Goal: Task Accomplishment & Management: Manage account settings

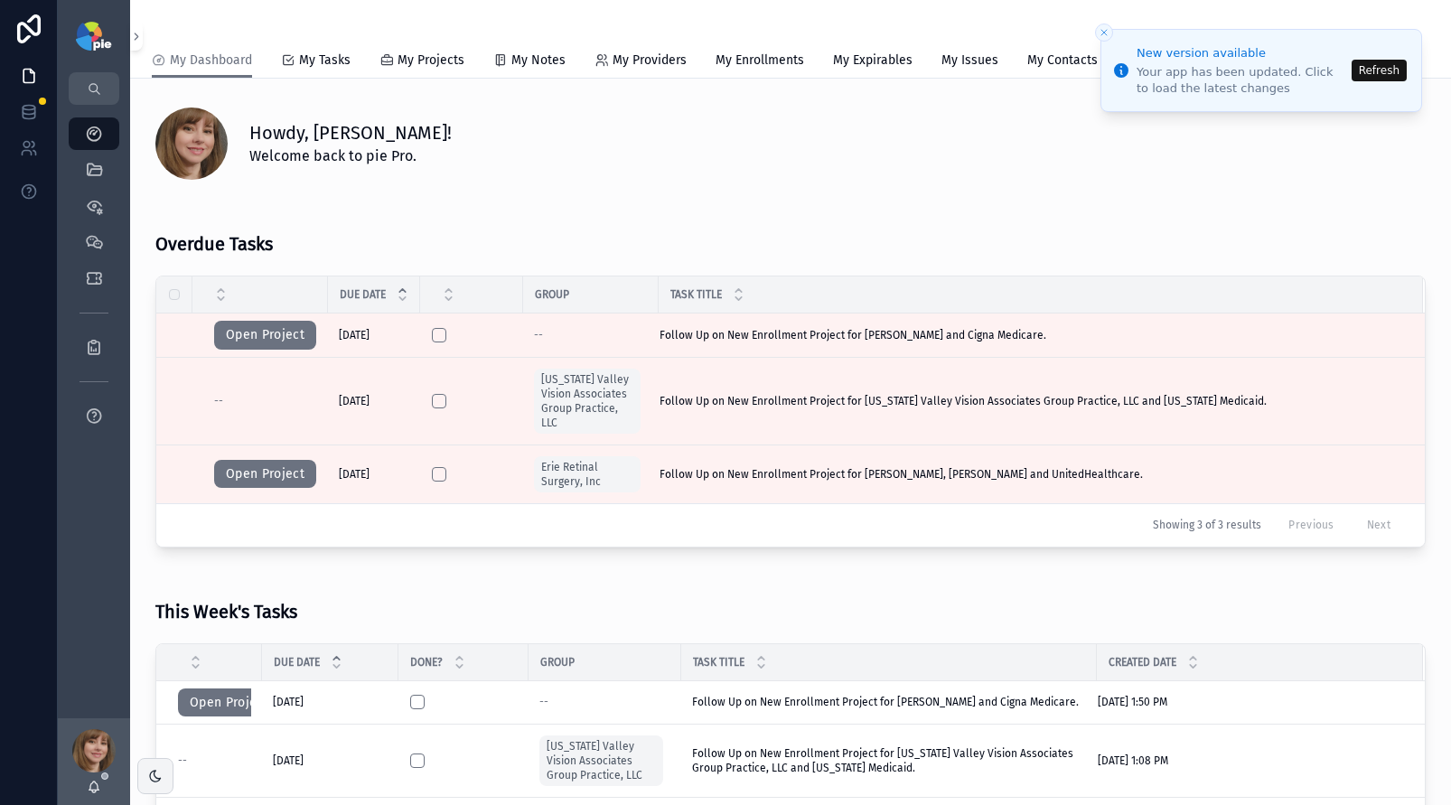
click at [1389, 67] on button "Refresh" at bounding box center [1379, 71] width 55 height 22
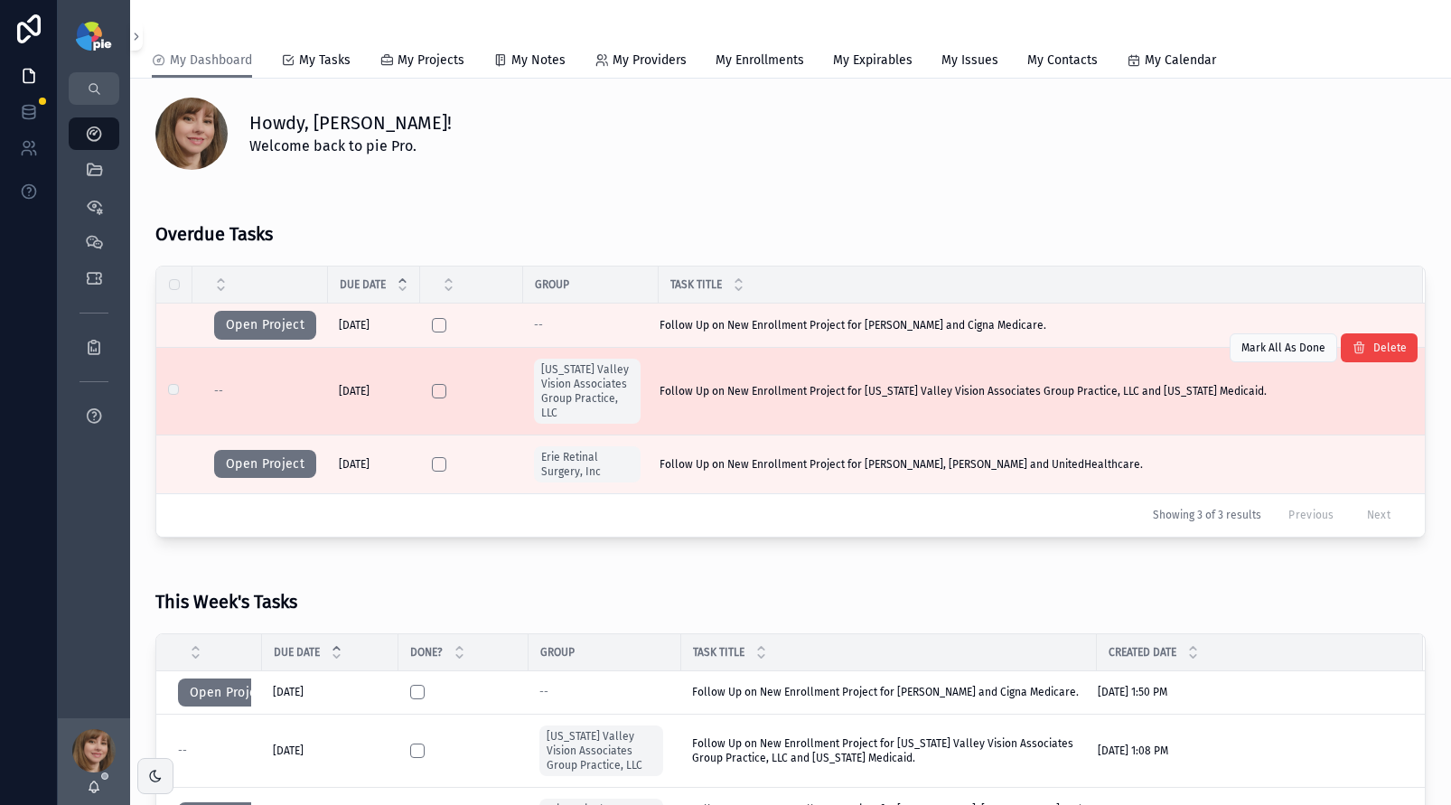
scroll to position [11, 0]
click at [438, 390] on button "scrollable content" at bounding box center [439, 390] width 14 height 14
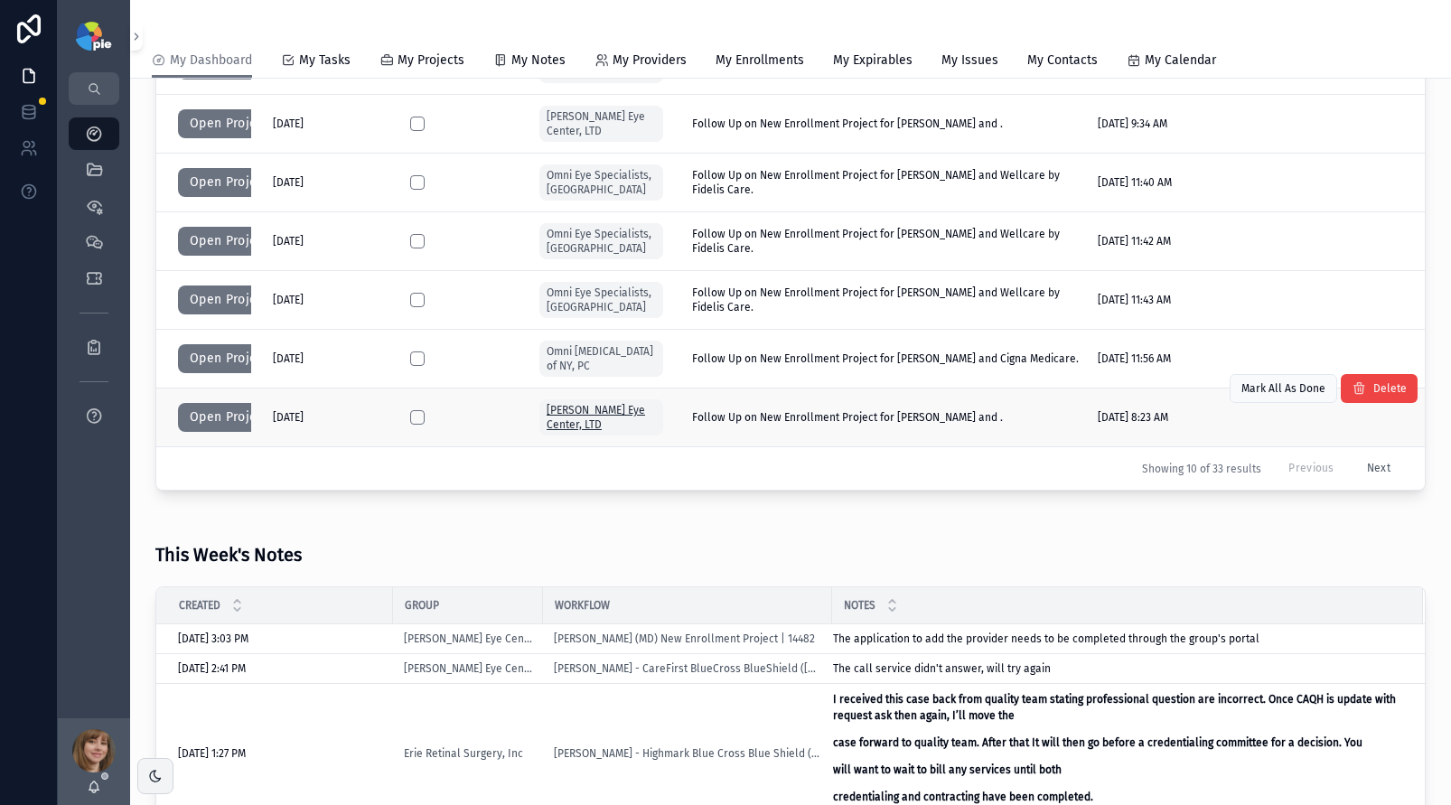
scroll to position [767, 0]
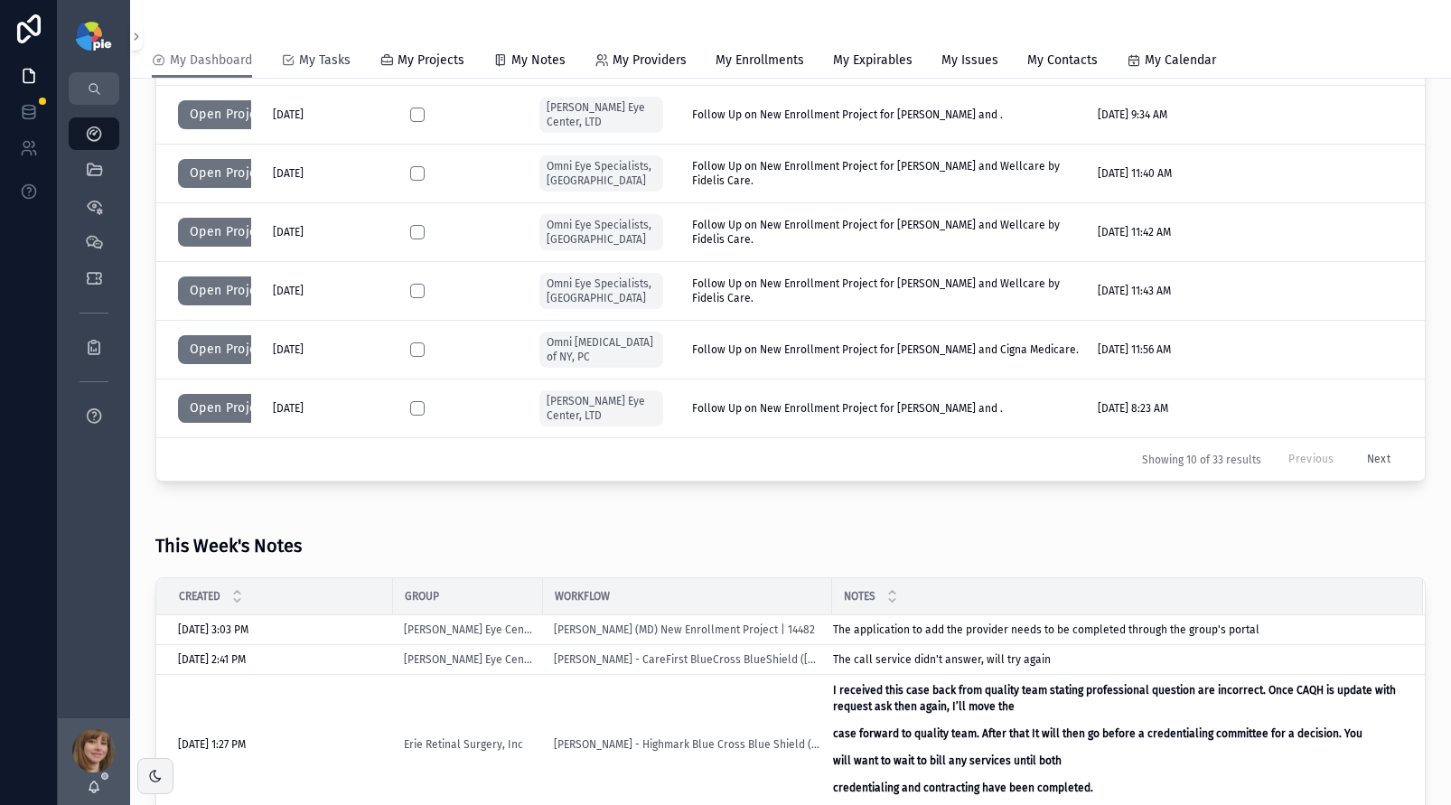
click at [322, 61] on span "My Tasks" at bounding box center [325, 61] width 52 height 18
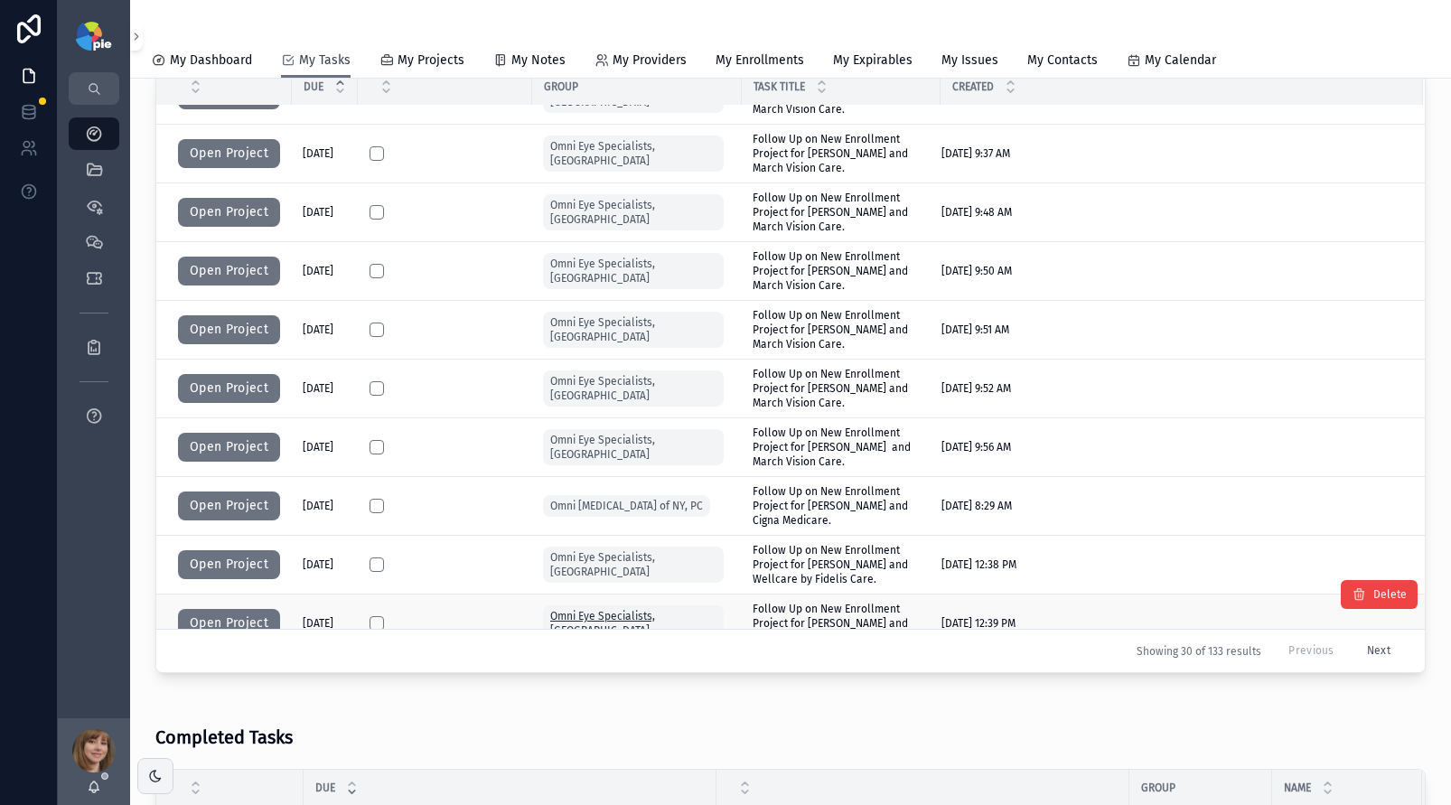
scroll to position [803, 0]
click at [239, 437] on button "Open Project" at bounding box center [229, 448] width 102 height 29
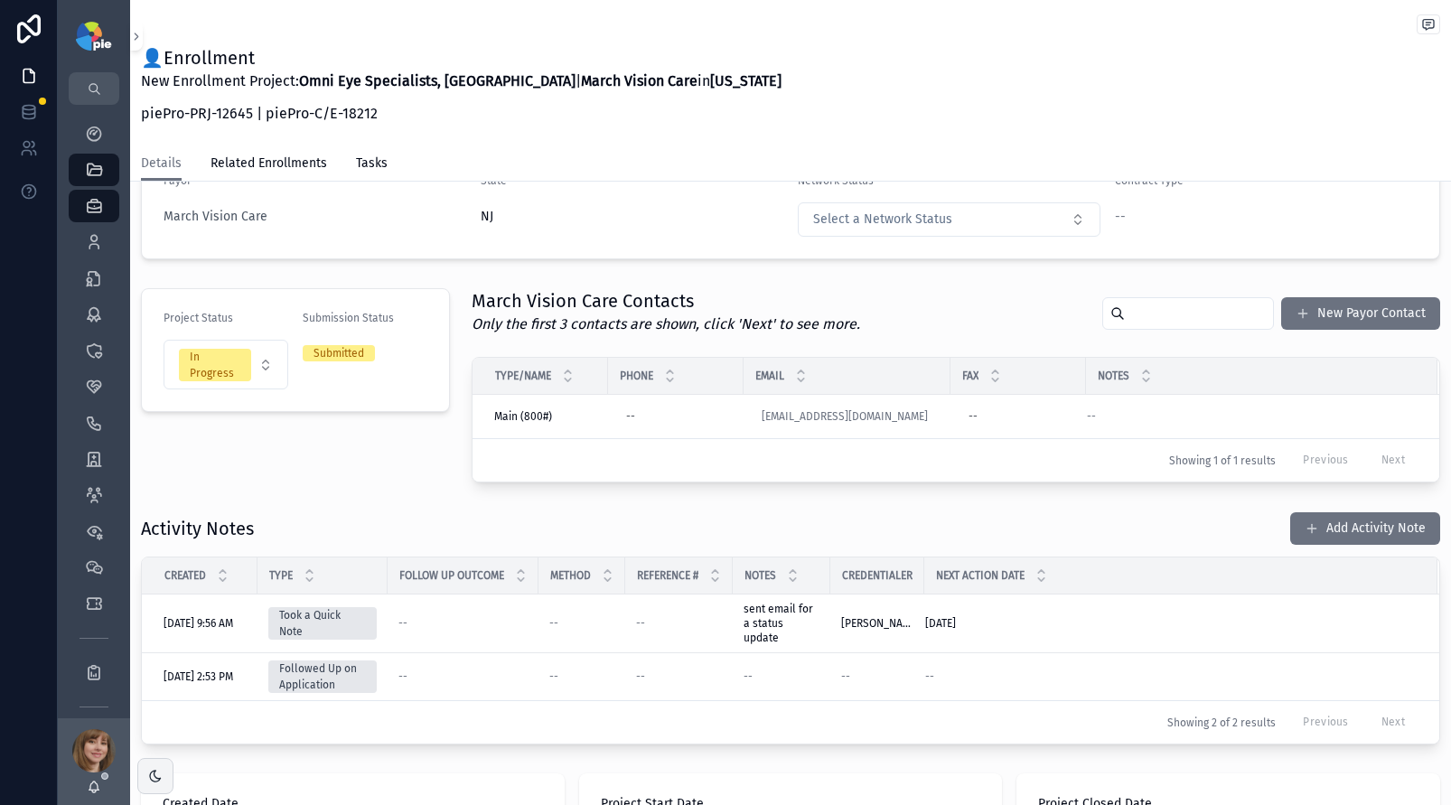
scroll to position [221, 0]
click at [1347, 531] on button "Add Activity Note" at bounding box center [1366, 527] width 150 height 33
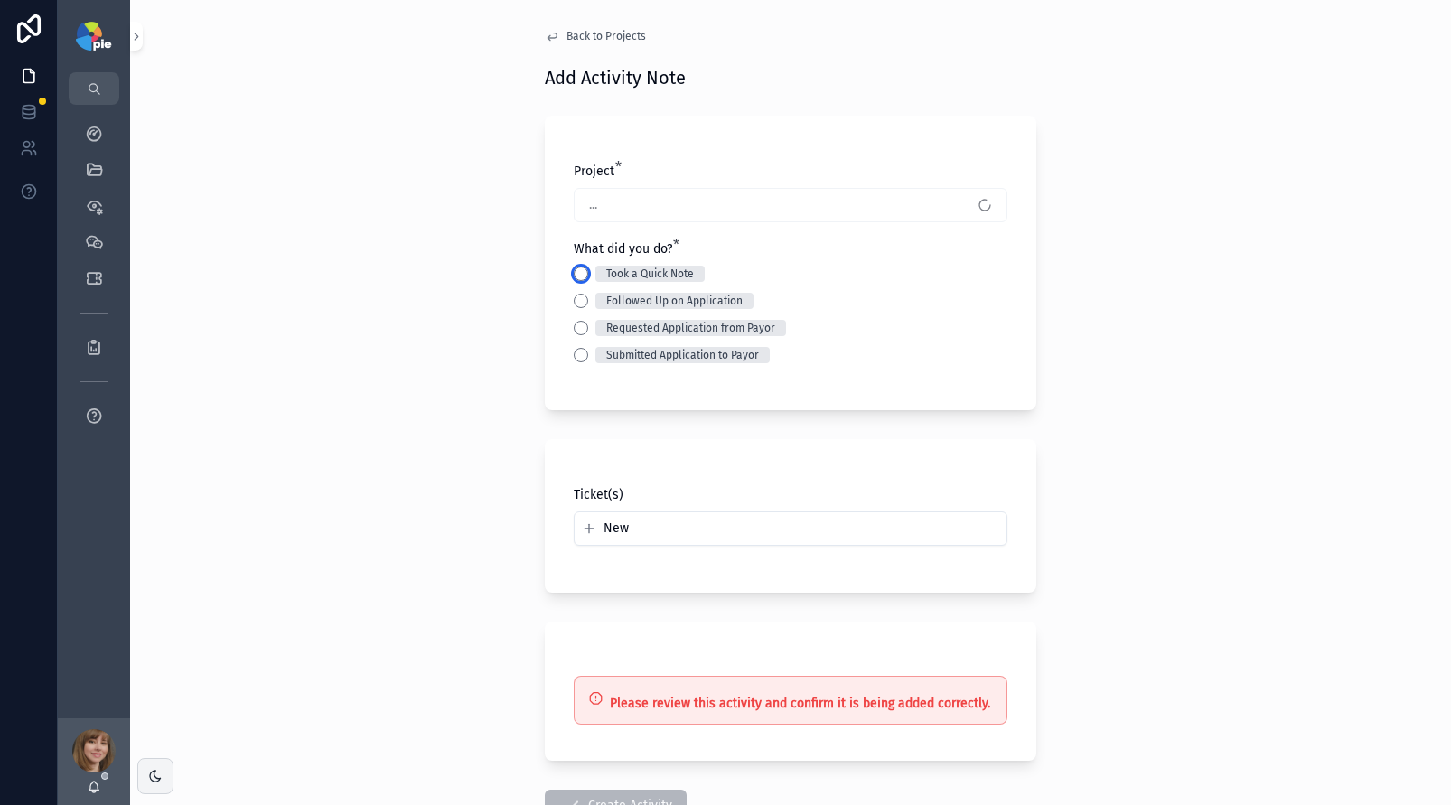
click at [574, 280] on button "Took a Quick Note" at bounding box center [581, 274] width 14 height 14
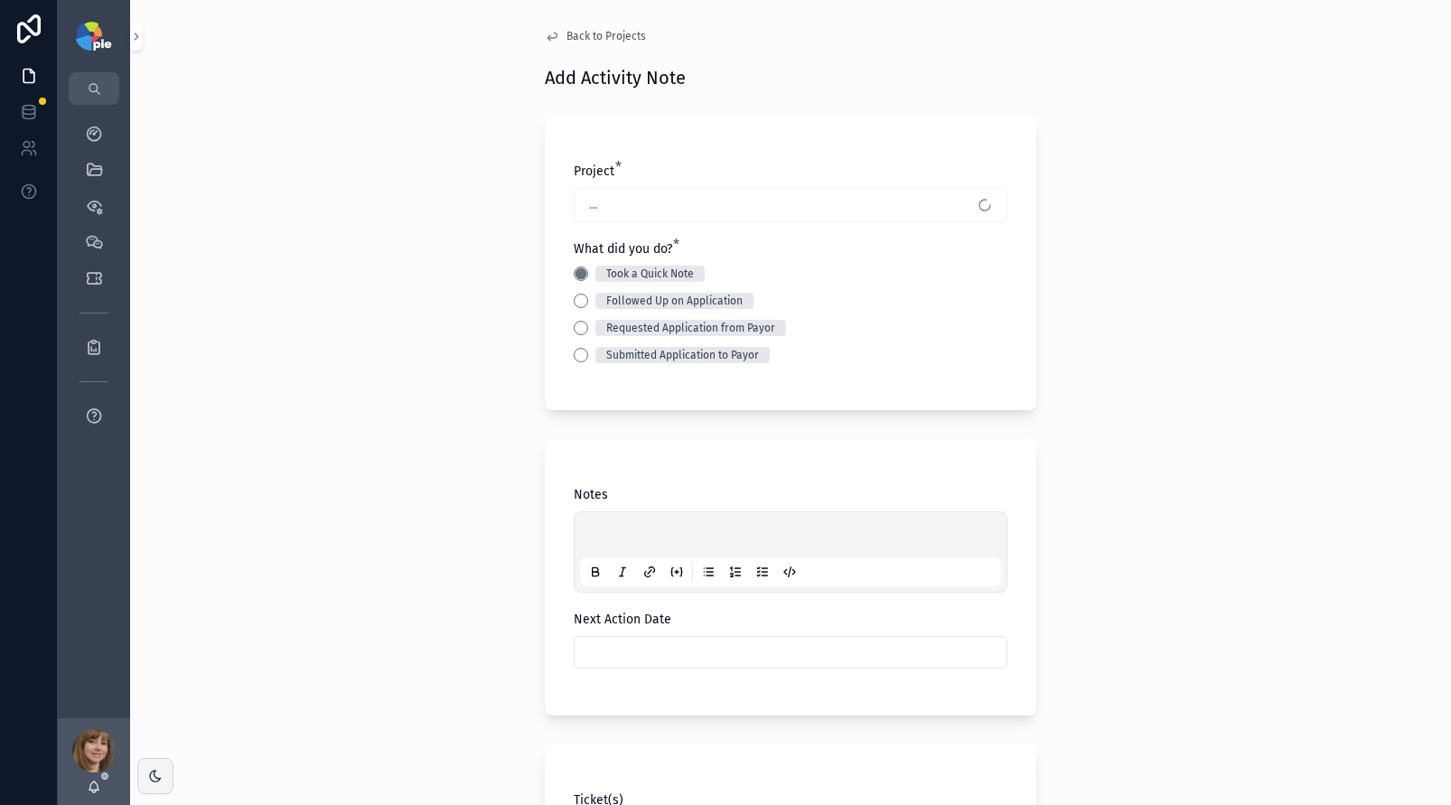
click at [603, 529] on p "scrollable content" at bounding box center [794, 538] width 421 height 18
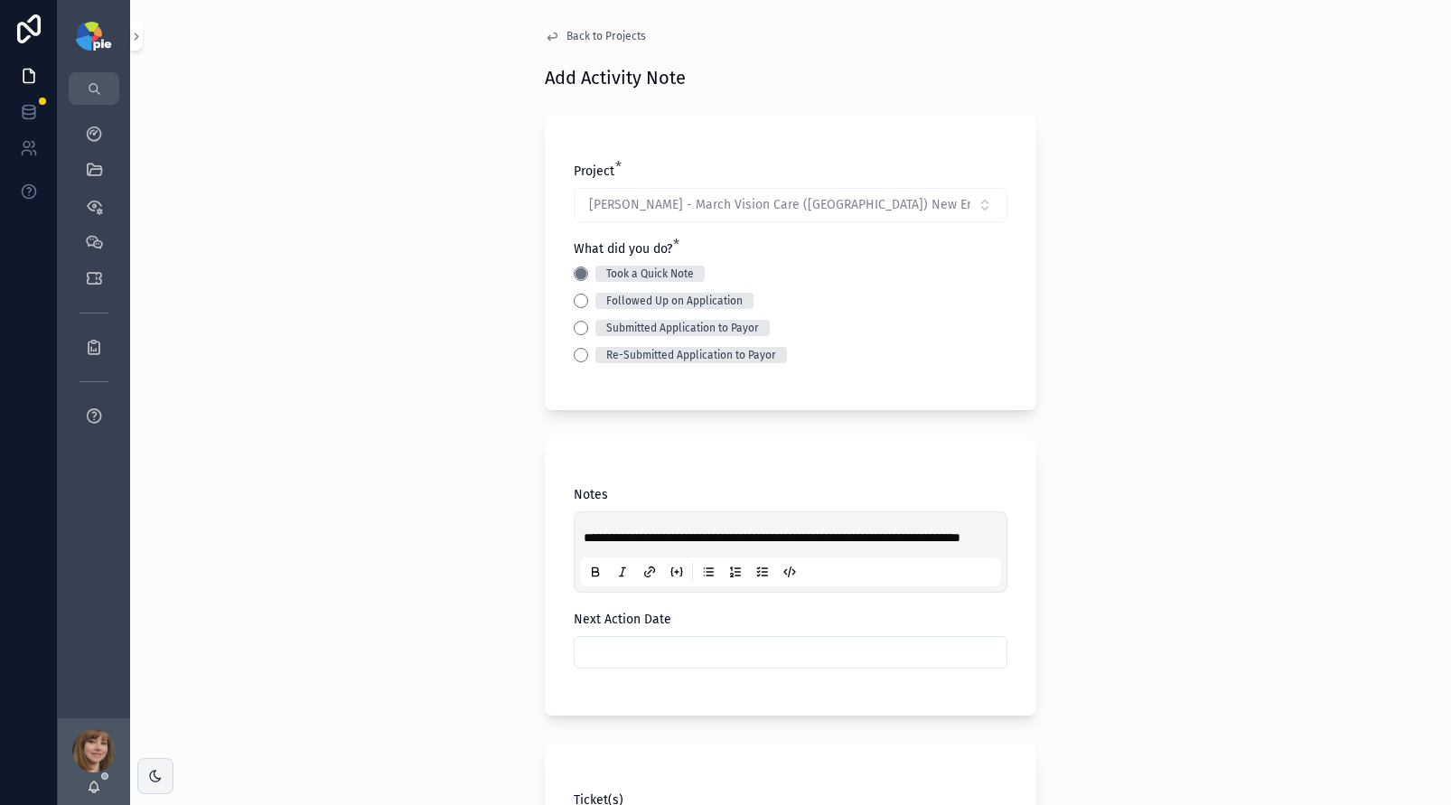
click at [650, 665] on input "scrollable content" at bounding box center [791, 652] width 432 height 25
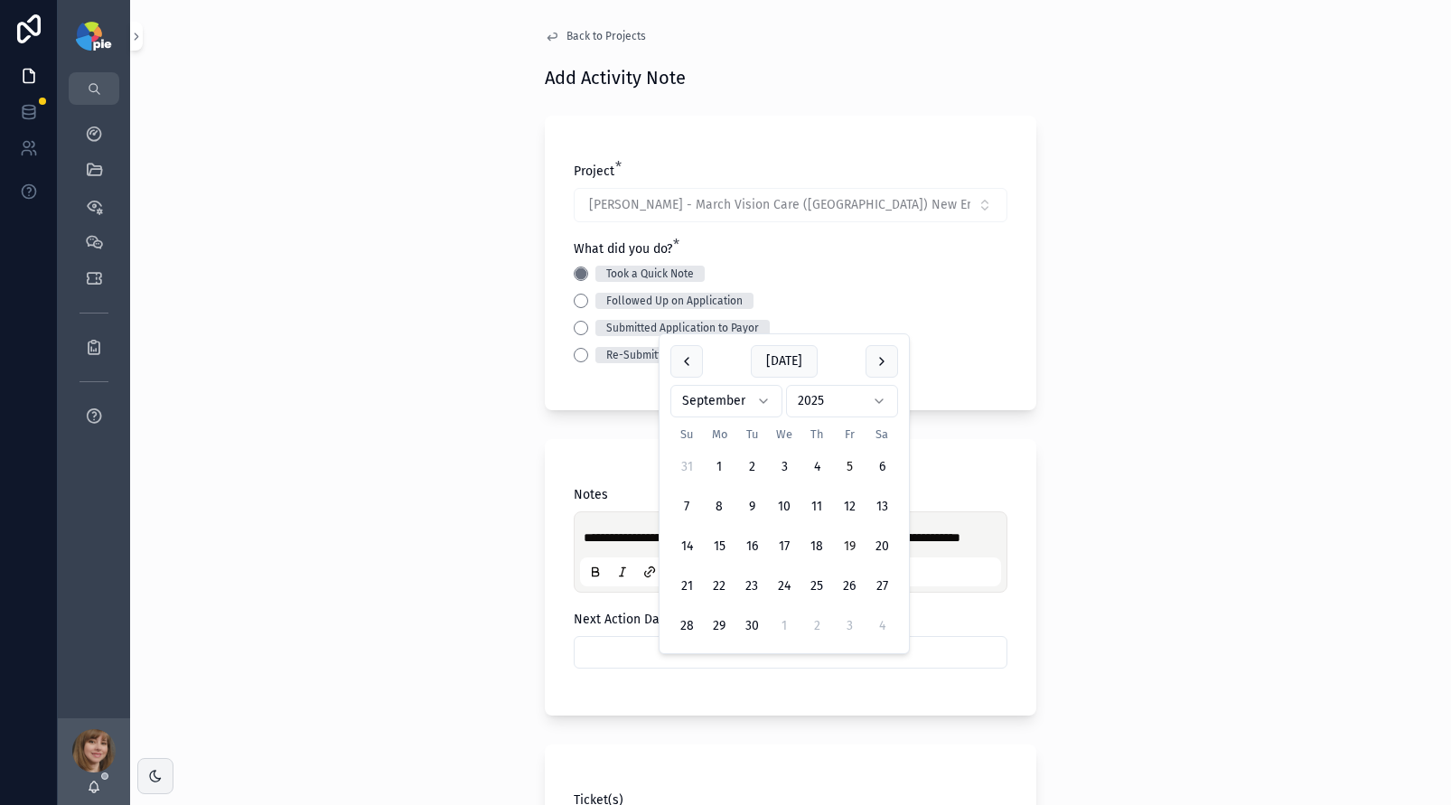
click at [845, 546] on button "19" at bounding box center [849, 547] width 33 height 33
type input "*********"
click at [422, 587] on div "**********" at bounding box center [790, 402] width 1321 height 805
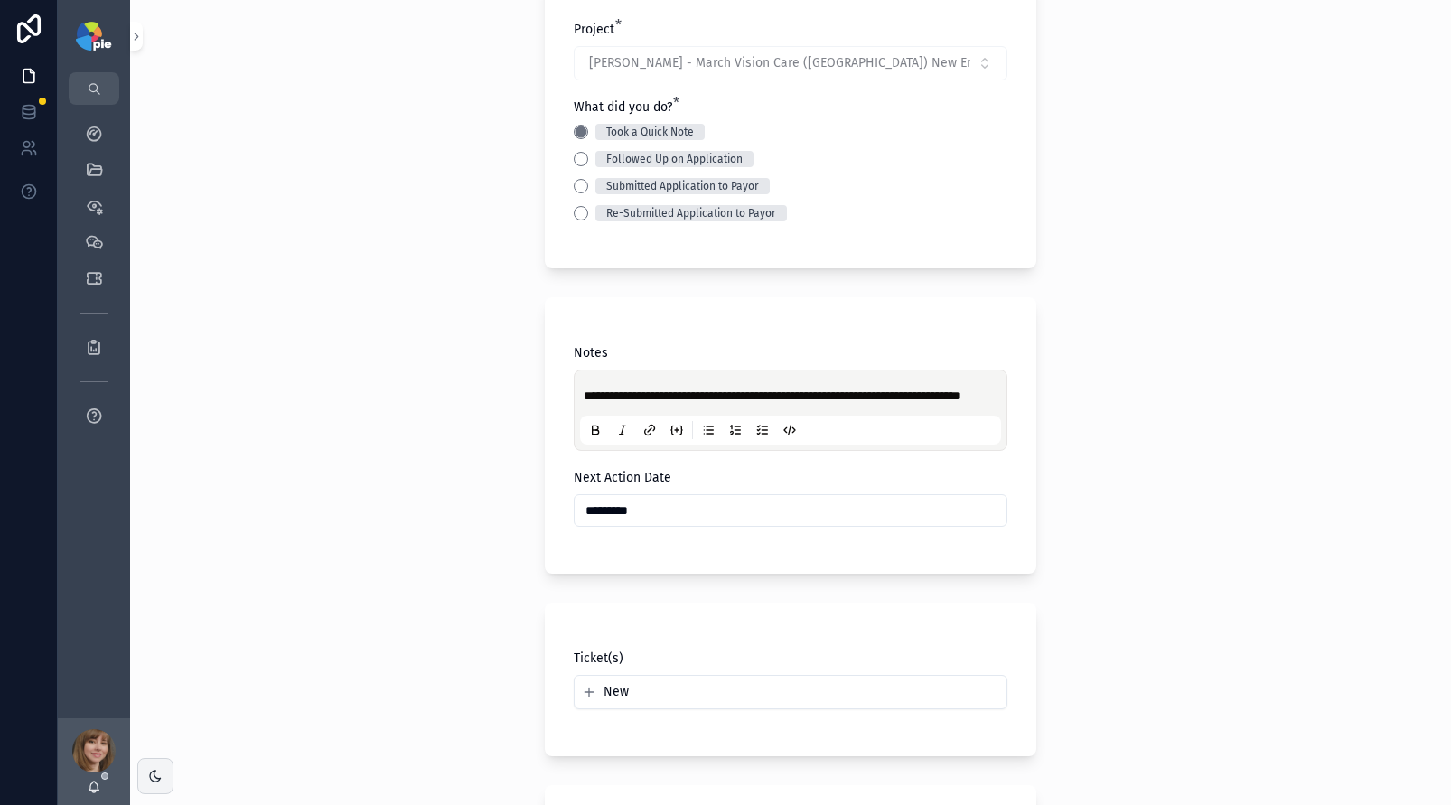
scroll to position [456, 0]
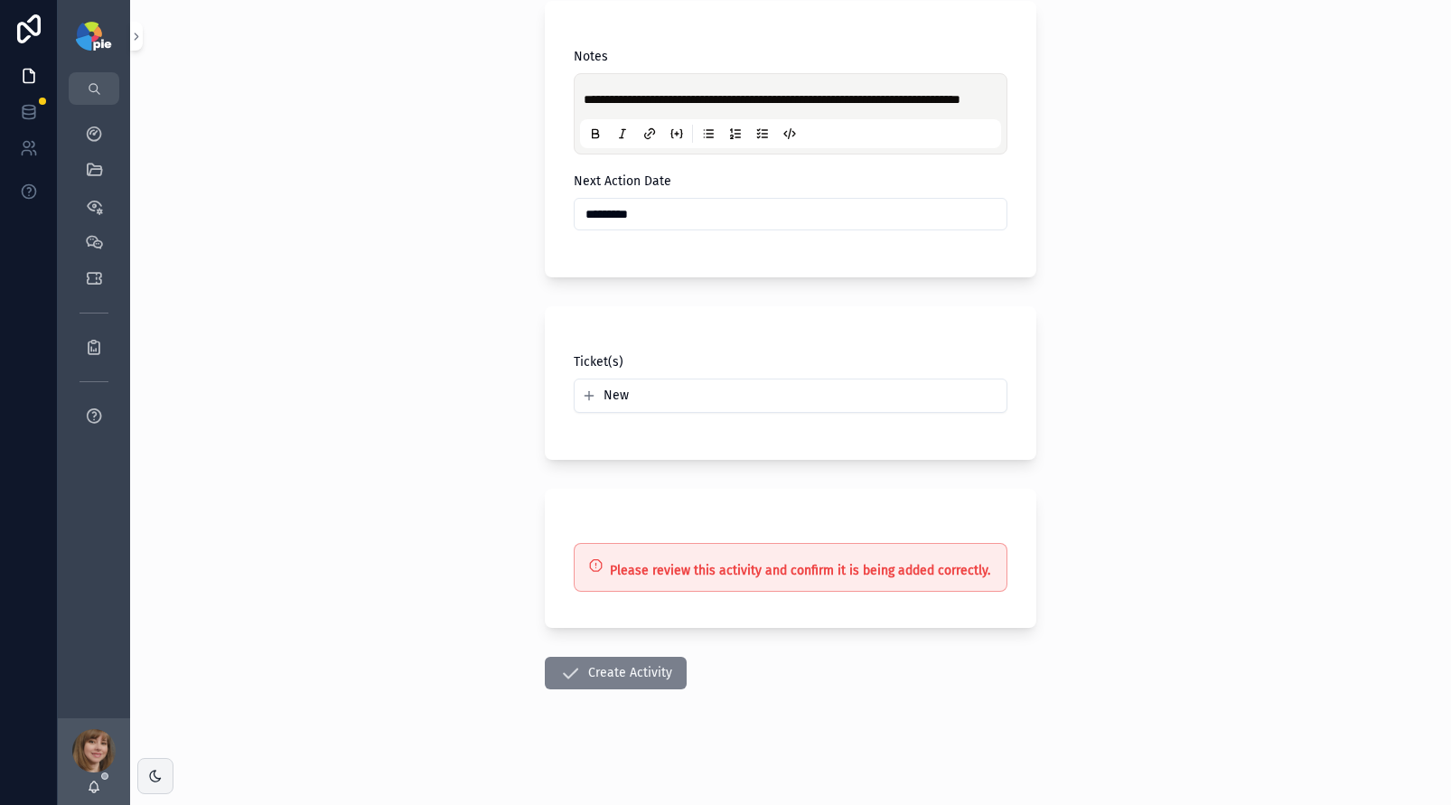
click at [601, 658] on button "Create Activity" at bounding box center [616, 673] width 142 height 33
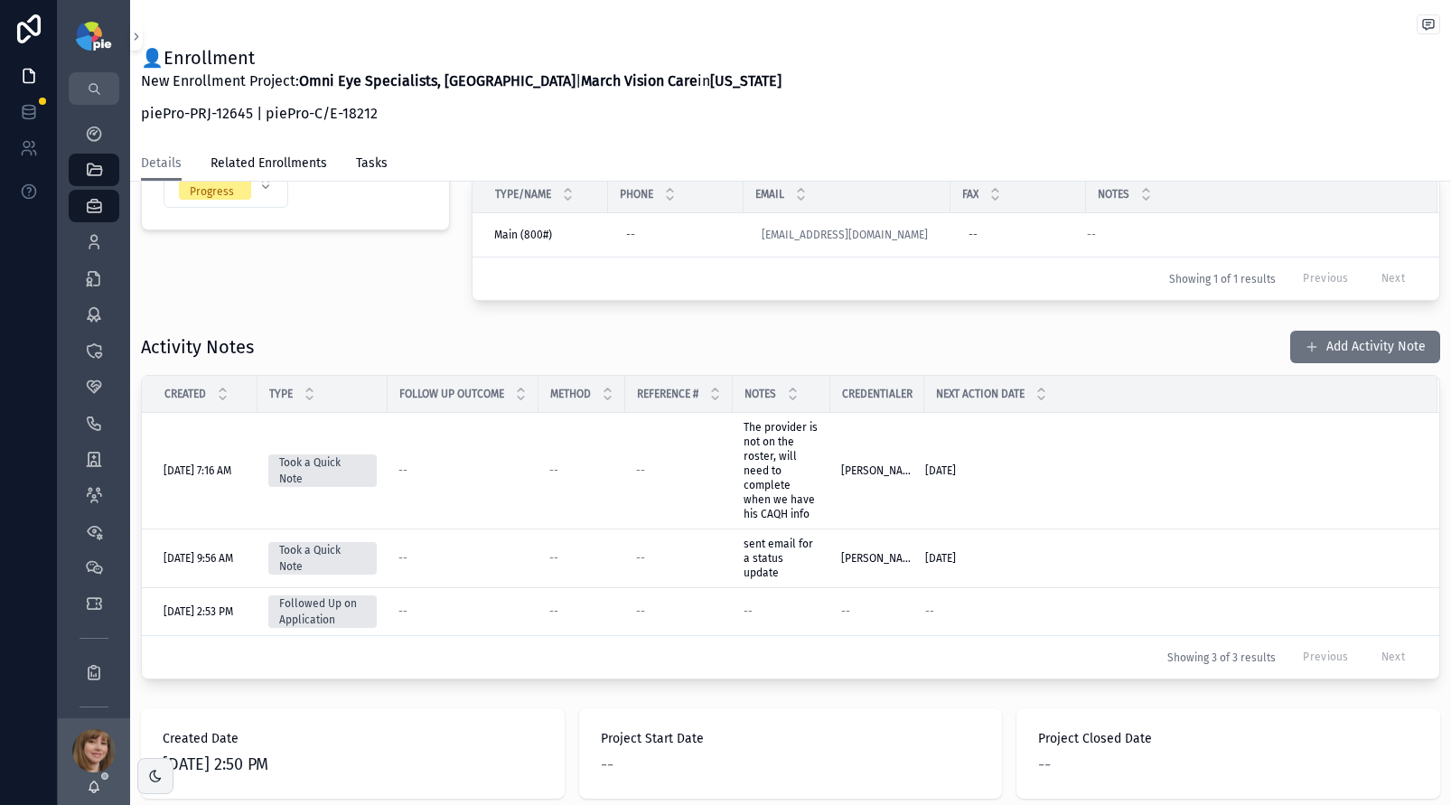
scroll to position [456, 0]
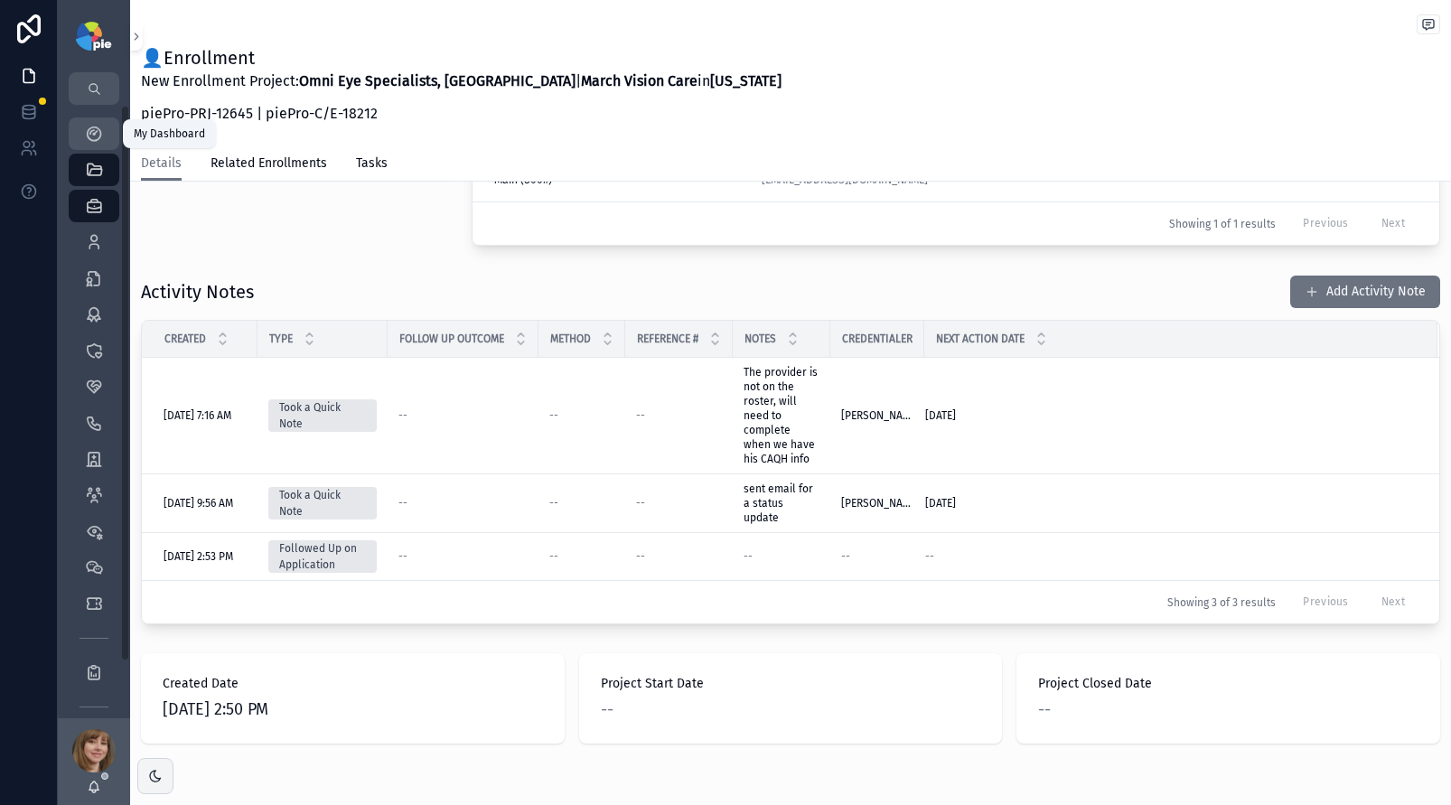
click at [96, 139] on icon "scrollable content" at bounding box center [94, 134] width 18 height 18
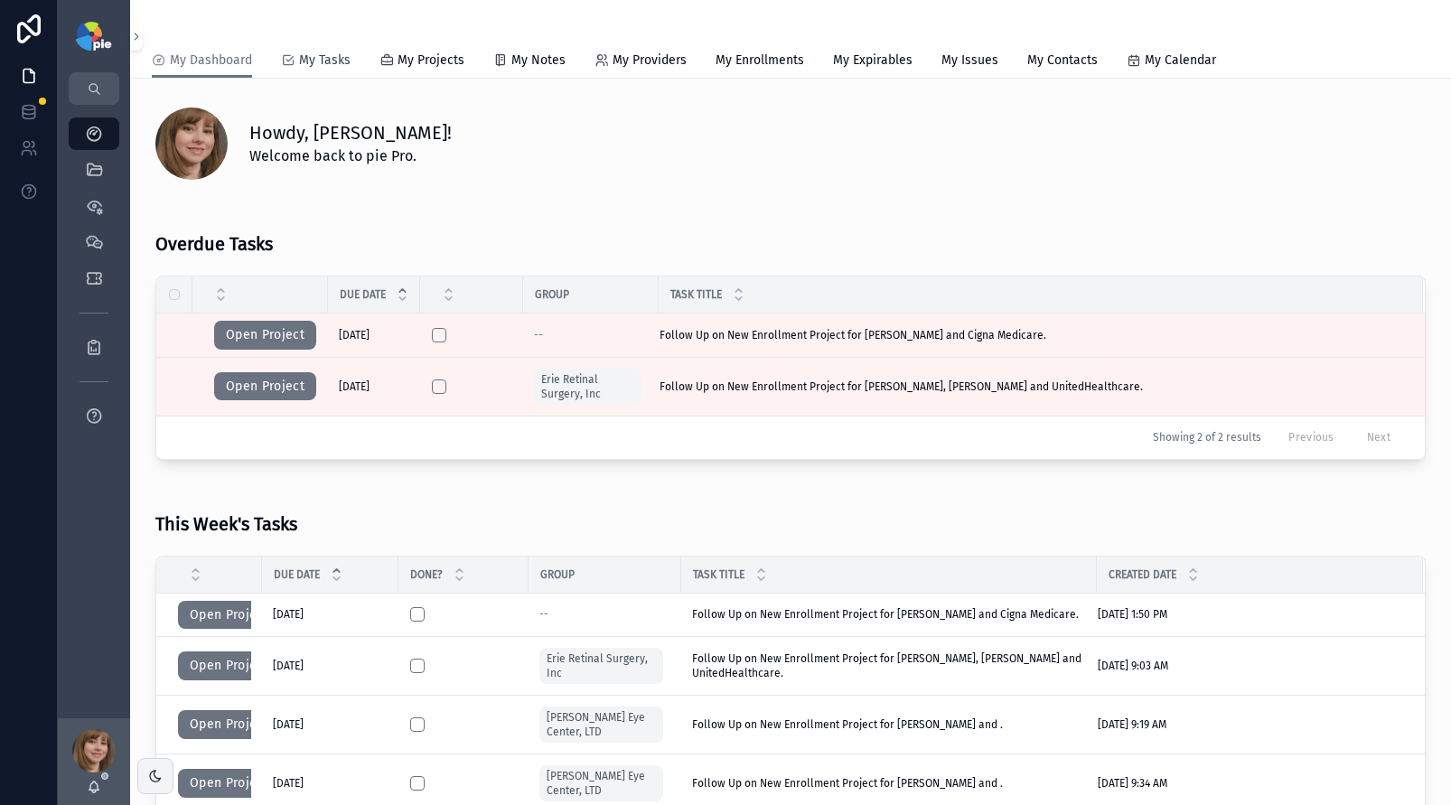
click at [333, 64] on span "My Tasks" at bounding box center [325, 61] width 52 height 18
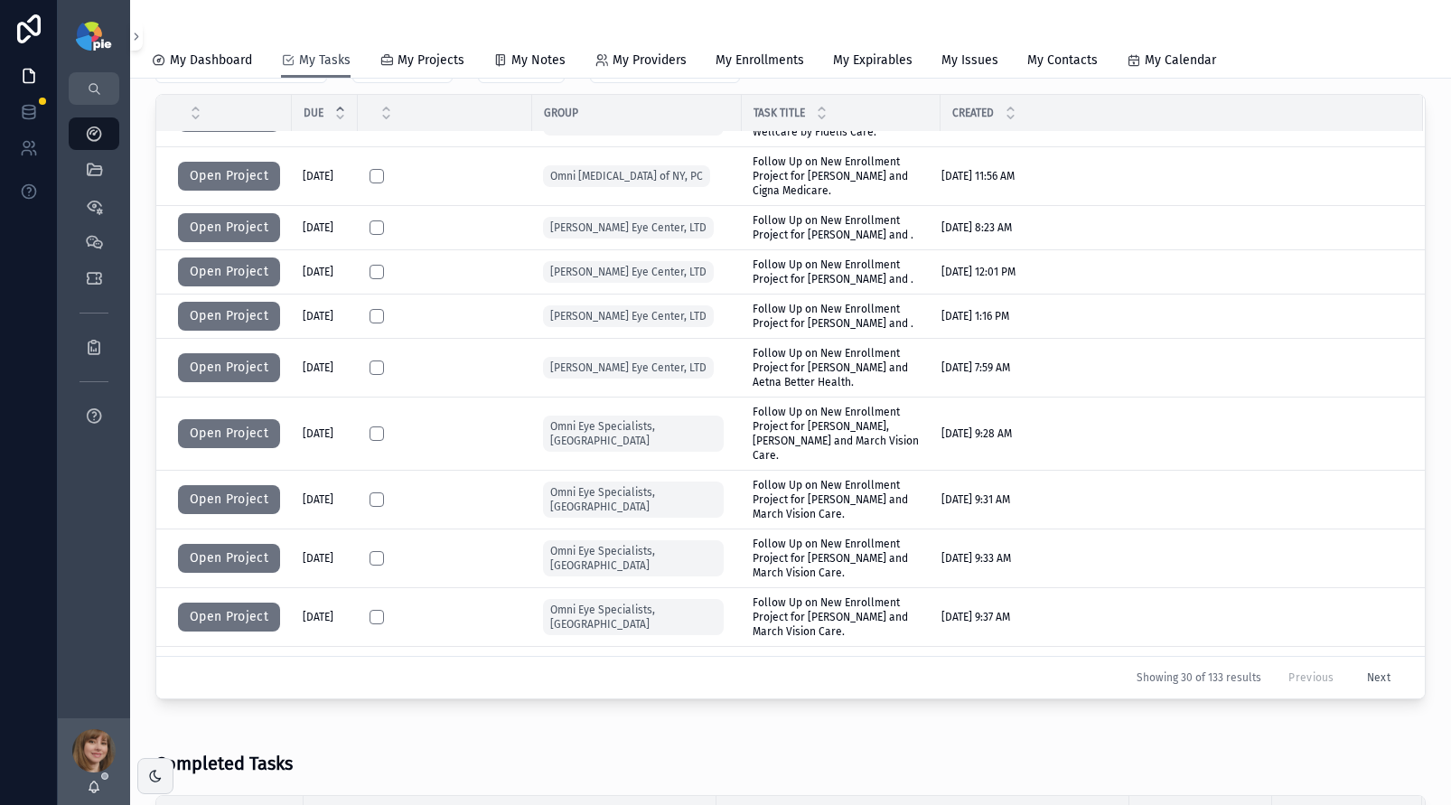
scroll to position [385, 0]
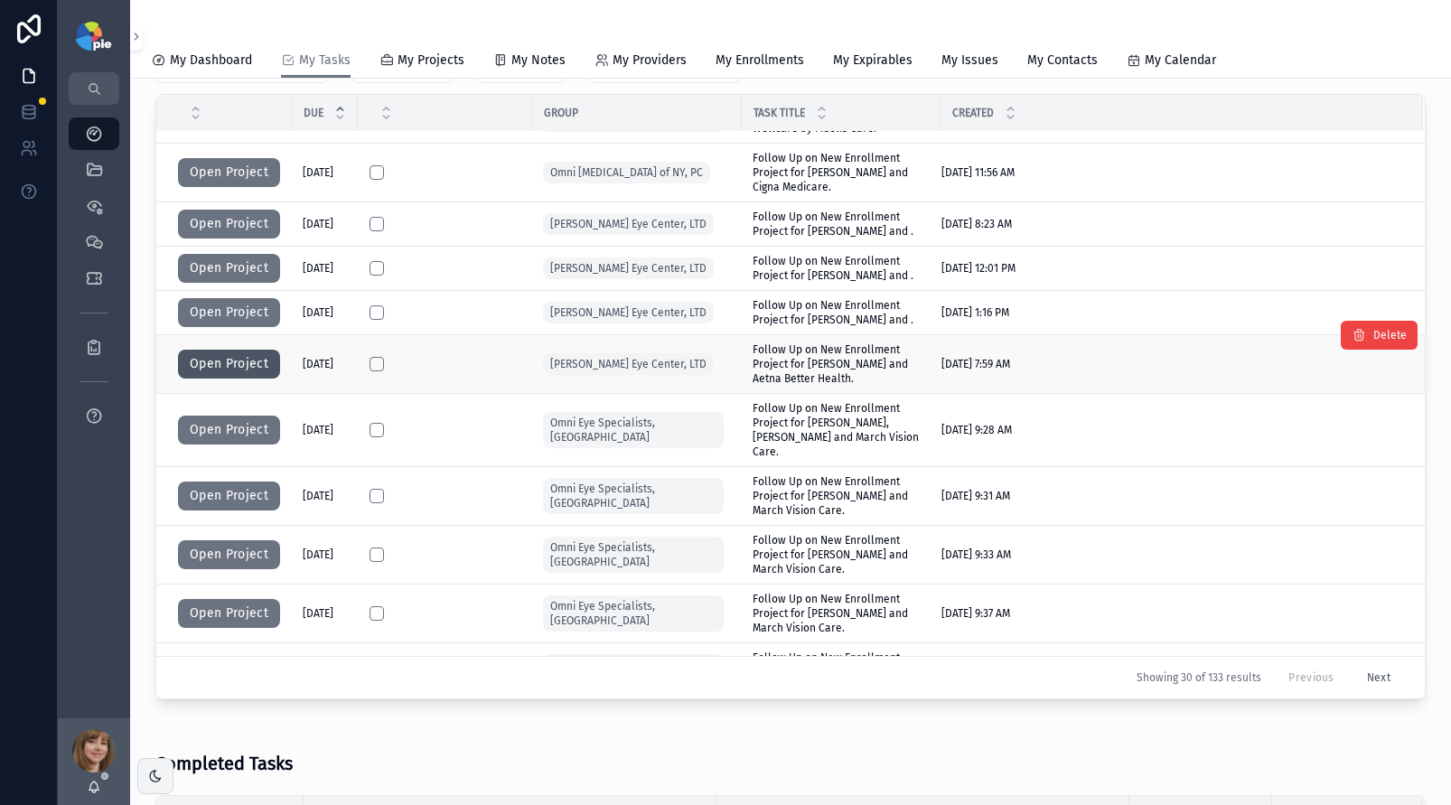
click at [210, 355] on button "Open Project" at bounding box center [229, 364] width 102 height 29
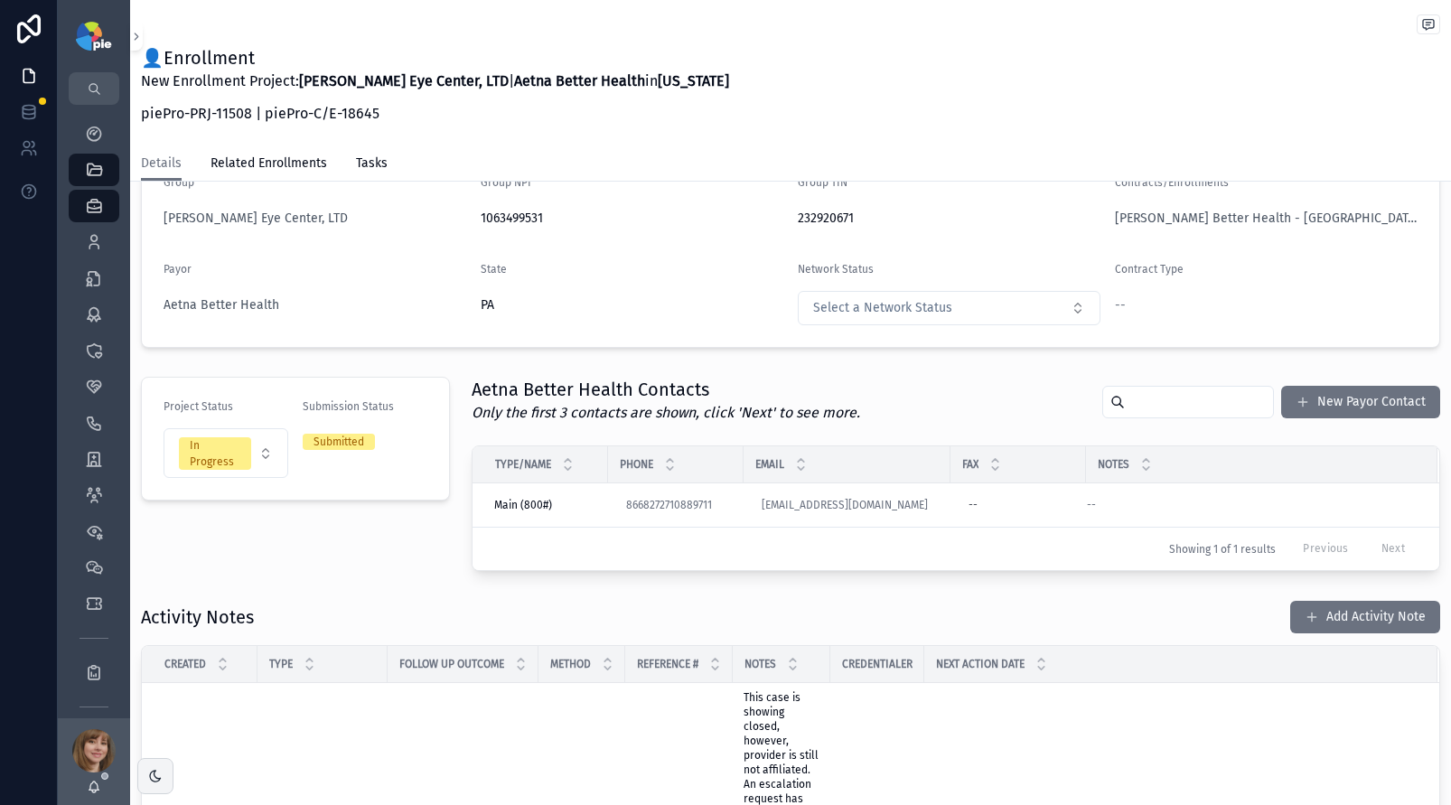
scroll to position [39, 0]
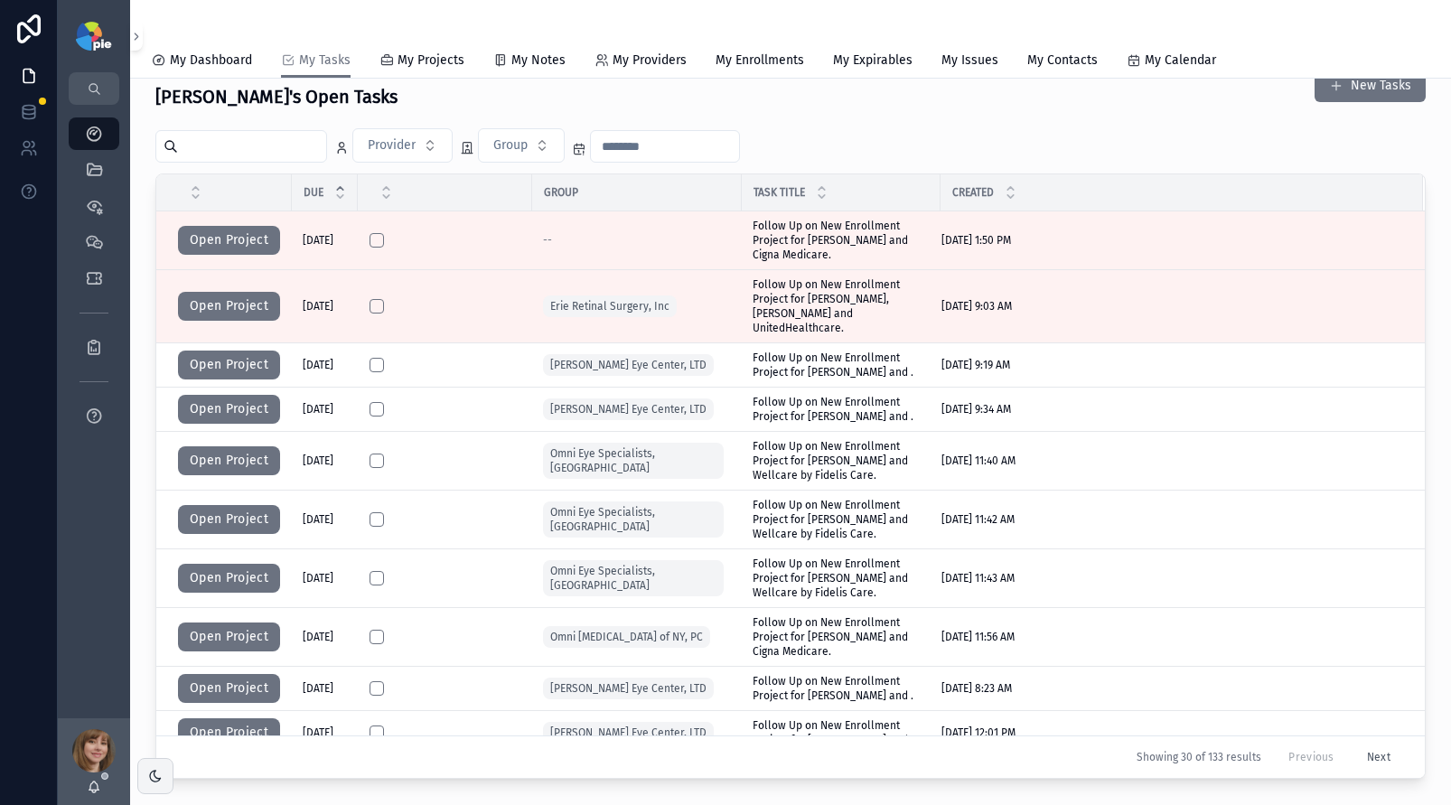
scroll to position [99, 0]
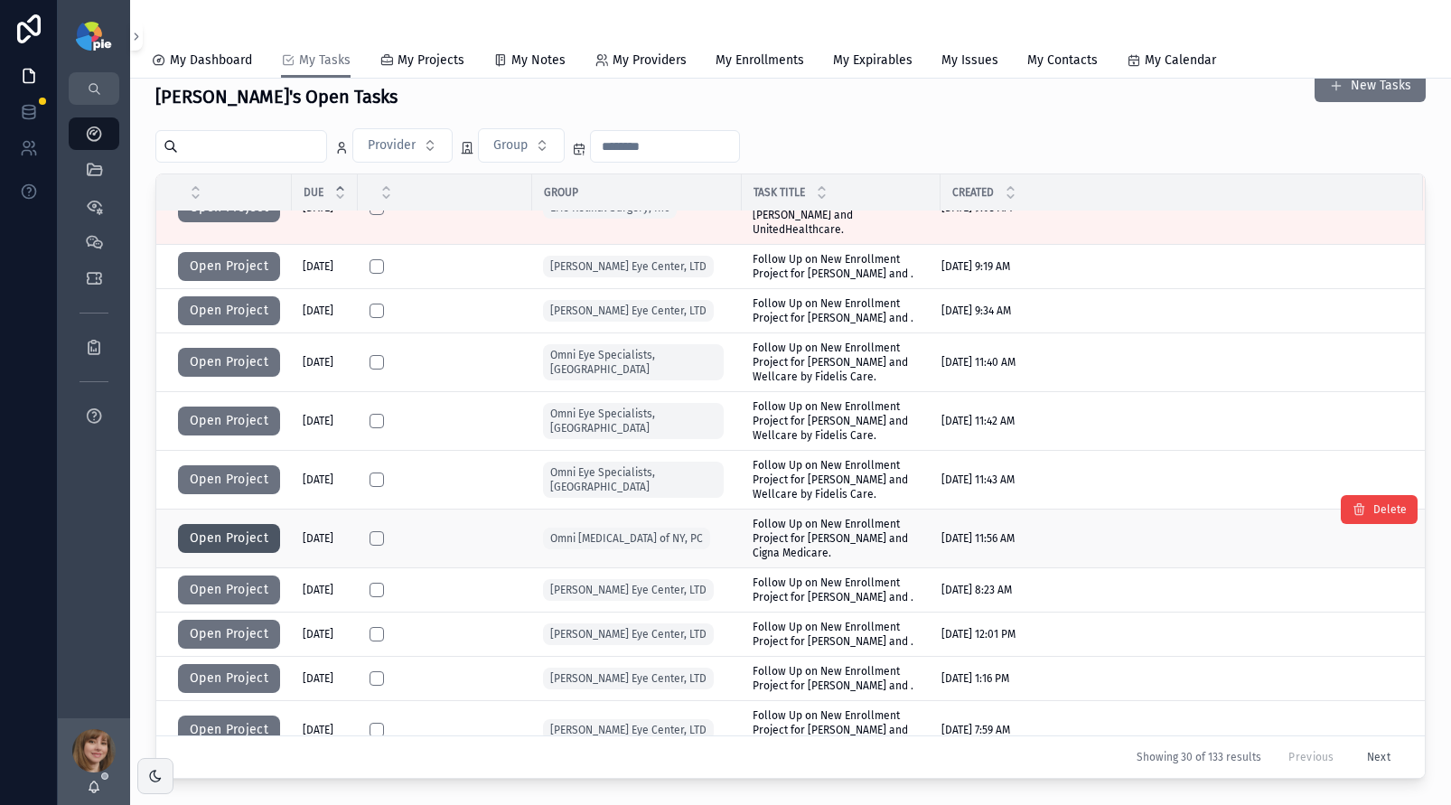
click at [212, 528] on button "Open Project" at bounding box center [229, 538] width 102 height 29
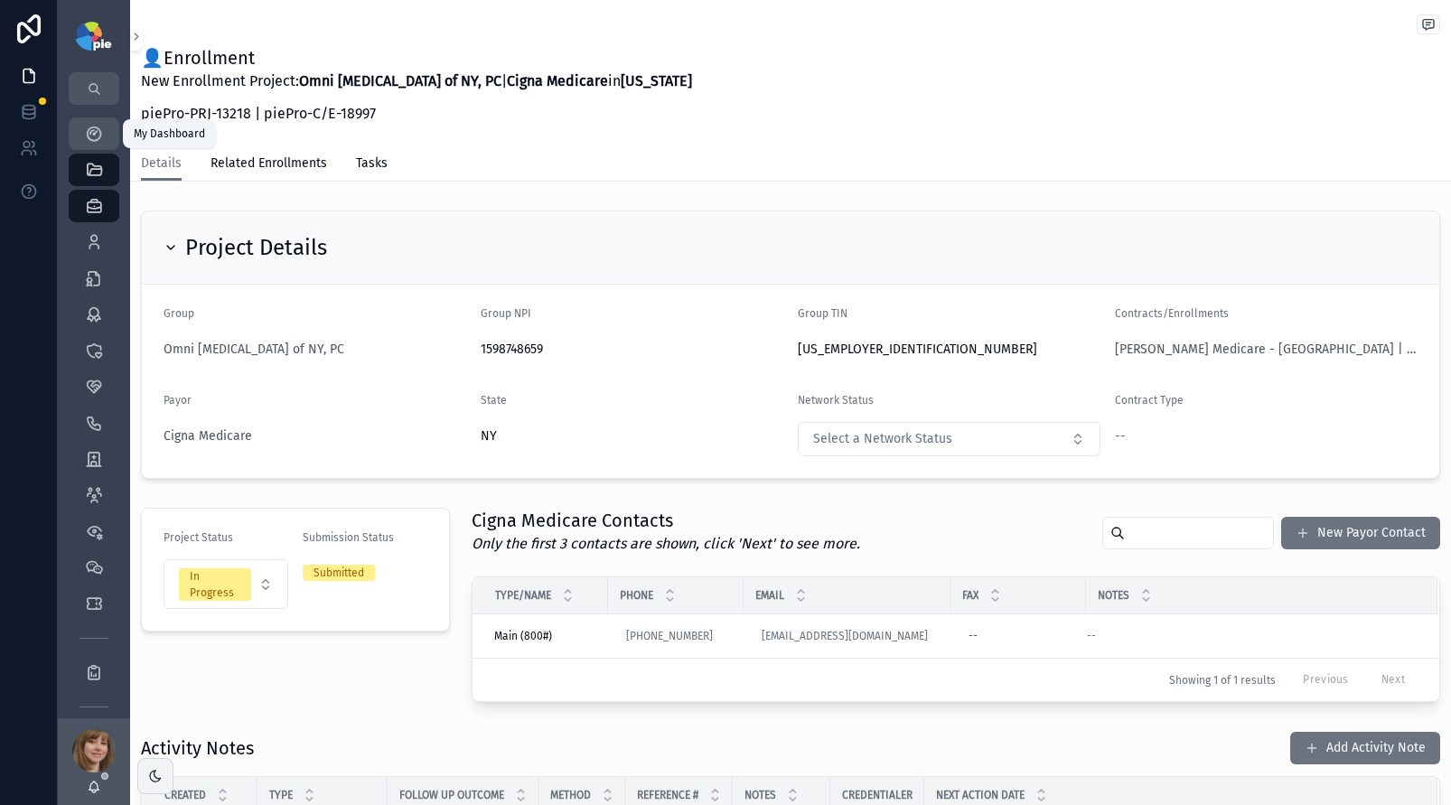
click at [90, 131] on icon "scrollable content" at bounding box center [94, 134] width 18 height 18
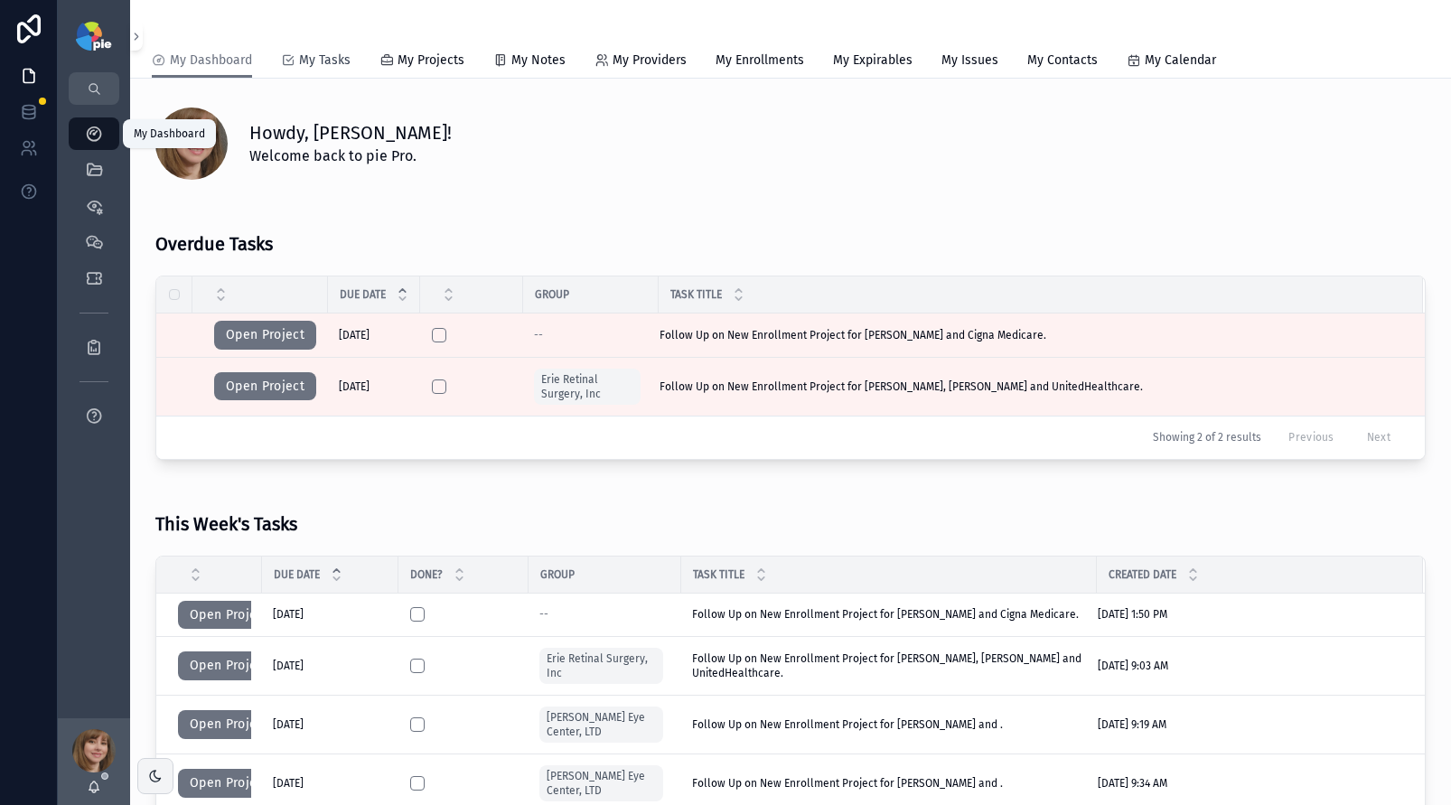
click at [328, 54] on span "My Tasks" at bounding box center [325, 61] width 52 height 18
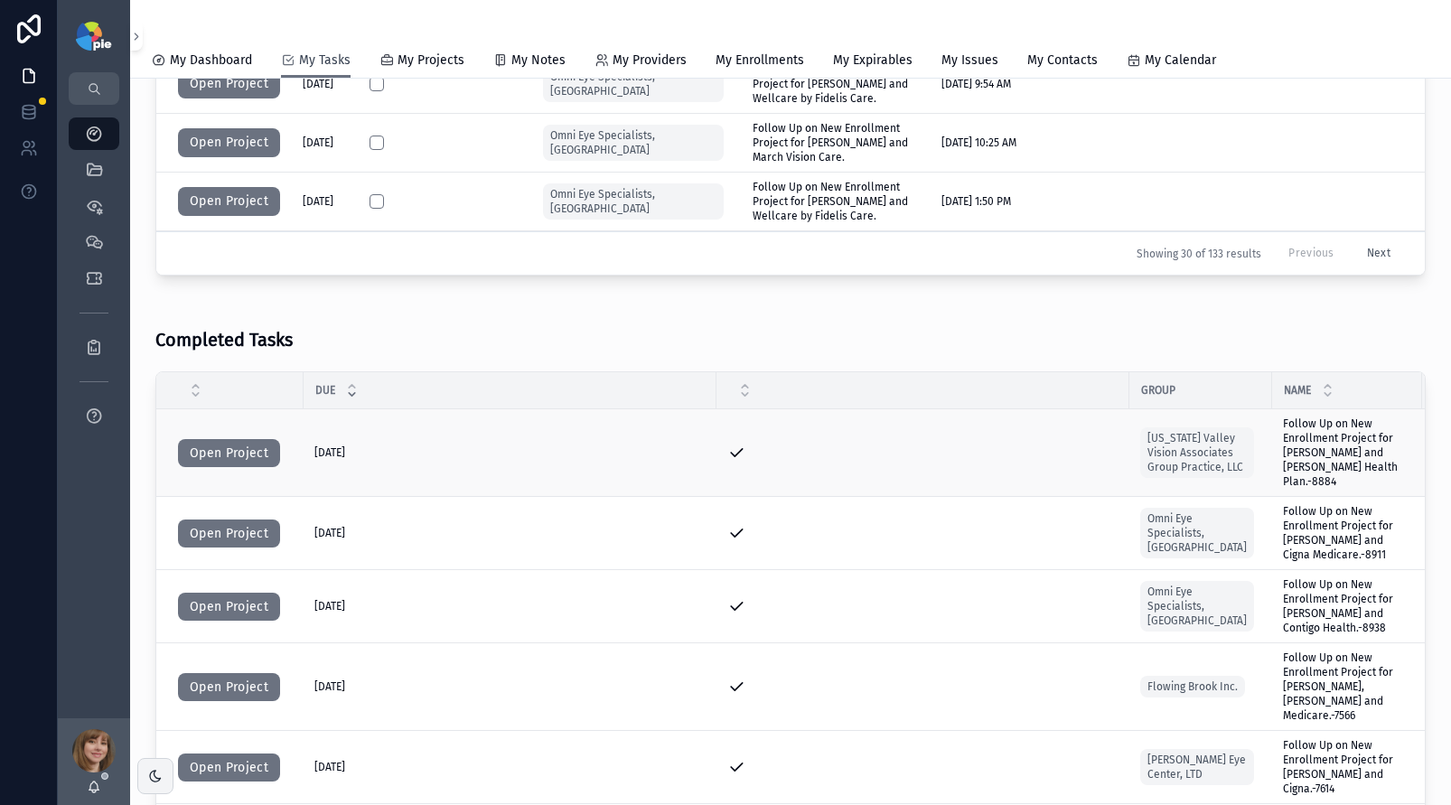
scroll to position [492, 0]
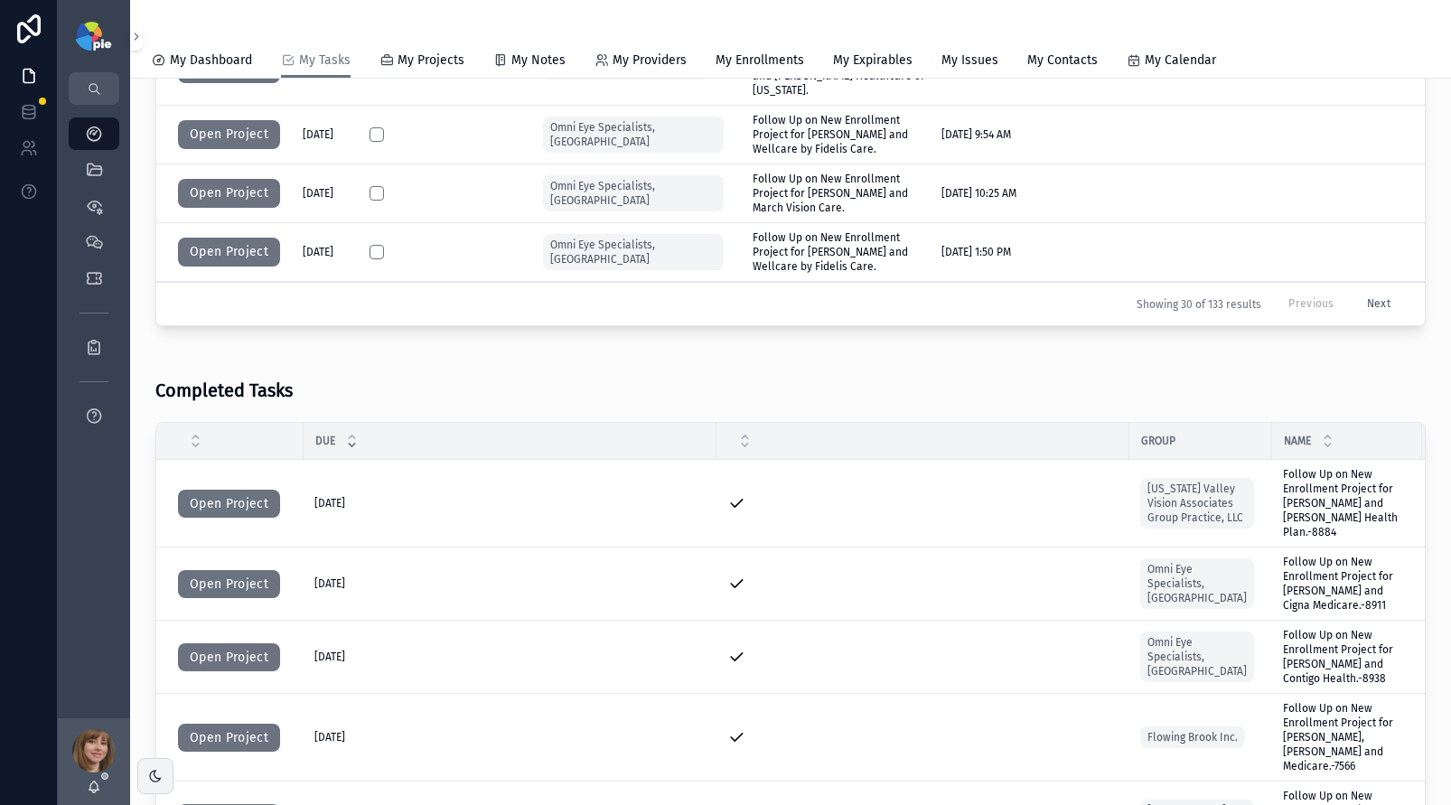
click at [1355, 295] on button "Next" at bounding box center [1379, 304] width 49 height 28
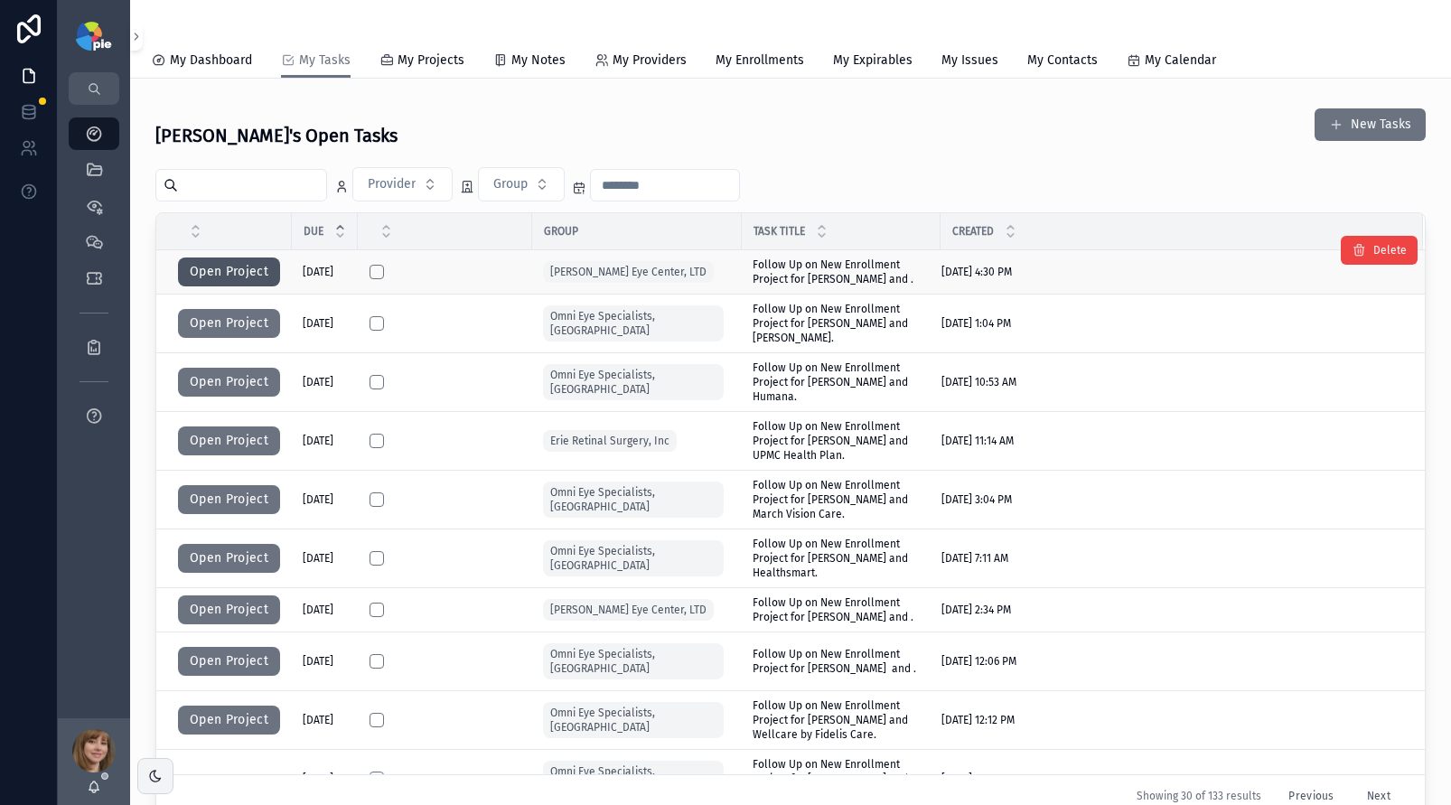
click at [244, 278] on button "Open Project" at bounding box center [229, 272] width 102 height 29
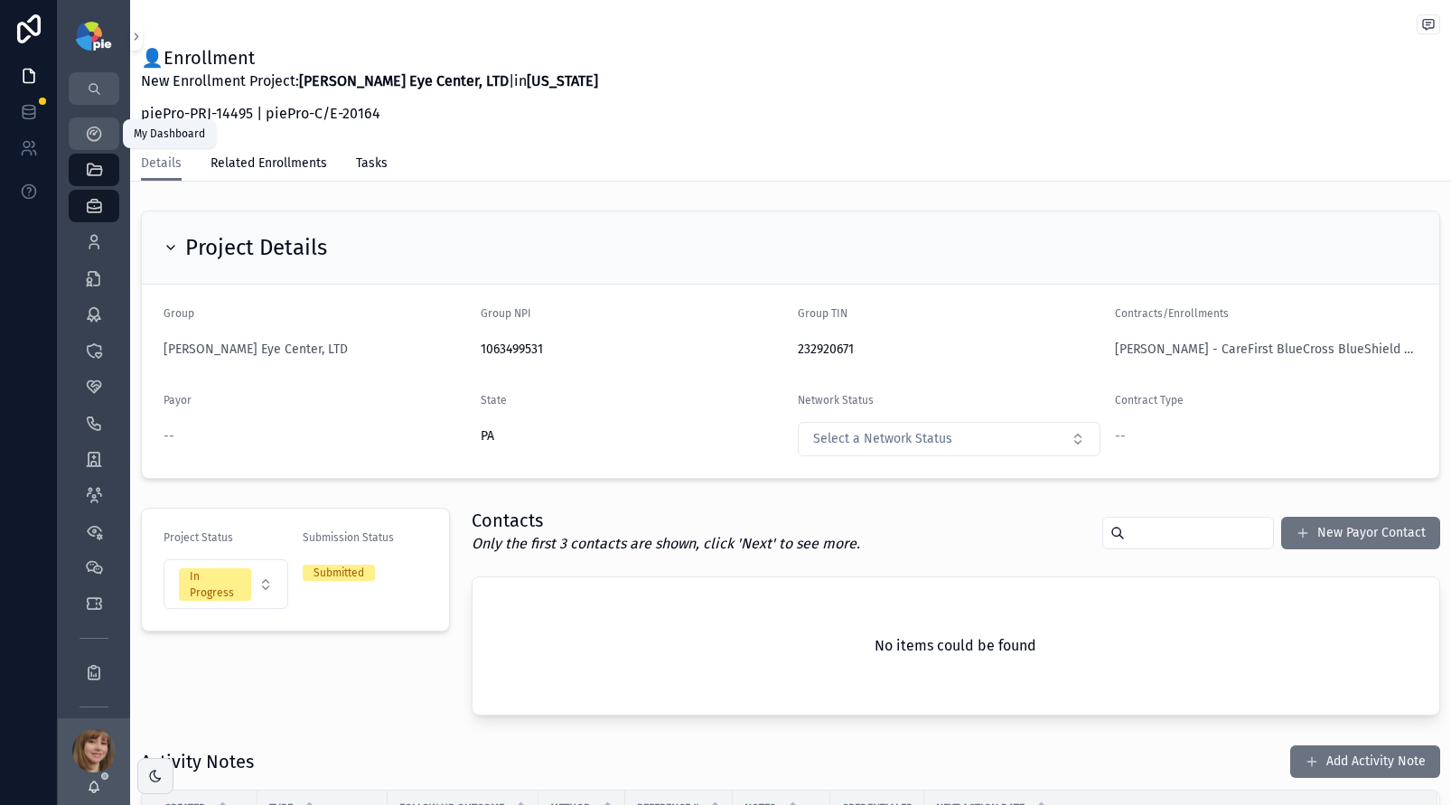
click at [85, 129] on icon "scrollable content" at bounding box center [94, 134] width 18 height 18
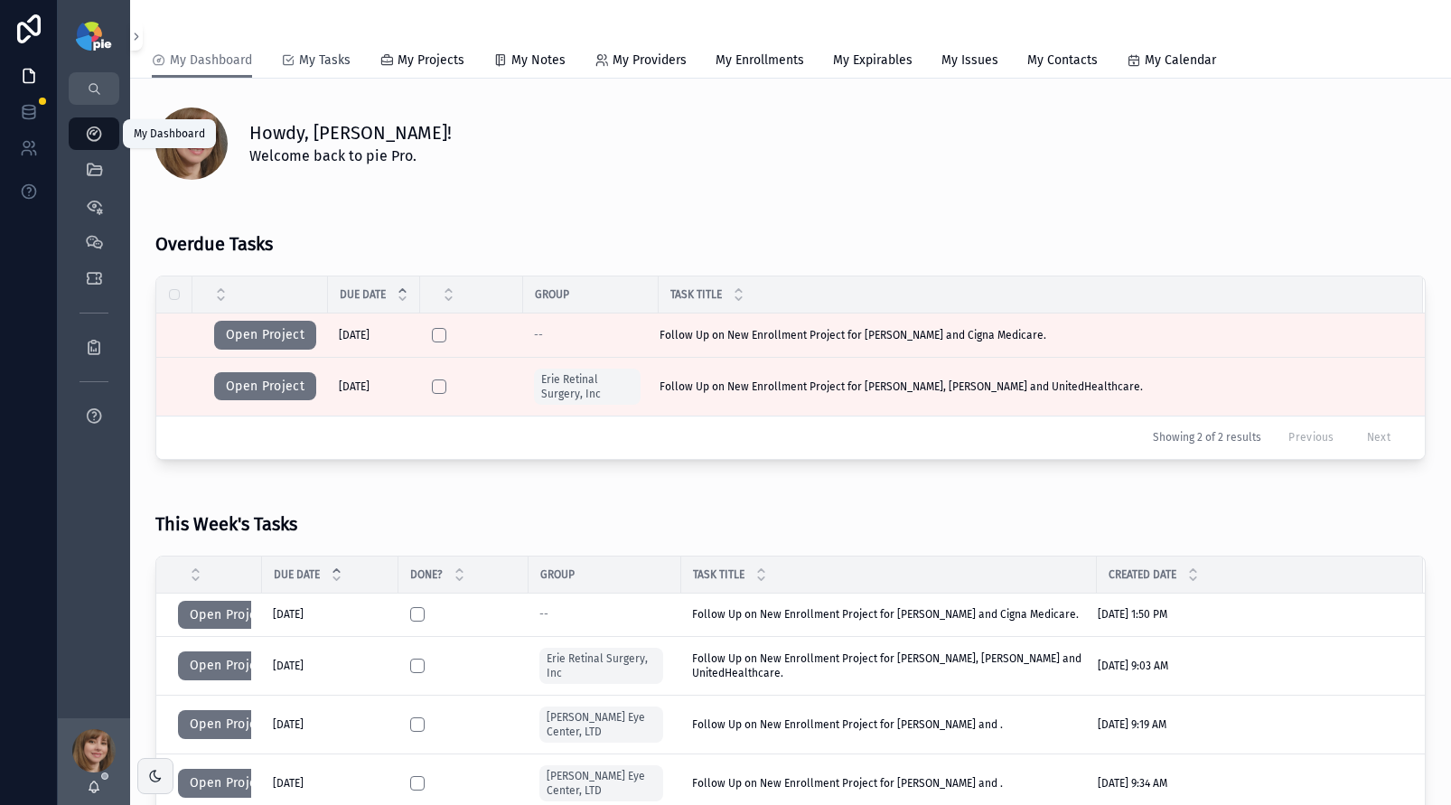
click at [301, 61] on span "My Tasks" at bounding box center [325, 61] width 52 height 18
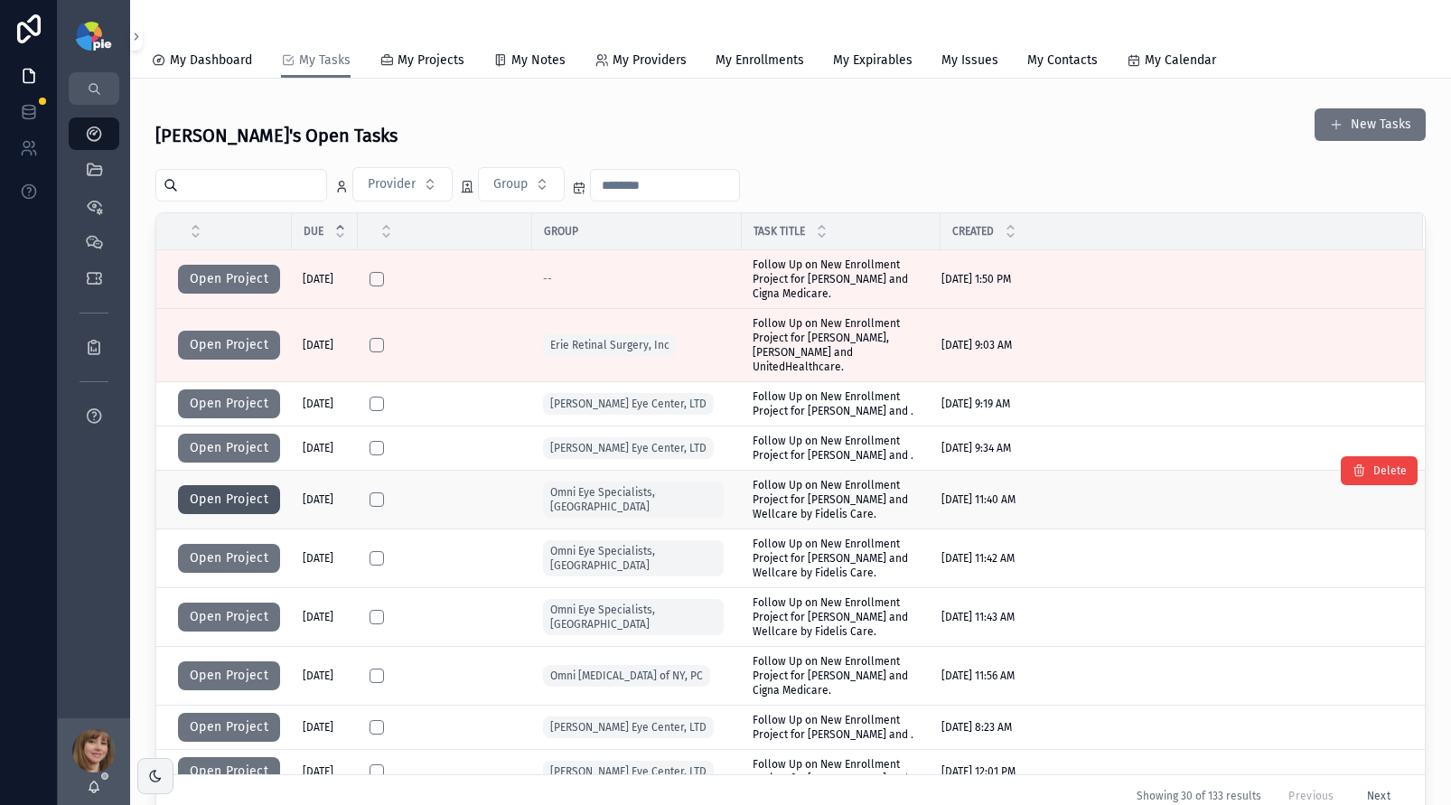
click at [230, 489] on button "Open Project" at bounding box center [229, 499] width 102 height 29
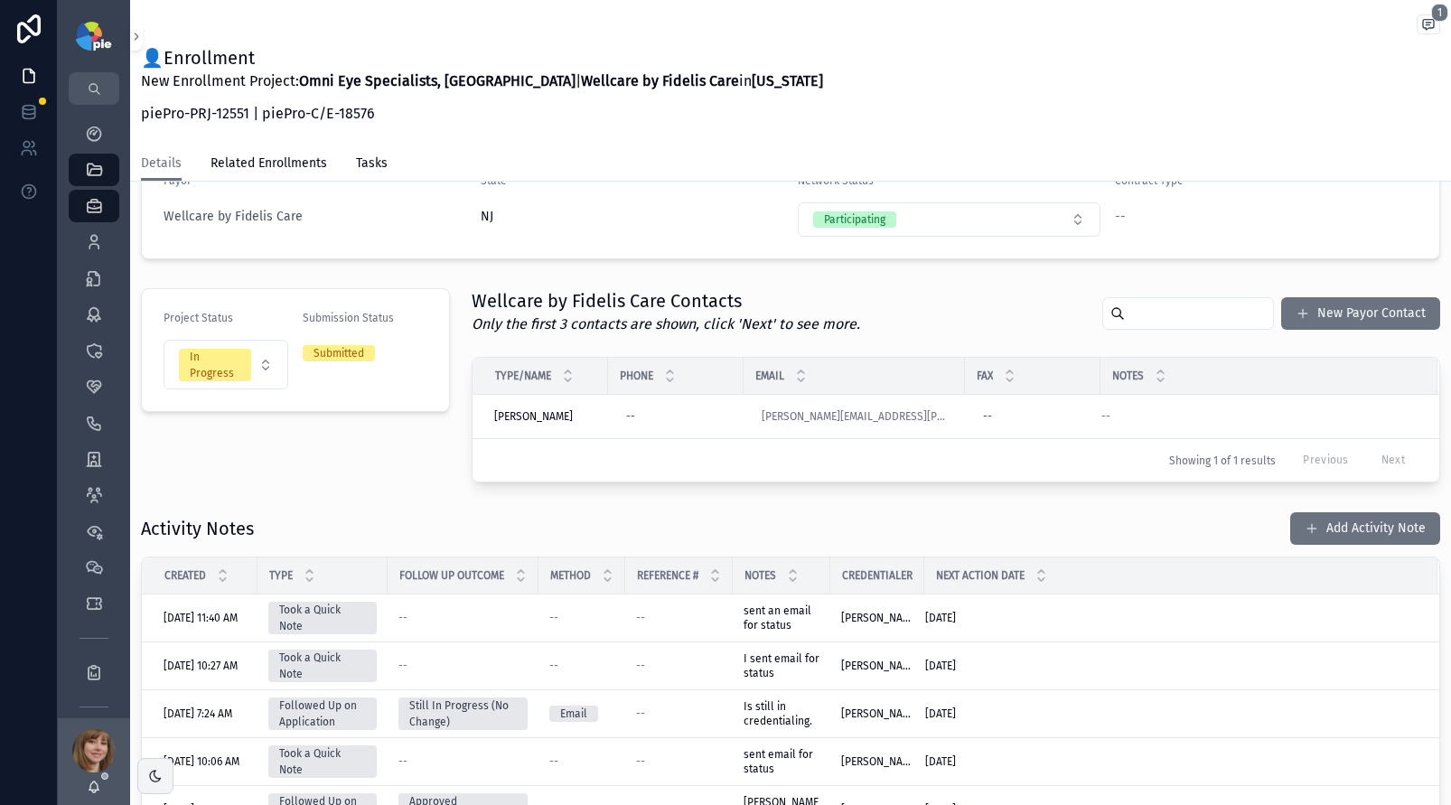
scroll to position [221, 0]
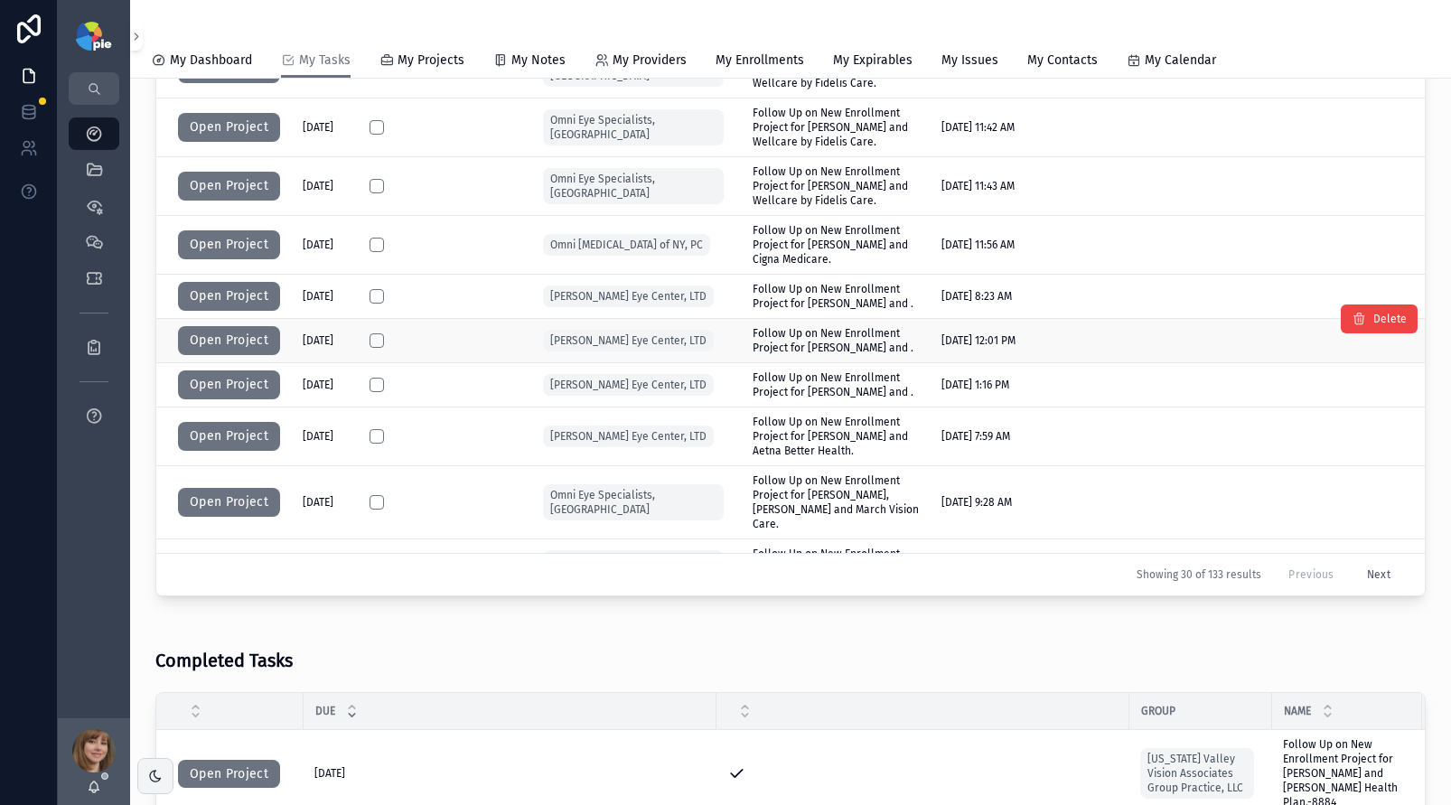
scroll to position [211, 0]
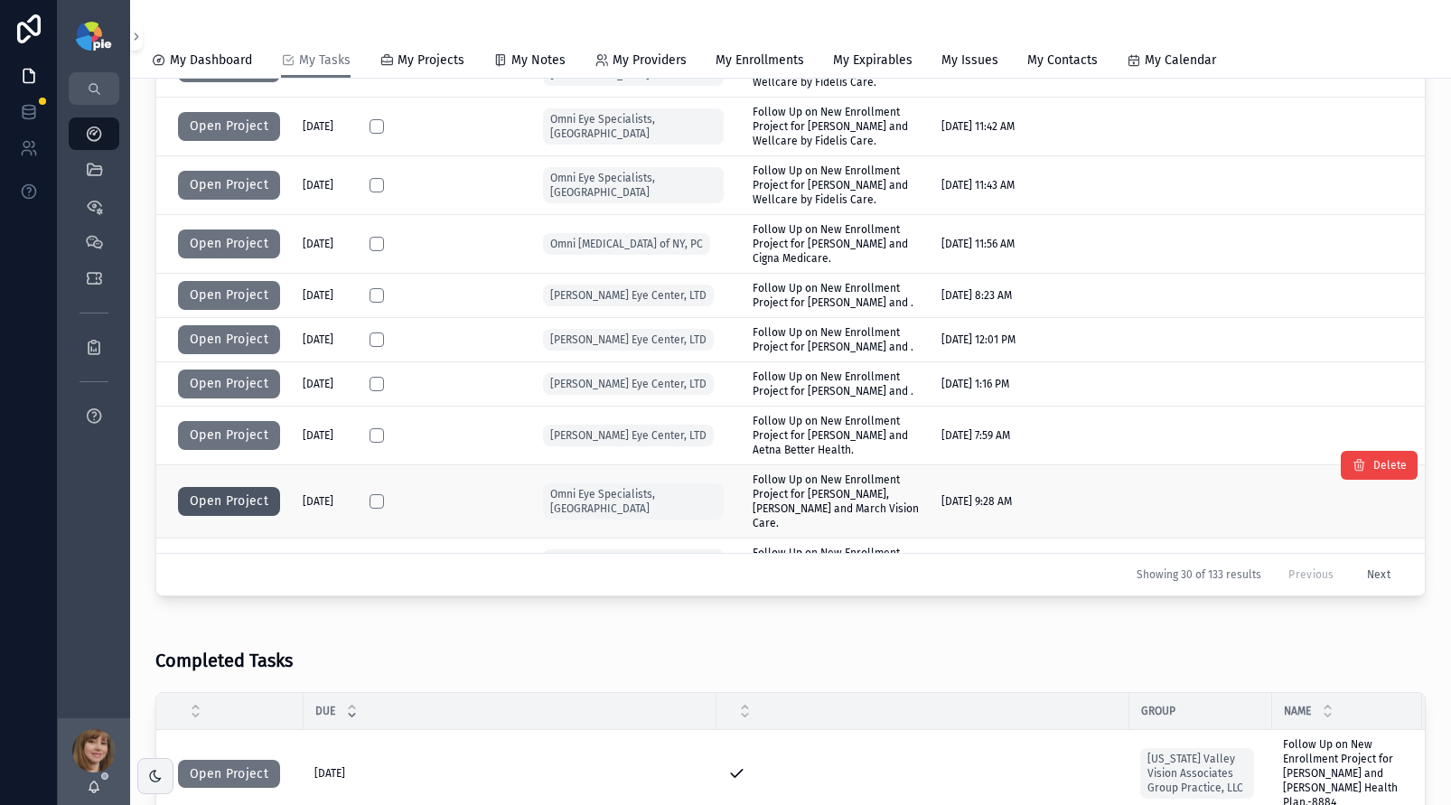
click at [245, 487] on button "Open Project" at bounding box center [229, 501] width 102 height 29
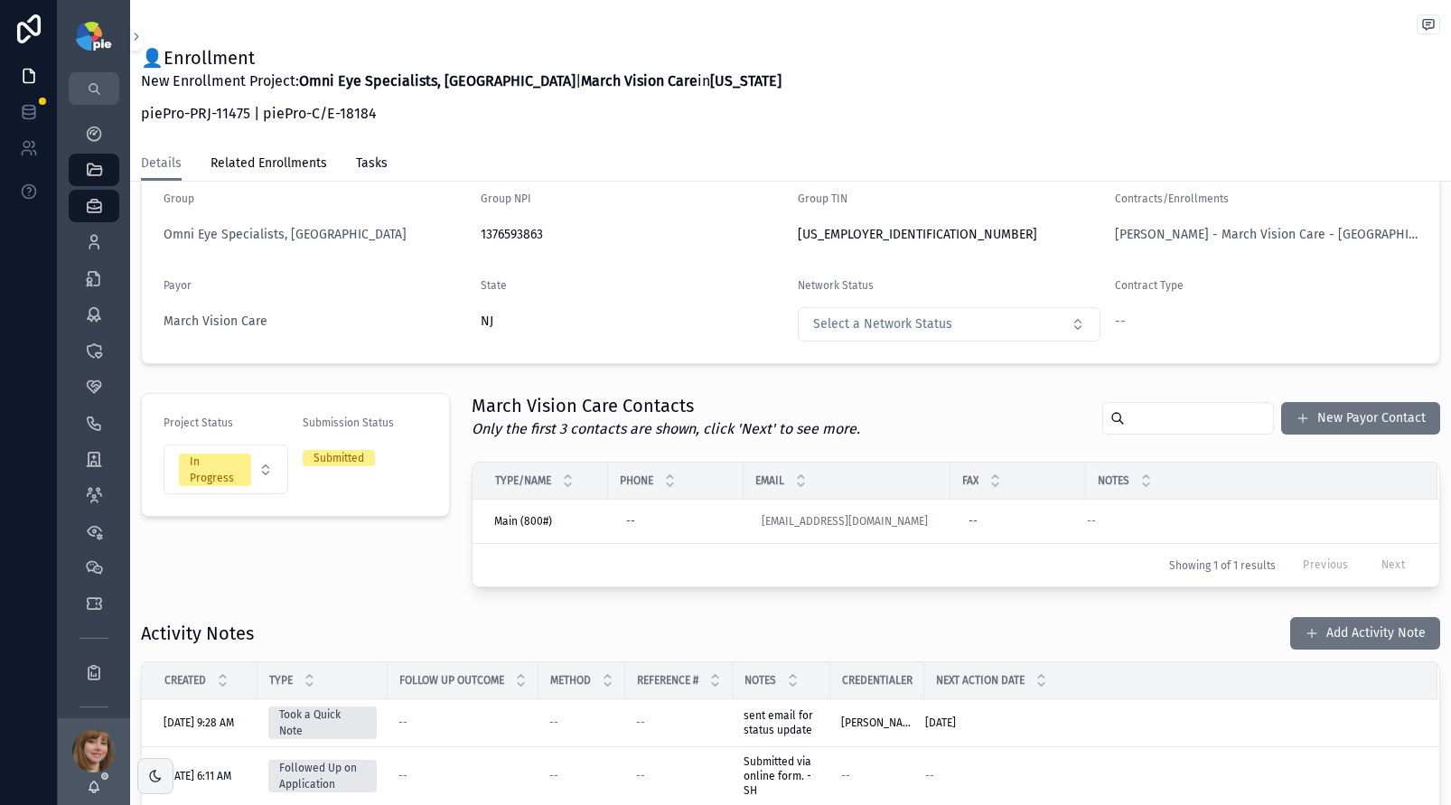
scroll to position [105, 0]
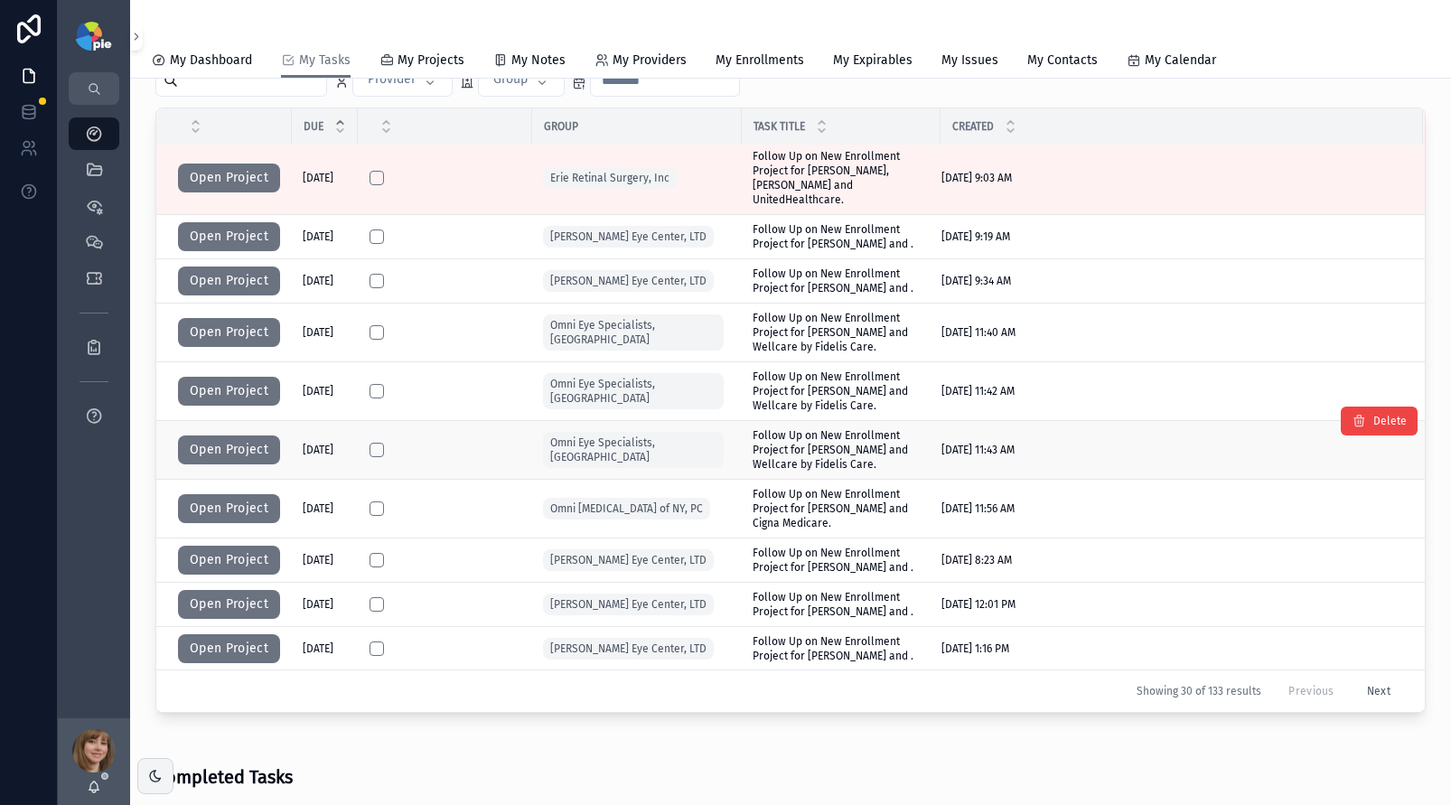
scroll to position [292, 0]
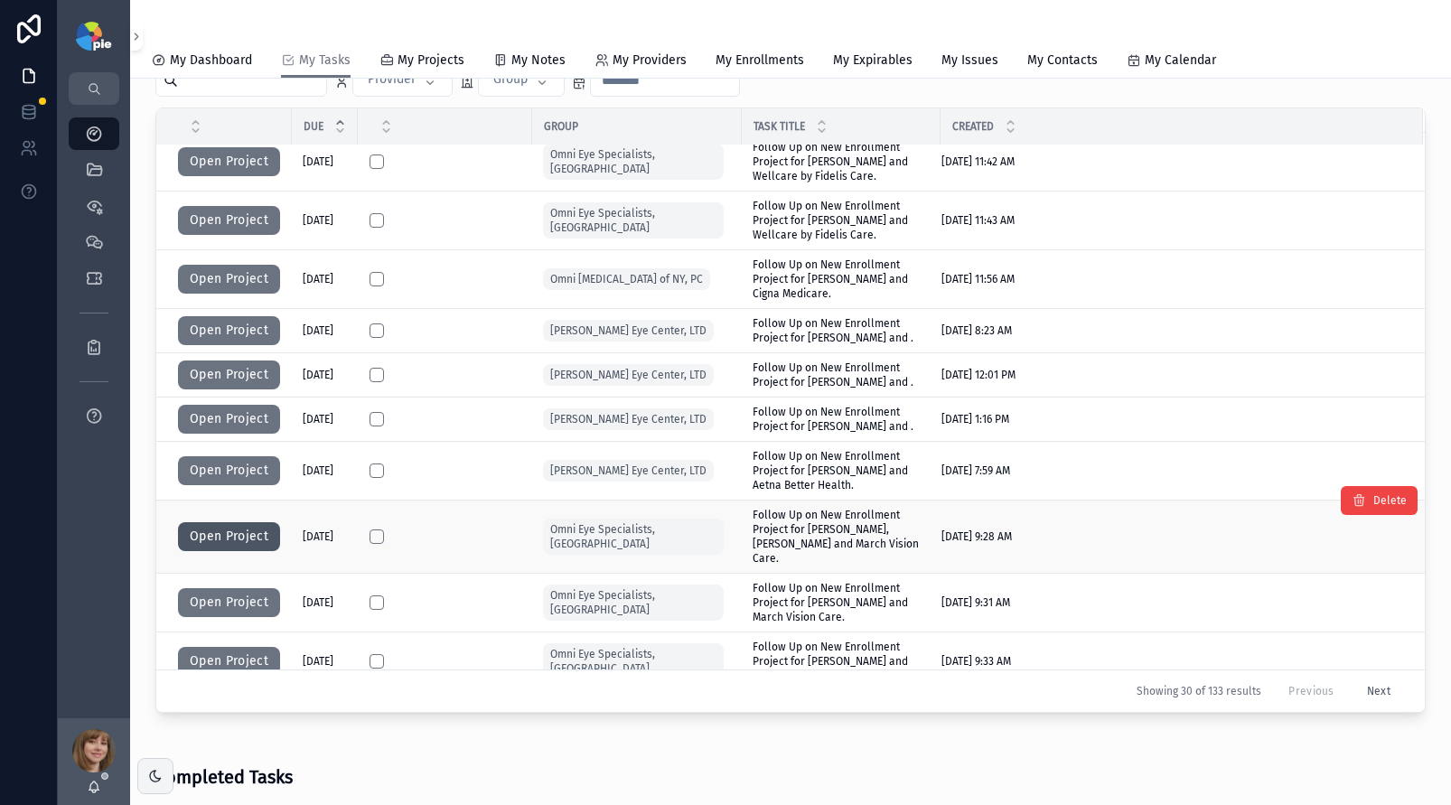
click at [234, 522] on button "Open Project" at bounding box center [229, 536] width 102 height 29
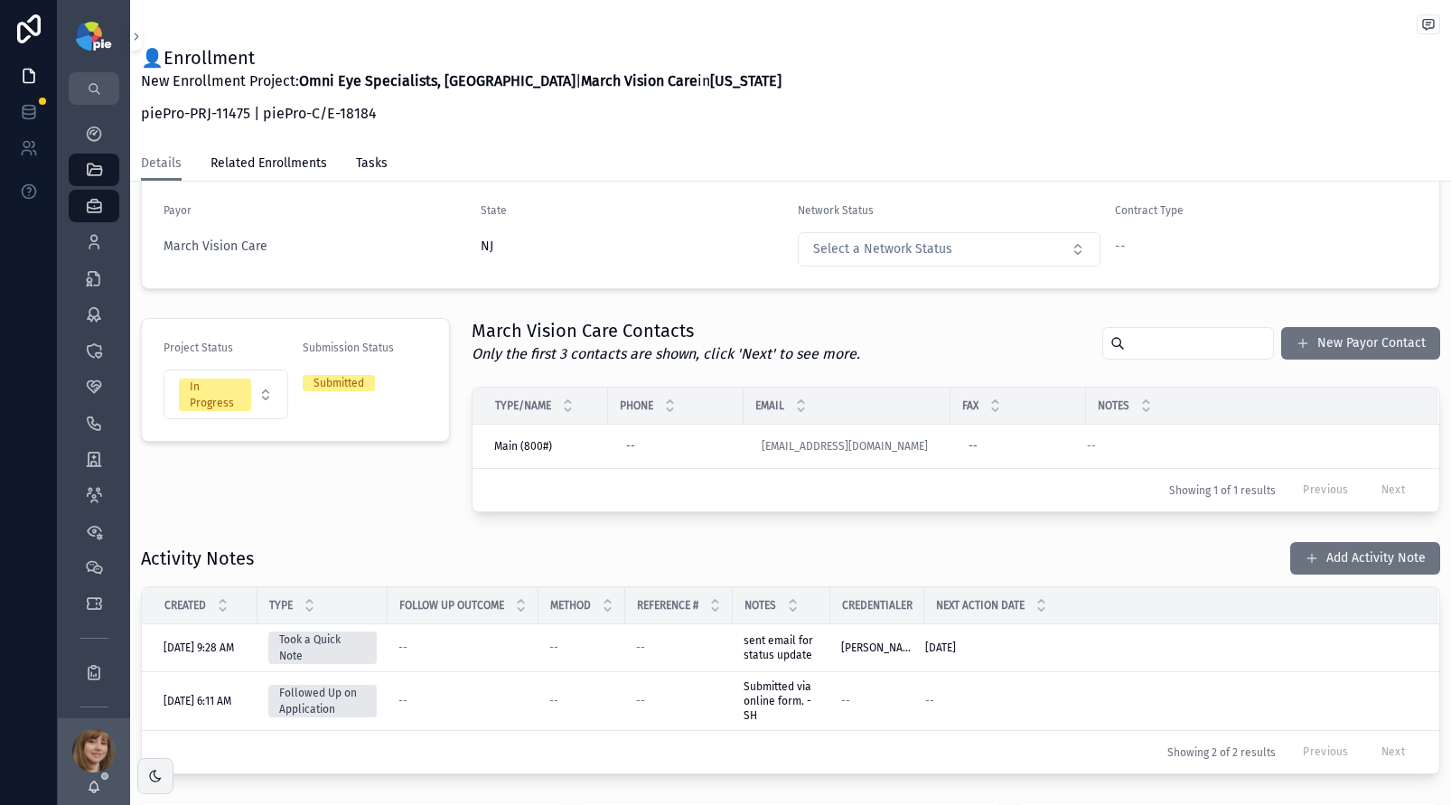
scroll to position [212, 0]
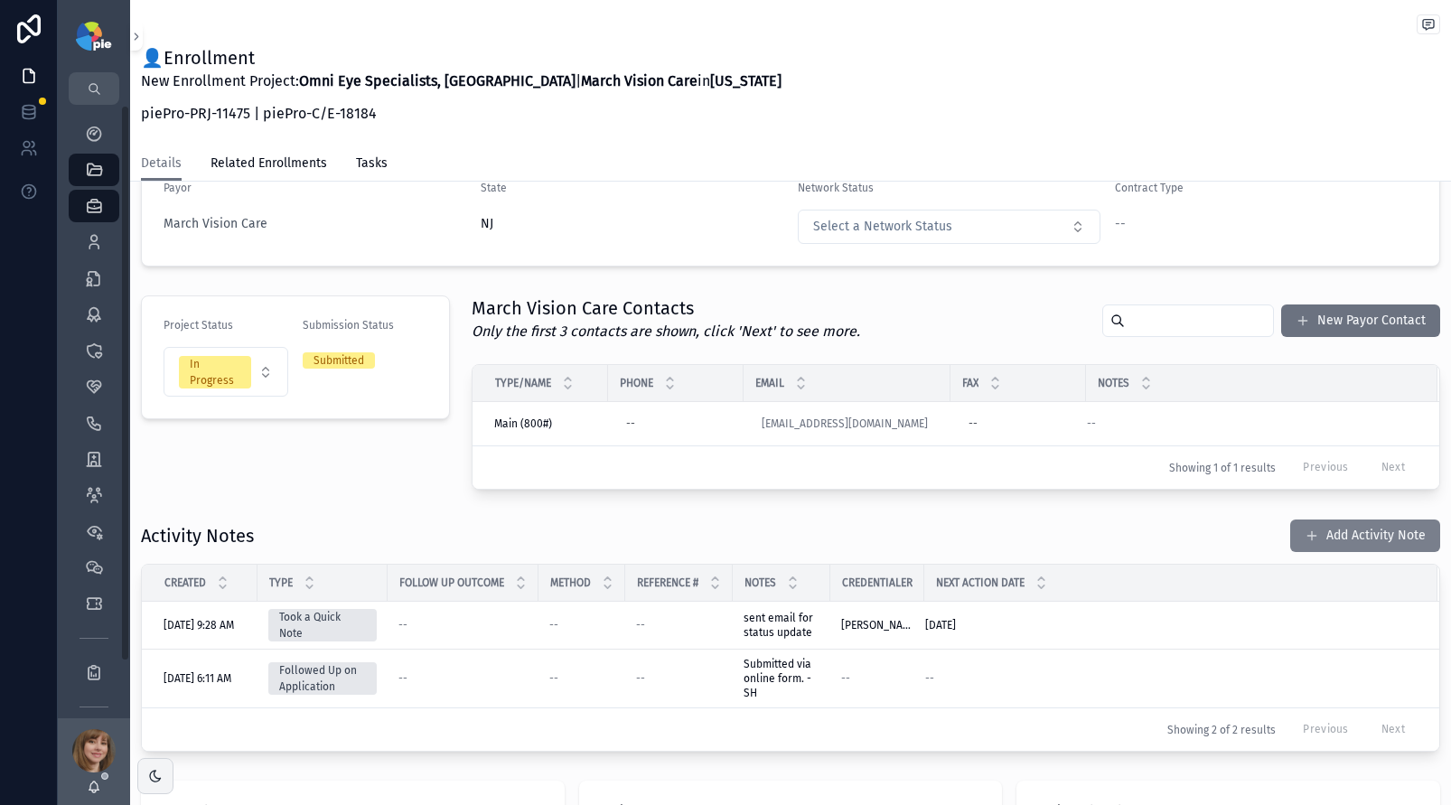
click at [1364, 532] on button "Add Activity Note" at bounding box center [1366, 536] width 150 height 33
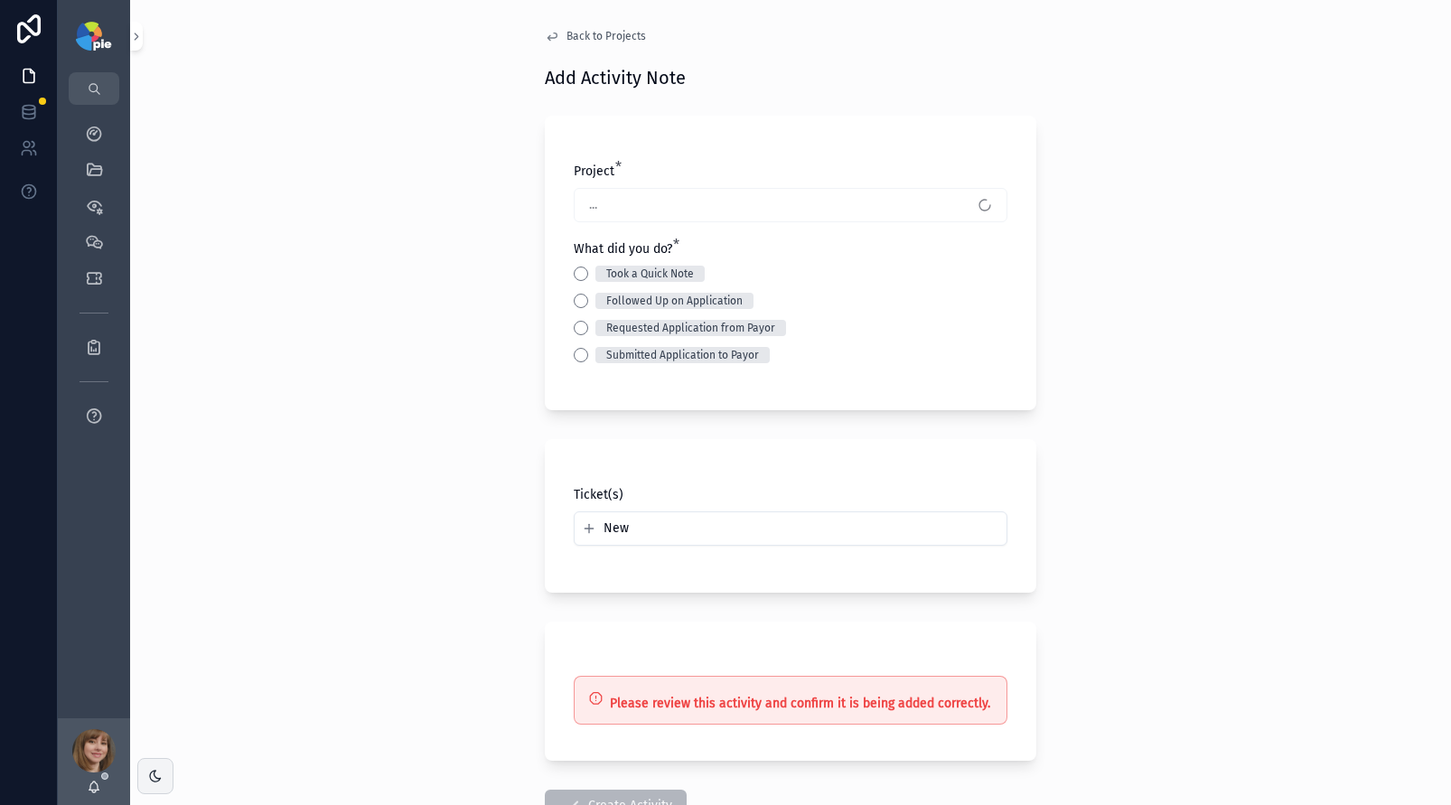
click at [574, 281] on div "Took a Quick Note" at bounding box center [791, 274] width 434 height 16
click at [574, 275] on button "Took a Quick Note" at bounding box center [581, 274] width 14 height 14
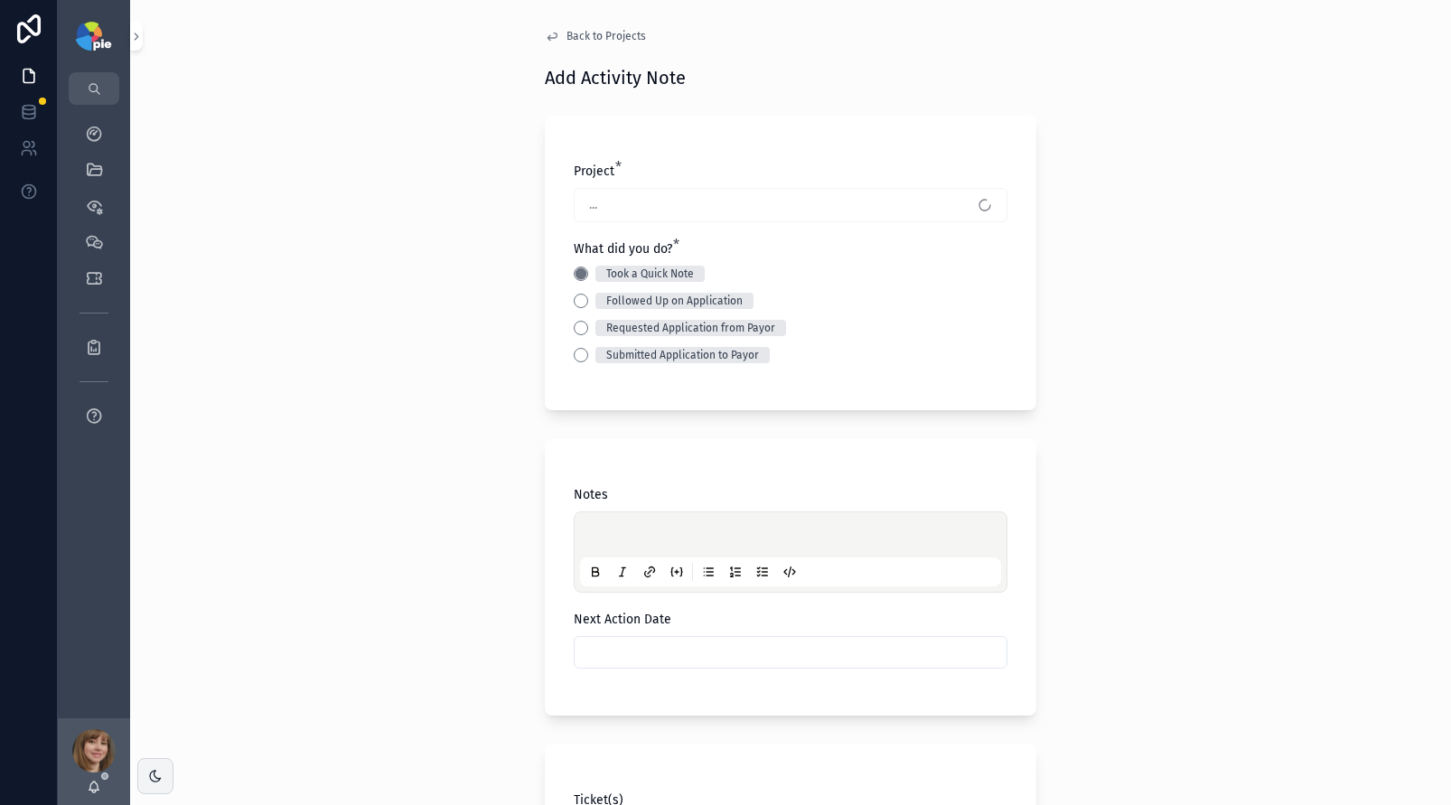
click at [621, 531] on p "scrollable content" at bounding box center [794, 538] width 421 height 18
click at [619, 654] on input "scrollable content" at bounding box center [791, 652] width 432 height 25
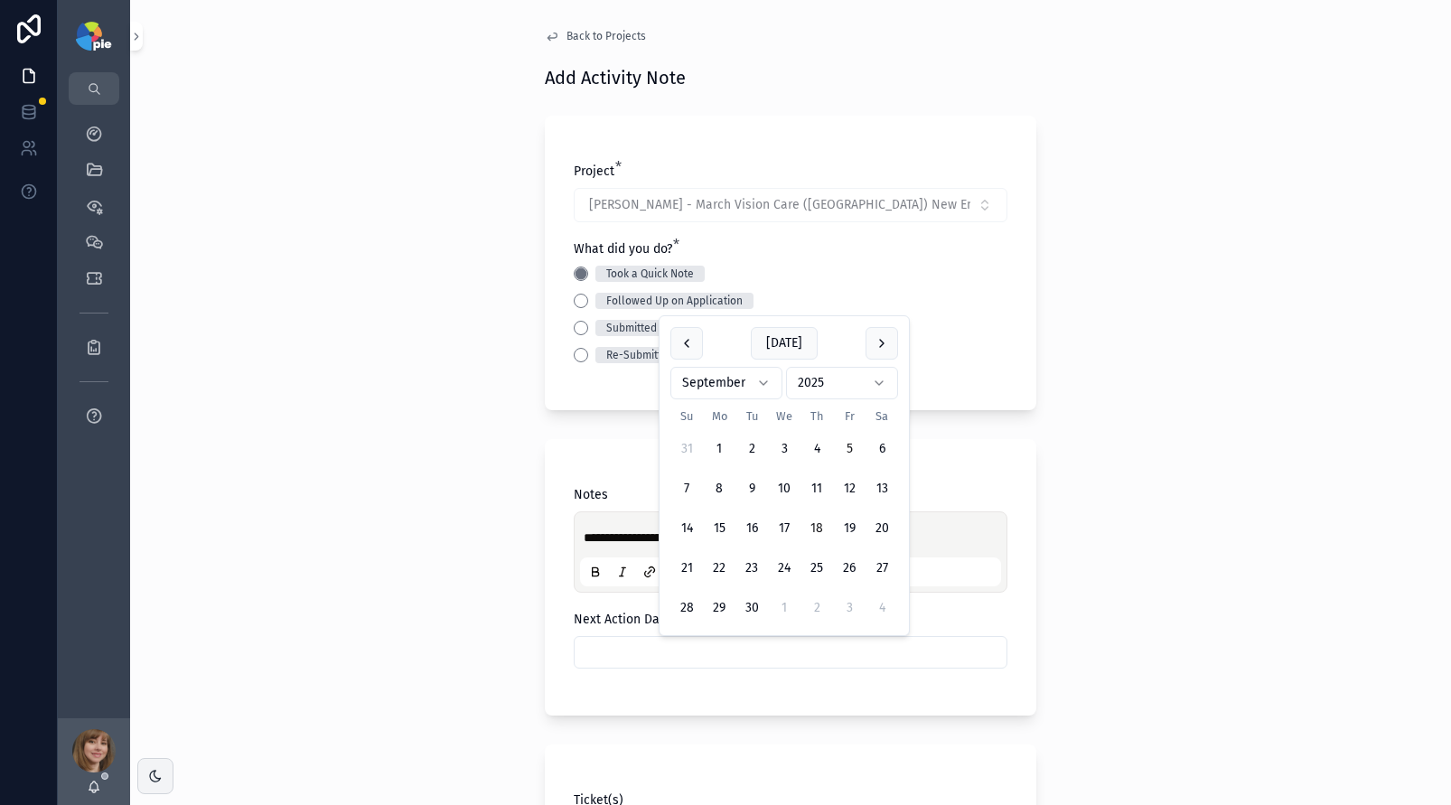
click at [823, 521] on button "18" at bounding box center [817, 528] width 33 height 33
click at [450, 542] on div "**********" at bounding box center [790, 402] width 1321 height 805
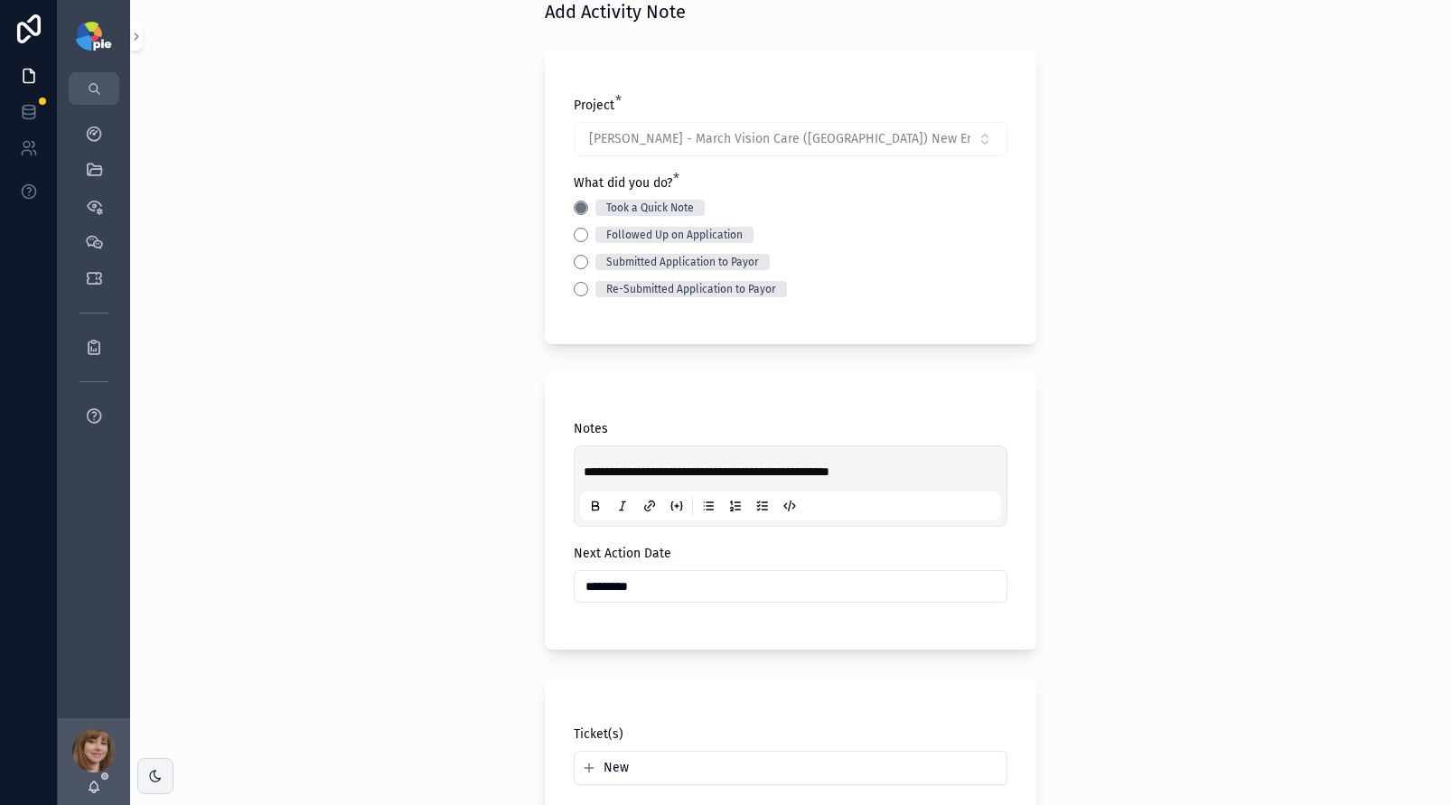
scroll to position [371, 0]
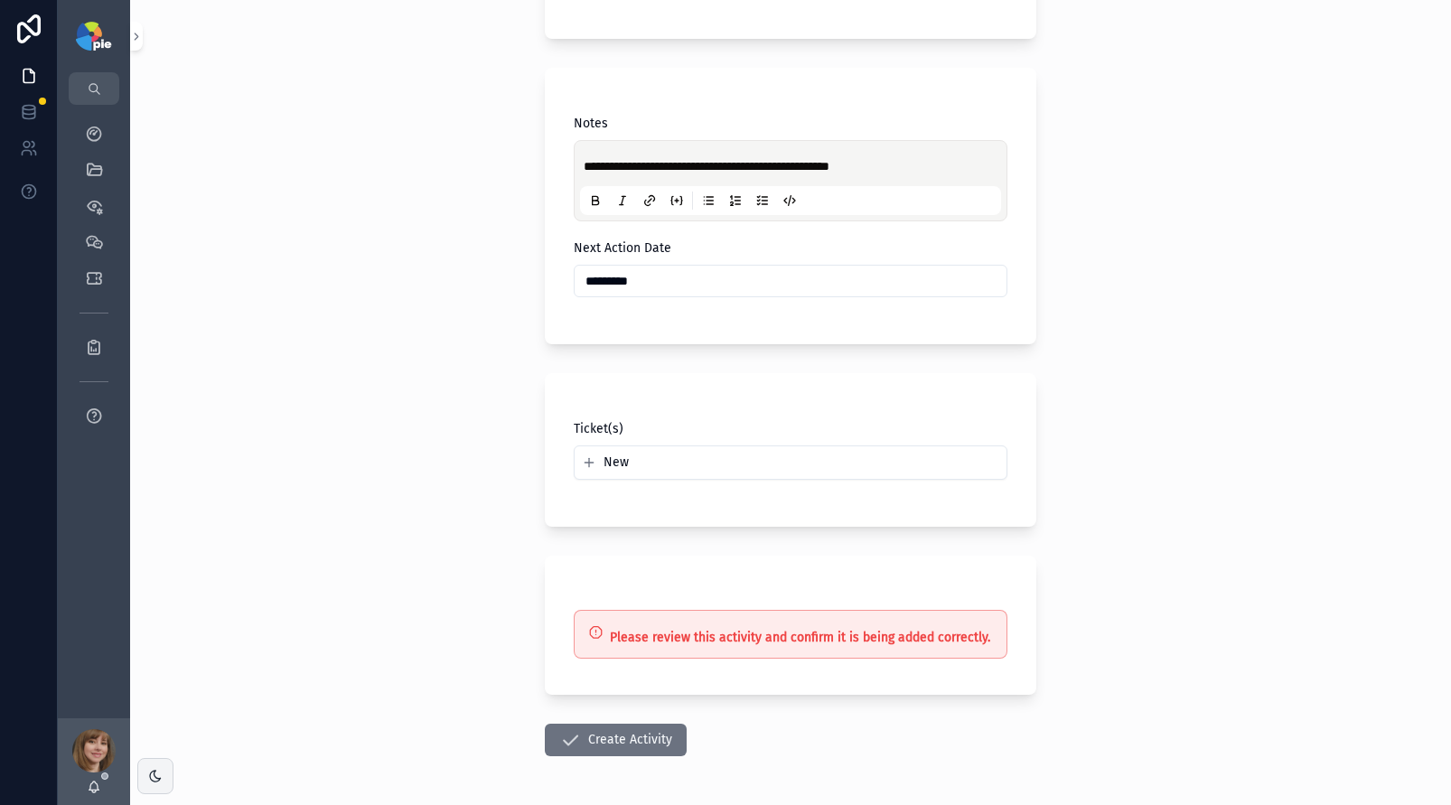
click at [676, 286] on input "*********" at bounding box center [791, 280] width 432 height 25
click at [738, 508] on button "16" at bounding box center [752, 510] width 33 height 33
type input "*********"
click at [451, 526] on div "**********" at bounding box center [790, 402] width 1321 height 805
click at [631, 739] on button "Create Activity" at bounding box center [616, 740] width 142 height 33
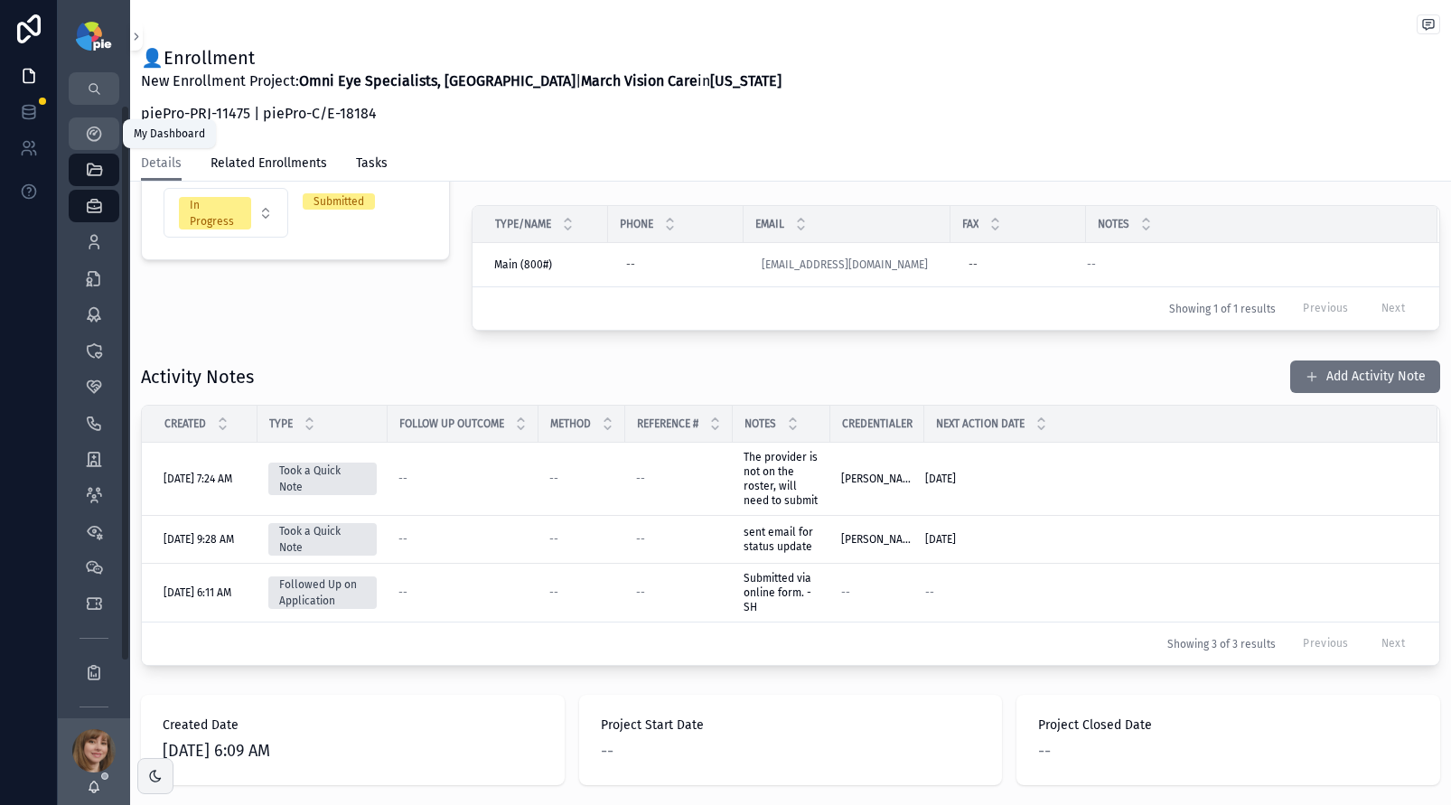
click at [94, 131] on icon "scrollable content" at bounding box center [94, 134] width 18 height 18
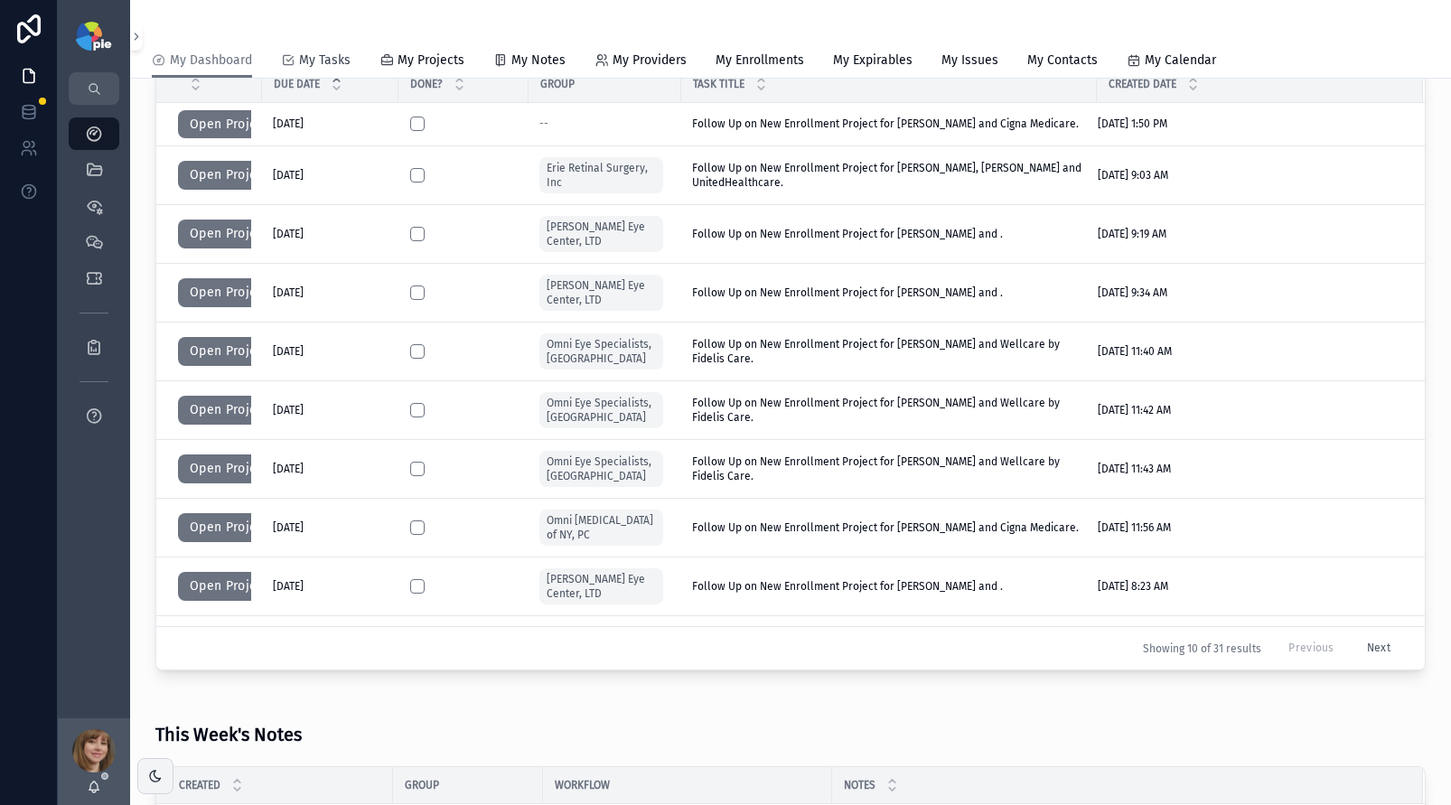
click at [318, 61] on span "My Tasks" at bounding box center [325, 61] width 52 height 18
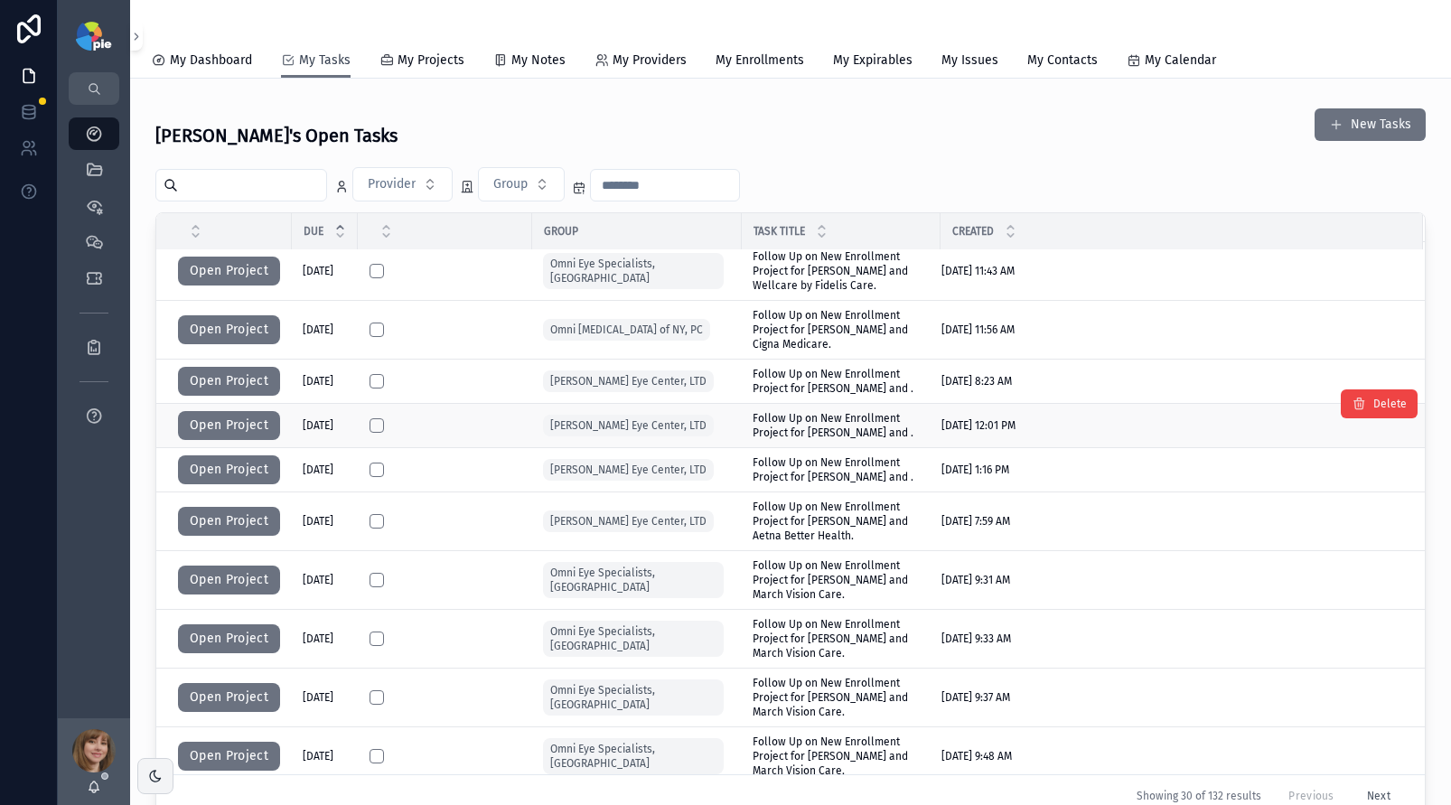
scroll to position [348, 0]
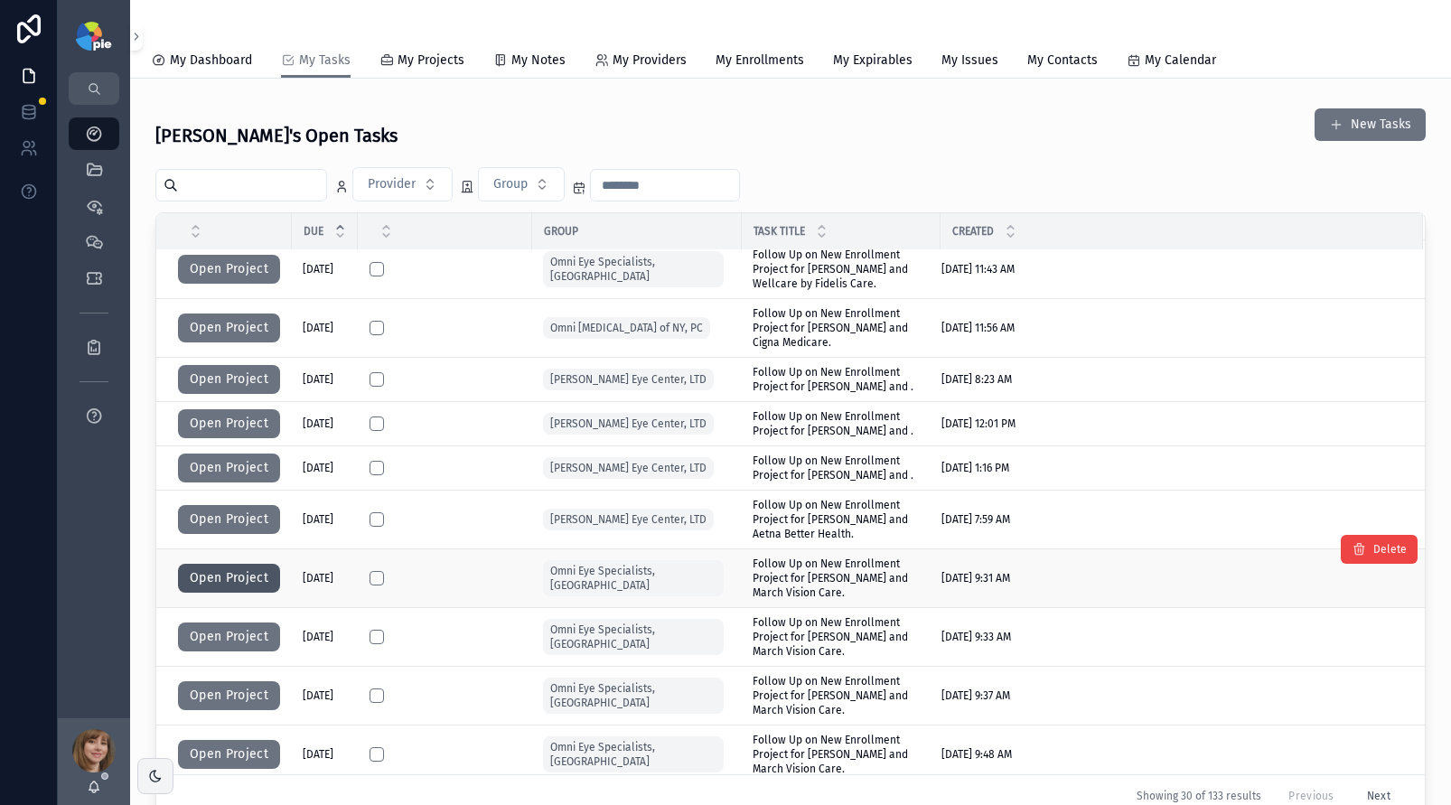
click at [246, 568] on button "Open Project" at bounding box center [229, 578] width 102 height 29
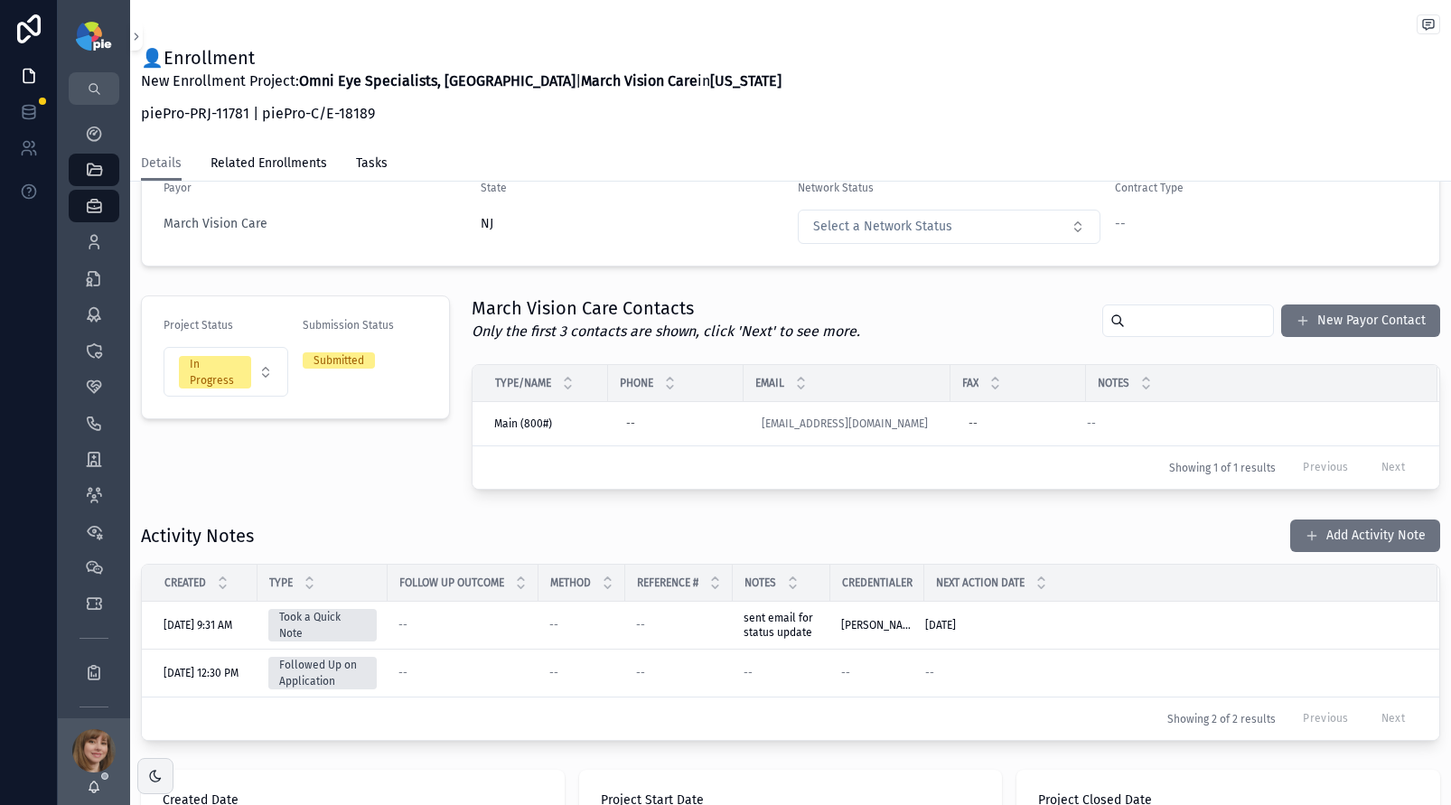
scroll to position [326, 0]
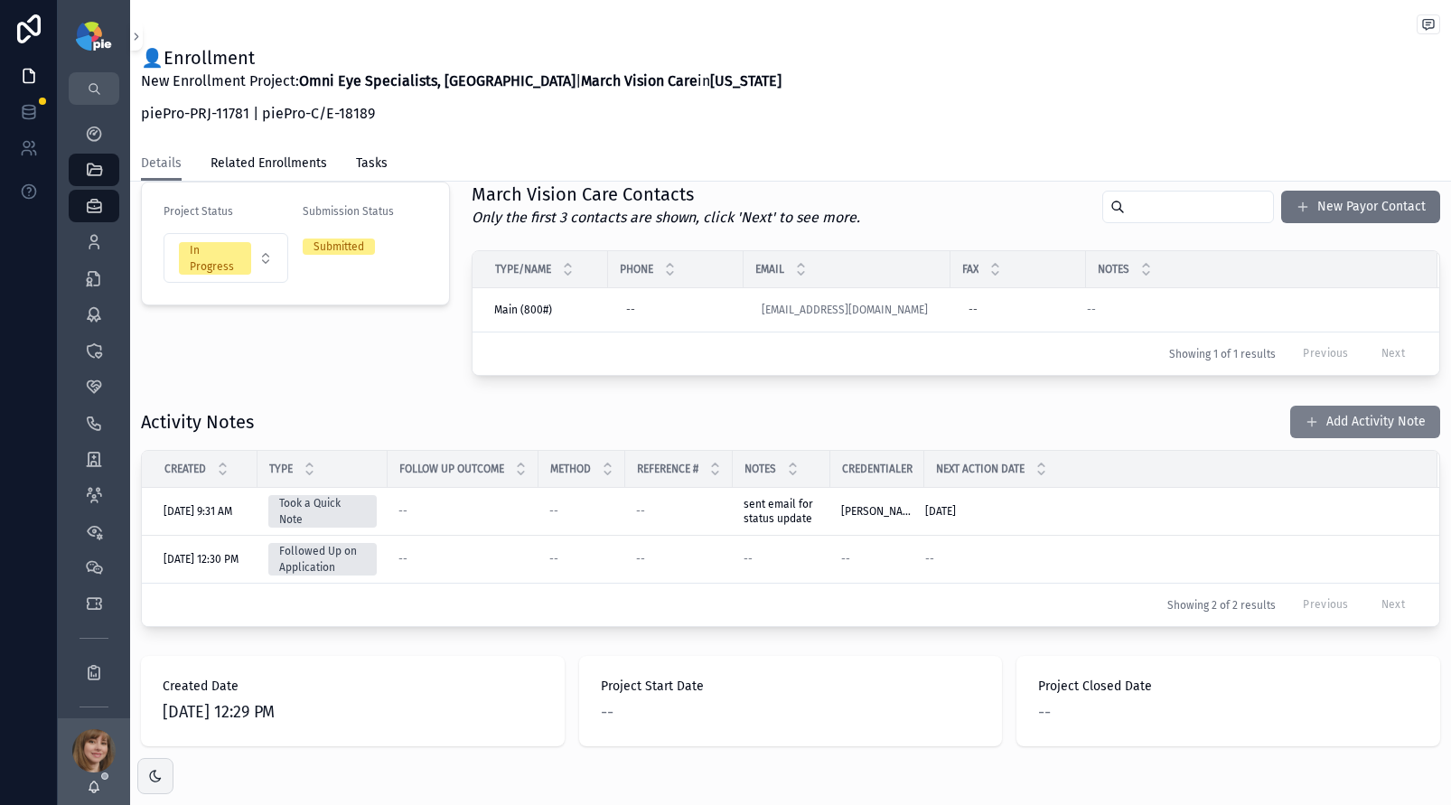
click at [1363, 424] on button "Add Activity Note" at bounding box center [1366, 422] width 150 height 33
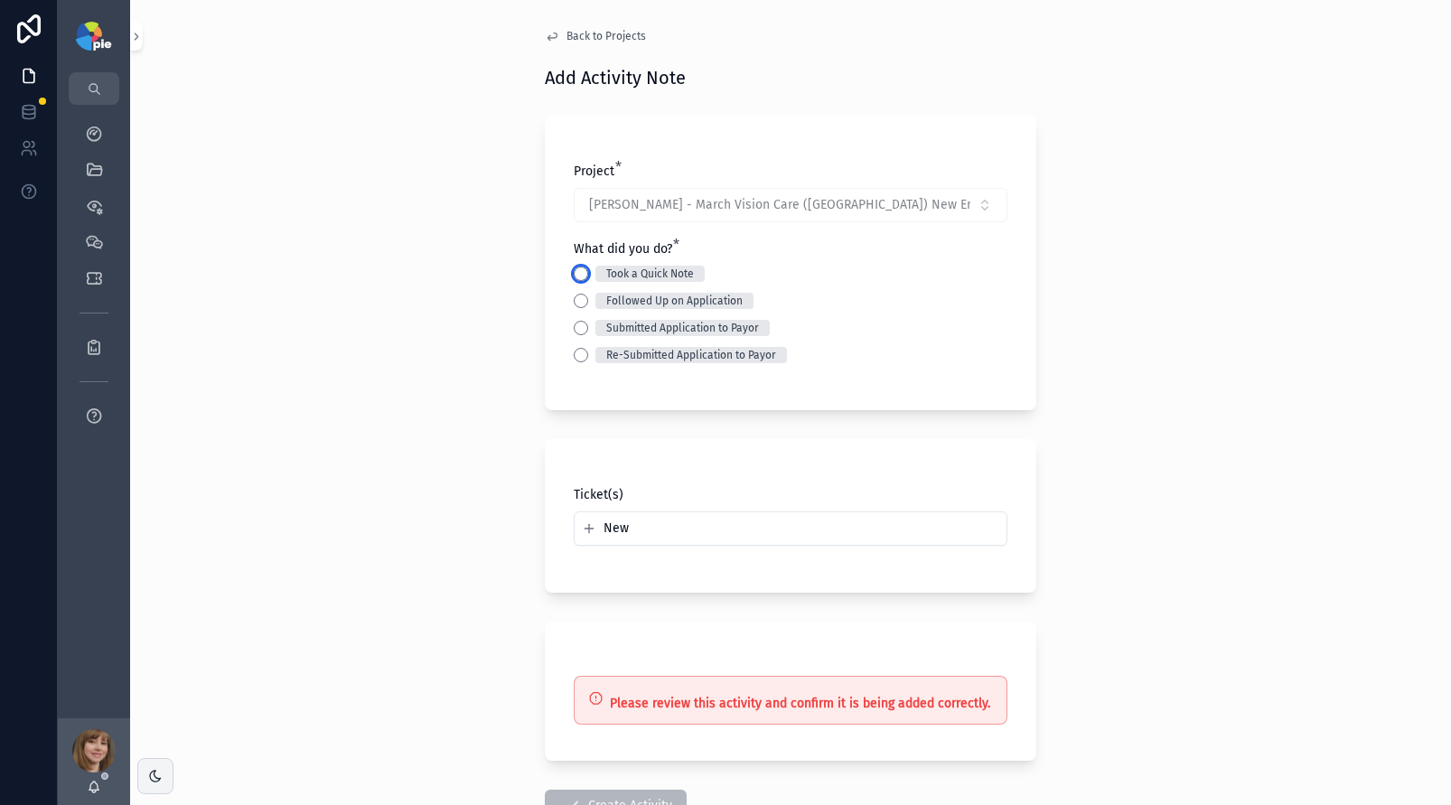
click at [574, 275] on button "Took a Quick Note" at bounding box center [581, 274] width 14 height 14
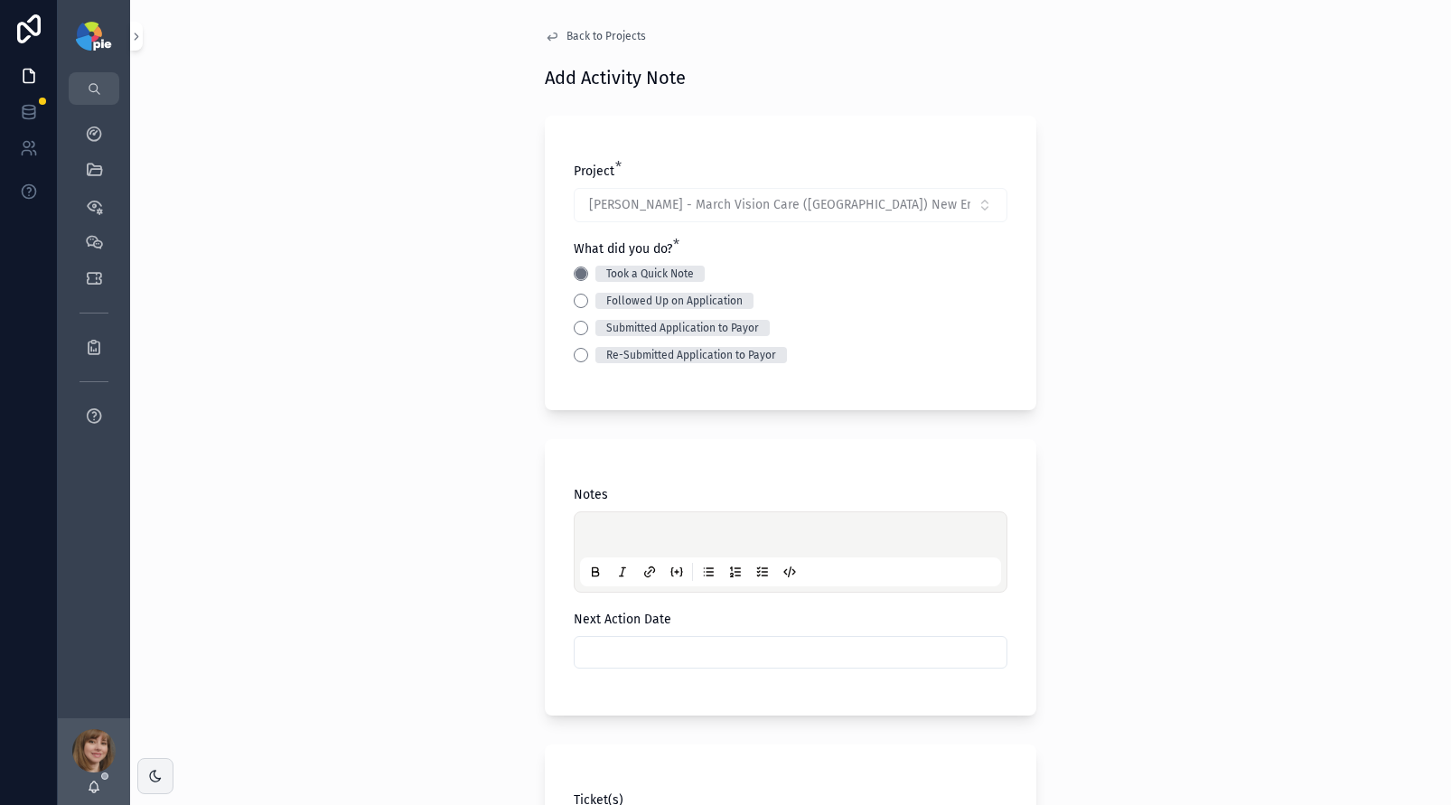
click at [590, 529] on p "scrollable content" at bounding box center [794, 538] width 421 height 18
click at [655, 663] on input "scrollable content" at bounding box center [791, 652] width 432 height 25
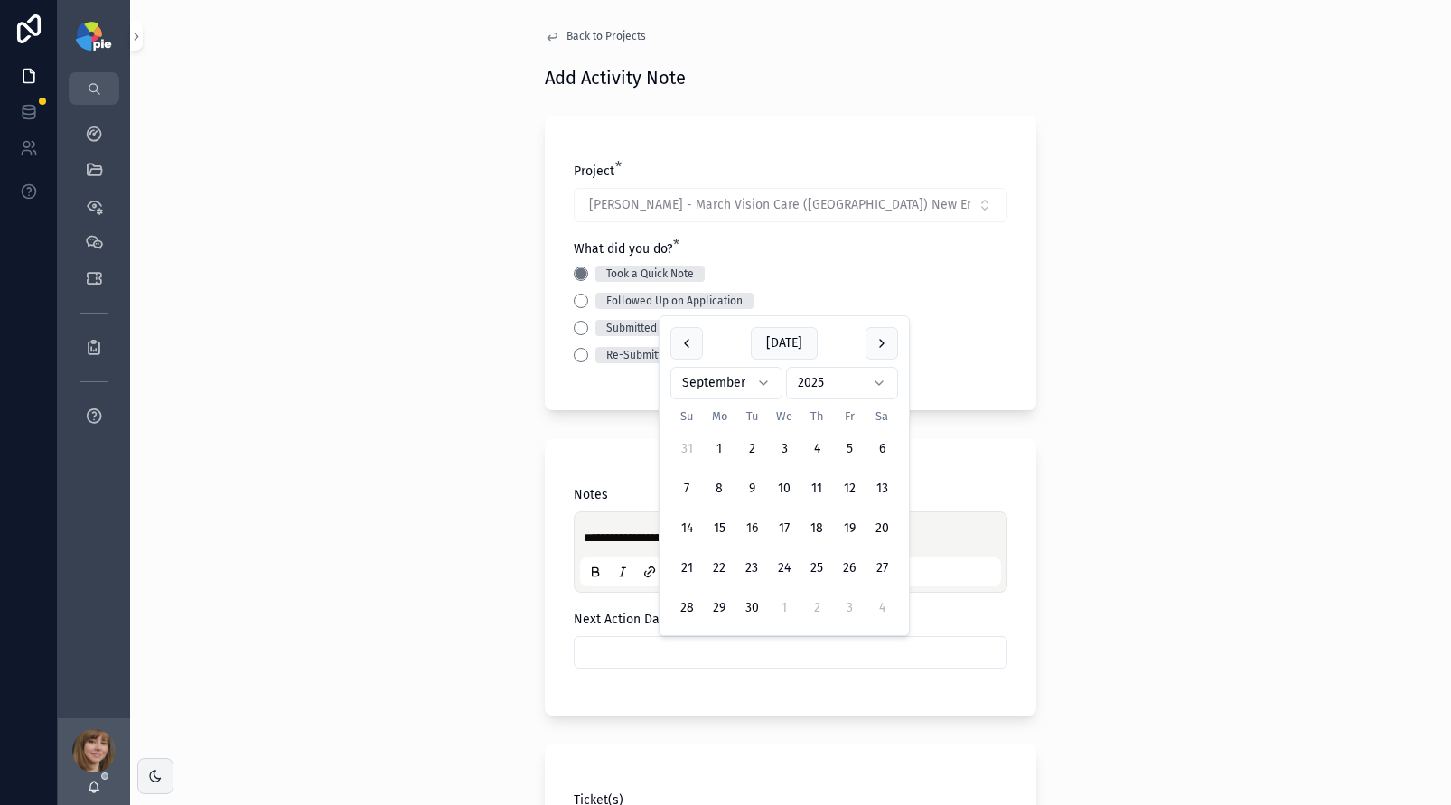
click at [744, 529] on button "16" at bounding box center [752, 528] width 33 height 33
type input "*********"
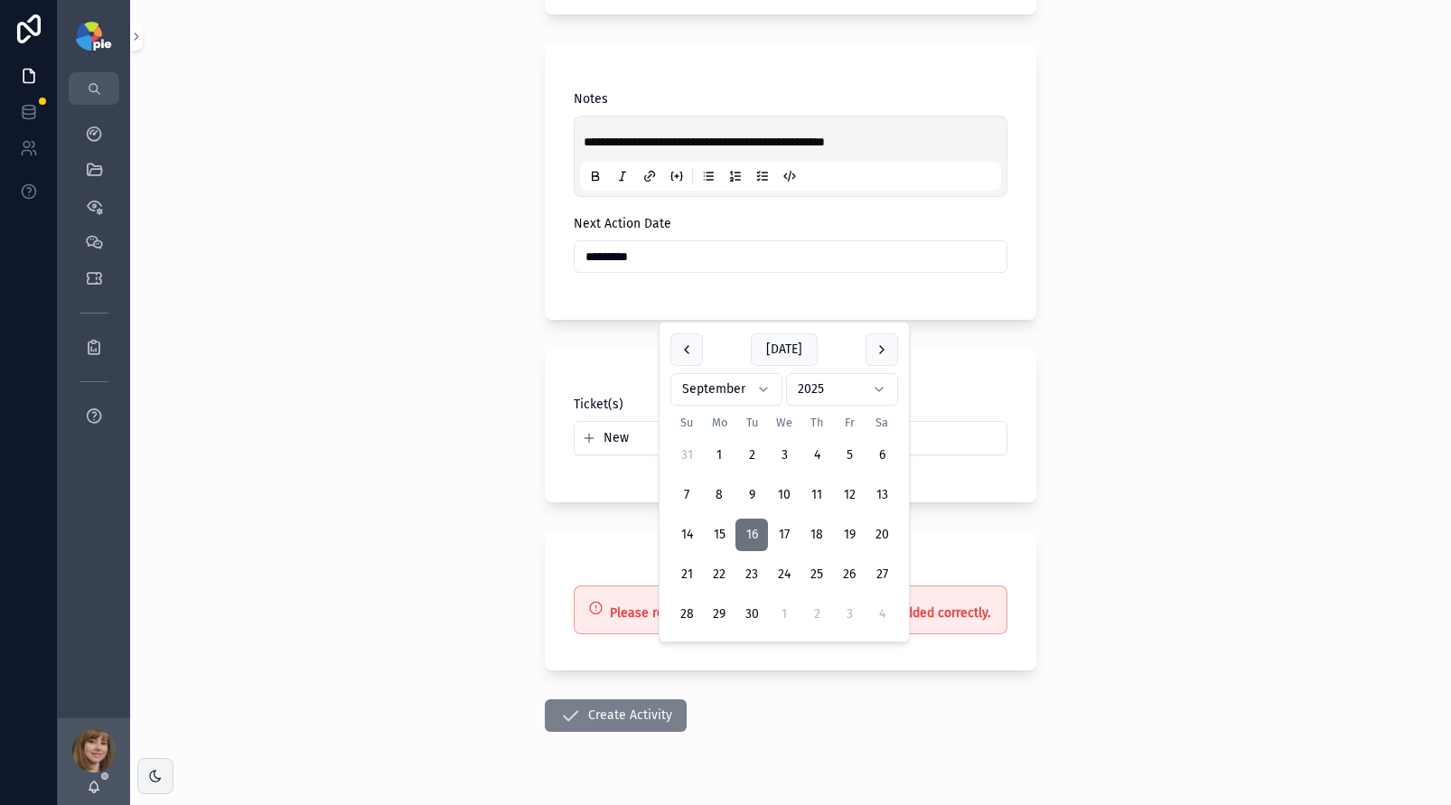
scroll to position [420, 0]
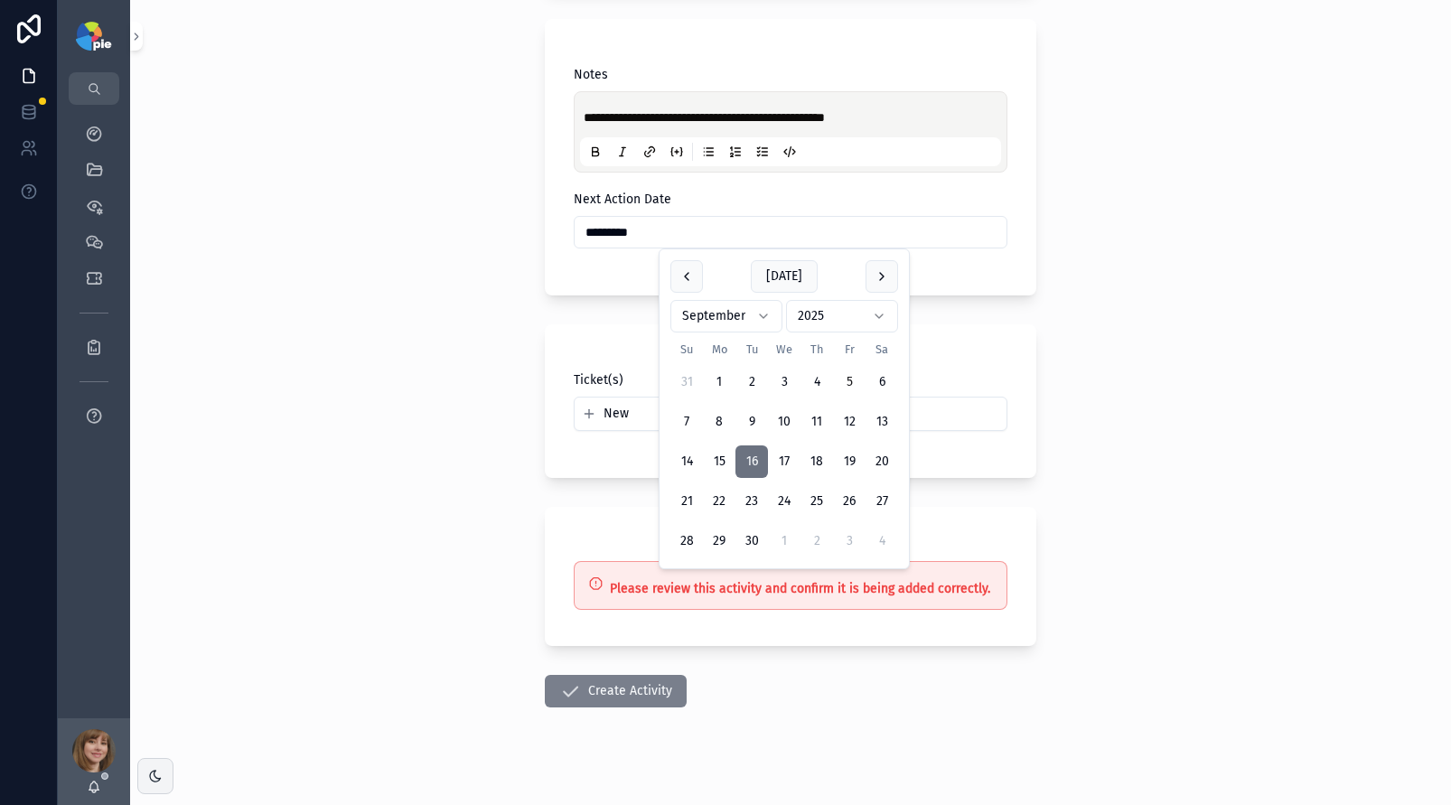
click at [559, 685] on icon "scrollable content" at bounding box center [570, 692] width 22 height 22
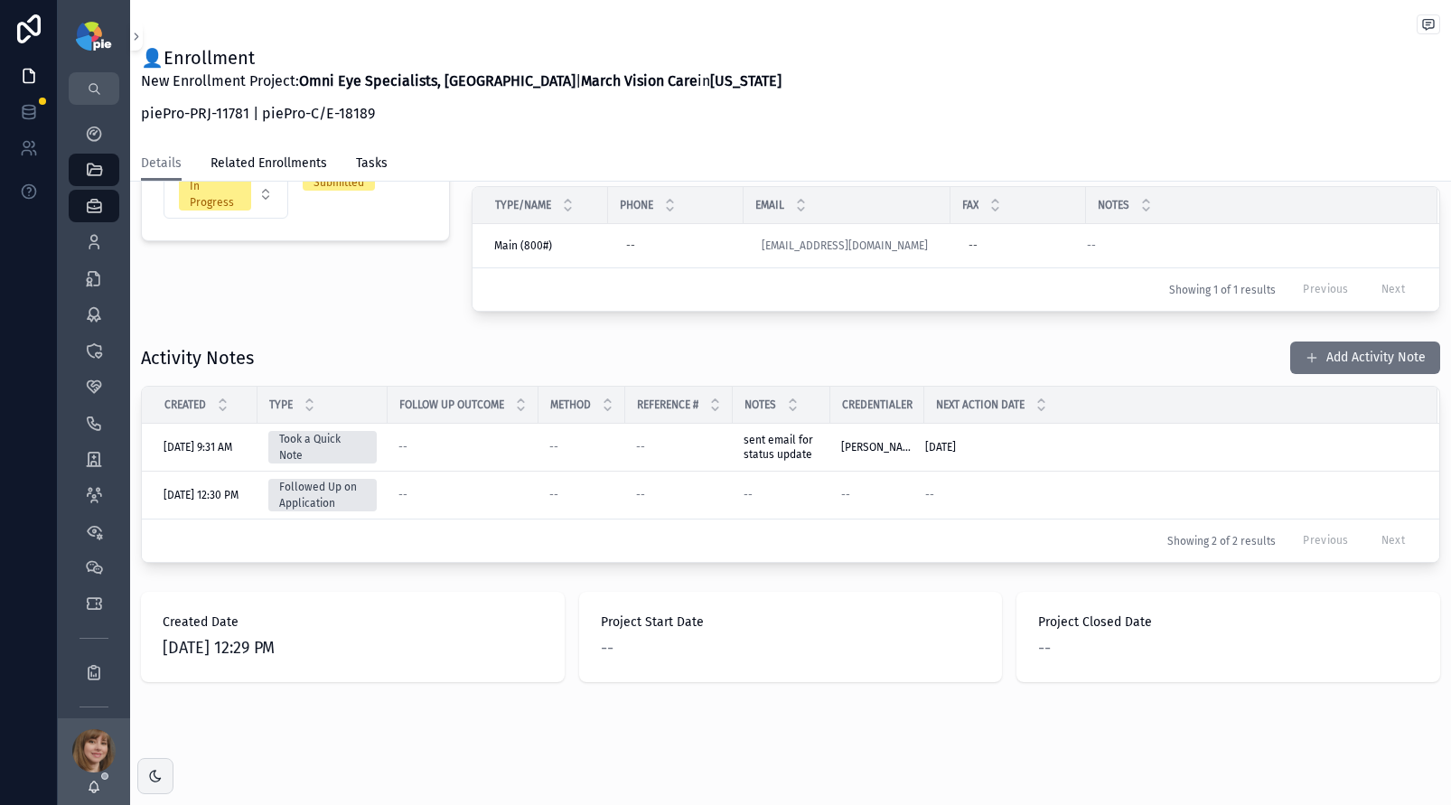
scroll to position [420, 0]
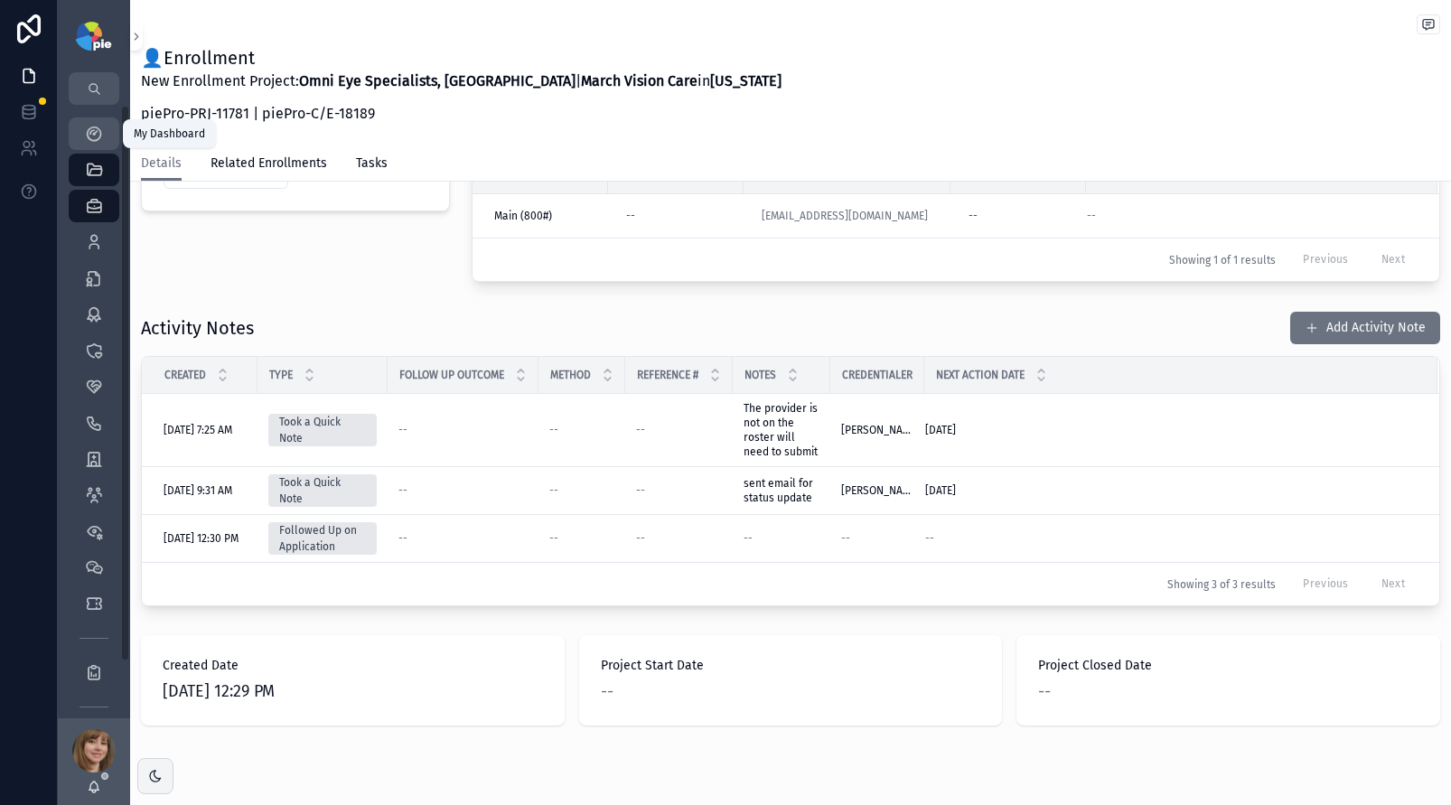
click at [87, 135] on icon "scrollable content" at bounding box center [94, 134] width 18 height 18
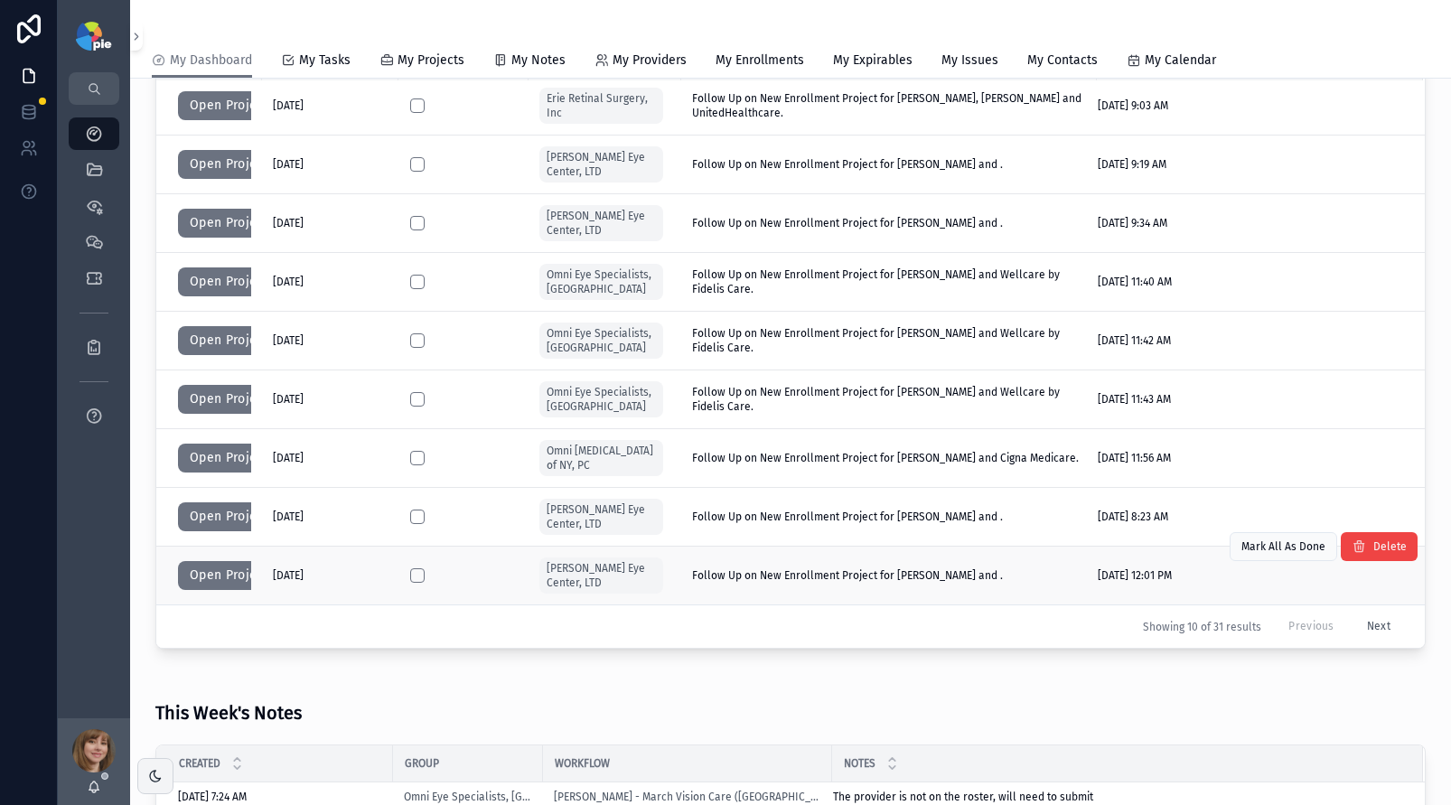
scroll to position [642, 0]
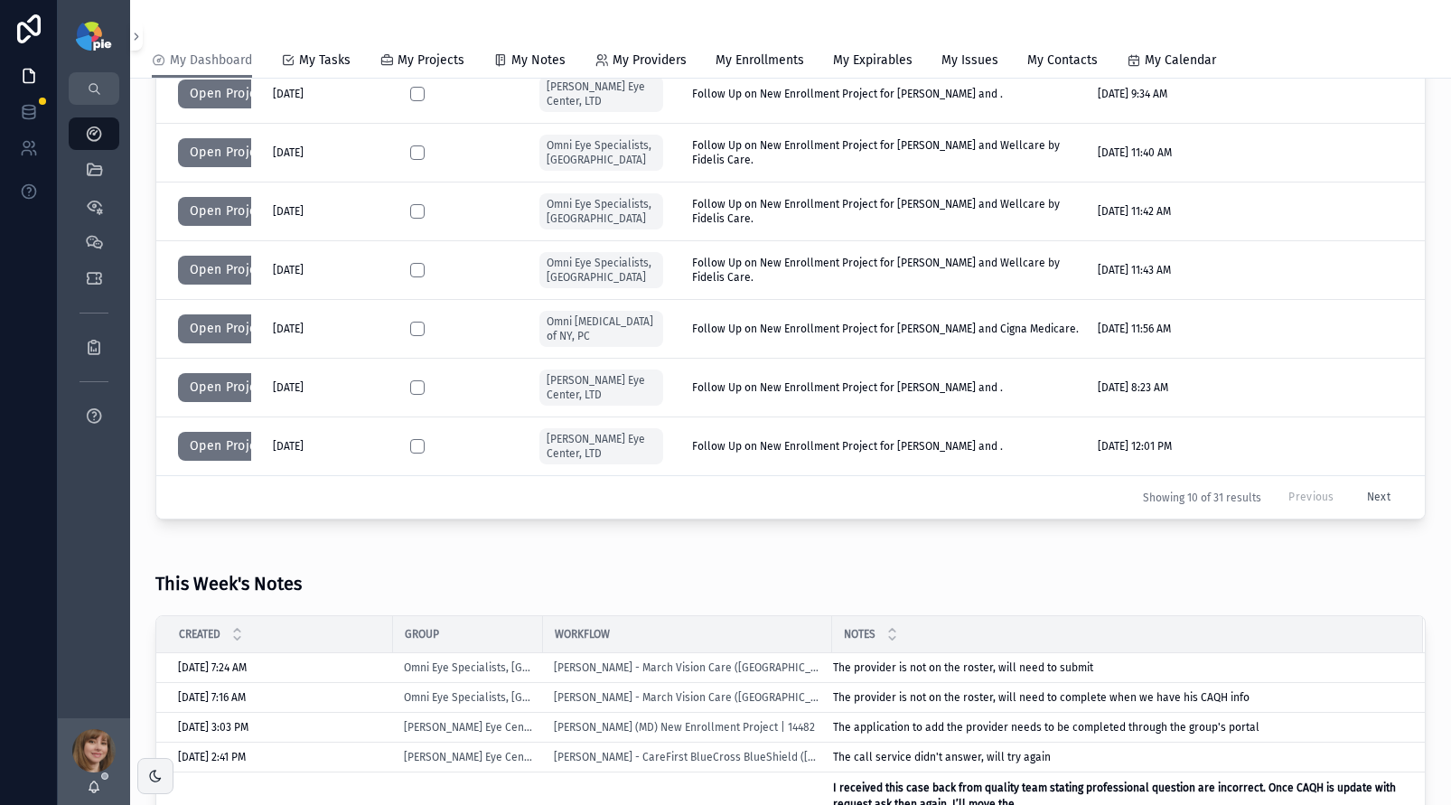
click at [1355, 498] on button "Next" at bounding box center [1379, 498] width 49 height 28
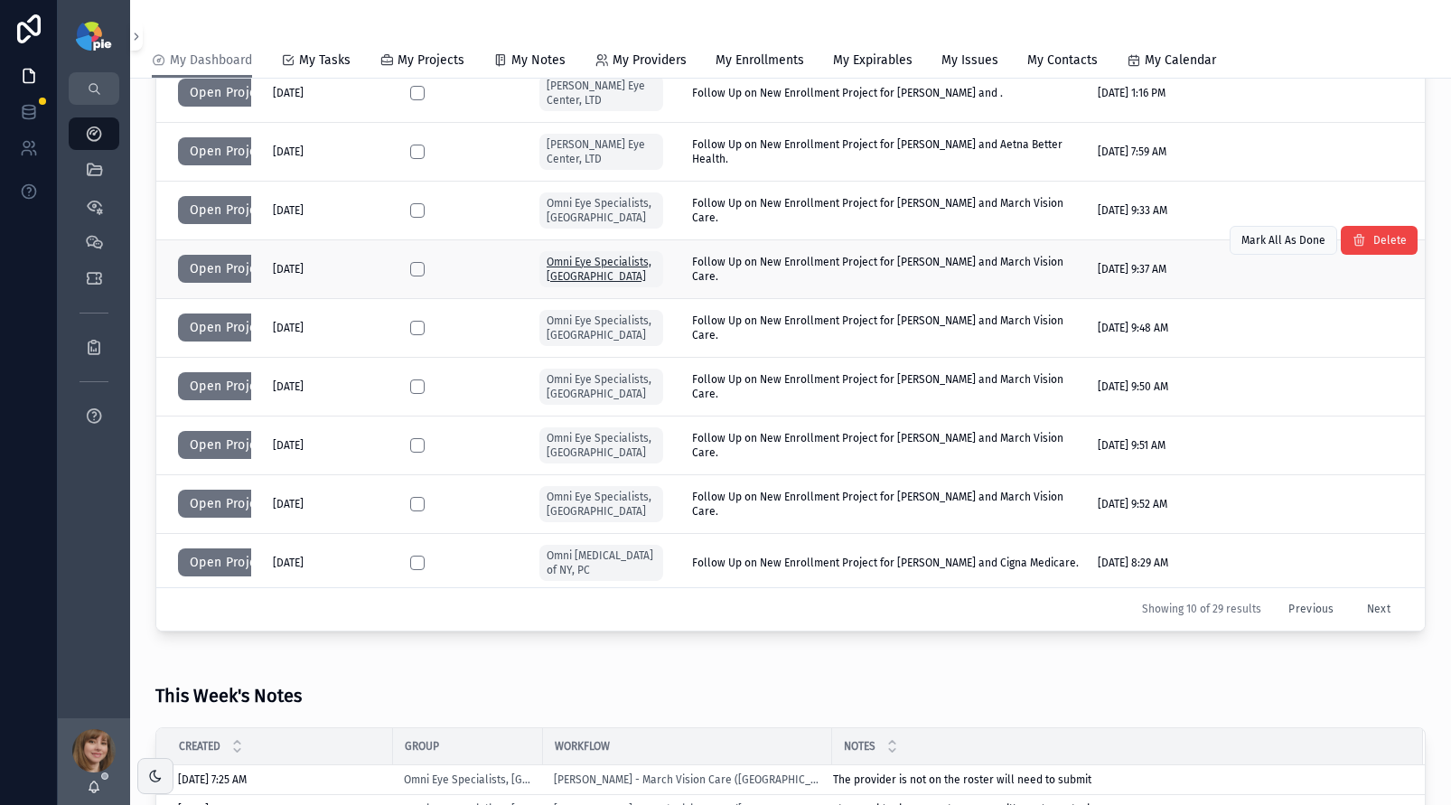
scroll to position [420, 0]
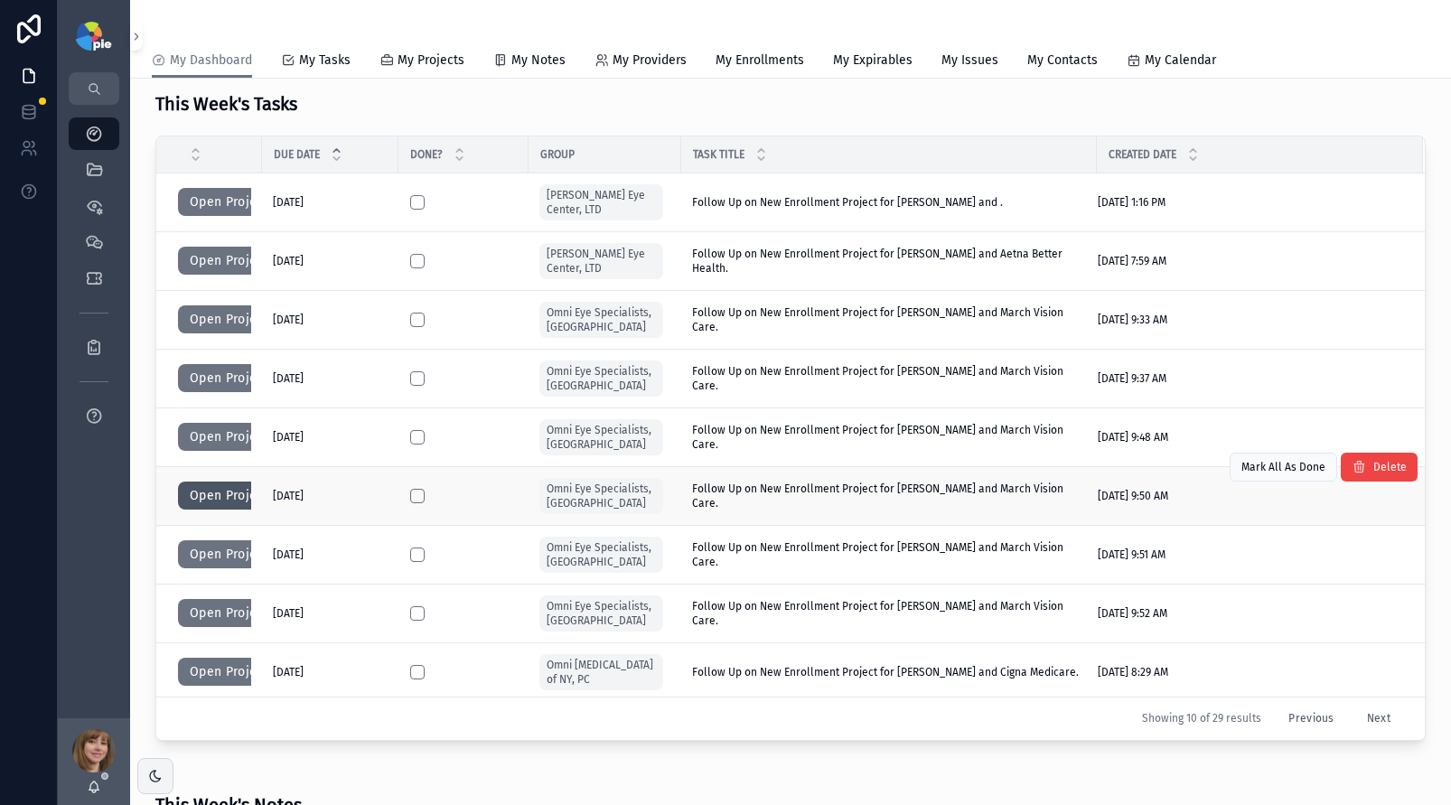
click at [206, 491] on button "Open Project" at bounding box center [229, 496] width 102 height 29
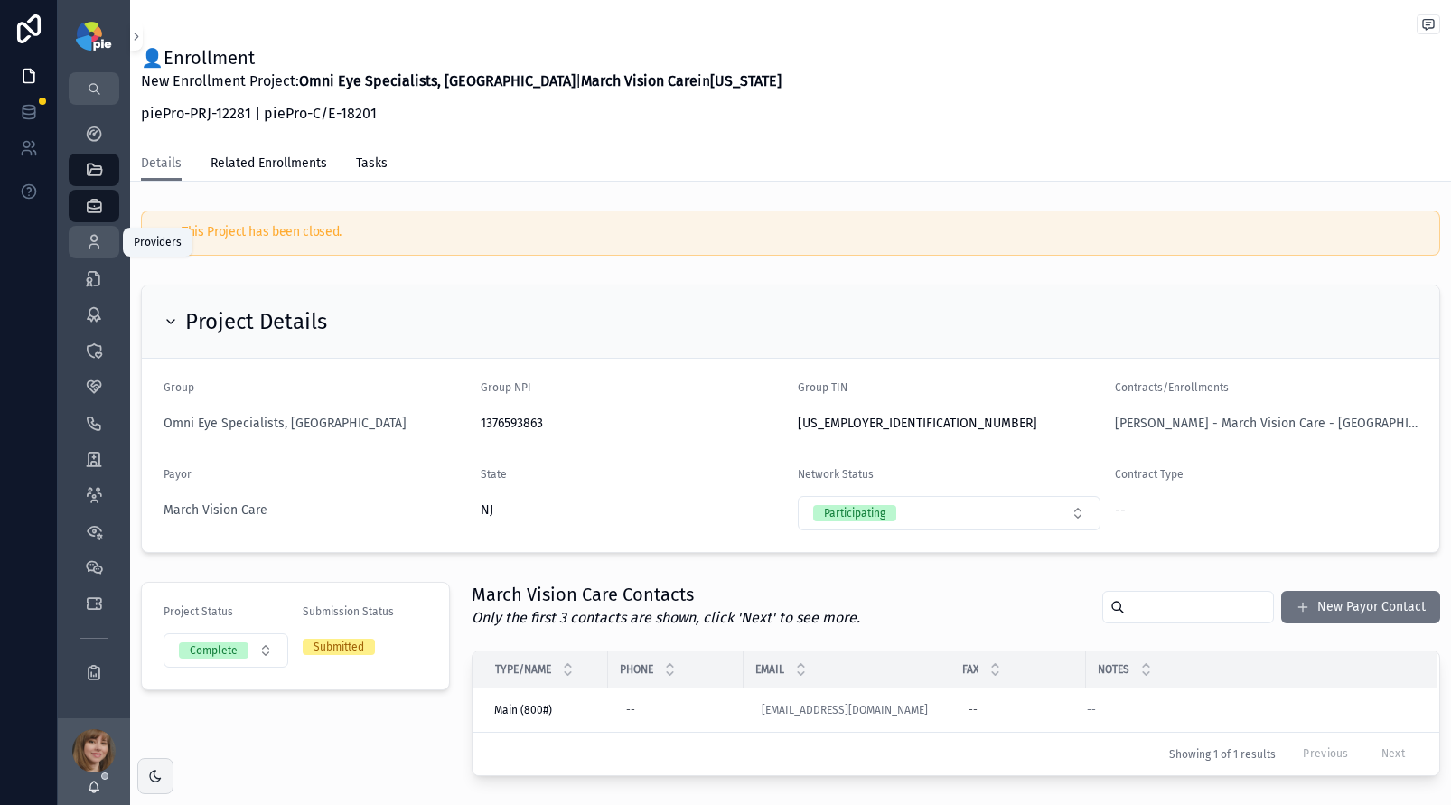
click at [98, 238] on icon "scrollable content" at bounding box center [94, 242] width 18 height 18
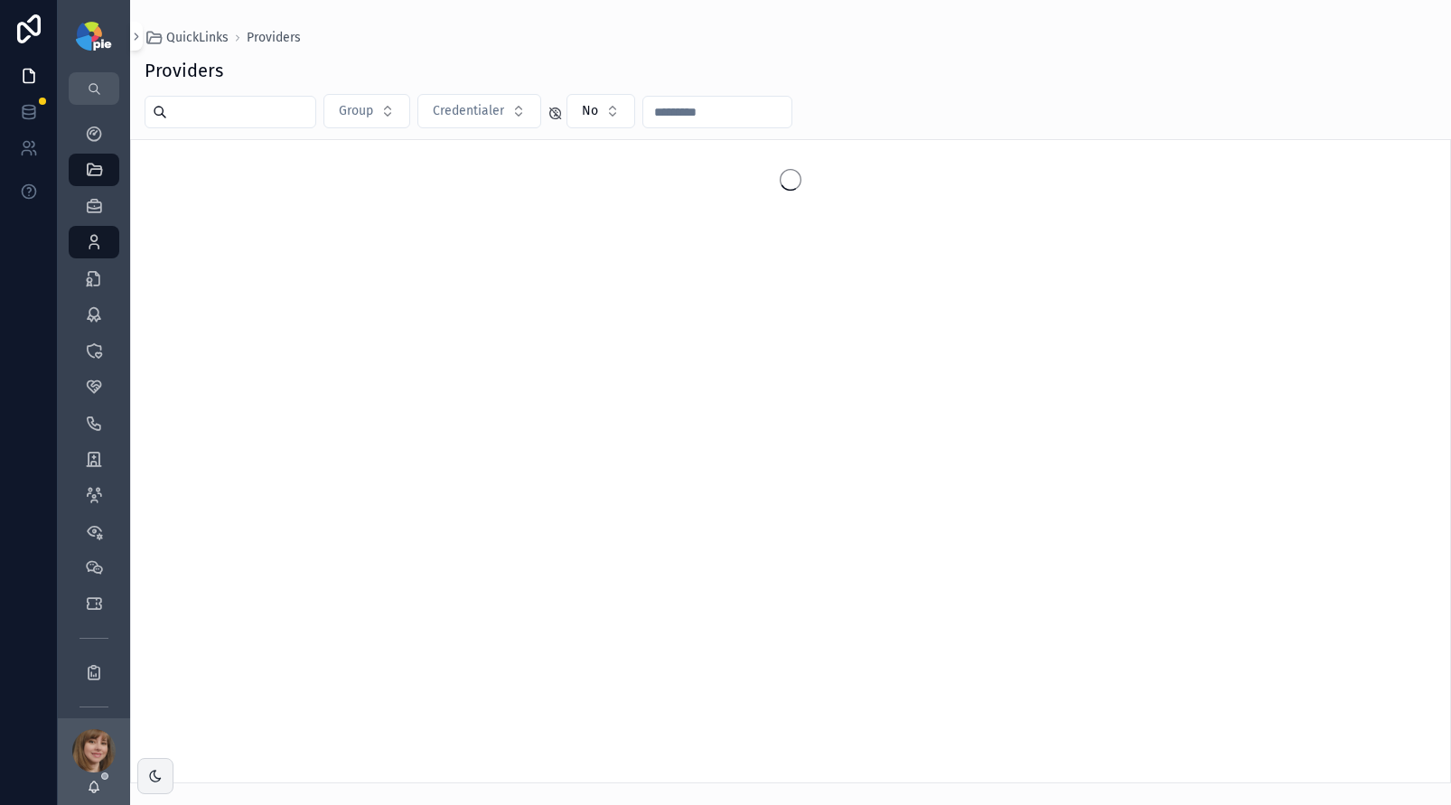
click at [261, 123] on input "scrollable content" at bounding box center [241, 111] width 148 height 25
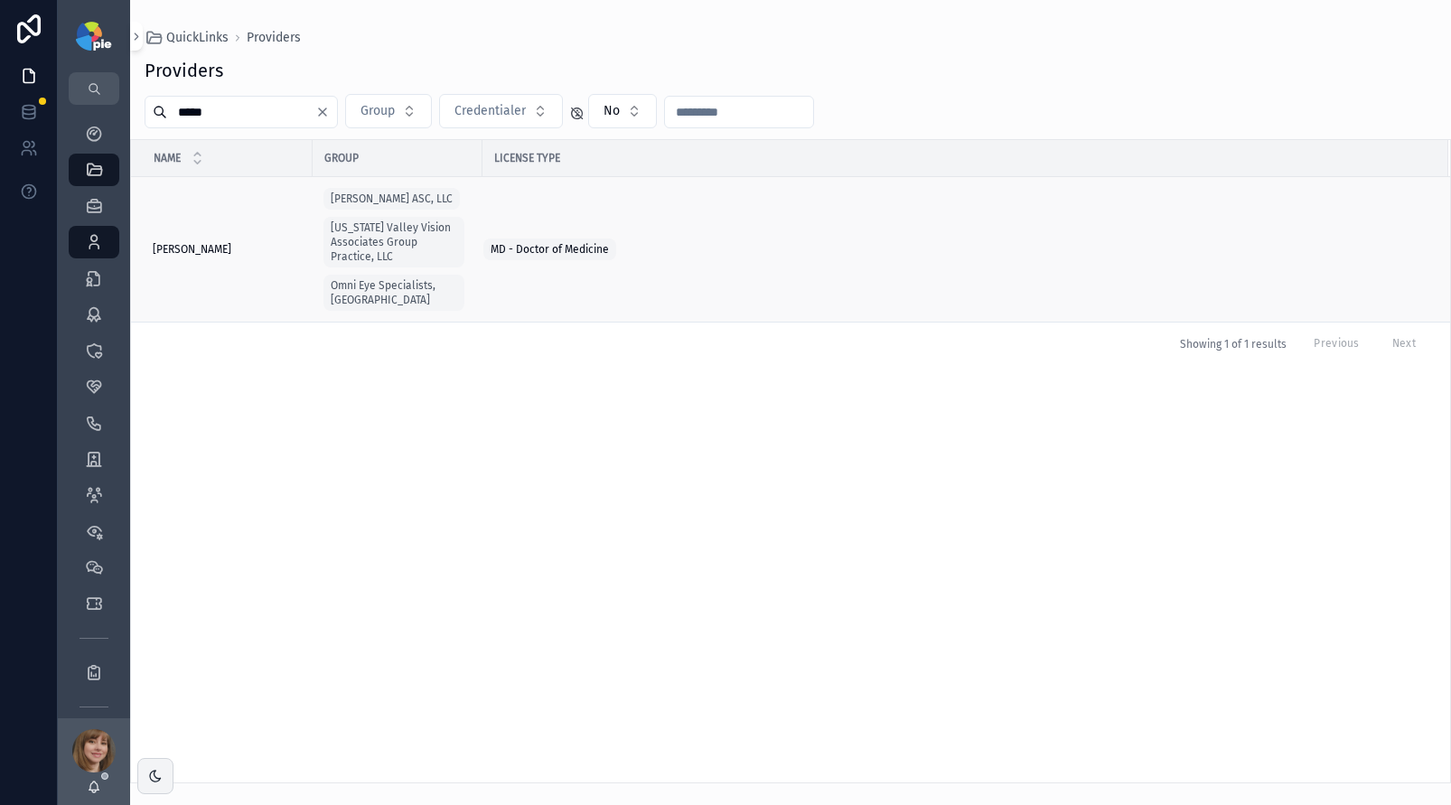
type input "*****"
click at [178, 242] on span "Richman, Jesse" at bounding box center [192, 249] width 79 height 14
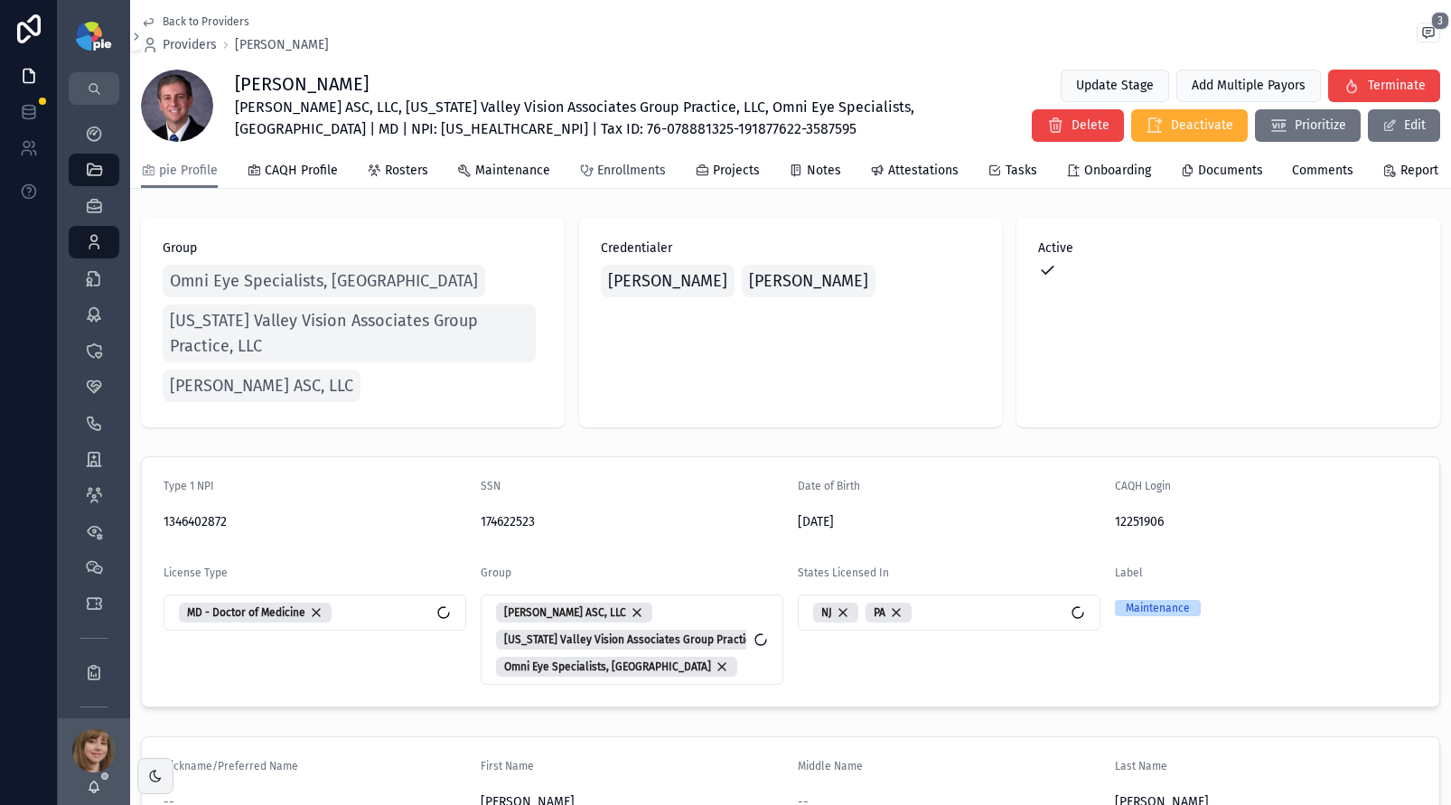
click at [609, 180] on span "Enrollments" at bounding box center [631, 171] width 69 height 18
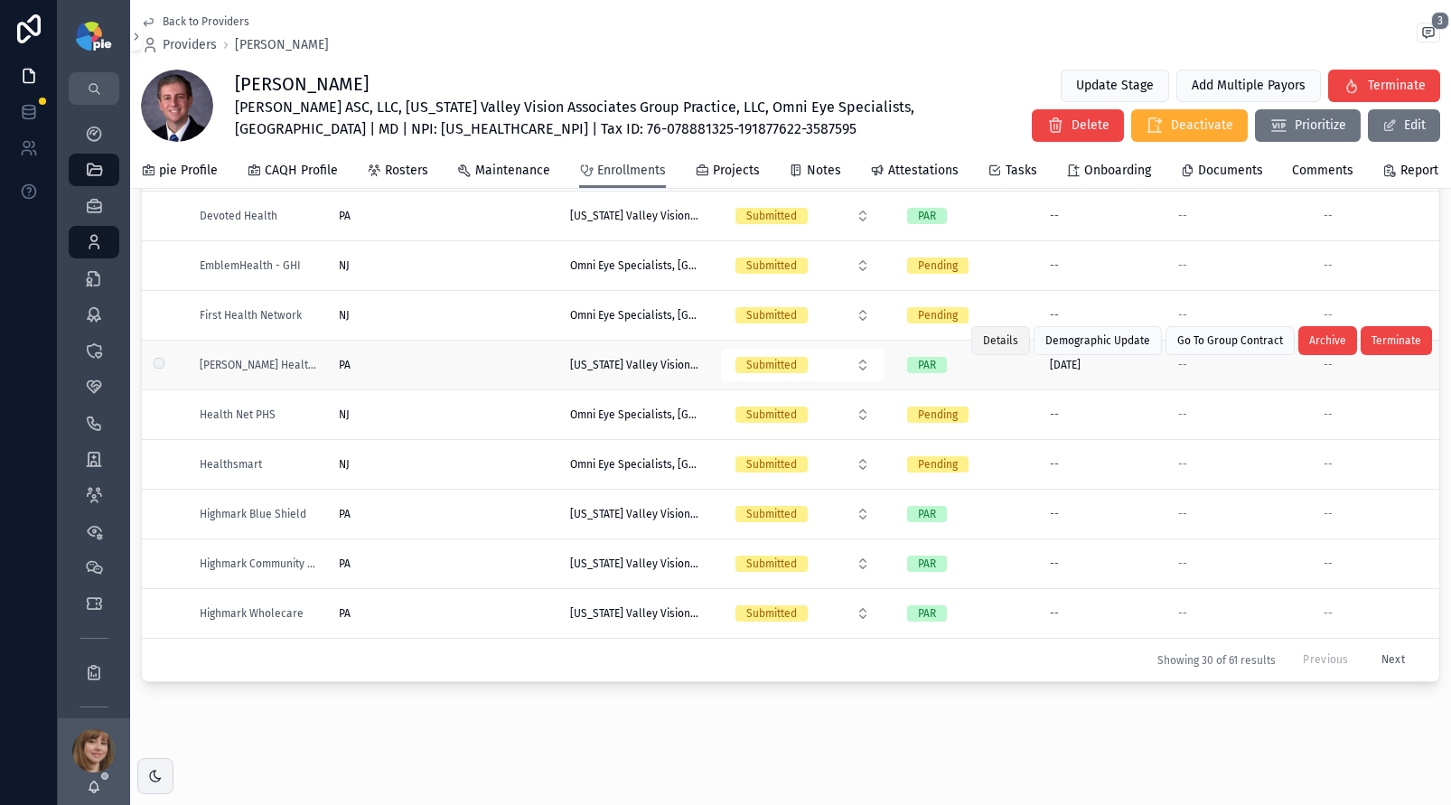
scroll to position [220, 0]
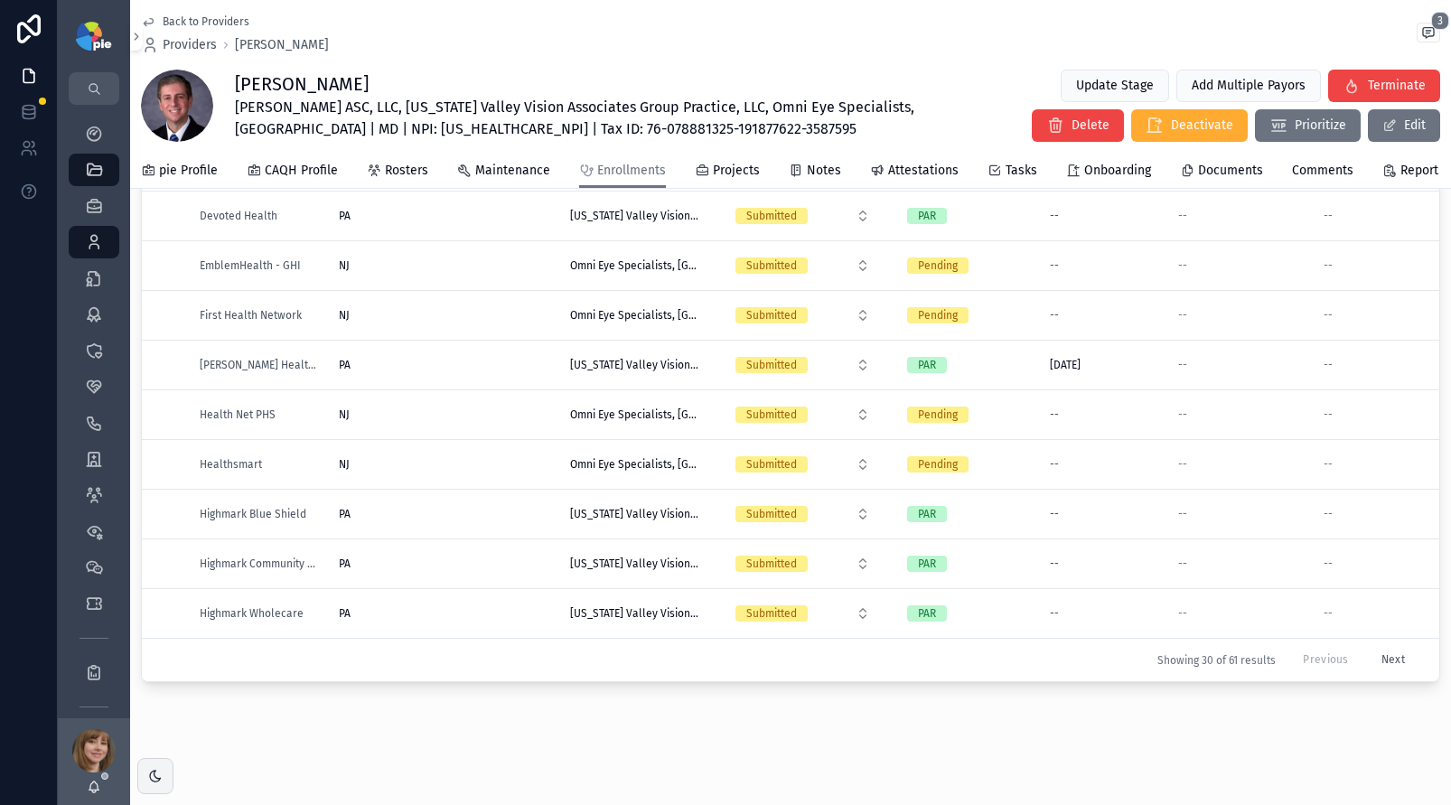
click at [1369, 646] on button "Next" at bounding box center [1393, 660] width 49 height 28
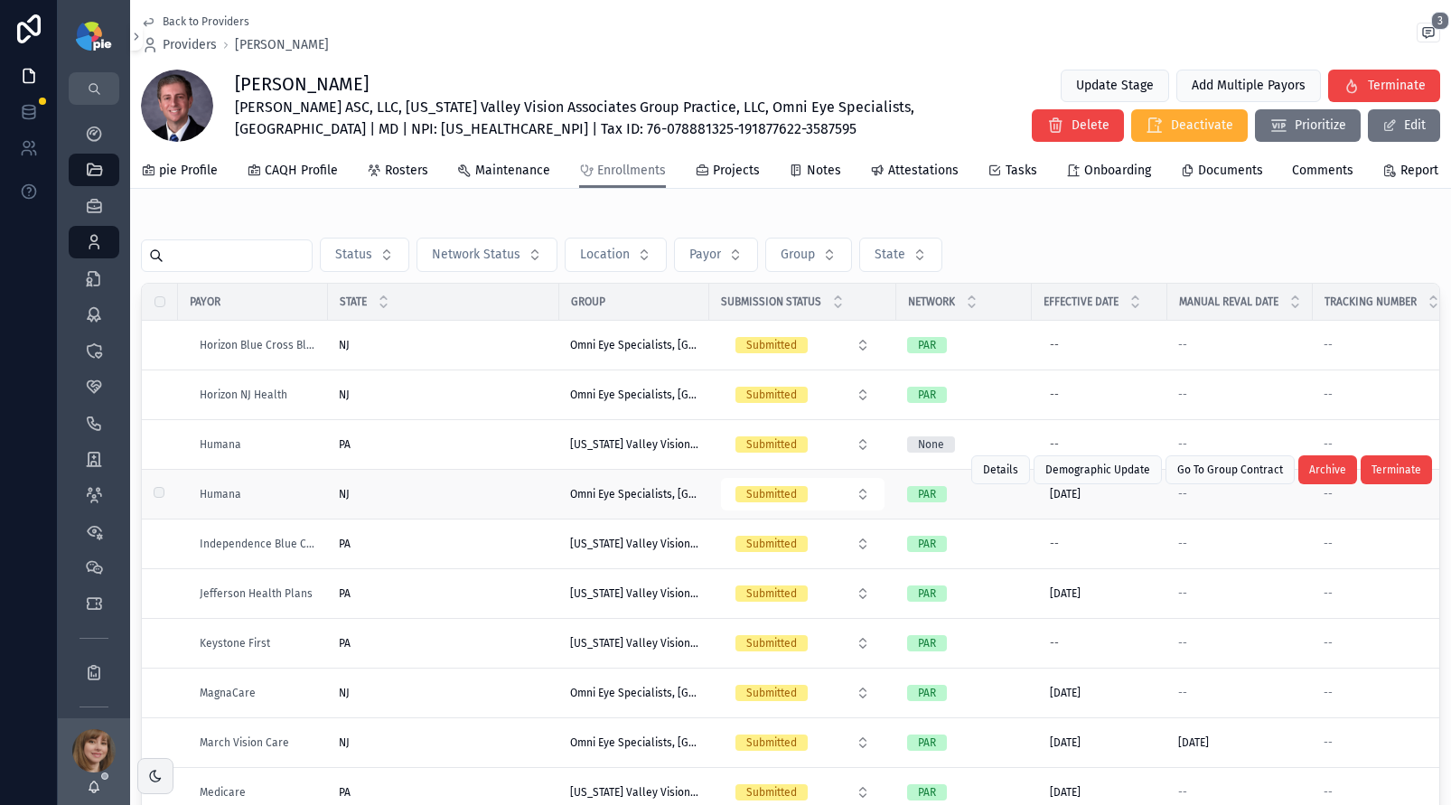
scroll to position [308, 0]
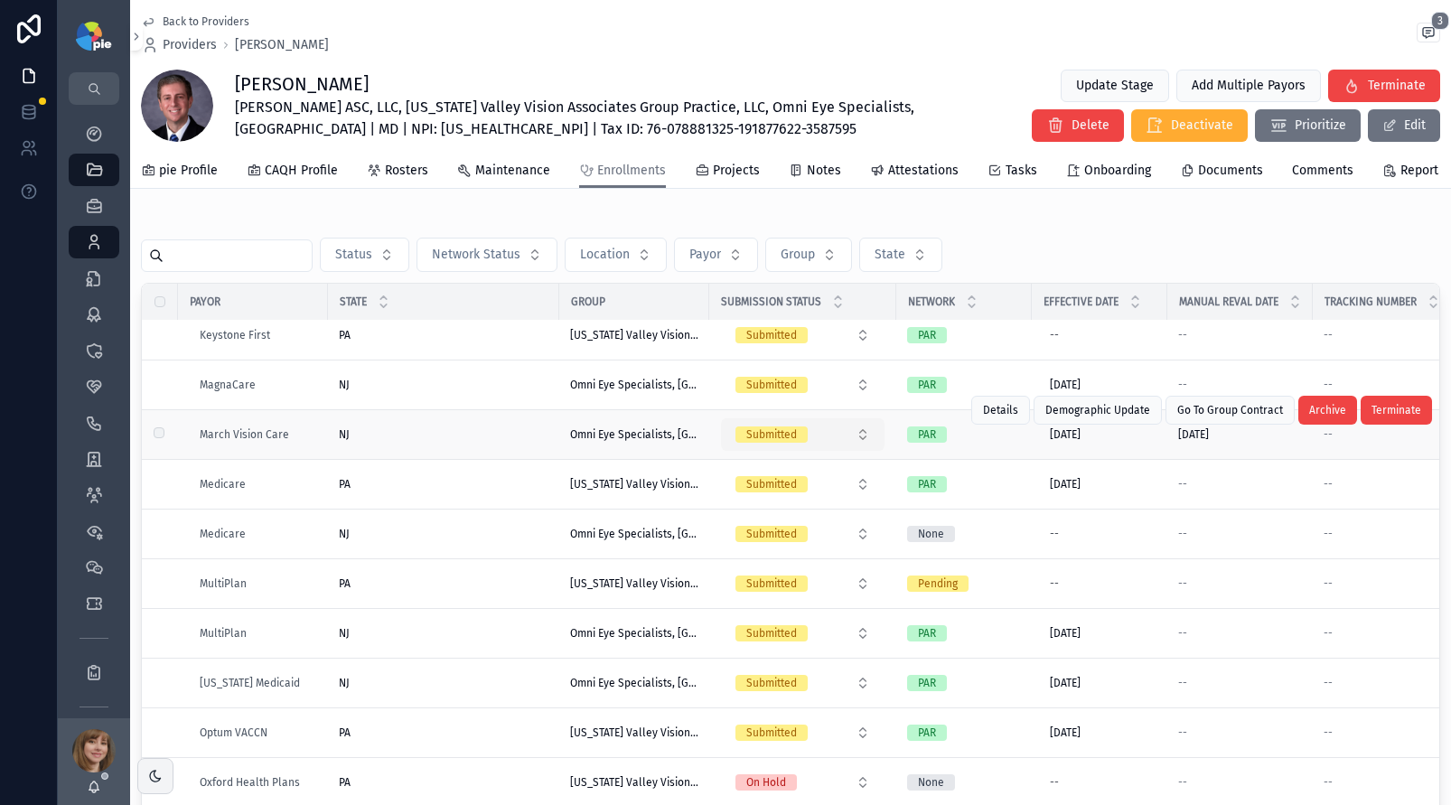
click at [844, 450] on button "Submitted" at bounding box center [803, 434] width 164 height 33
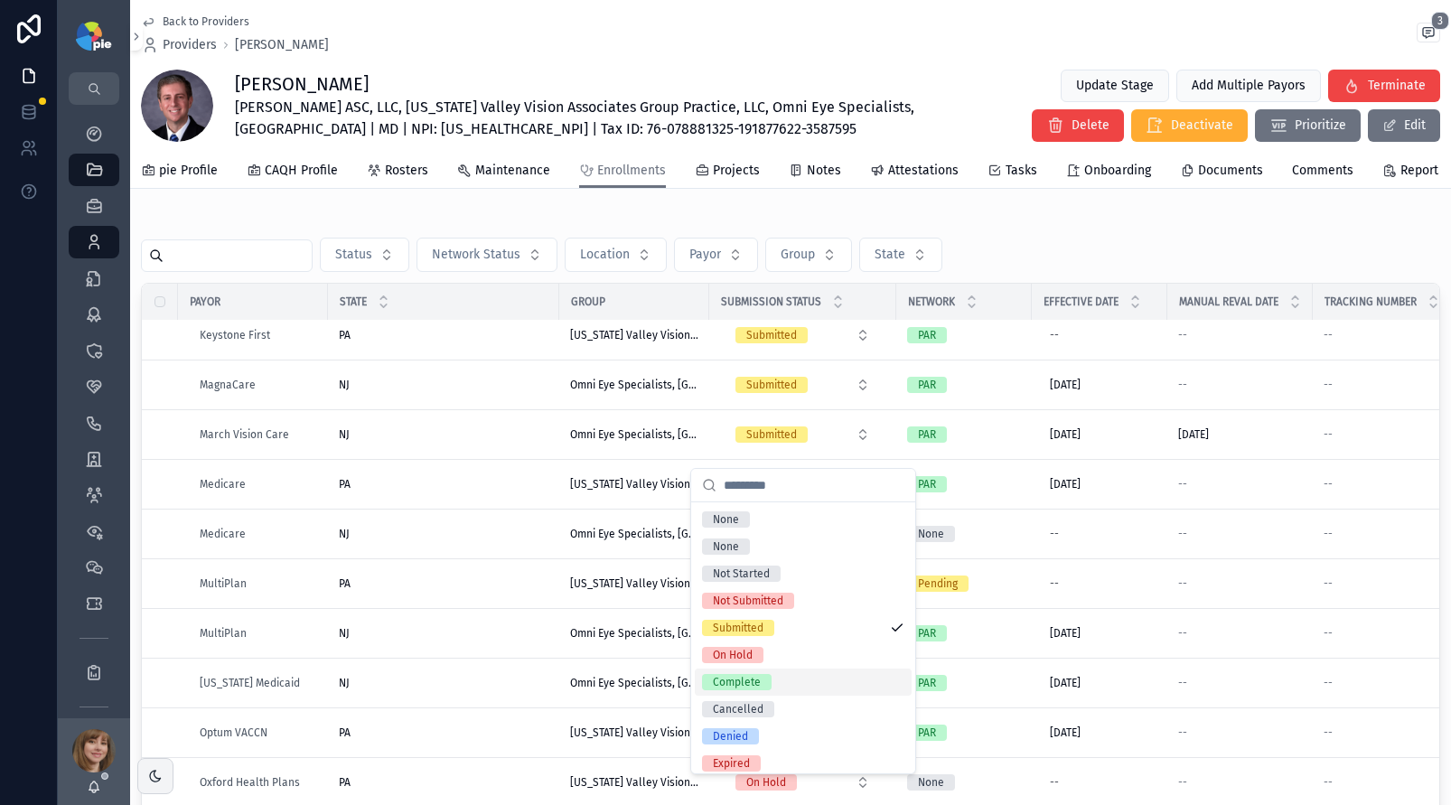
click at [767, 674] on span "Complete" at bounding box center [737, 682] width 70 height 16
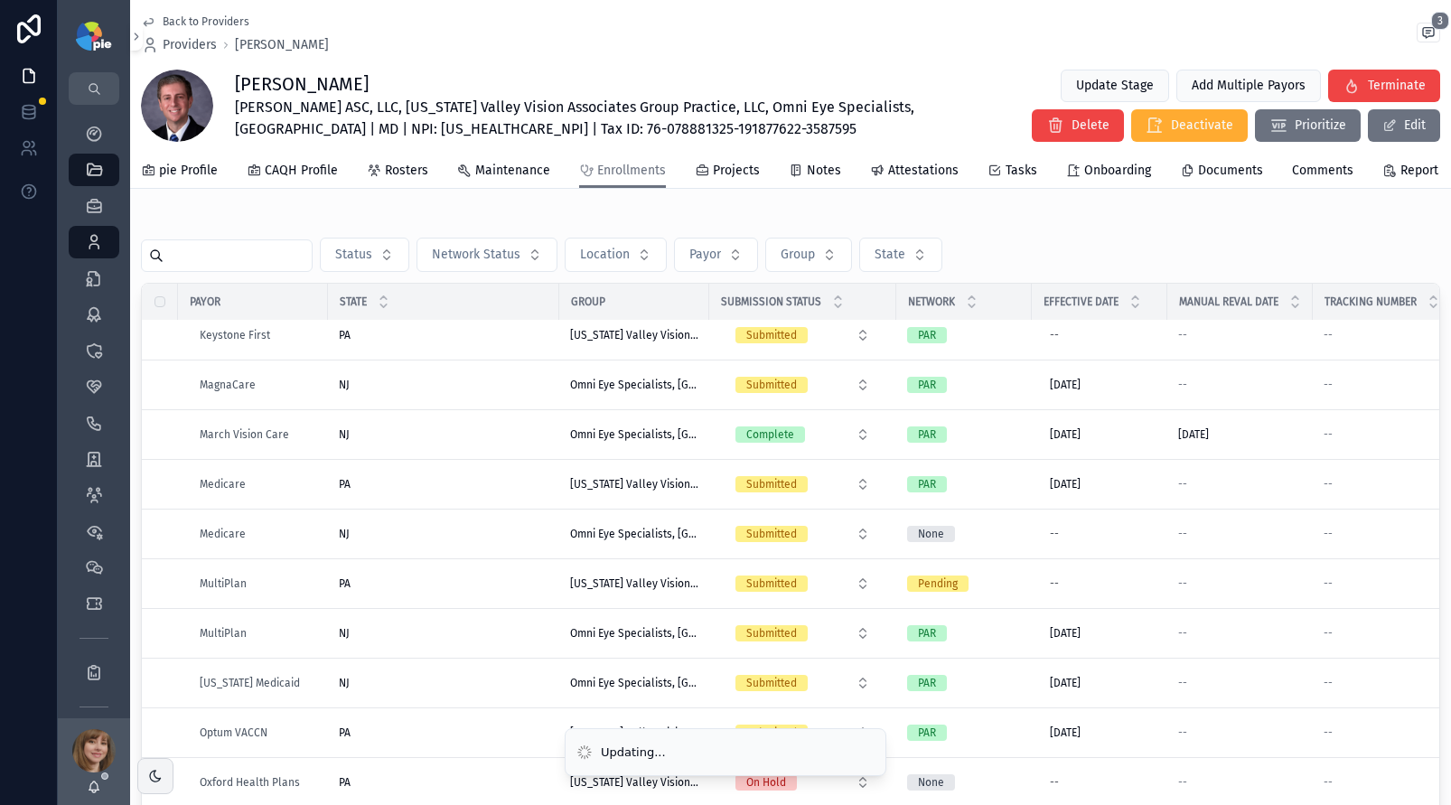
scroll to position [0, 0]
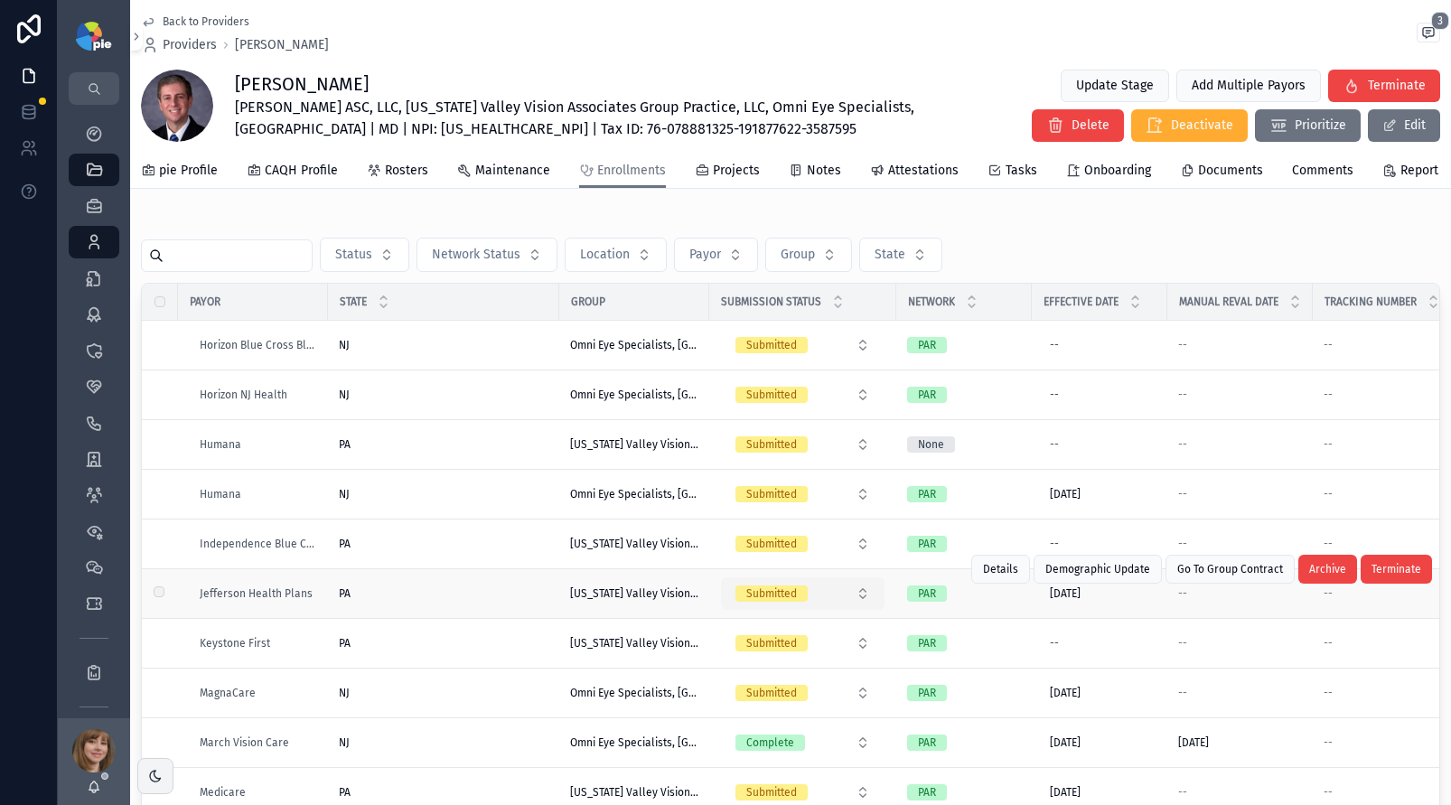
click at [831, 607] on button "Submitted" at bounding box center [803, 593] width 164 height 33
click at [842, 608] on button "Submitted" at bounding box center [803, 593] width 164 height 33
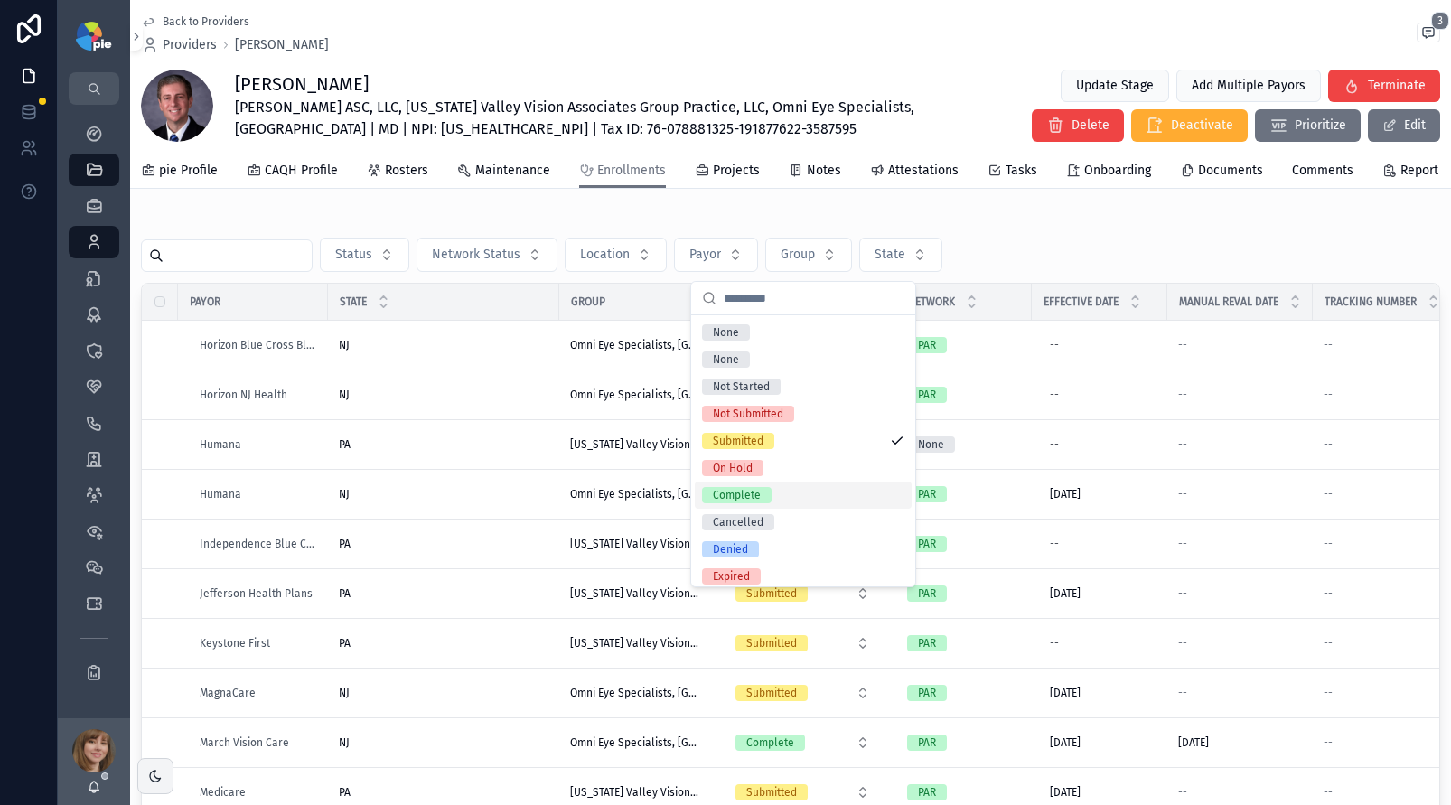
click at [793, 499] on div "Complete" at bounding box center [803, 495] width 217 height 27
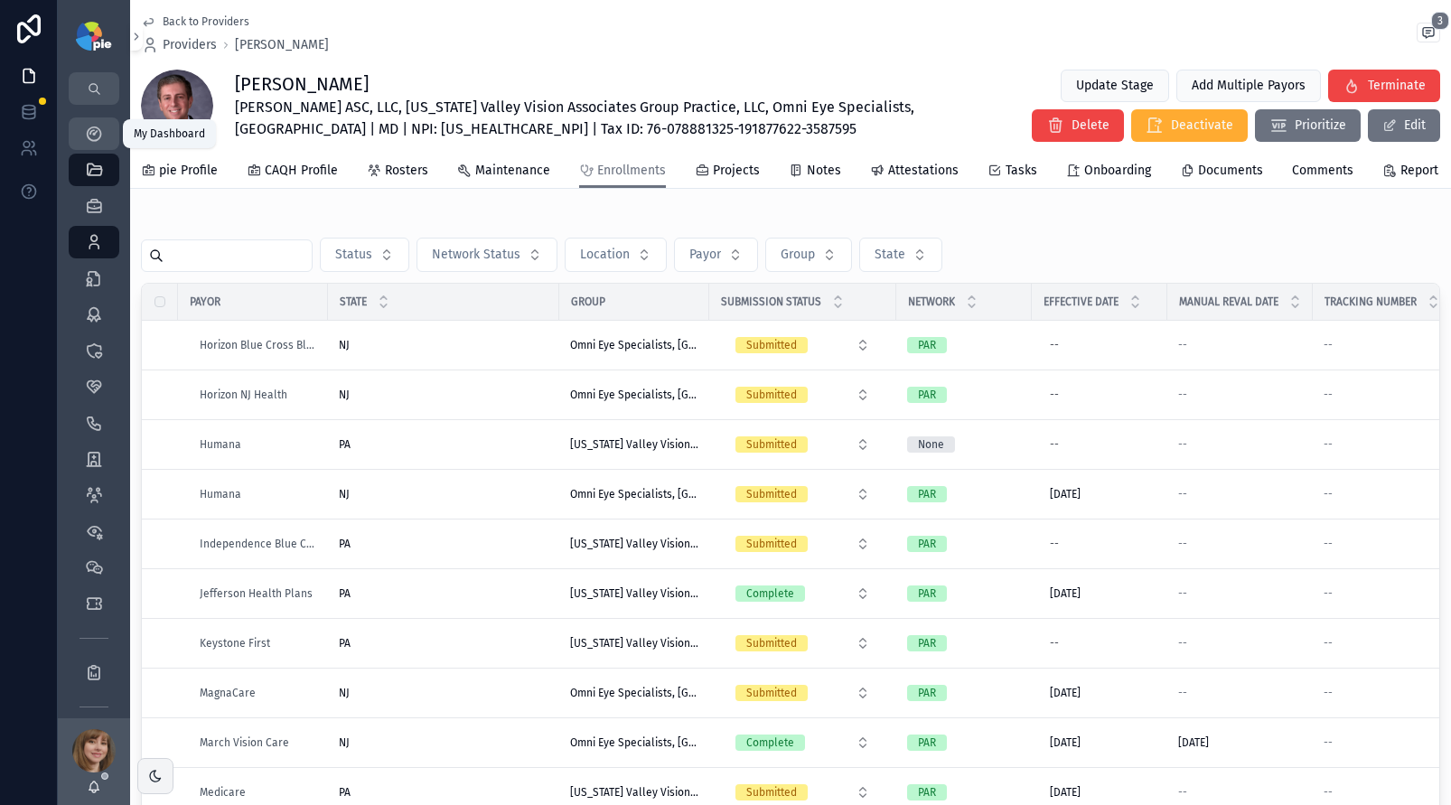
click at [90, 129] on icon "scrollable content" at bounding box center [94, 134] width 18 height 18
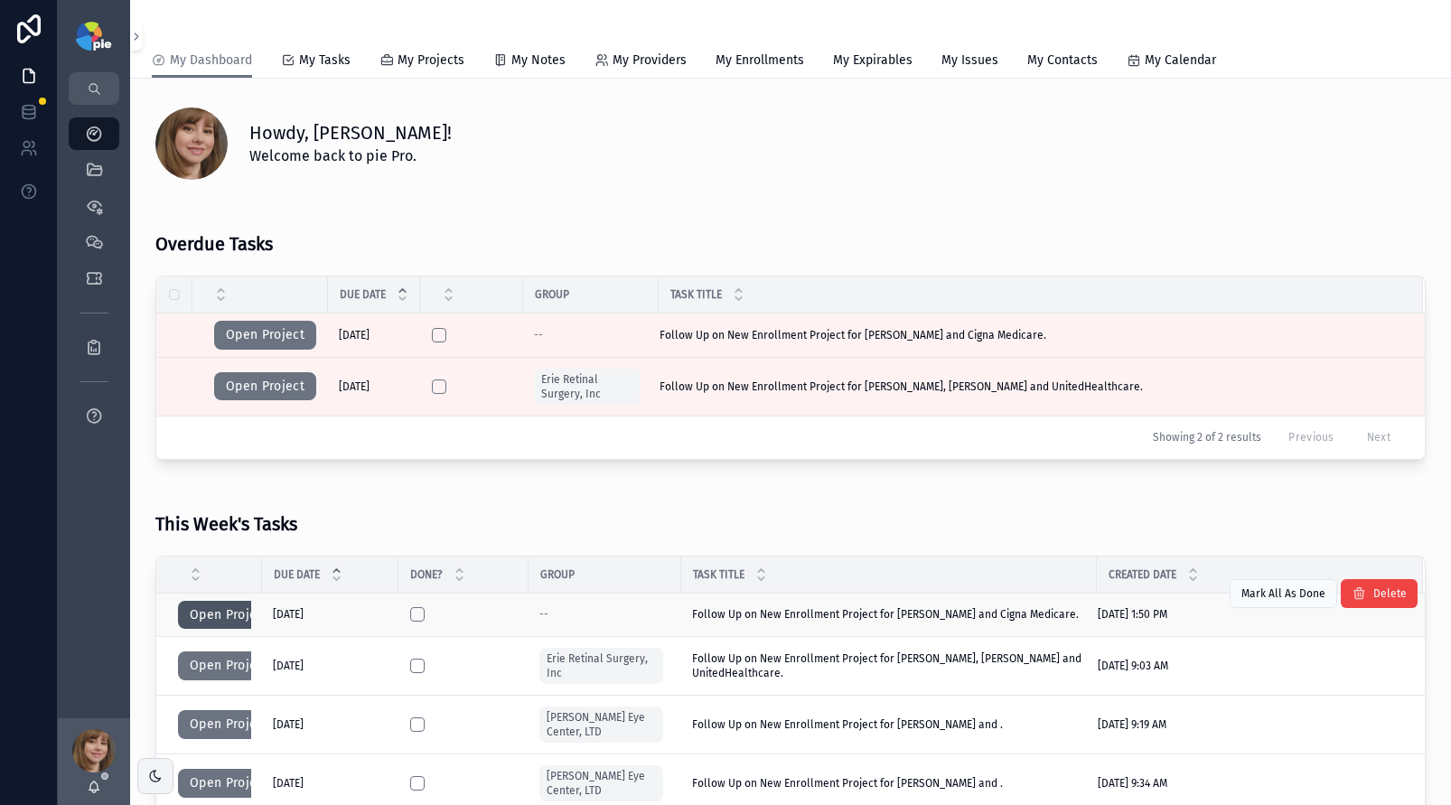
click at [209, 623] on button "Open Project" at bounding box center [229, 615] width 102 height 29
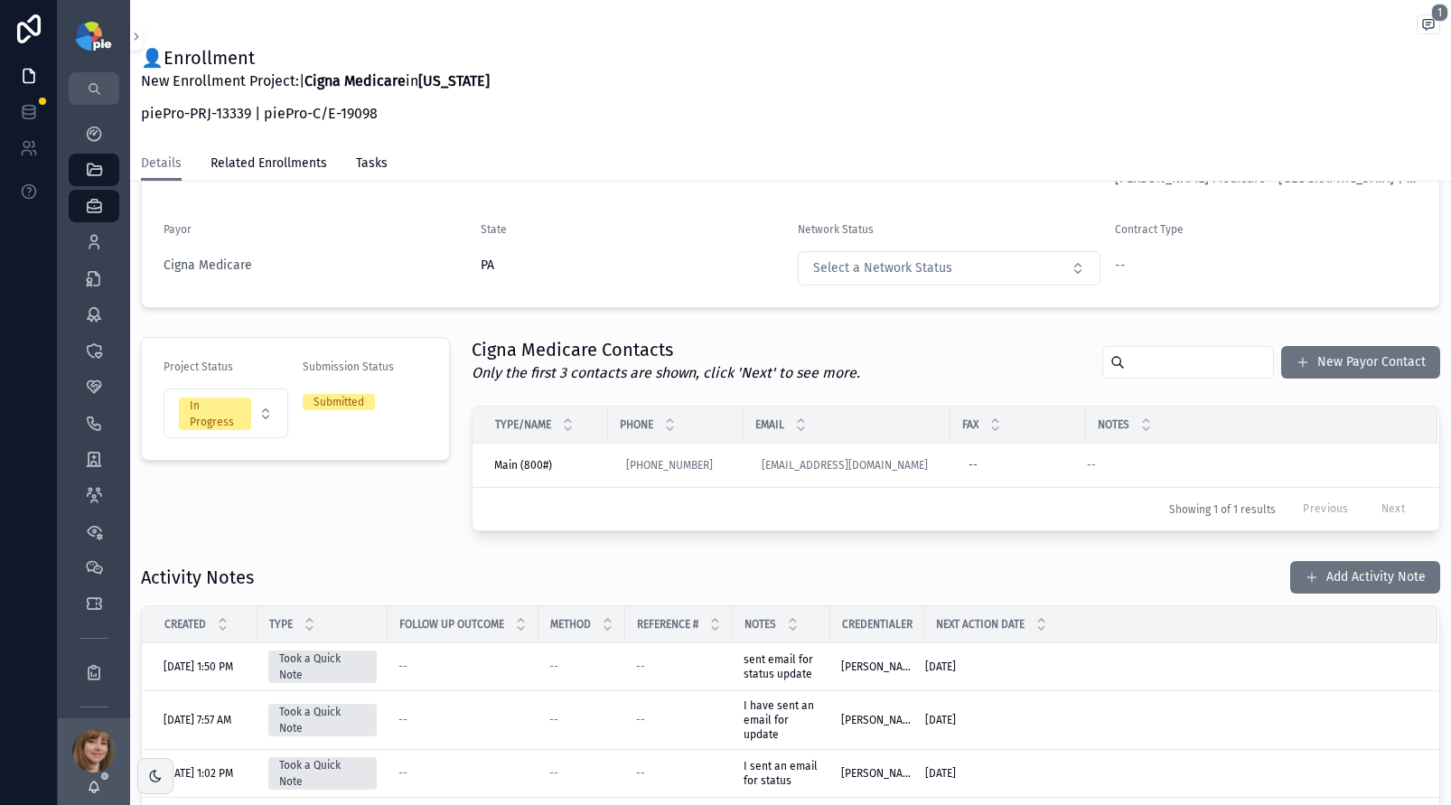
scroll to position [174, 0]
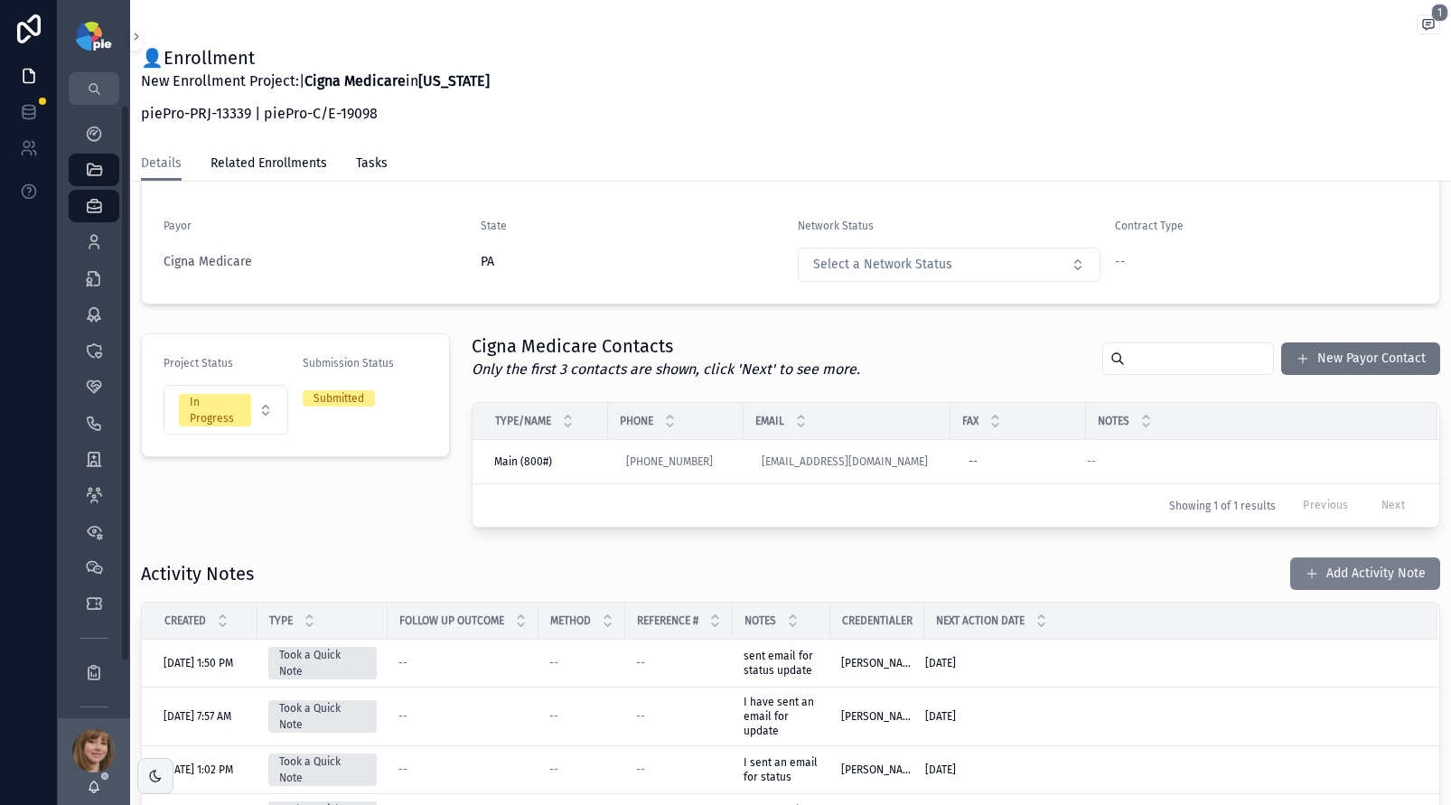
click at [1355, 562] on button "Add Activity Note" at bounding box center [1366, 574] width 150 height 33
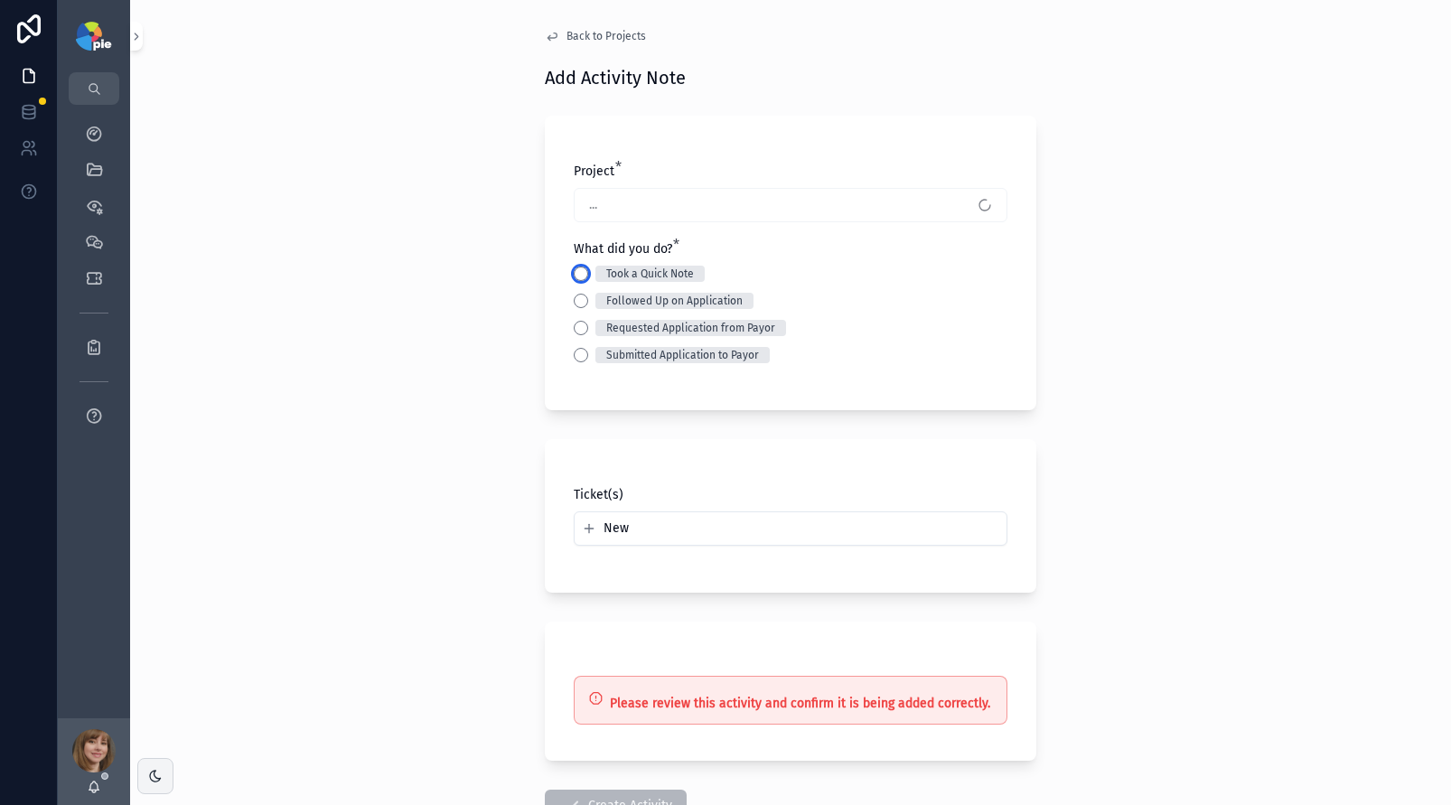
click at [577, 270] on button "Took a Quick Note" at bounding box center [581, 274] width 14 height 14
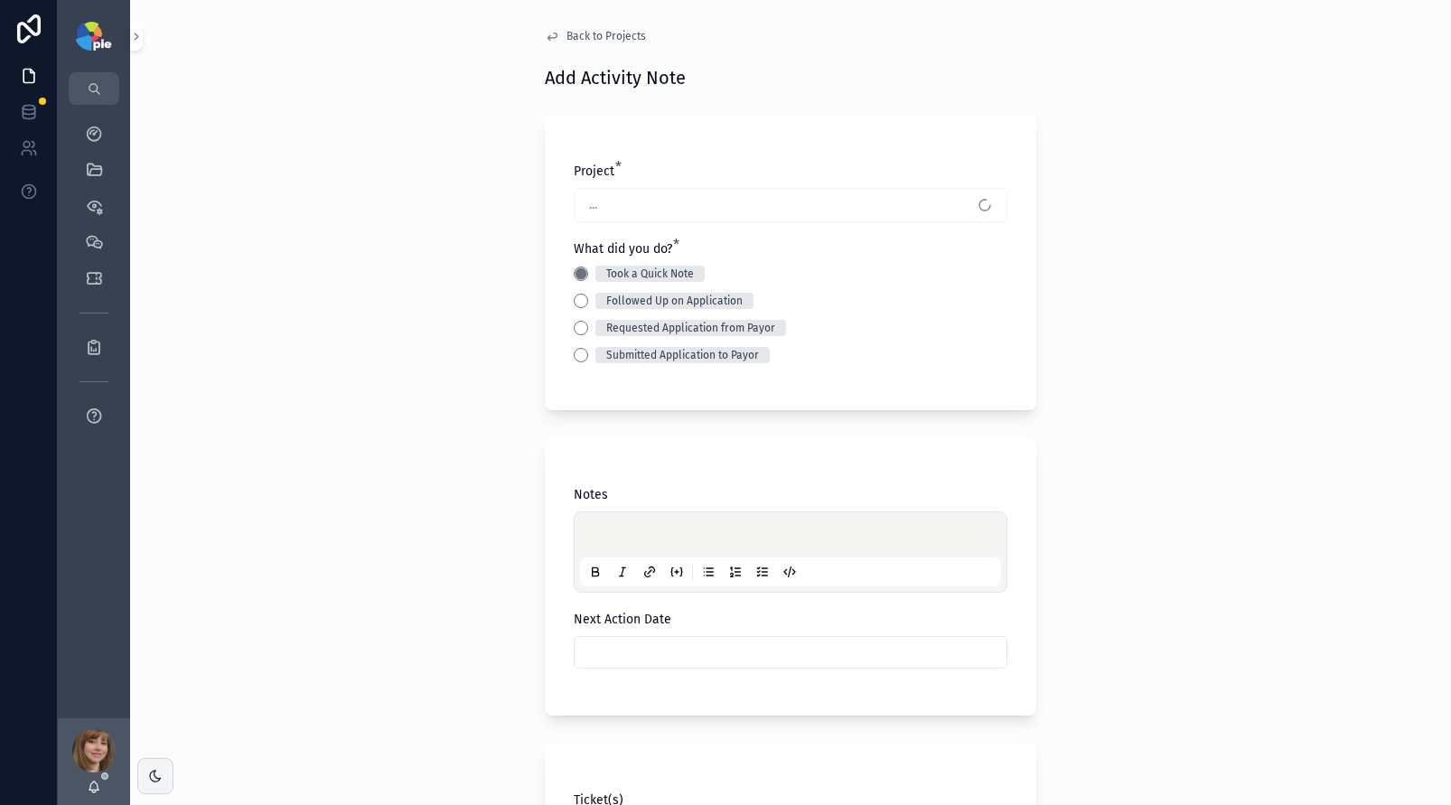
click at [604, 521] on div "scrollable content" at bounding box center [790, 552] width 421 height 69
click at [604, 529] on p "scrollable content" at bounding box center [794, 538] width 421 height 18
click at [601, 646] on input "scrollable content" at bounding box center [791, 652] width 432 height 25
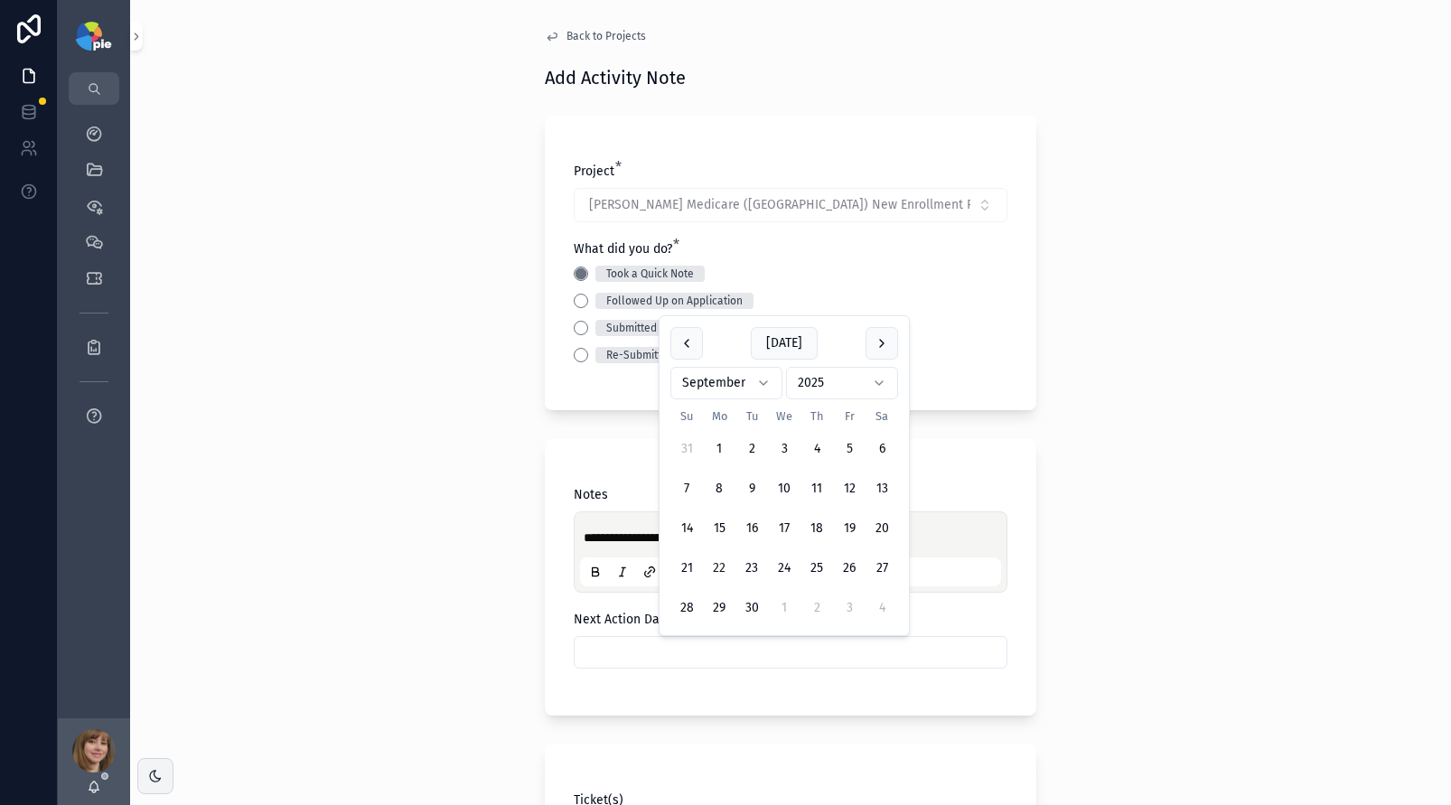
click at [709, 565] on button "22" at bounding box center [719, 568] width 33 height 33
type input "*********"
click at [292, 574] on div "**********" at bounding box center [790, 402] width 1321 height 805
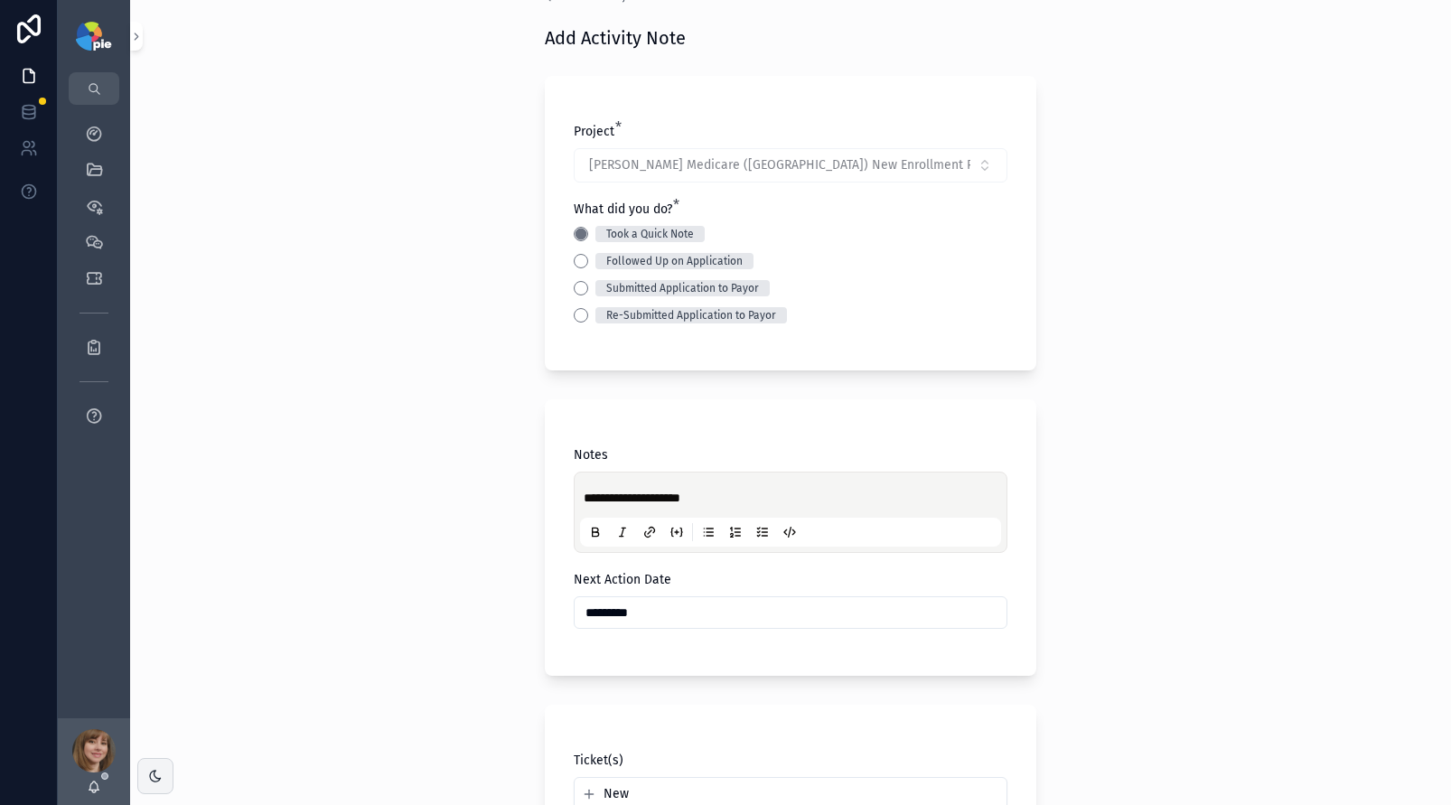
scroll to position [370, 0]
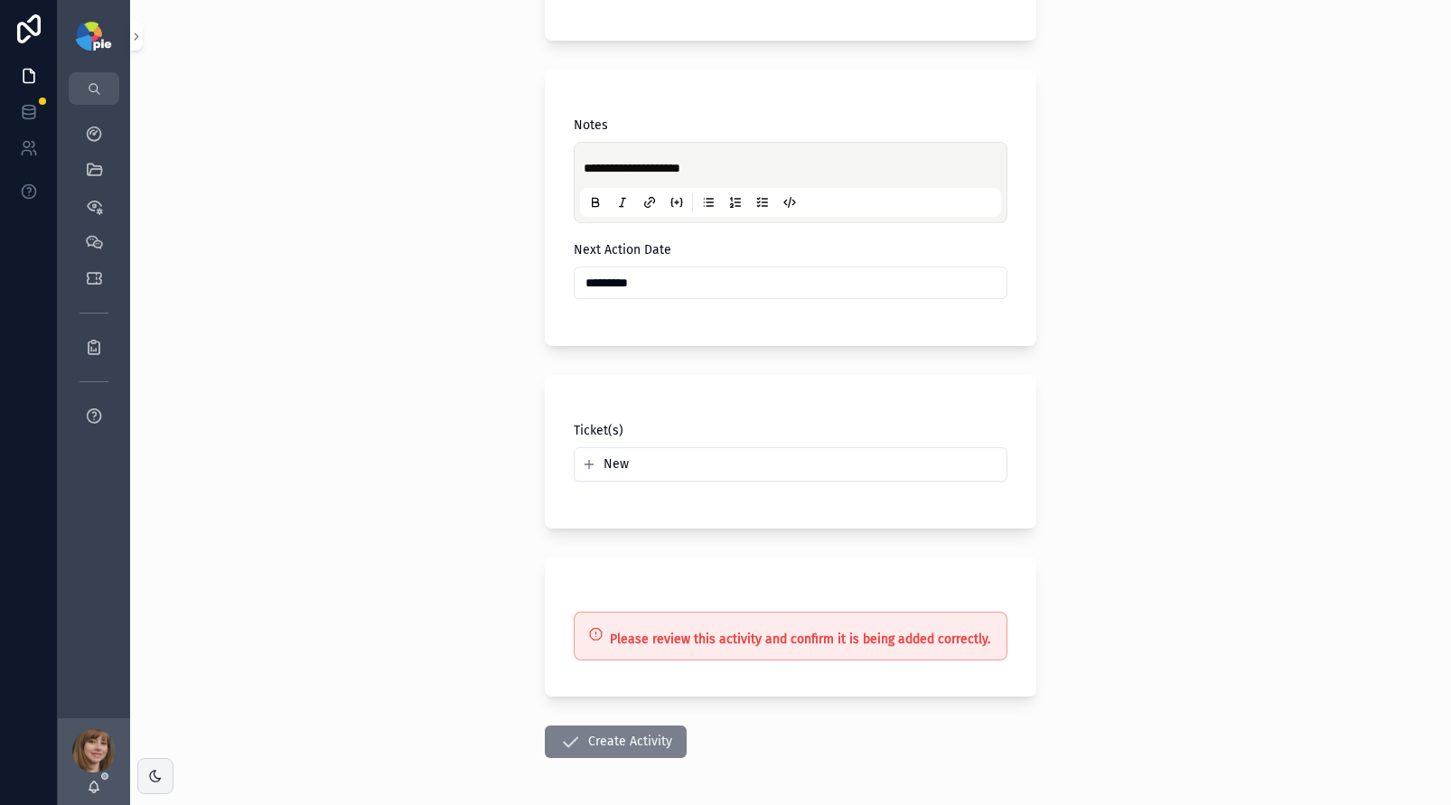
click at [631, 728] on button "Create Activity" at bounding box center [616, 742] width 142 height 33
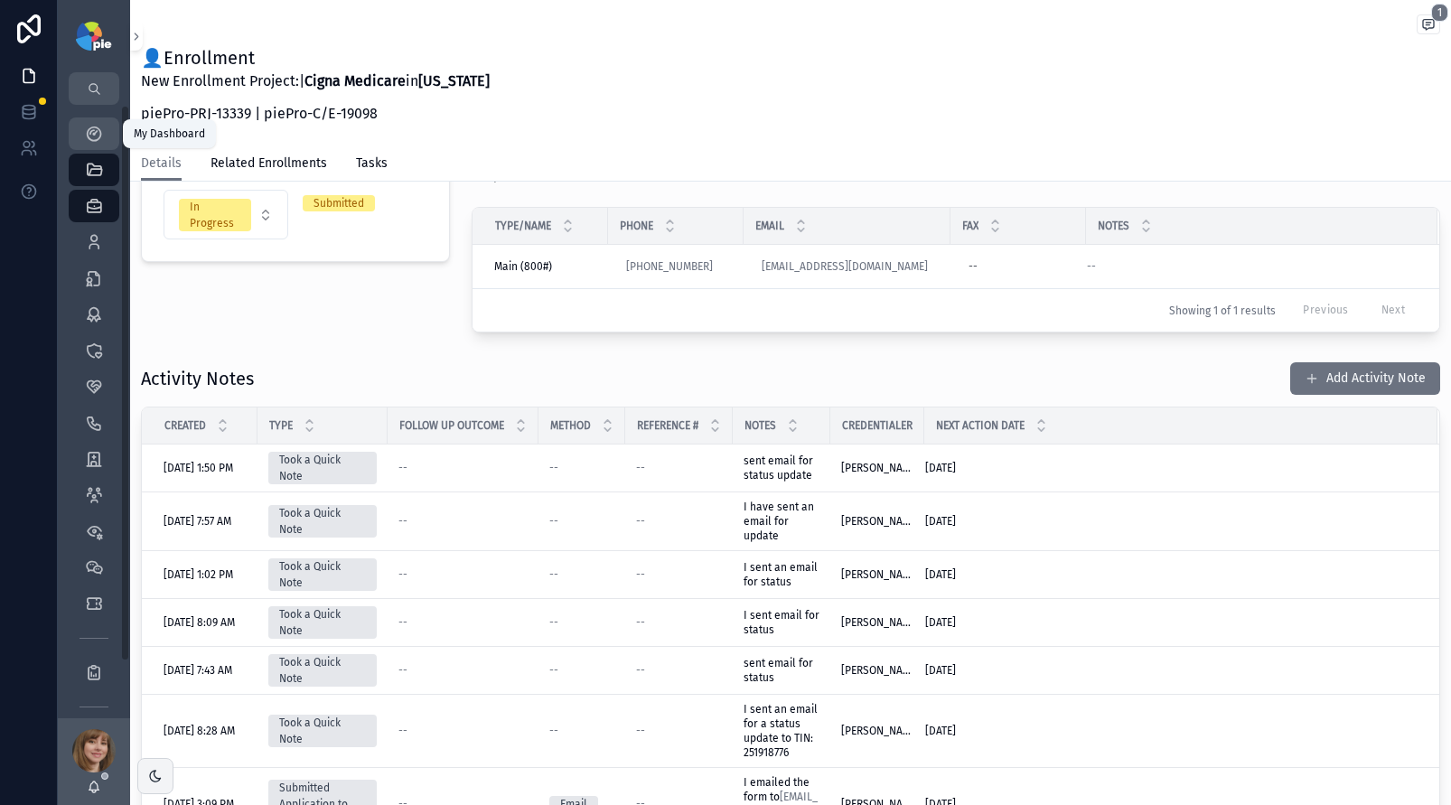
click at [100, 135] on icon "scrollable content" at bounding box center [94, 134] width 18 height 18
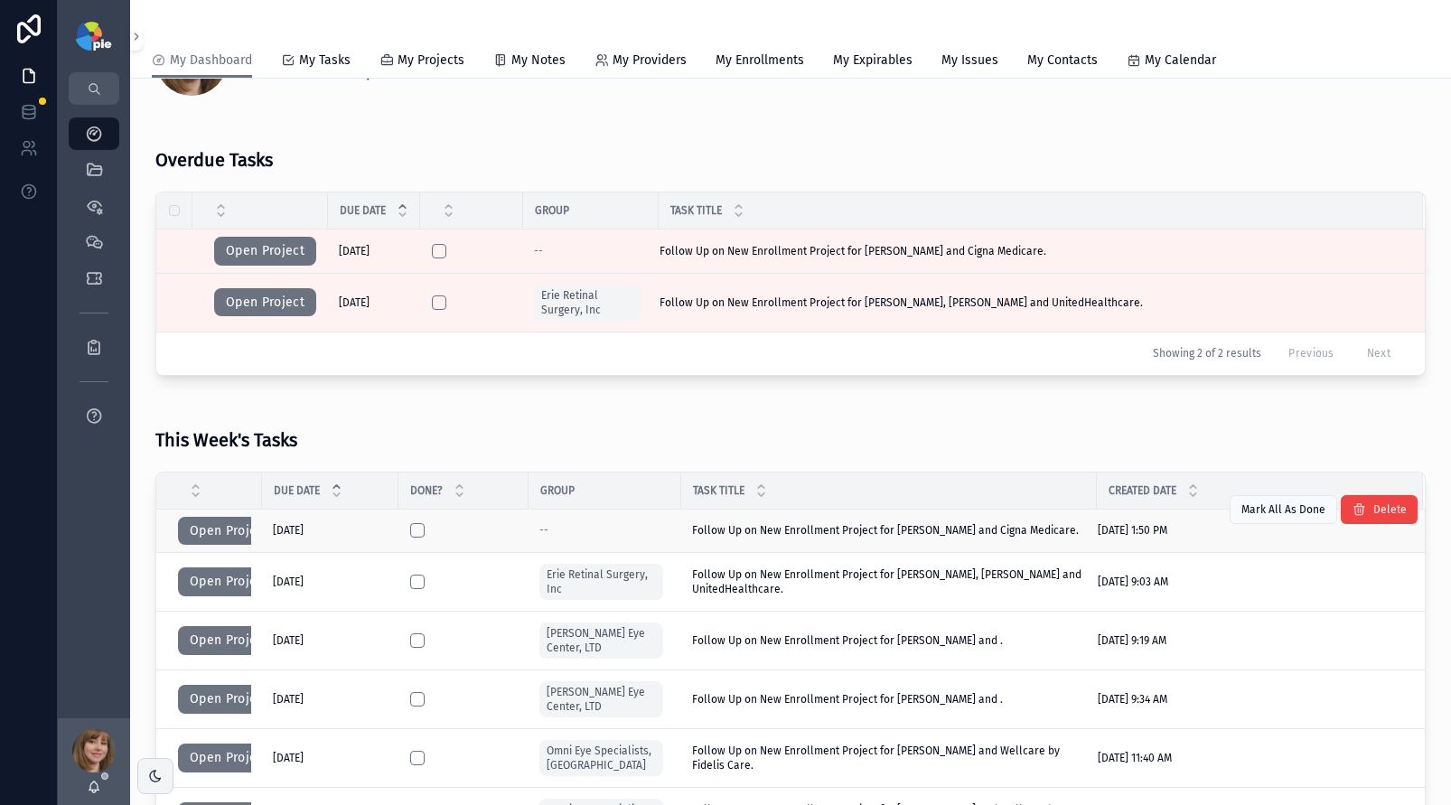
scroll to position [94, 0]
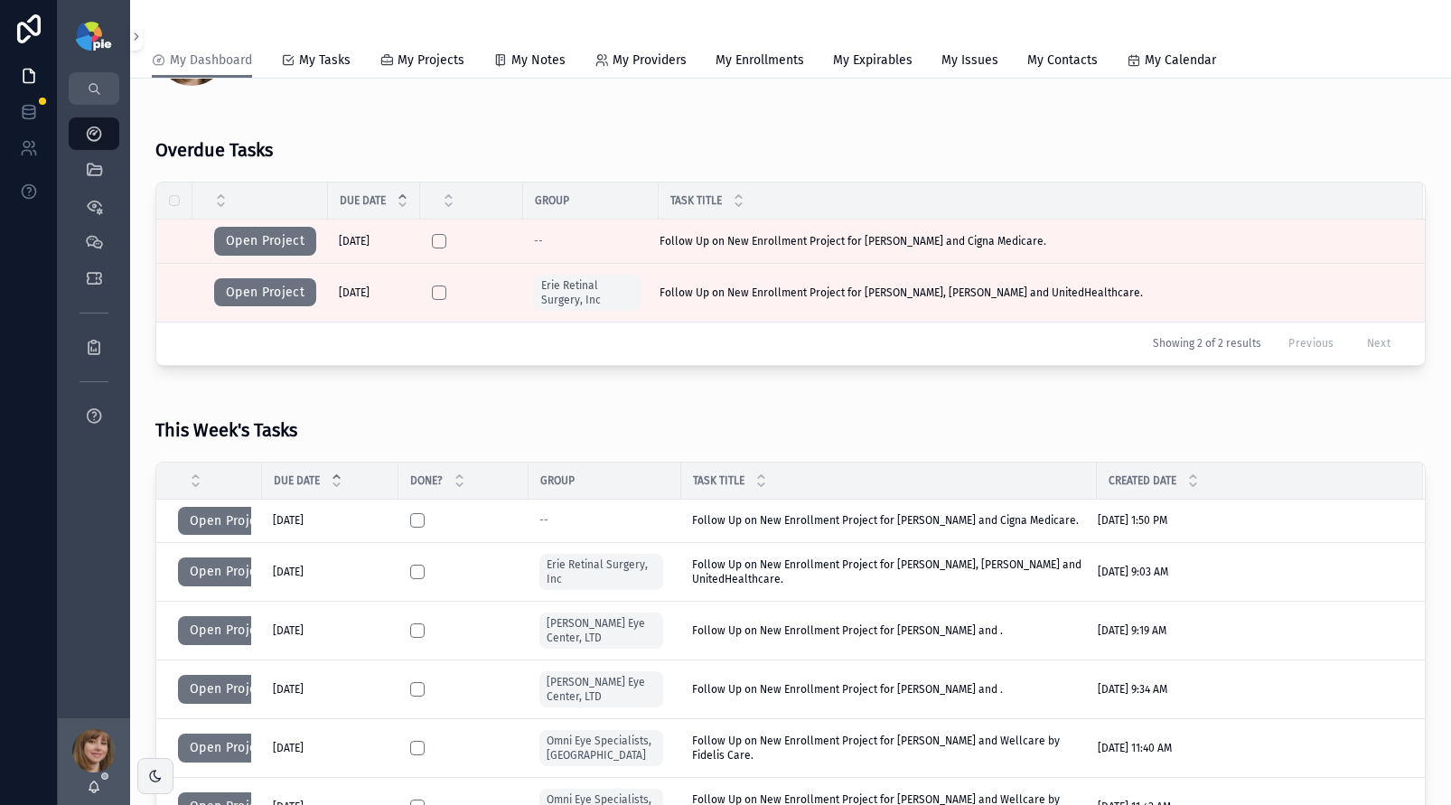
click at [220, 523] on button "Open Project" at bounding box center [229, 521] width 102 height 29
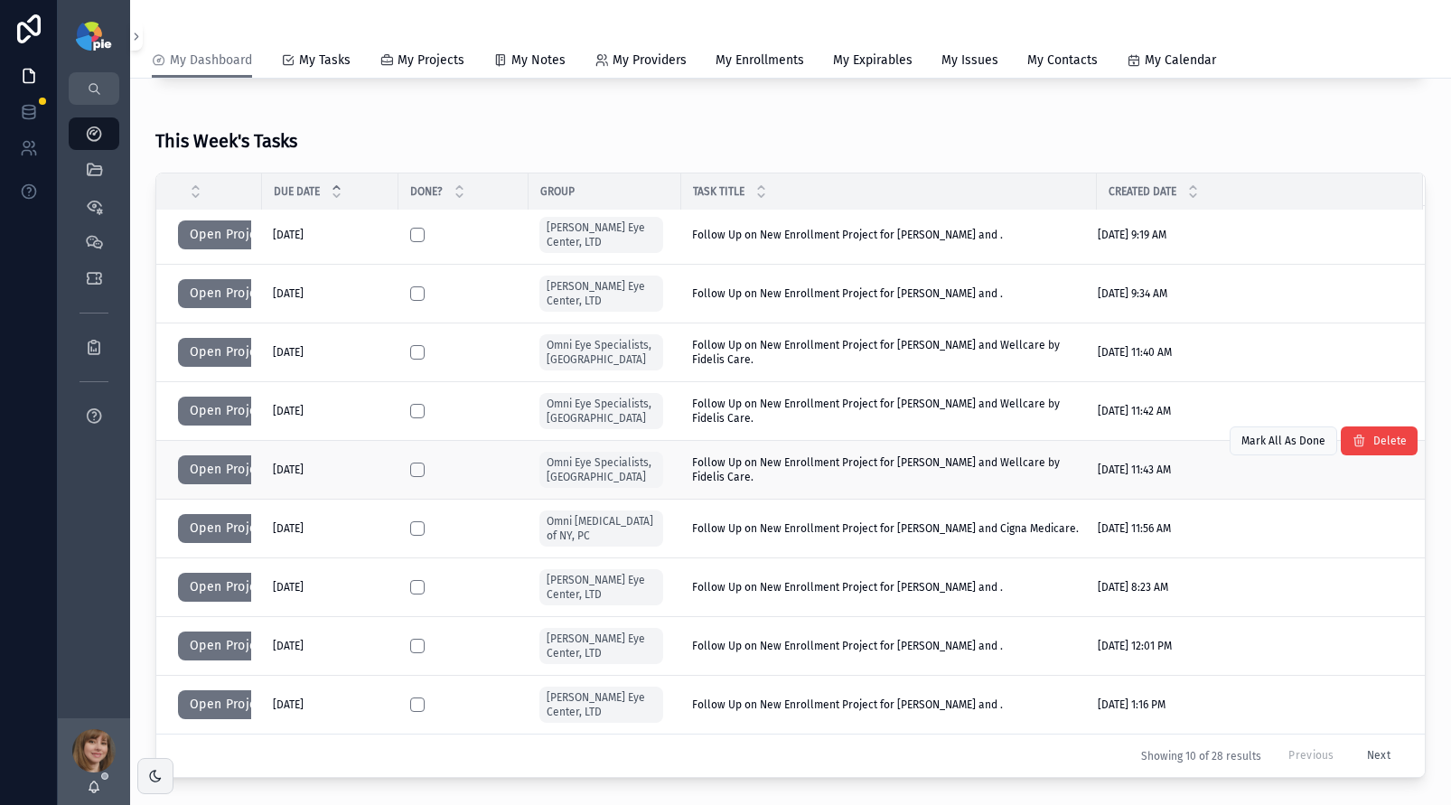
scroll to position [432, 0]
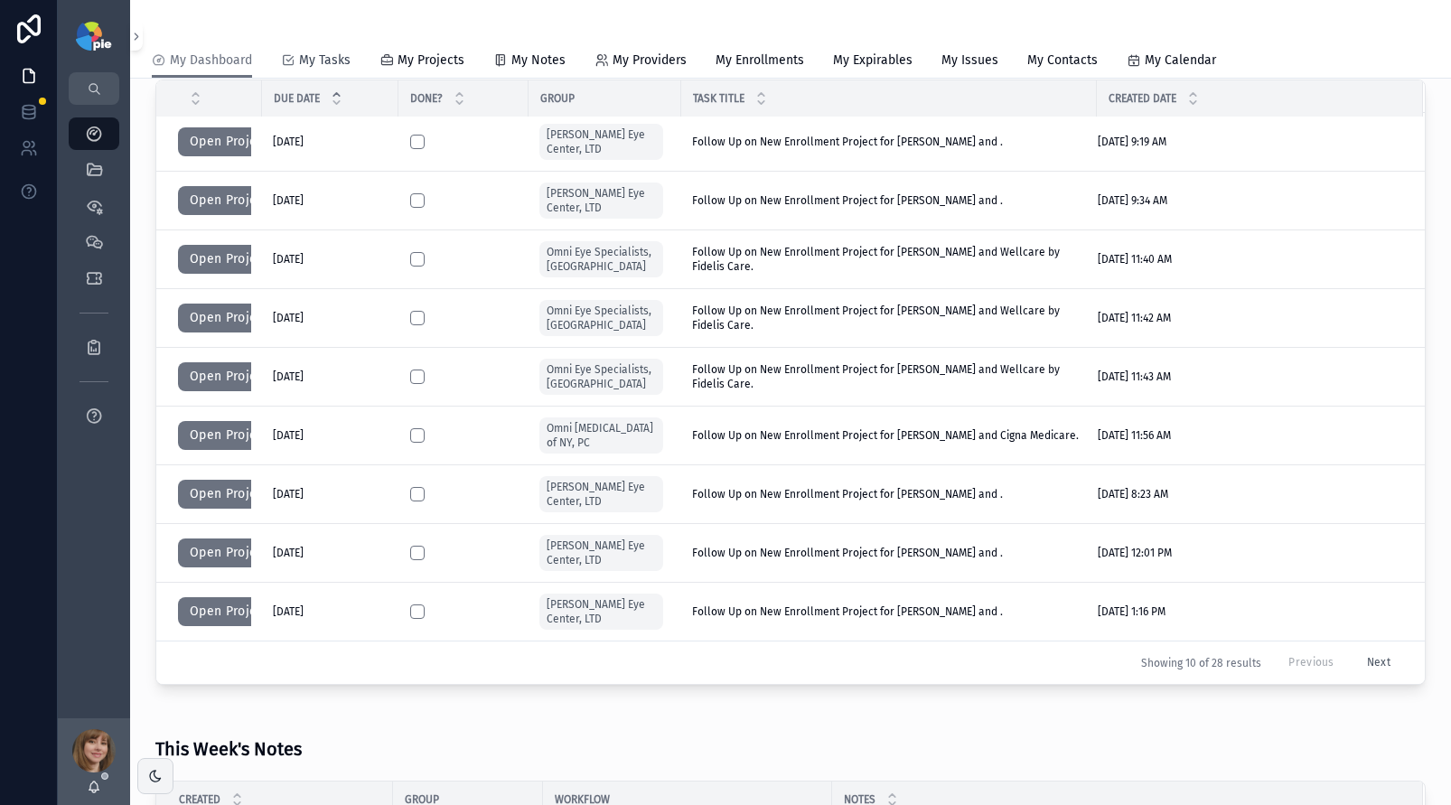
click at [314, 60] on span "My Tasks" at bounding box center [325, 61] width 52 height 18
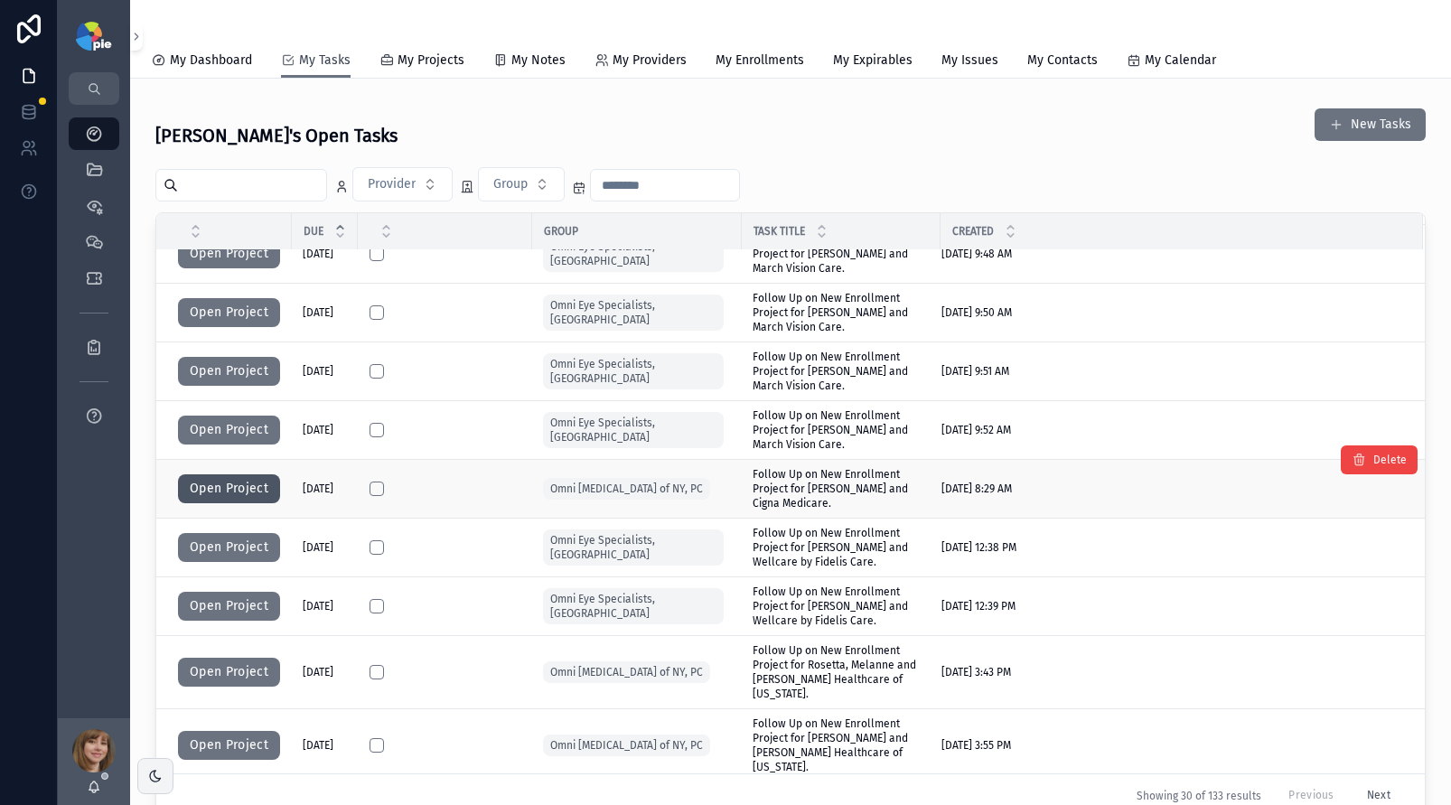
scroll to position [728, 0]
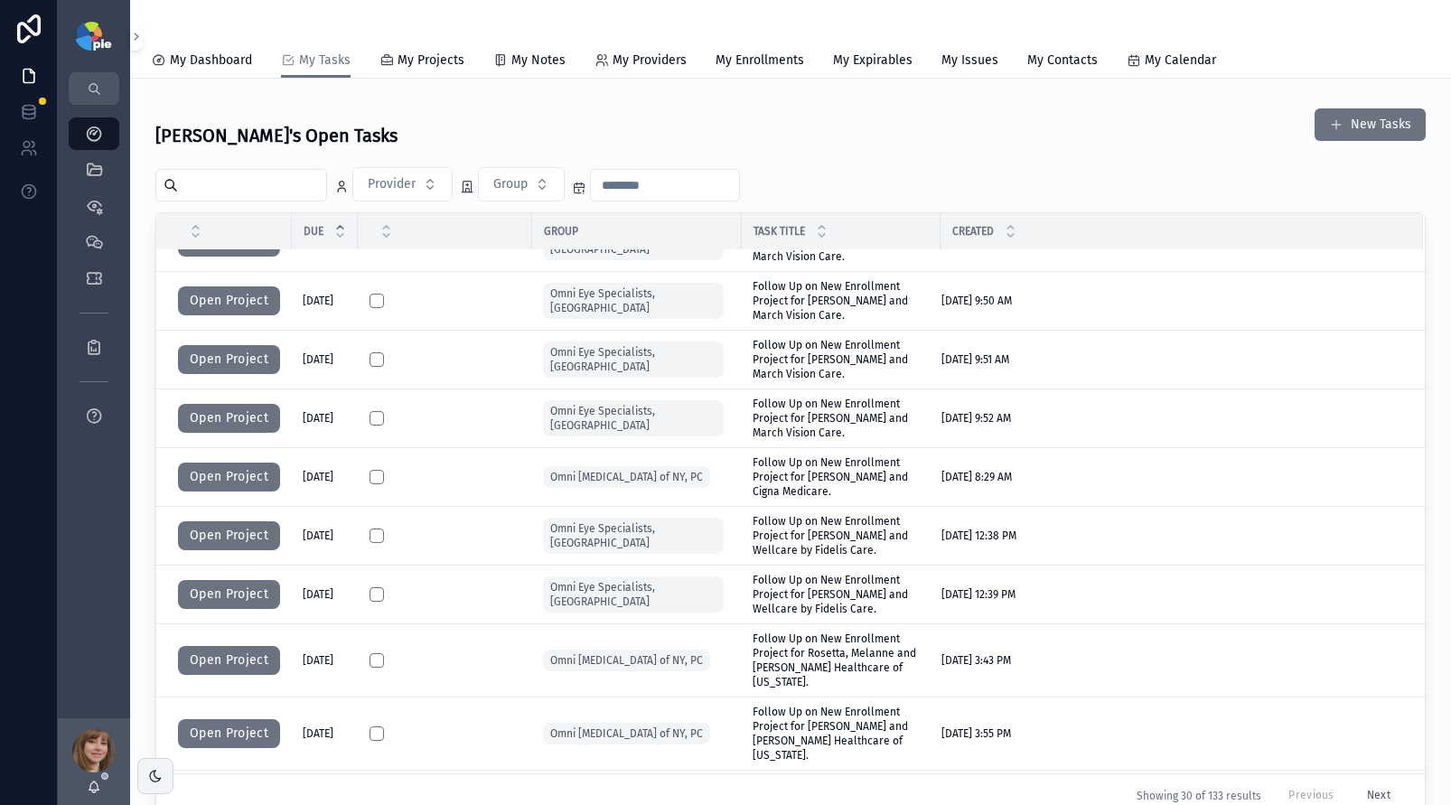
click at [830, 106] on div "Shelli's Open Tasks New Tasks" at bounding box center [790, 128] width 1271 height 56
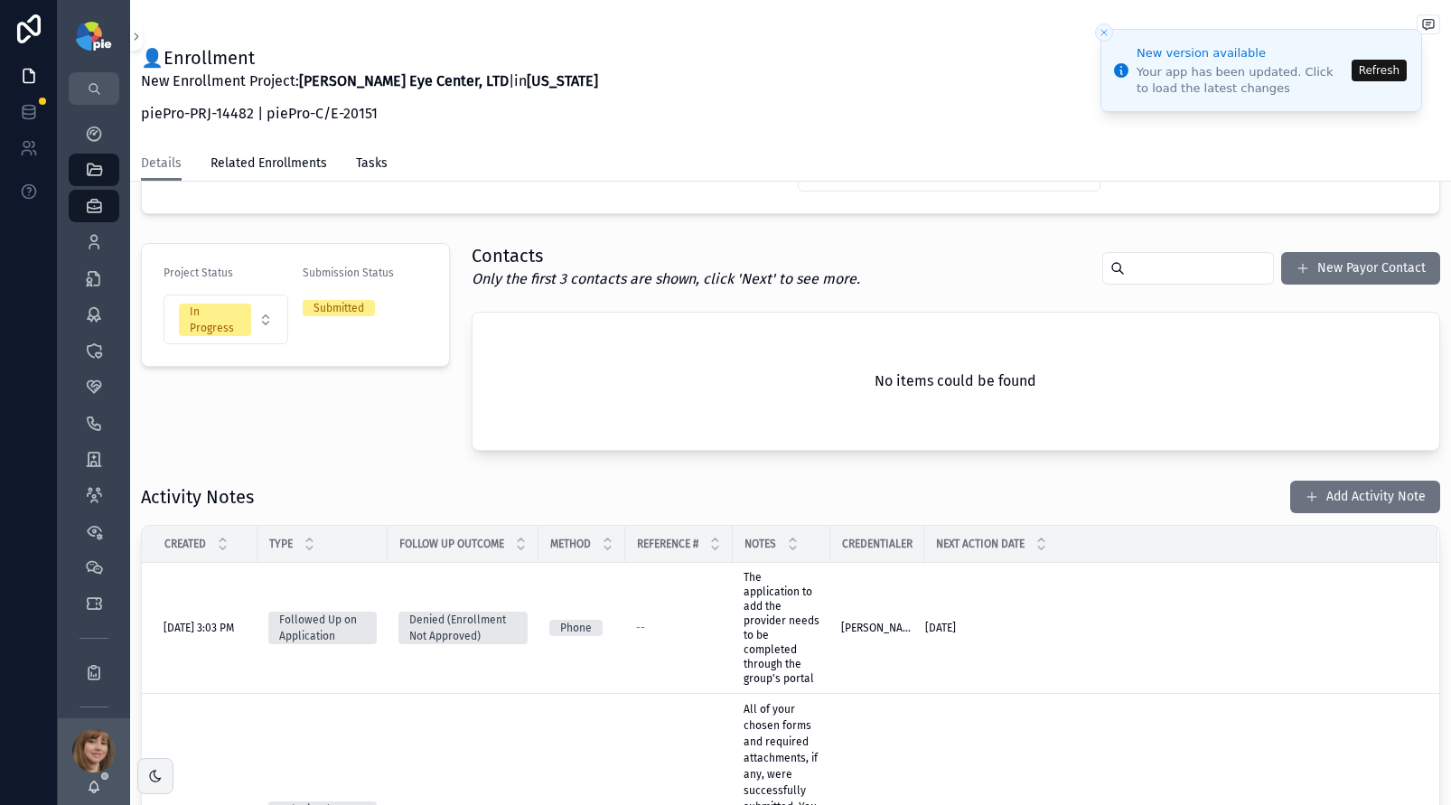
scroll to position [273, 0]
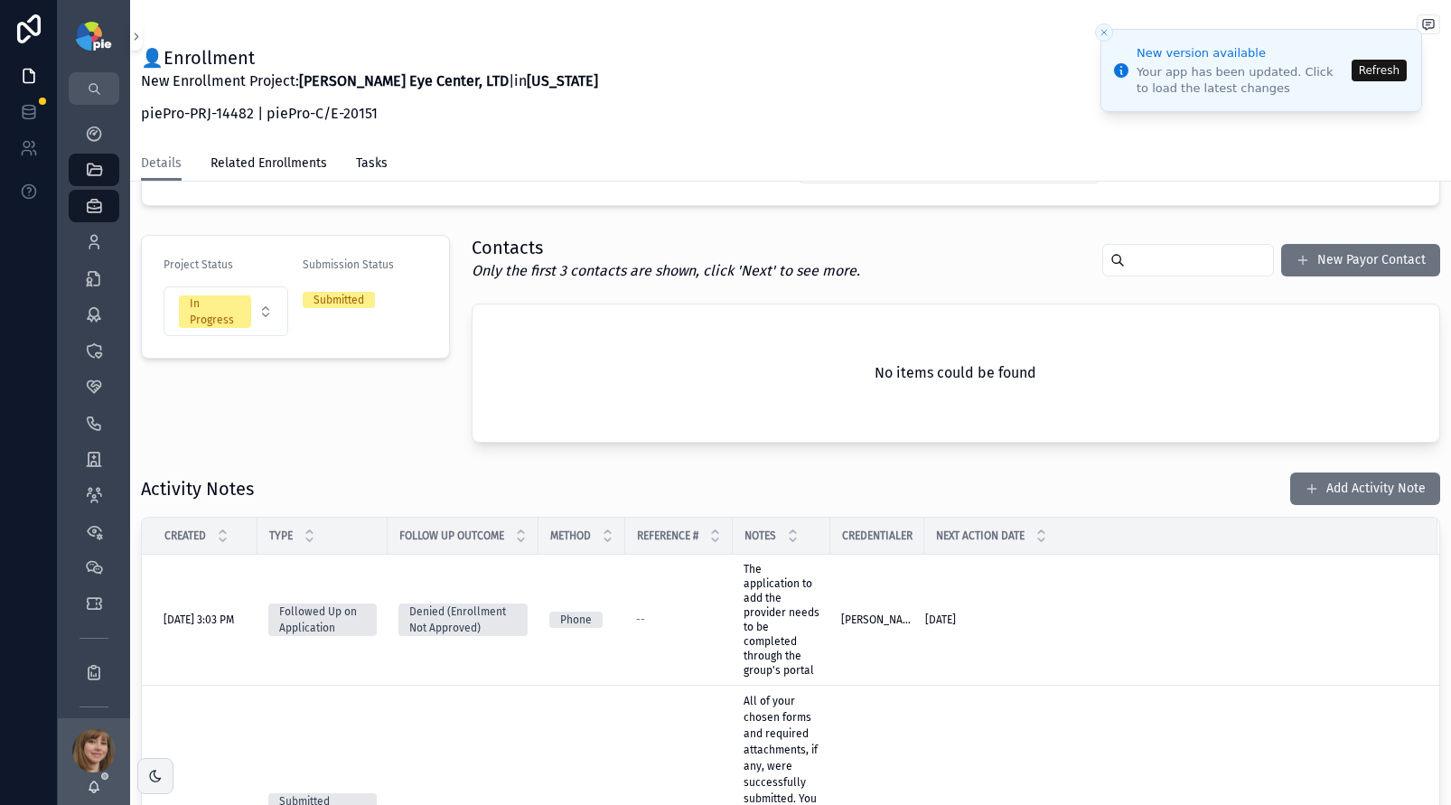
click at [1375, 70] on button "Refresh" at bounding box center [1379, 71] width 55 height 22
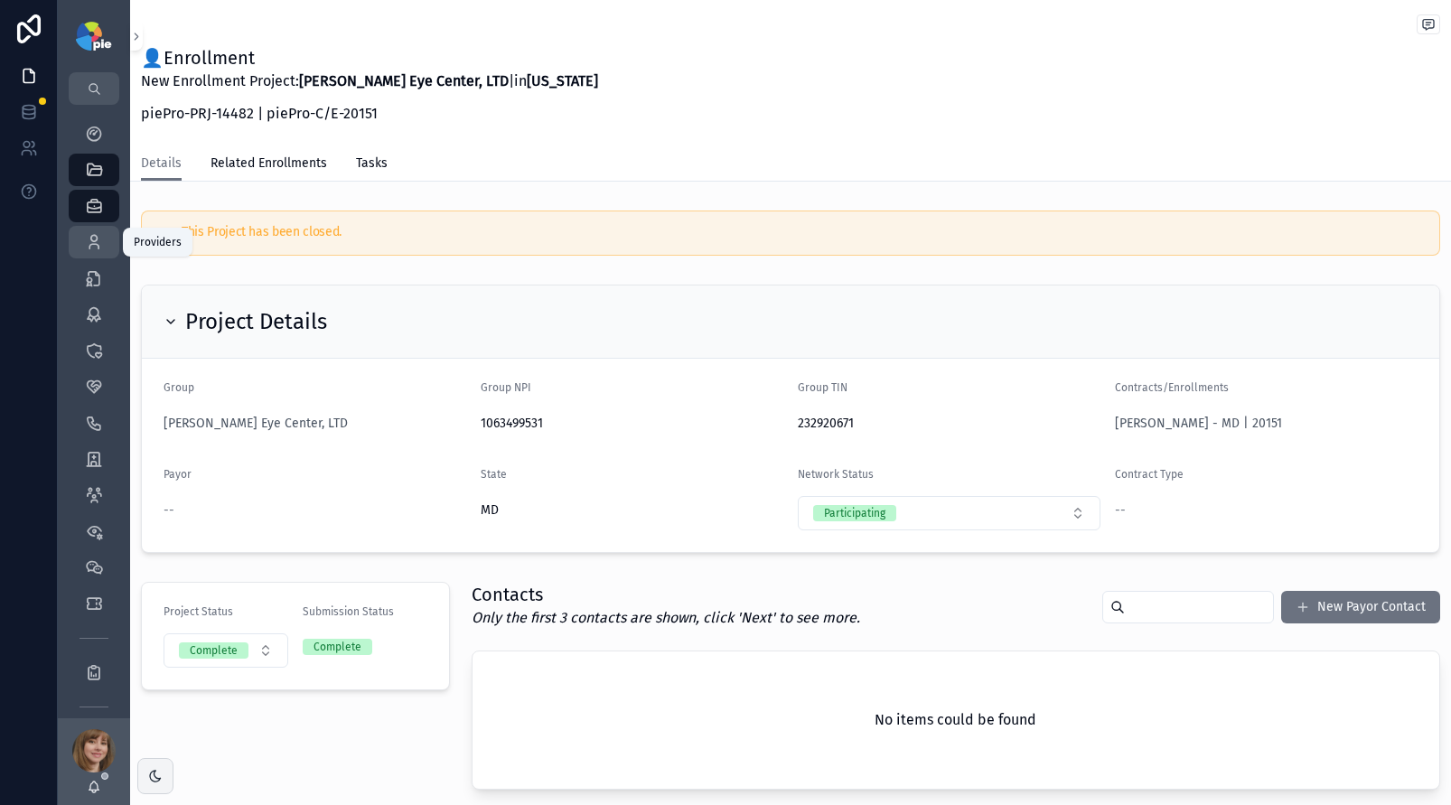
click at [82, 244] on div "Providers 295" at bounding box center [94, 242] width 29 height 29
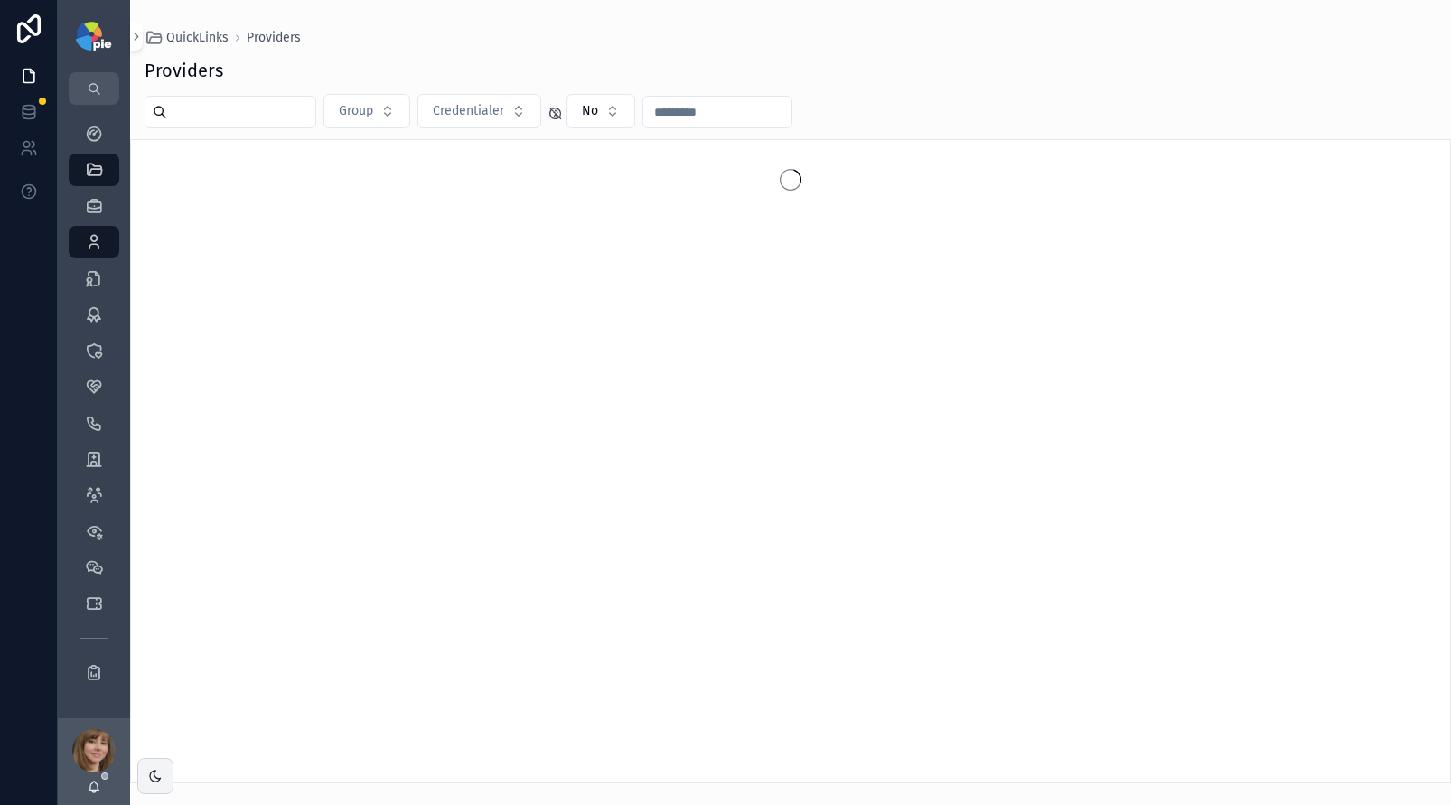
click at [260, 118] on input "scrollable content" at bounding box center [241, 111] width 148 height 25
click at [259, 111] on input "**********" at bounding box center [241, 111] width 148 height 25
type input "*"
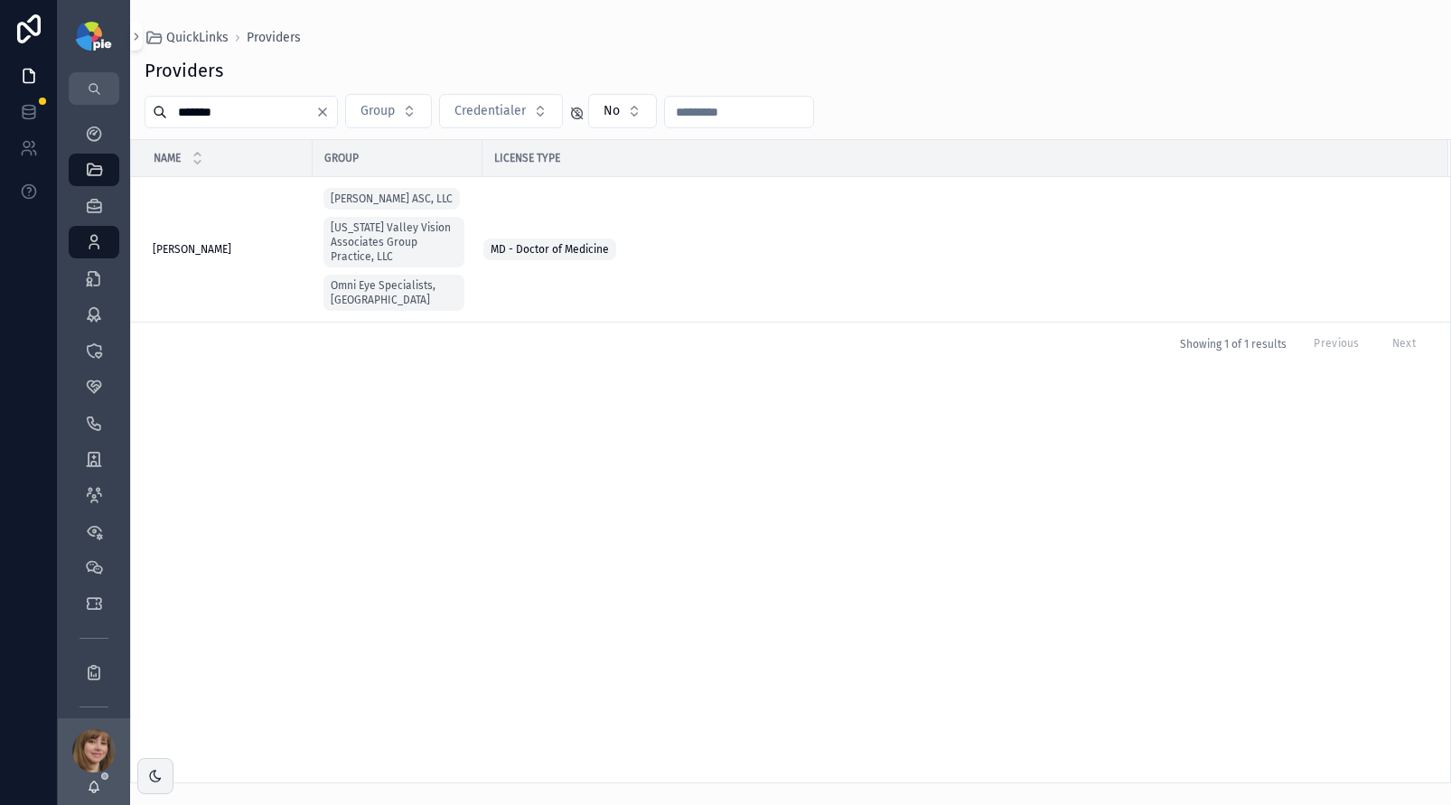
type input "*******"
click at [199, 242] on span "Richman, Jesse" at bounding box center [192, 249] width 79 height 14
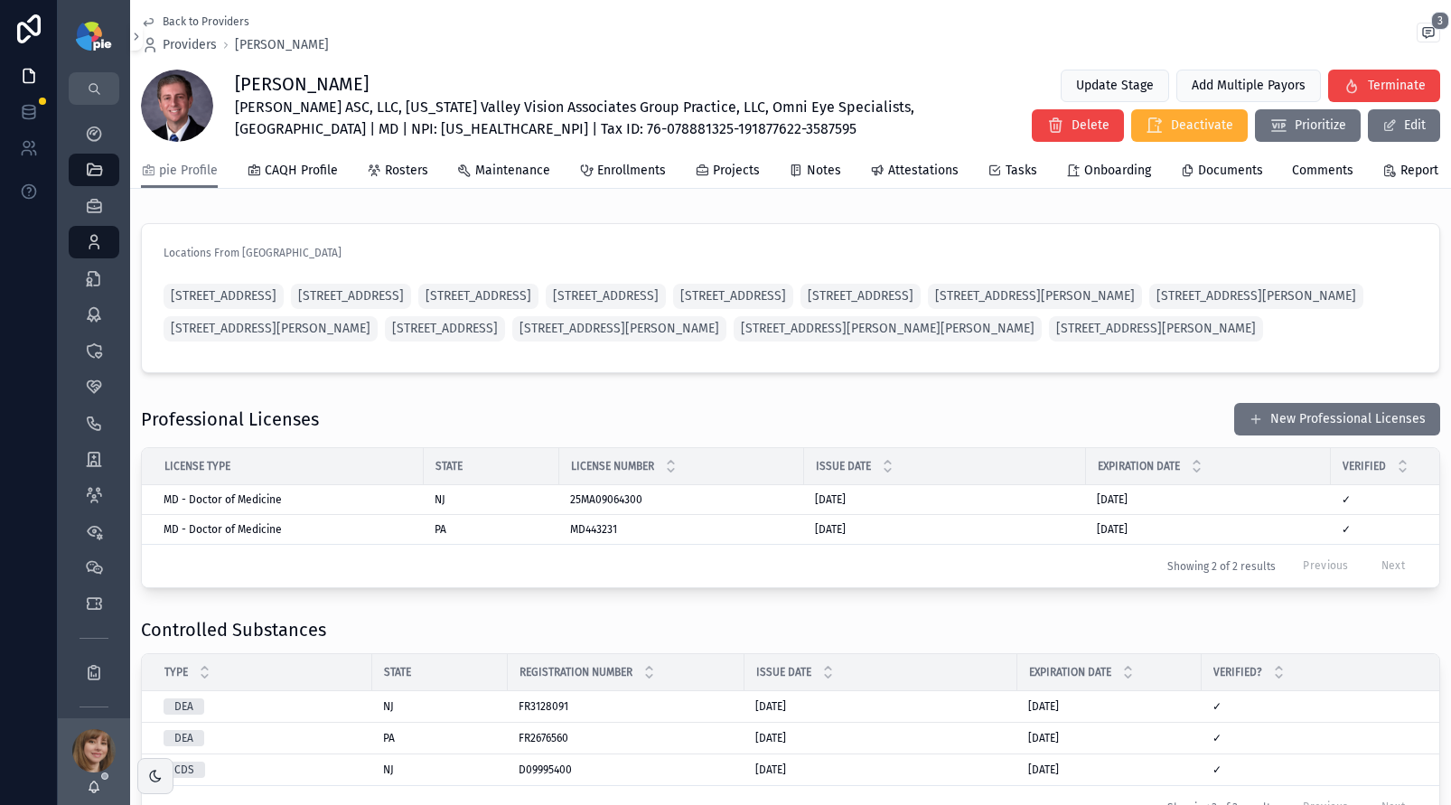
scroll to position [1682, 0]
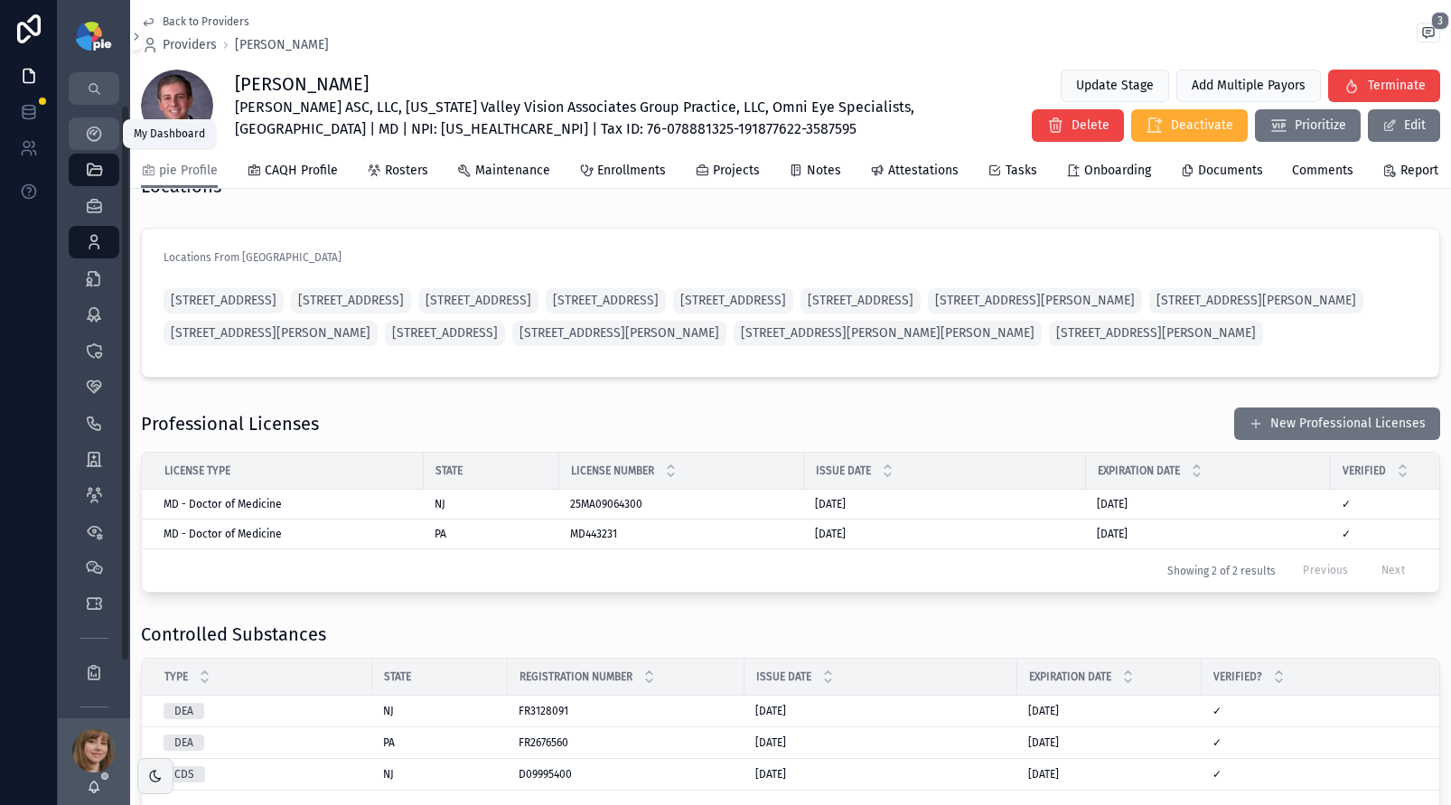
click at [95, 127] on icon "scrollable content" at bounding box center [94, 134] width 18 height 18
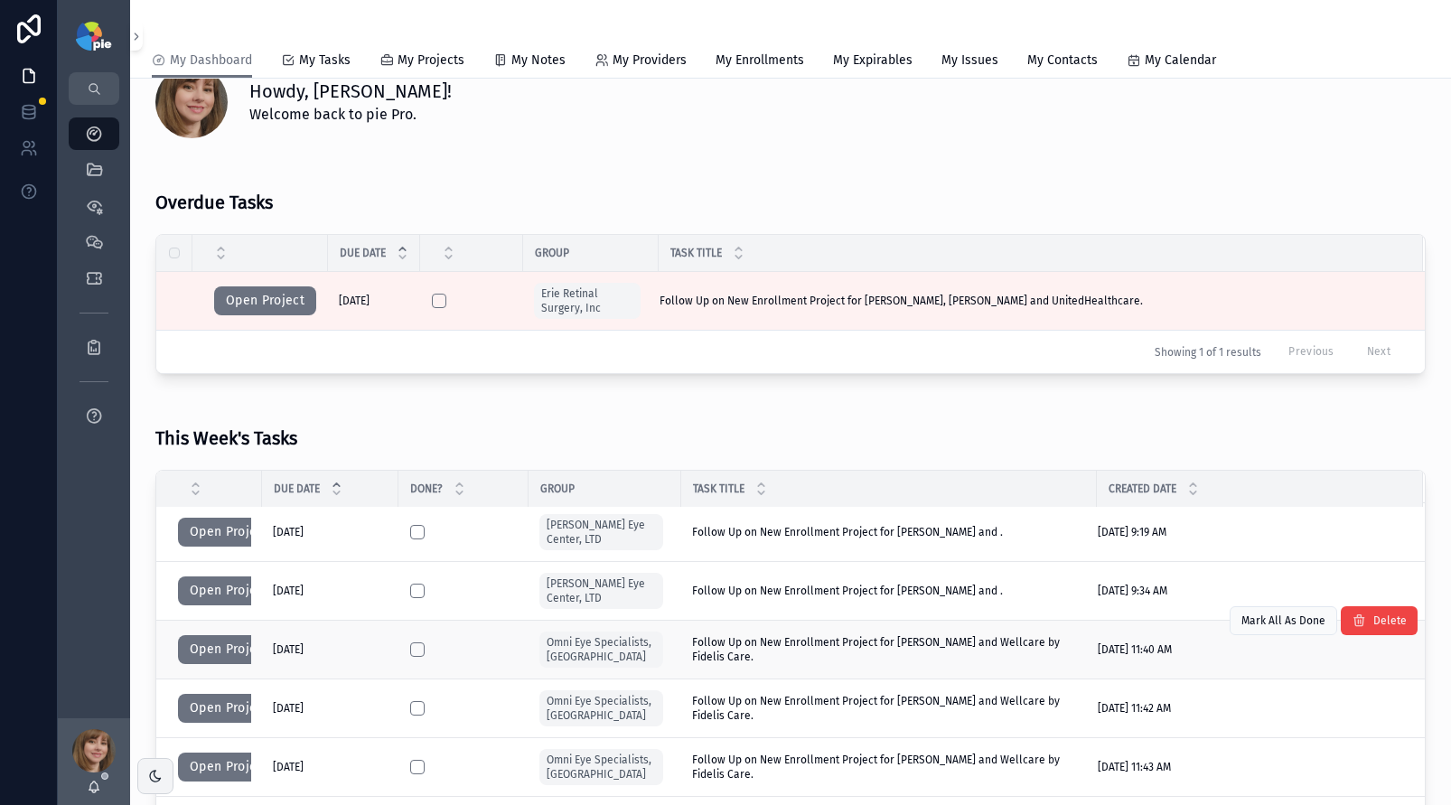
scroll to position [97, 0]
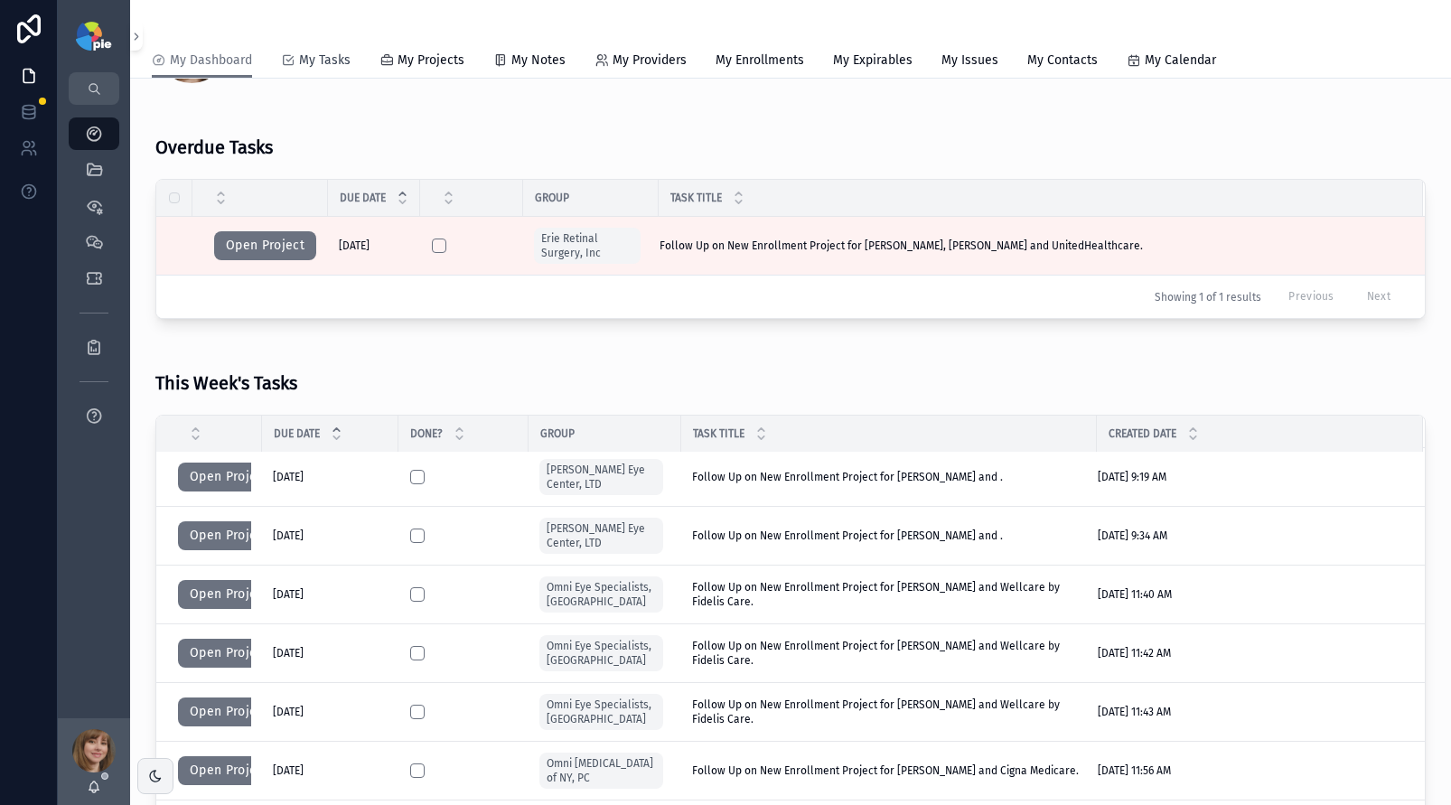
click at [318, 54] on span "My Tasks" at bounding box center [325, 61] width 52 height 18
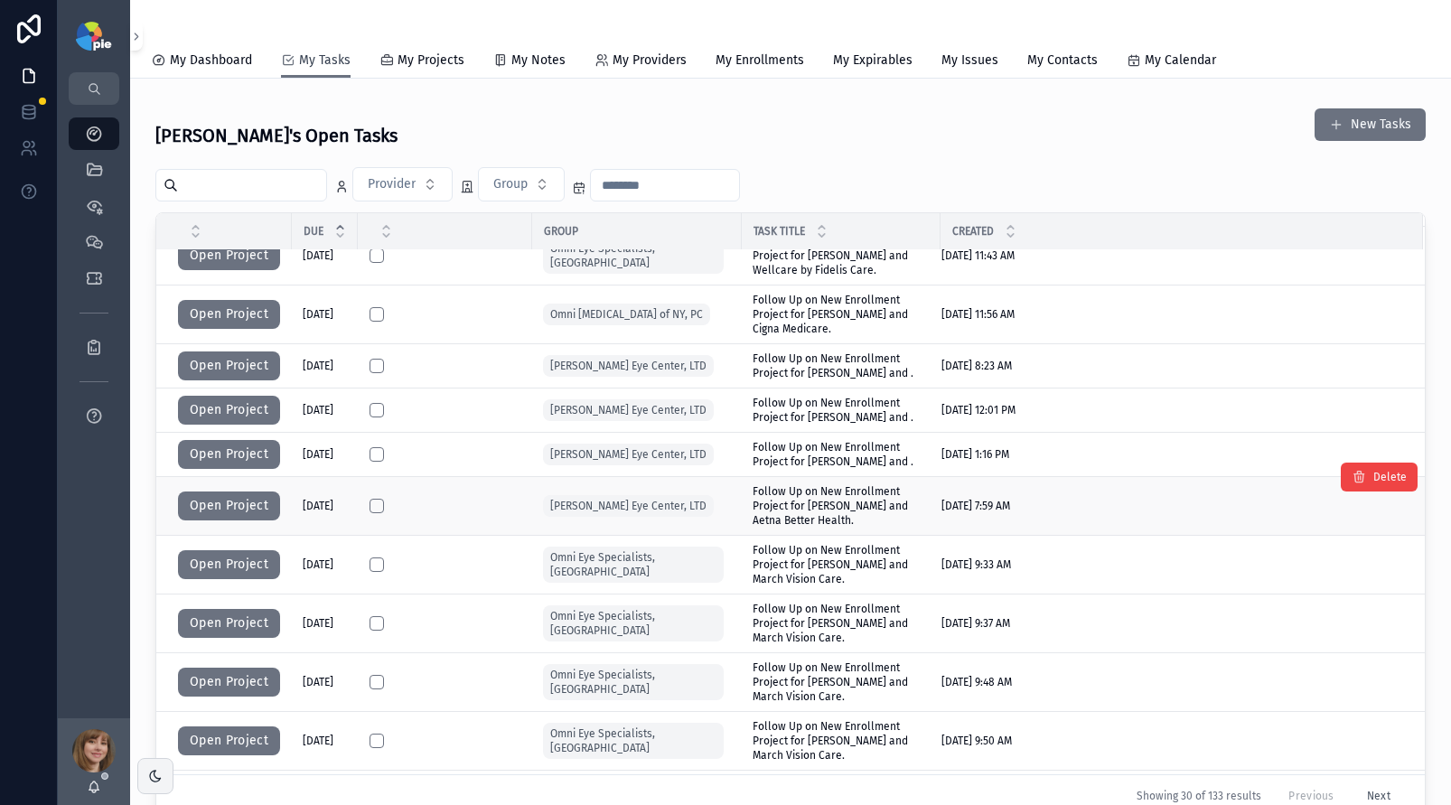
scroll to position [412, 0]
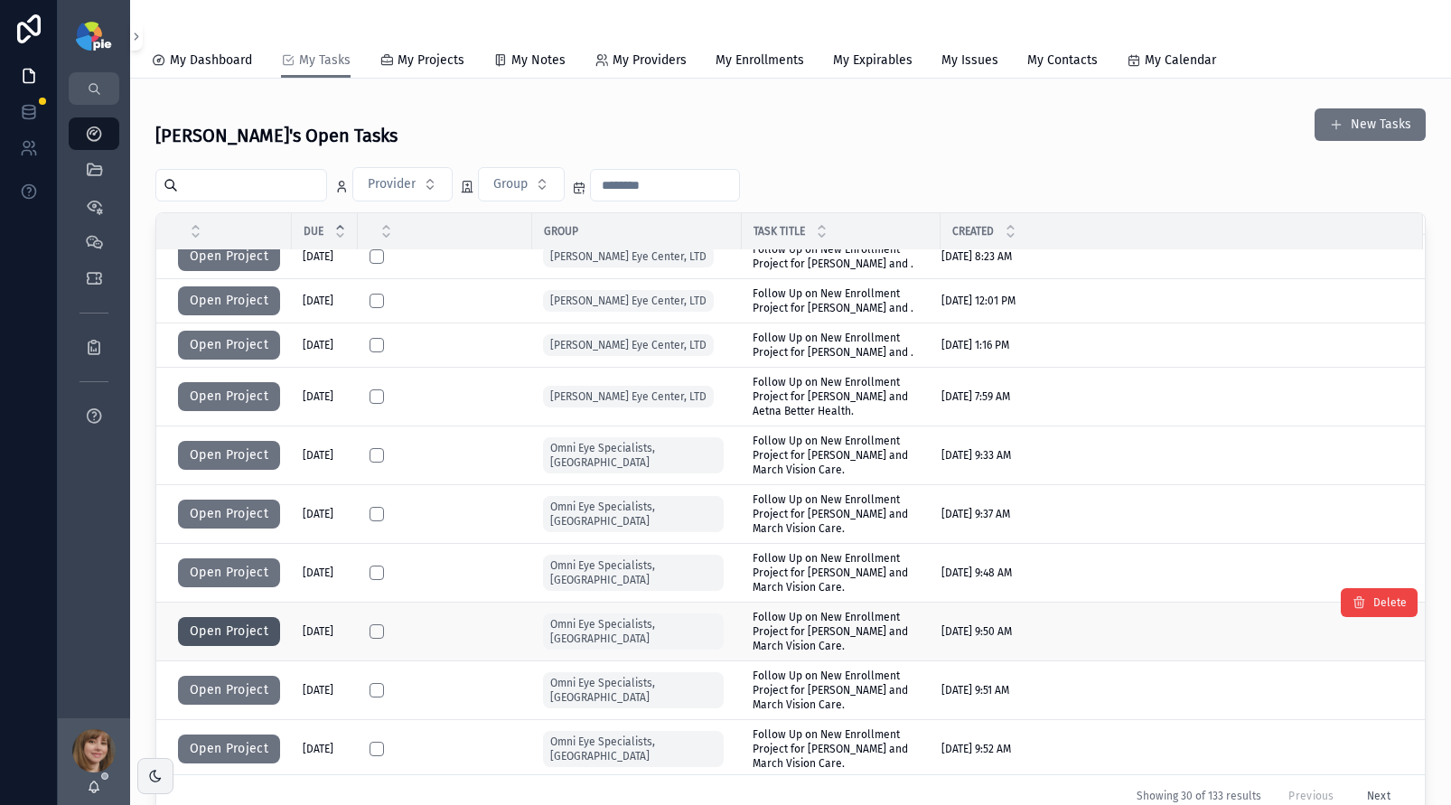
click at [246, 617] on button "Open Project" at bounding box center [229, 631] width 102 height 29
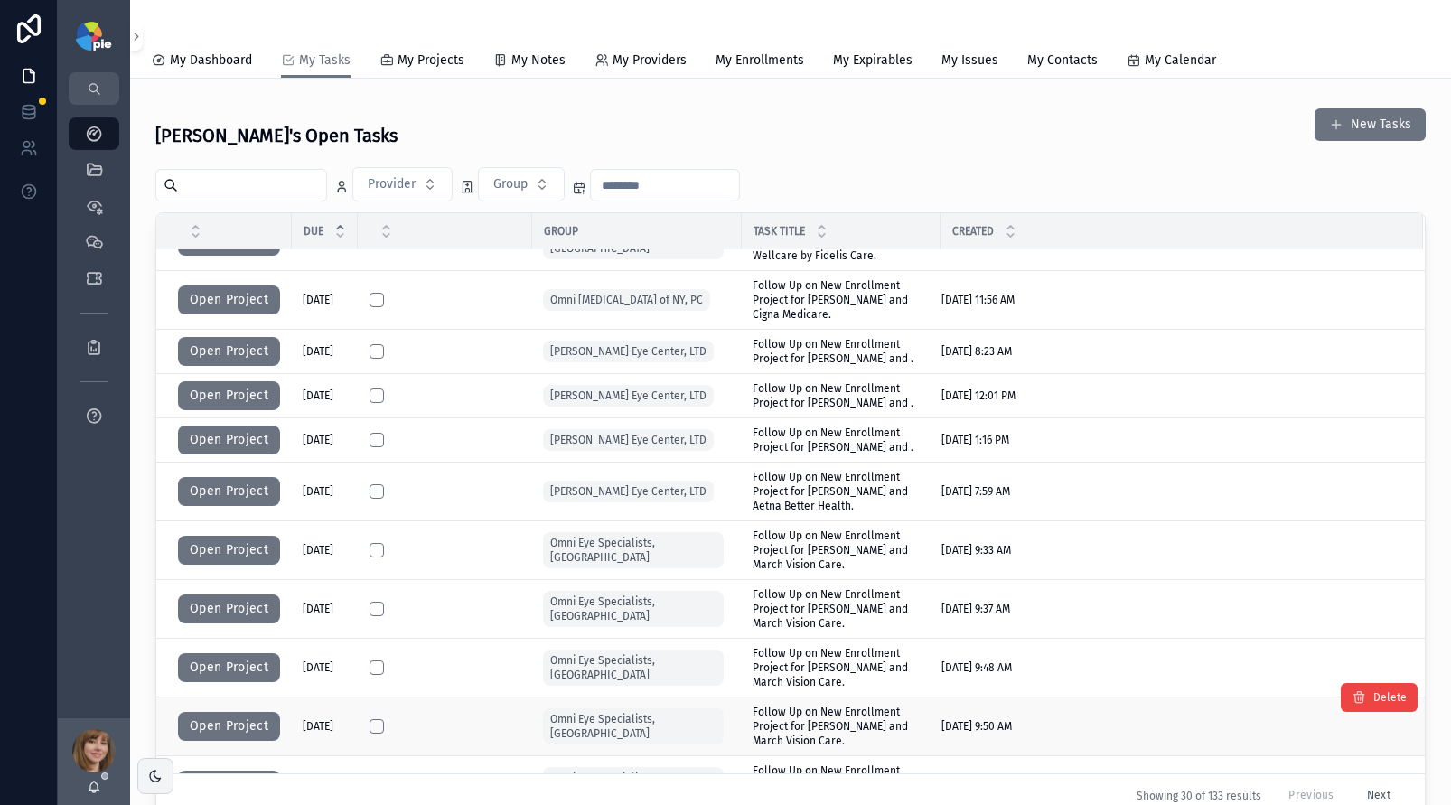
scroll to position [498, 0]
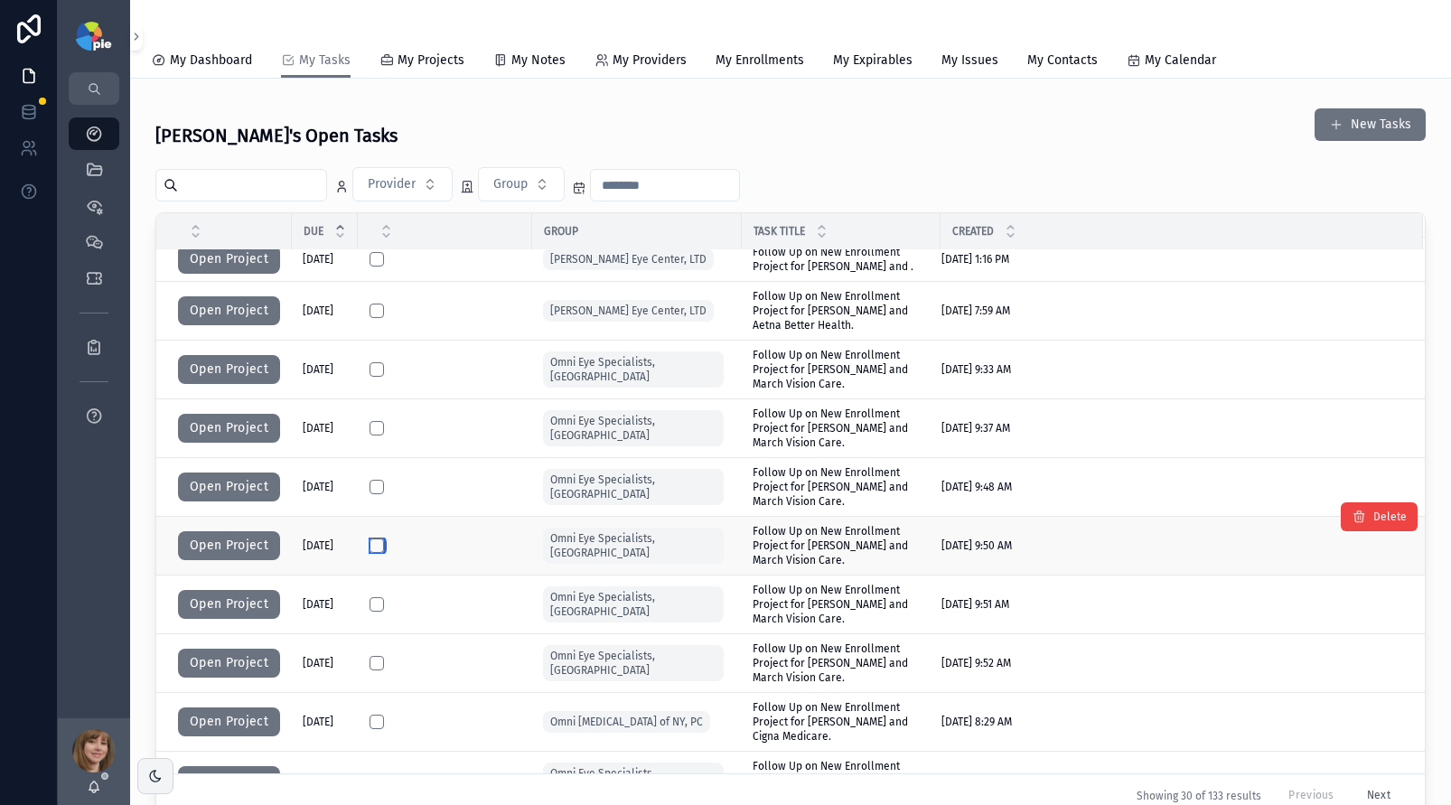
click at [378, 539] on button "scrollable content" at bounding box center [377, 546] width 14 height 14
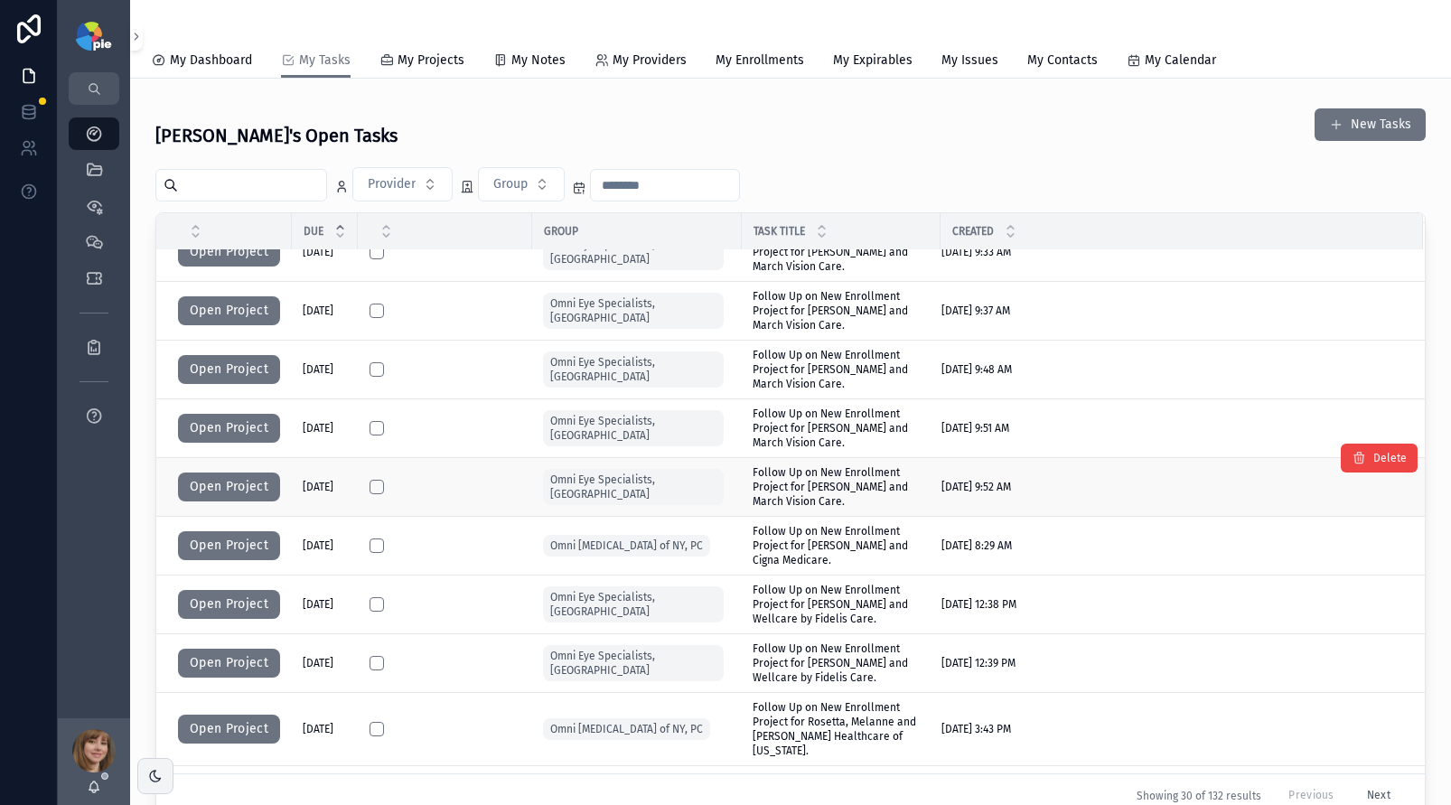
scroll to position [602, 0]
click at [233, 427] on button "Open Project" at bounding box center [229, 427] width 102 height 29
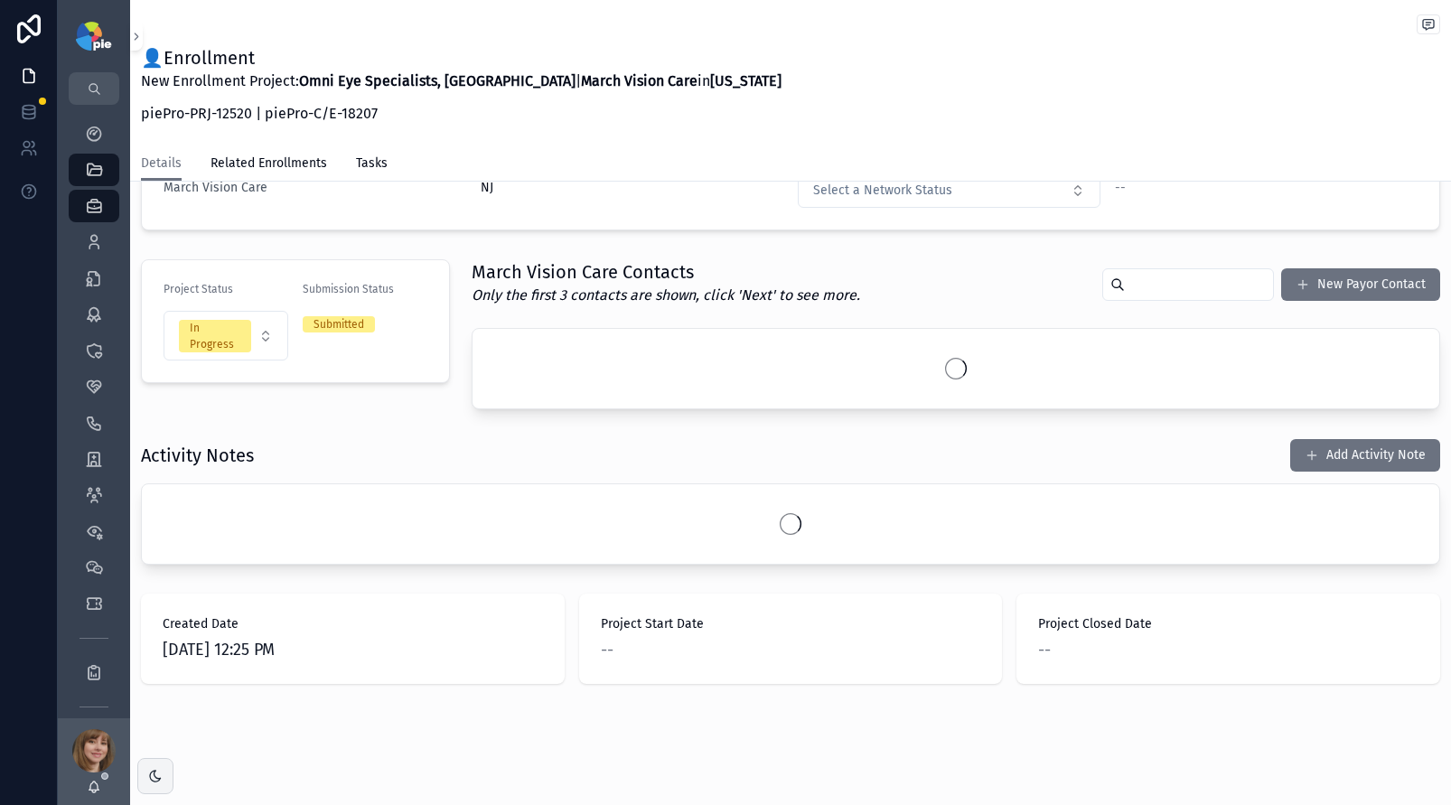
scroll to position [250, 0]
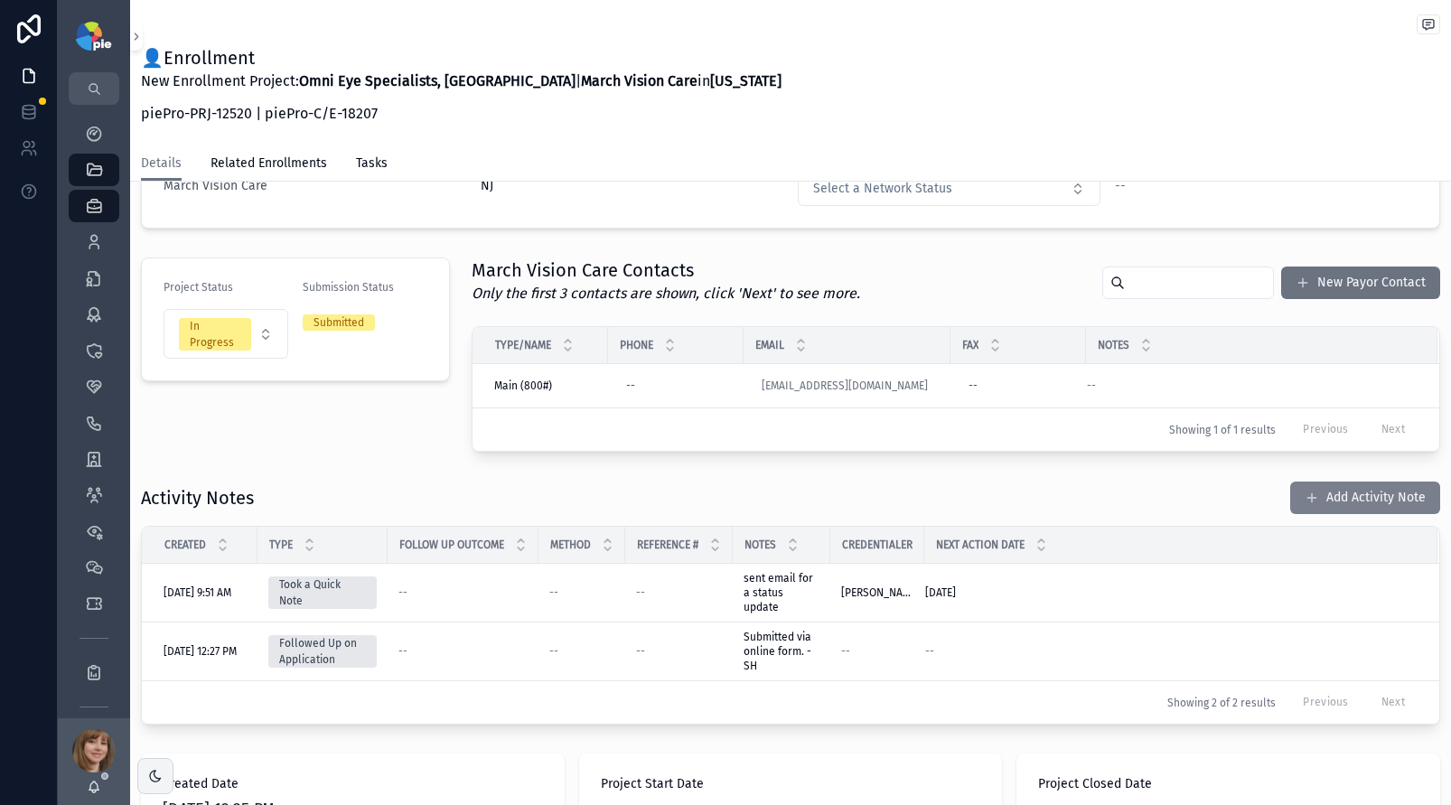
click at [1309, 494] on button "Add Activity Note" at bounding box center [1366, 498] width 150 height 33
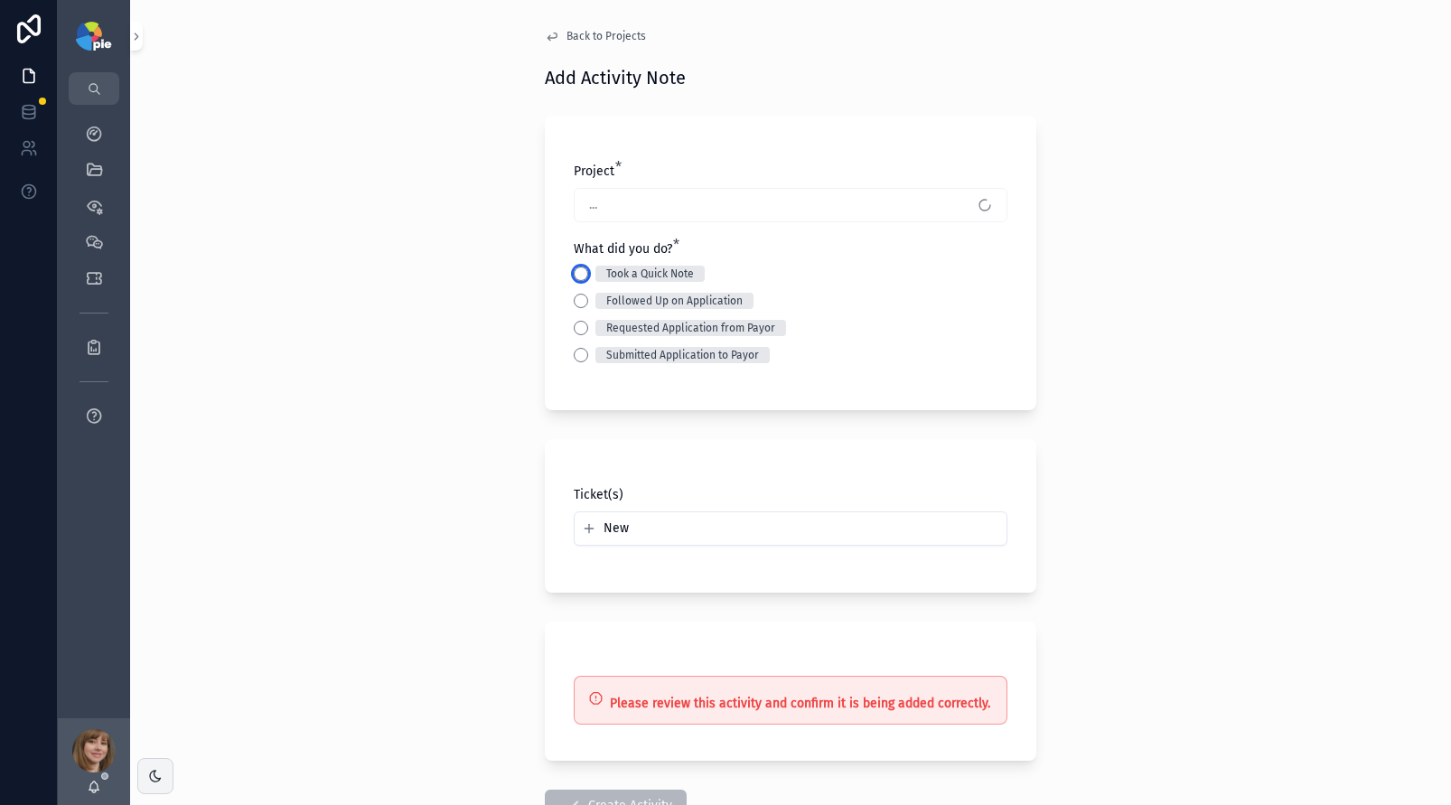
click at [579, 275] on button "Took a Quick Note" at bounding box center [581, 274] width 14 height 14
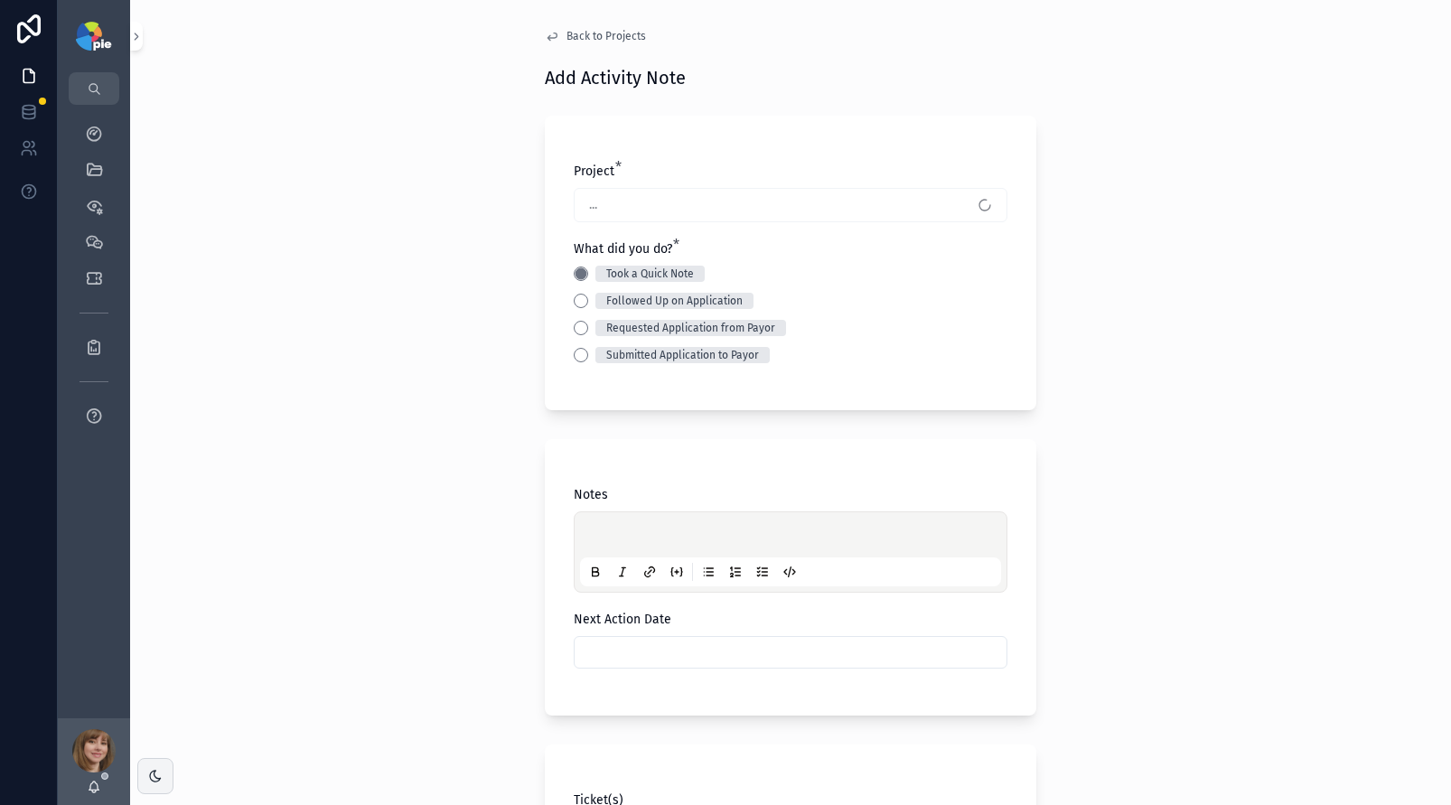
click at [617, 525] on div "scrollable content" at bounding box center [790, 552] width 421 height 69
click at [614, 531] on p "scrollable content" at bounding box center [794, 538] width 421 height 18
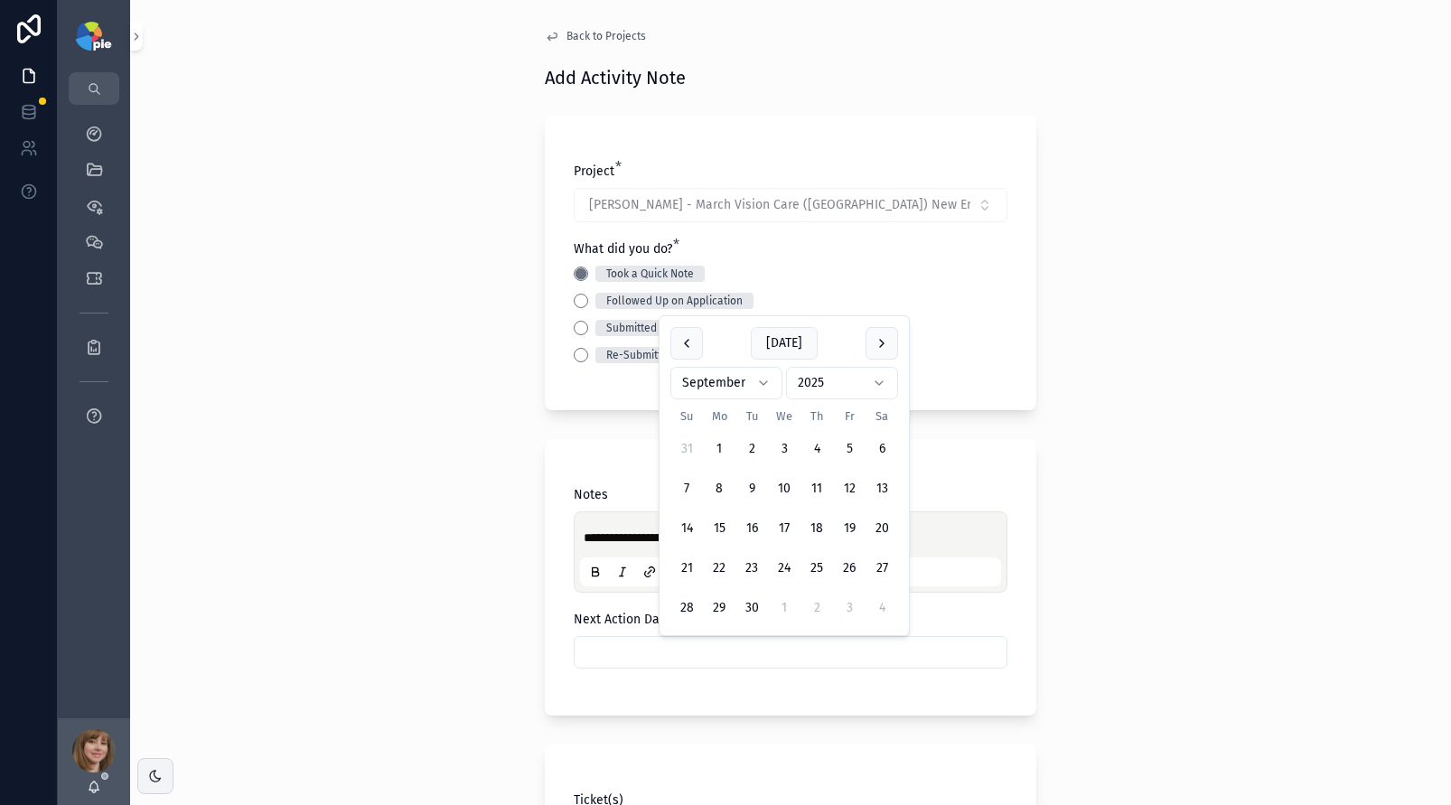
click at [646, 643] on input "scrollable content" at bounding box center [791, 652] width 432 height 25
click at [719, 564] on button "22" at bounding box center [719, 568] width 33 height 33
type input "*********"
click at [455, 559] on div "**********" at bounding box center [790, 402] width 1321 height 805
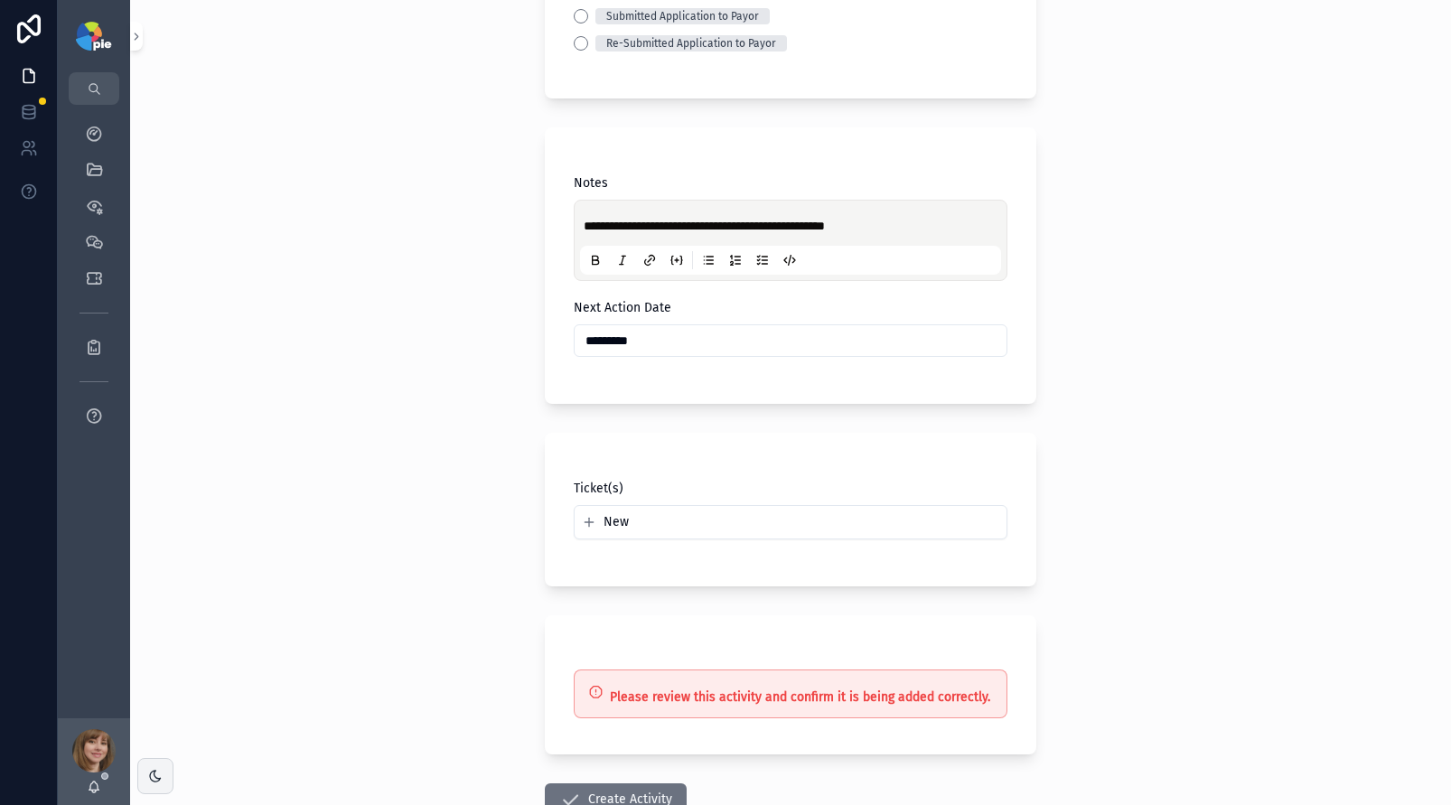
scroll to position [438, 0]
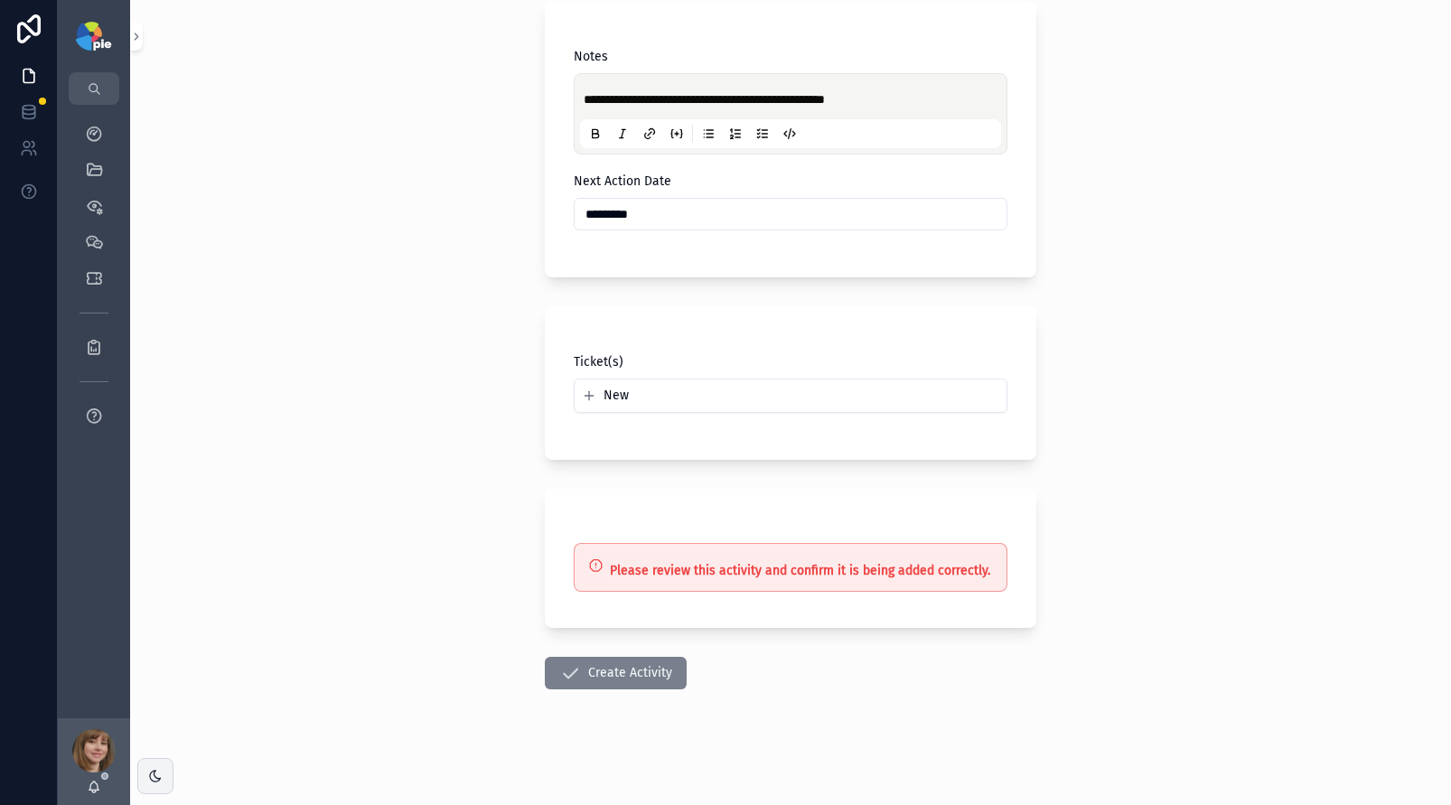
click at [624, 663] on button "Create Activity" at bounding box center [616, 673] width 142 height 33
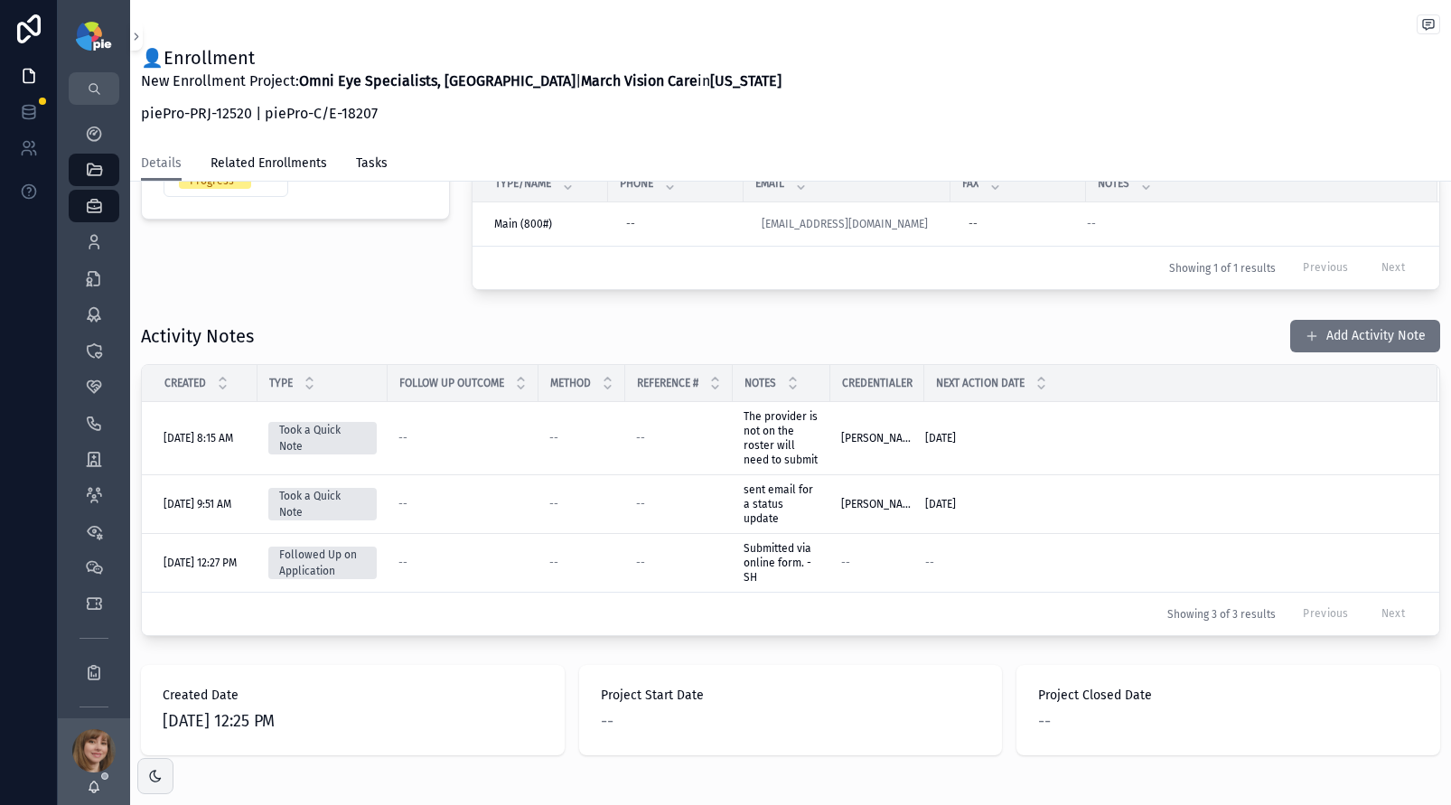
scroll to position [438, 0]
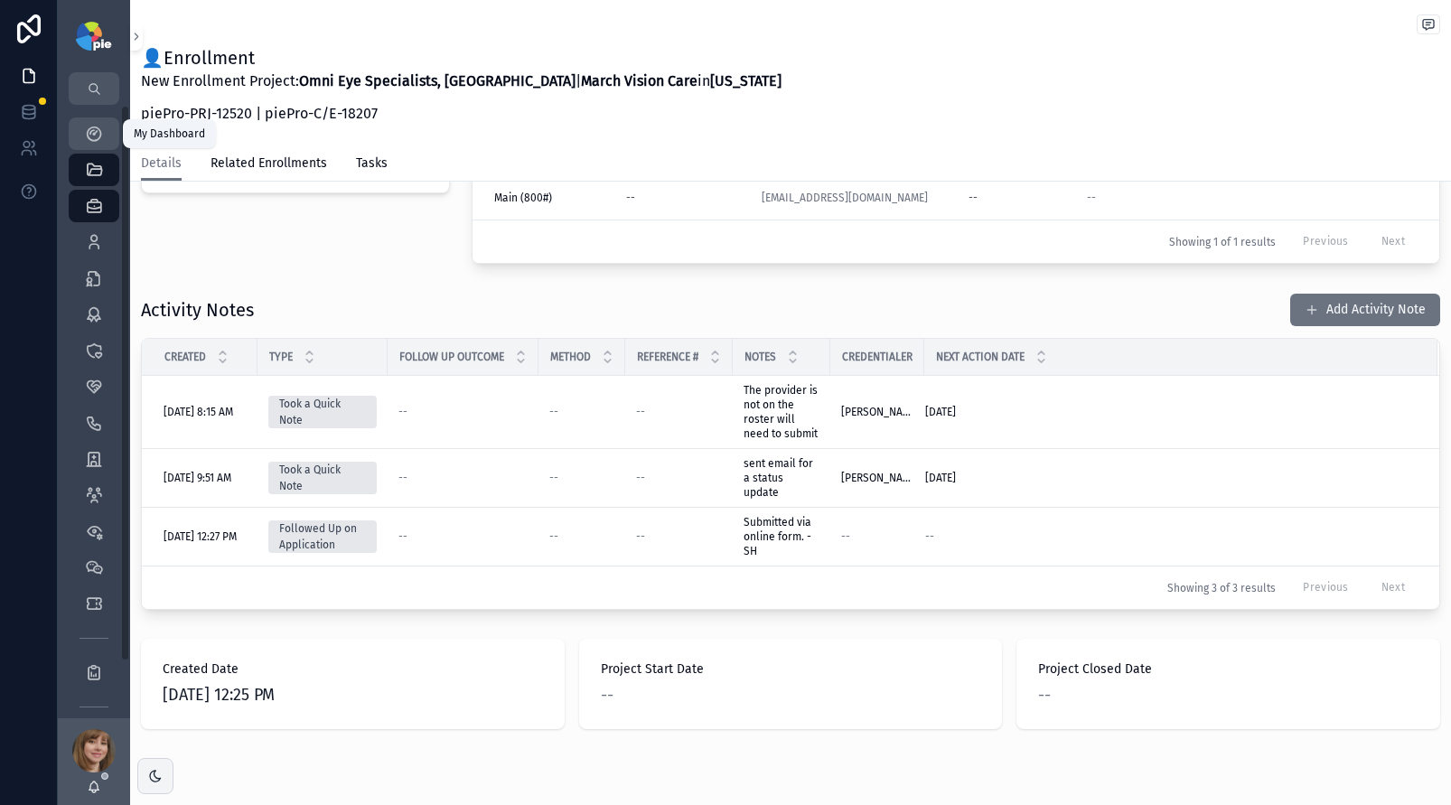
click at [93, 126] on icon "scrollable content" at bounding box center [94, 134] width 18 height 18
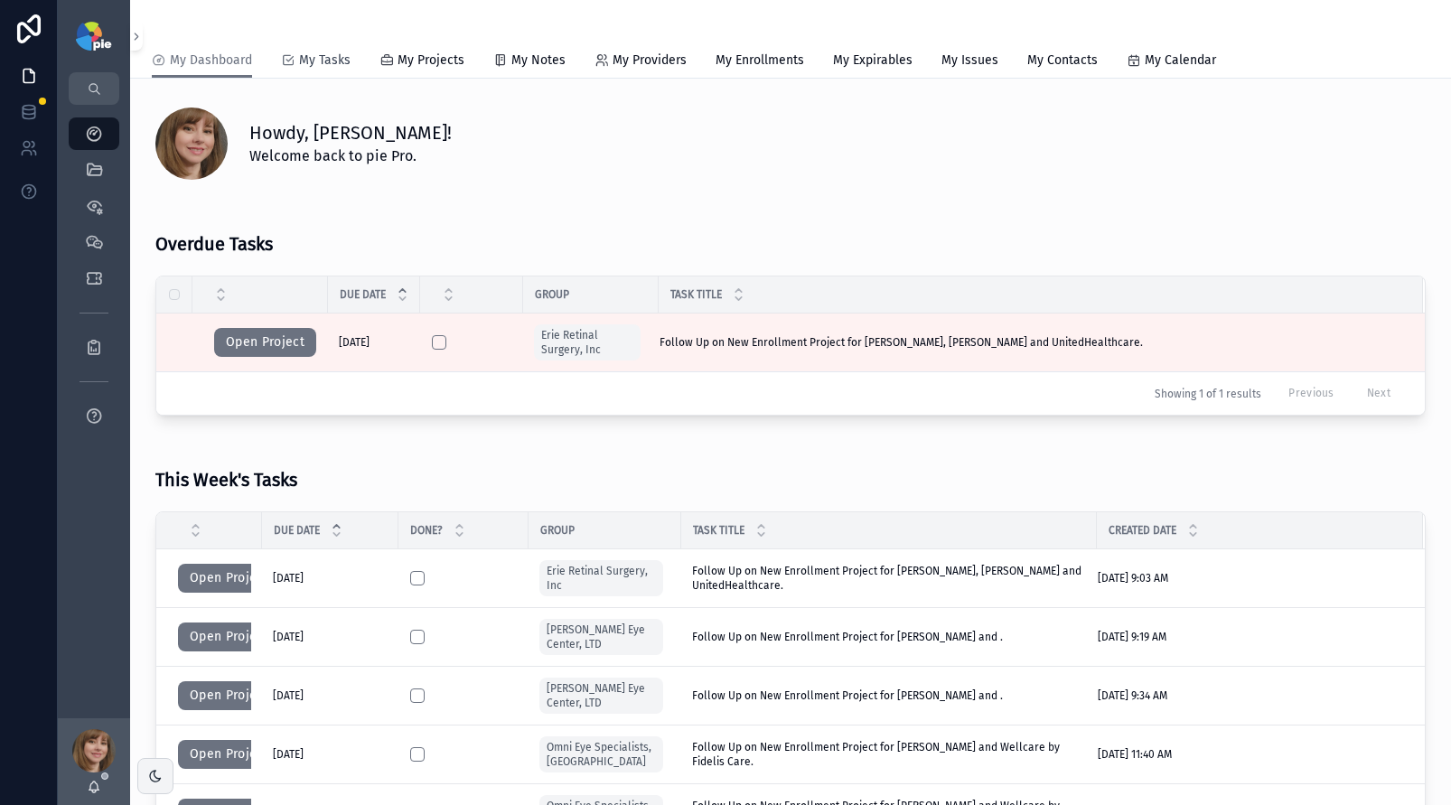
click at [296, 65] on div "My Tasks" at bounding box center [316, 61] width 70 height 18
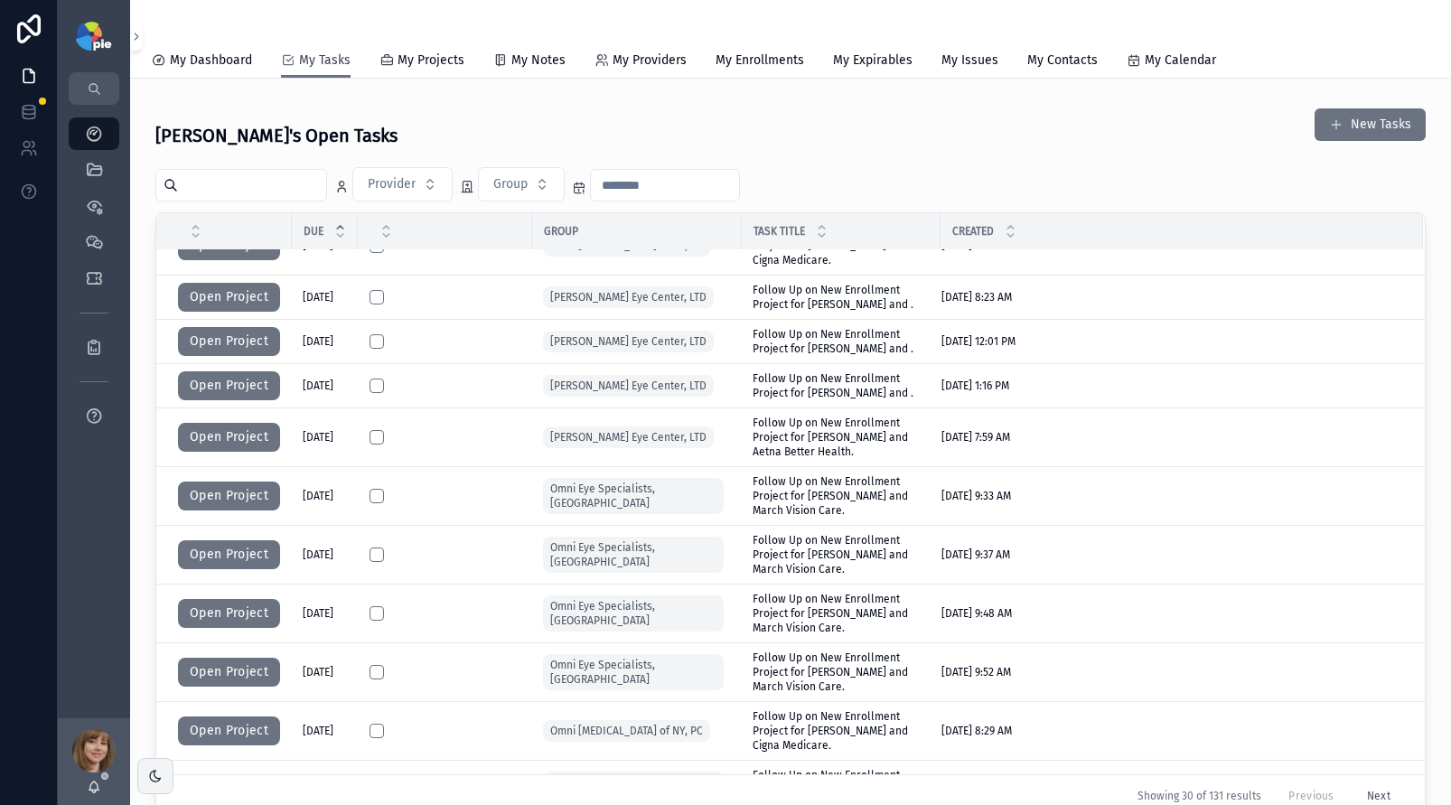
scroll to position [408, 0]
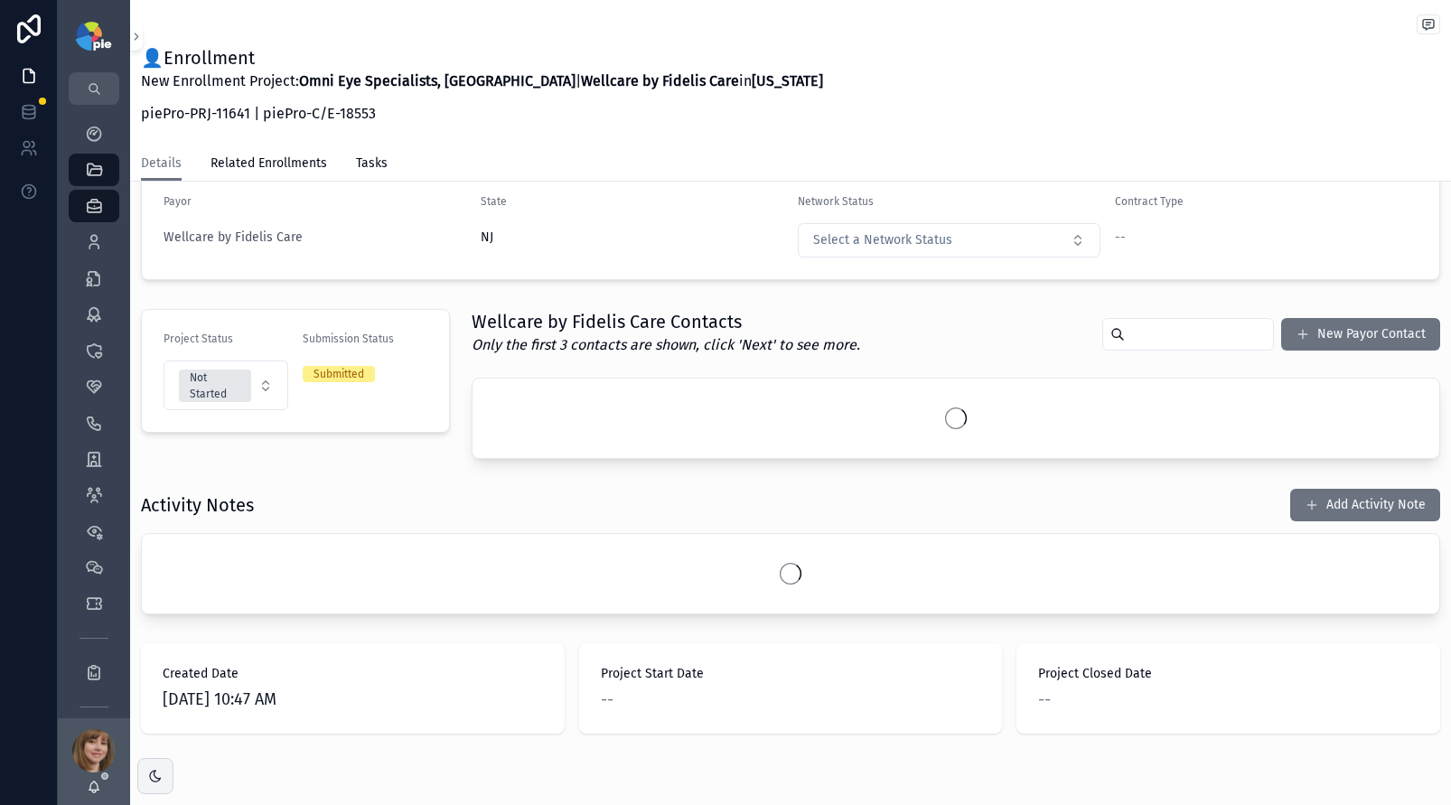
scroll to position [250, 0]
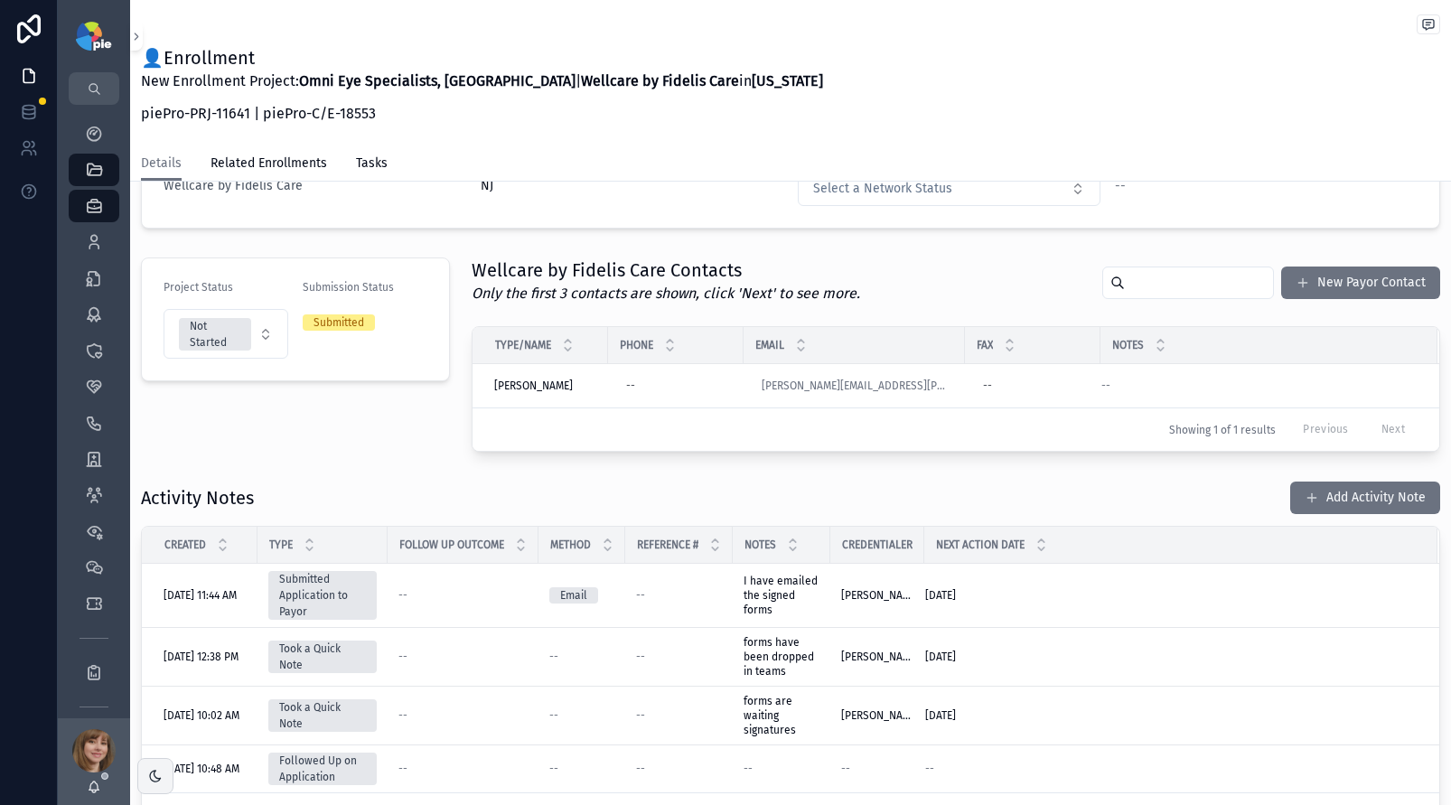
click at [854, 485] on div "Activity Notes Add Activity Note" at bounding box center [791, 498] width 1300 height 34
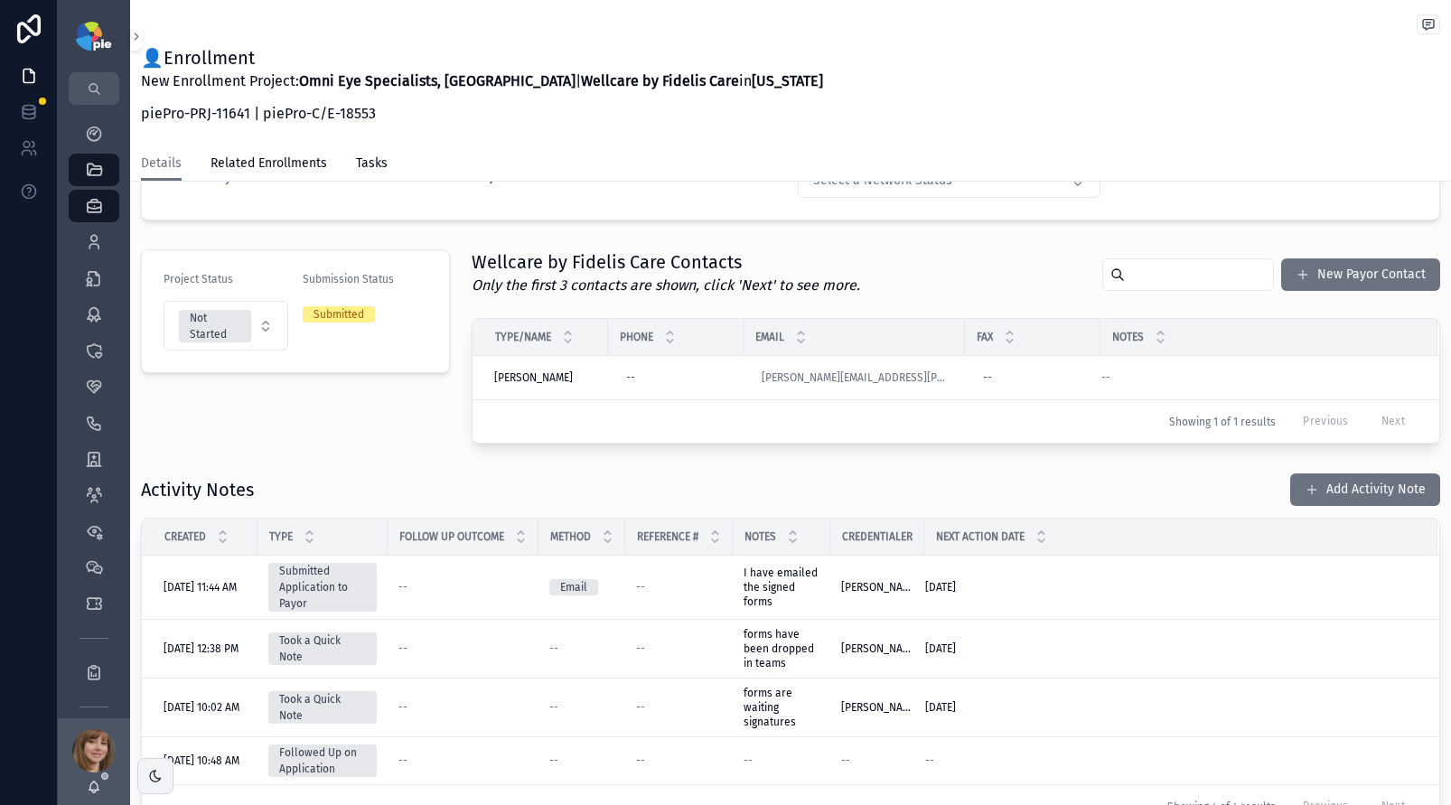
scroll to position [258, 0]
click at [854, 485] on div "Activity Notes Add Activity Note" at bounding box center [791, 491] width 1300 height 34
click at [447, 474] on div "Activity Notes Add Activity Note" at bounding box center [791, 491] width 1300 height 34
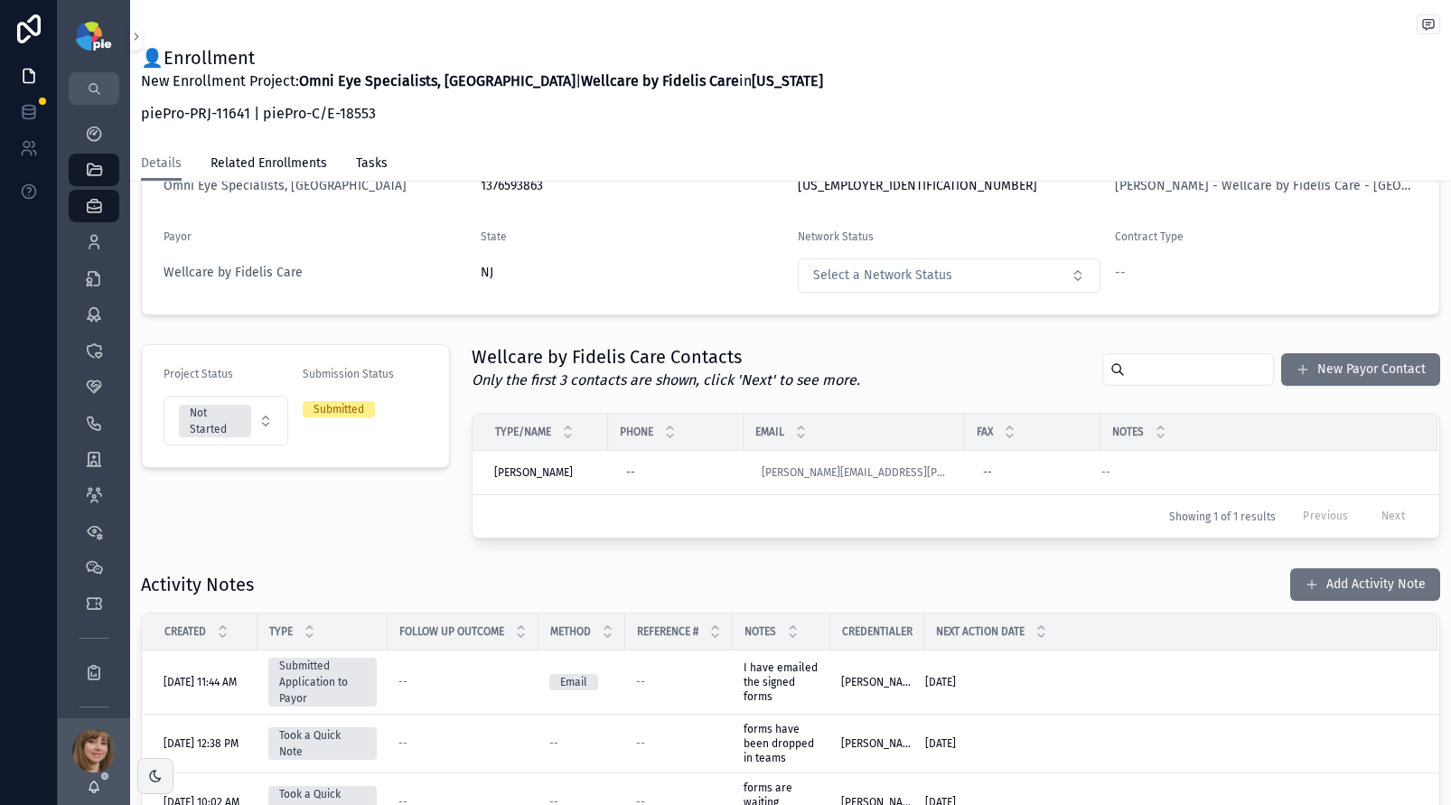
scroll to position [178, 0]
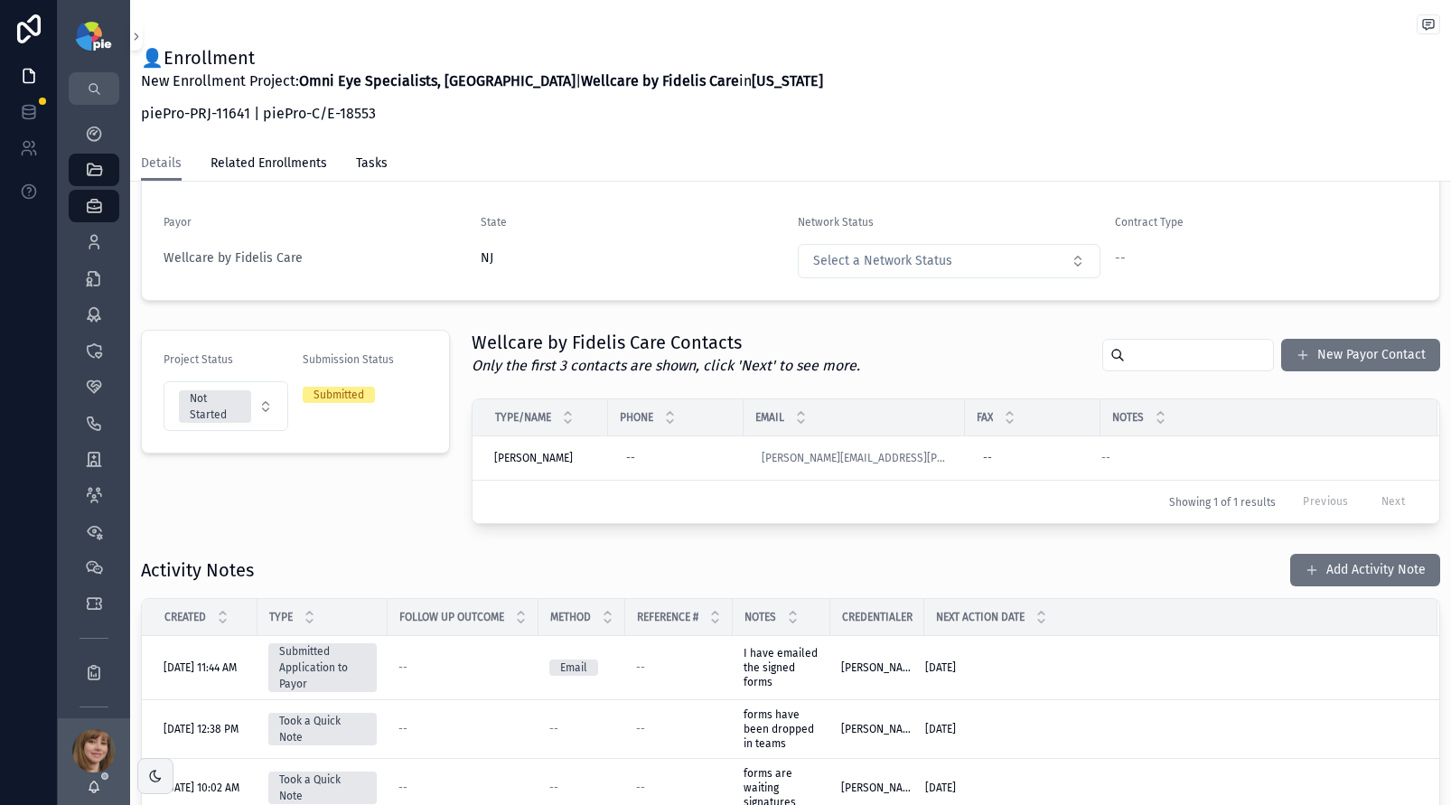
click at [404, 517] on div "Project Status Not Started Submission Status Submitted" at bounding box center [295, 427] width 331 height 209
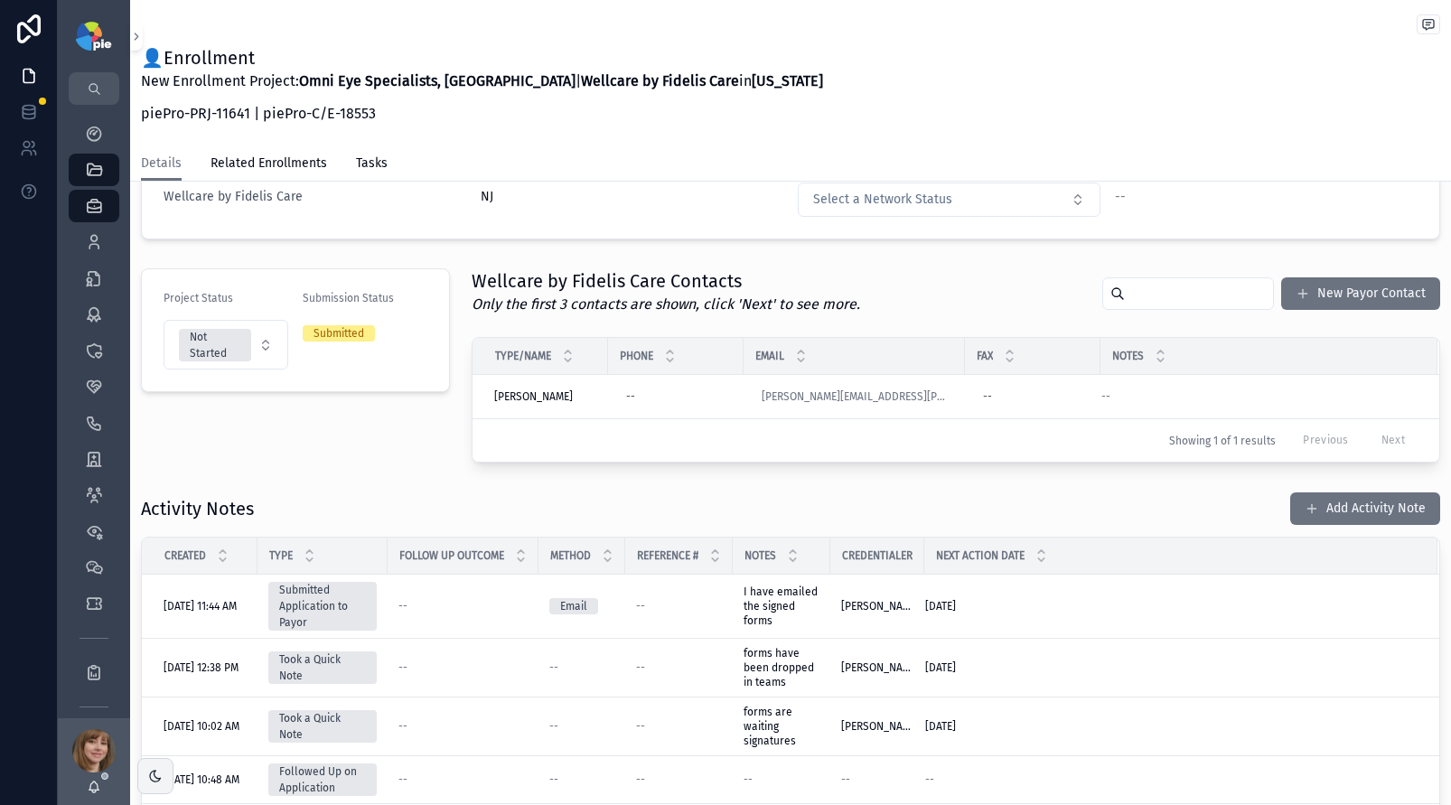
scroll to position [245, 0]
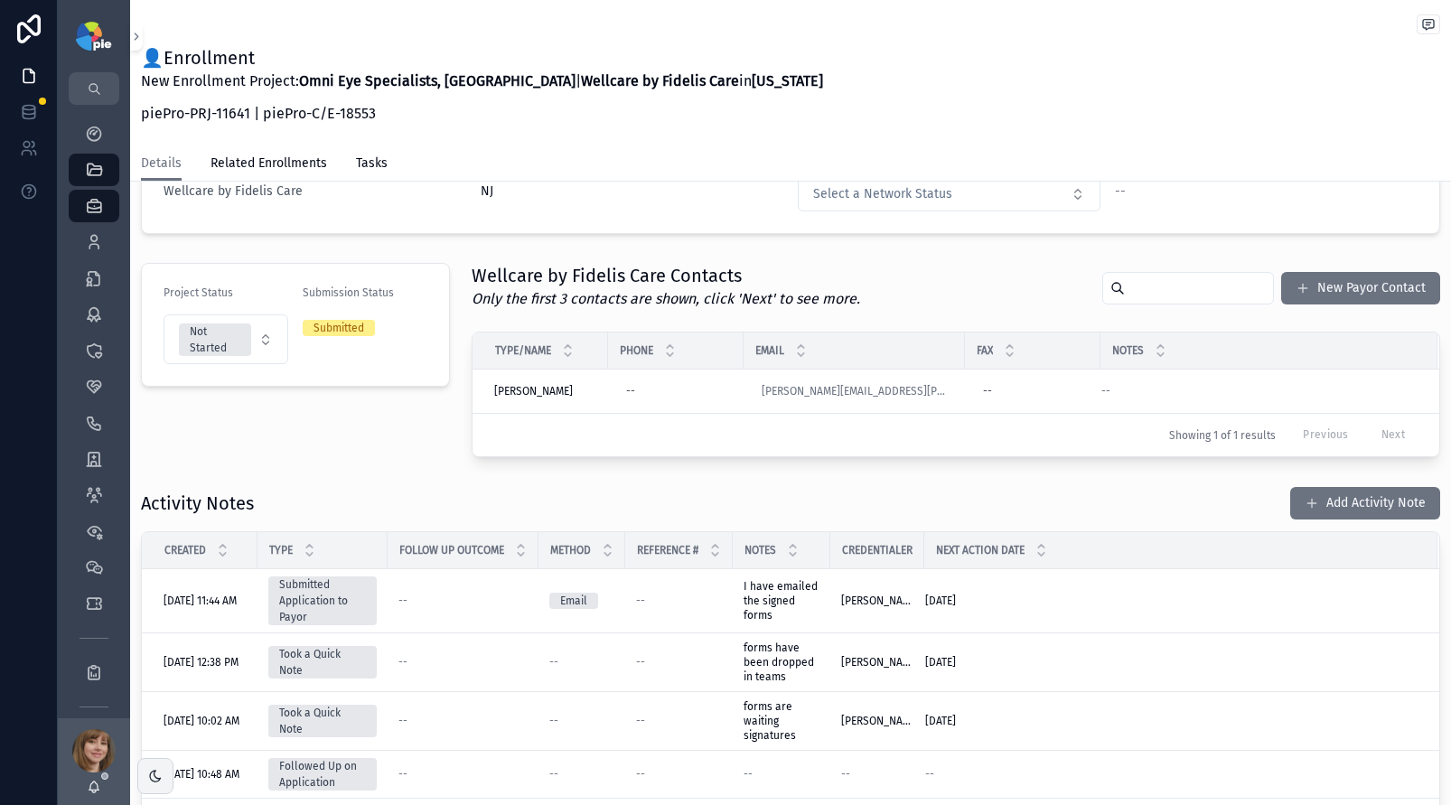
click at [414, 493] on div "Activity Notes Add Activity Note" at bounding box center [791, 503] width 1300 height 34
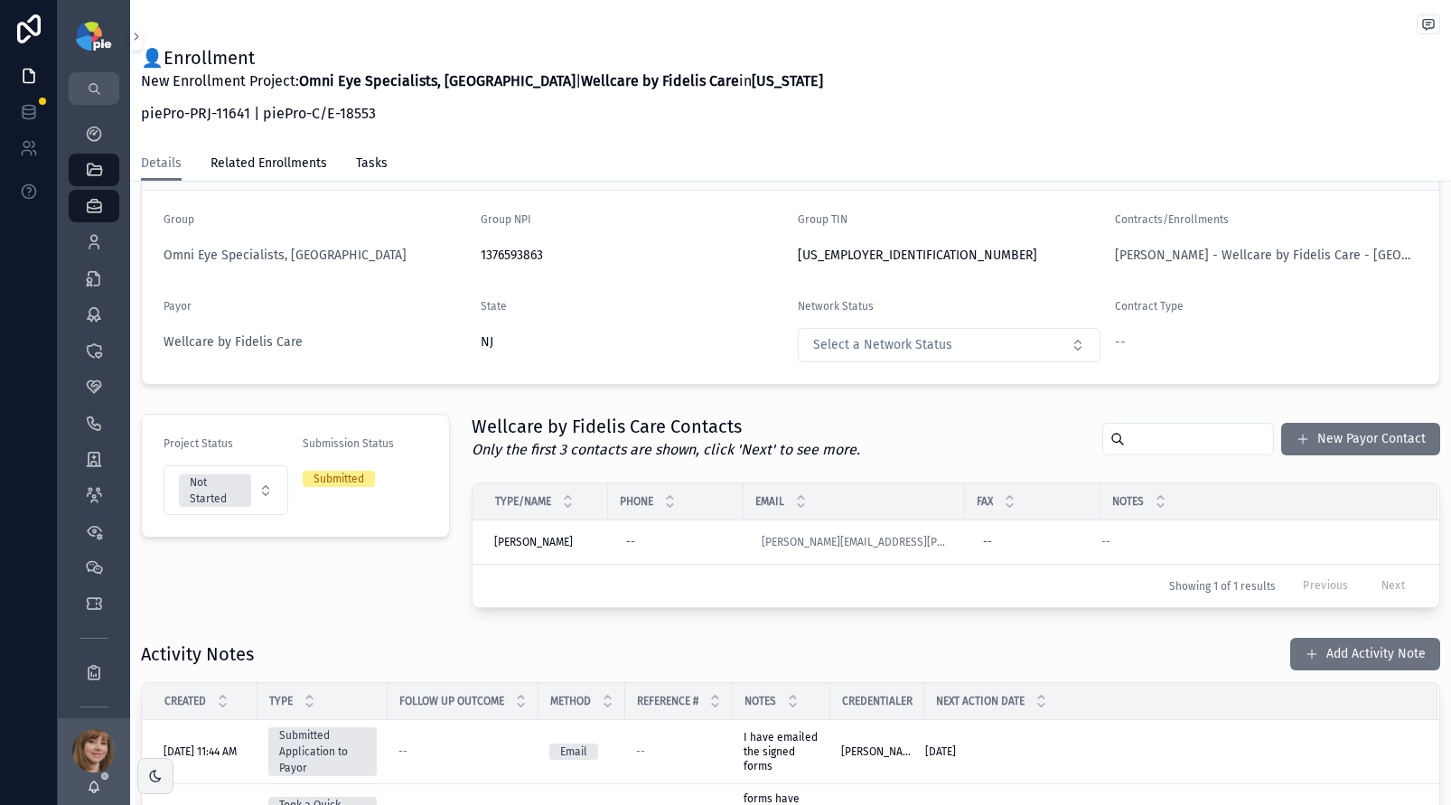
scroll to position [78, 0]
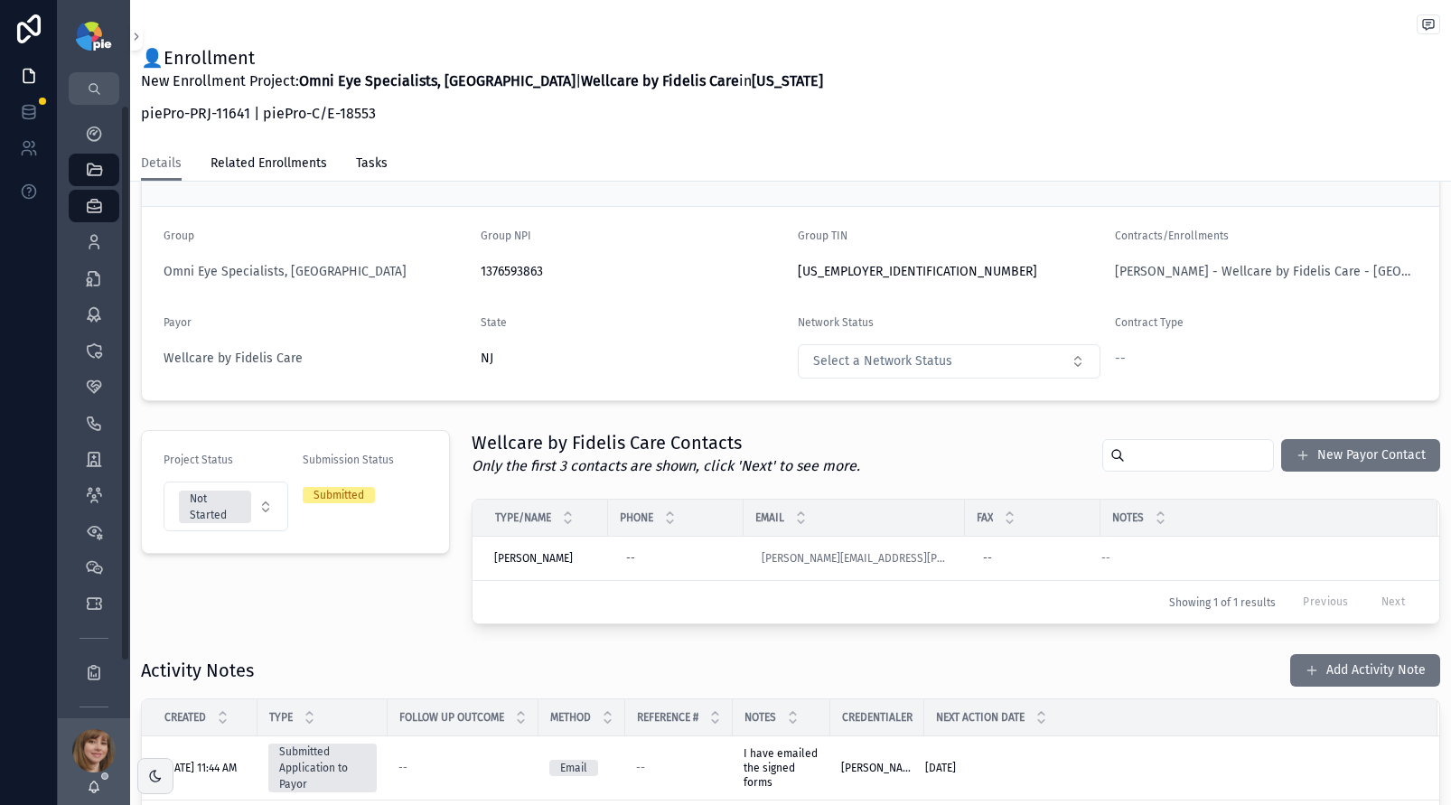
click at [400, 622] on div "Project Status Not Started Submission Status Submitted" at bounding box center [295, 527] width 331 height 209
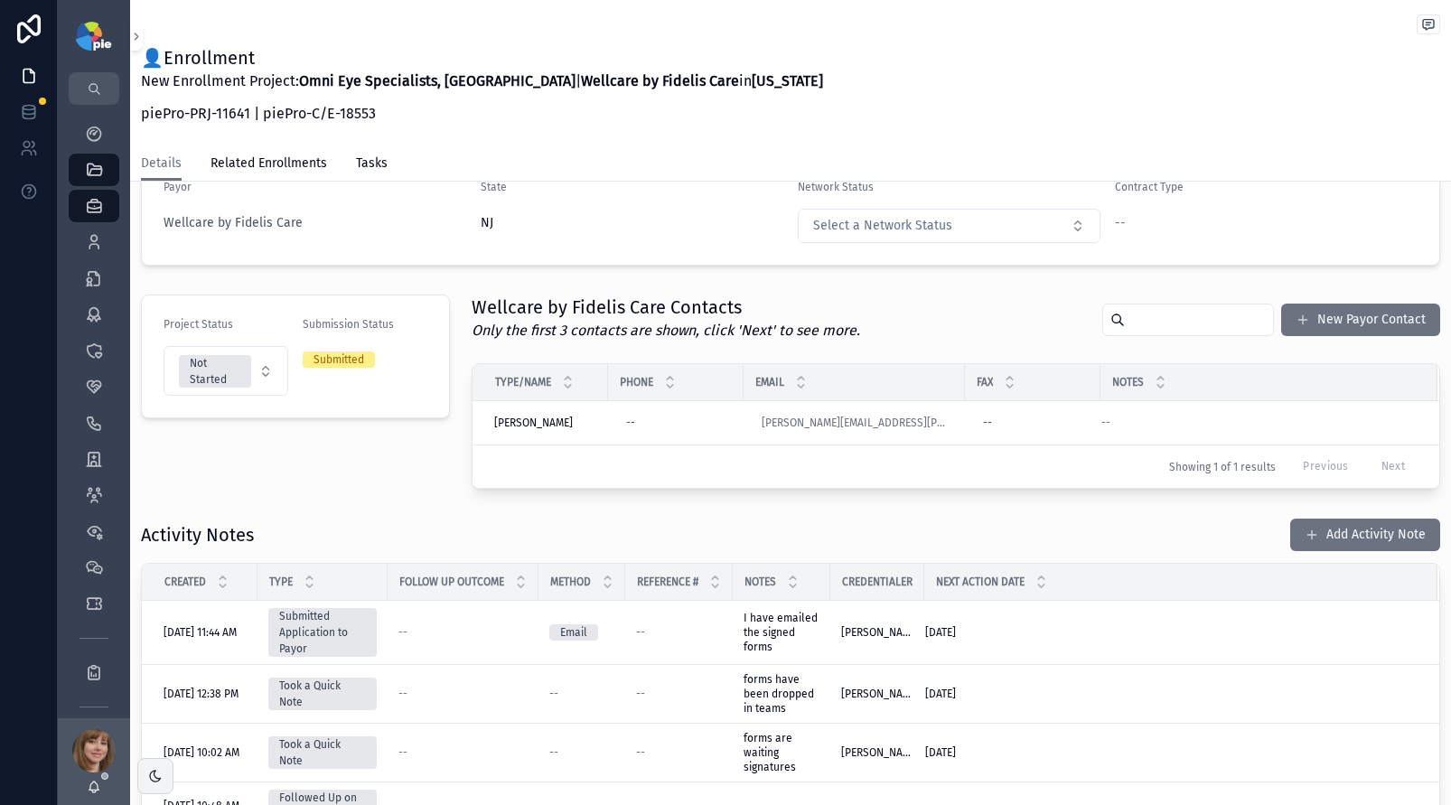
scroll to position [217, 0]
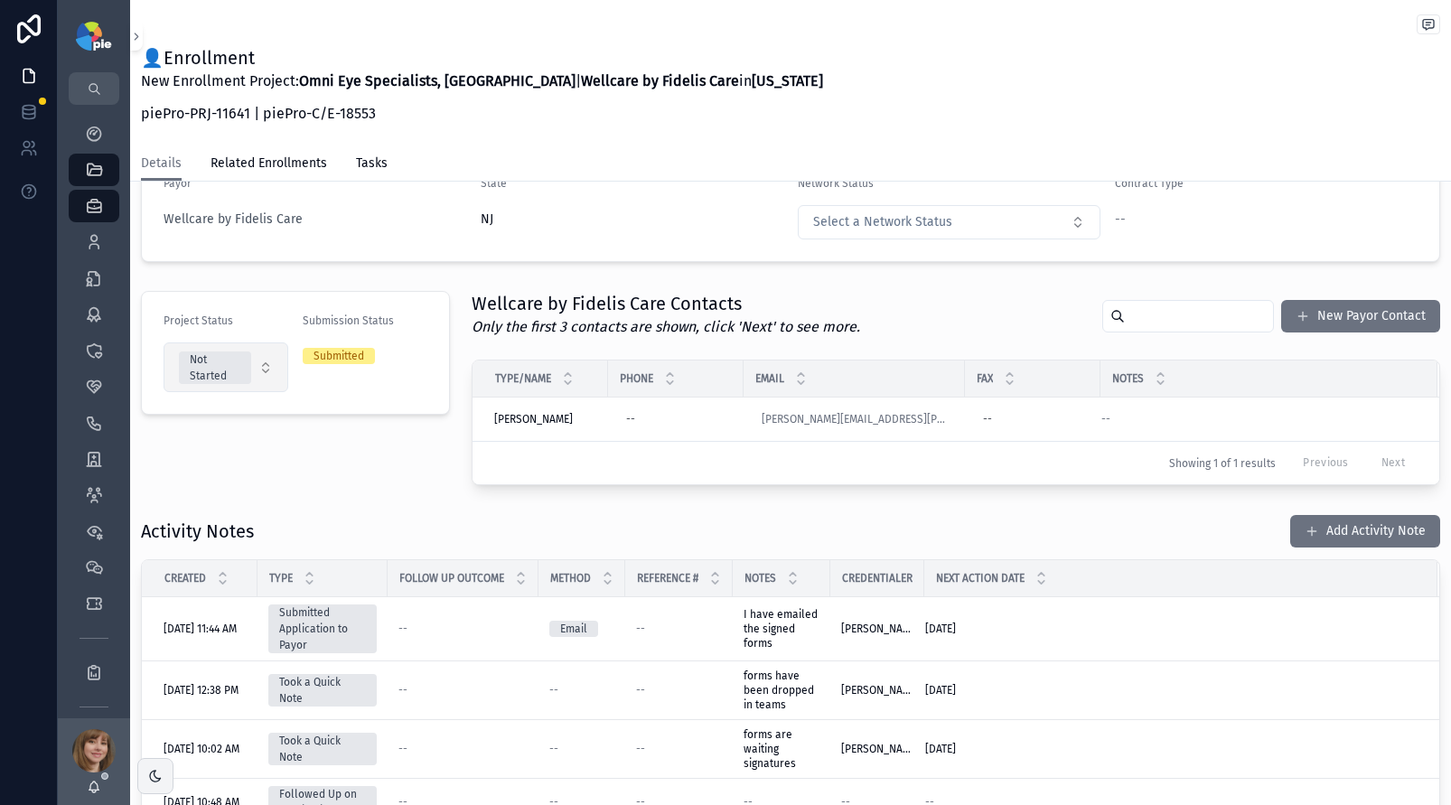
click at [265, 364] on button "Not Started" at bounding box center [226, 368] width 125 height 50
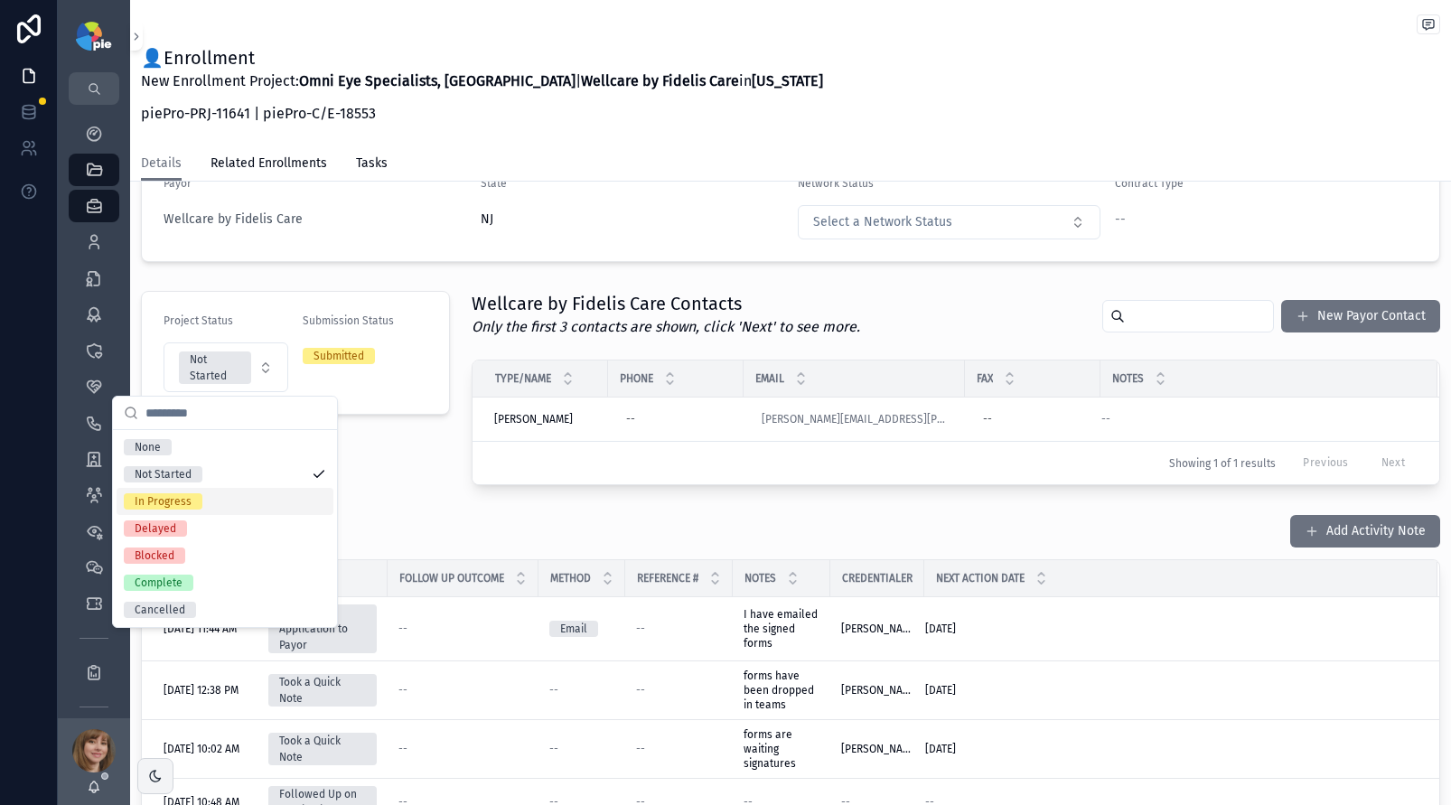
click at [238, 497] on div "In Progress" at bounding box center [225, 501] width 217 height 27
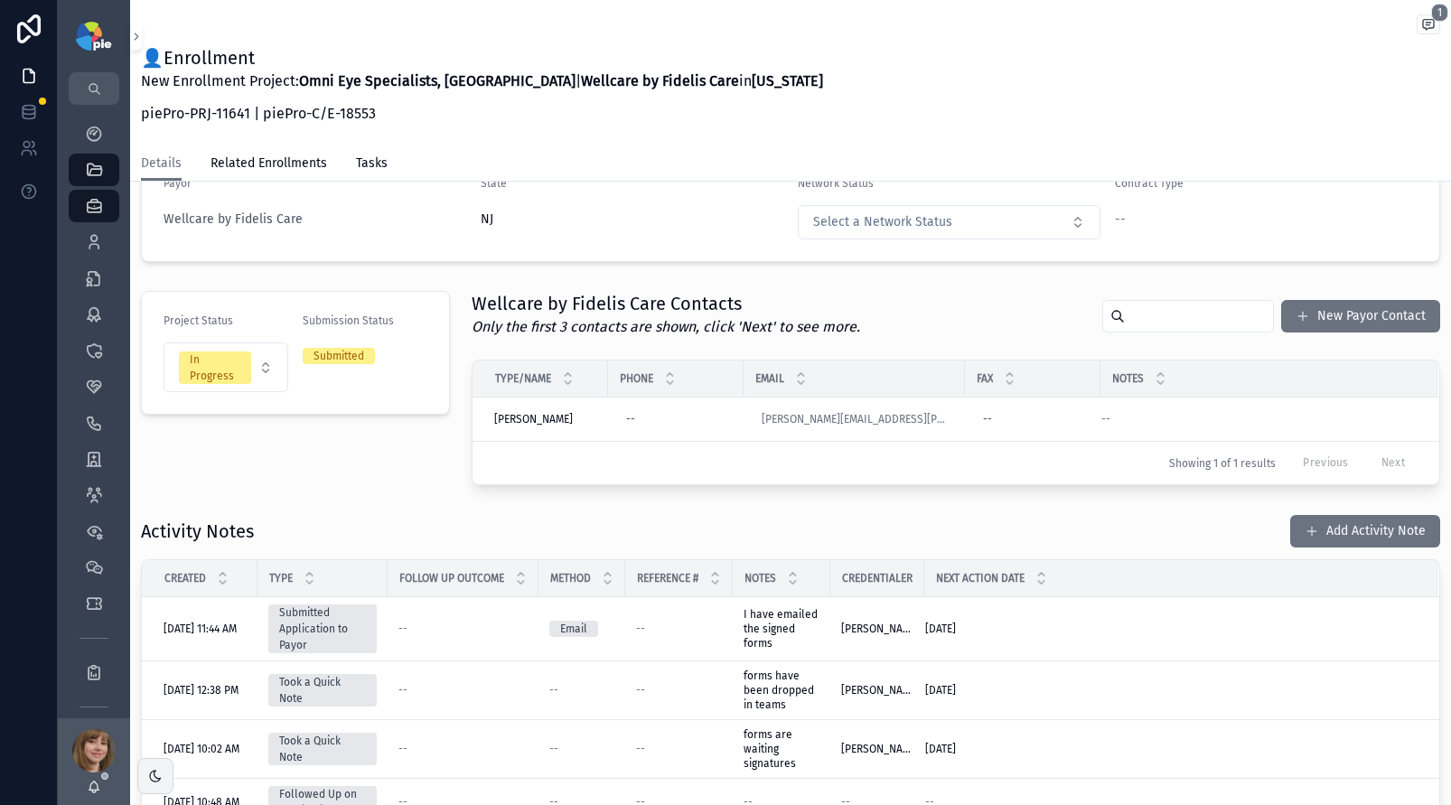
click at [427, 480] on div "Project Status In Progress Submission Status Submitted" at bounding box center [295, 388] width 331 height 209
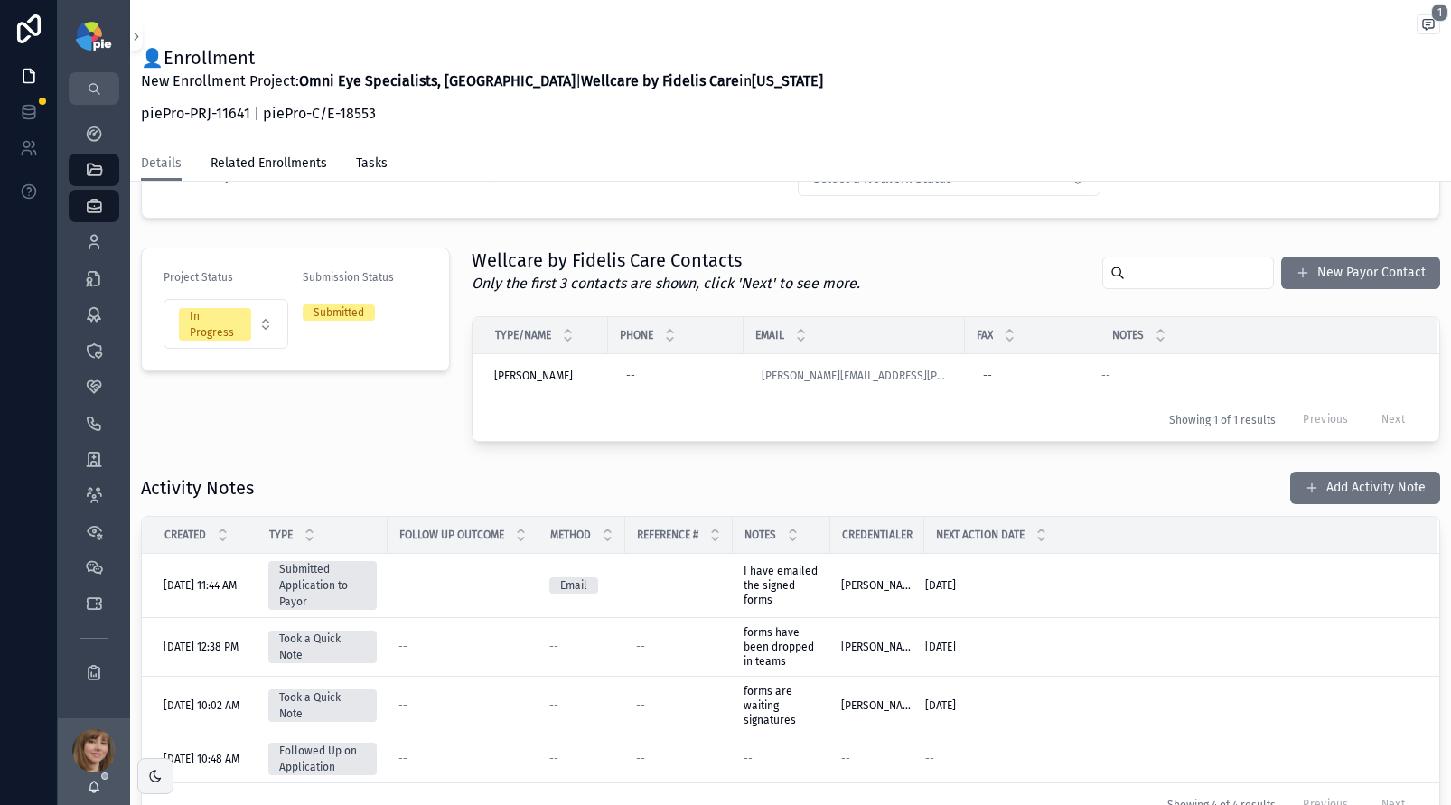
scroll to position [243, 0]
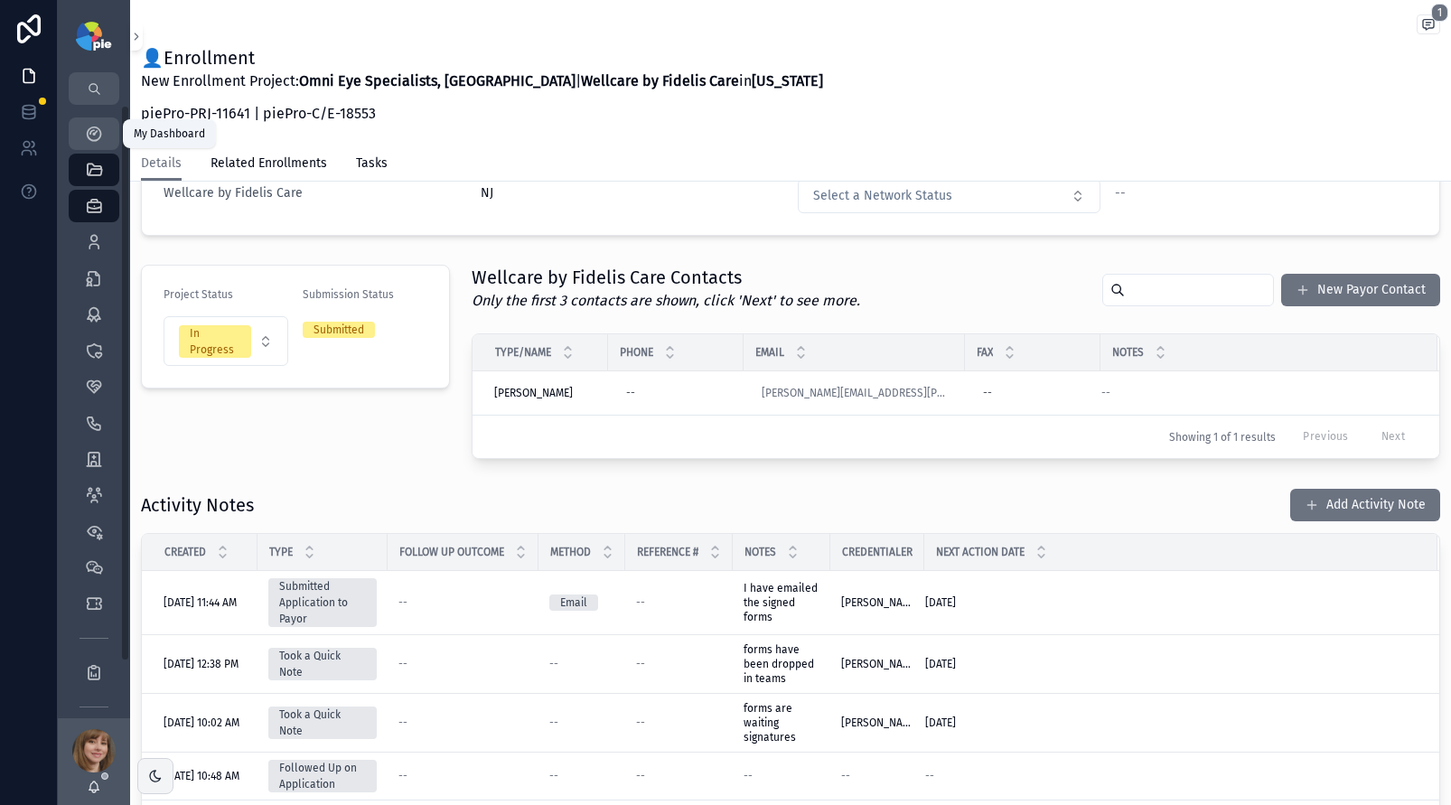
click at [97, 128] on icon "scrollable content" at bounding box center [94, 134] width 18 height 18
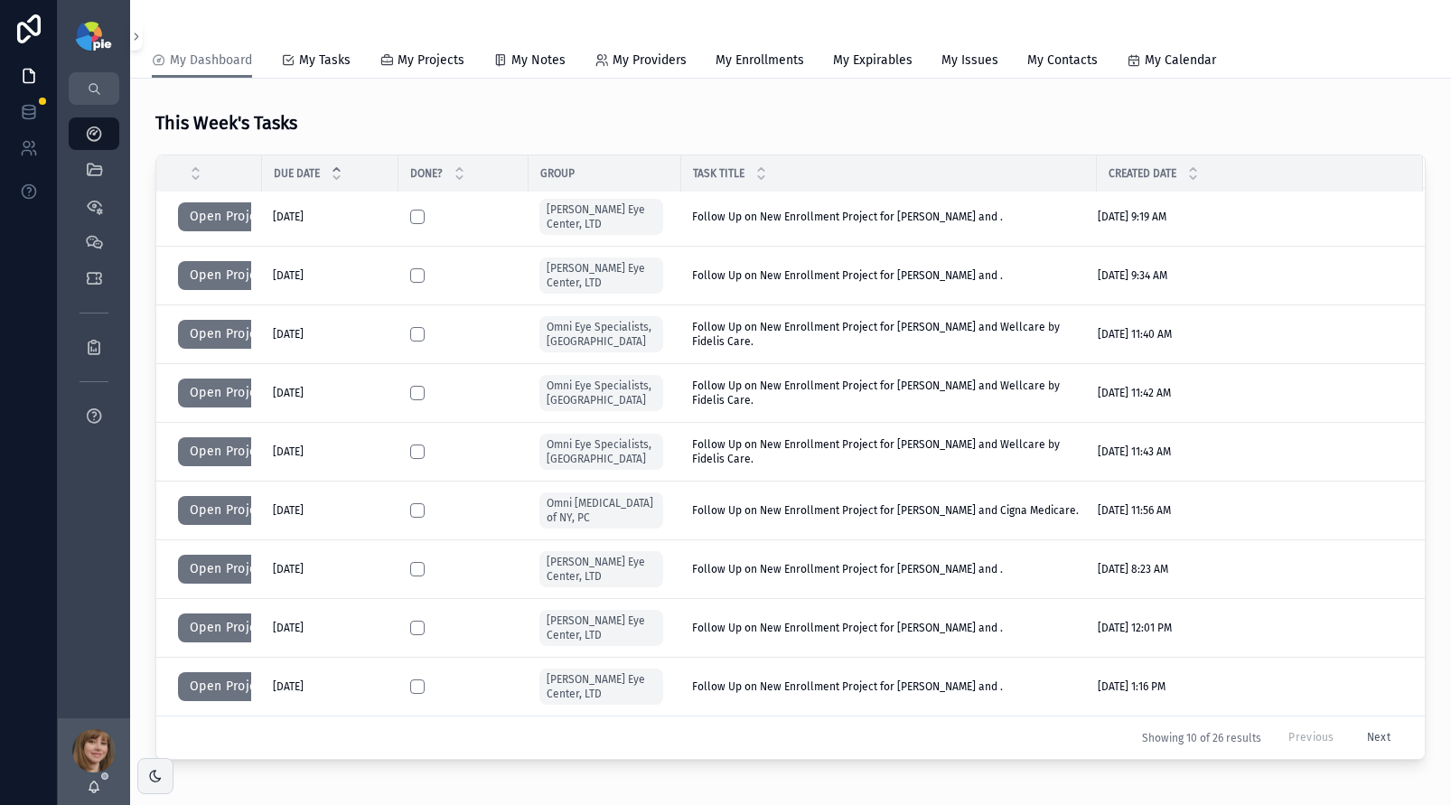
scroll to position [374, 0]
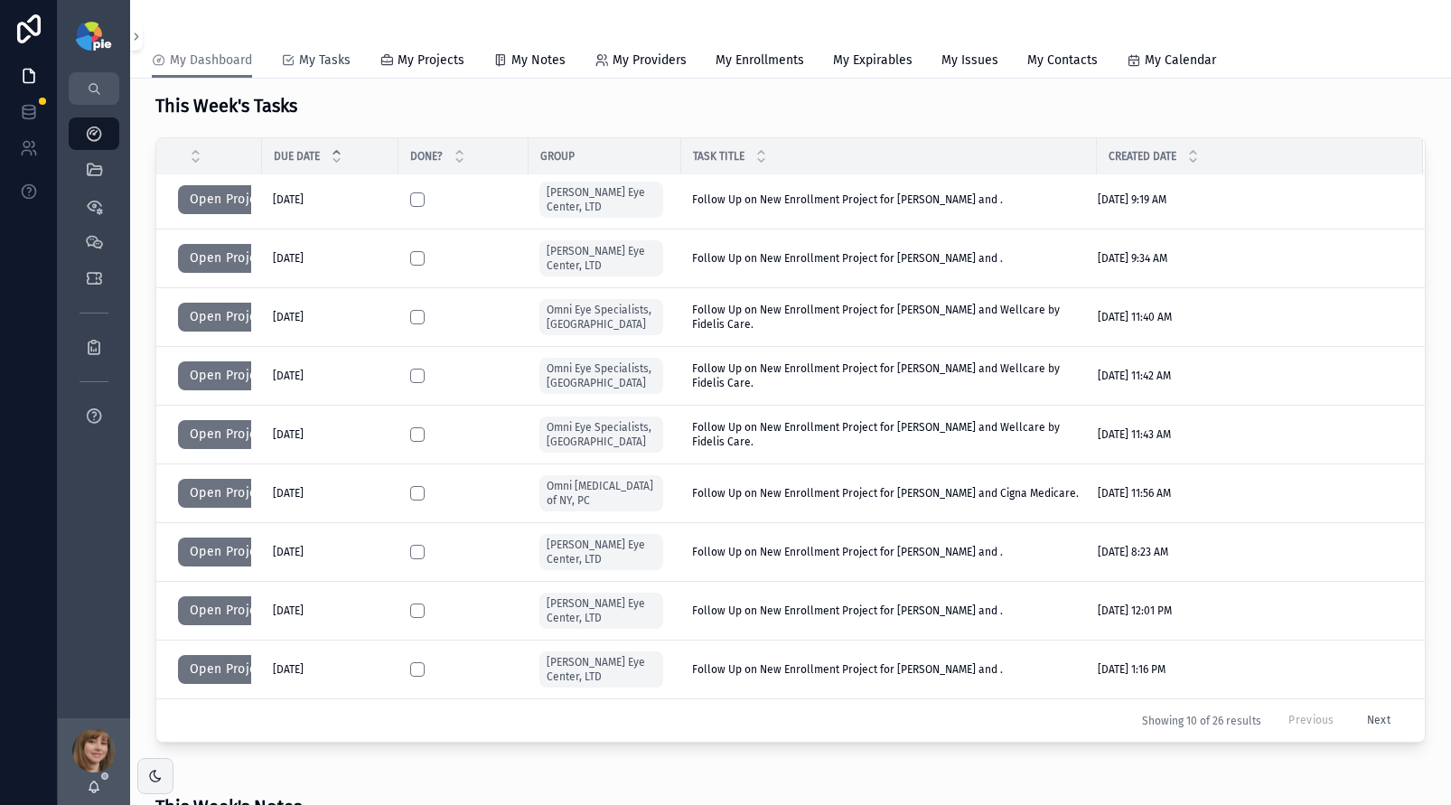
click at [314, 63] on span "My Tasks" at bounding box center [325, 61] width 52 height 18
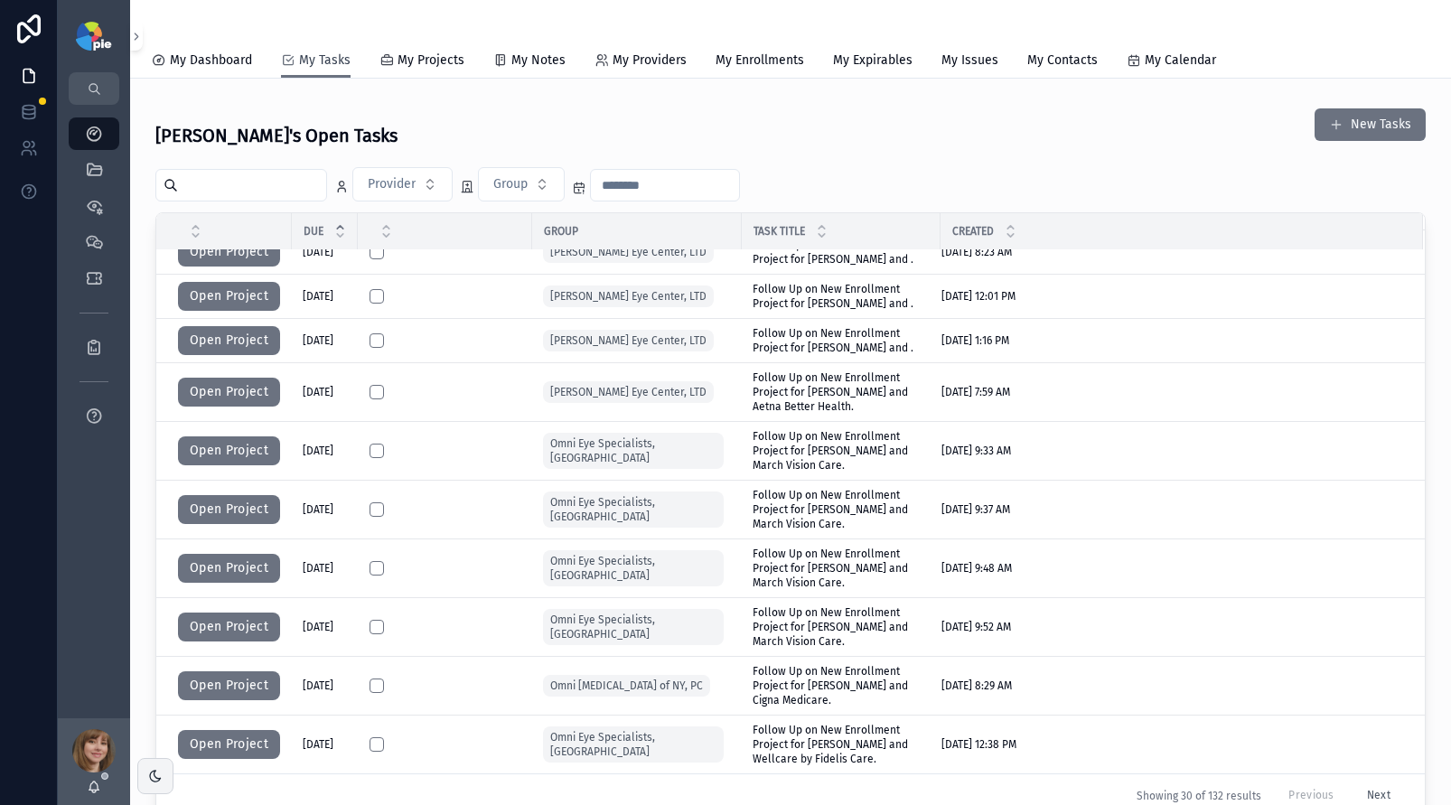
scroll to position [457, 0]
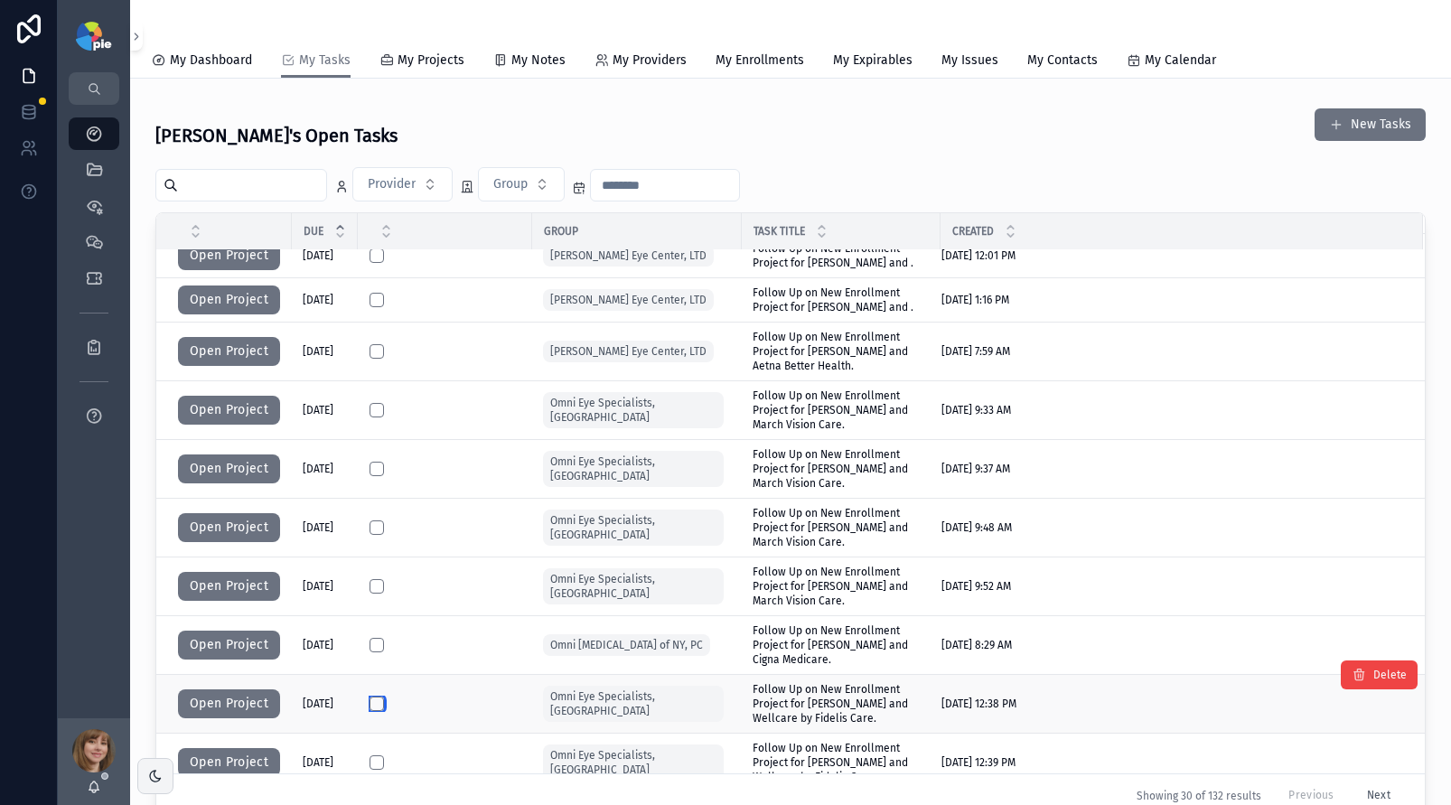
click at [372, 697] on button "scrollable content" at bounding box center [377, 704] width 14 height 14
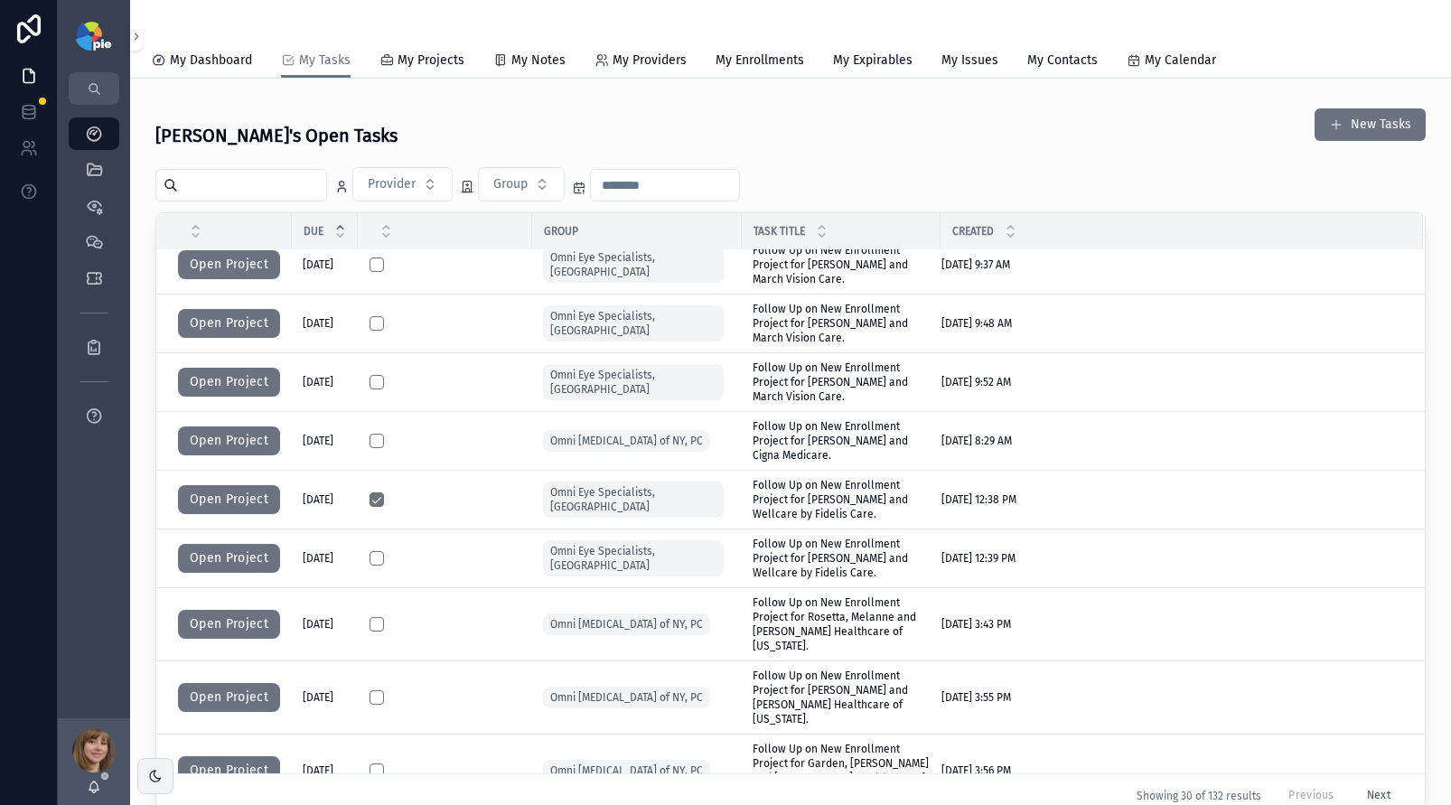
scroll to position [668, 0]
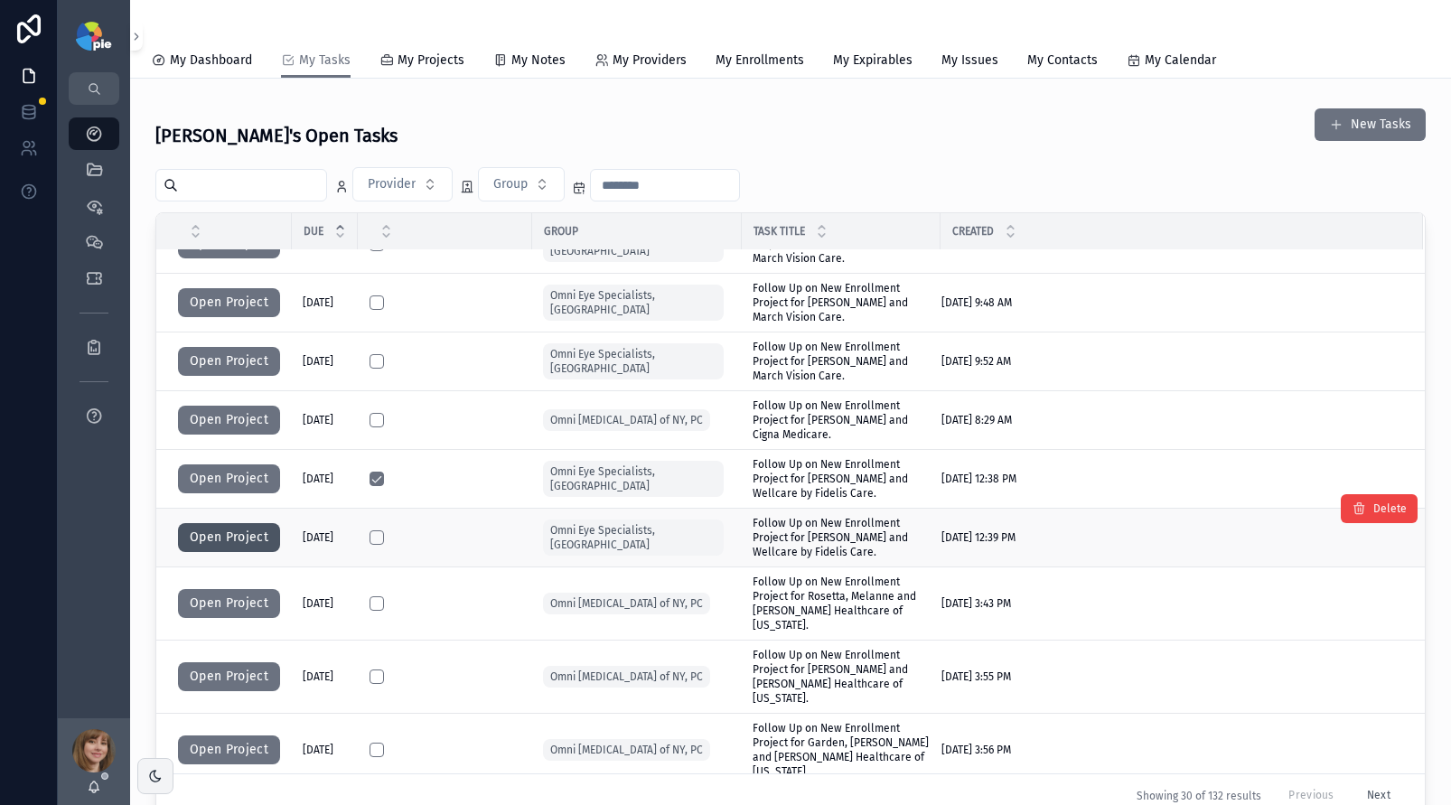
click at [218, 534] on button "Open Project" at bounding box center [229, 537] width 102 height 29
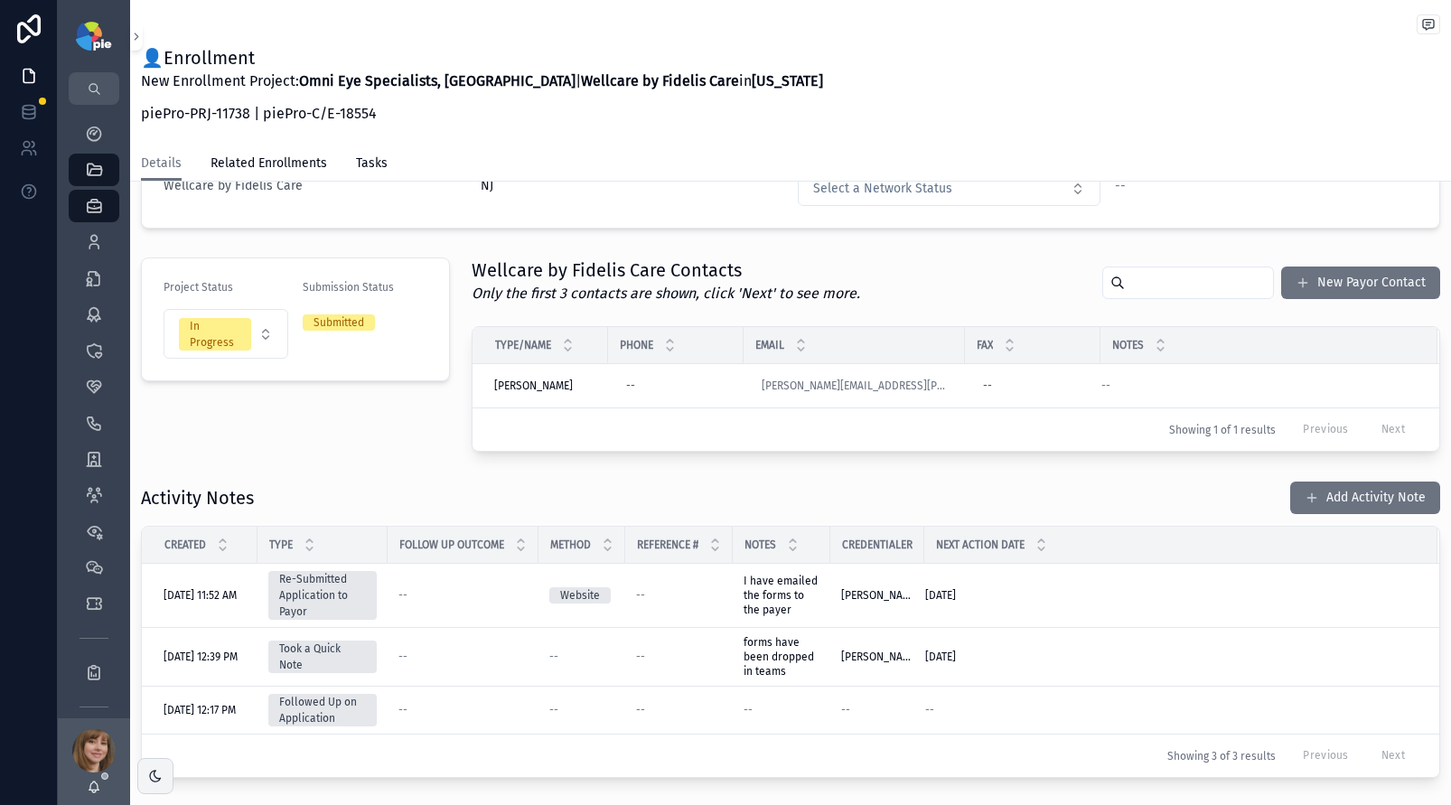
scroll to position [252, 0]
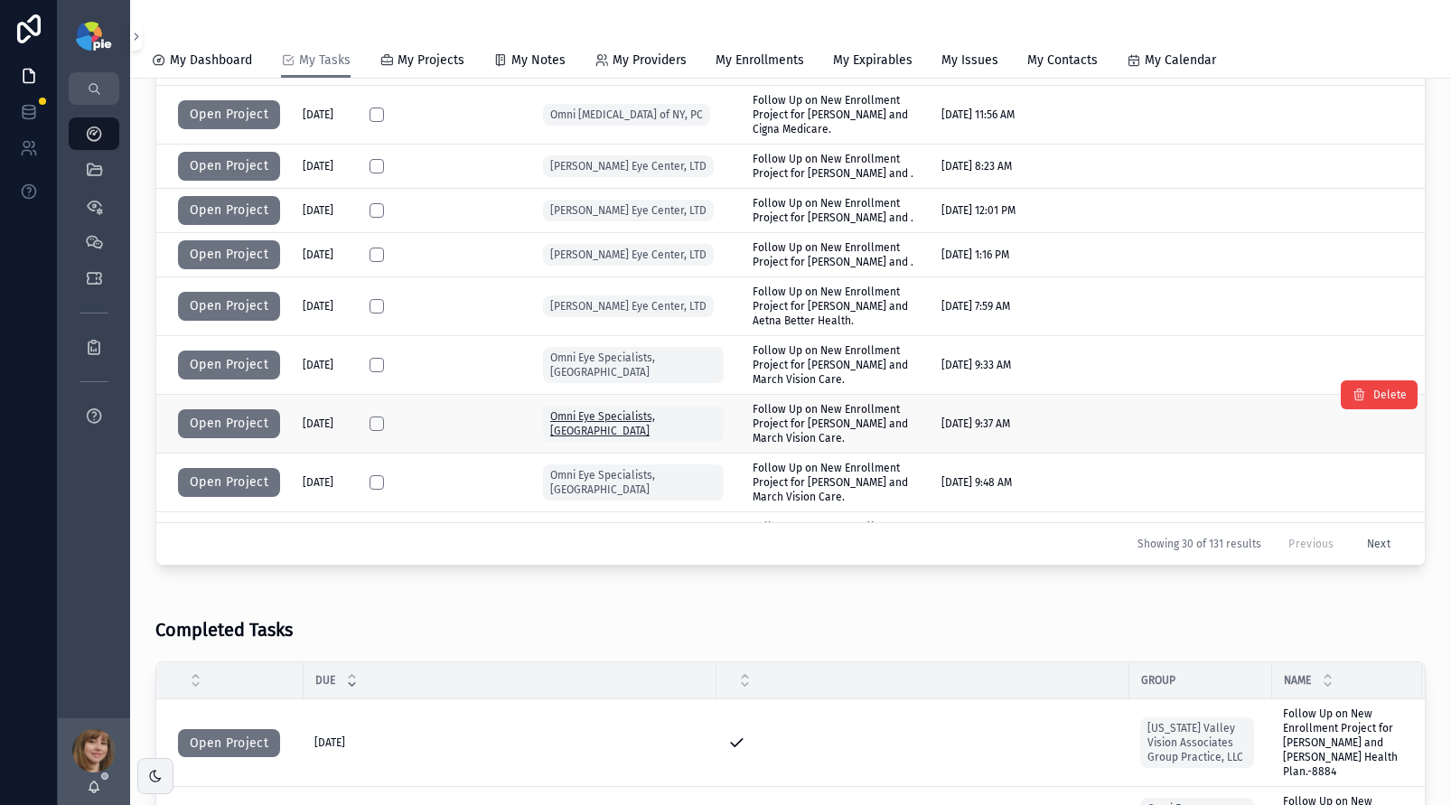
scroll to position [482, 0]
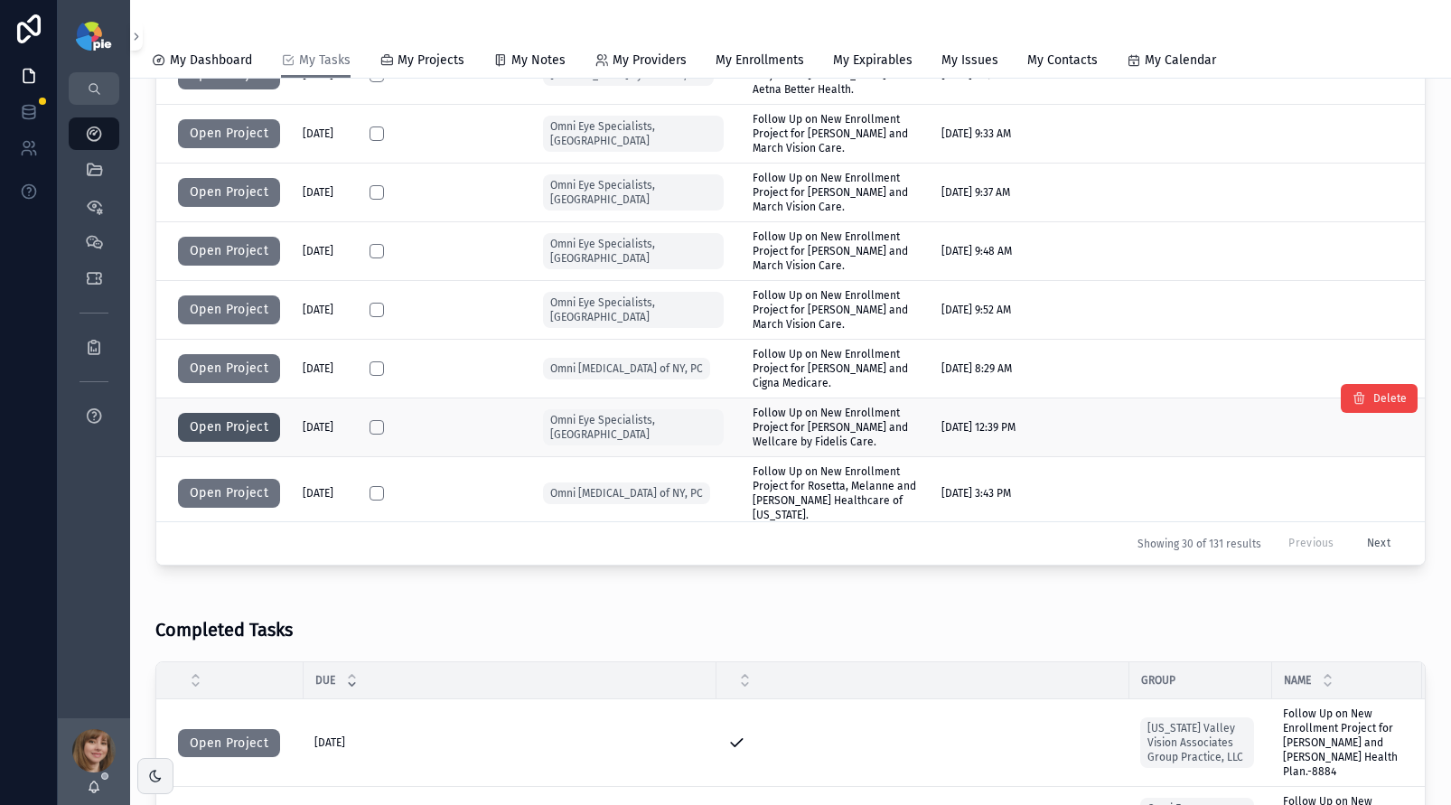
click at [250, 413] on button "Open Project" at bounding box center [229, 427] width 102 height 29
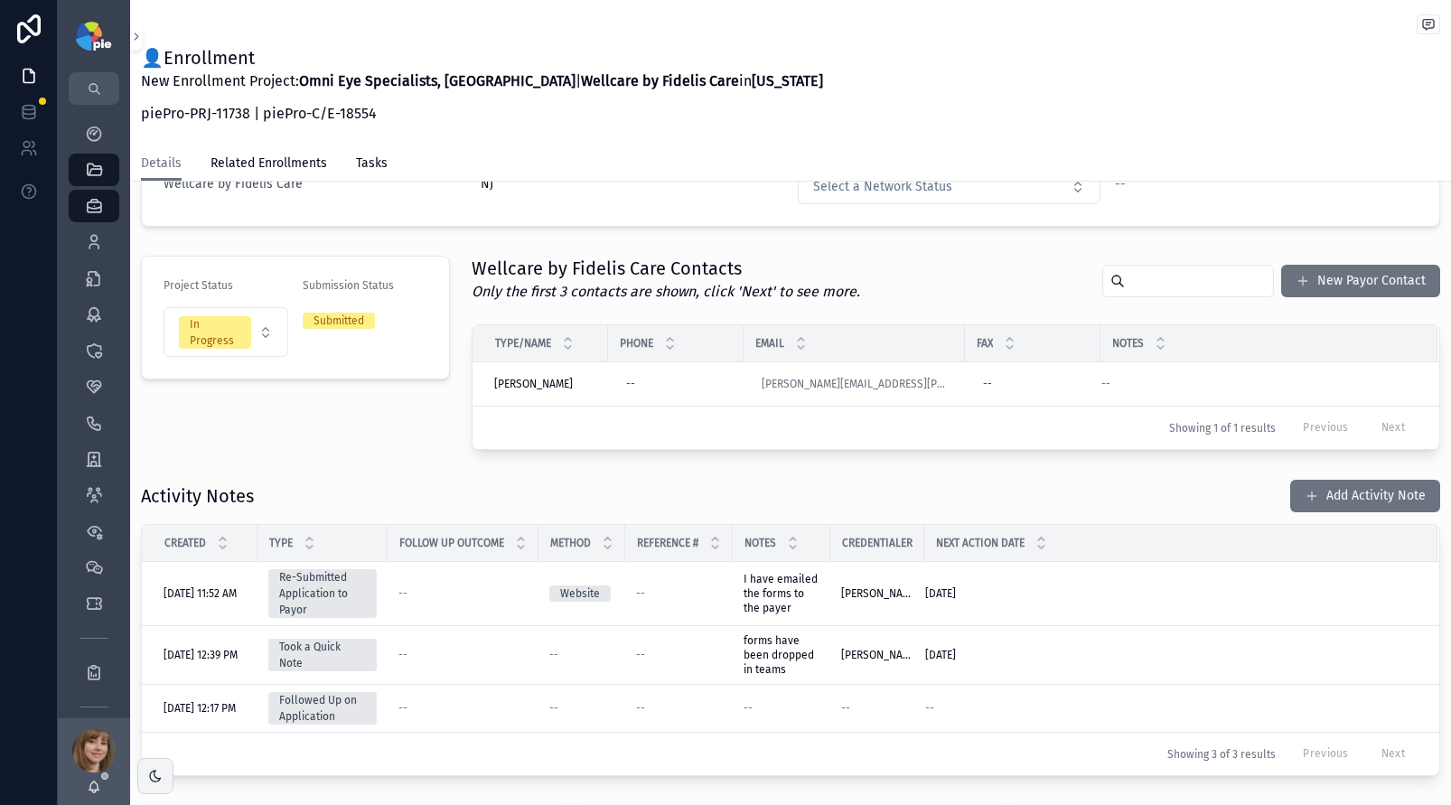
click at [344, 449] on div "Project Status In Progress Submission Status Submitted" at bounding box center [295, 353] width 331 height 209
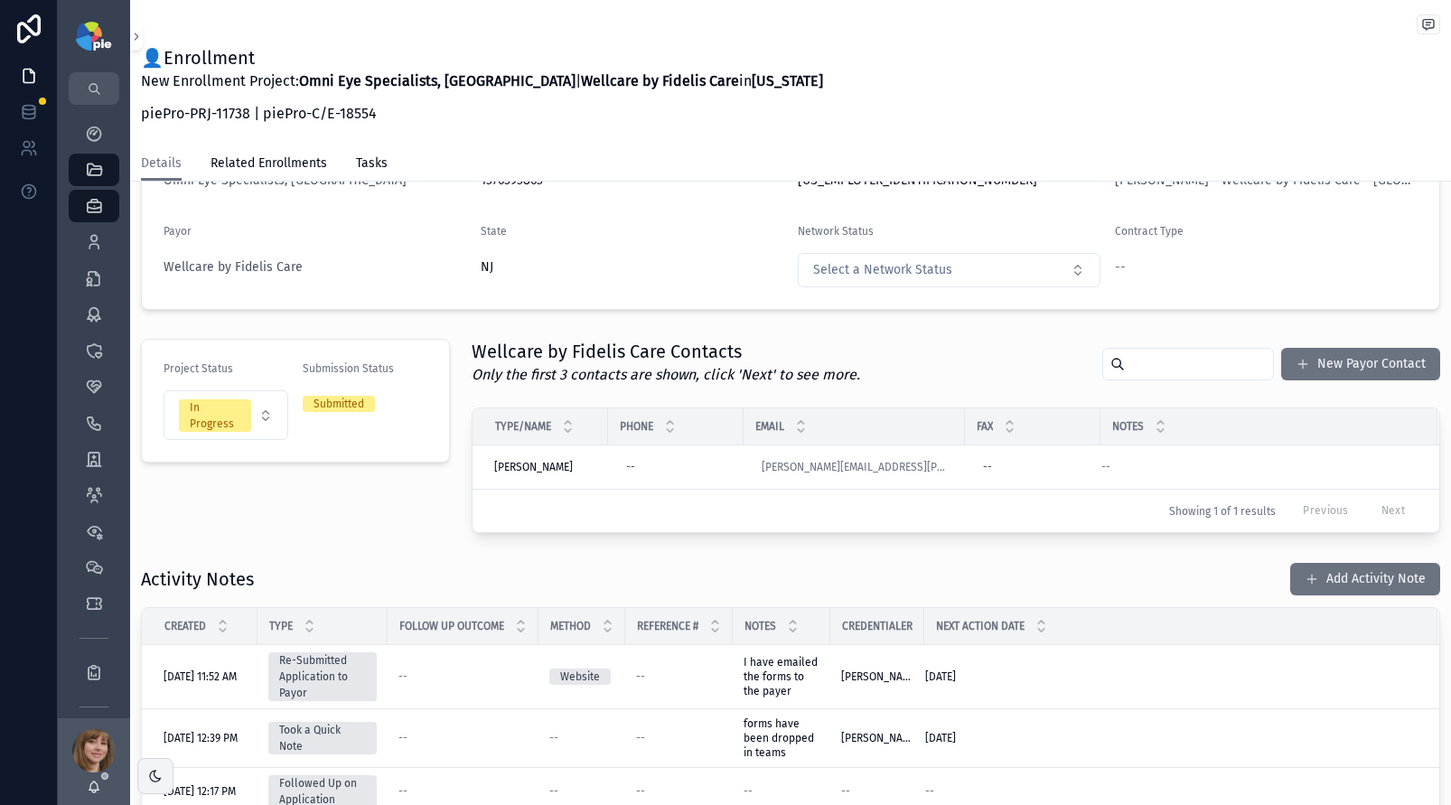
scroll to position [216, 0]
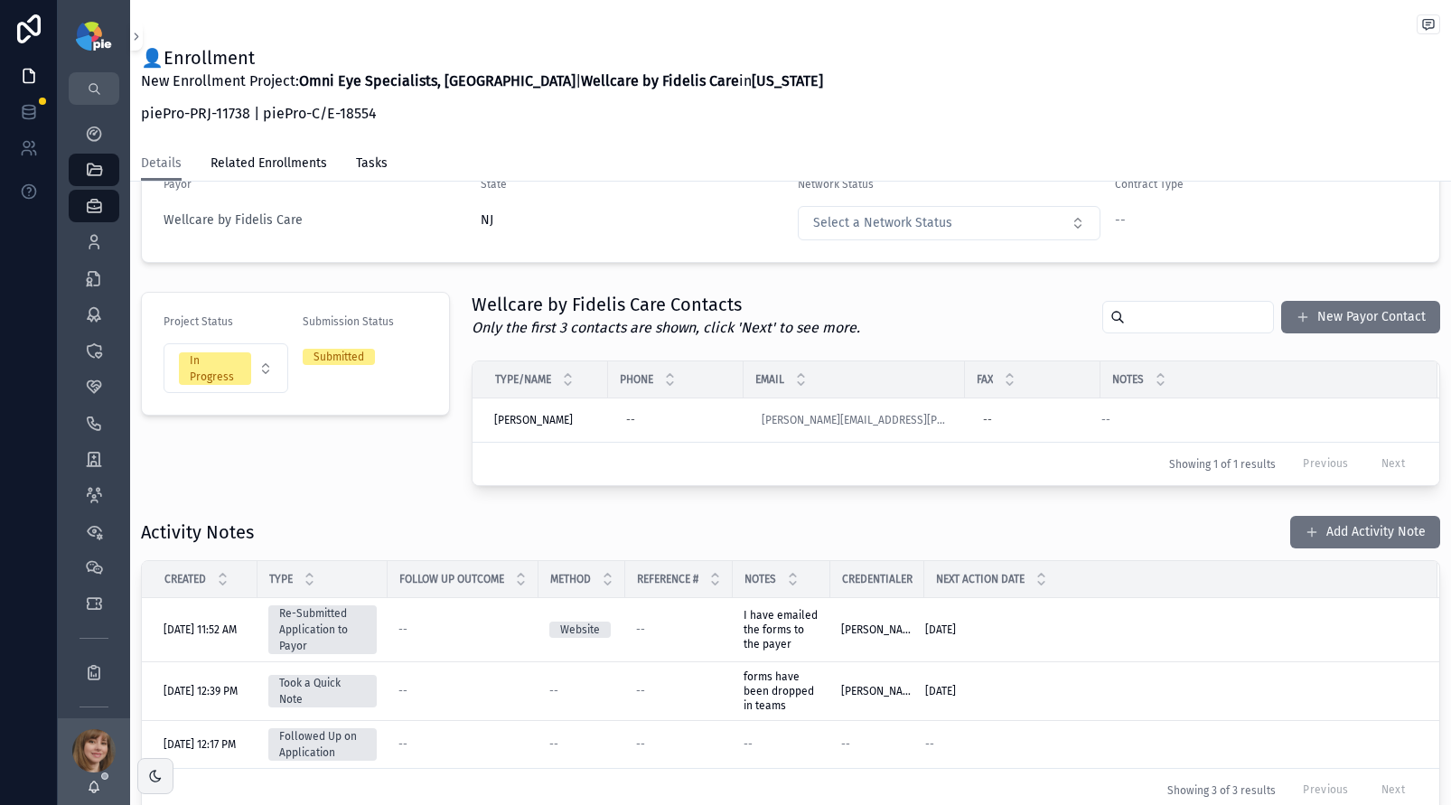
click at [321, 490] on div "Project Status In Progress Submission Status Submitted" at bounding box center [295, 389] width 331 height 209
click at [784, 624] on span "I have emailed the forms to the payer" at bounding box center [782, 630] width 77 height 42
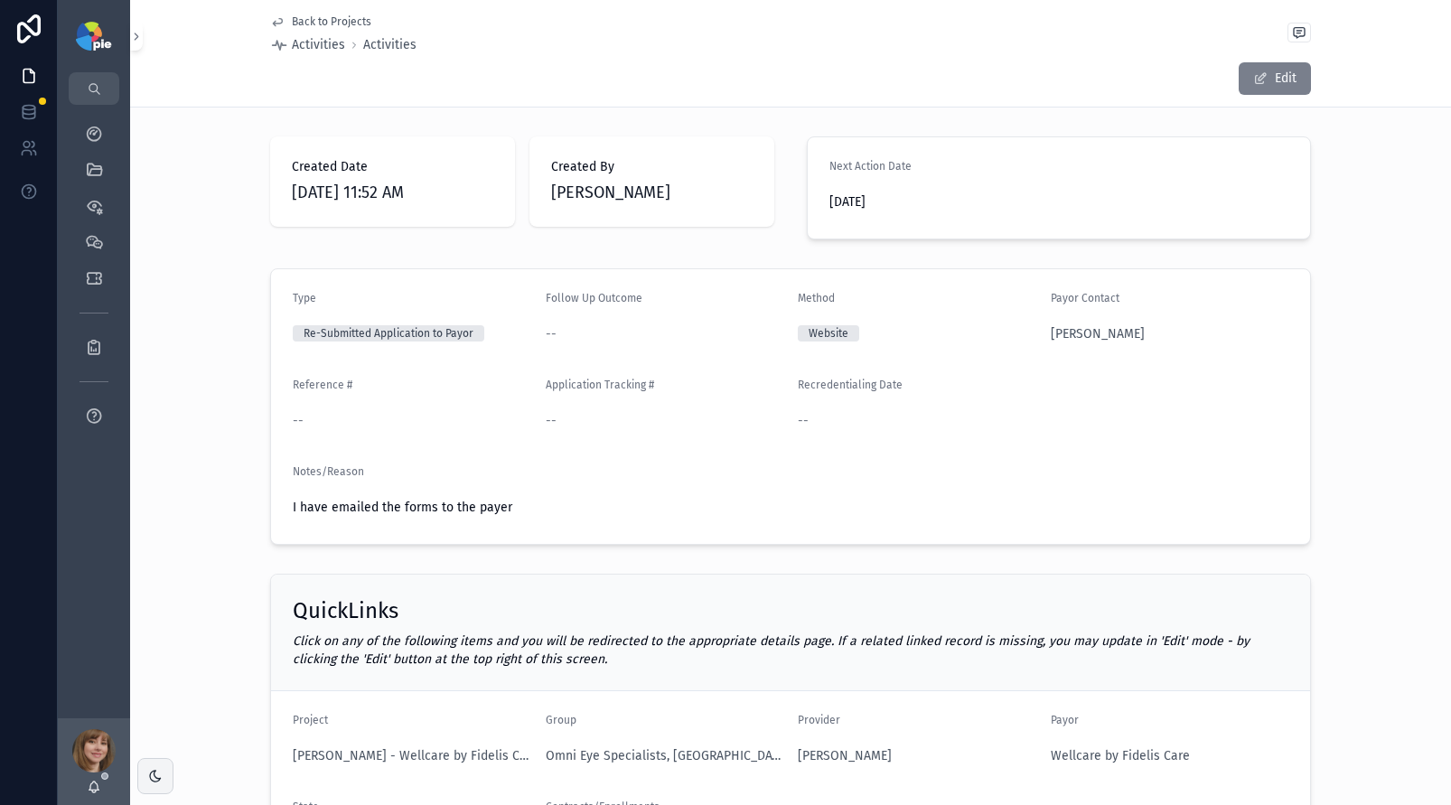
click at [1260, 70] on button "Edit" at bounding box center [1275, 78] width 72 height 33
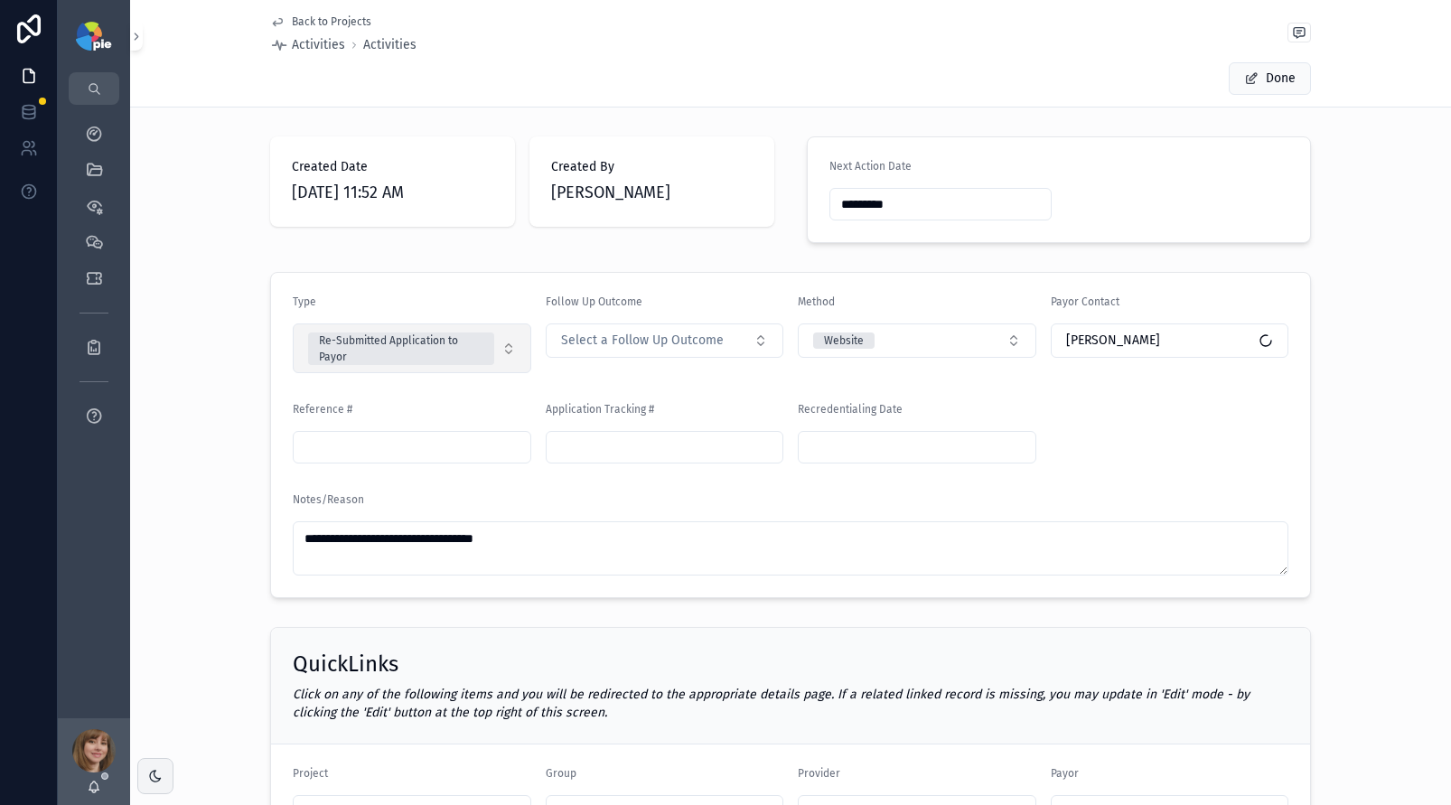
click at [499, 342] on button "Re-Submitted Application to Payor" at bounding box center [412, 349] width 239 height 50
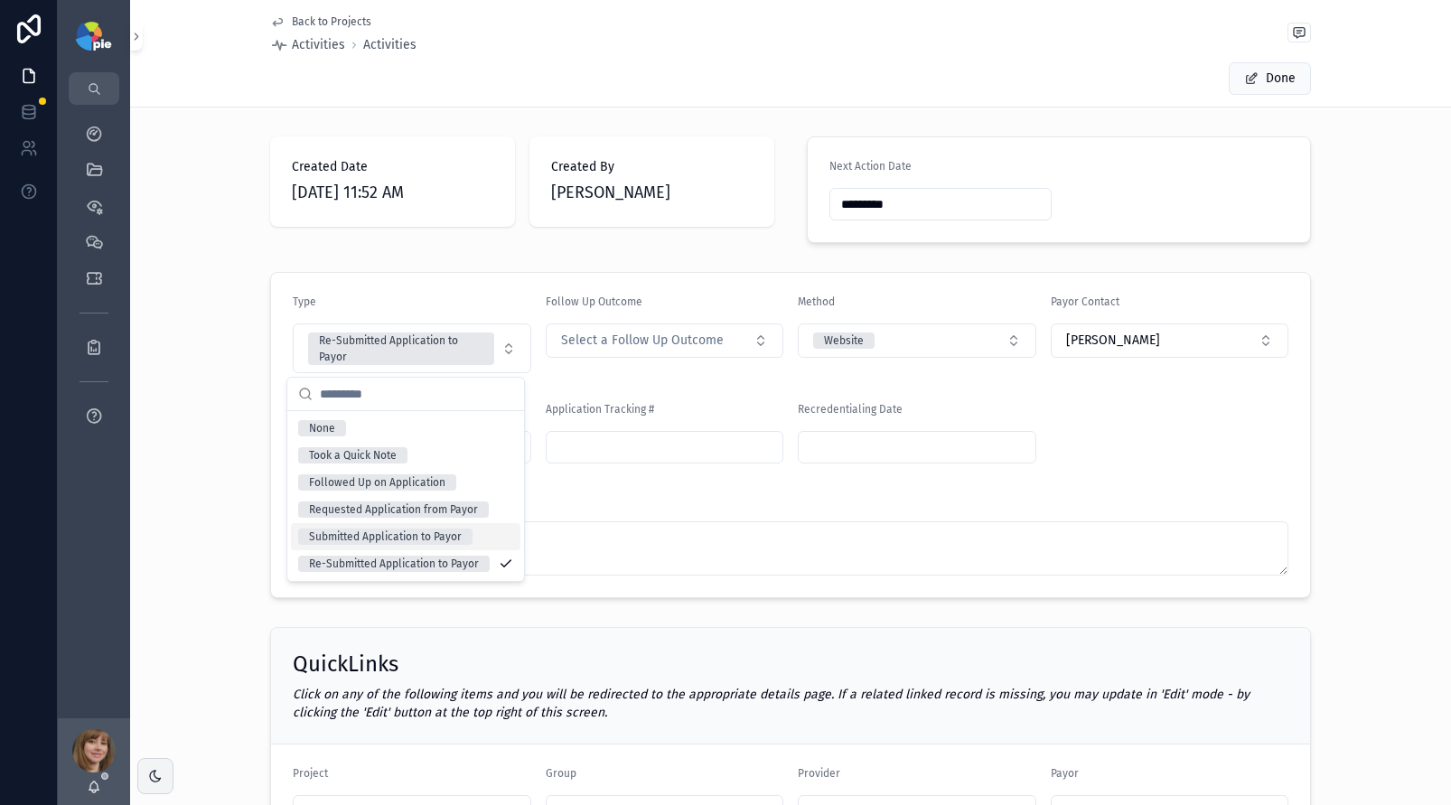
click at [387, 531] on div "Submitted Application to Payor" at bounding box center [385, 537] width 153 height 16
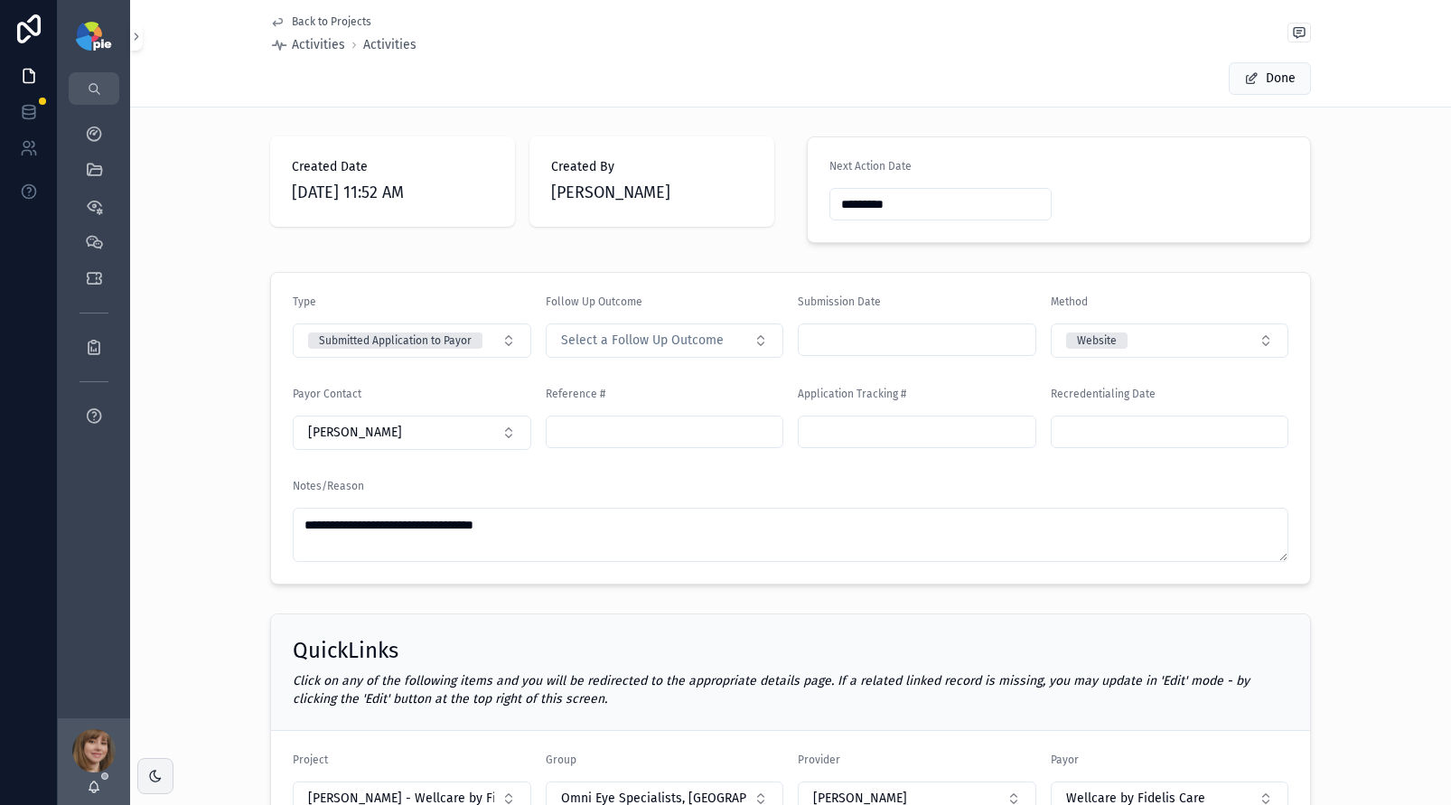
click at [314, 19] on span "Back to Projects" at bounding box center [332, 21] width 80 height 14
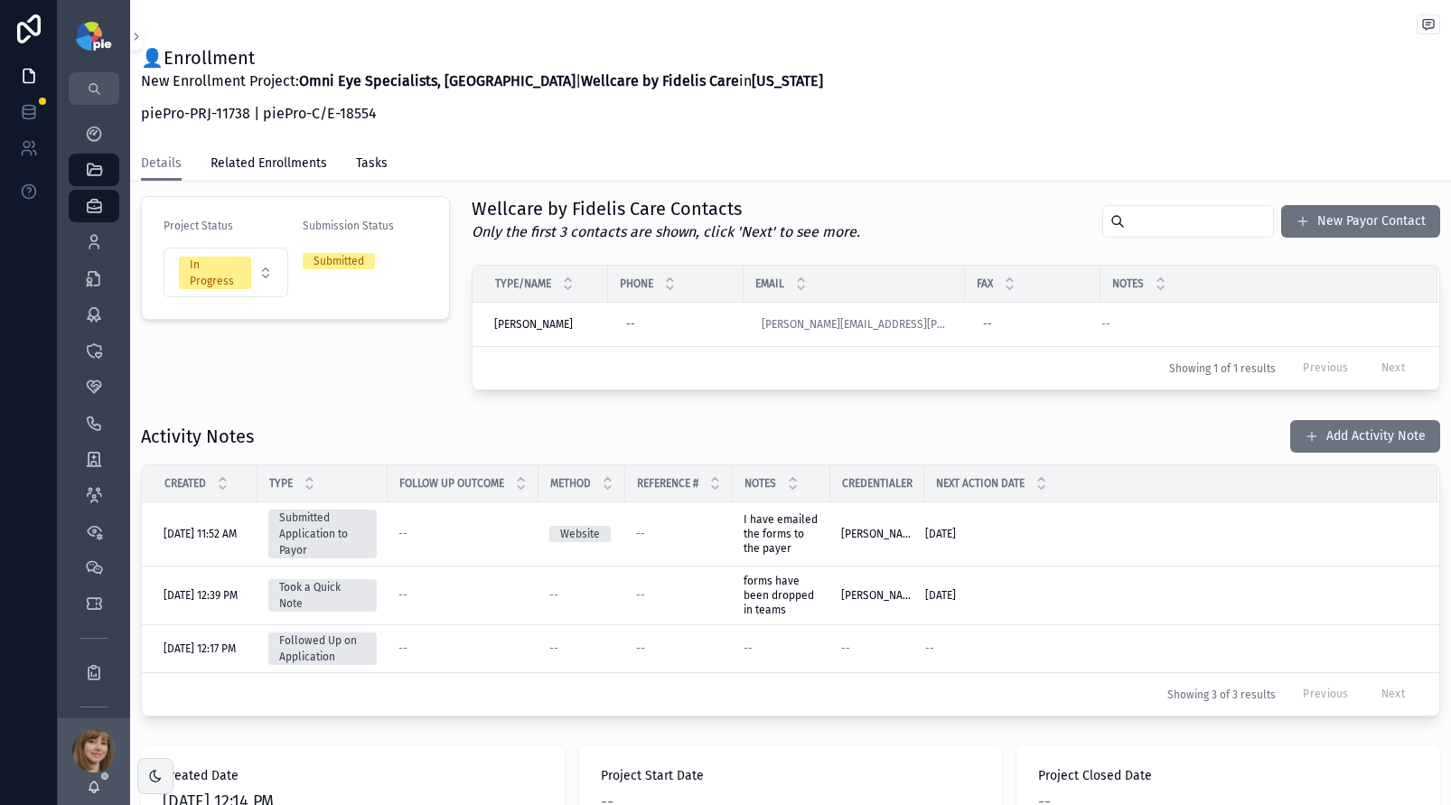
scroll to position [320, 0]
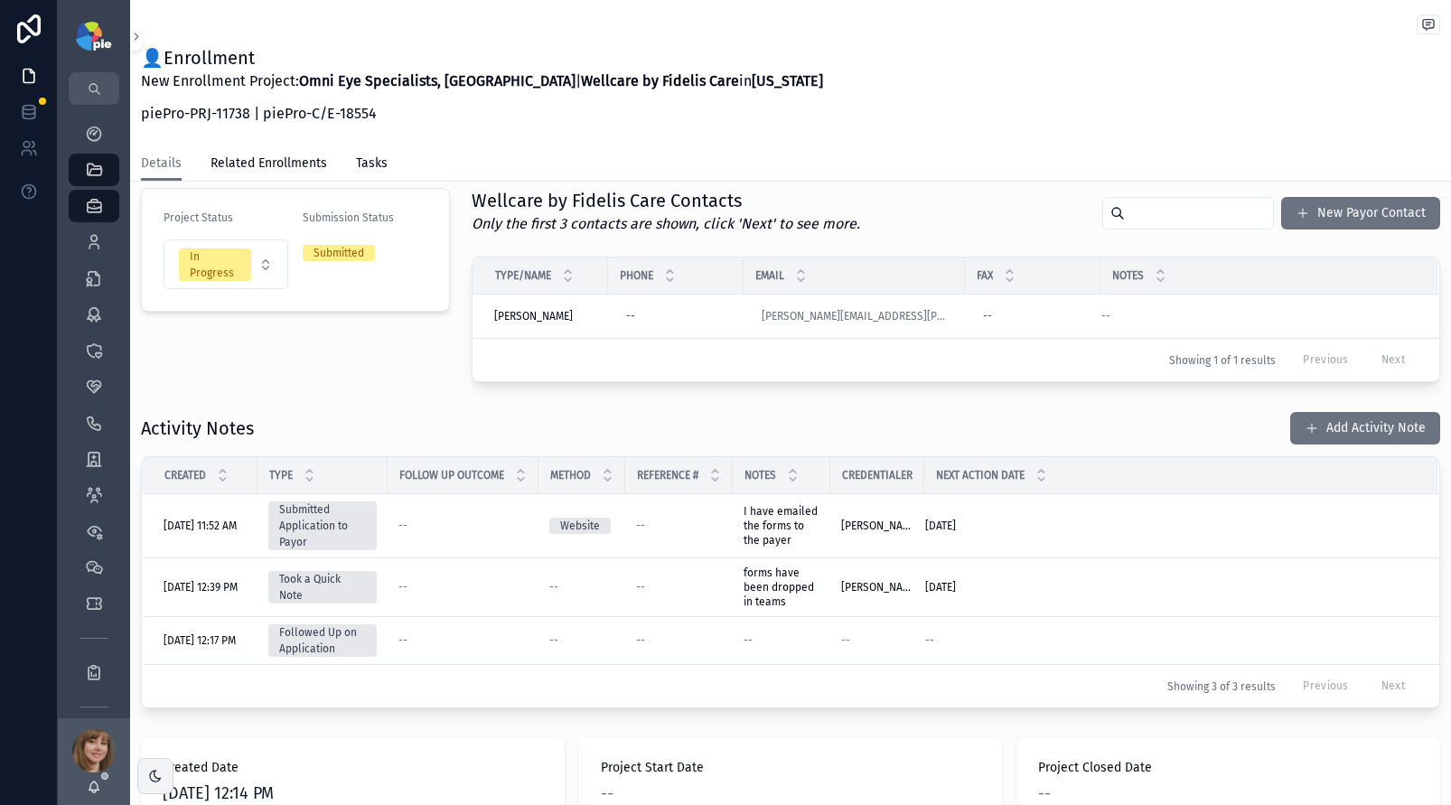
click at [239, 340] on div "Project Status In Progress Submission Status Submitted" at bounding box center [295, 285] width 331 height 209
click at [94, 127] on icon "scrollable content" at bounding box center [94, 134] width 18 height 18
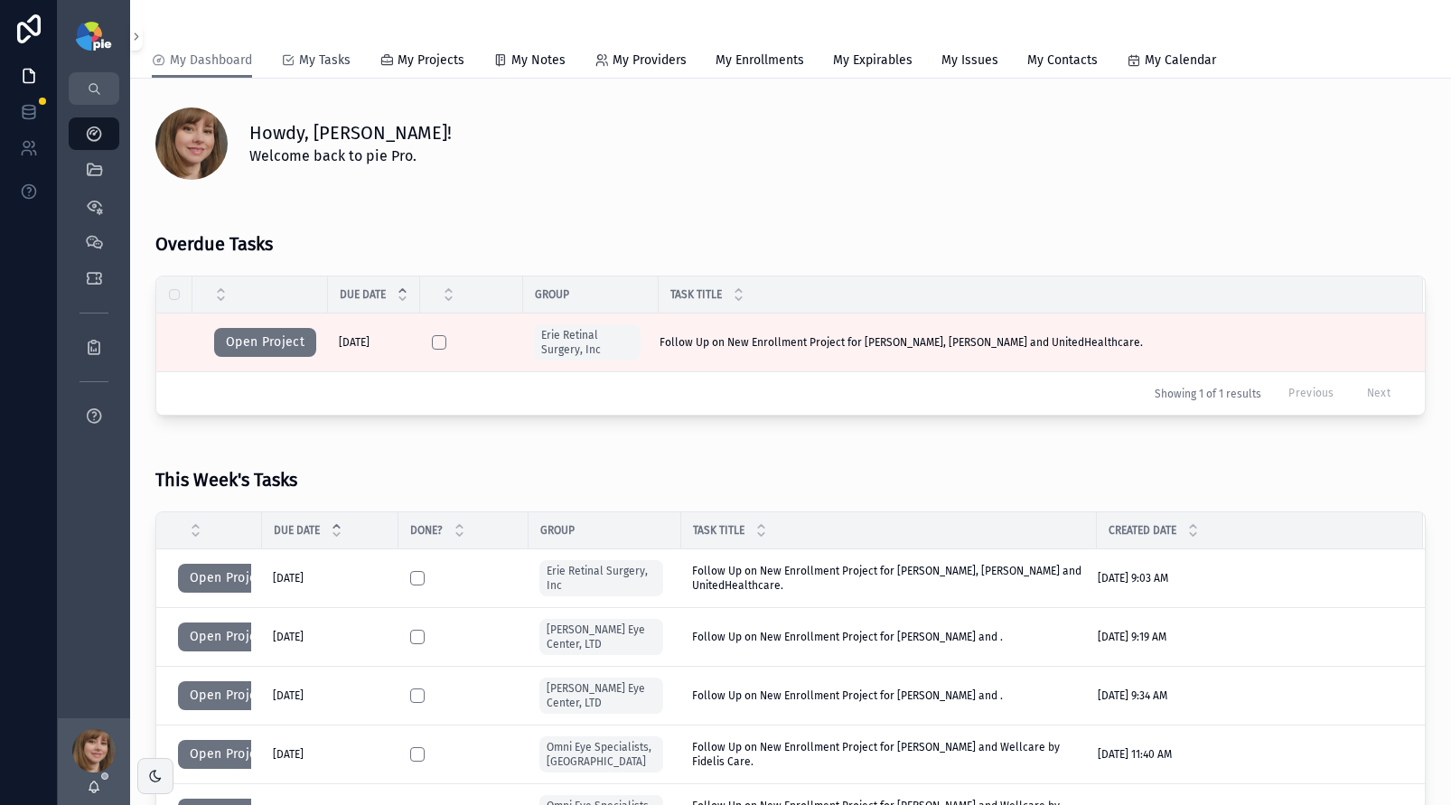
click at [342, 64] on span "My Tasks" at bounding box center [325, 61] width 52 height 18
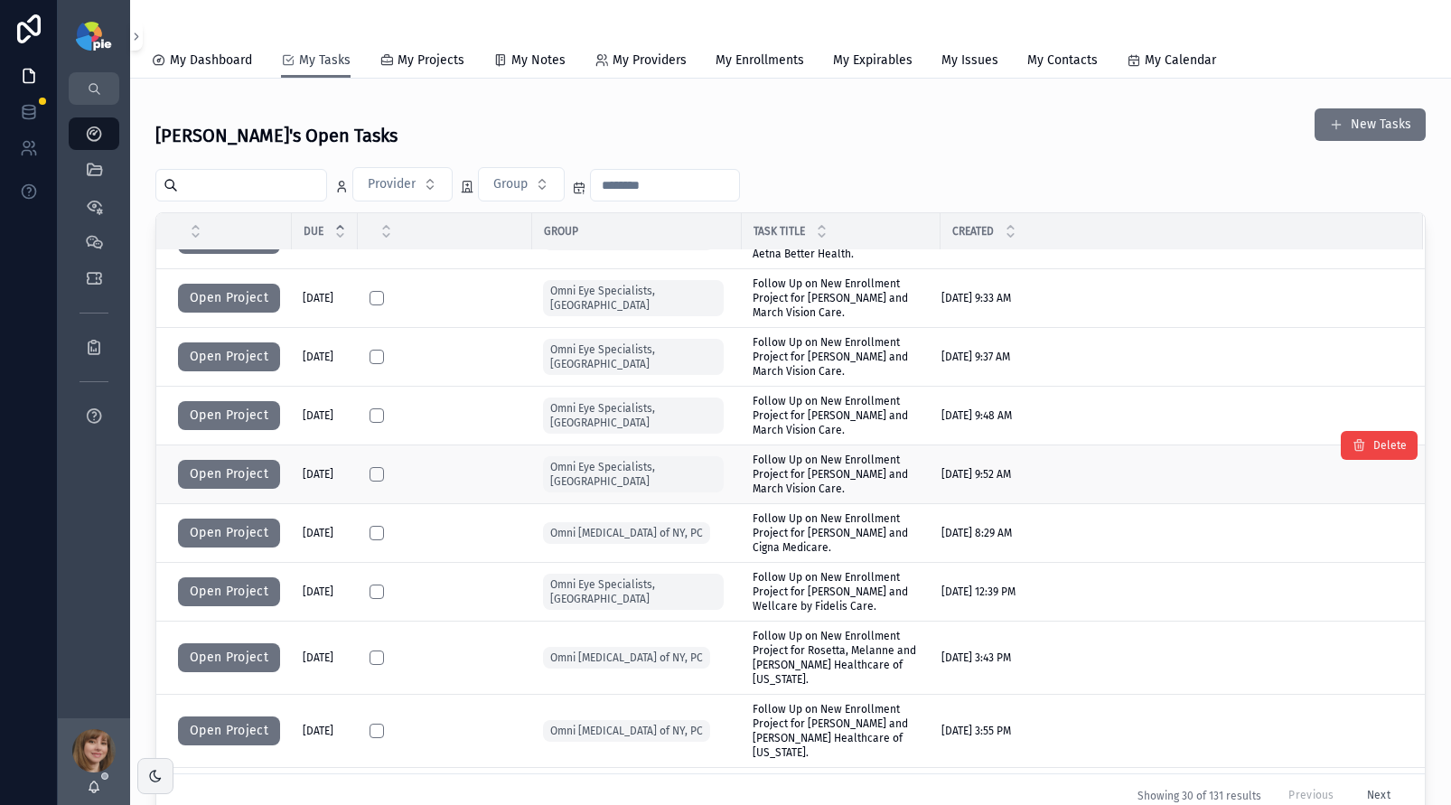
scroll to position [591, 0]
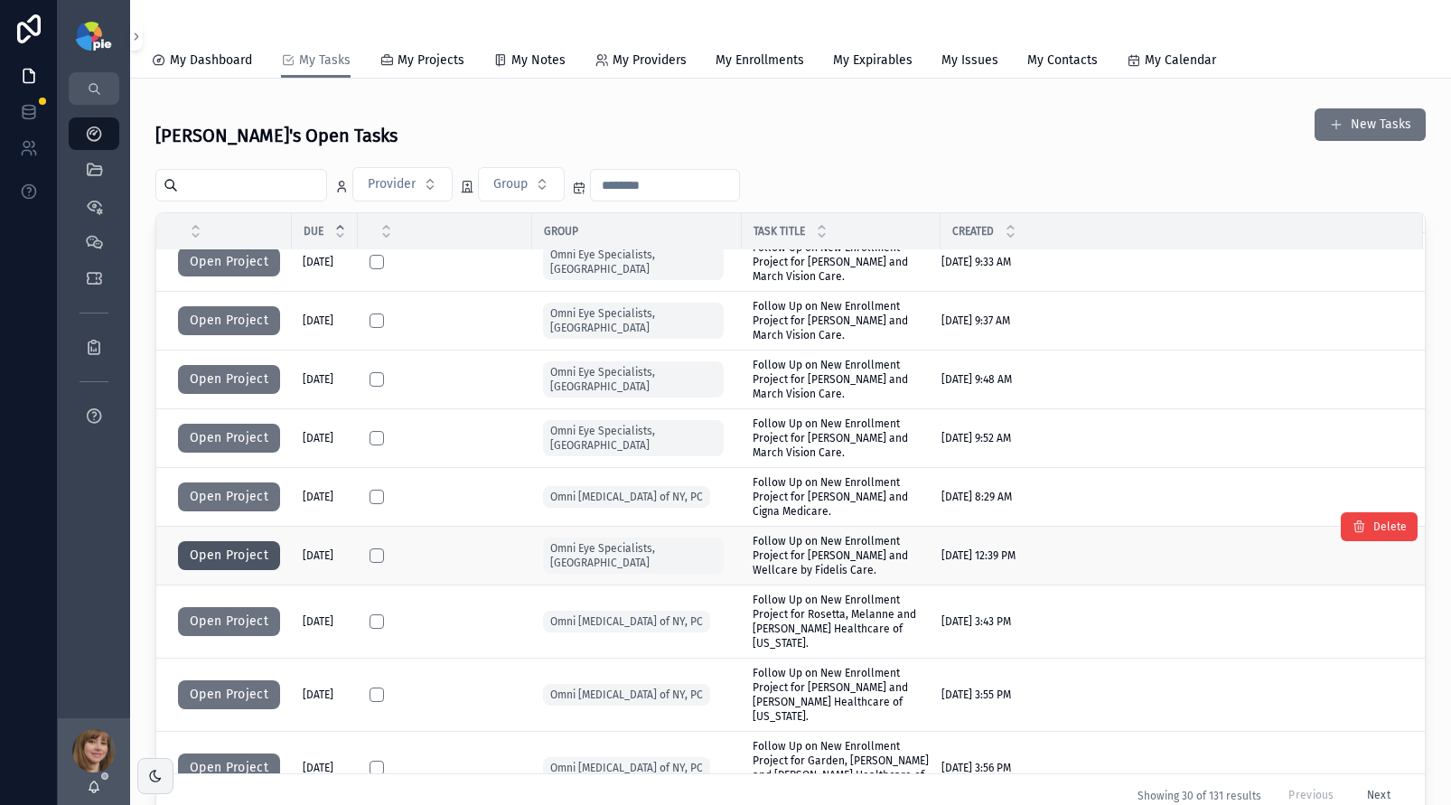
click at [239, 559] on button "Open Project" at bounding box center [229, 555] width 102 height 29
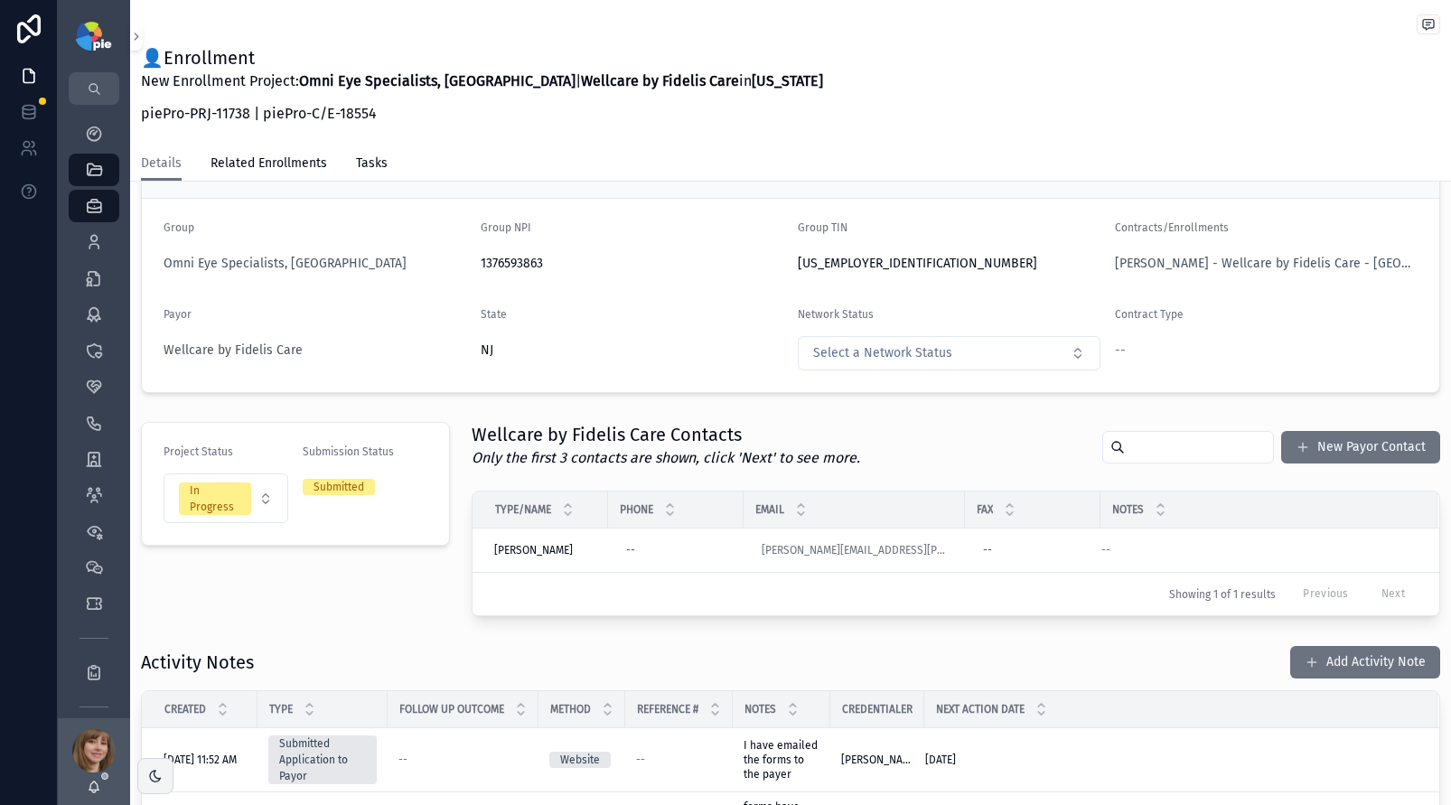
scroll to position [134, 0]
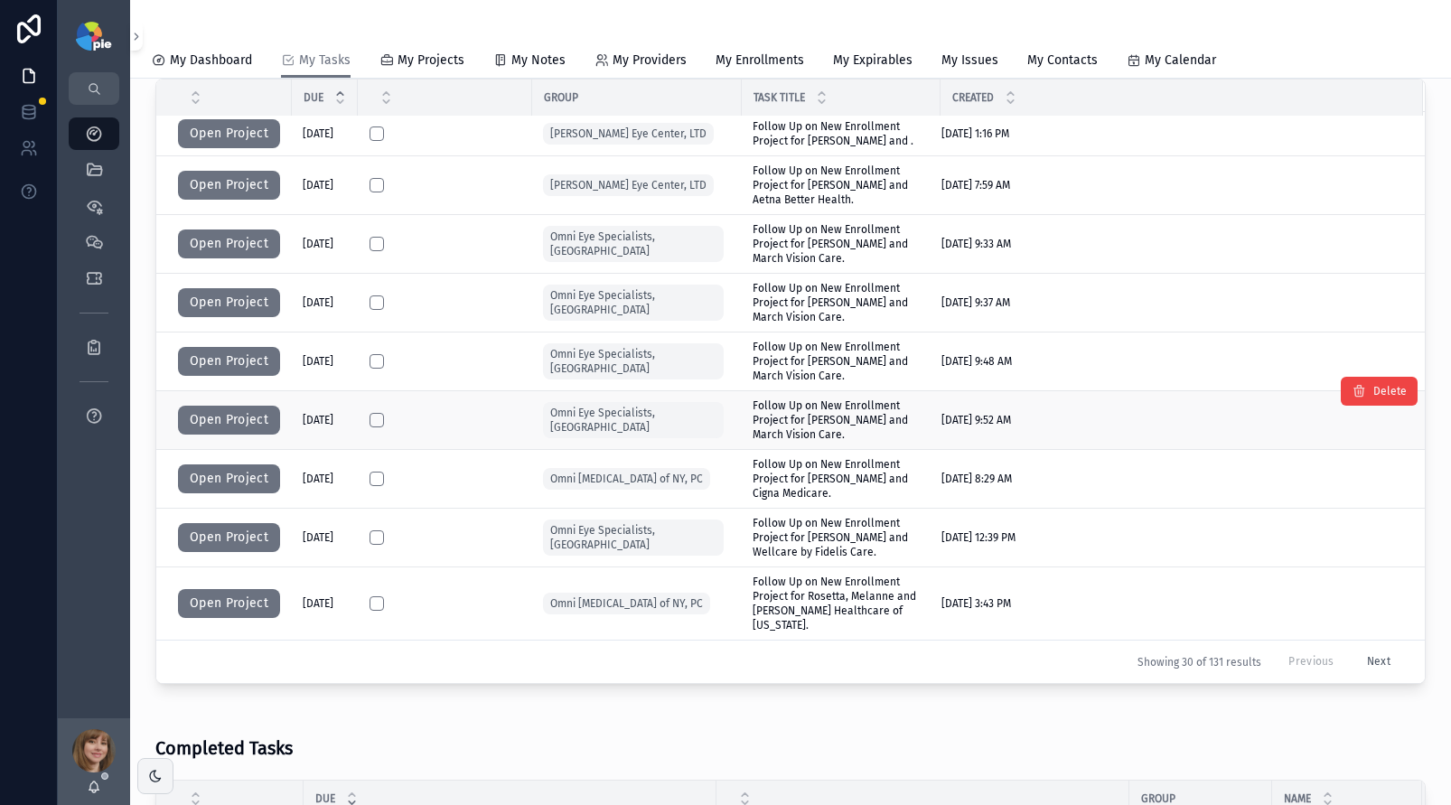
scroll to position [502, 0]
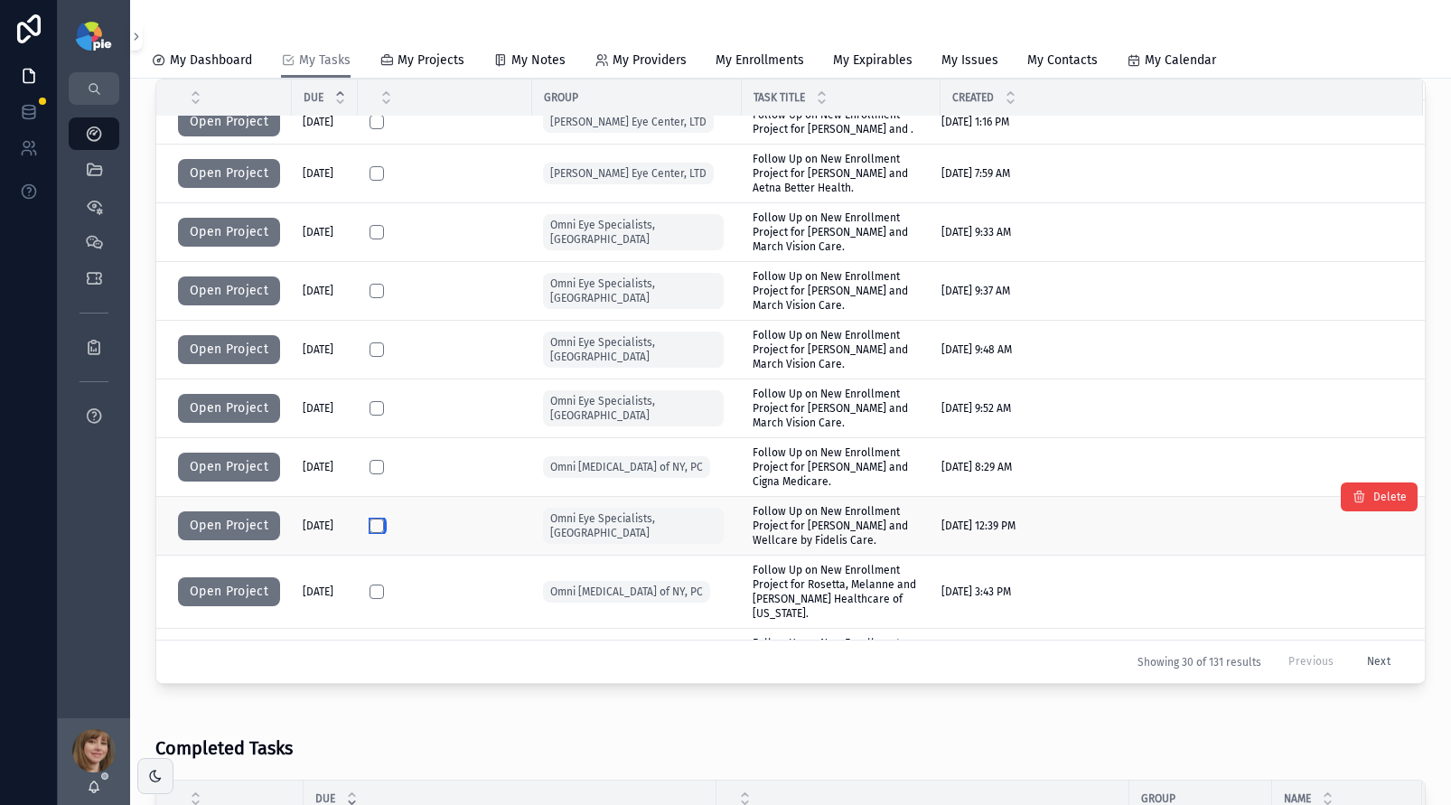
click at [380, 519] on button "scrollable content" at bounding box center [377, 526] width 14 height 14
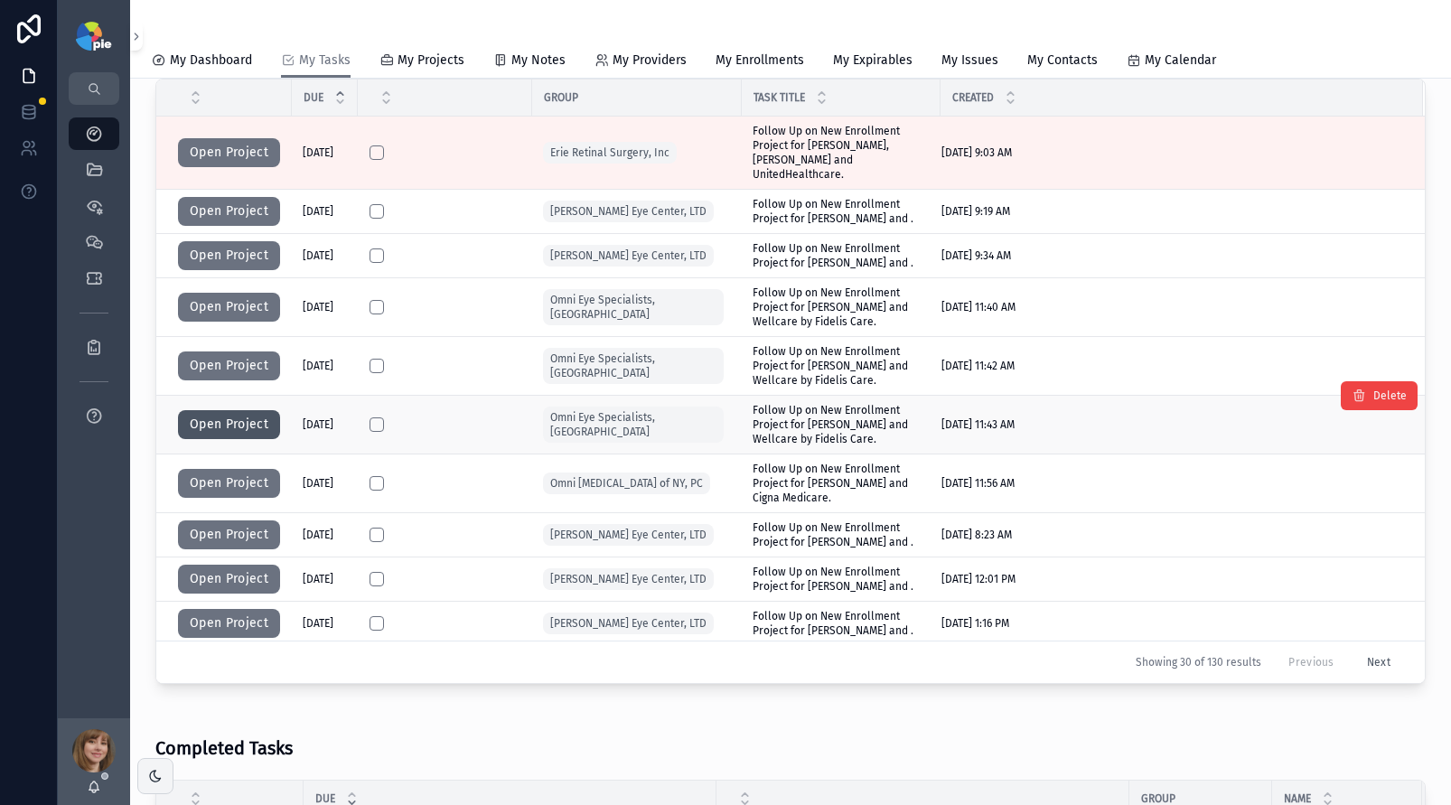
click at [240, 415] on button "Open Project" at bounding box center [229, 424] width 102 height 29
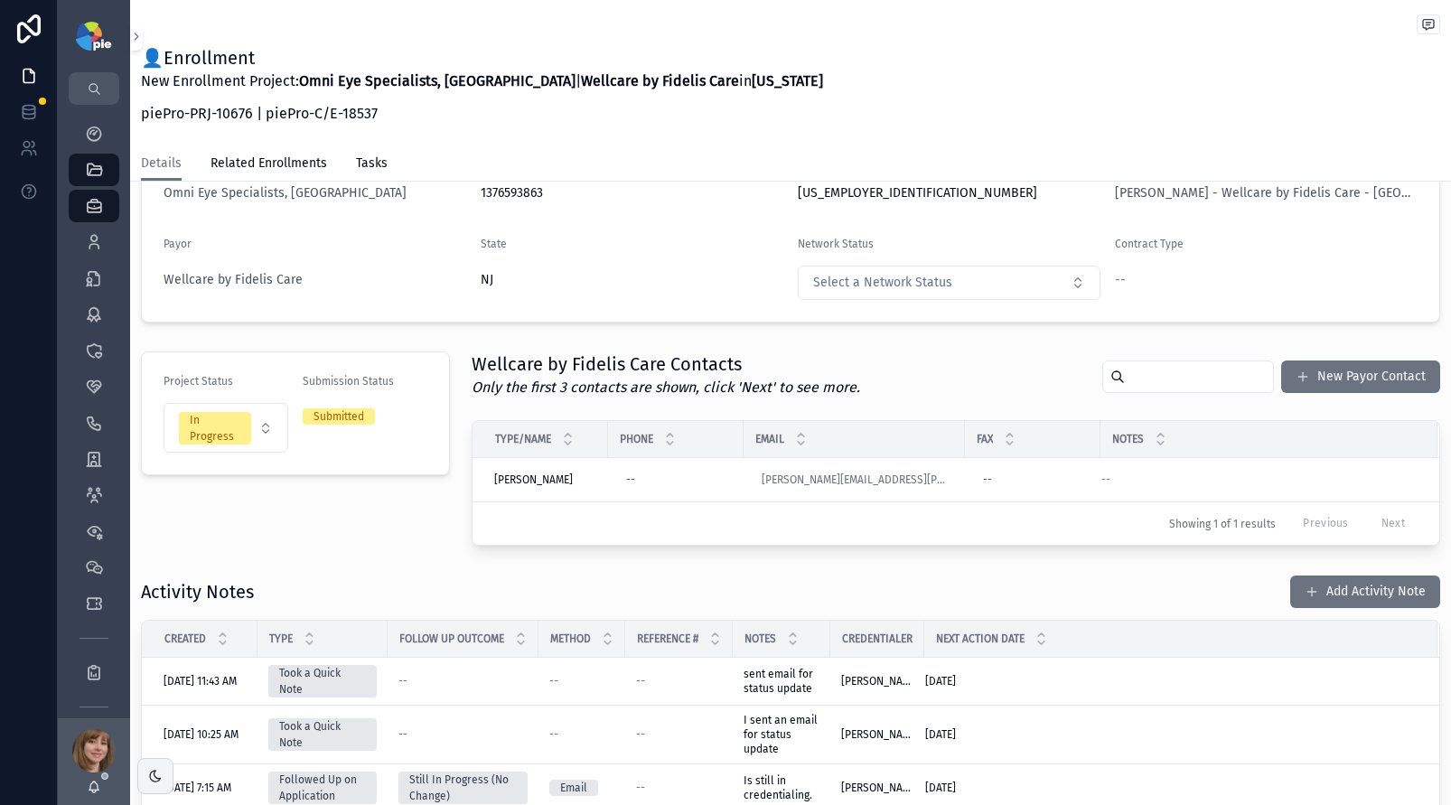
scroll to position [132, 0]
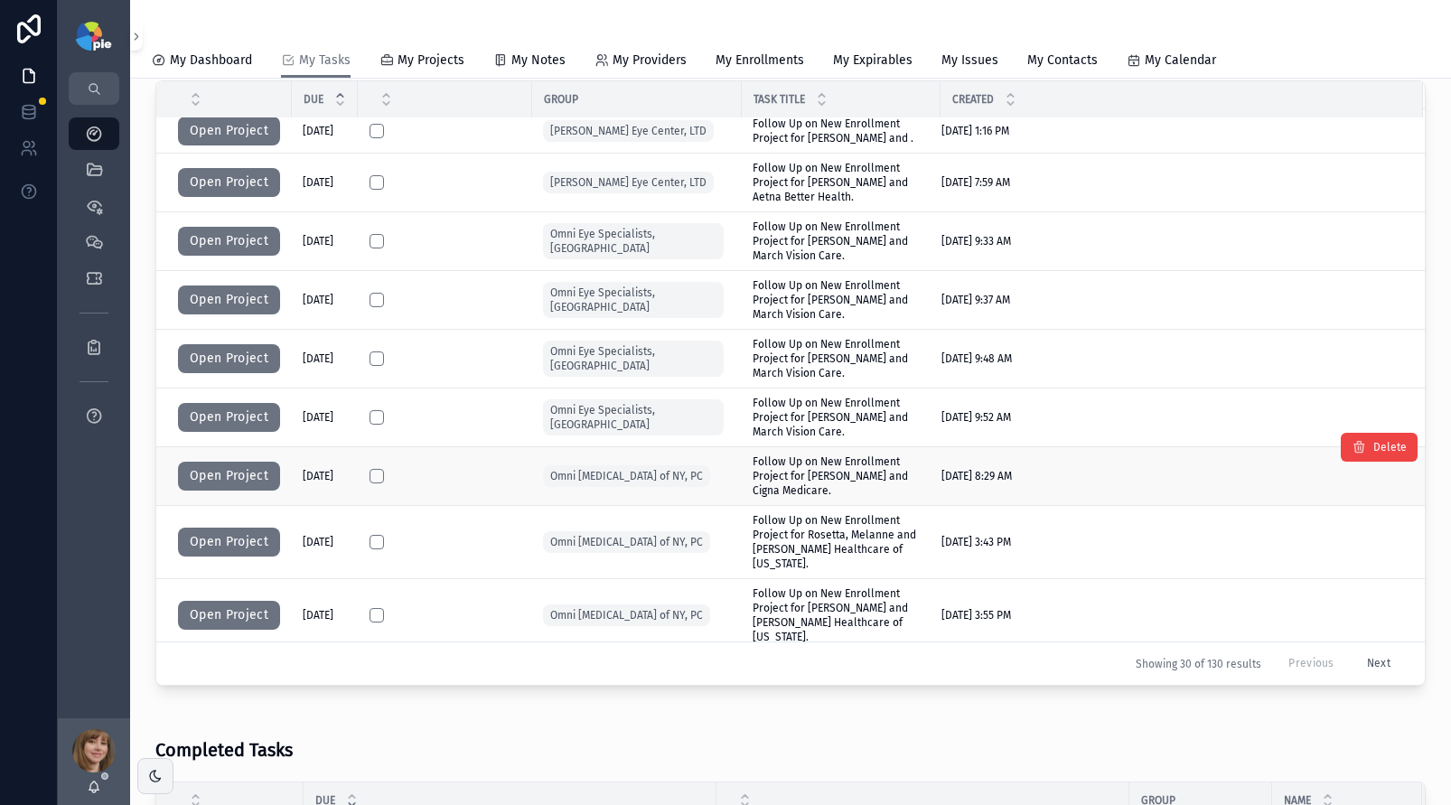
scroll to position [506, 0]
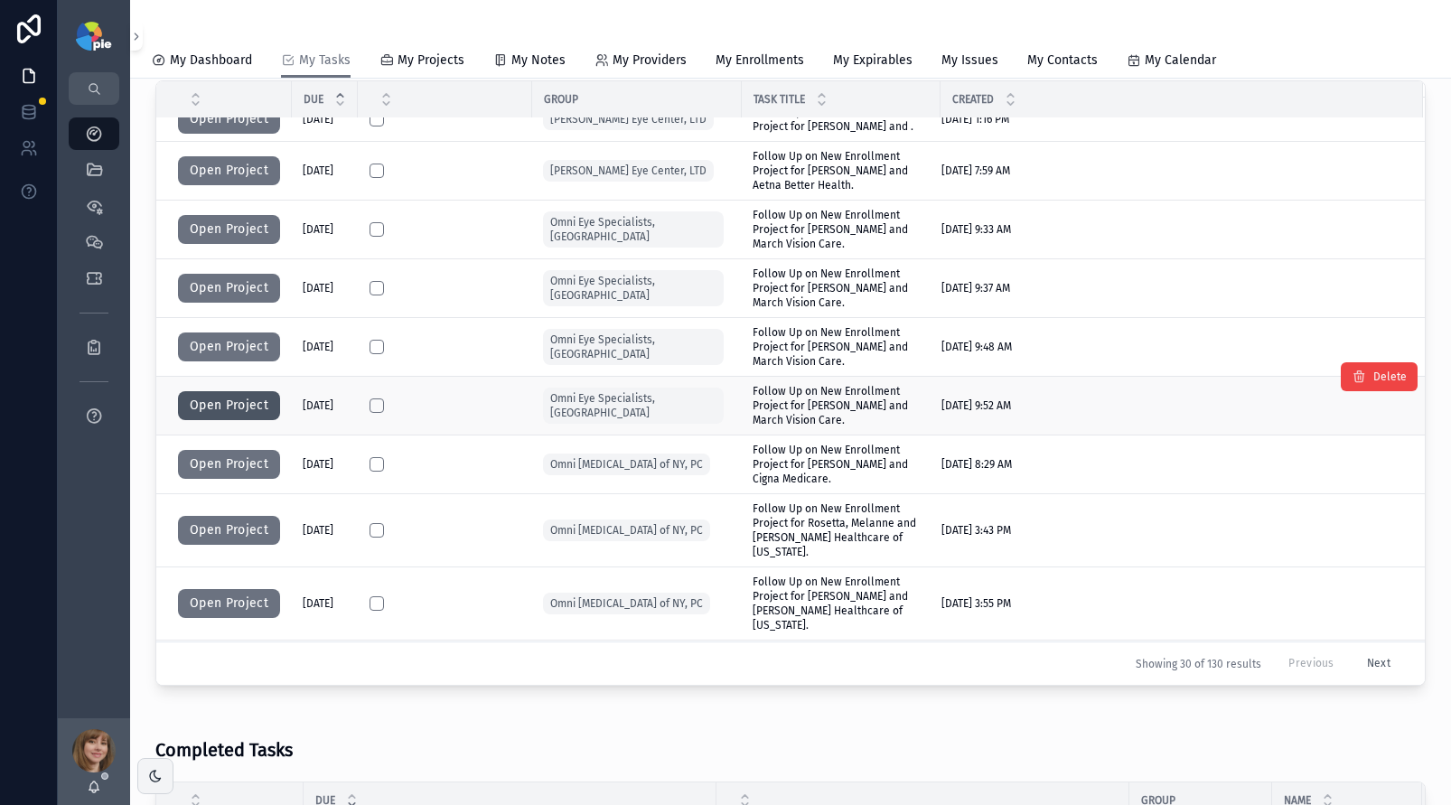
click at [233, 391] on button "Open Project" at bounding box center [229, 405] width 102 height 29
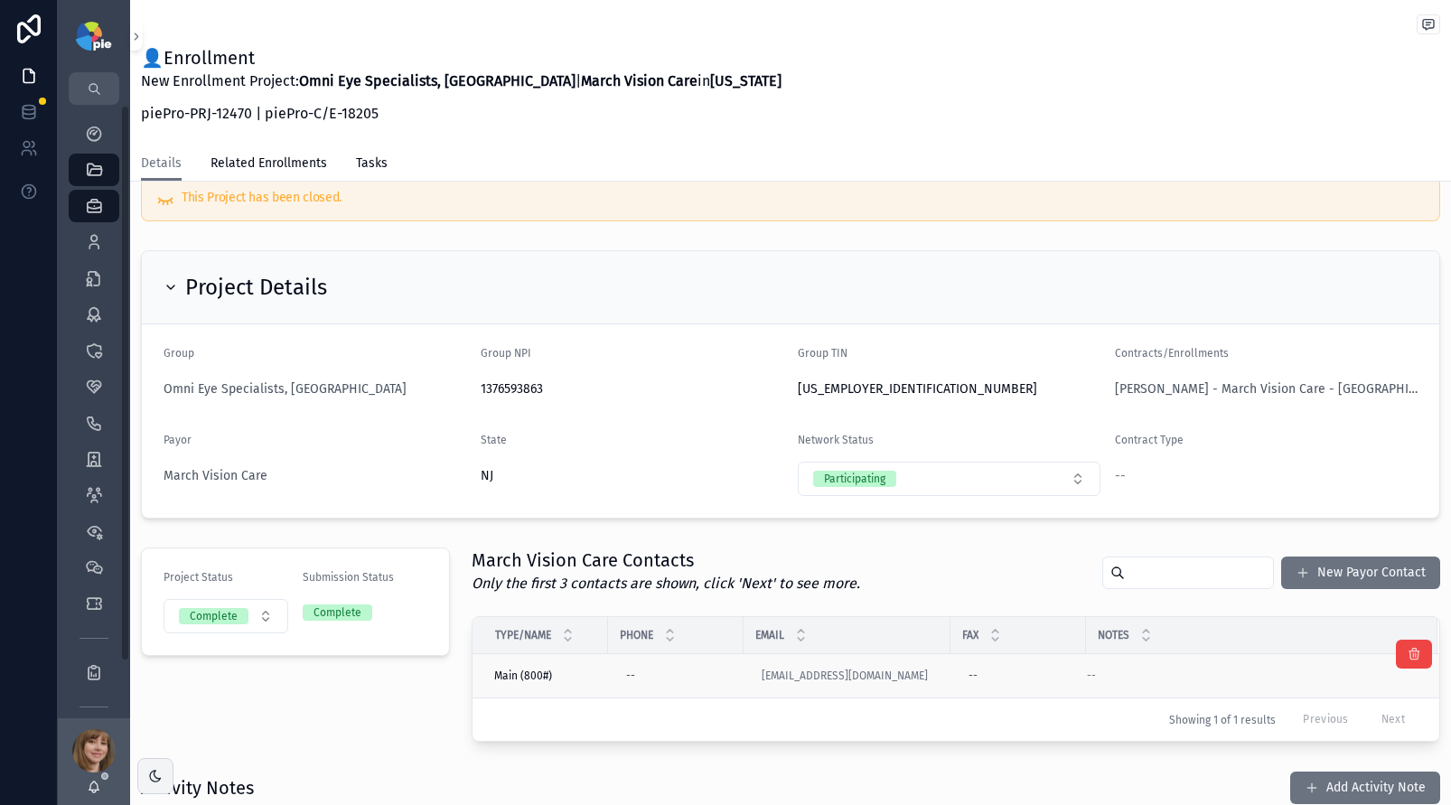
scroll to position [164, 0]
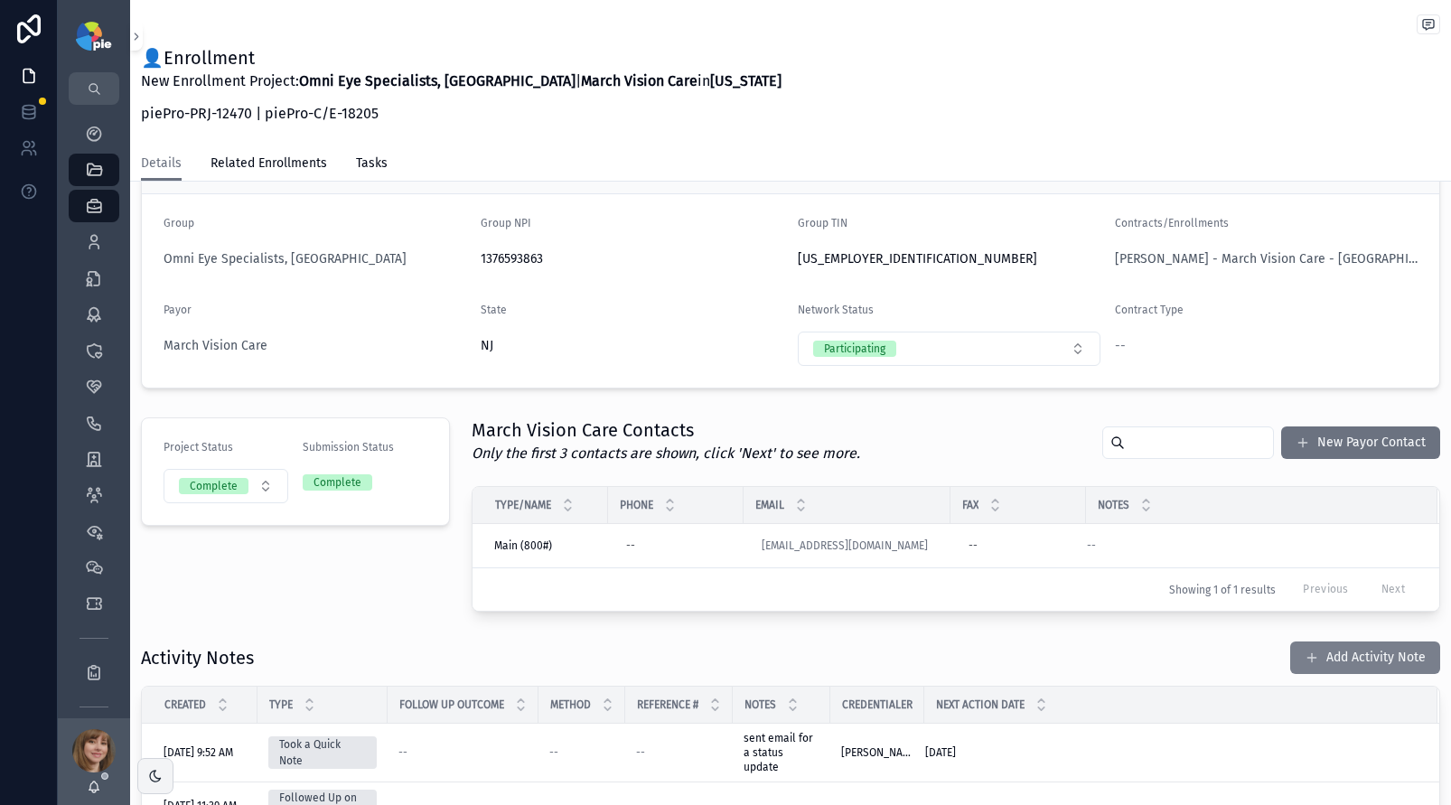
click at [1334, 650] on button "Add Activity Note" at bounding box center [1366, 658] width 150 height 33
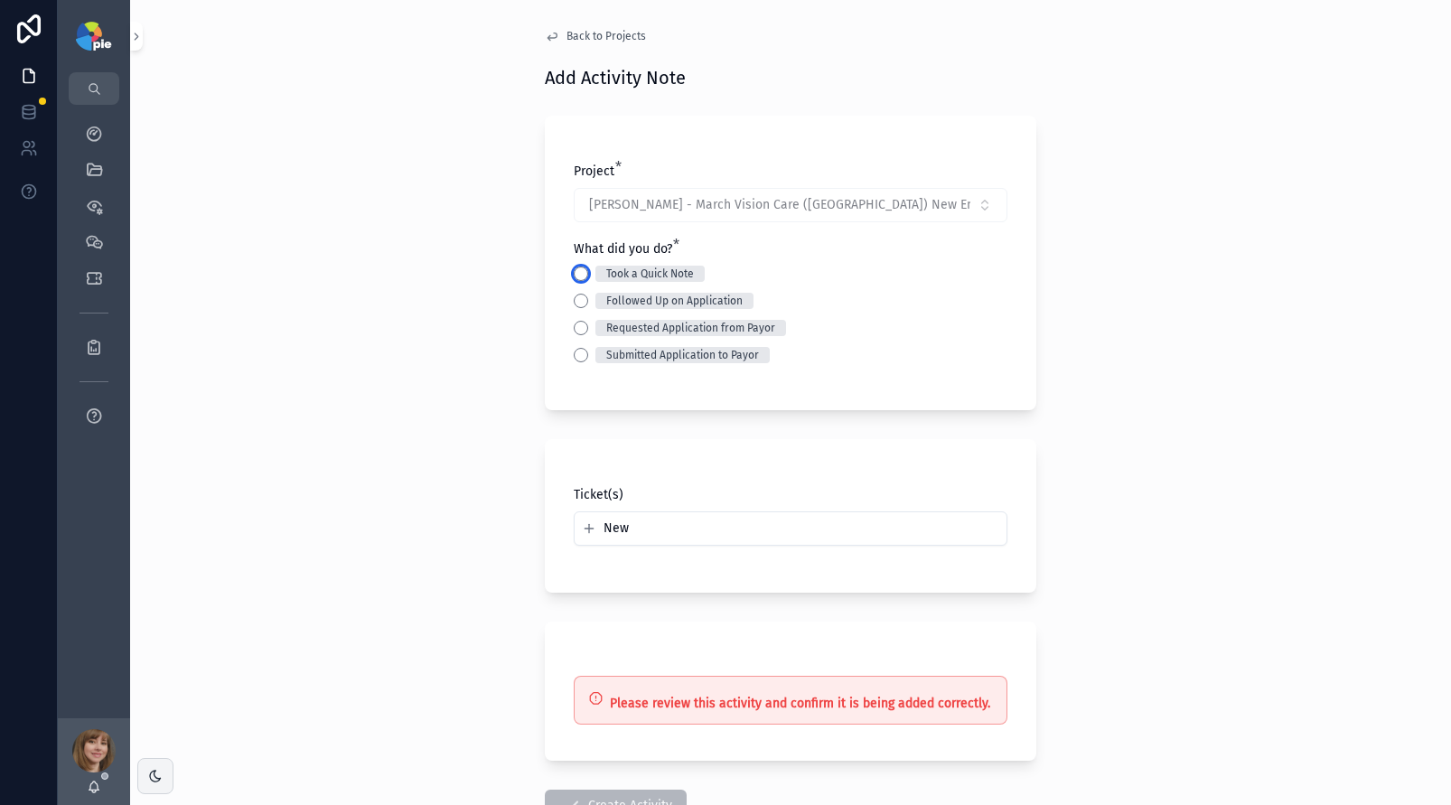
click at [574, 272] on button "Took a Quick Note" at bounding box center [581, 274] width 14 height 14
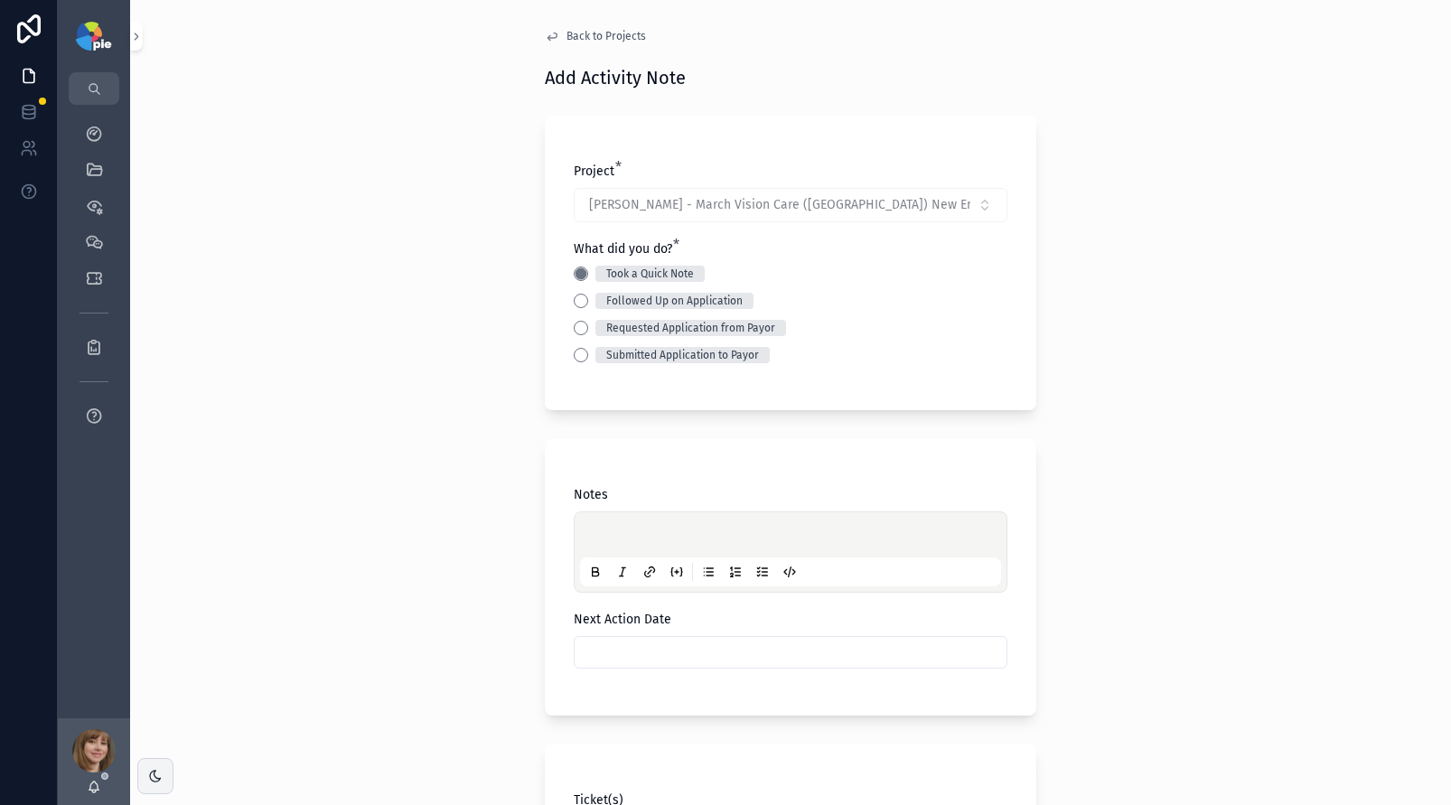
click at [602, 548] on div "scrollable content" at bounding box center [790, 552] width 421 height 69
click at [603, 537] on p "scrollable content" at bounding box center [794, 538] width 421 height 18
click at [614, 636] on div "scrollable content" at bounding box center [791, 652] width 434 height 33
click at [626, 657] on input "scrollable content" at bounding box center [791, 652] width 432 height 25
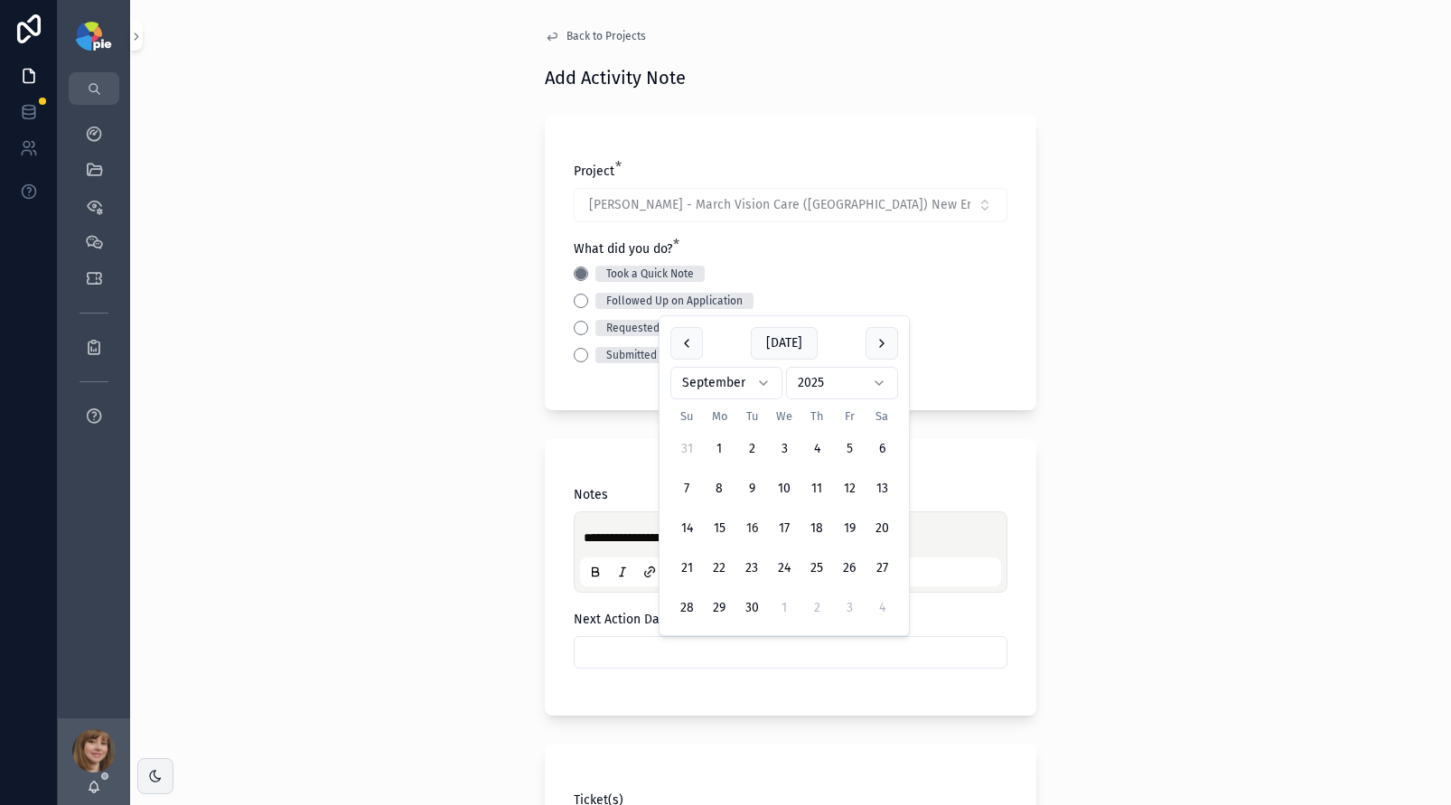
click at [754, 530] on button "16" at bounding box center [752, 528] width 33 height 33
type input "*********"
click at [401, 571] on div "**********" at bounding box center [790, 402] width 1321 height 805
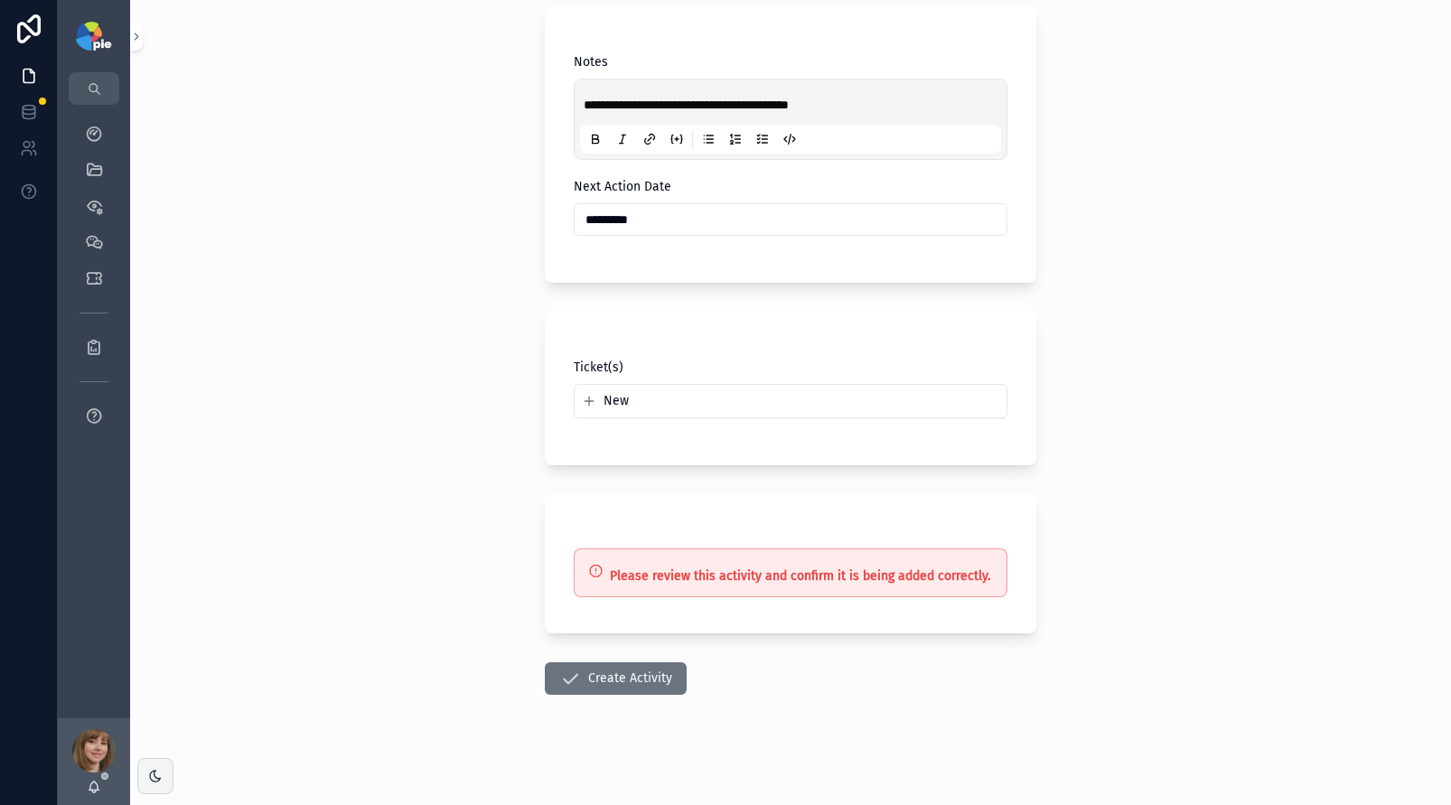
scroll to position [438, 0]
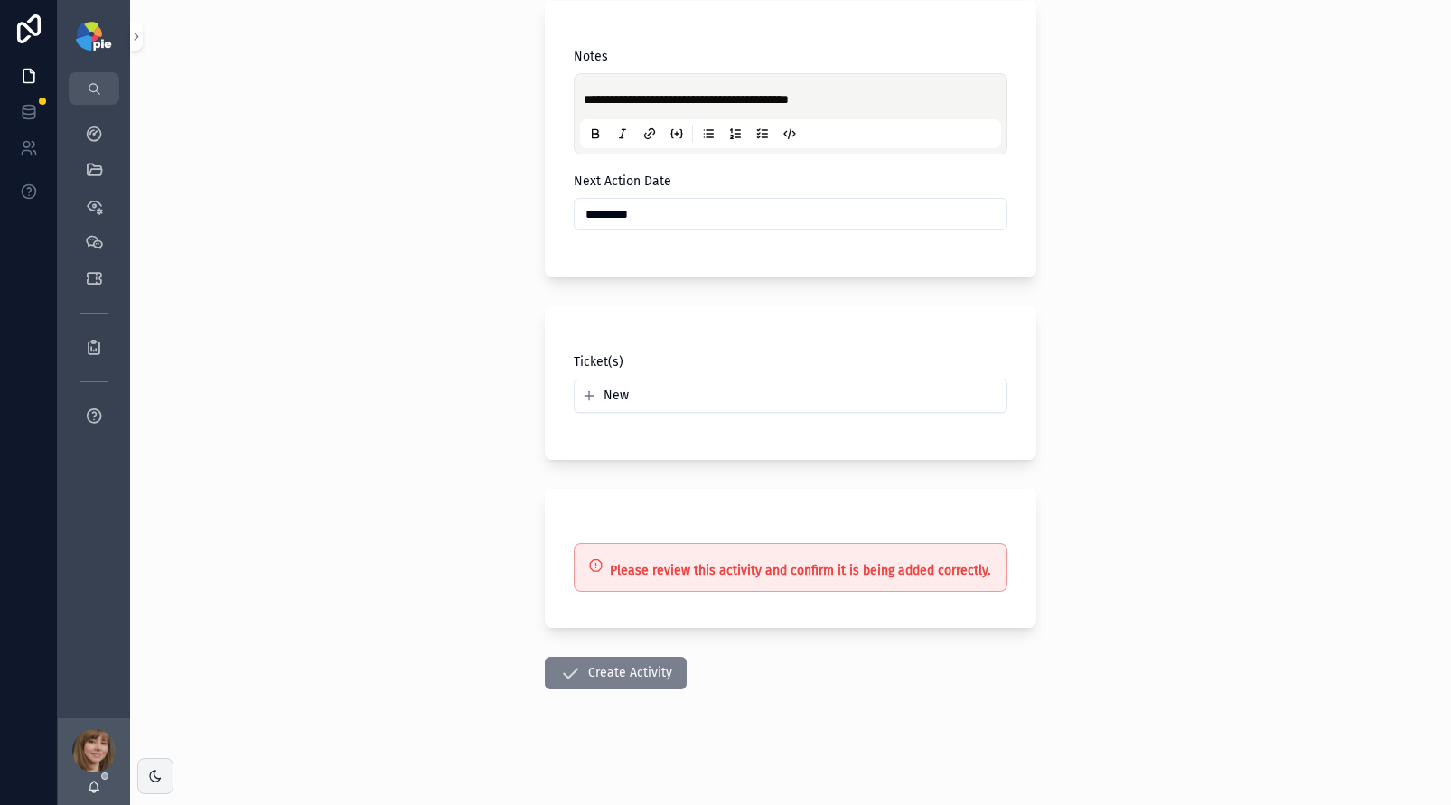
click at [603, 670] on button "Create Activity" at bounding box center [616, 673] width 142 height 33
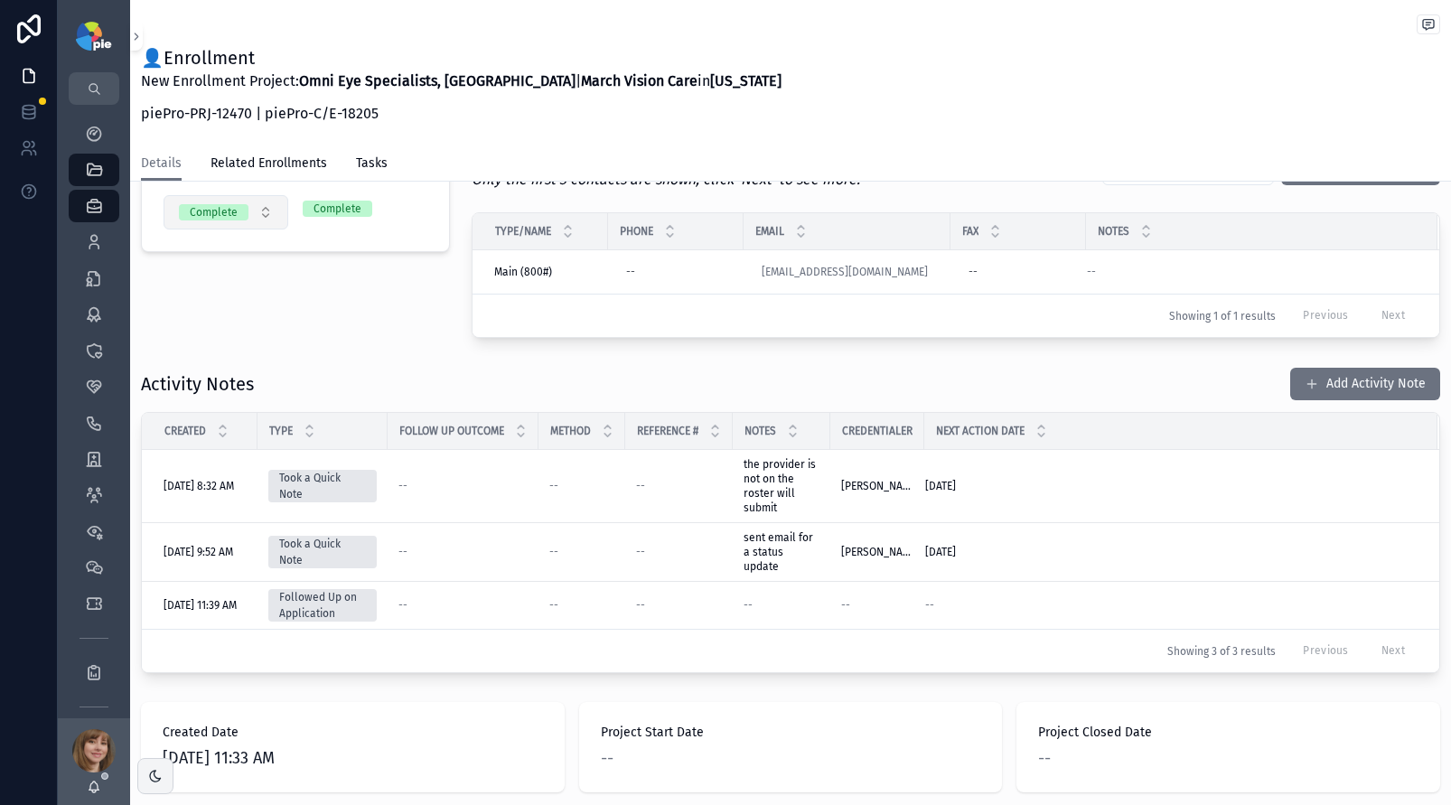
click at [272, 221] on button "Complete" at bounding box center [226, 212] width 125 height 34
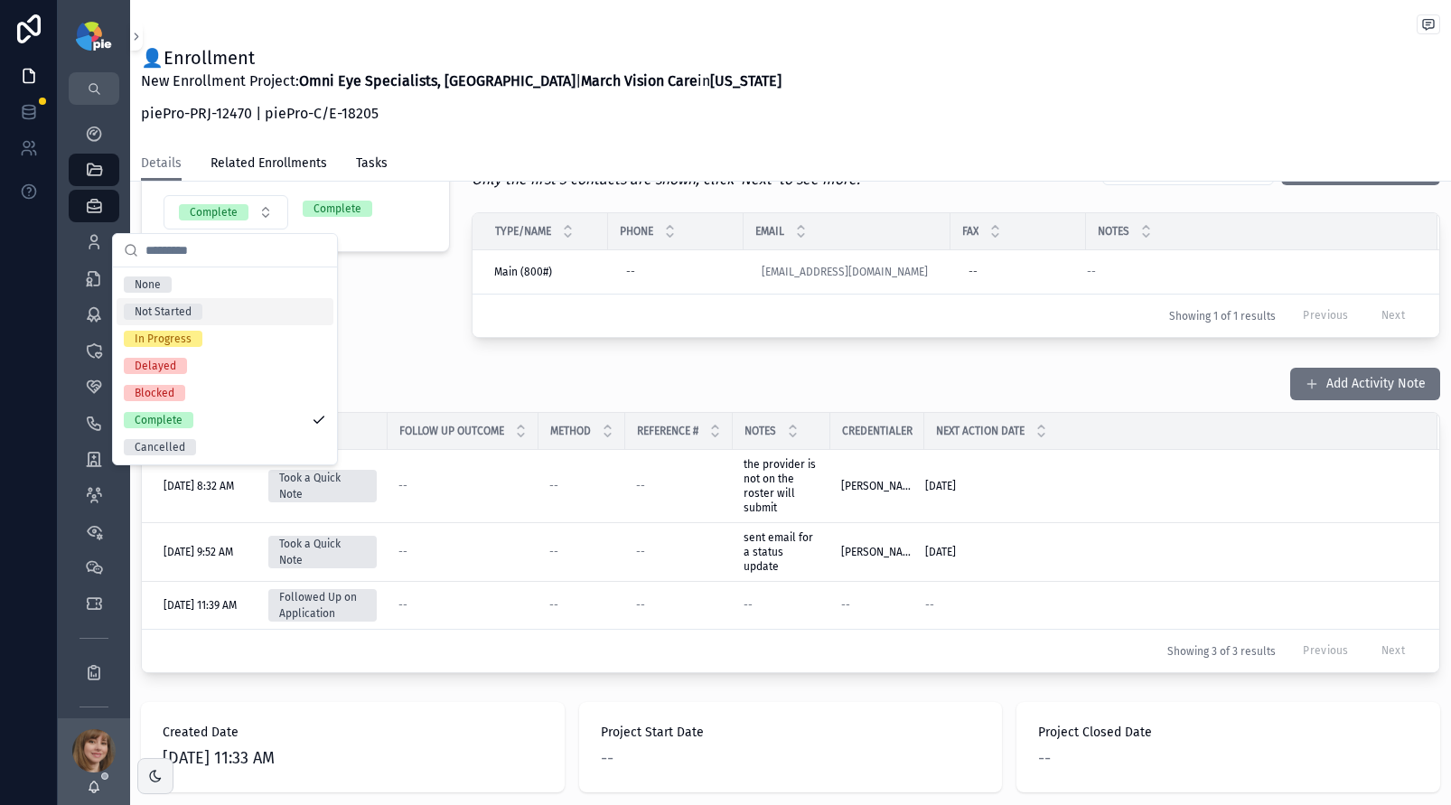
click at [262, 310] on div "Not Started" at bounding box center [225, 311] width 217 height 27
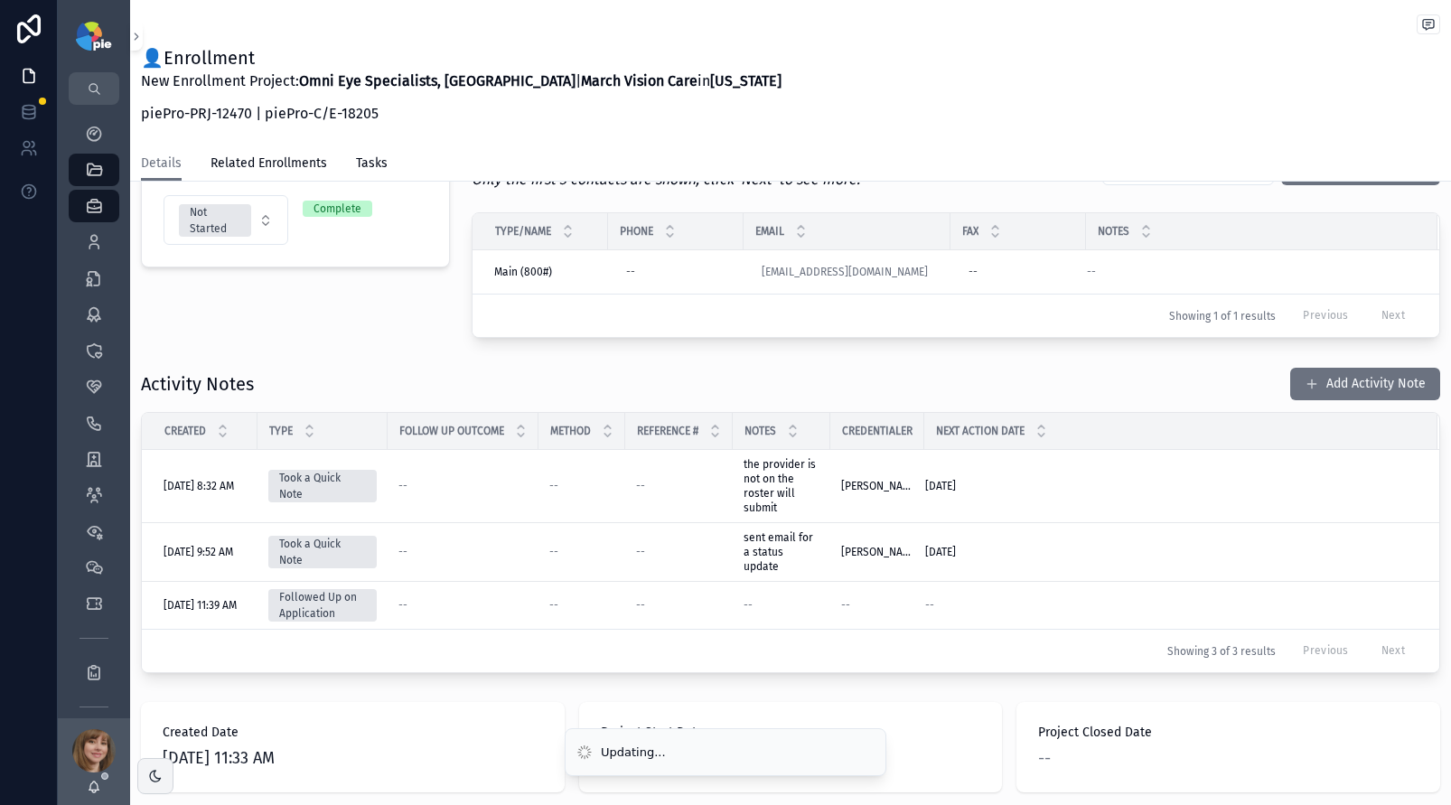
click at [381, 310] on div "Project Status Not Started Submission Status Complete" at bounding box center [295, 240] width 331 height 209
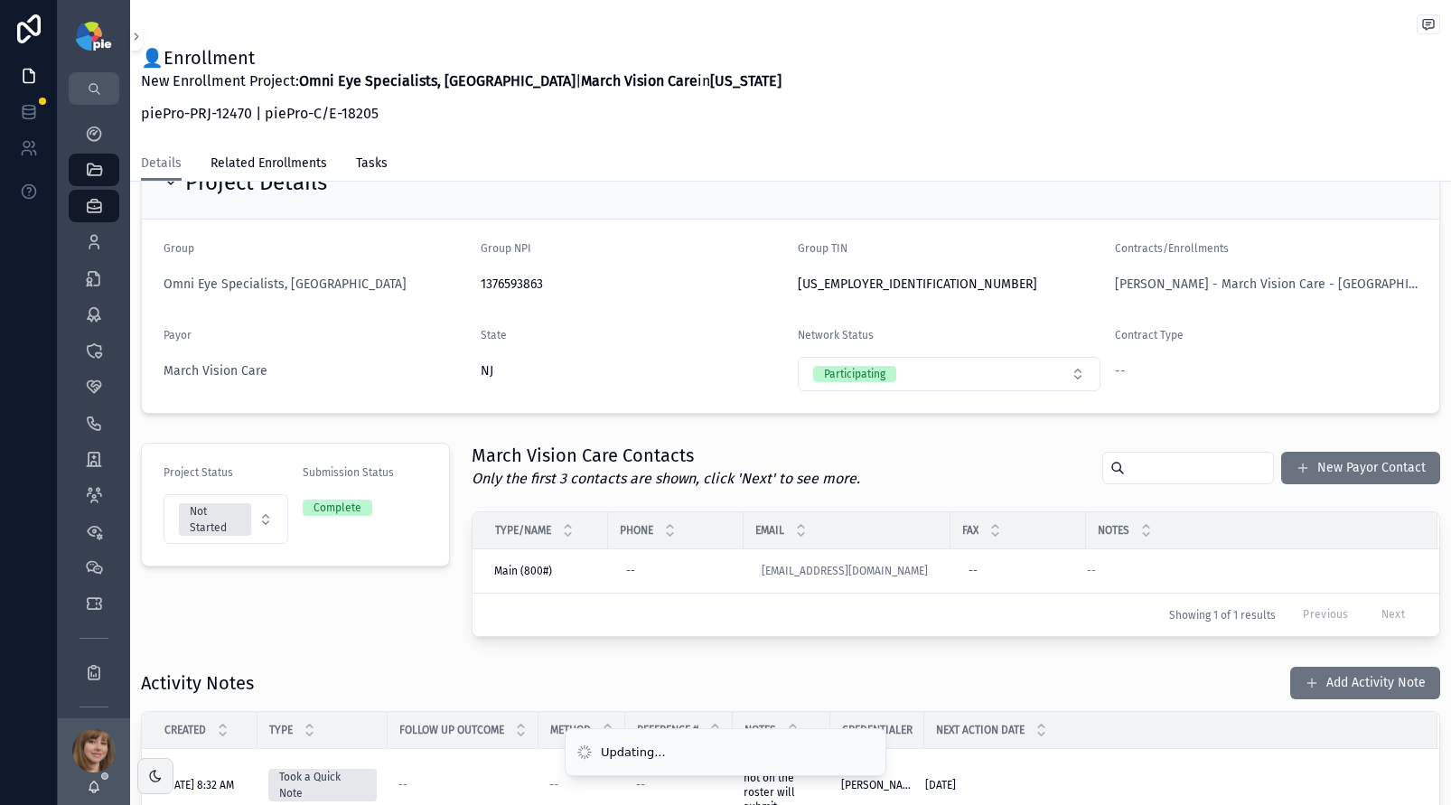
scroll to position [0, 0]
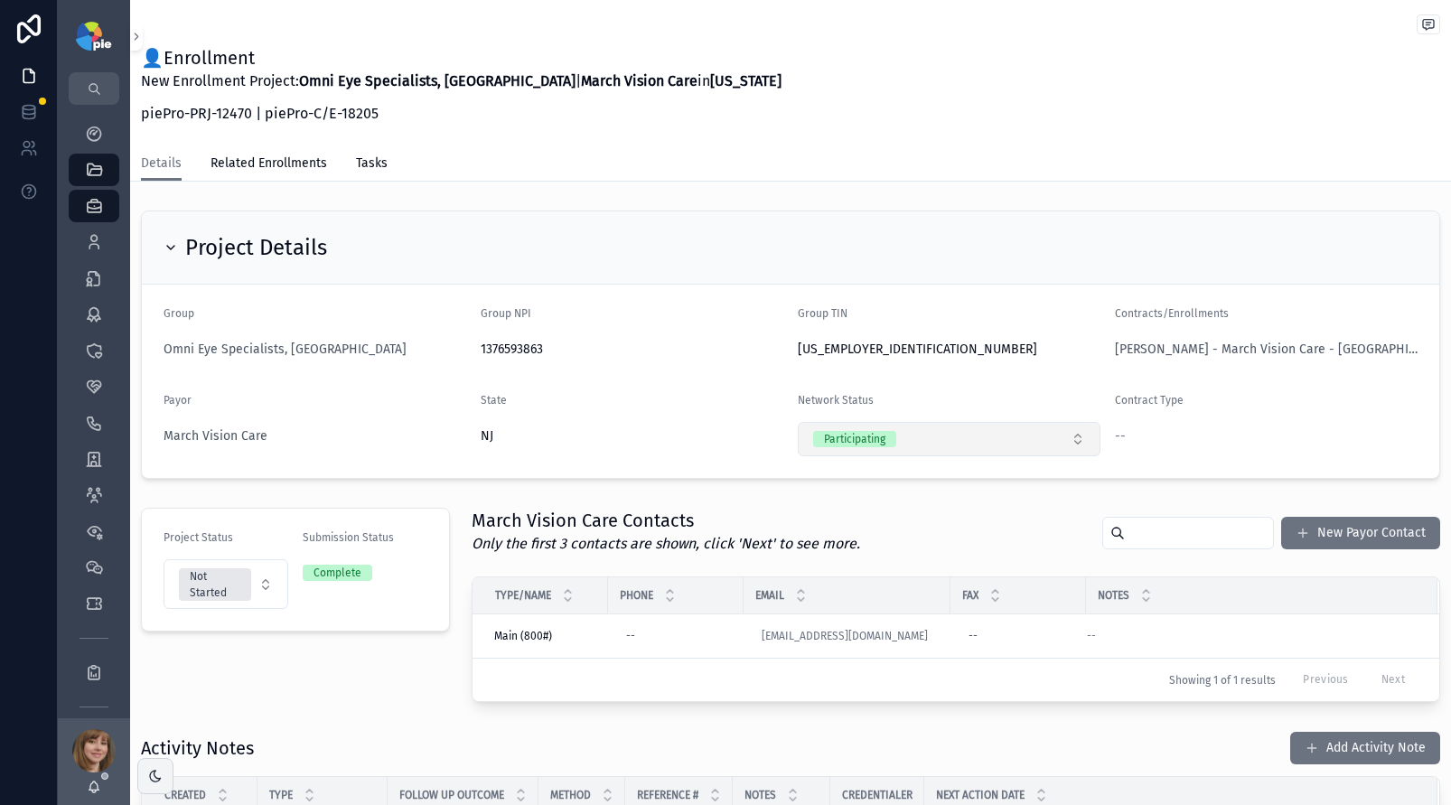
click at [958, 428] on button "Participating" at bounding box center [949, 439] width 303 height 34
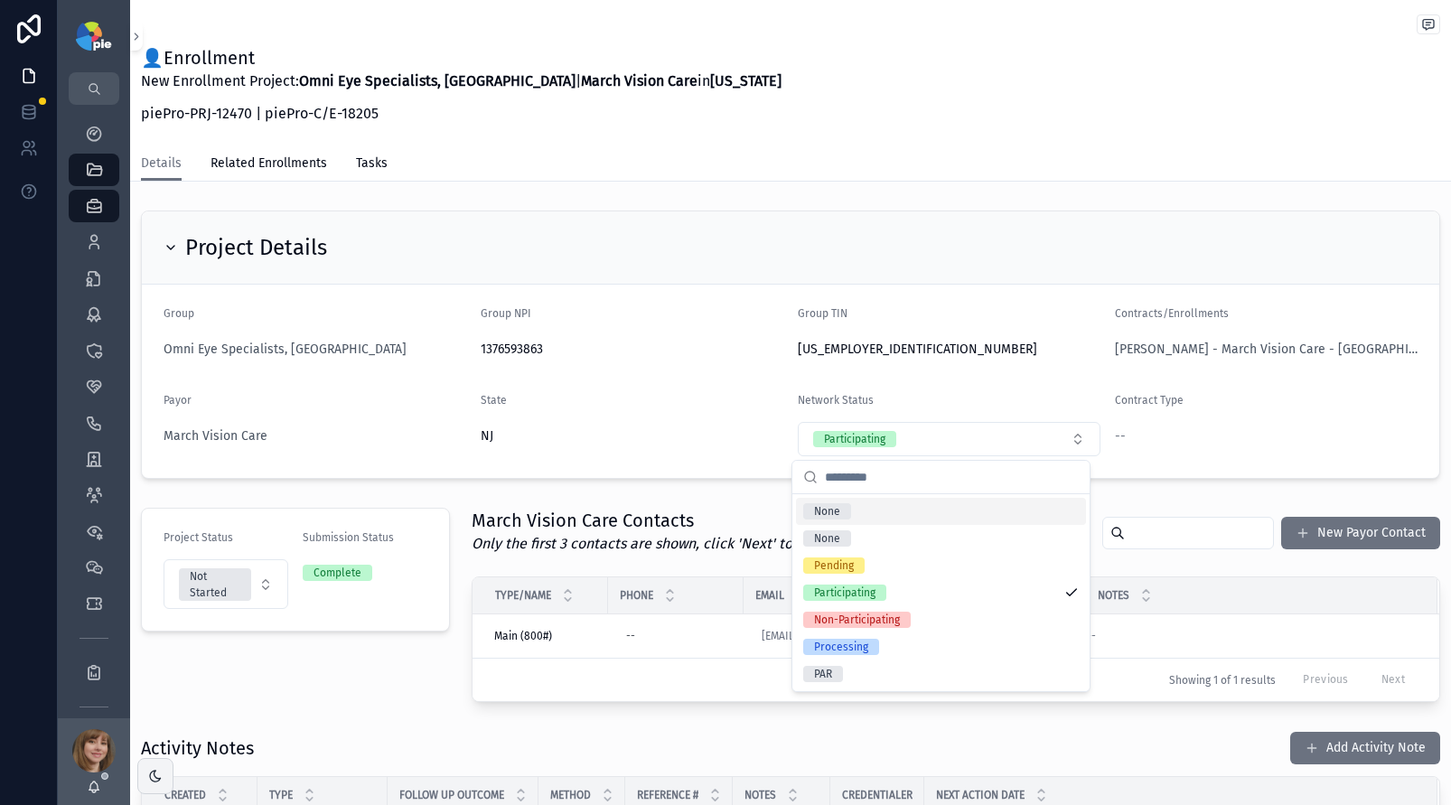
click at [661, 422] on div "NJ" at bounding box center [632, 436] width 303 height 29
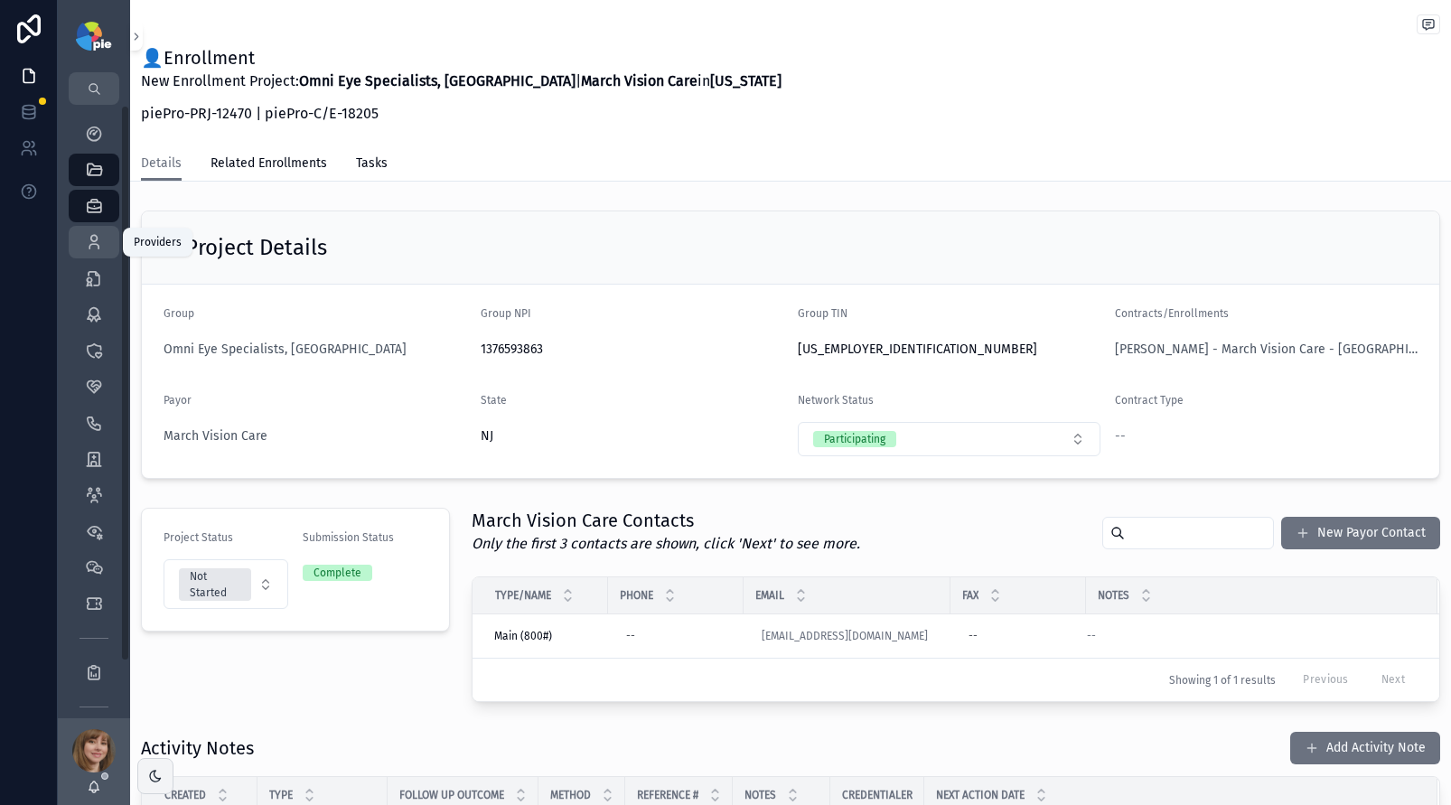
click at [85, 235] on icon "scrollable content" at bounding box center [94, 242] width 18 height 18
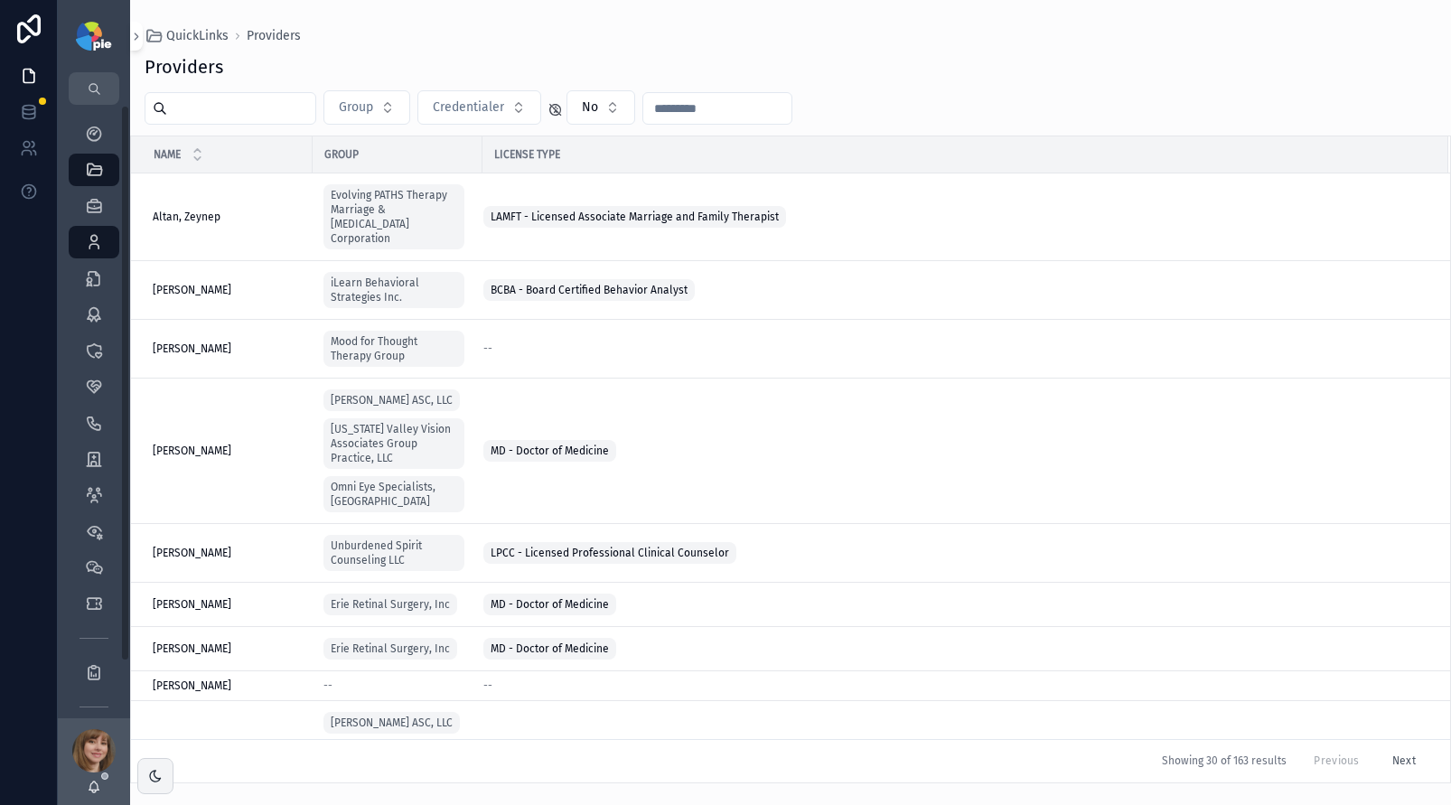
click at [236, 106] on input "scrollable content" at bounding box center [241, 108] width 148 height 25
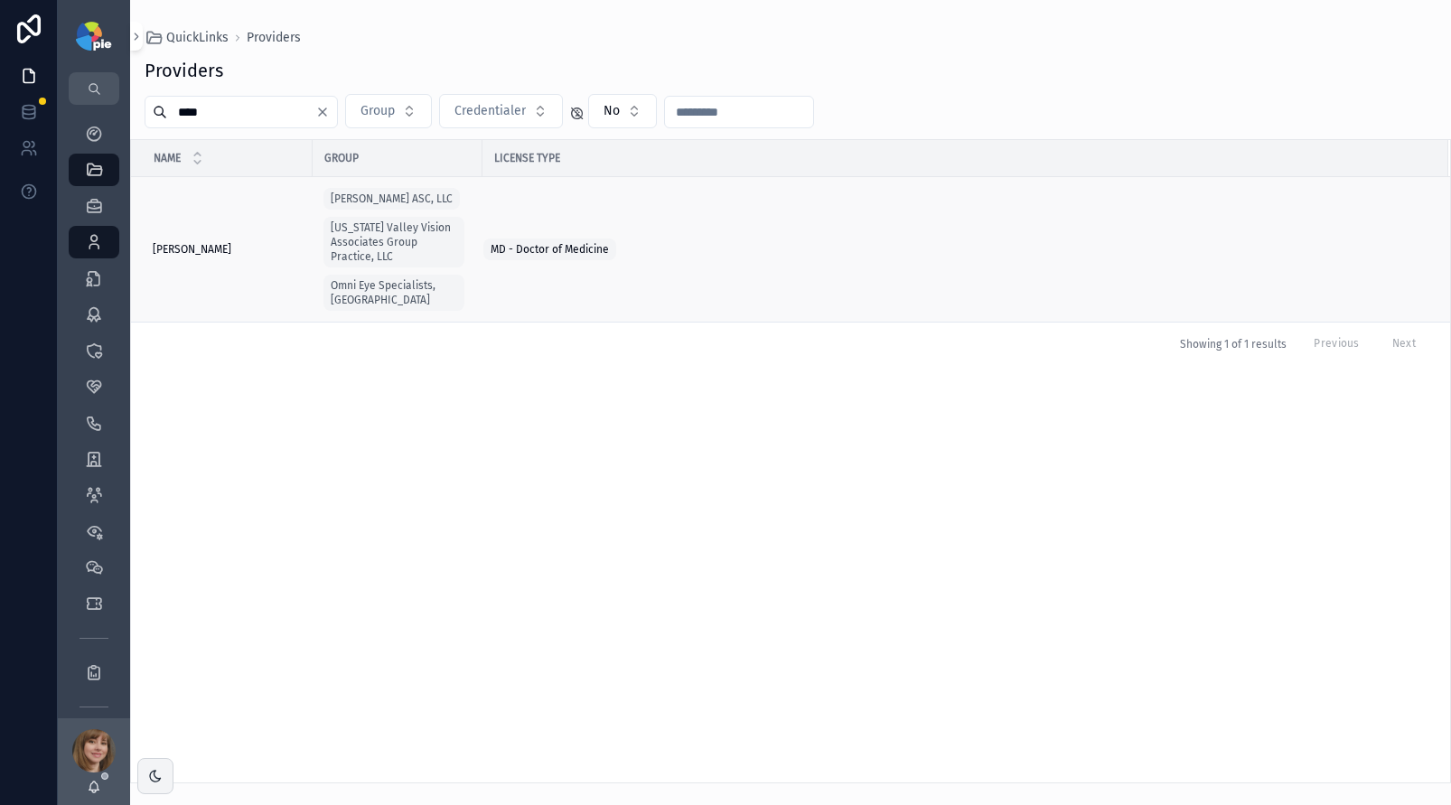
type input "****"
click at [209, 242] on div "Soin, Ketki Soin, Ketki" at bounding box center [227, 249] width 149 height 14
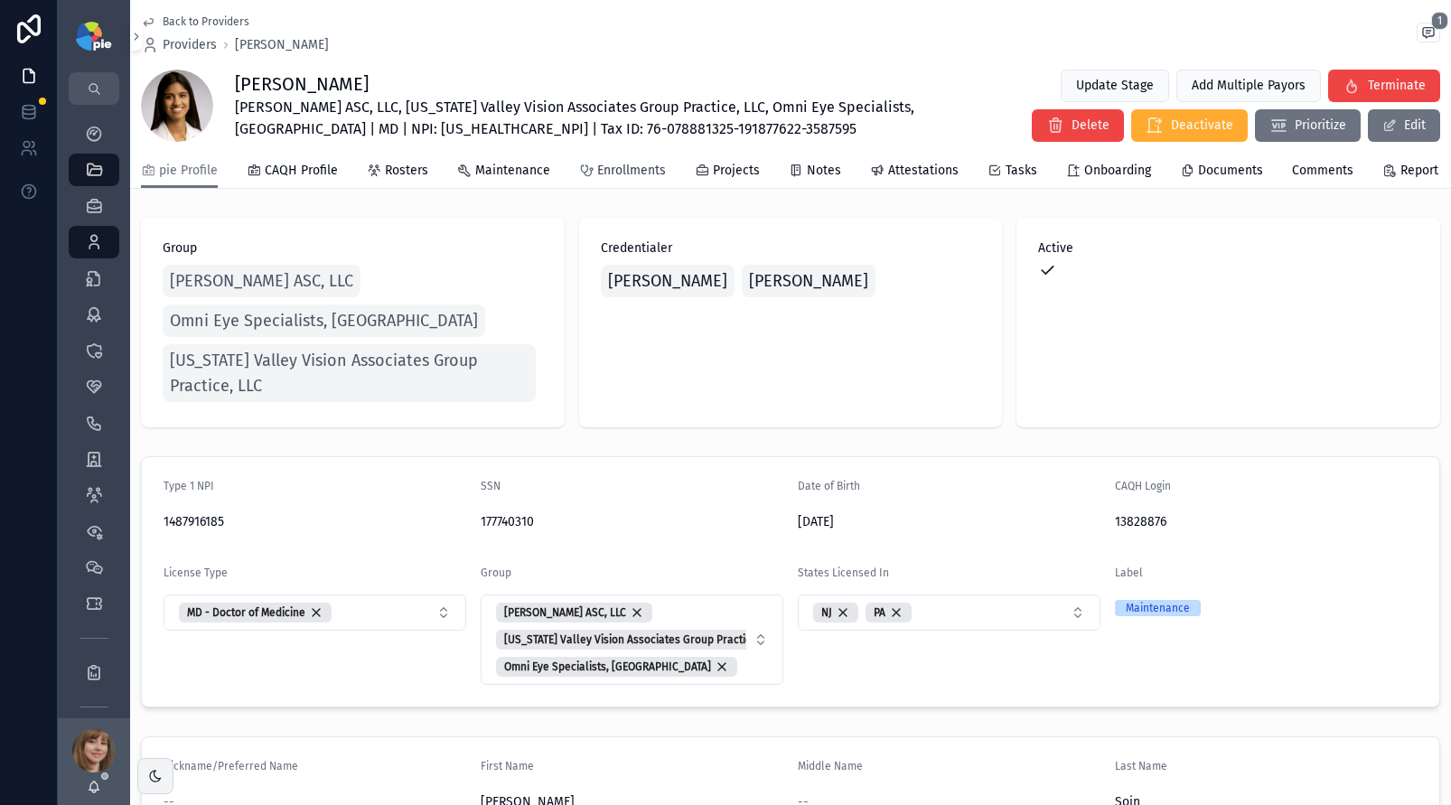
click at [600, 178] on span "Enrollments" at bounding box center [631, 171] width 69 height 18
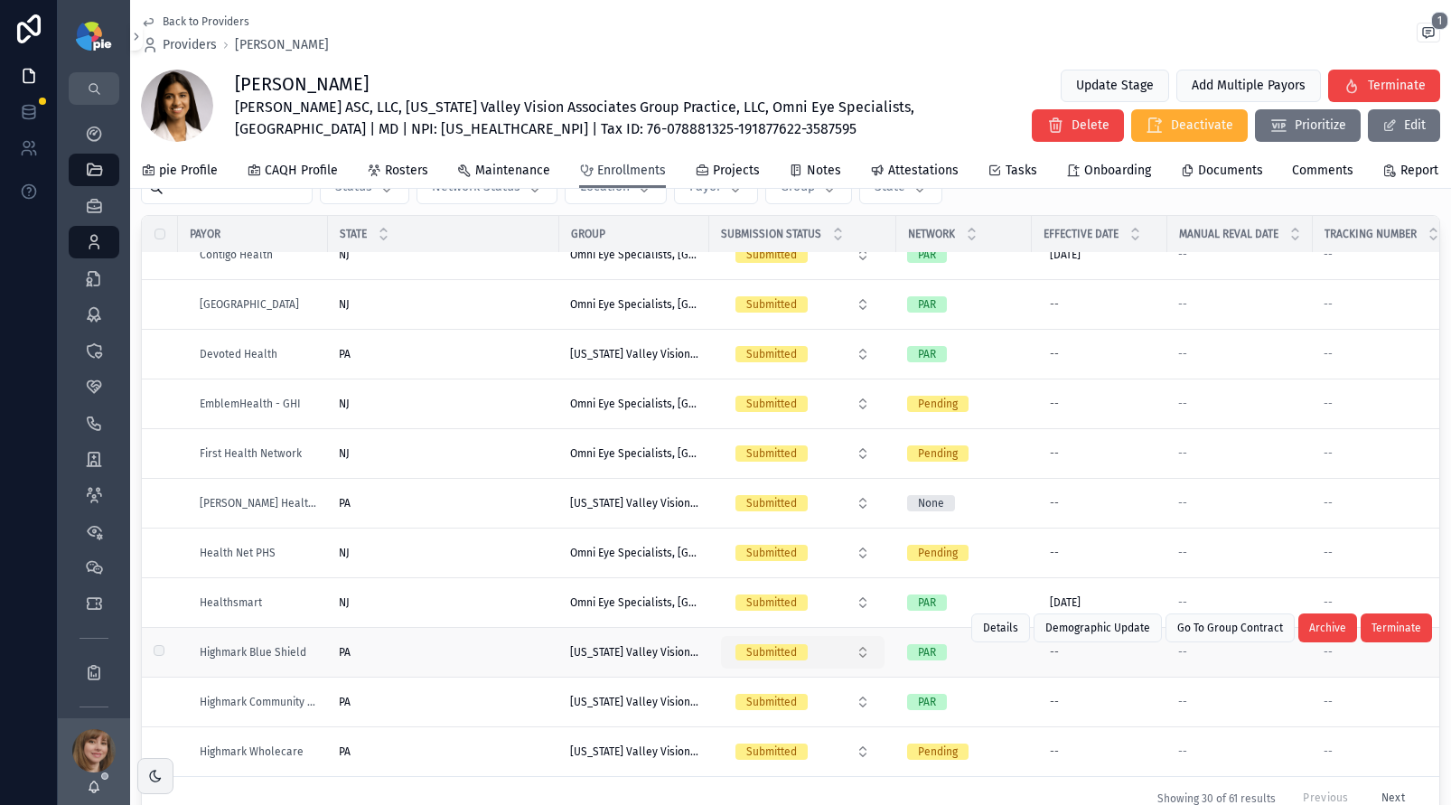
scroll to position [174, 0]
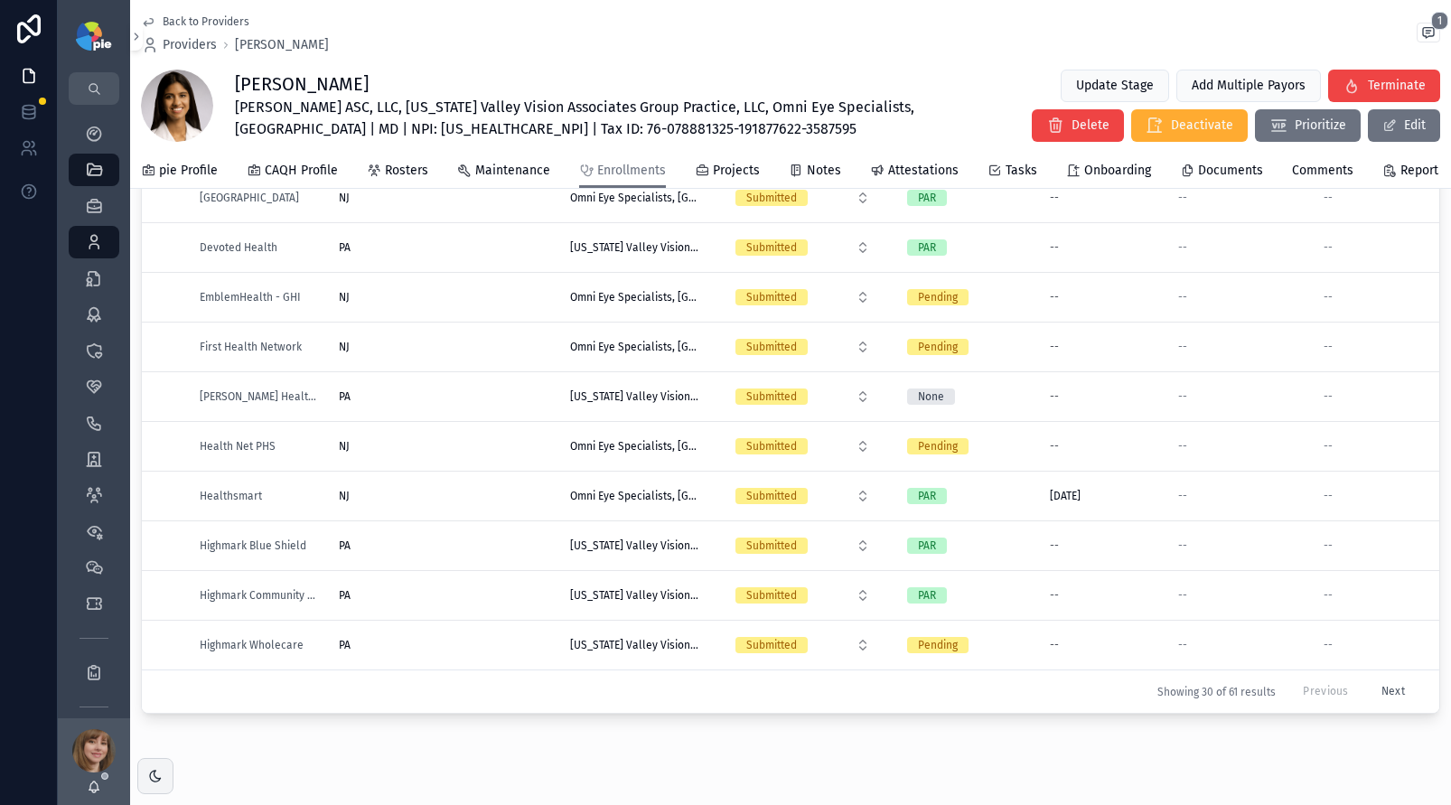
click at [1369, 683] on button "Next" at bounding box center [1393, 692] width 49 height 28
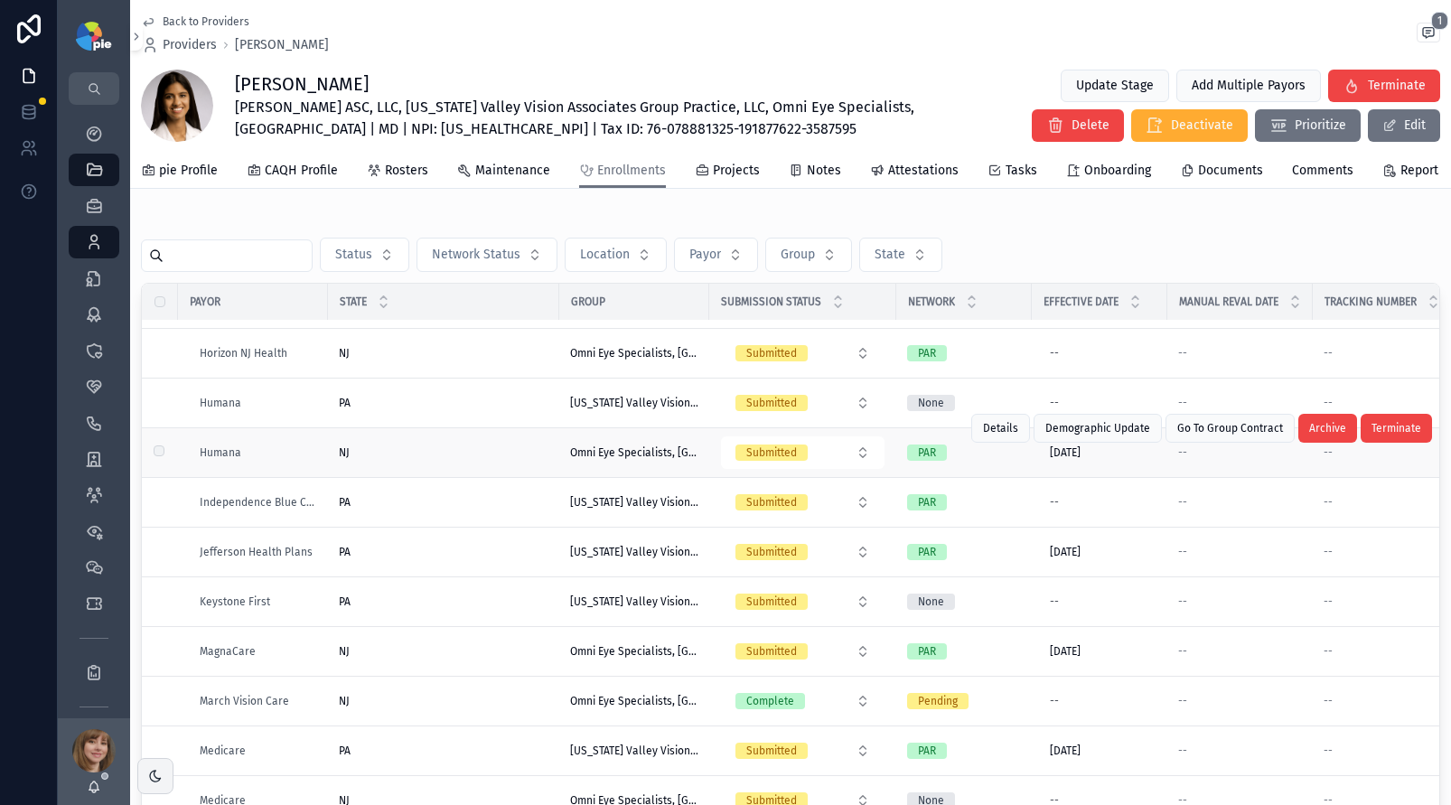
scroll to position [261, 0]
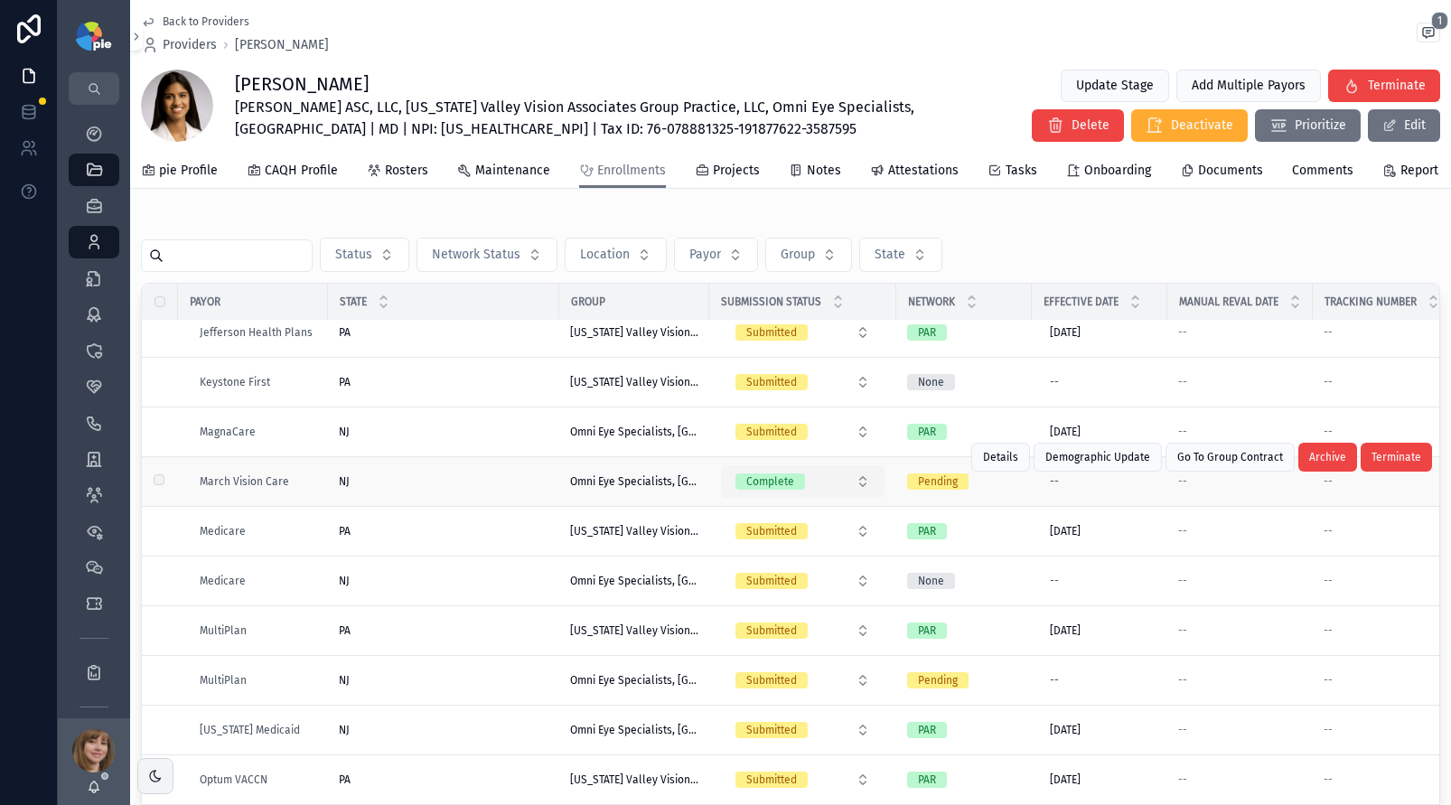
click at [854, 493] on button "Complete" at bounding box center [803, 481] width 164 height 33
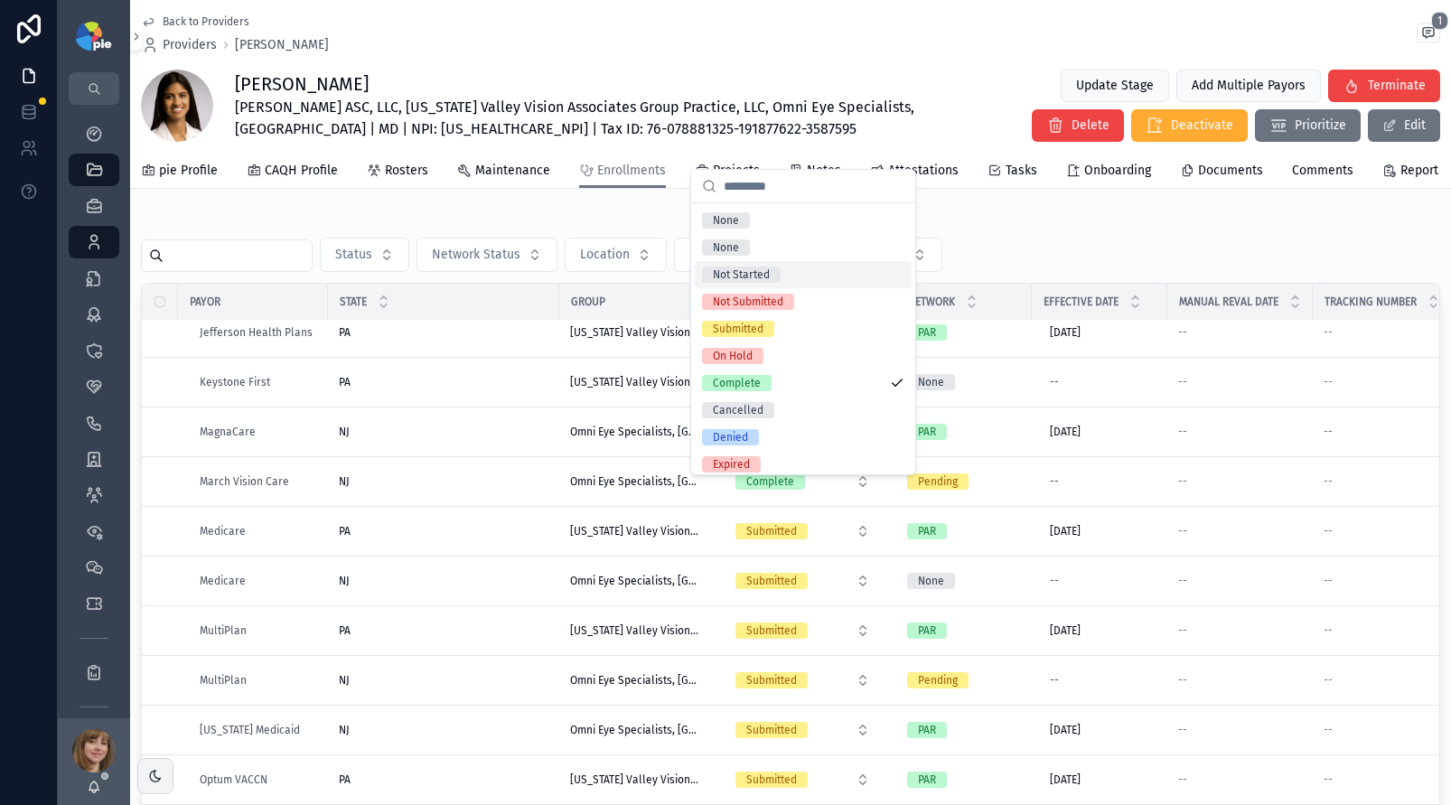
click at [794, 277] on div "Not Started" at bounding box center [803, 274] width 217 height 27
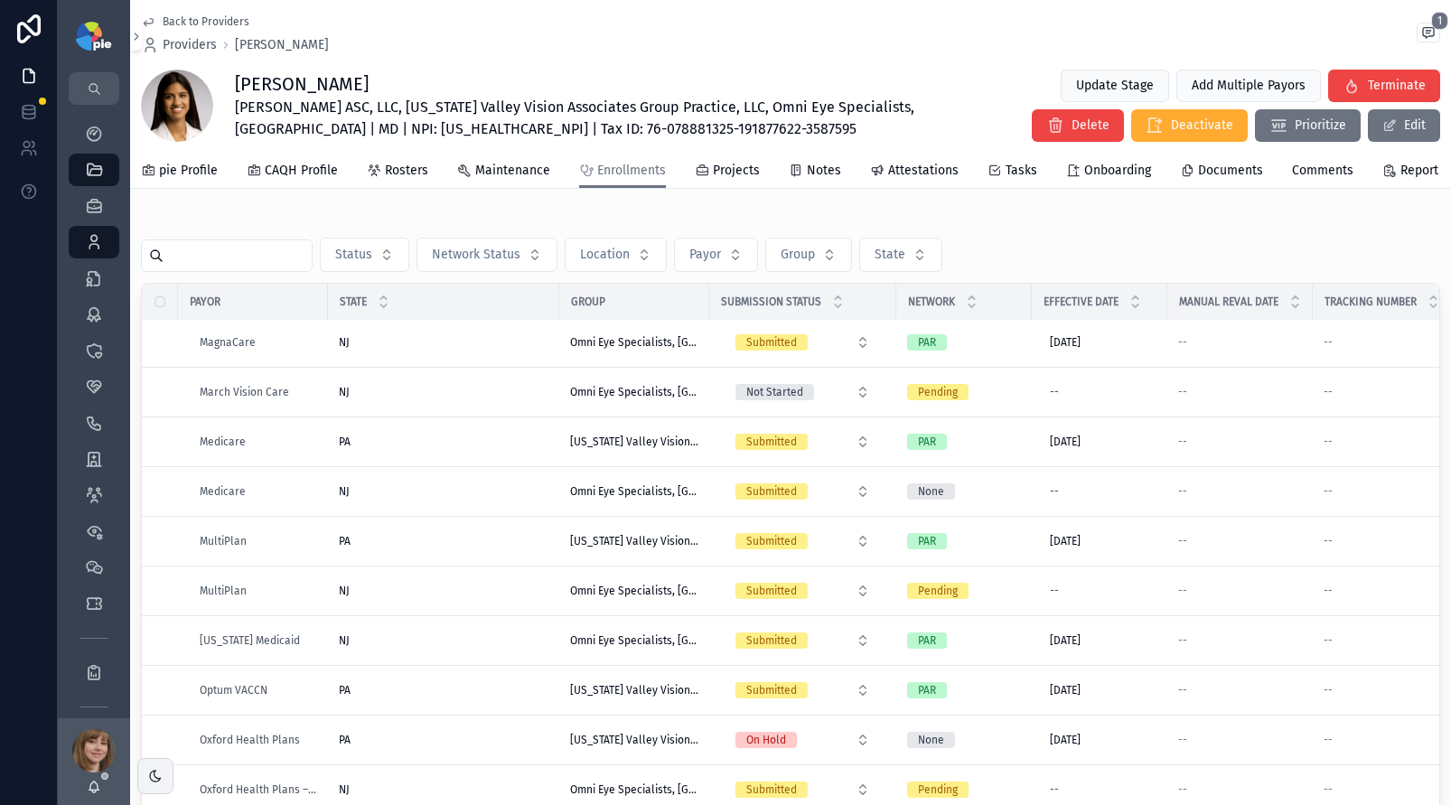
scroll to position [350, 0]
click at [94, 128] on icon "scrollable content" at bounding box center [94, 134] width 18 height 18
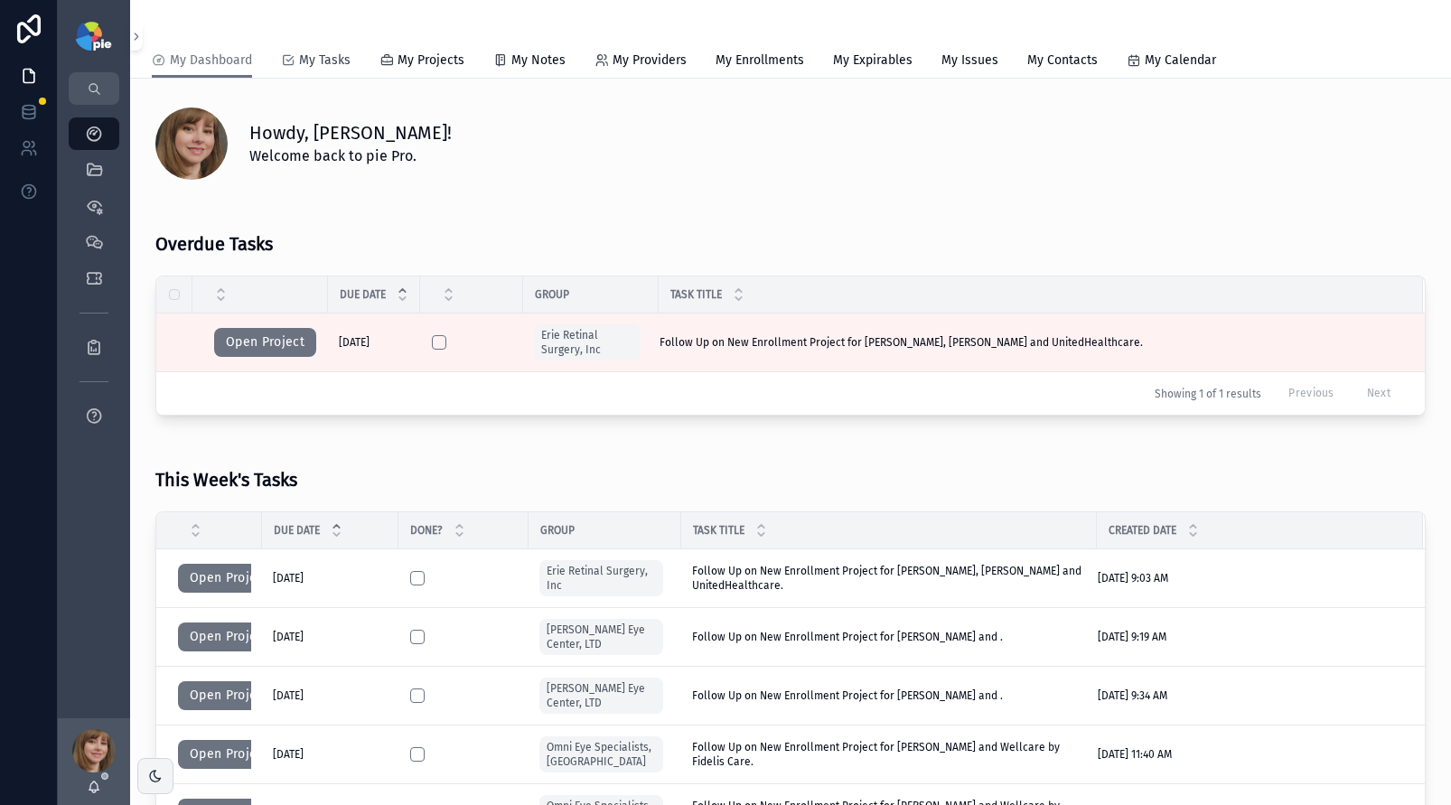
click at [313, 63] on span "My Tasks" at bounding box center [325, 61] width 52 height 18
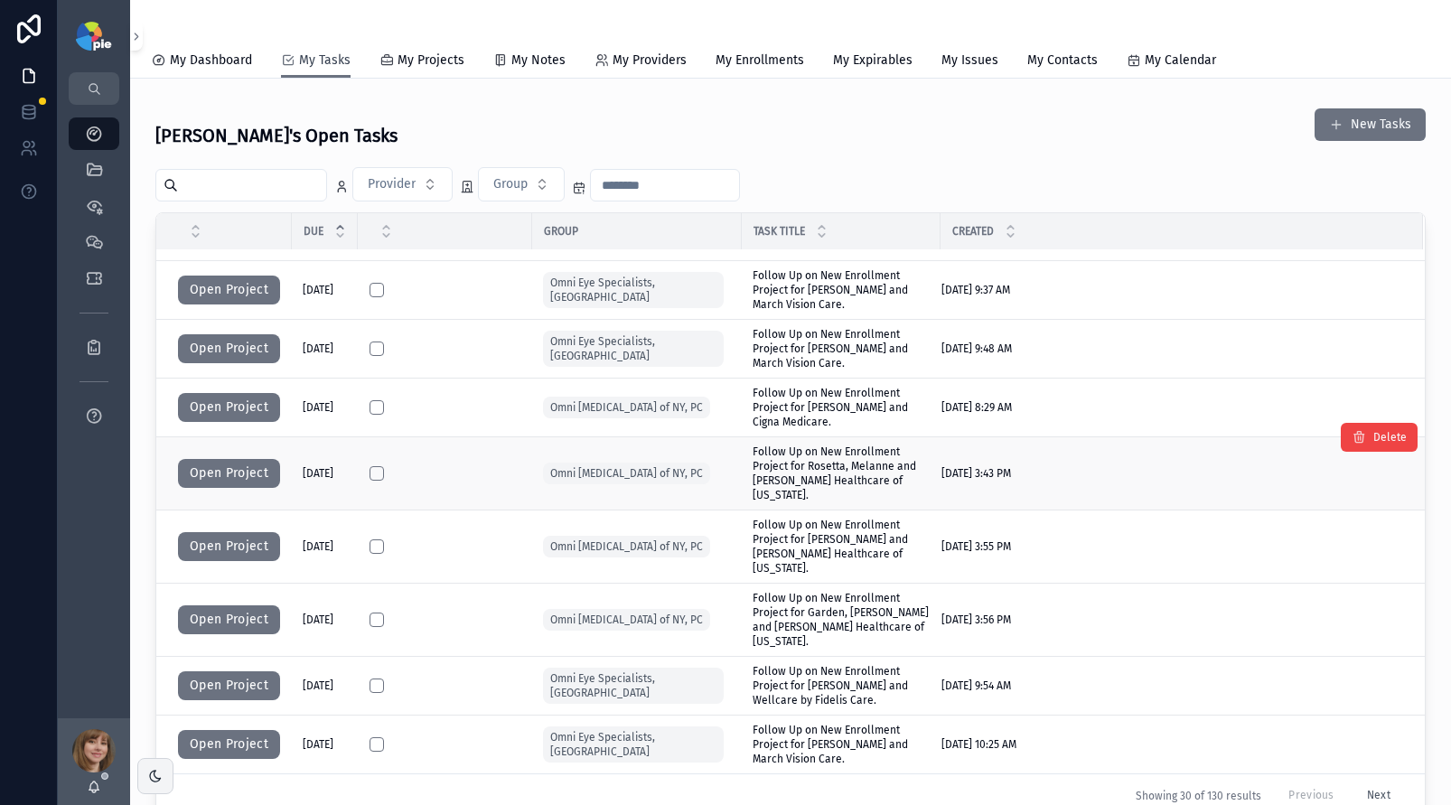
scroll to position [736, 0]
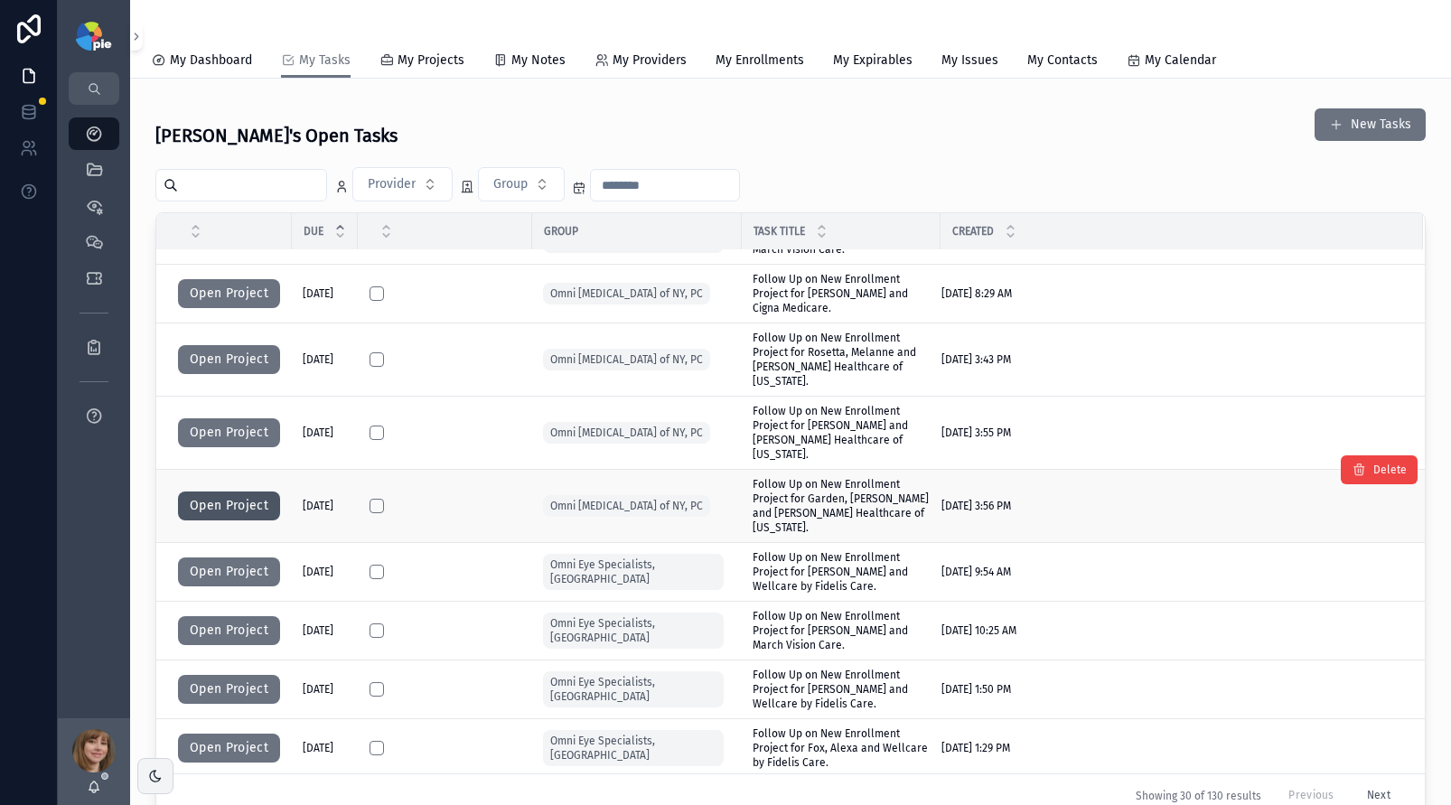
click at [230, 492] on button "Open Project" at bounding box center [229, 506] width 102 height 29
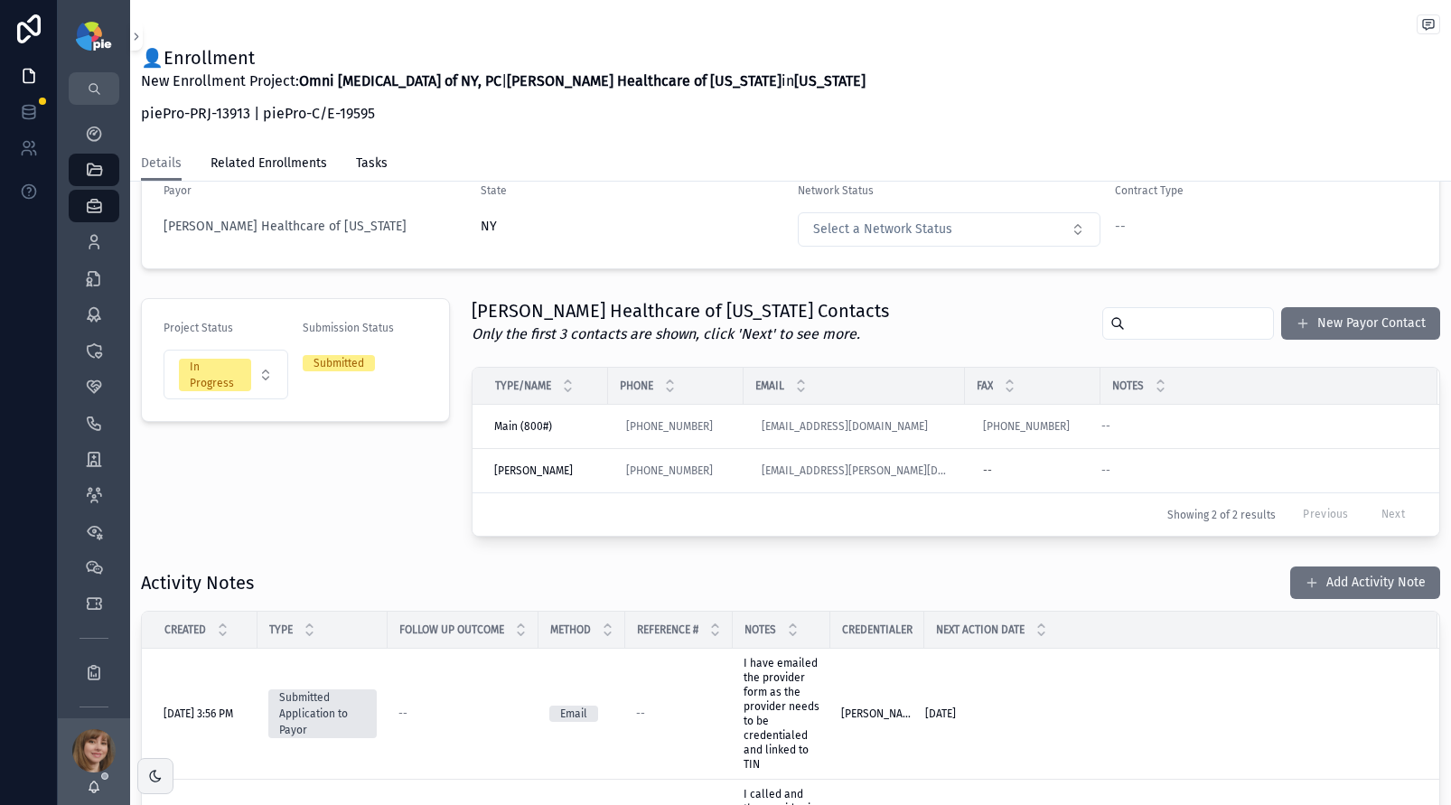
scroll to position [211, 0]
click at [1310, 590] on button "Add Activity Note" at bounding box center [1366, 581] width 150 height 33
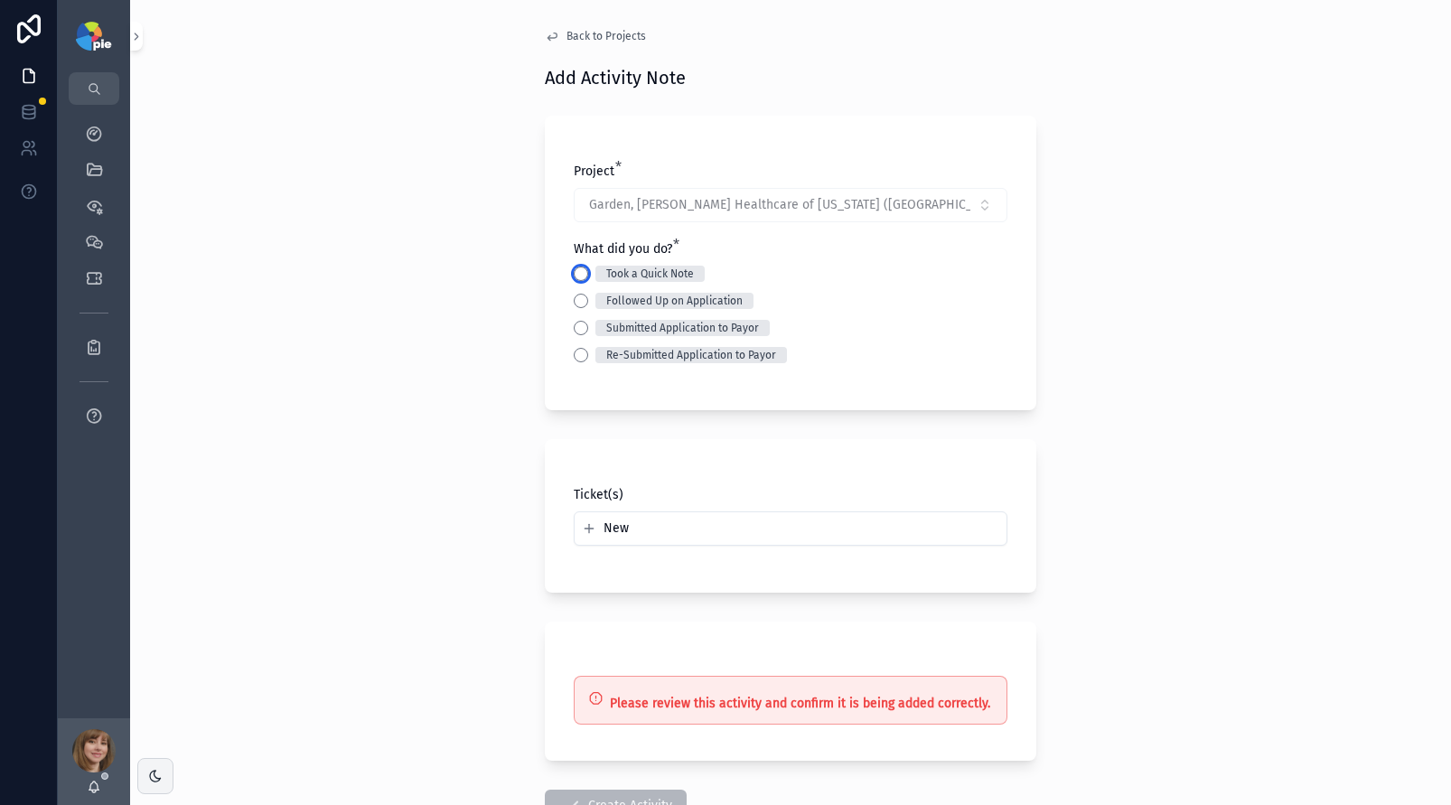
click at [574, 273] on button "Took a Quick Note" at bounding box center [581, 274] width 14 height 14
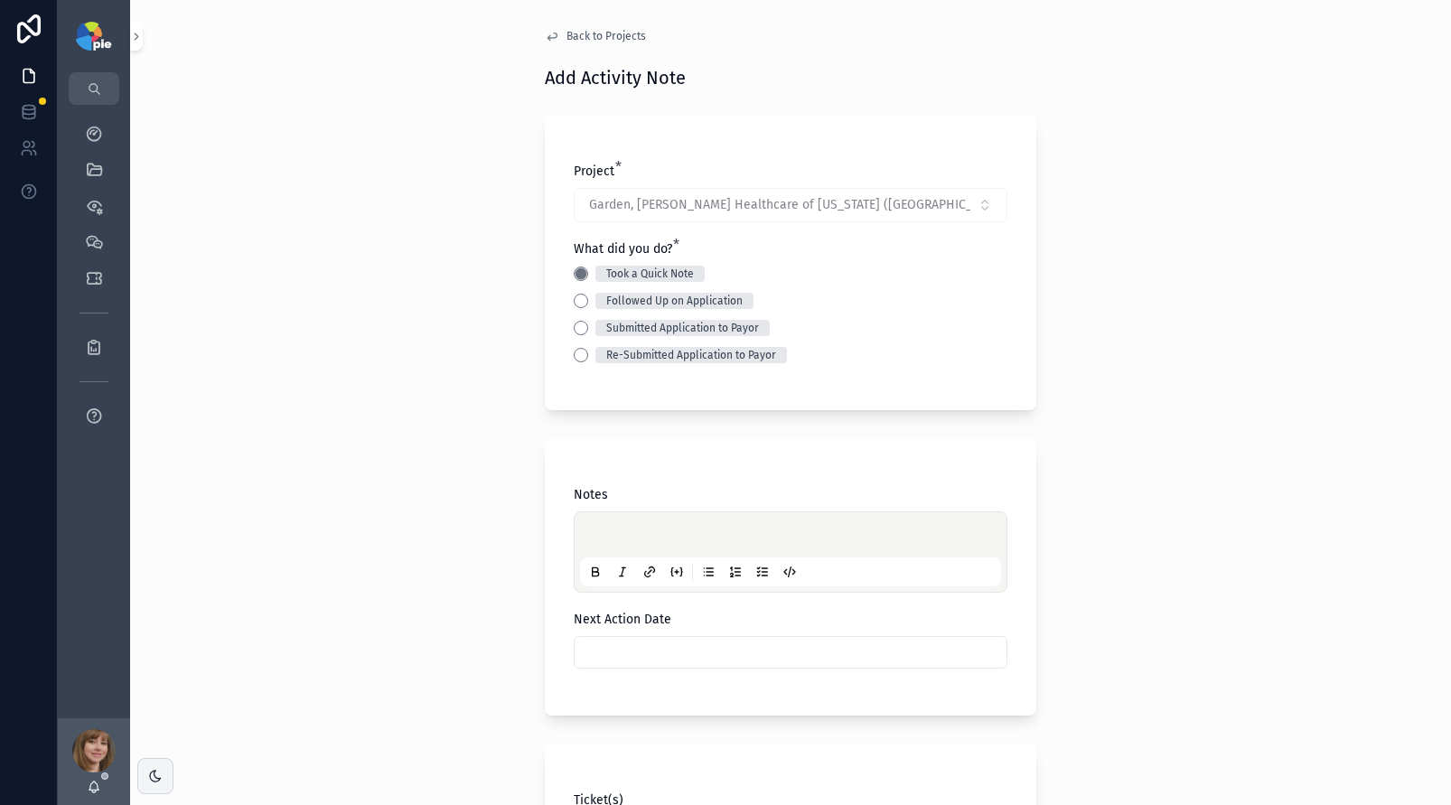
click at [605, 531] on p "scrollable content" at bounding box center [794, 538] width 421 height 18
click at [642, 659] on input "scrollable content" at bounding box center [791, 652] width 432 height 25
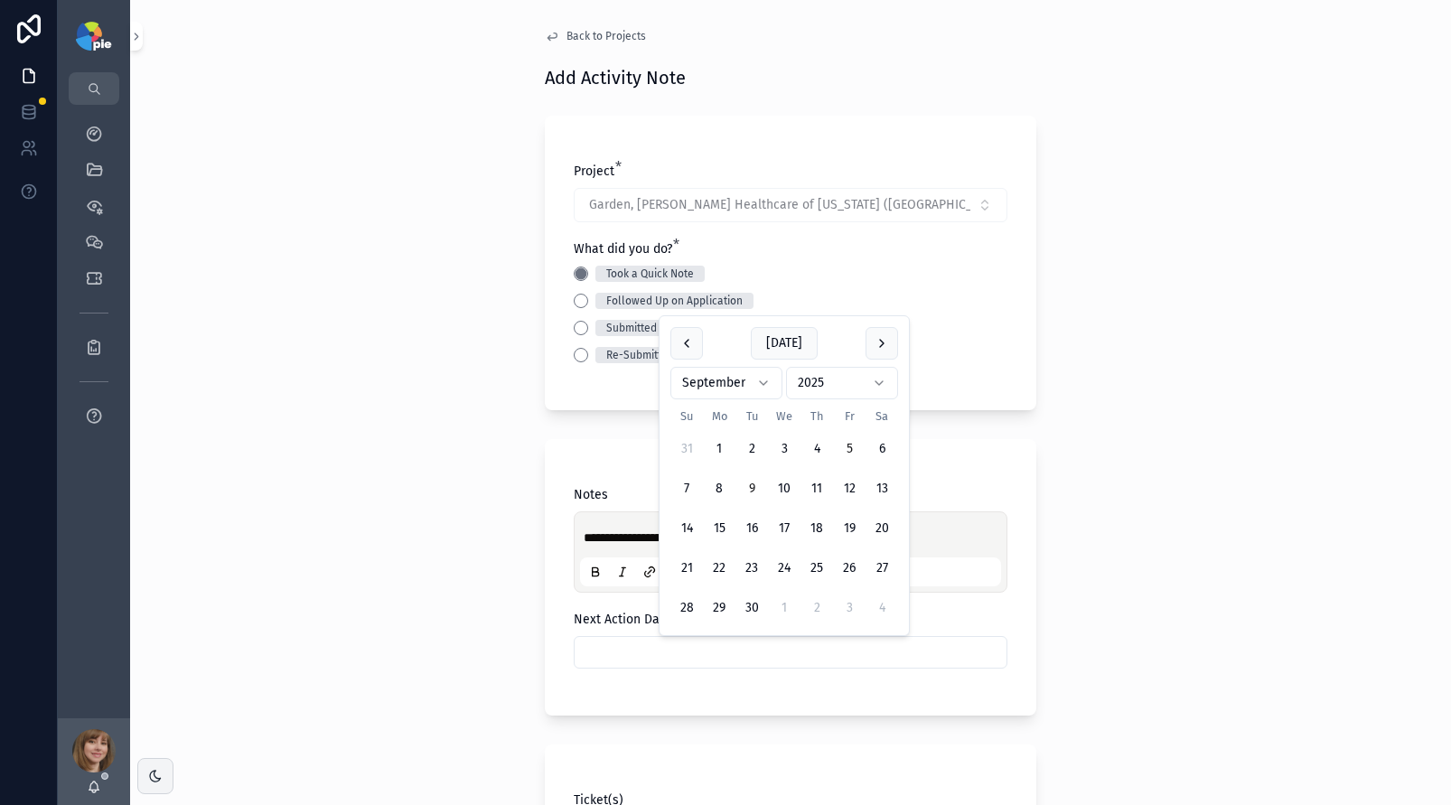
click at [748, 488] on button "9" at bounding box center [752, 489] width 33 height 33
type input "********"
click at [489, 615] on div "**********" at bounding box center [790, 402] width 1321 height 805
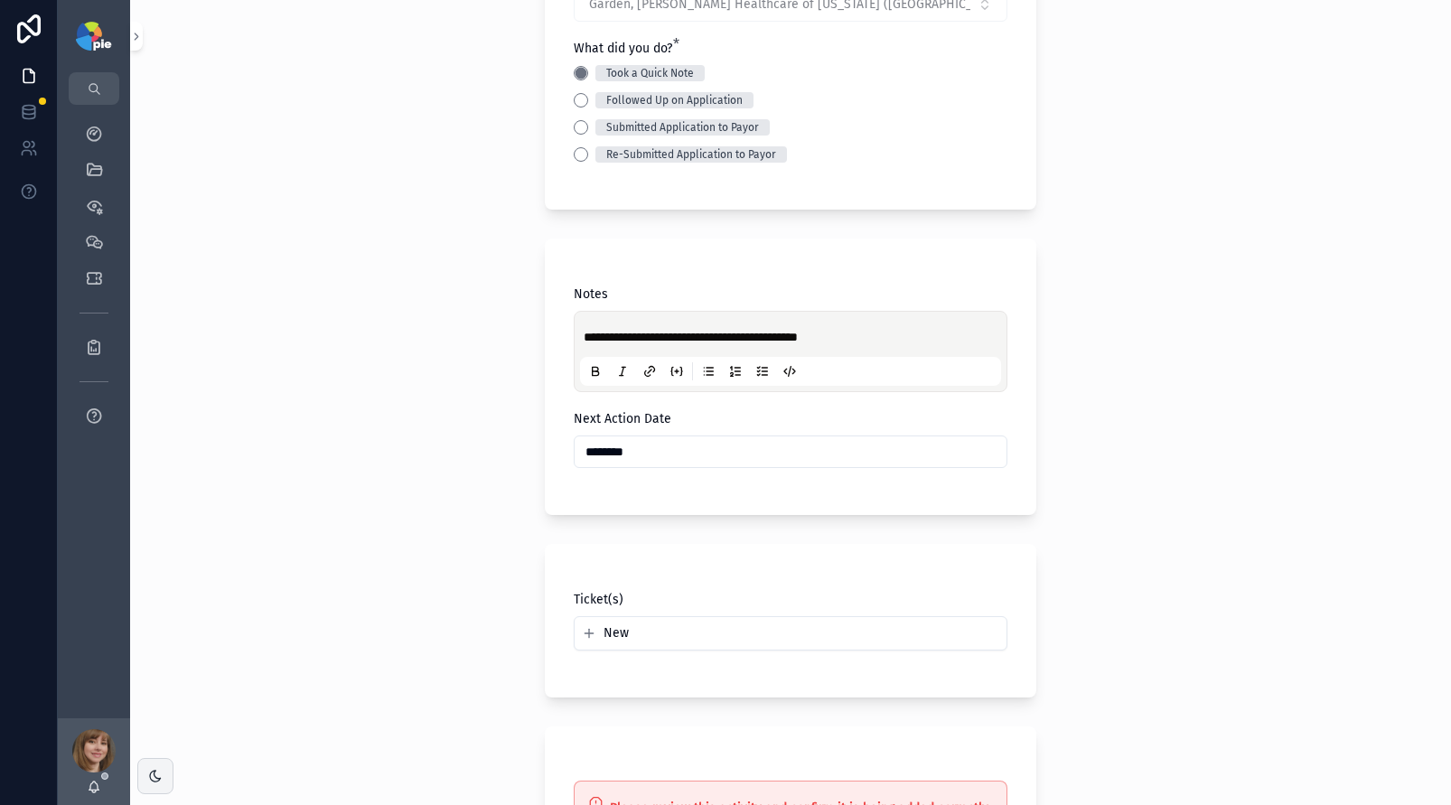
scroll to position [340, 0]
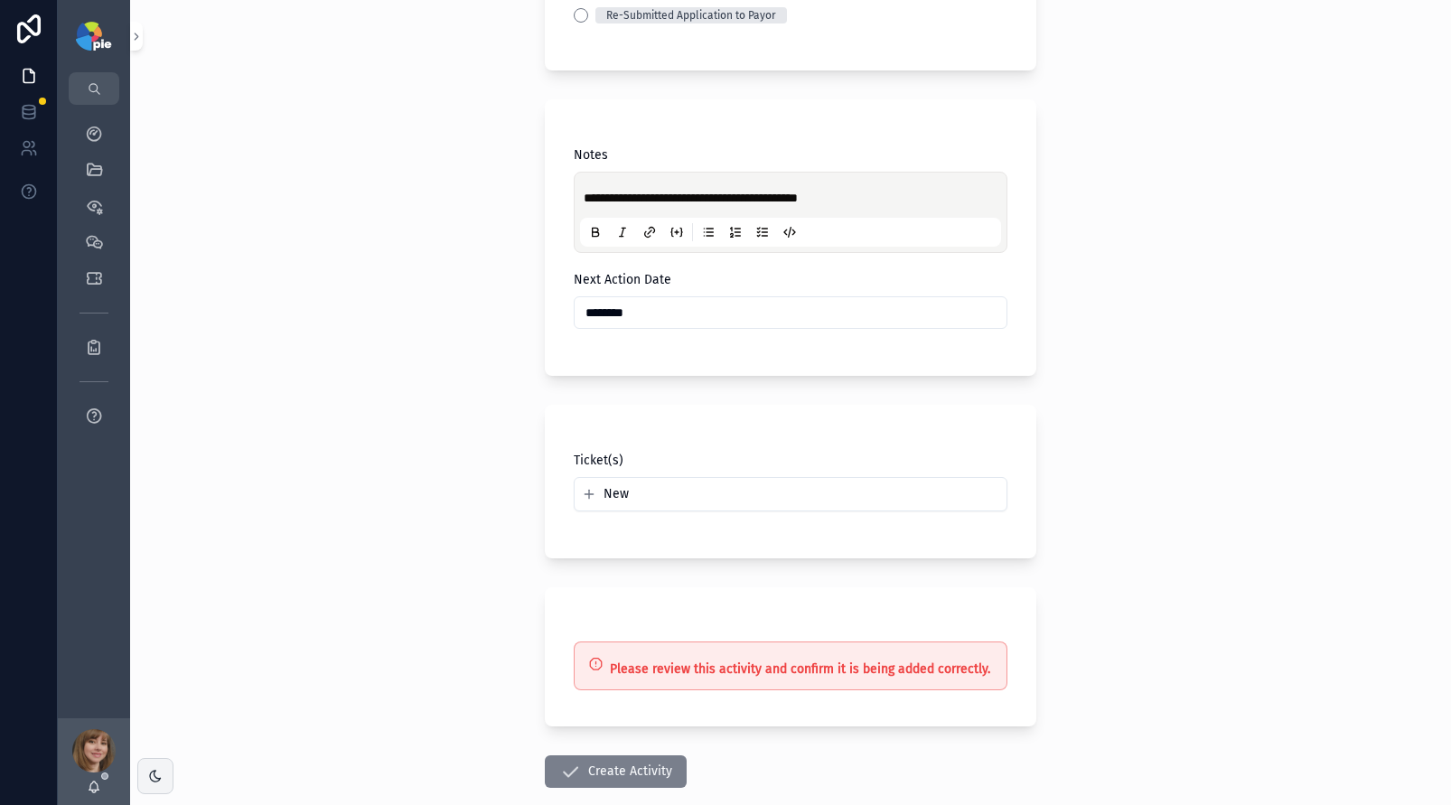
click at [593, 765] on button "Create Activity" at bounding box center [616, 772] width 142 height 33
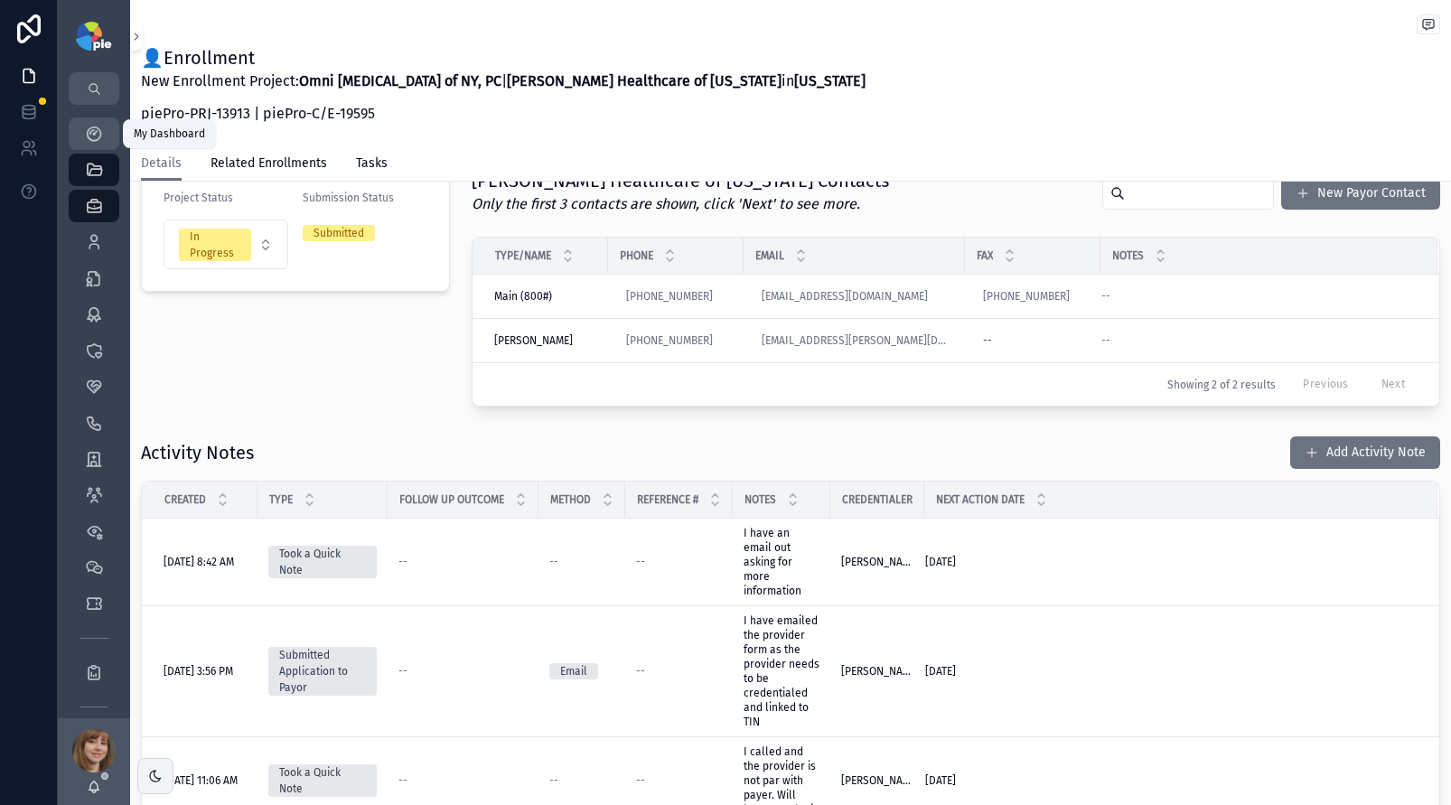
click at [97, 136] on icon "scrollable content" at bounding box center [94, 134] width 18 height 18
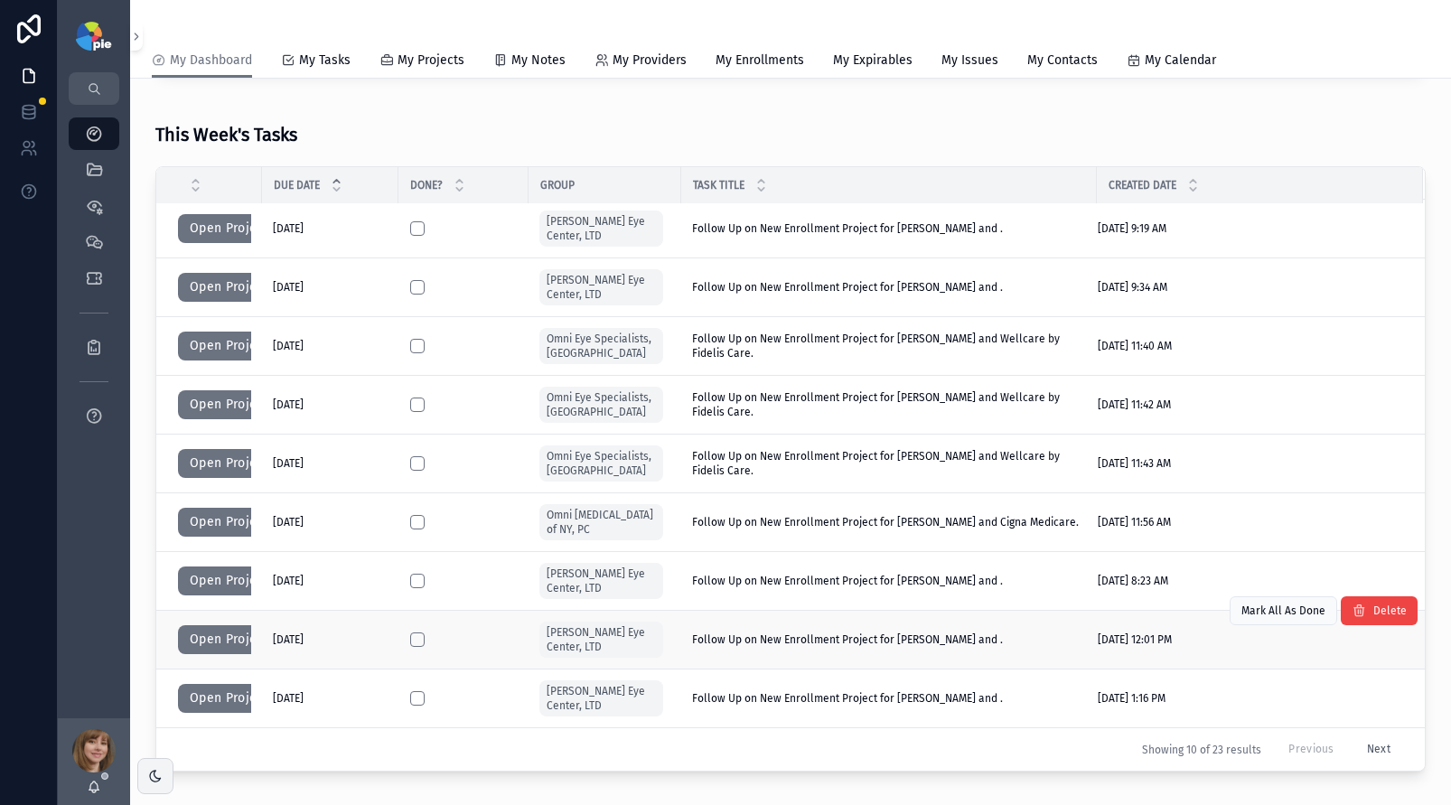
scroll to position [429, 0]
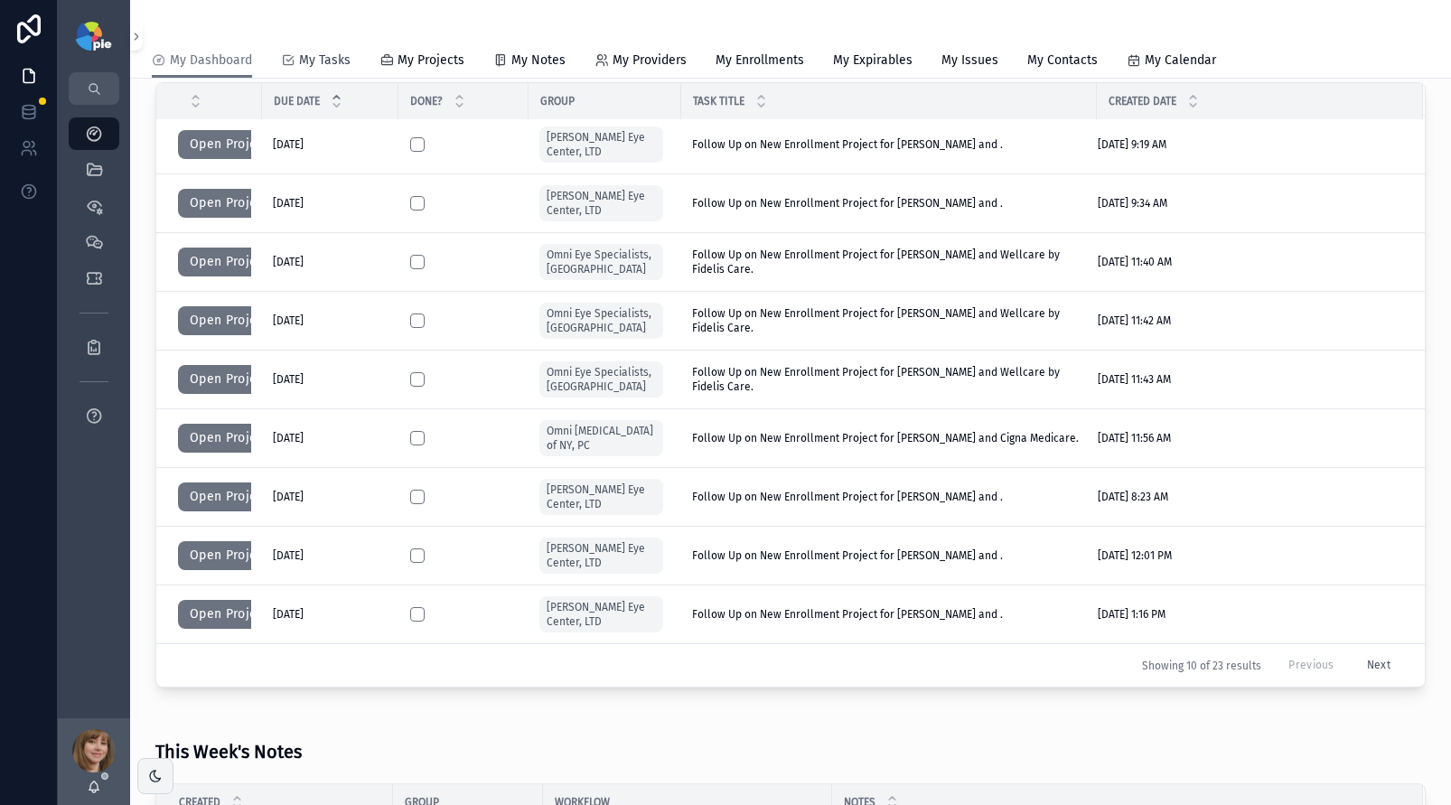
click at [317, 59] on span "My Tasks" at bounding box center [325, 61] width 52 height 18
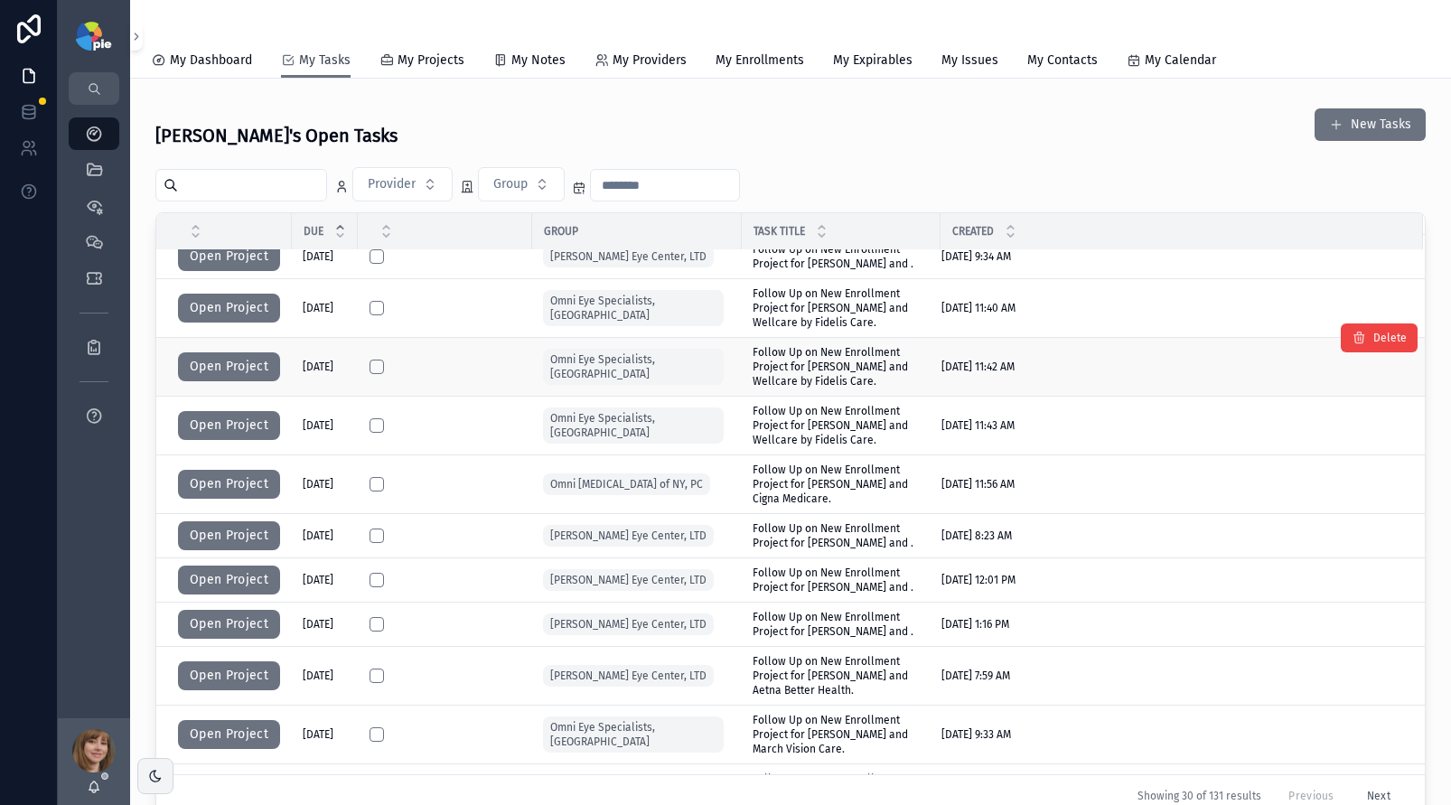
scroll to position [191, 0]
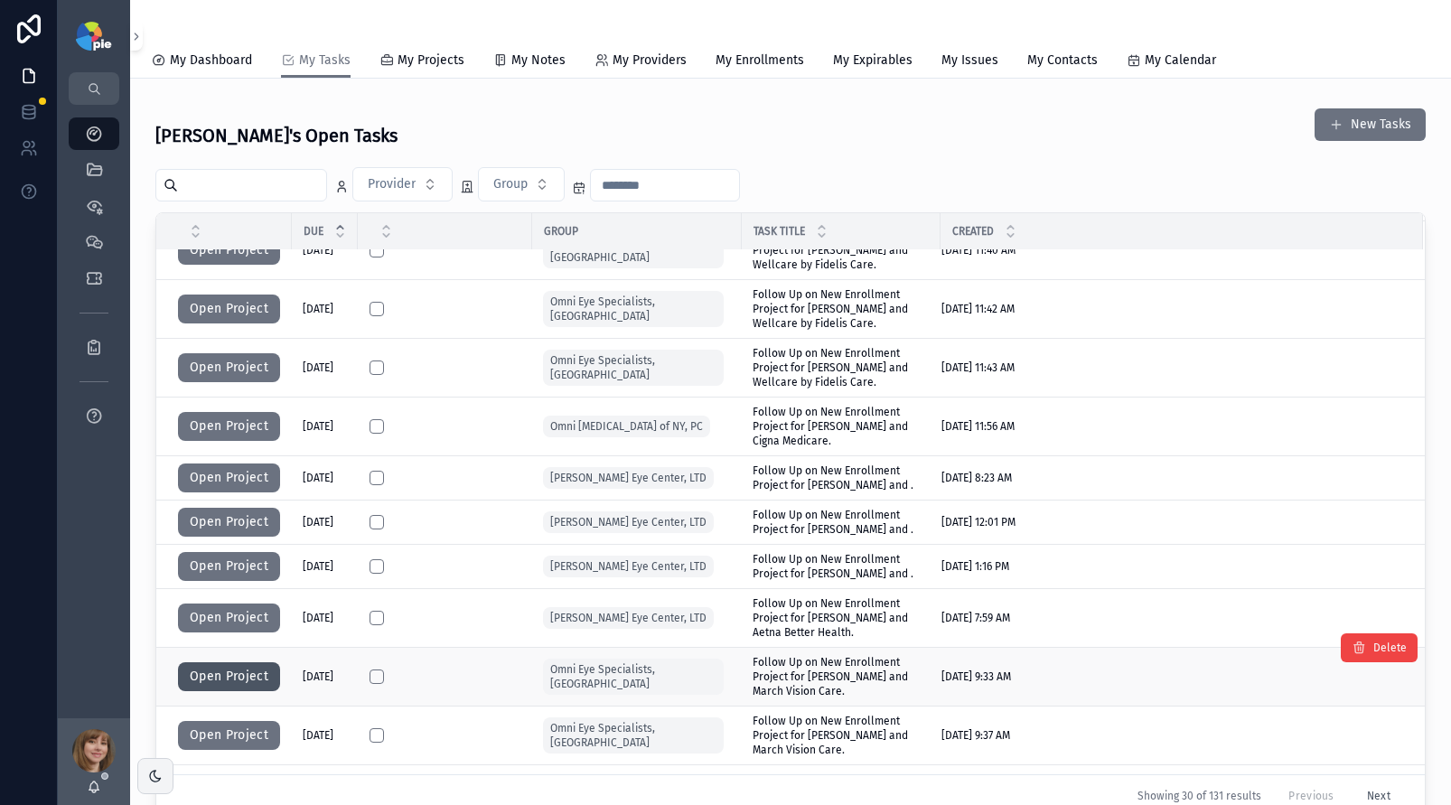
click at [249, 662] on button "Open Project" at bounding box center [229, 676] width 102 height 29
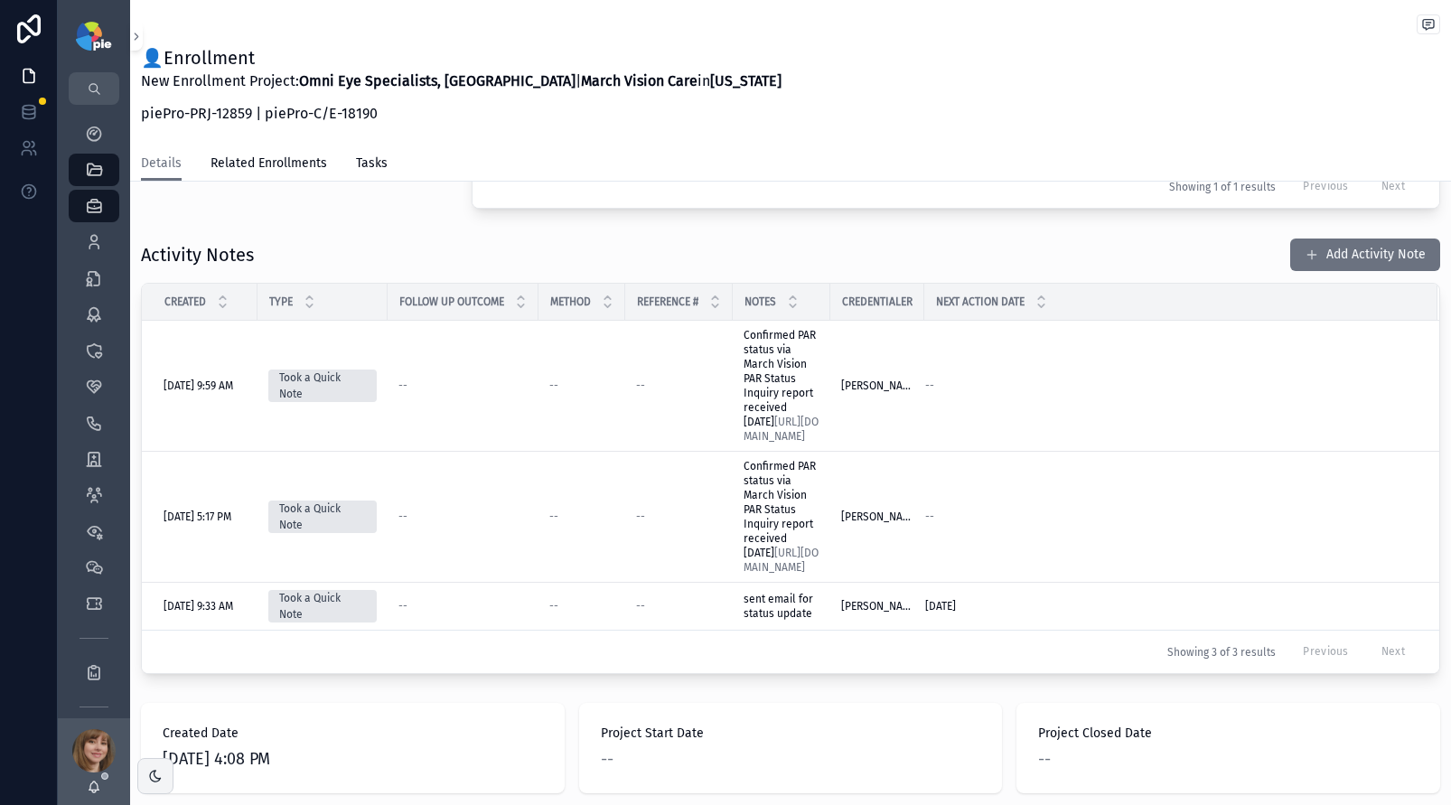
scroll to position [344, 0]
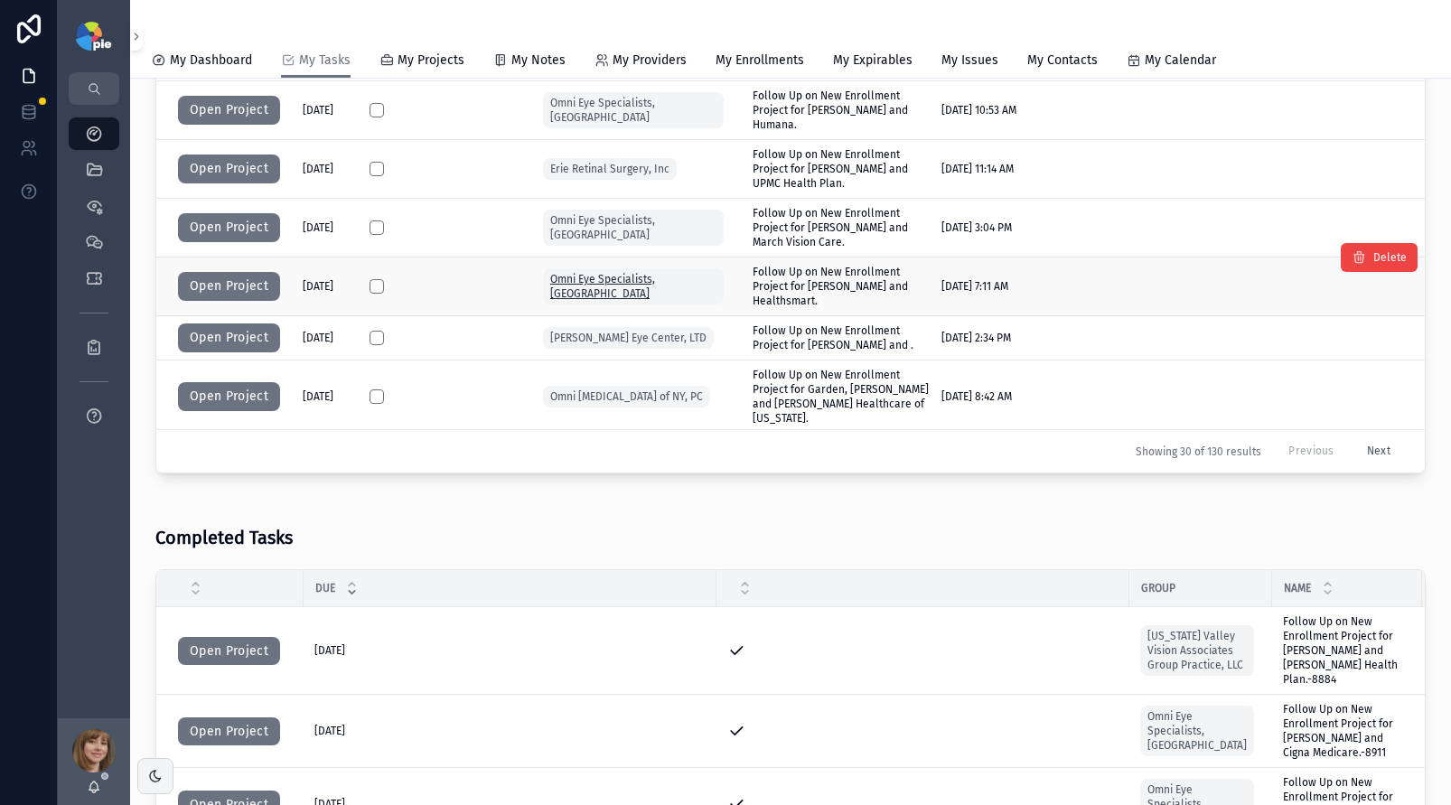
scroll to position [1122, 0]
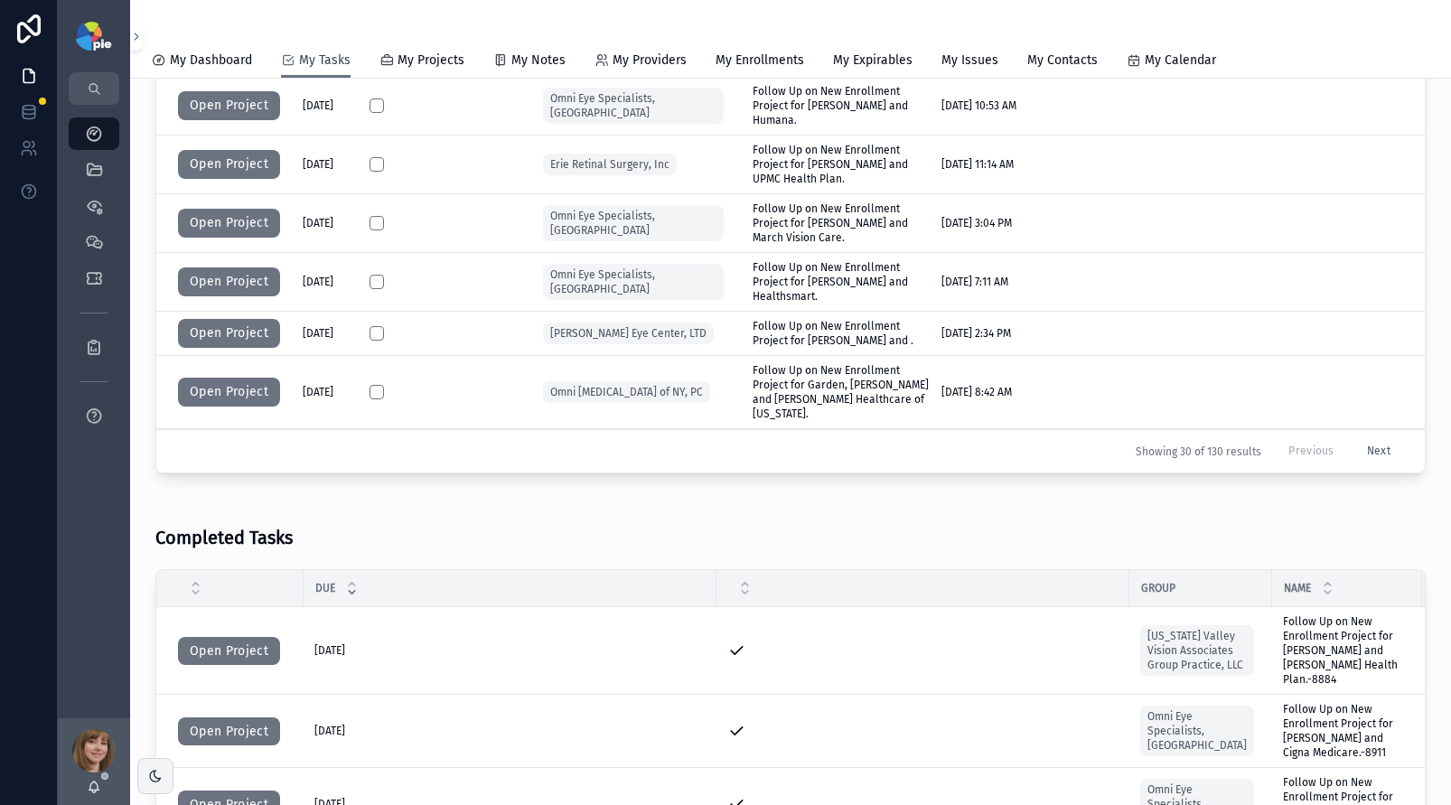
click at [333, 70] on link "My Tasks" at bounding box center [316, 61] width 70 height 34
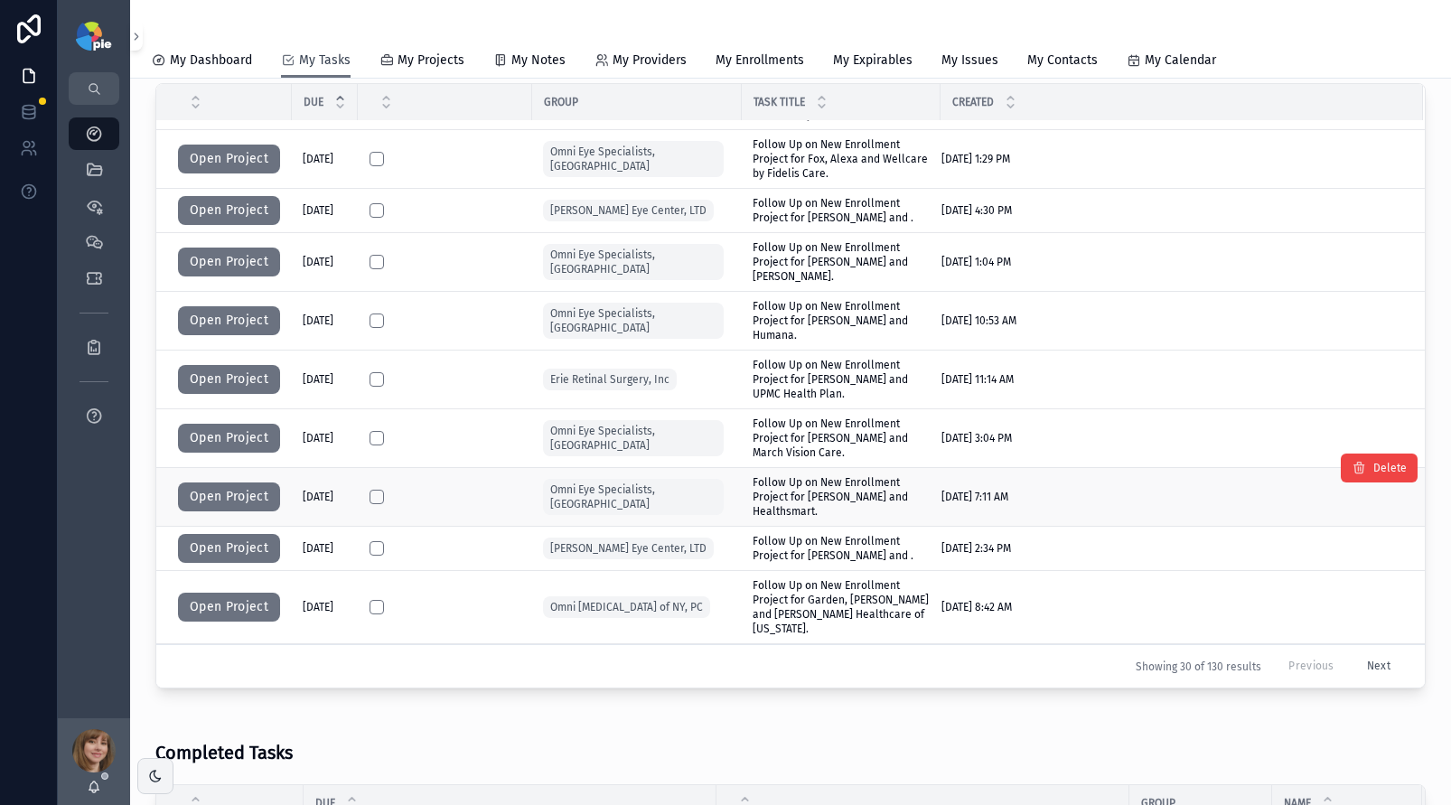
scroll to position [131, 0]
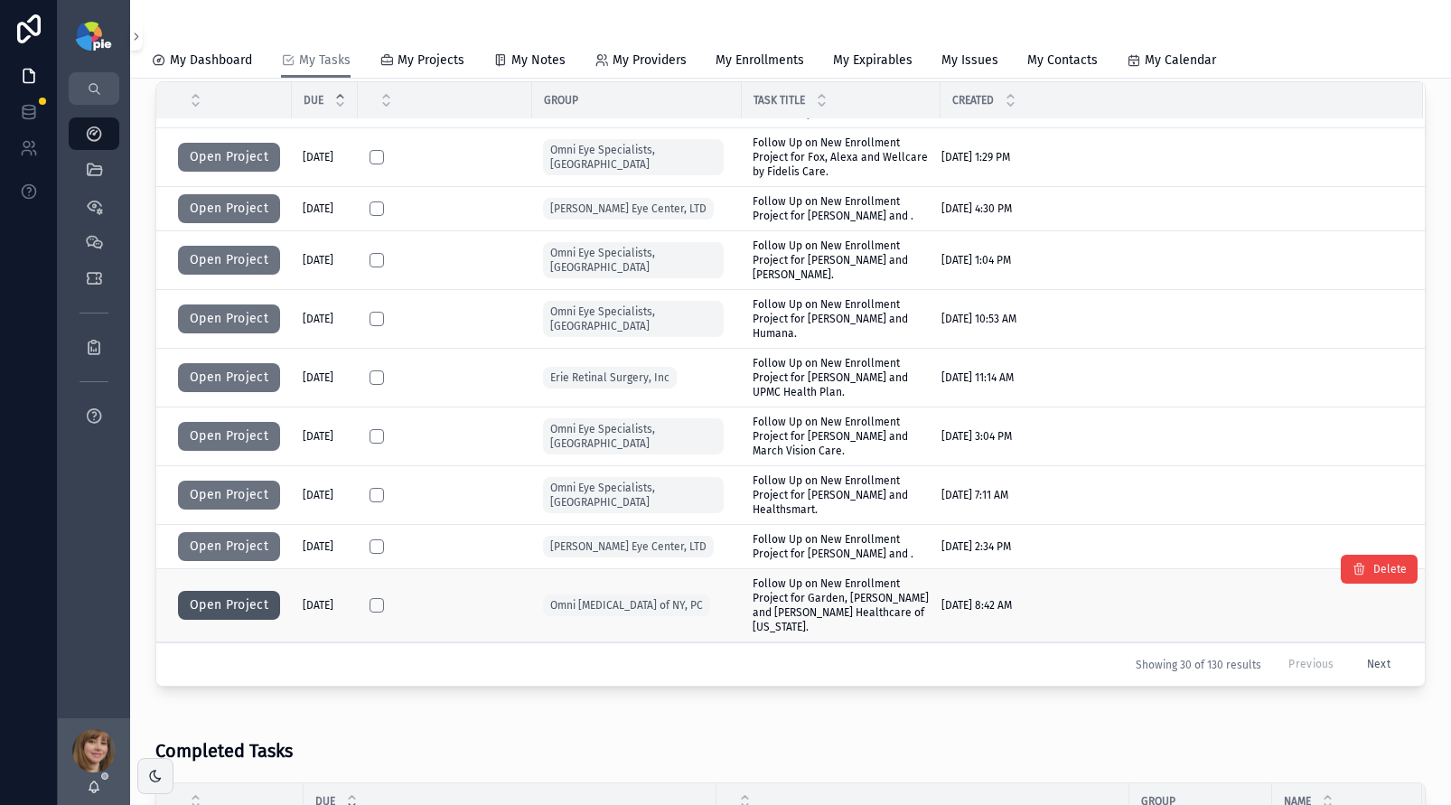
click at [249, 591] on button "Open Project" at bounding box center [229, 605] width 102 height 29
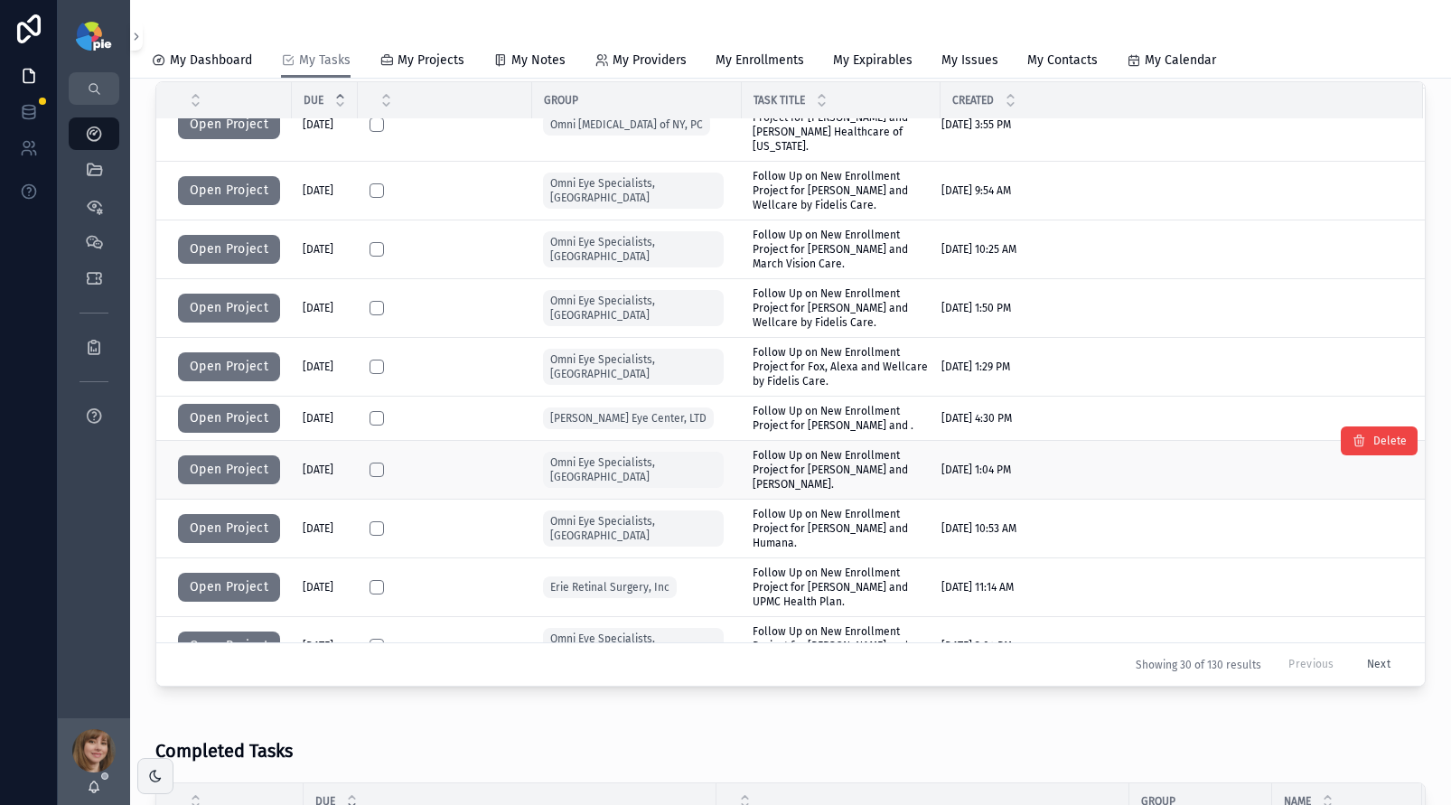
scroll to position [553, 0]
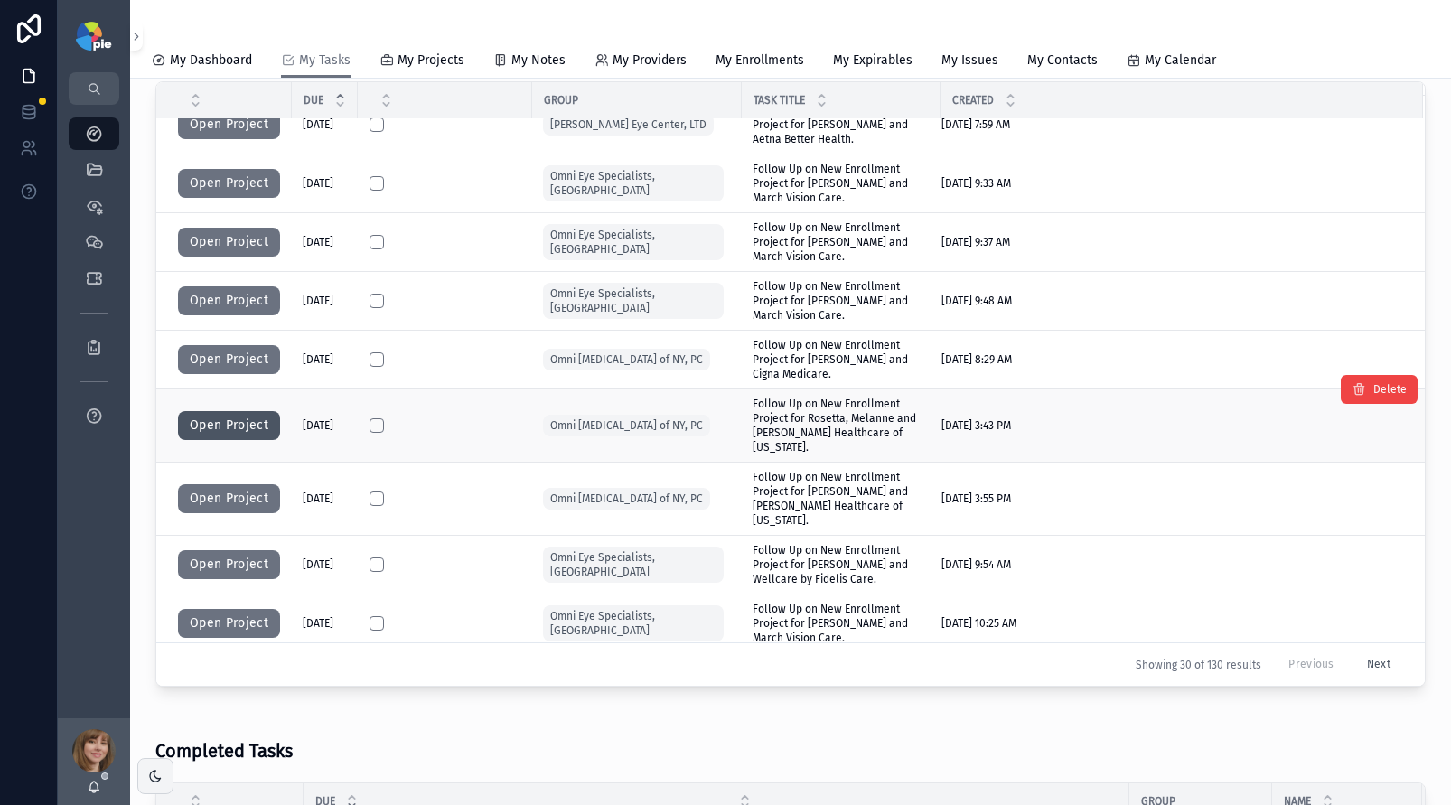
click at [229, 411] on button "Open Project" at bounding box center [229, 425] width 102 height 29
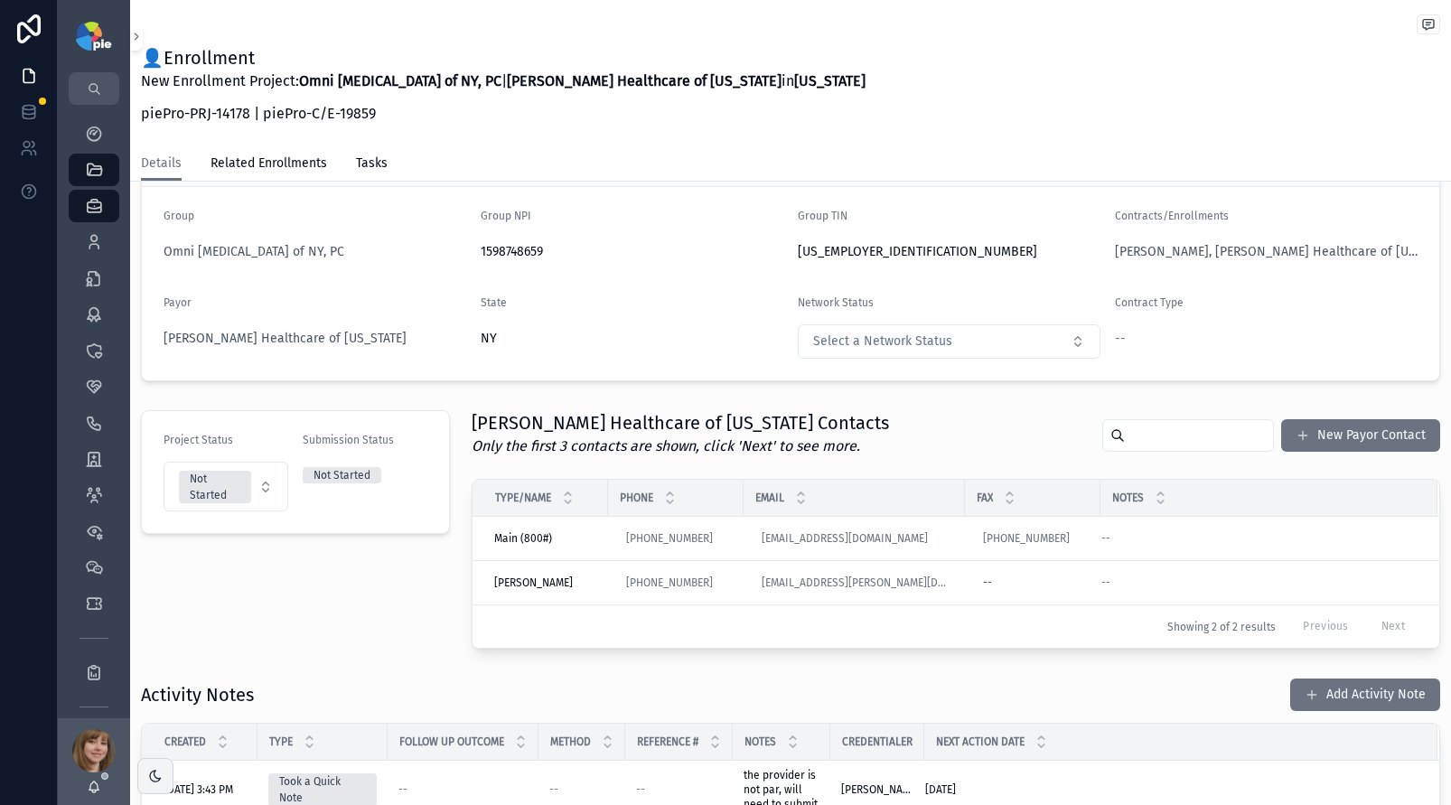
scroll to position [256, 0]
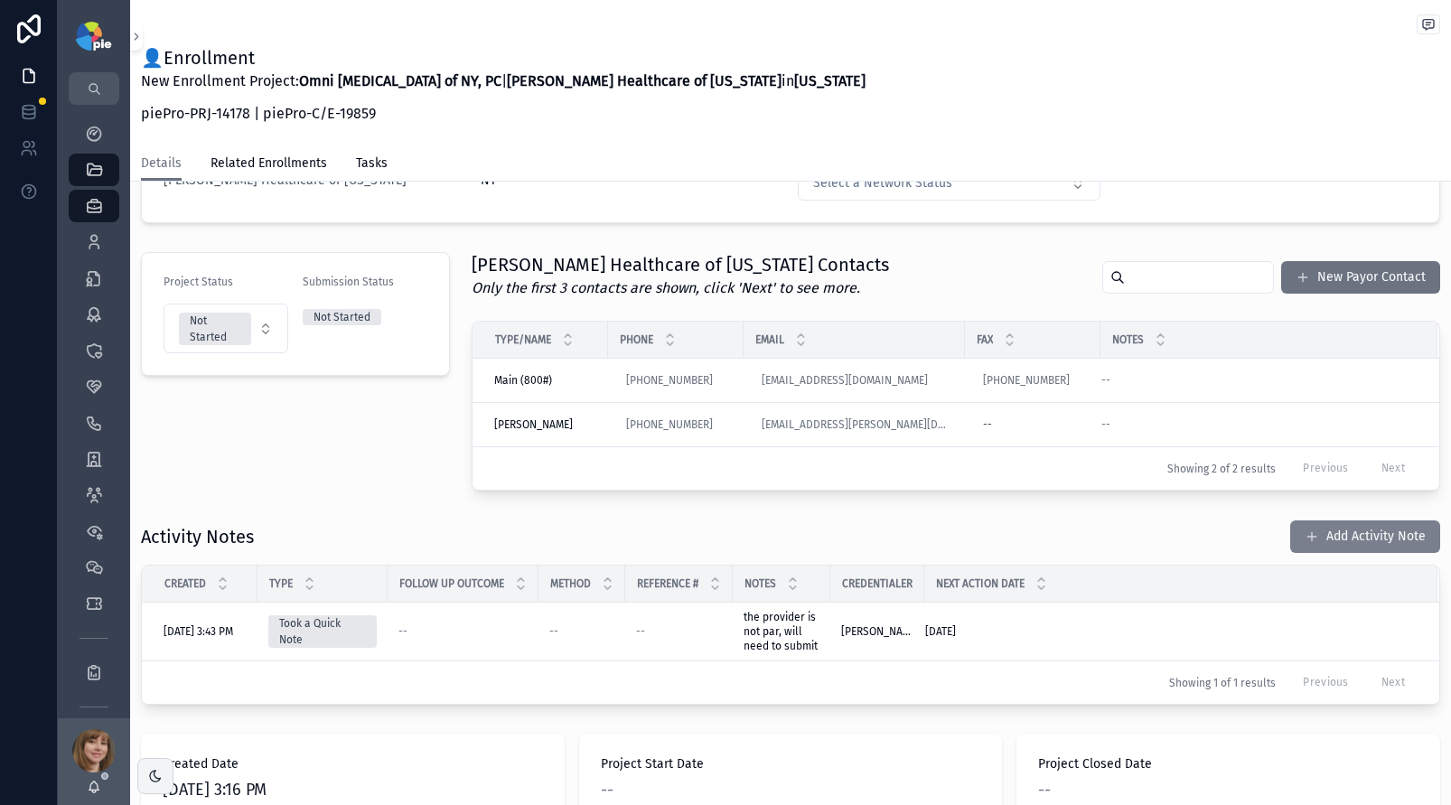
click at [1291, 532] on button "Add Activity Note" at bounding box center [1366, 537] width 150 height 33
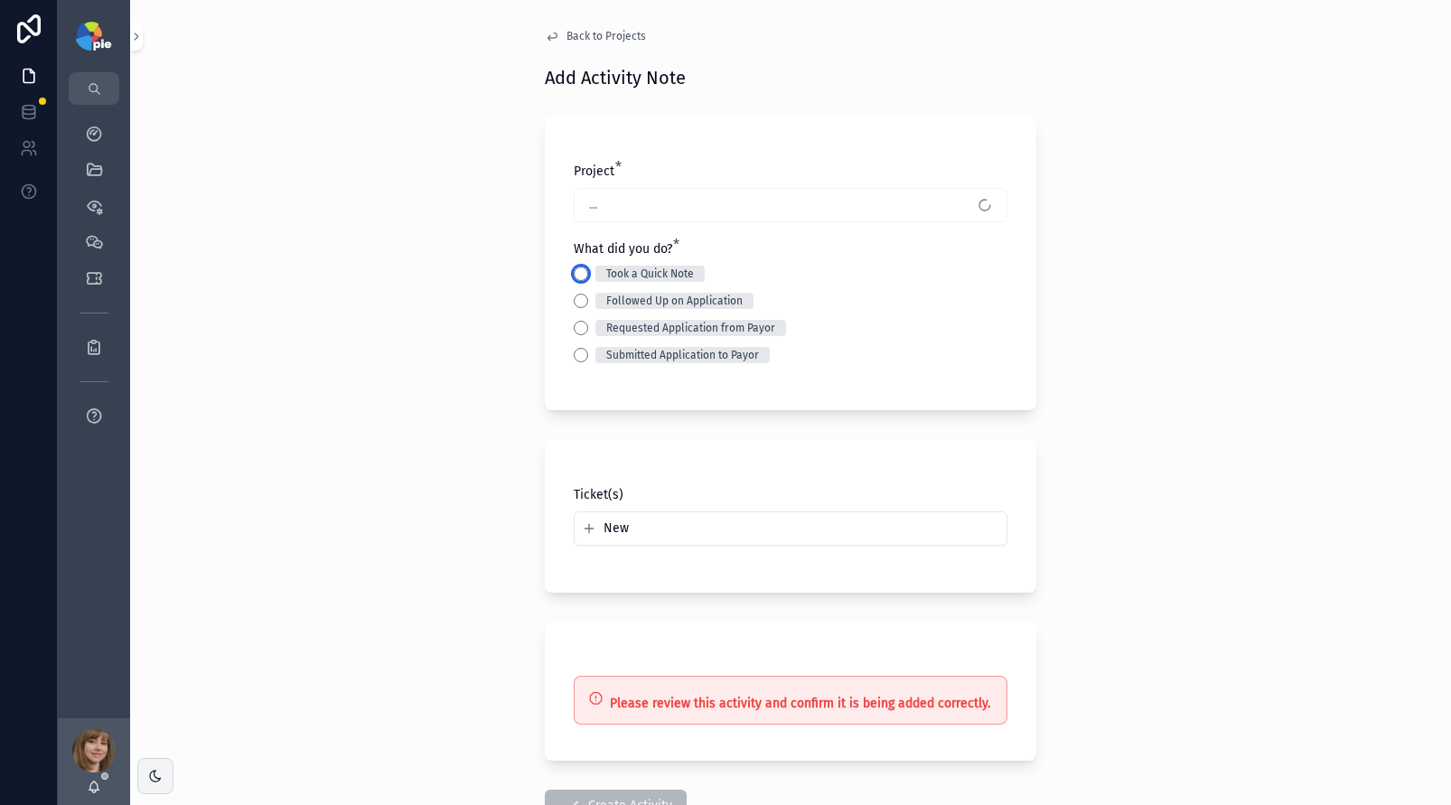
click at [579, 277] on button "Took a Quick Note" at bounding box center [581, 274] width 14 height 14
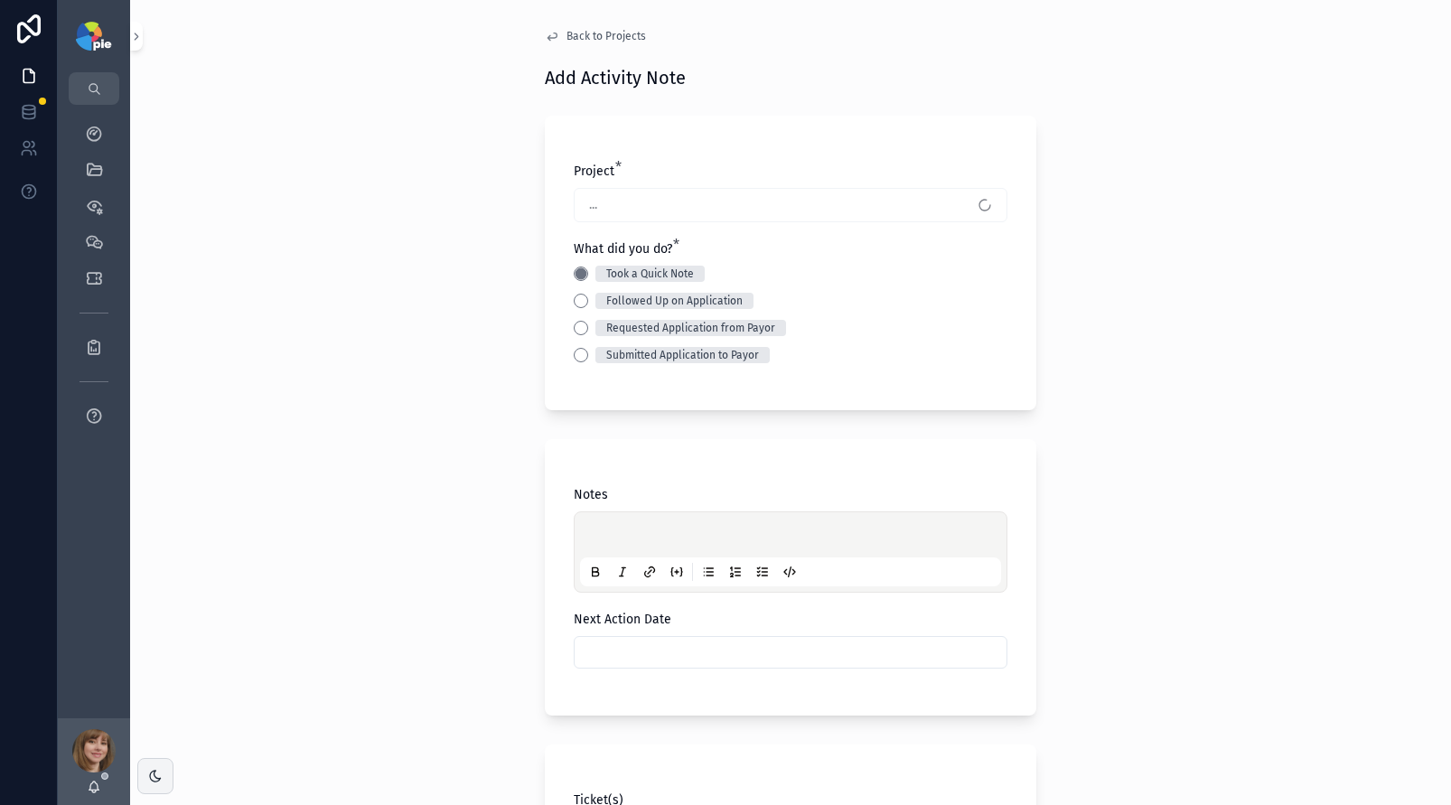
click at [623, 523] on div "scrollable content" at bounding box center [790, 552] width 421 height 69
click at [621, 534] on p "scrollable content" at bounding box center [794, 538] width 421 height 18
click at [619, 642] on input "scrollable content" at bounding box center [791, 652] width 432 height 25
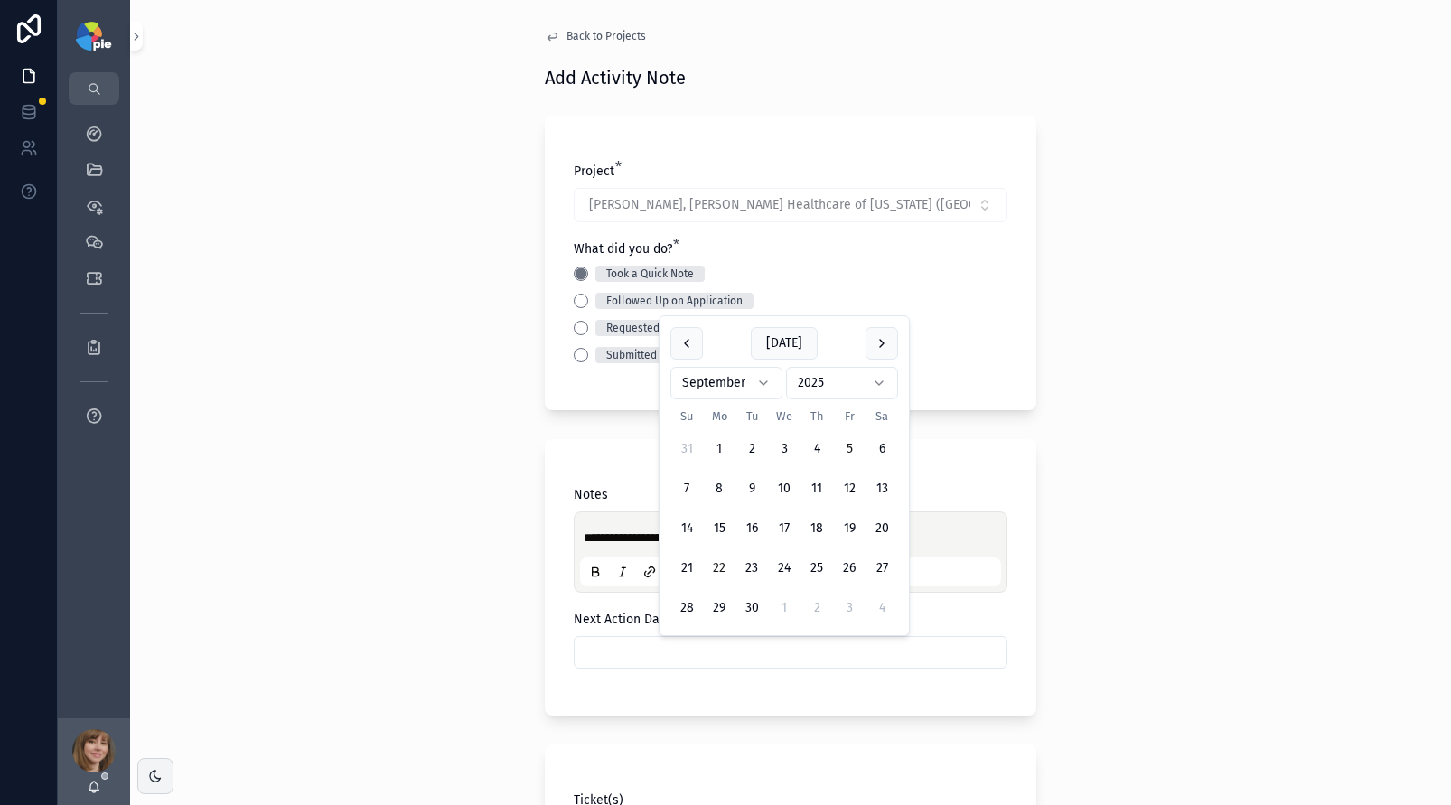
click at [731, 555] on button "22" at bounding box center [719, 568] width 33 height 33
type input "*********"
click at [467, 504] on div "**********" at bounding box center [790, 402] width 1321 height 805
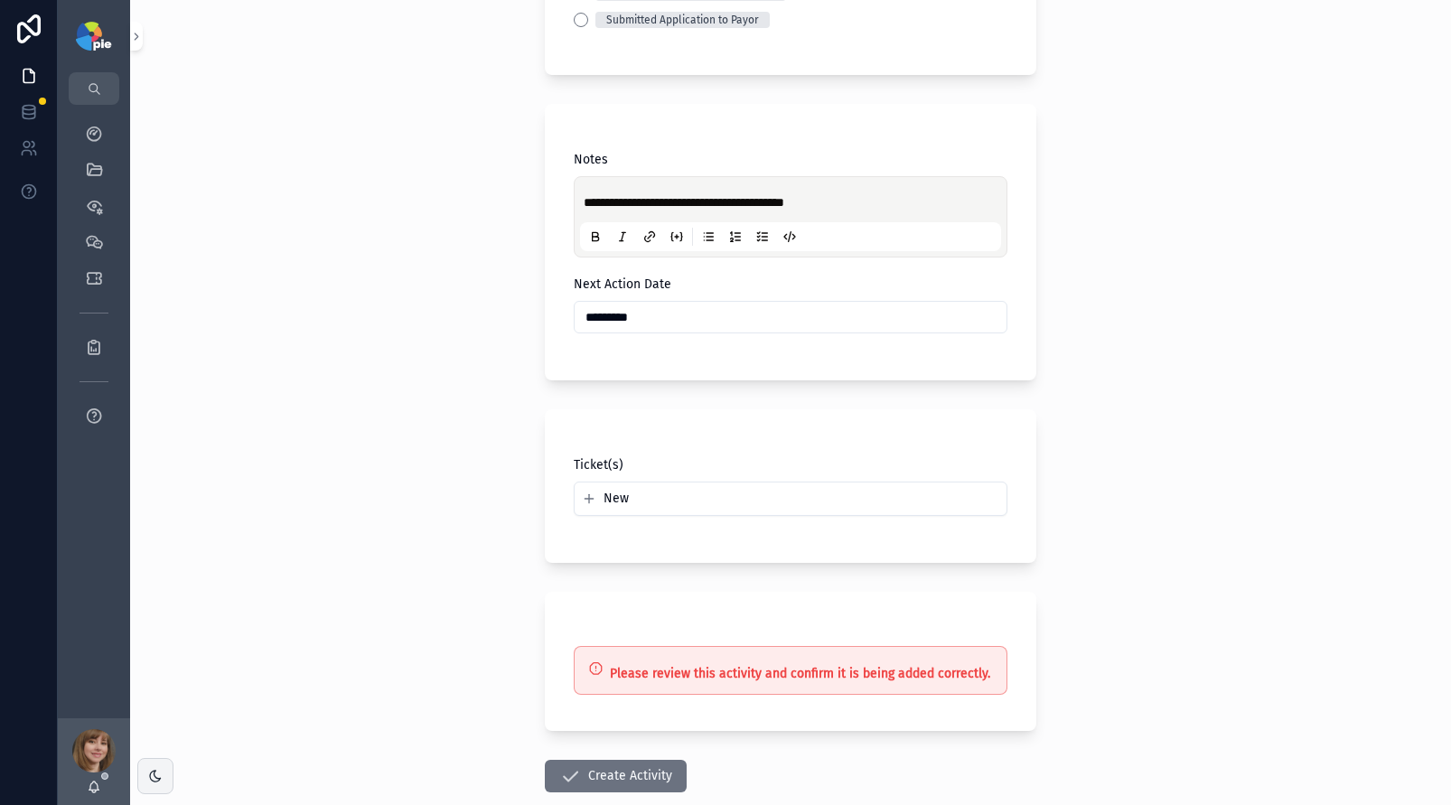
scroll to position [438, 0]
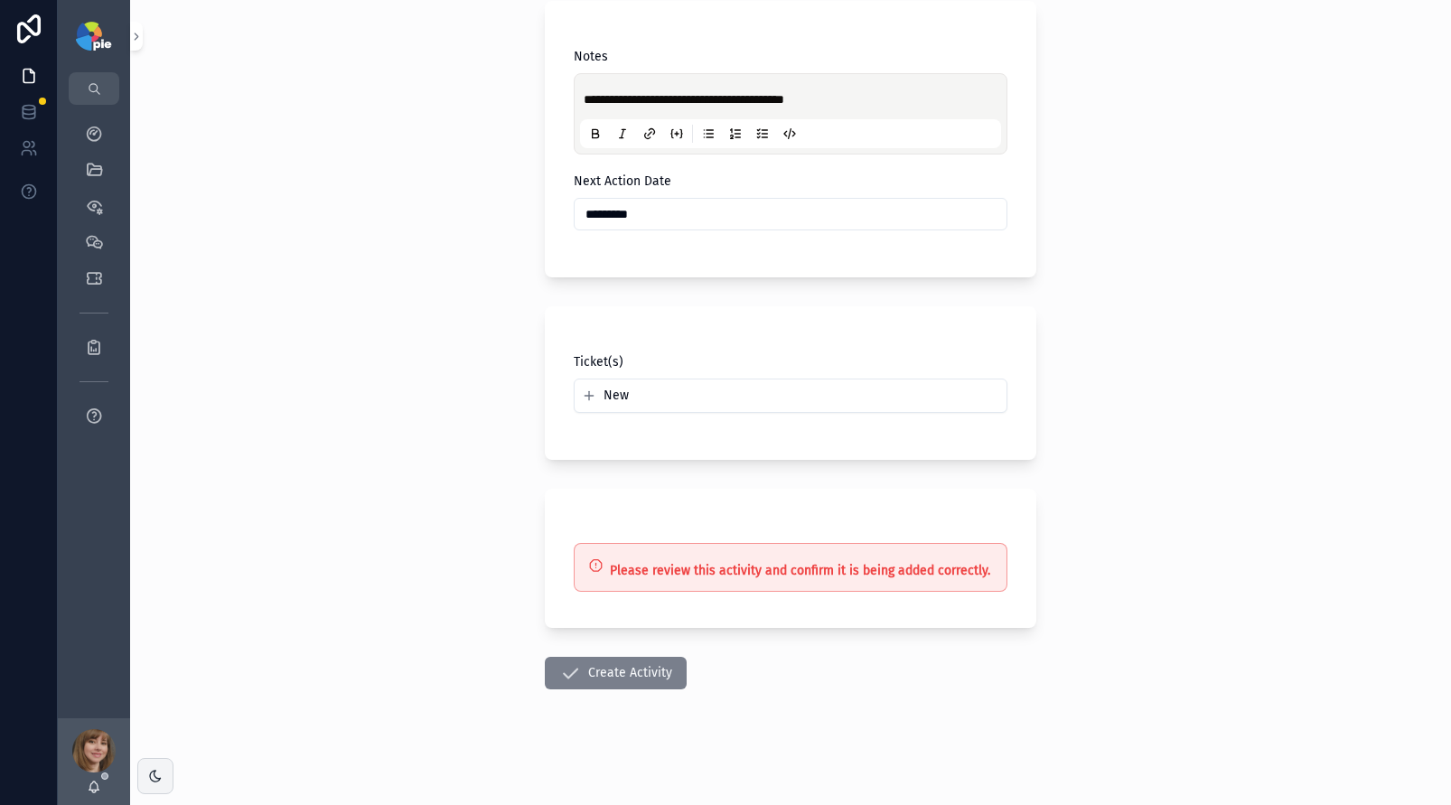
click at [592, 681] on button "Create Activity" at bounding box center [616, 673] width 142 height 33
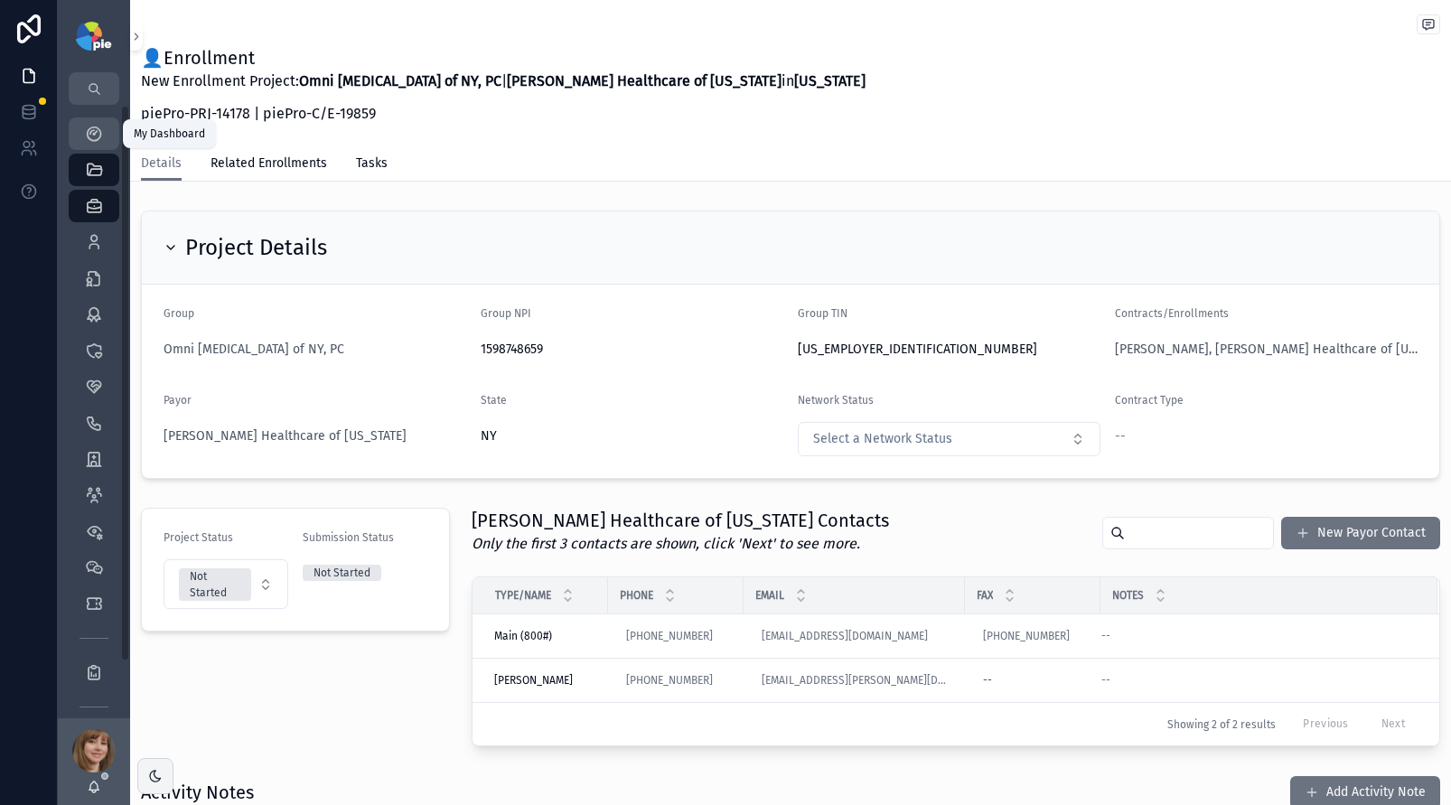
click at [99, 123] on div "My Dashboard" at bounding box center [94, 133] width 29 height 29
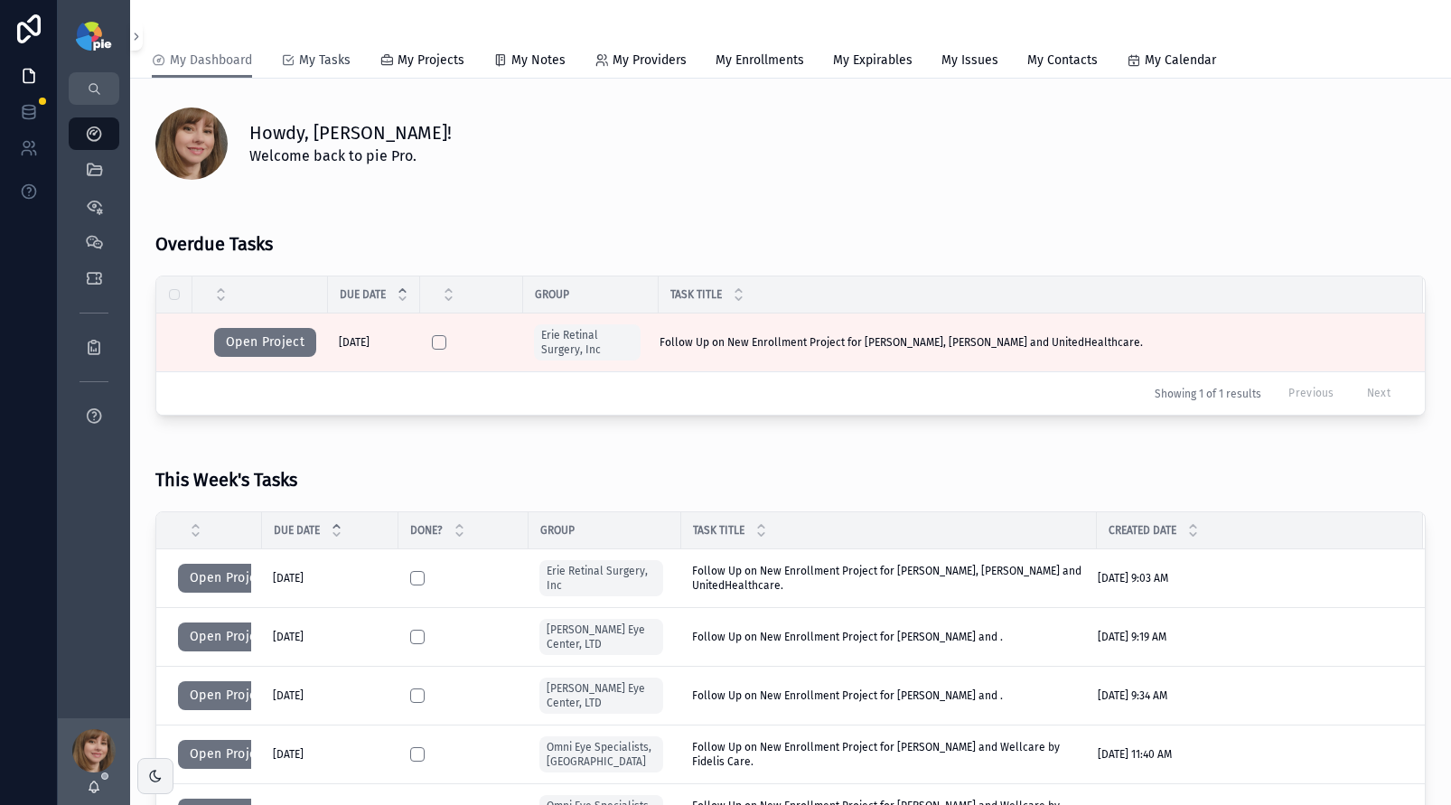
click at [317, 58] on span "My Tasks" at bounding box center [325, 61] width 52 height 18
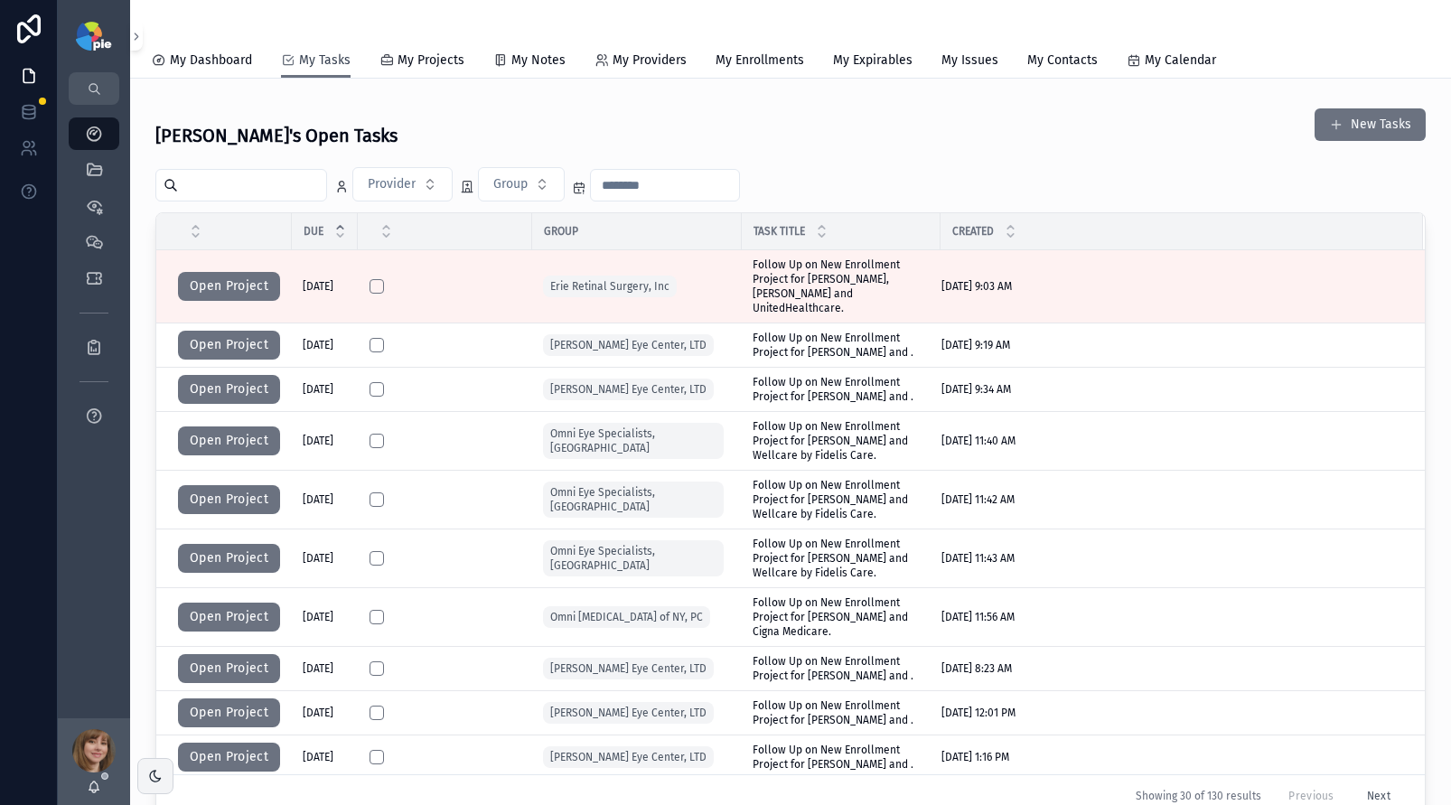
click at [333, 59] on span "My Tasks" at bounding box center [325, 61] width 52 height 18
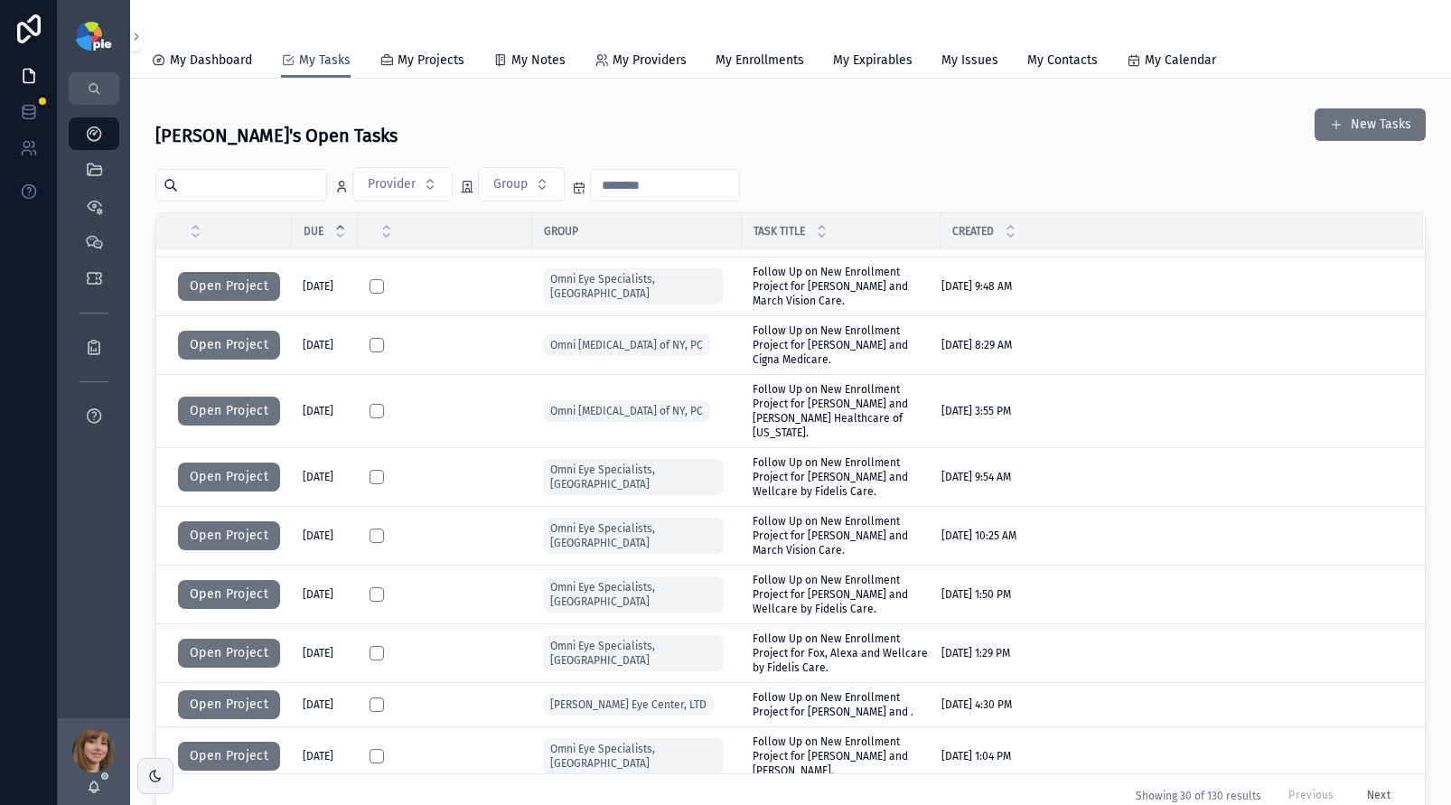
scroll to position [688, 0]
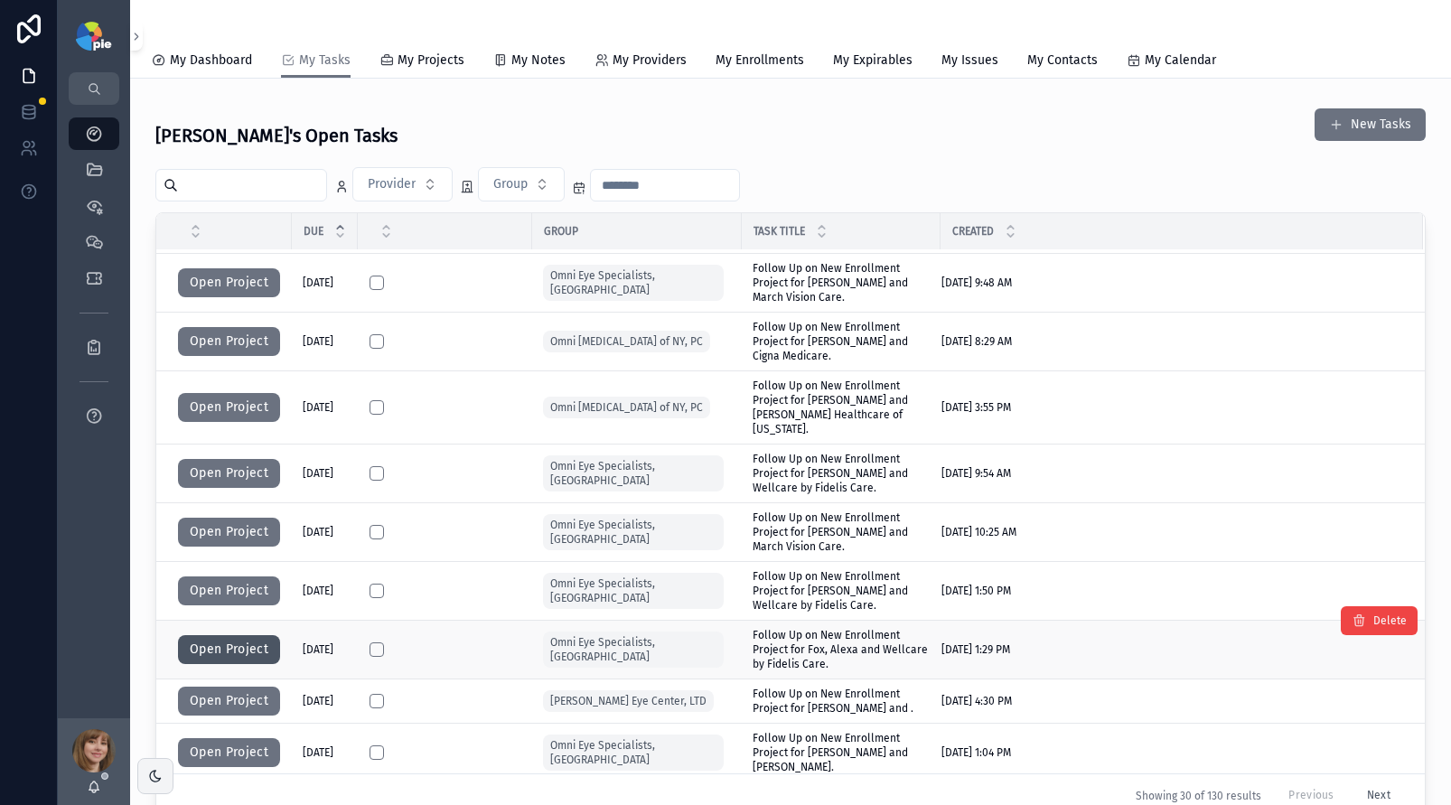
click at [253, 638] on button "Open Project" at bounding box center [229, 649] width 102 height 29
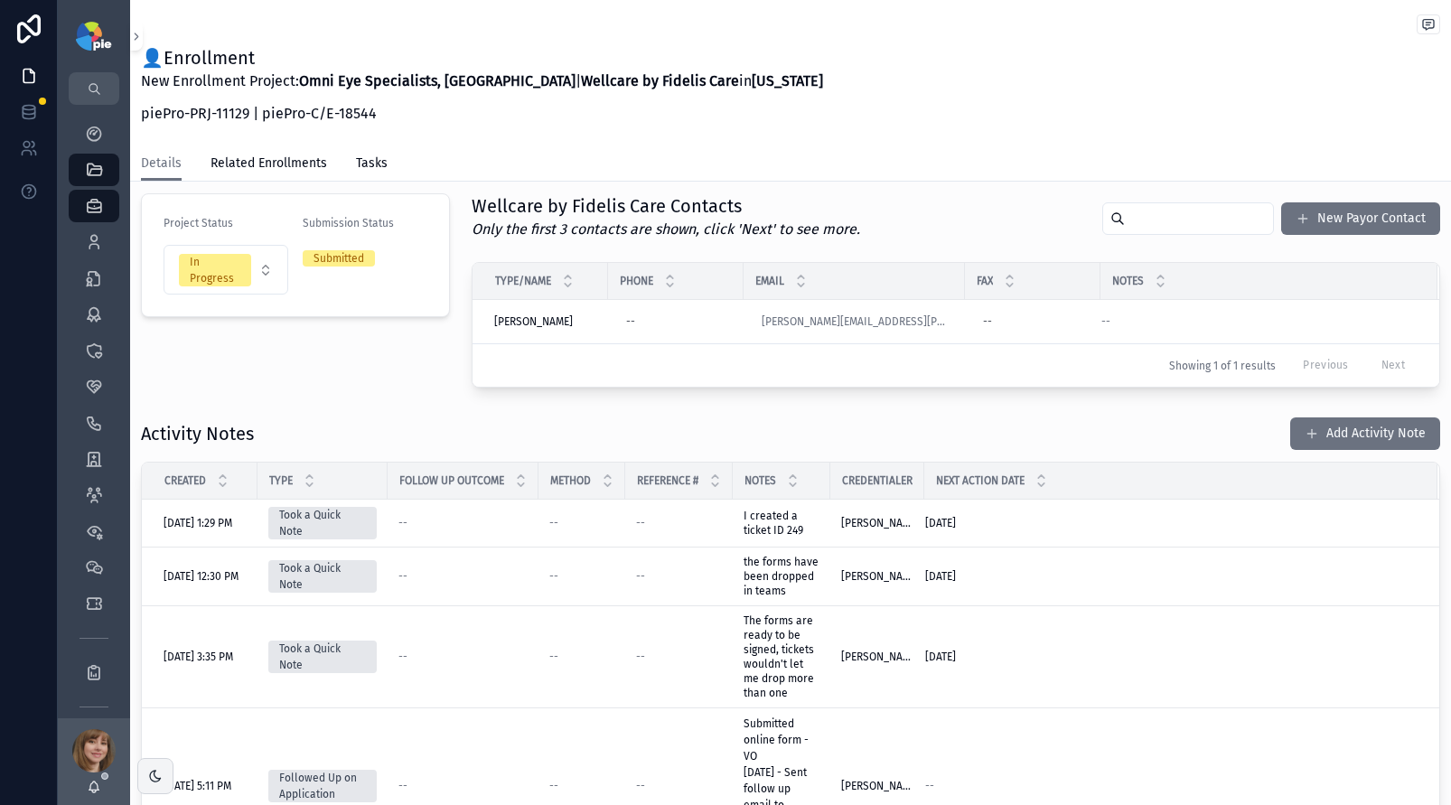
scroll to position [277, 0]
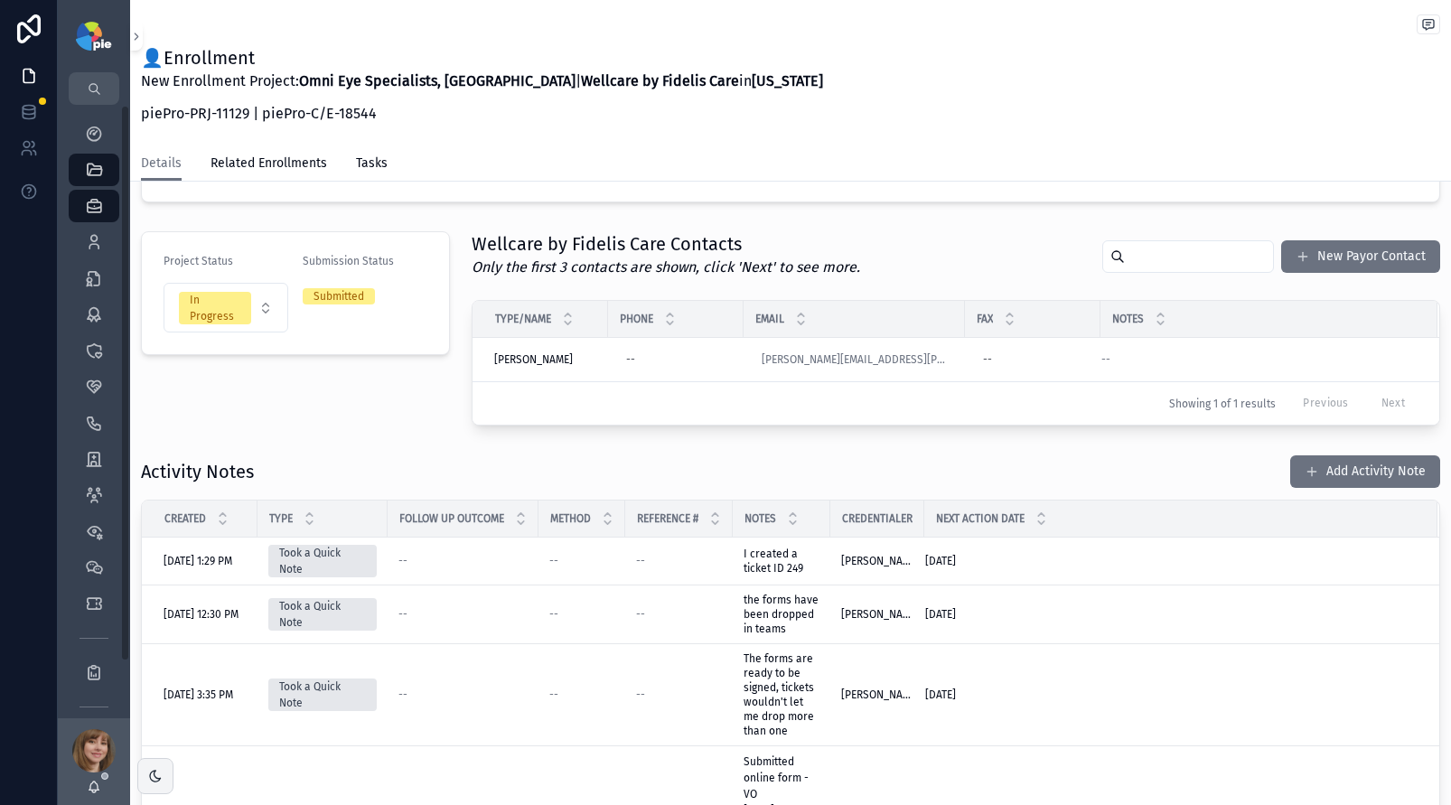
click at [346, 403] on div "Project Status In Progress Submission Status Submitted" at bounding box center [295, 328] width 331 height 209
click at [1358, 474] on button "Add Activity Note" at bounding box center [1366, 471] width 150 height 33
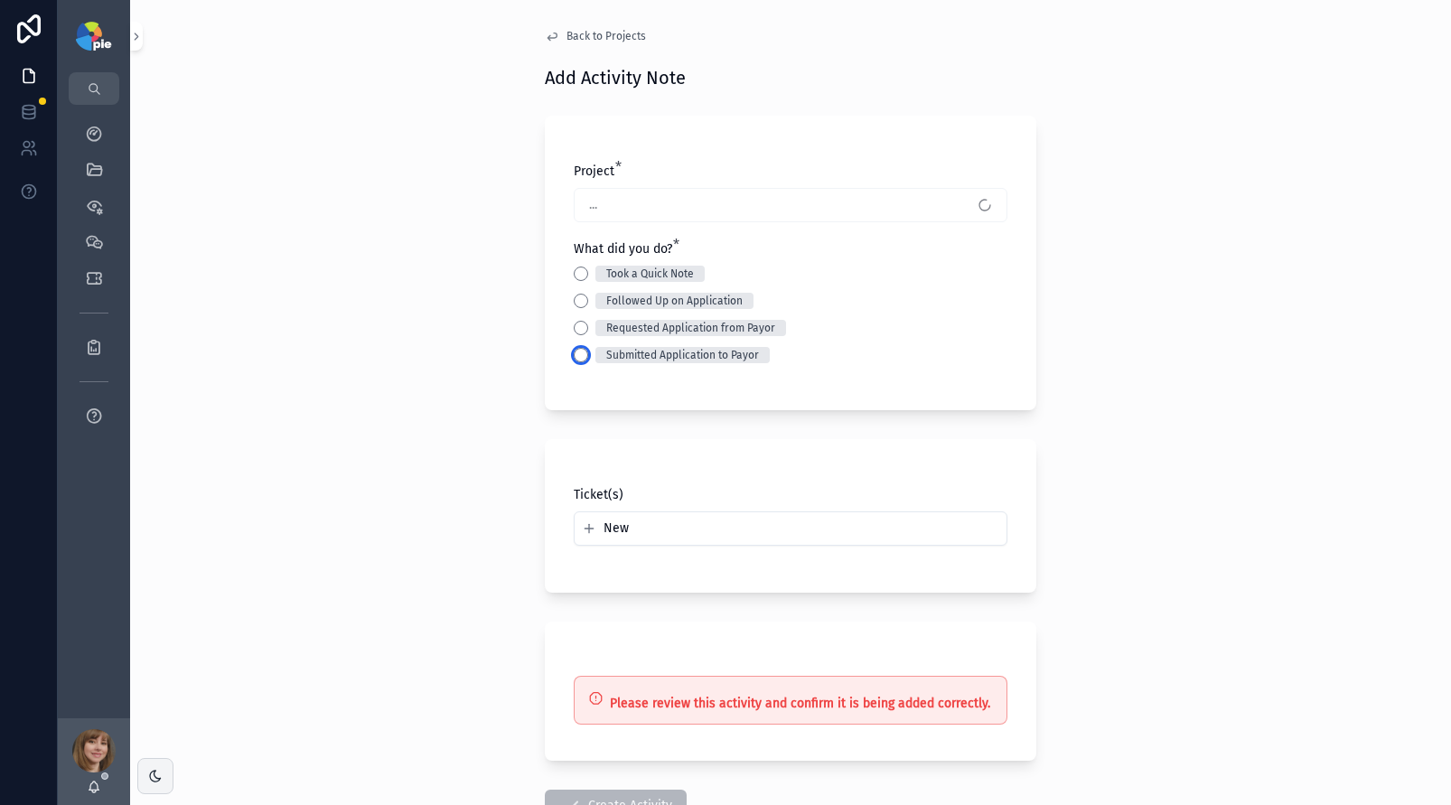
click at [577, 351] on button "Submitted Application to Payor" at bounding box center [581, 355] width 14 height 14
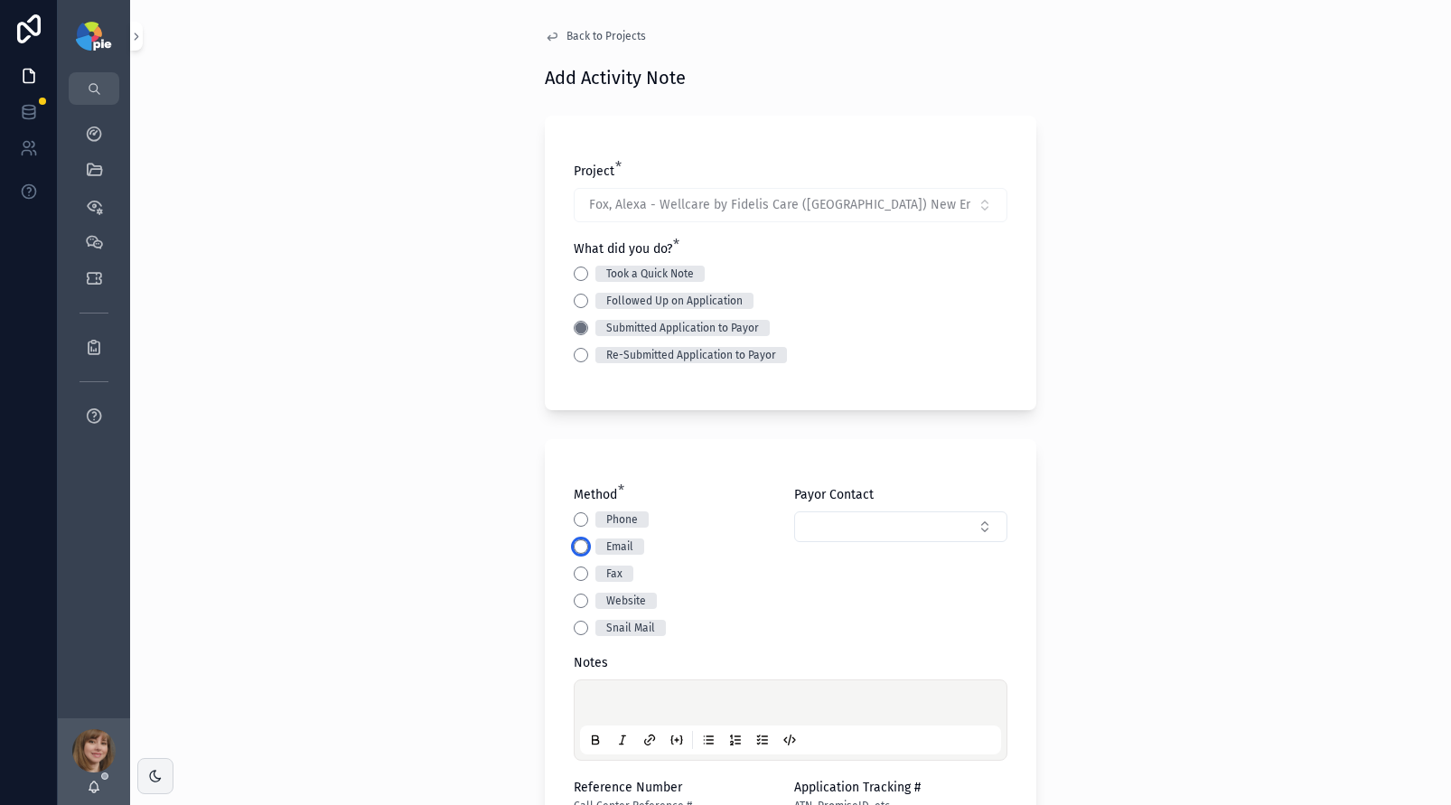
click at [577, 549] on button "Email" at bounding box center [581, 547] width 14 height 14
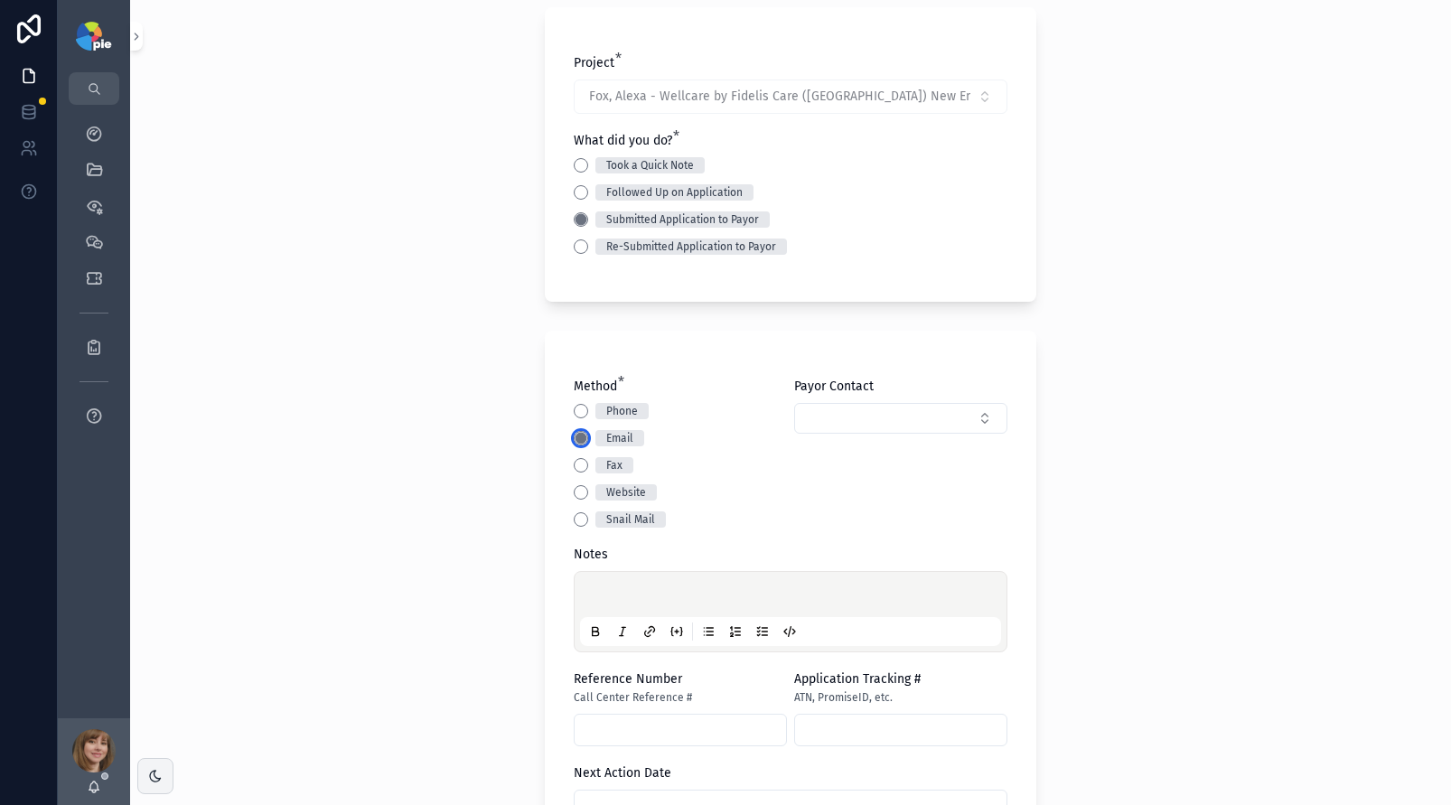
scroll to position [274, 0]
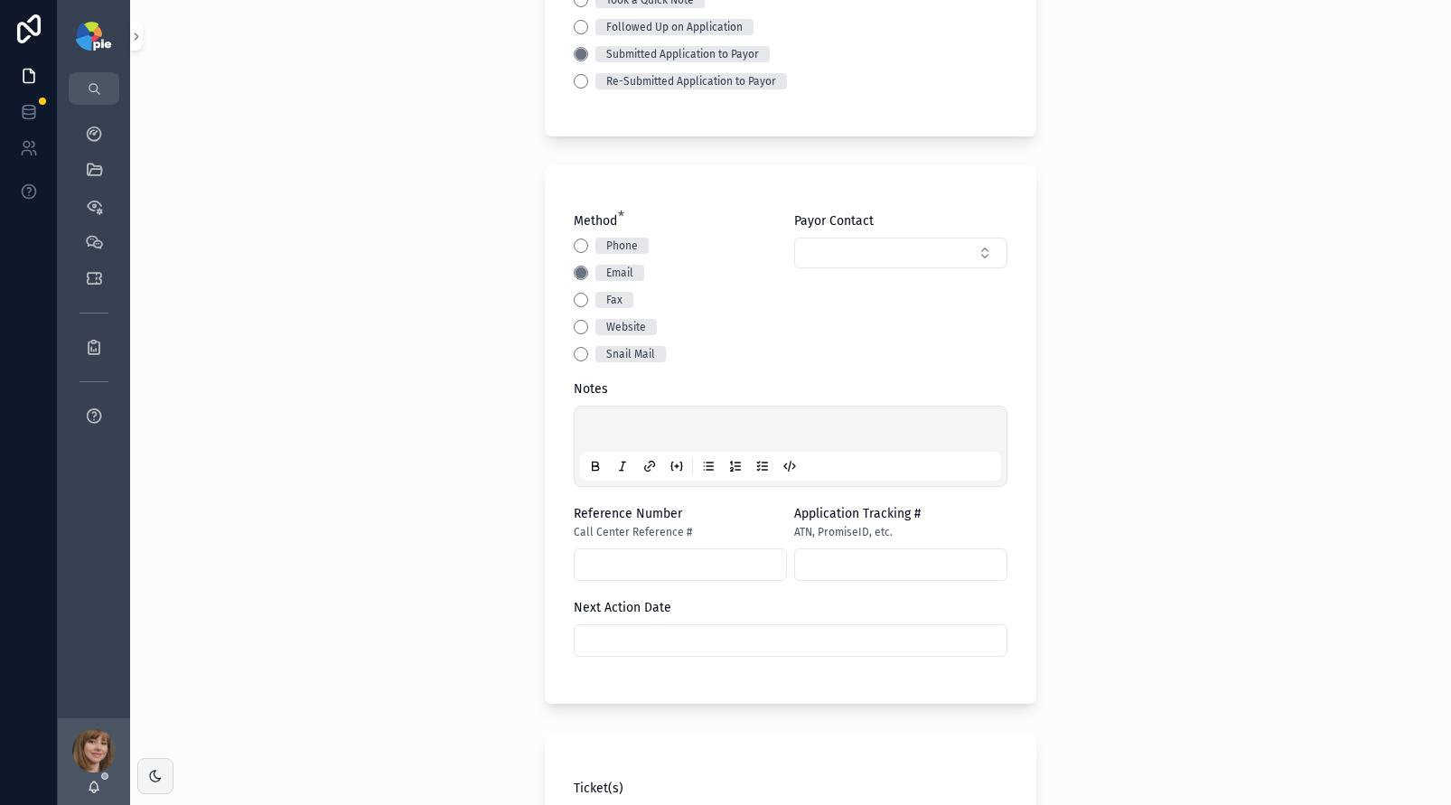
click at [621, 428] on p "scrollable content" at bounding box center [794, 432] width 421 height 18
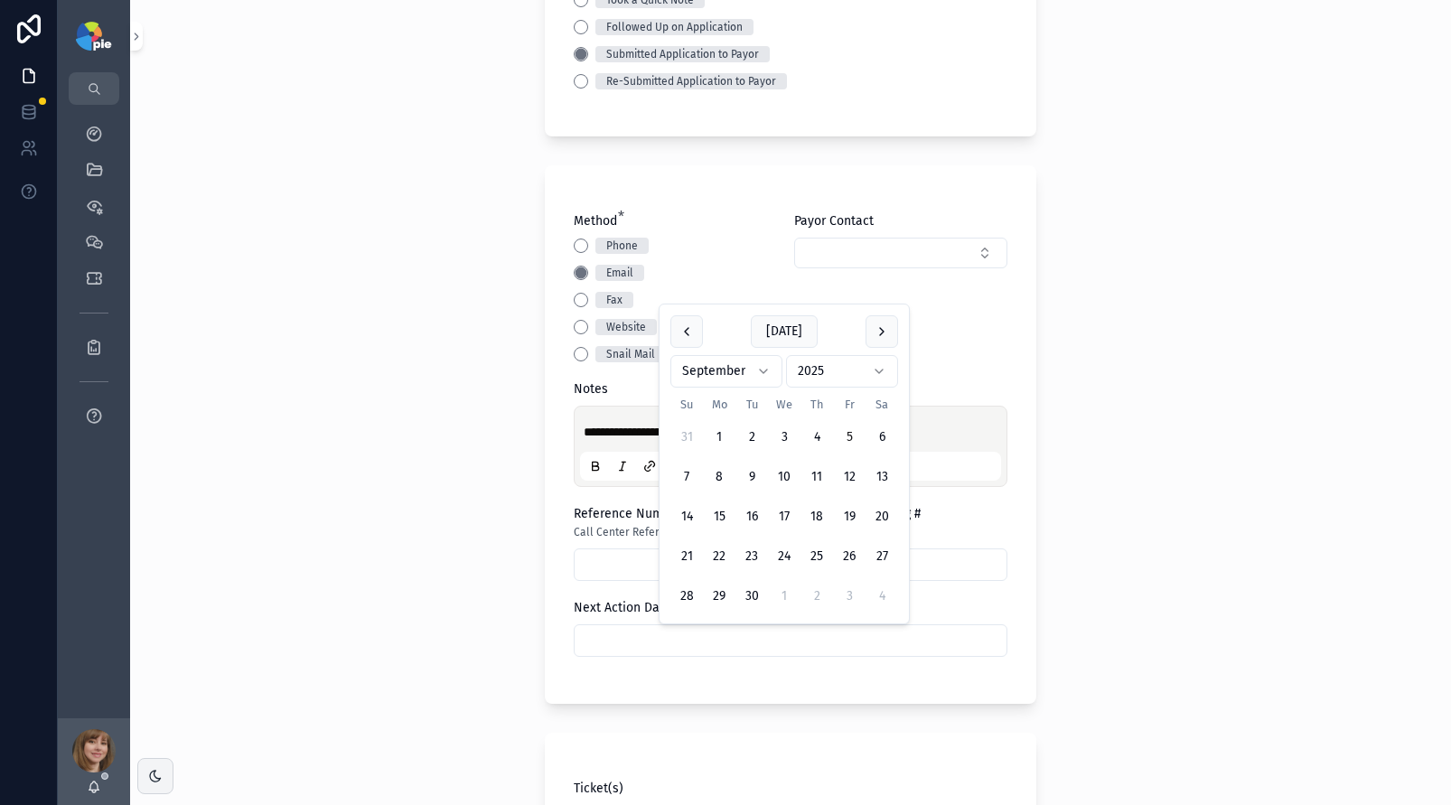
click at [718, 633] on input "scrollable content" at bounding box center [791, 640] width 432 height 25
click at [852, 592] on button "3" at bounding box center [849, 596] width 33 height 33
type input "*********"
click at [332, 548] on div "**********" at bounding box center [790, 402] width 1321 height 805
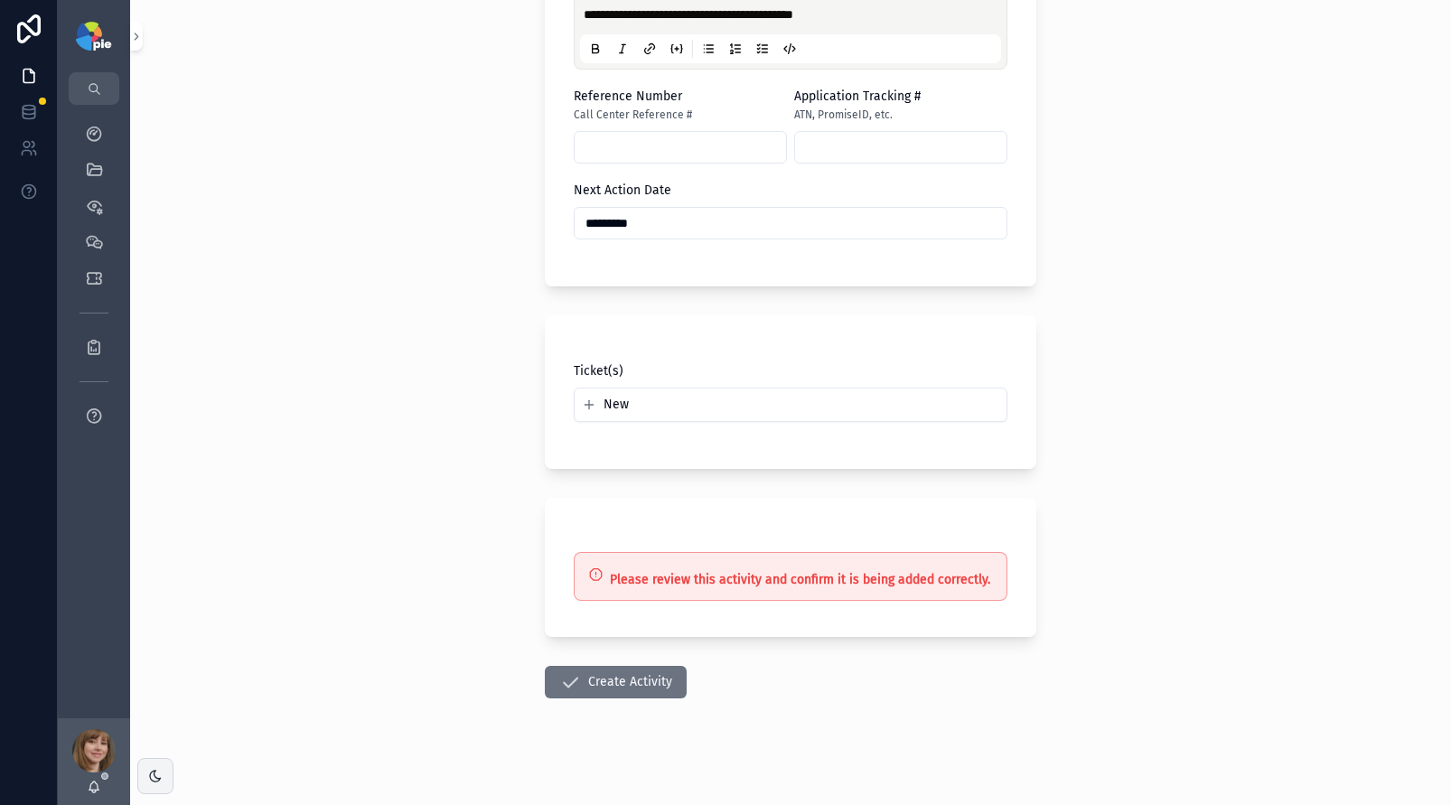
scroll to position [700, 0]
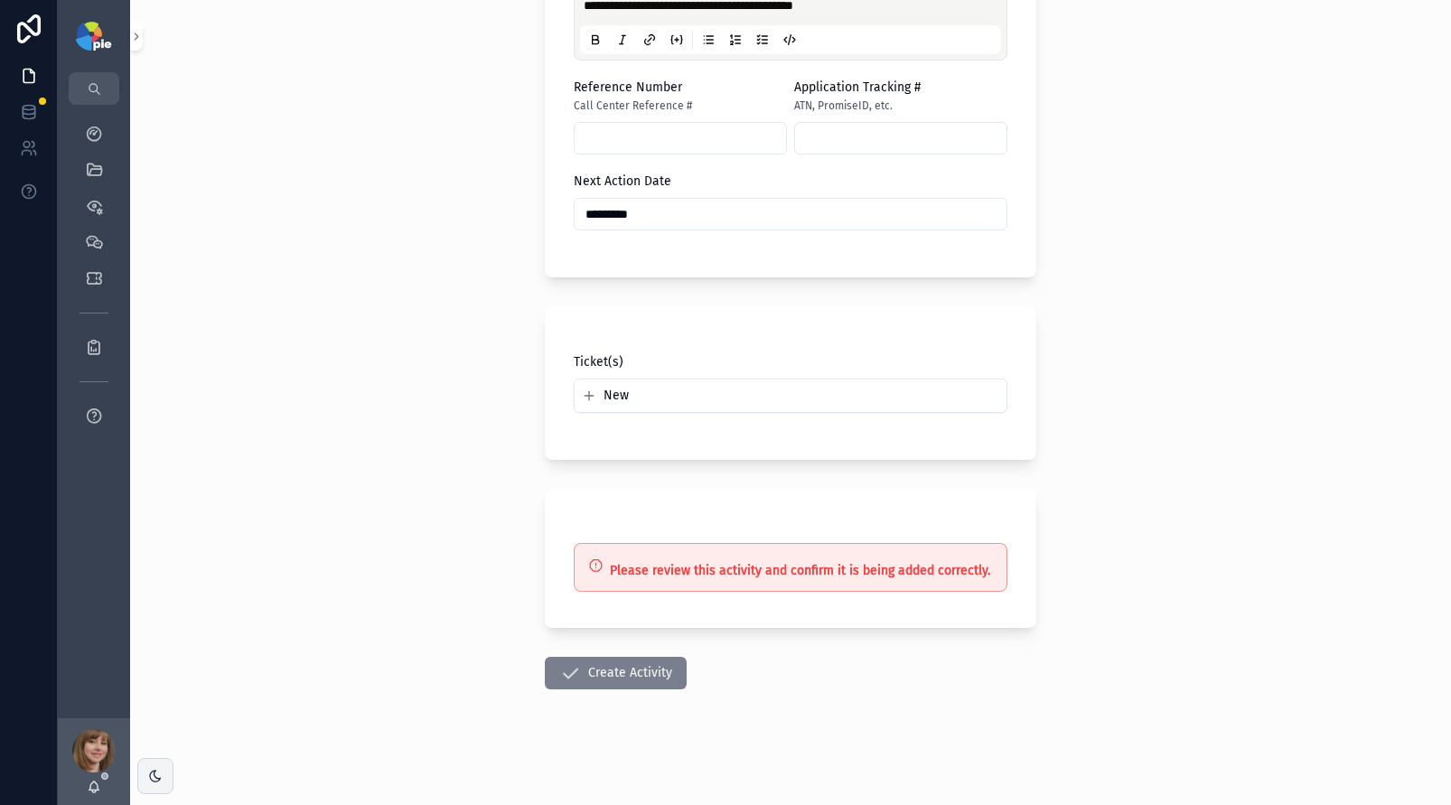
click at [624, 677] on button "Create Activity" at bounding box center [616, 673] width 142 height 33
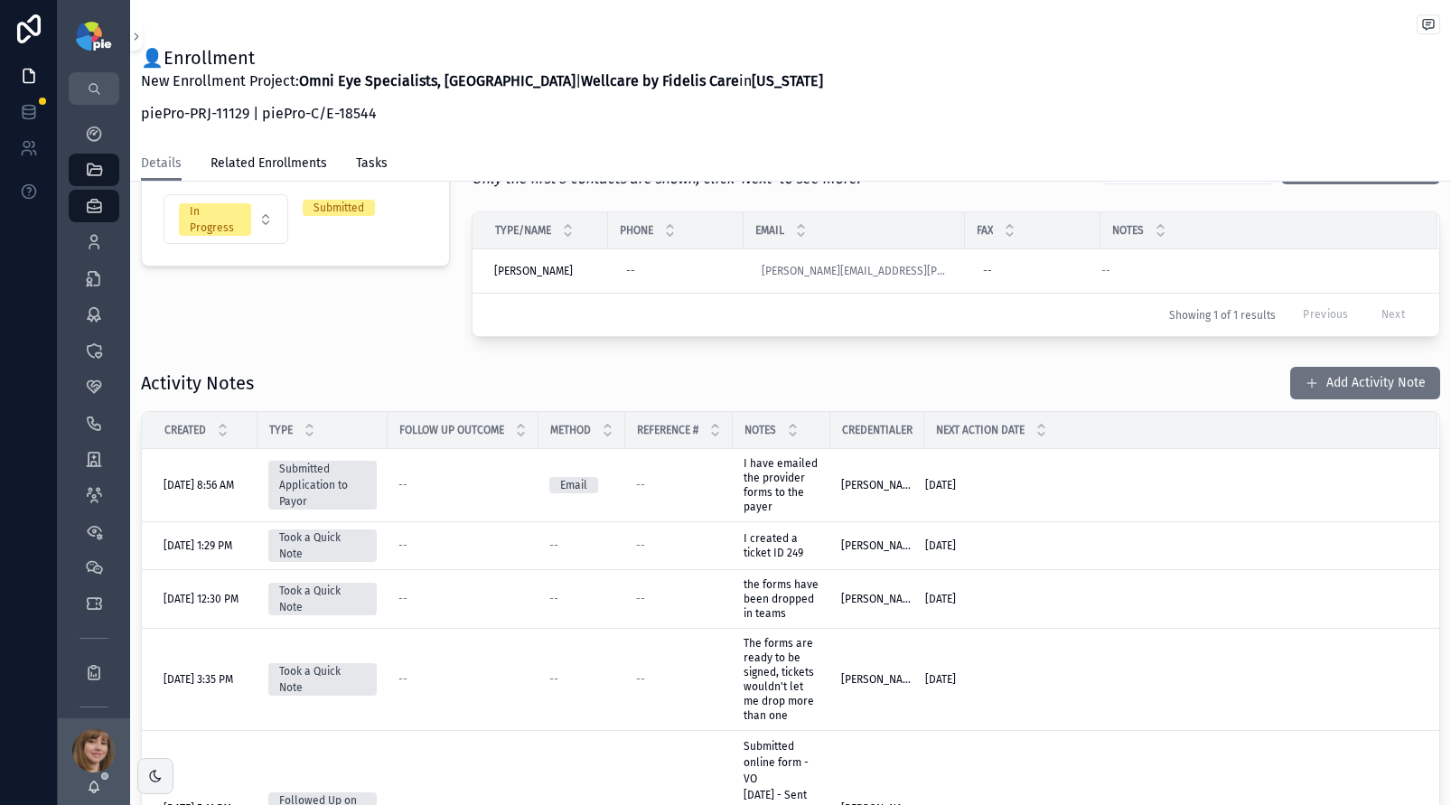
scroll to position [360, 0]
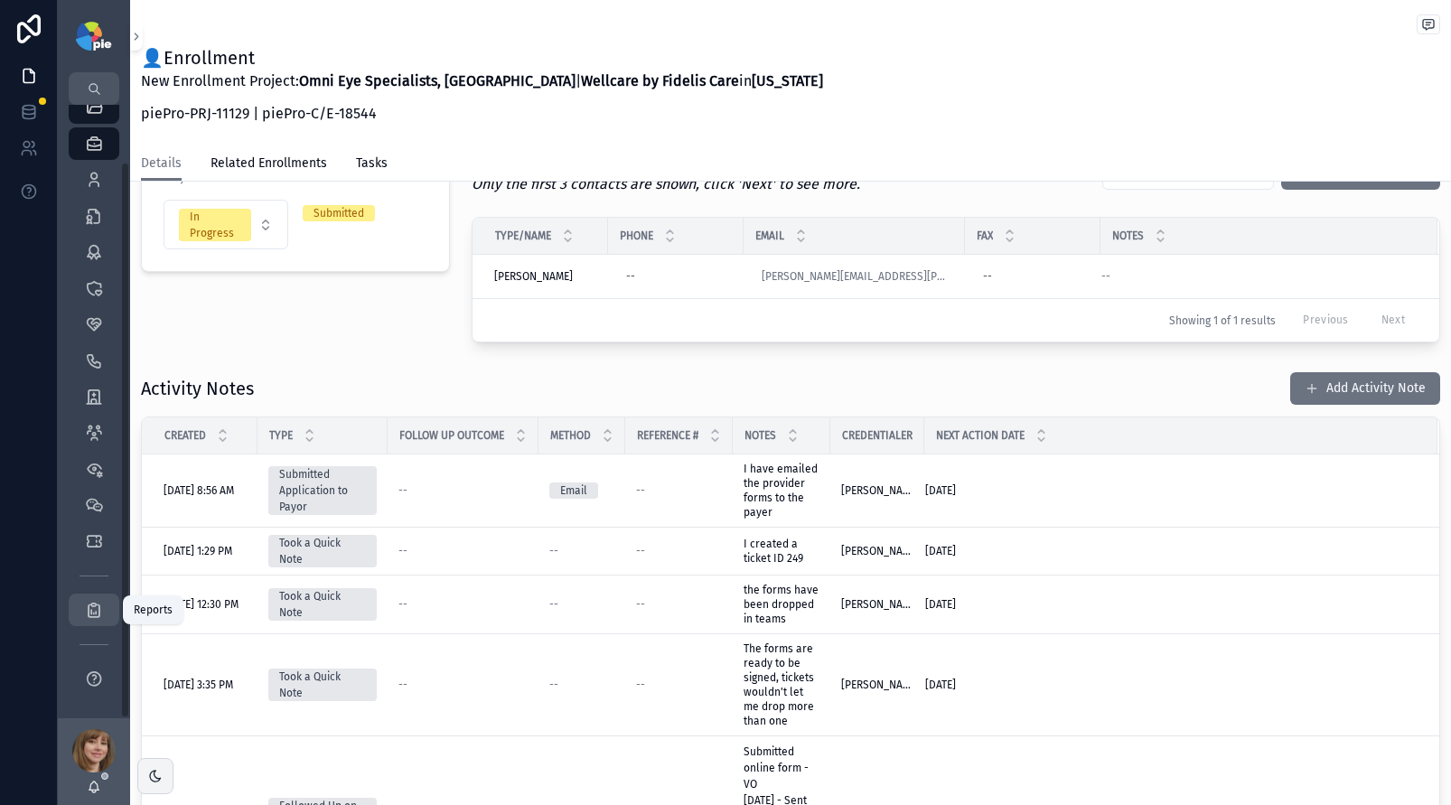
click at [90, 609] on icon "scrollable content" at bounding box center [94, 610] width 18 height 18
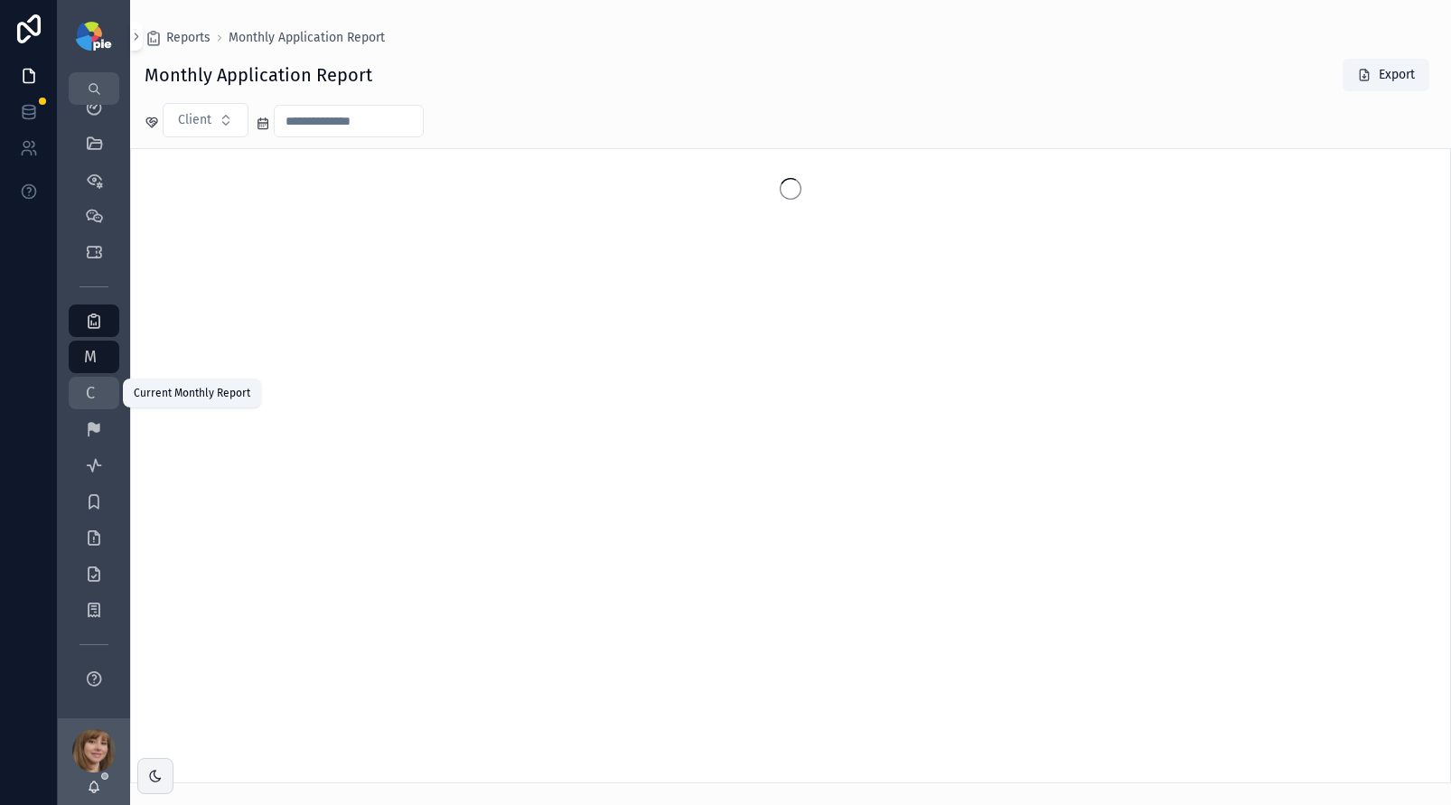
click at [87, 394] on span "C" at bounding box center [90, 393] width 18 height 18
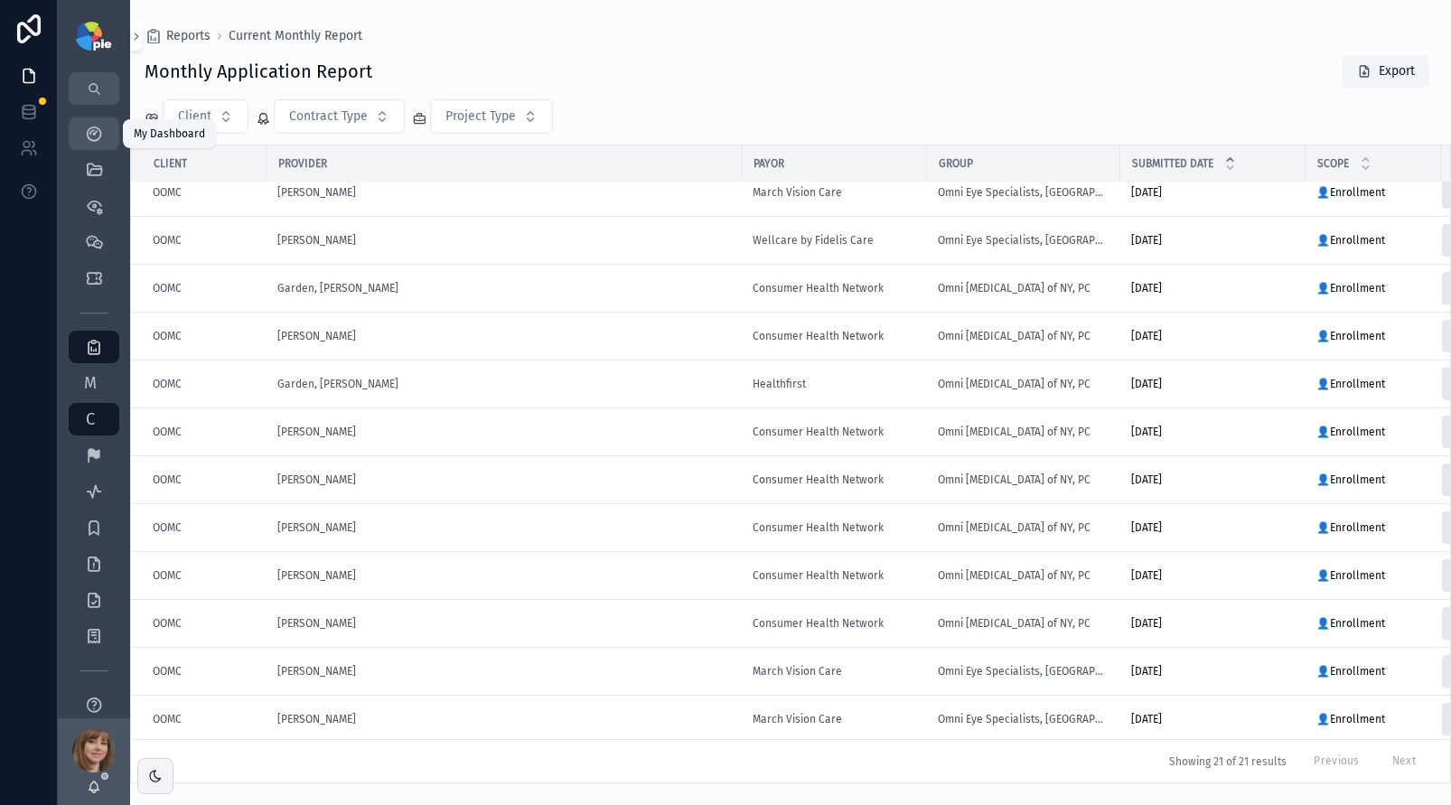
click at [95, 139] on icon "scrollable content" at bounding box center [94, 134] width 18 height 18
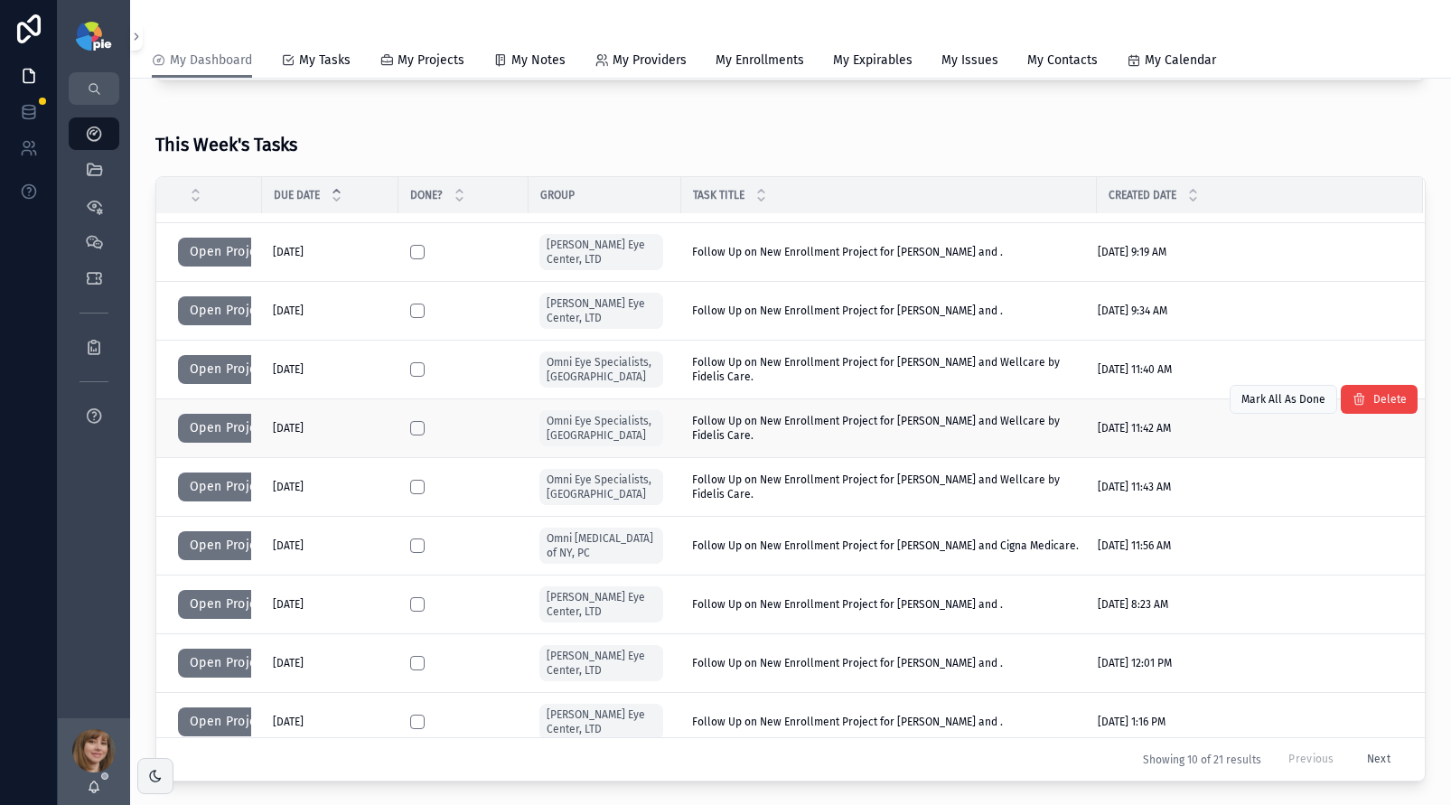
scroll to position [63, 0]
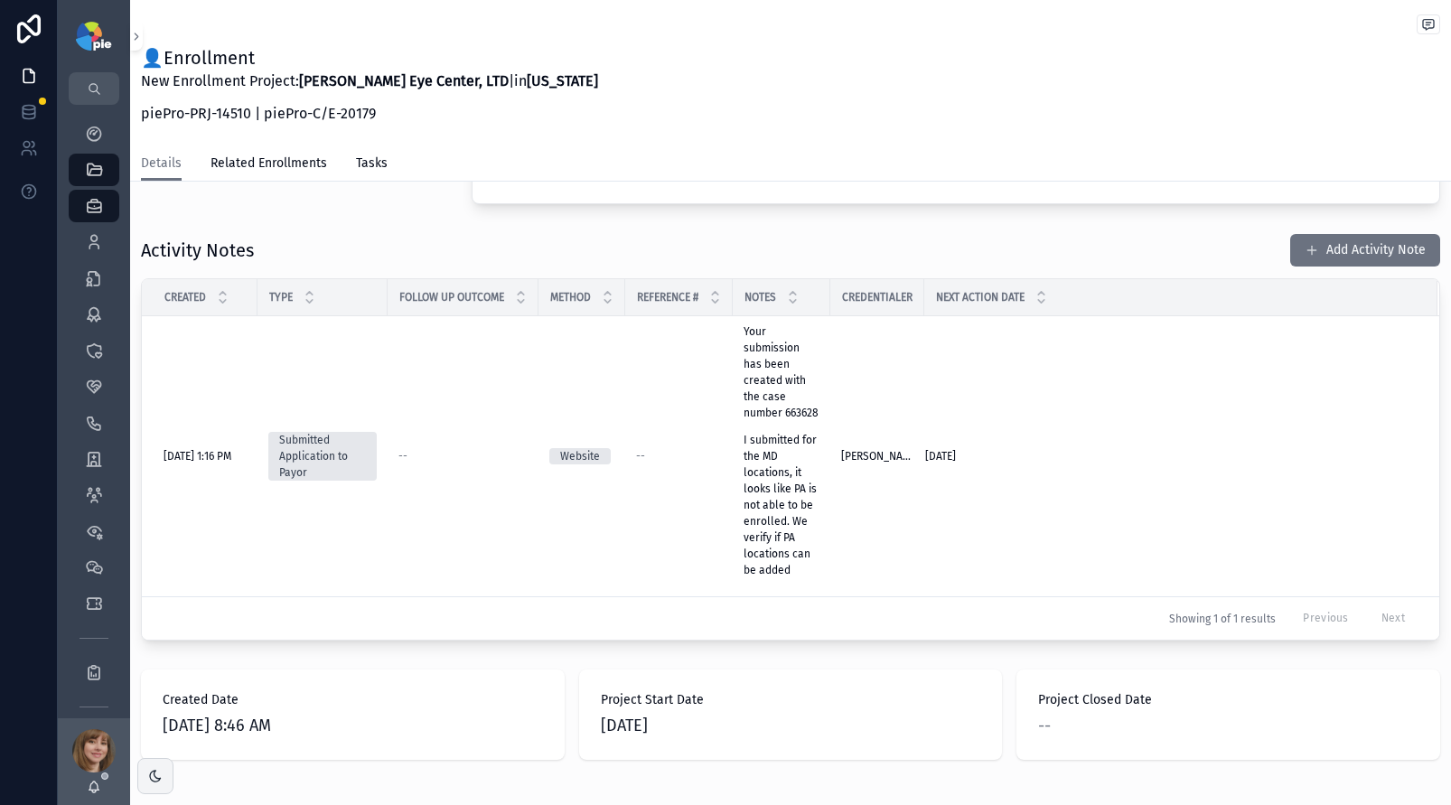
scroll to position [525, 0]
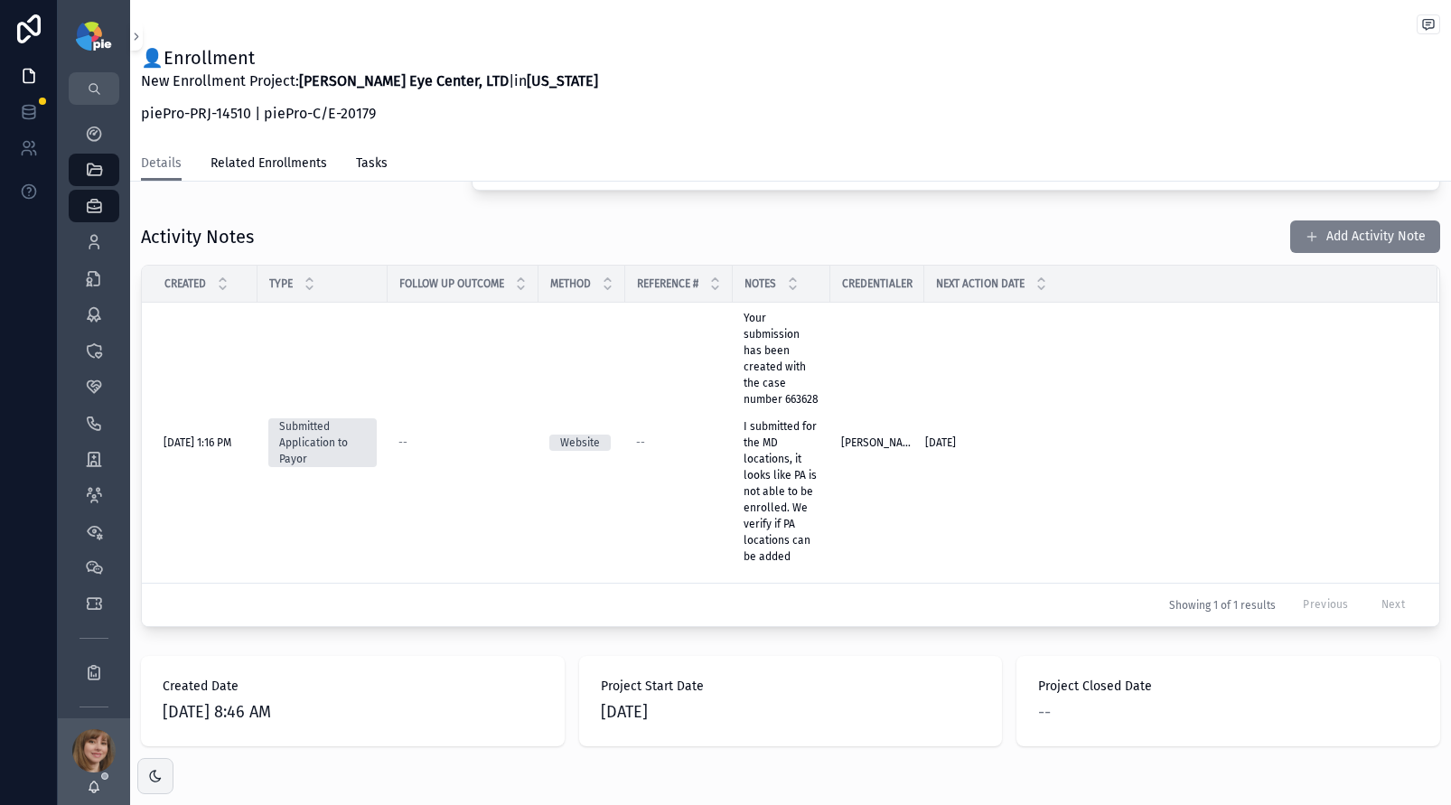
click at [1292, 247] on button "Add Activity Note" at bounding box center [1366, 237] width 150 height 33
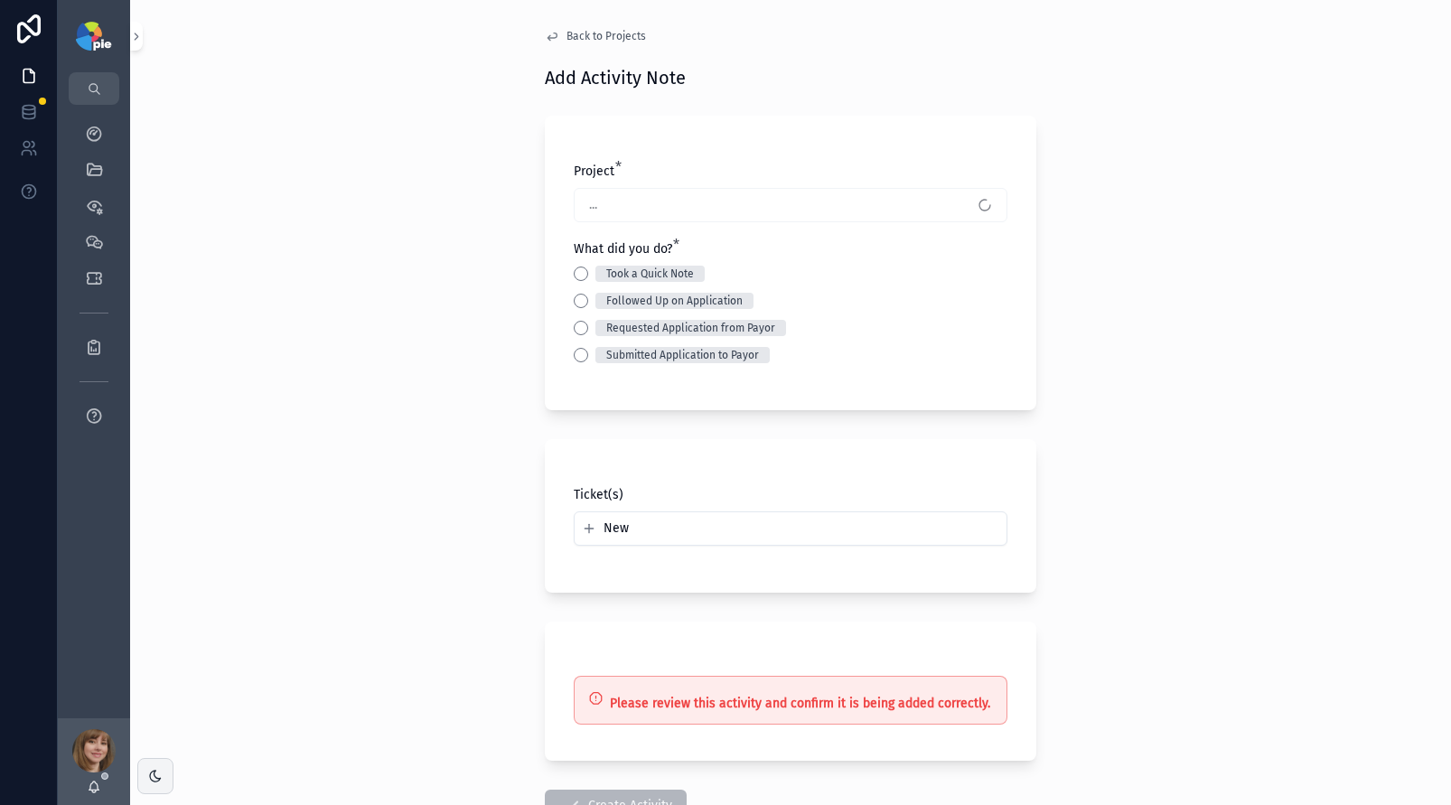
click at [582, 277] on div "Took a Quick Note" at bounding box center [791, 274] width 434 height 16
click at [577, 276] on button "Took a Quick Note" at bounding box center [581, 274] width 14 height 14
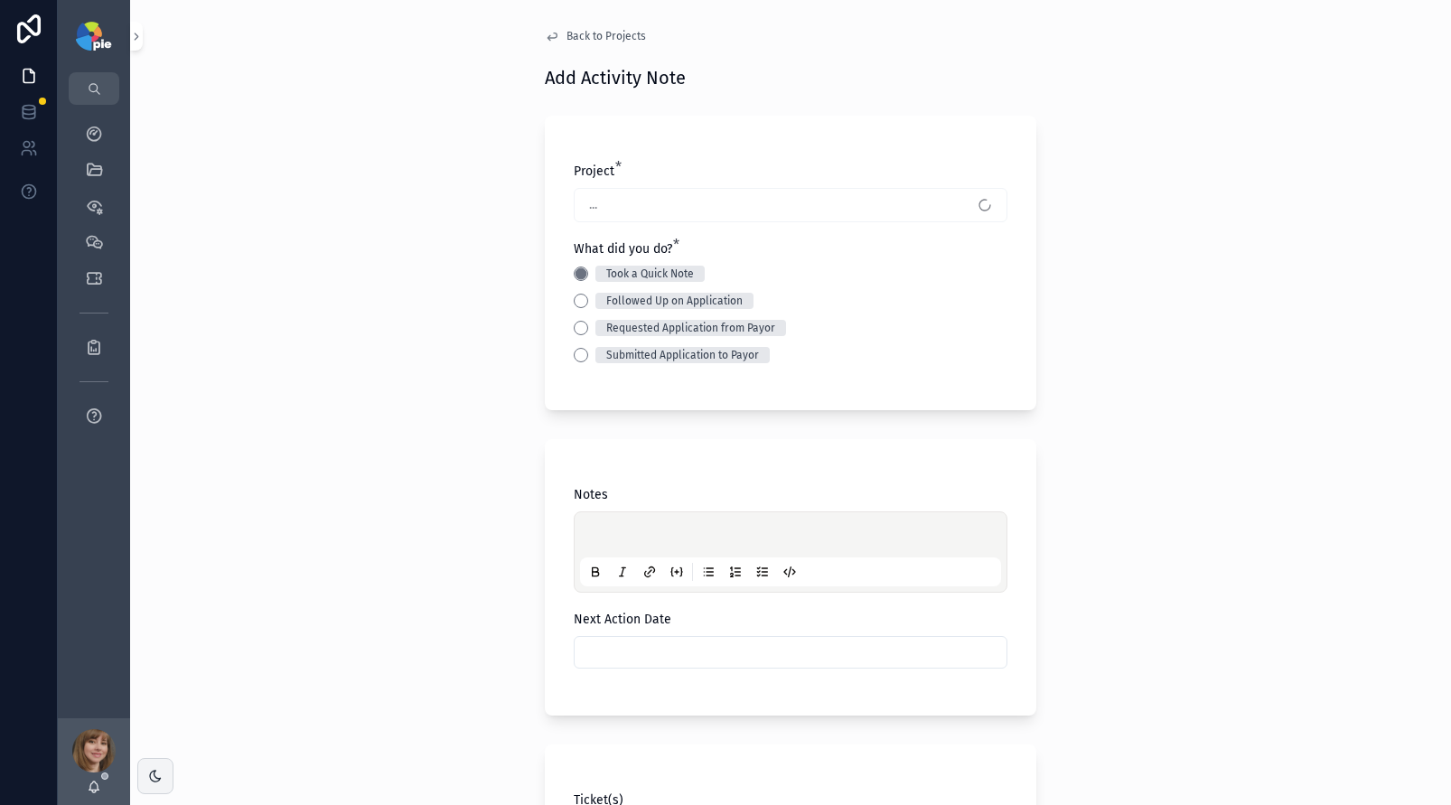
click at [620, 527] on div "scrollable content" at bounding box center [790, 552] width 421 height 69
click at [727, 653] on input "scrollable content" at bounding box center [791, 652] width 432 height 25
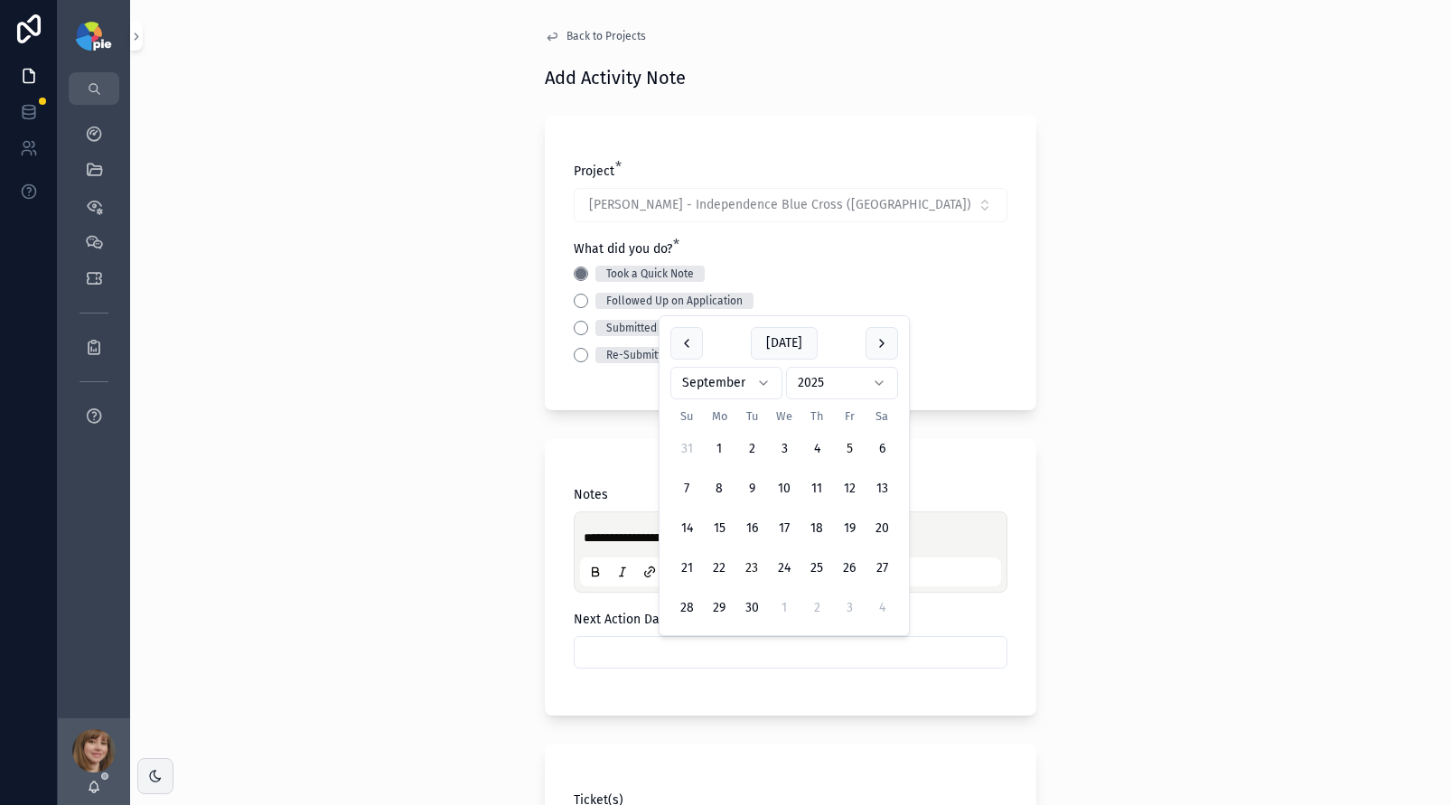
click at [758, 568] on button "23" at bounding box center [752, 568] width 33 height 33
type input "*********"
click at [430, 590] on div "**********" at bounding box center [790, 402] width 1321 height 805
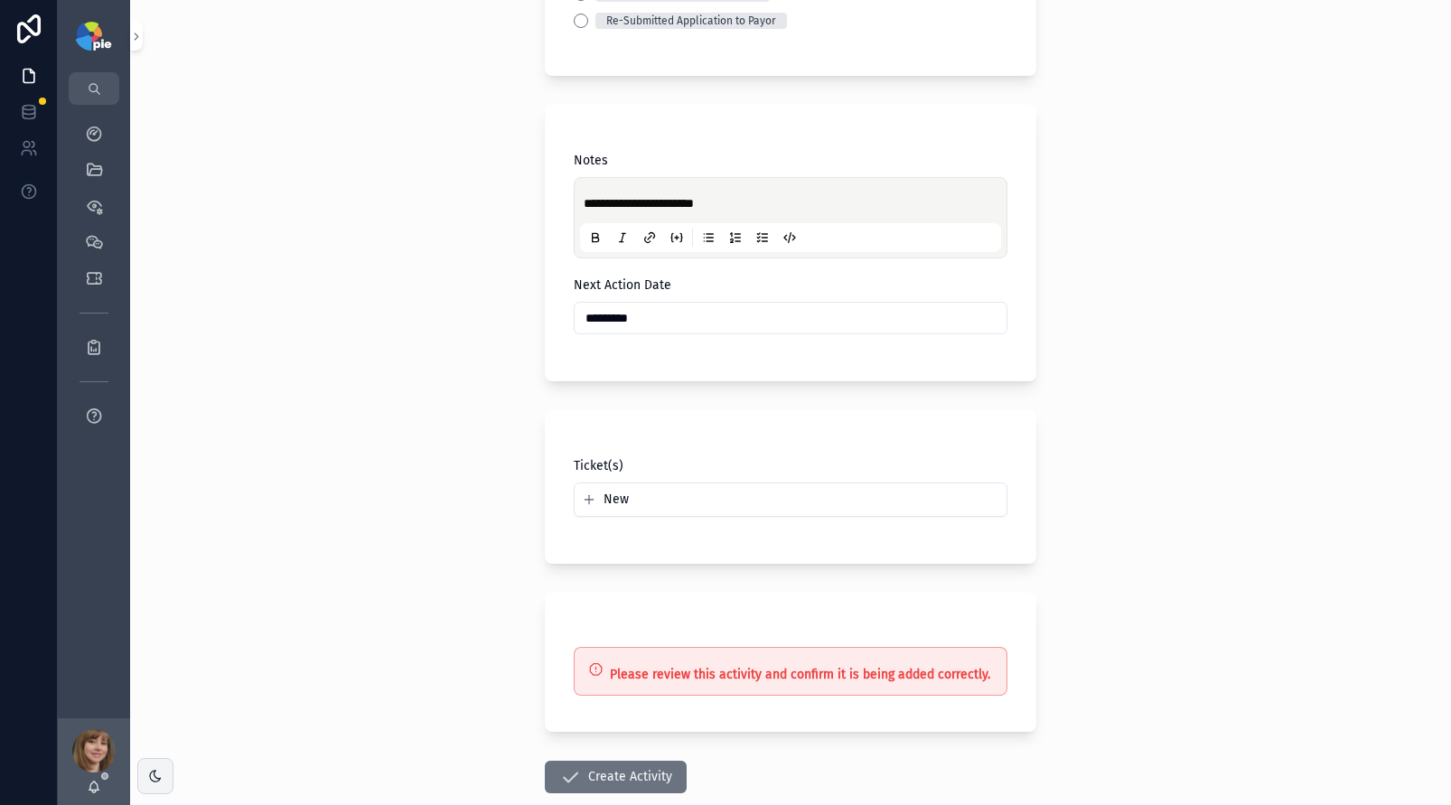
scroll to position [381, 0]
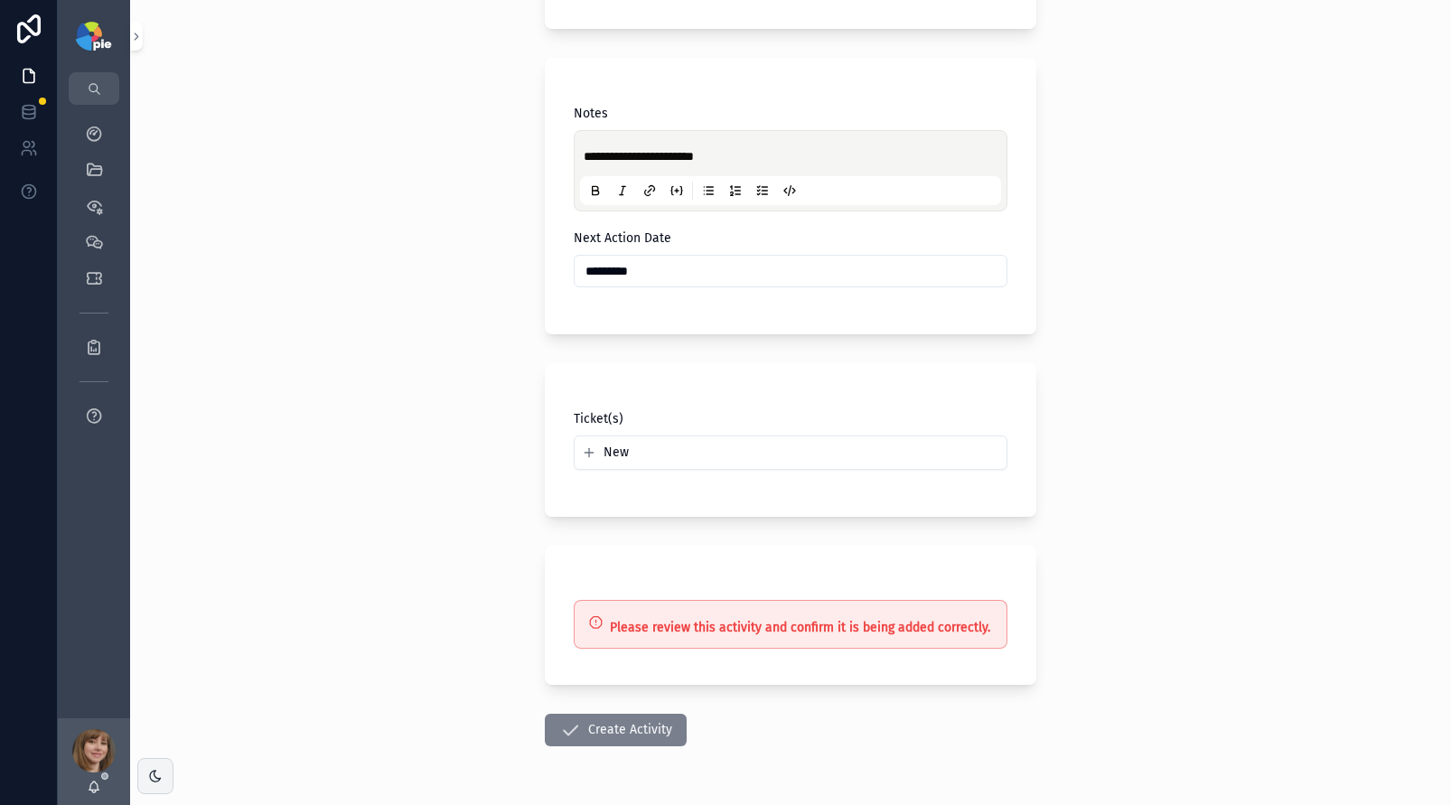
click at [619, 729] on button "Create Activity" at bounding box center [616, 730] width 142 height 33
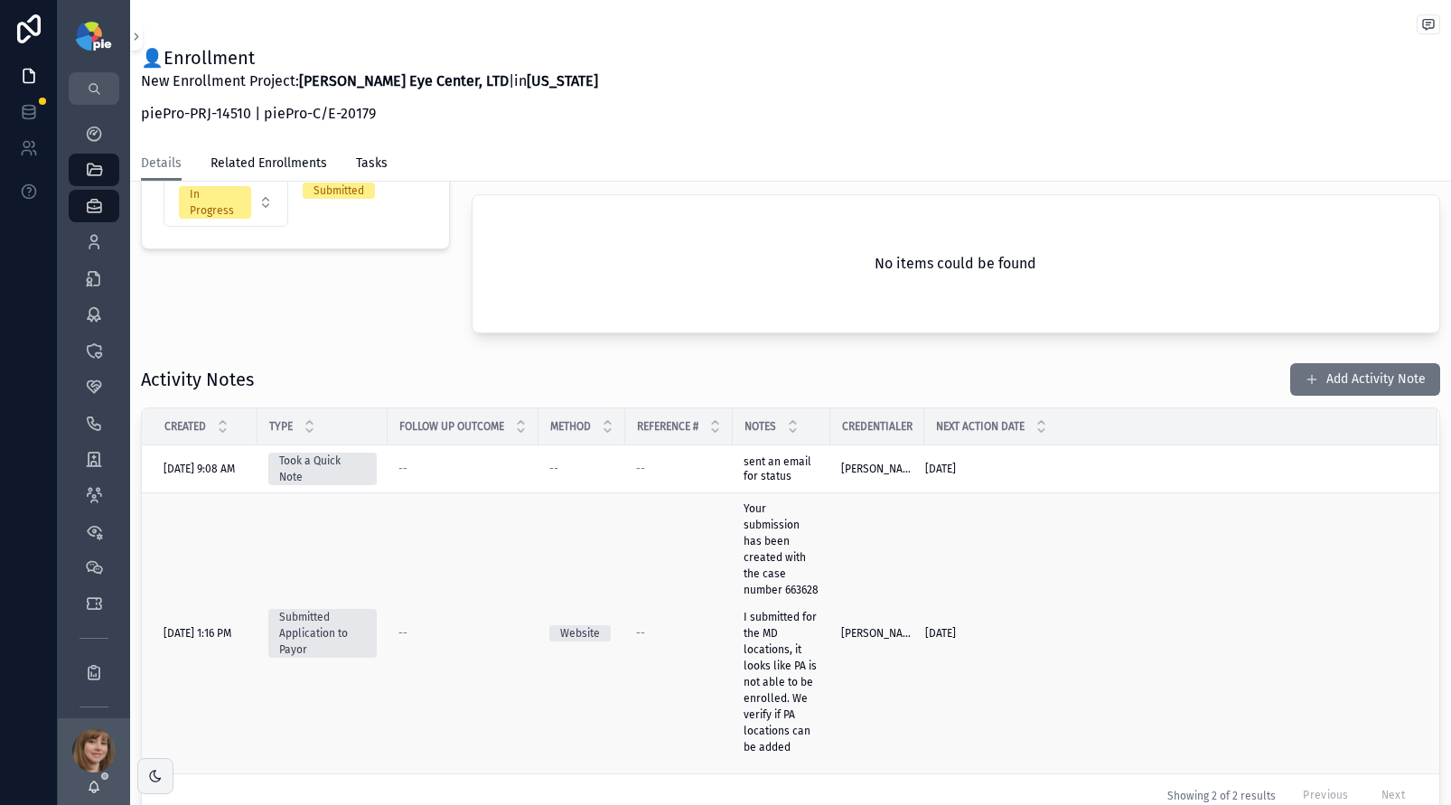
scroll to position [381, 0]
click at [95, 135] on icon "scrollable content" at bounding box center [94, 134] width 18 height 18
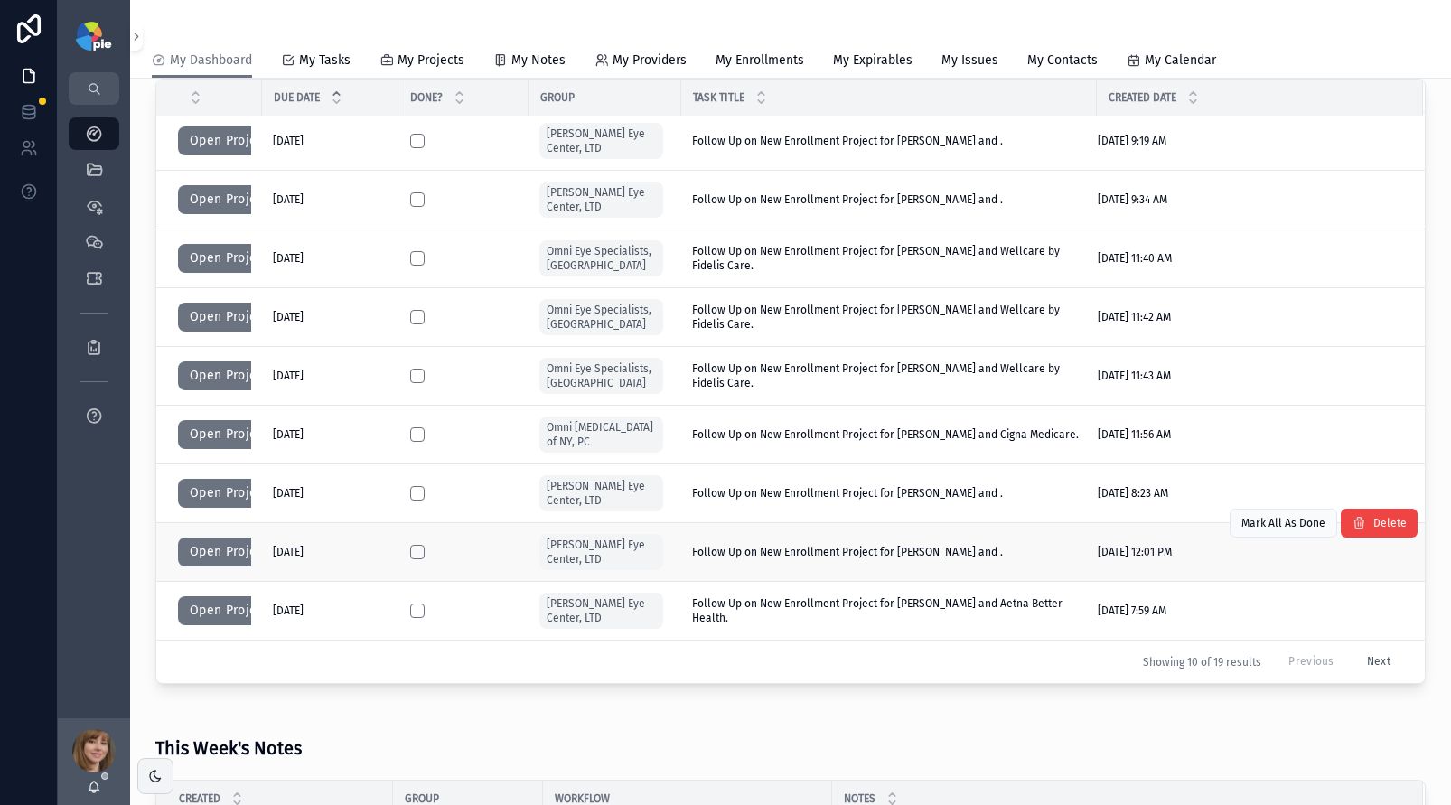
scroll to position [437, 0]
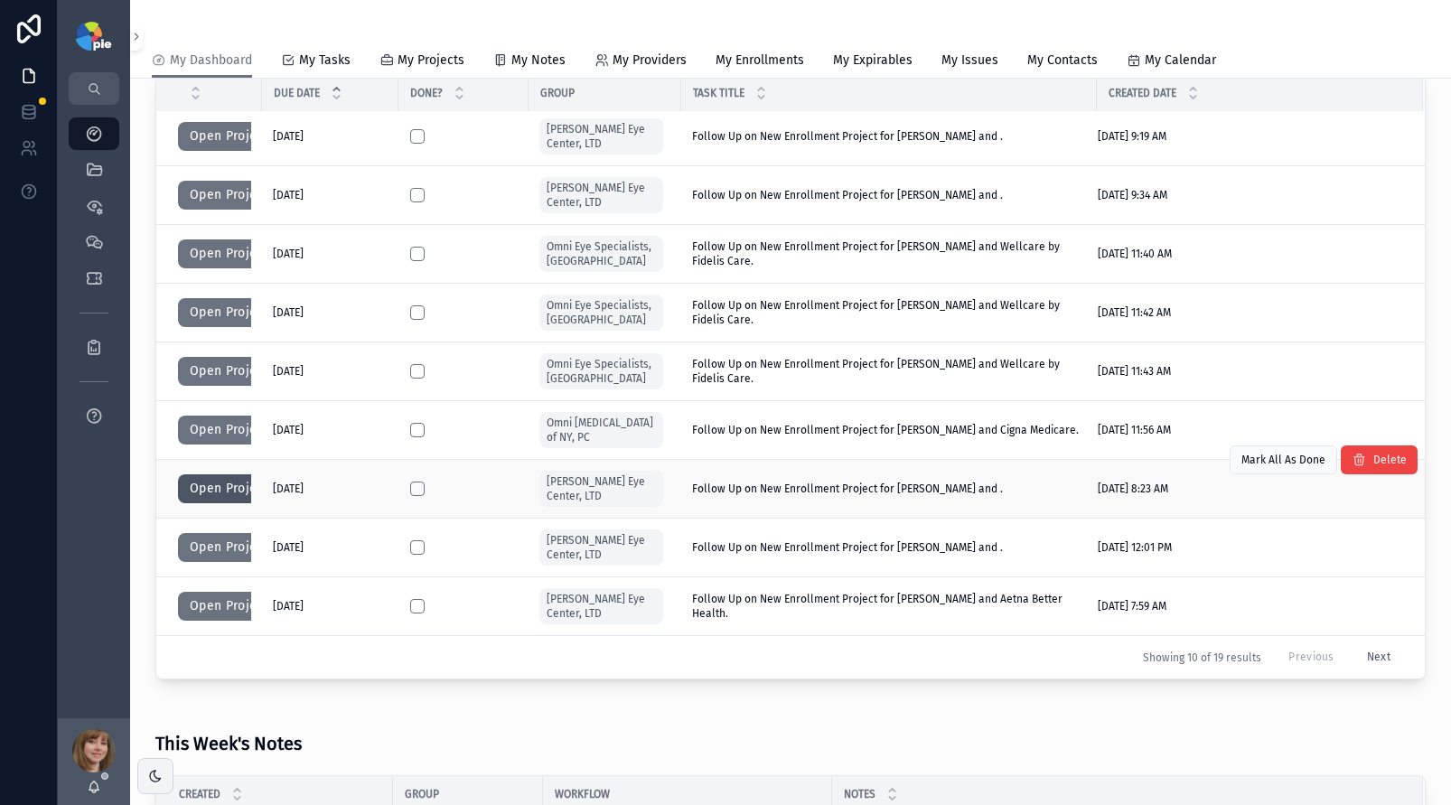
click at [215, 490] on button "Open Project" at bounding box center [229, 488] width 102 height 29
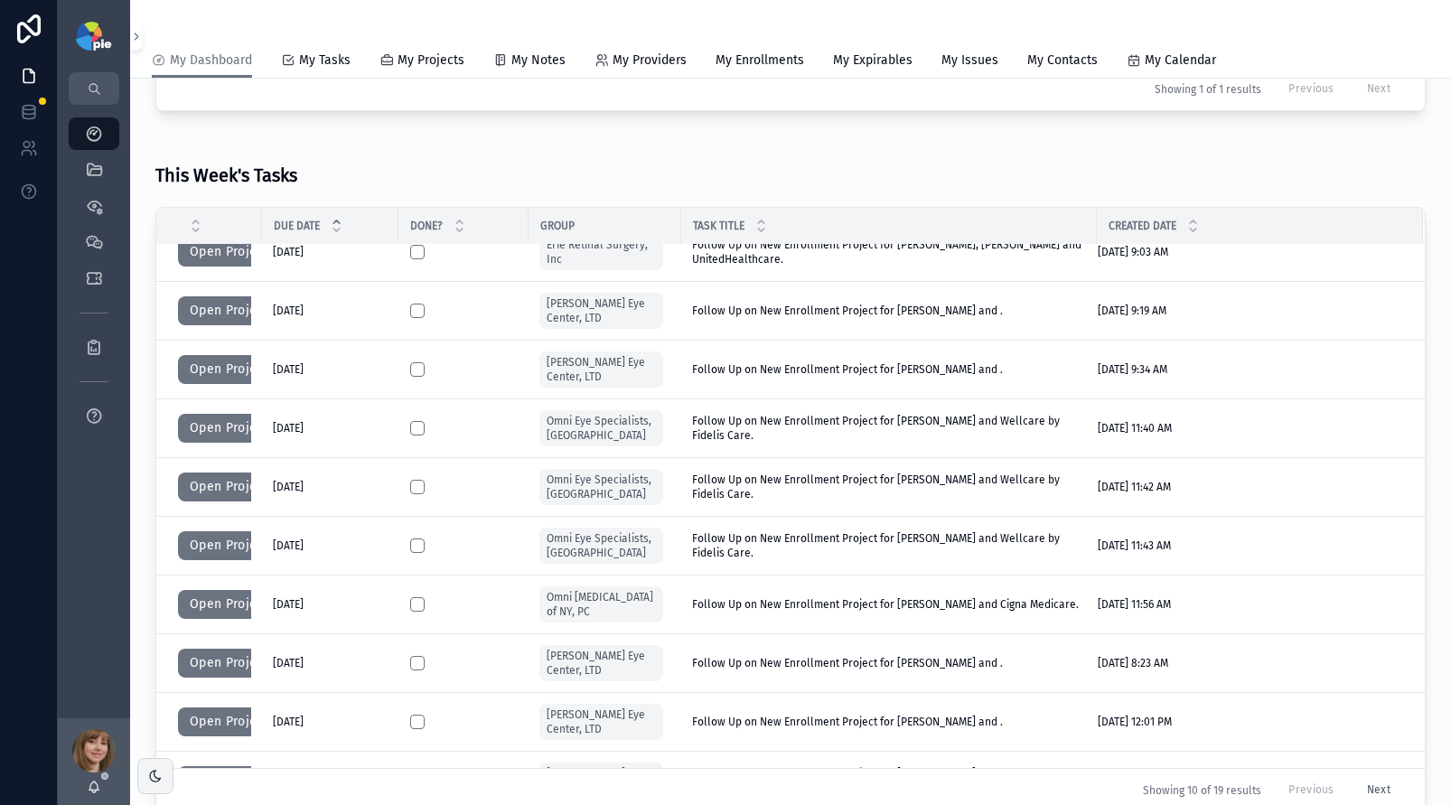
scroll to position [23, 0]
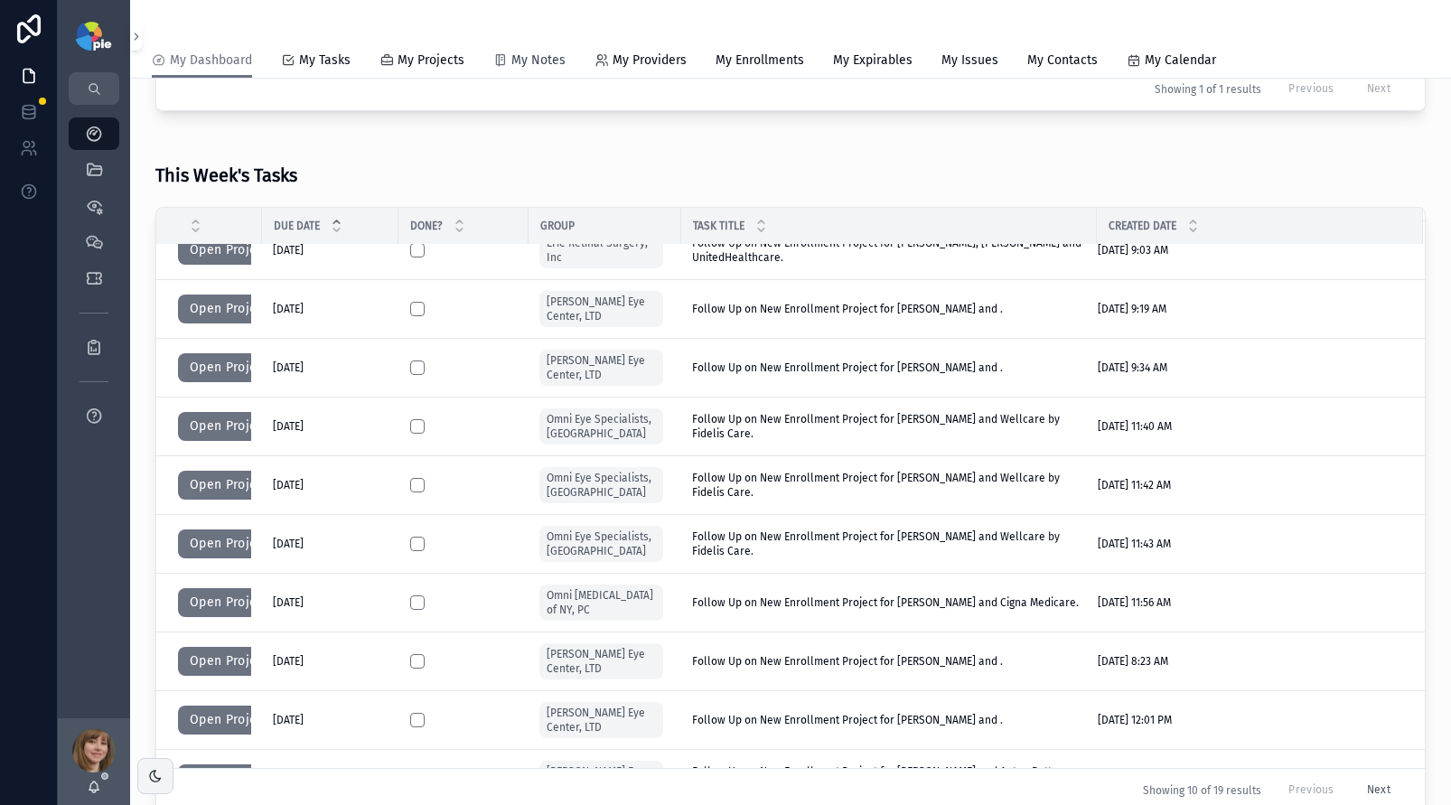
click at [513, 60] on span "My Notes" at bounding box center [539, 61] width 54 height 18
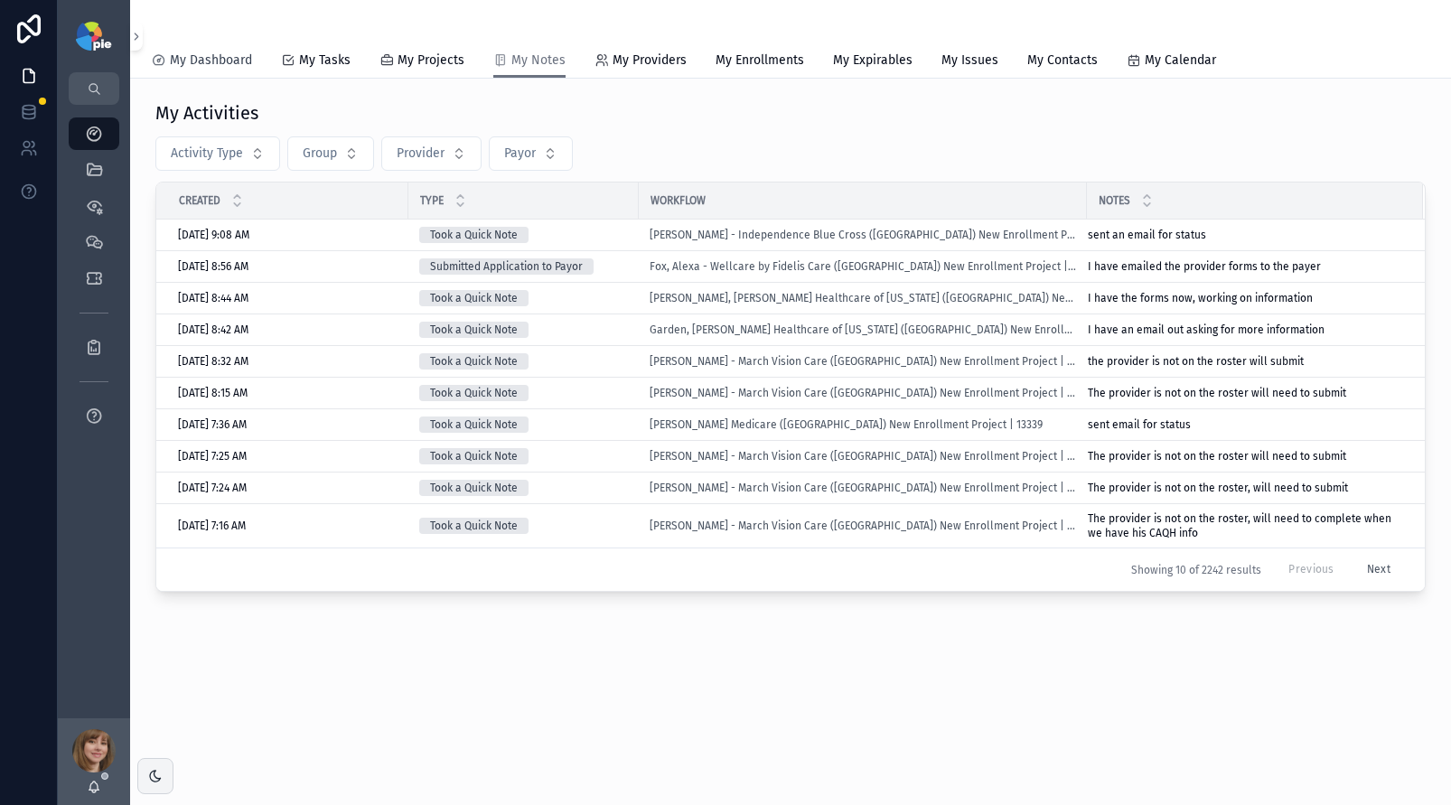
click at [209, 66] on span "My Dashboard" at bounding box center [211, 61] width 82 height 18
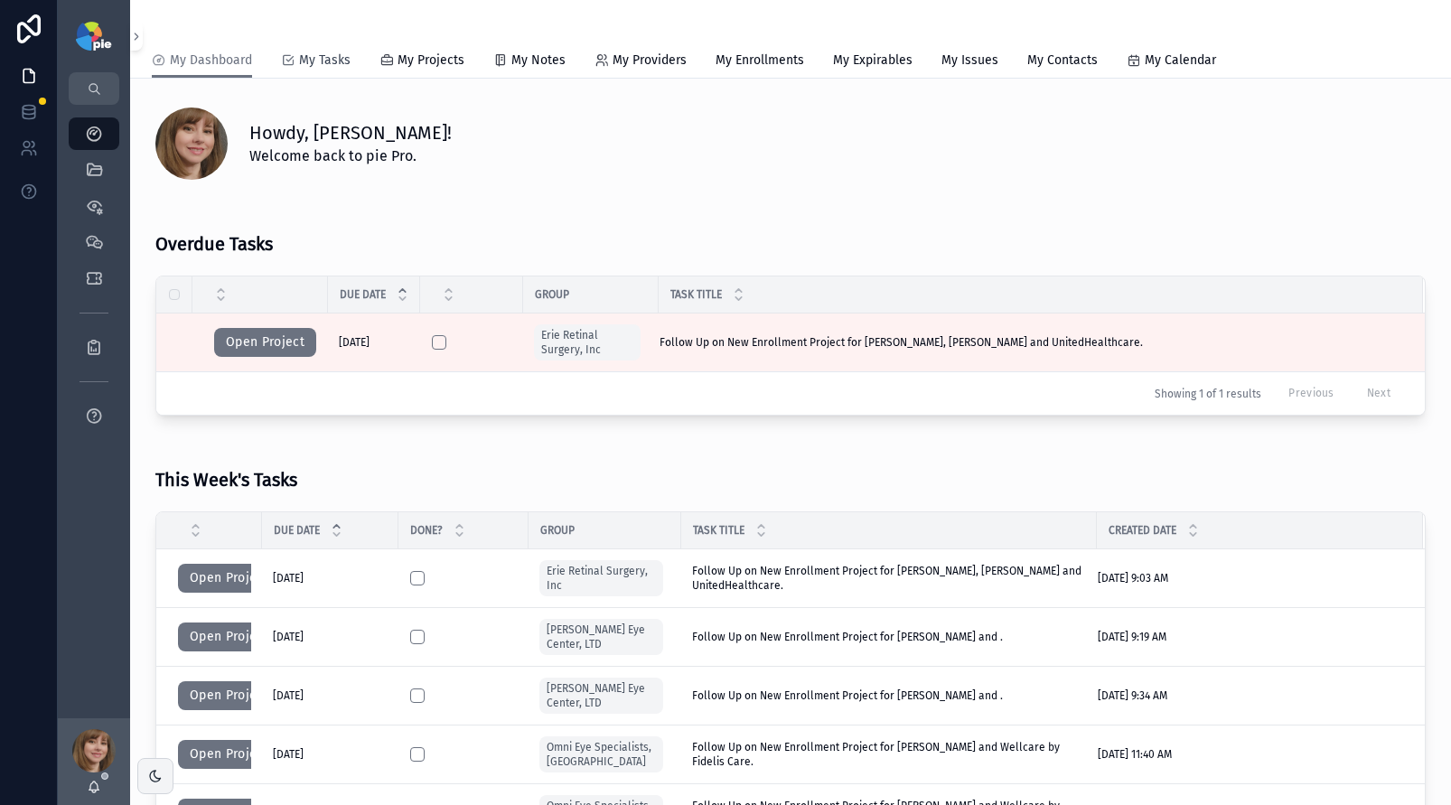
click at [339, 52] on span "My Tasks" at bounding box center [325, 61] width 52 height 18
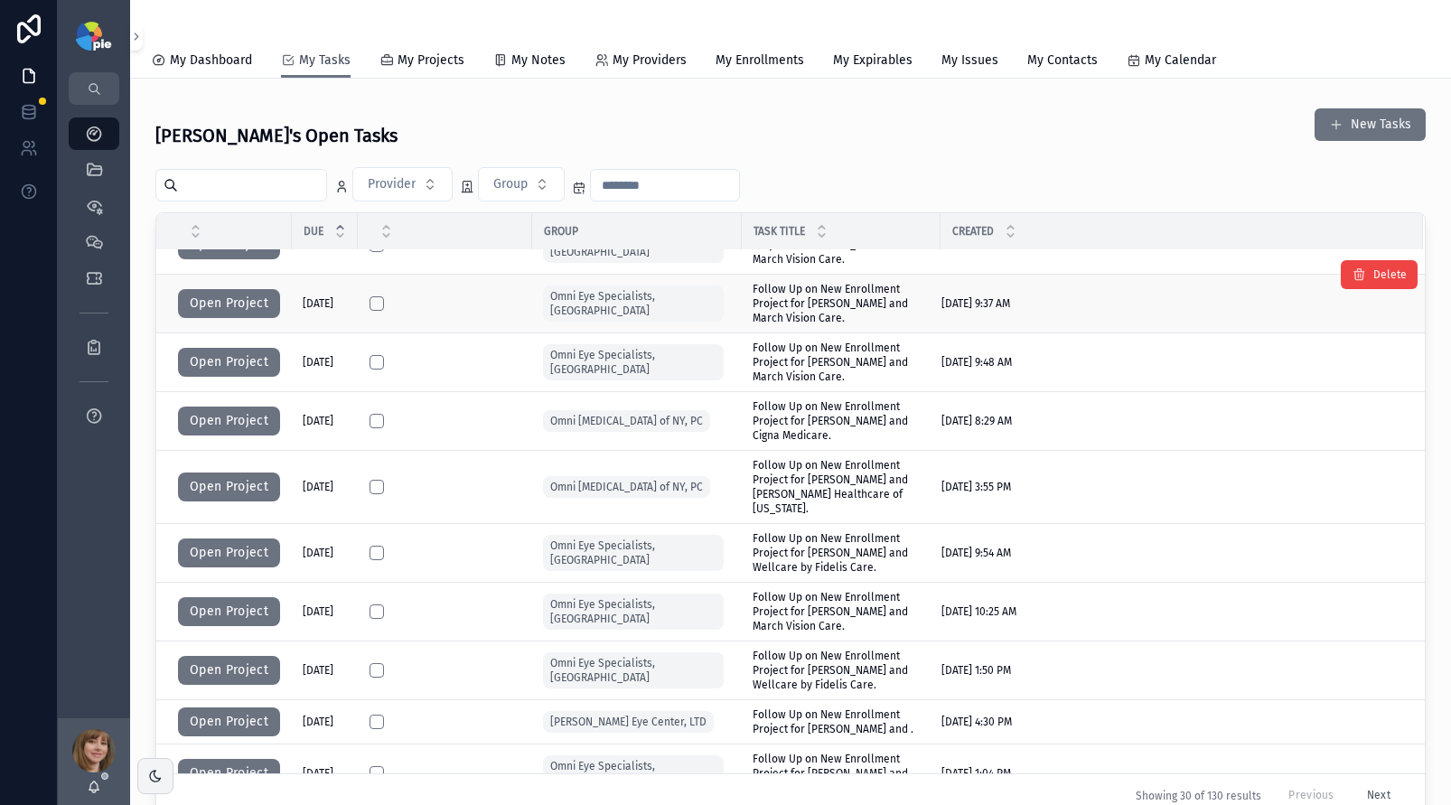
scroll to position [583, 0]
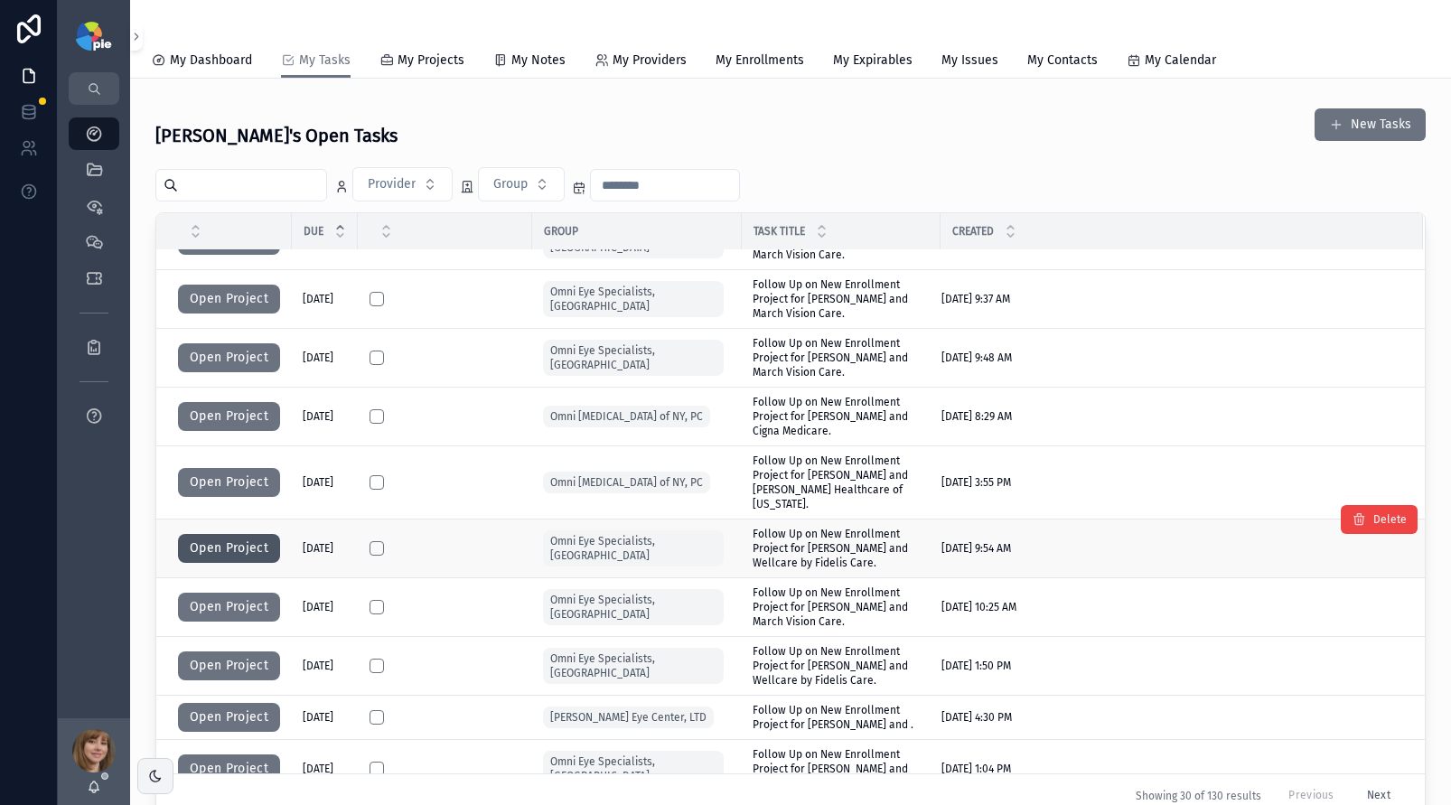
click at [239, 534] on button "Open Project" at bounding box center [229, 548] width 102 height 29
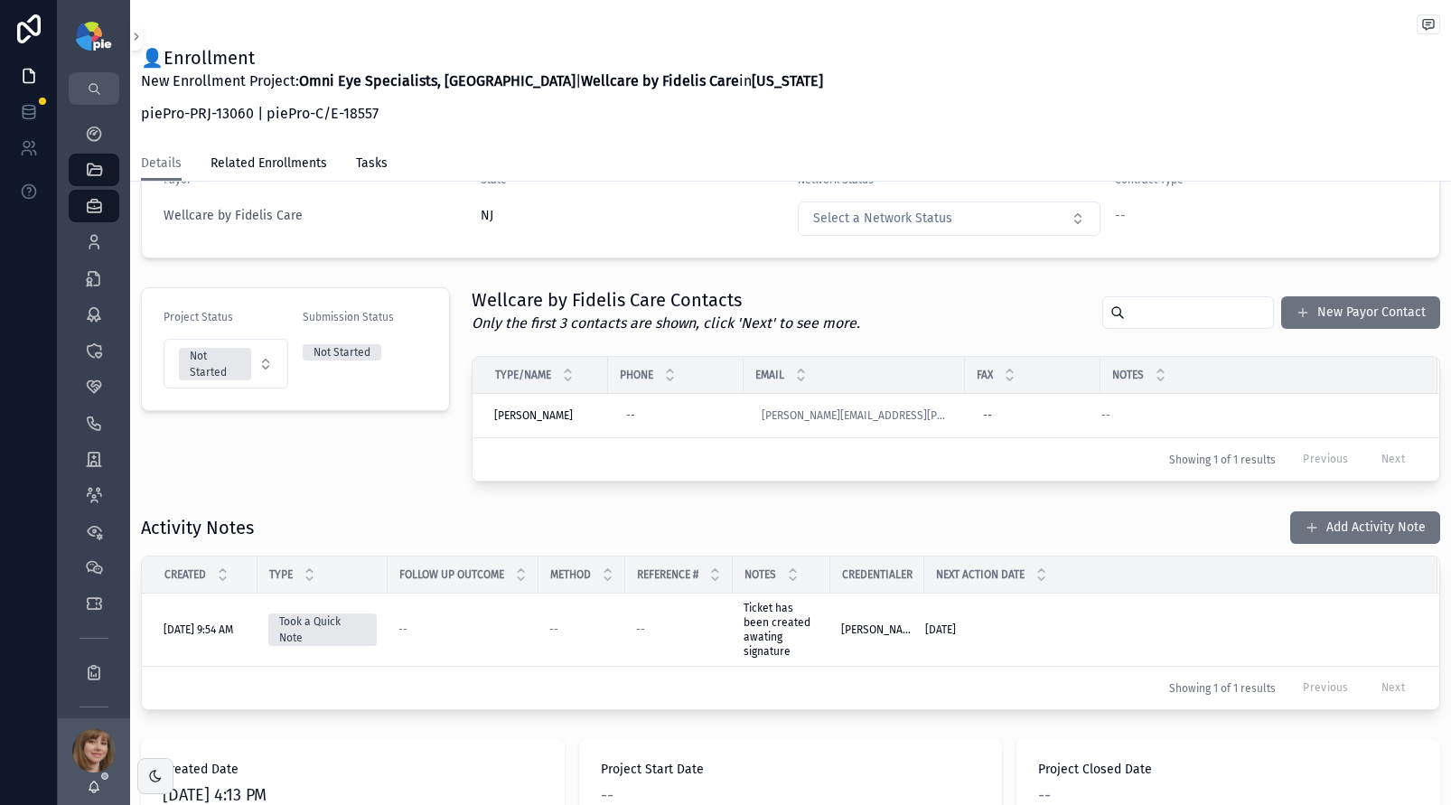
scroll to position [239, 0]
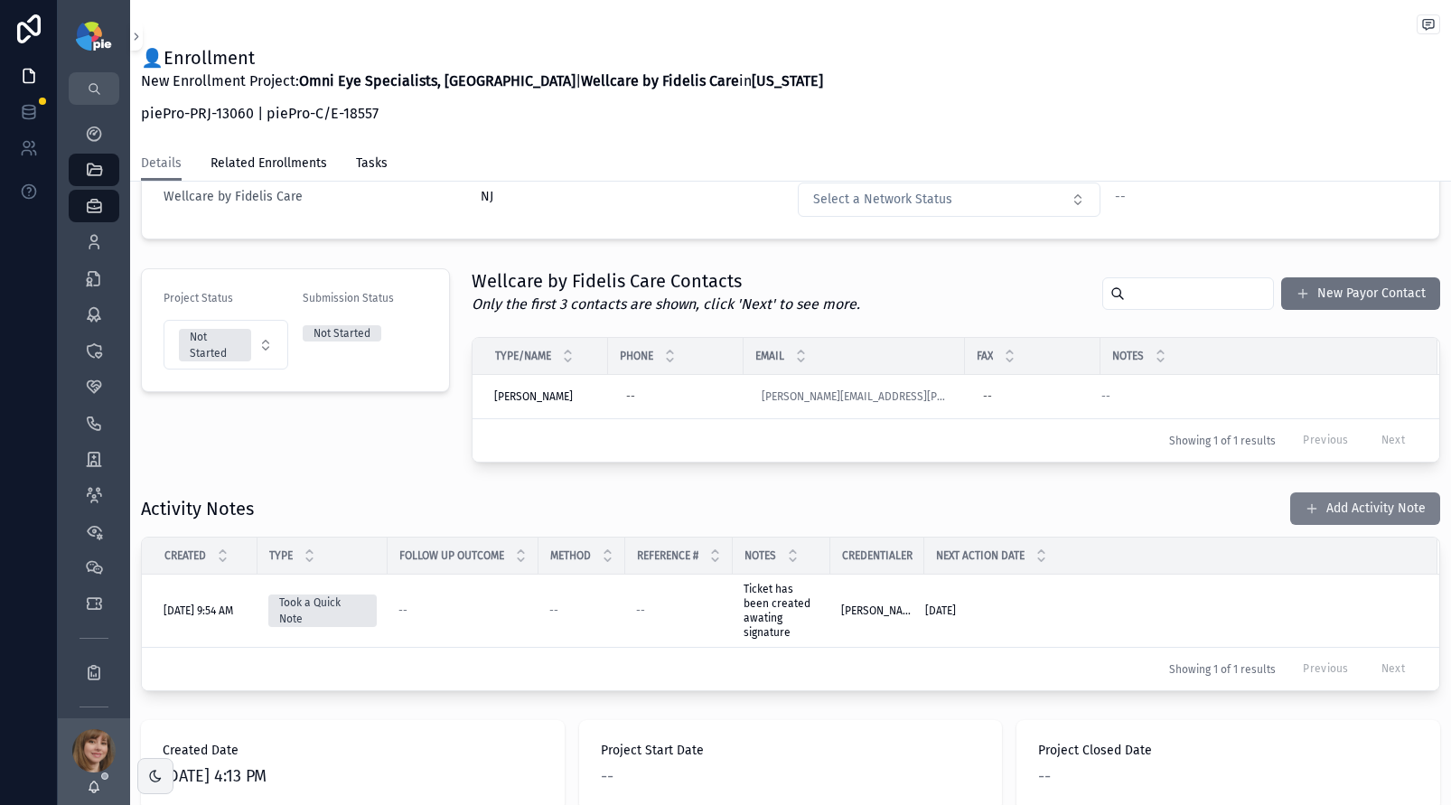
click at [1330, 511] on button "Add Activity Note" at bounding box center [1366, 509] width 150 height 33
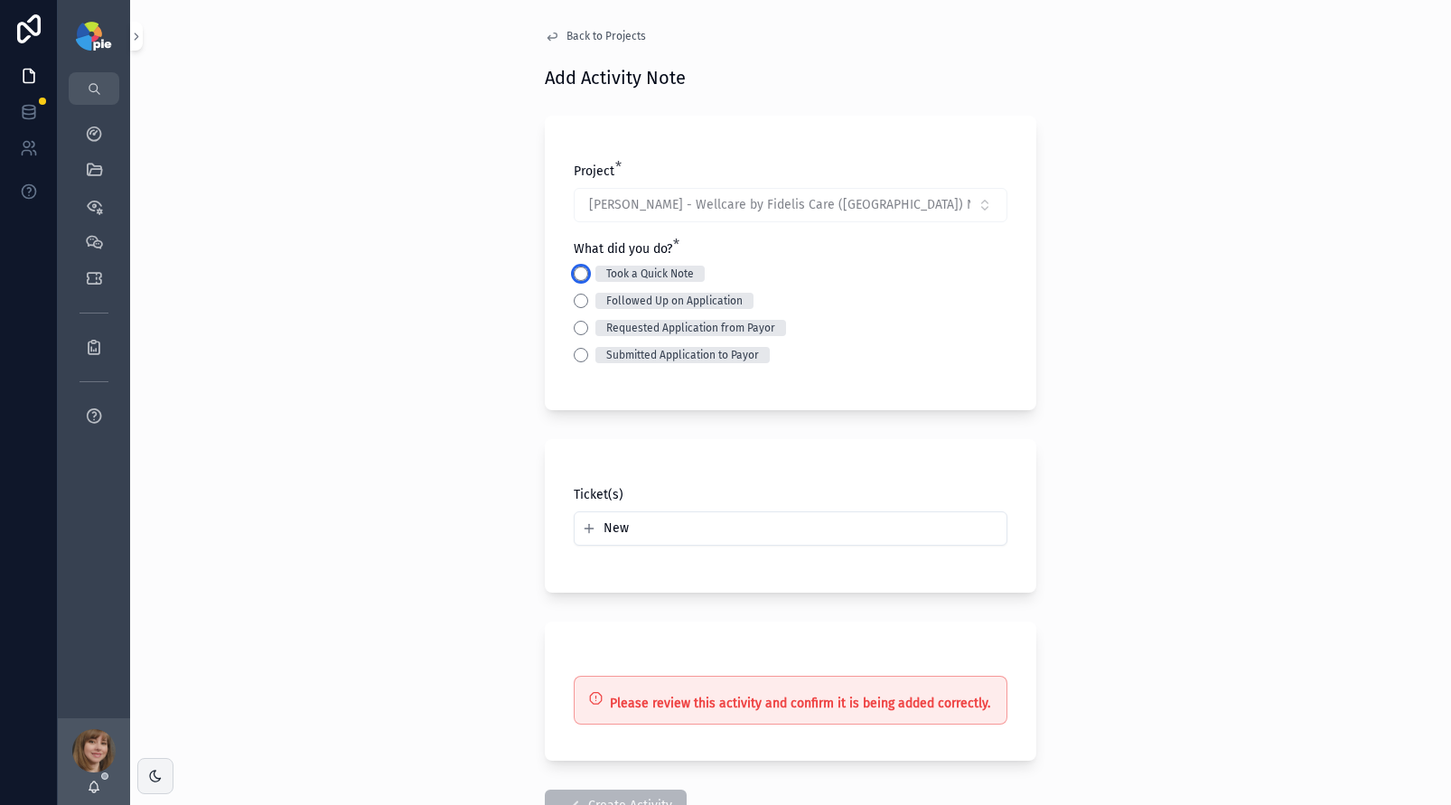
click at [579, 272] on button "Took a Quick Note" at bounding box center [581, 274] width 14 height 14
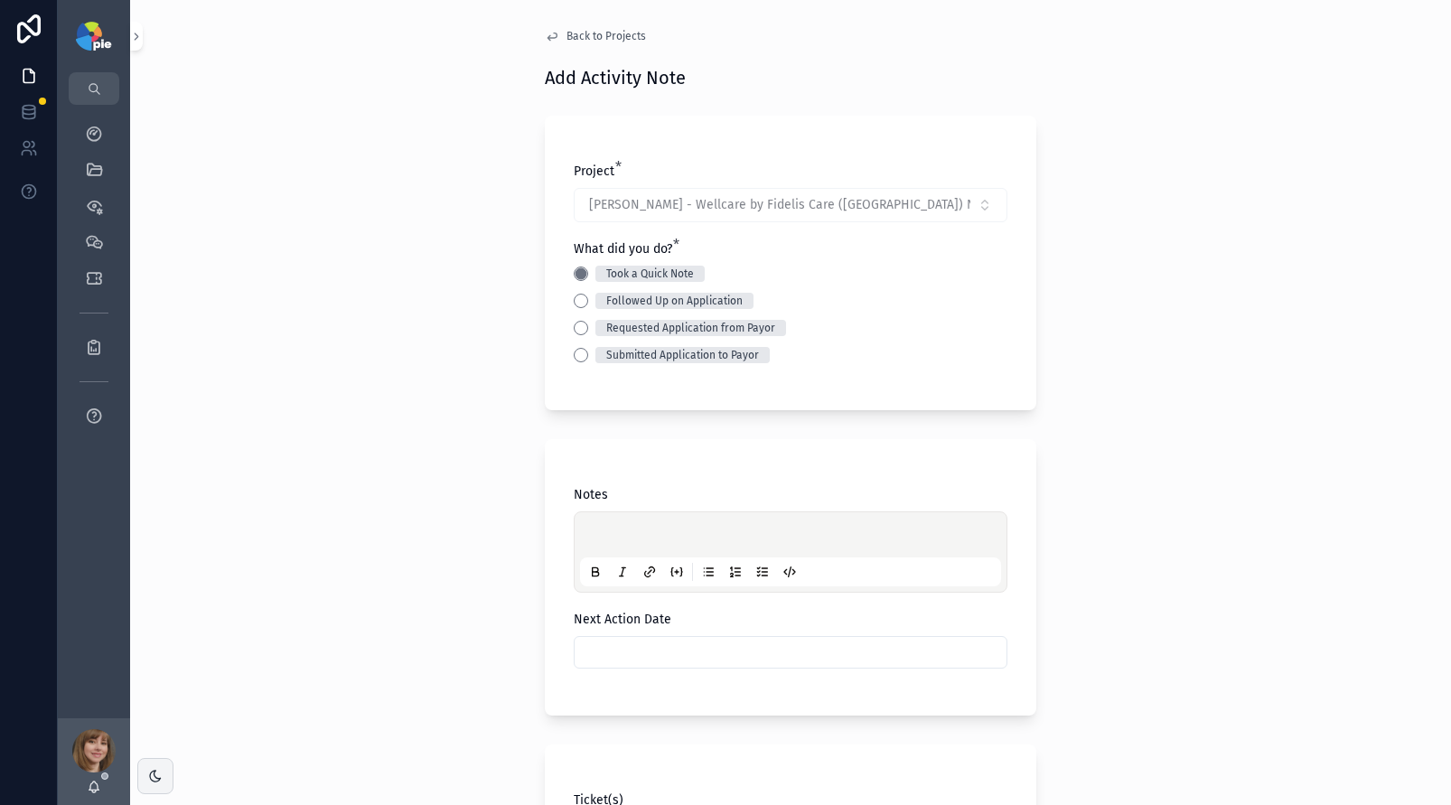
click at [620, 527] on div "scrollable content" at bounding box center [790, 552] width 421 height 69
click at [615, 532] on p "scrollable content" at bounding box center [794, 538] width 421 height 18
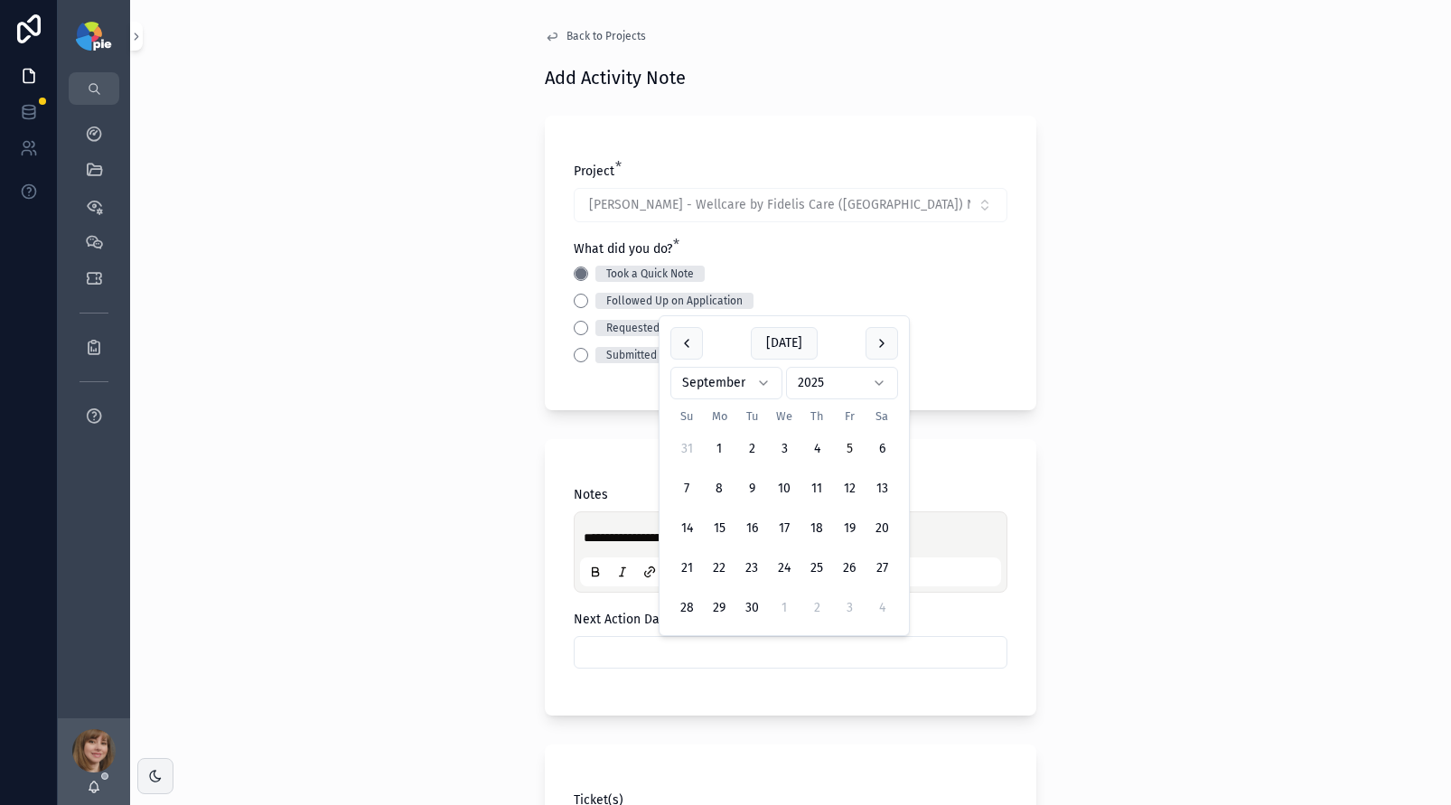
click at [630, 653] on input "scrollable content" at bounding box center [791, 652] width 432 height 25
click at [749, 526] on button "16" at bounding box center [752, 528] width 33 height 33
type input "*********"
click at [420, 576] on div "**********" at bounding box center [790, 402] width 1321 height 805
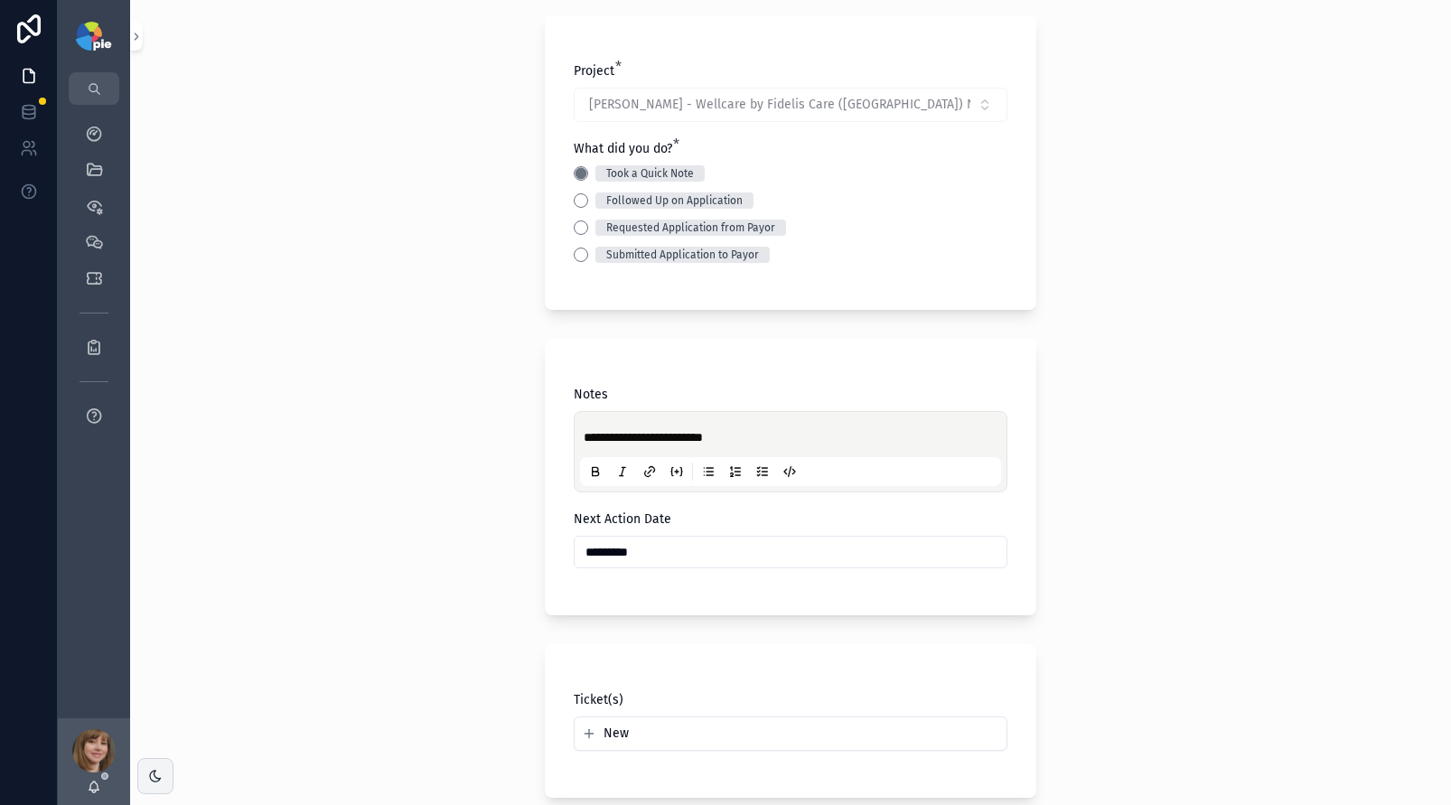
scroll to position [386, 0]
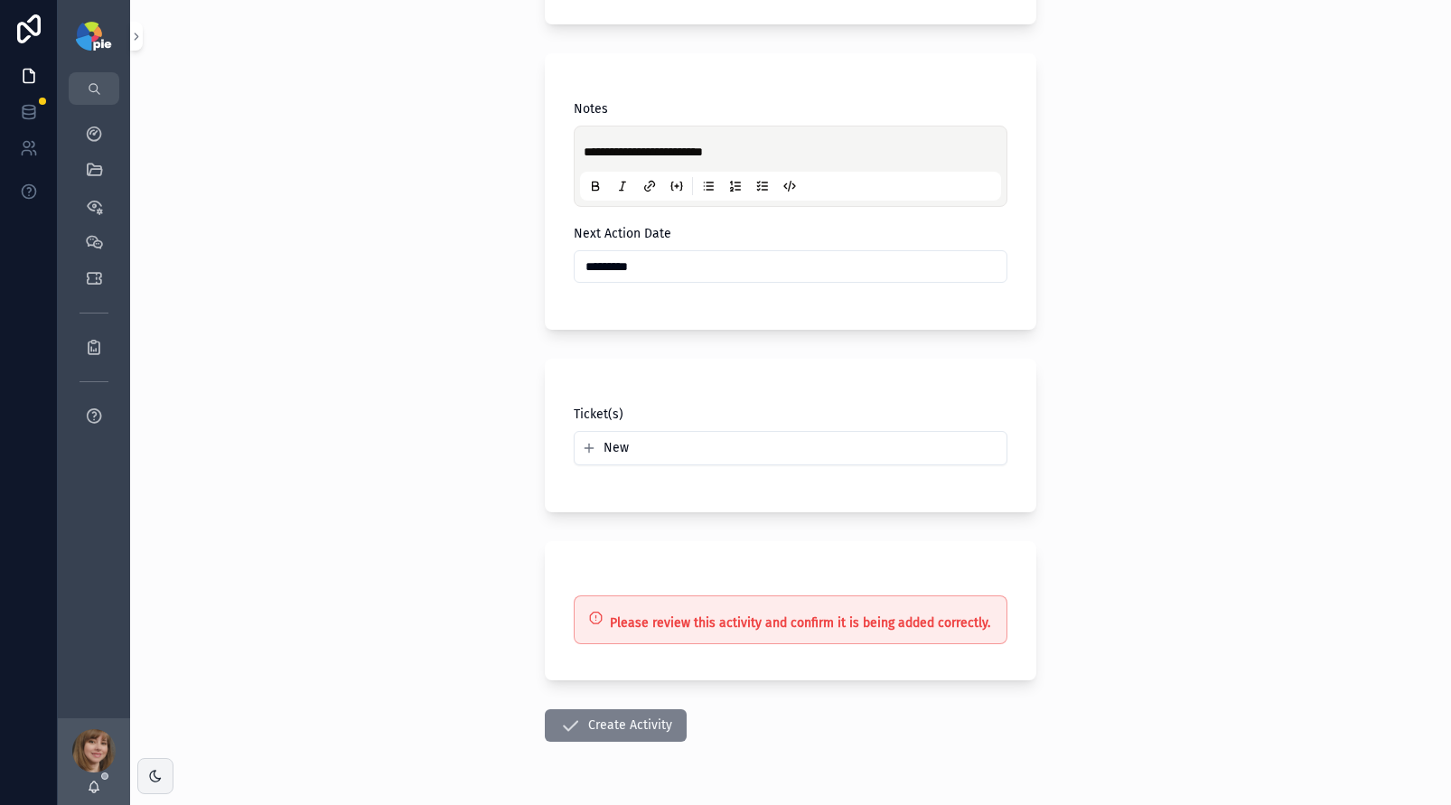
click at [592, 725] on button "Create Activity" at bounding box center [616, 725] width 142 height 33
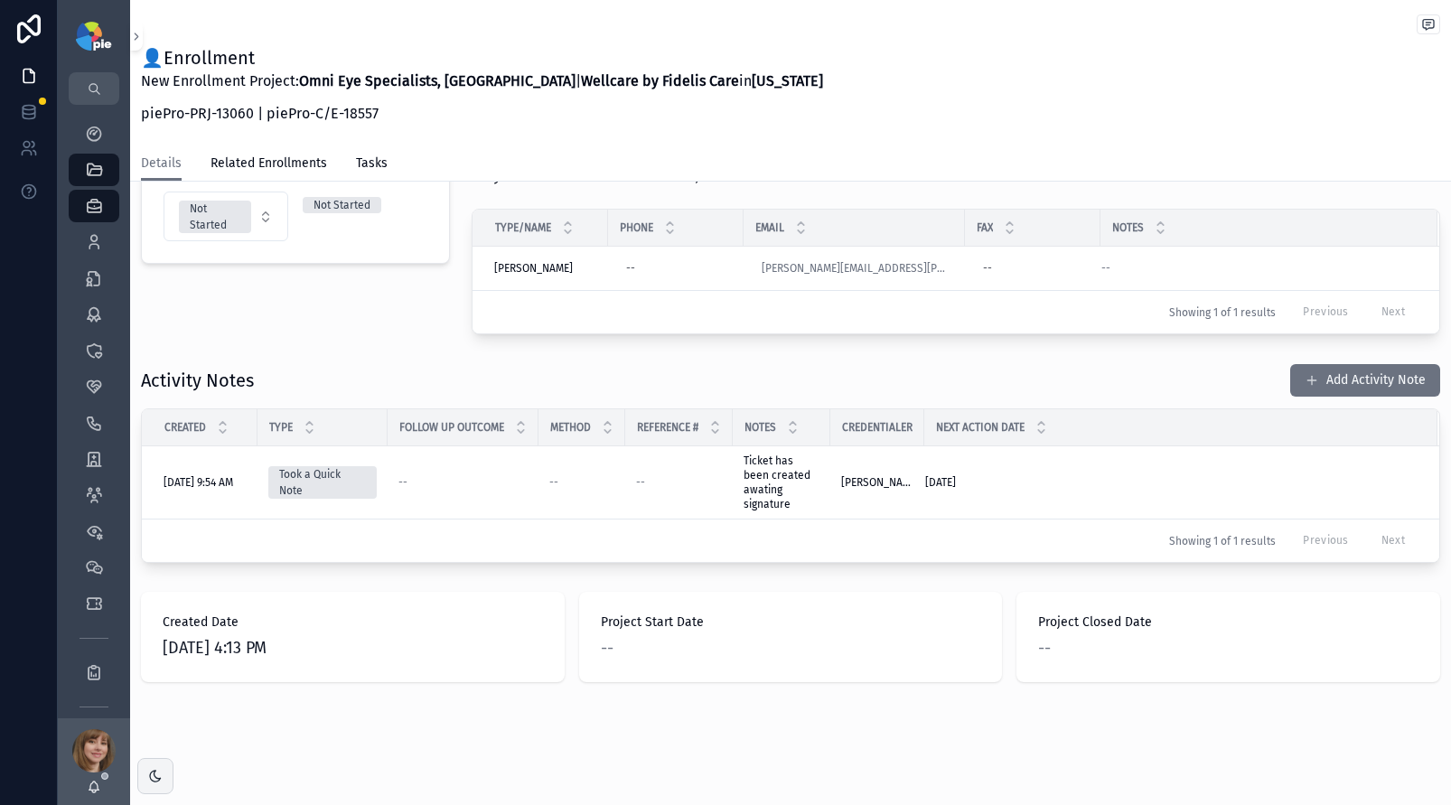
scroll to position [386, 0]
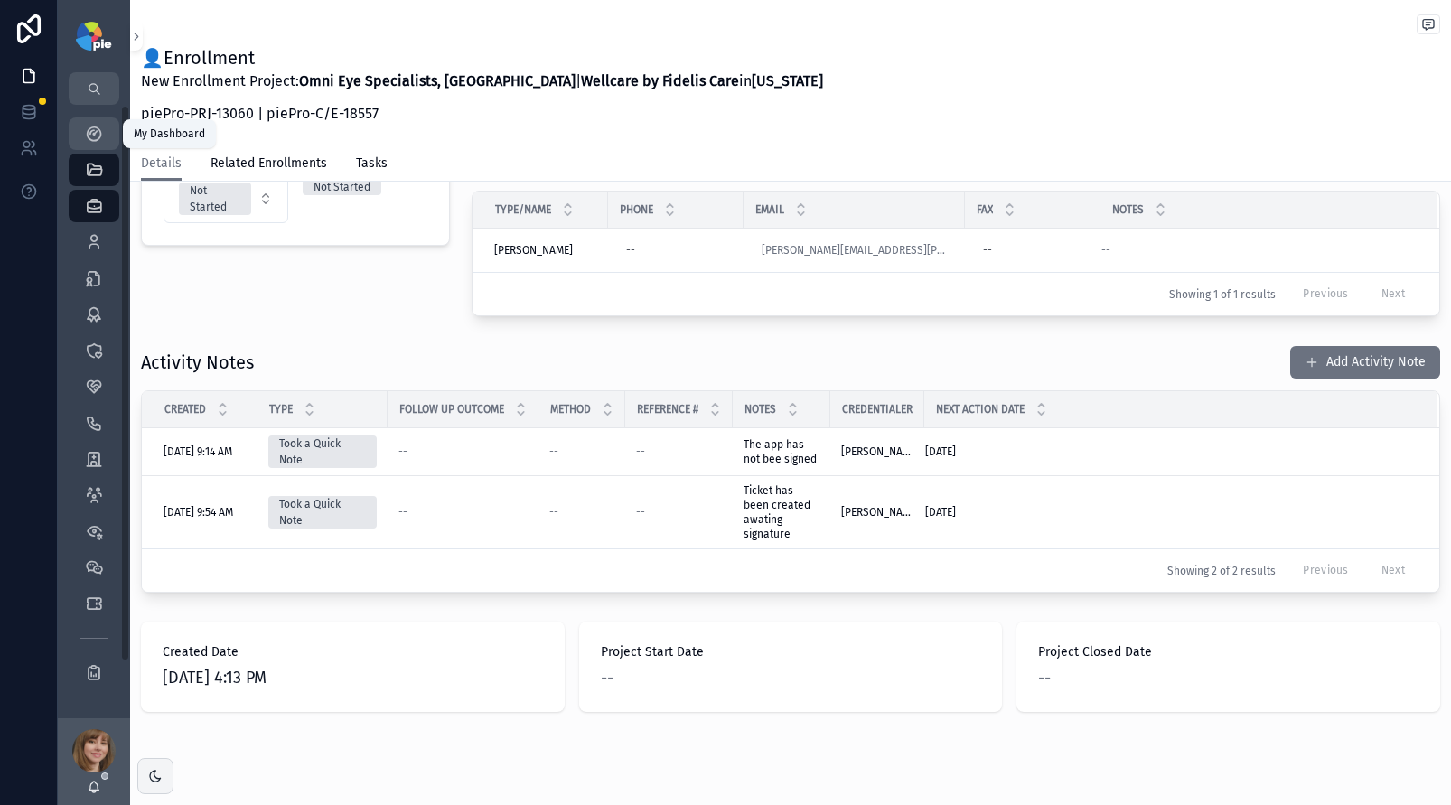
click at [95, 137] on icon "scrollable content" at bounding box center [94, 134] width 18 height 18
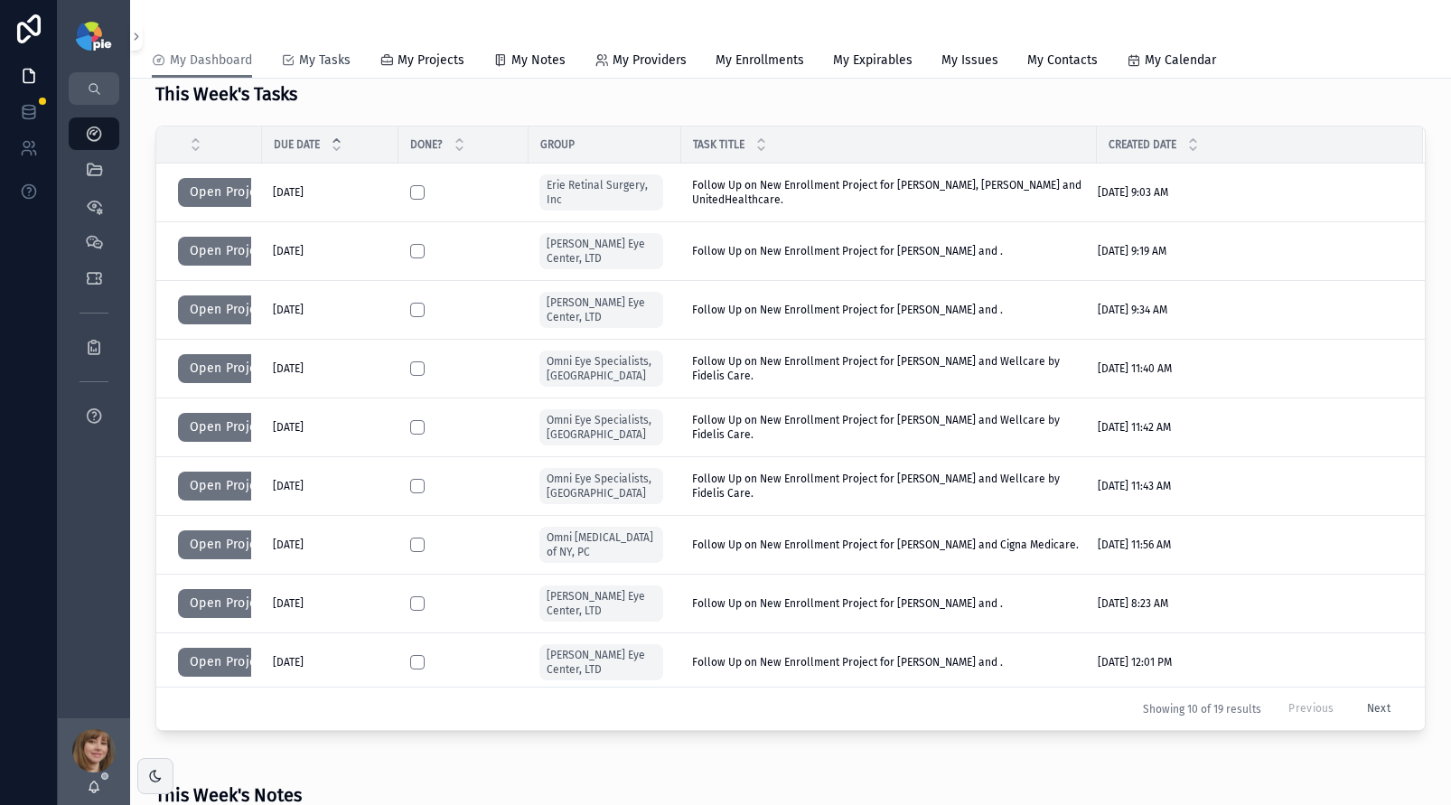
click at [335, 61] on span "My Tasks" at bounding box center [325, 61] width 52 height 18
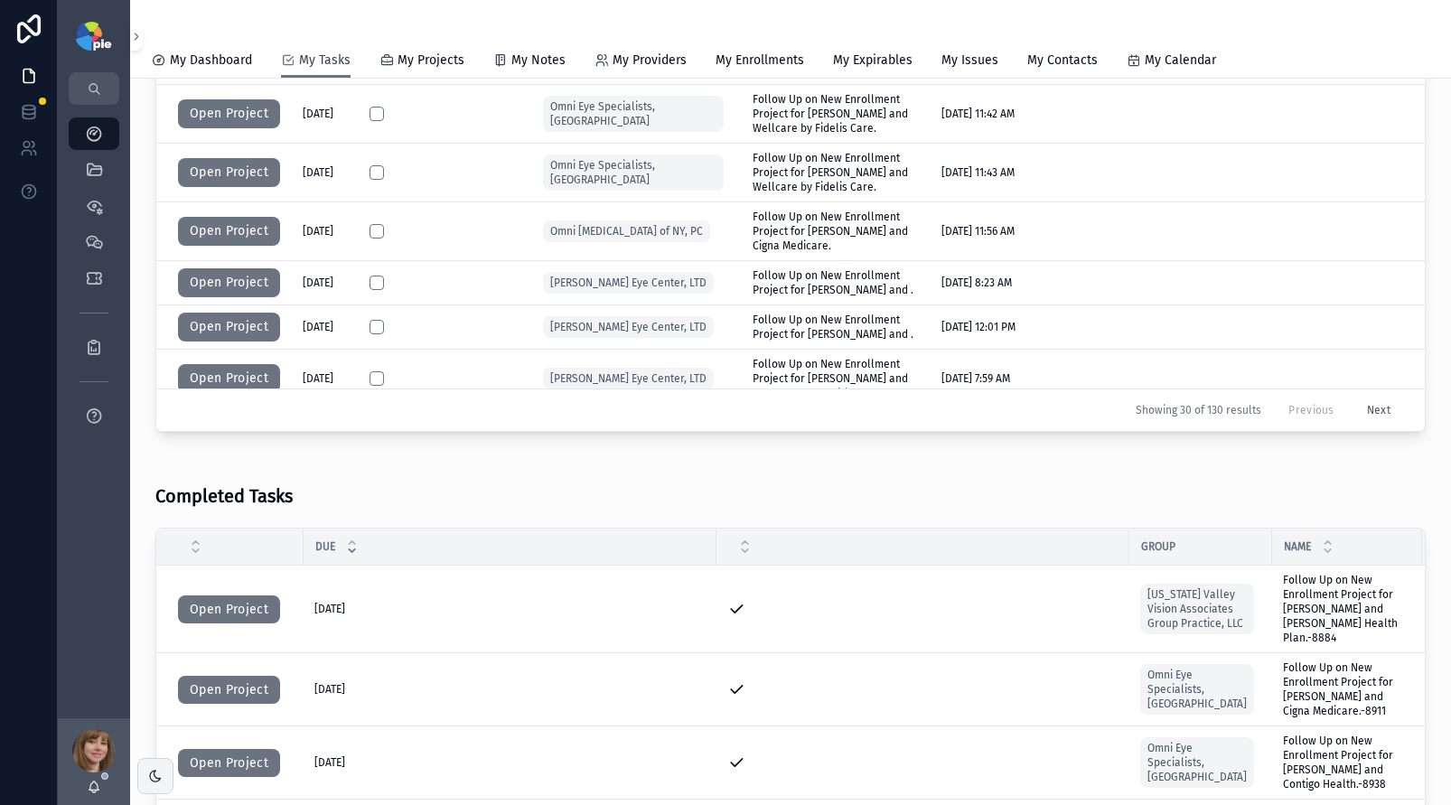
click at [336, 57] on span "My Tasks" at bounding box center [325, 61] width 52 height 18
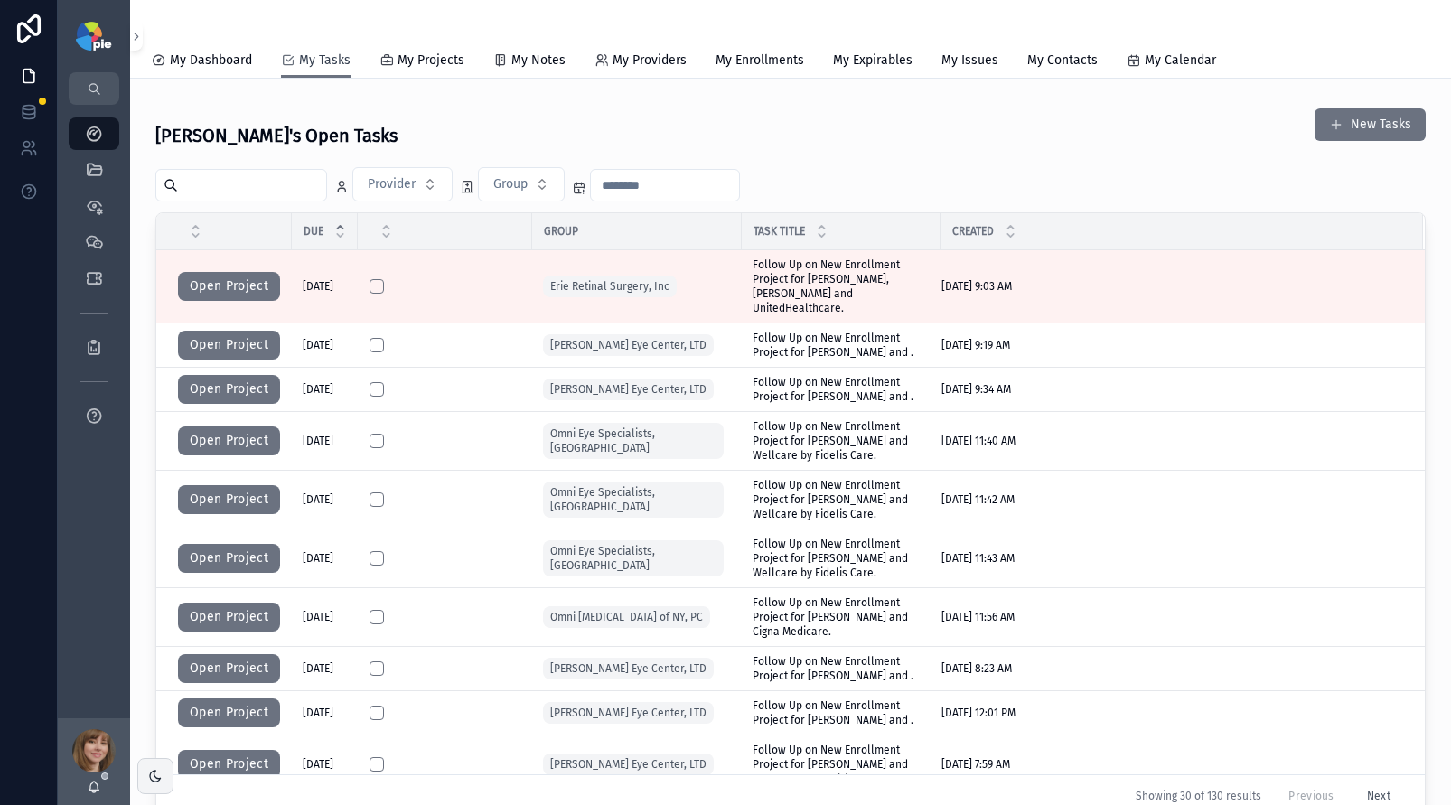
scroll to position [274, 0]
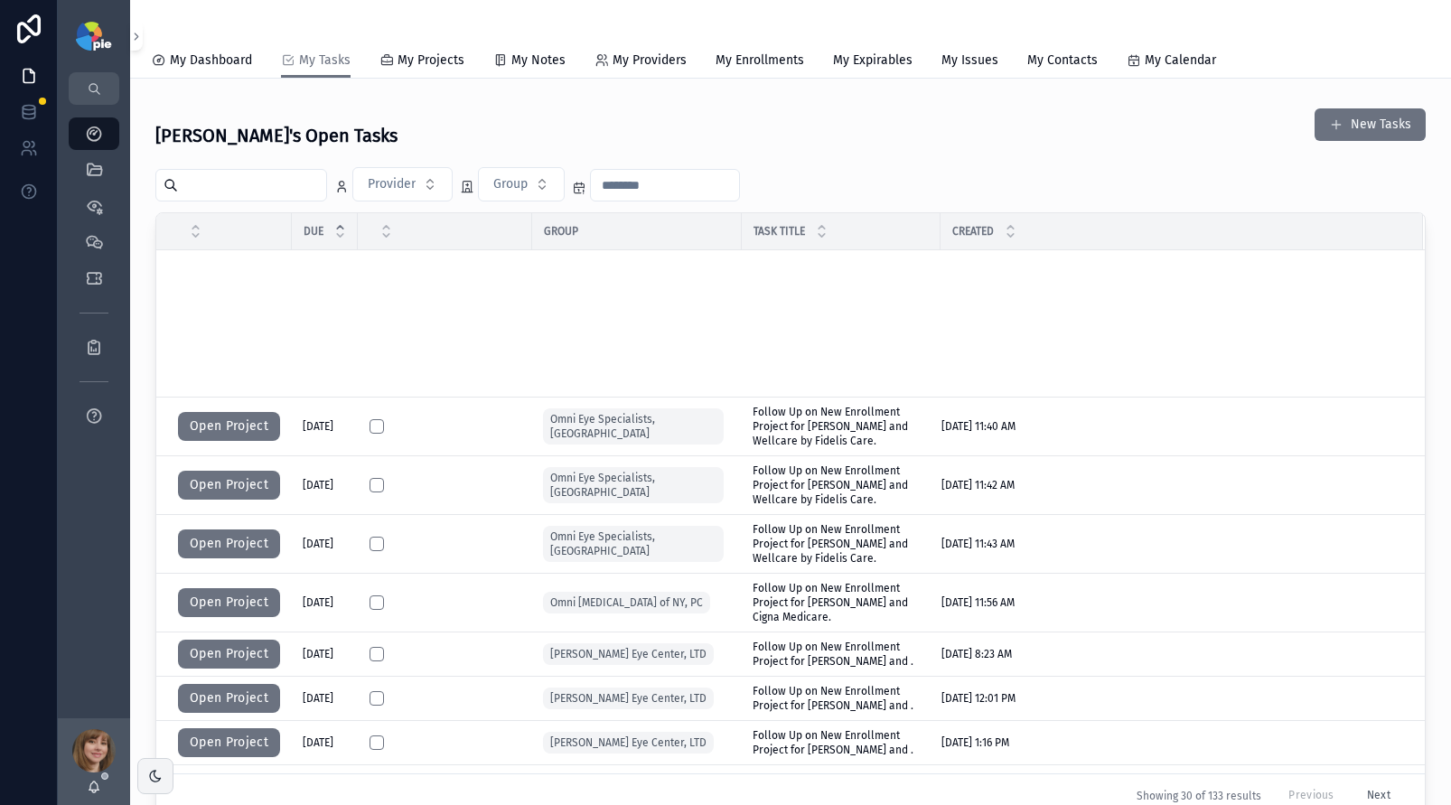
scroll to position [728, 0]
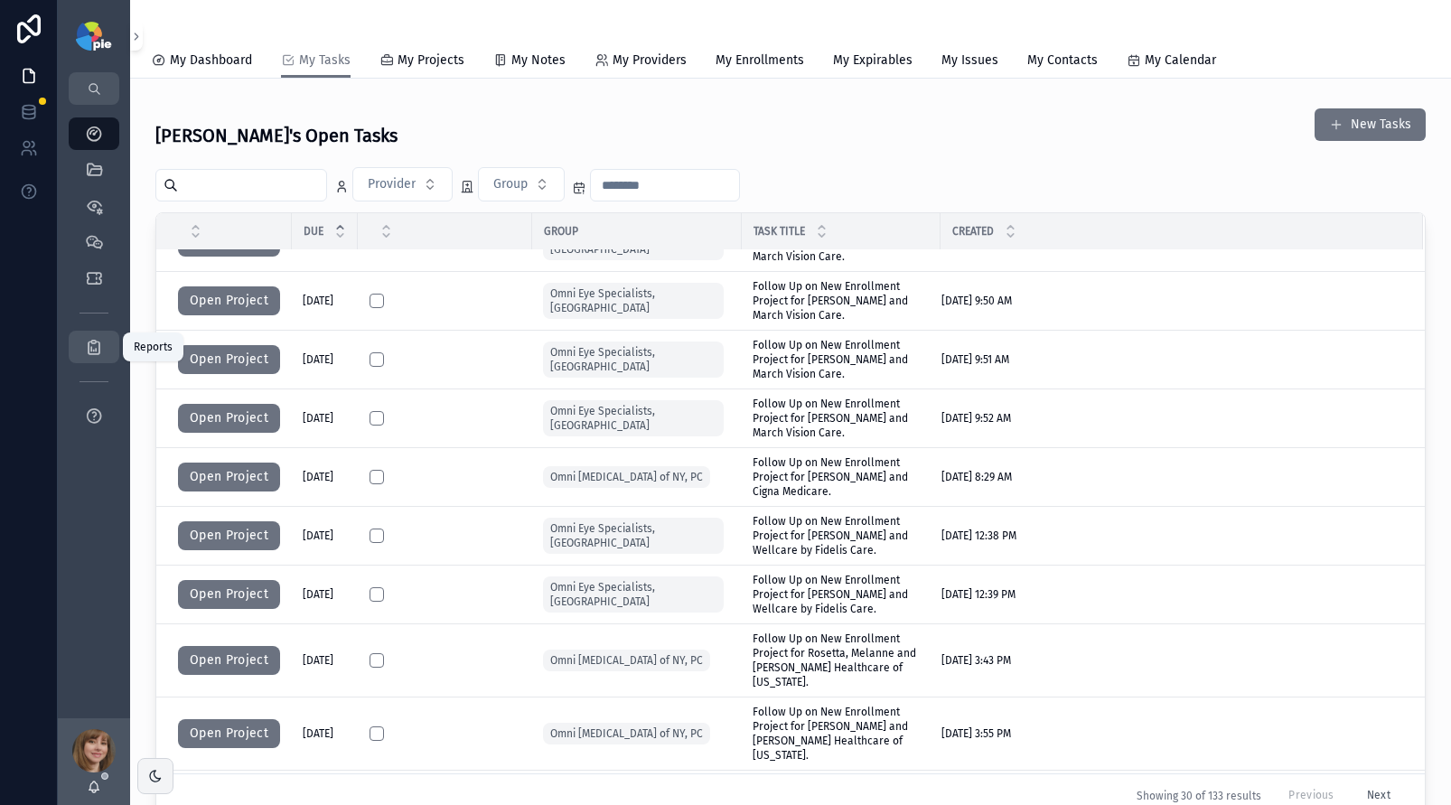
click at [100, 343] on icon "scrollable content" at bounding box center [94, 347] width 18 height 18
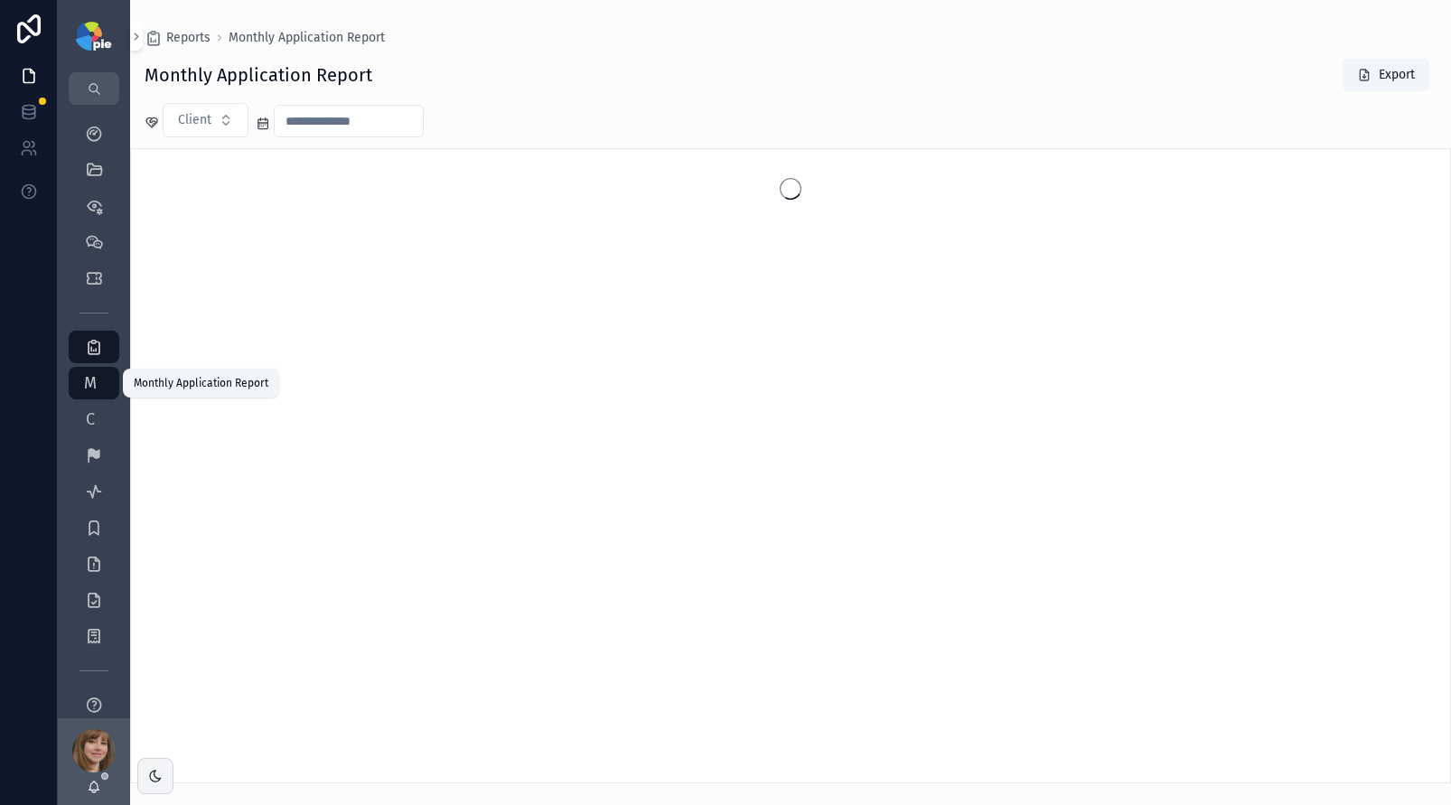
click at [82, 386] on span "M" at bounding box center [90, 383] width 18 height 18
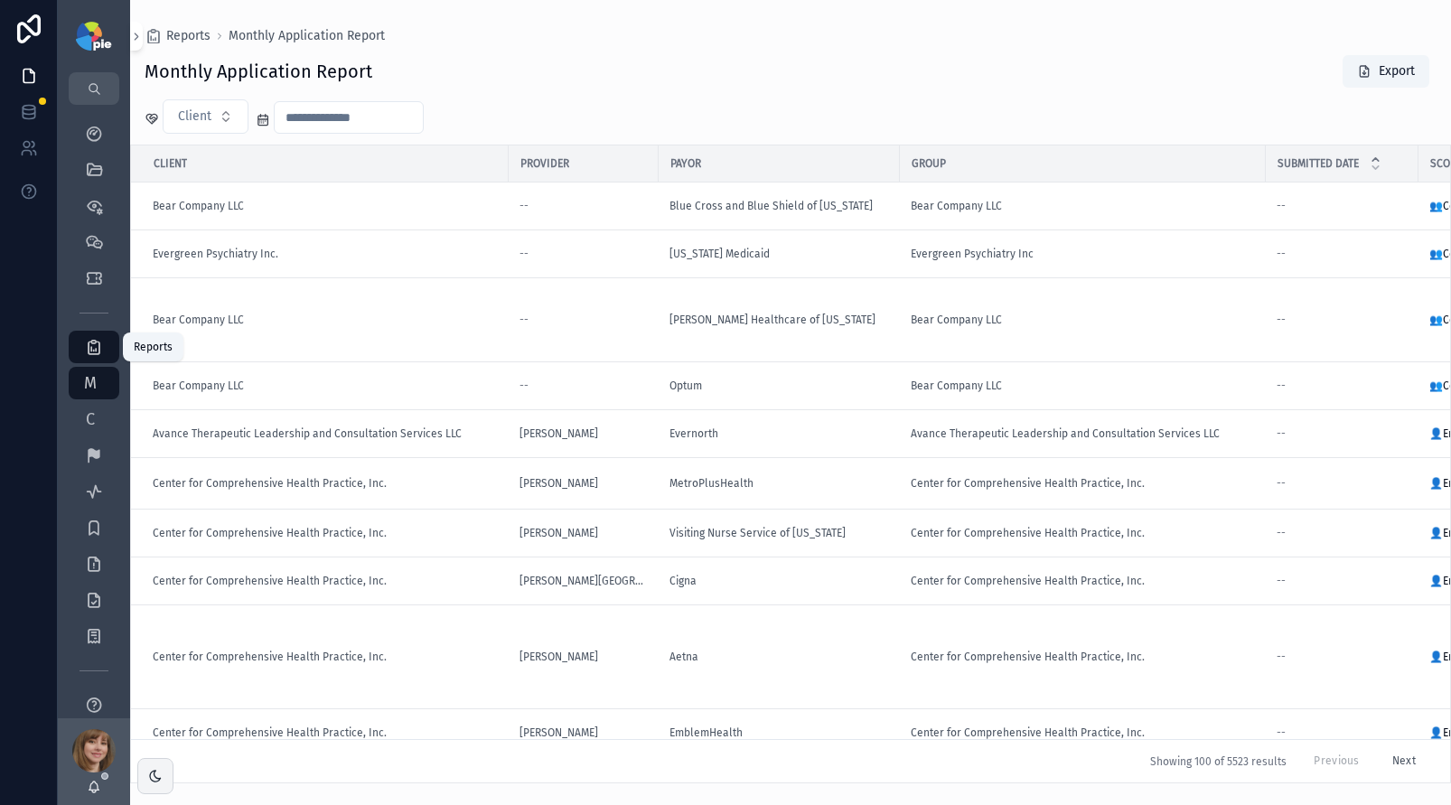
click at [86, 333] on div "Reports" at bounding box center [94, 347] width 29 height 29
click at [104, 410] on div "C Current Monthly Report" at bounding box center [94, 419] width 29 height 29
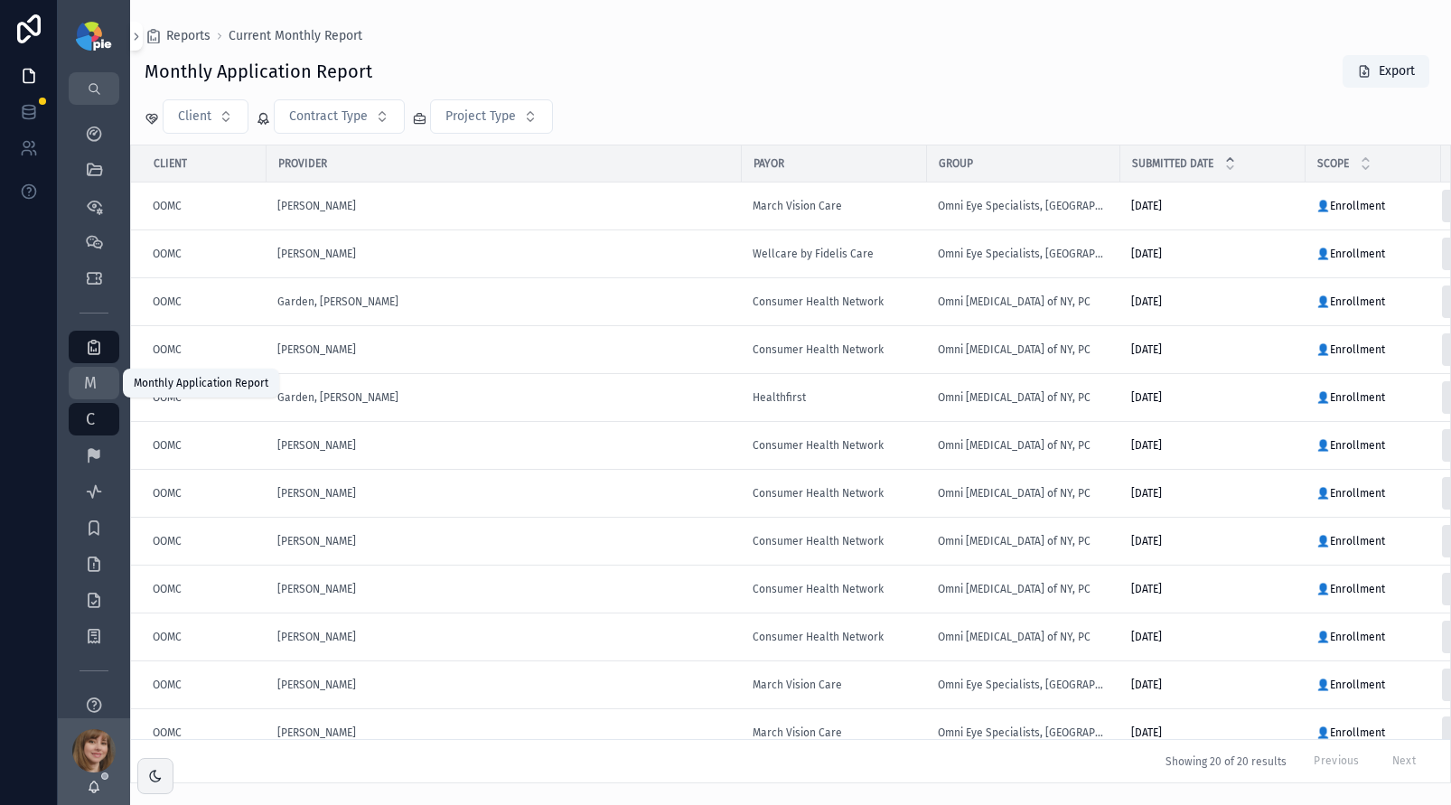
click at [96, 388] on span "M" at bounding box center [90, 383] width 18 height 18
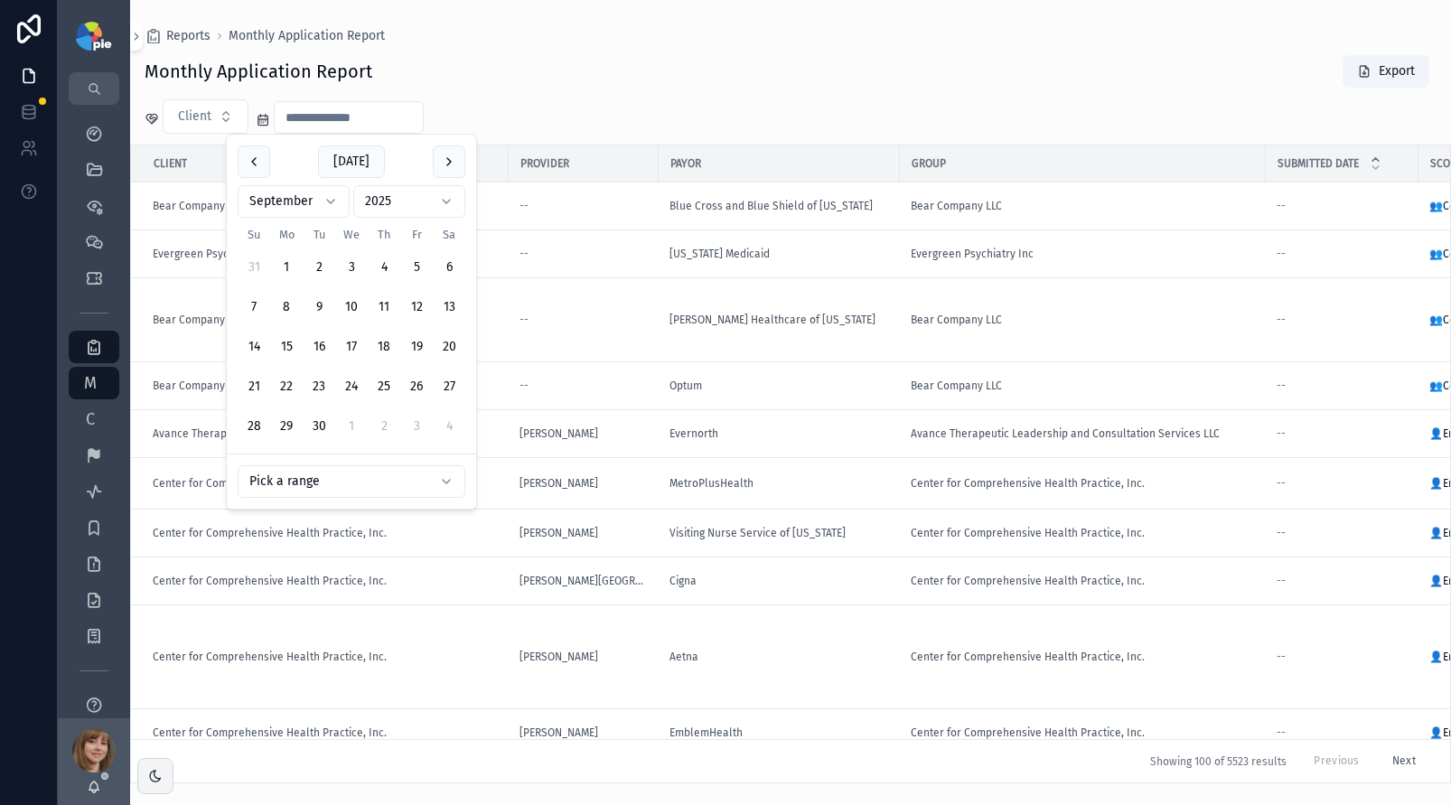
click at [321, 123] on input "scrollable content" at bounding box center [349, 117] width 148 height 25
click at [330, 198] on html "My Dashboard QuickLinks Priorities Meetings Tickets Reports M Monthly Applicati…" at bounding box center [725, 402] width 1451 height 805
click at [342, 425] on button "27" at bounding box center [351, 426] width 33 height 33
type input "**********"
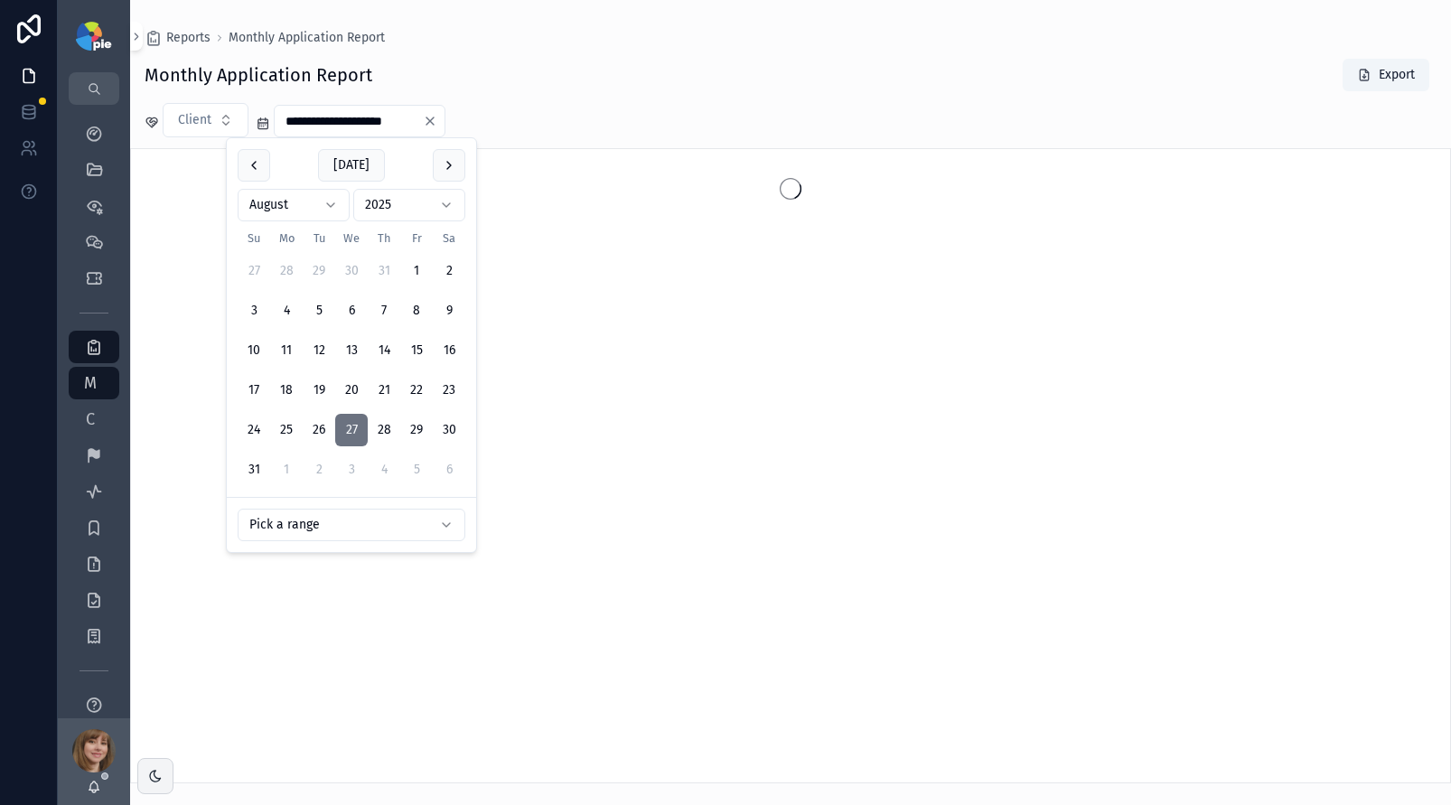
click at [562, 93] on div "**********" at bounding box center [790, 415] width 1321 height 737
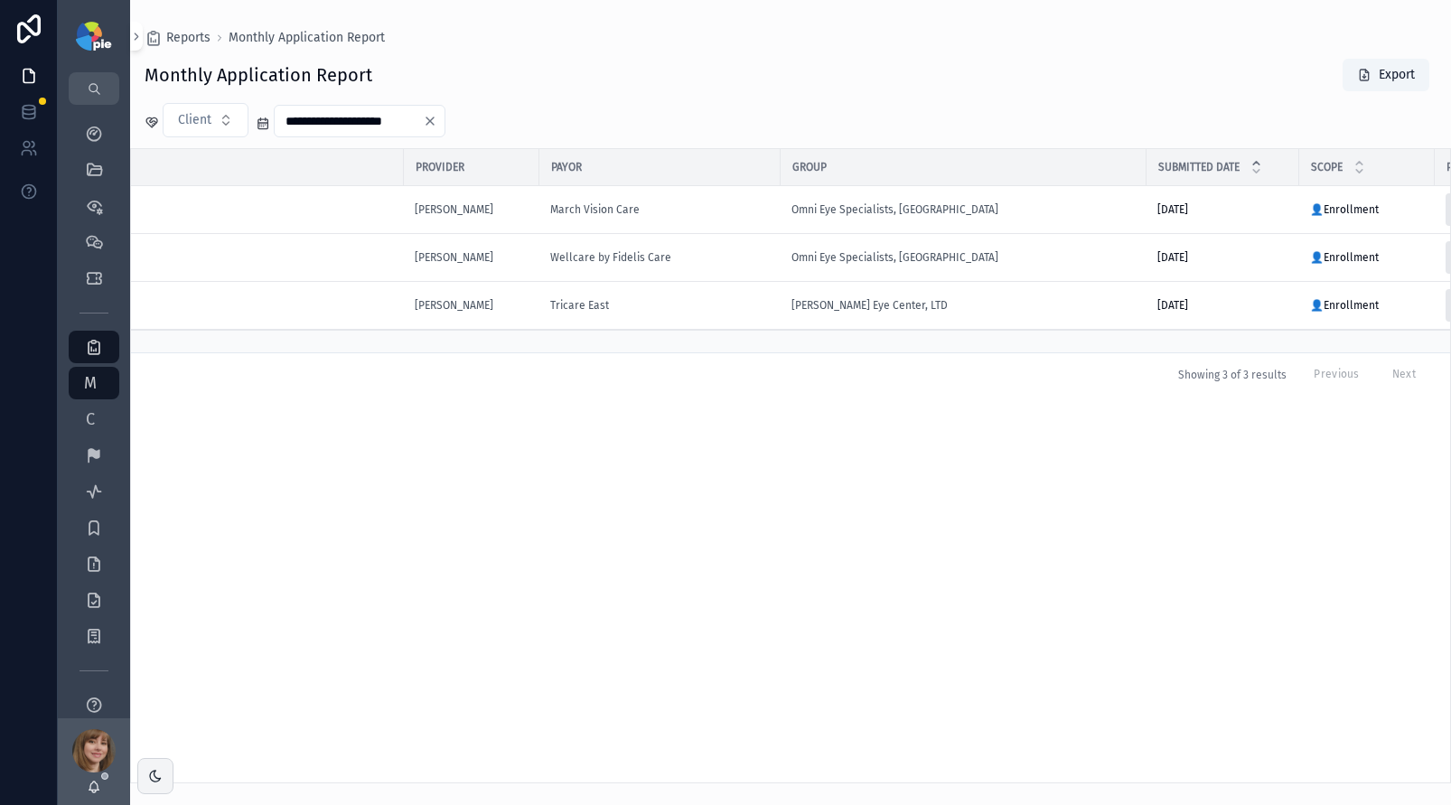
scroll to position [0, 118]
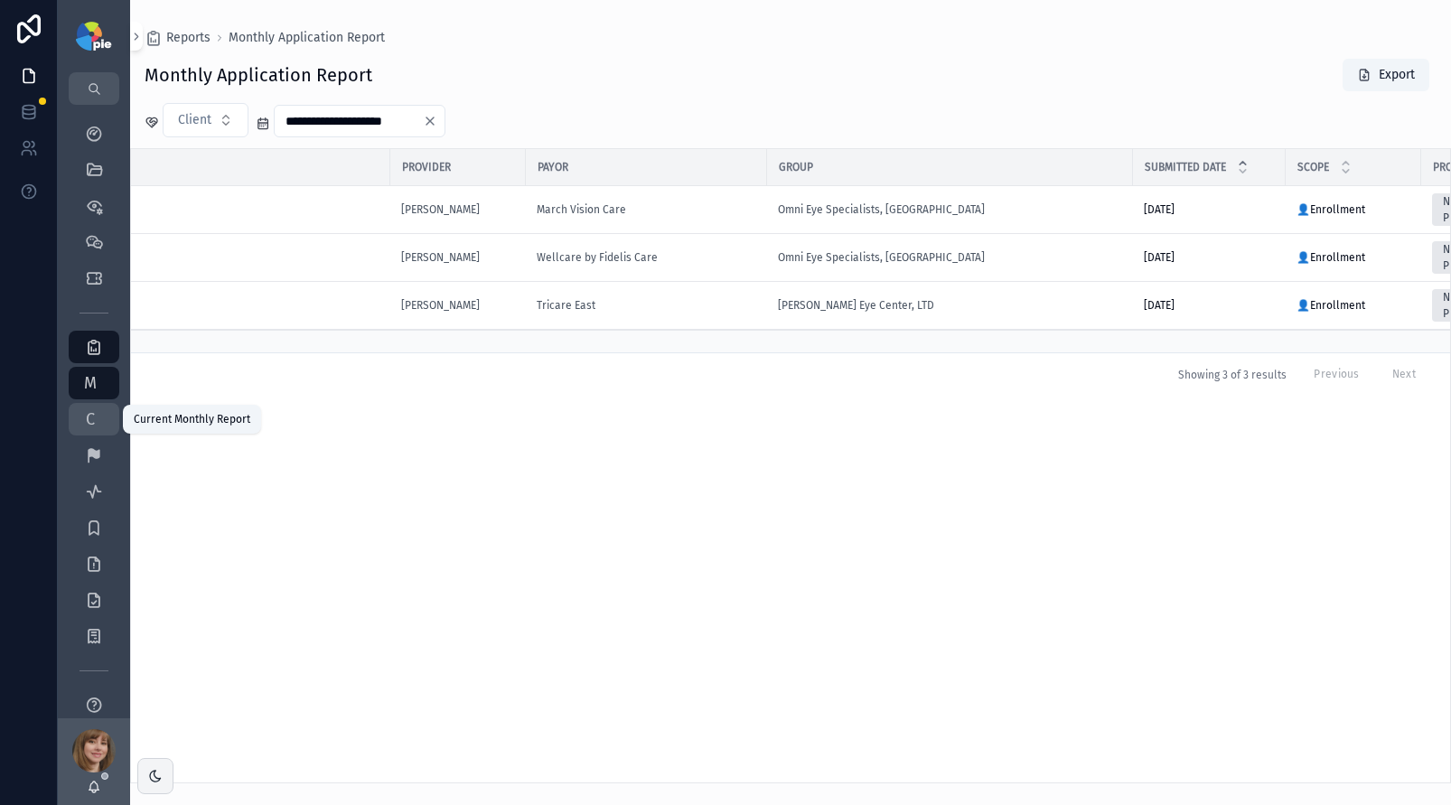
click at [87, 405] on div "C Current Monthly Report" at bounding box center [94, 419] width 29 height 29
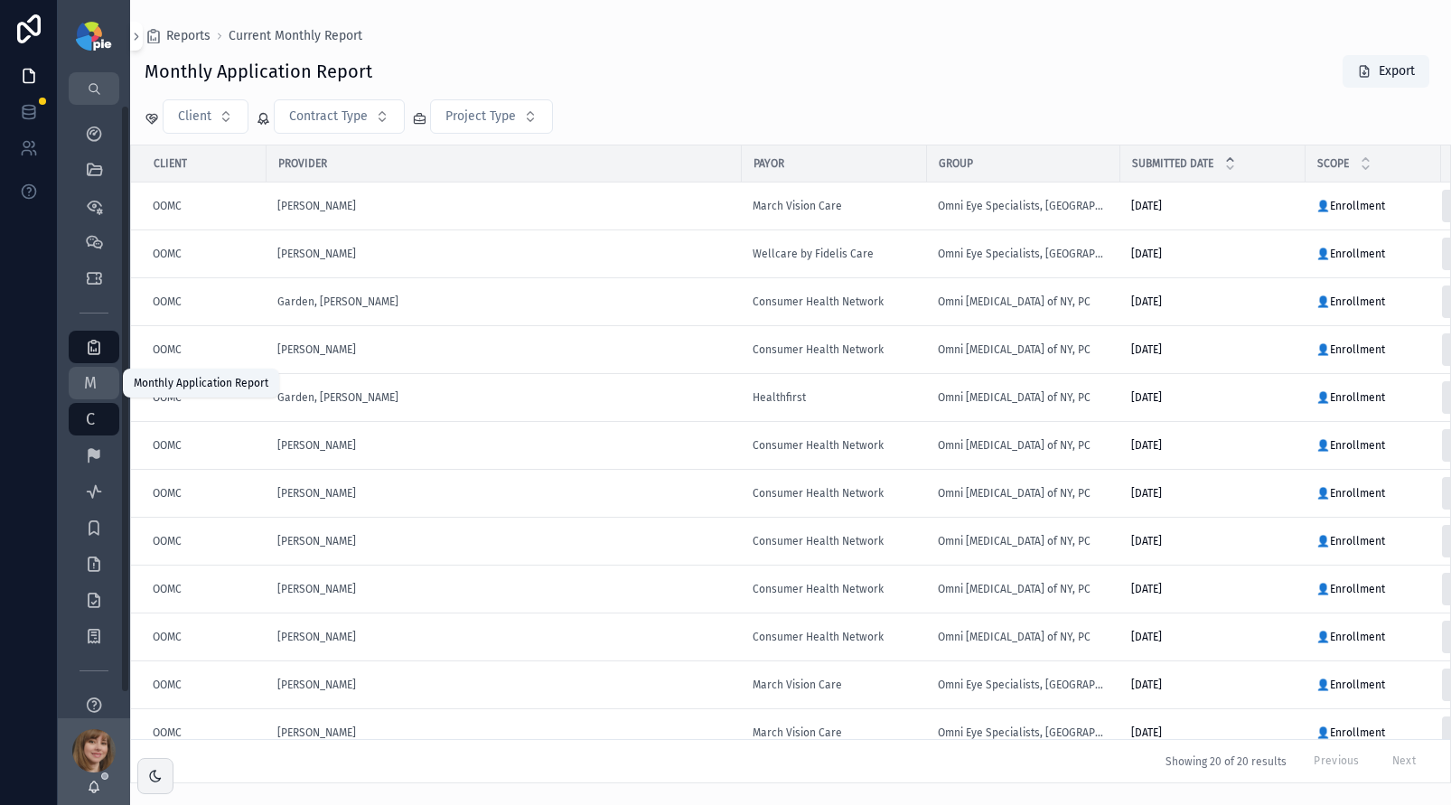
click at [93, 396] on div "M Monthly Application Report" at bounding box center [94, 383] width 29 height 29
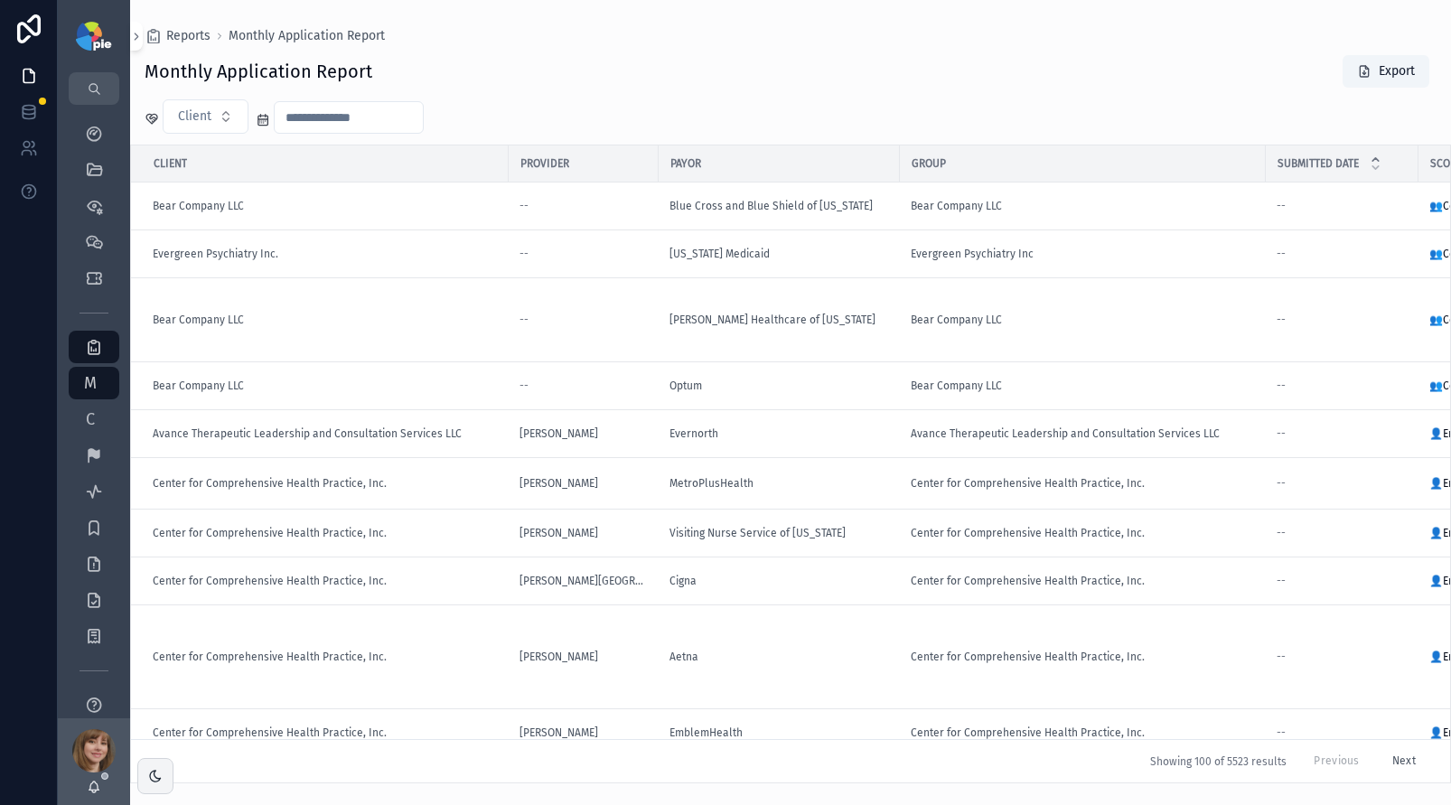
click at [305, 109] on input "scrollable content" at bounding box center [349, 117] width 148 height 25
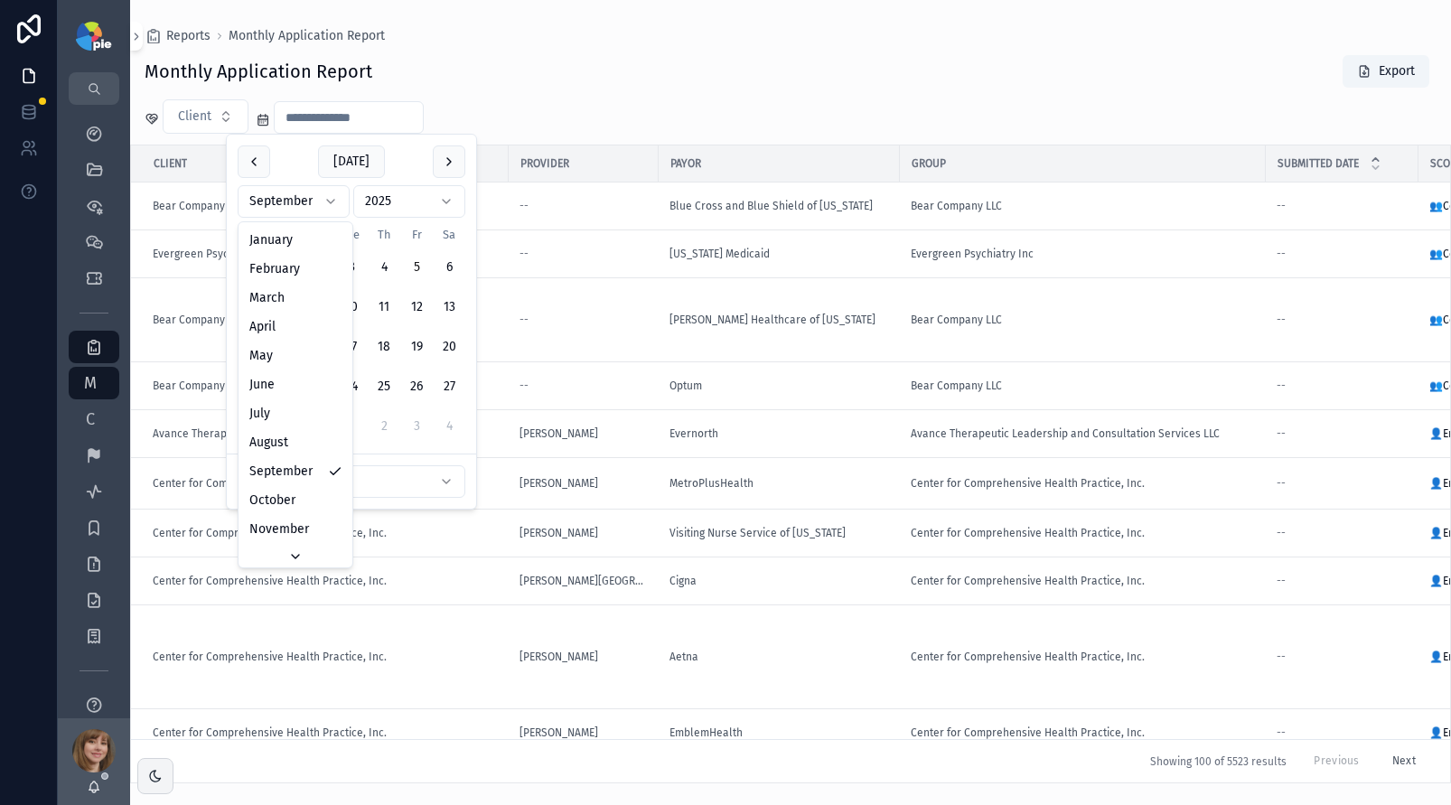
click at [338, 197] on html "My Dashboard QuickLinks Priorities Meetings Tickets Reports M Monthly Applicati…" at bounding box center [725, 402] width 1451 height 805
click at [350, 423] on button "27" at bounding box center [351, 426] width 33 height 33
type input "**********"
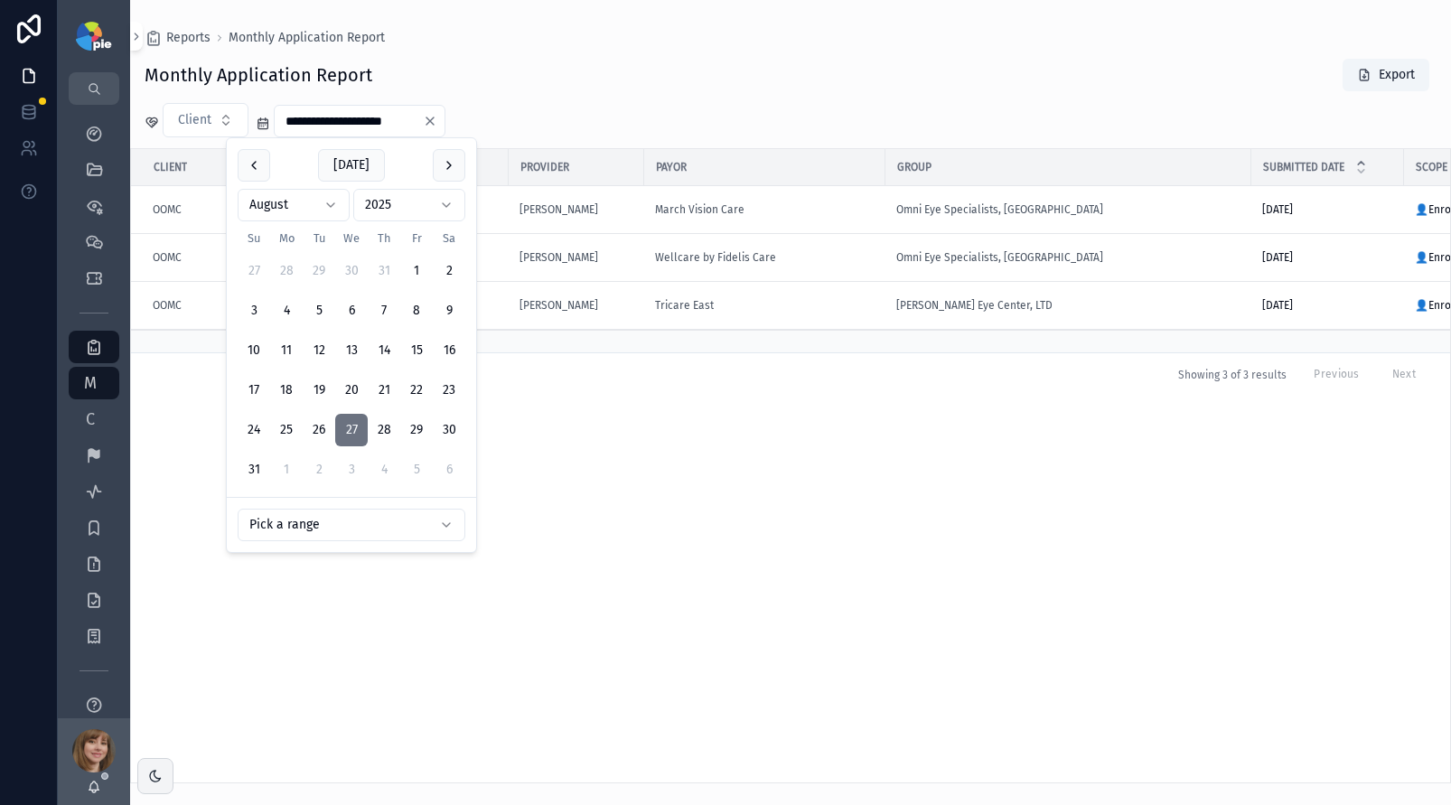
click at [613, 457] on div "Client Provider Payor Group Submitted Date Scope Project Type Rate OOMC Cohn, A…" at bounding box center [790, 466] width 1319 height 634
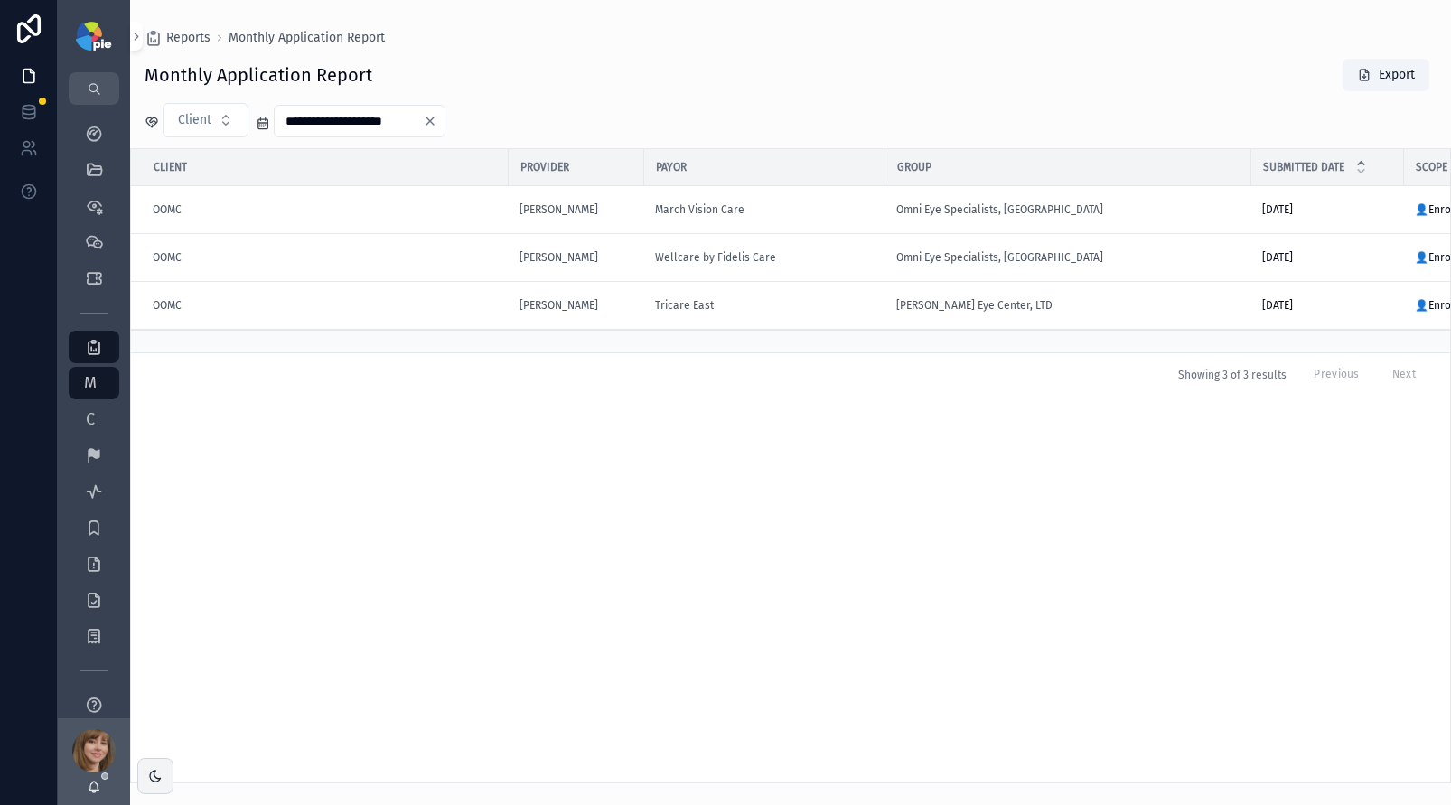
click at [283, 456] on div "Client Provider Payor Group Submitted Date Scope Project Type Rate OOMC Cohn, A…" at bounding box center [790, 466] width 1319 height 634
click at [82, 423] on span "C" at bounding box center [90, 419] width 18 height 18
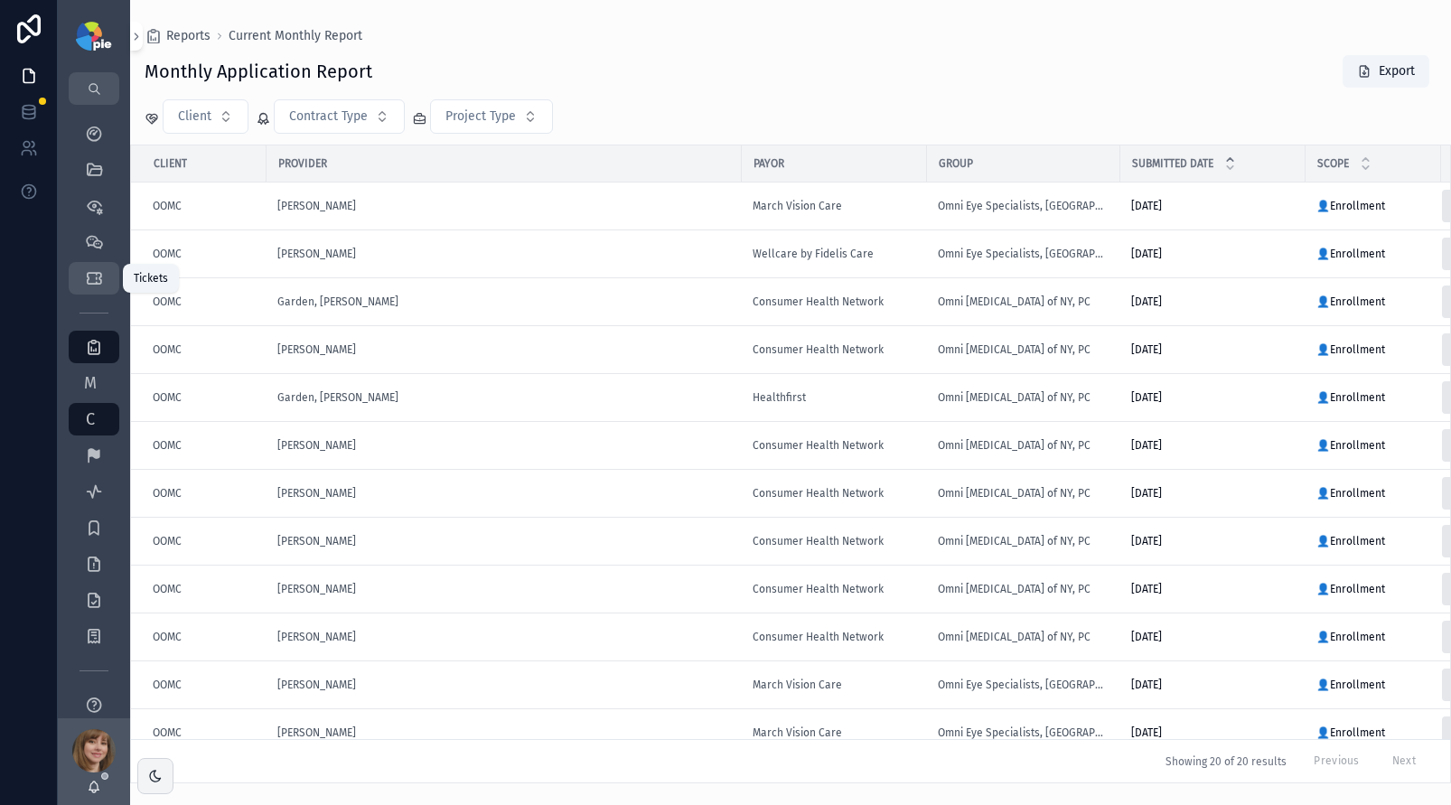
click at [91, 279] on icon "scrollable content" at bounding box center [94, 278] width 18 height 18
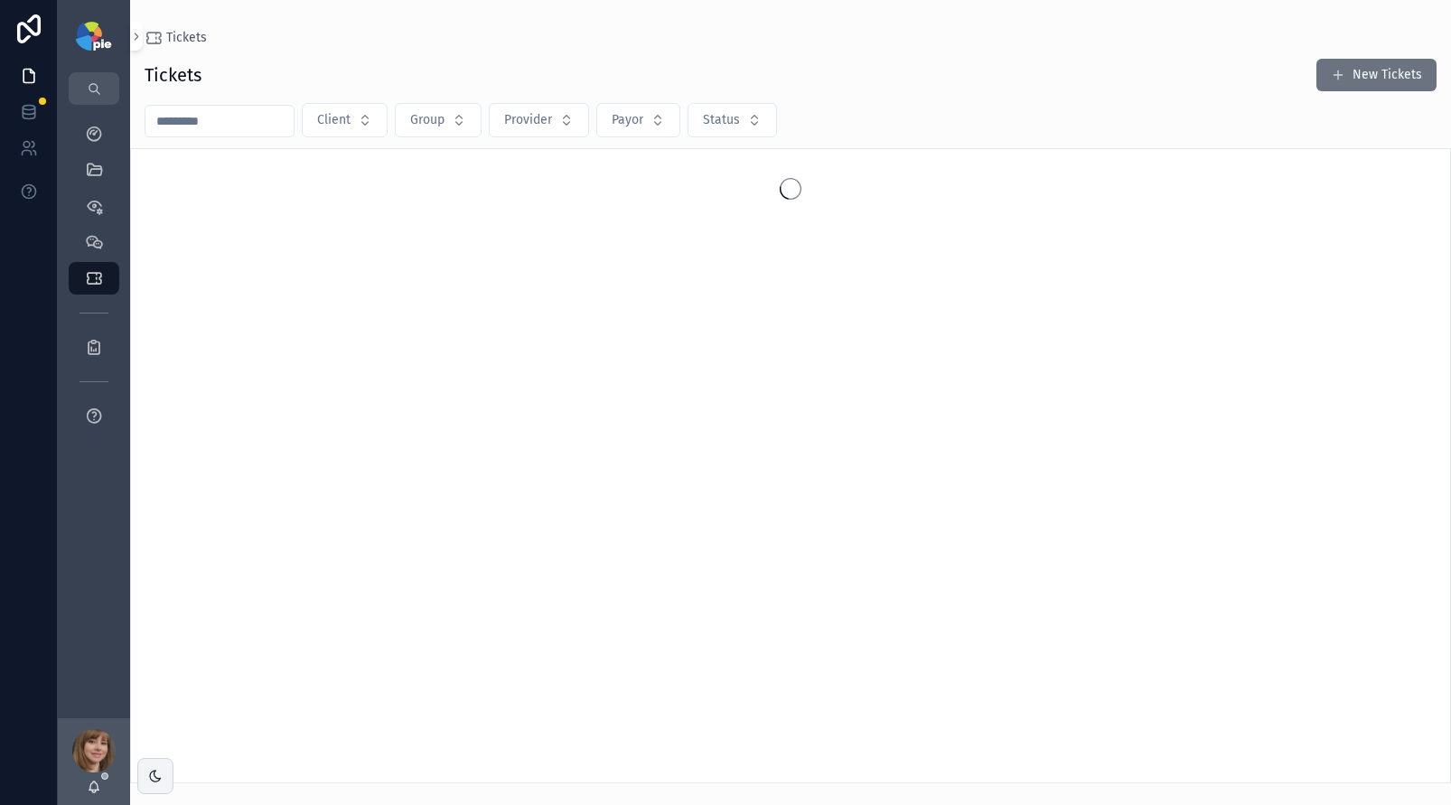
click at [245, 125] on input "scrollable content" at bounding box center [220, 120] width 148 height 25
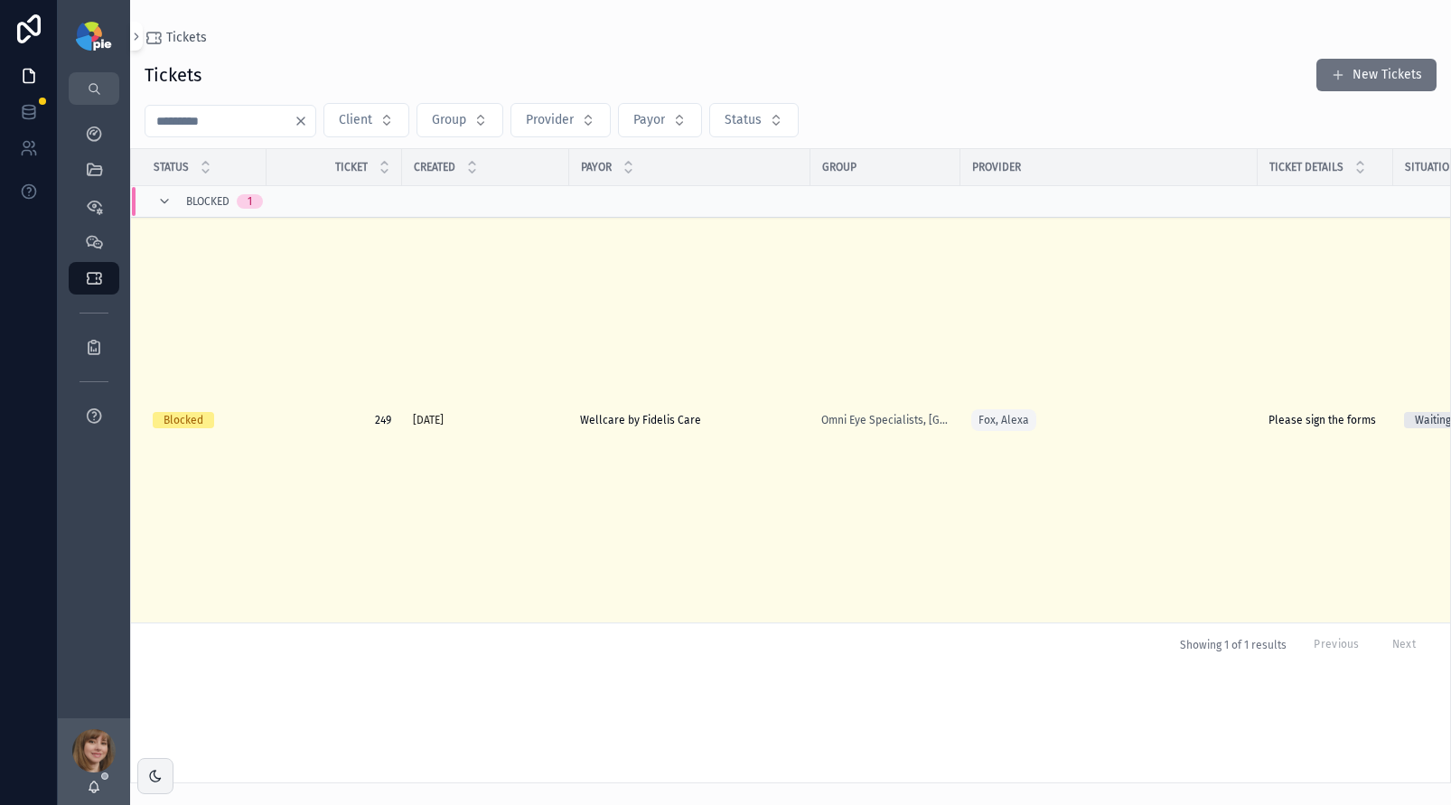
type input "***"
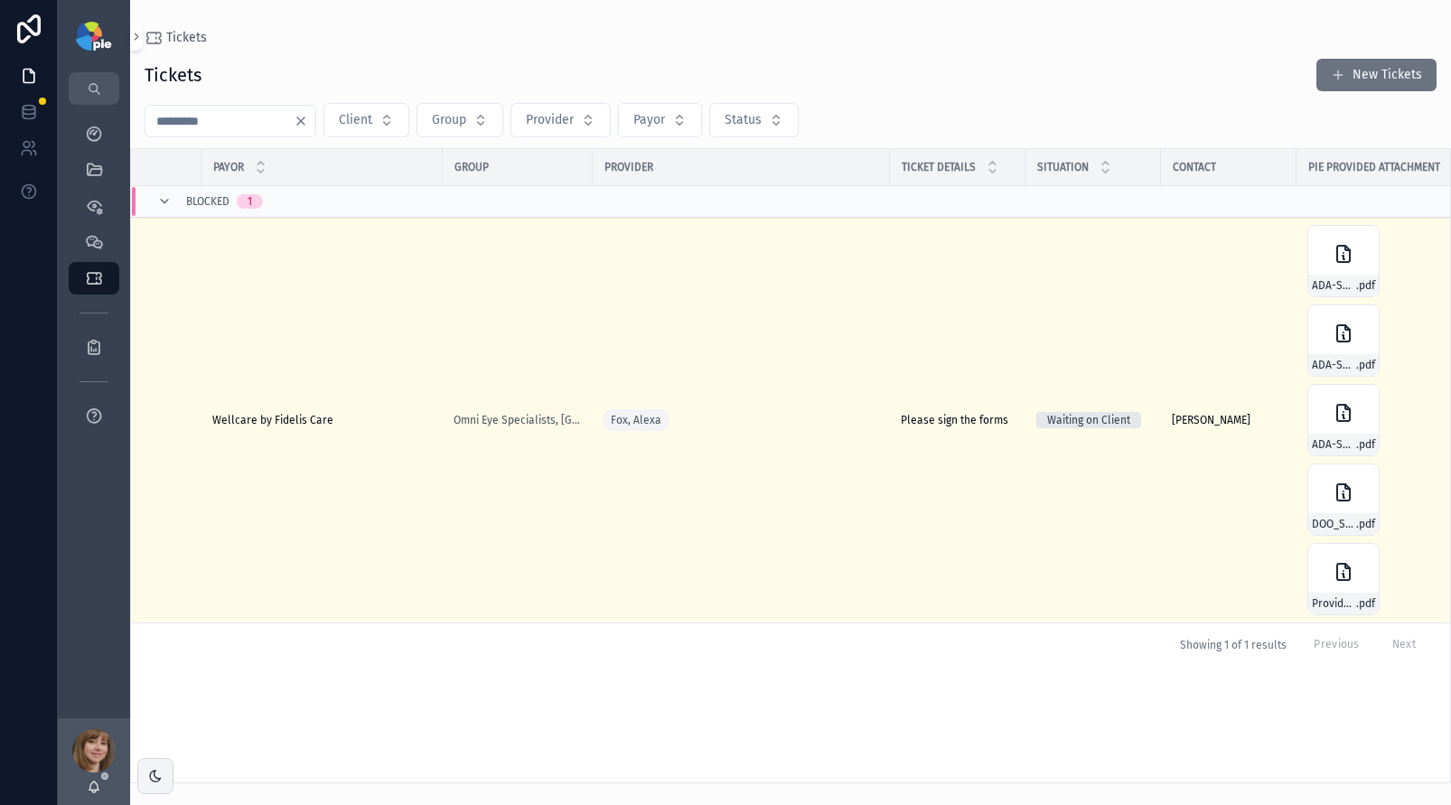
scroll to position [0, 370]
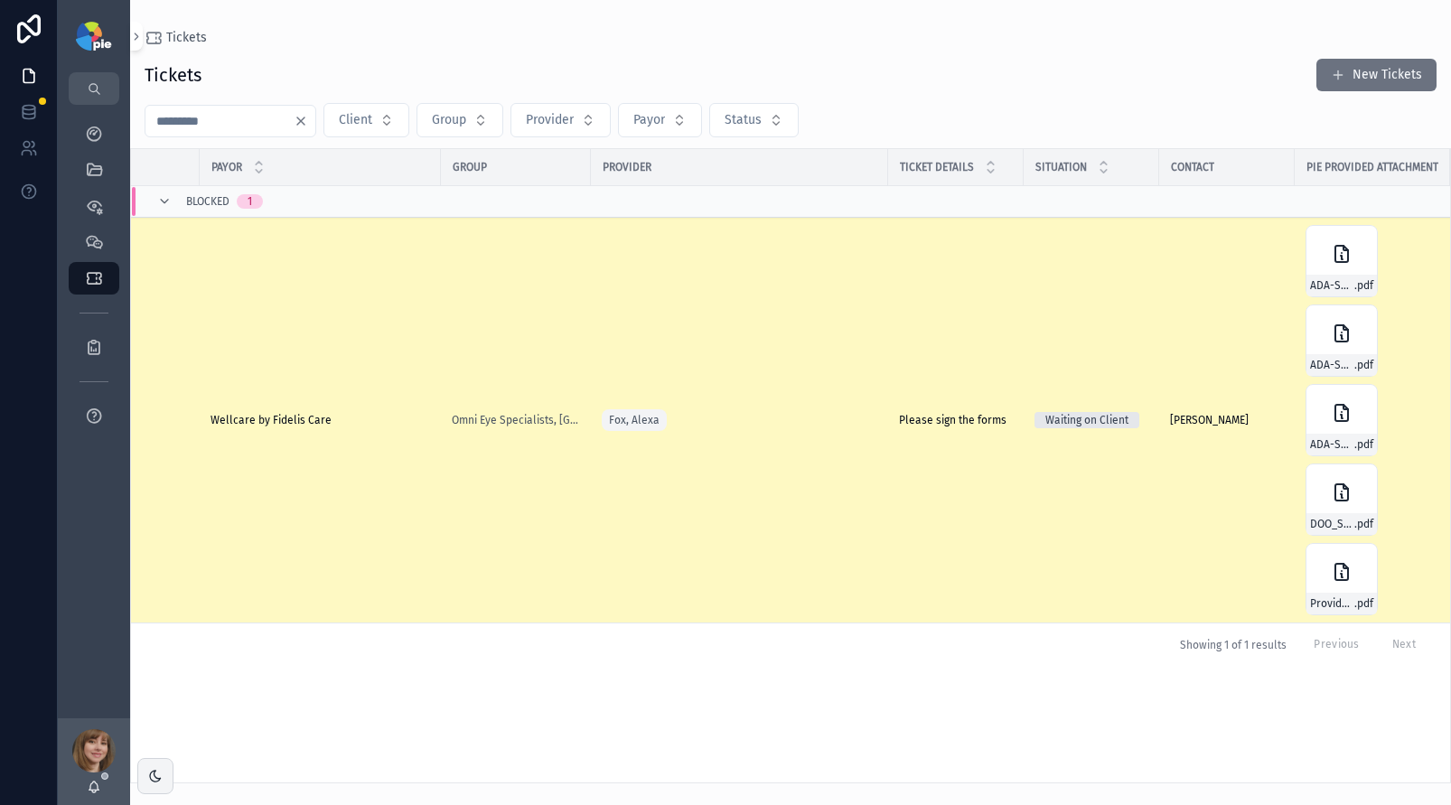
click at [997, 474] on td "Please sign the forms Please sign the forms" at bounding box center [956, 421] width 136 height 406
click at [936, 408] on td "Please sign the forms Please sign the forms" at bounding box center [956, 421] width 136 height 406
click at [951, 429] on td "Please sign the forms Please sign the forms" at bounding box center [956, 421] width 136 height 406
click at [953, 416] on span "Please sign the forms" at bounding box center [953, 420] width 108 height 14
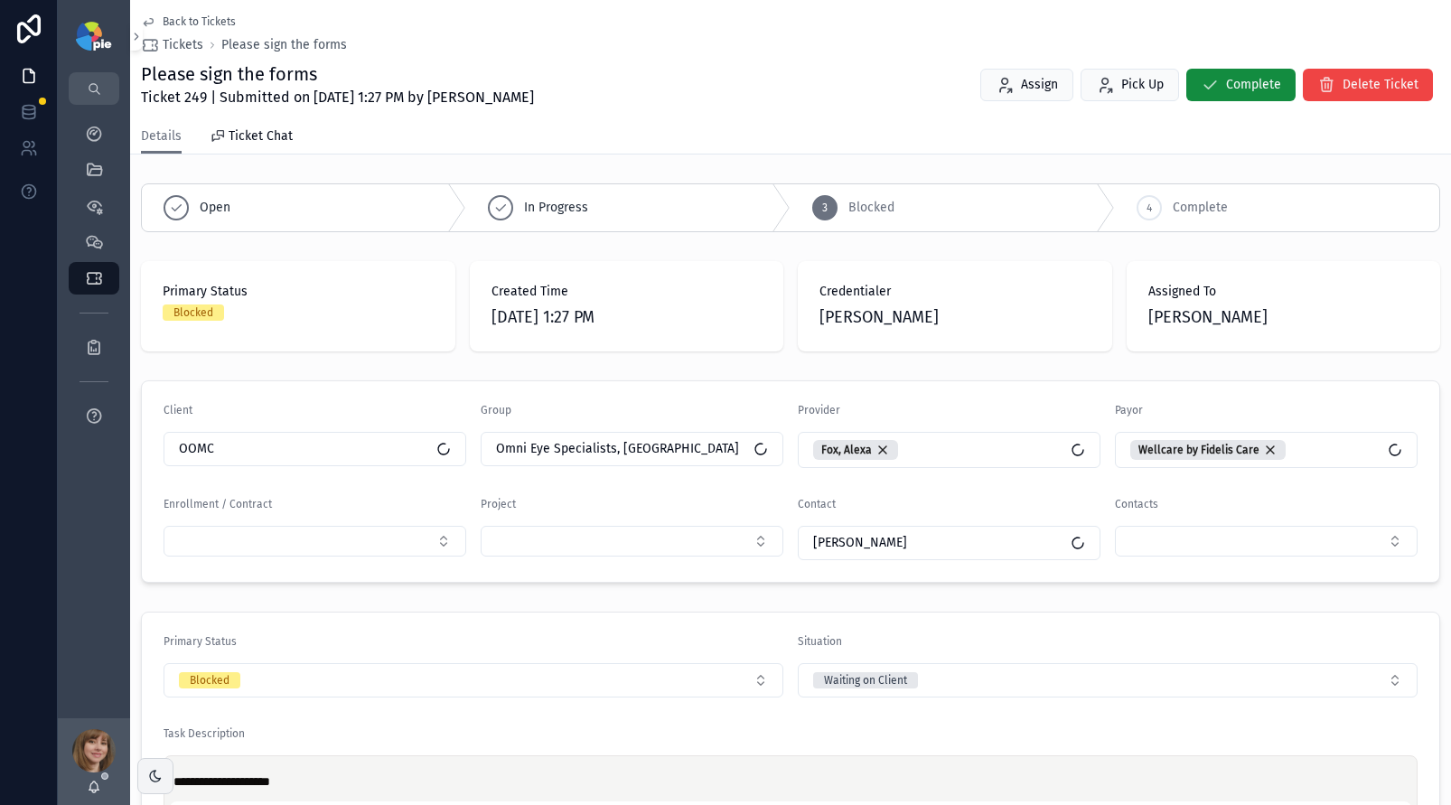
click at [1244, 598] on div "**********" at bounding box center [790, 614] width 1321 height 877
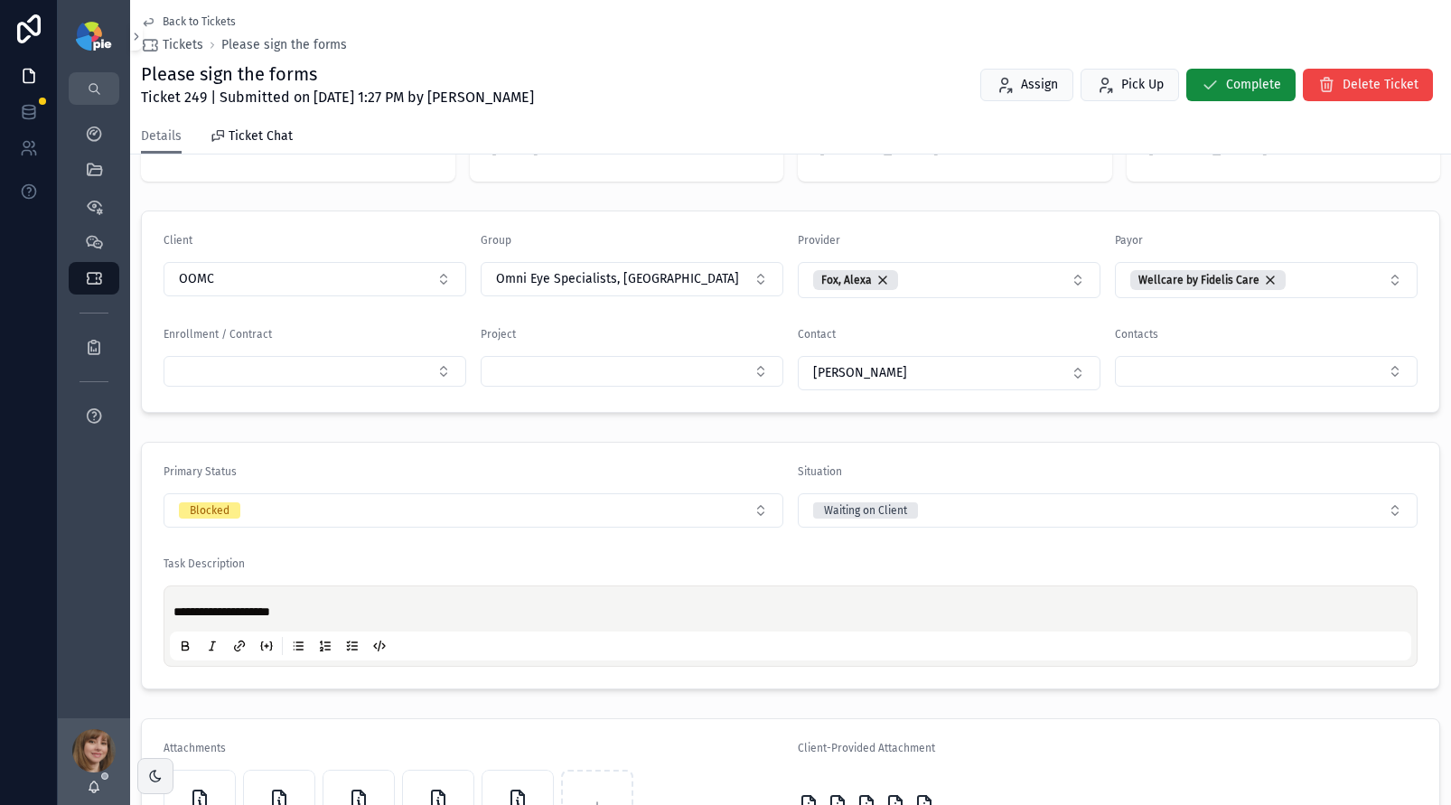
scroll to position [296, 0]
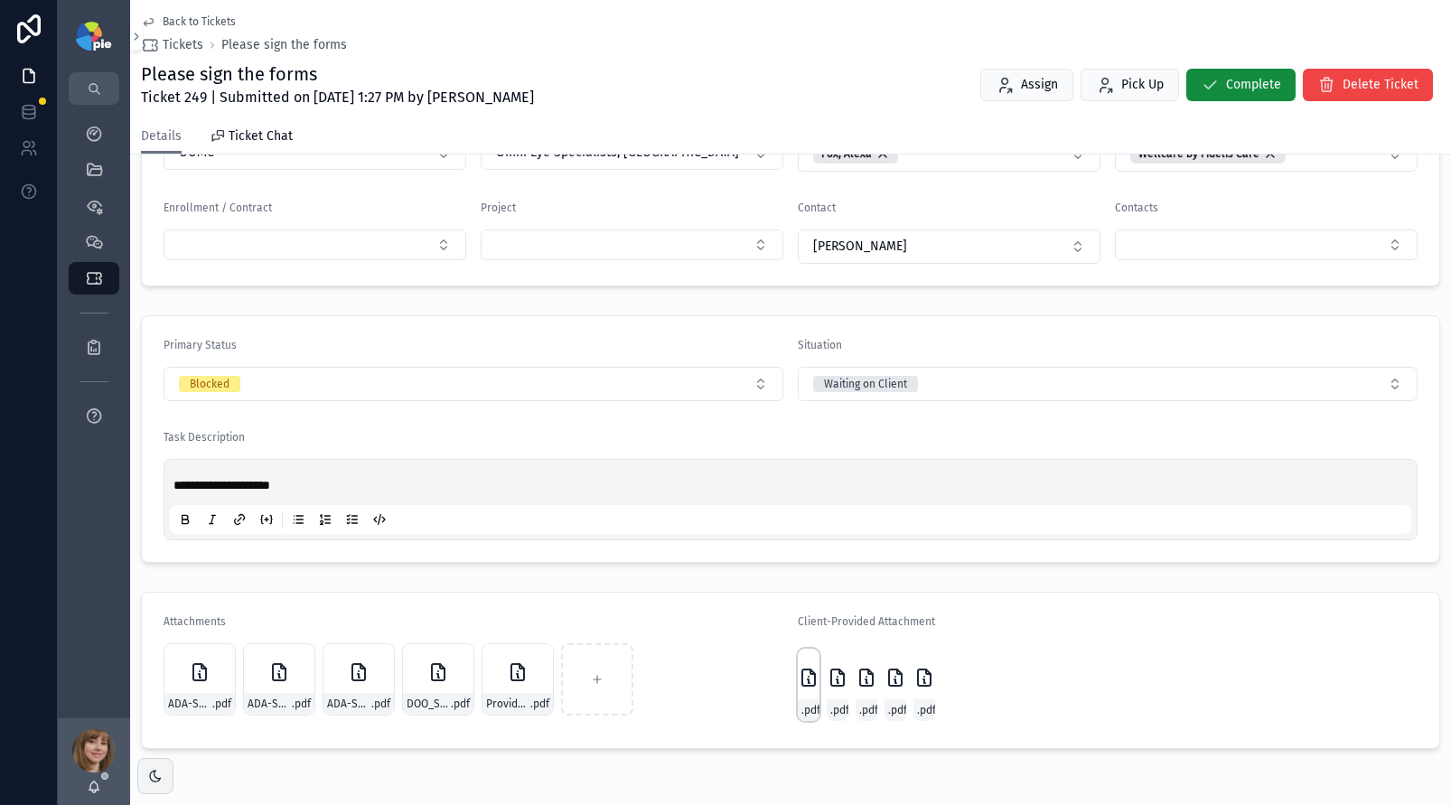
click at [801, 674] on icon "scrollable content" at bounding box center [809, 678] width 22 height 22
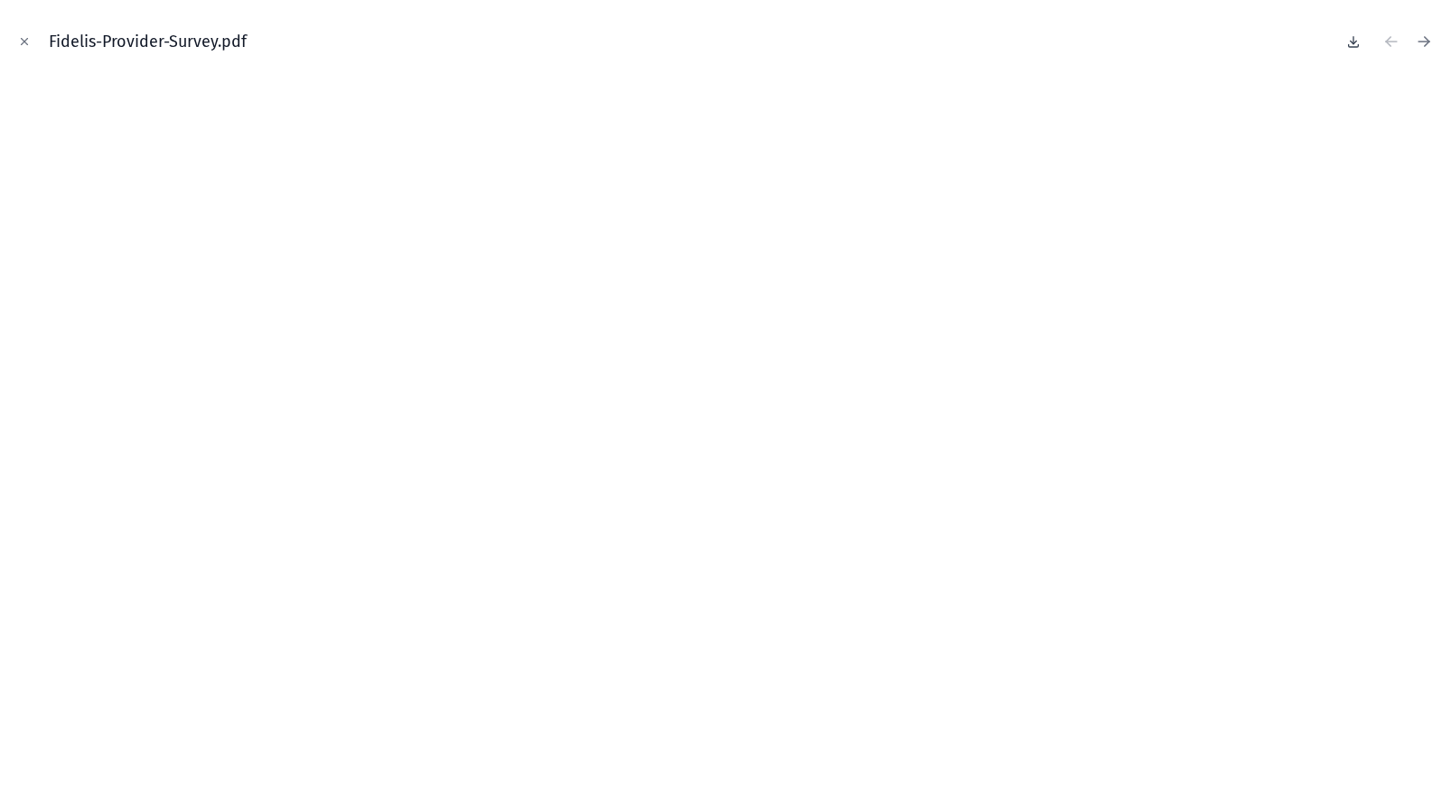
click at [1351, 41] on icon at bounding box center [1354, 42] width 6 height 3
click at [23, 37] on icon "Close modal" at bounding box center [24, 41] width 13 height 13
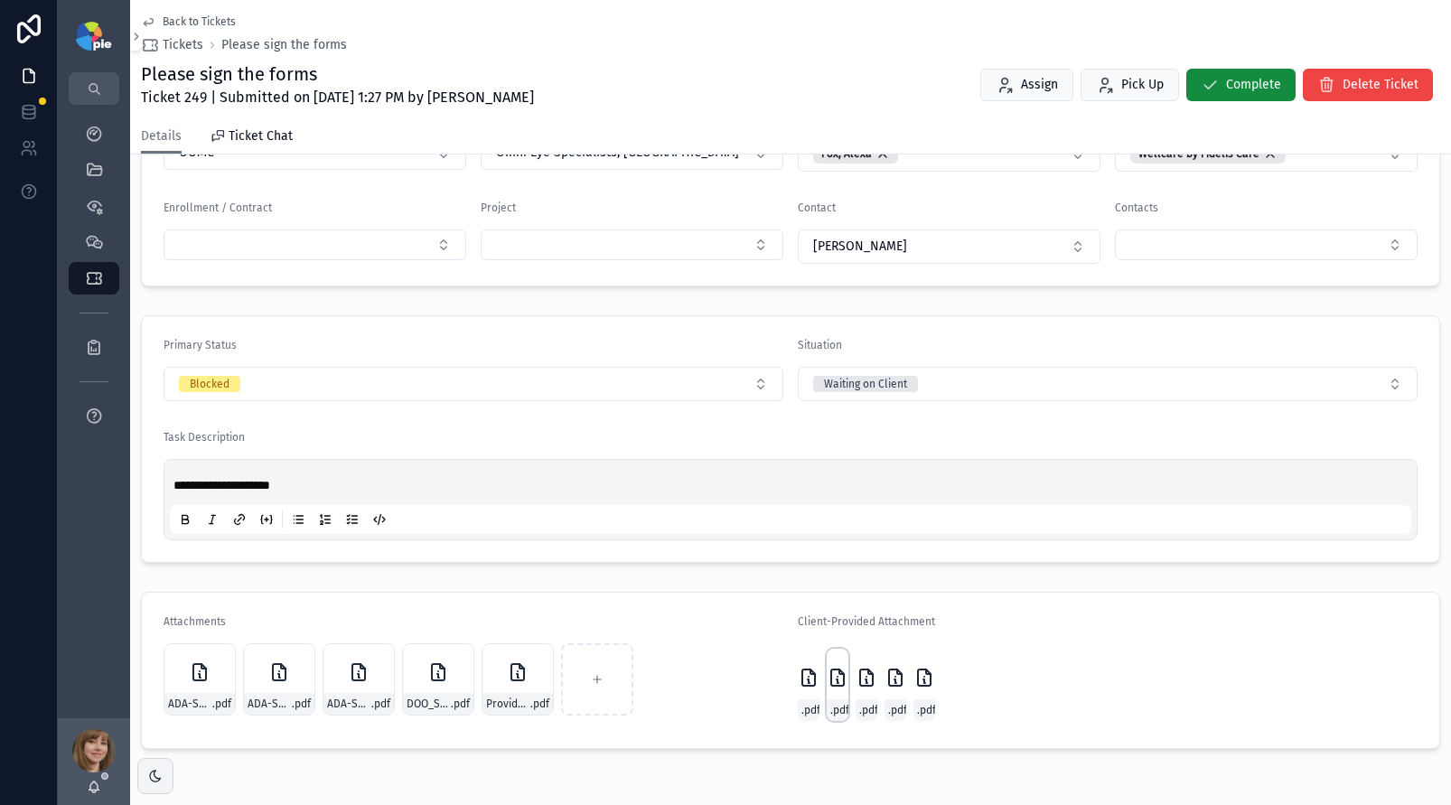
click at [829, 683] on icon "scrollable content" at bounding box center [838, 678] width 22 height 22
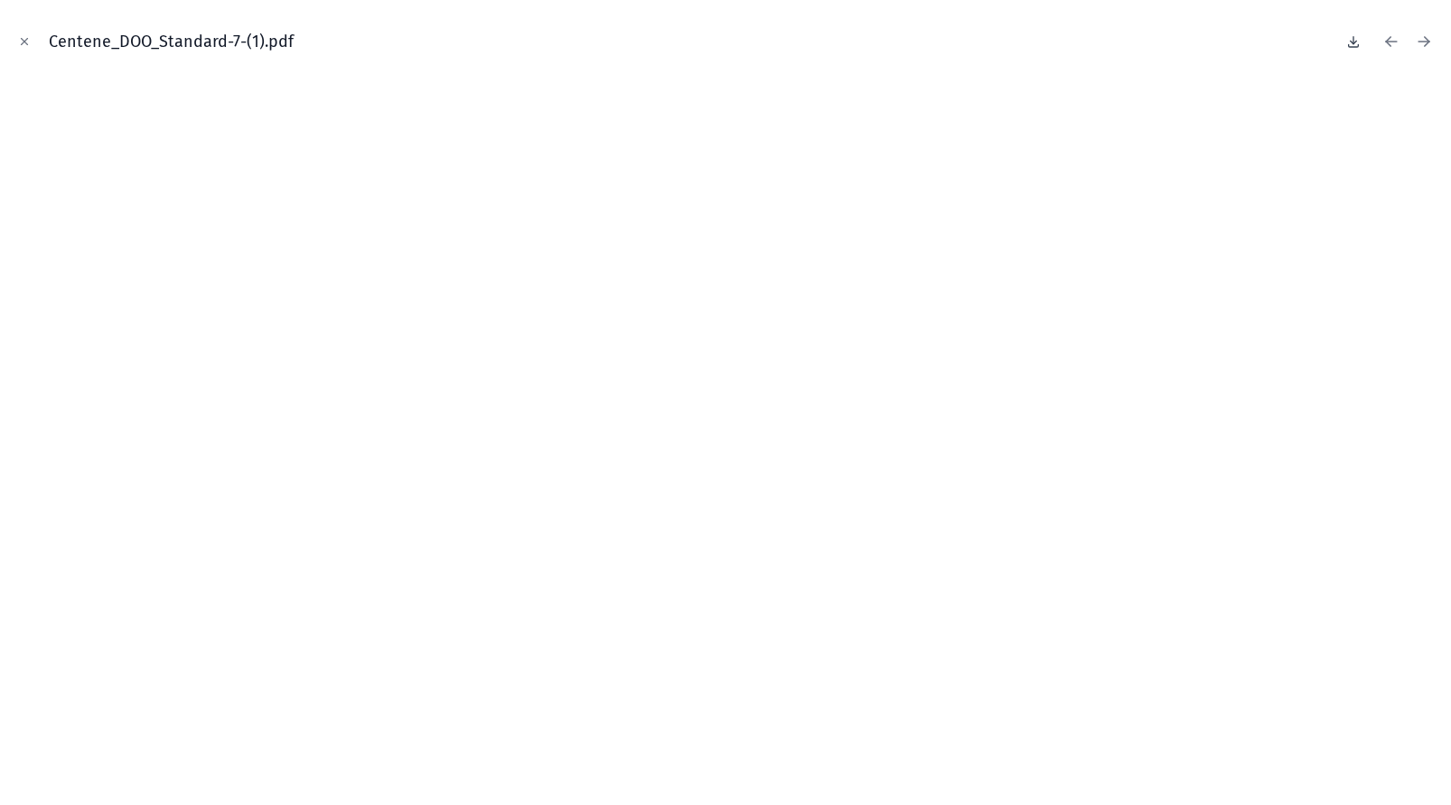
click at [1357, 44] on icon at bounding box center [1354, 41] width 14 height 14
click at [26, 41] on icon "Close modal" at bounding box center [24, 41] width 13 height 13
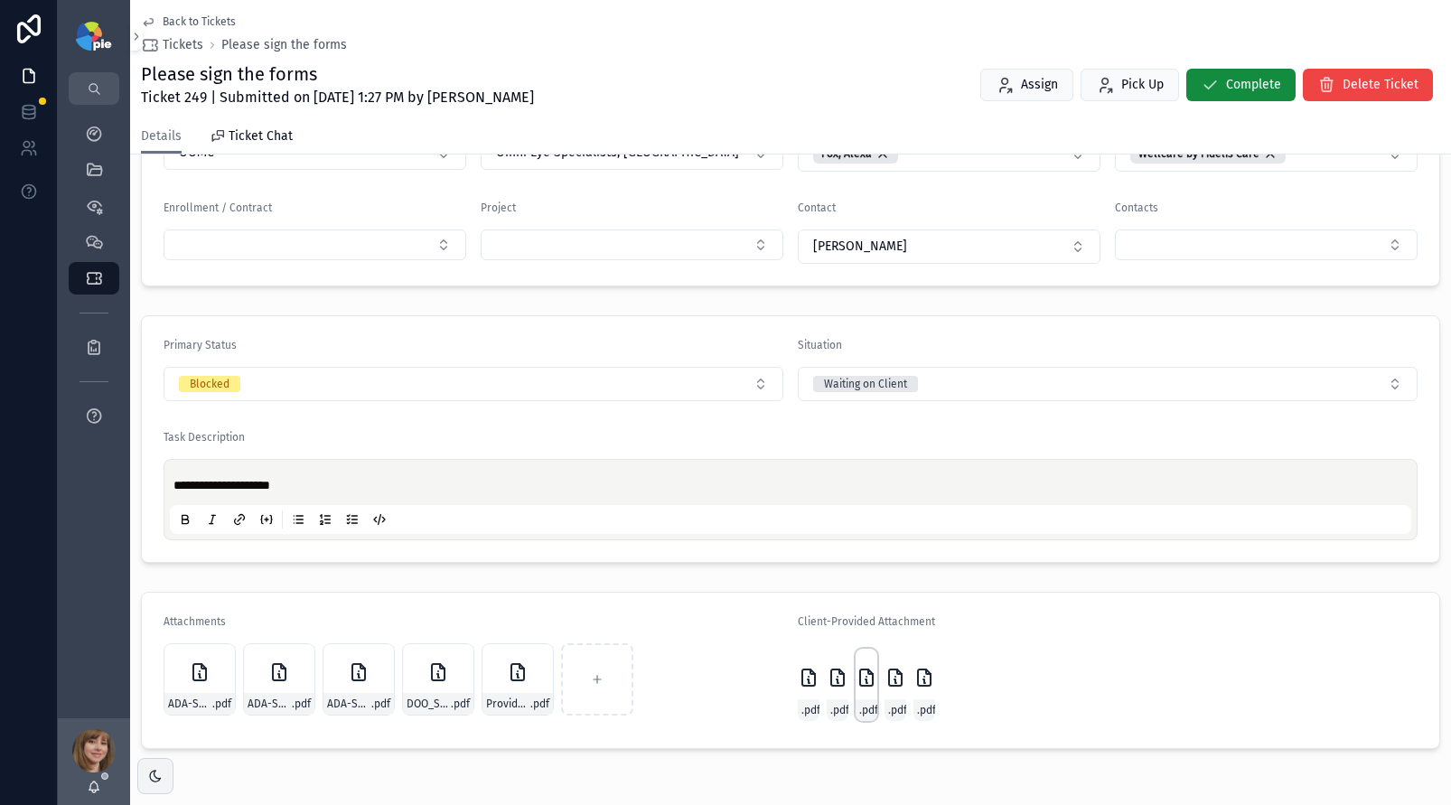
click at [856, 689] on div "fidelis_ADA-Survey-(Rebranded-2023)---Copy-2-2 .pdf" at bounding box center [867, 685] width 22 height 72
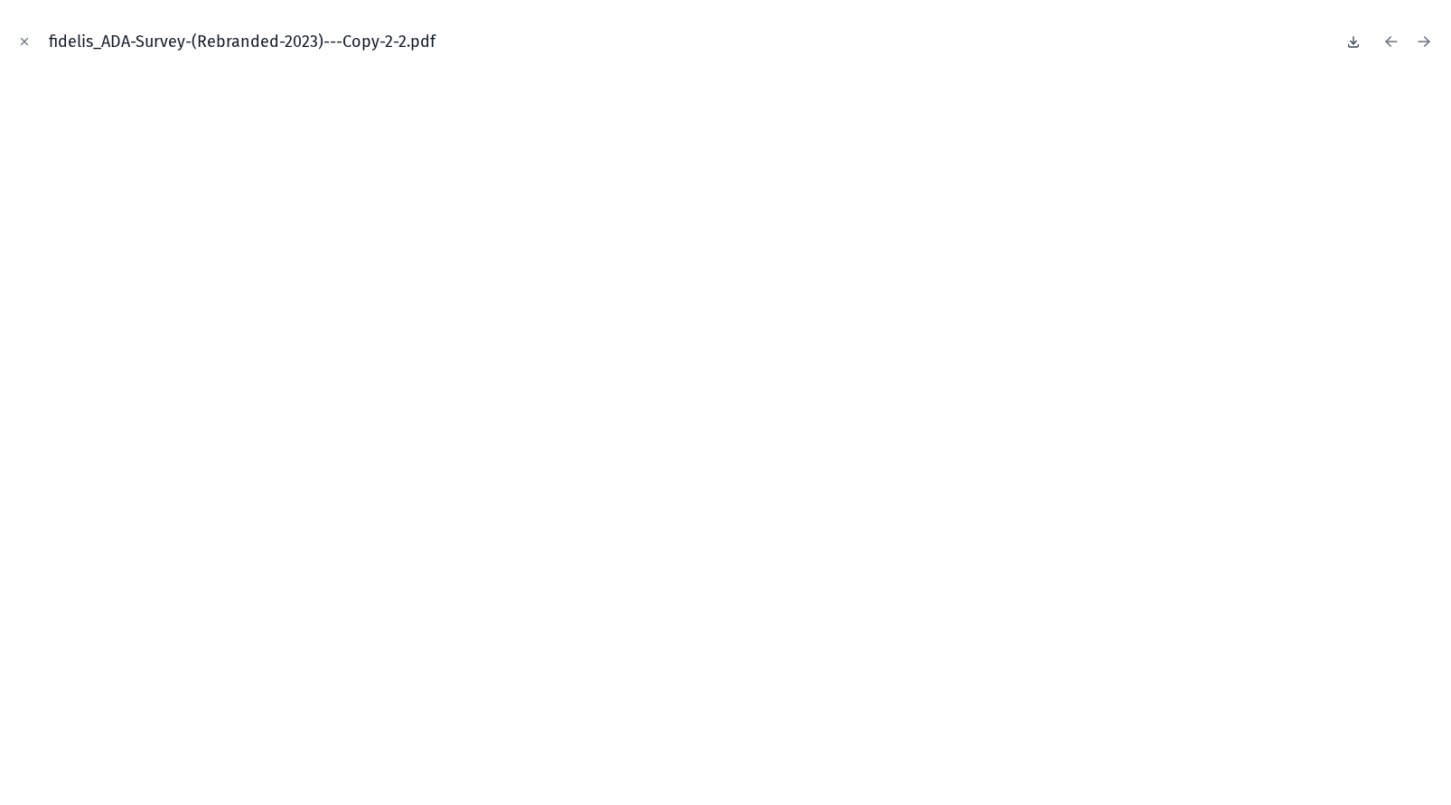
click at [1351, 41] on icon at bounding box center [1354, 42] width 6 height 3
click at [26, 40] on icon "Close modal" at bounding box center [25, 42] width 6 height 6
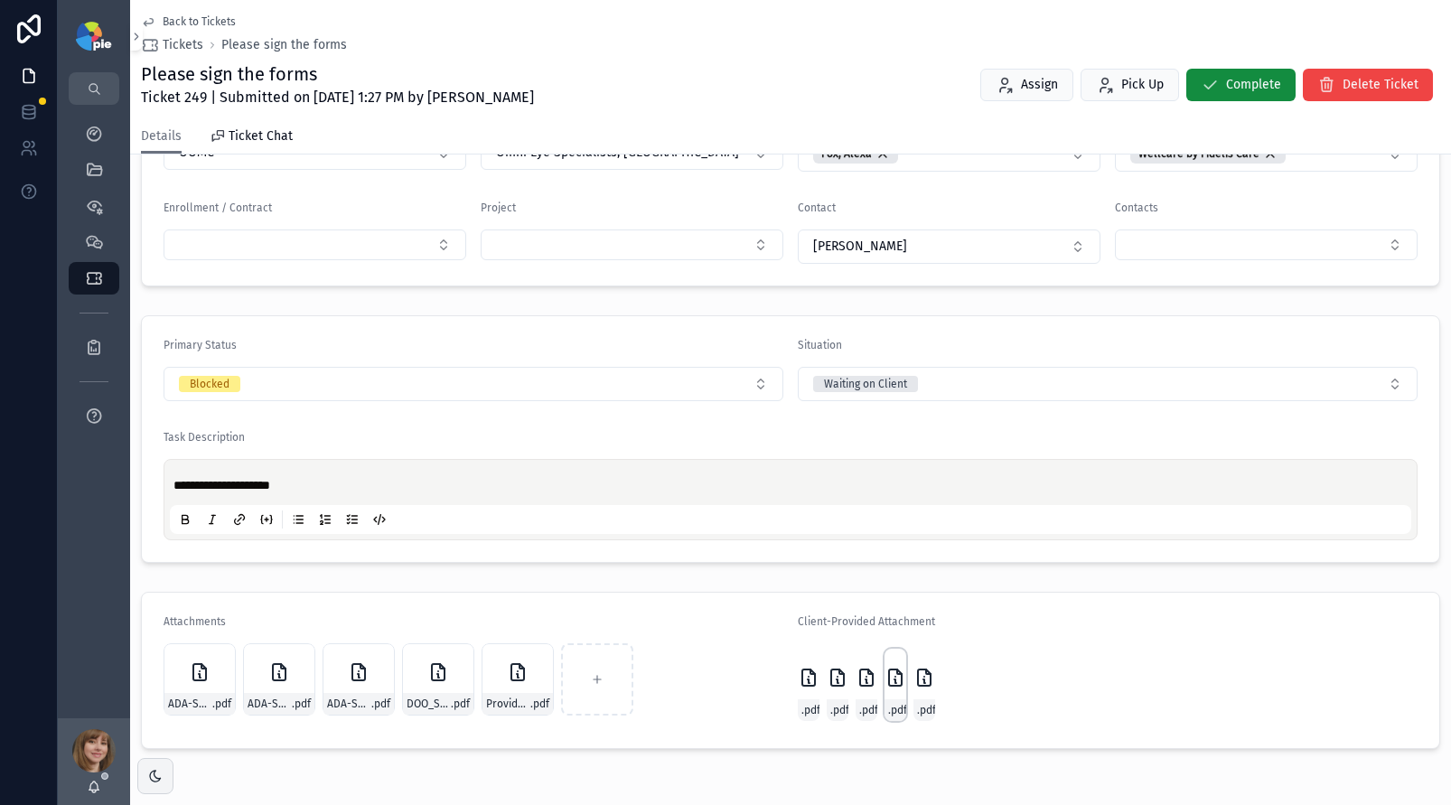
click at [895, 681] on icon "scrollable content" at bounding box center [896, 682] width 2 height 4
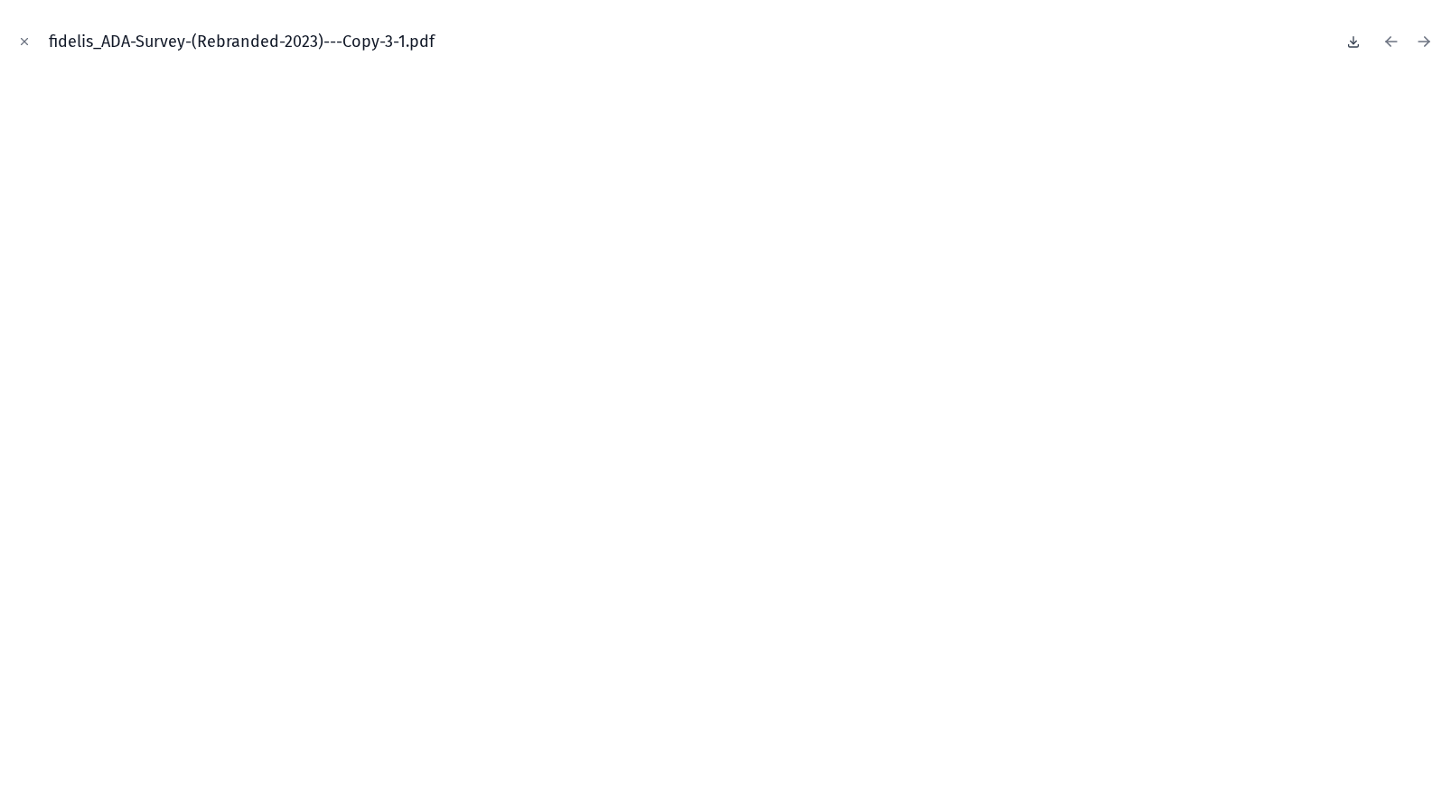
click at [1348, 42] on icon at bounding box center [1354, 41] width 14 height 14
click at [27, 42] on icon "Close modal" at bounding box center [24, 41] width 13 height 13
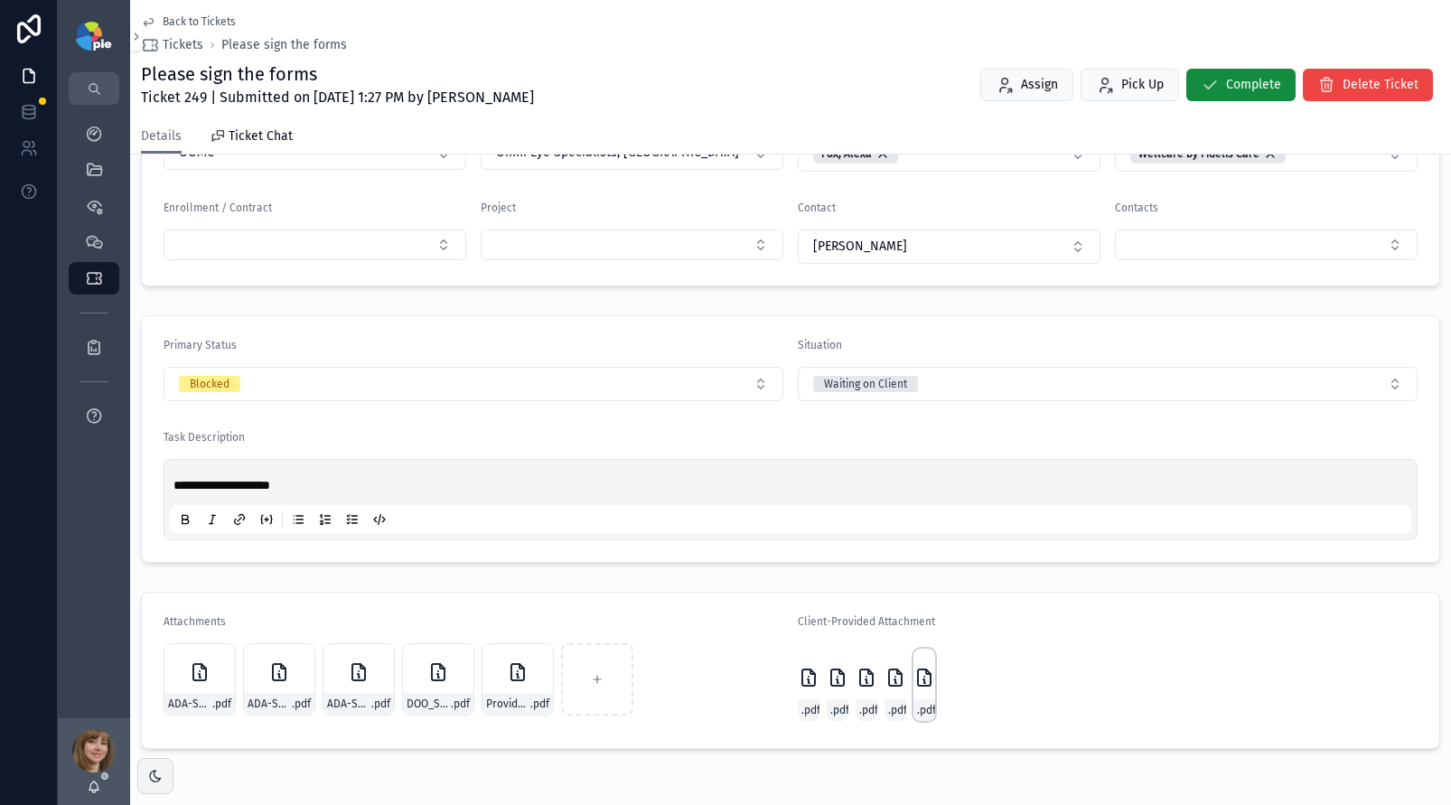
click at [924, 681] on icon "scrollable content" at bounding box center [925, 682] width 2 height 4
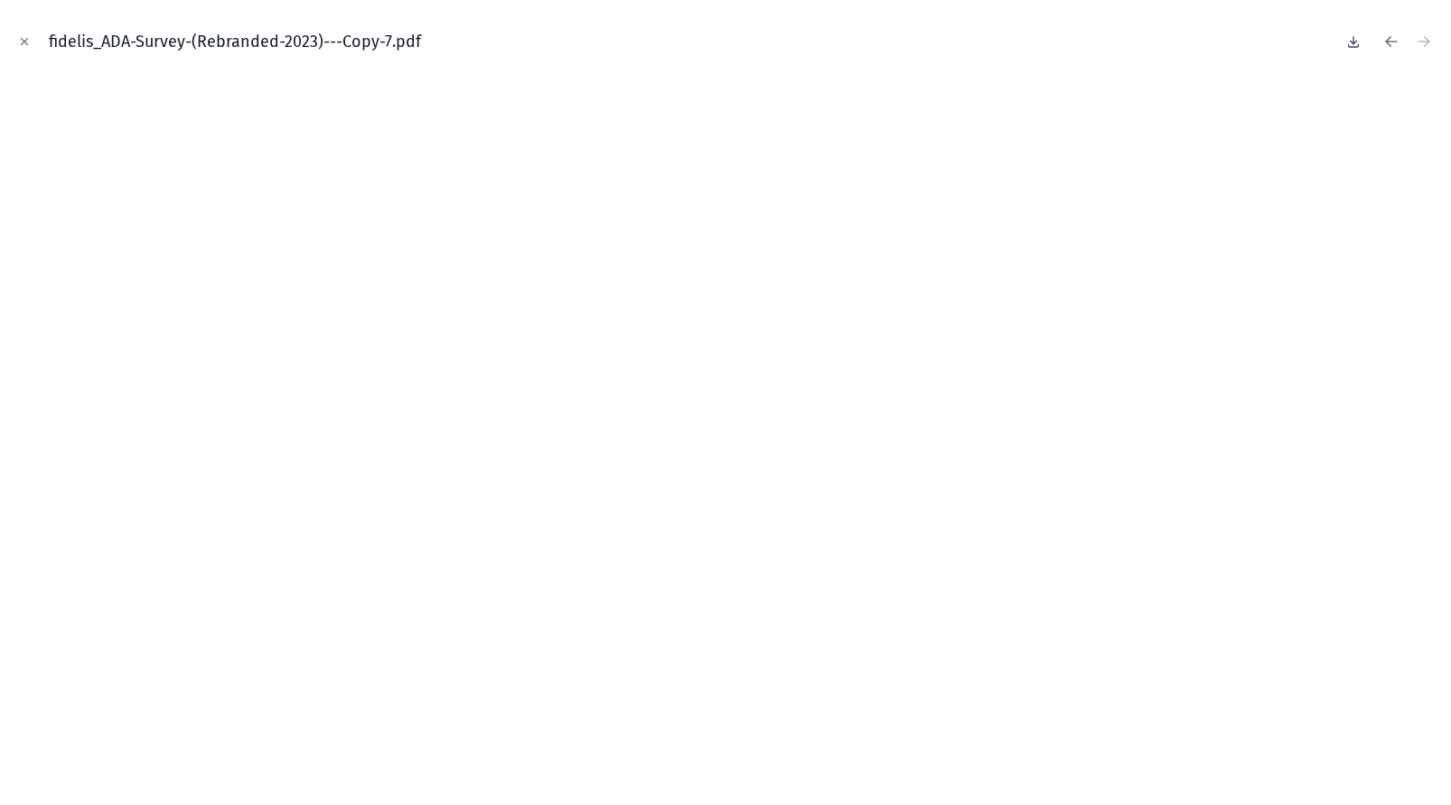
click at [1358, 37] on icon at bounding box center [1354, 41] width 14 height 14
click at [32, 41] on button "Close modal" at bounding box center [24, 42] width 20 height 20
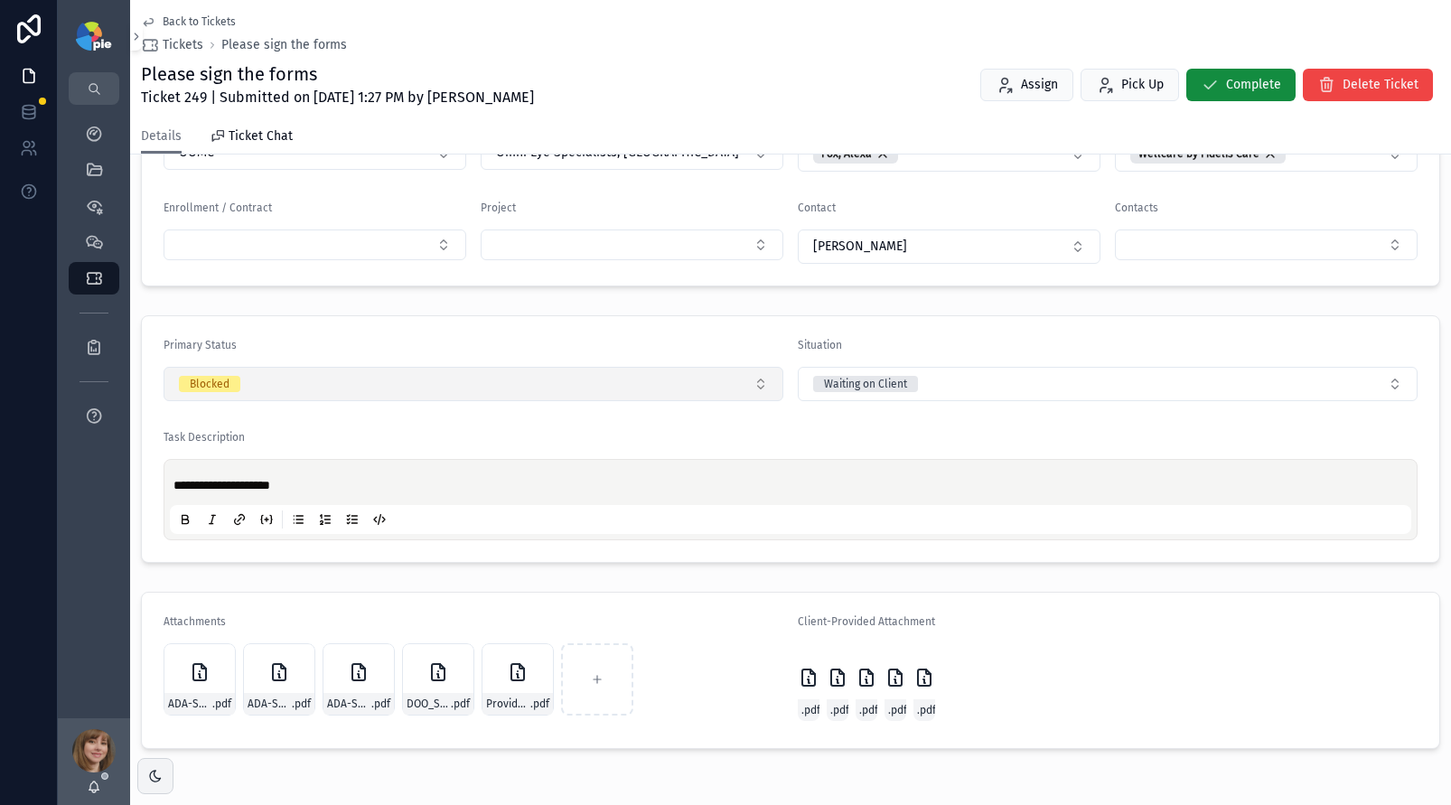
click at [502, 388] on button "Blocked" at bounding box center [474, 384] width 620 height 34
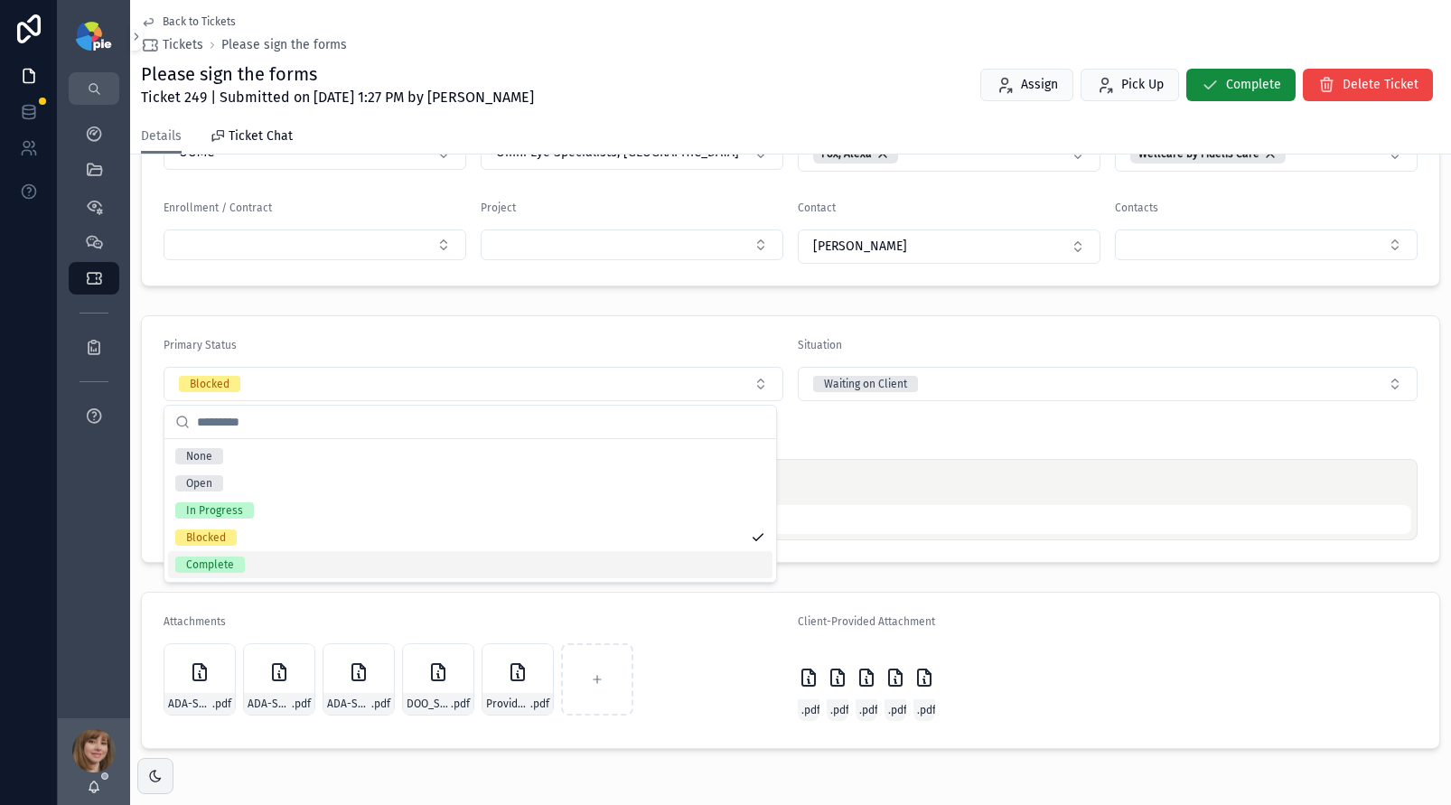
click at [365, 567] on div "Complete" at bounding box center [470, 564] width 605 height 27
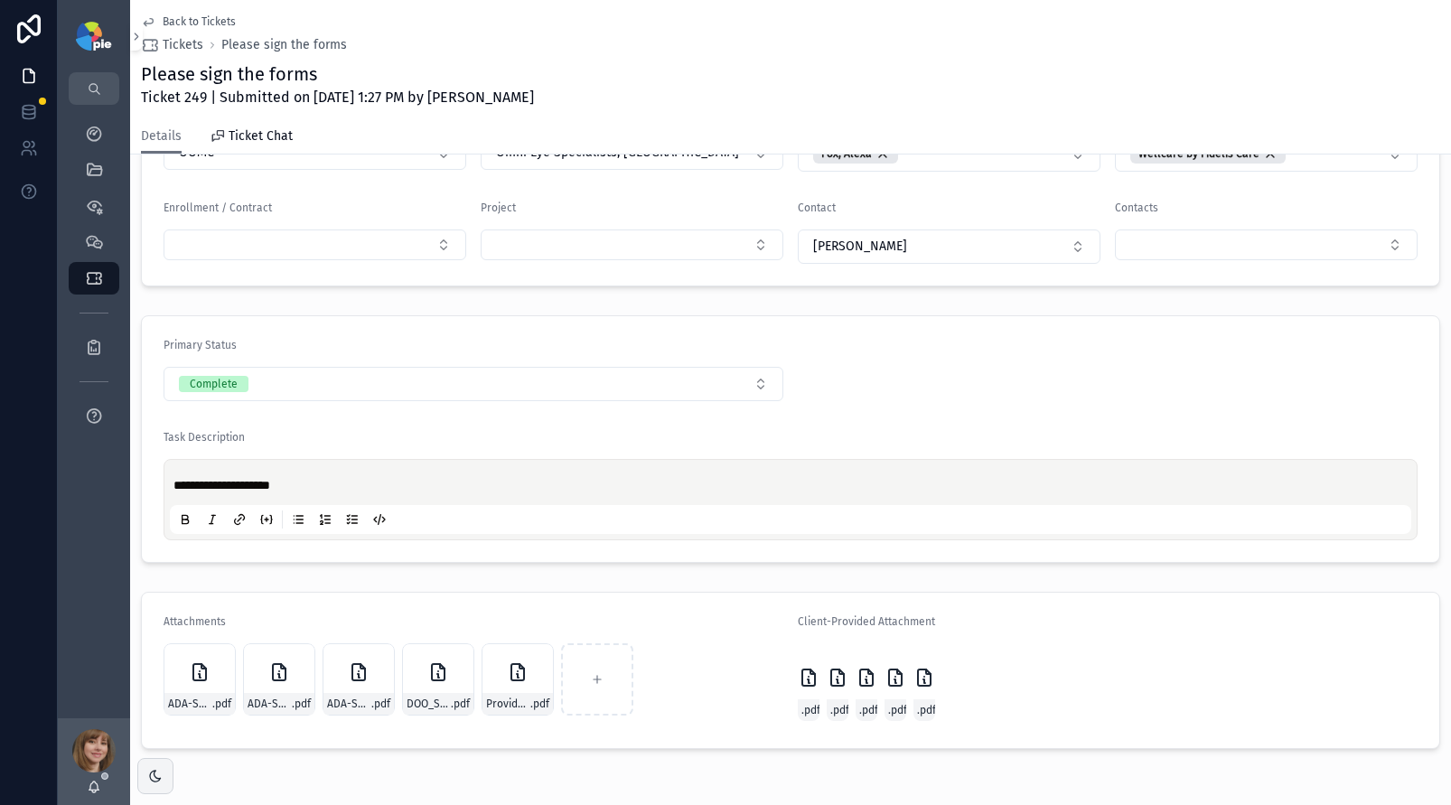
click at [211, 23] on span "Back to Tickets" at bounding box center [199, 21] width 73 height 14
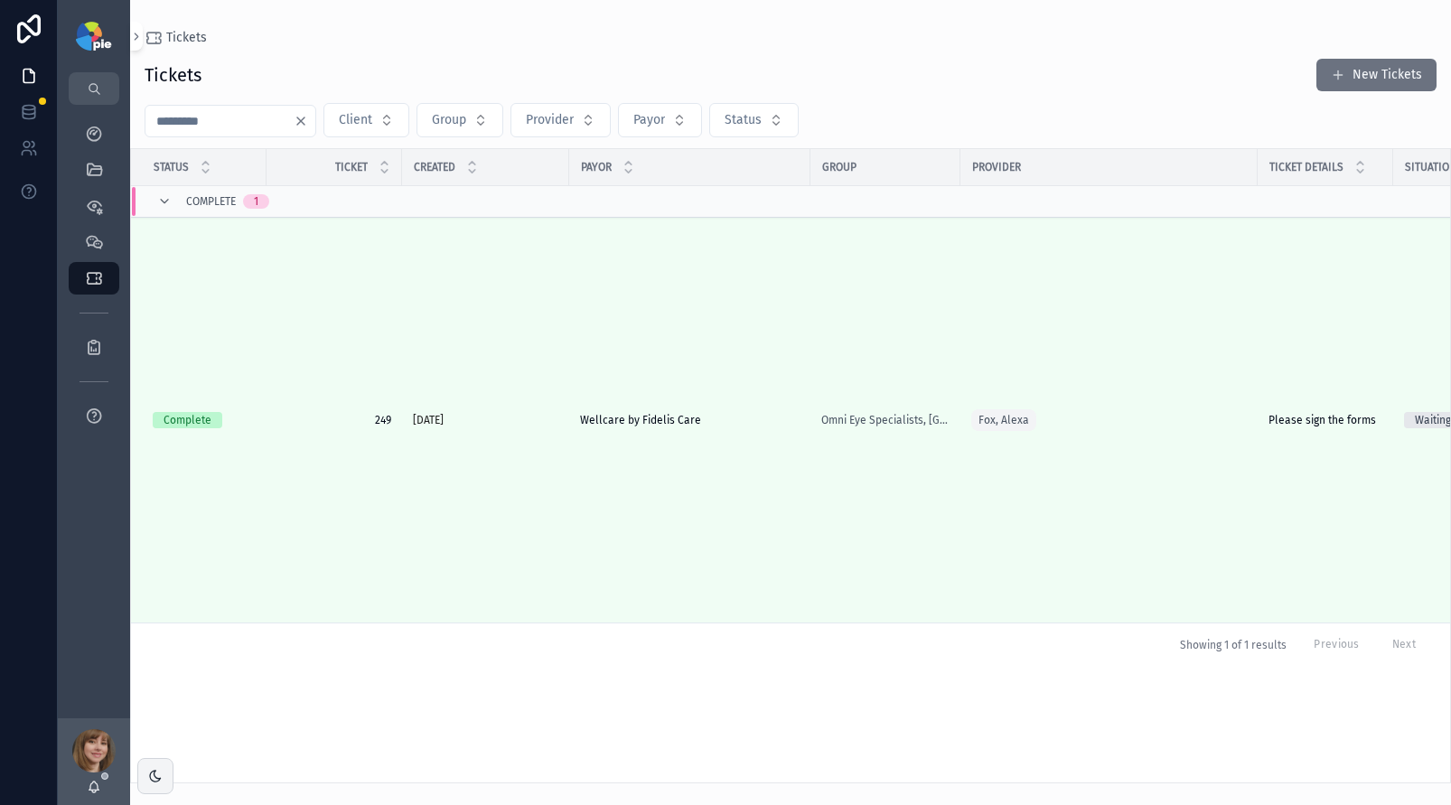
click at [202, 103] on div "*** Client Group Provider Payor Status" at bounding box center [790, 120] width 1321 height 34
click at [202, 117] on input "***" at bounding box center [220, 120] width 148 height 25
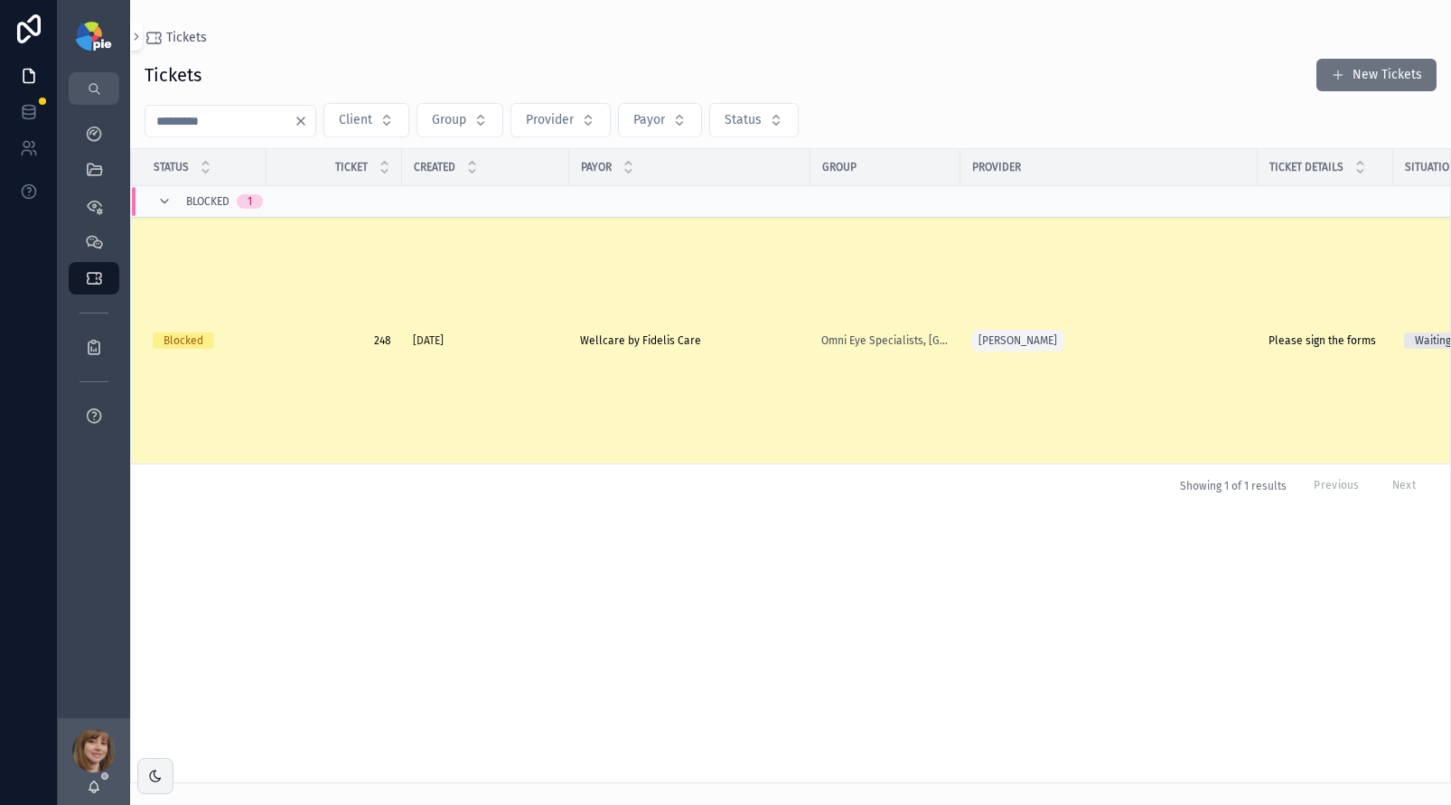
type input "***"
click at [1285, 346] on span "Please sign the forms" at bounding box center [1323, 340] width 108 height 14
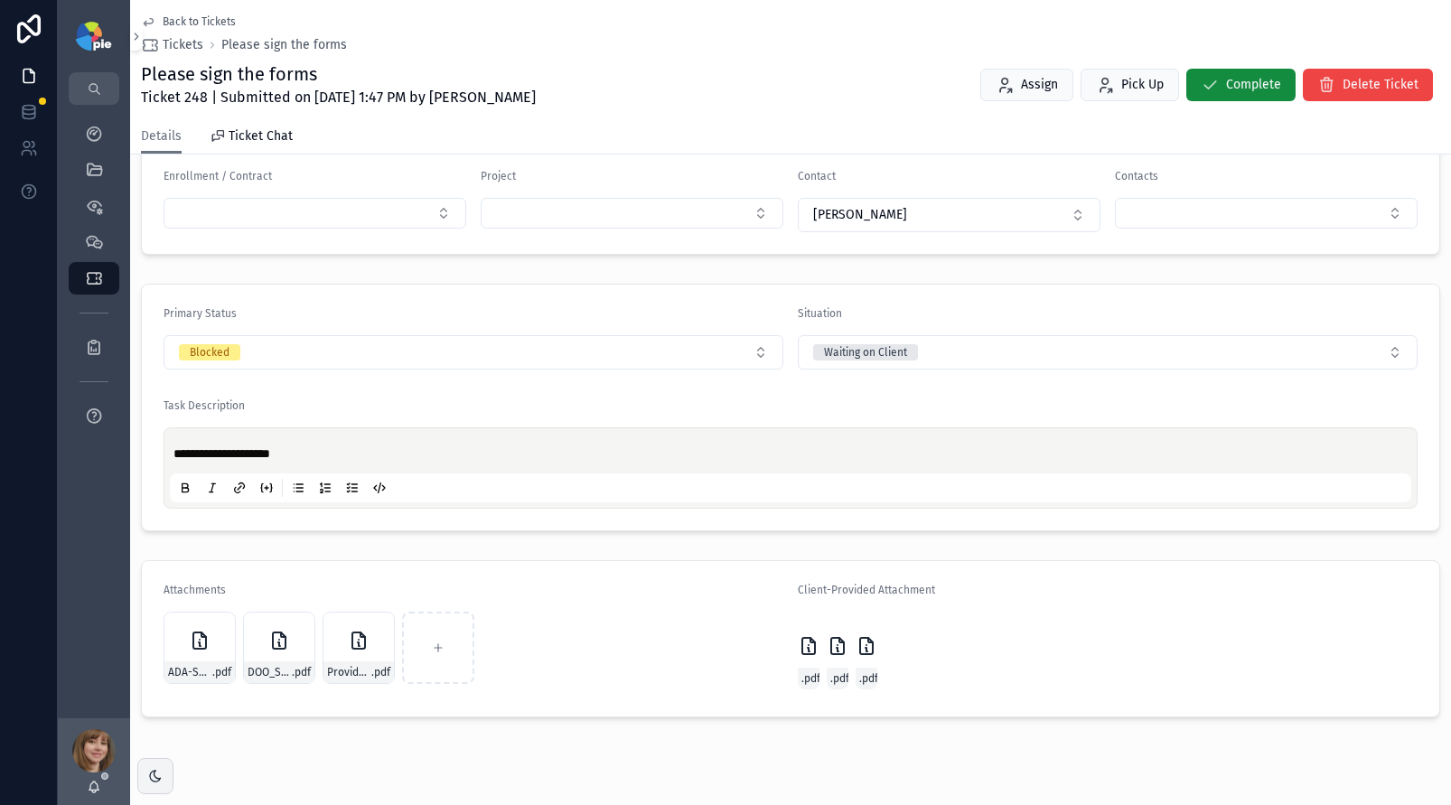
scroll to position [363, 0]
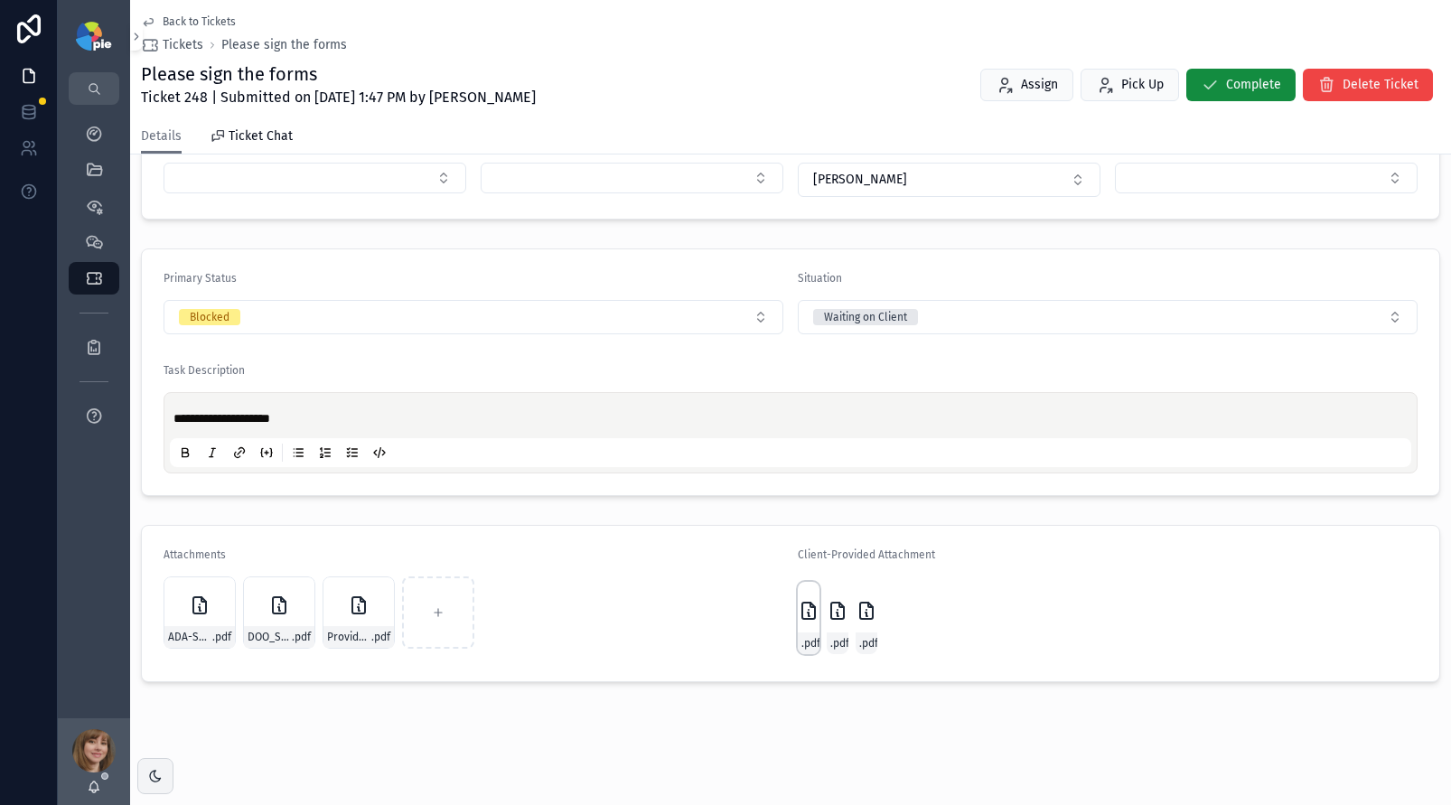
click at [800, 624] on div "Fidelis-Provider-Survey .pdf" at bounding box center [809, 618] width 22 height 72
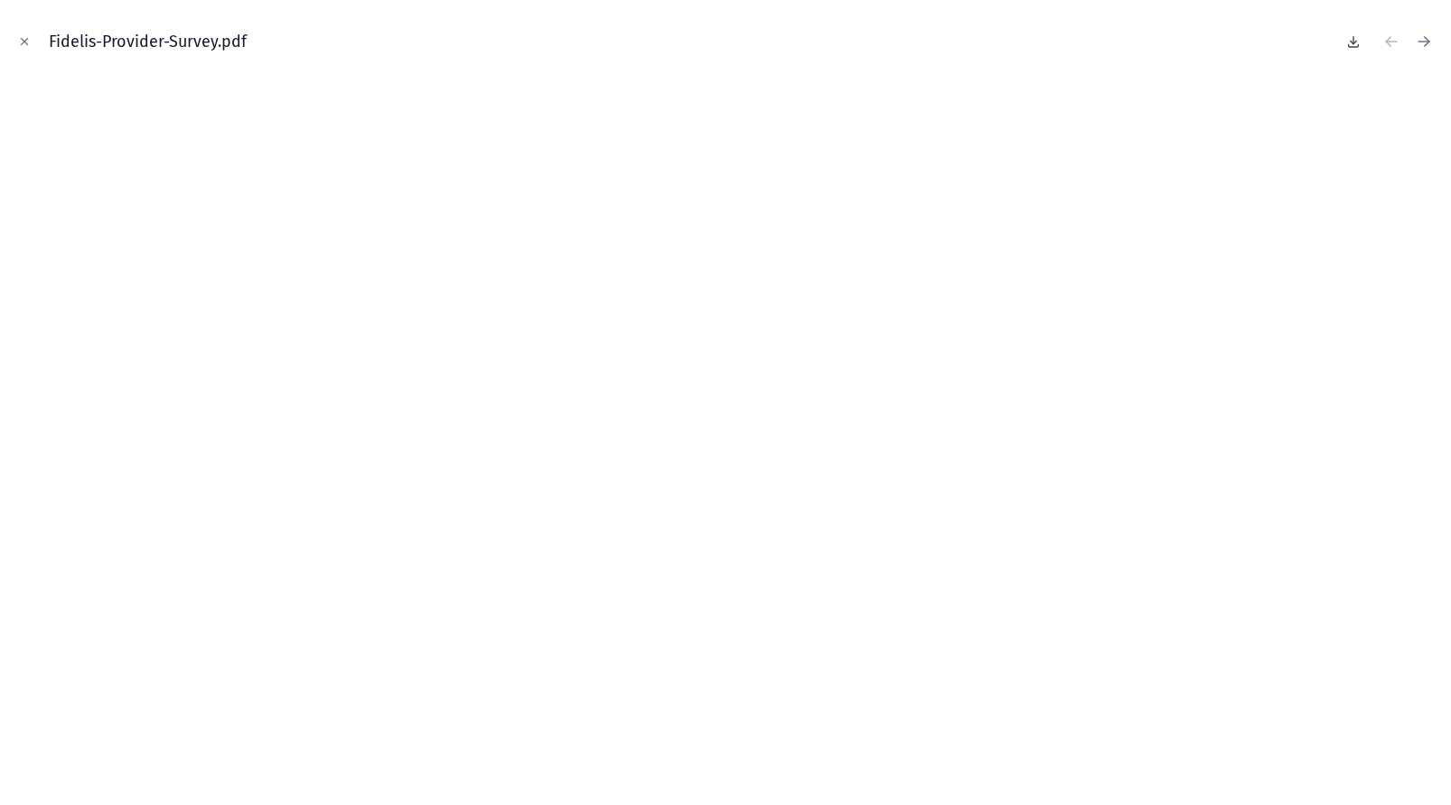
click at [1352, 40] on icon at bounding box center [1354, 41] width 14 height 14
click at [28, 47] on icon "Close modal" at bounding box center [24, 41] width 13 height 13
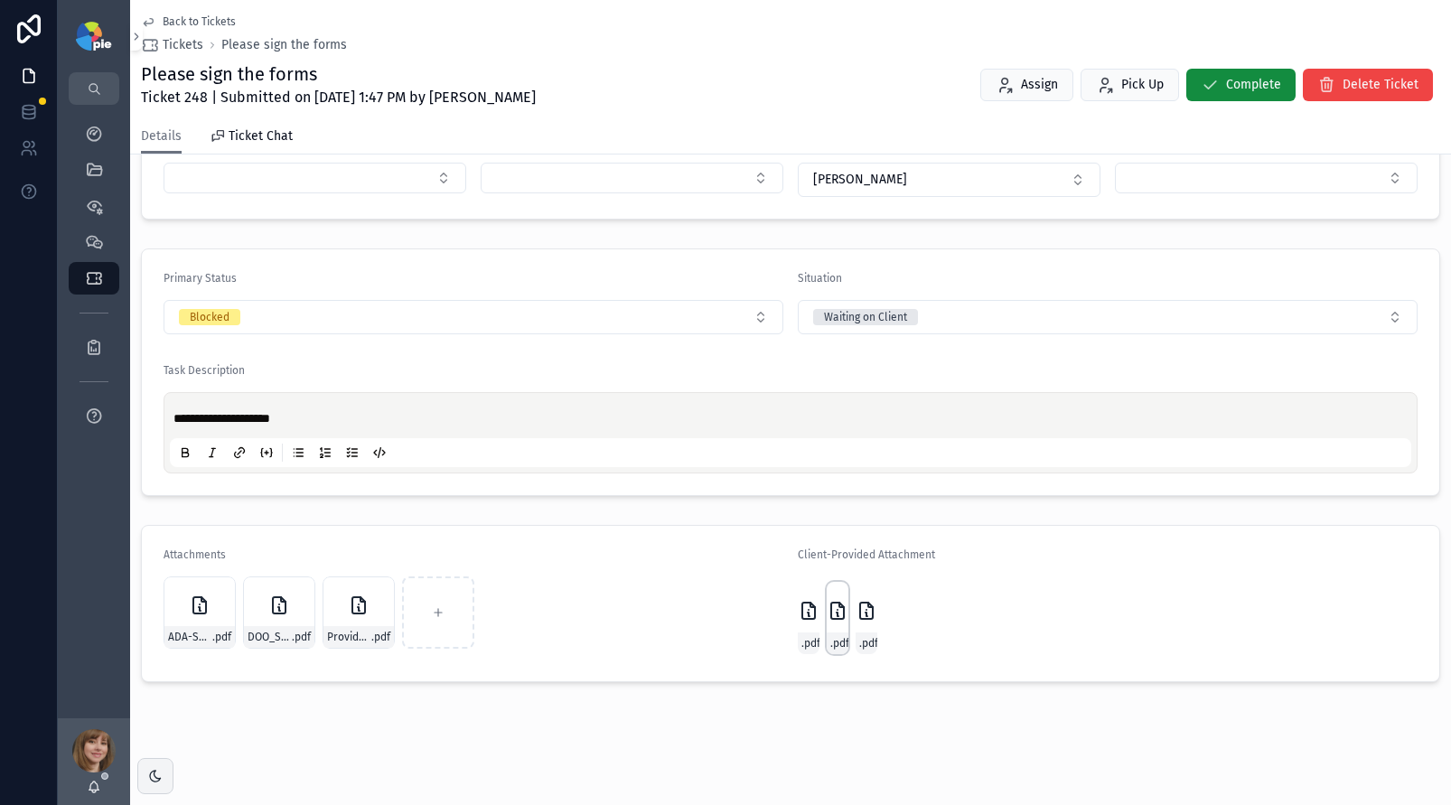
click at [827, 603] on icon "scrollable content" at bounding box center [838, 611] width 22 height 22
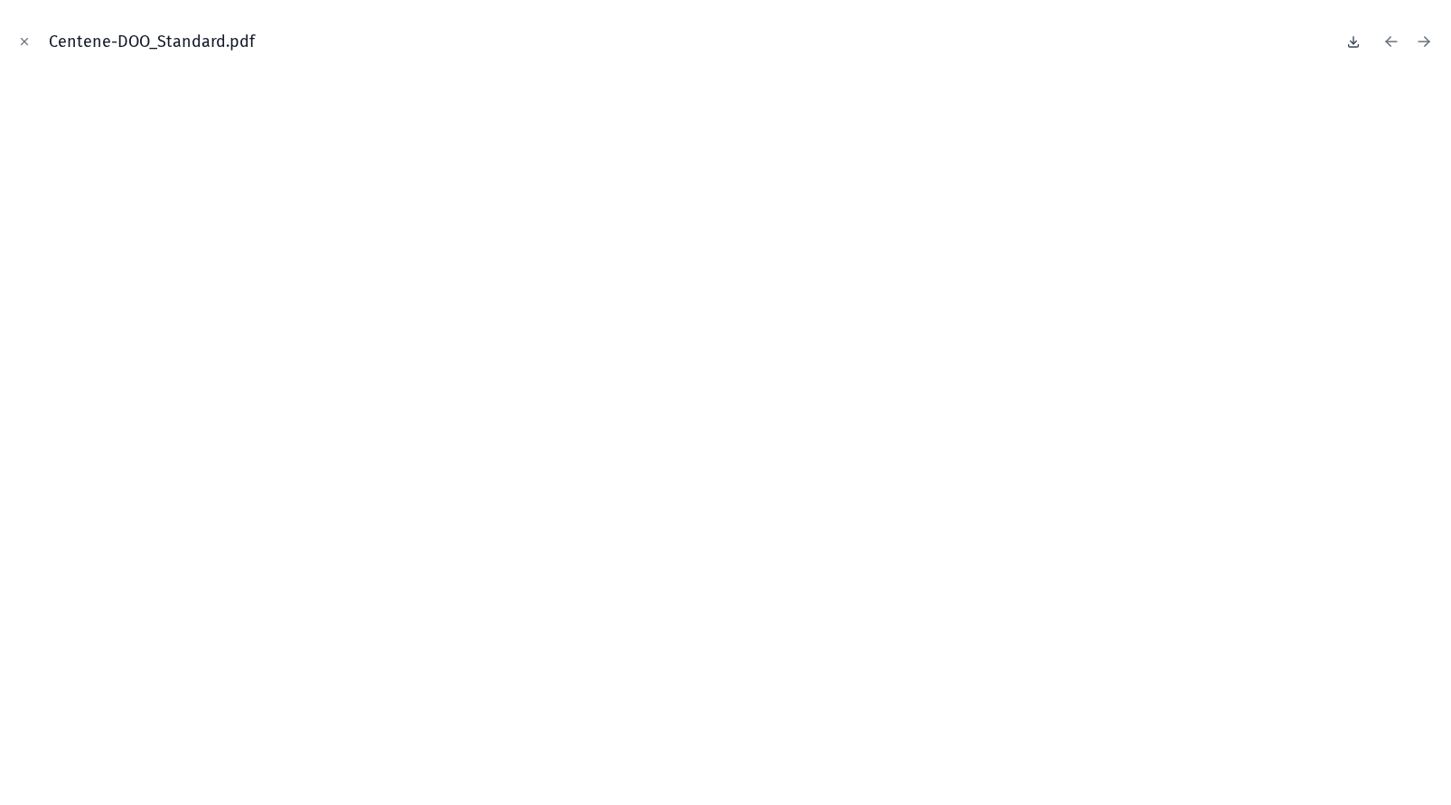
click at [1352, 39] on icon at bounding box center [1354, 41] width 14 height 14
click at [26, 43] on icon "Close modal" at bounding box center [25, 42] width 6 height 6
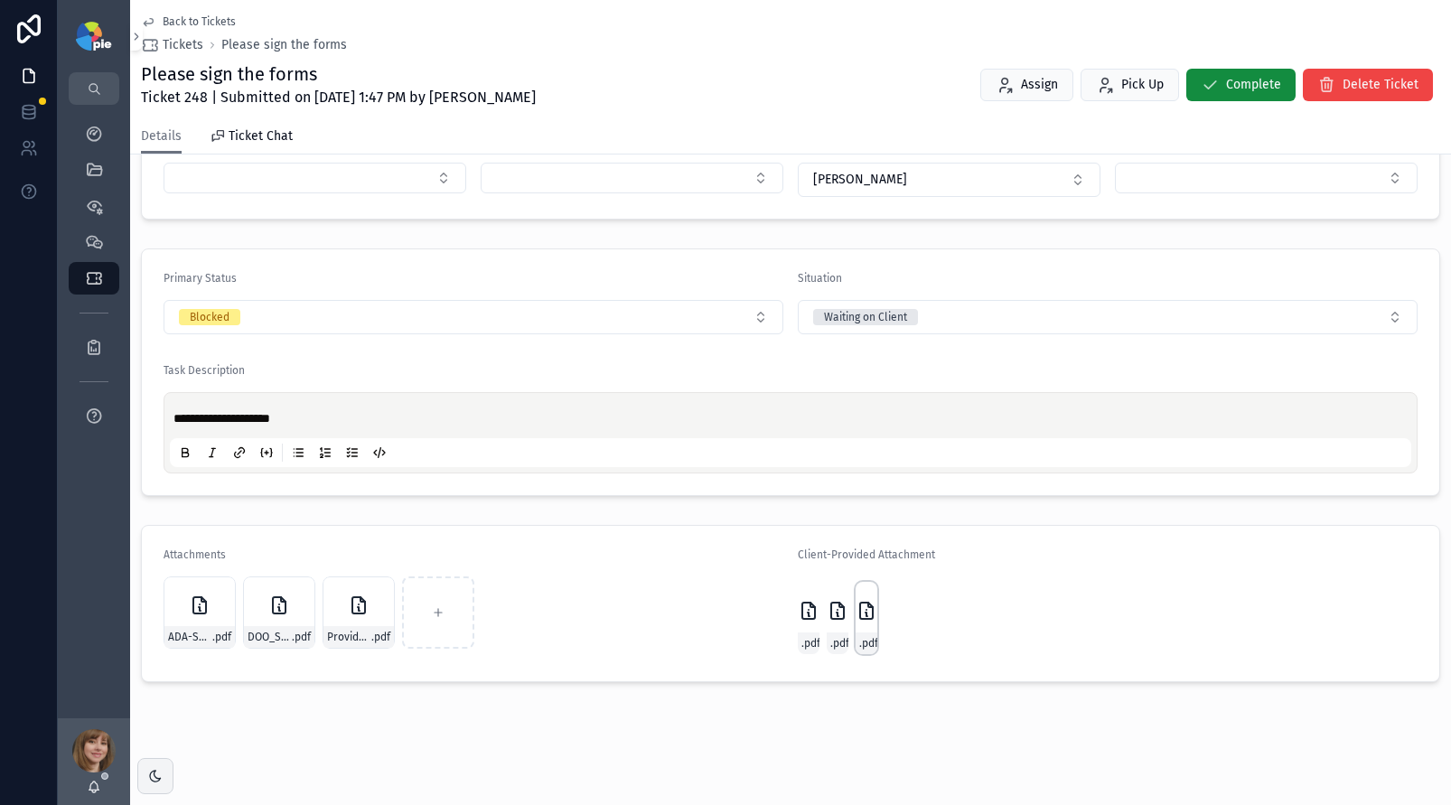
click at [856, 610] on icon "scrollable content" at bounding box center [867, 611] width 22 height 22
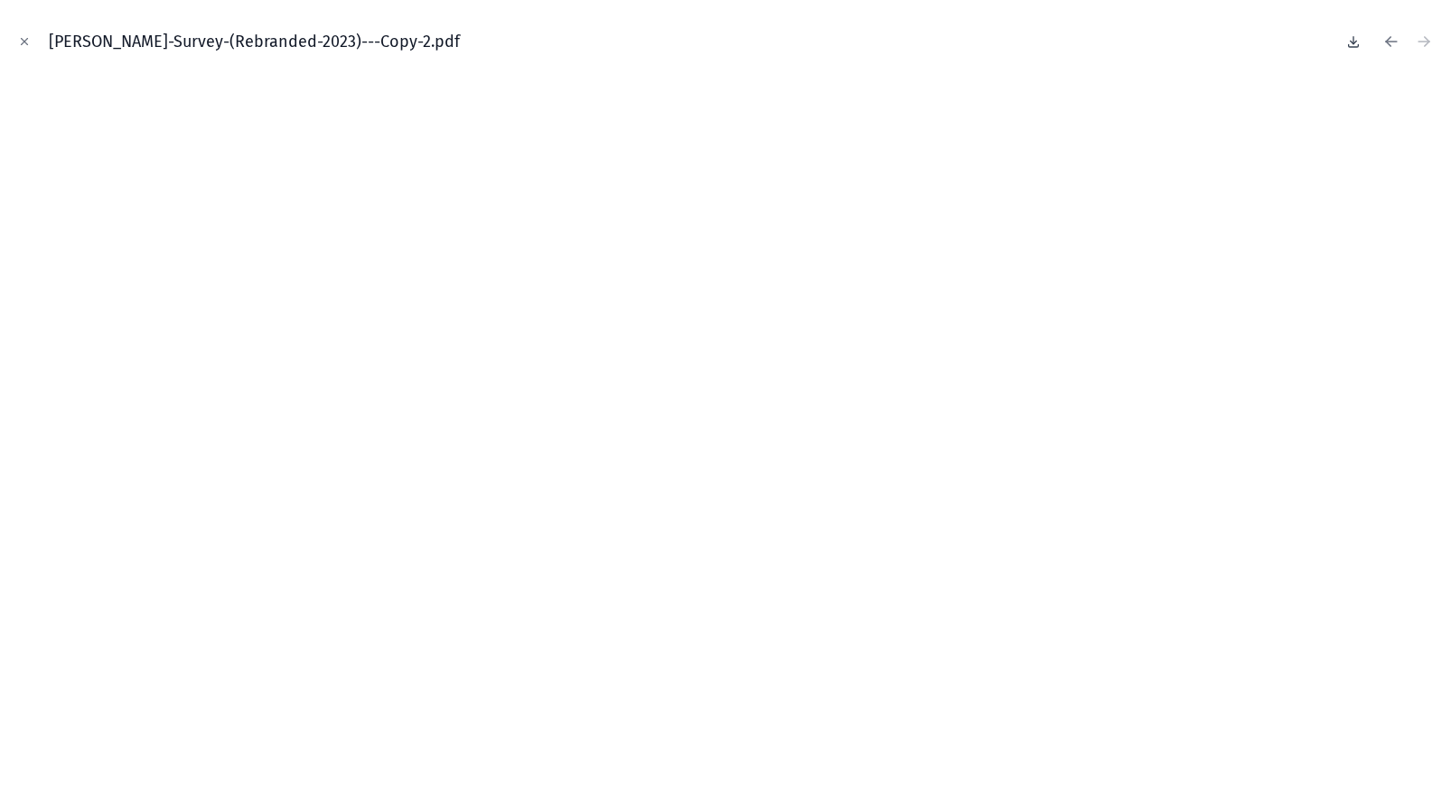
click at [1347, 42] on icon at bounding box center [1354, 41] width 14 height 14
click at [22, 39] on icon "Close modal" at bounding box center [25, 42] width 6 height 6
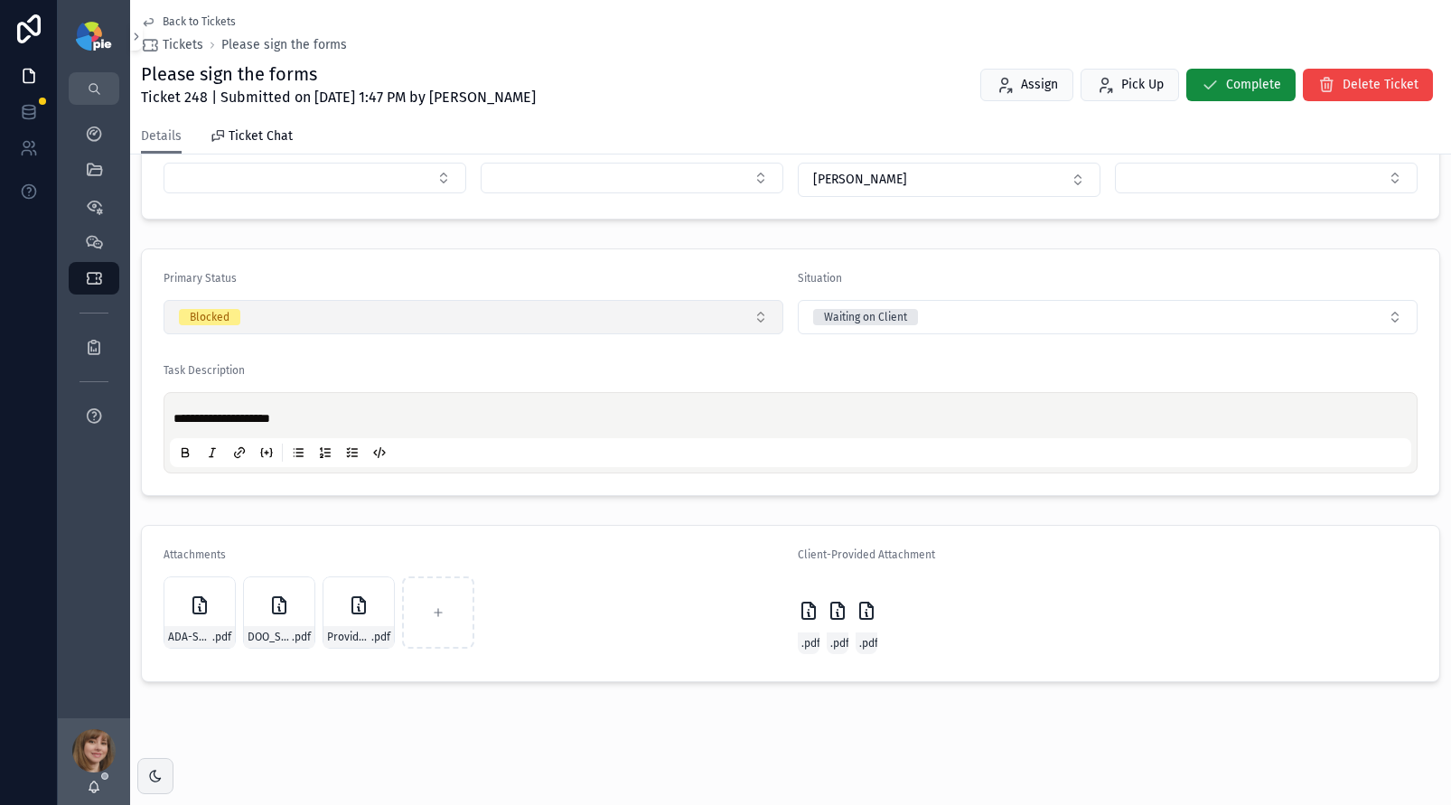
click at [348, 333] on button "Blocked" at bounding box center [474, 317] width 620 height 34
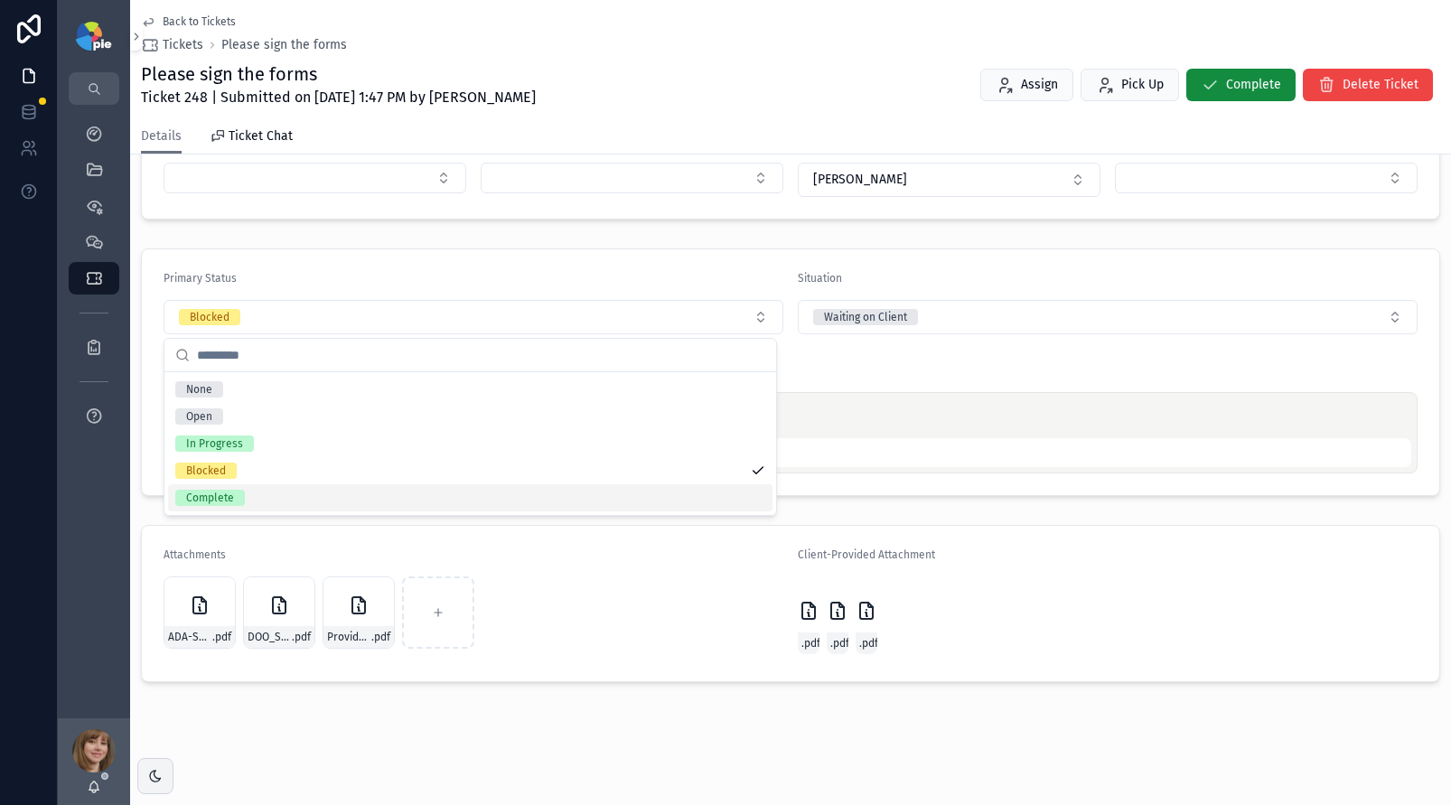
click at [291, 499] on div "Complete" at bounding box center [470, 497] width 605 height 27
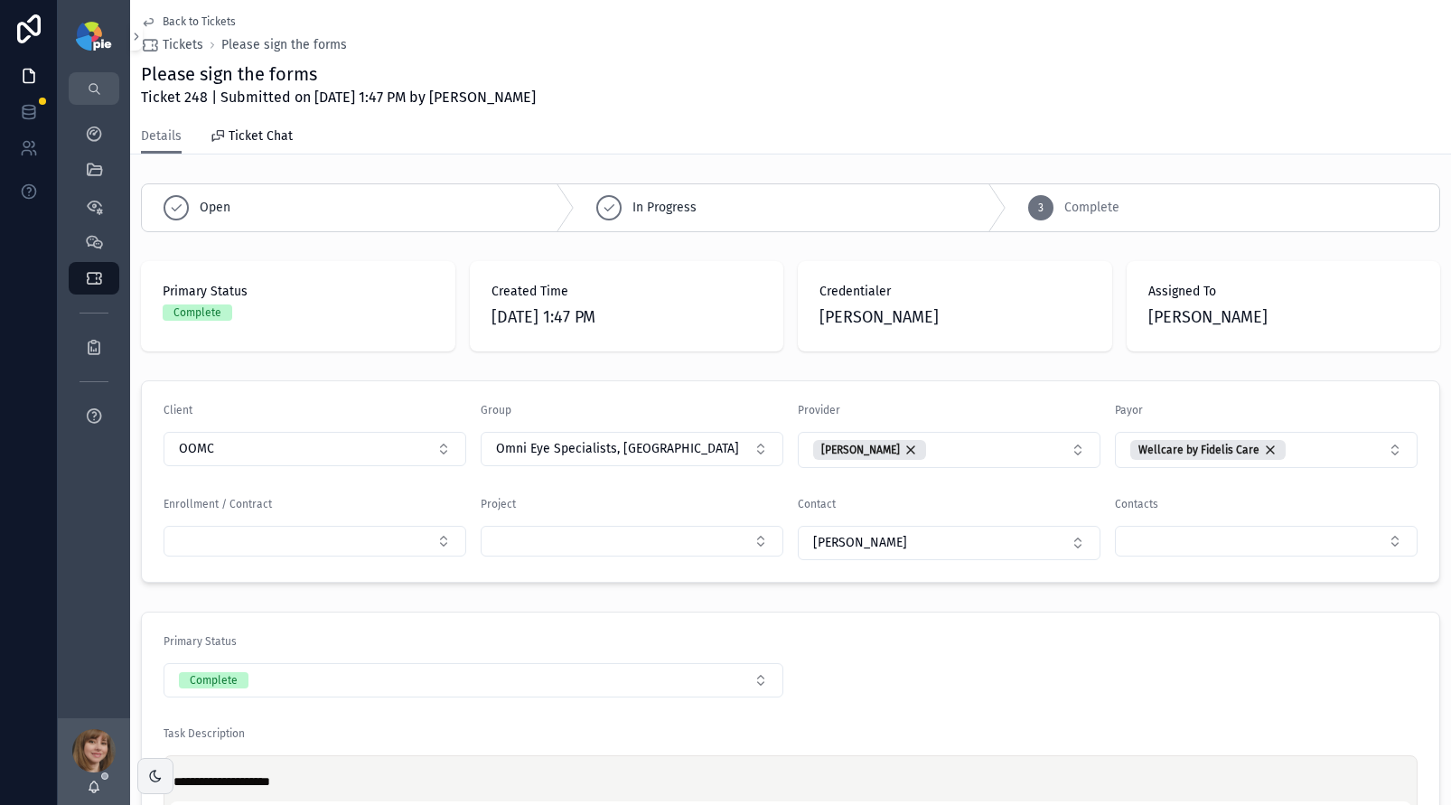
click at [191, 22] on span "Back to Tickets" at bounding box center [199, 21] width 73 height 14
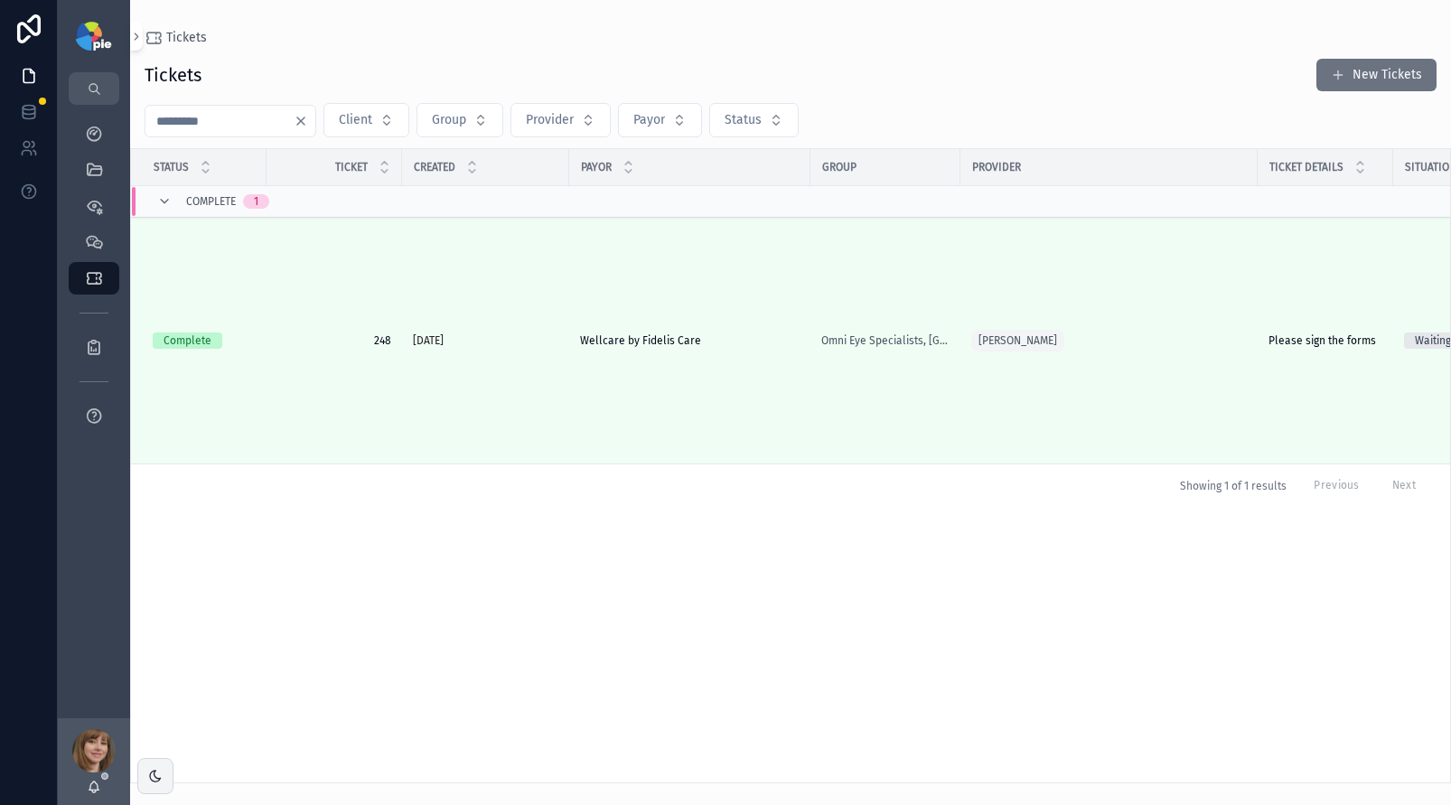
click at [200, 127] on input "***" at bounding box center [220, 120] width 148 height 25
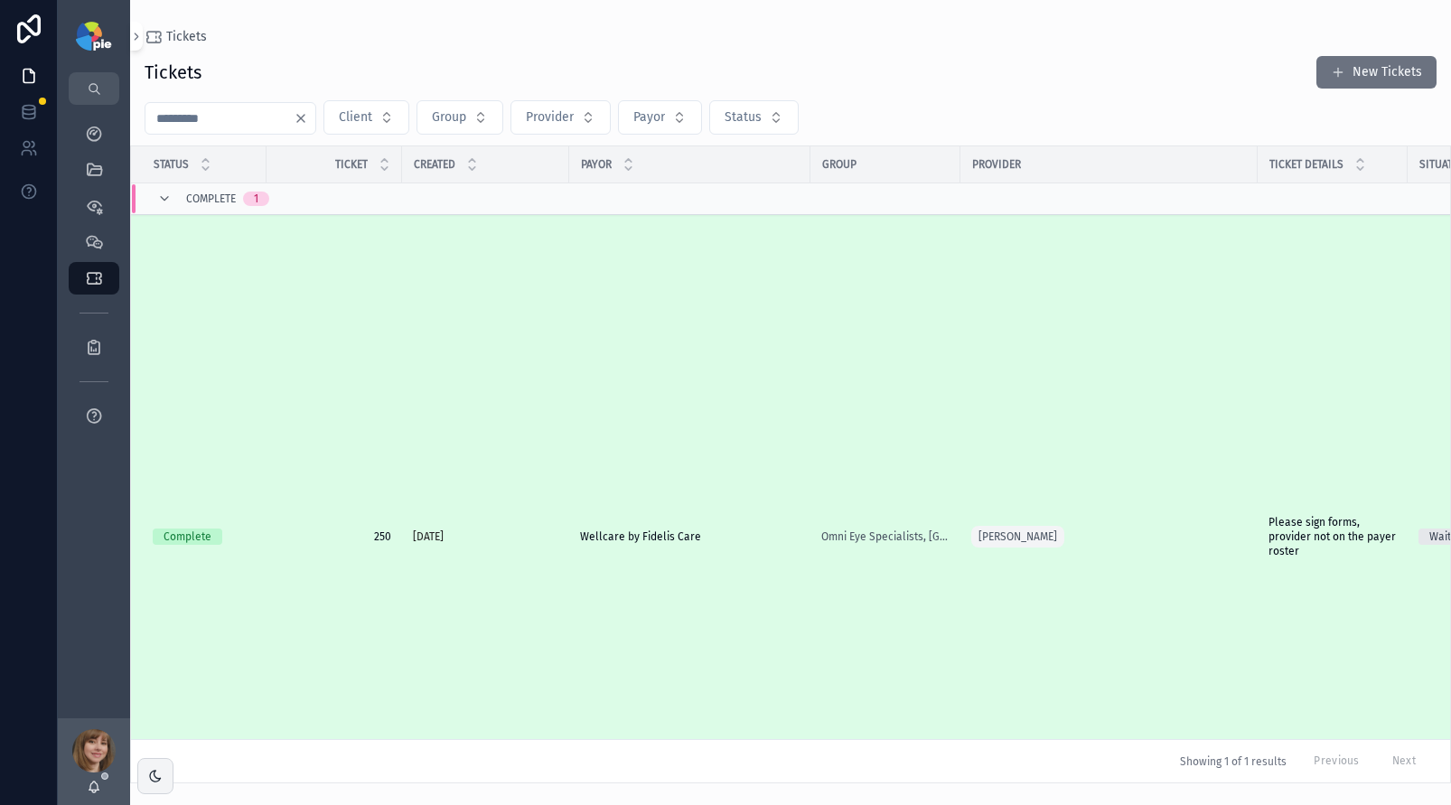
type input "***"
click at [1289, 541] on span "Please sign forms, provider not on the payer roster" at bounding box center [1333, 536] width 128 height 43
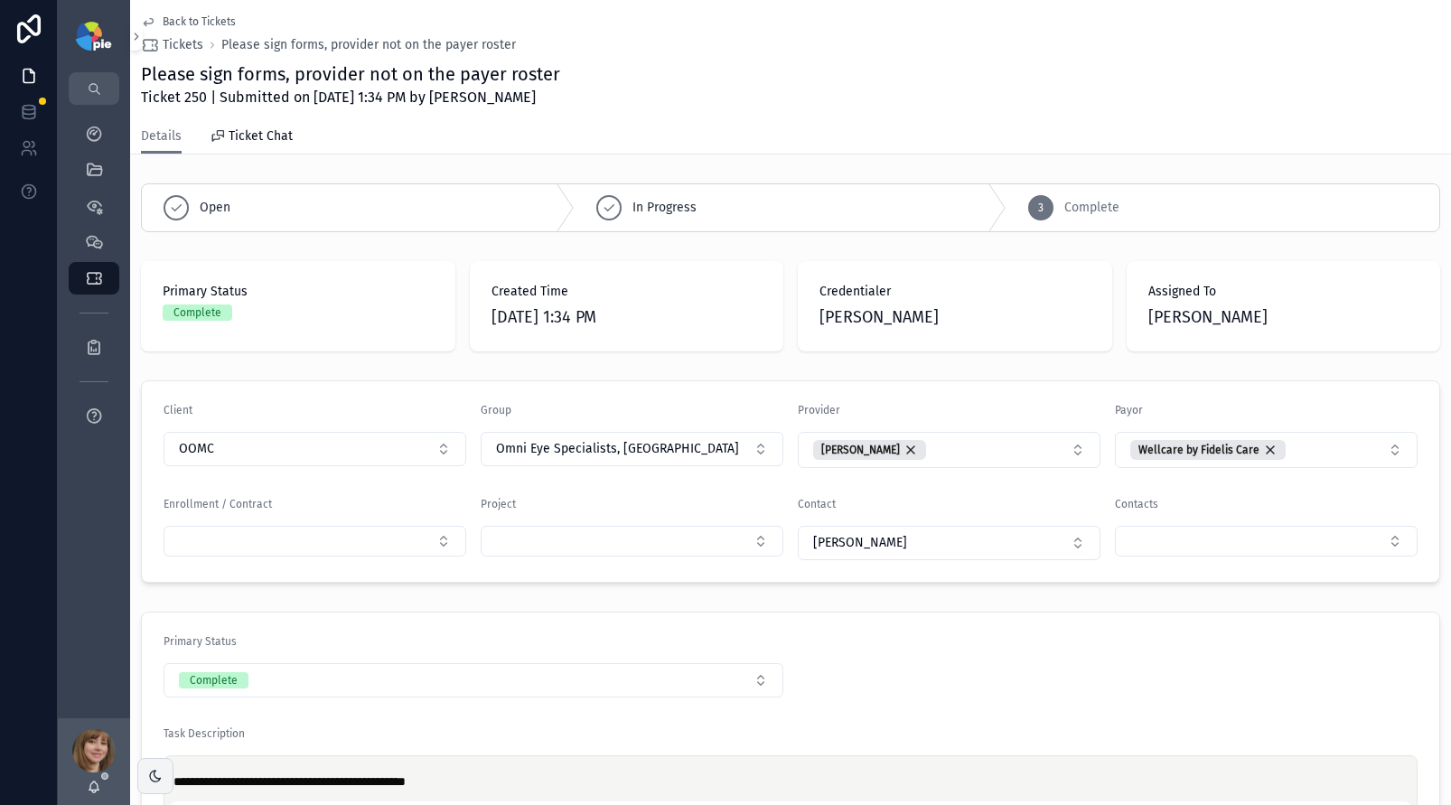
click at [182, 22] on span "Back to Tickets" at bounding box center [199, 21] width 73 height 14
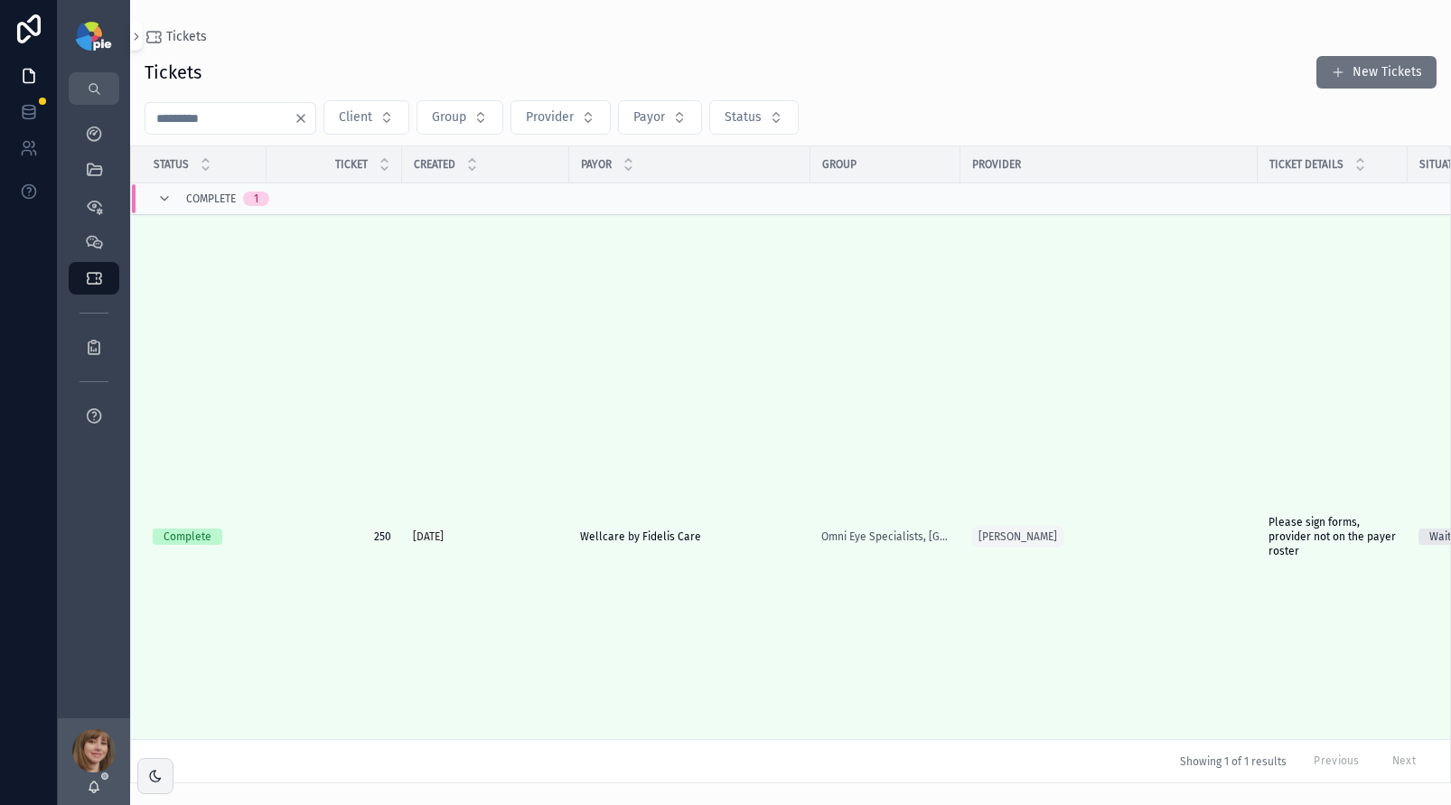
click at [182, 100] on div "*** Client Group Provider Payor Status" at bounding box center [790, 117] width 1321 height 34
click at [202, 127] on input "***" at bounding box center [220, 118] width 148 height 25
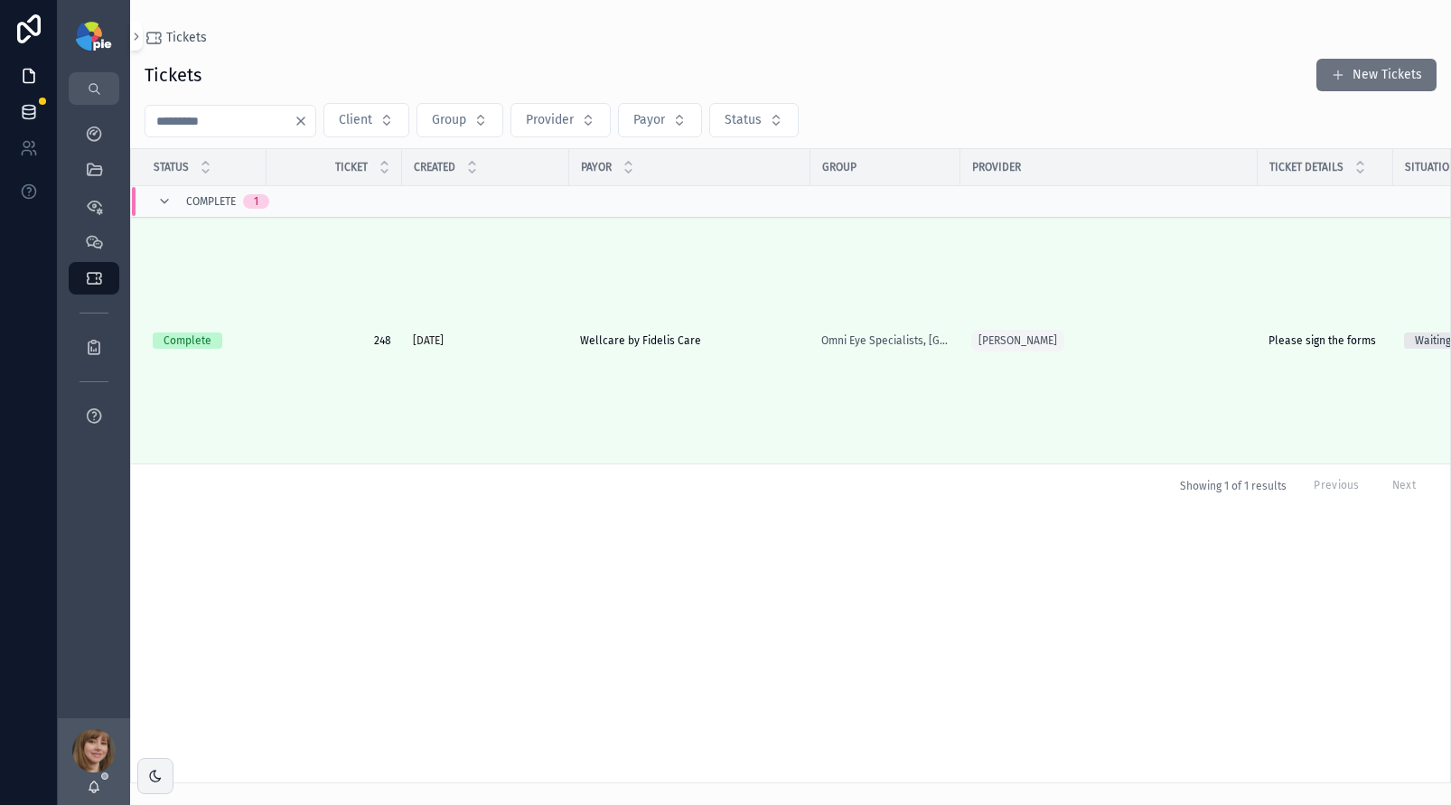
type input "***"
click at [767, 596] on div "Status Ticket Created Payor Group Provider Ticket Details Situation Contact Pie…" at bounding box center [790, 466] width 1319 height 634
click at [106, 130] on div "My Dashboard" at bounding box center [94, 133] width 29 height 29
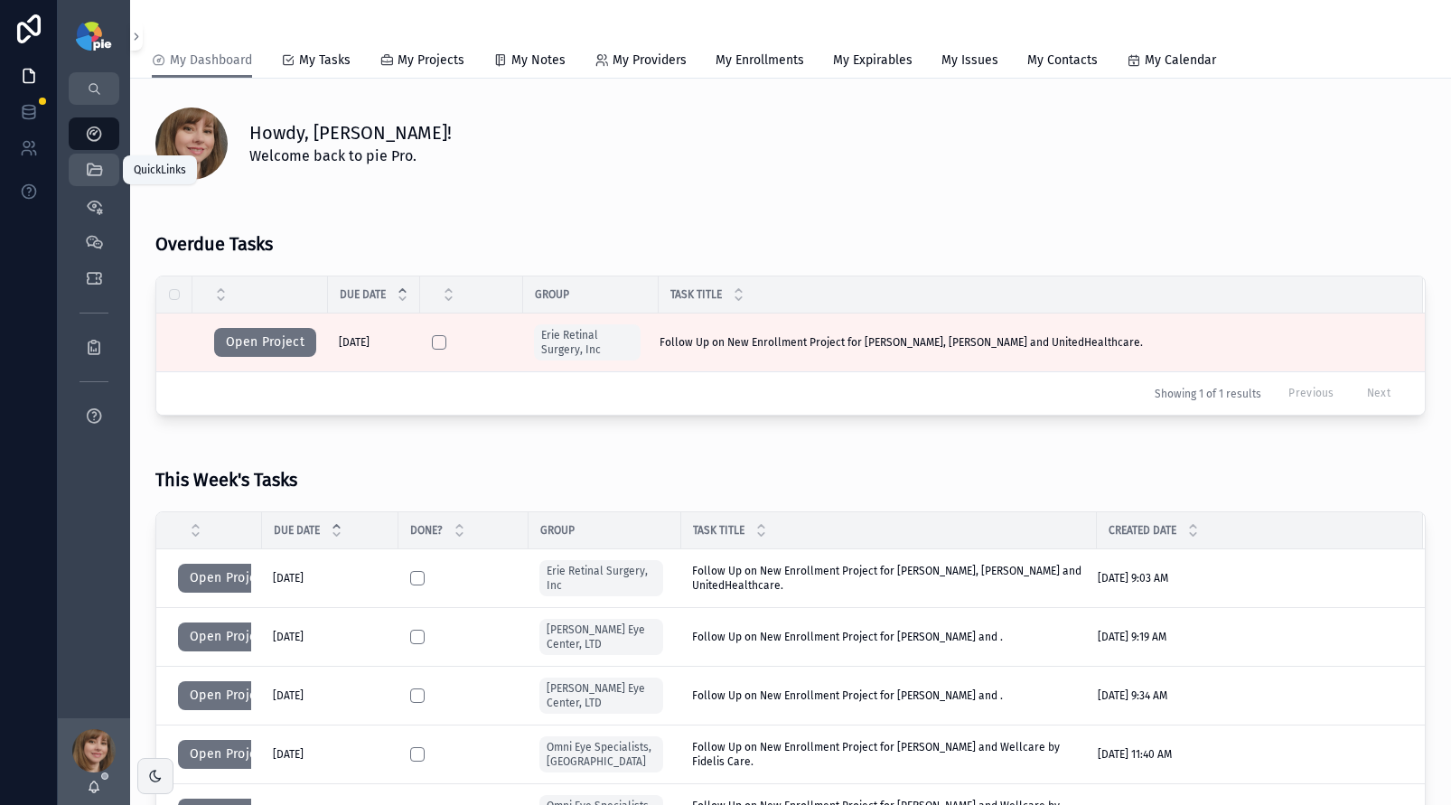
click at [99, 180] on div "QuickLinks" at bounding box center [94, 169] width 29 height 29
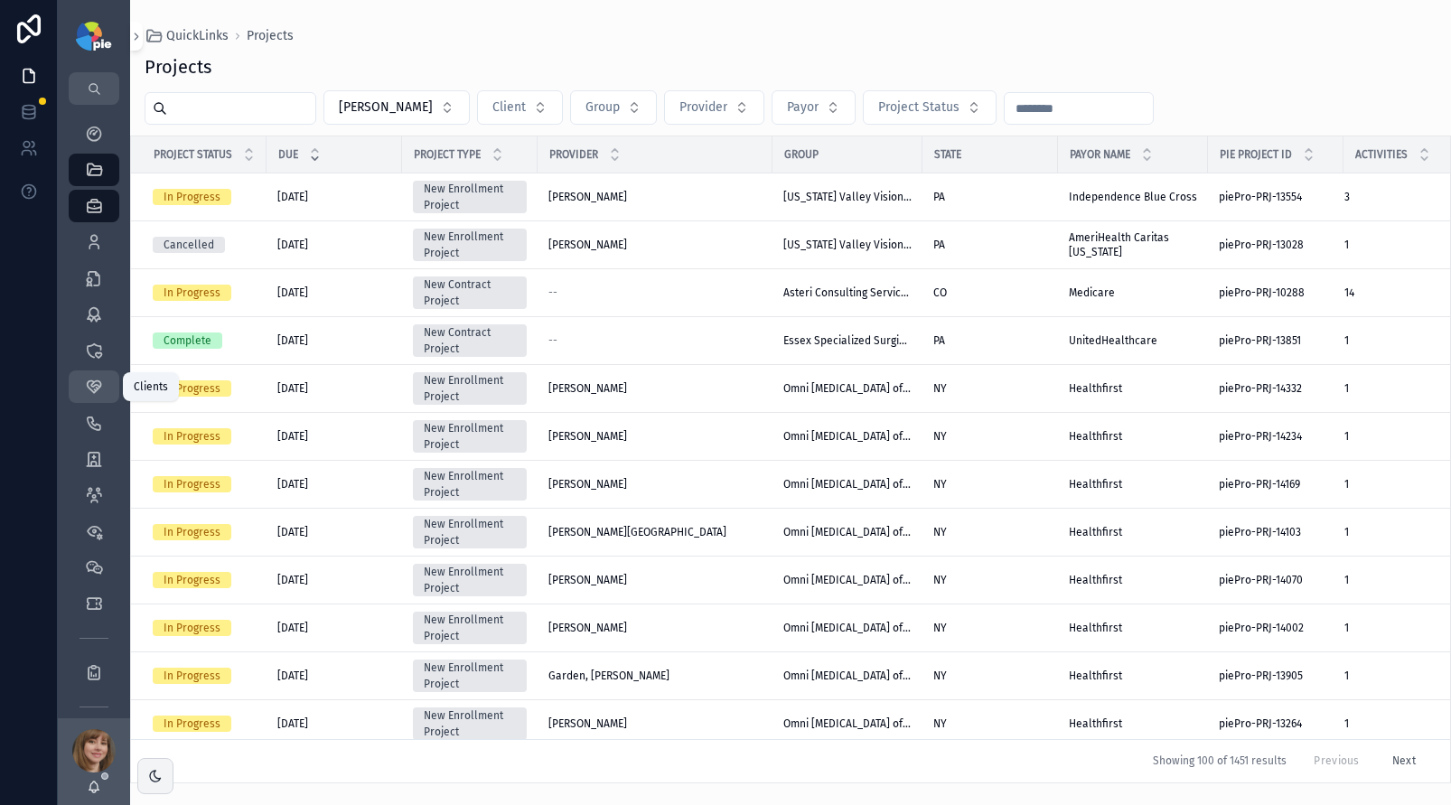
click at [93, 390] on icon "scrollable content" at bounding box center [94, 387] width 18 height 18
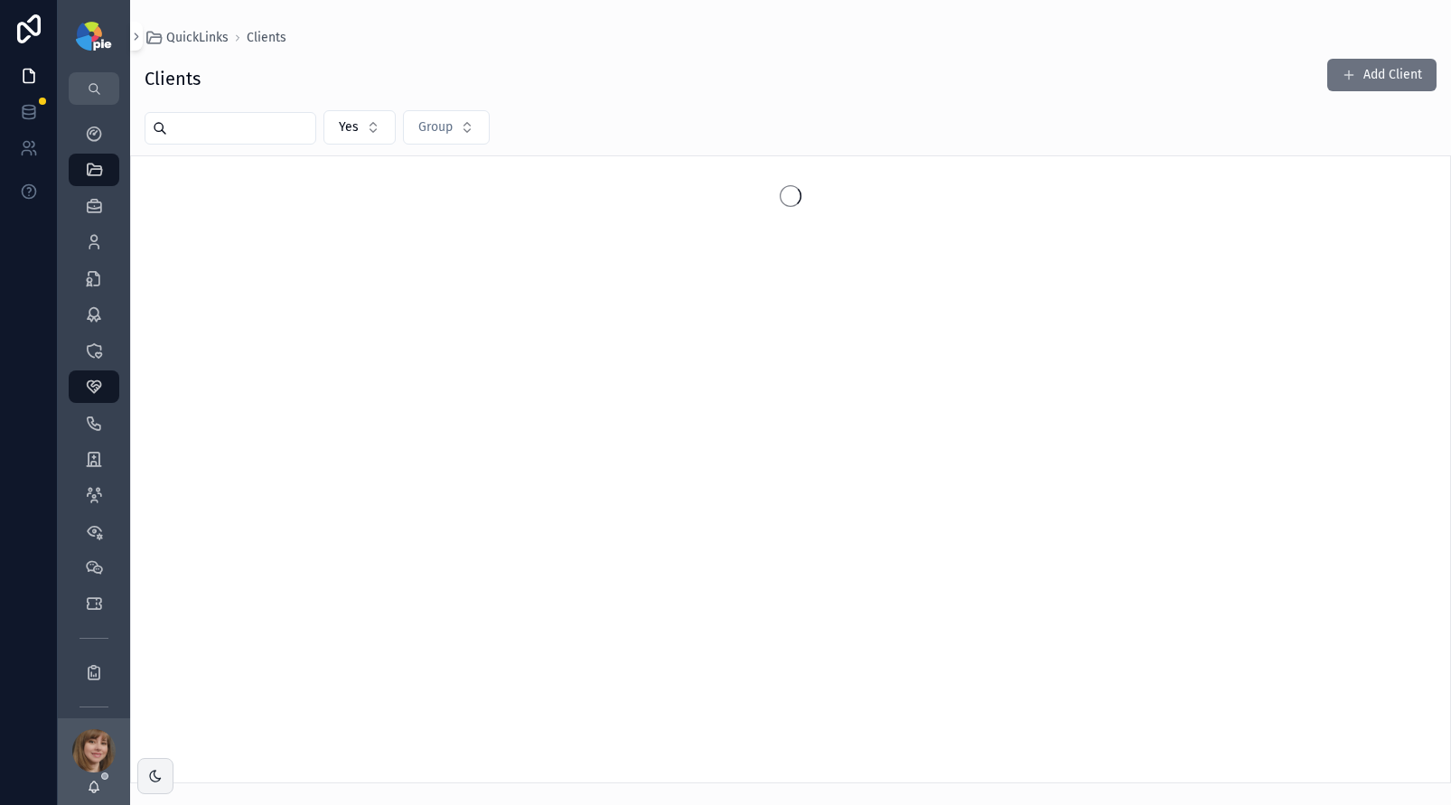
click at [247, 131] on input "scrollable content" at bounding box center [241, 128] width 148 height 25
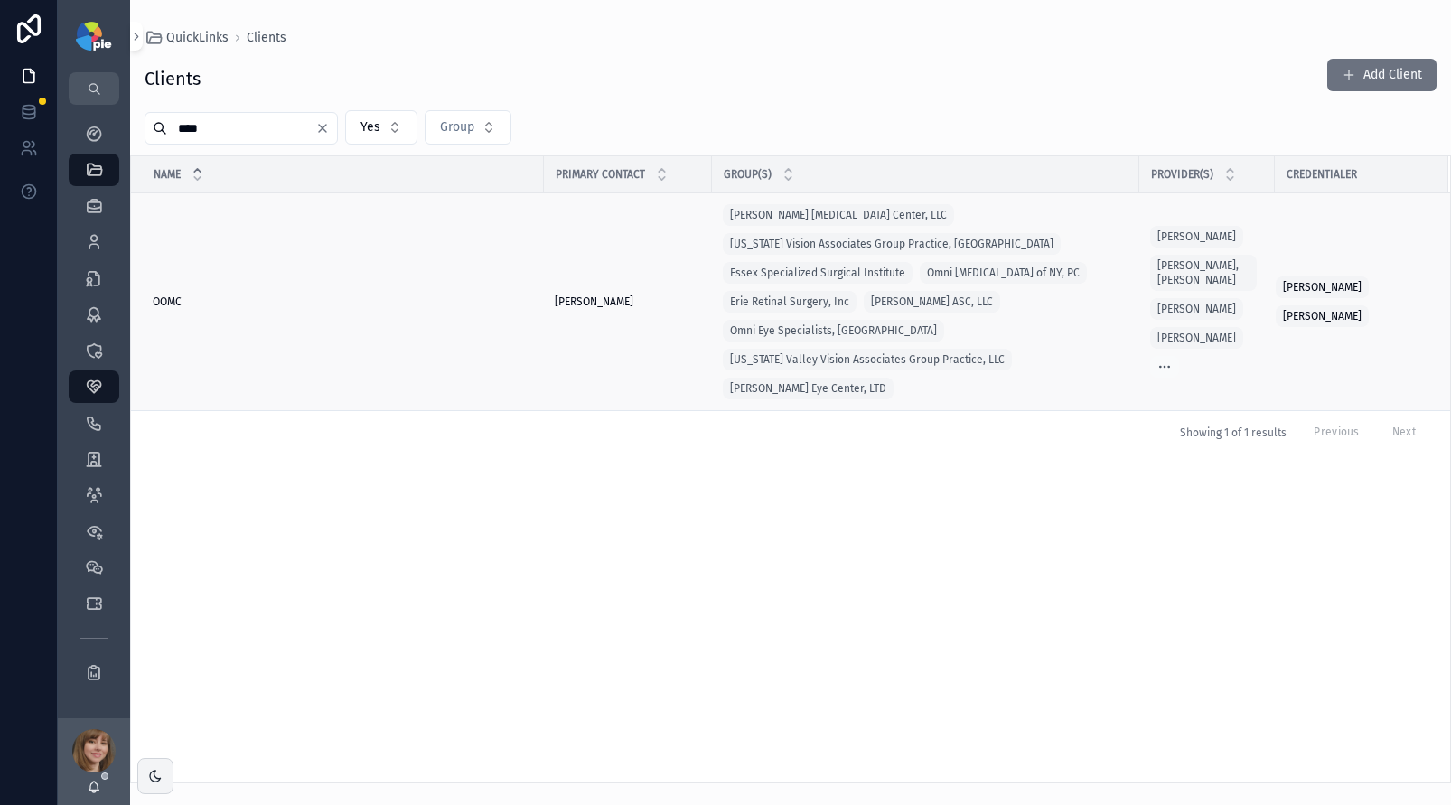
type input "****"
click at [221, 295] on div "OOMC OOMC" at bounding box center [343, 302] width 380 height 14
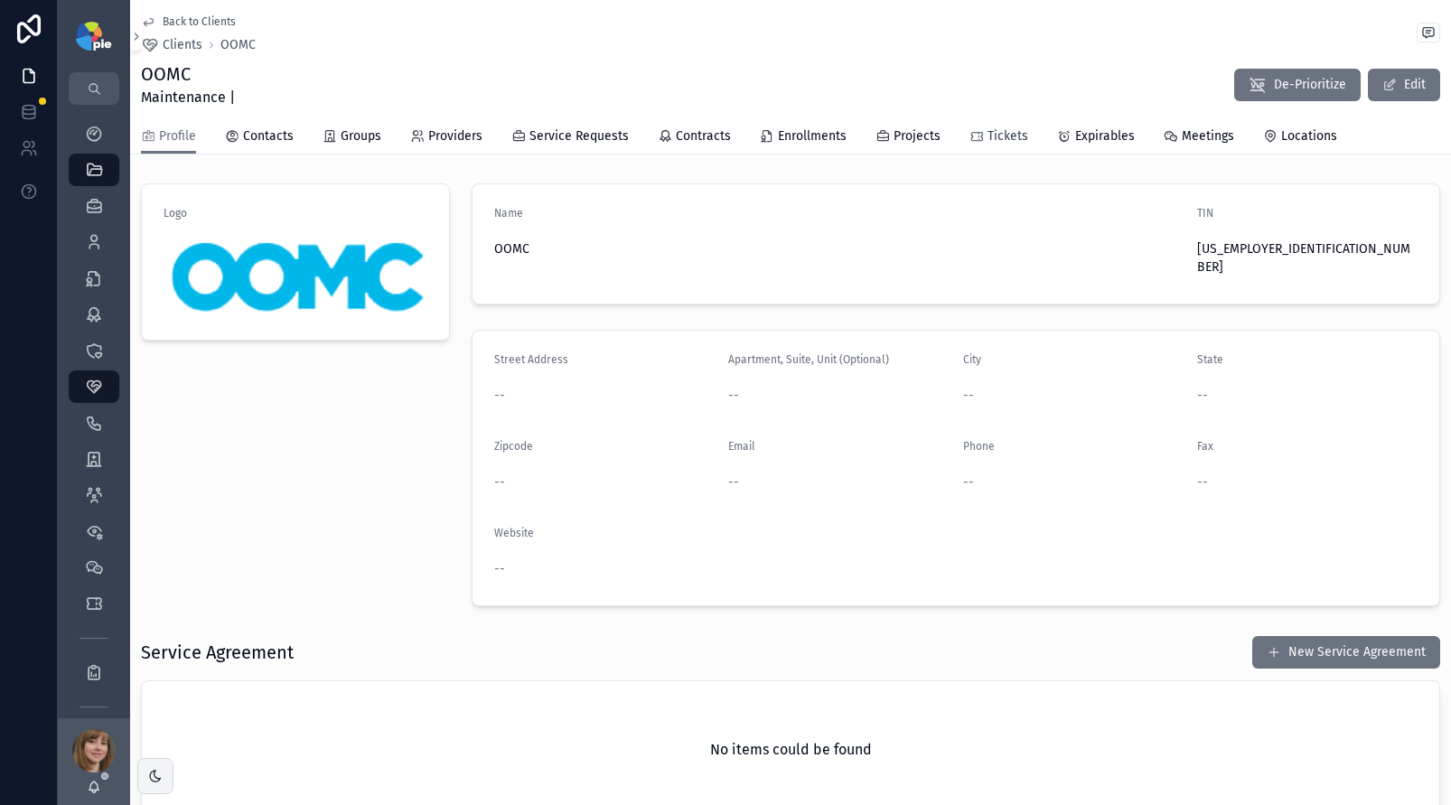
click at [974, 134] on icon "scrollable content" at bounding box center [977, 136] width 14 height 14
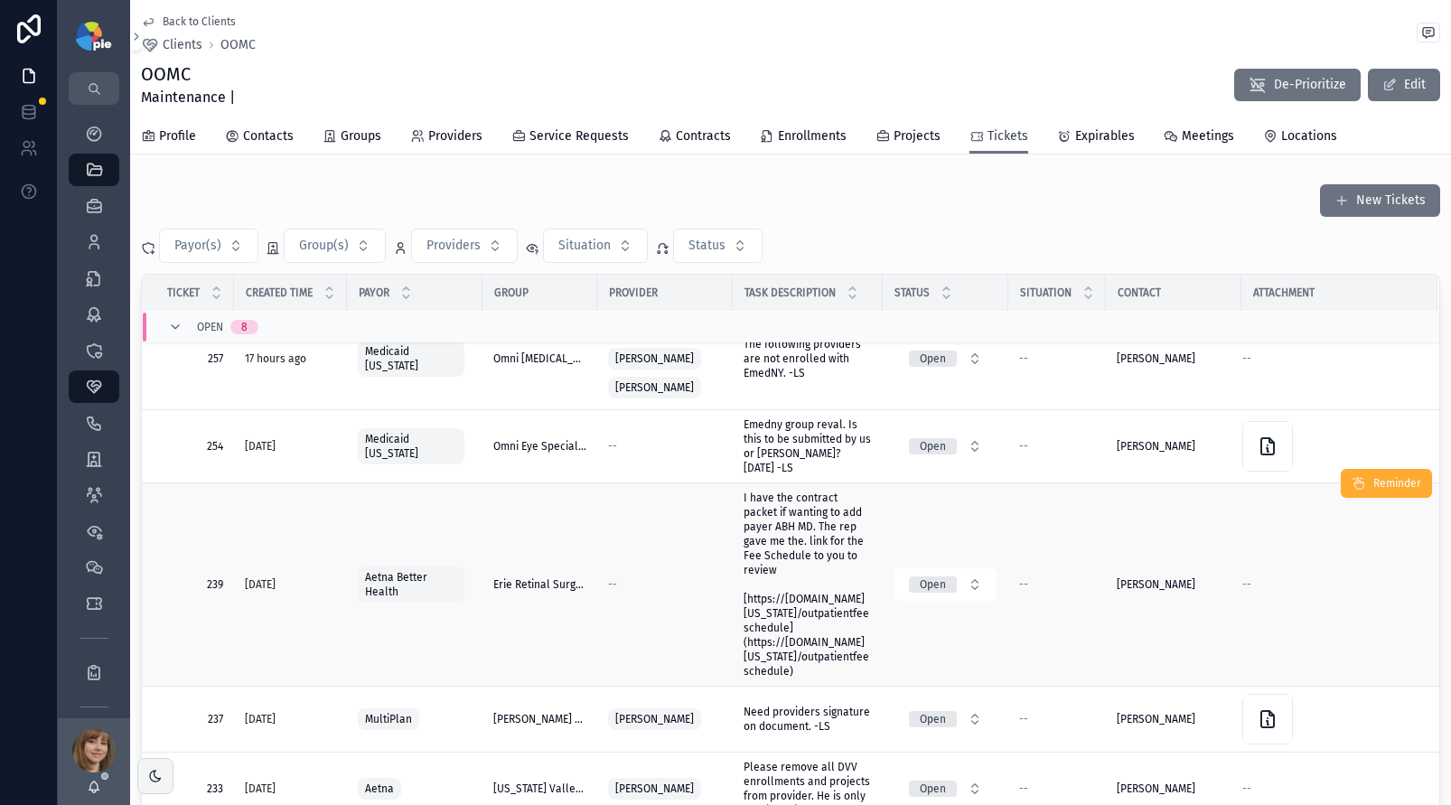
scroll to position [582, 0]
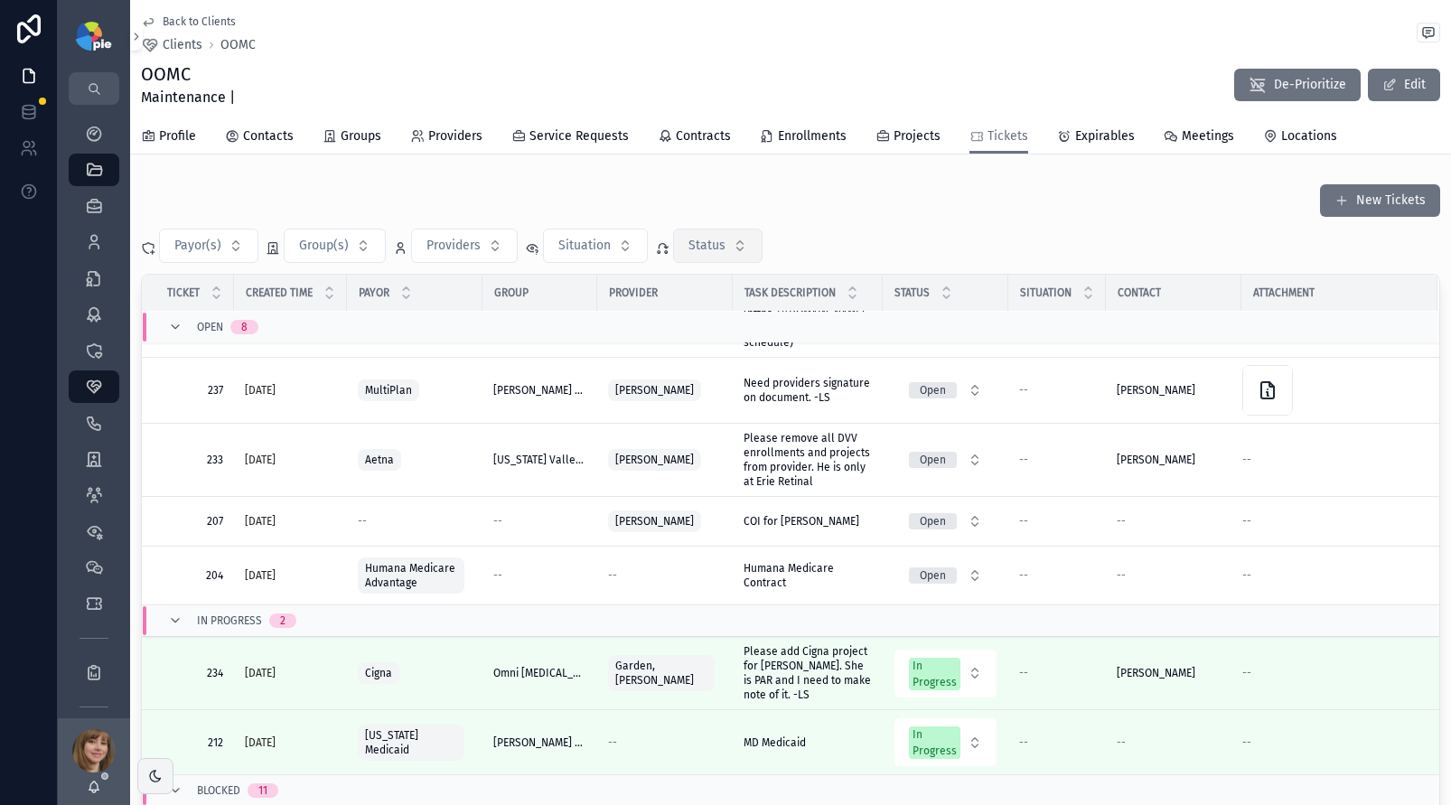
click at [682, 253] on button "Status" at bounding box center [717, 246] width 89 height 34
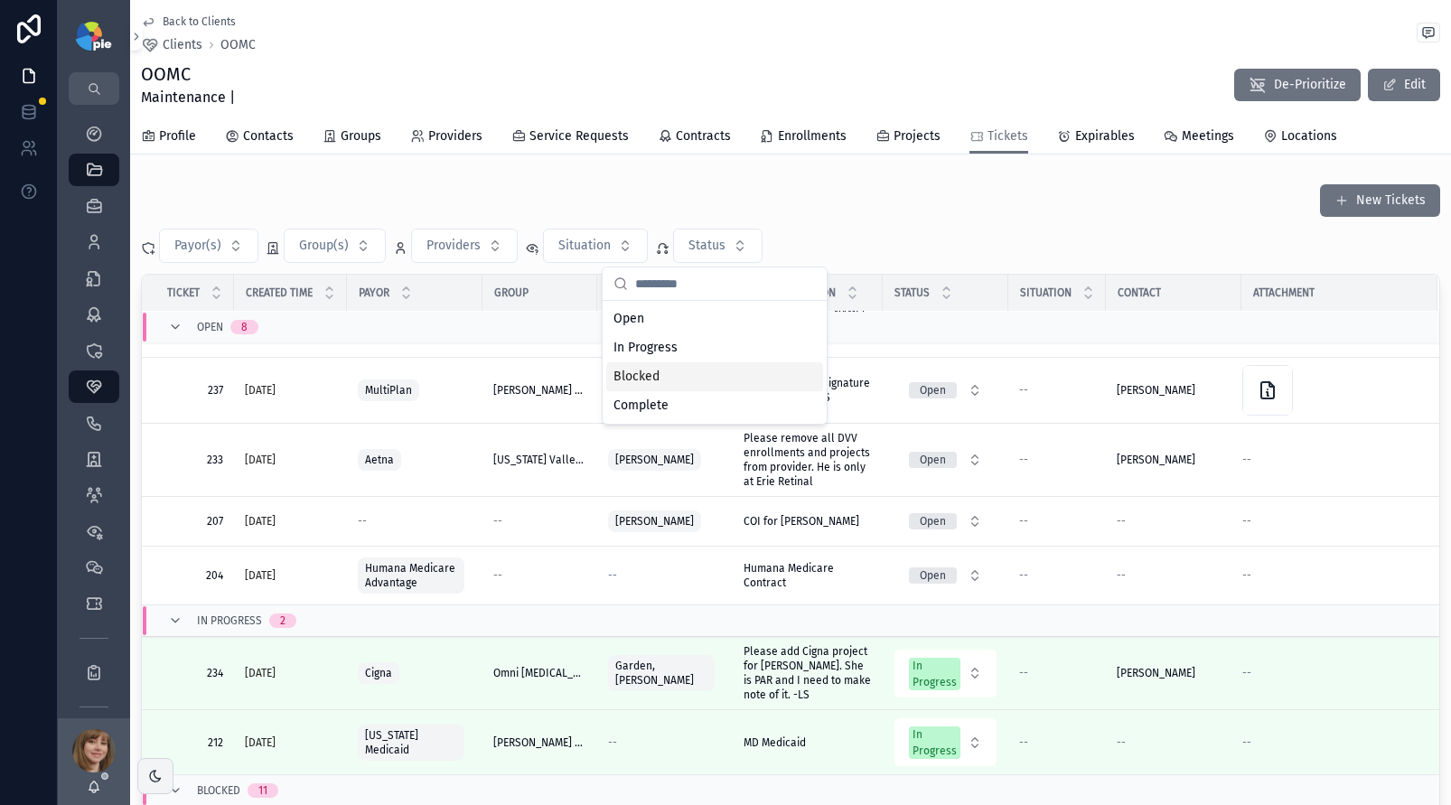
click at [665, 369] on div "Blocked" at bounding box center [714, 376] width 217 height 29
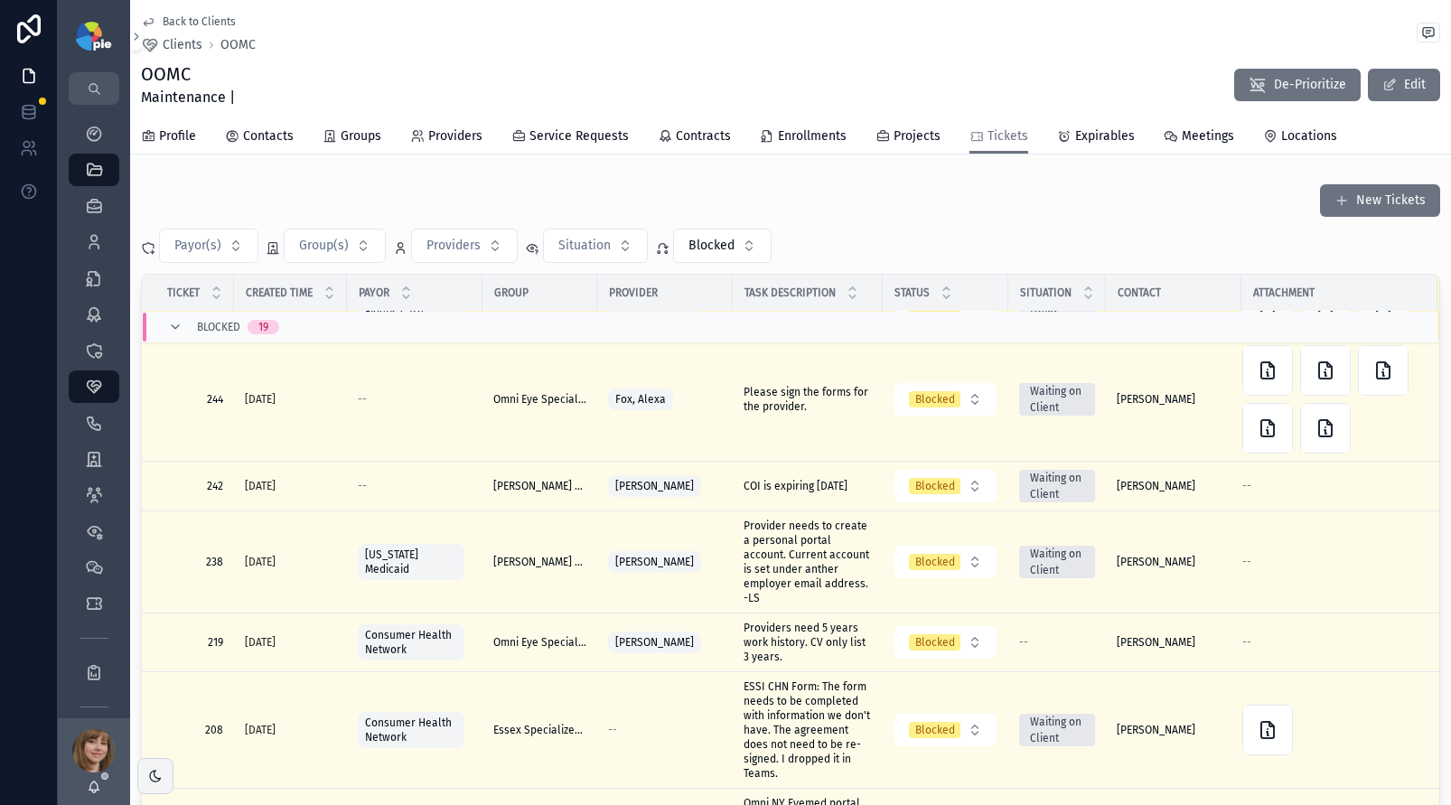
scroll to position [633, 0]
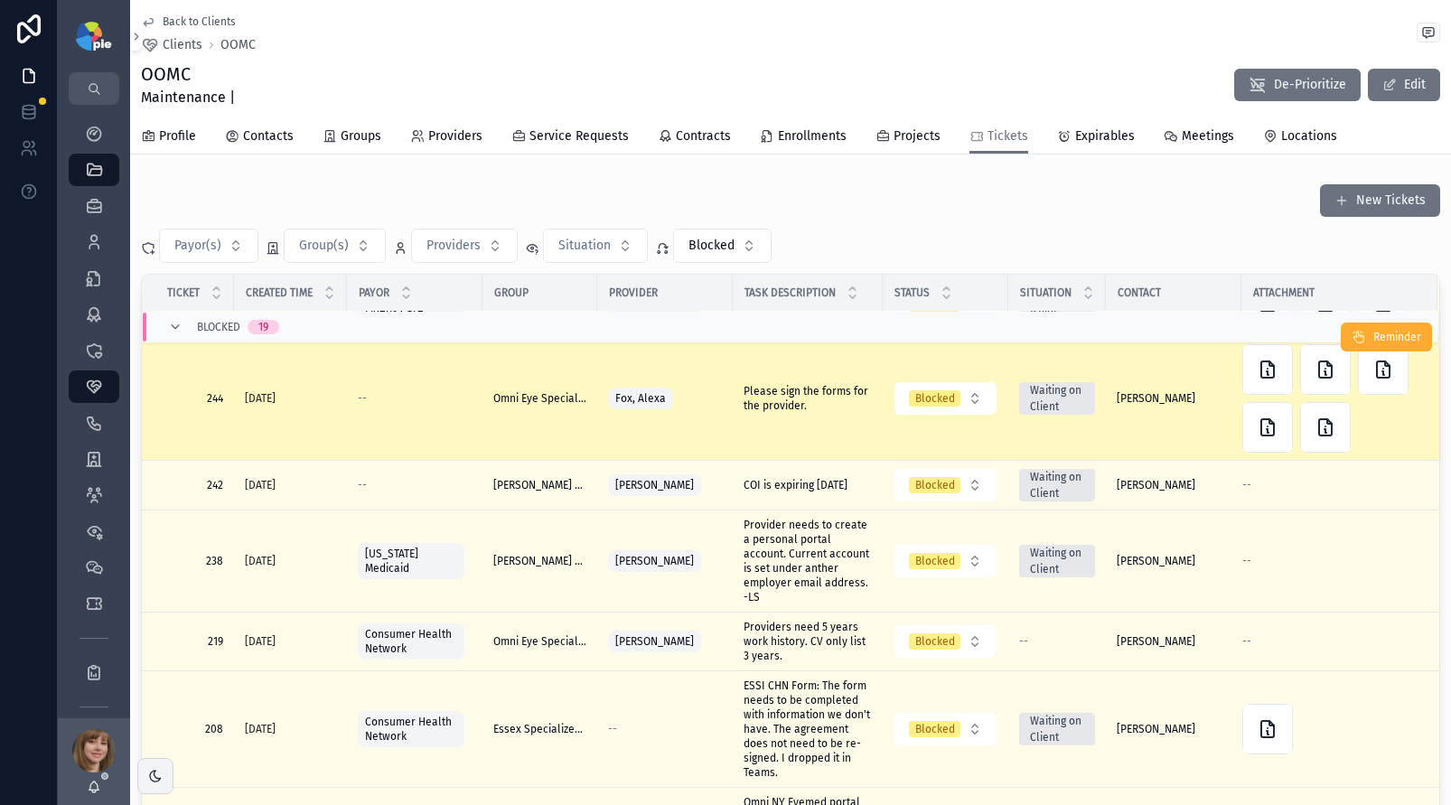
click at [821, 413] on span "Please sign the forms for the provider." at bounding box center [808, 398] width 128 height 29
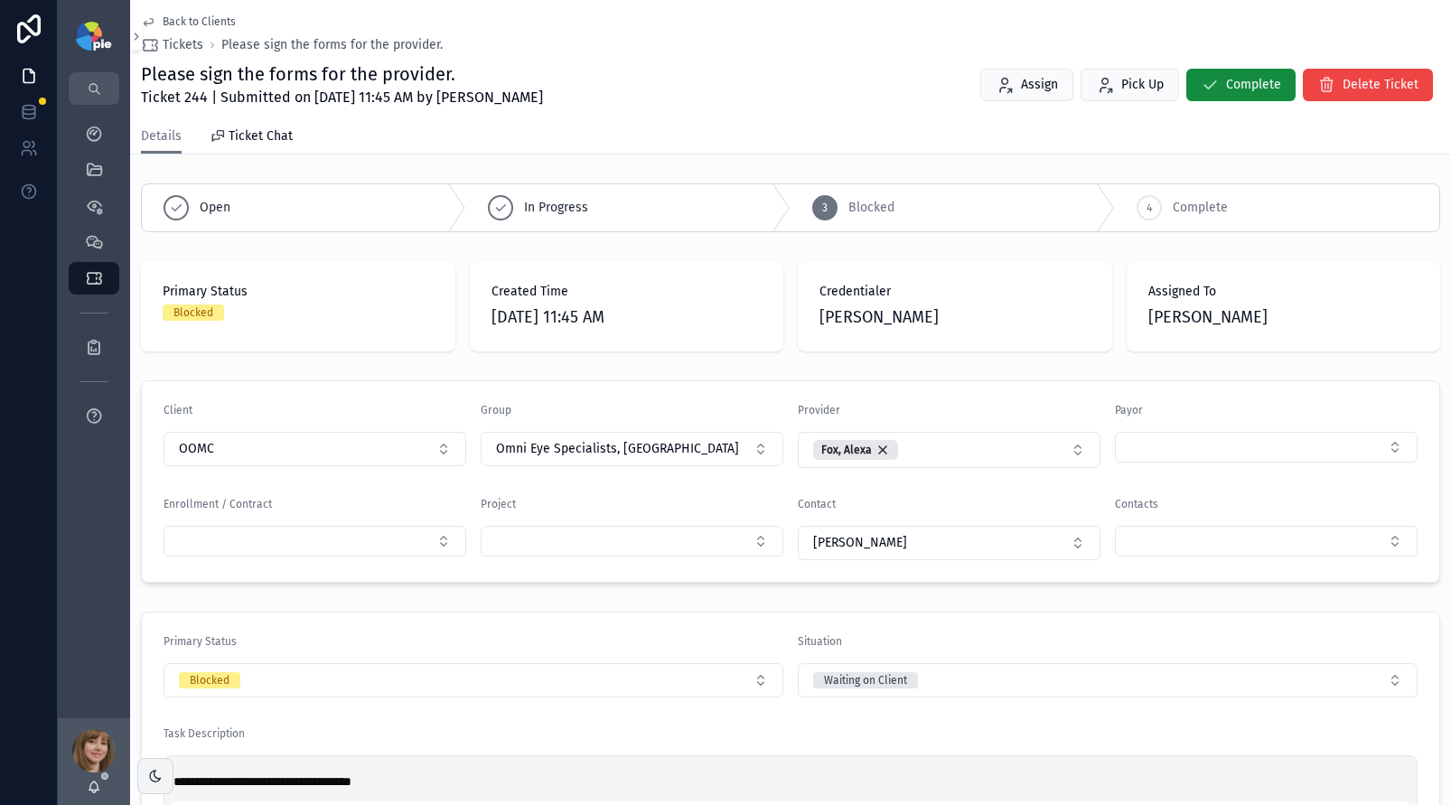
click at [176, 22] on span "Back to Clients" at bounding box center [199, 21] width 73 height 14
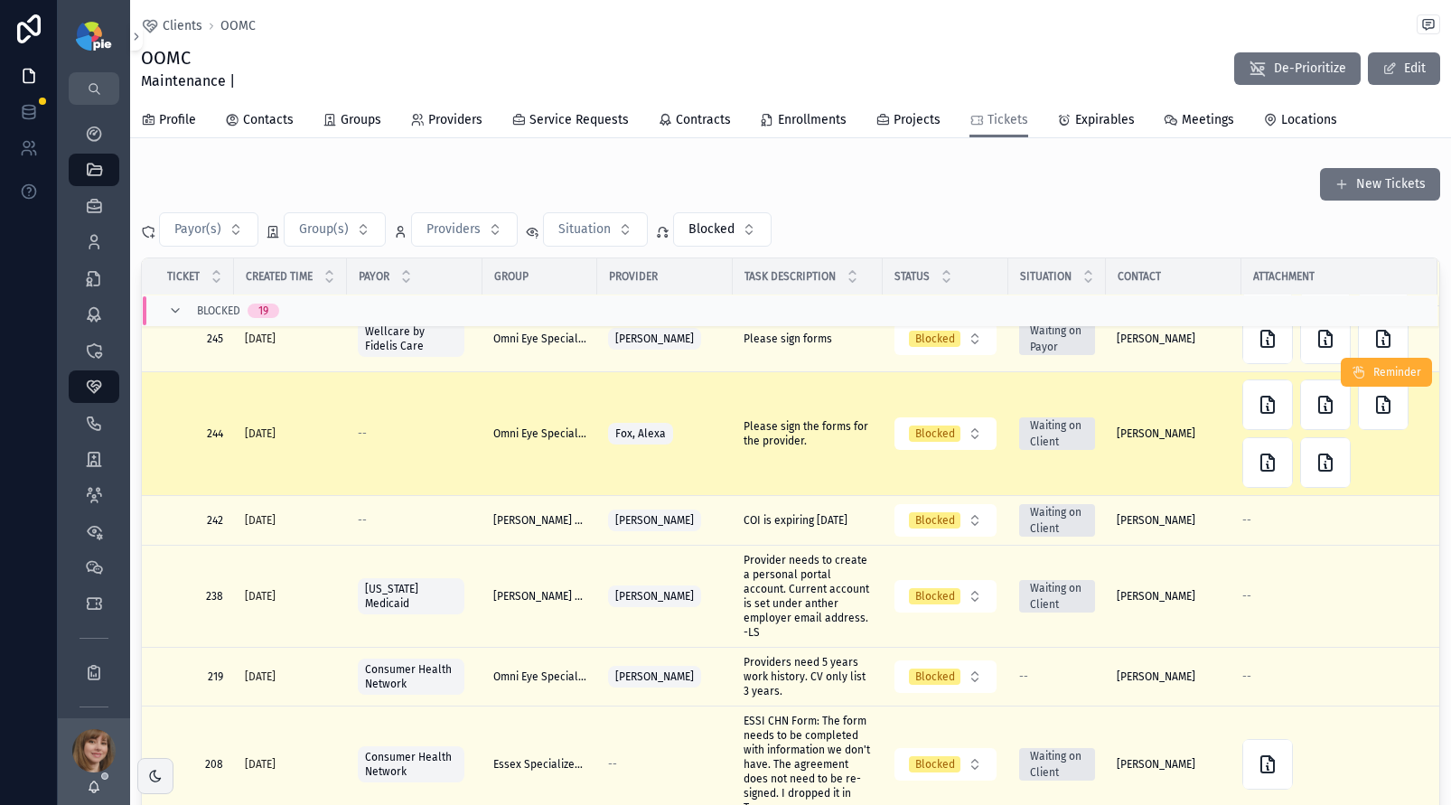
scroll to position [655, 0]
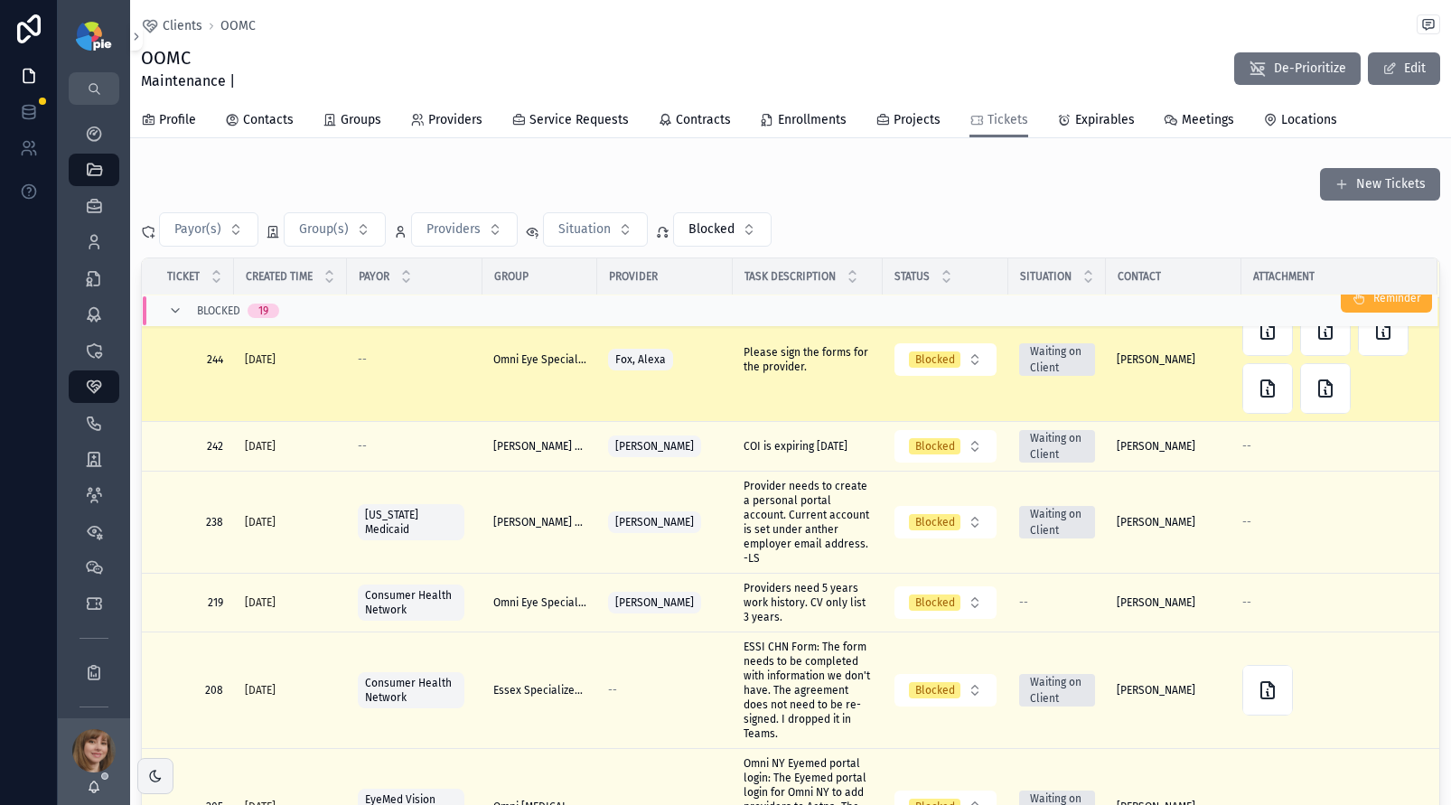
click at [776, 374] on span "Please sign the forms for the provider." at bounding box center [808, 359] width 128 height 29
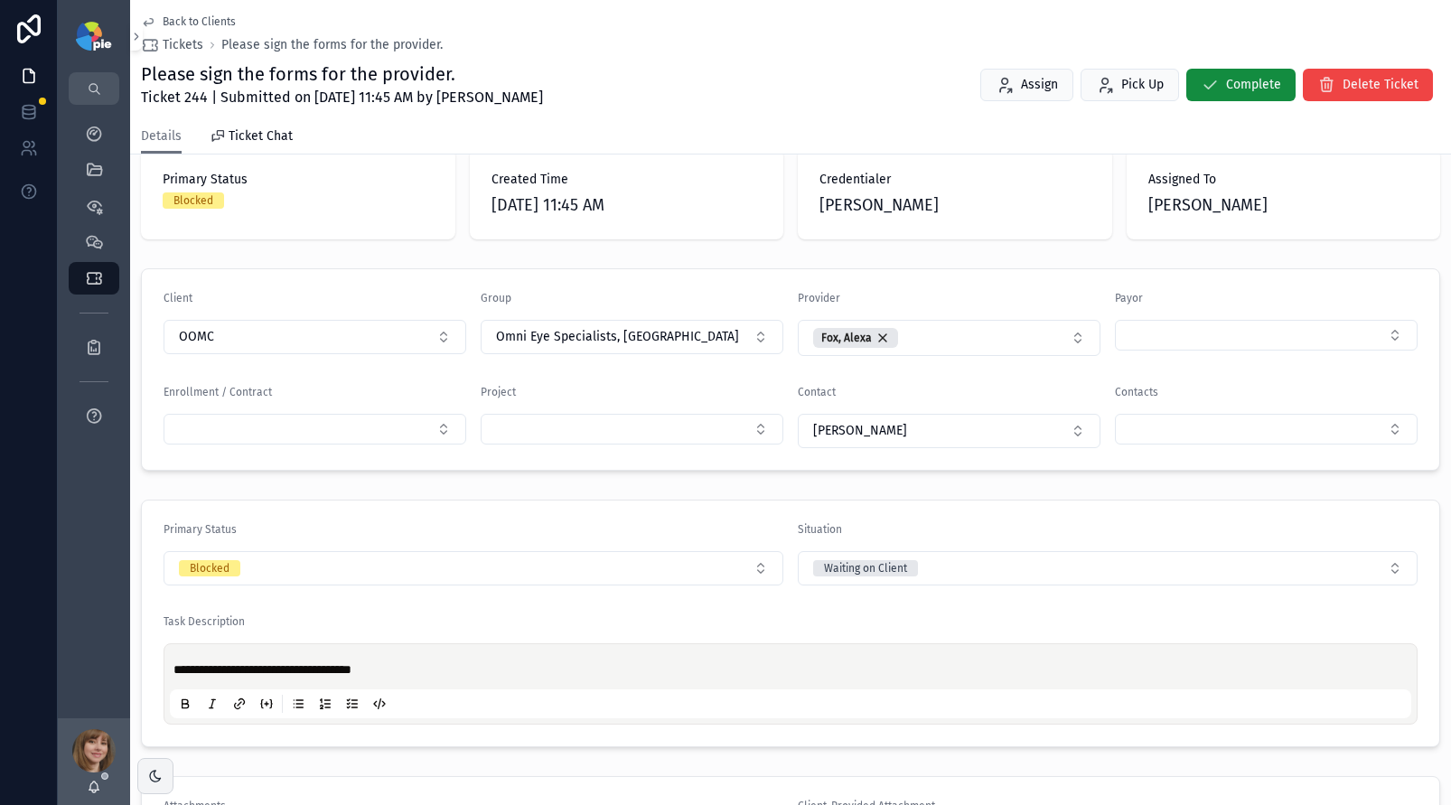
scroll to position [267, 0]
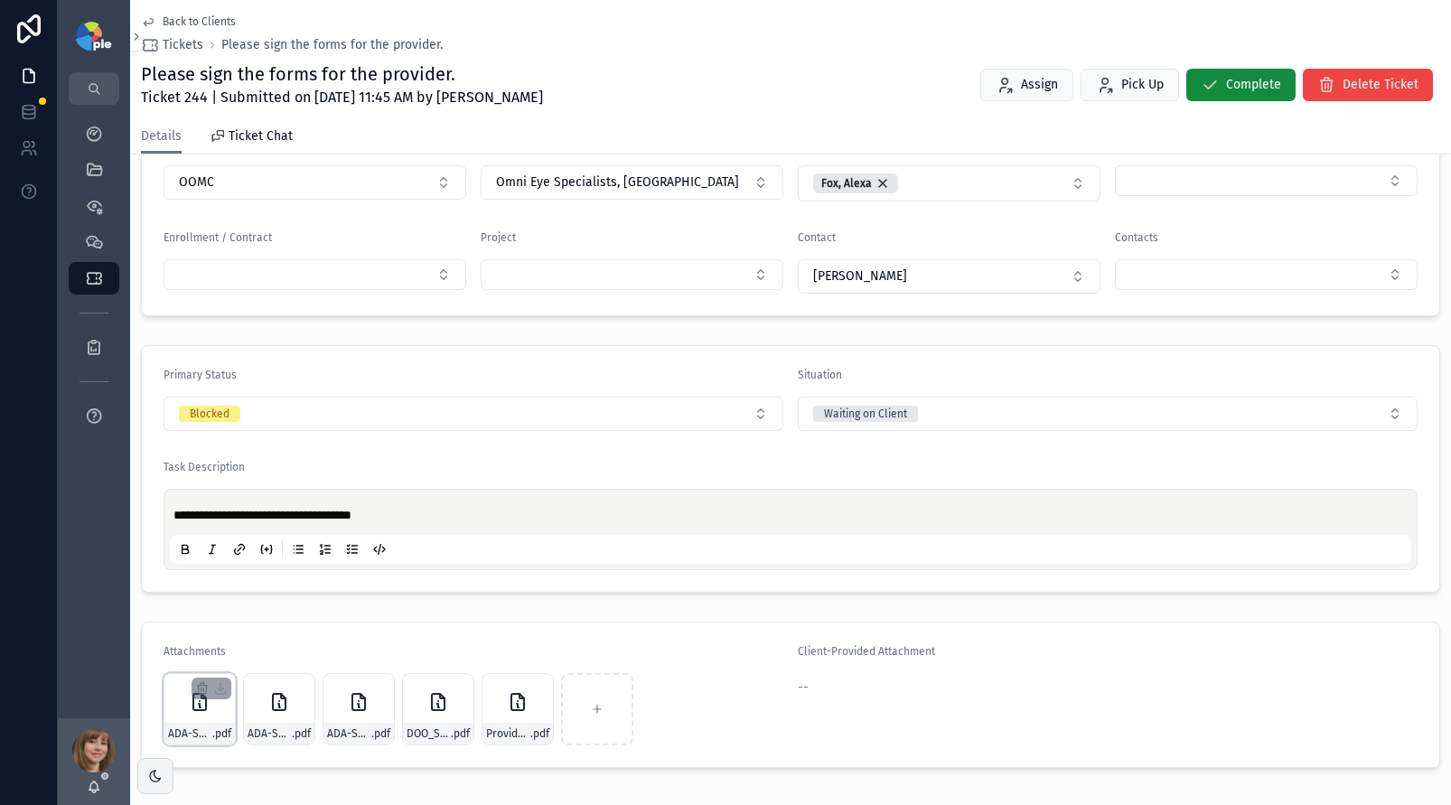
click at [209, 714] on div "ADA-Survey-(Rebranded-2023)---Copy-2 .pdf" at bounding box center [200, 709] width 72 height 72
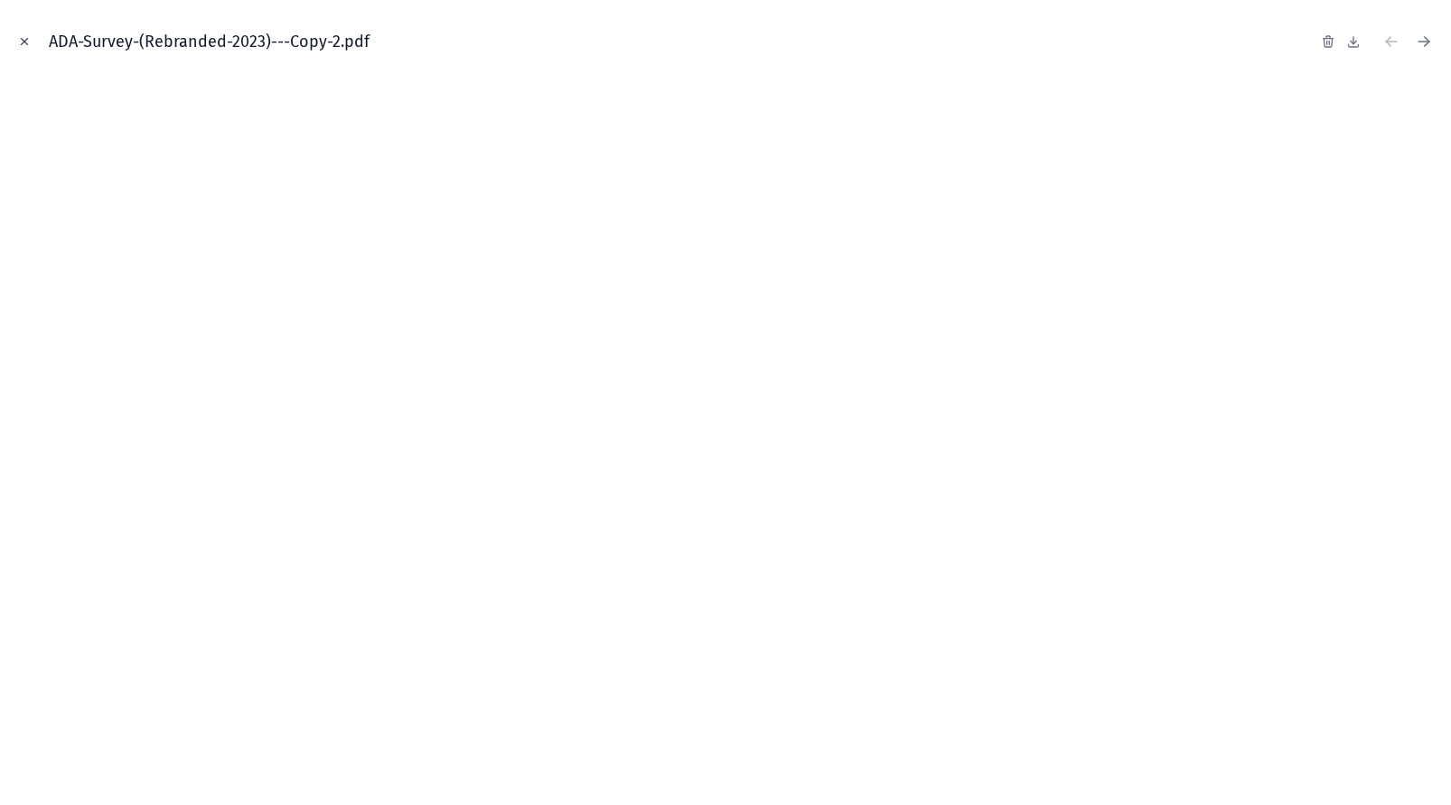
click at [25, 41] on icon "Close modal" at bounding box center [25, 42] width 6 height 6
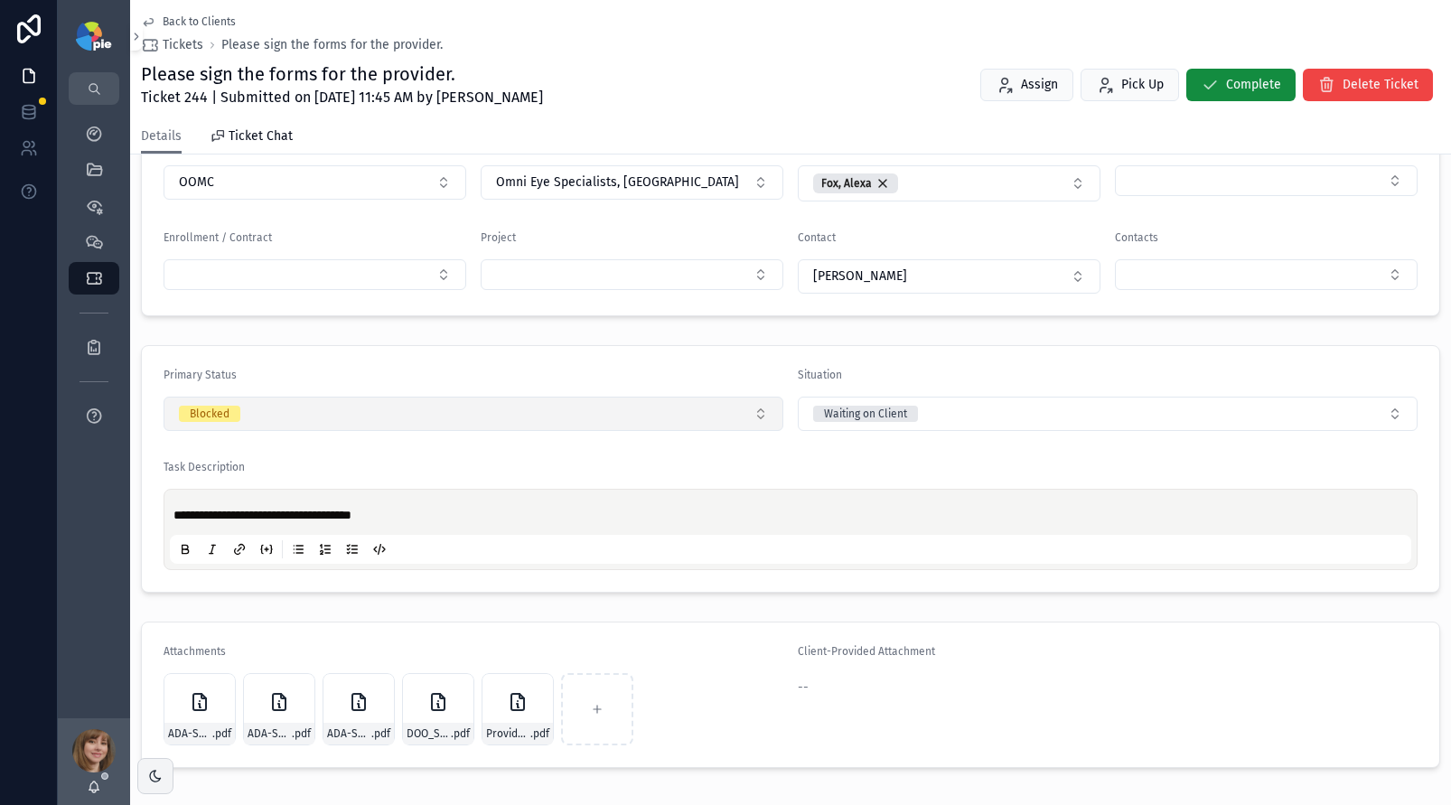
click at [304, 418] on button "Blocked" at bounding box center [474, 414] width 620 height 34
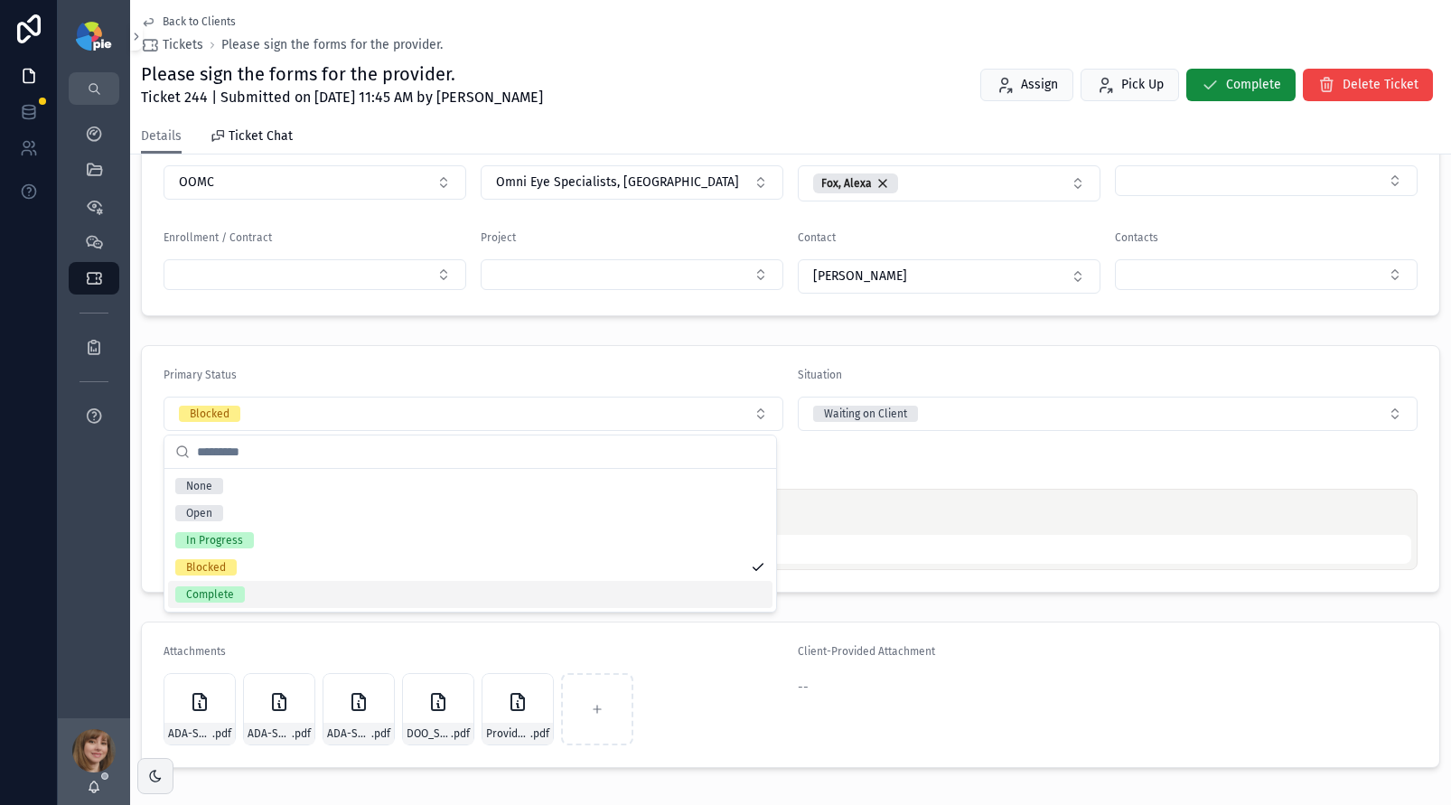
click at [277, 594] on div "Complete" at bounding box center [470, 594] width 605 height 27
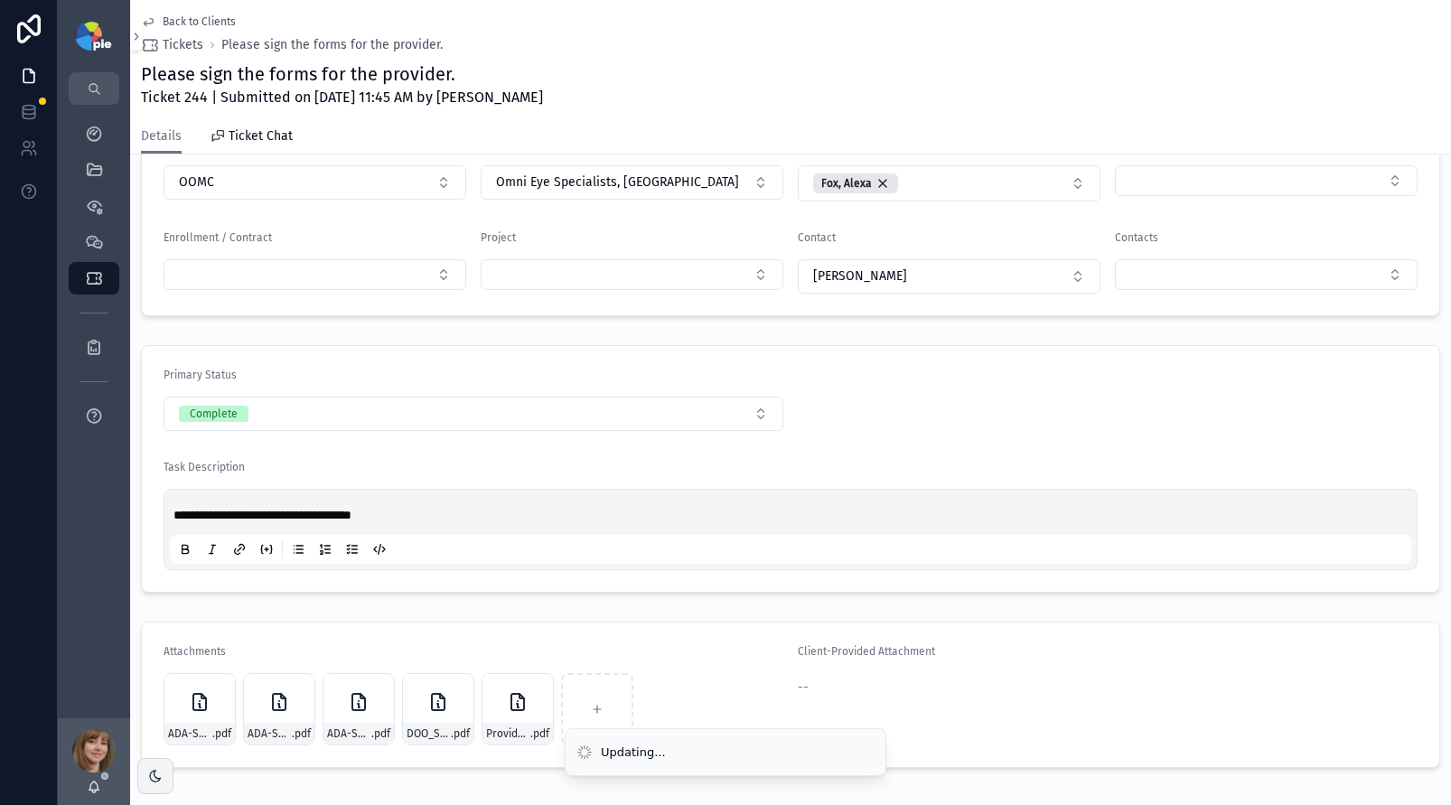
click at [166, 21] on span "Back to Clients" at bounding box center [199, 21] width 73 height 14
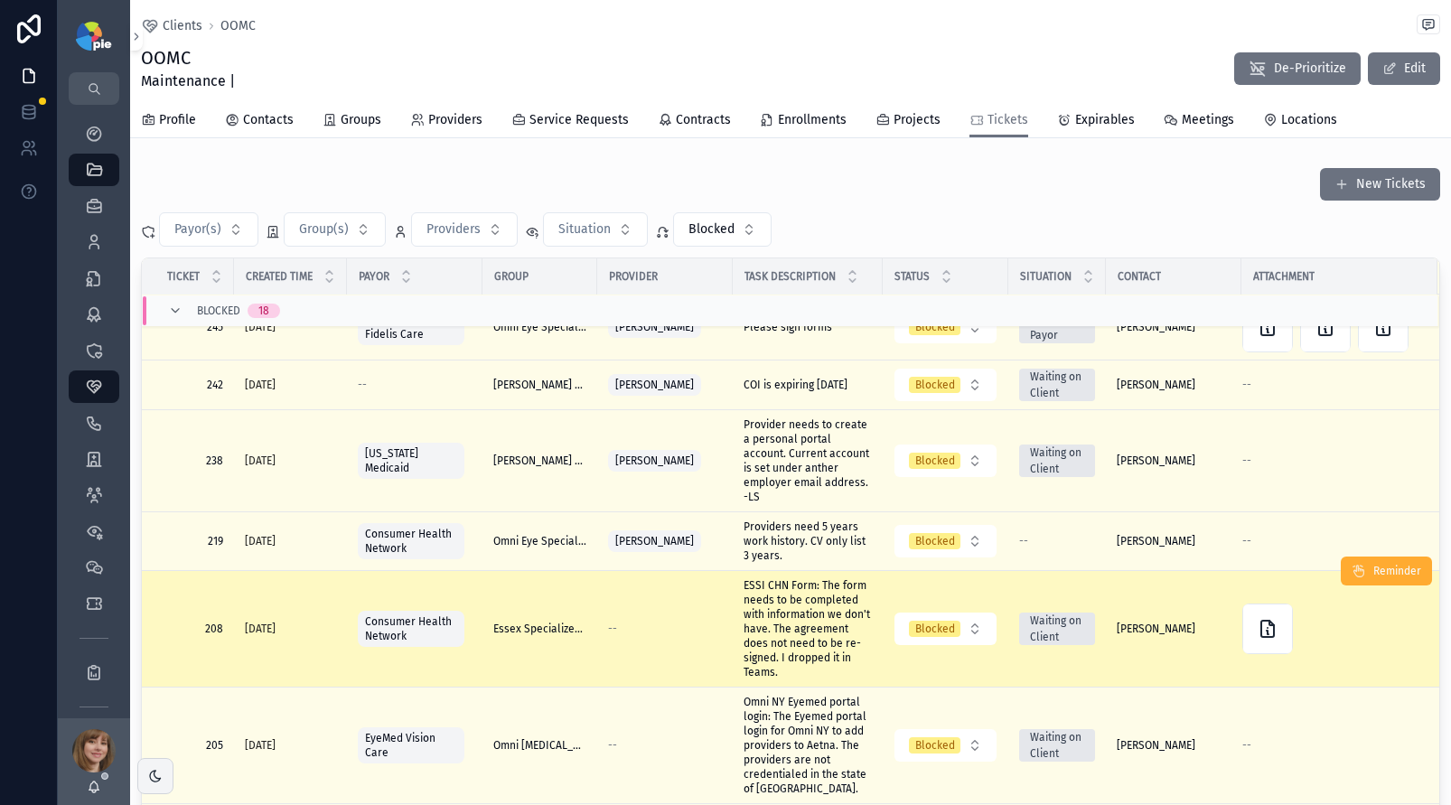
scroll to position [592, 0]
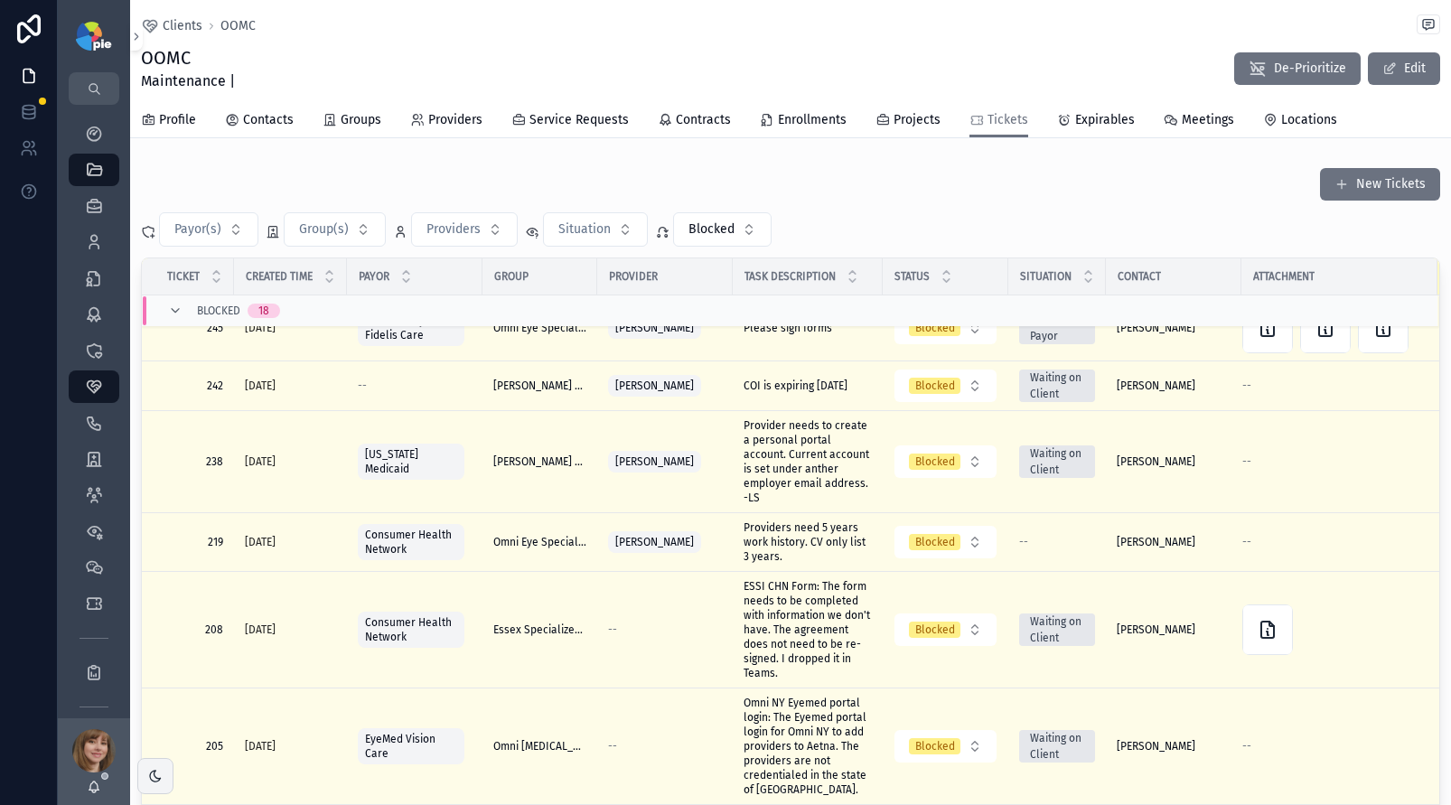
click at [775, 269] on span "Please sign forms" at bounding box center [788, 262] width 89 height 14
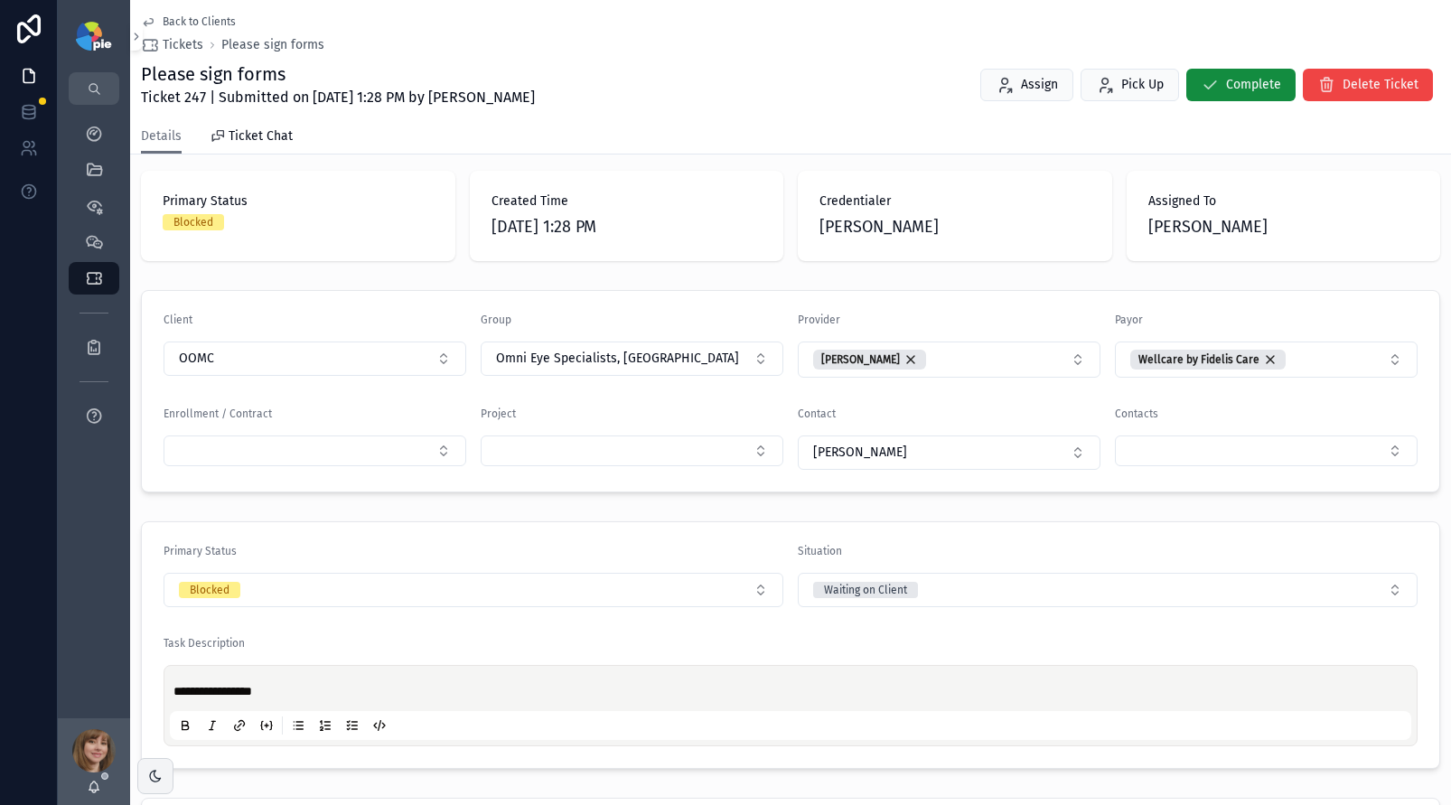
scroll to position [95, 0]
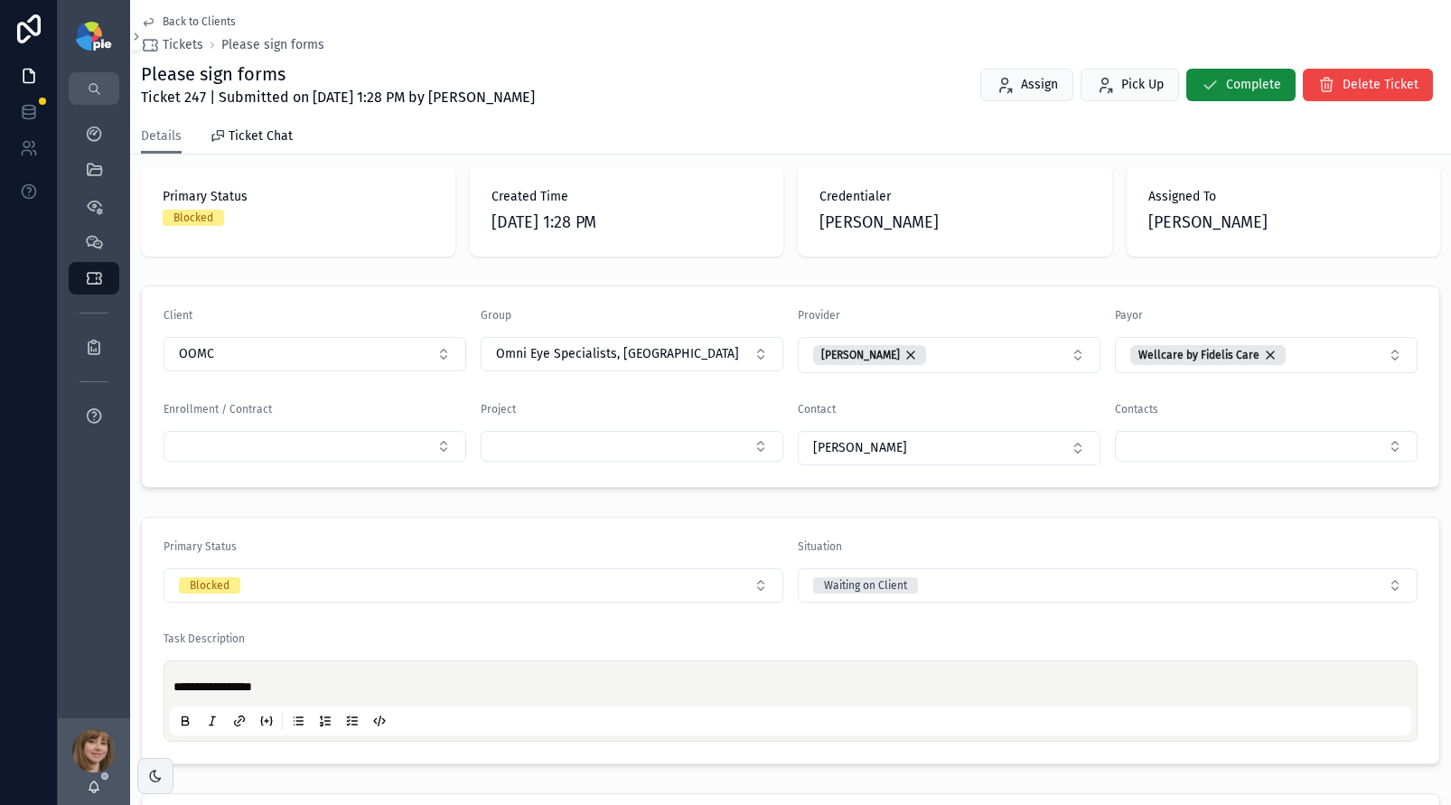
click at [183, 23] on span "Back to Clients" at bounding box center [199, 21] width 73 height 14
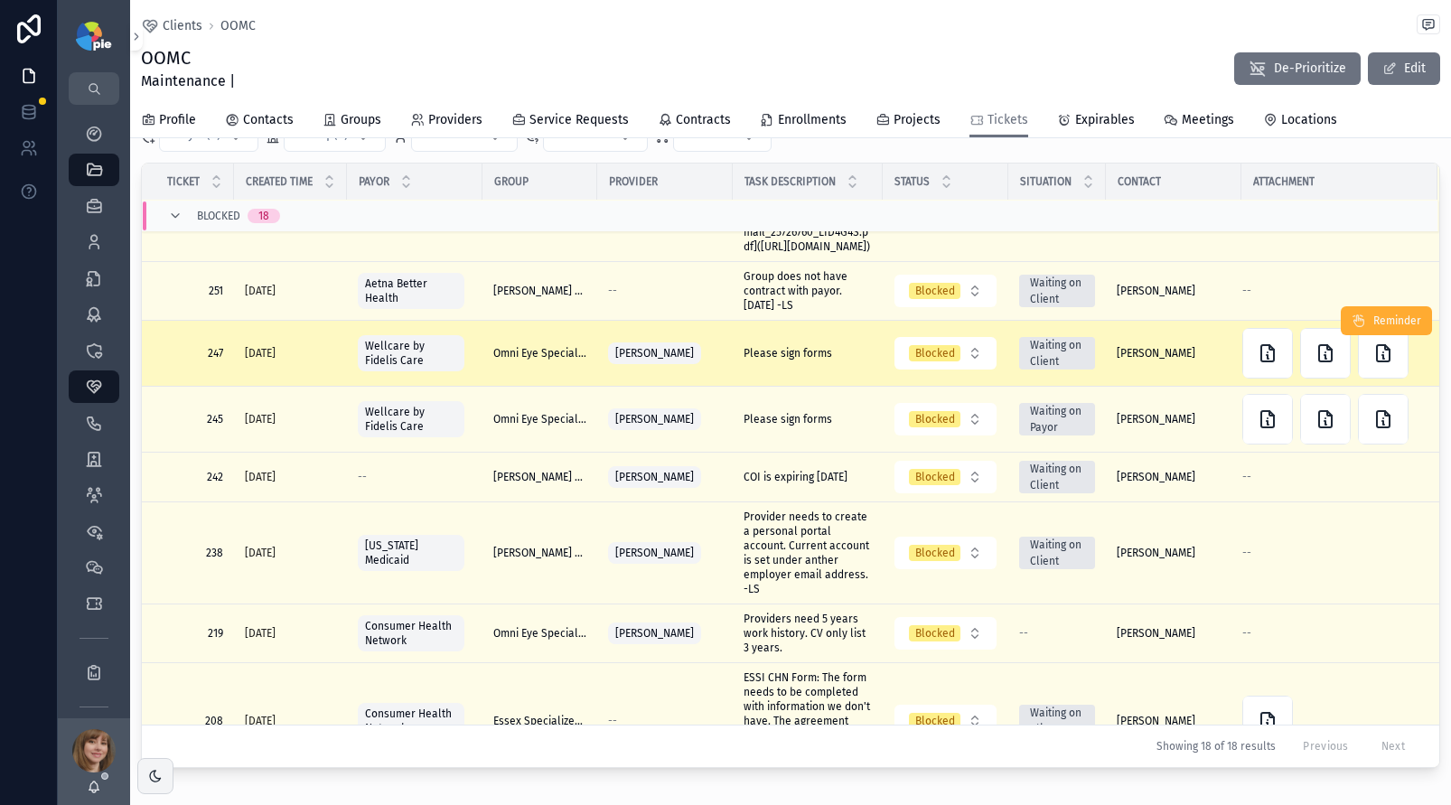
scroll to position [407, 0]
click at [784, 360] on span "Please sign forms" at bounding box center [788, 352] width 89 height 14
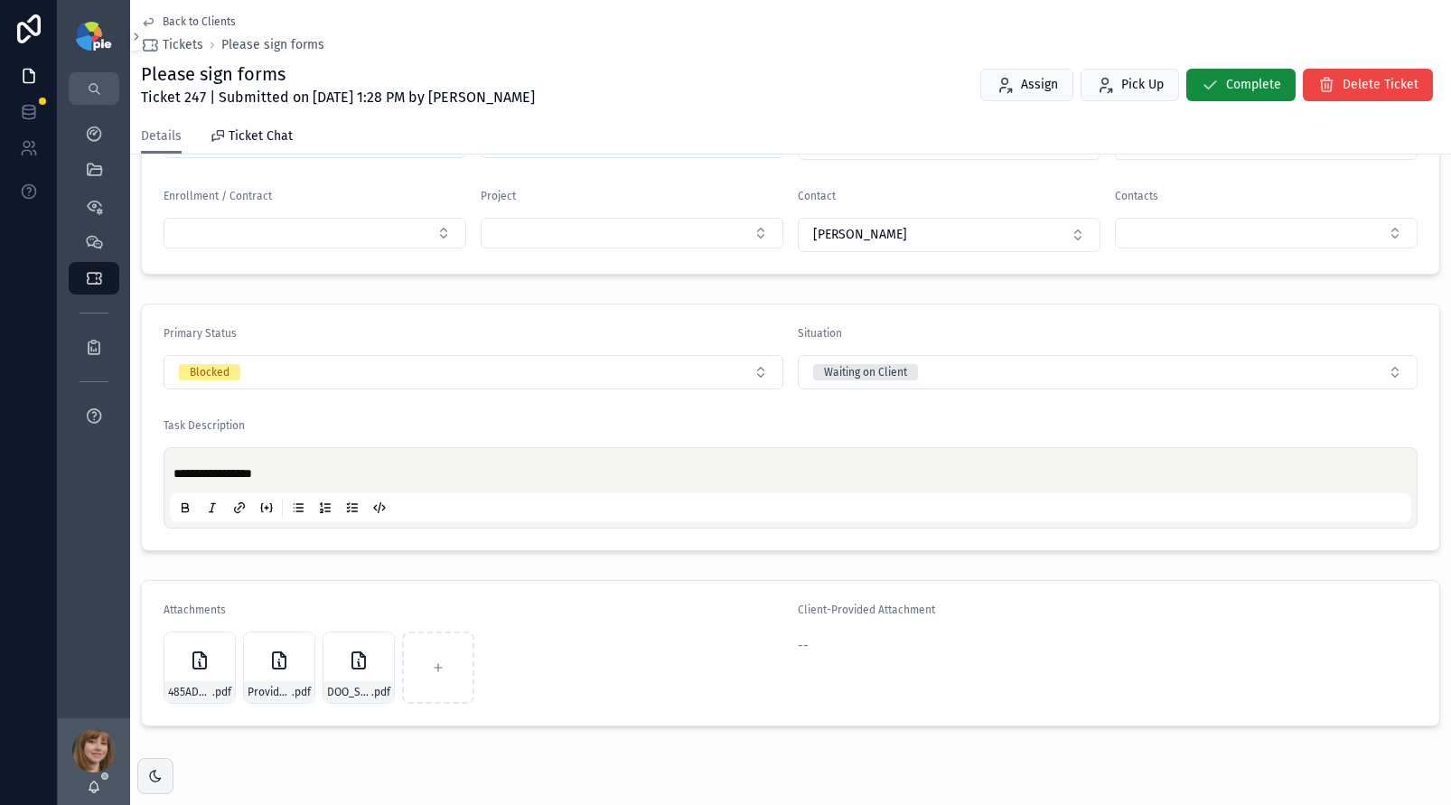
scroll to position [323, 0]
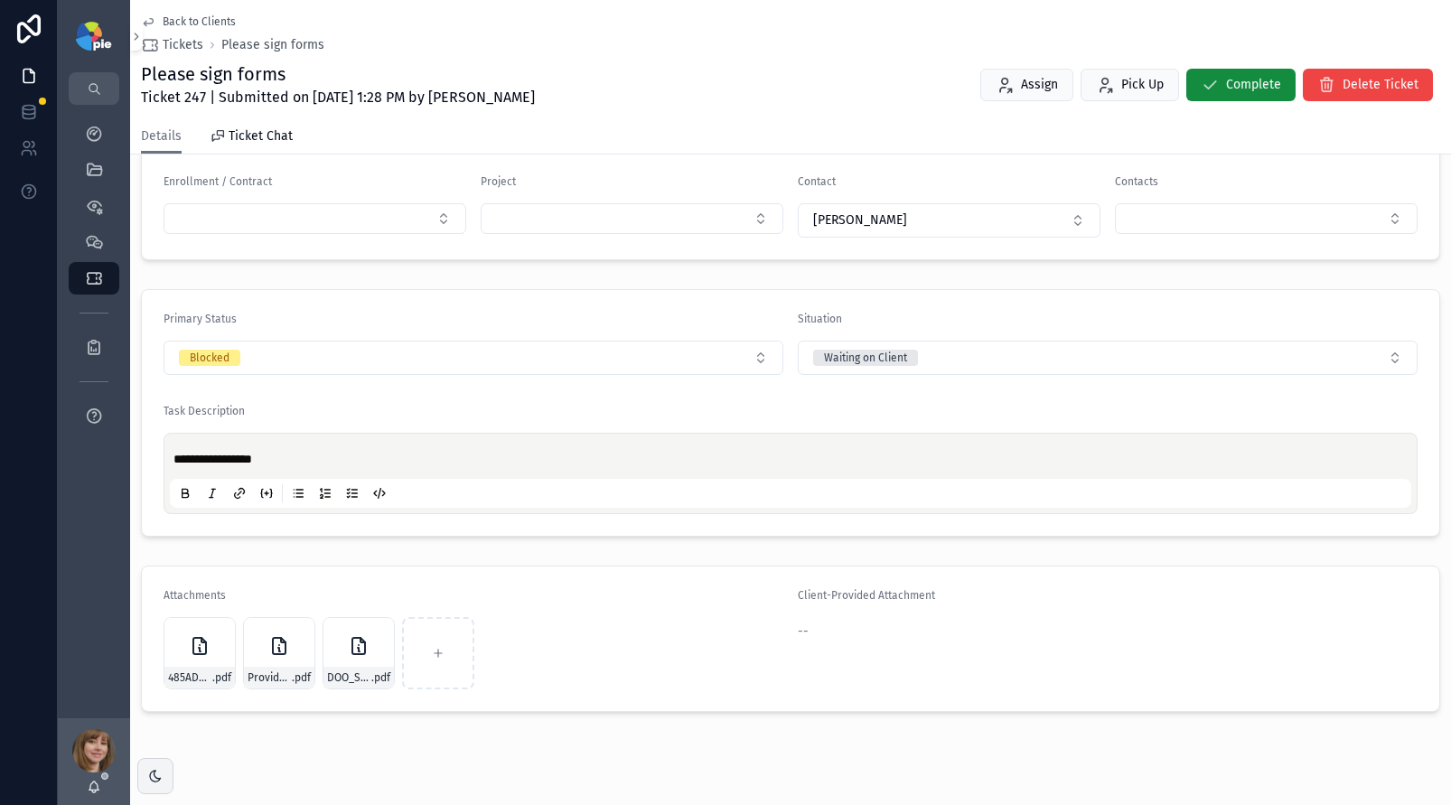
click at [209, 22] on span "Back to Clients" at bounding box center [199, 21] width 73 height 14
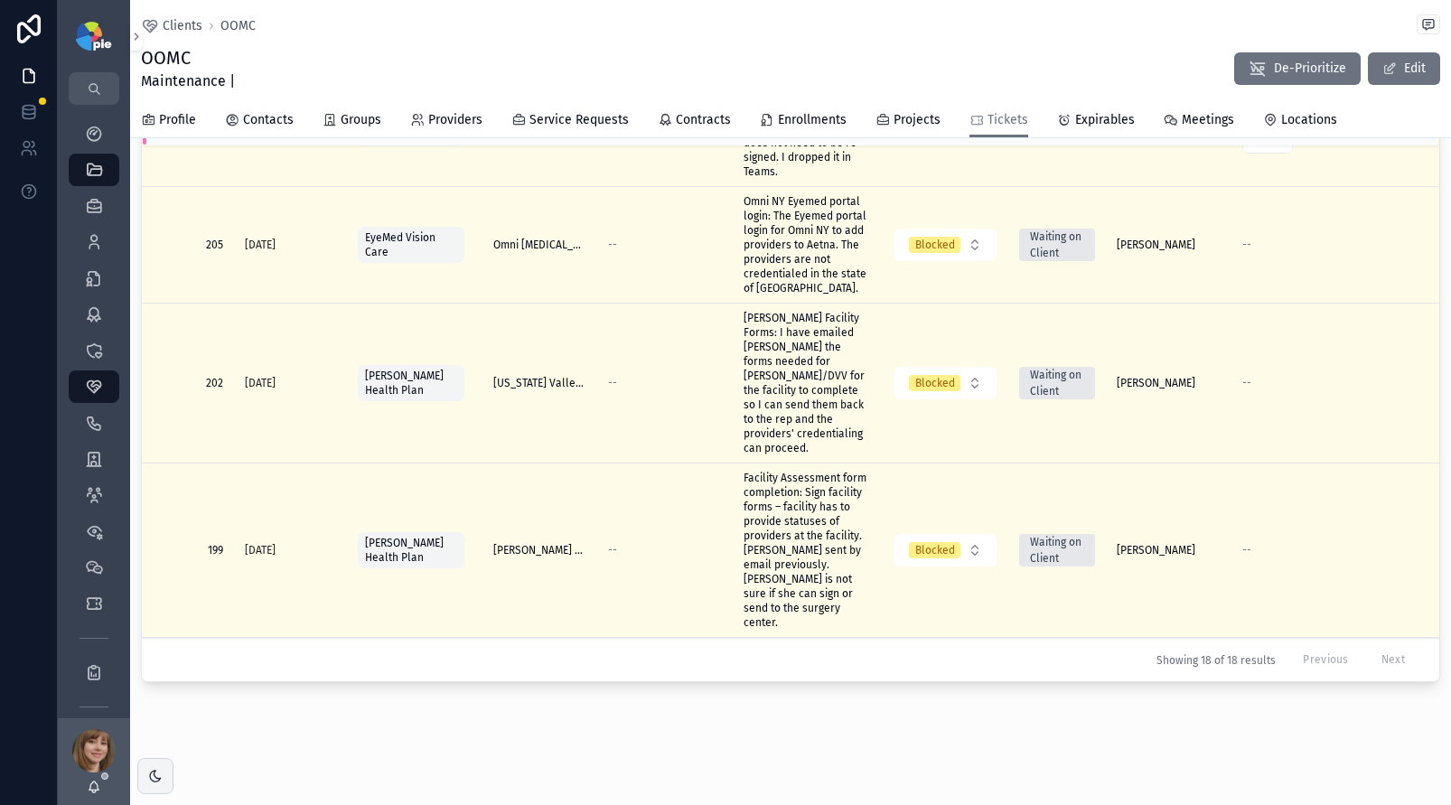
scroll to position [914, 0]
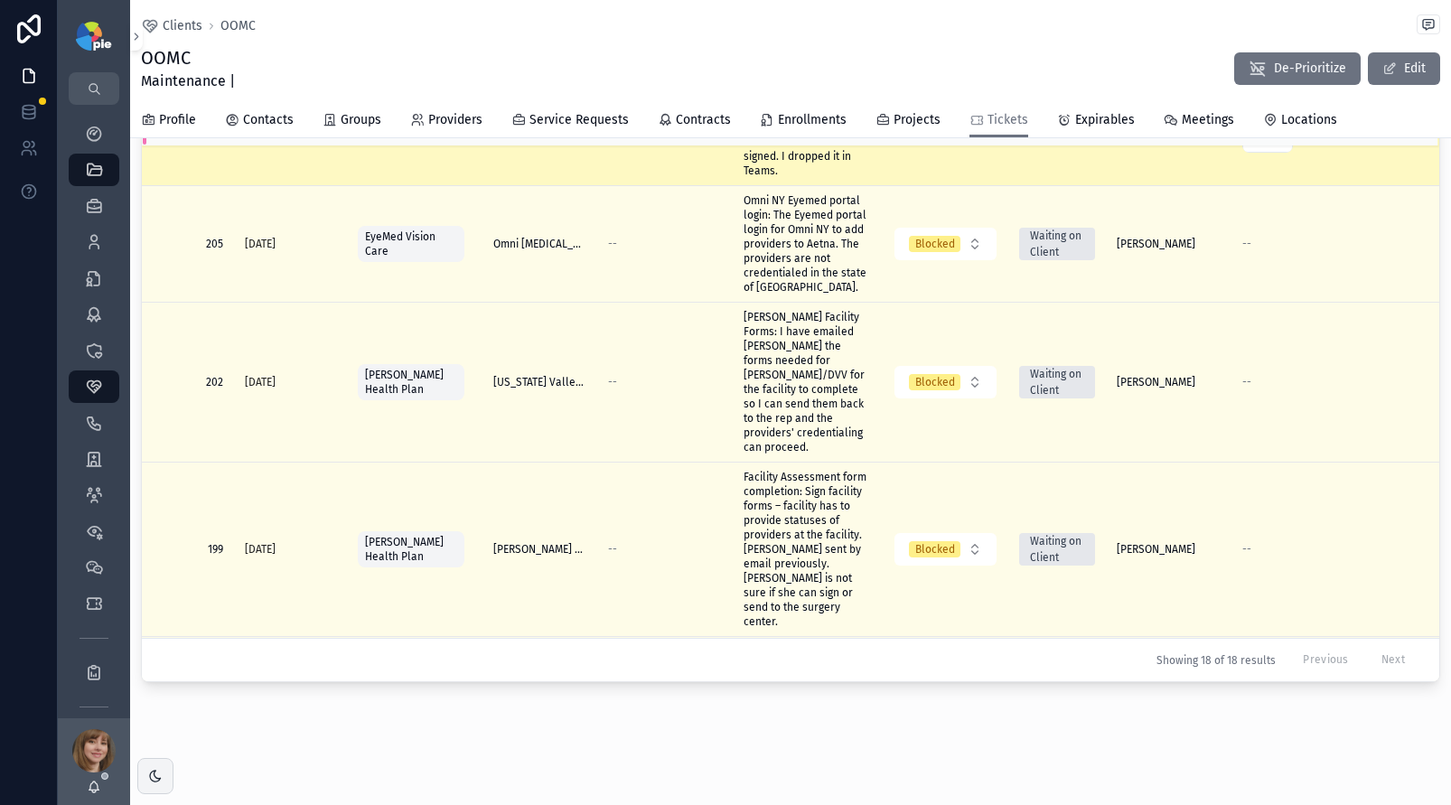
click at [795, 178] on span "ESSI CHN Form: The form needs to be completed with information we don't have. T…" at bounding box center [808, 127] width 128 height 101
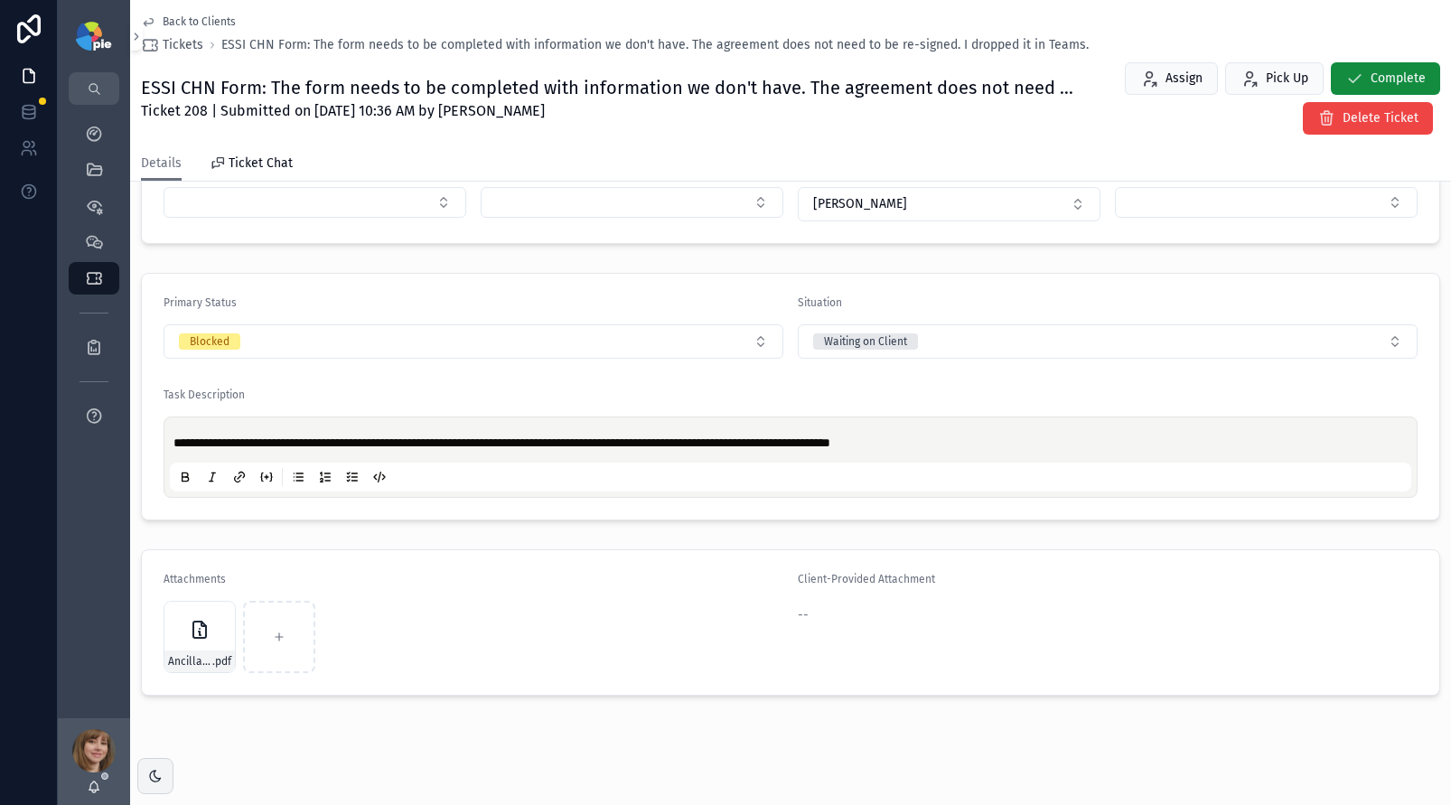
scroll to position [380, 0]
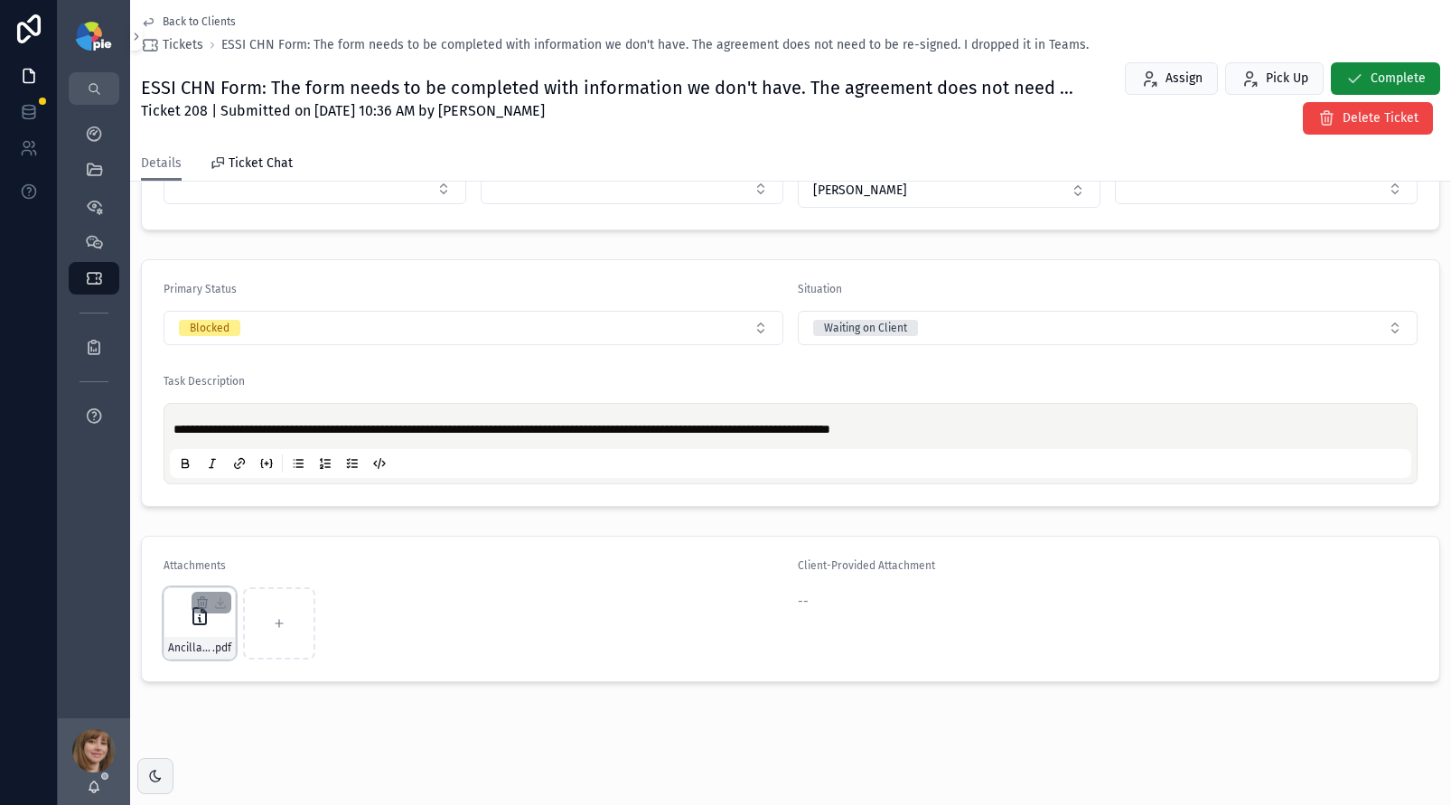
click at [196, 633] on div "Ancillary-App .pdf" at bounding box center [200, 623] width 72 height 72
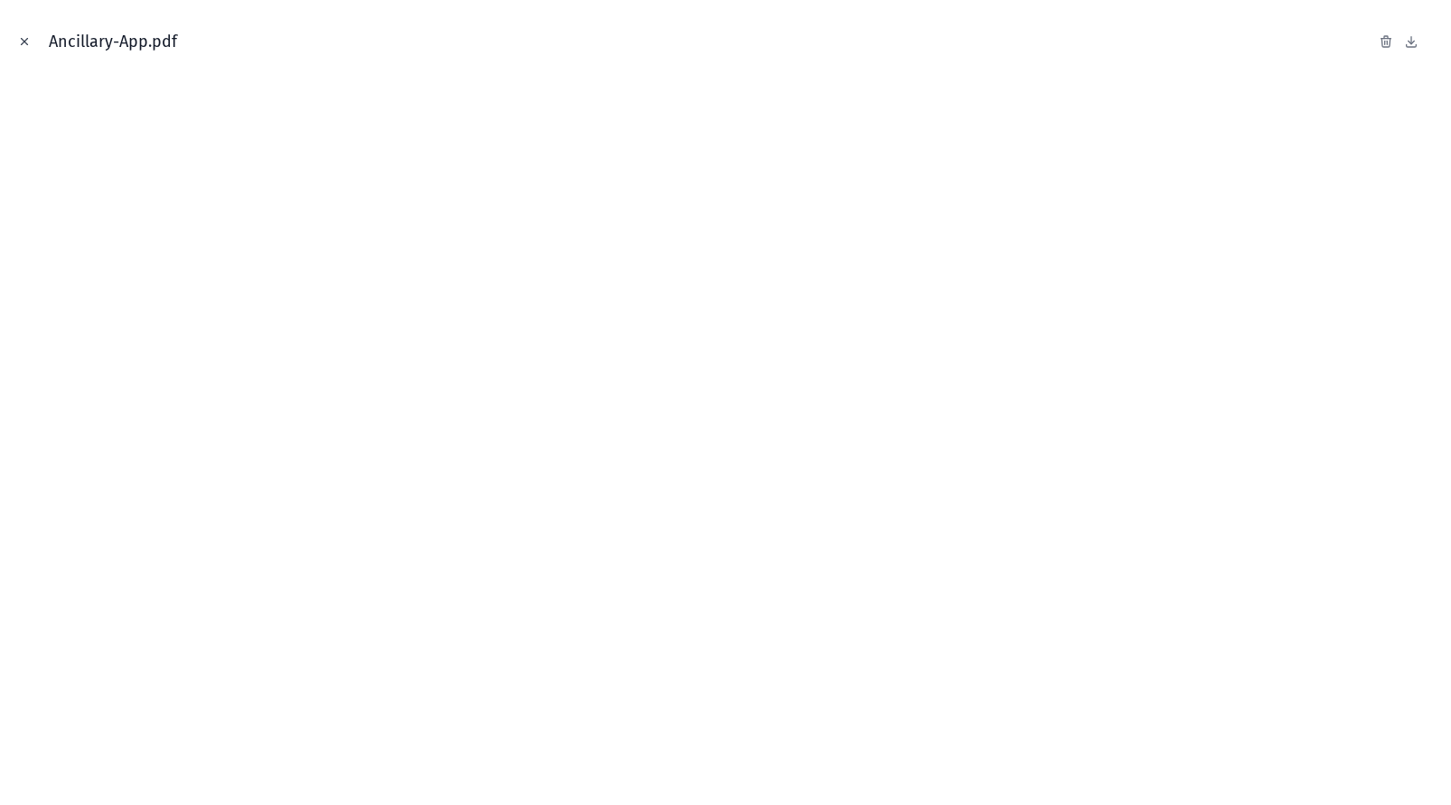
click at [23, 36] on icon "Close modal" at bounding box center [24, 41] width 13 height 13
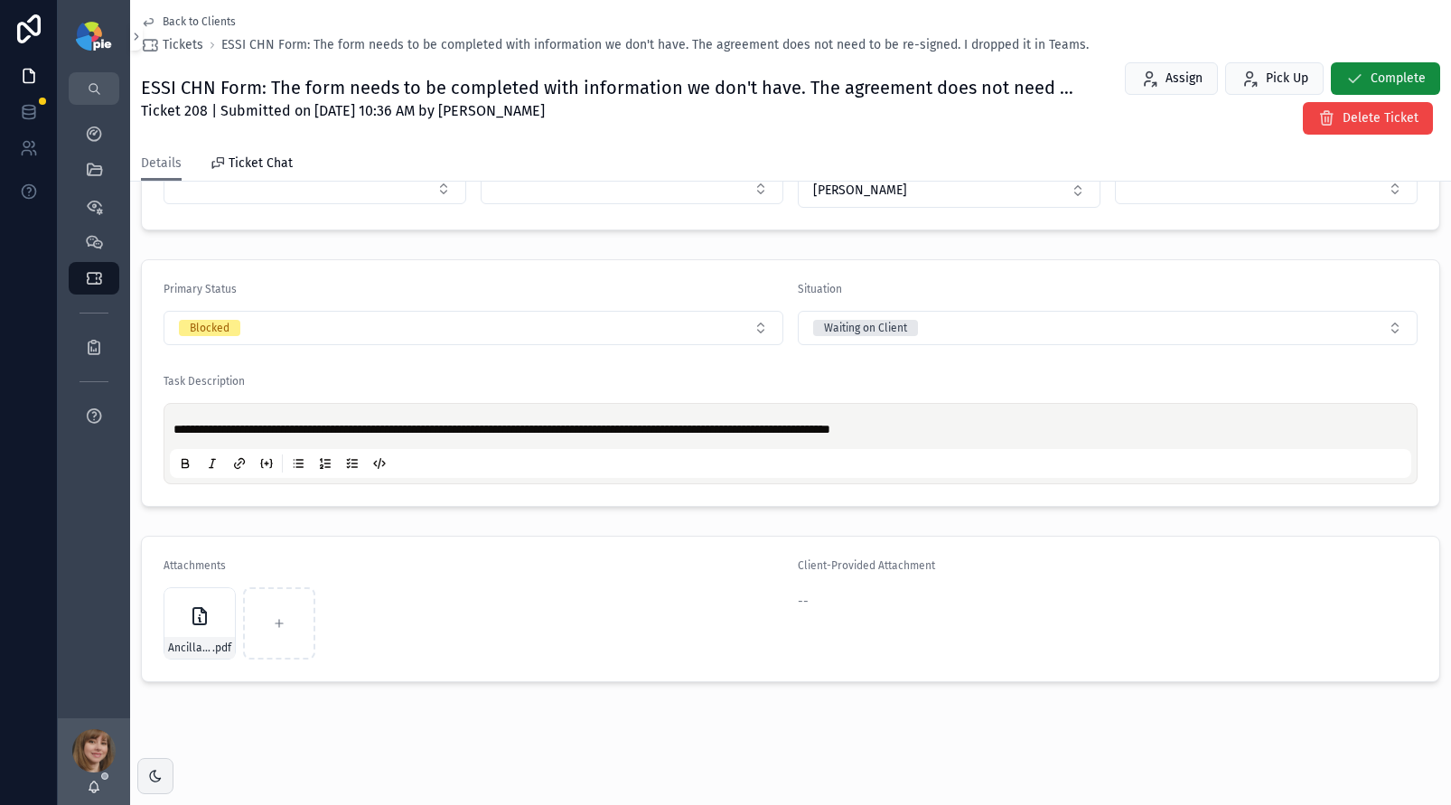
click at [193, 25] on span "Back to Clients" at bounding box center [199, 21] width 73 height 14
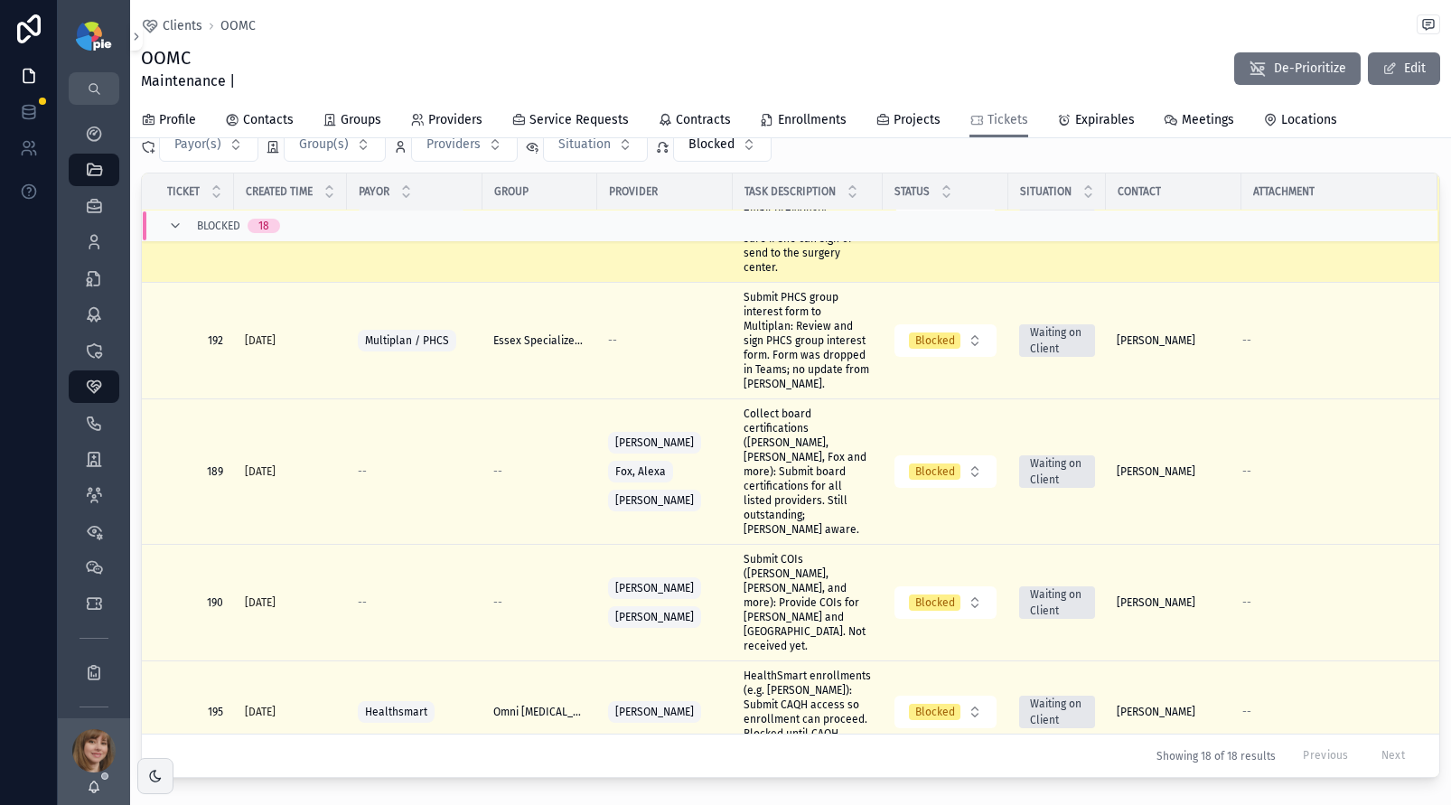
scroll to position [1391, 0]
click at [799, 273] on span "Facility Assessment form completion: Sign facility forms – facility has to prov…" at bounding box center [808, 193] width 128 height 159
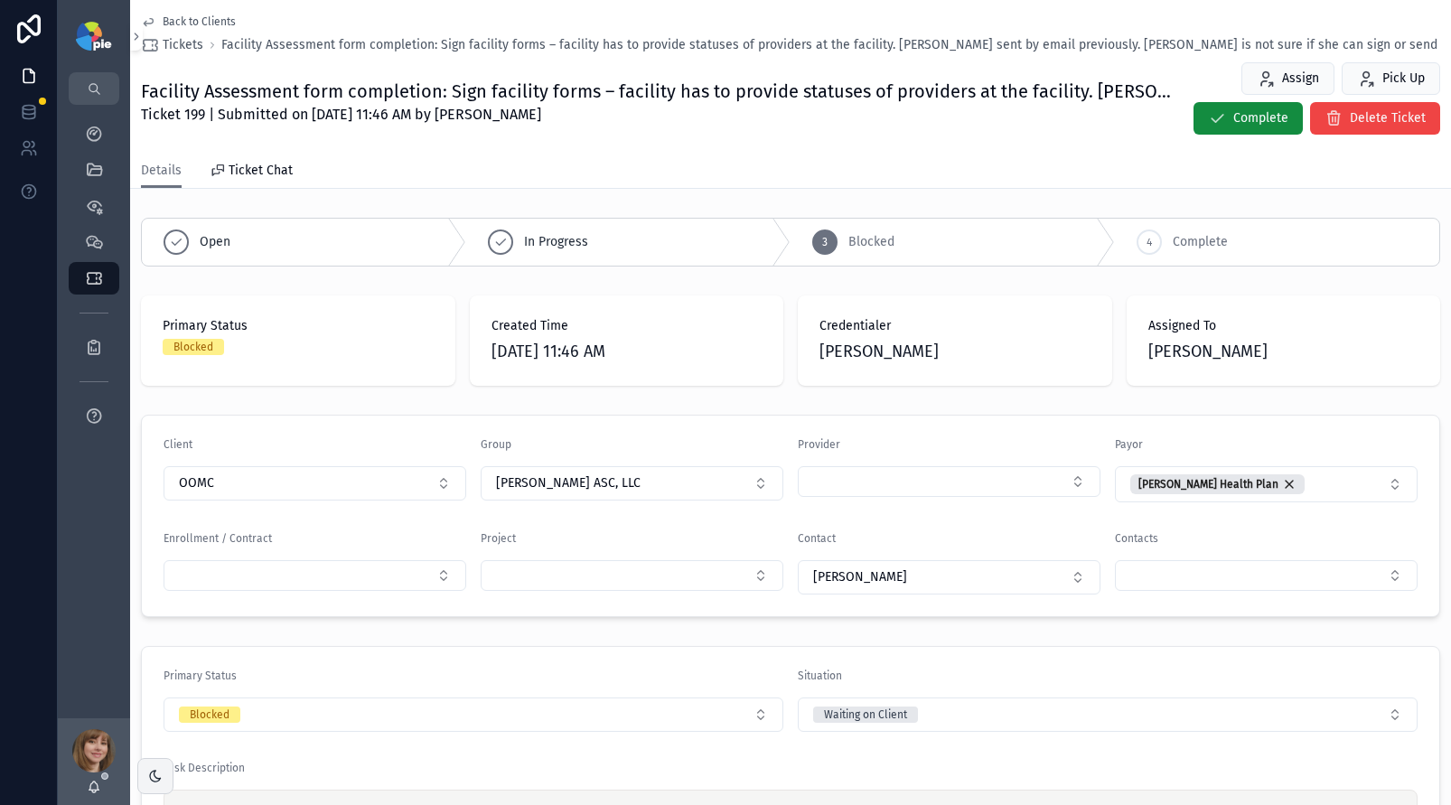
click at [200, 23] on span "Back to Clients" at bounding box center [199, 21] width 73 height 14
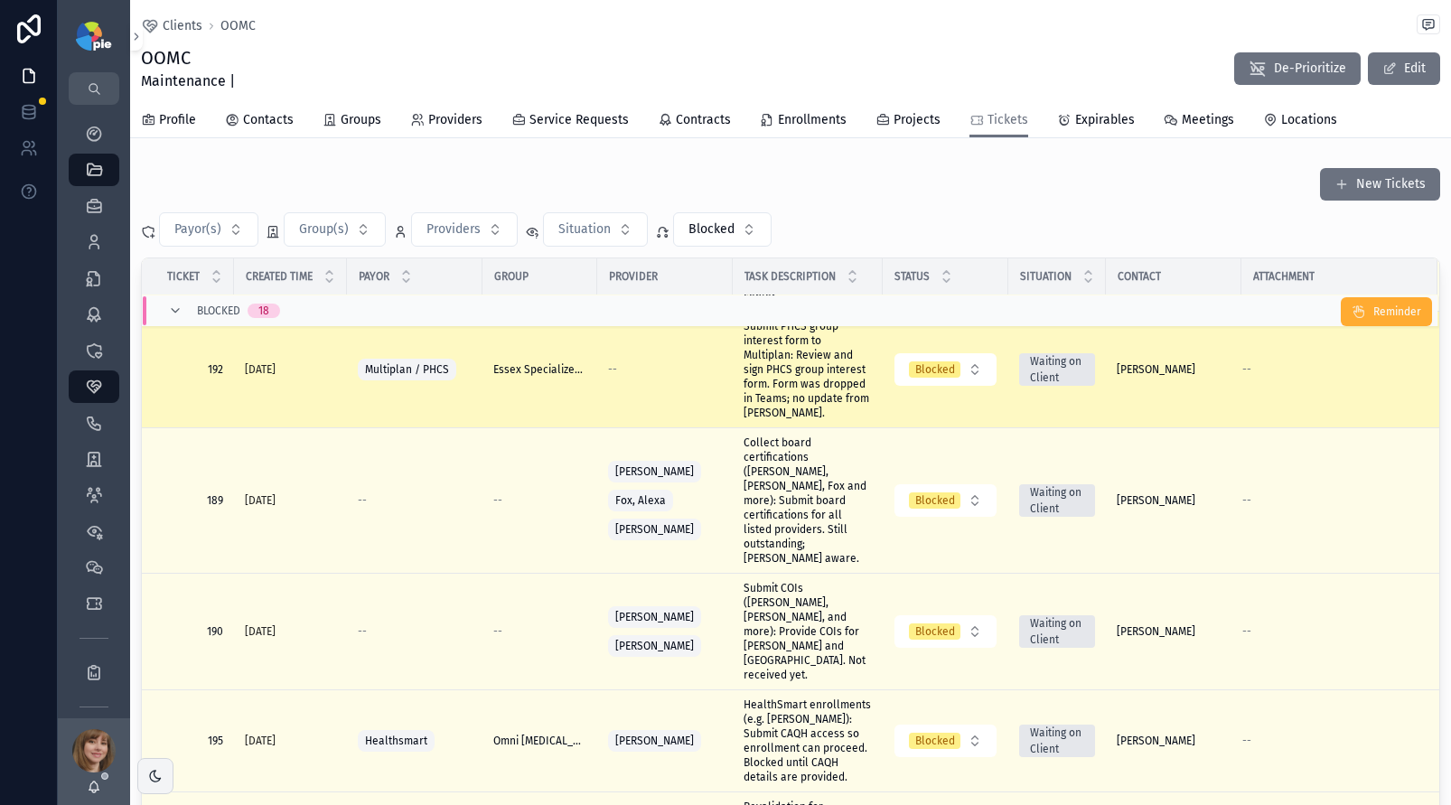
scroll to position [1368, 0]
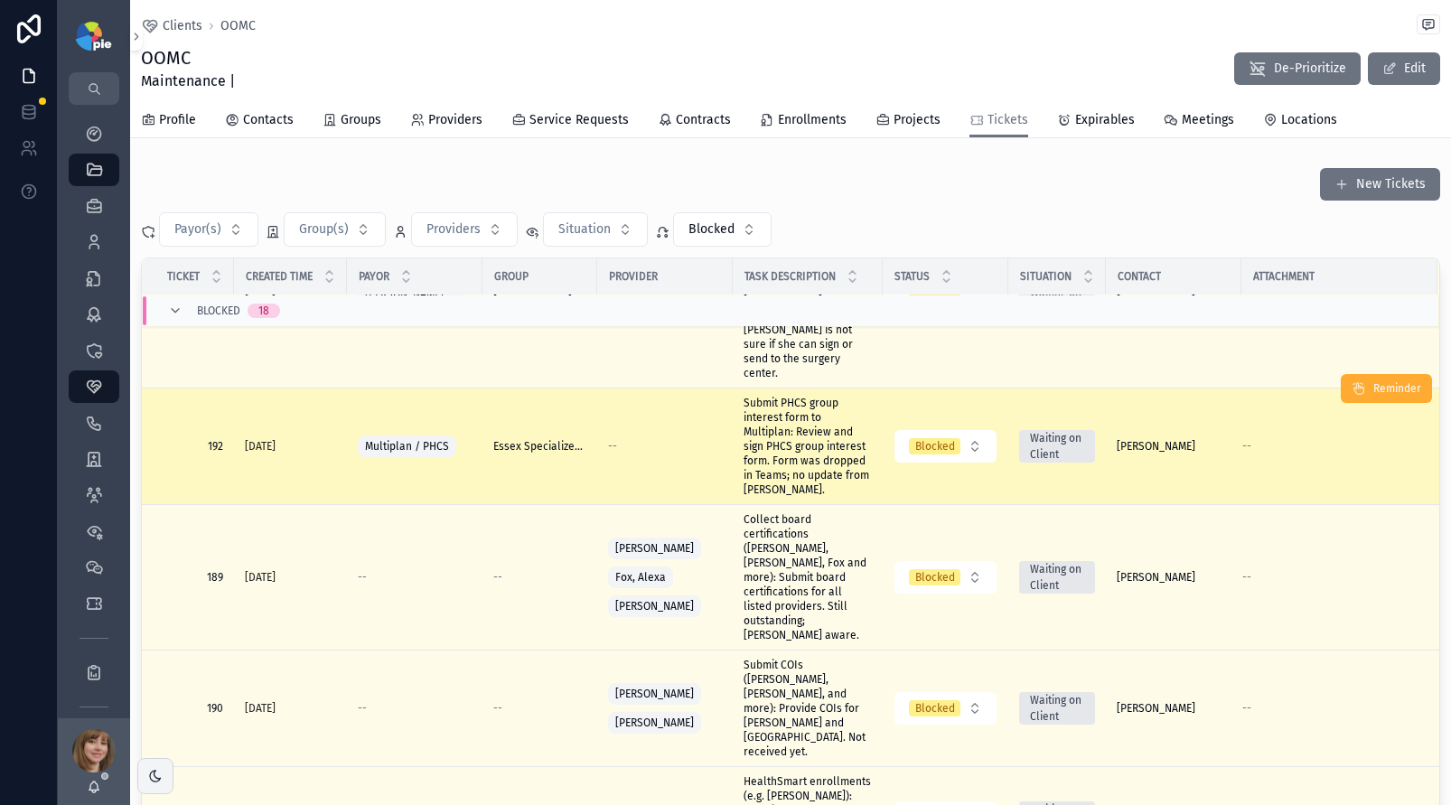
click at [806, 497] on span "Submit PHCS group interest form to Multiplan: Review and sign PHCS group intere…" at bounding box center [808, 446] width 128 height 101
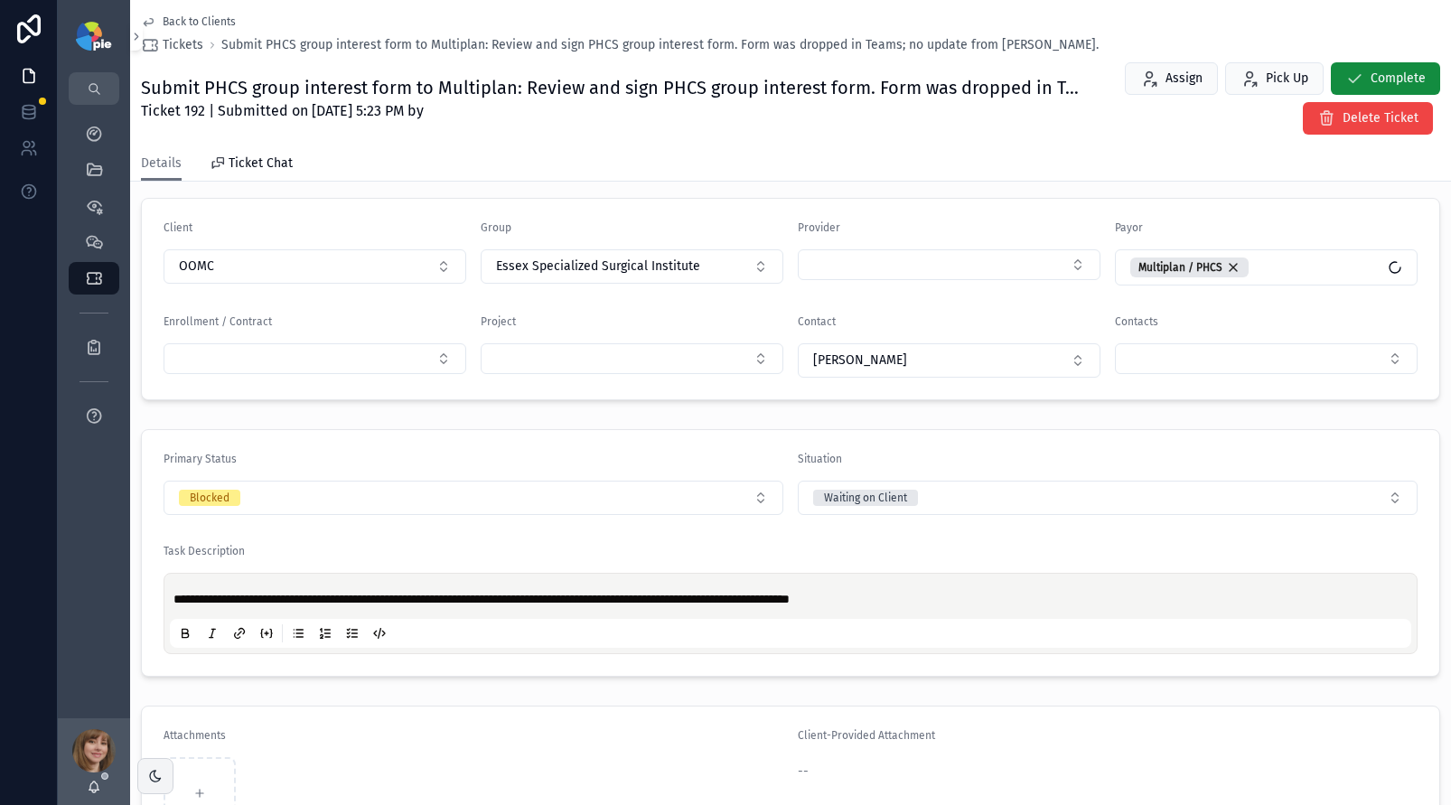
scroll to position [188, 0]
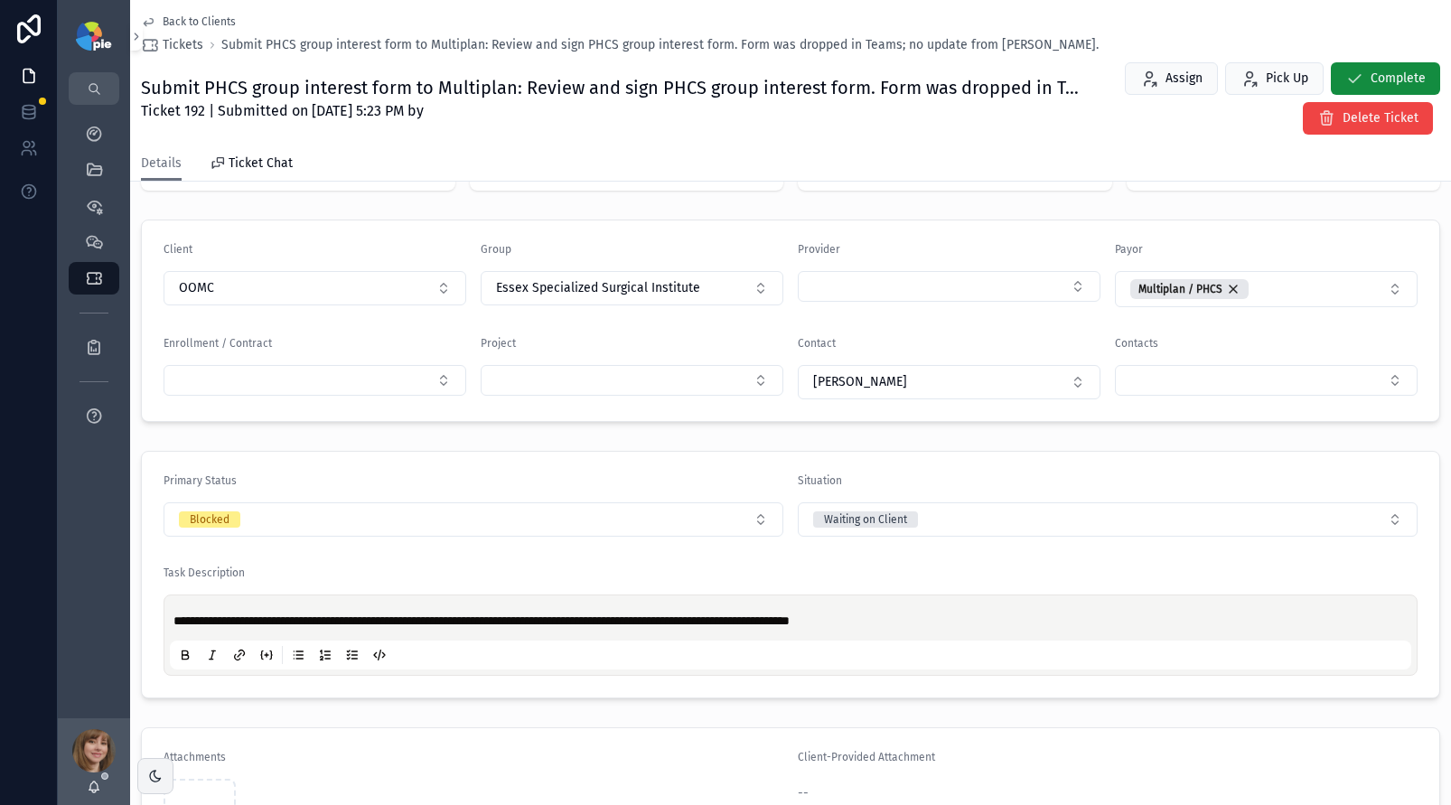
click at [202, 23] on span "Back to Clients" at bounding box center [199, 21] width 73 height 14
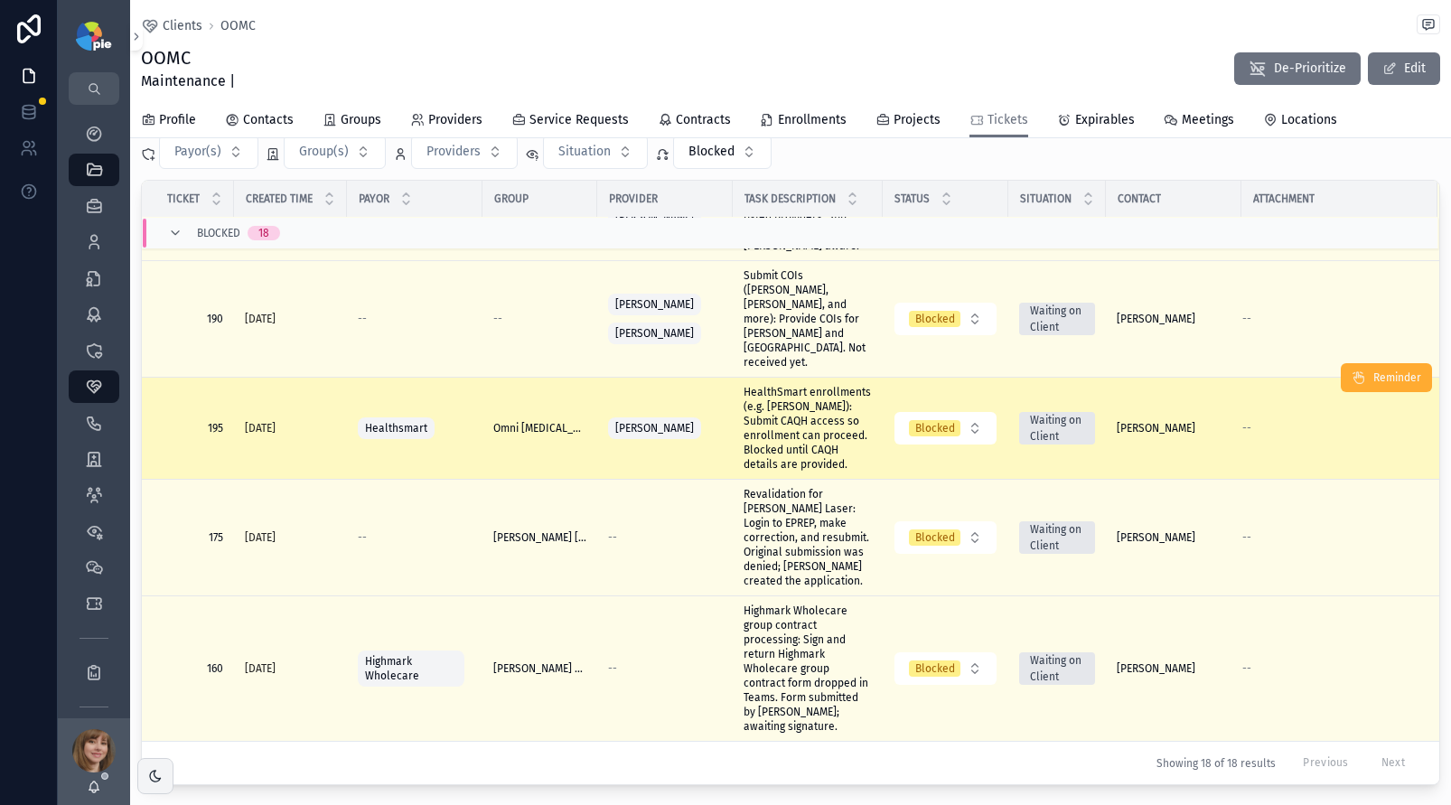
scroll to position [79, 0]
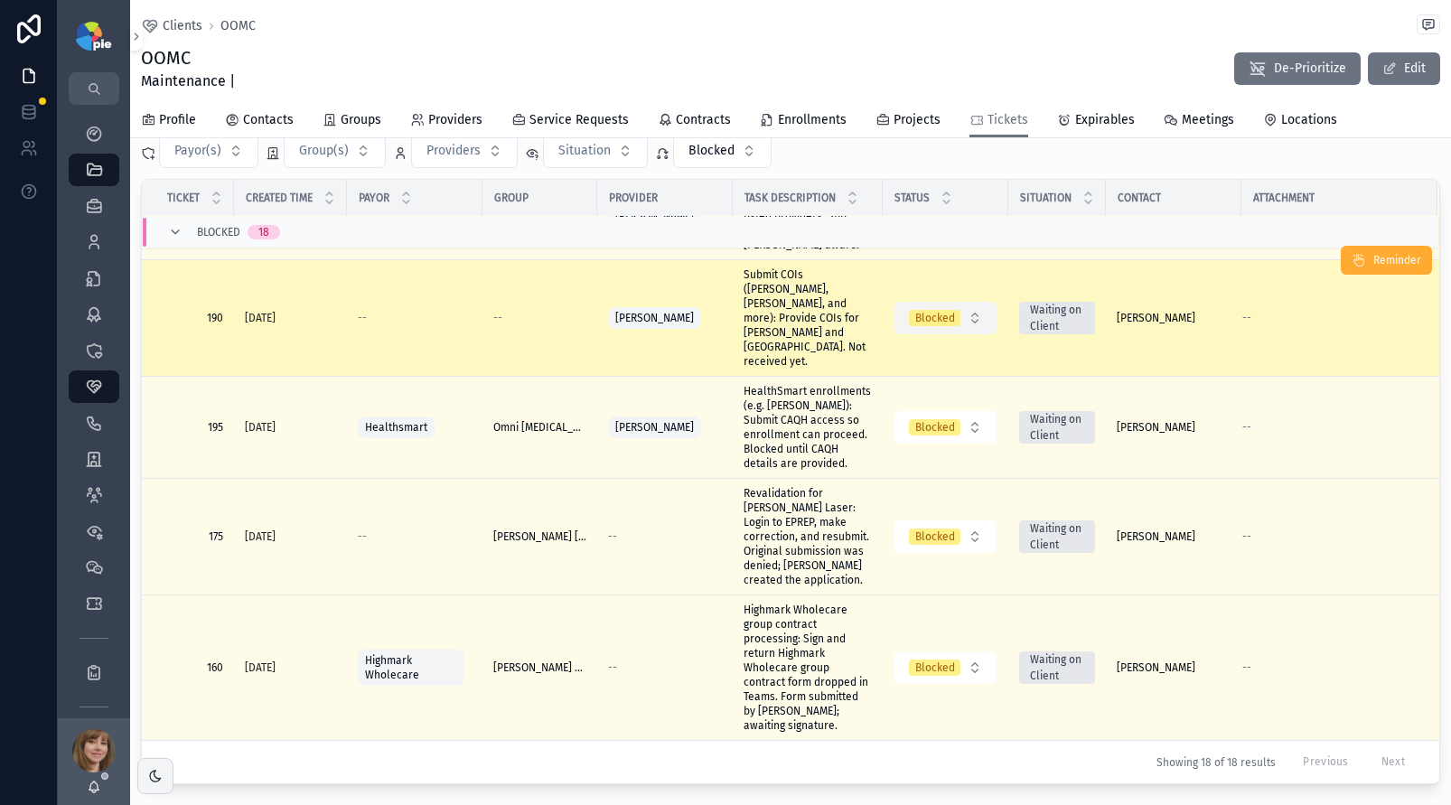
click at [975, 334] on button "Blocked" at bounding box center [946, 318] width 102 height 33
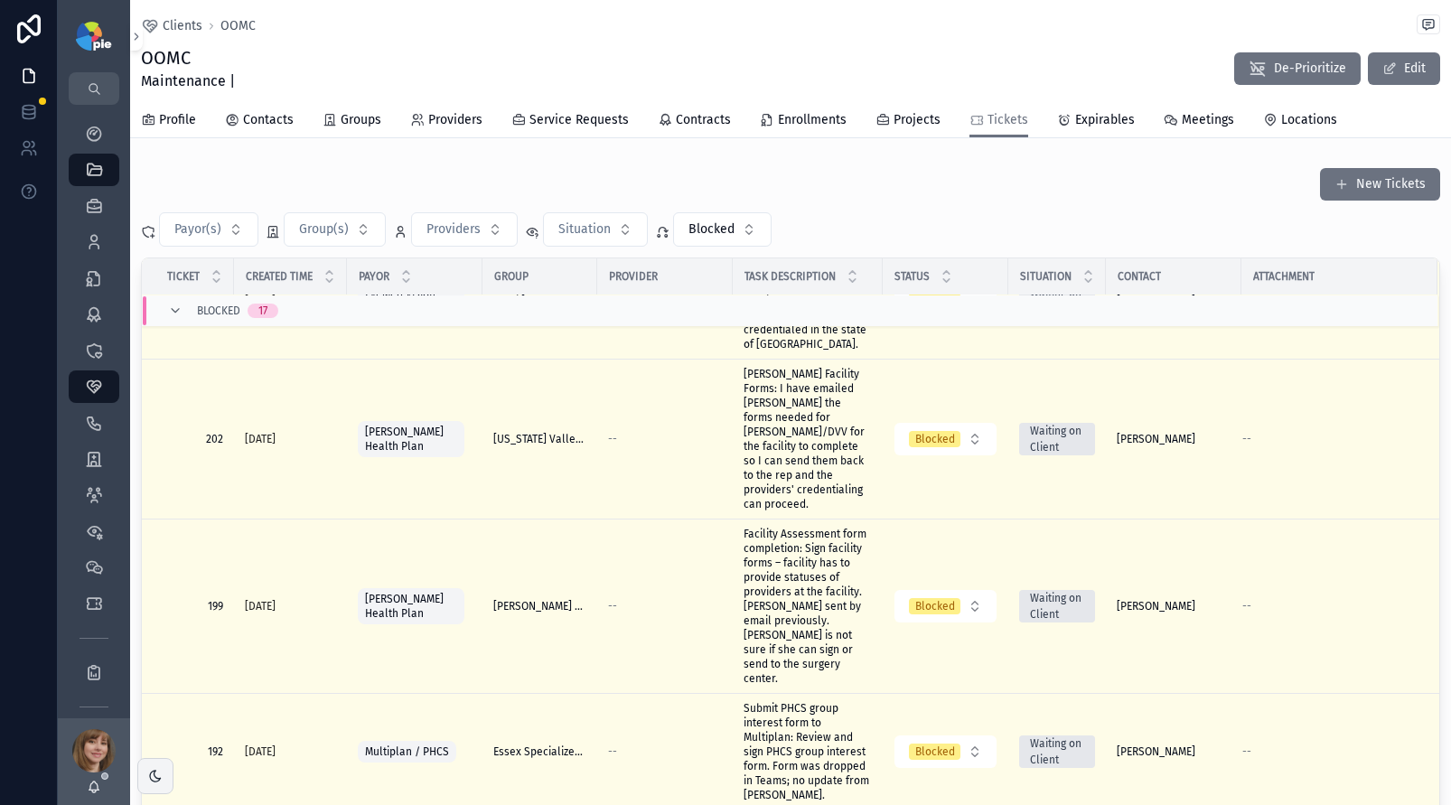
scroll to position [0, 0]
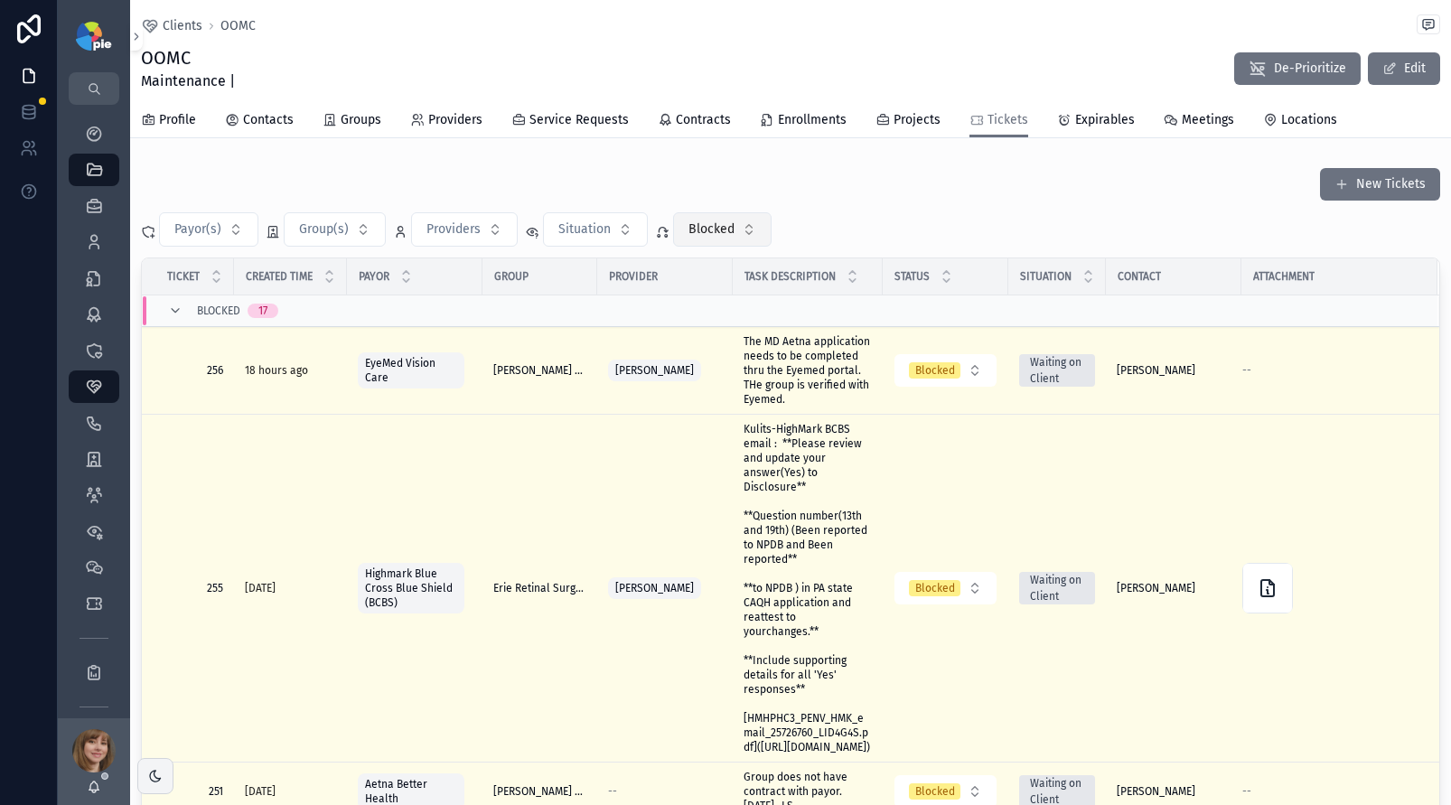
click at [743, 228] on button "Blocked" at bounding box center [722, 229] width 99 height 34
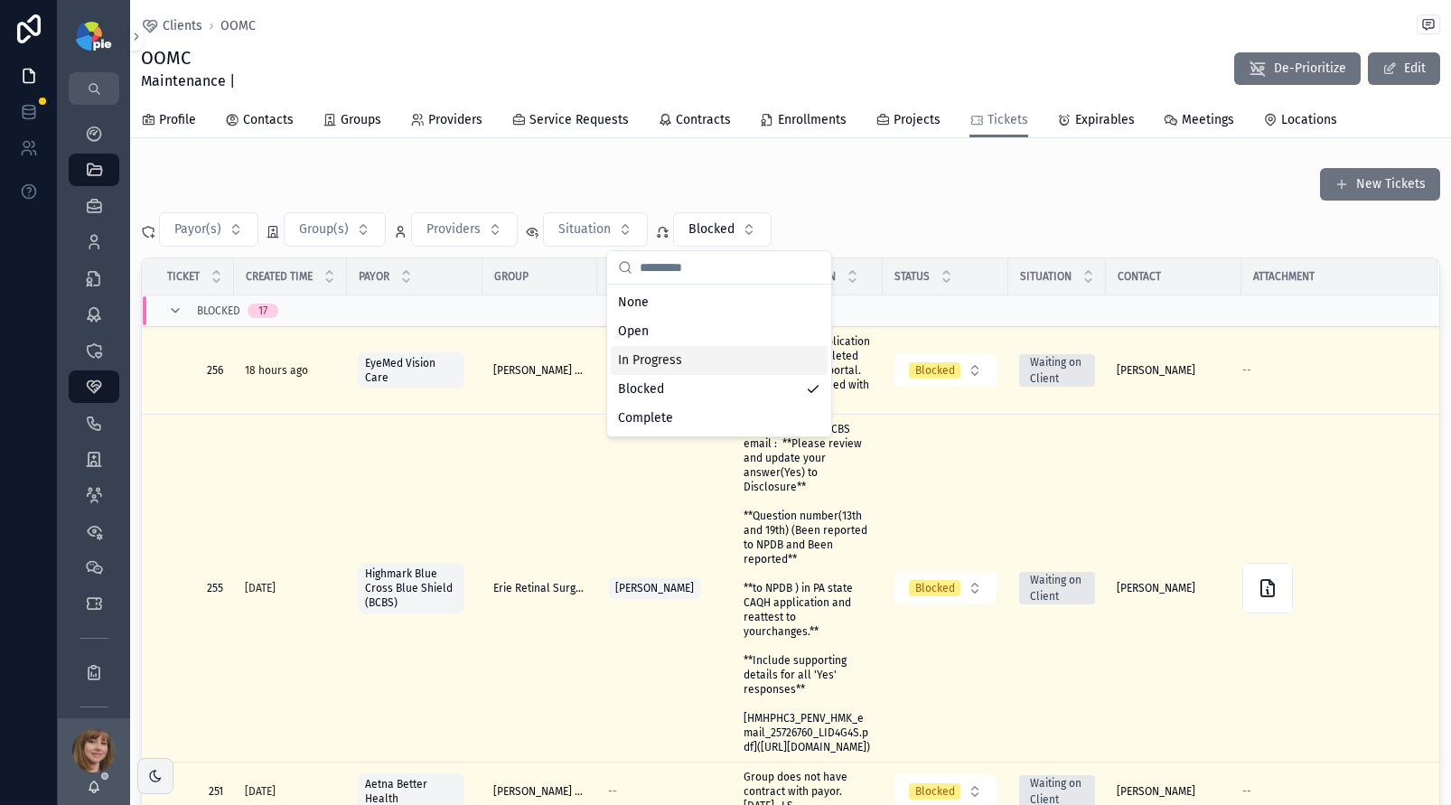
click at [690, 352] on div "In Progress" at bounding box center [719, 360] width 217 height 29
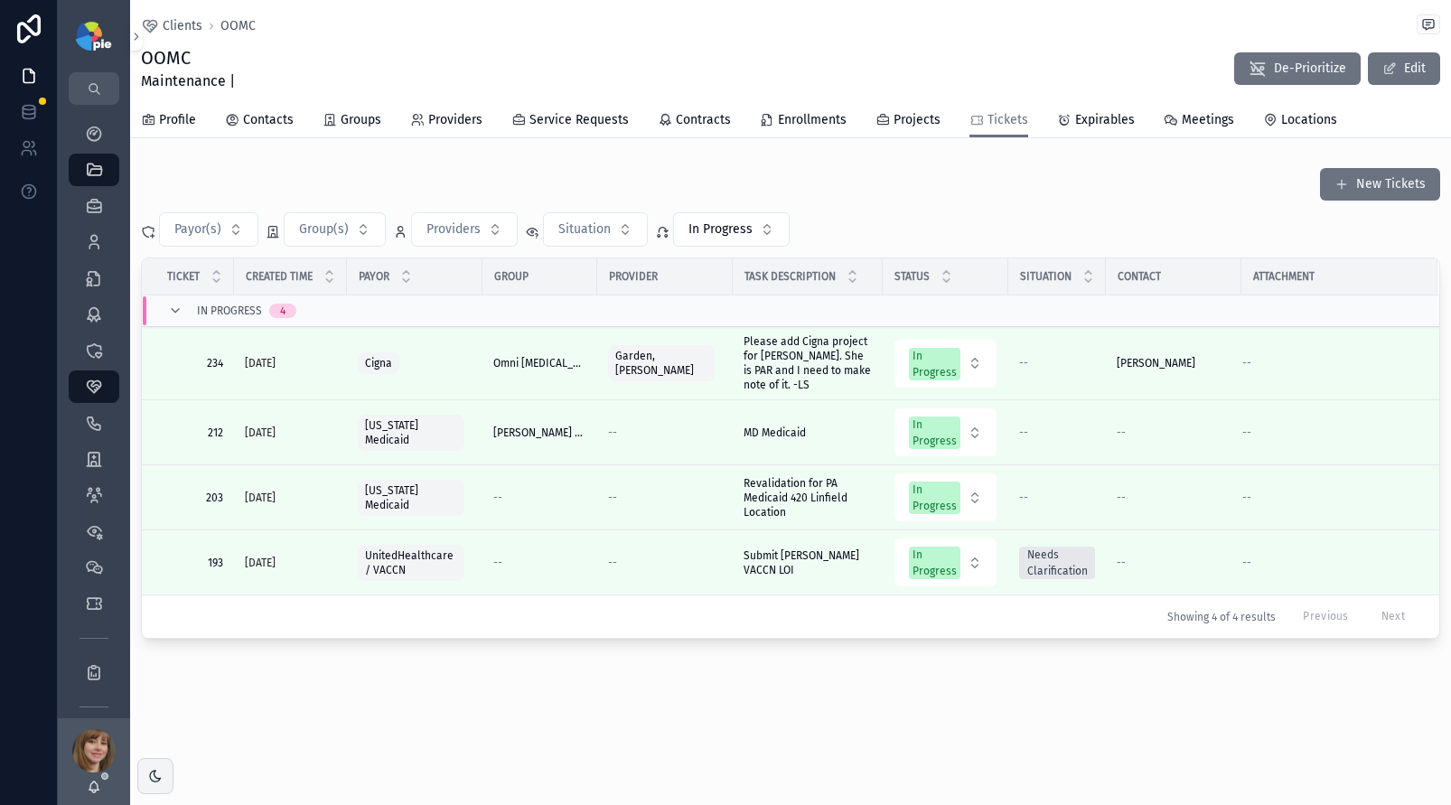
click at [395, 684] on div "Clients OOMC OOMC Maintenance | De-Prioritize Edit Tickets Profile Contacts Gro…" at bounding box center [790, 381] width 1321 height 762
click at [712, 225] on span "In Progress" at bounding box center [721, 230] width 64 height 18
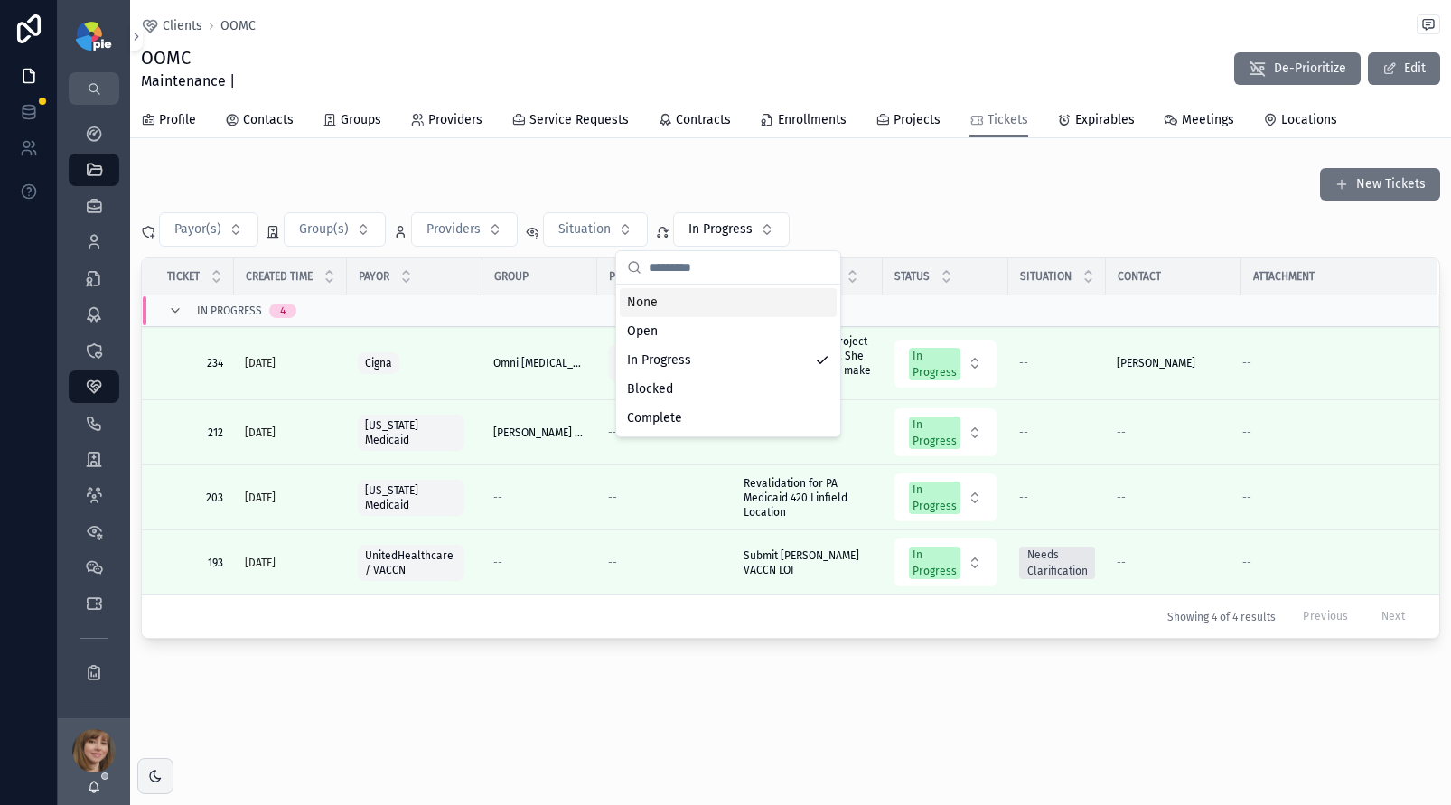
click at [685, 298] on div "None" at bounding box center [728, 302] width 217 height 29
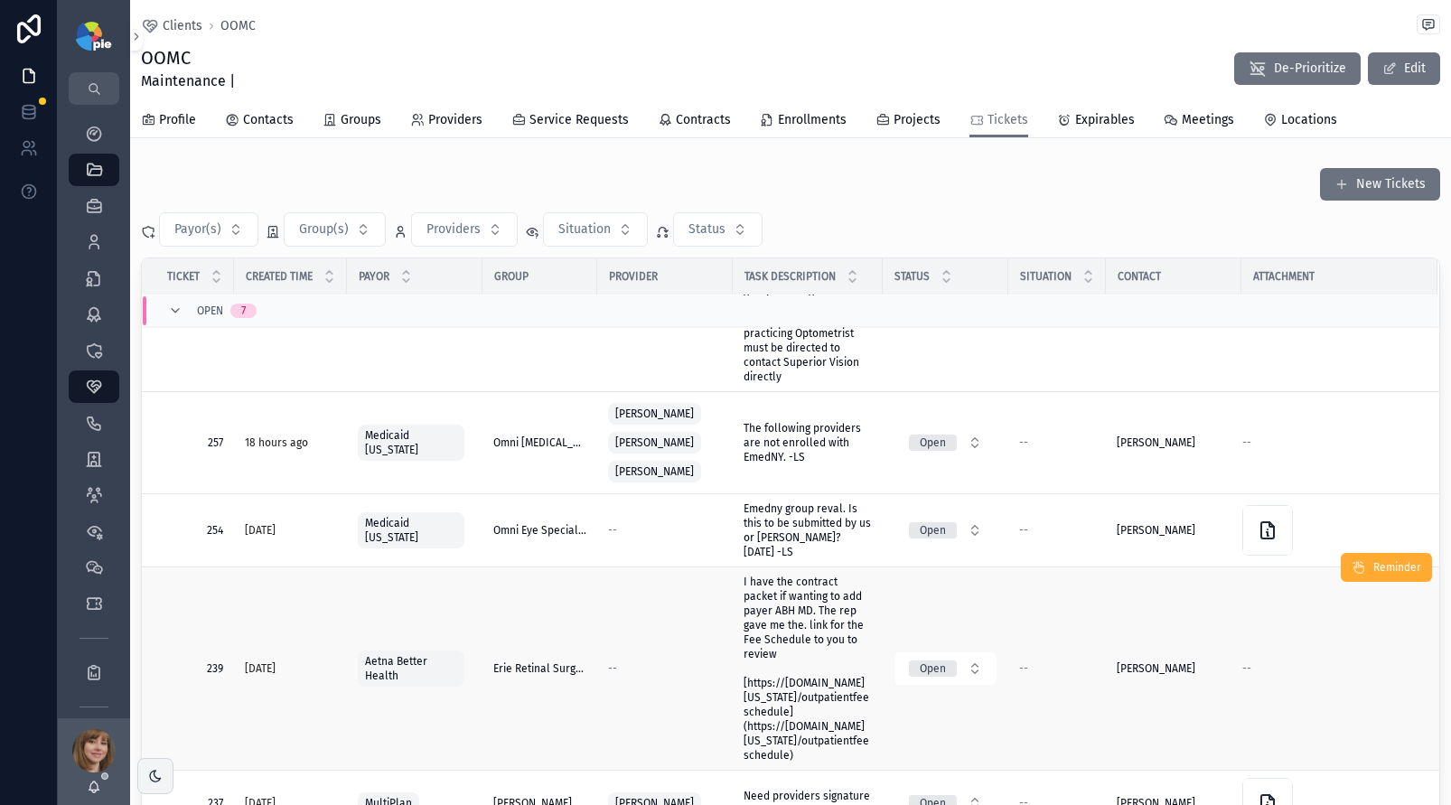
scroll to position [128, 0]
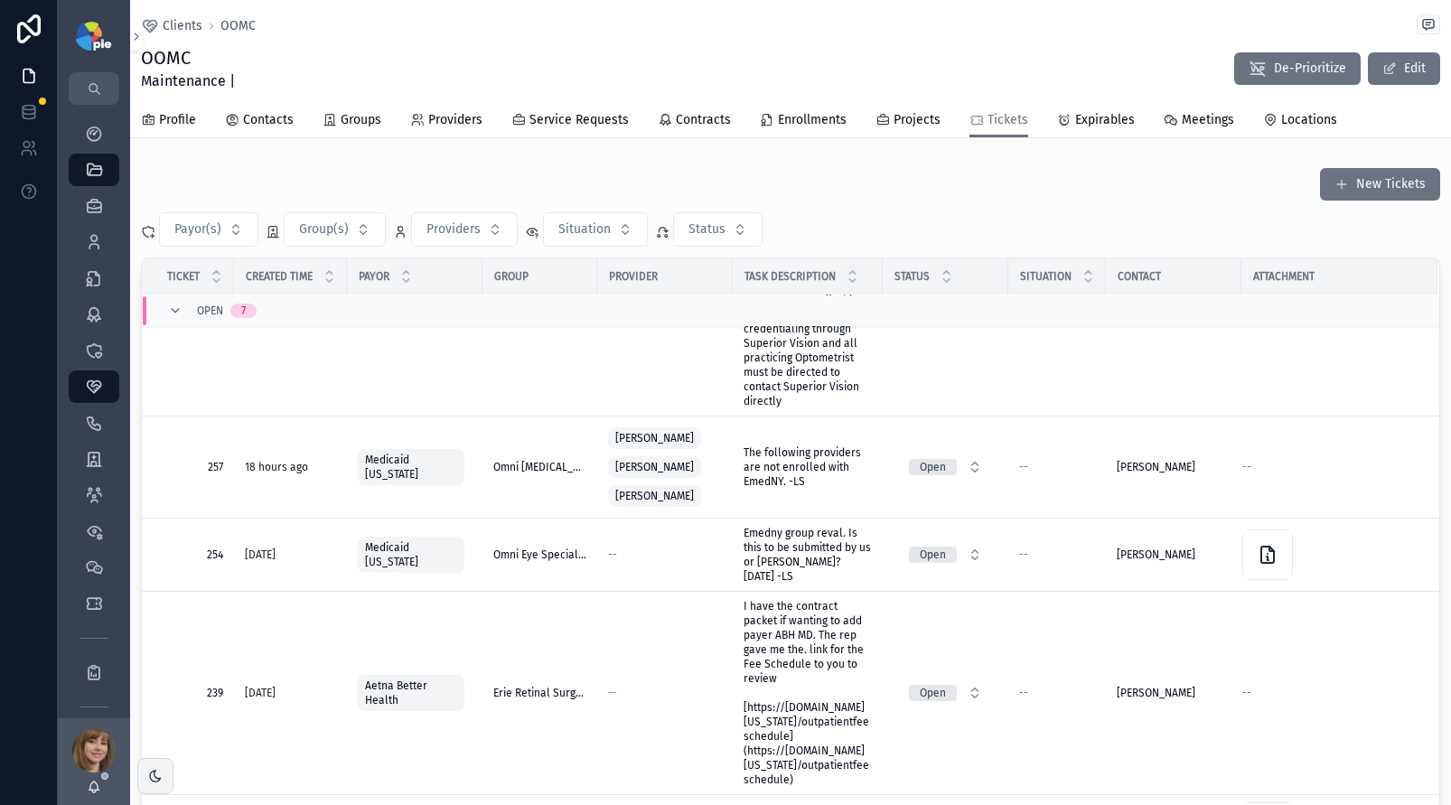
click at [334, 53] on div "OOMC Maintenance | De-Prioritize Edit" at bounding box center [791, 68] width 1300 height 47
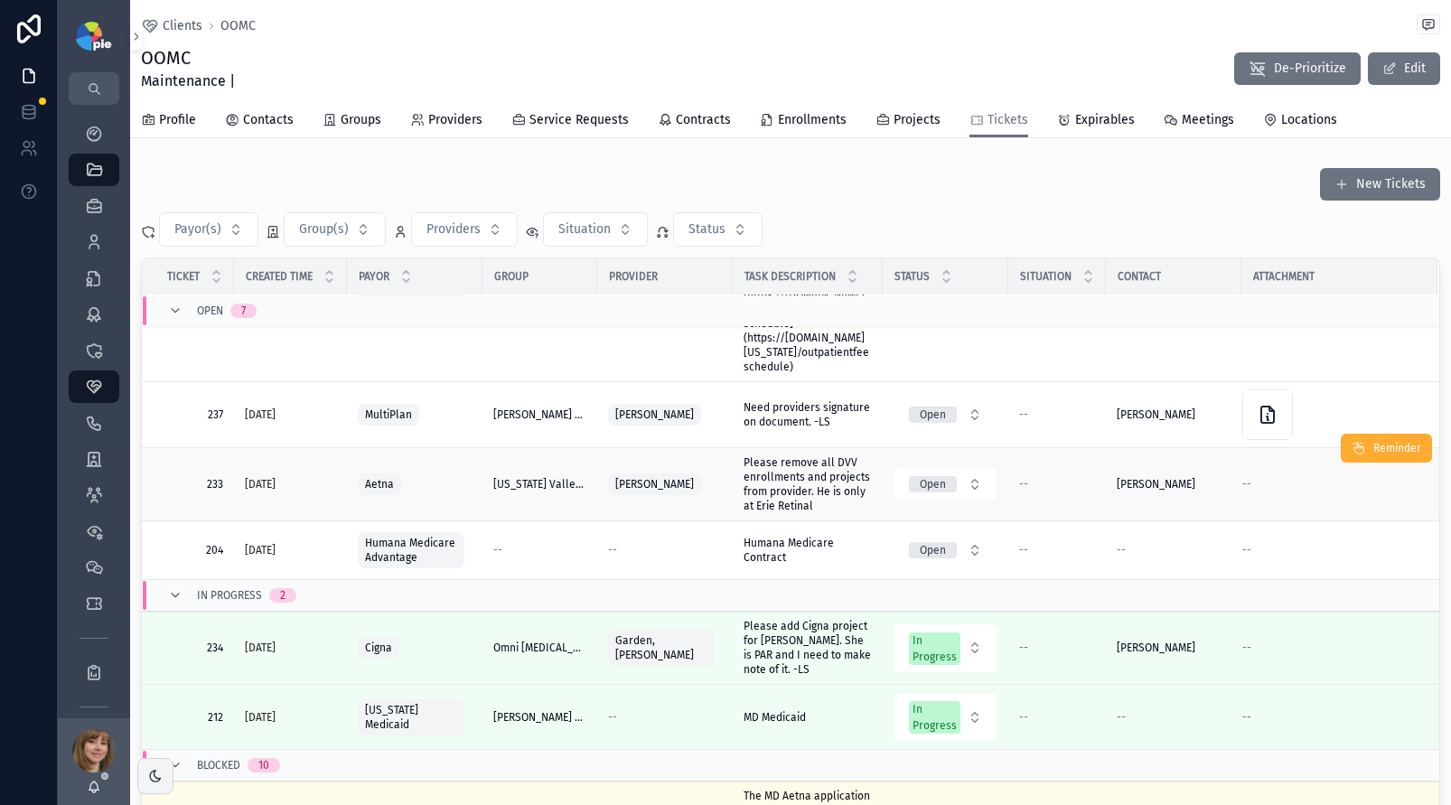
scroll to position [523, 0]
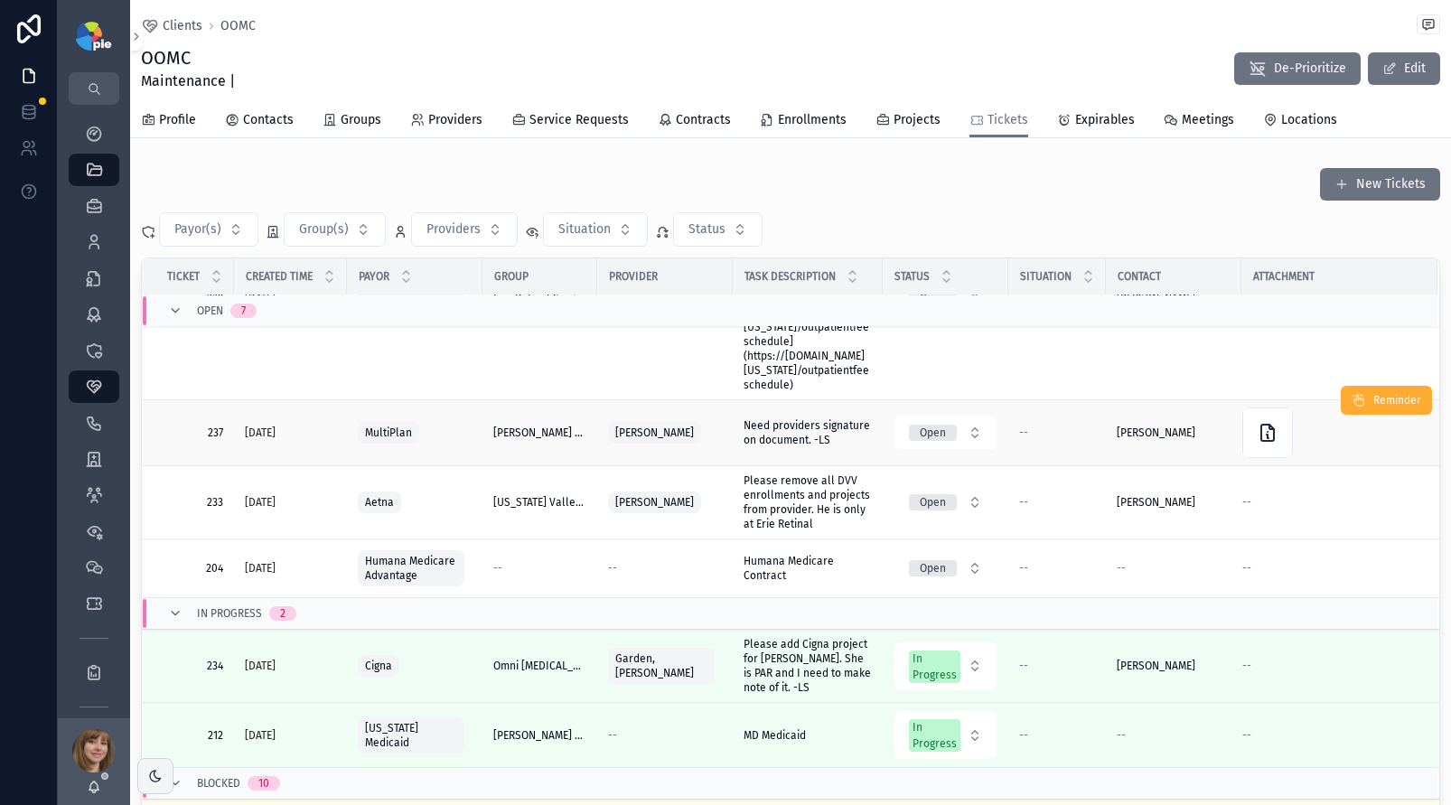
click at [455, 418] on div "MultiPlan" at bounding box center [415, 432] width 114 height 29
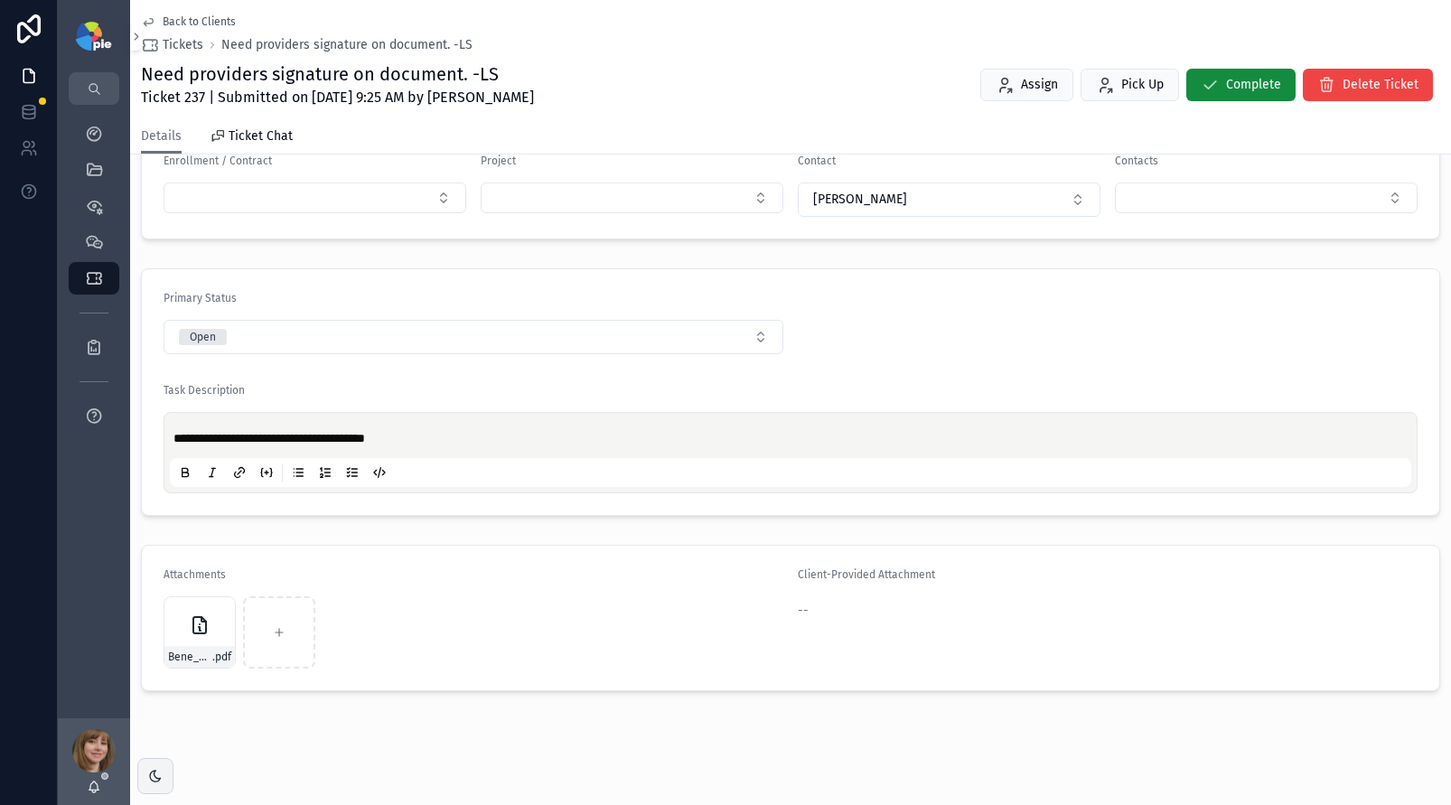
scroll to position [352, 0]
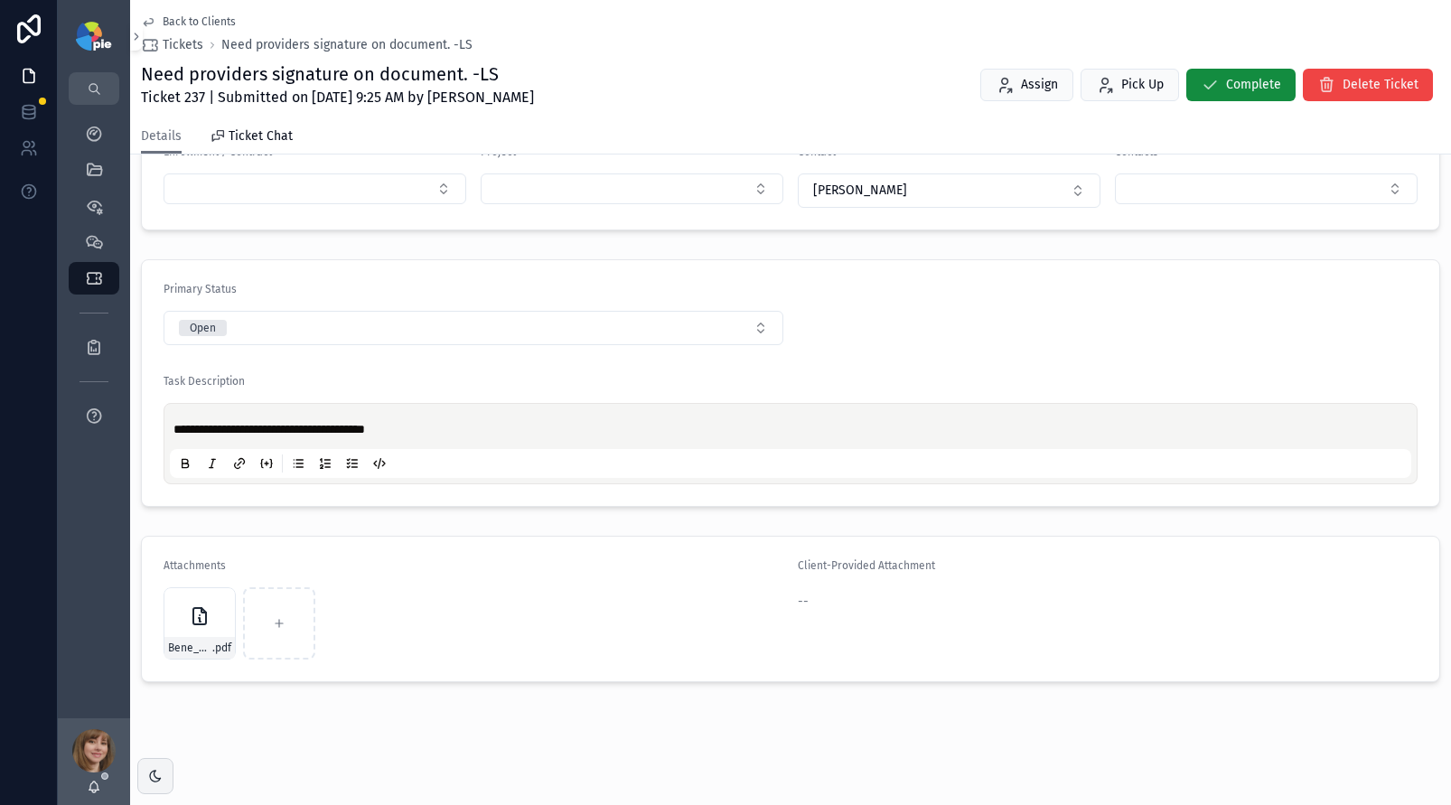
click at [157, 624] on form "Attachments Bene_Multiplan_AttestationForm- .pdf Client-Provided Attachment --" at bounding box center [791, 609] width 1298 height 145
click at [179, 630] on div "Bene_Multiplan_AttestationForm- .pdf" at bounding box center [200, 623] width 72 height 72
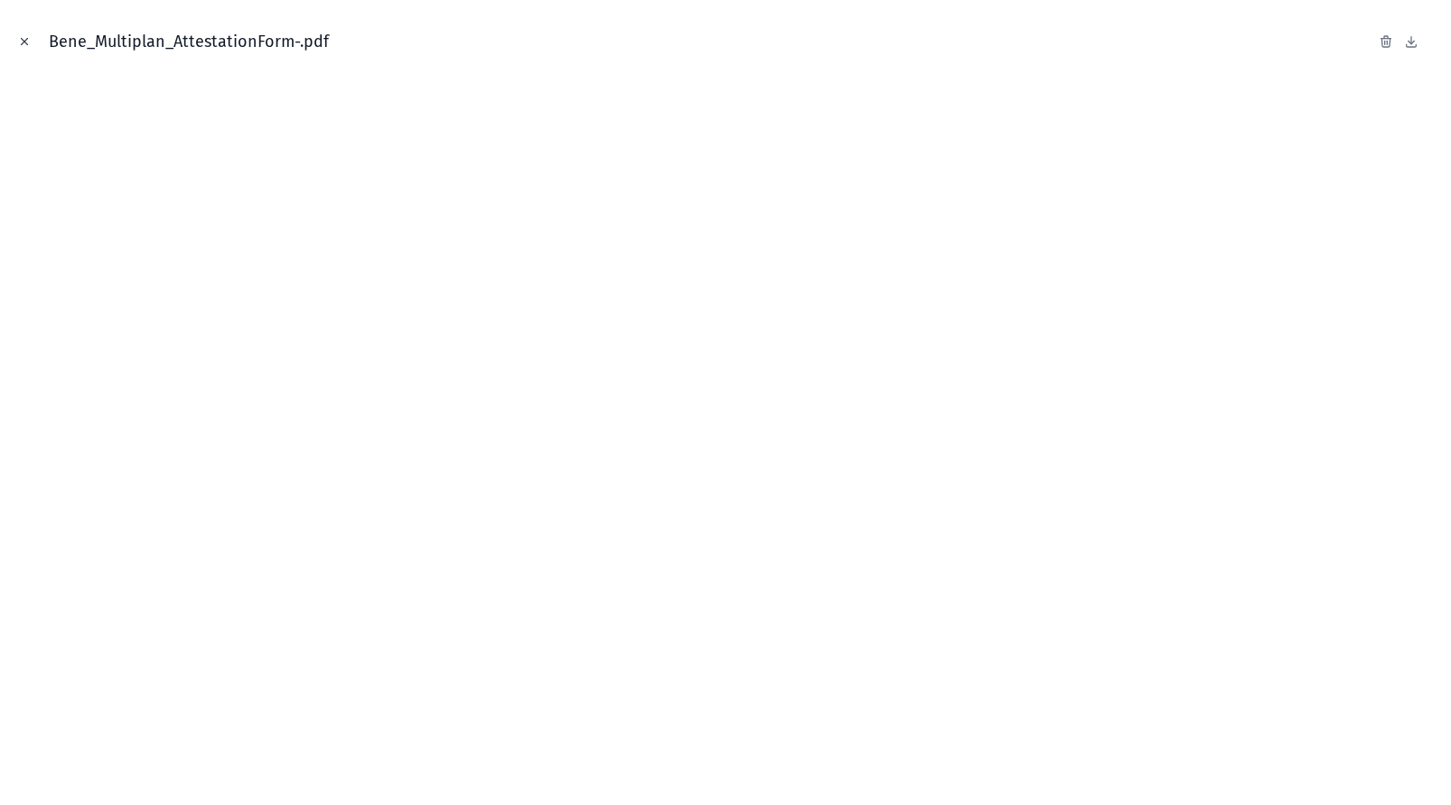
click at [14, 44] on button "Close modal" at bounding box center [24, 42] width 20 height 20
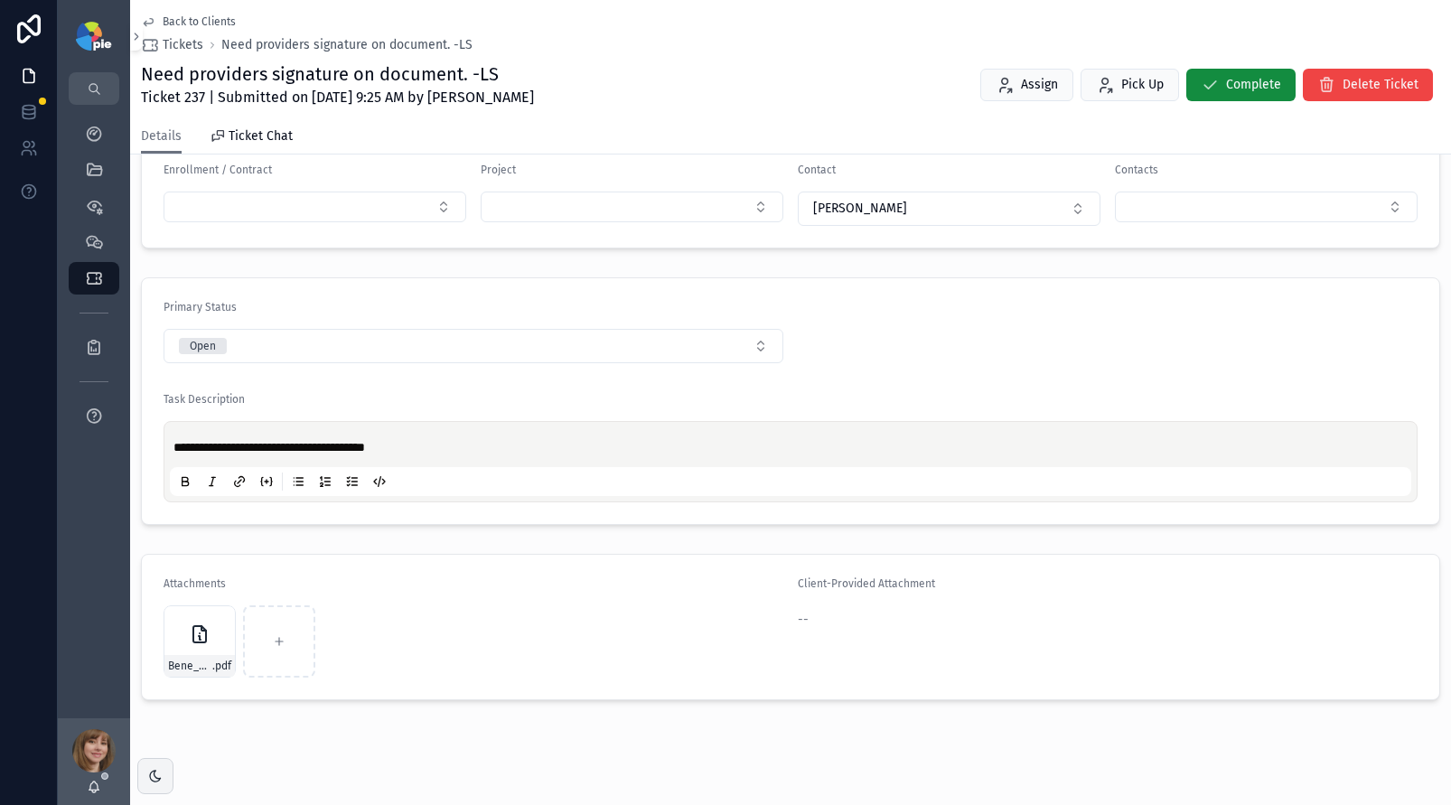
scroll to position [296, 0]
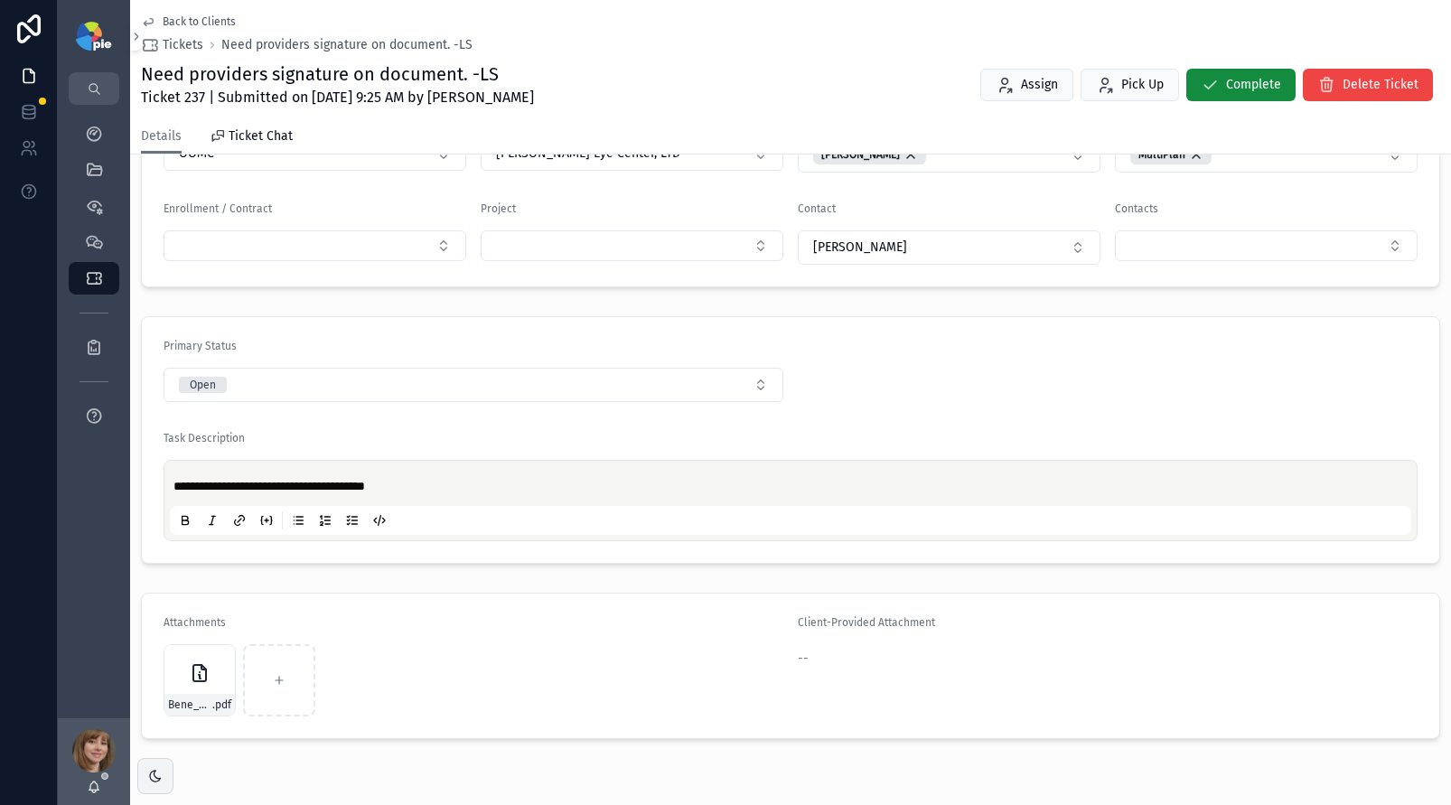
click at [221, 24] on span "Back to Clients" at bounding box center [199, 21] width 73 height 14
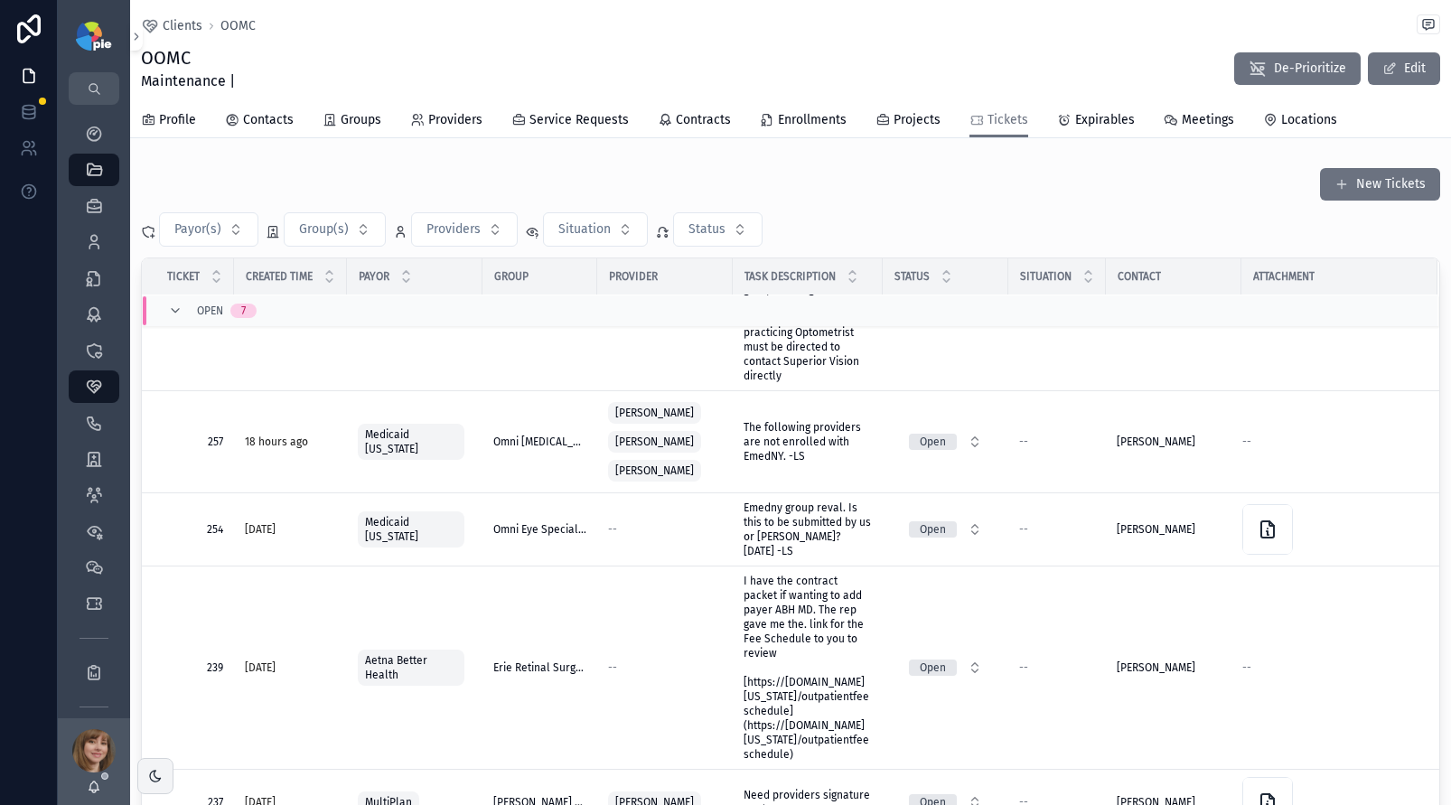
scroll to position [512, 0]
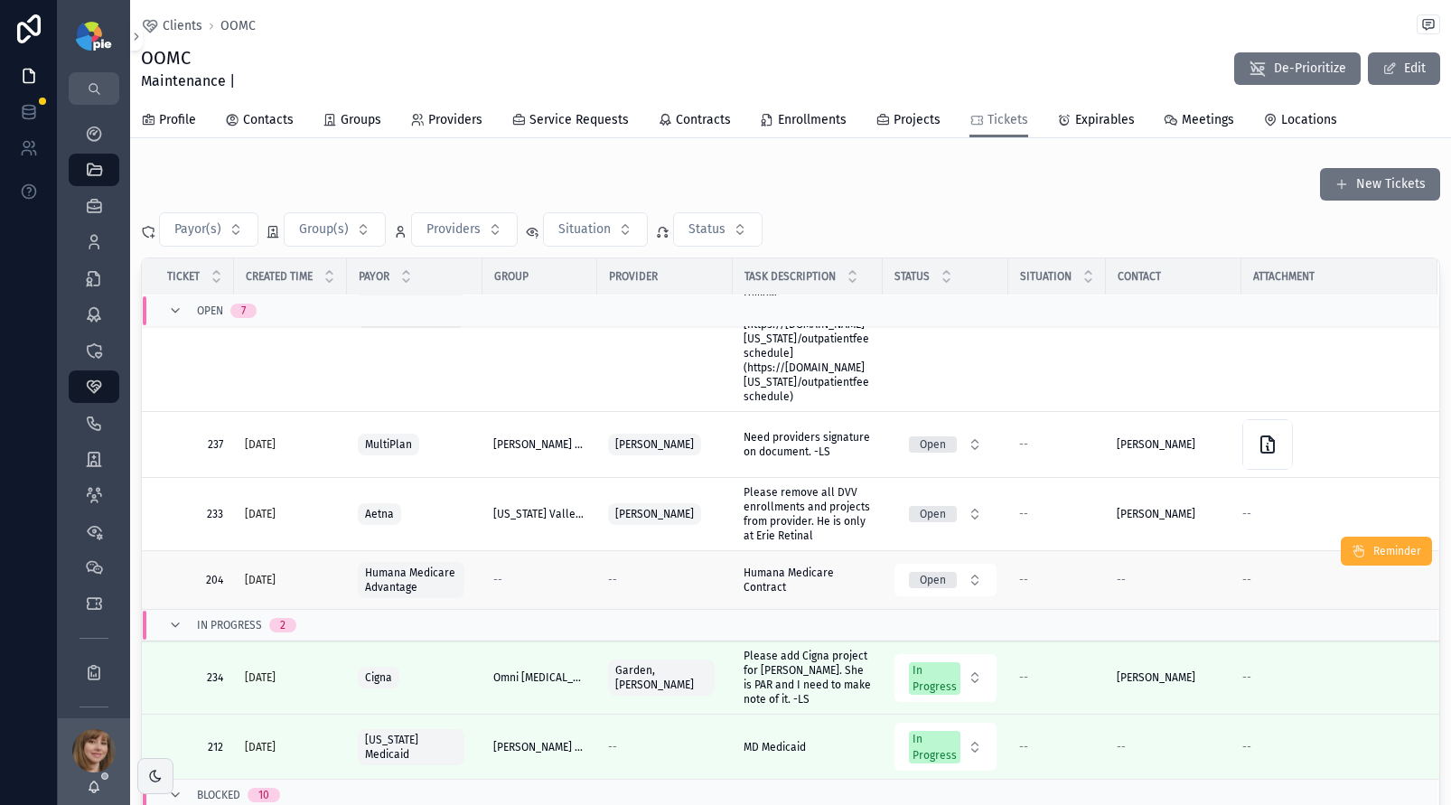
click at [688, 573] on div "--" at bounding box center [665, 580] width 114 height 14
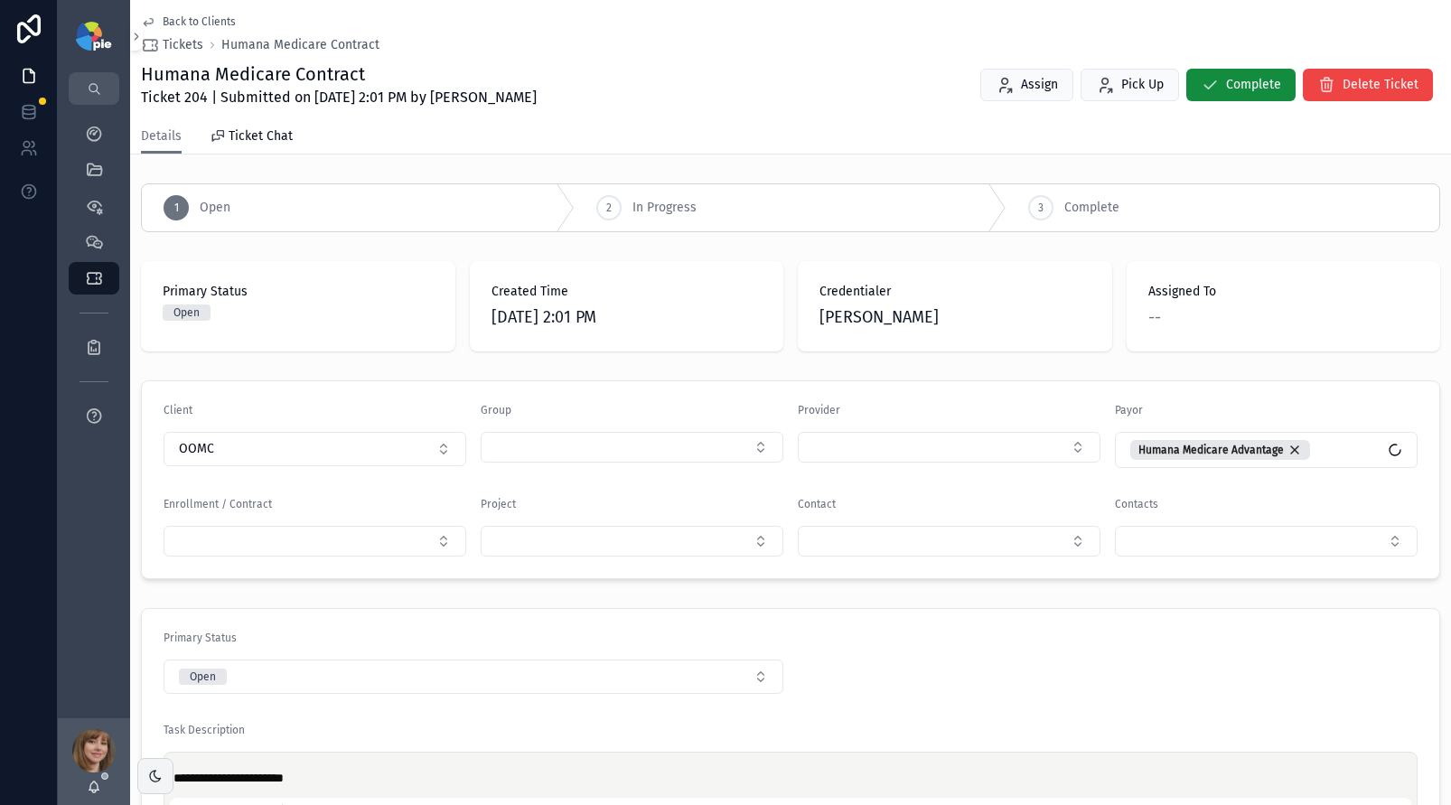
click at [203, 17] on span "Back to Clients" at bounding box center [199, 21] width 73 height 14
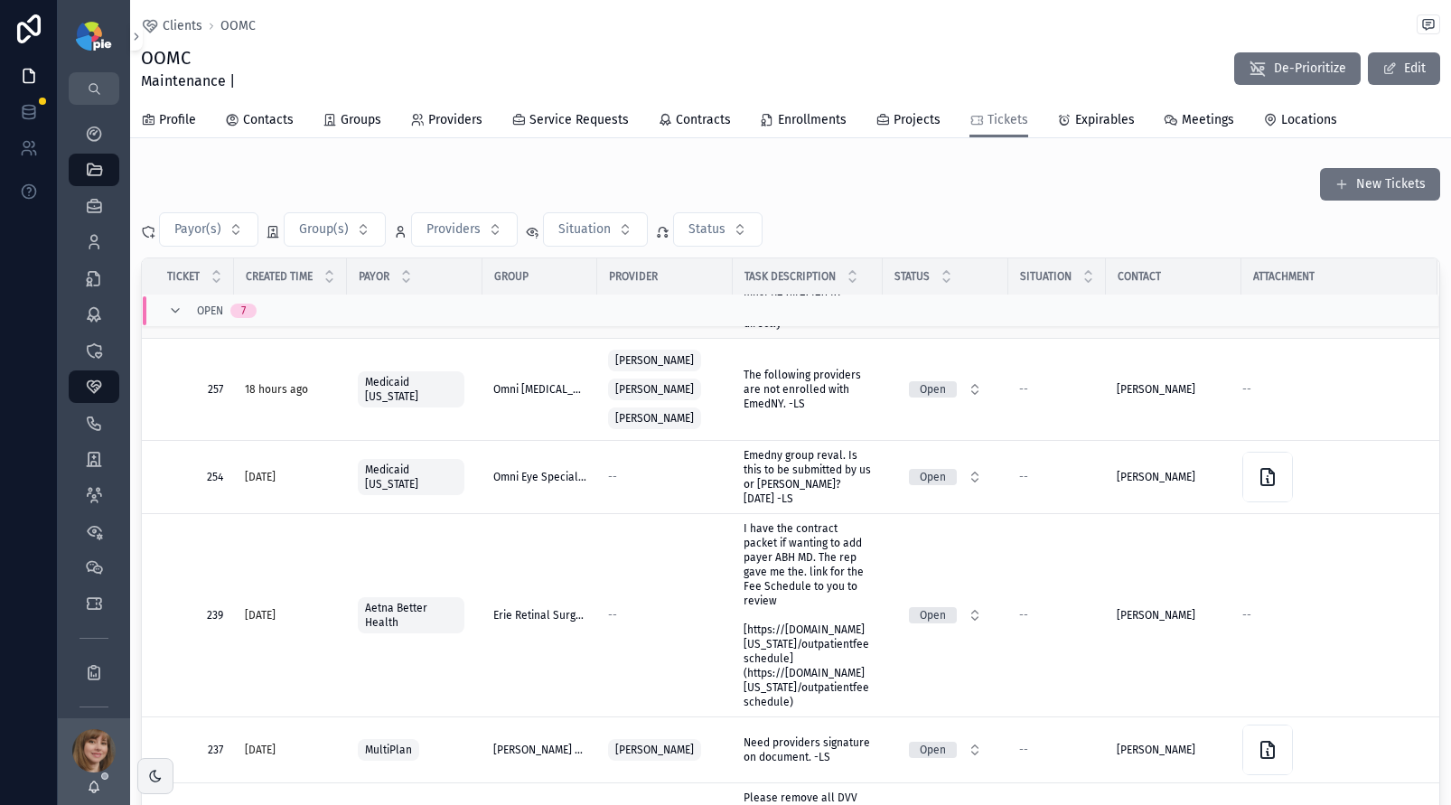
scroll to position [202, 0]
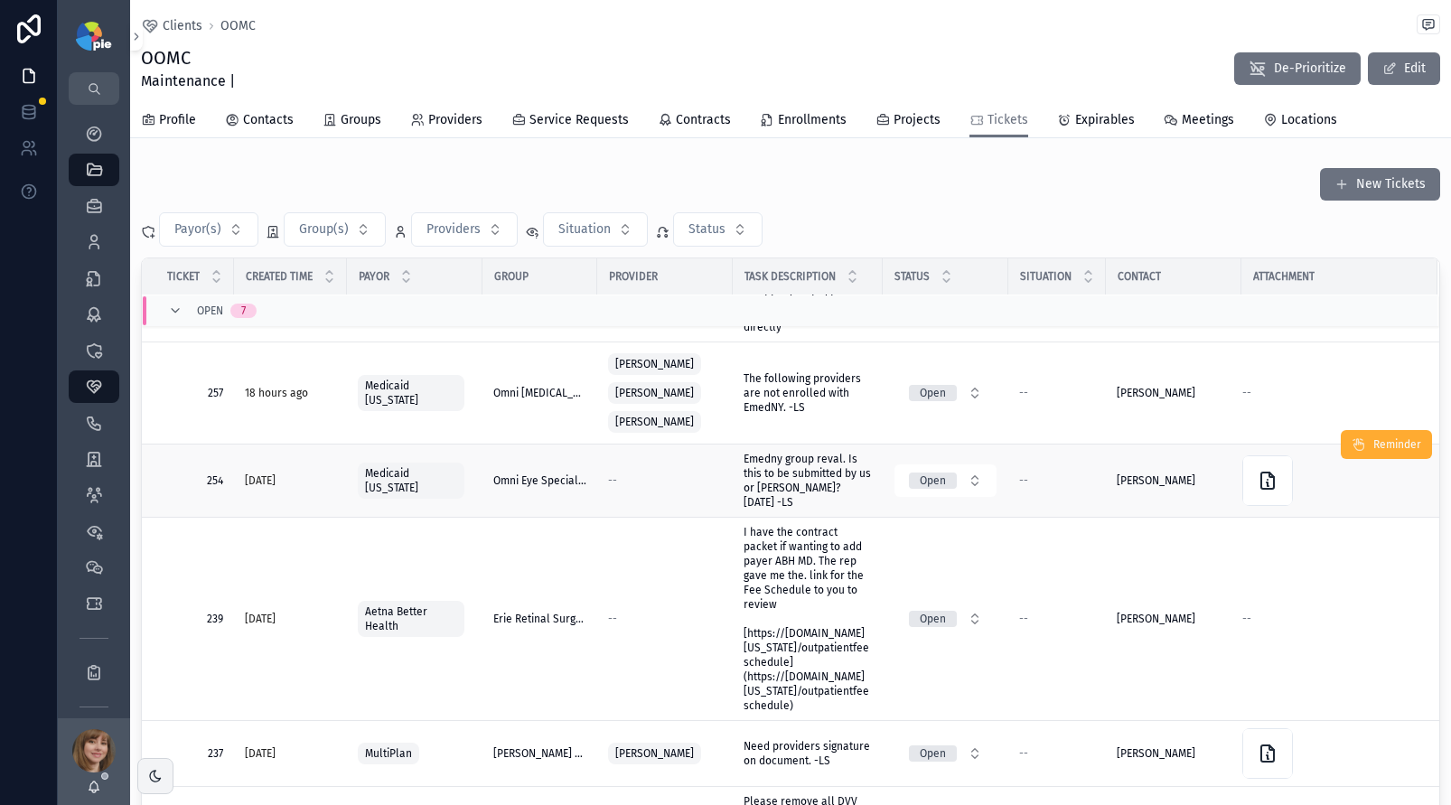
click at [776, 480] on span "Emedny group reval. Is this to be submitted by us or Jessie? 9/3/25 -LS" at bounding box center [808, 481] width 128 height 58
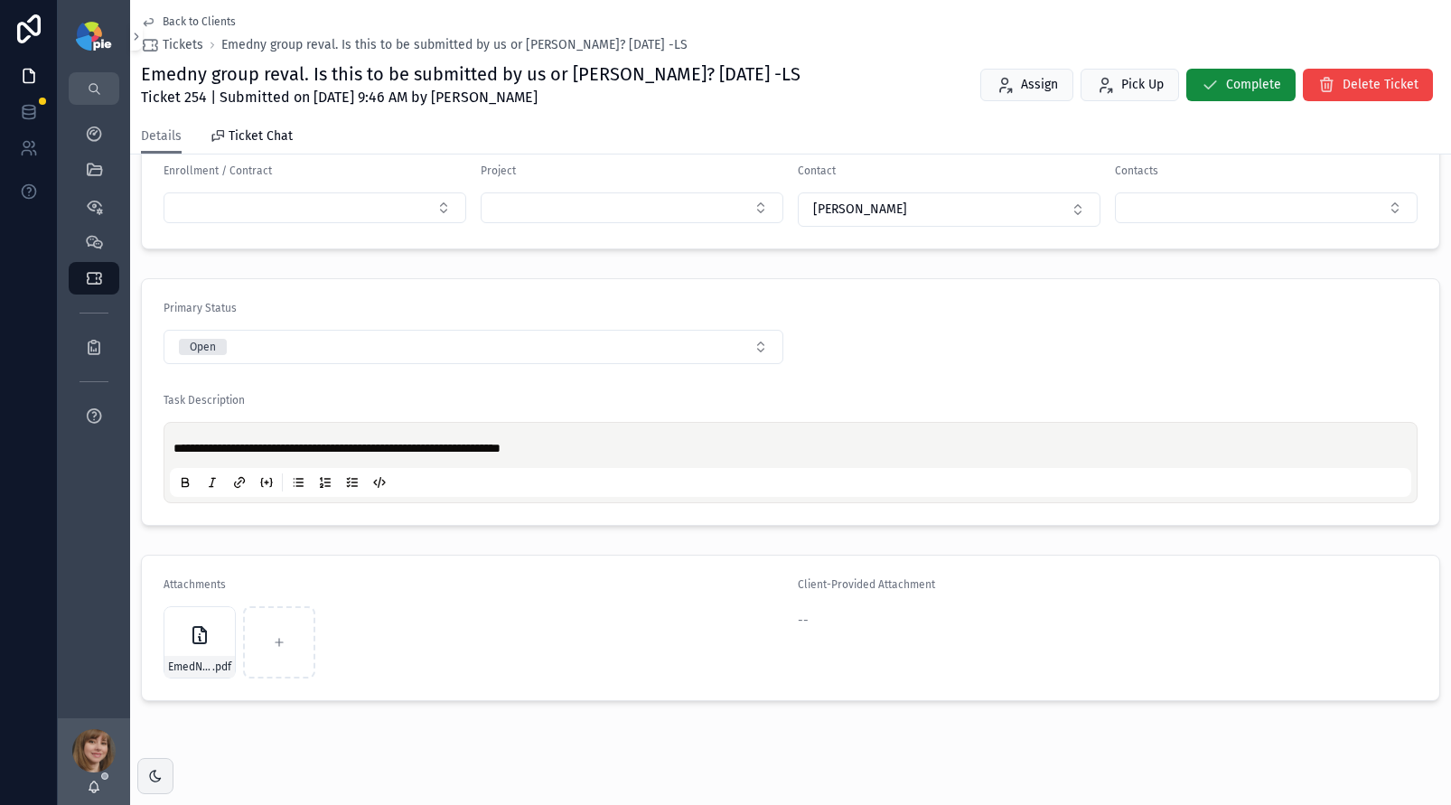
scroll to position [352, 0]
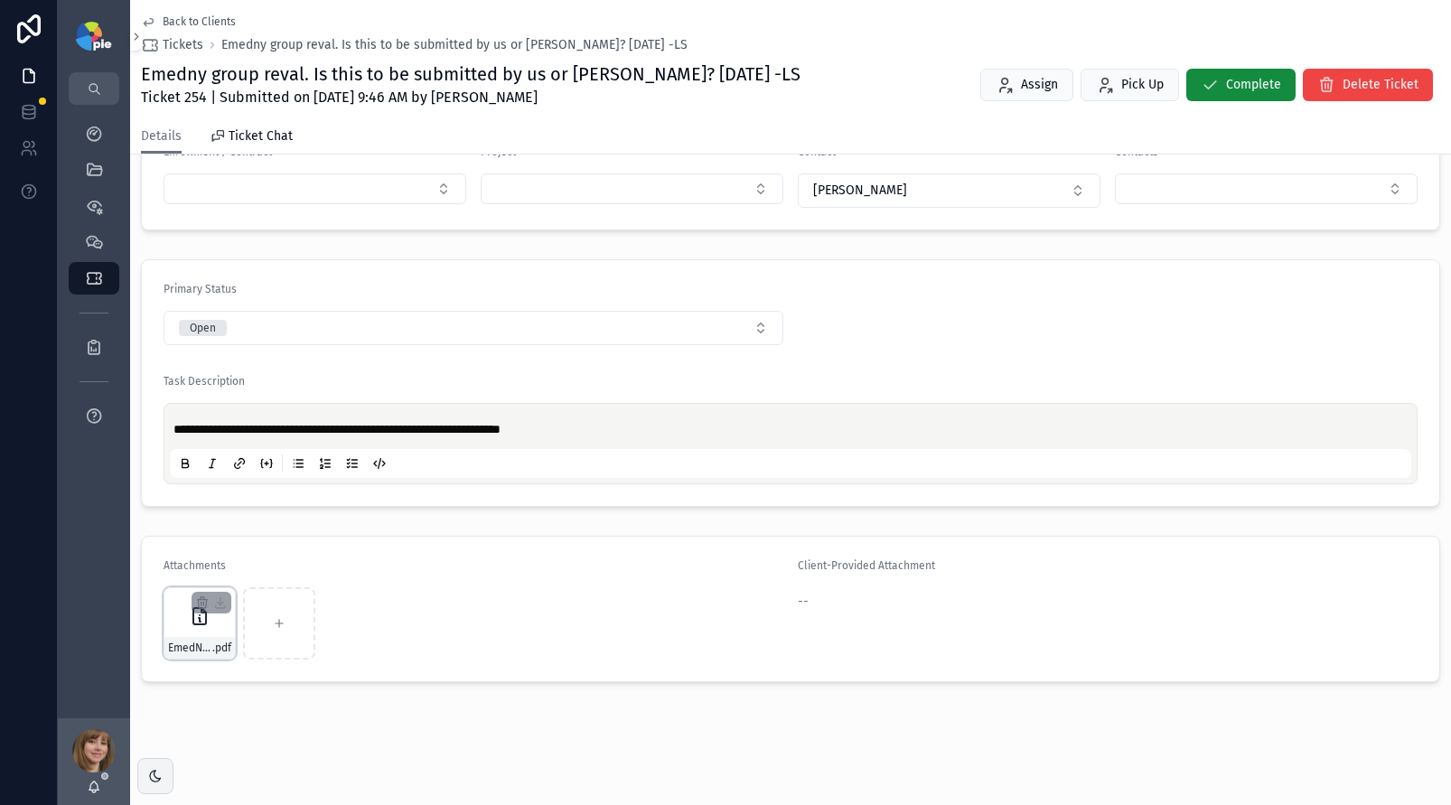
click at [200, 629] on div "EmedNY-Group-Reval- .pdf" at bounding box center [200, 623] width 72 height 72
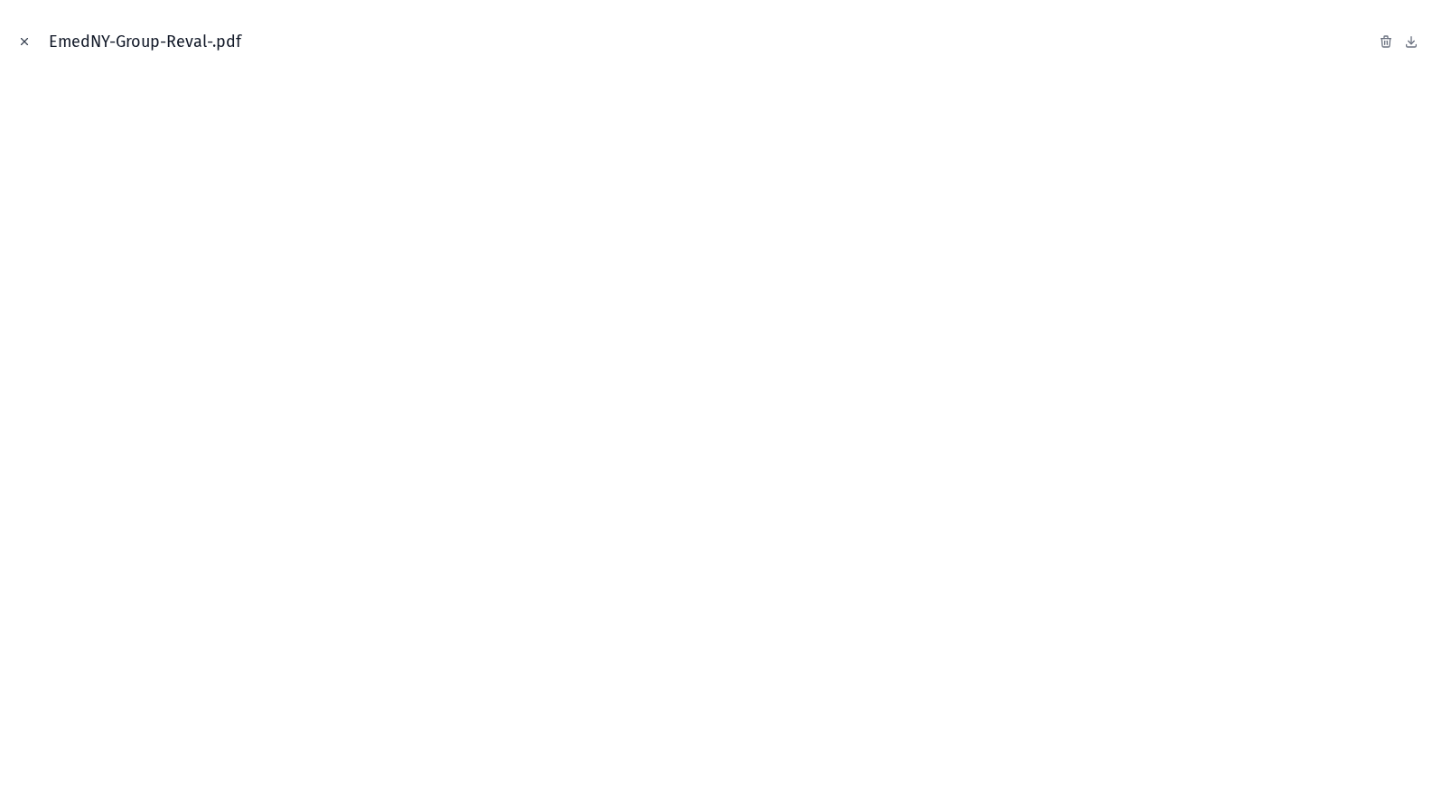
click at [32, 38] on button "Close modal" at bounding box center [24, 42] width 20 height 20
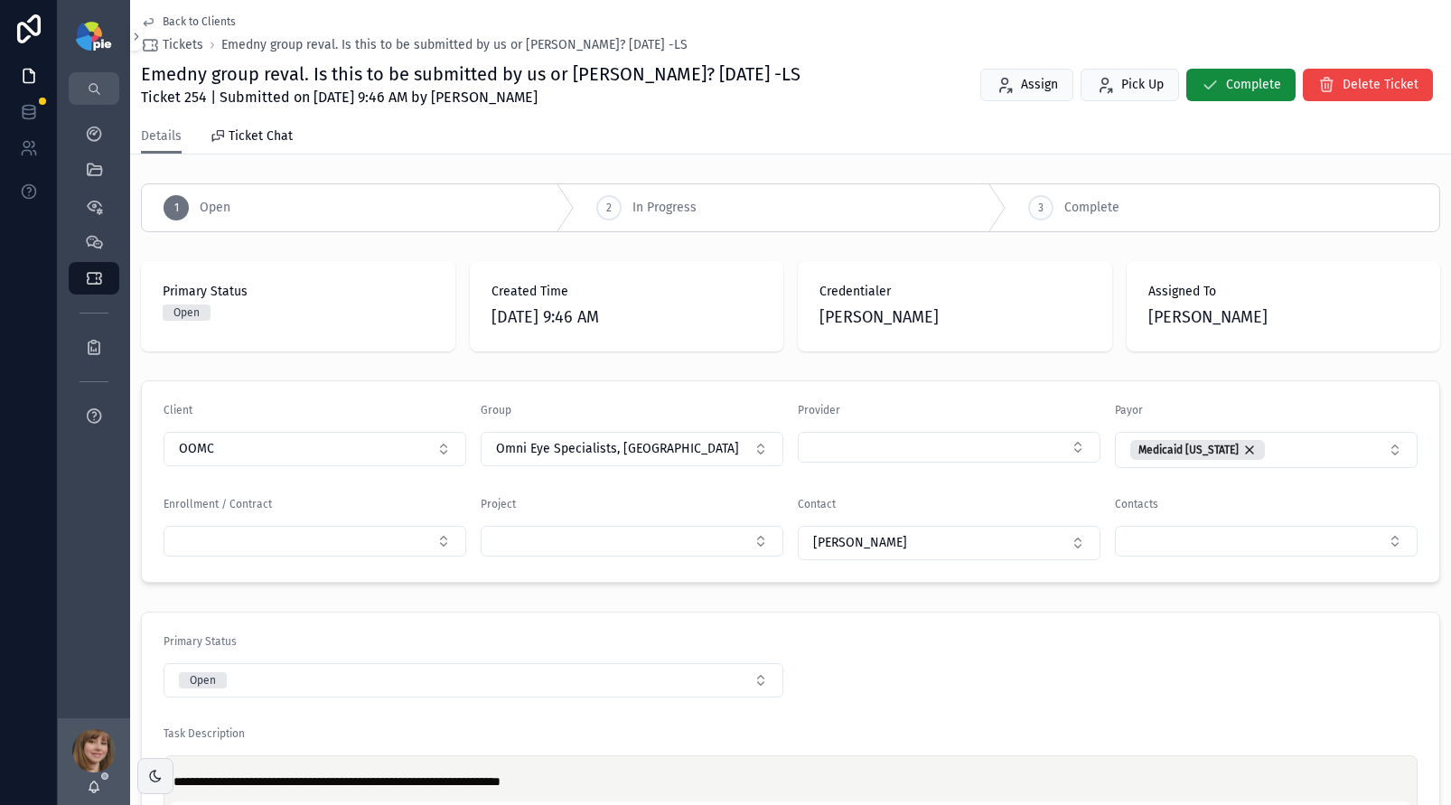
click at [194, 24] on span "Back to Clients" at bounding box center [199, 21] width 73 height 14
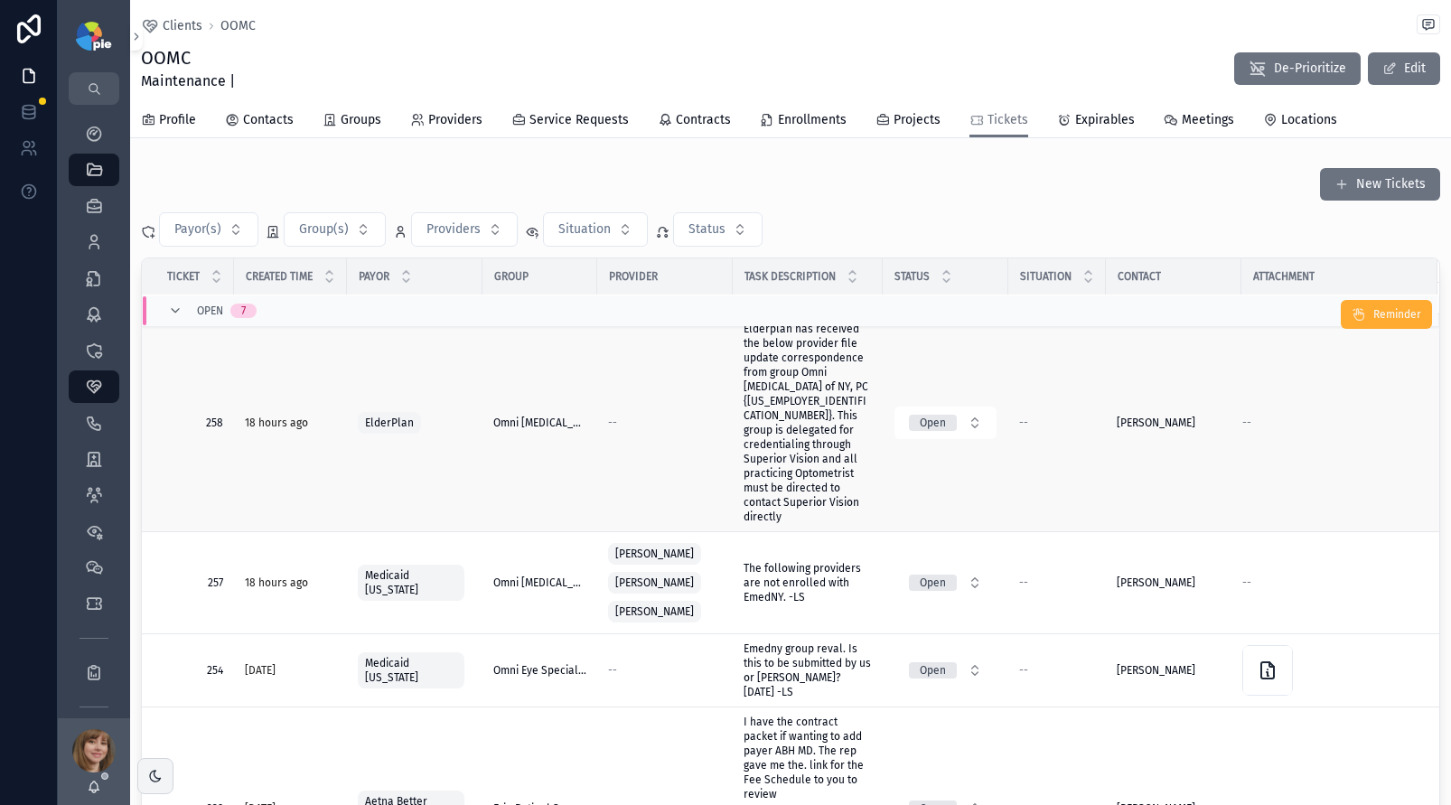
scroll to position [125, 0]
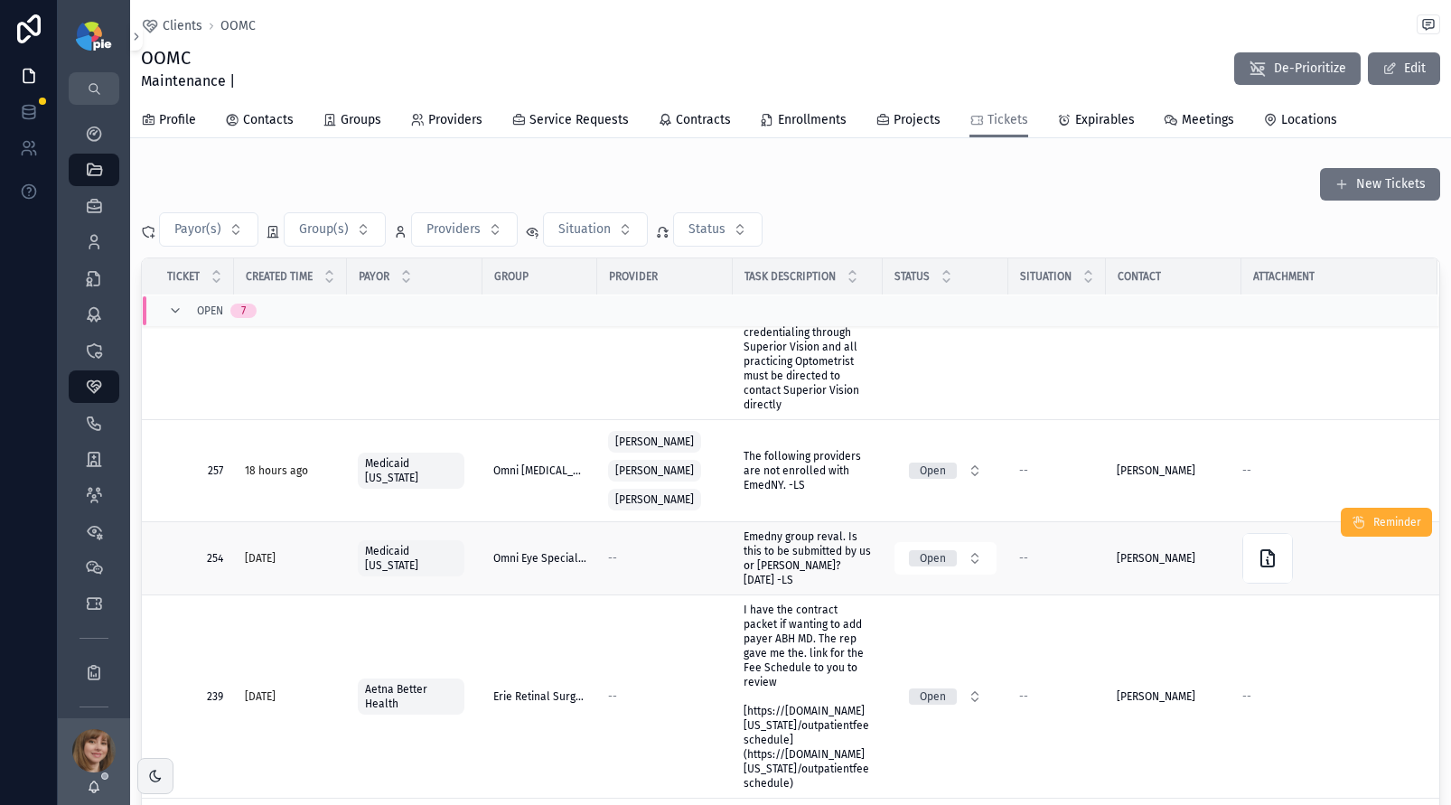
click at [787, 552] on span "Emedny group reval. Is this to be submitted by us or Jessie? 9/3/25 -LS" at bounding box center [808, 559] width 128 height 58
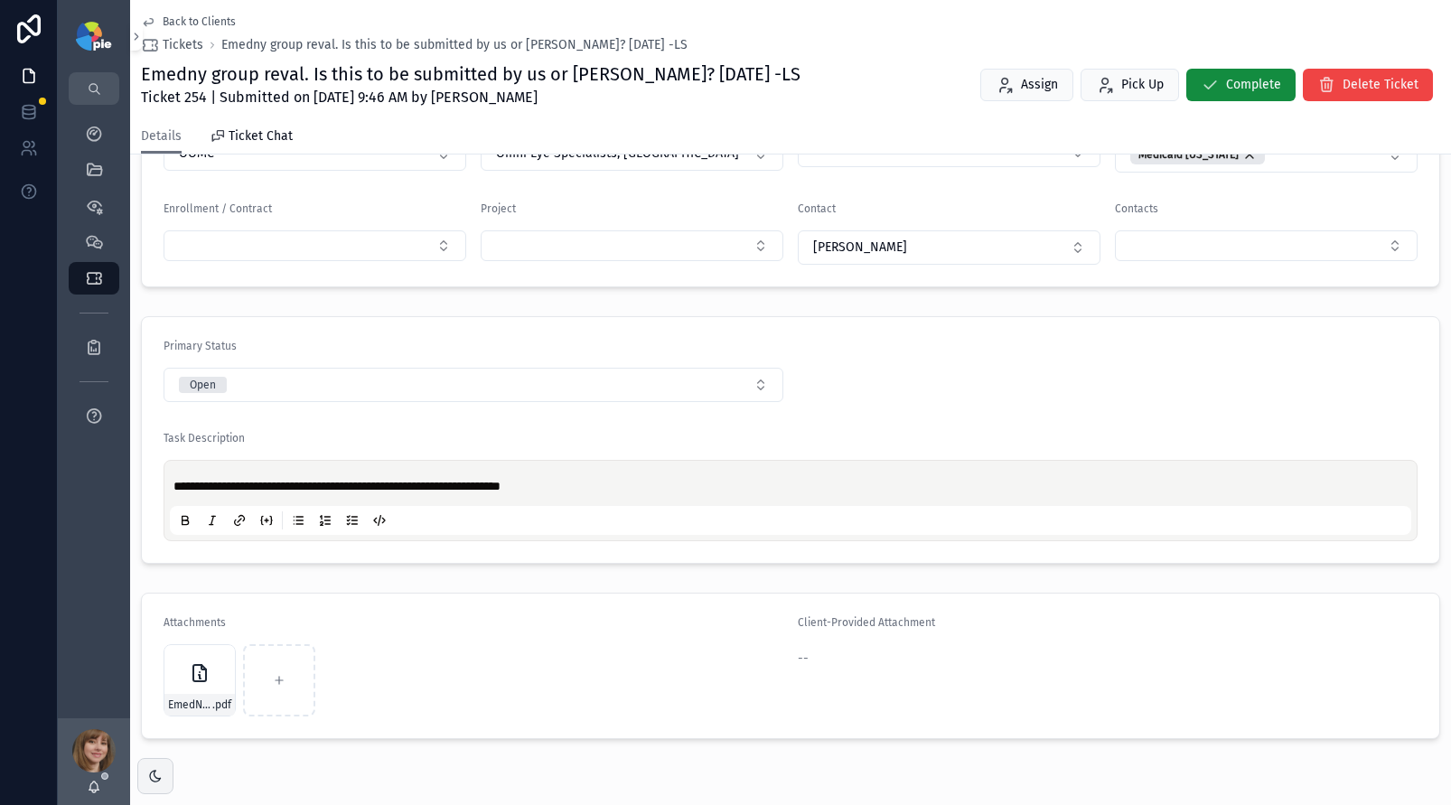
scroll to position [296, 0]
click at [207, 23] on span "Back to Clients" at bounding box center [199, 21] width 73 height 14
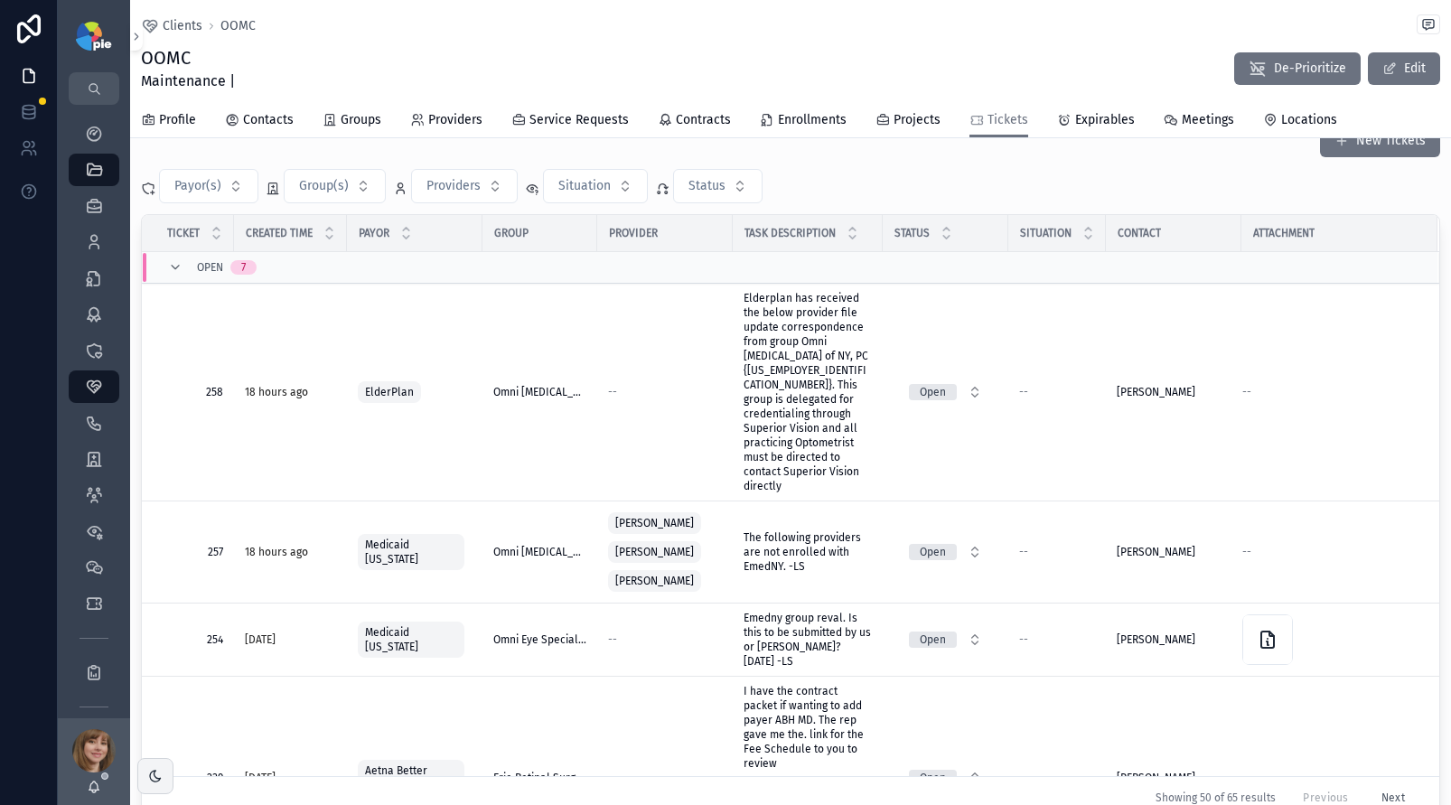
click at [992, 3] on div "Clients OOMC OOMC Maintenance | De-Prioritize Edit" at bounding box center [791, 51] width 1300 height 103
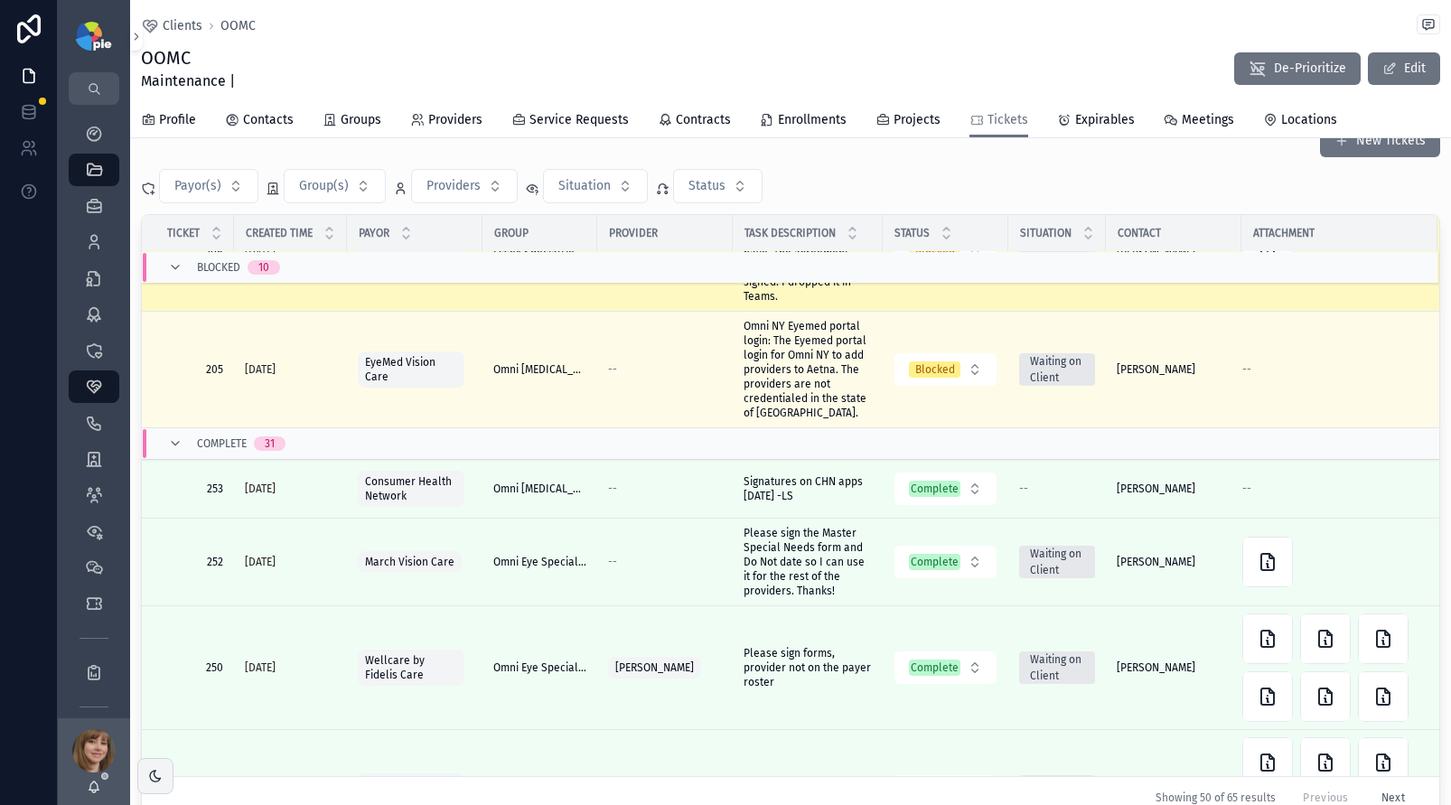
scroll to position [1893, 0]
click at [777, 304] on span "ESSI CHN Form: The form needs to be completed with information we don't have. T…" at bounding box center [808, 252] width 128 height 101
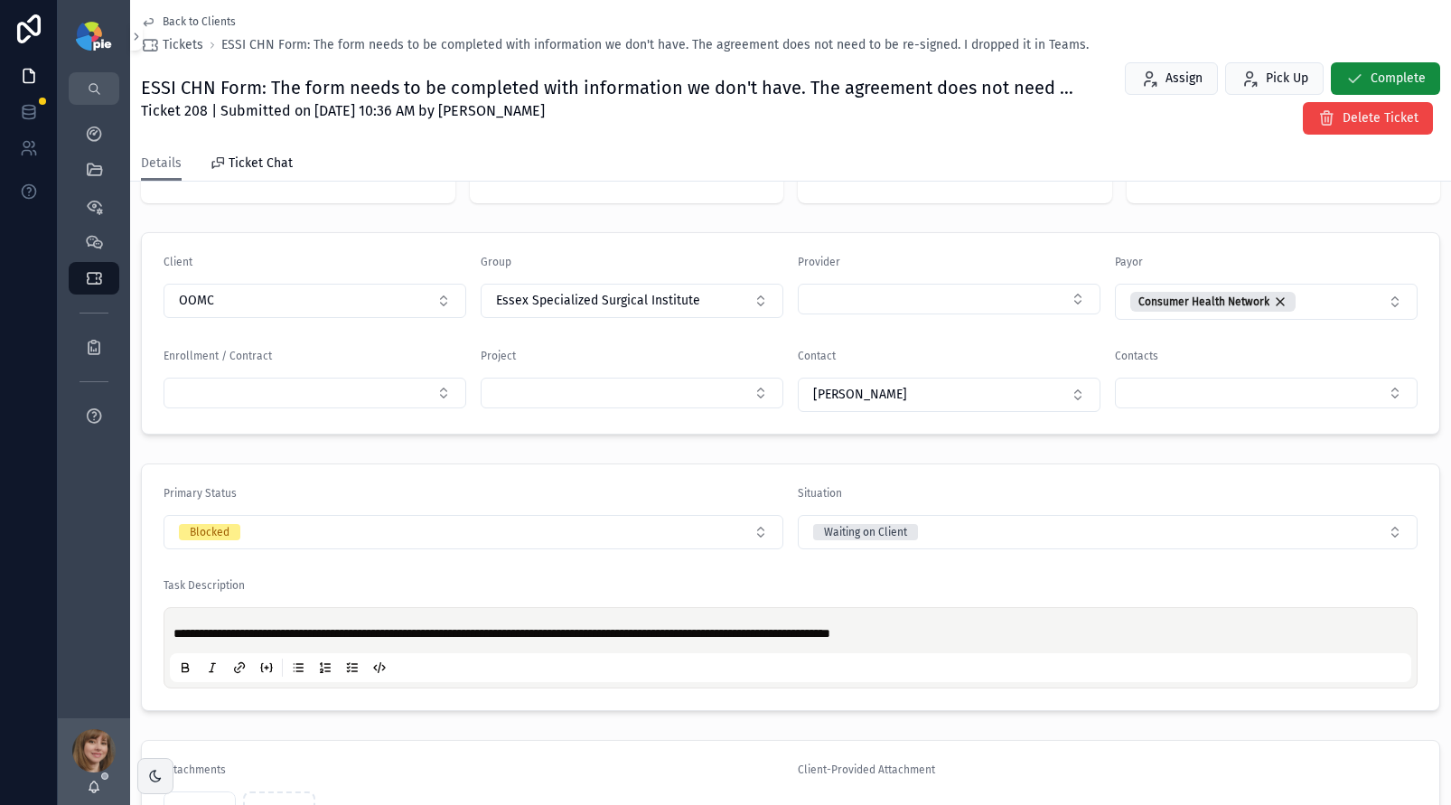
scroll to position [299, 0]
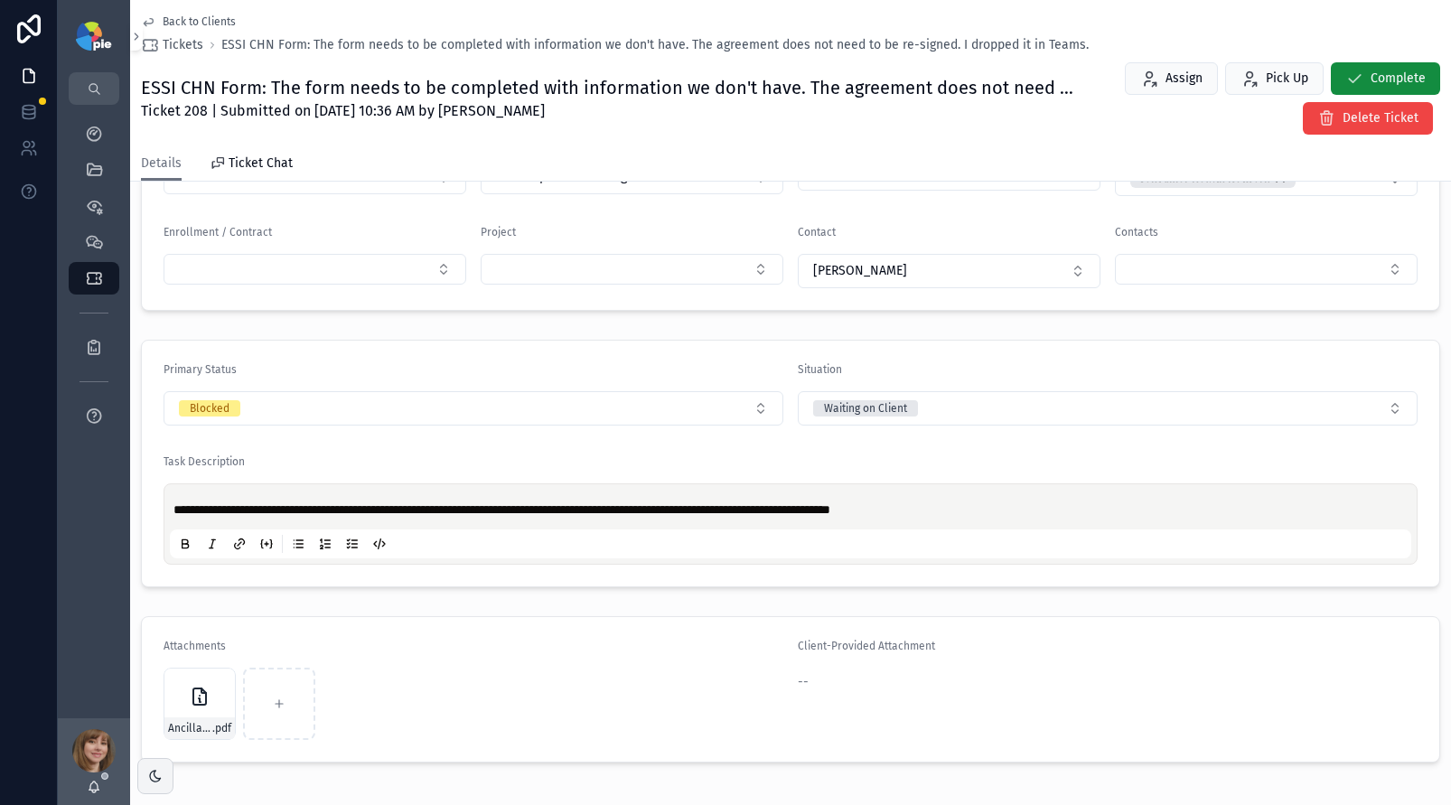
click at [183, 24] on span "Back to Clients" at bounding box center [199, 21] width 73 height 14
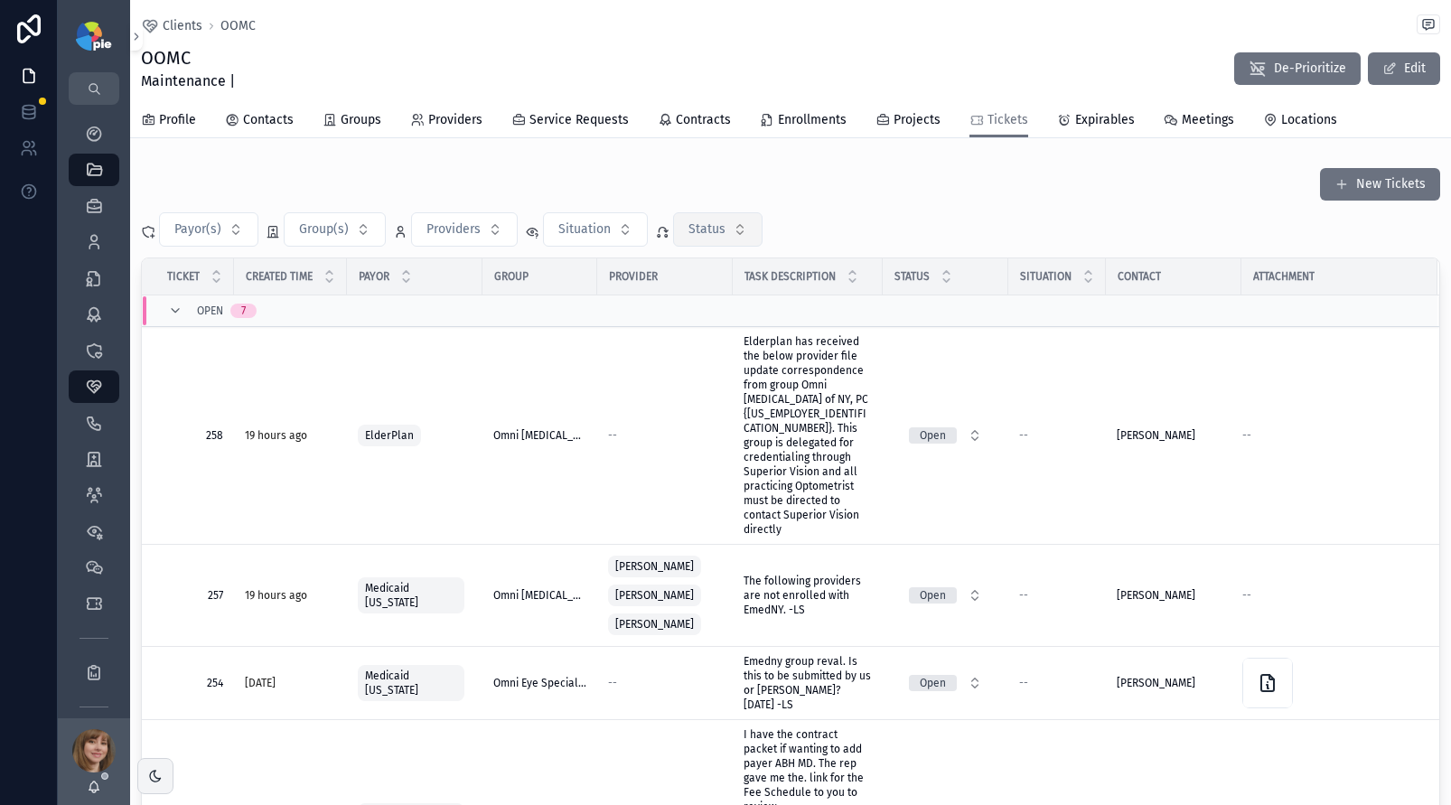
click at [710, 218] on button "Status" at bounding box center [717, 229] width 89 height 34
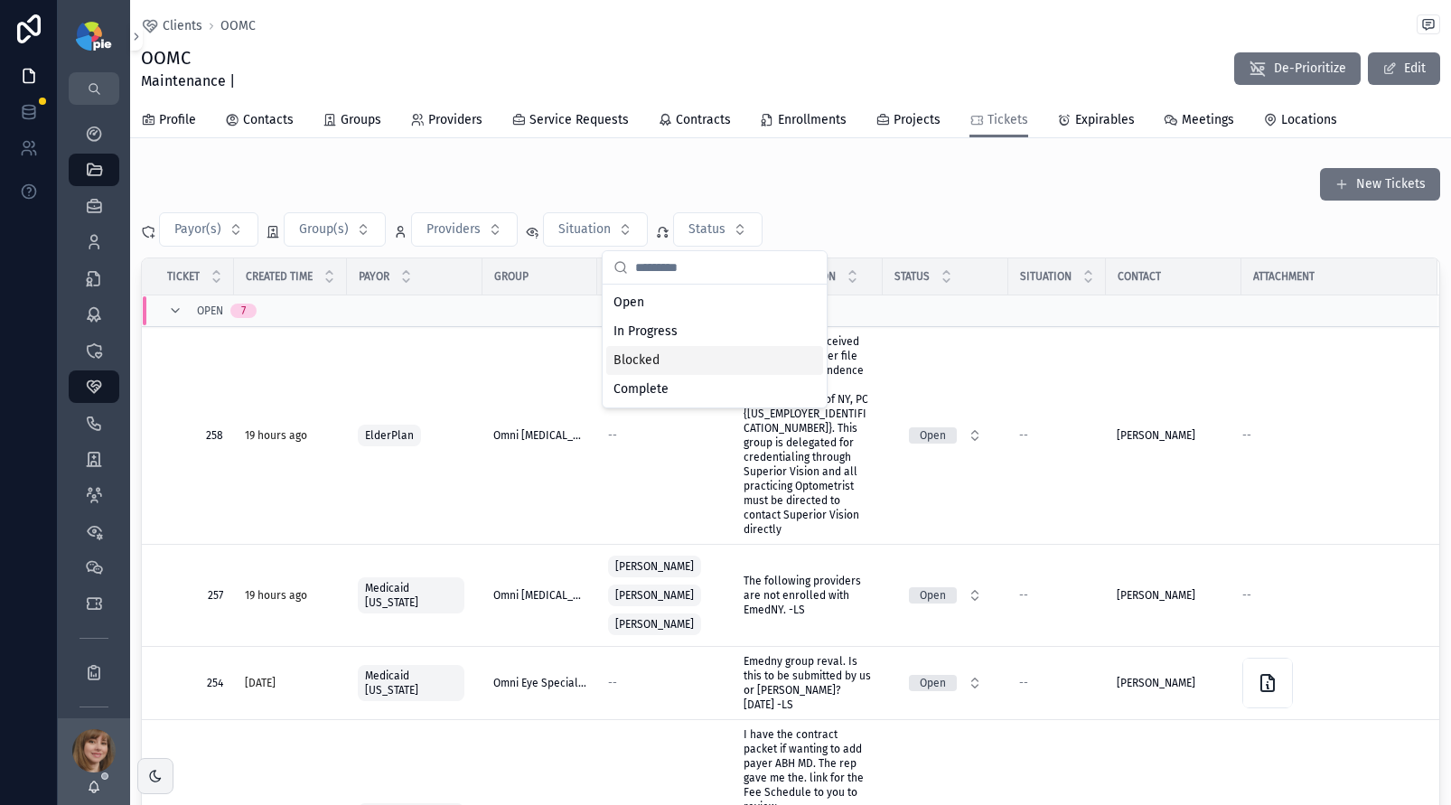
click at [660, 350] on div "Blocked" at bounding box center [714, 360] width 217 height 29
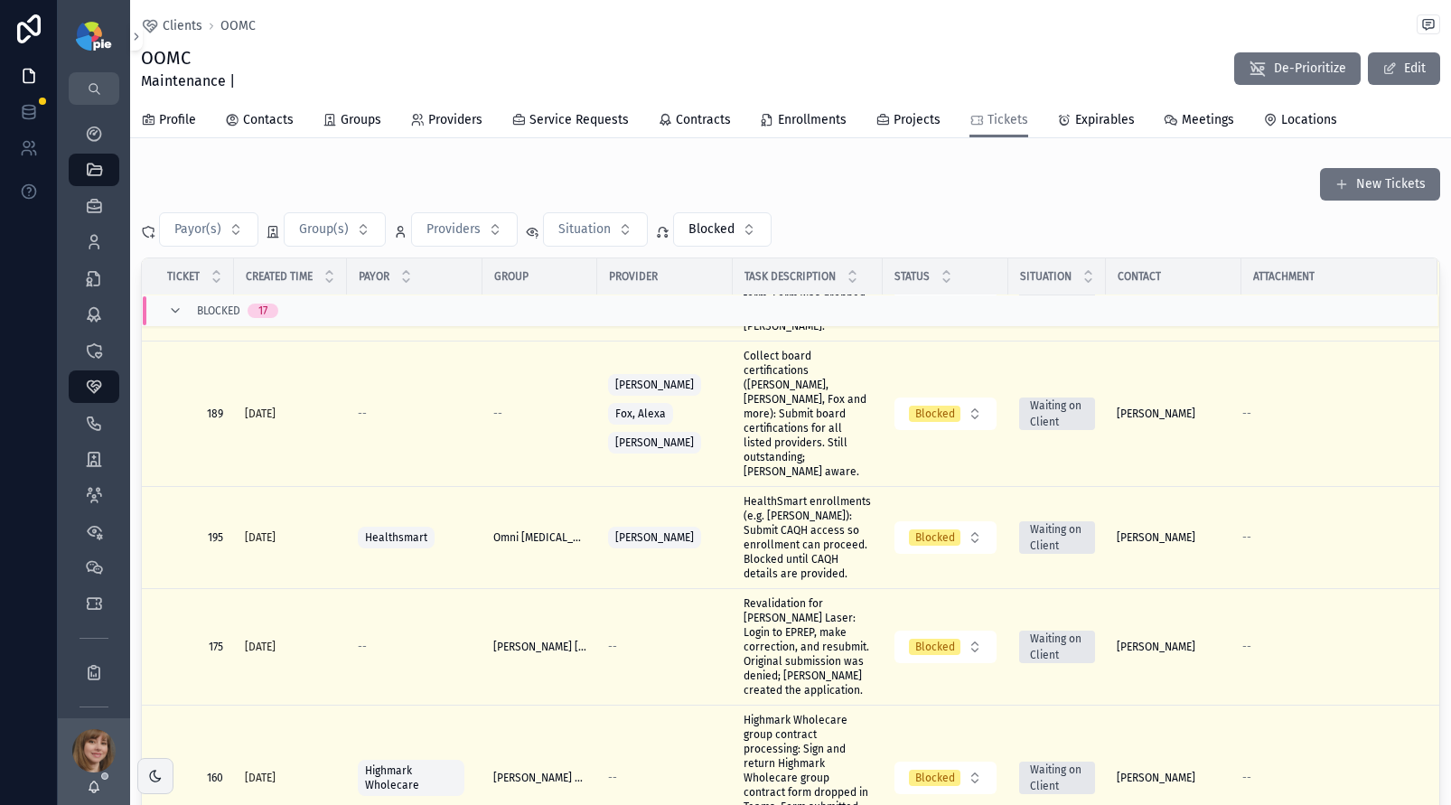
scroll to position [1537, 0]
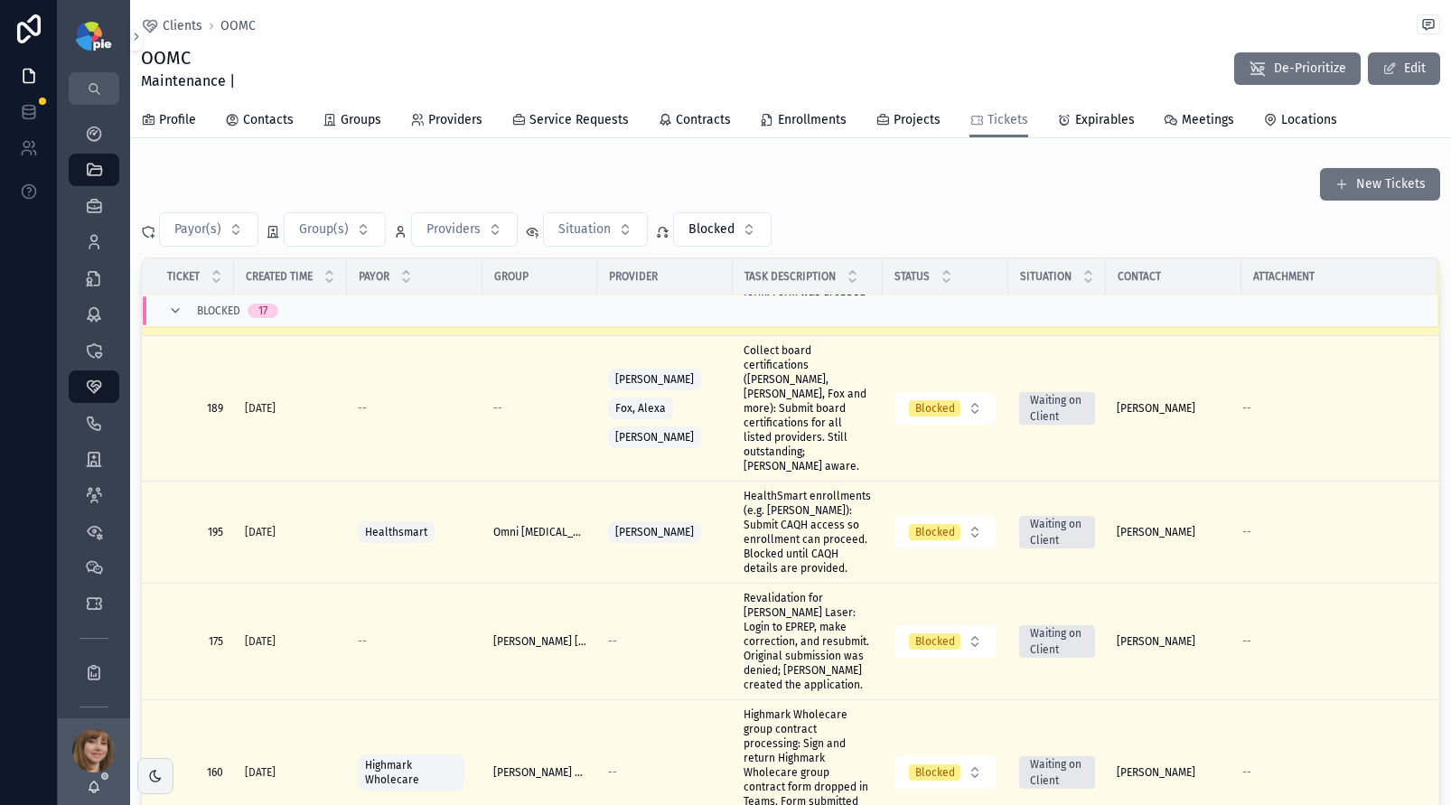
click at [769, 328] on span "Submit PHCS group interest form to Multiplan: Review and sign PHCS group intere…" at bounding box center [808, 277] width 128 height 101
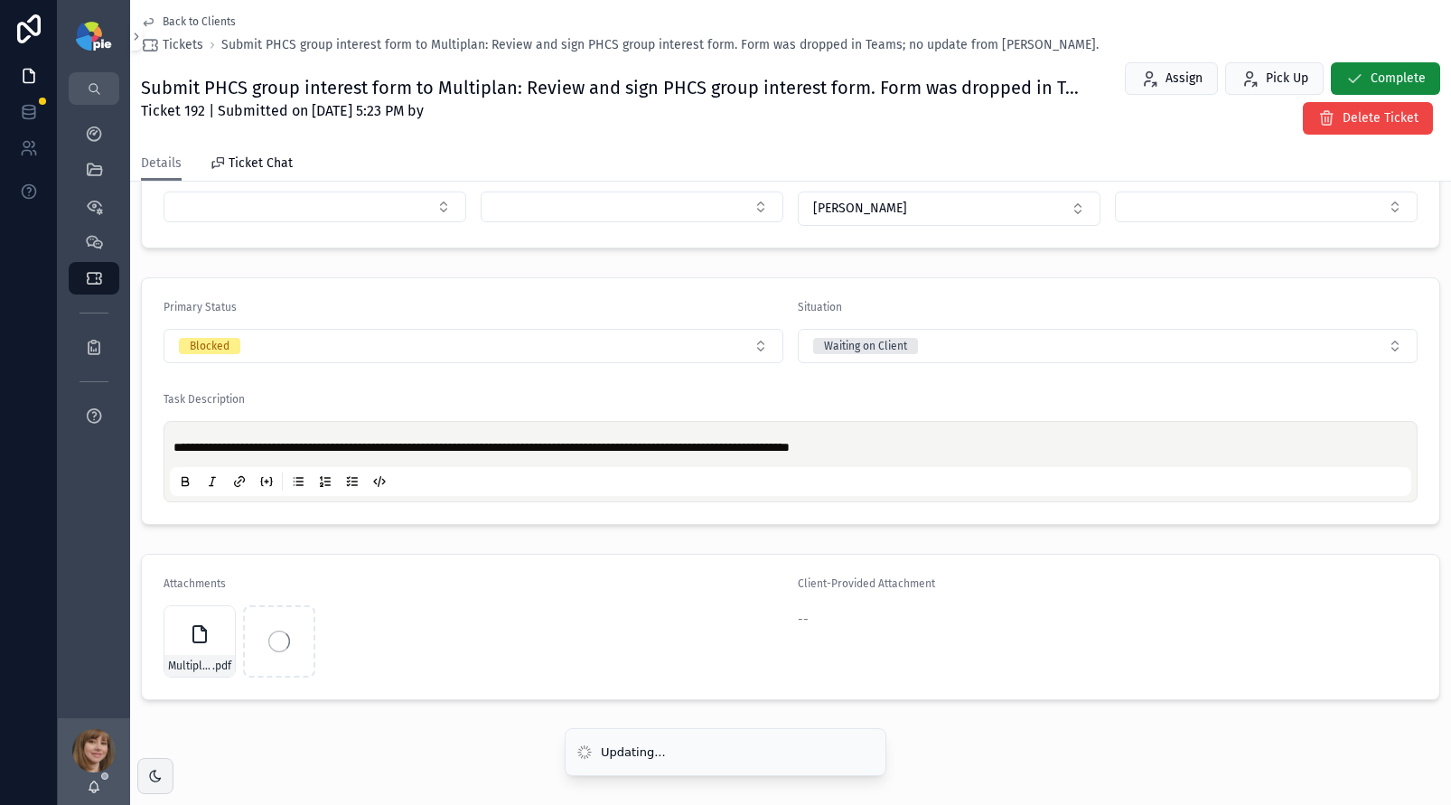
scroll to position [380, 0]
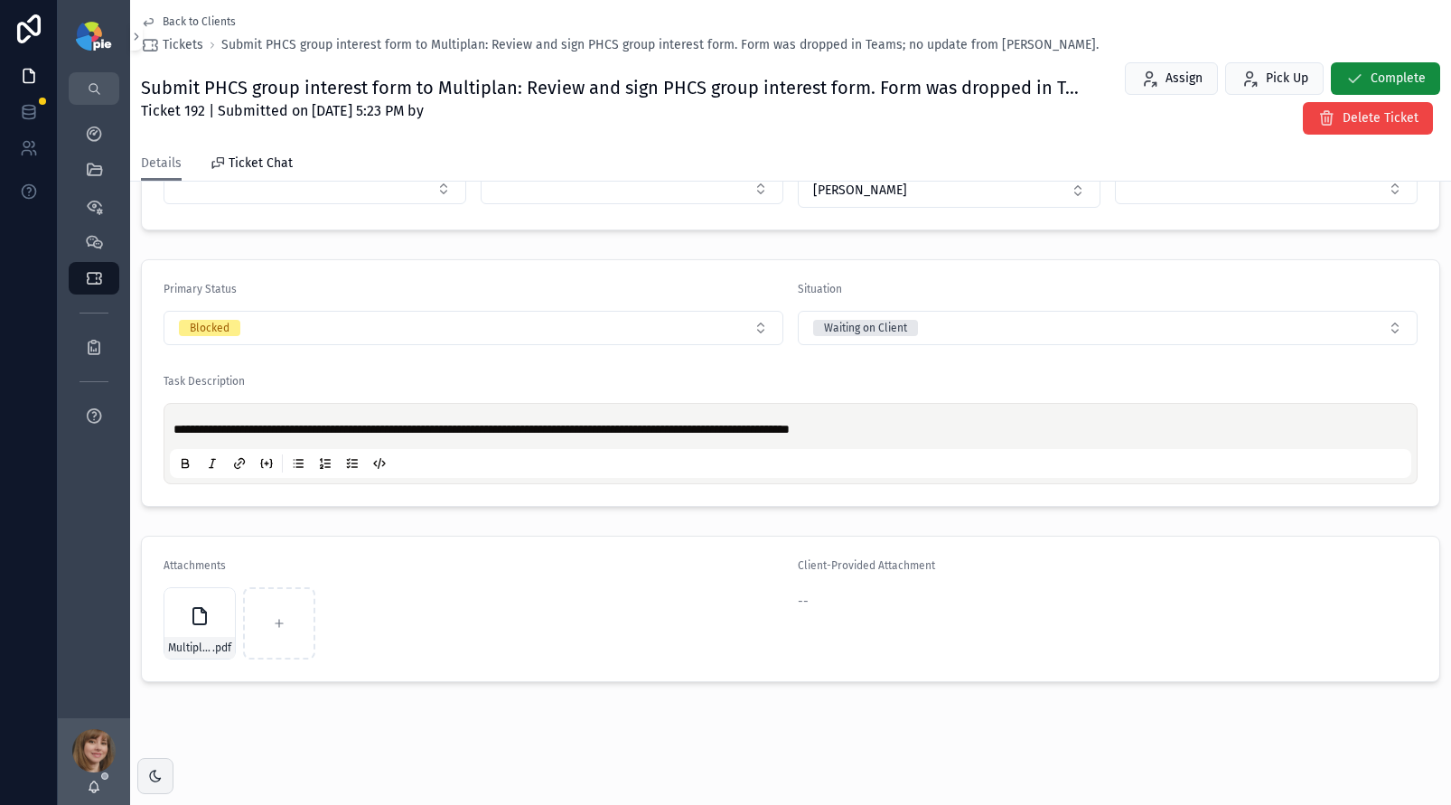
click at [202, 21] on span "Back to Clients" at bounding box center [199, 21] width 73 height 14
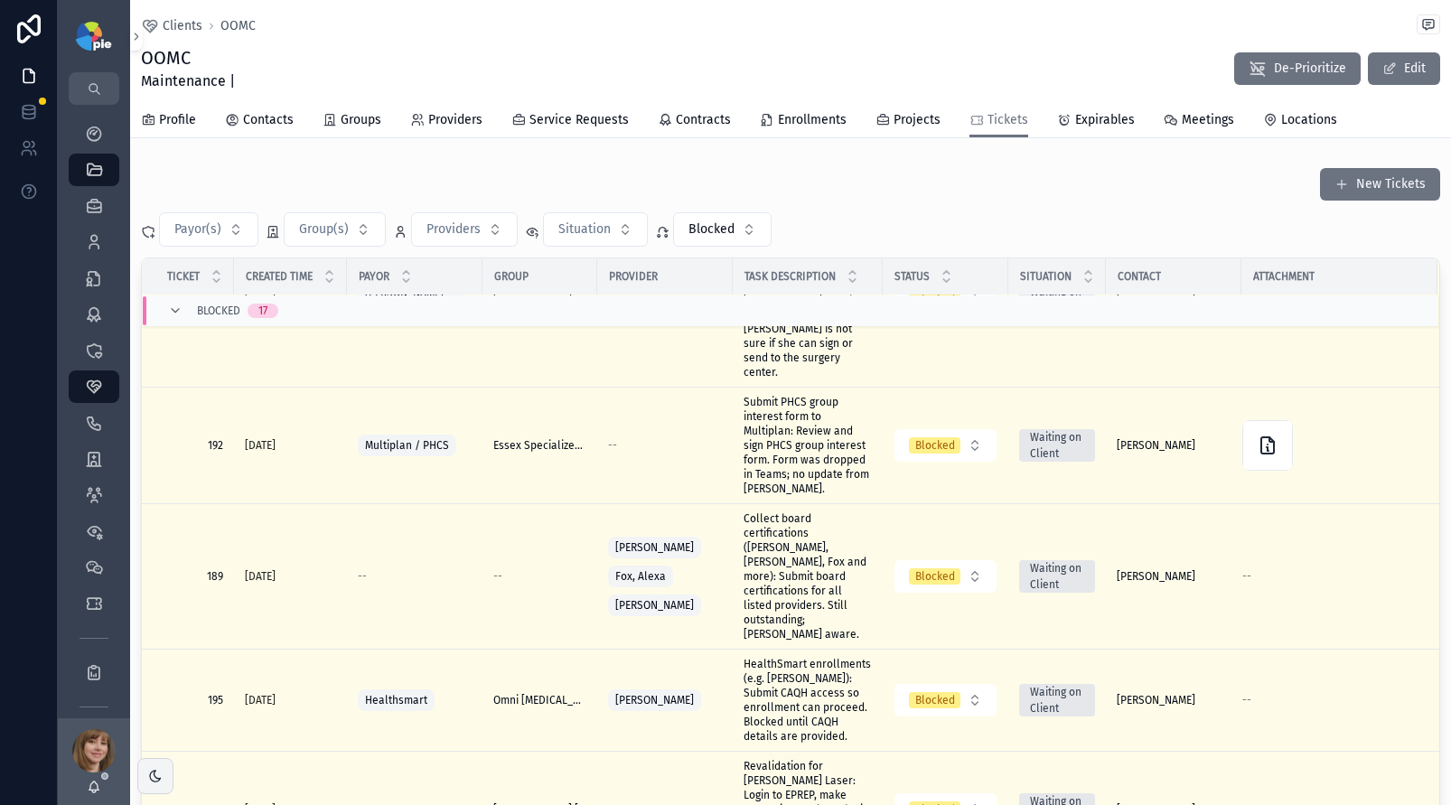
scroll to position [1380, 0]
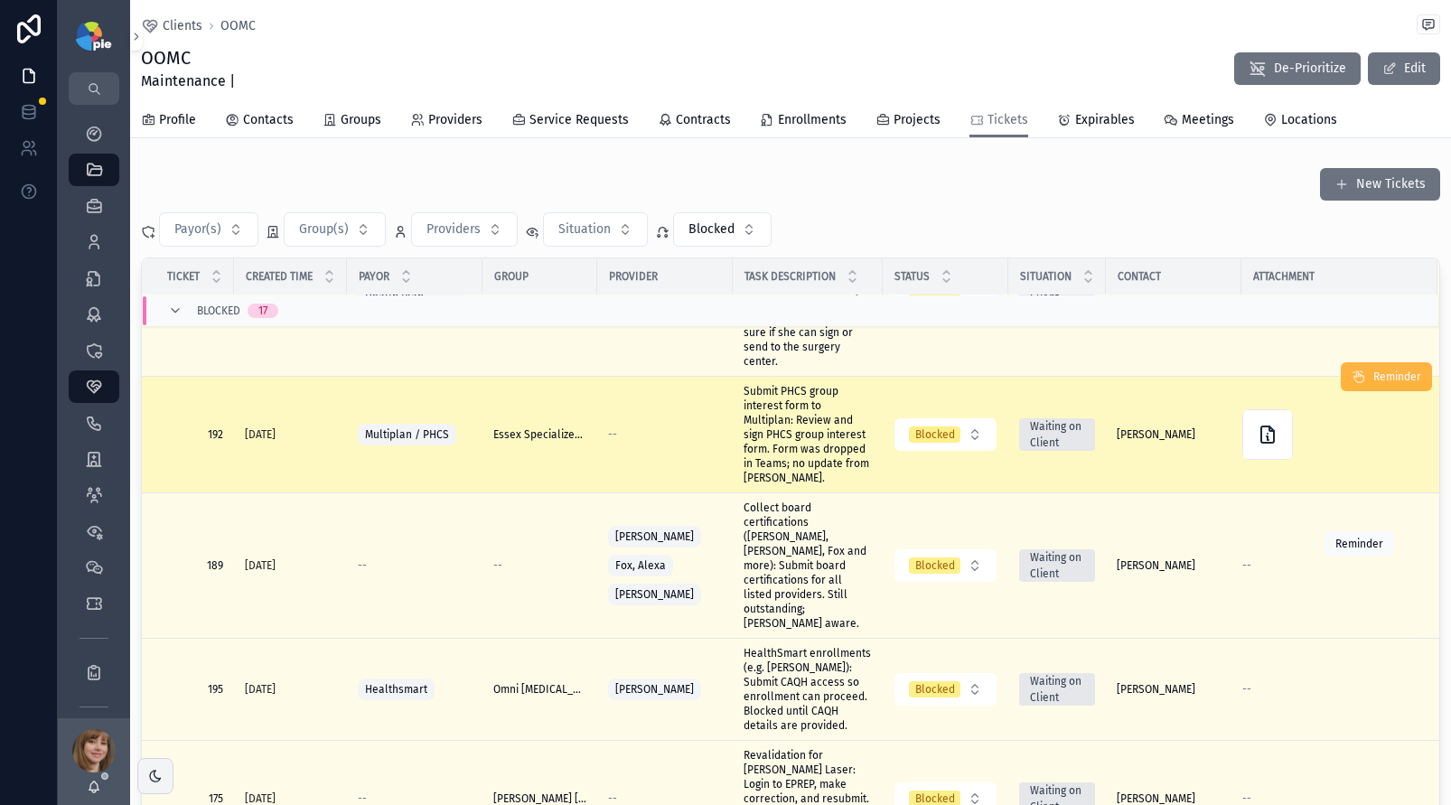
click at [1374, 384] on span "Reminder" at bounding box center [1398, 377] width 48 height 14
click at [91, 132] on icon "scrollable content" at bounding box center [94, 134] width 18 height 18
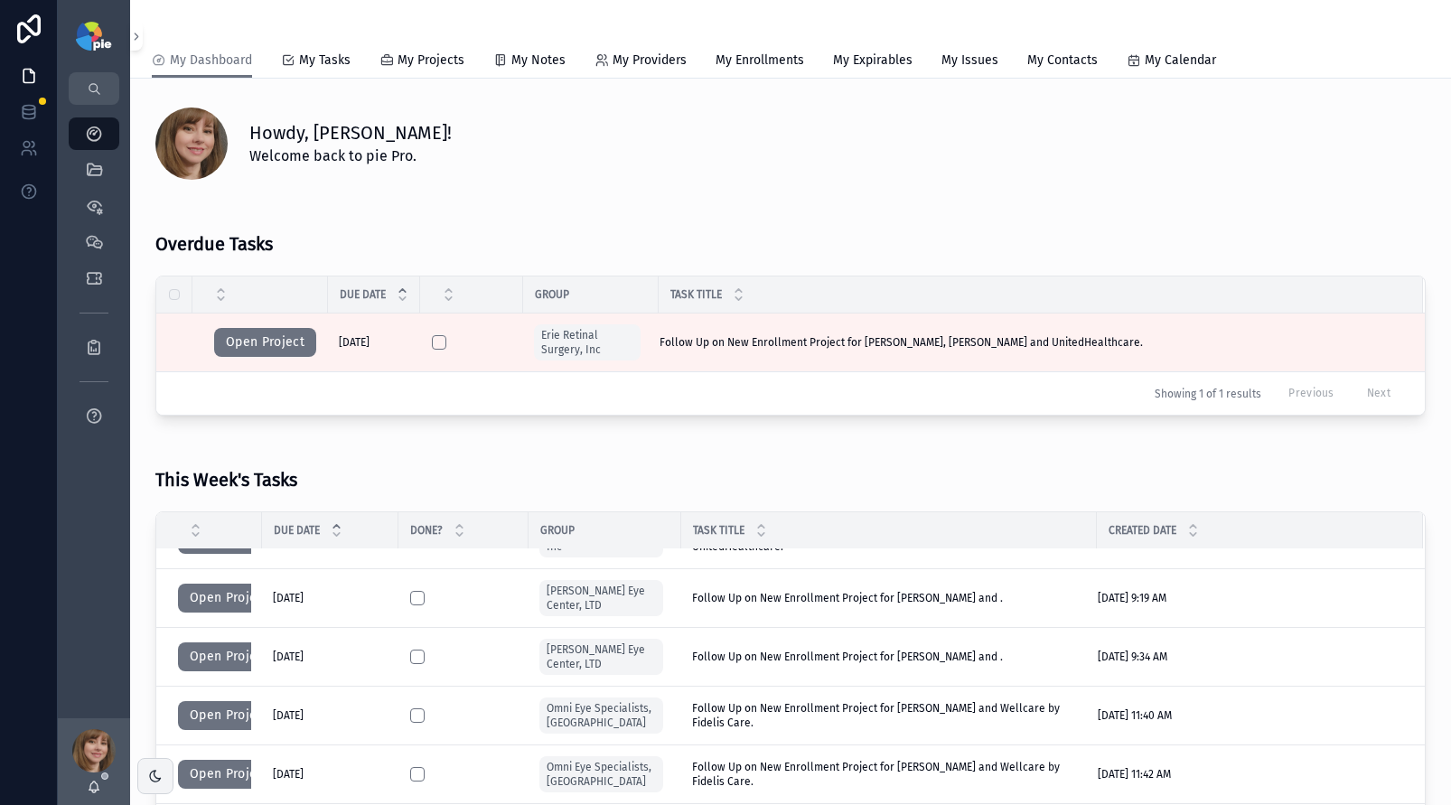
scroll to position [63, 0]
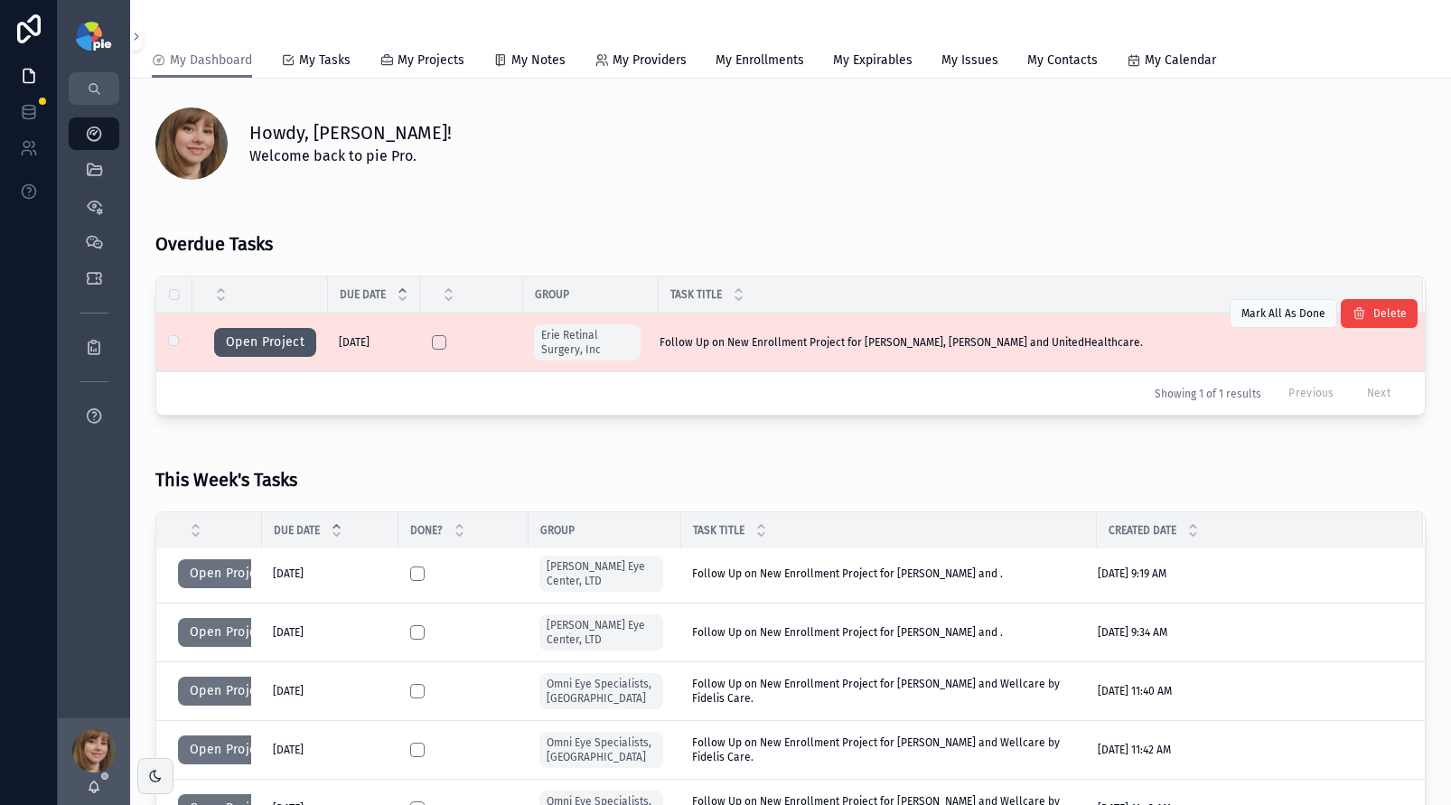
click at [285, 330] on button "Open Project" at bounding box center [265, 342] width 102 height 29
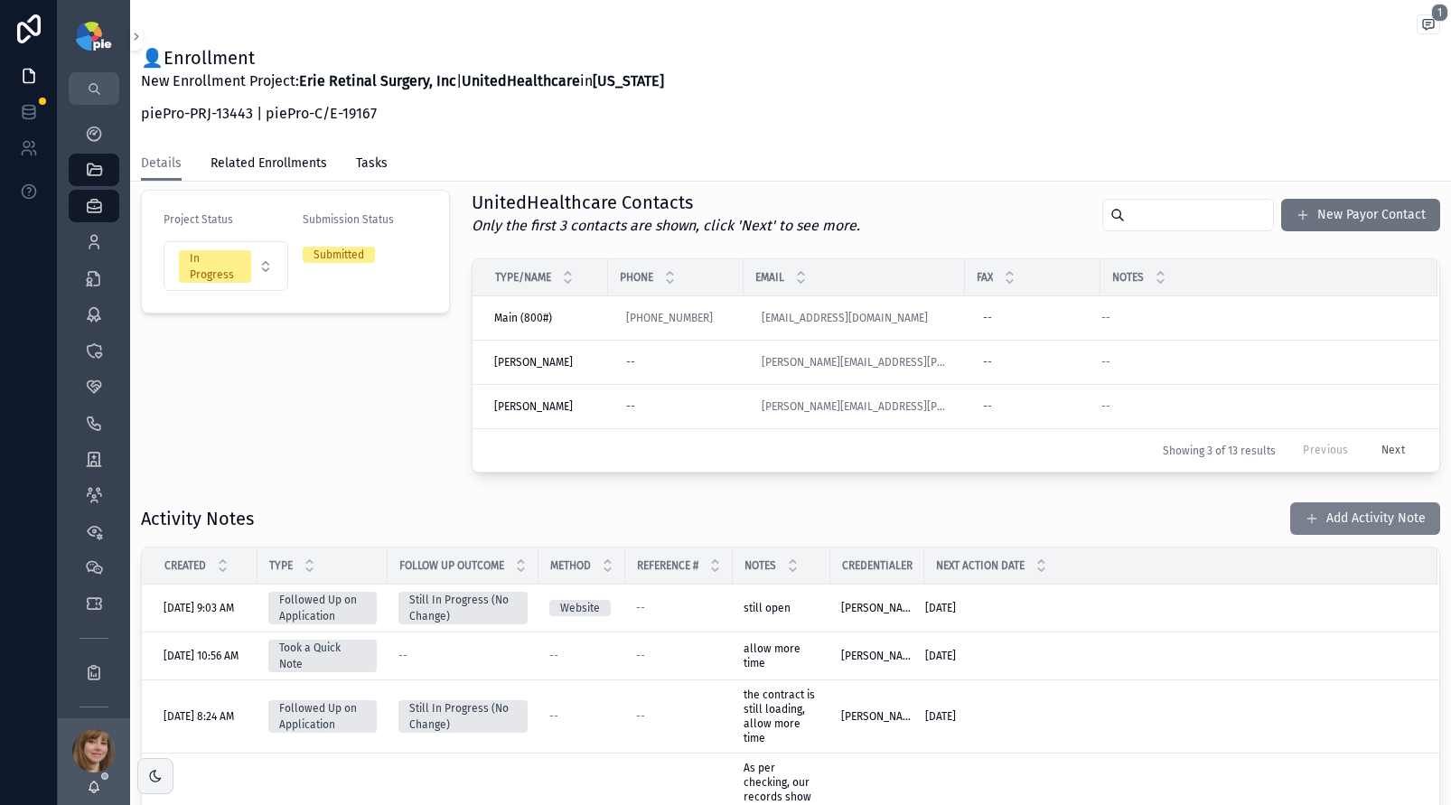
click at [1333, 512] on button "Add Activity Note" at bounding box center [1366, 518] width 150 height 33
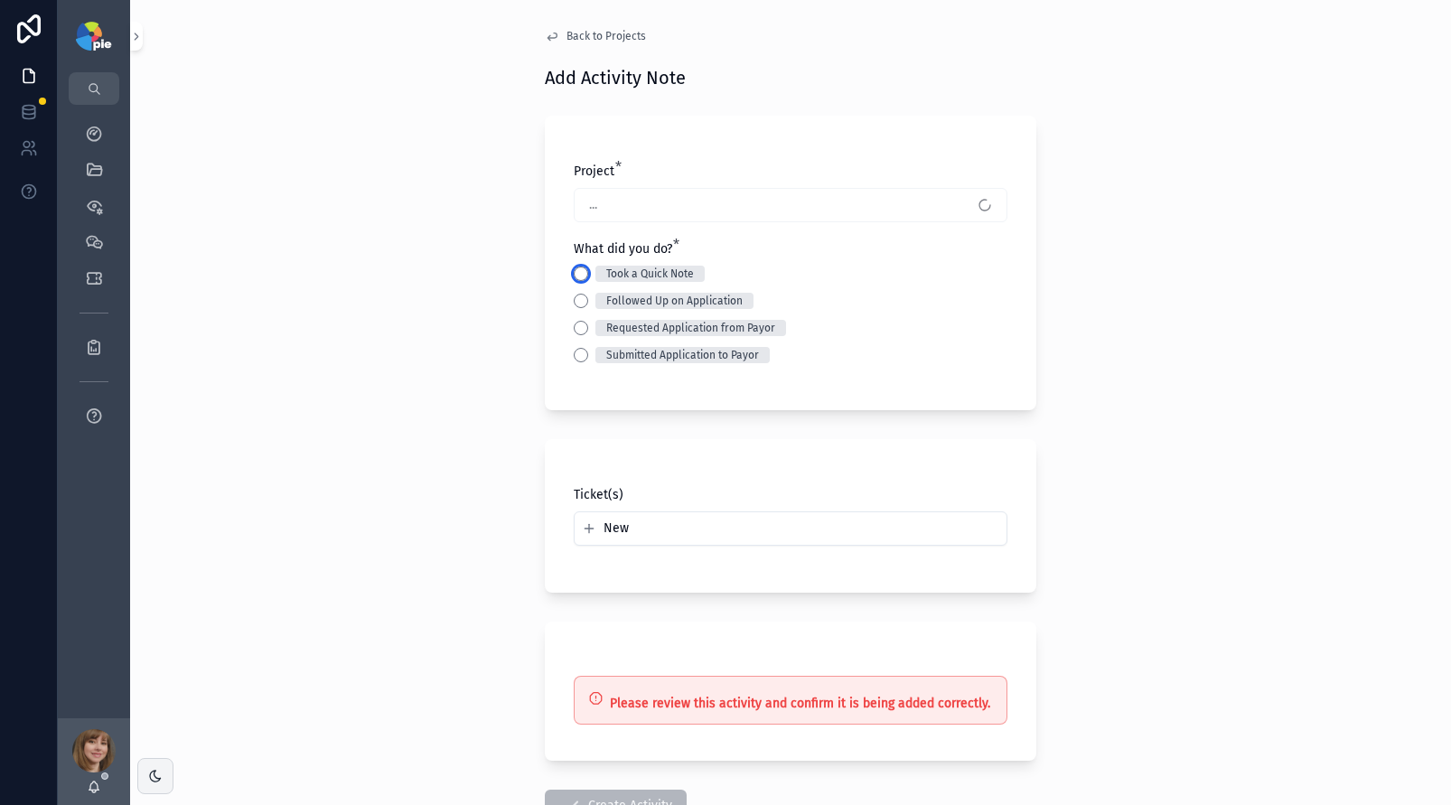
click at [578, 275] on button "Took a Quick Note" at bounding box center [581, 274] width 14 height 14
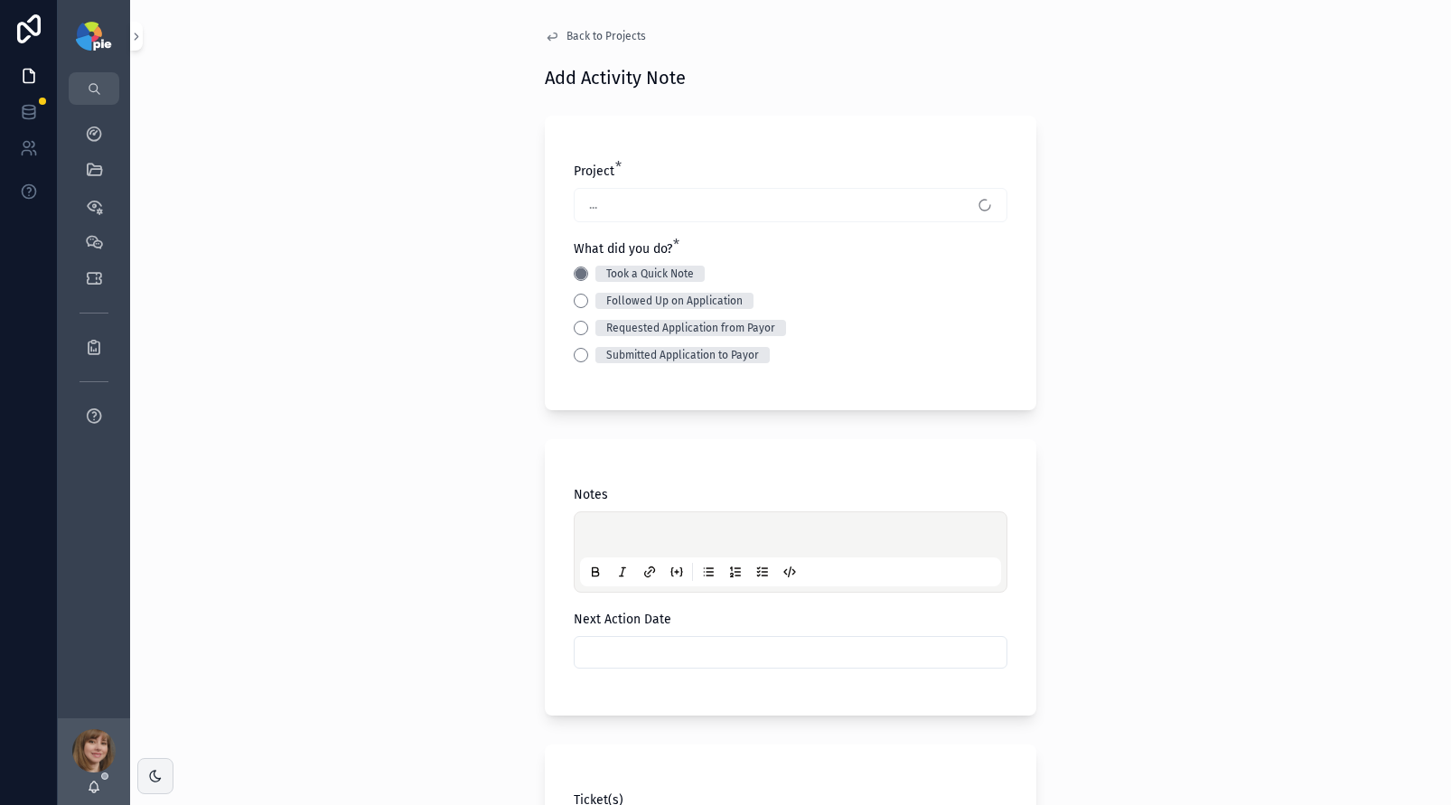
drag, startPoint x: 617, startPoint y: 519, endPoint x: 621, endPoint y: 536, distance: 17.5
click at [617, 521] on div "scrollable content" at bounding box center [790, 552] width 421 height 69
click at [621, 536] on p "scrollable content" at bounding box center [794, 538] width 421 height 18
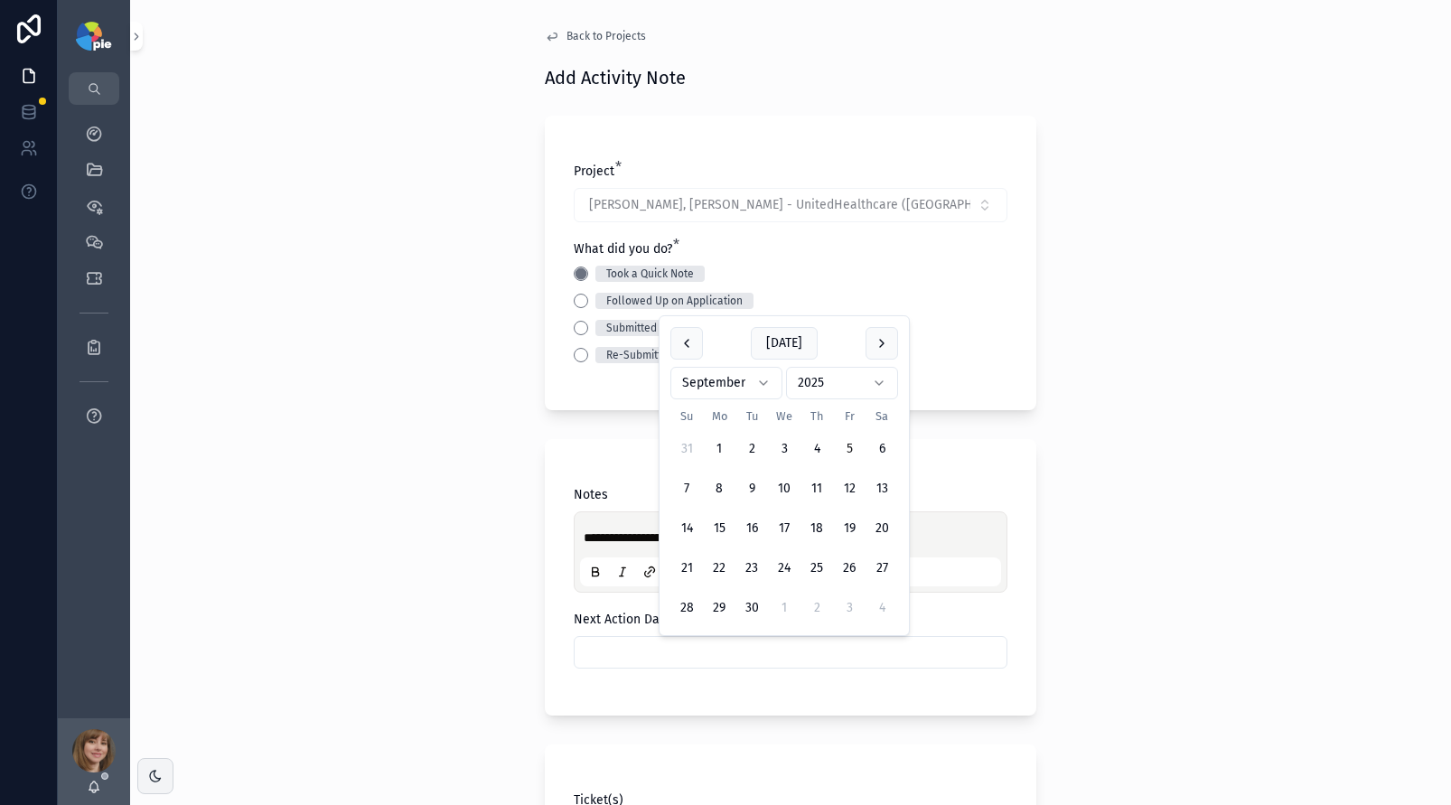
click at [619, 649] on input "scrollable content" at bounding box center [791, 652] width 432 height 25
click at [717, 488] on button "8" at bounding box center [719, 489] width 33 height 33
type input "********"
click at [358, 498] on div "**********" at bounding box center [790, 402] width 1321 height 805
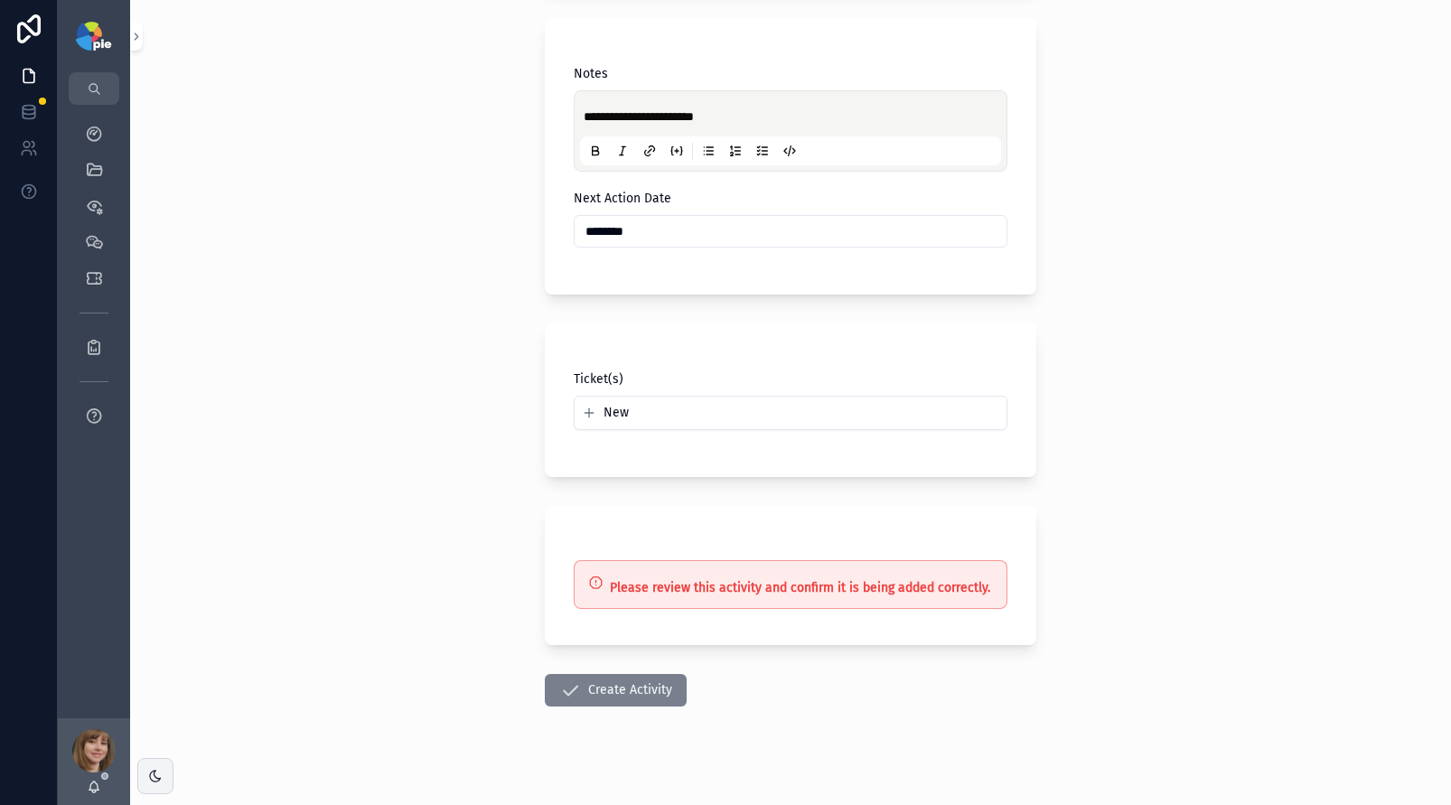
scroll to position [438, 0]
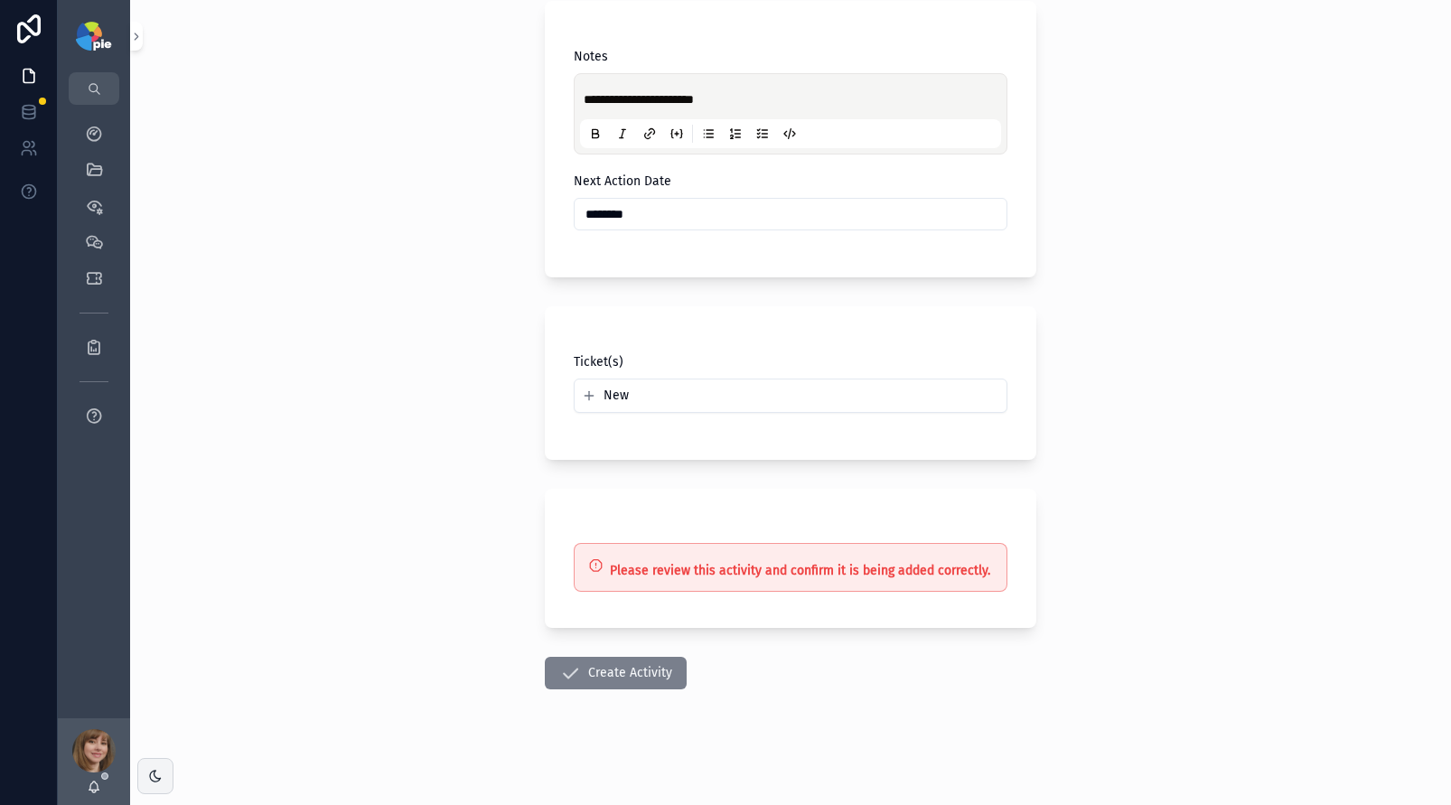
click at [587, 670] on button "Create Activity" at bounding box center [616, 673] width 142 height 33
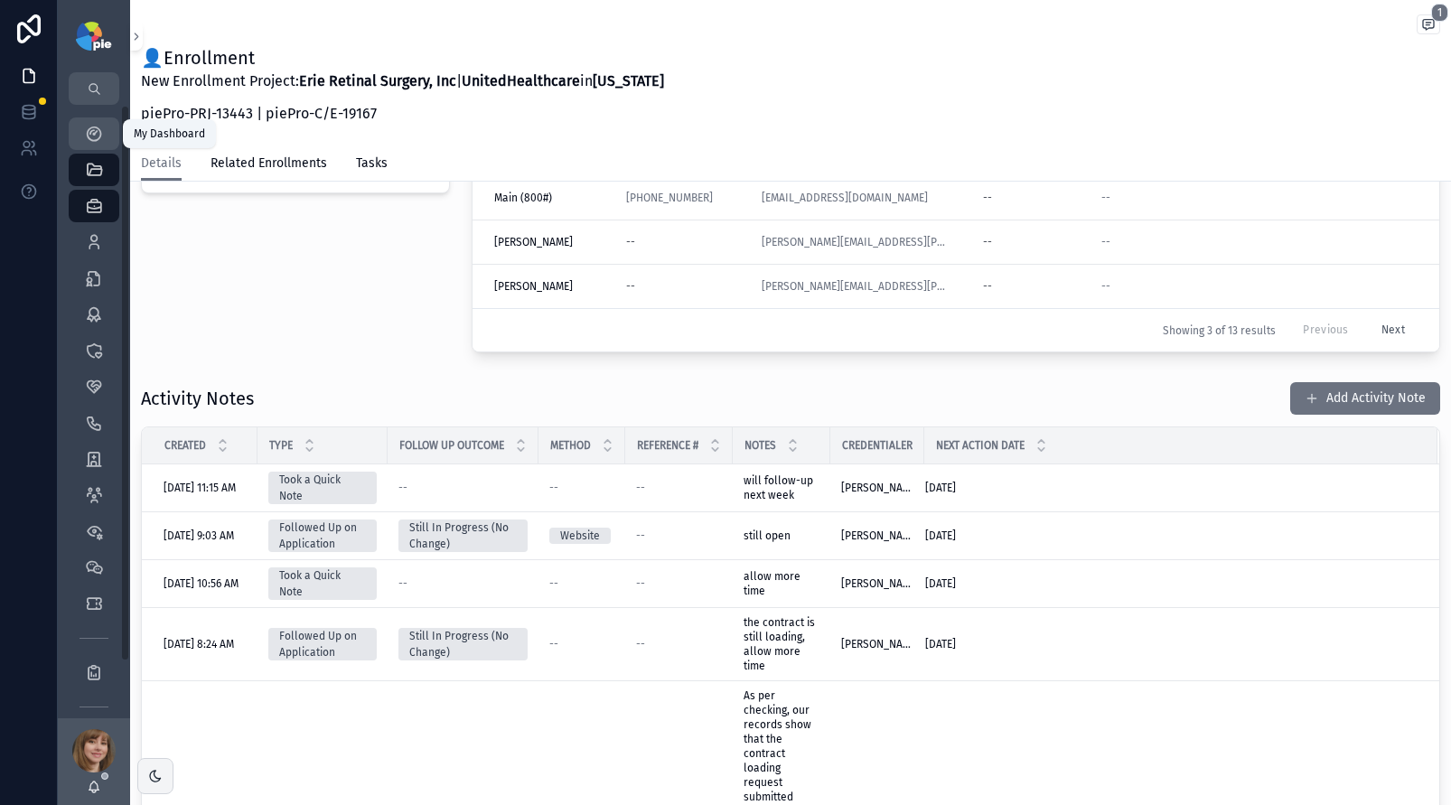
click at [99, 136] on icon "scrollable content" at bounding box center [94, 134] width 18 height 18
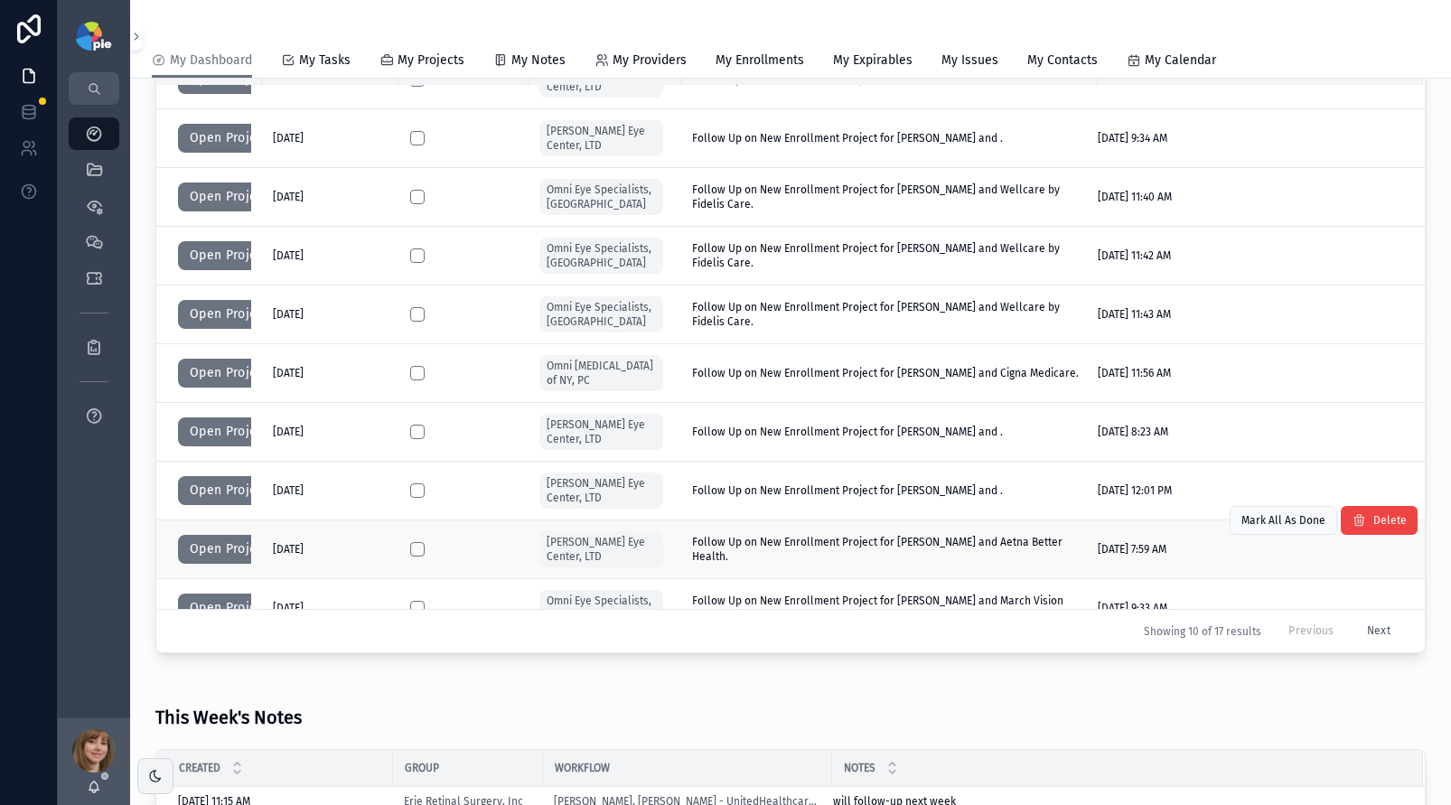
scroll to position [33, 0]
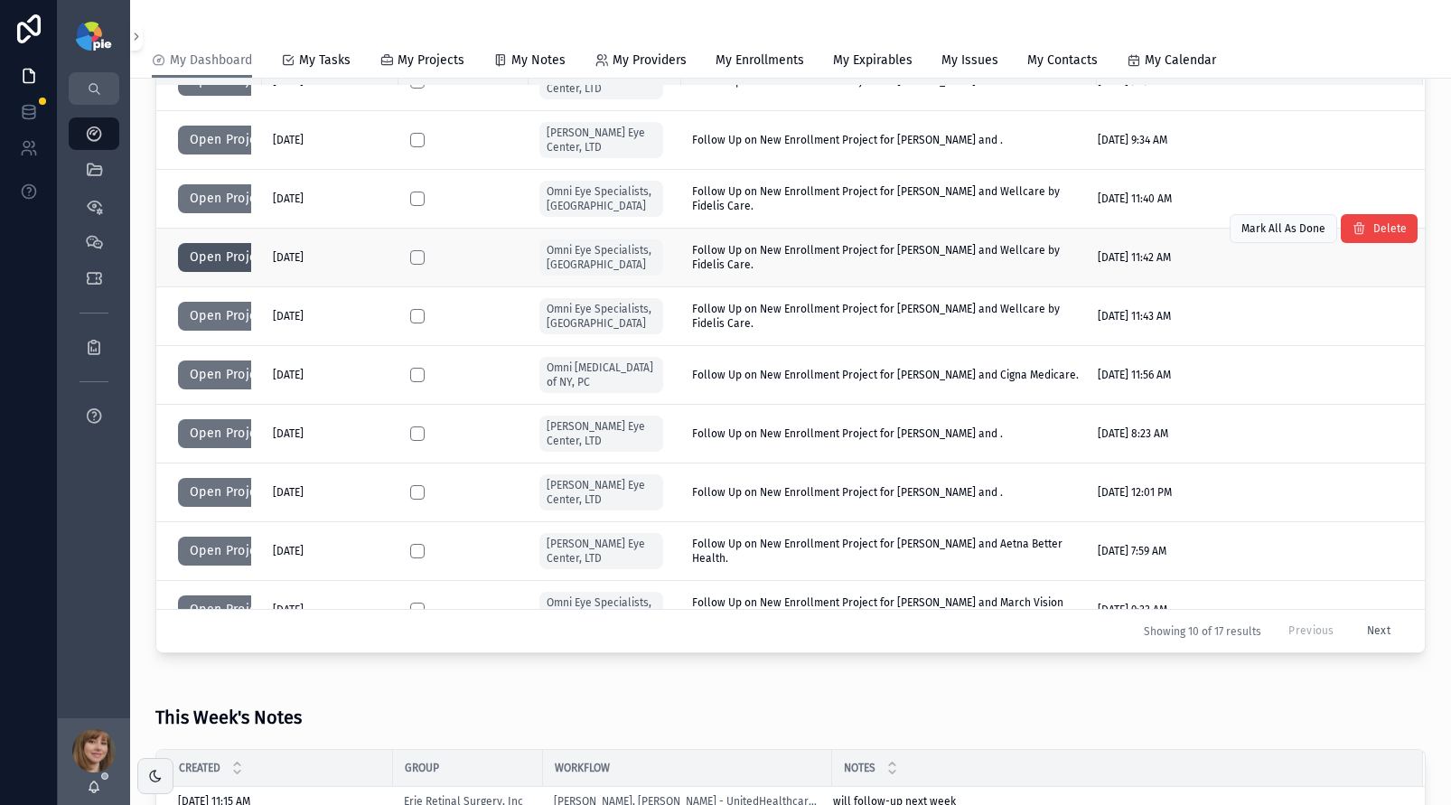
click at [230, 256] on button "Open Project" at bounding box center [229, 257] width 102 height 29
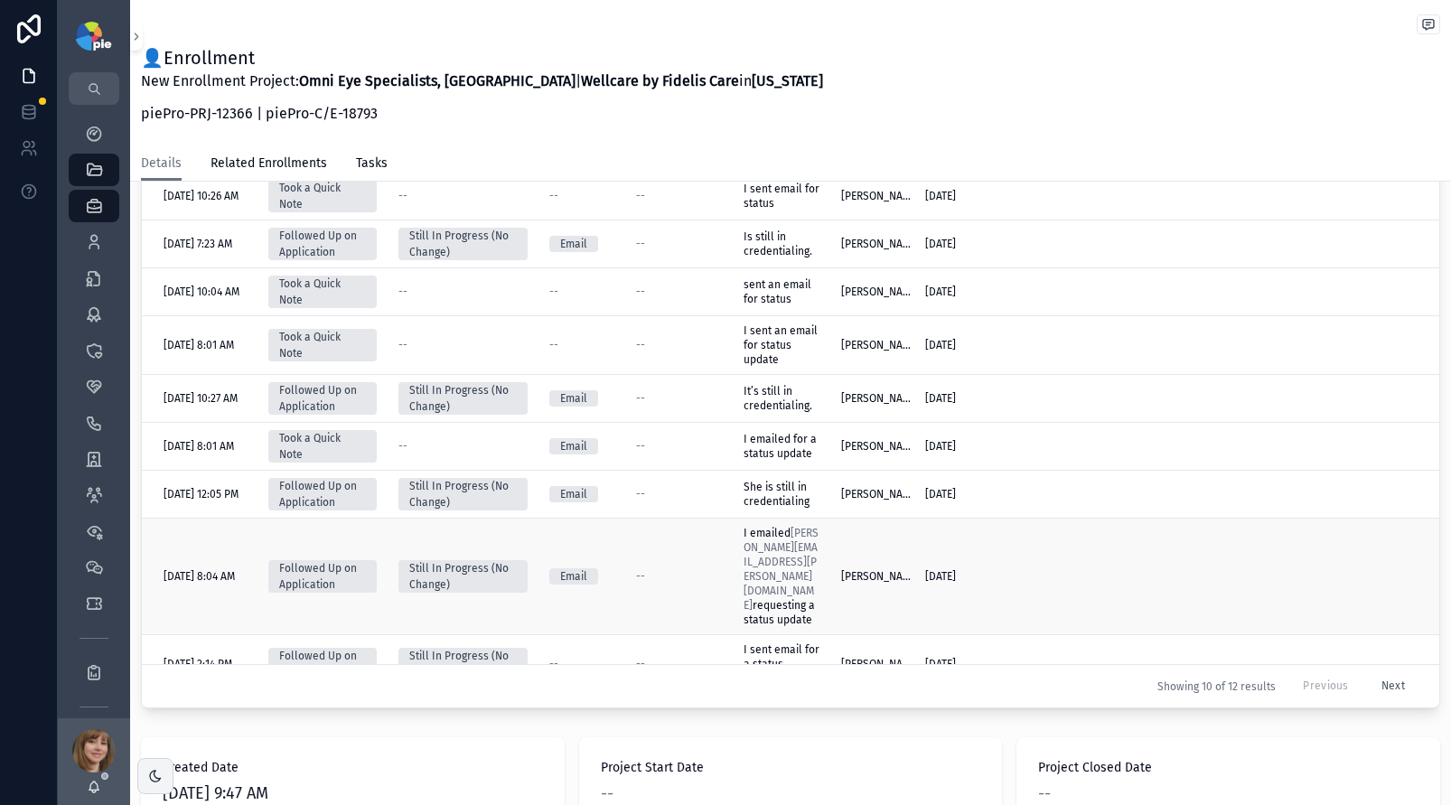
scroll to position [799, 0]
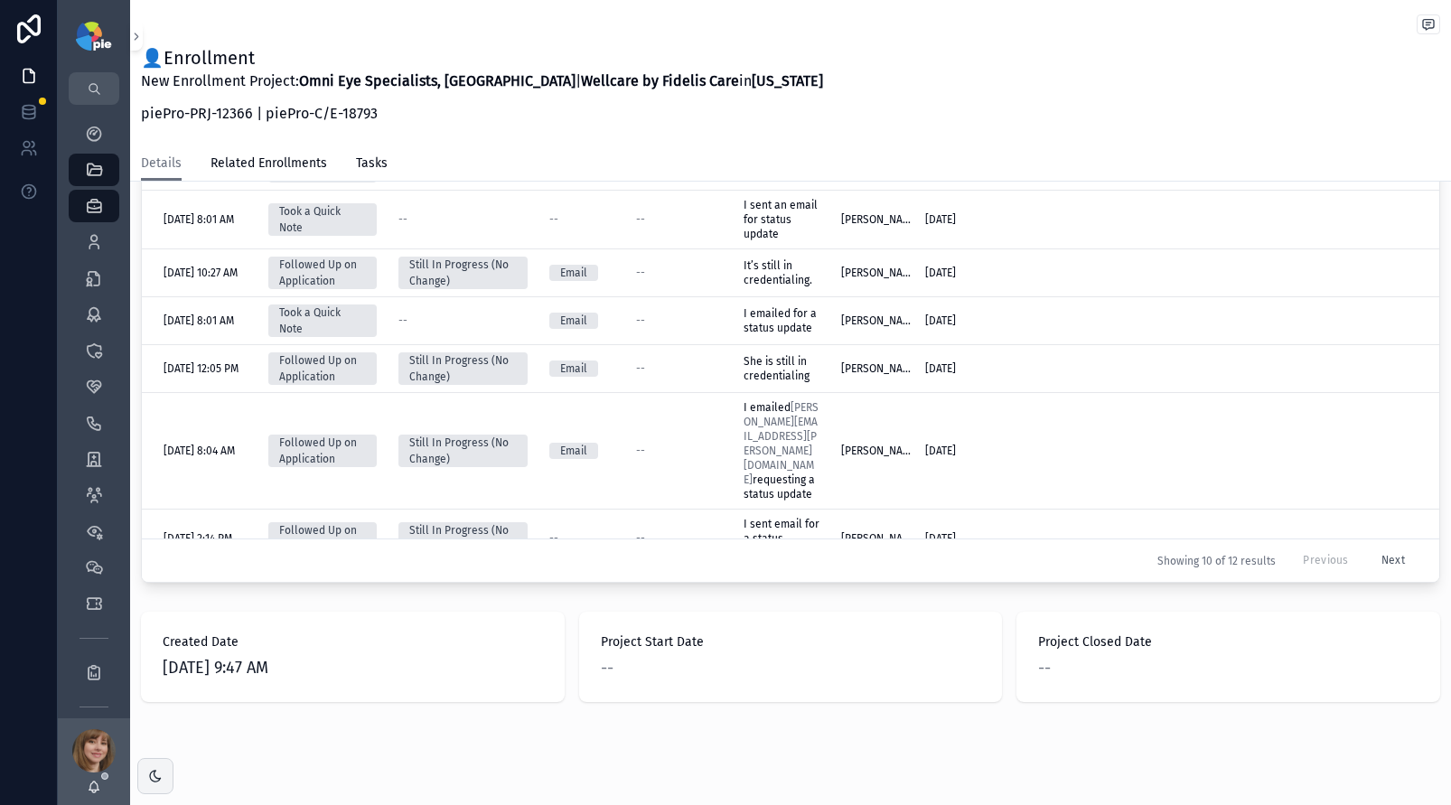
click at [1376, 561] on button "Next" at bounding box center [1393, 561] width 49 height 28
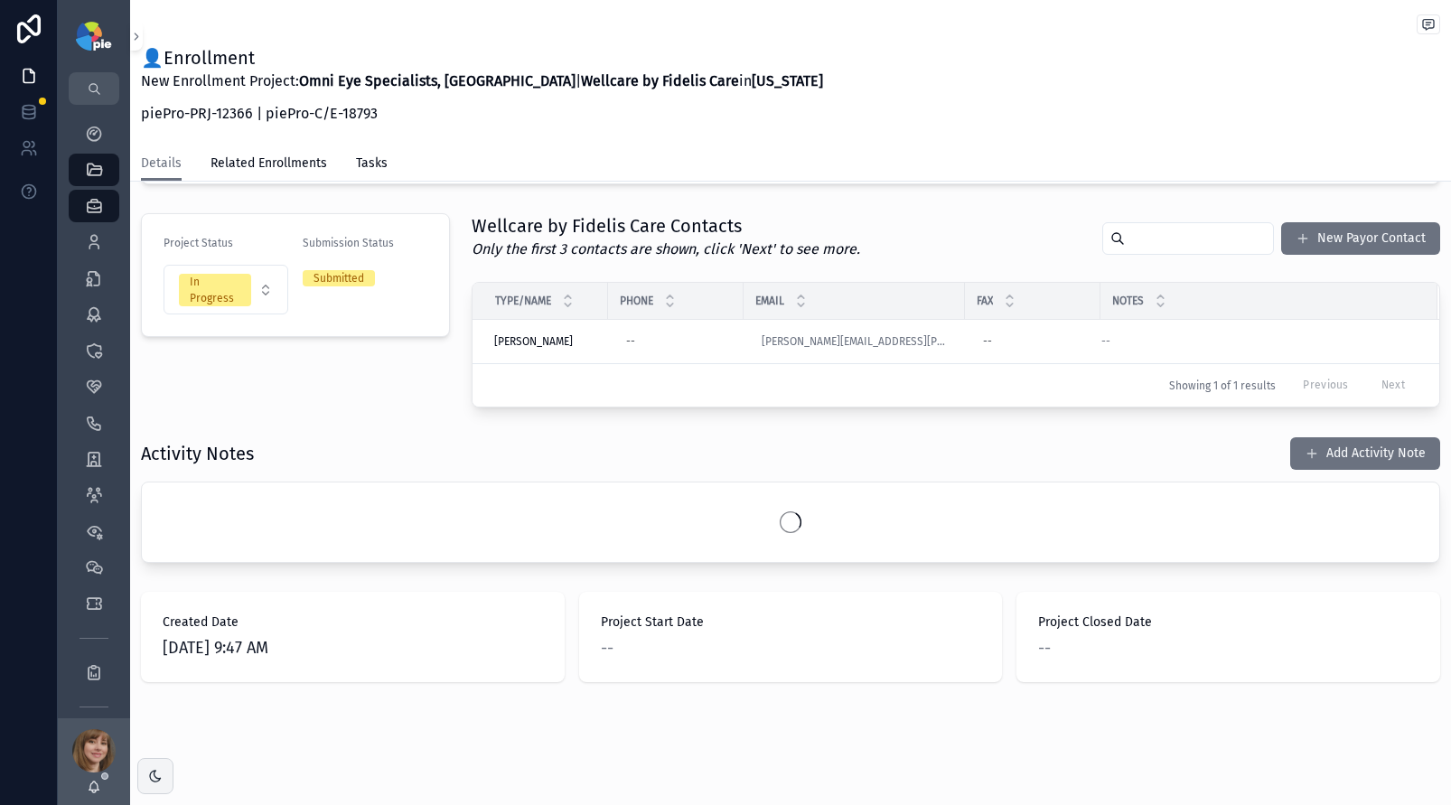
scroll to position [526, 0]
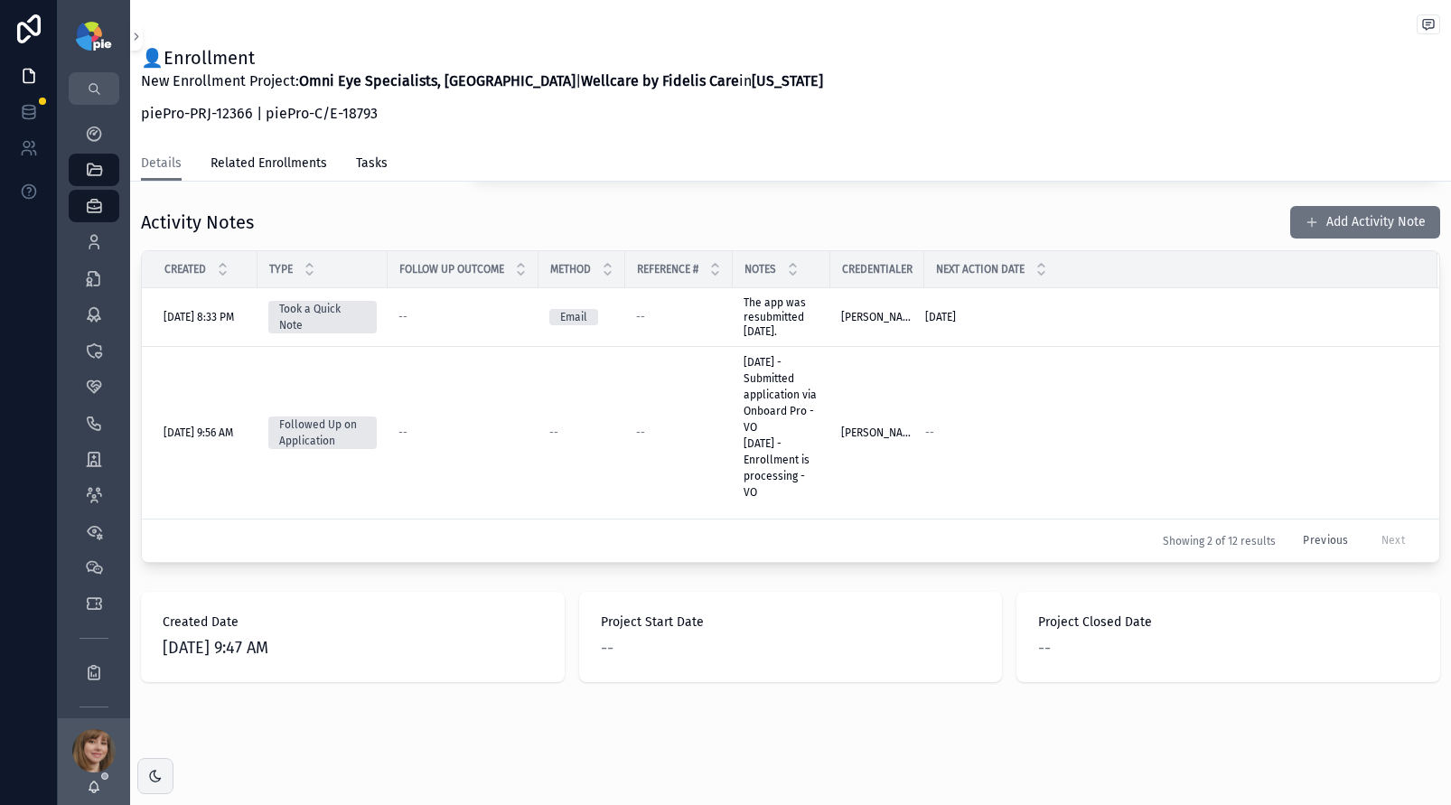
click at [1307, 540] on button "Previous" at bounding box center [1326, 541] width 70 height 28
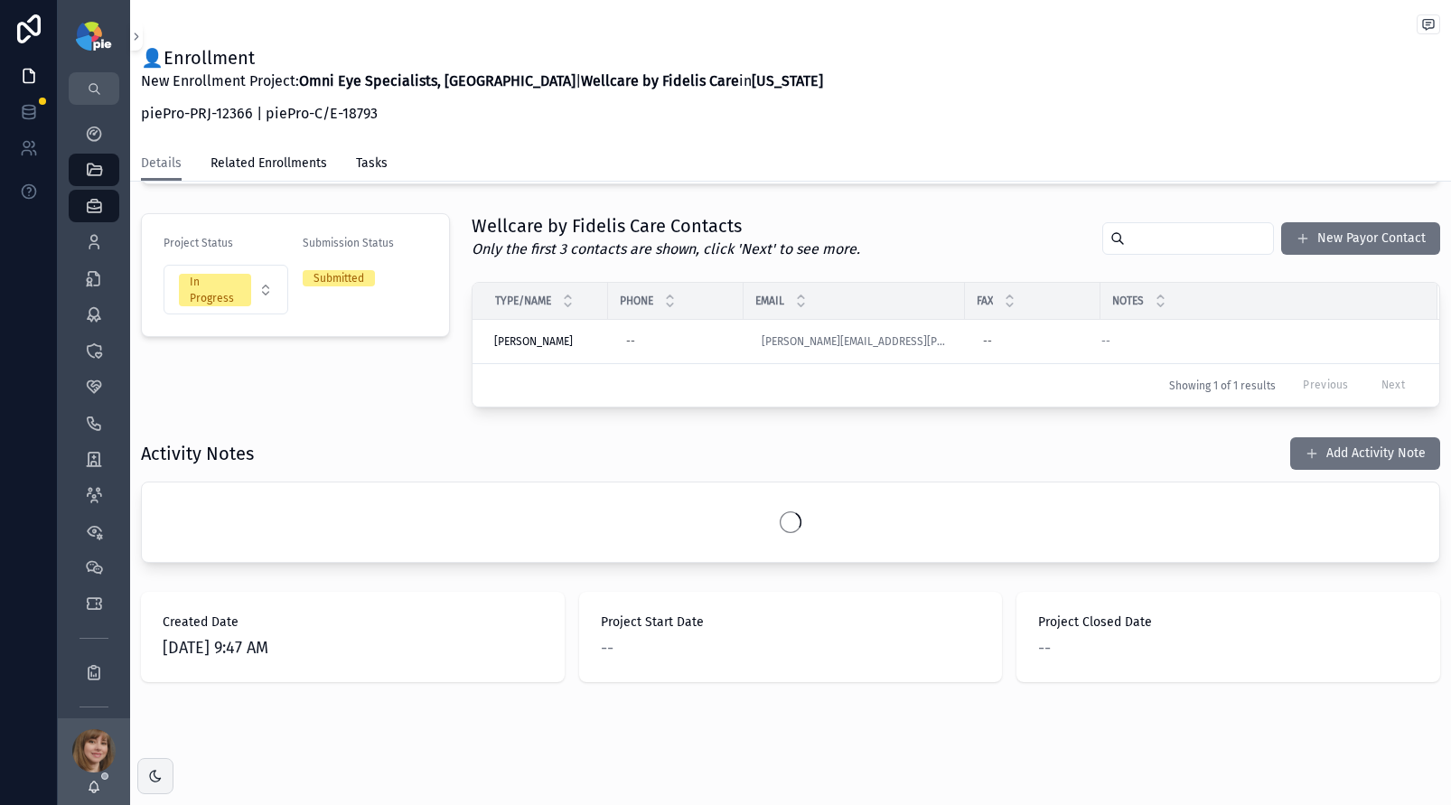
scroll to position [526, 0]
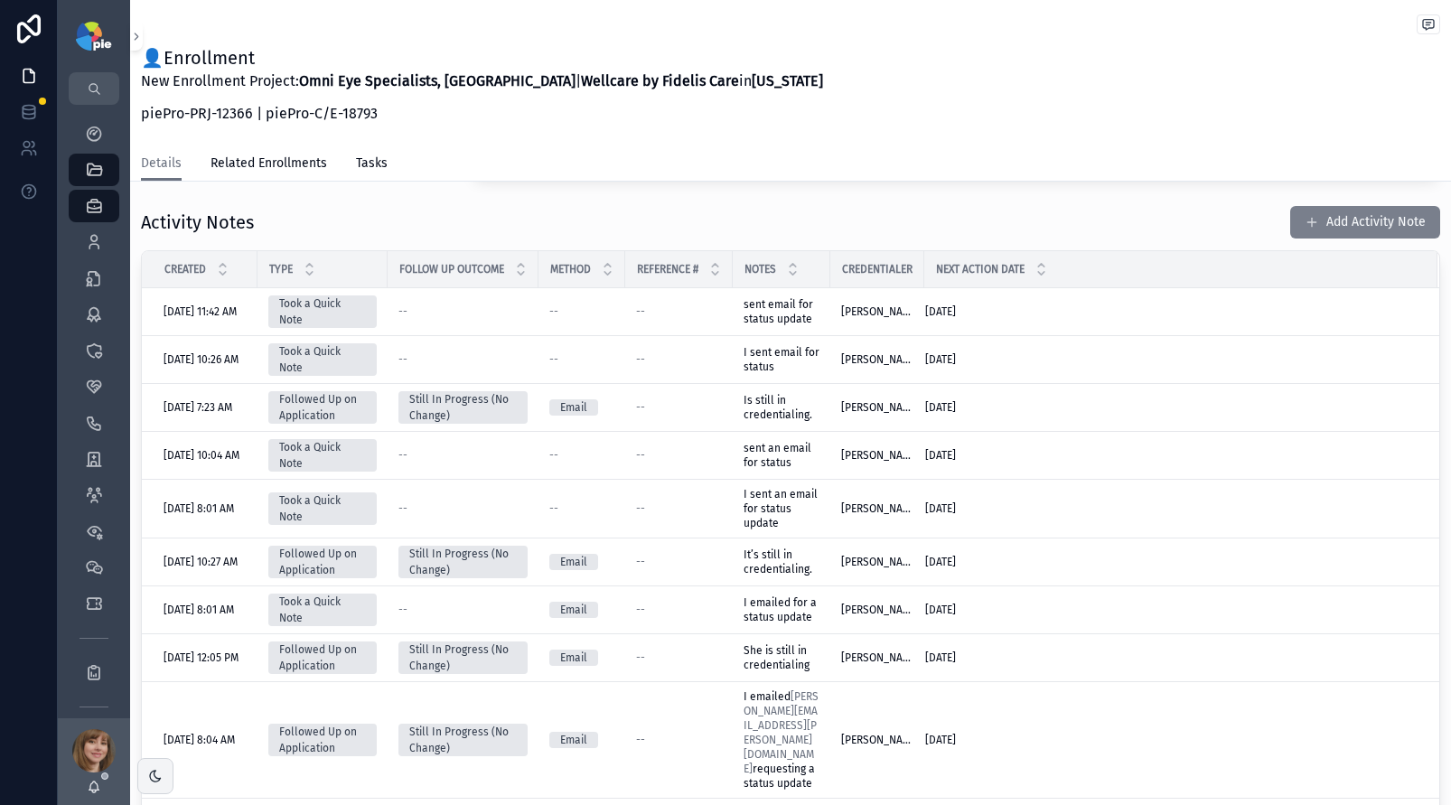
click at [1355, 208] on button "Add Activity Note" at bounding box center [1366, 222] width 150 height 33
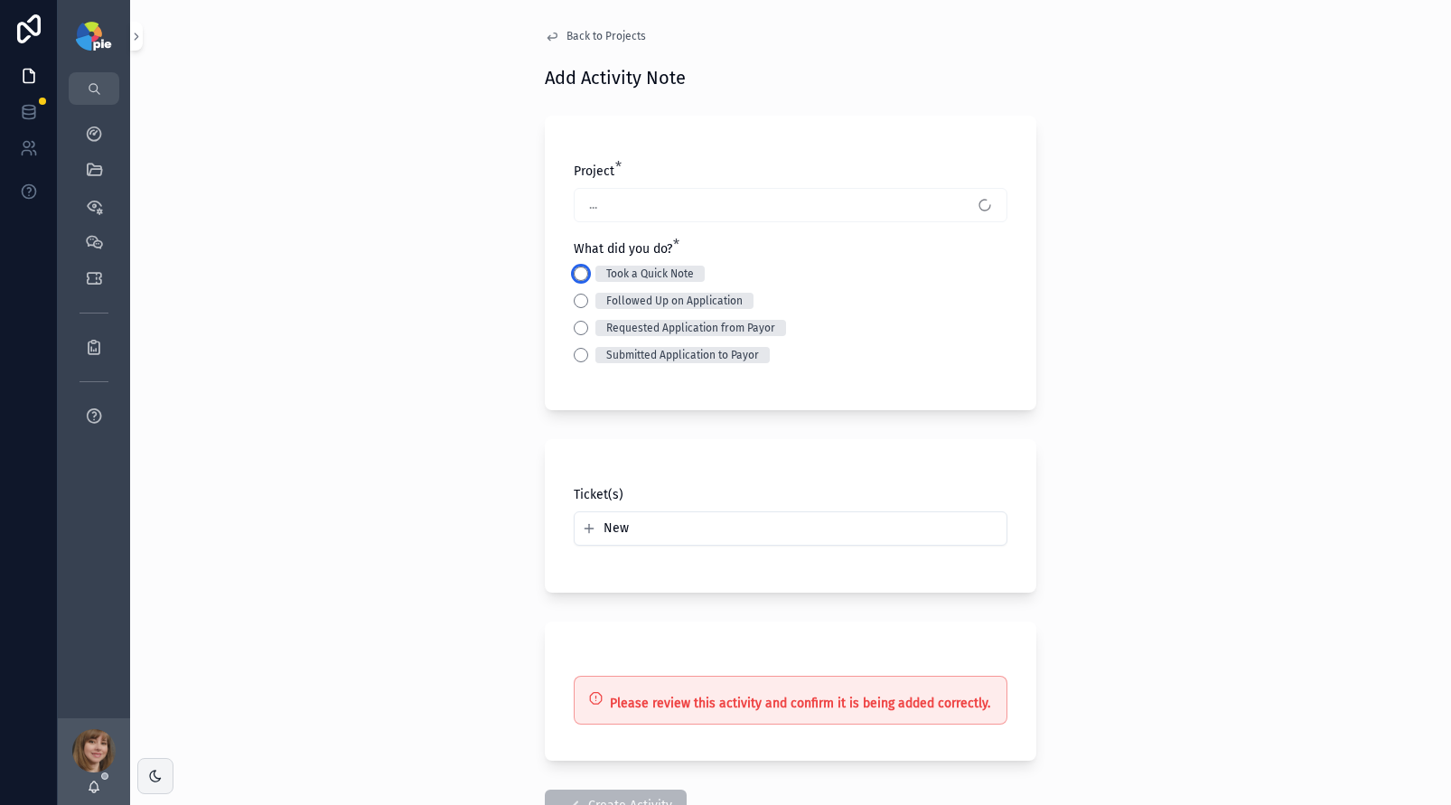
click at [579, 272] on button "Took a Quick Note" at bounding box center [581, 274] width 14 height 14
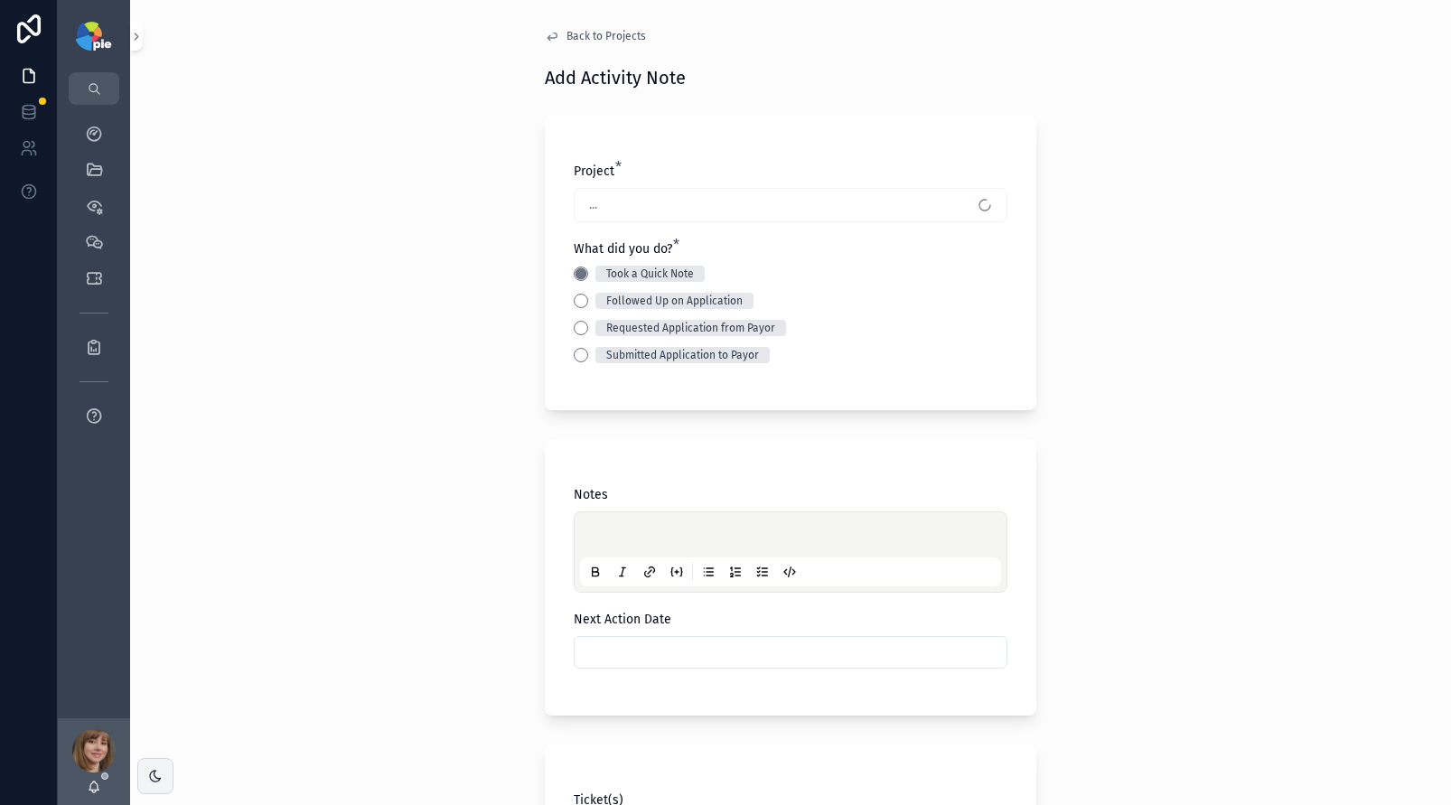
click at [607, 535] on p "scrollable content" at bounding box center [794, 538] width 421 height 18
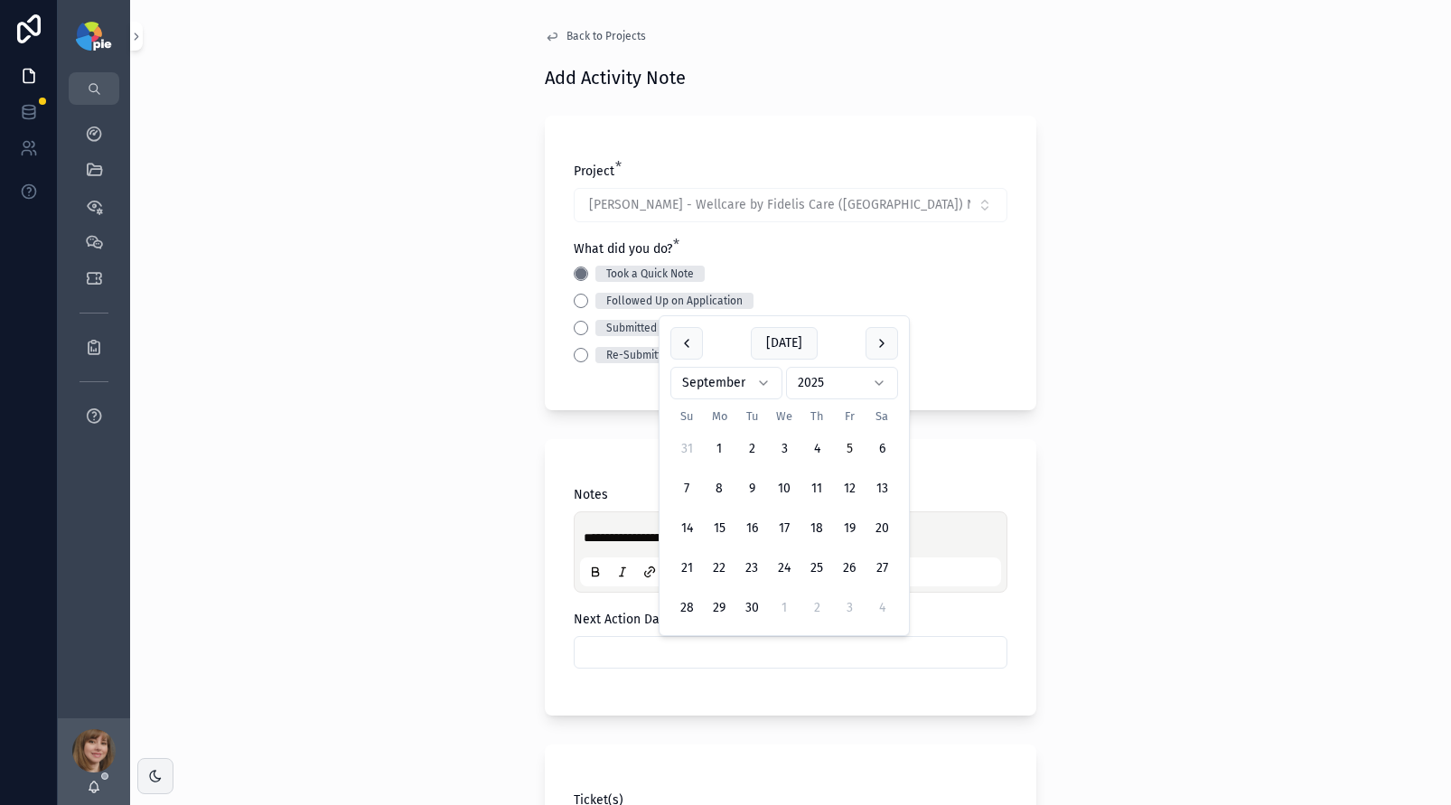
click at [626, 654] on input "scrollable content" at bounding box center [791, 652] width 432 height 25
click at [846, 524] on button "19" at bounding box center [849, 528] width 33 height 33
click at [404, 531] on div "**********" at bounding box center [790, 402] width 1321 height 805
click at [702, 652] on input "*********" at bounding box center [791, 652] width 432 height 25
click at [718, 565] on button "22" at bounding box center [719, 568] width 33 height 33
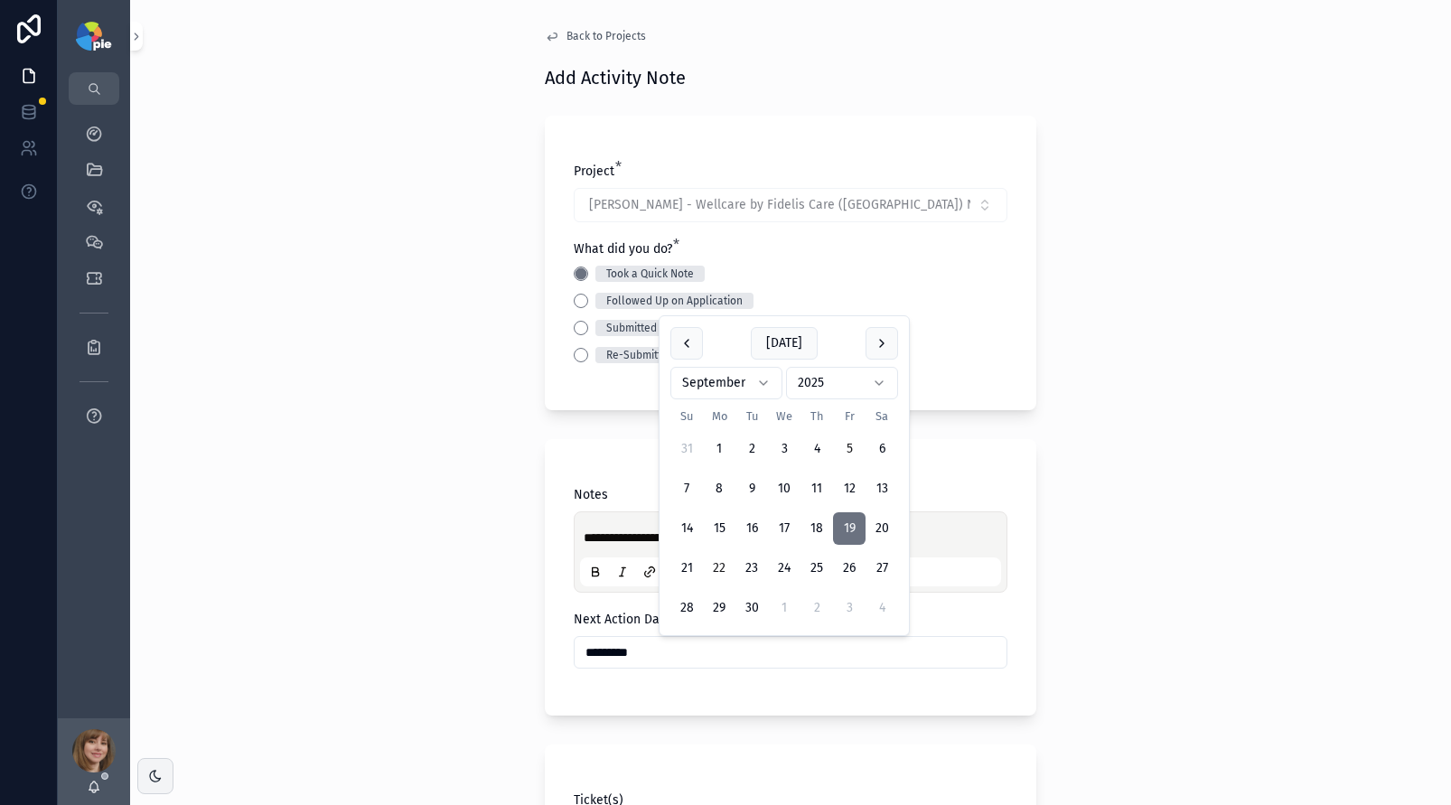
type input "*********"
click at [390, 582] on div "**********" at bounding box center [790, 402] width 1321 height 805
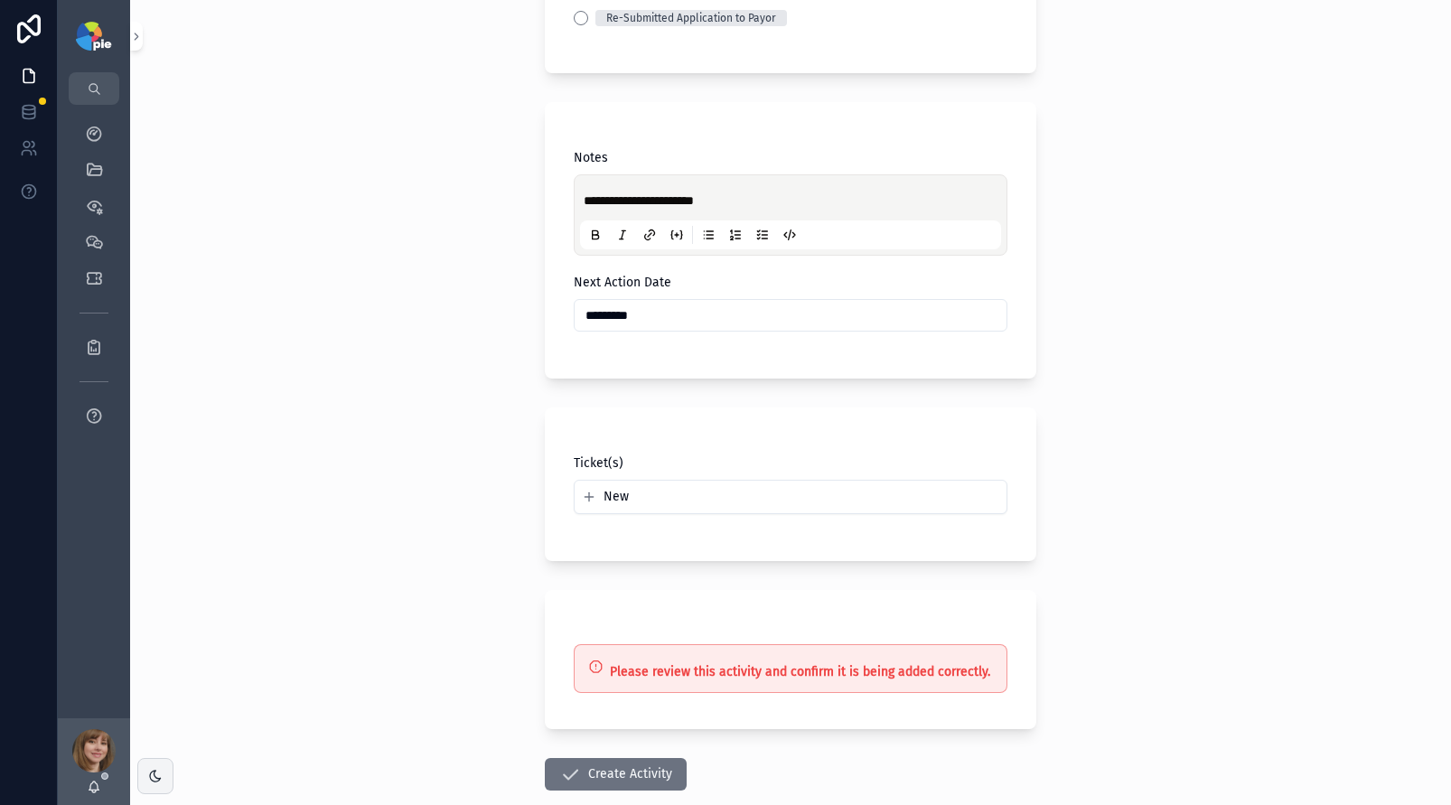
scroll to position [438, 0]
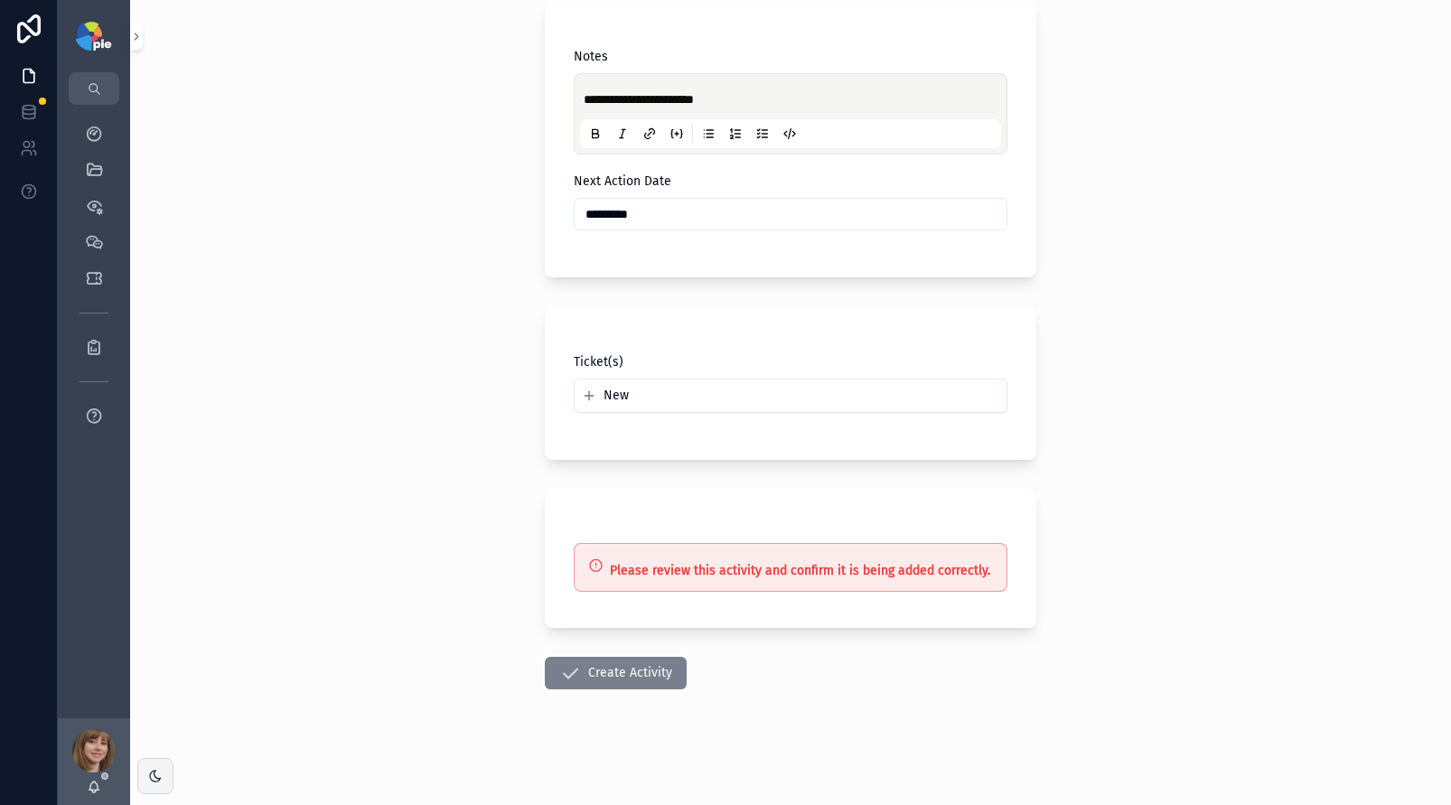
click at [575, 672] on button "Create Activity" at bounding box center [616, 673] width 142 height 33
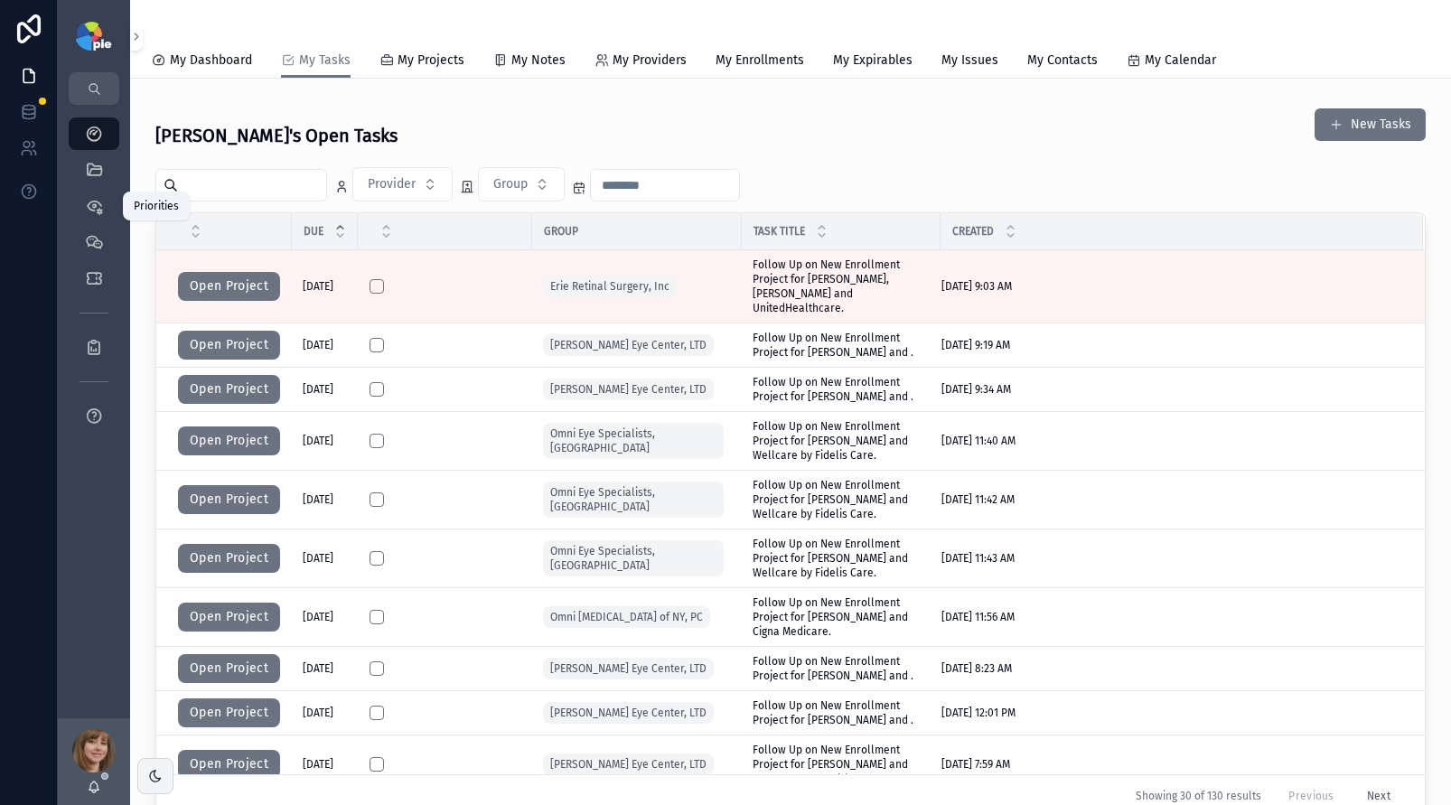
scroll to position [274, 0]
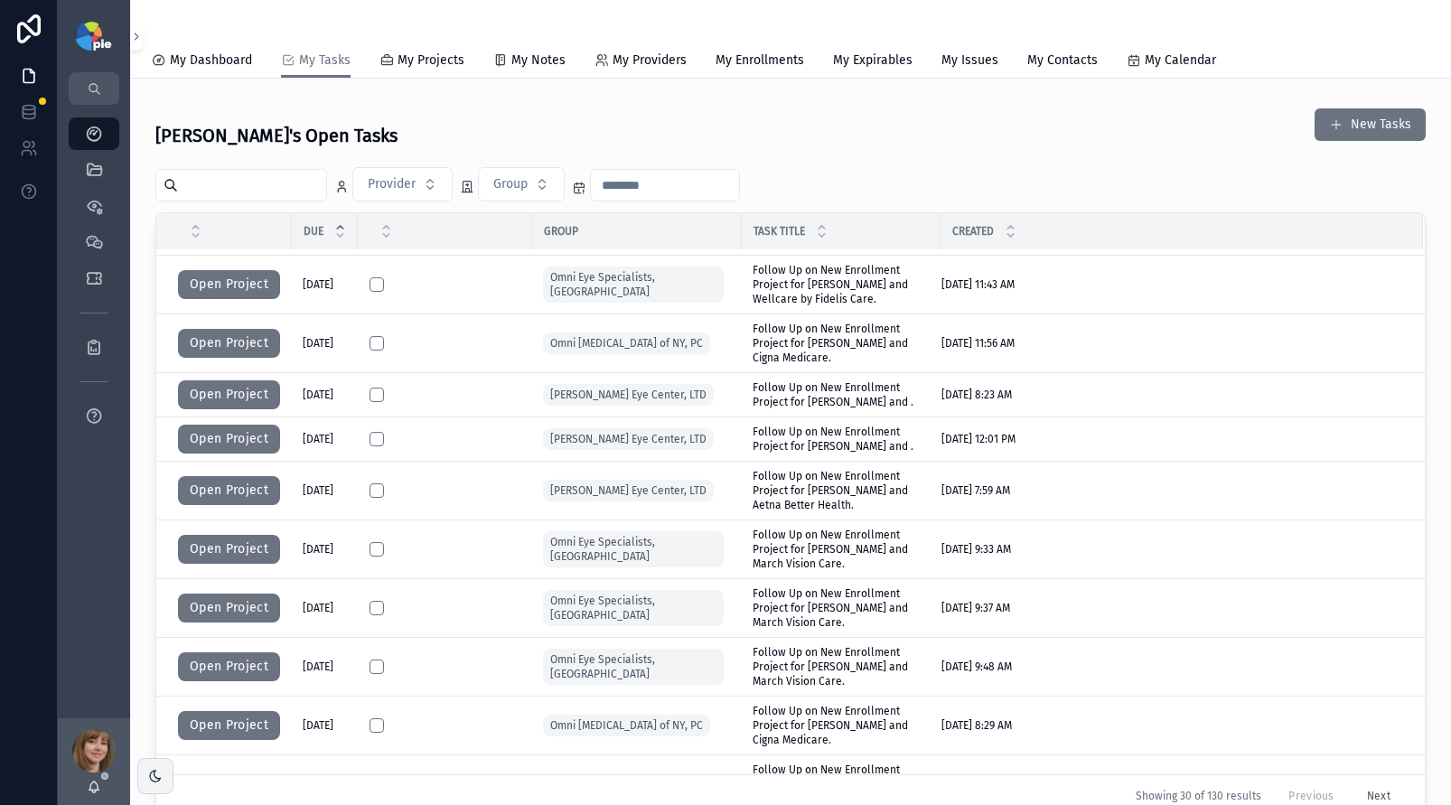
click at [217, 190] on input "scrollable content" at bounding box center [252, 185] width 148 height 25
click at [97, 174] on icon "scrollable content" at bounding box center [94, 170] width 18 height 18
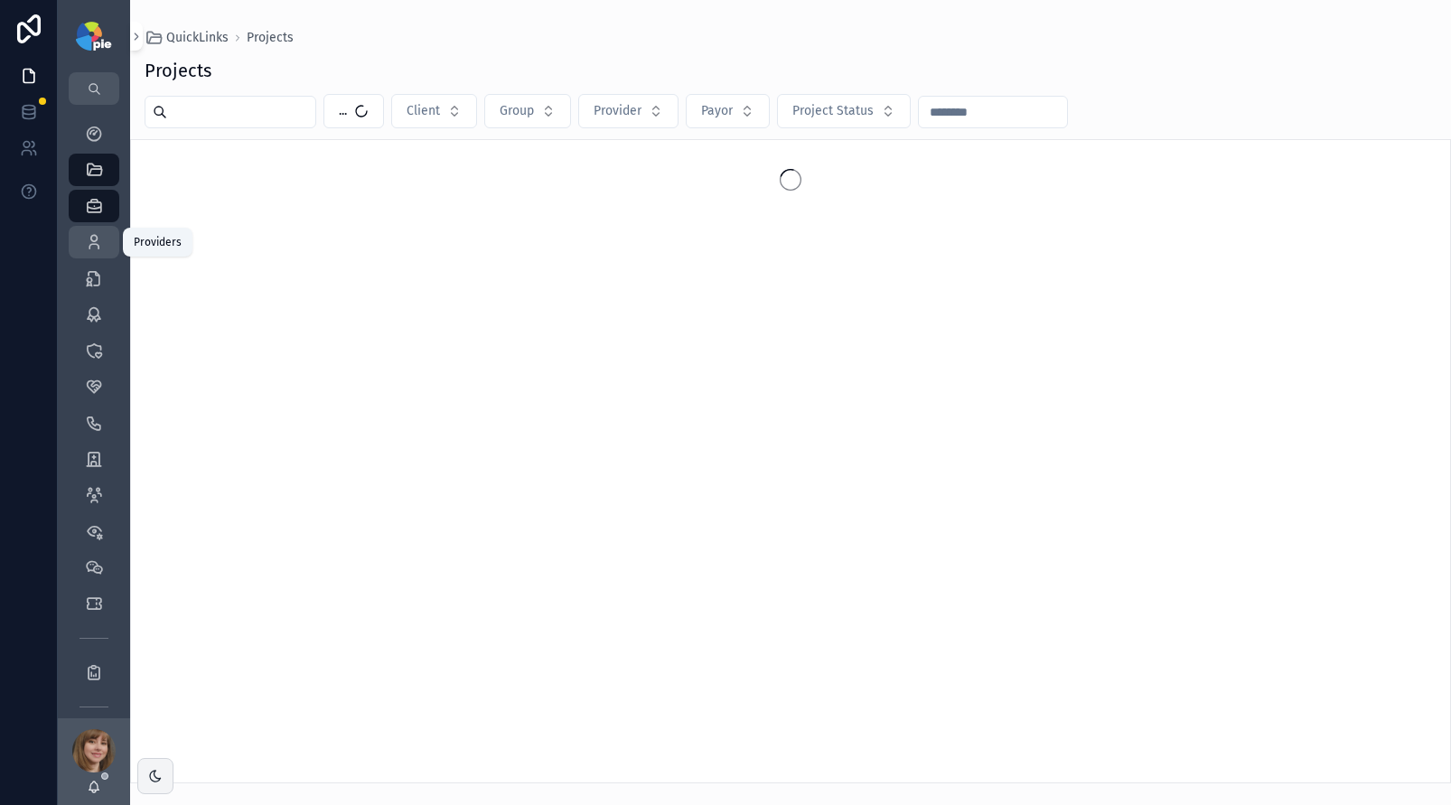
click at [93, 249] on icon "scrollable content" at bounding box center [94, 242] width 18 height 18
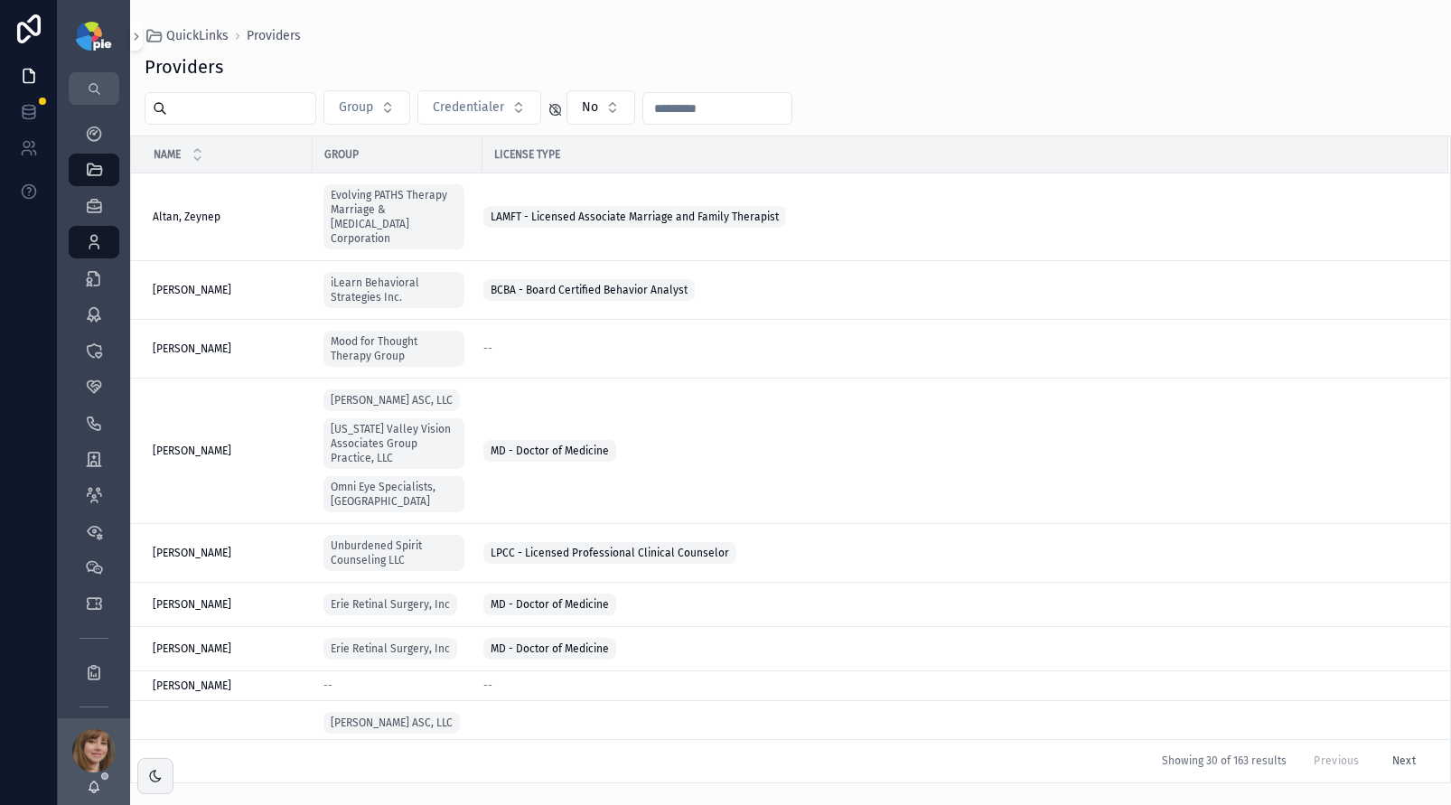
click at [218, 112] on input "scrollable content" at bounding box center [241, 108] width 148 height 25
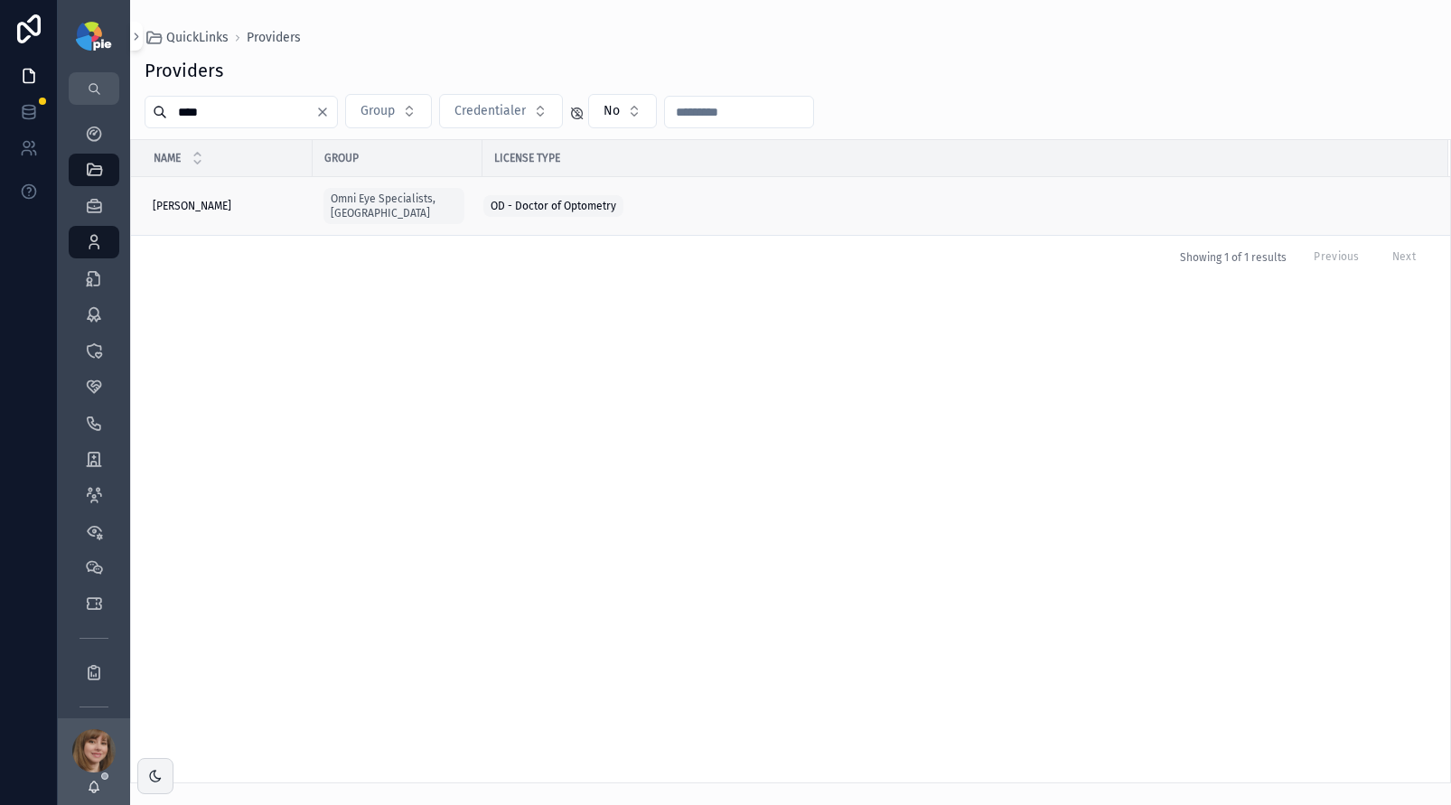
type input "****"
click at [198, 202] on span "Ning, Jason" at bounding box center [192, 206] width 79 height 14
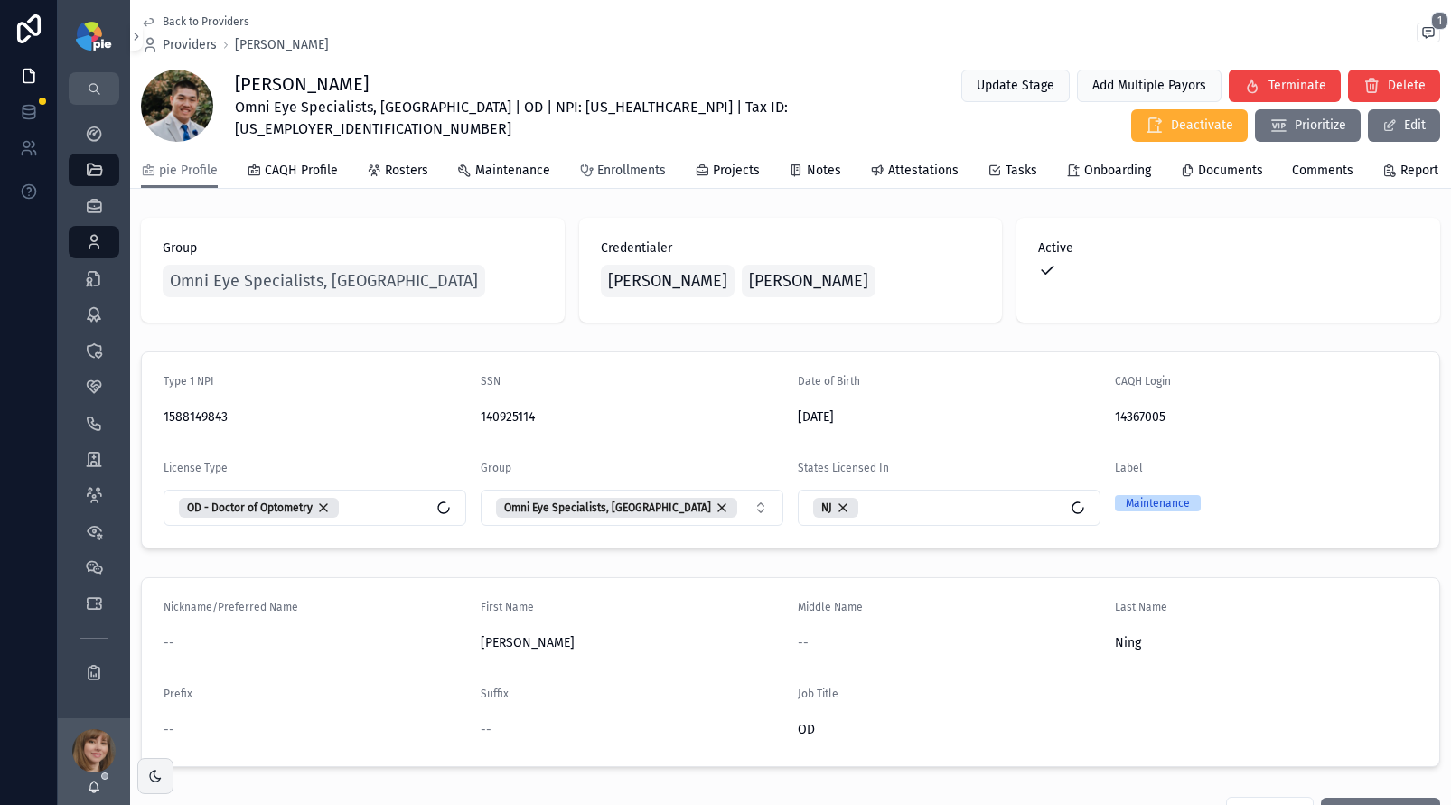
click at [615, 178] on span "Enrollments" at bounding box center [631, 171] width 69 height 18
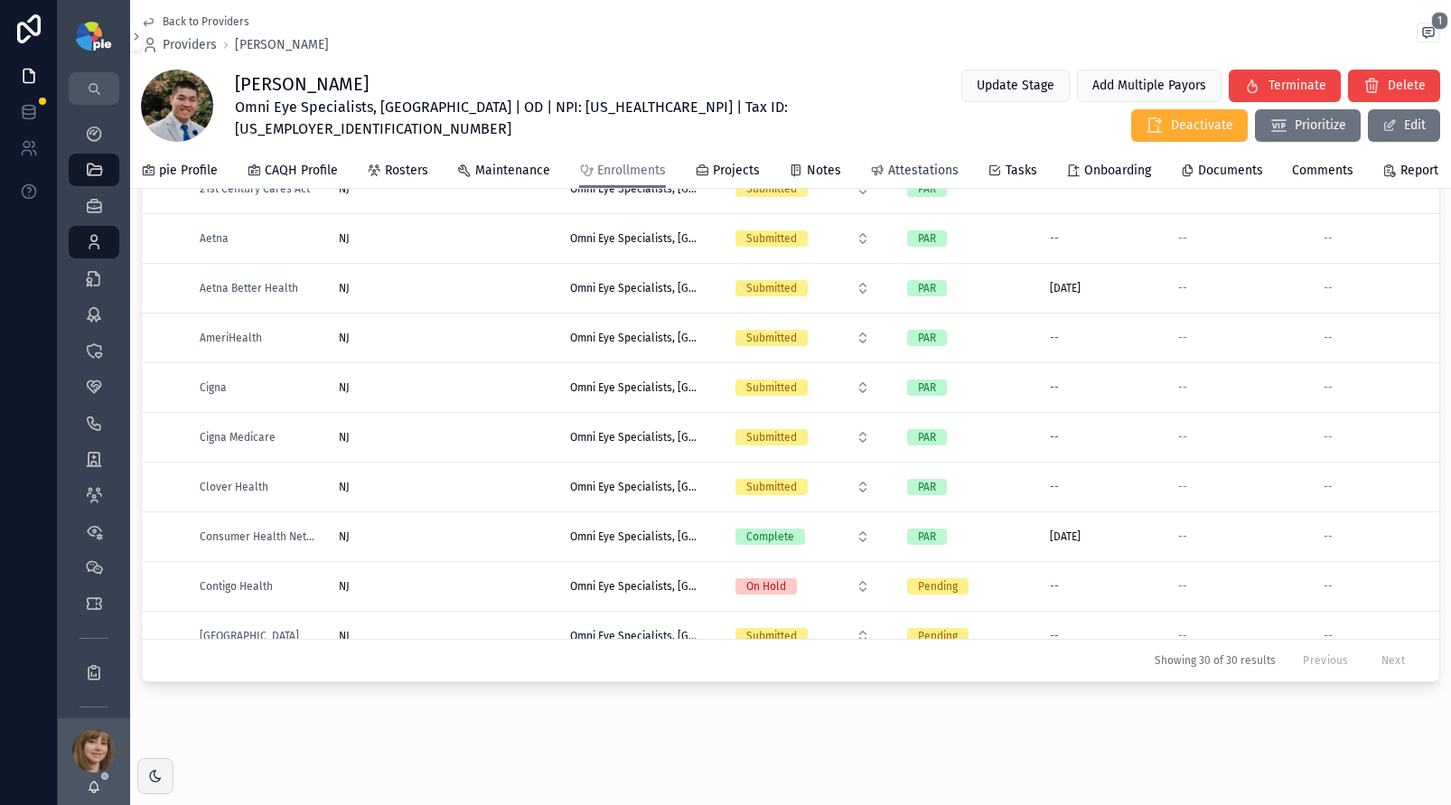
click at [888, 178] on span "Attestations" at bounding box center [923, 171] width 70 height 18
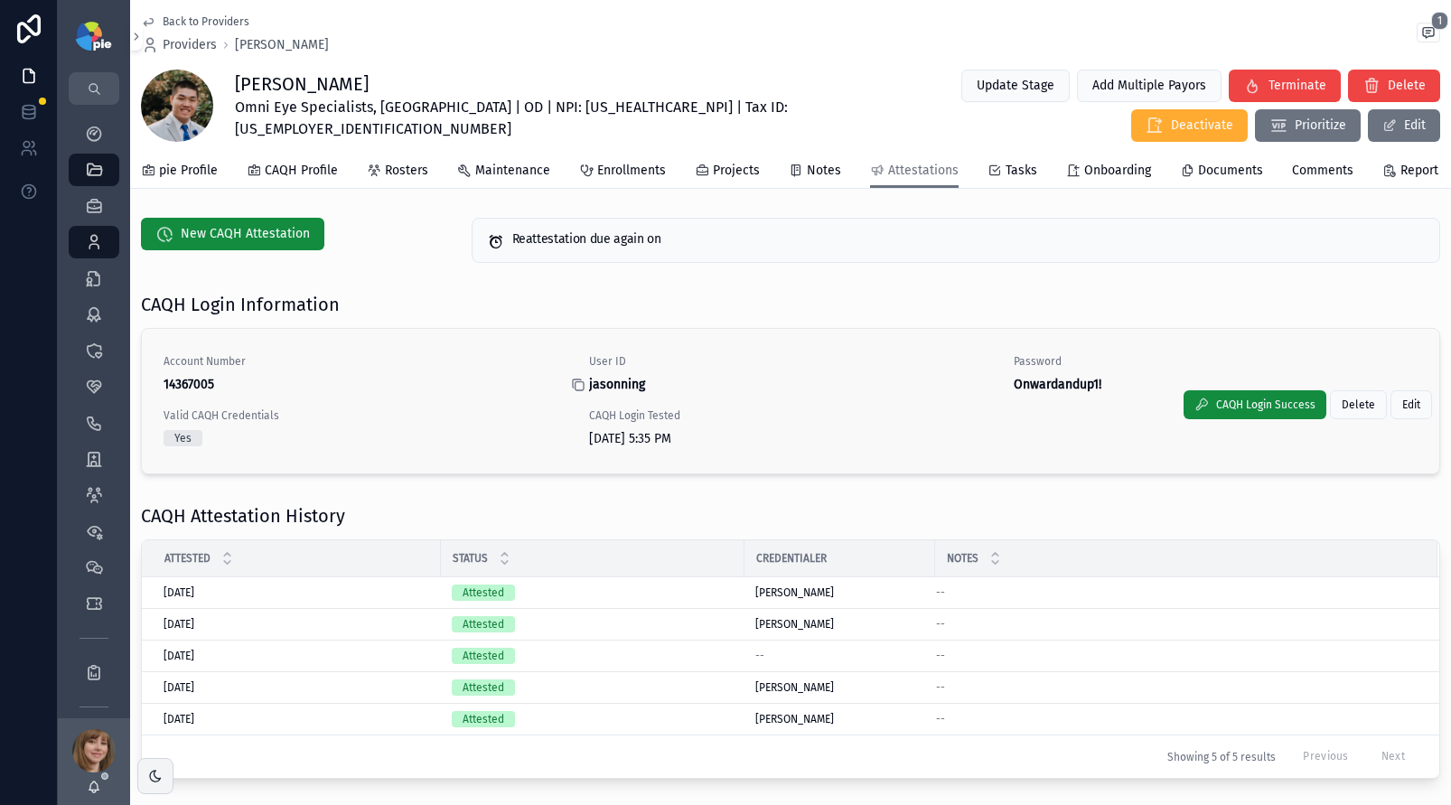
click at [575, 392] on icon "scrollable content" at bounding box center [578, 385] width 14 height 14
click at [996, 392] on icon "scrollable content" at bounding box center [1003, 385] width 14 height 14
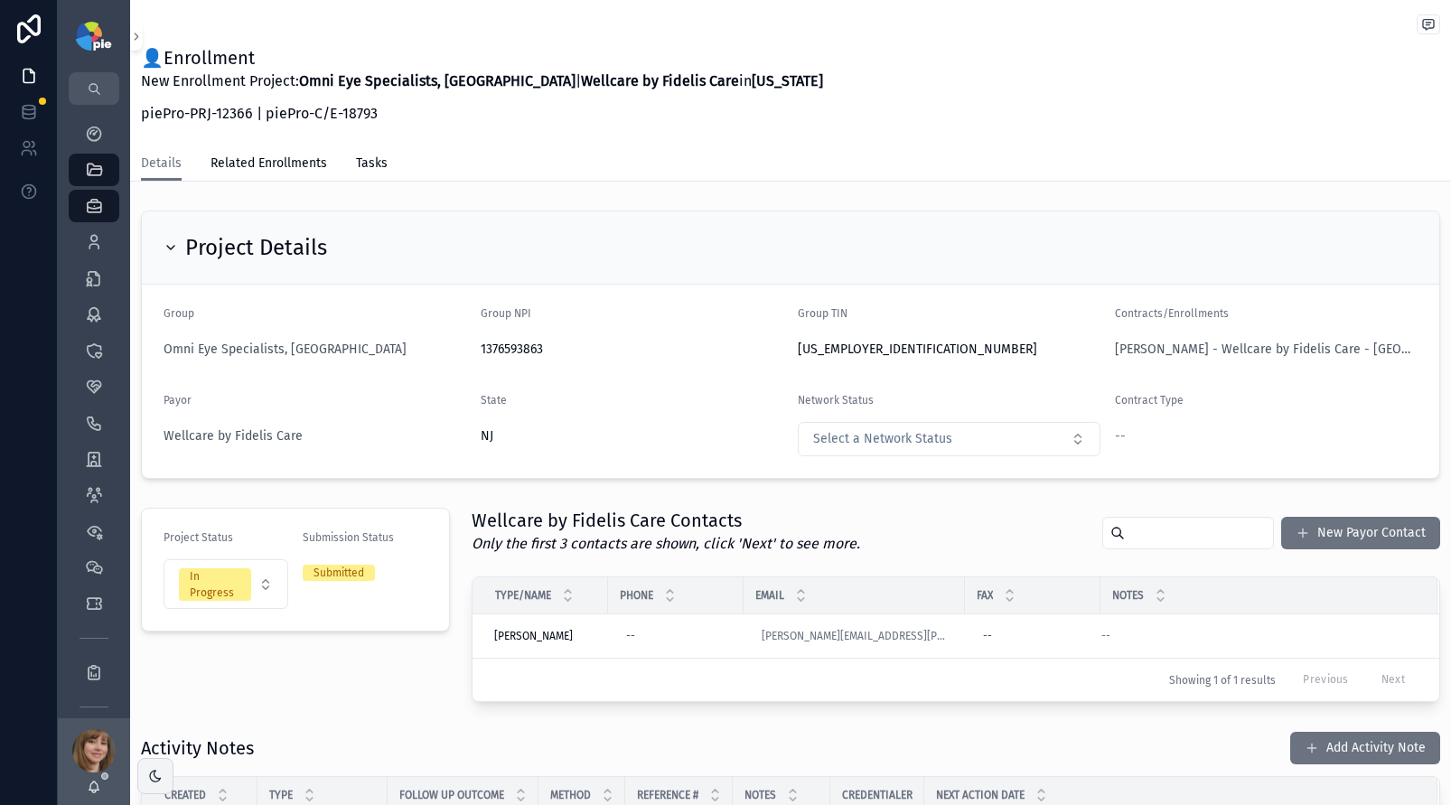
scroll to position [438, 0]
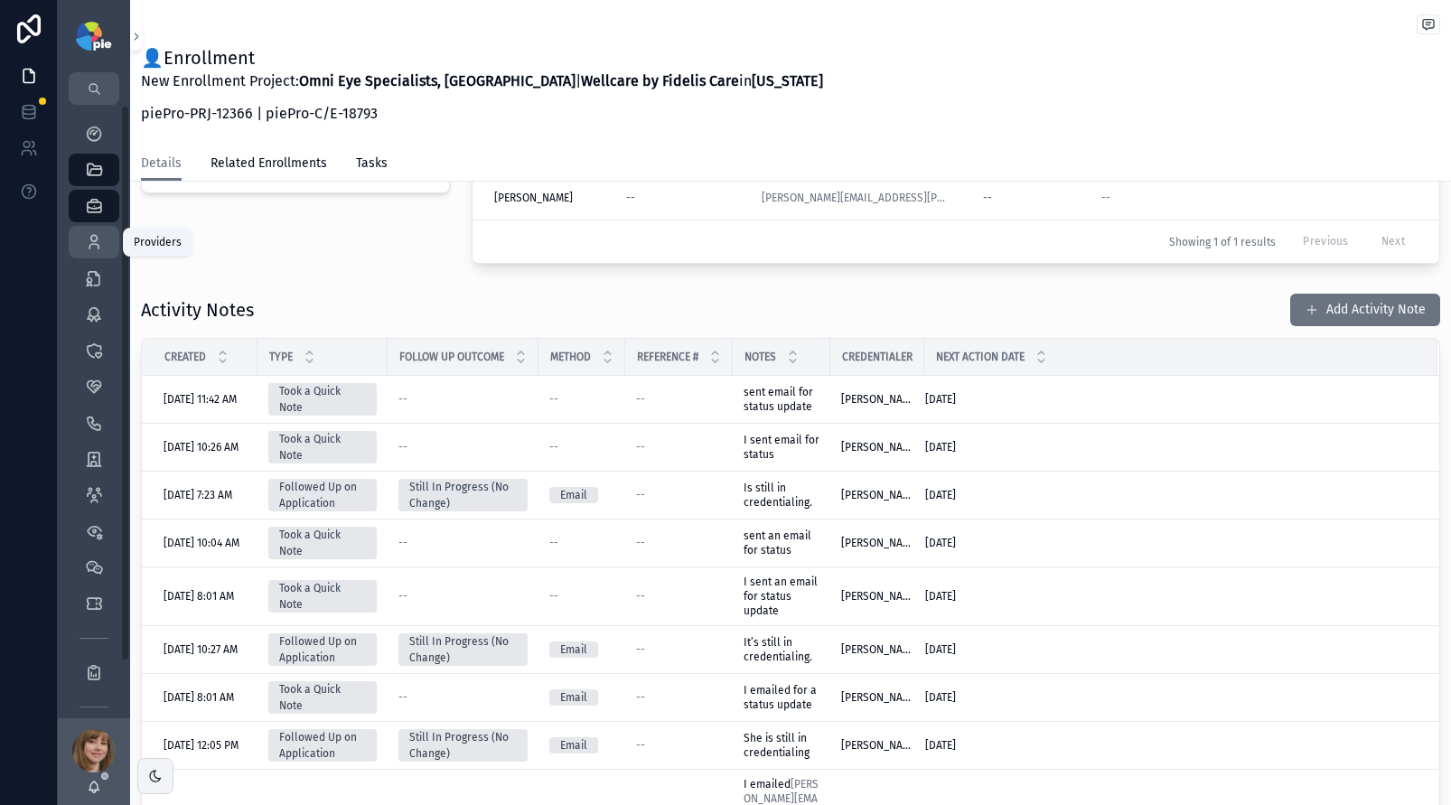
click at [98, 233] on icon "scrollable content" at bounding box center [94, 242] width 18 height 18
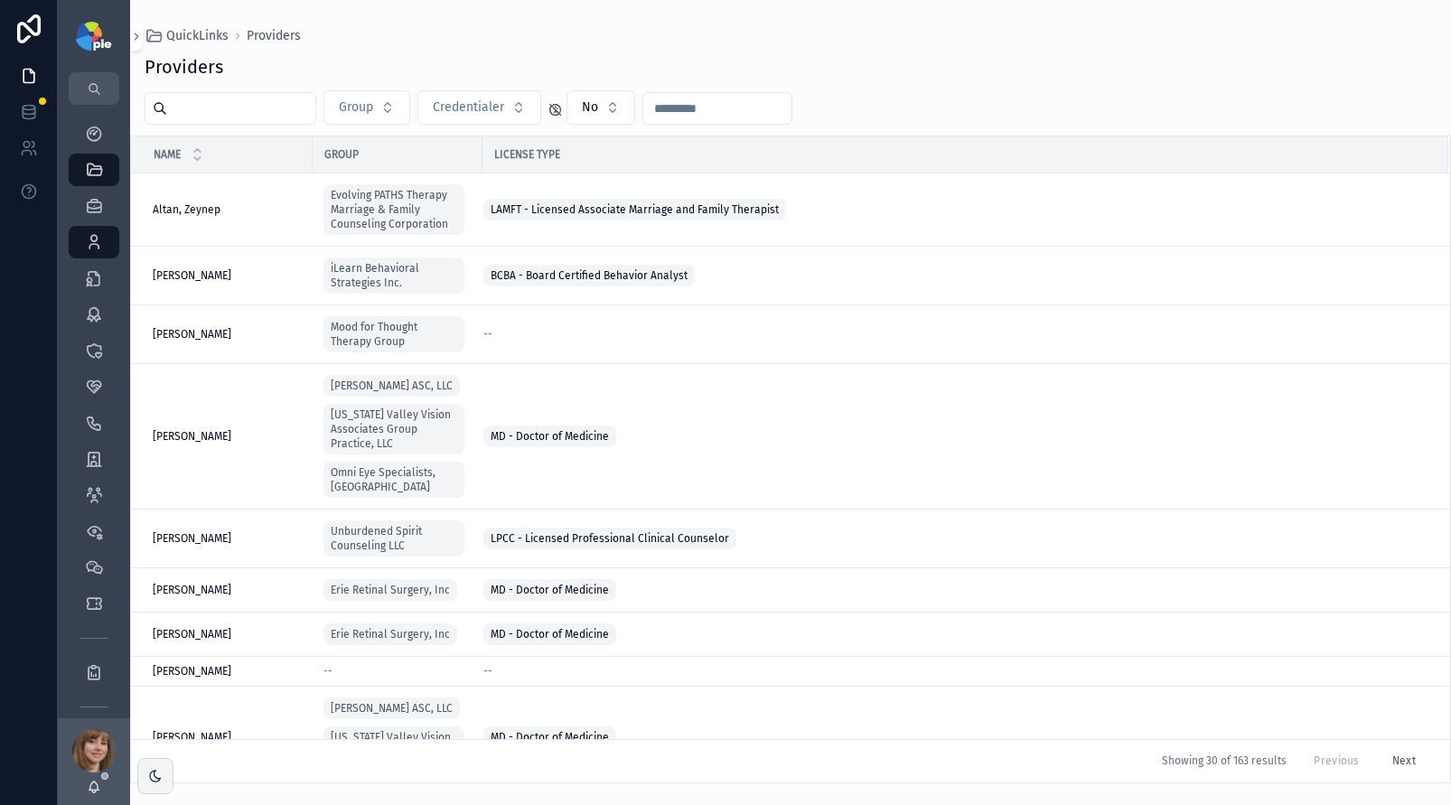
click at [280, 117] on input "scrollable content" at bounding box center [241, 108] width 148 height 25
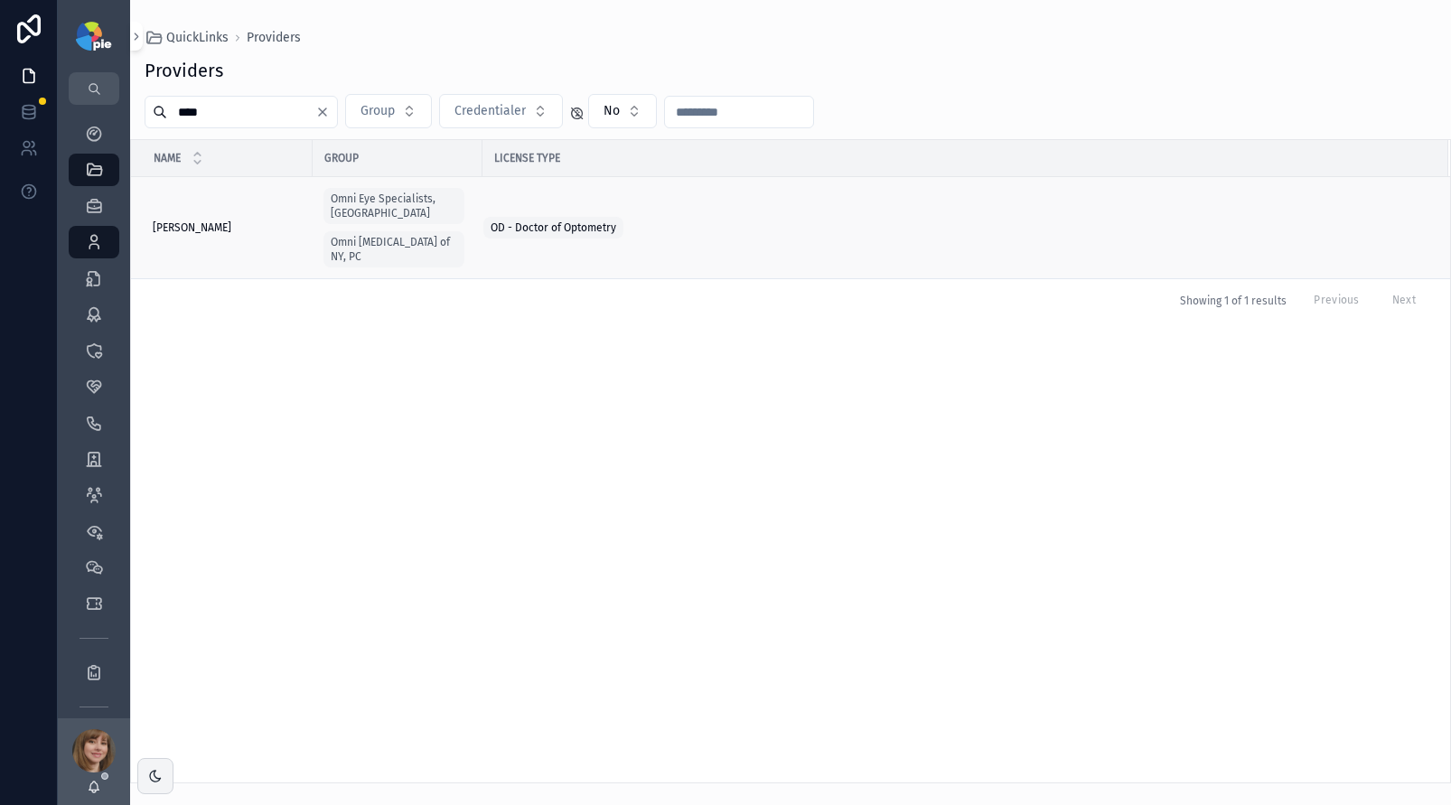
type input "****"
click at [217, 221] on div "[PERSON_NAME] [PERSON_NAME]" at bounding box center [227, 228] width 149 height 14
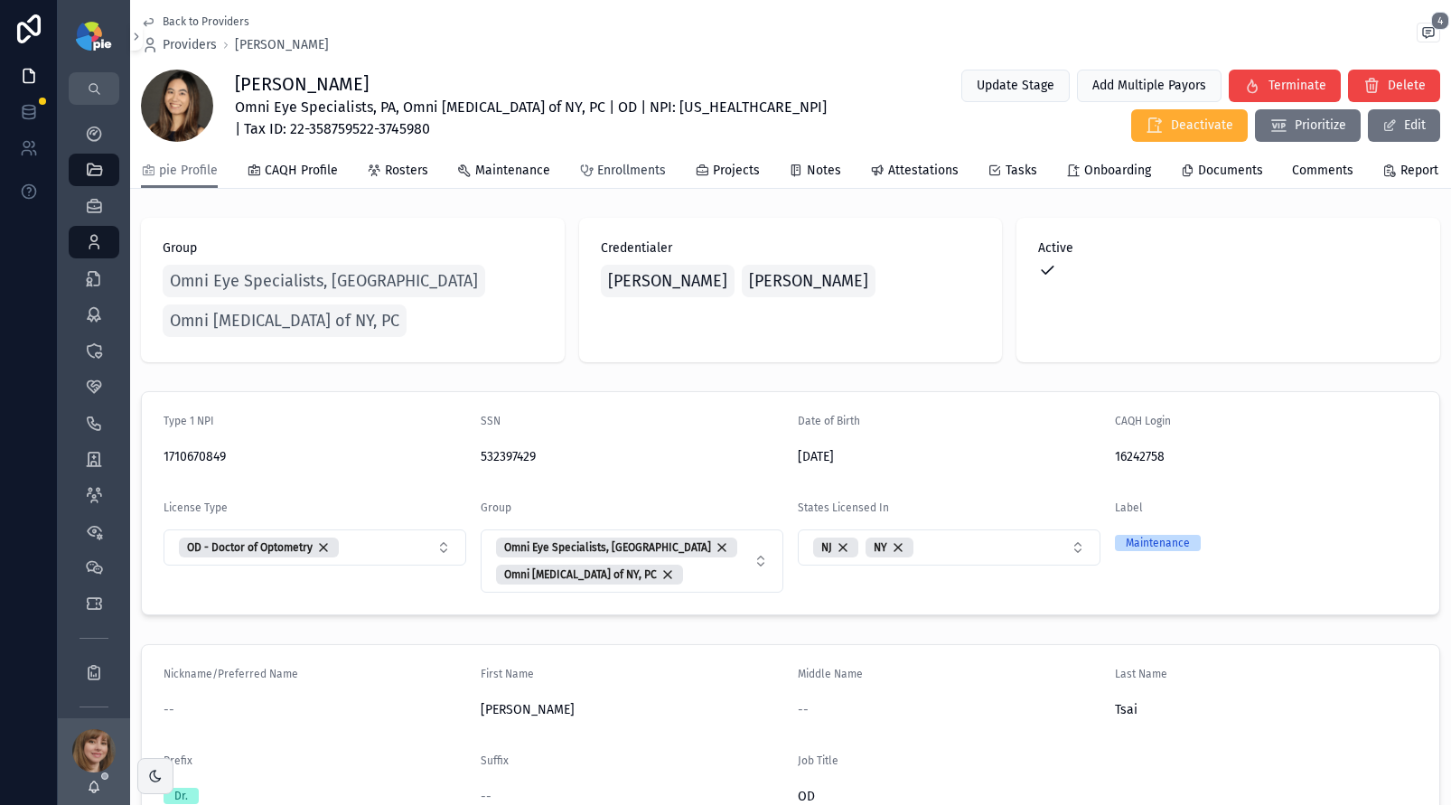
click at [636, 174] on span "Enrollments" at bounding box center [631, 171] width 69 height 18
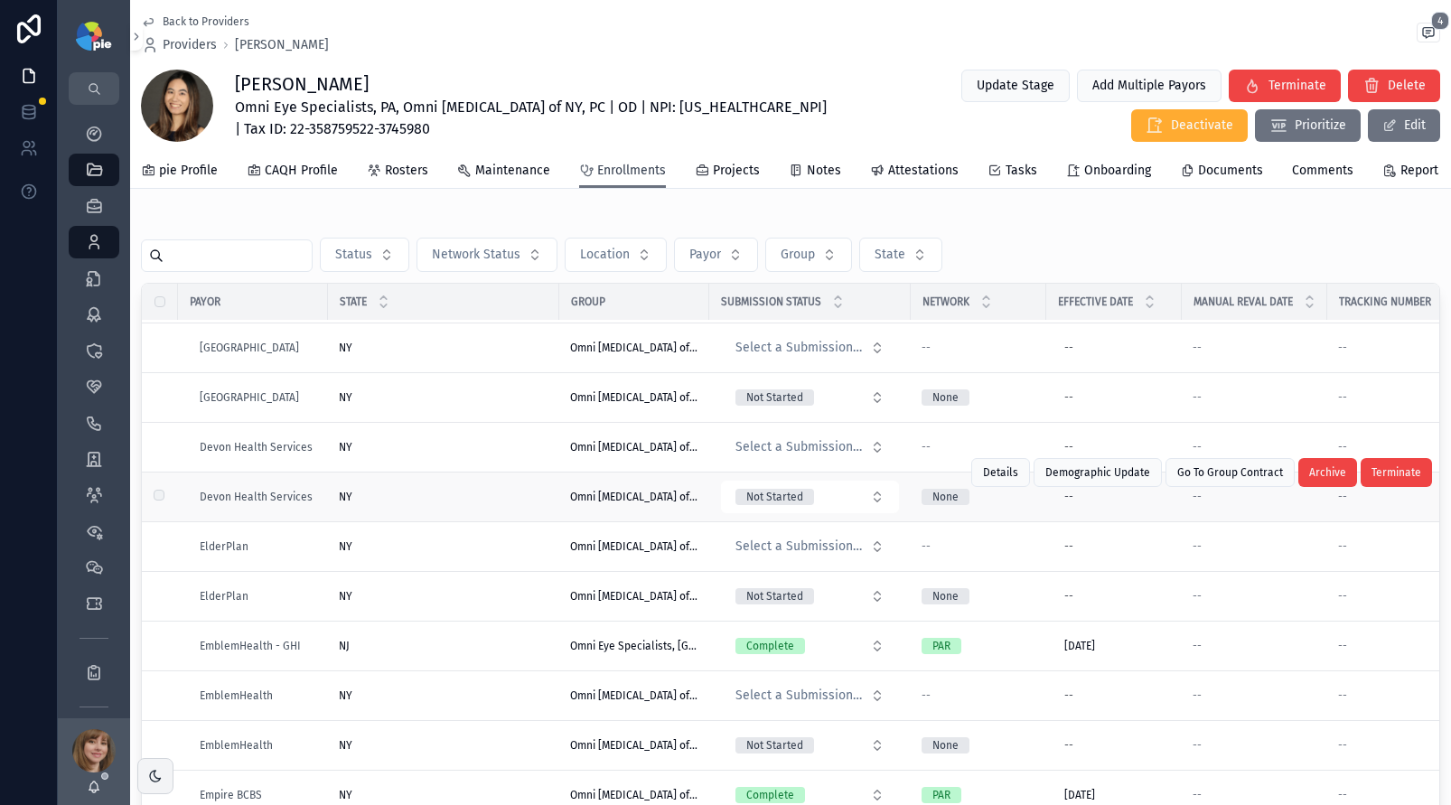
scroll to position [981, 0]
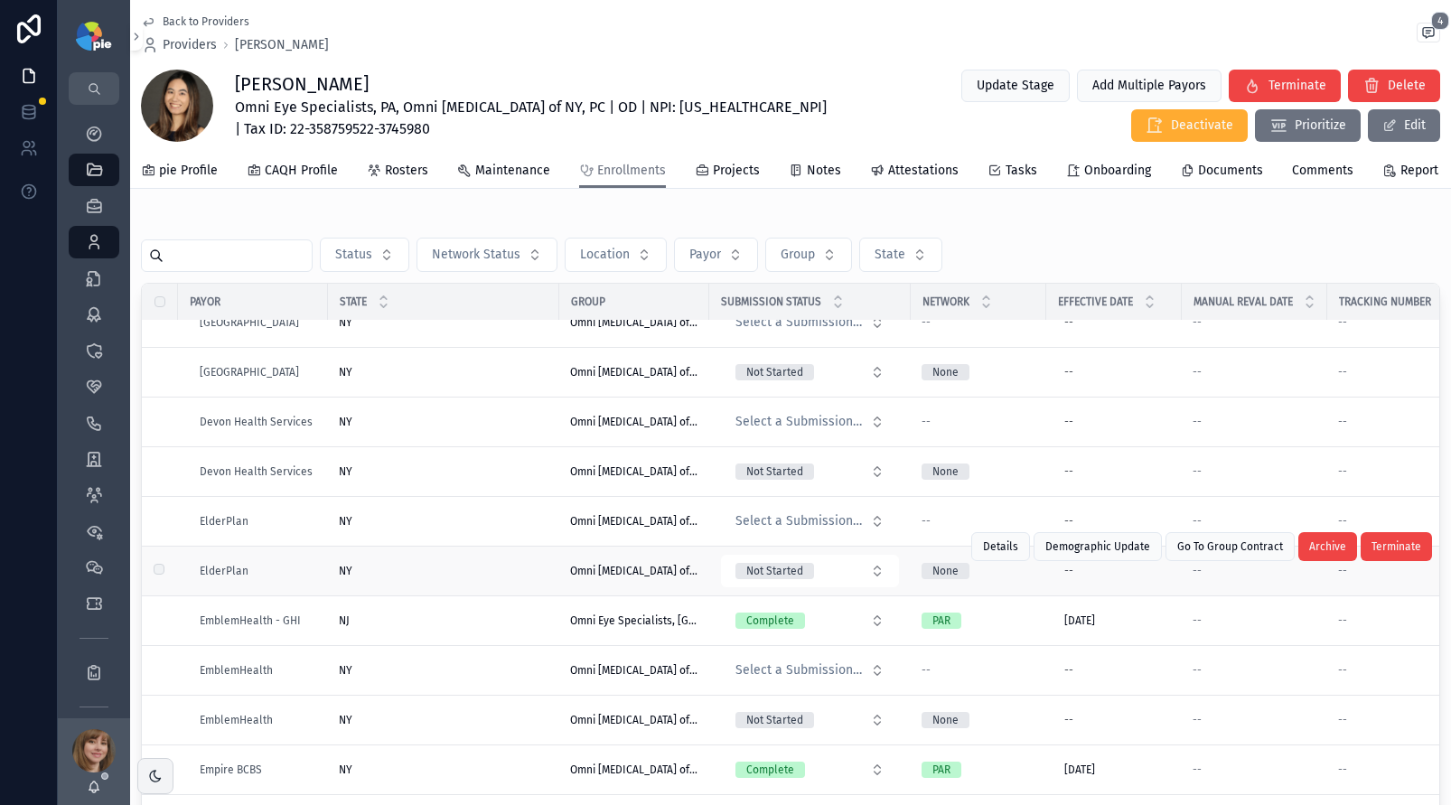
click at [494, 577] on div "NY [GEOGRAPHIC_DATA]" at bounding box center [444, 571] width 210 height 14
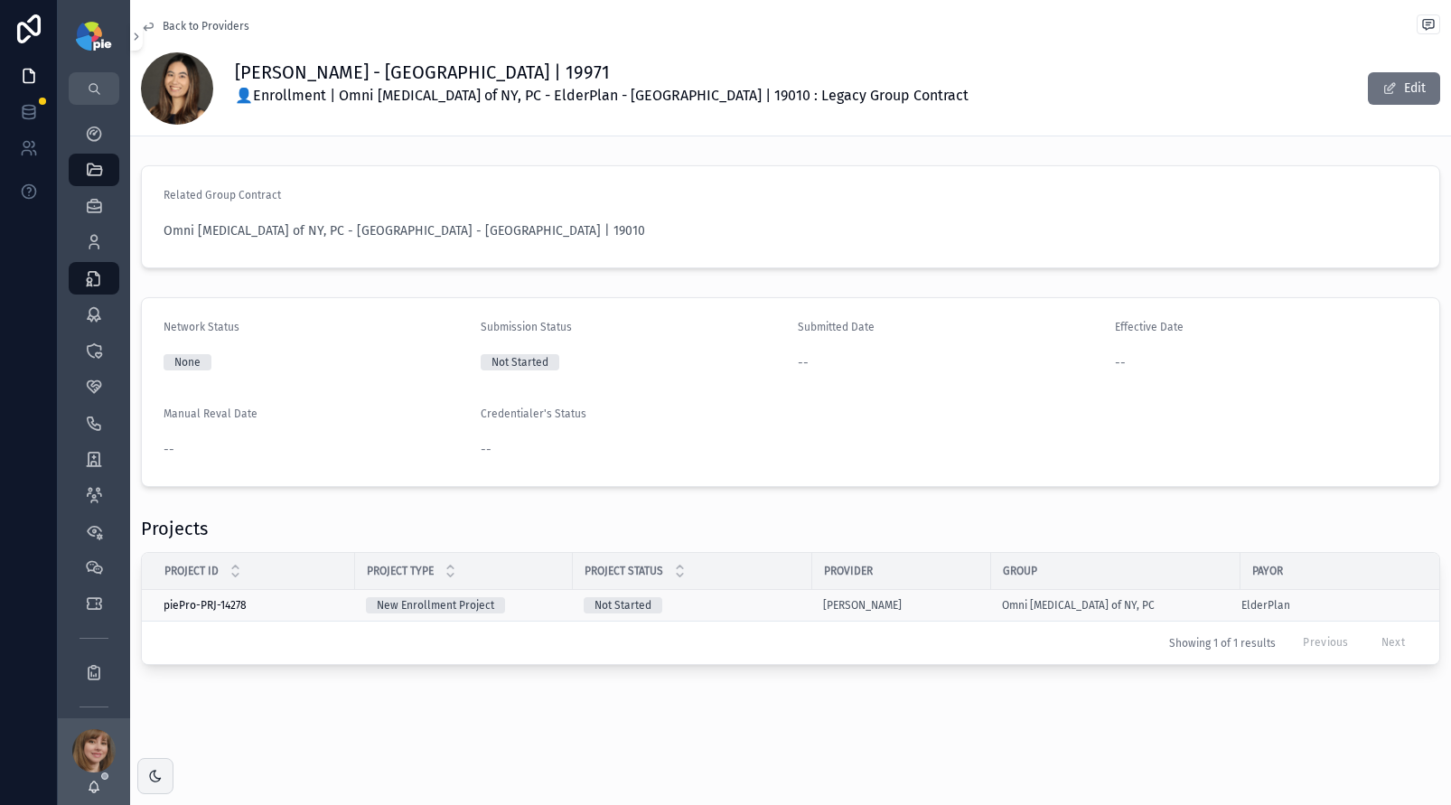
click at [748, 607] on div "Not Started" at bounding box center [693, 605] width 218 height 16
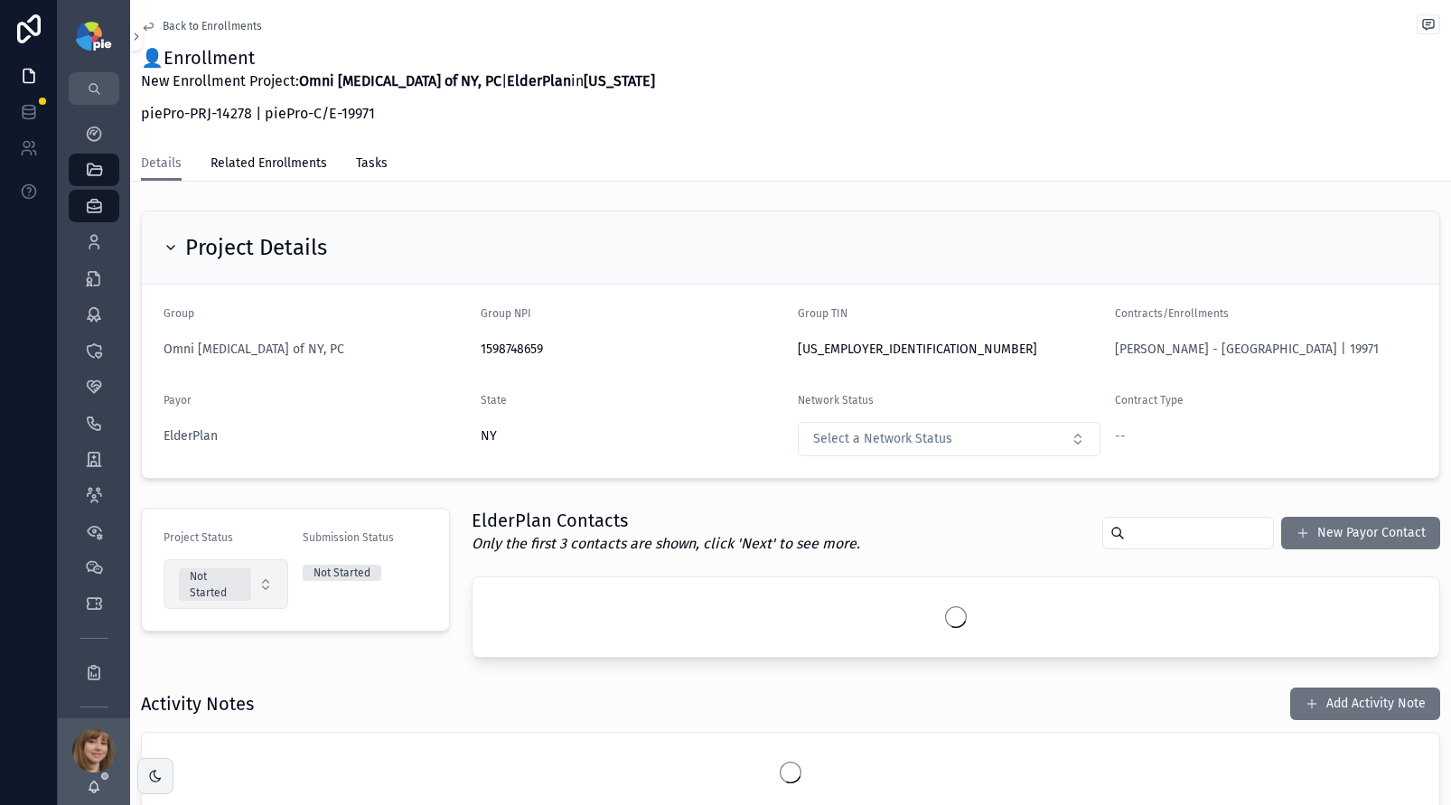
click at [266, 587] on button "Not Started" at bounding box center [226, 584] width 125 height 50
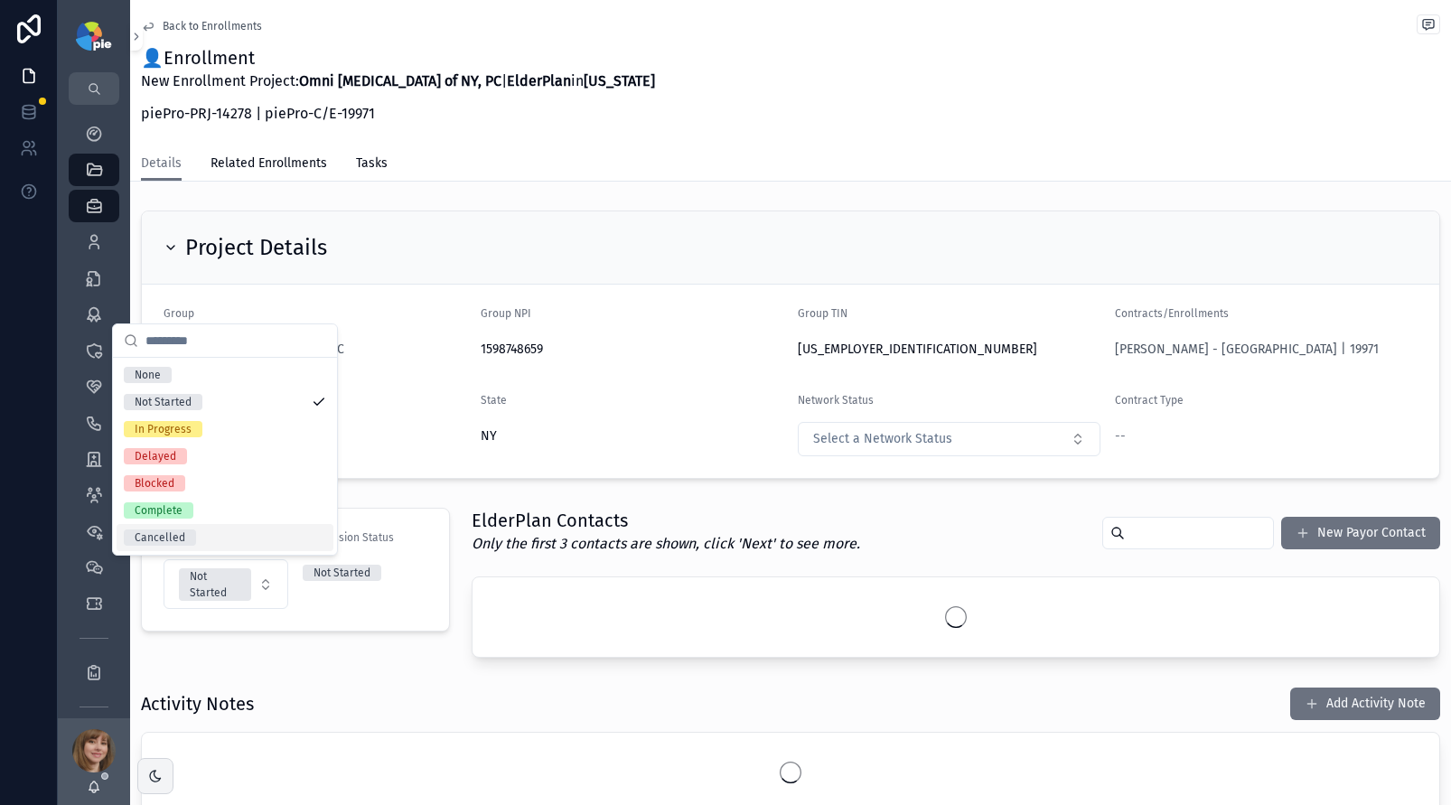
click at [248, 538] on div "Cancelled" at bounding box center [225, 537] width 217 height 27
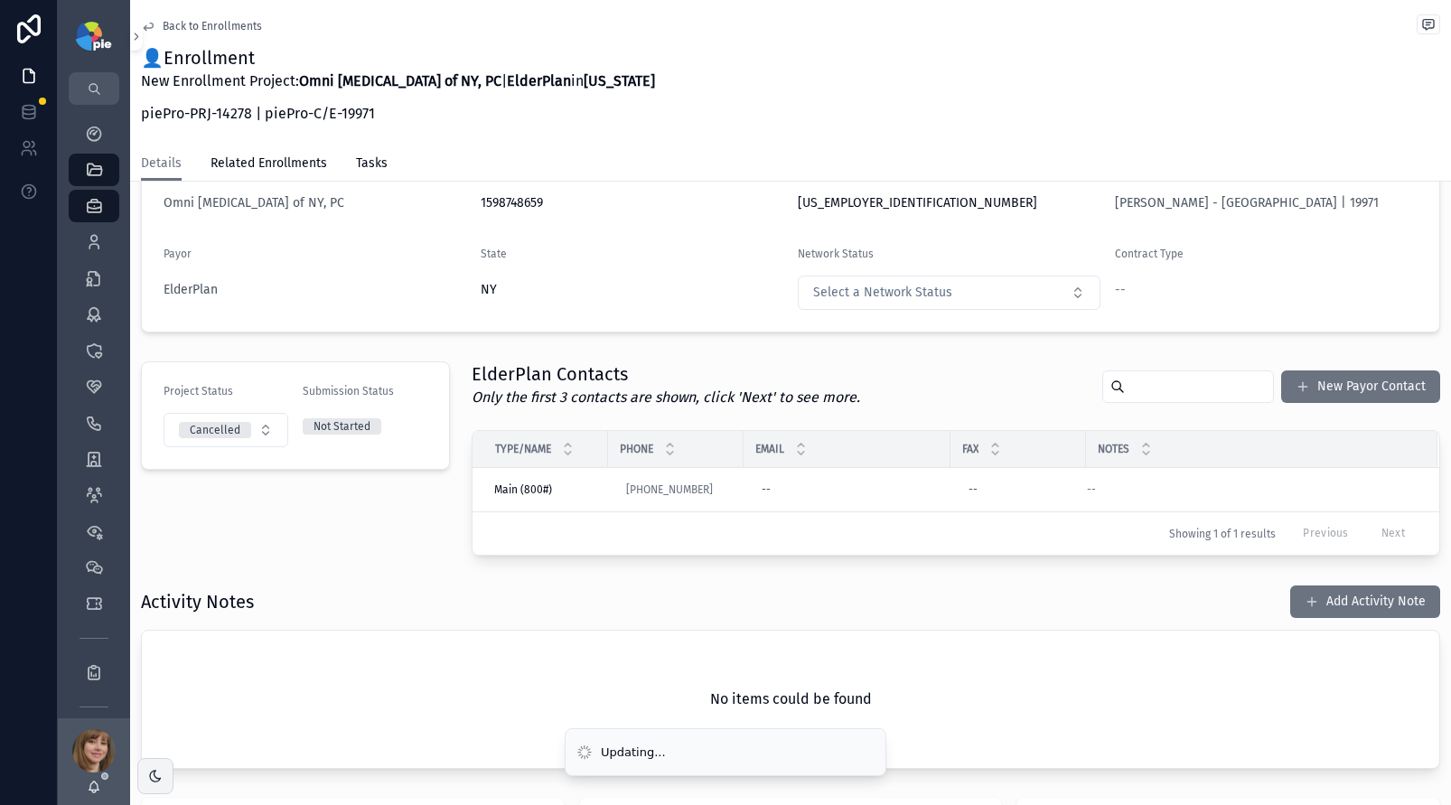
scroll to position [207, 0]
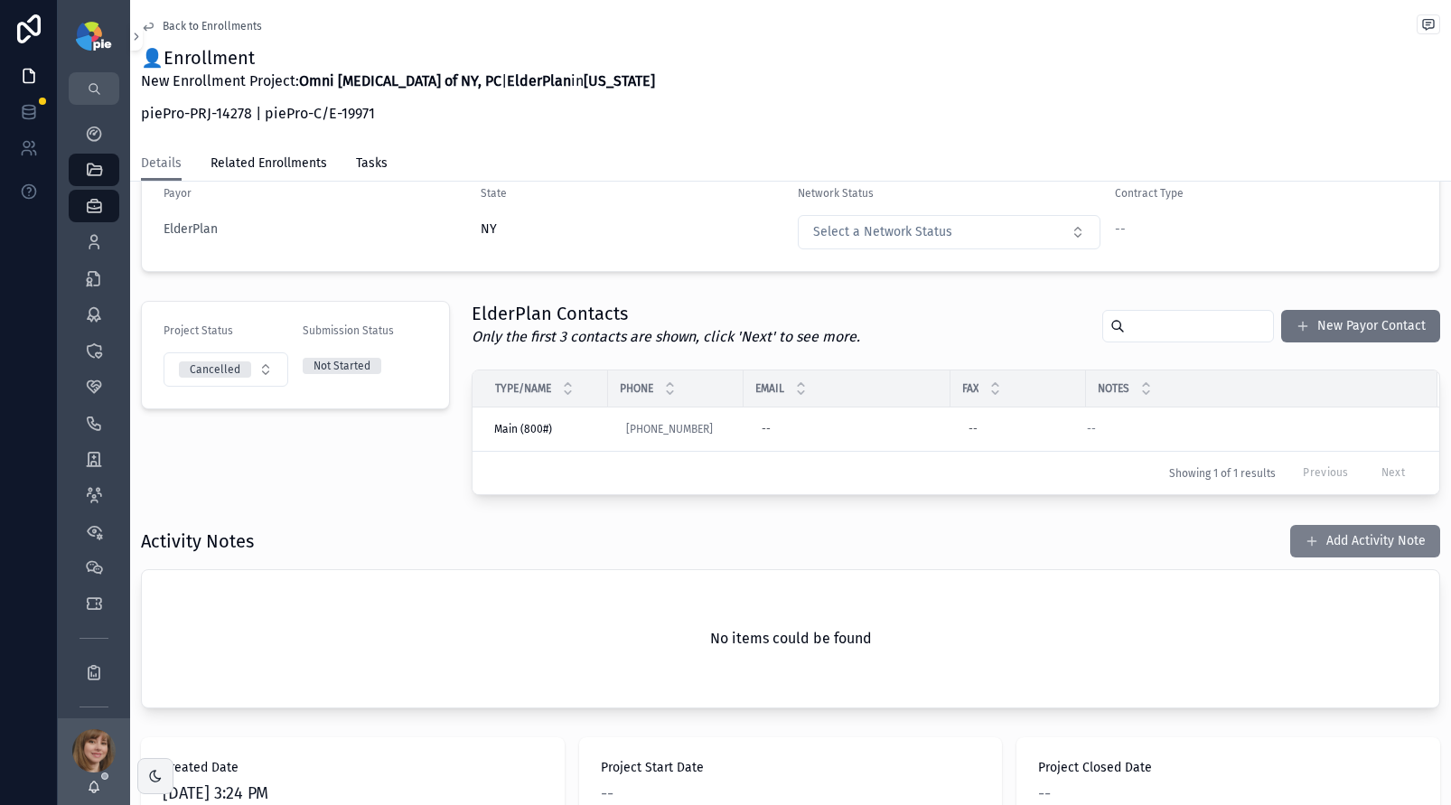
click at [1378, 546] on button "Add Activity Note" at bounding box center [1366, 541] width 150 height 33
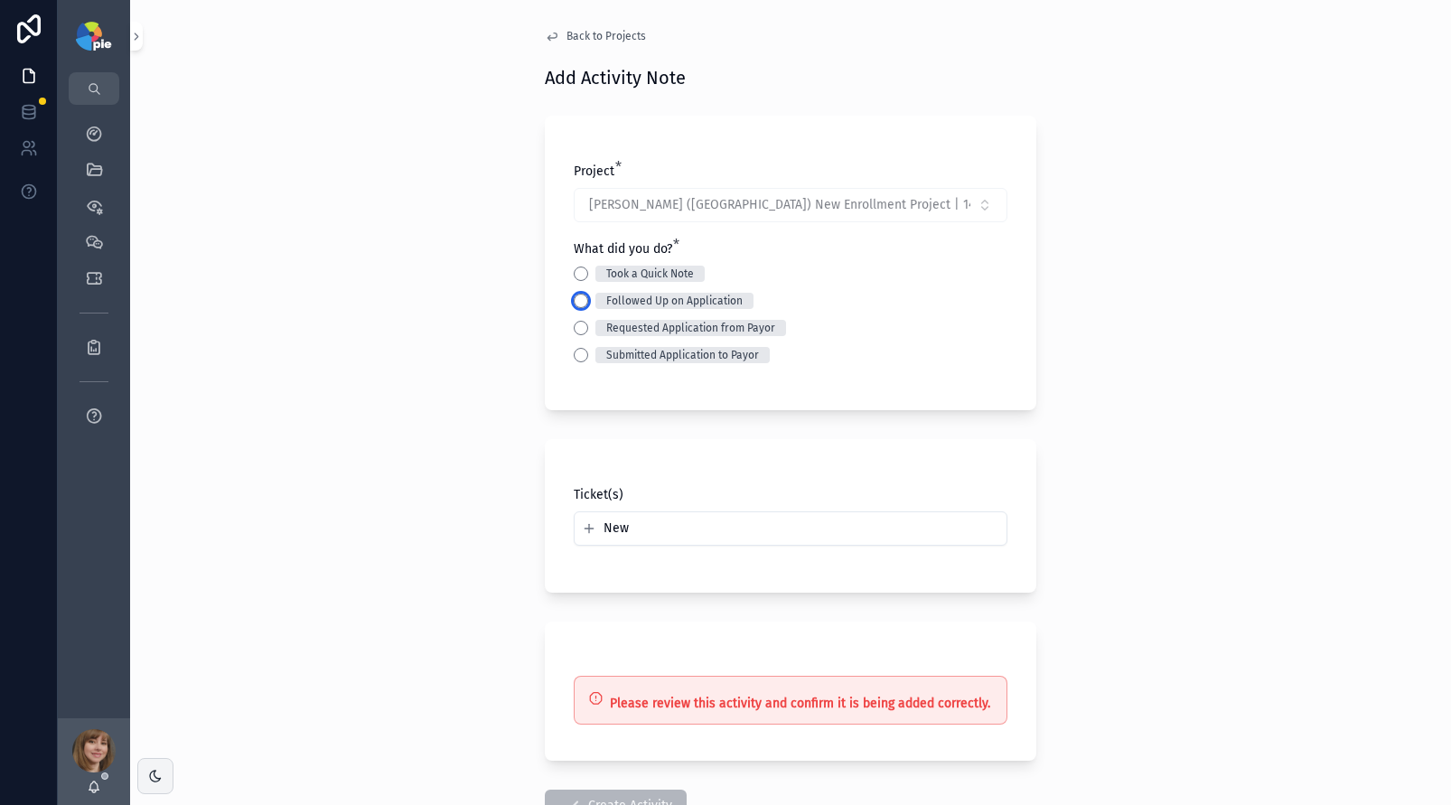
click at [579, 302] on button "Followed Up on Application" at bounding box center [581, 301] width 14 height 14
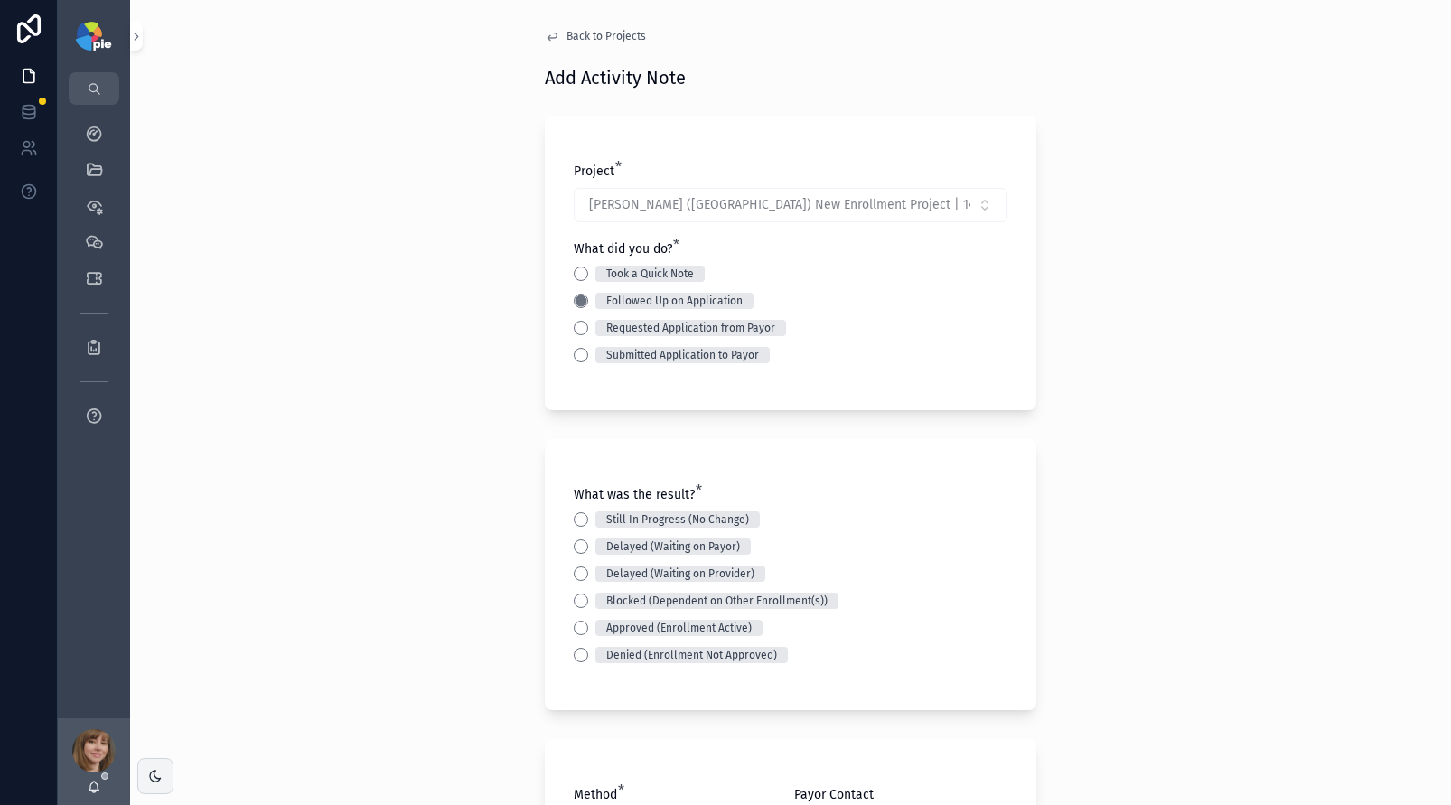
click at [583, 270] on div "Took a Quick Note" at bounding box center [791, 274] width 434 height 16
click at [578, 272] on button "Took a Quick Note" at bounding box center [581, 274] width 14 height 14
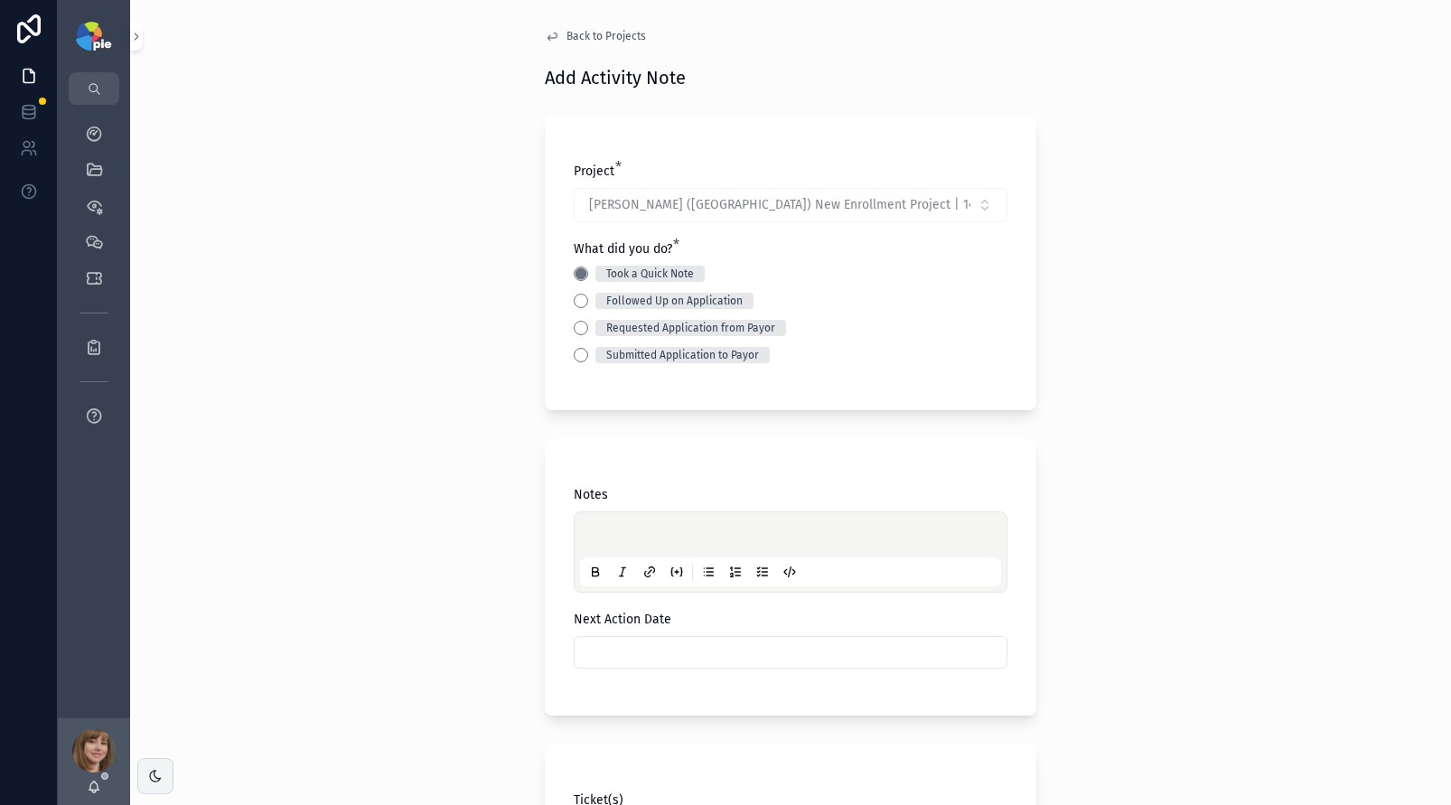
click at [603, 538] on p "scrollable content" at bounding box center [794, 538] width 421 height 18
click at [352, 636] on div "**********" at bounding box center [790, 402] width 1321 height 805
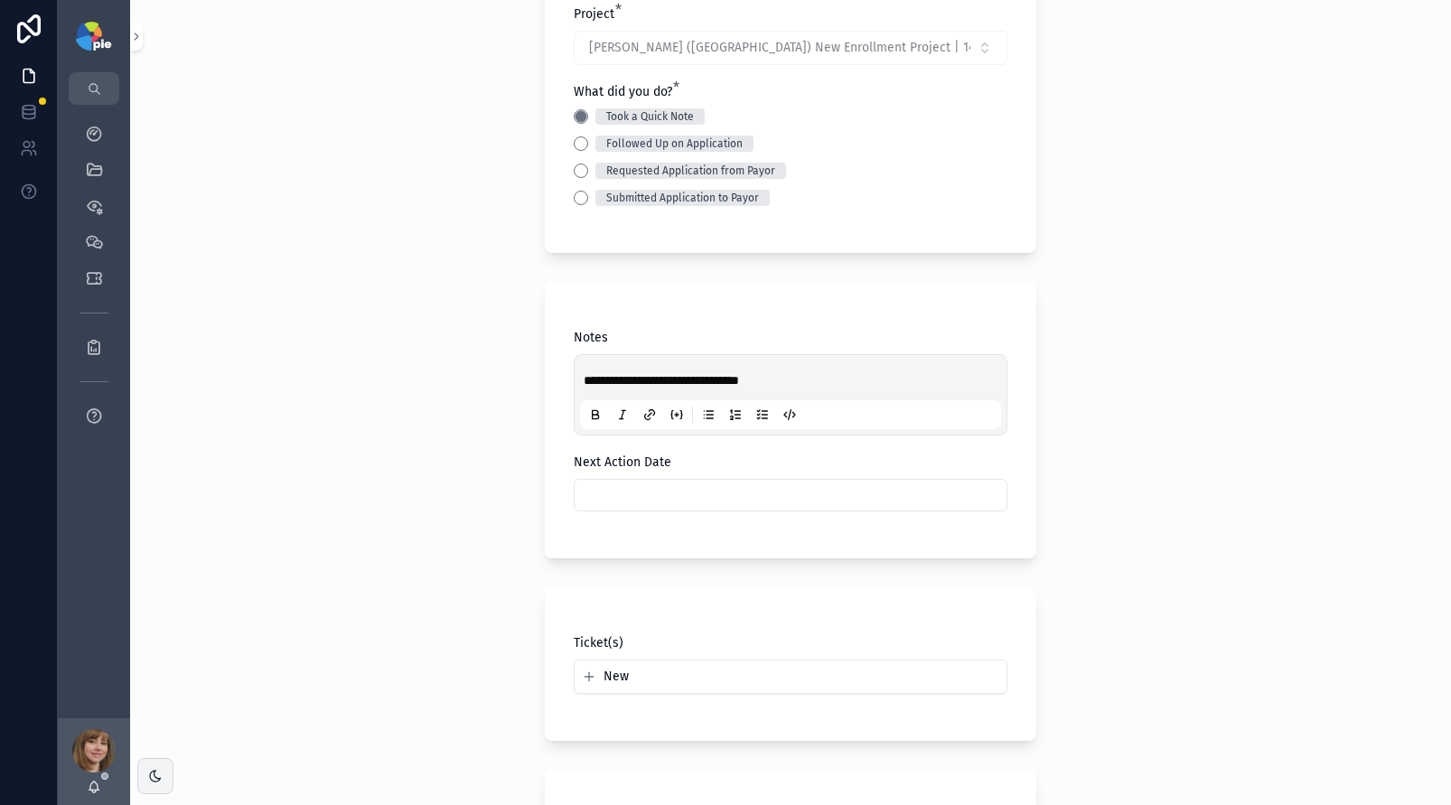
scroll to position [438, 0]
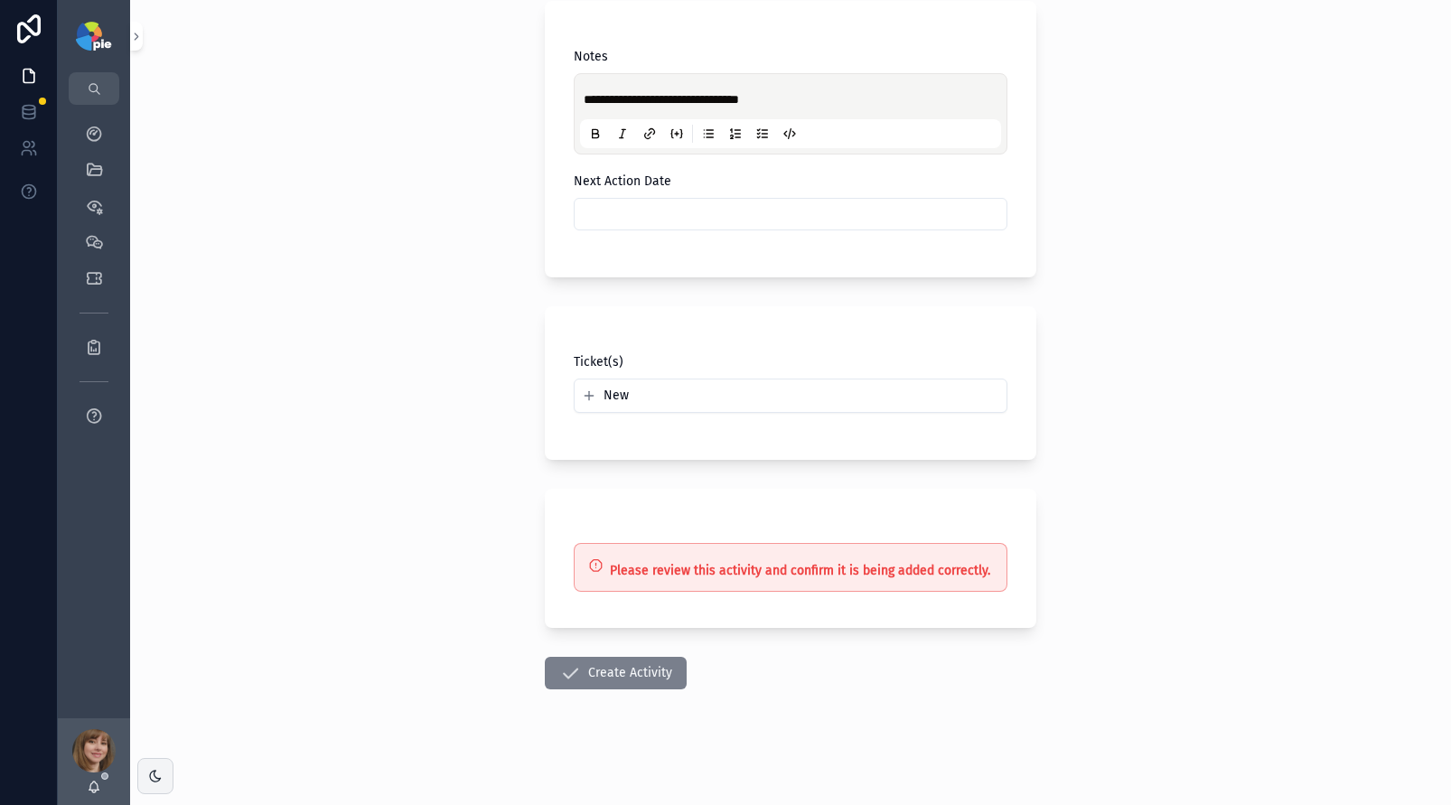
click at [624, 664] on button "Create Activity" at bounding box center [616, 673] width 142 height 33
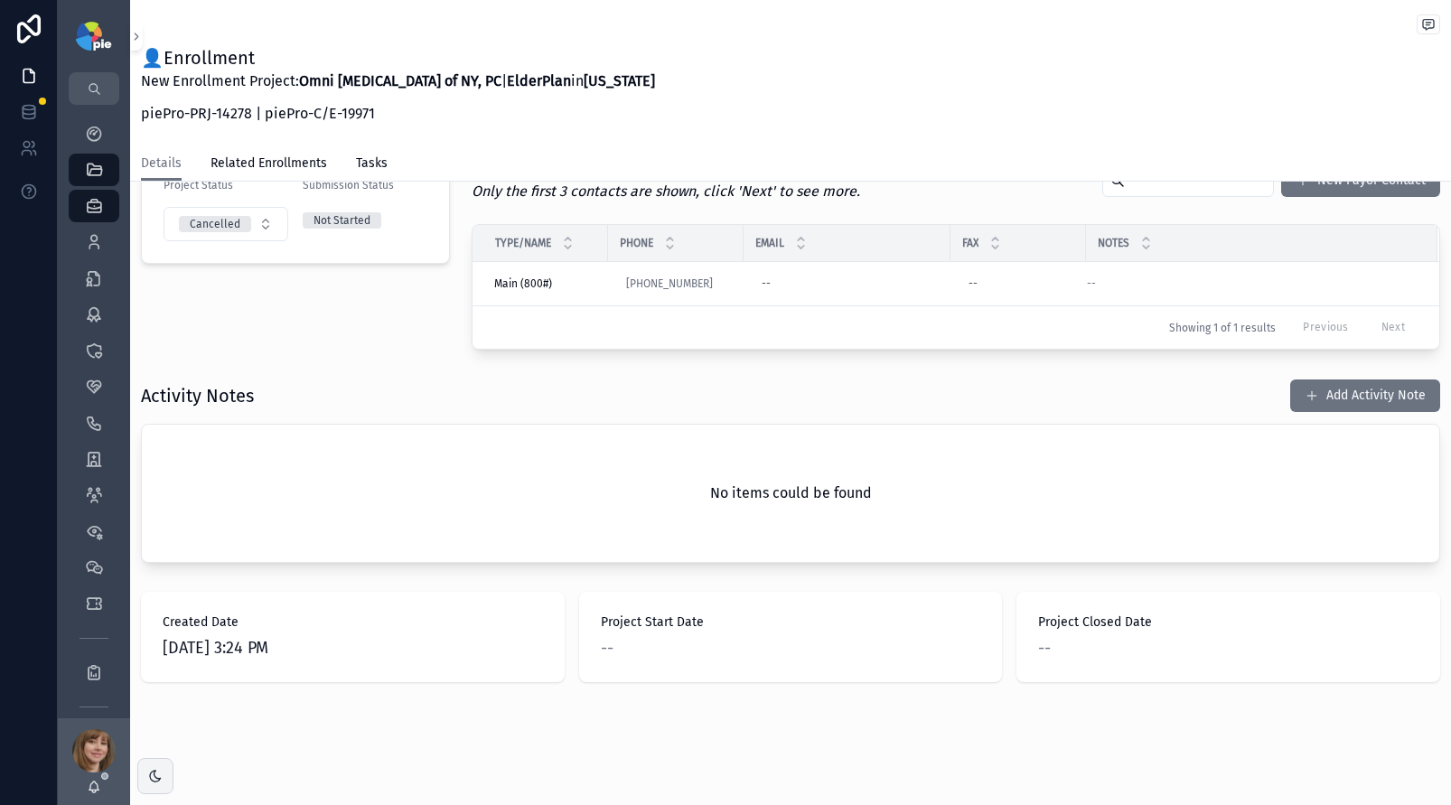
scroll to position [353, 0]
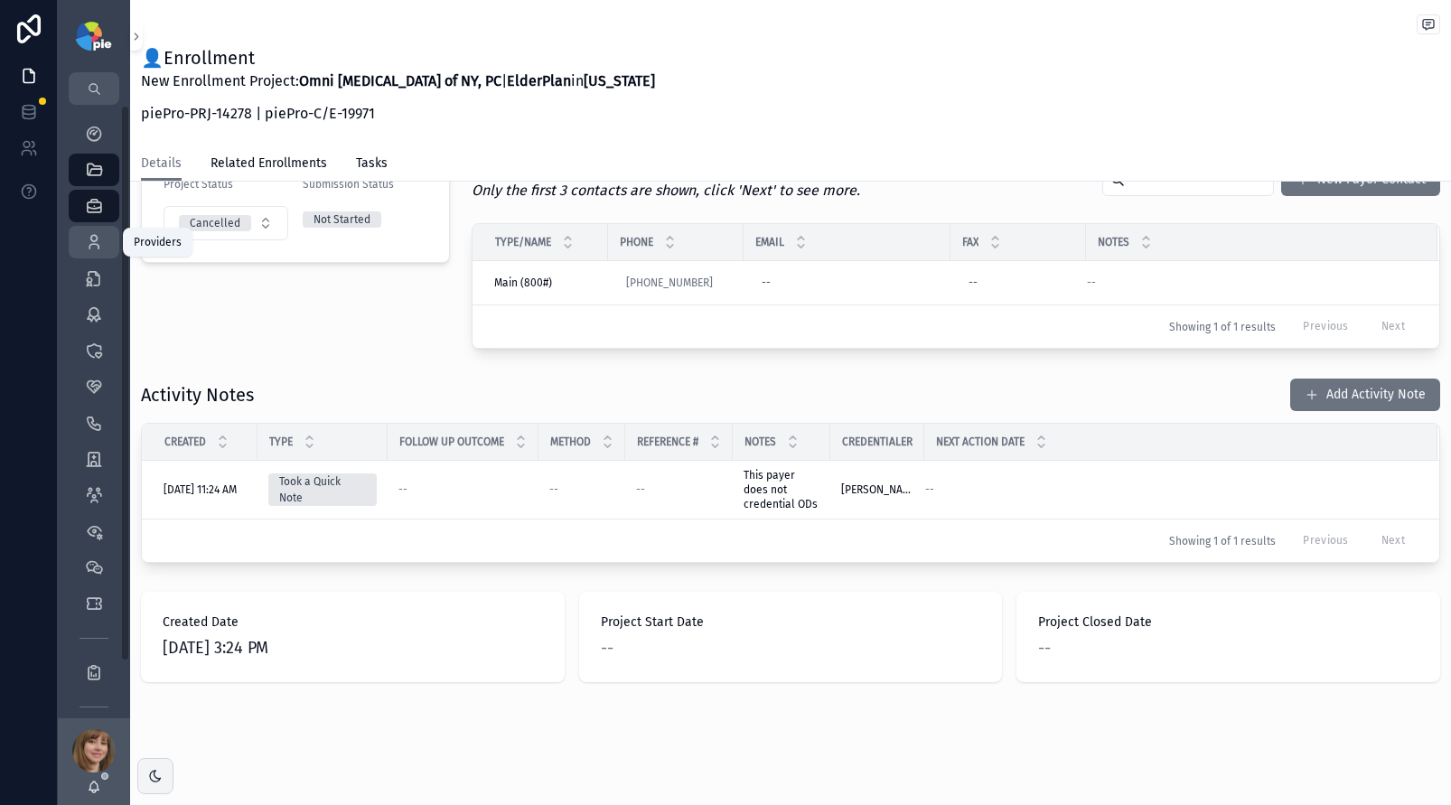
click at [90, 250] on icon "scrollable content" at bounding box center [94, 242] width 18 height 18
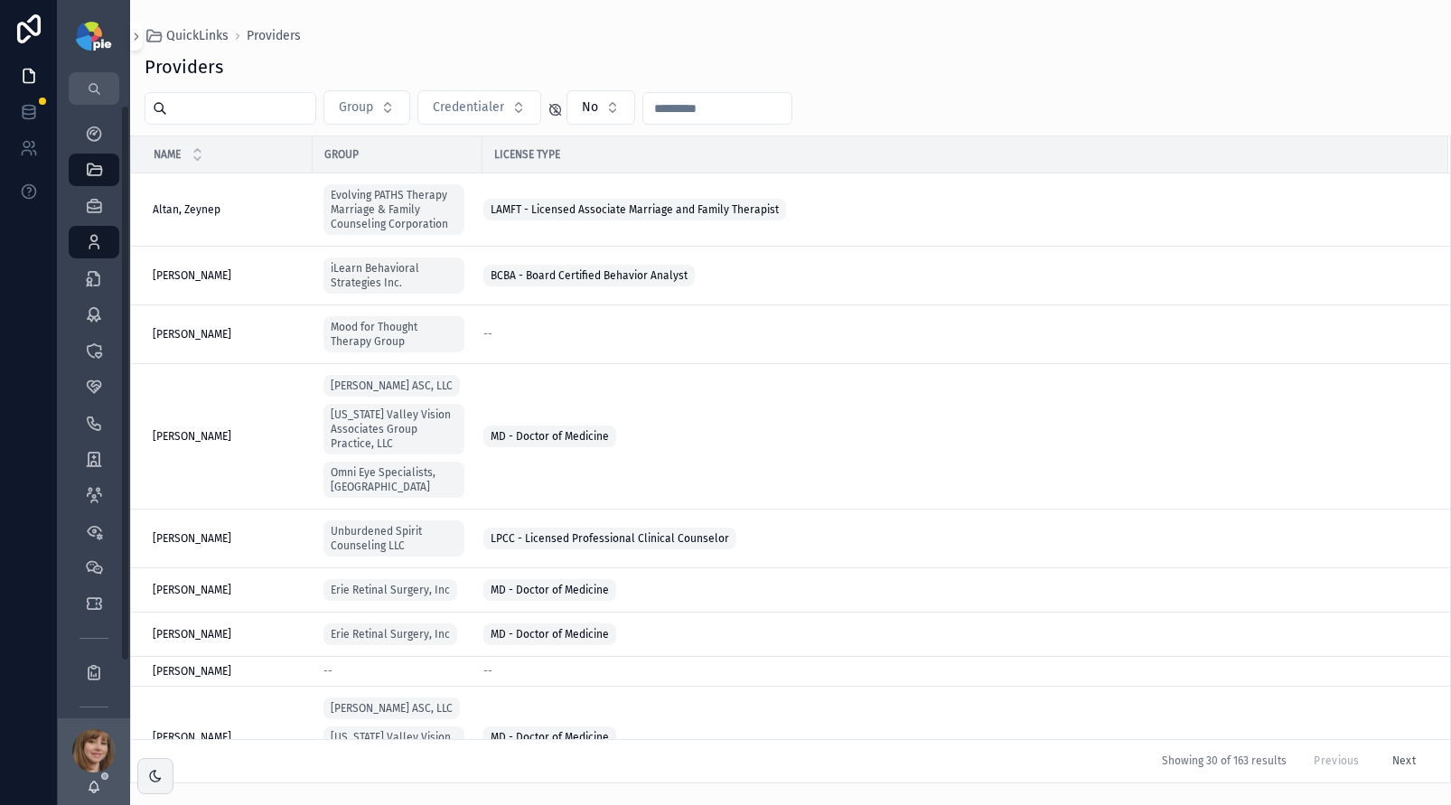
click at [252, 115] on input "scrollable content" at bounding box center [241, 108] width 148 height 25
type input "*"
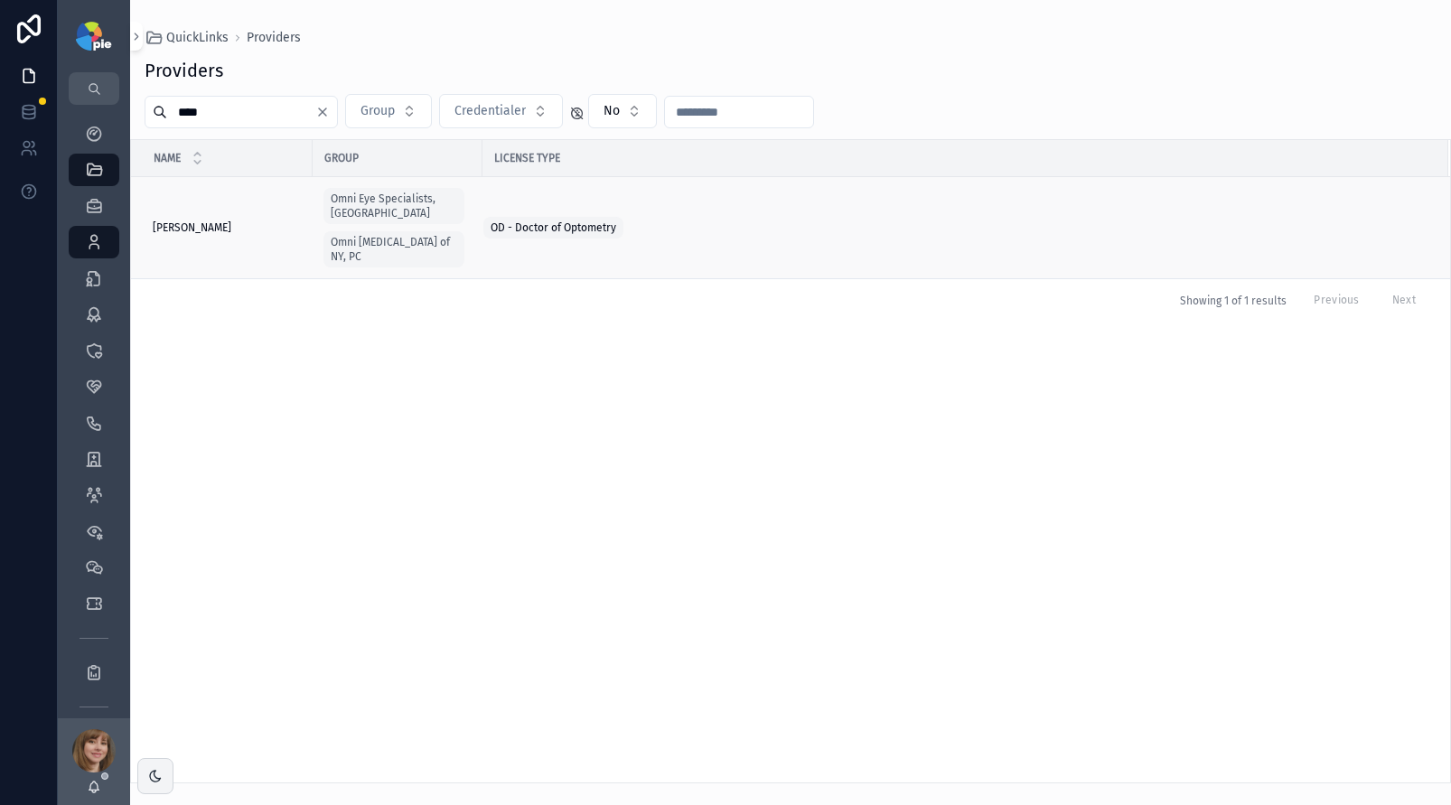
type input "****"
click at [271, 222] on div "[PERSON_NAME] [PERSON_NAME]" at bounding box center [227, 228] width 149 height 14
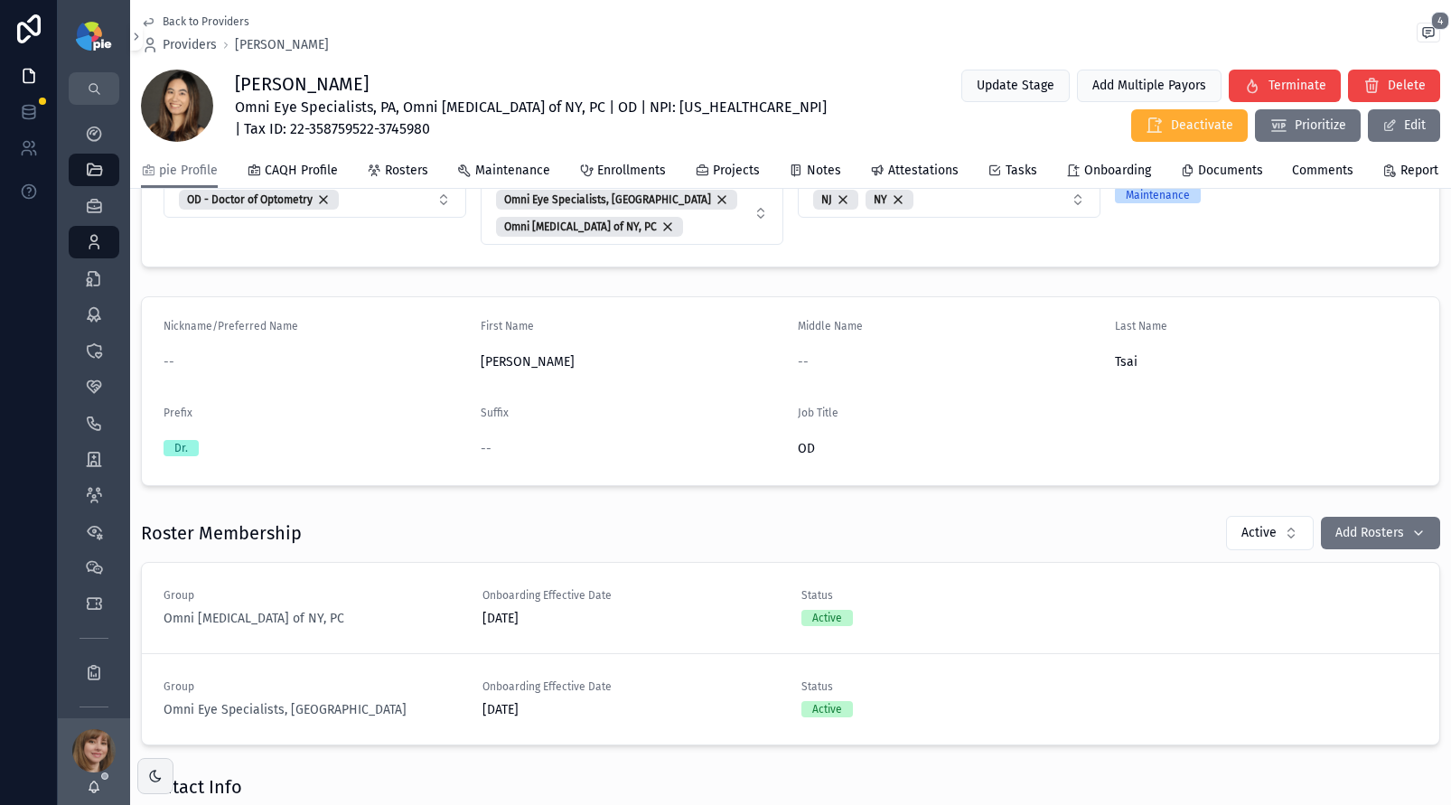
scroll to position [357, 0]
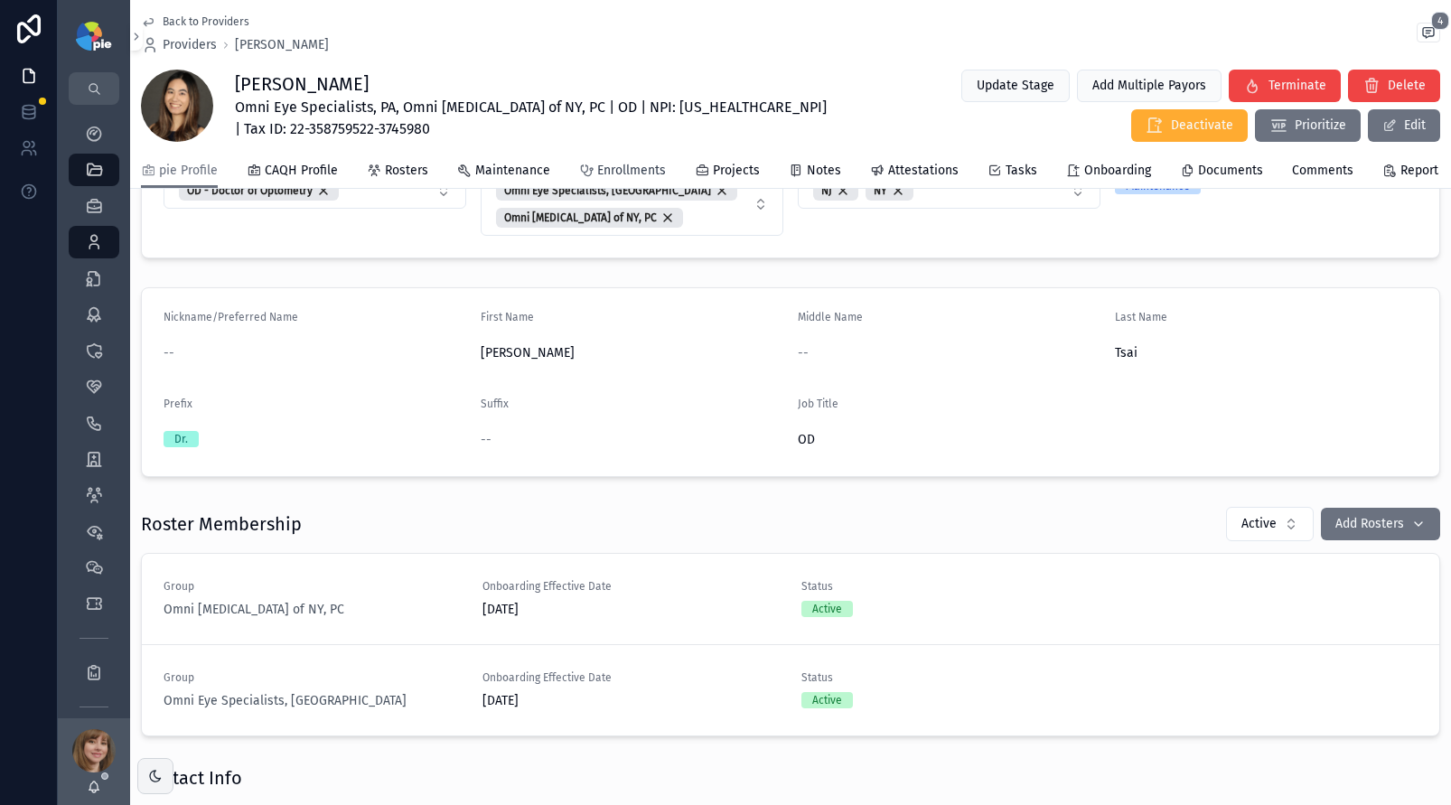
click at [649, 176] on span "Enrollments" at bounding box center [631, 171] width 69 height 18
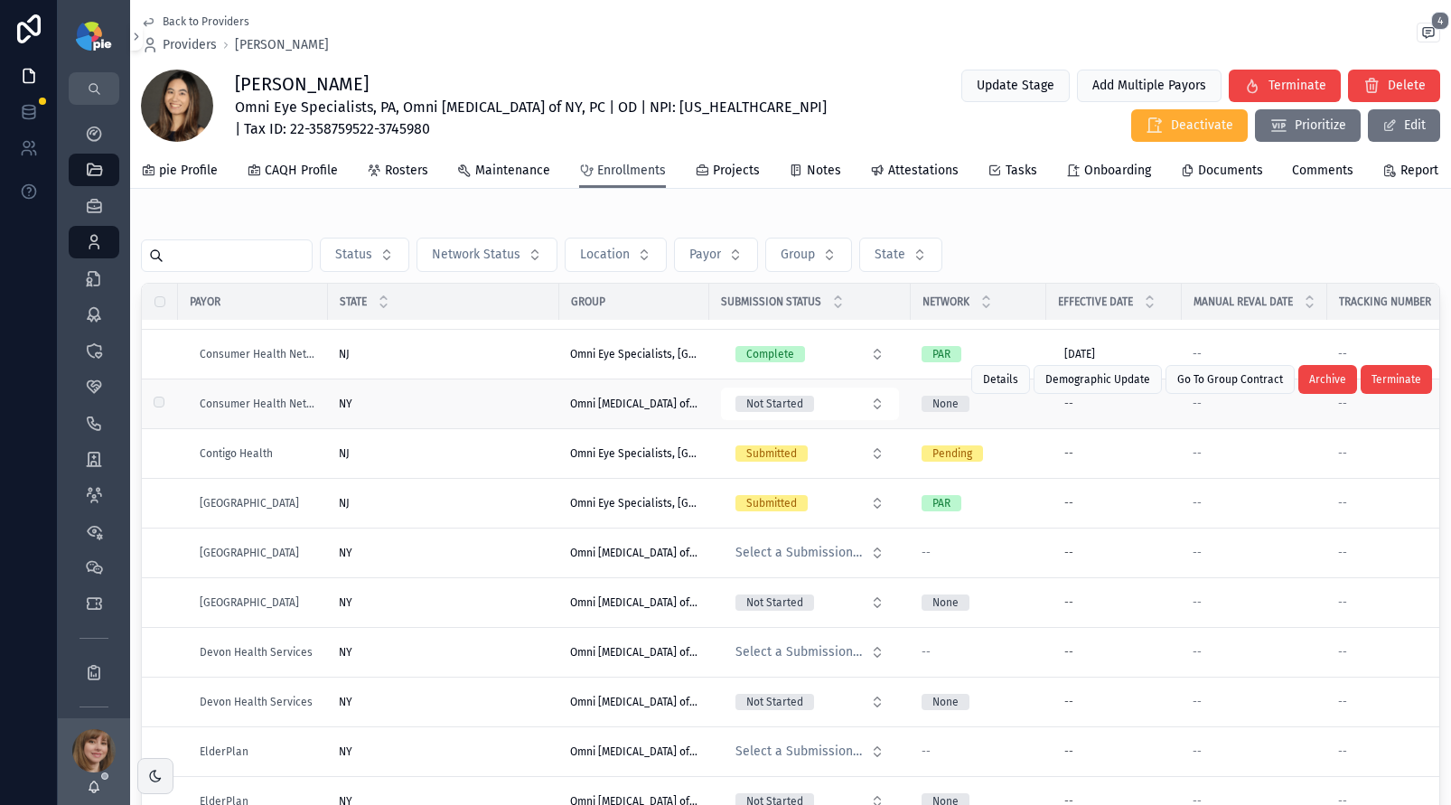
scroll to position [945, 0]
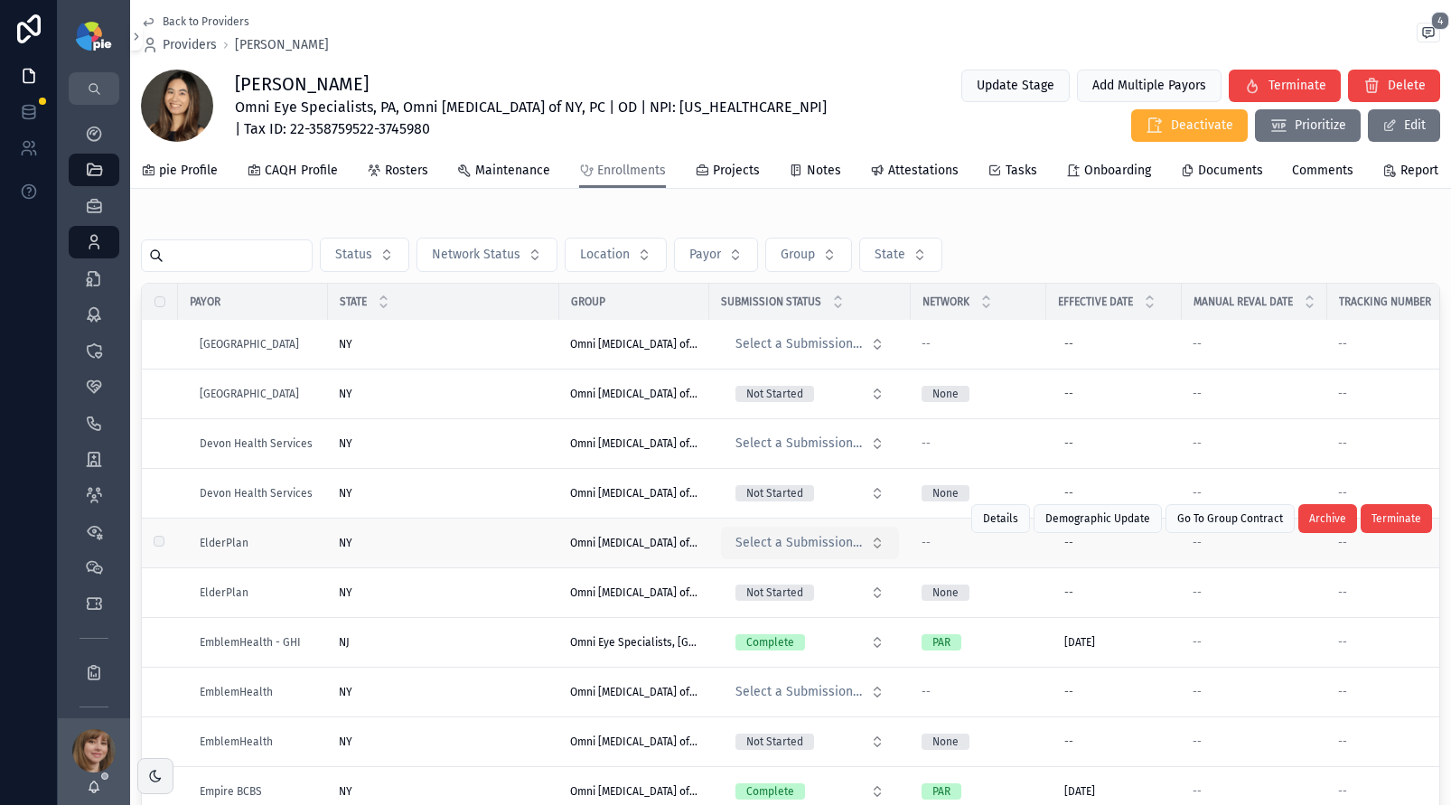
click at [853, 552] on span "Select a Submission Status" at bounding box center [799, 543] width 127 height 18
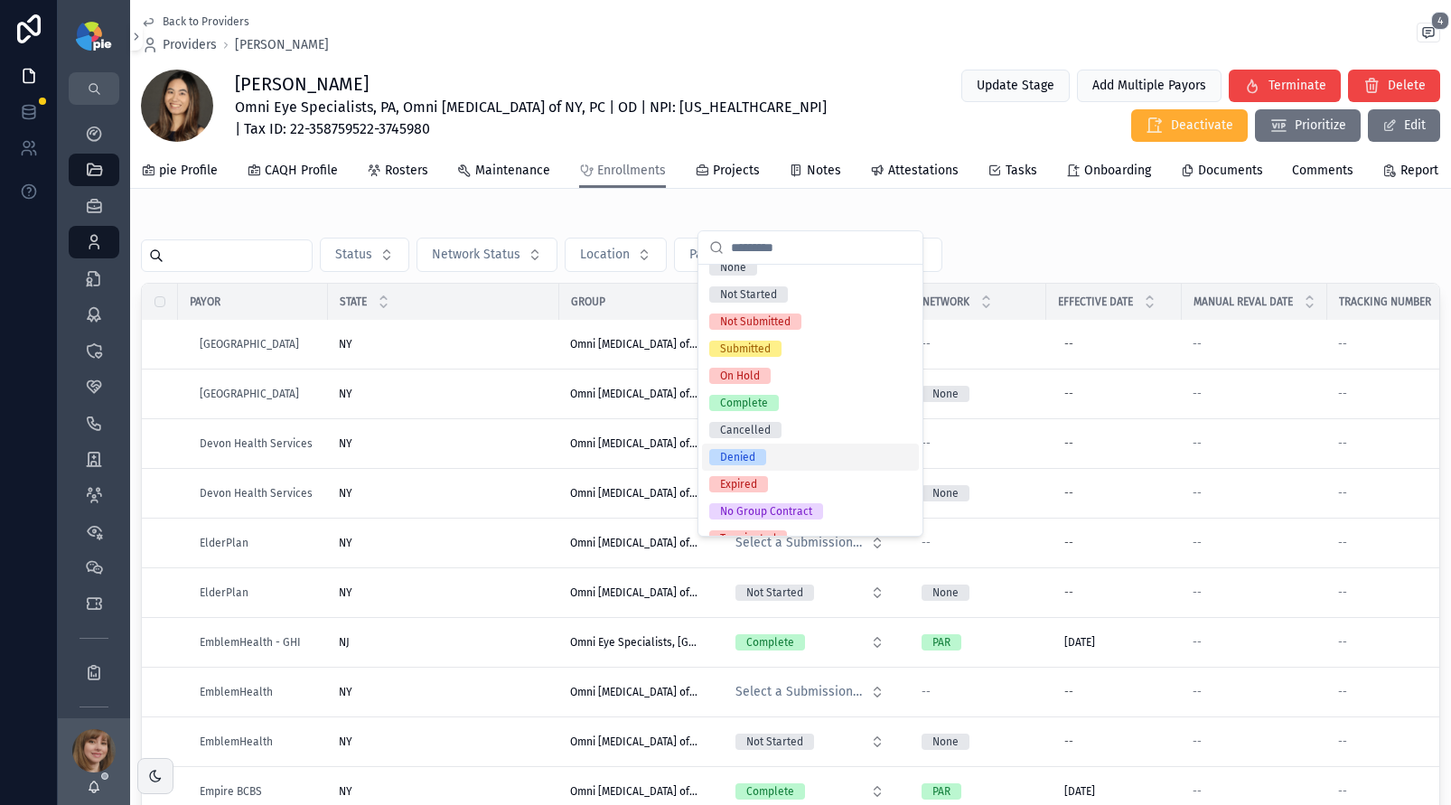
scroll to position [10, 0]
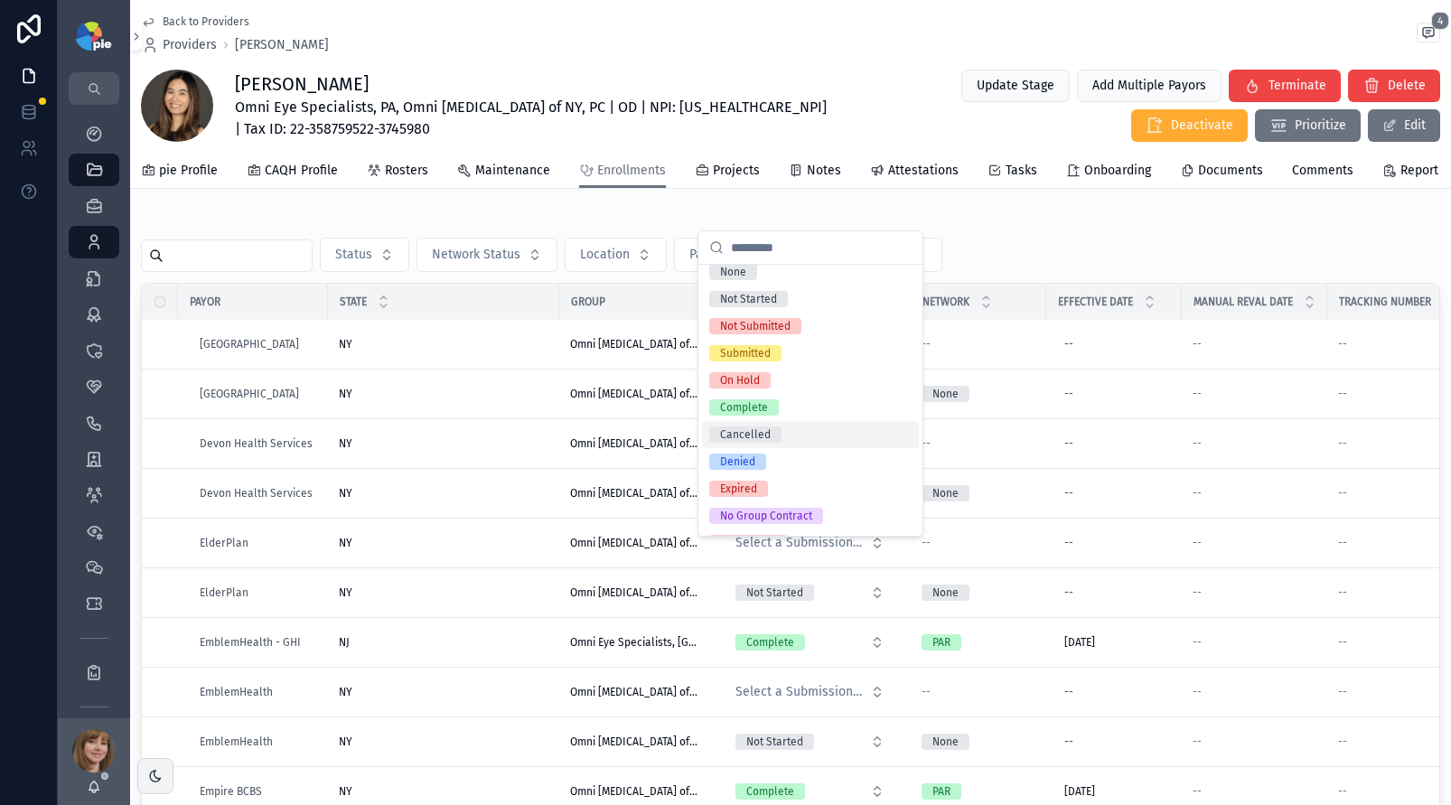
click at [800, 434] on div "Cancelled" at bounding box center [810, 434] width 217 height 27
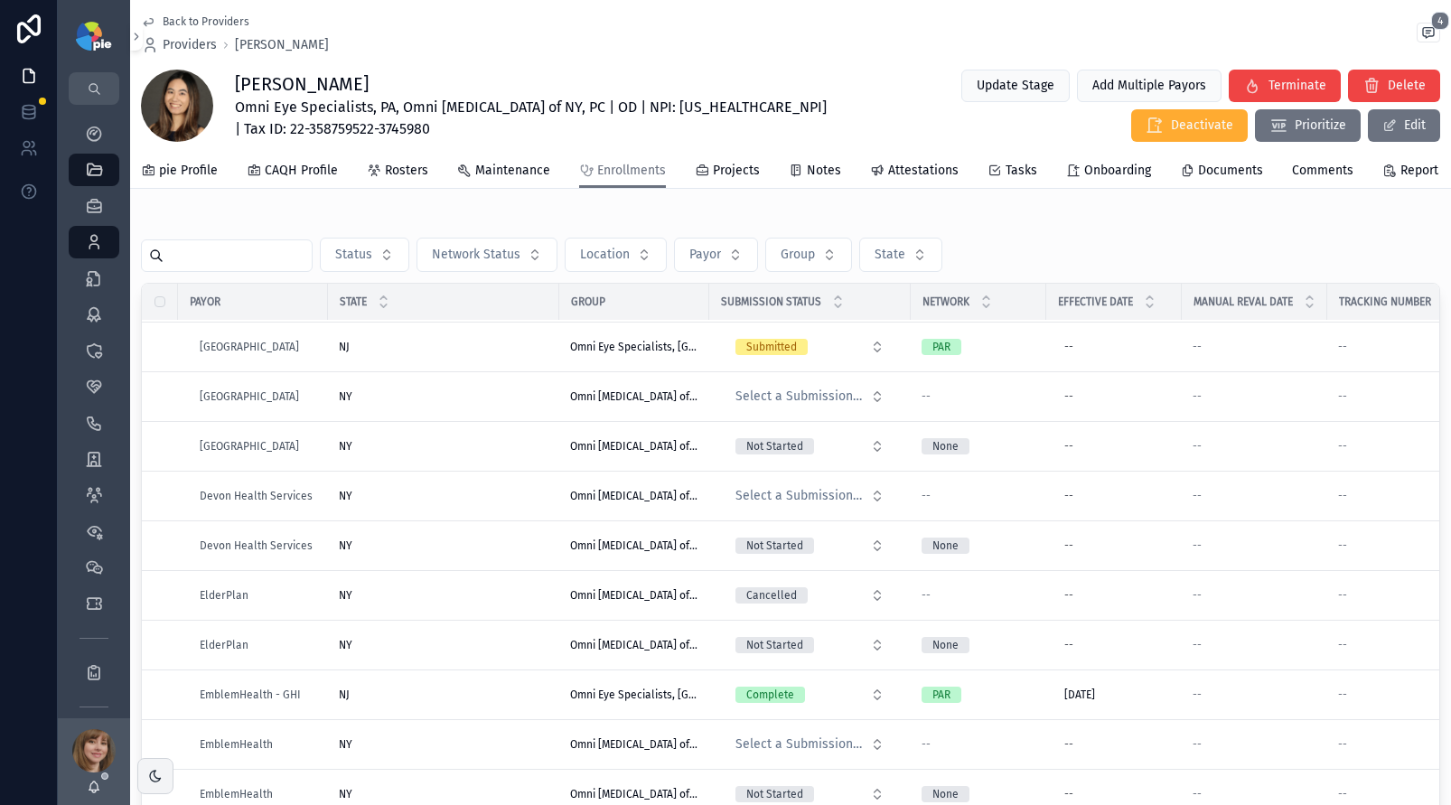
scroll to position [981, 0]
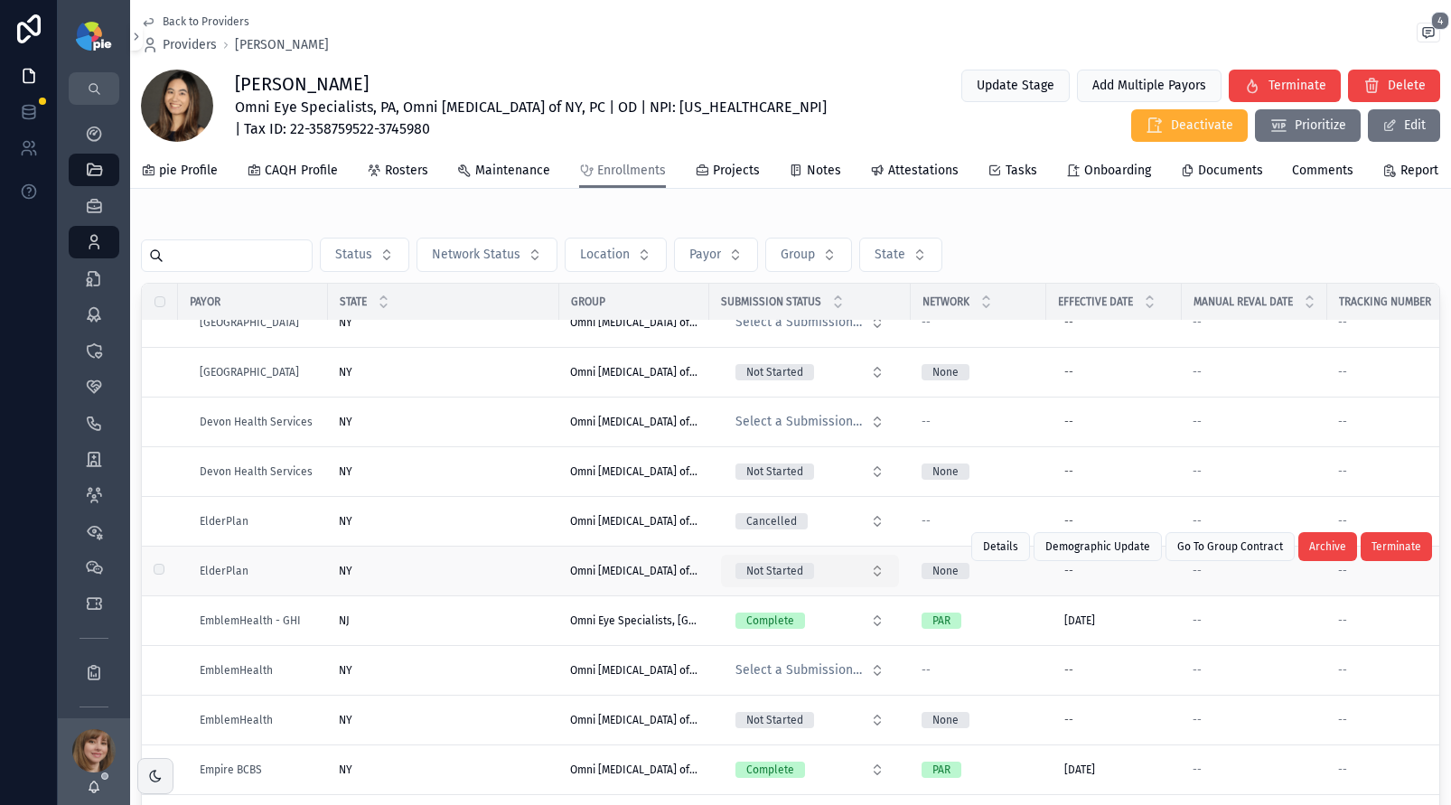
click at [859, 570] on button "Not Started" at bounding box center [810, 571] width 178 height 33
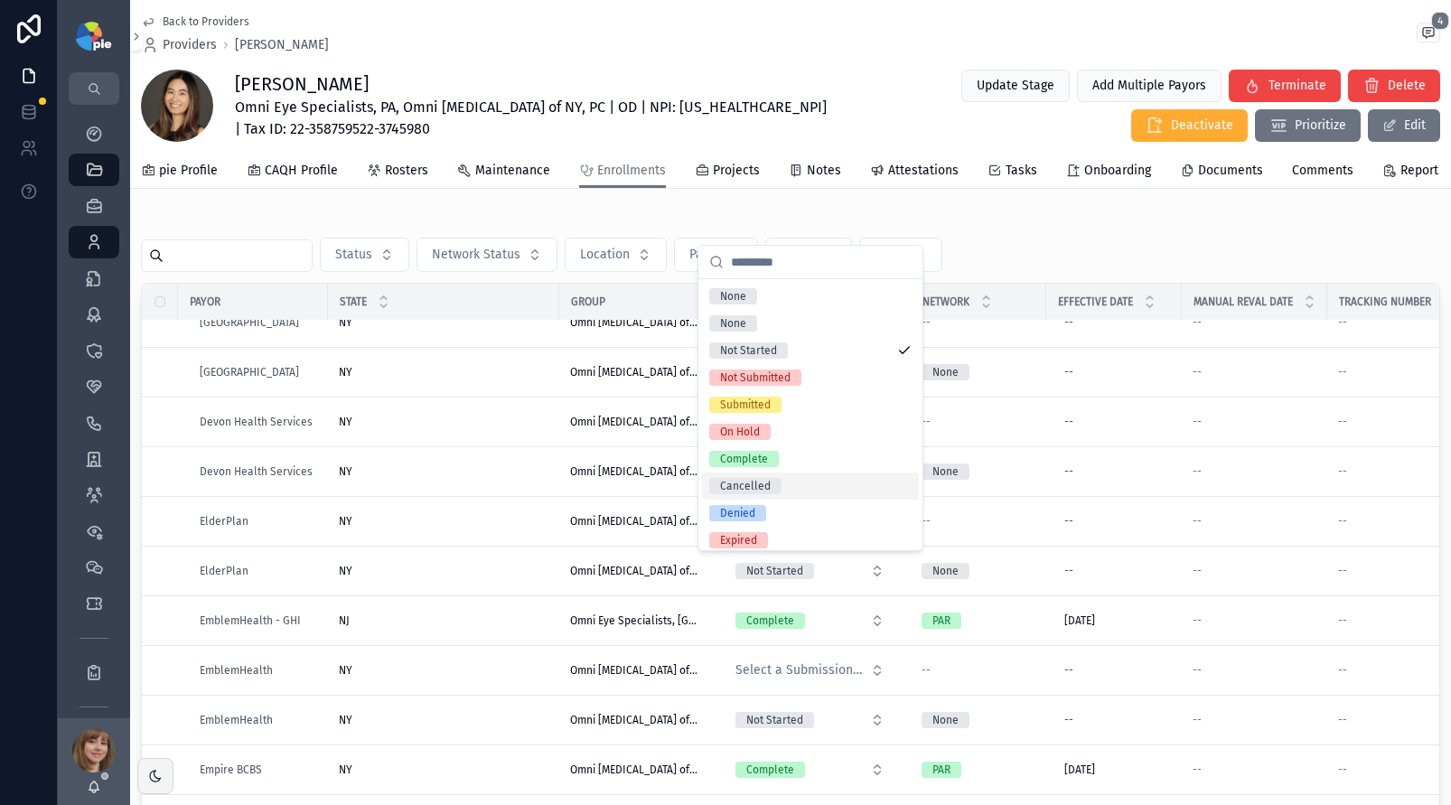
click at [792, 493] on div "Cancelled" at bounding box center [810, 486] width 217 height 27
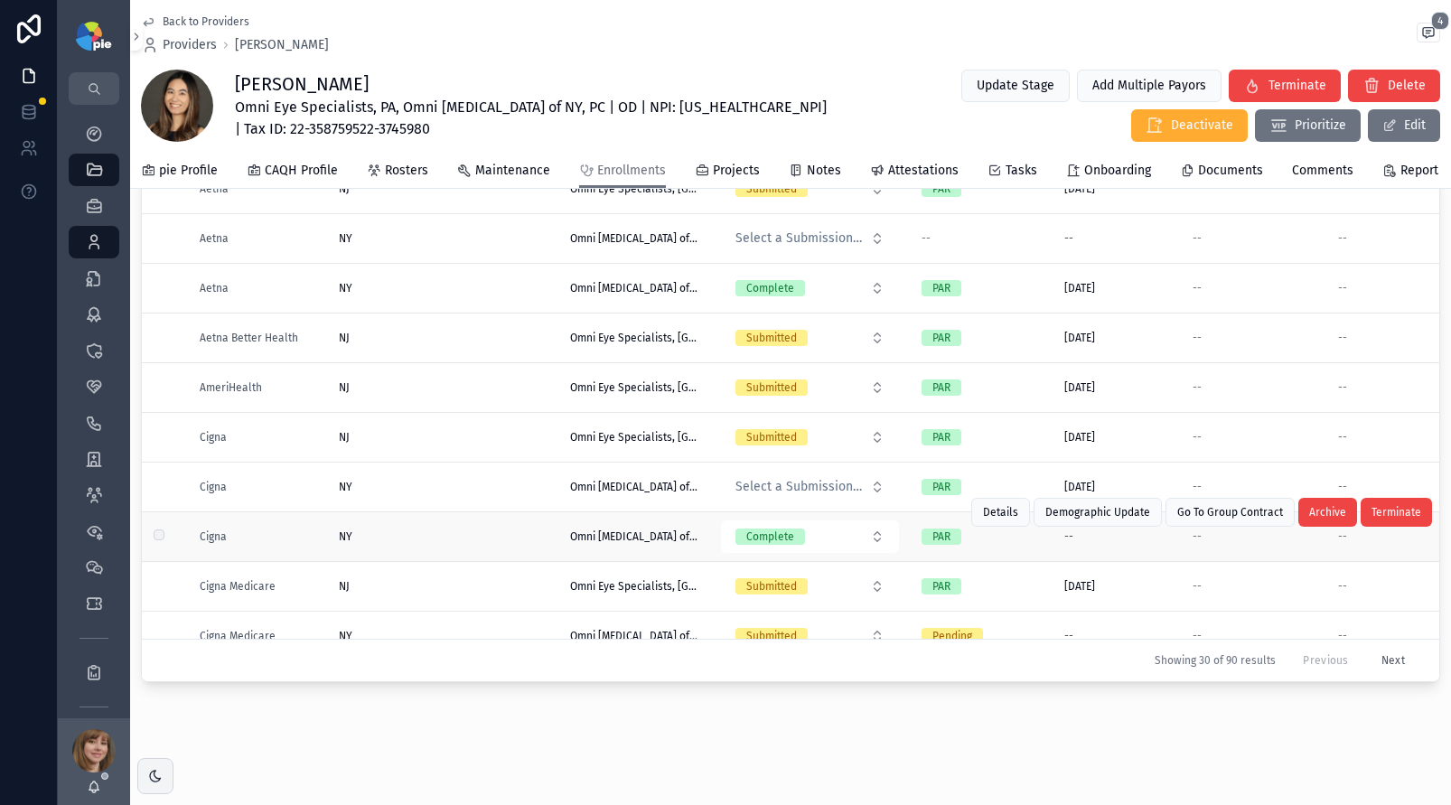
scroll to position [100, 0]
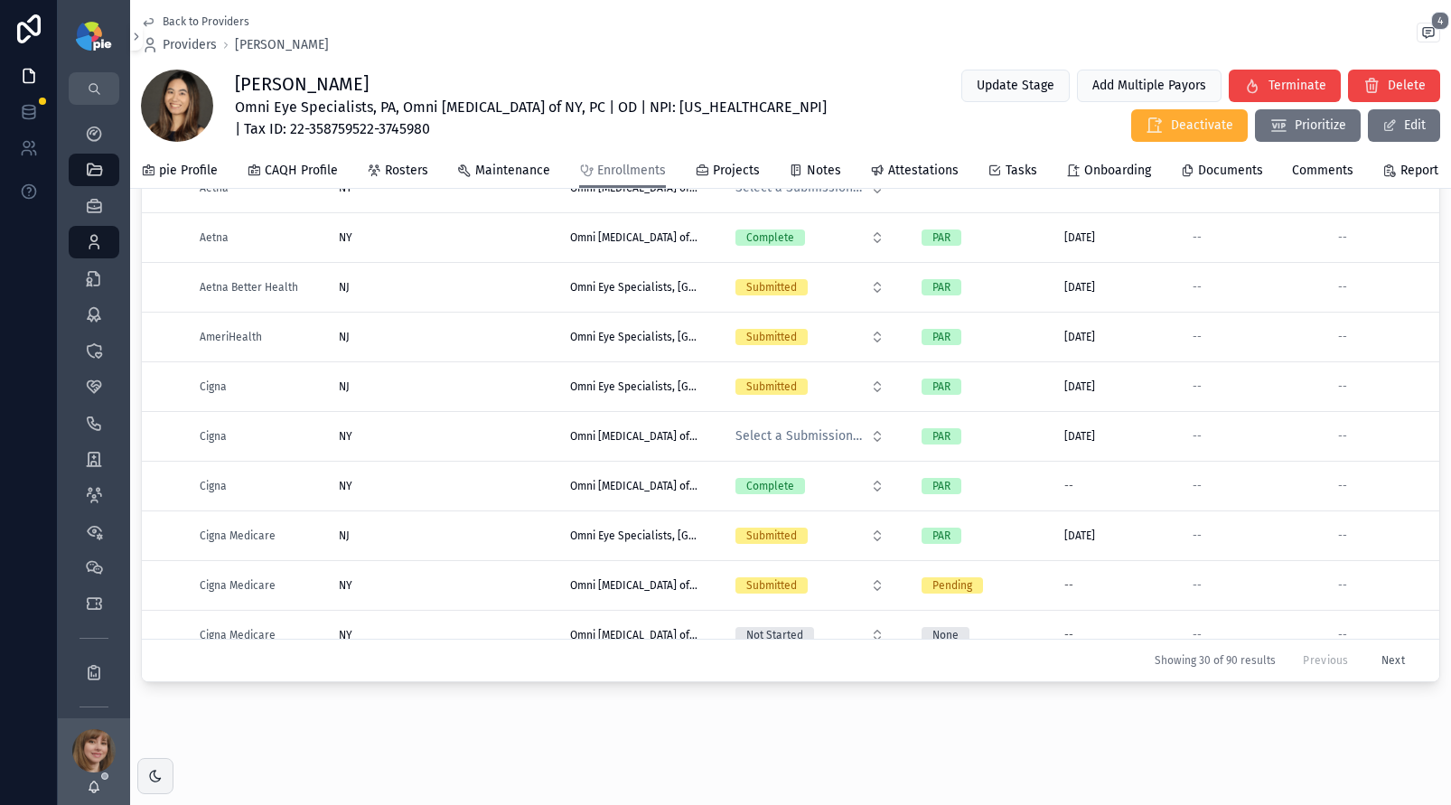
click at [1369, 648] on button "Next" at bounding box center [1393, 660] width 49 height 28
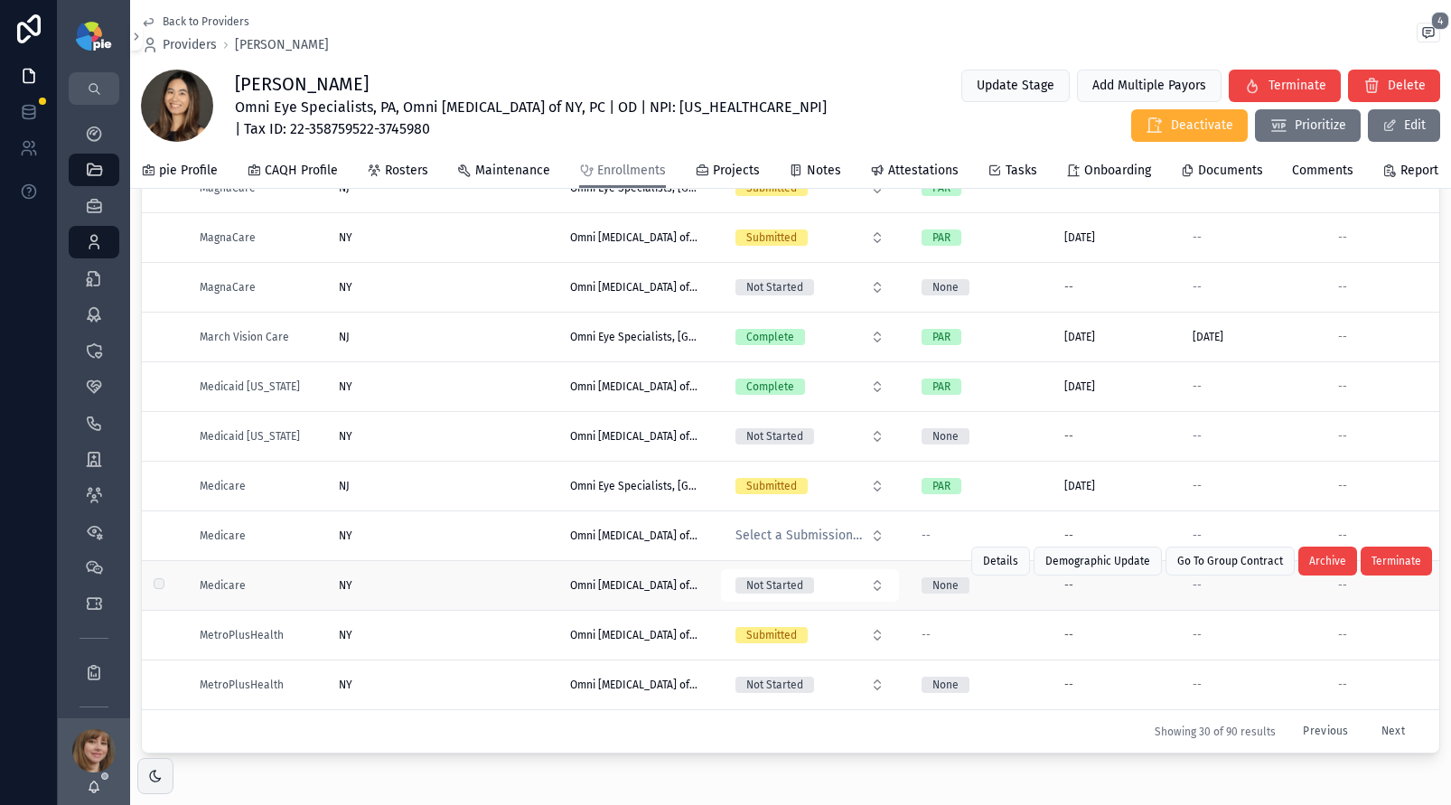
scroll to position [220, 0]
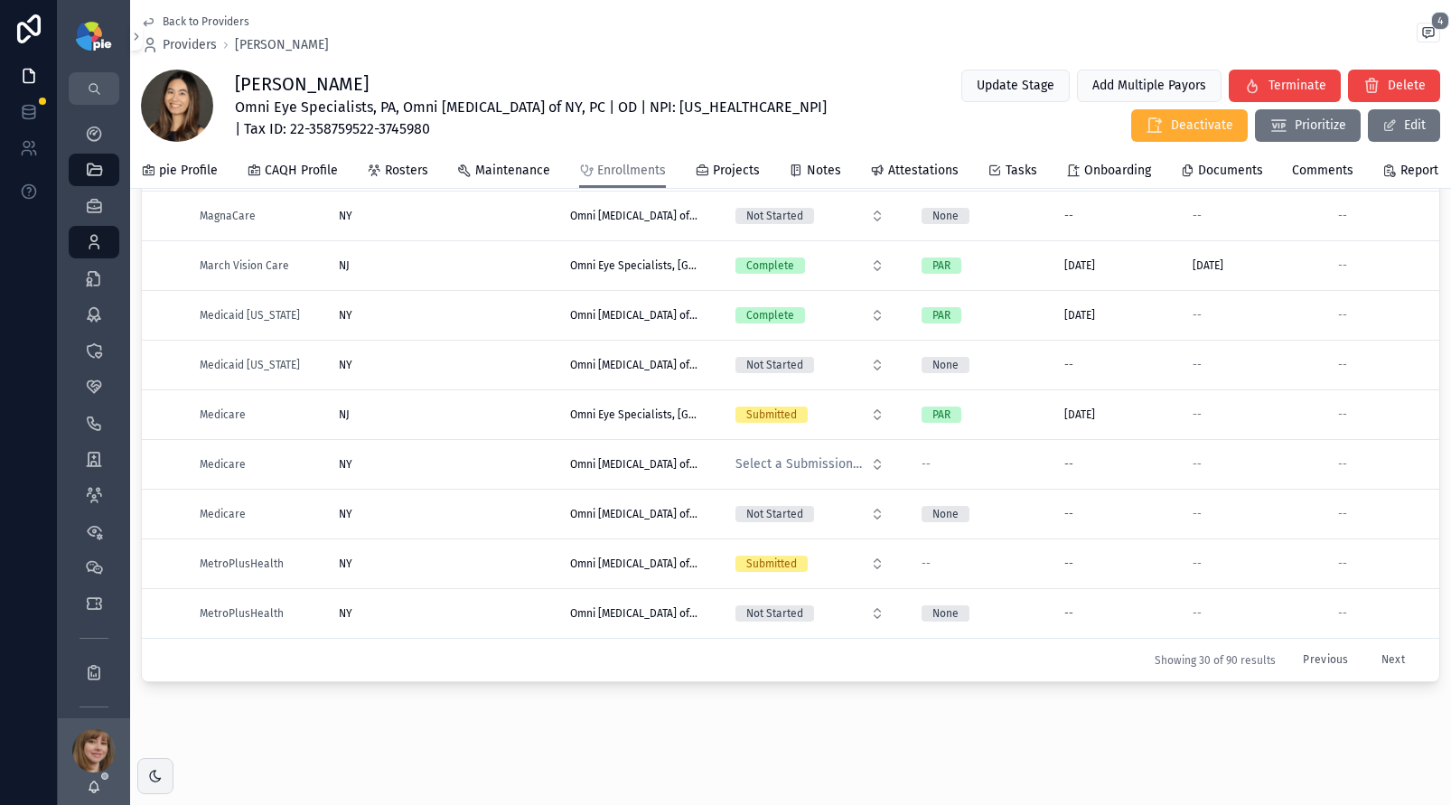
click at [1369, 646] on button "Next" at bounding box center [1393, 660] width 49 height 28
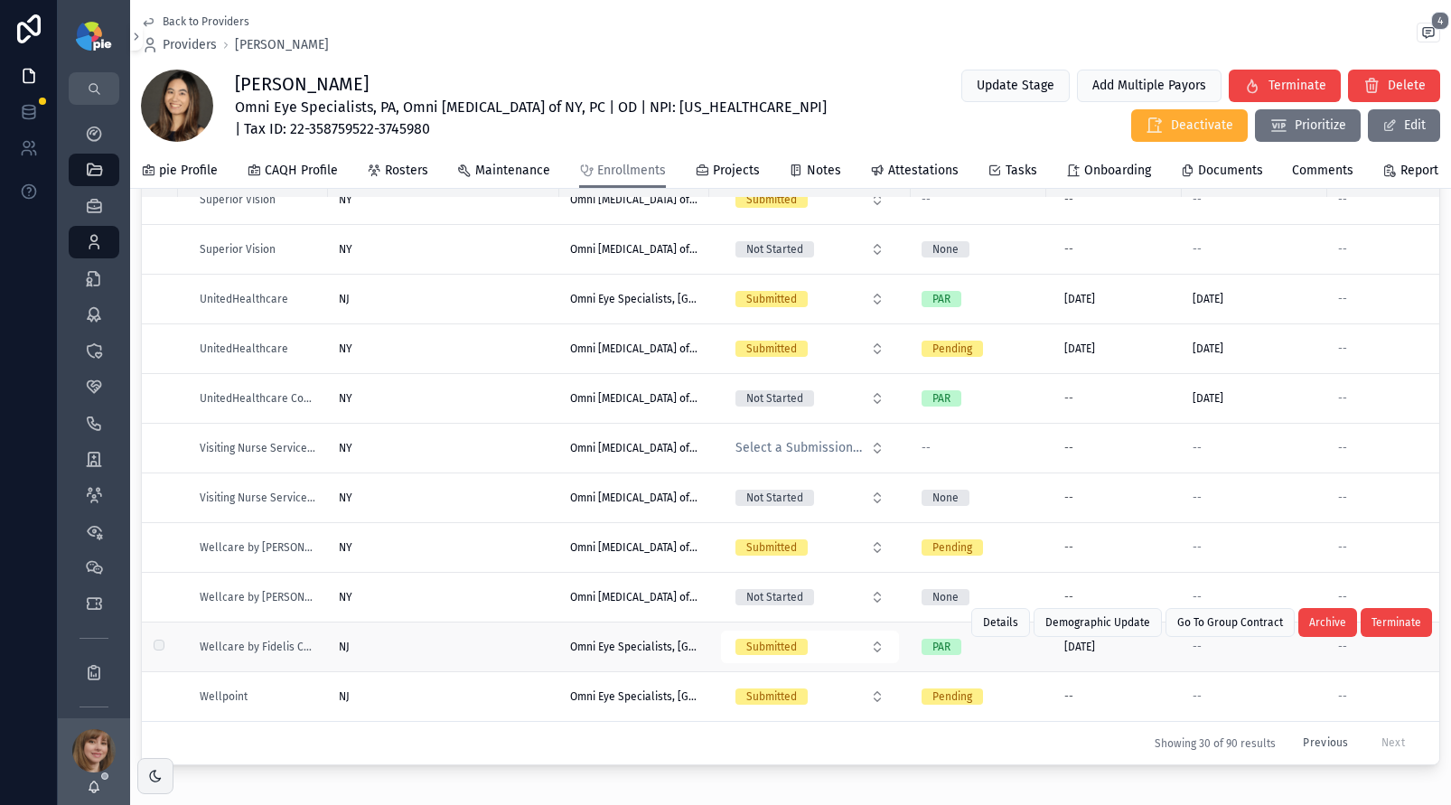
scroll to position [125, 0]
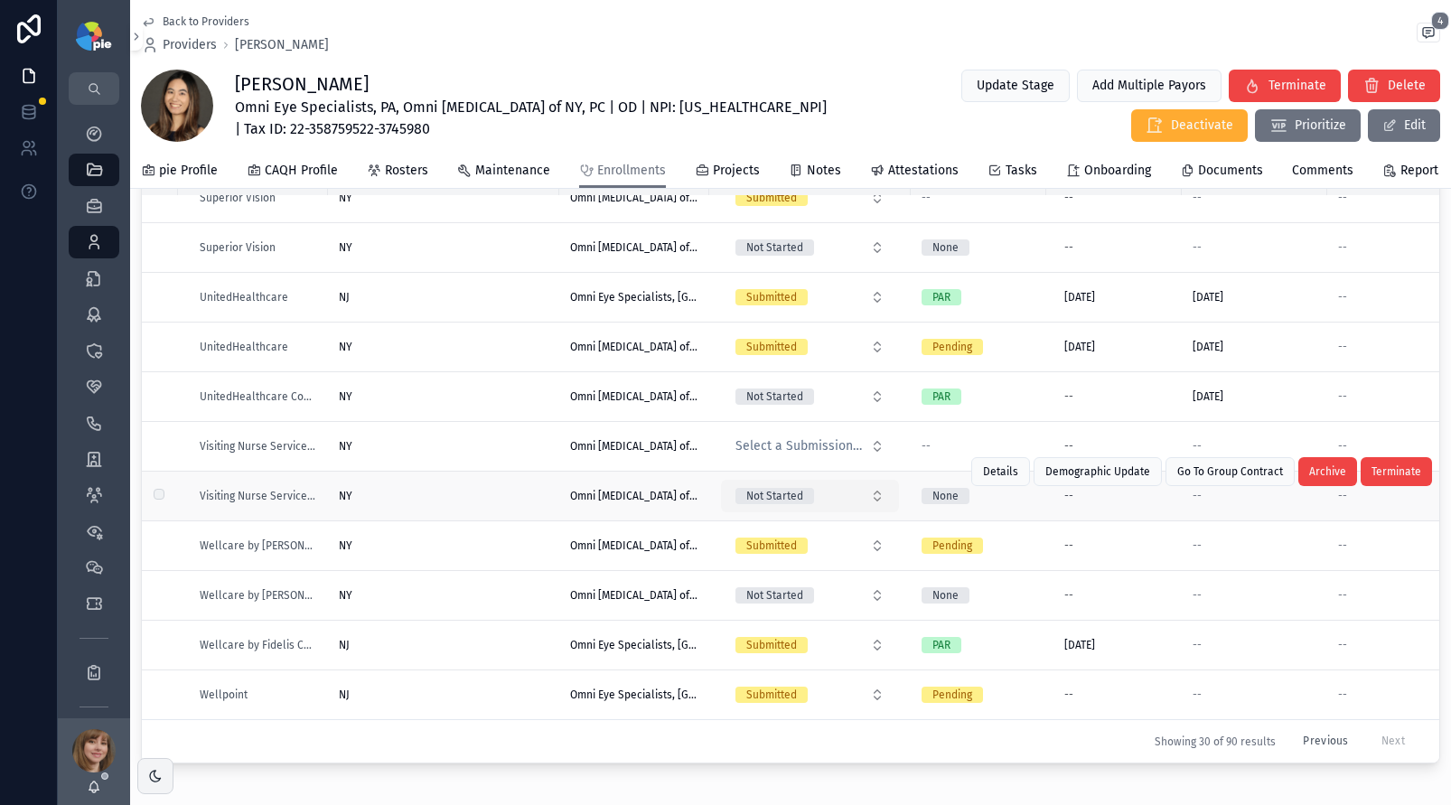
click at [864, 498] on button "Not Started" at bounding box center [810, 496] width 178 height 33
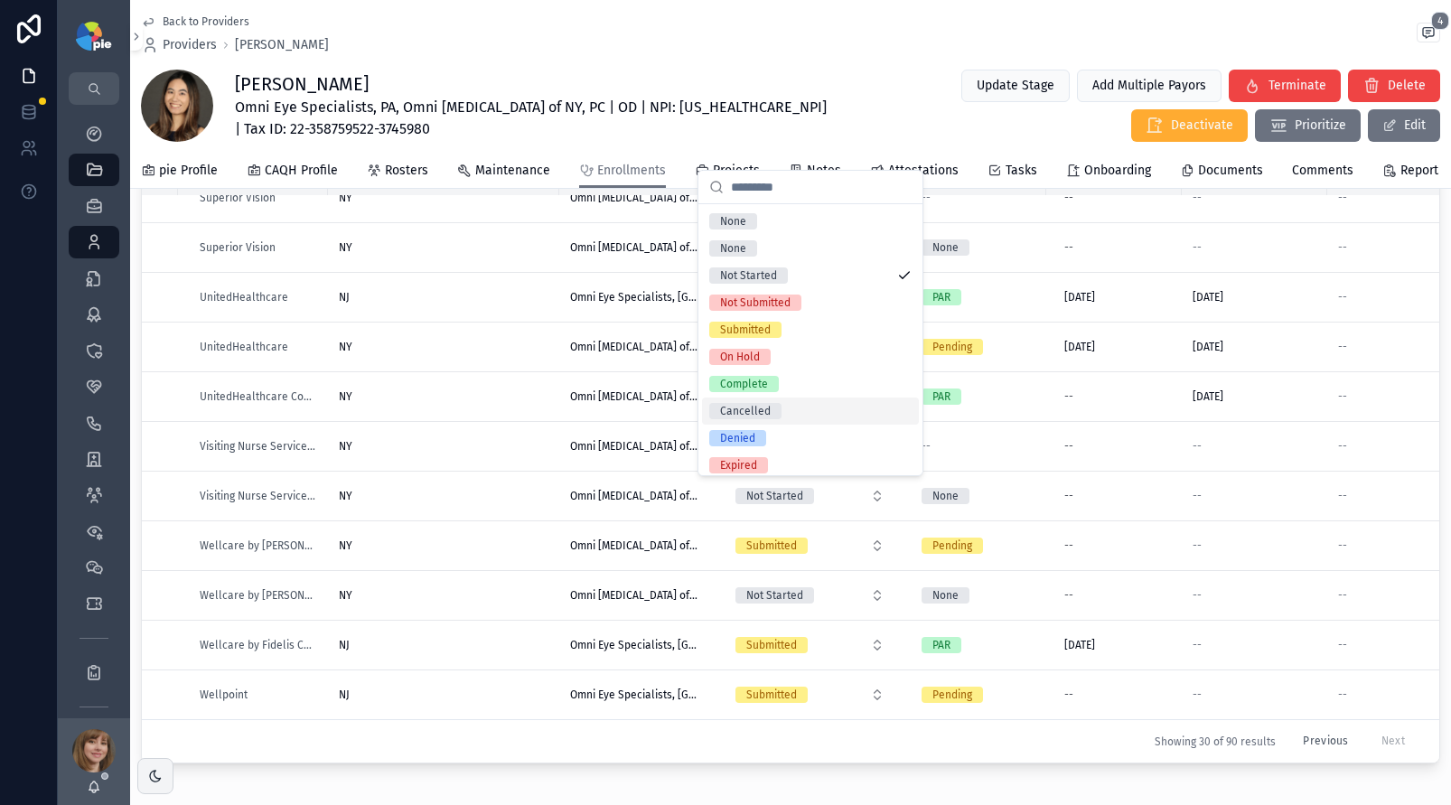
click at [816, 407] on div "Cancelled" at bounding box center [810, 411] width 217 height 27
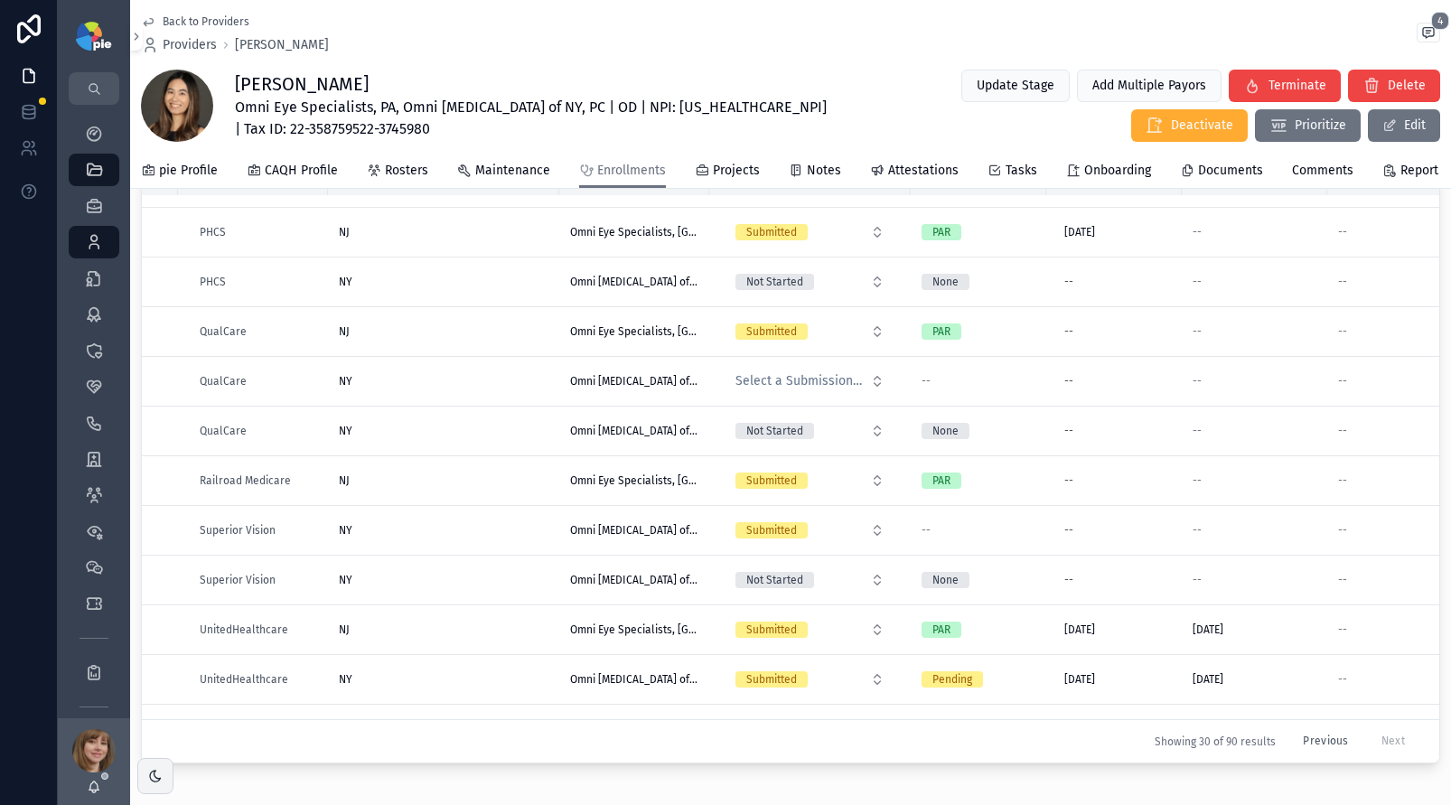
scroll to position [689, 0]
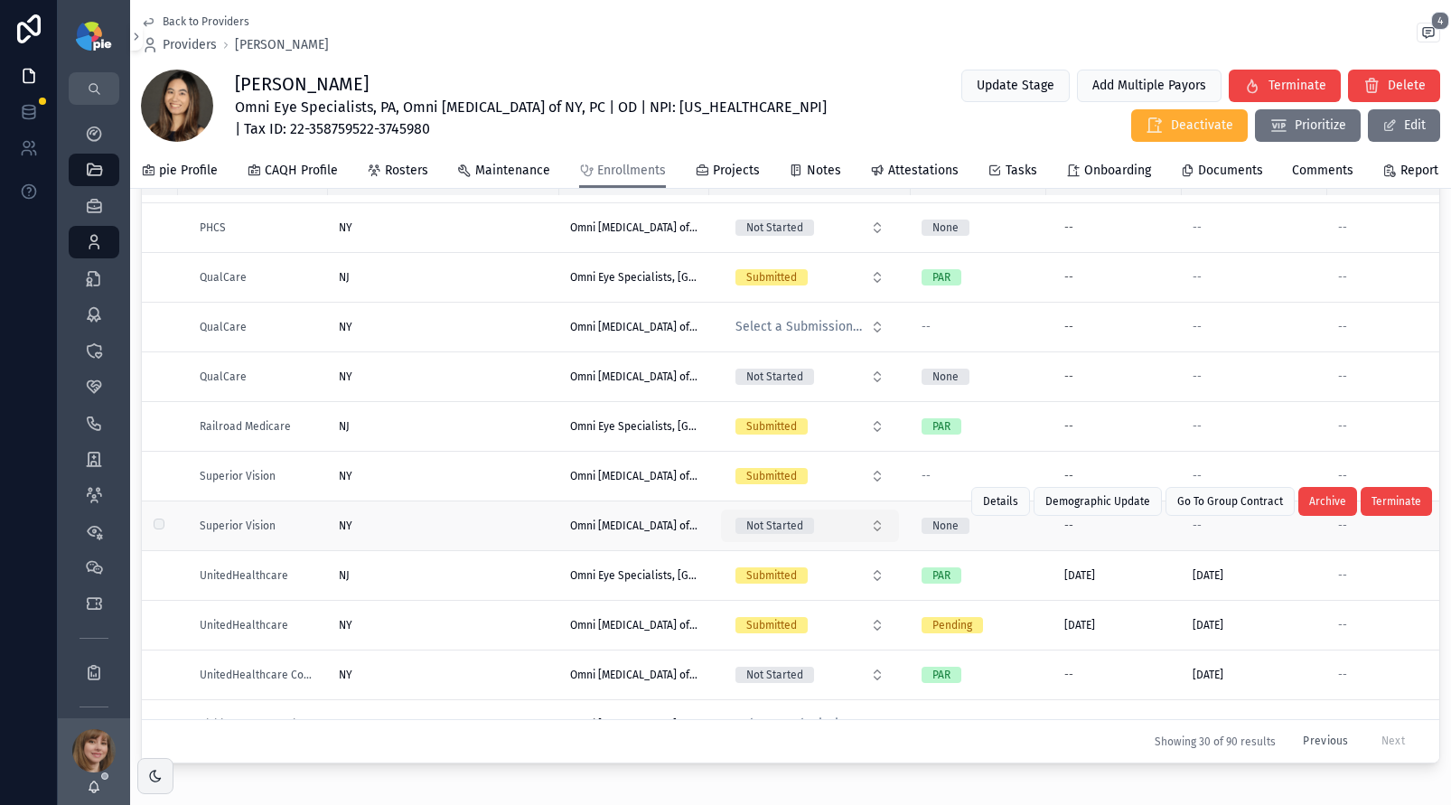
click at [875, 535] on button "Not Started" at bounding box center [810, 526] width 178 height 33
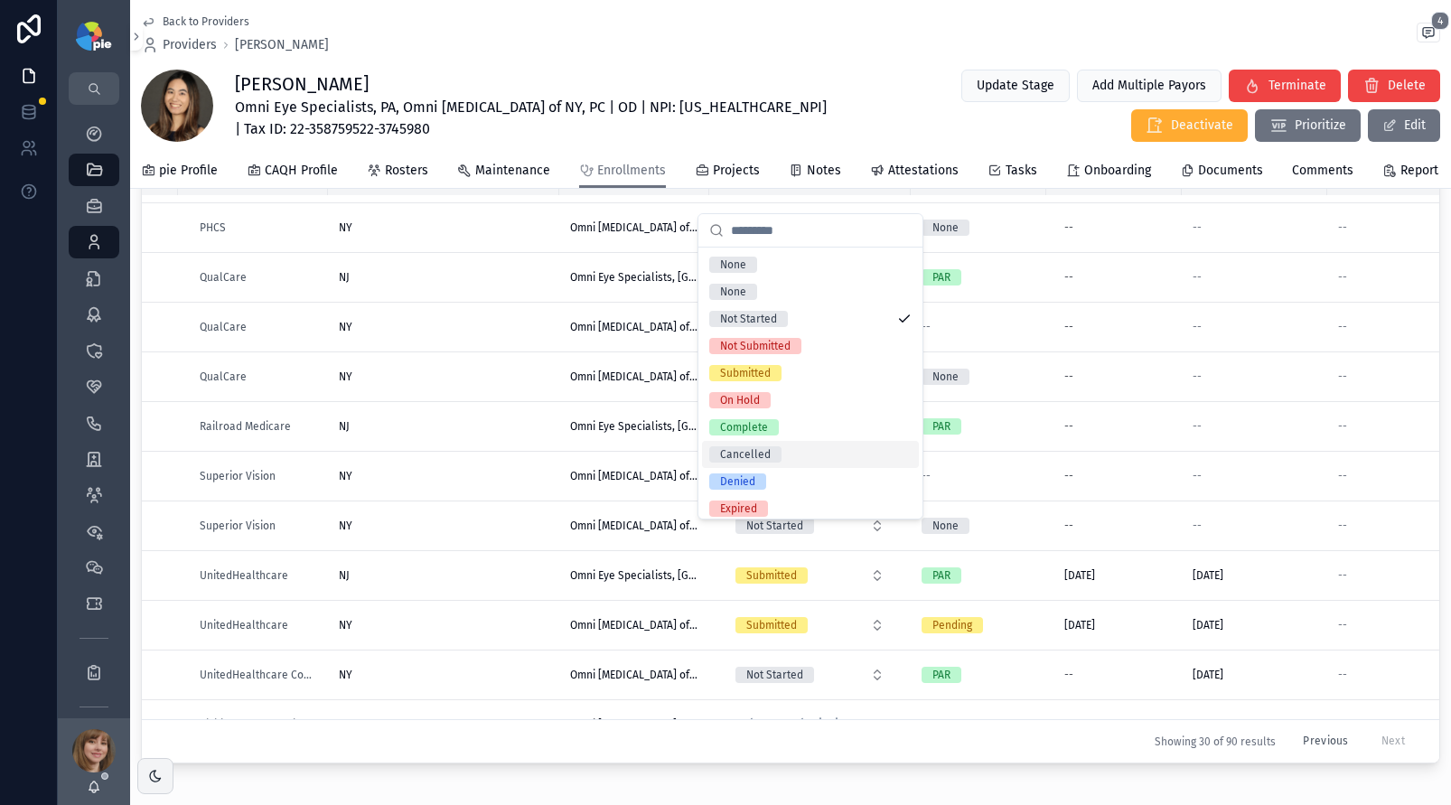
click at [797, 456] on div "Cancelled" at bounding box center [810, 454] width 217 height 27
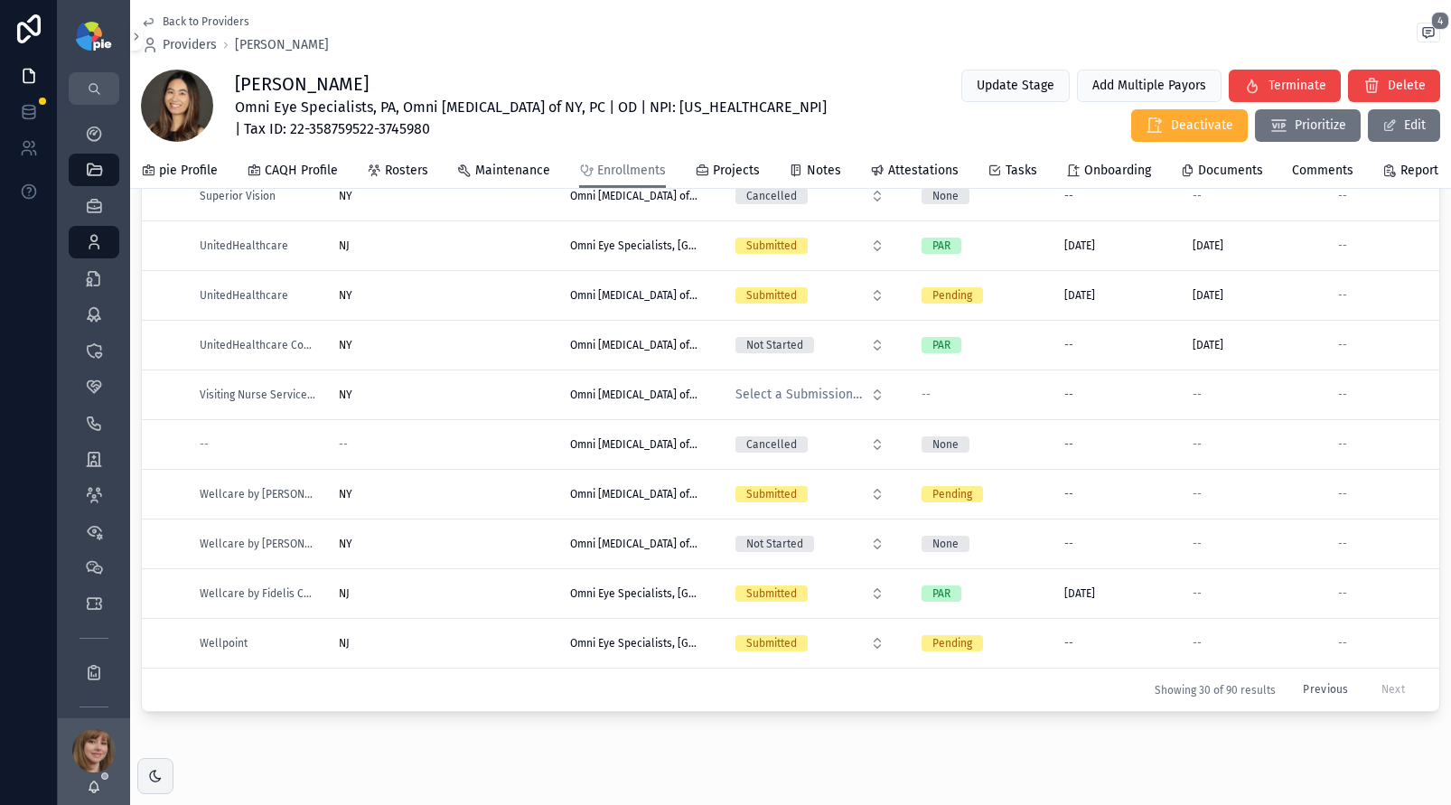
scroll to position [220, 0]
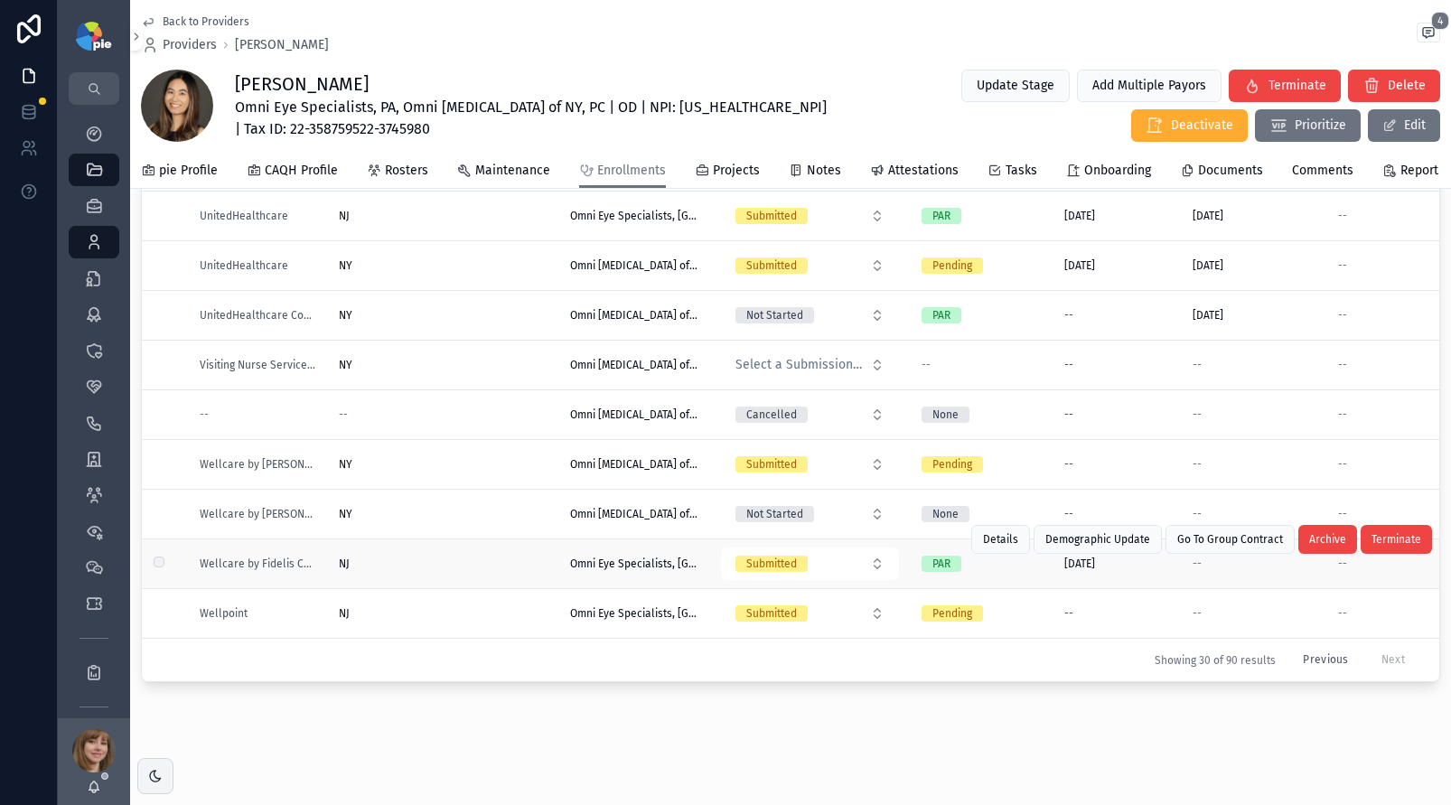
click at [446, 557] on div "NJ [GEOGRAPHIC_DATA]" at bounding box center [444, 564] width 210 height 14
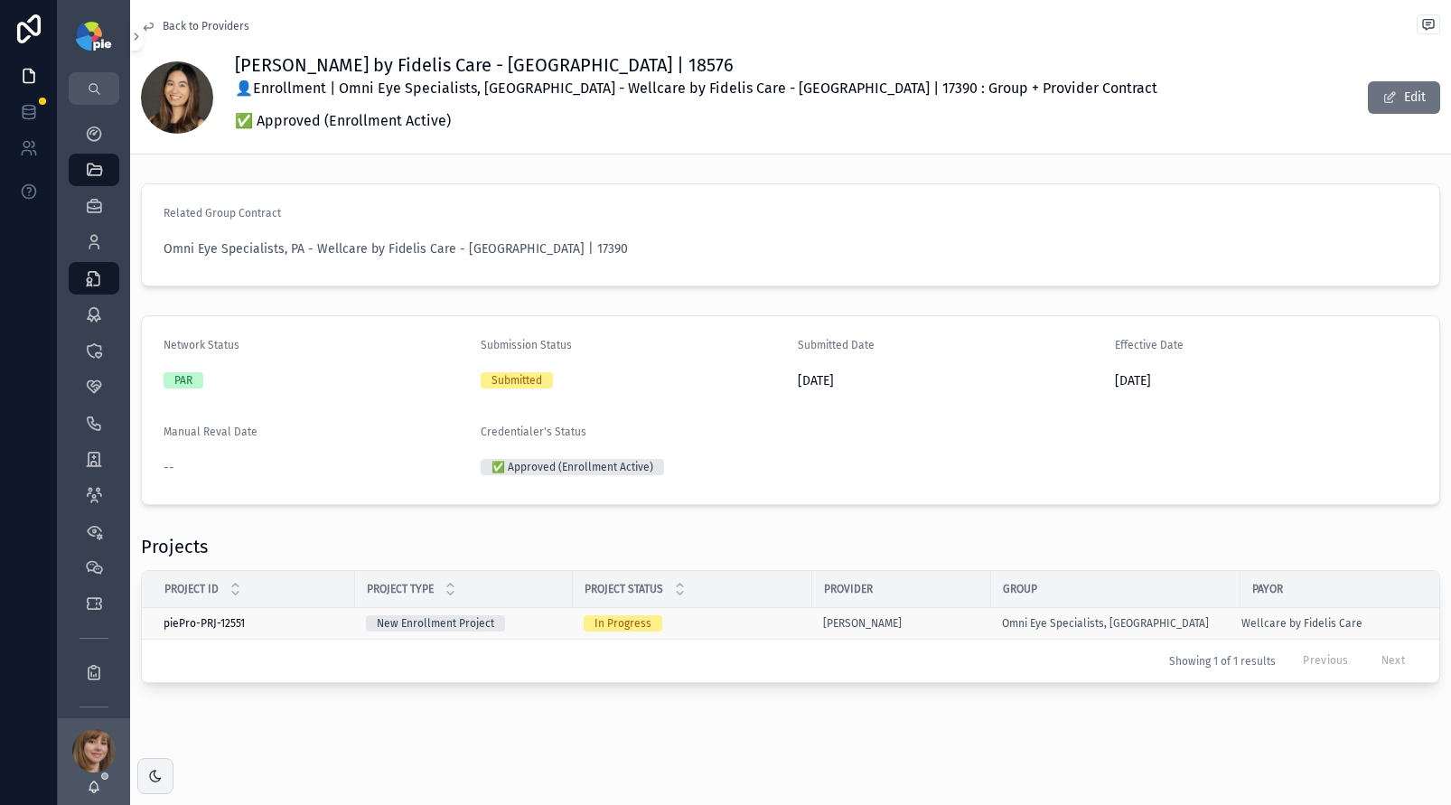
click at [753, 623] on div "In Progress" at bounding box center [693, 623] width 218 height 16
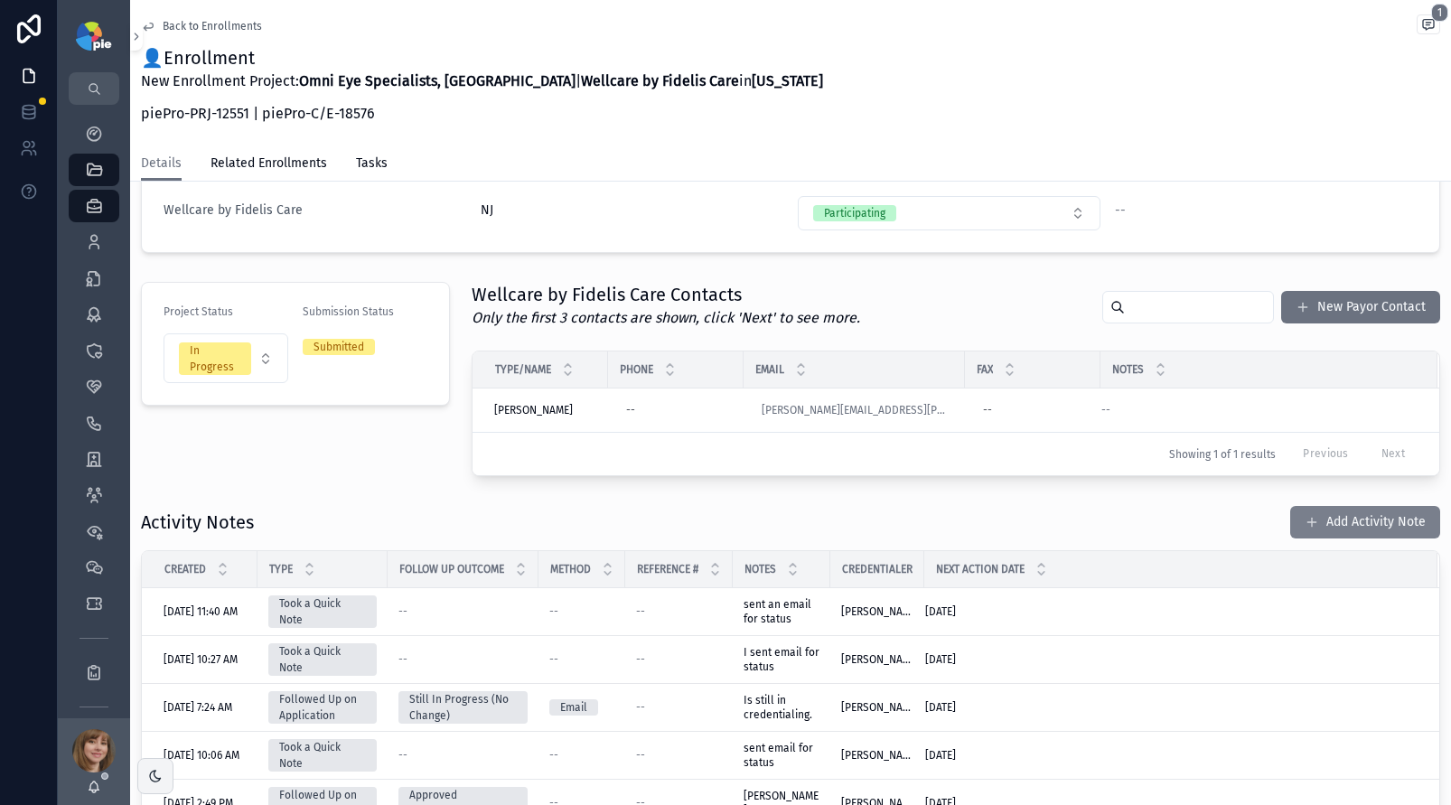
scroll to position [284, 0]
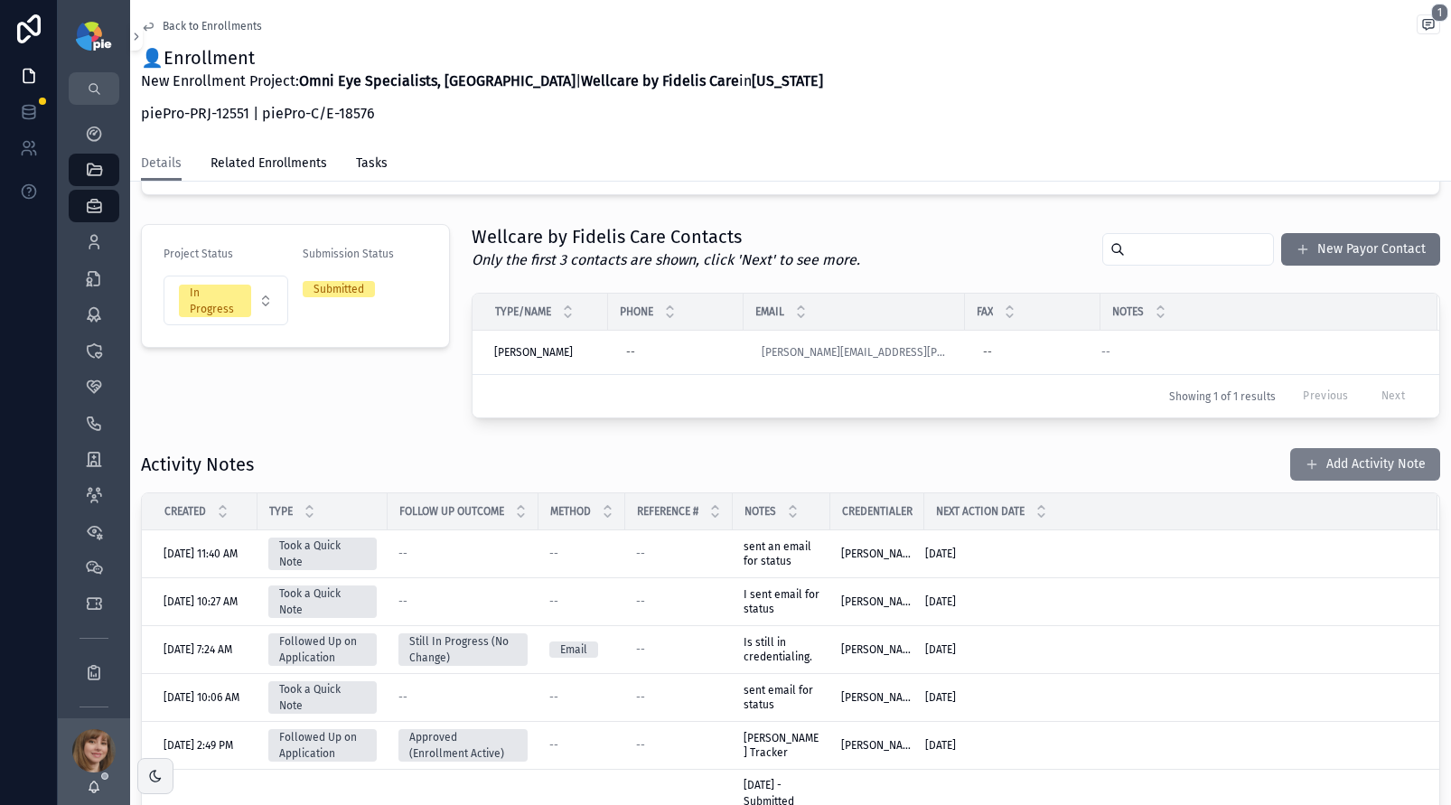
click at [1315, 462] on button "Add Activity Note" at bounding box center [1366, 464] width 150 height 33
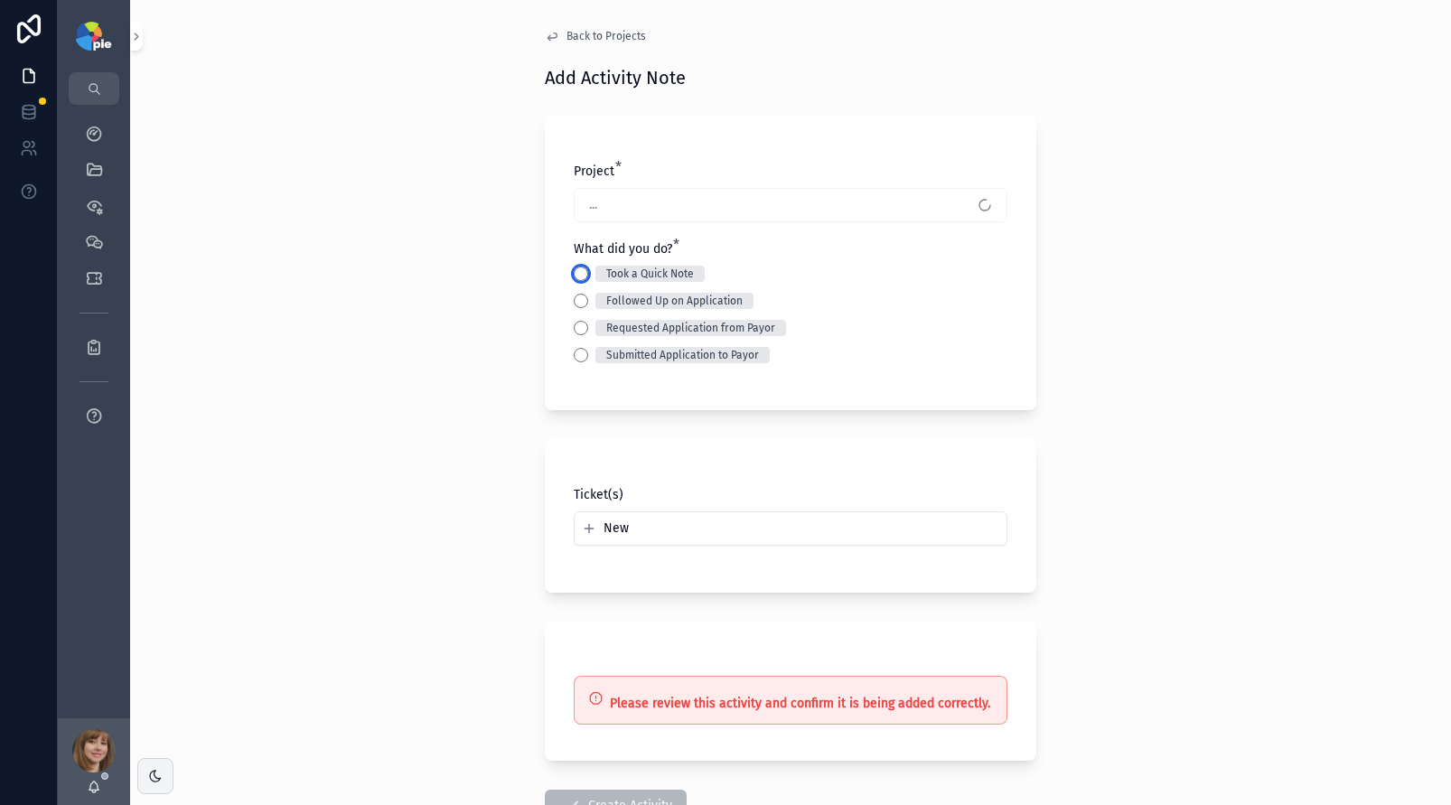
click at [575, 278] on button "Took a Quick Note" at bounding box center [581, 274] width 14 height 14
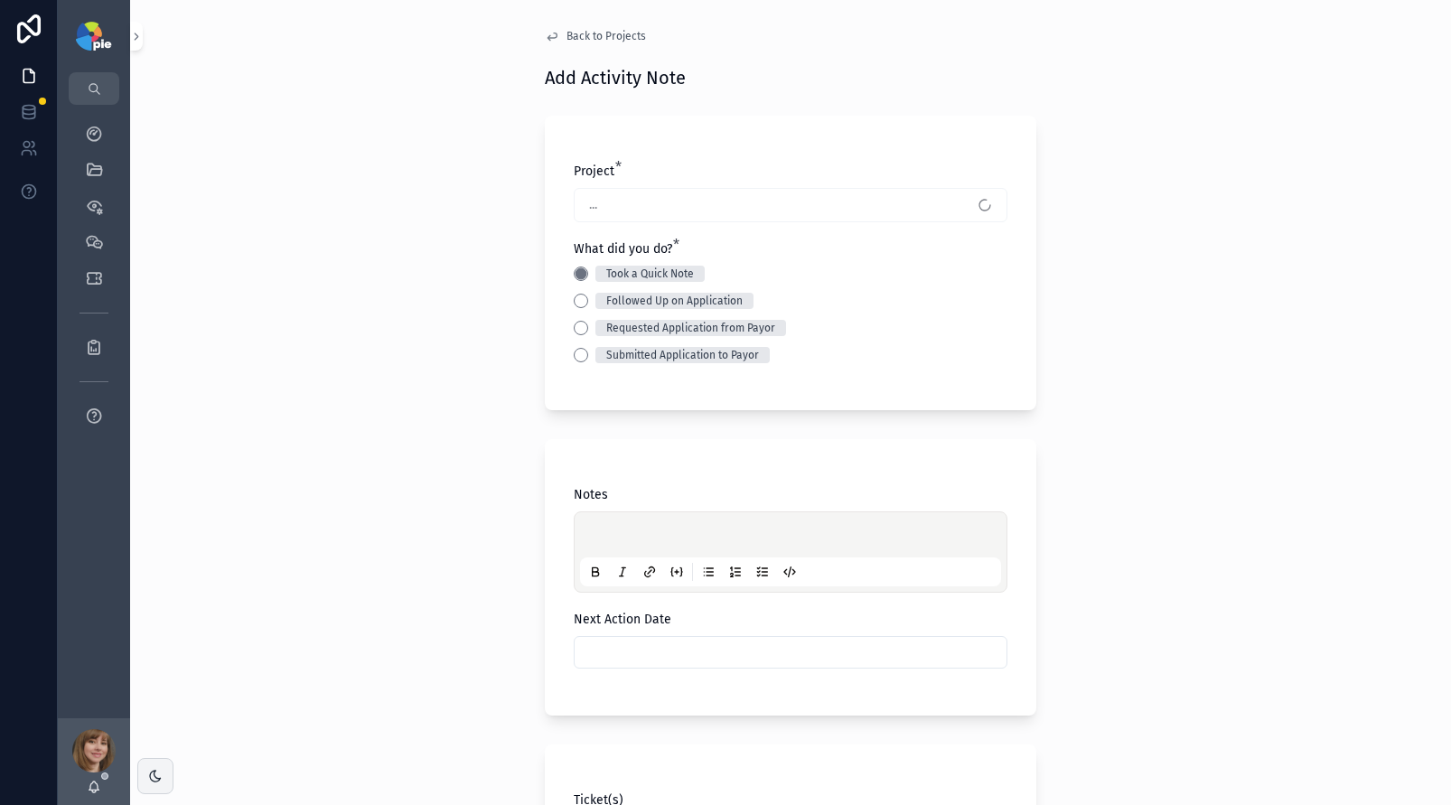
click at [596, 530] on p "scrollable content" at bounding box center [794, 538] width 421 height 18
click at [706, 652] on input "scrollable content" at bounding box center [791, 652] width 432 height 25
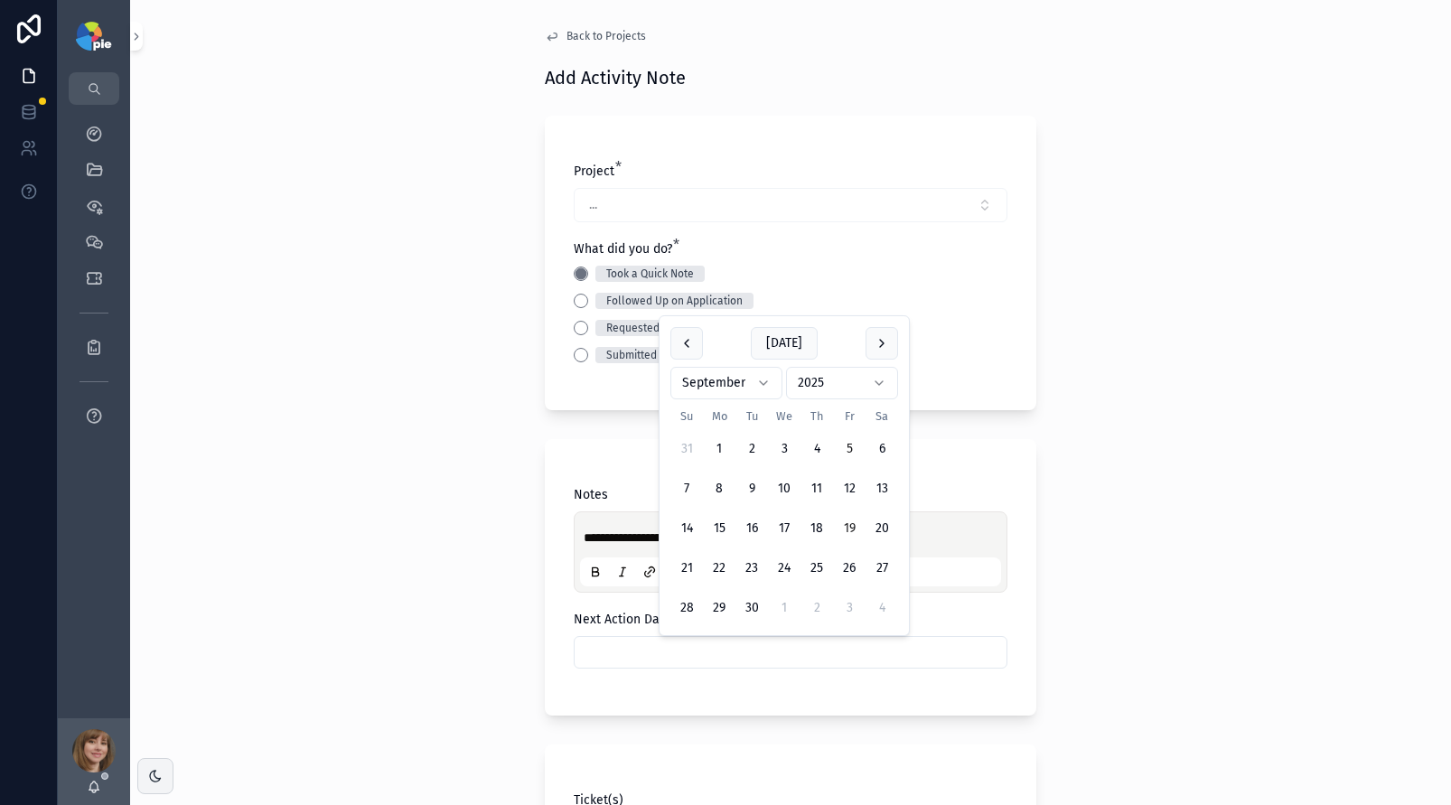
click at [850, 531] on button "19" at bounding box center [849, 528] width 33 height 33
type input "*********"
click at [251, 524] on div "**********" at bounding box center [790, 402] width 1321 height 805
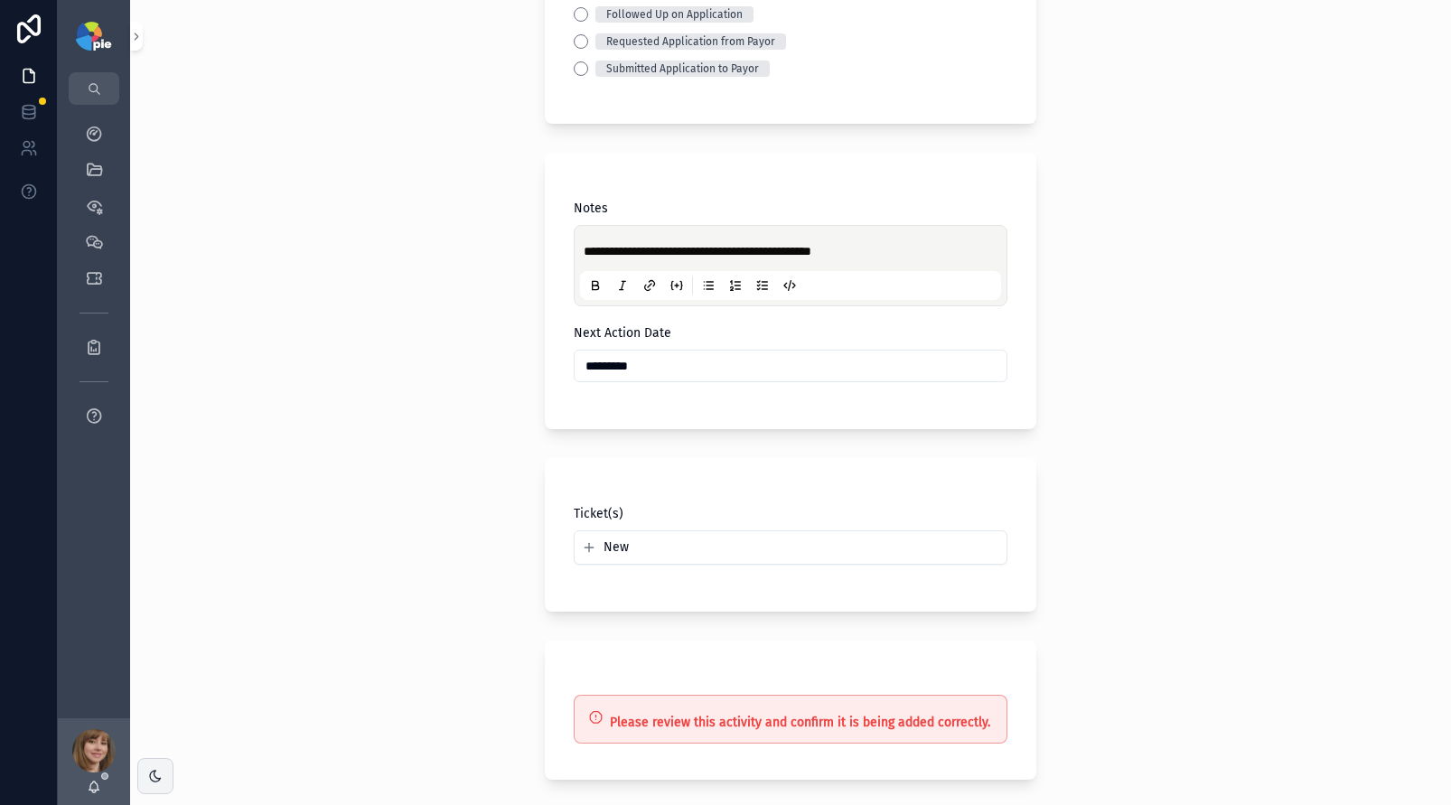
scroll to position [349, 0]
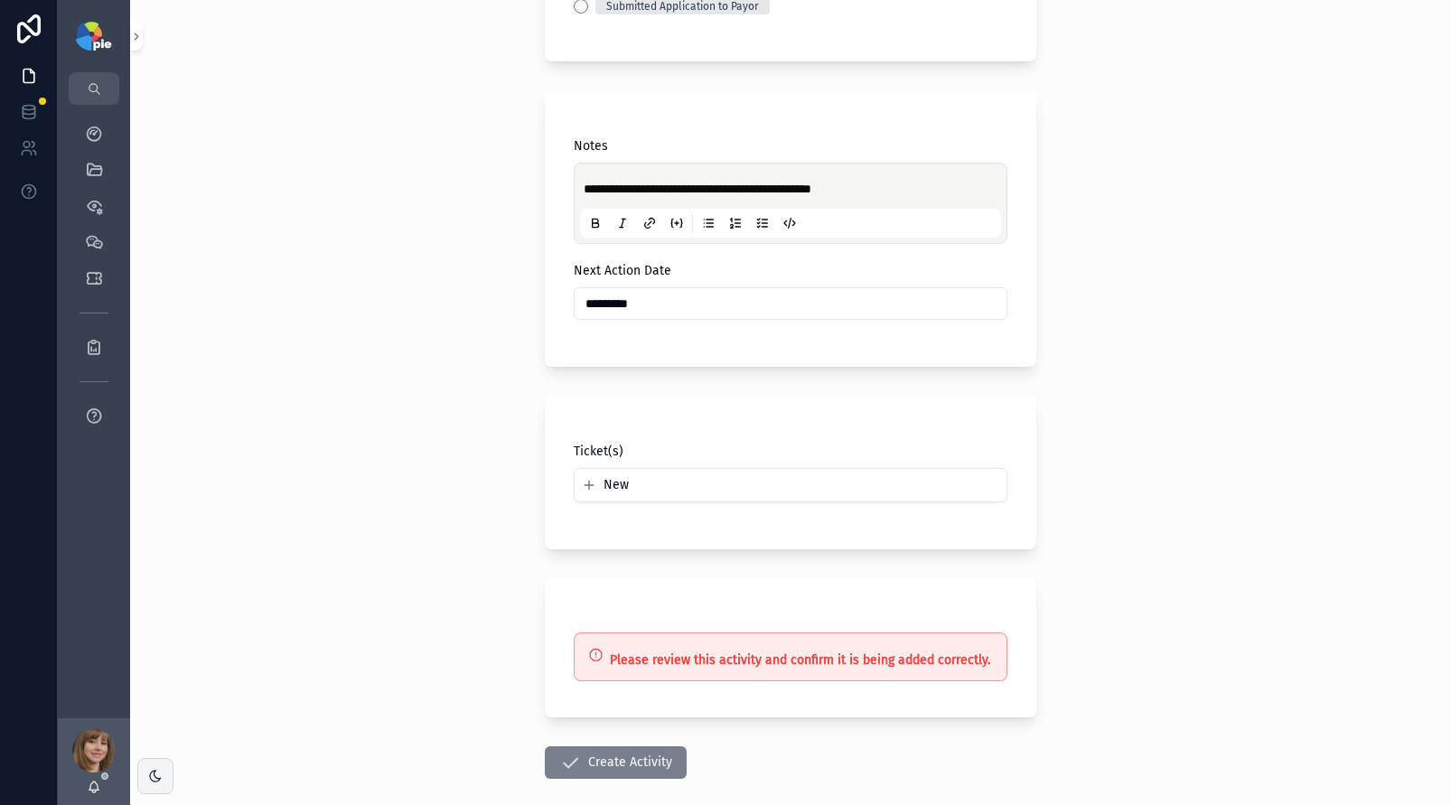
click at [611, 753] on button "Create Activity" at bounding box center [616, 763] width 142 height 33
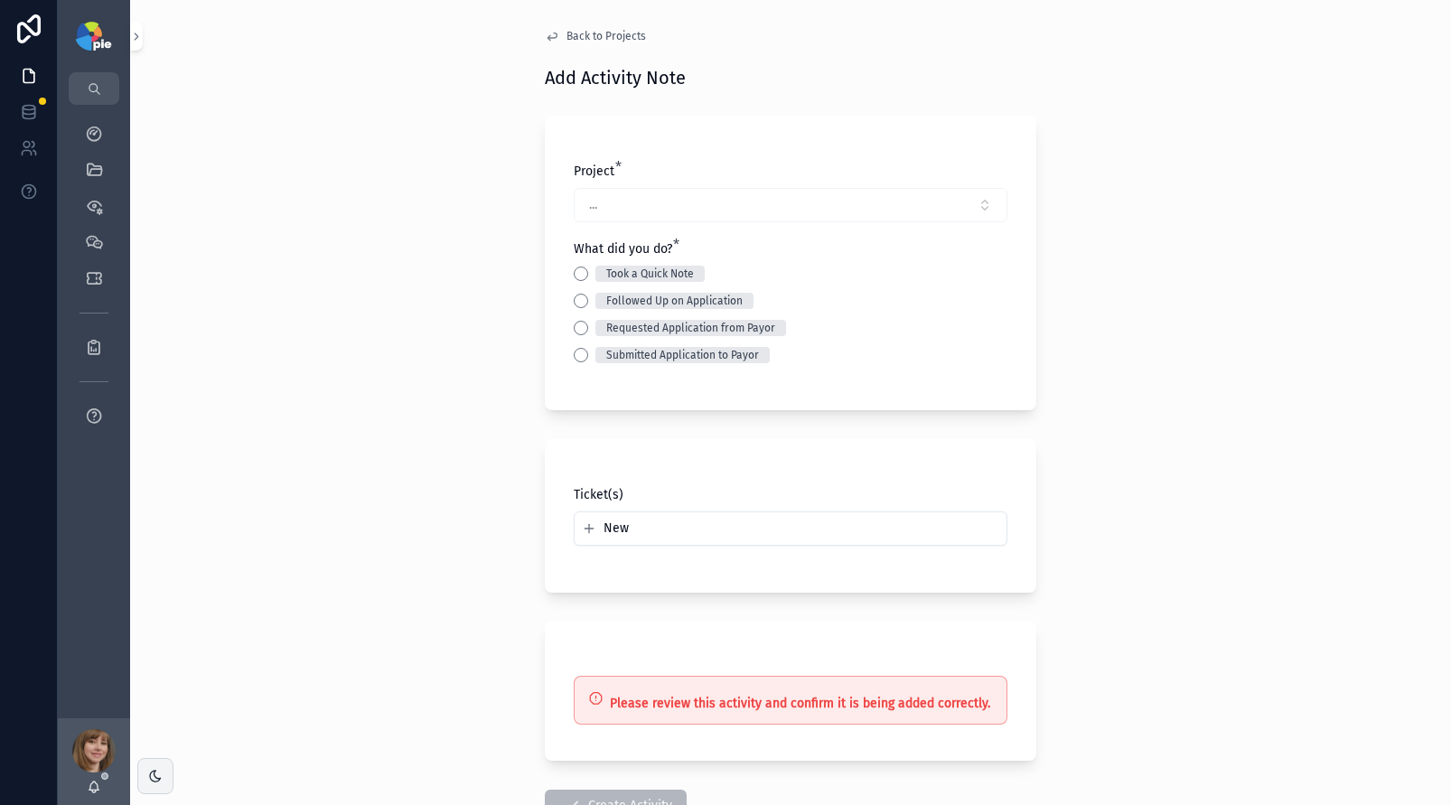
scroll to position [4, 0]
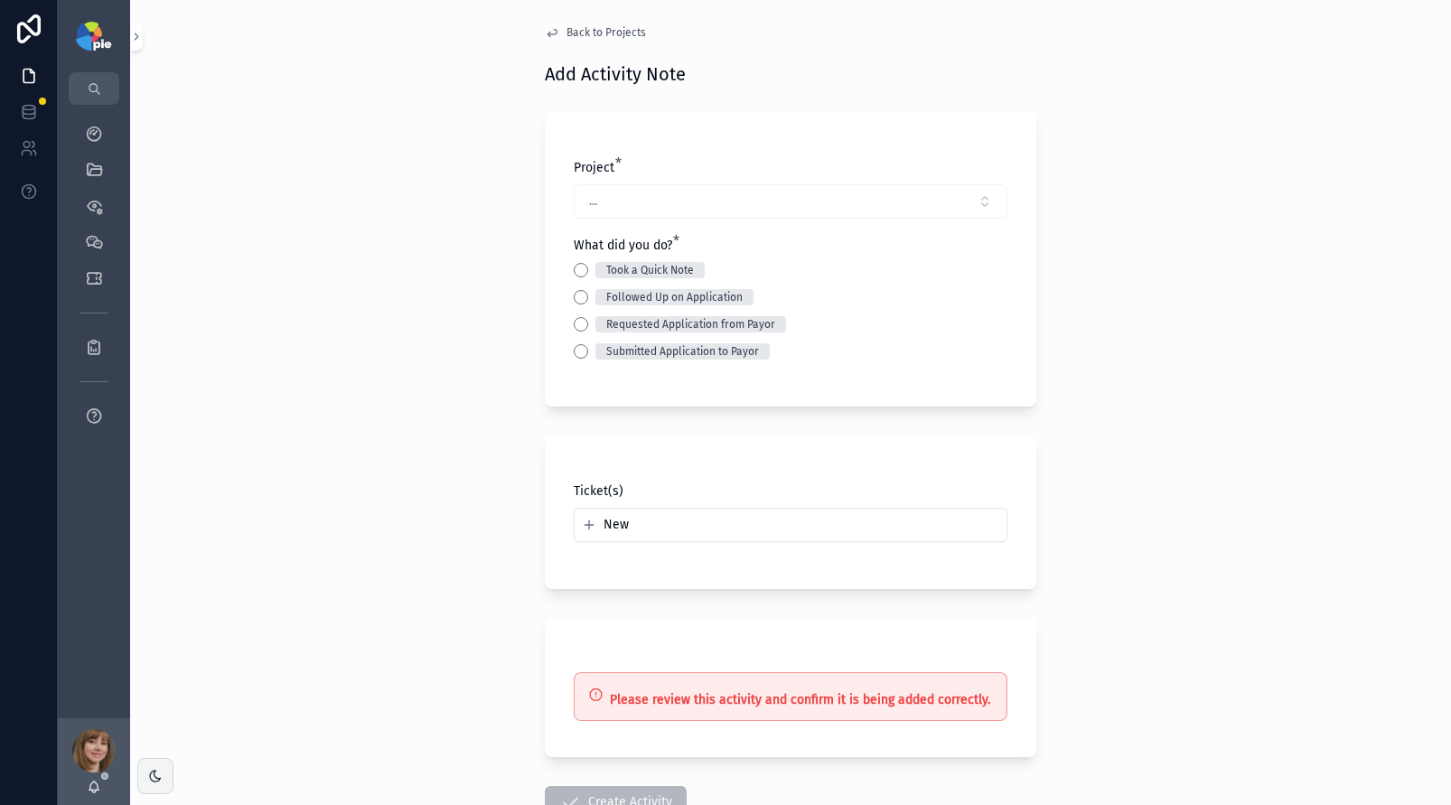
click at [584, 31] on span "Back to Projects" at bounding box center [607, 32] width 80 height 14
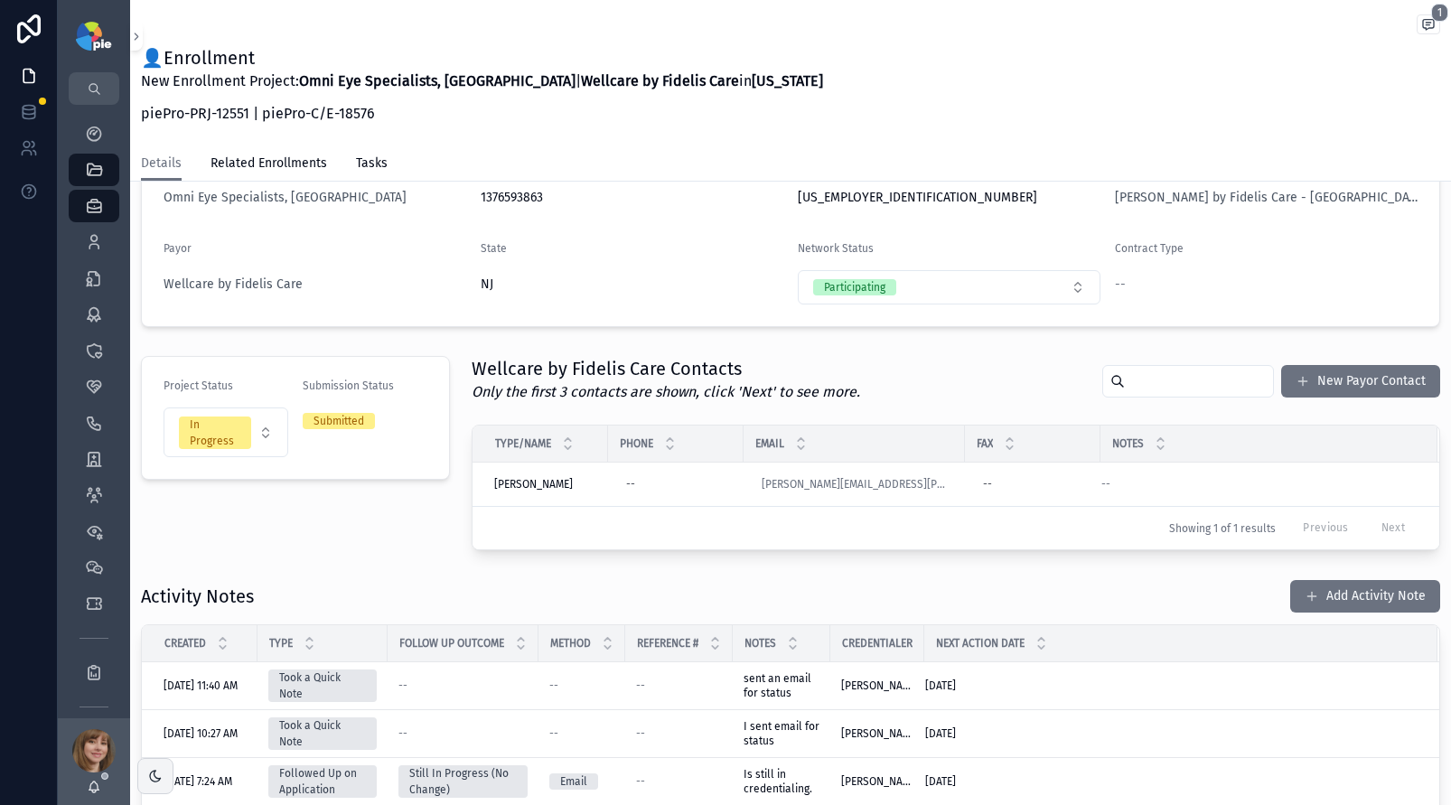
scroll to position [173, 0]
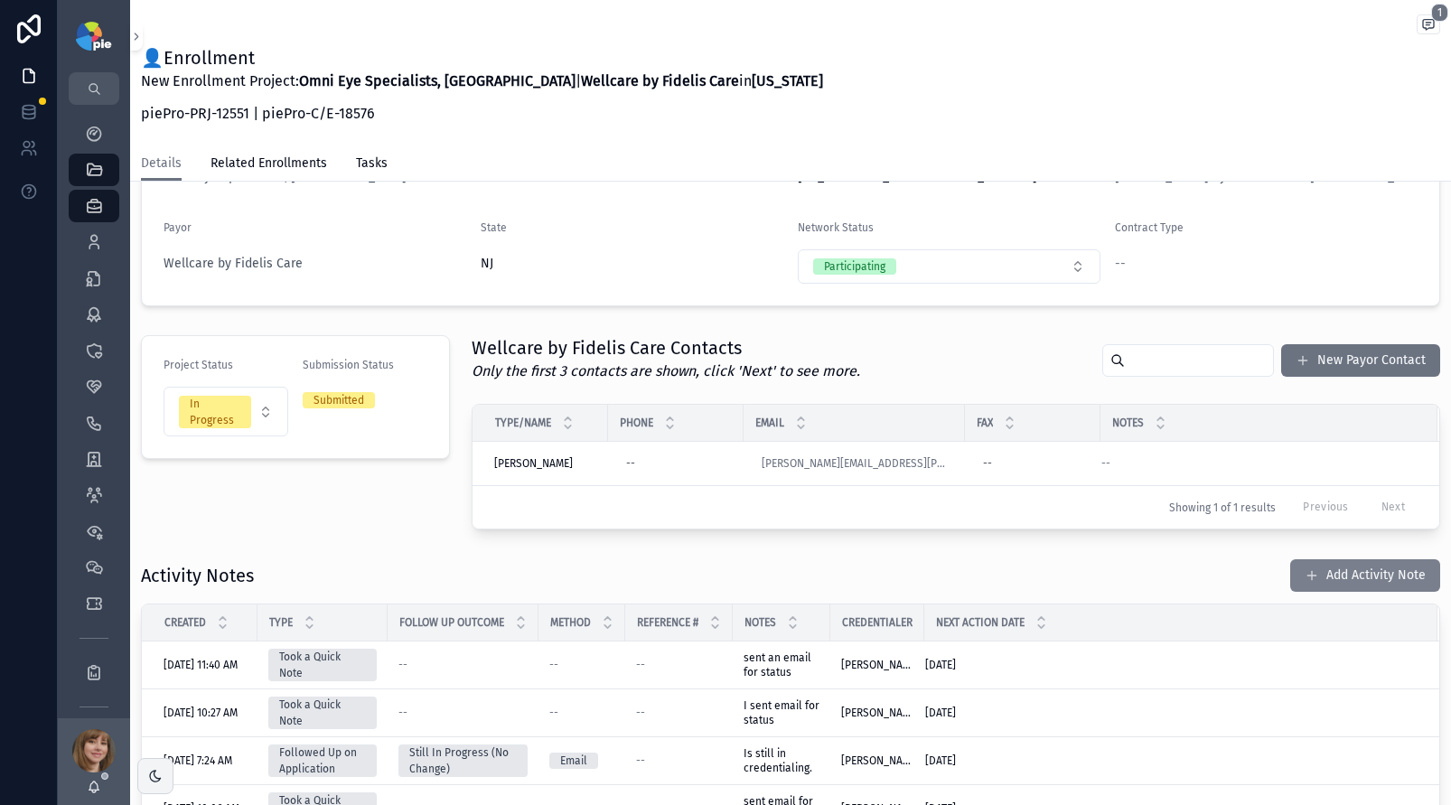
click at [1343, 580] on button "Add Activity Note" at bounding box center [1366, 575] width 150 height 33
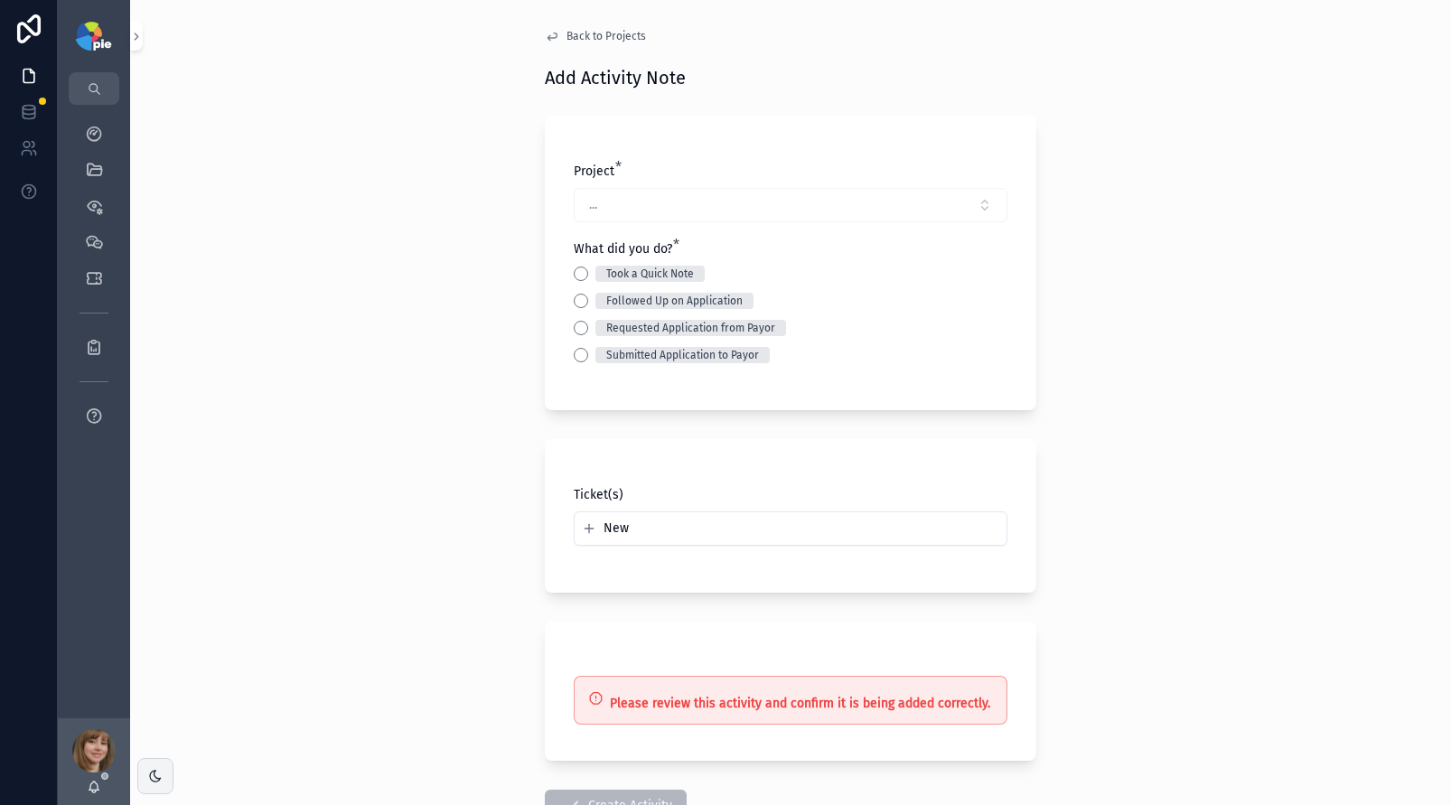
click at [581, 272] on div "Took a Quick Note" at bounding box center [791, 274] width 434 height 16
click at [574, 272] on button "Took a Quick Note" at bounding box center [581, 274] width 14 height 14
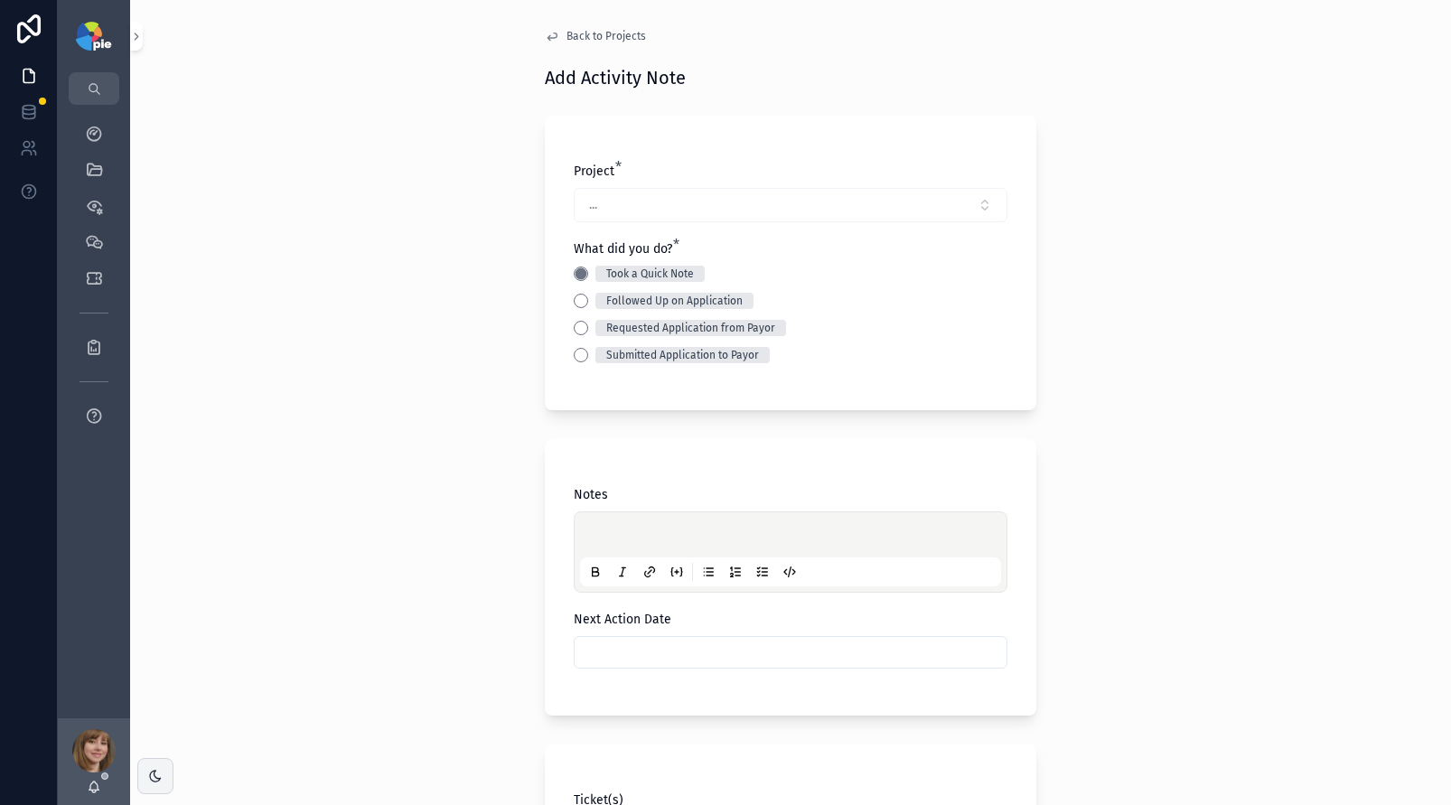
click at [584, 545] on p "scrollable content" at bounding box center [794, 538] width 421 height 18
click at [677, 651] on input "scrollable content" at bounding box center [791, 652] width 432 height 25
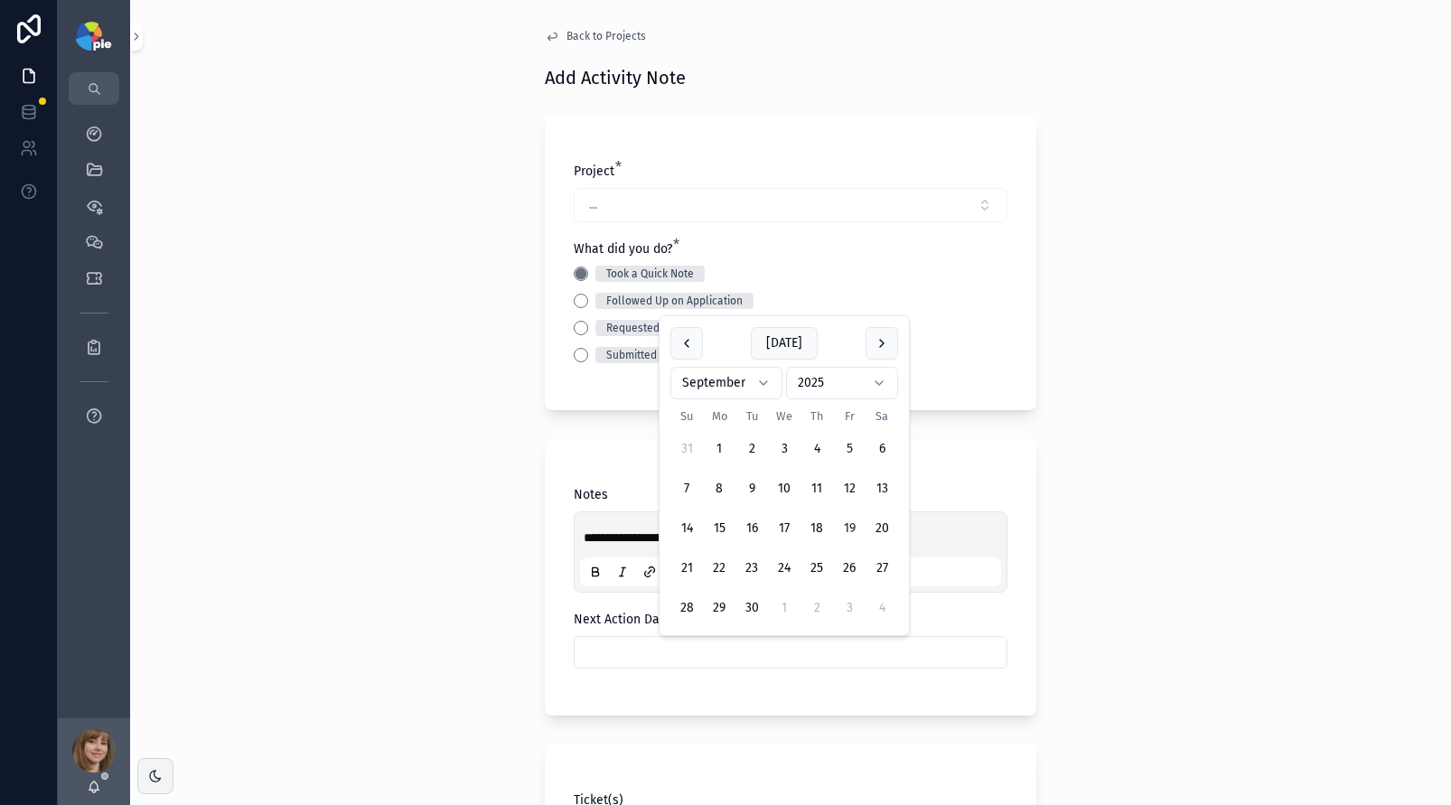
click at [837, 530] on button "19" at bounding box center [849, 528] width 33 height 33
type input "*********"
click at [255, 568] on div "**********" at bounding box center [790, 402] width 1321 height 805
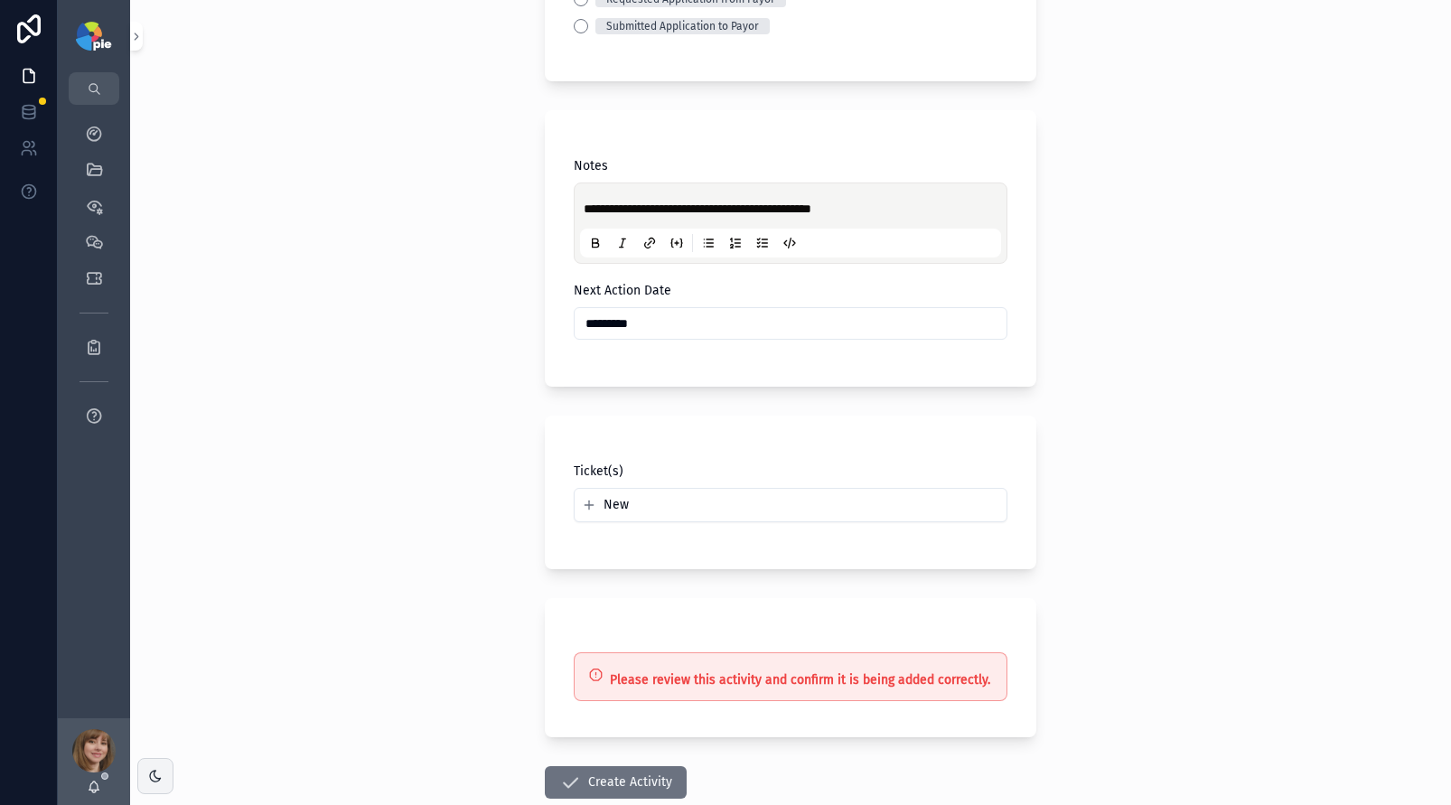
scroll to position [362, 0]
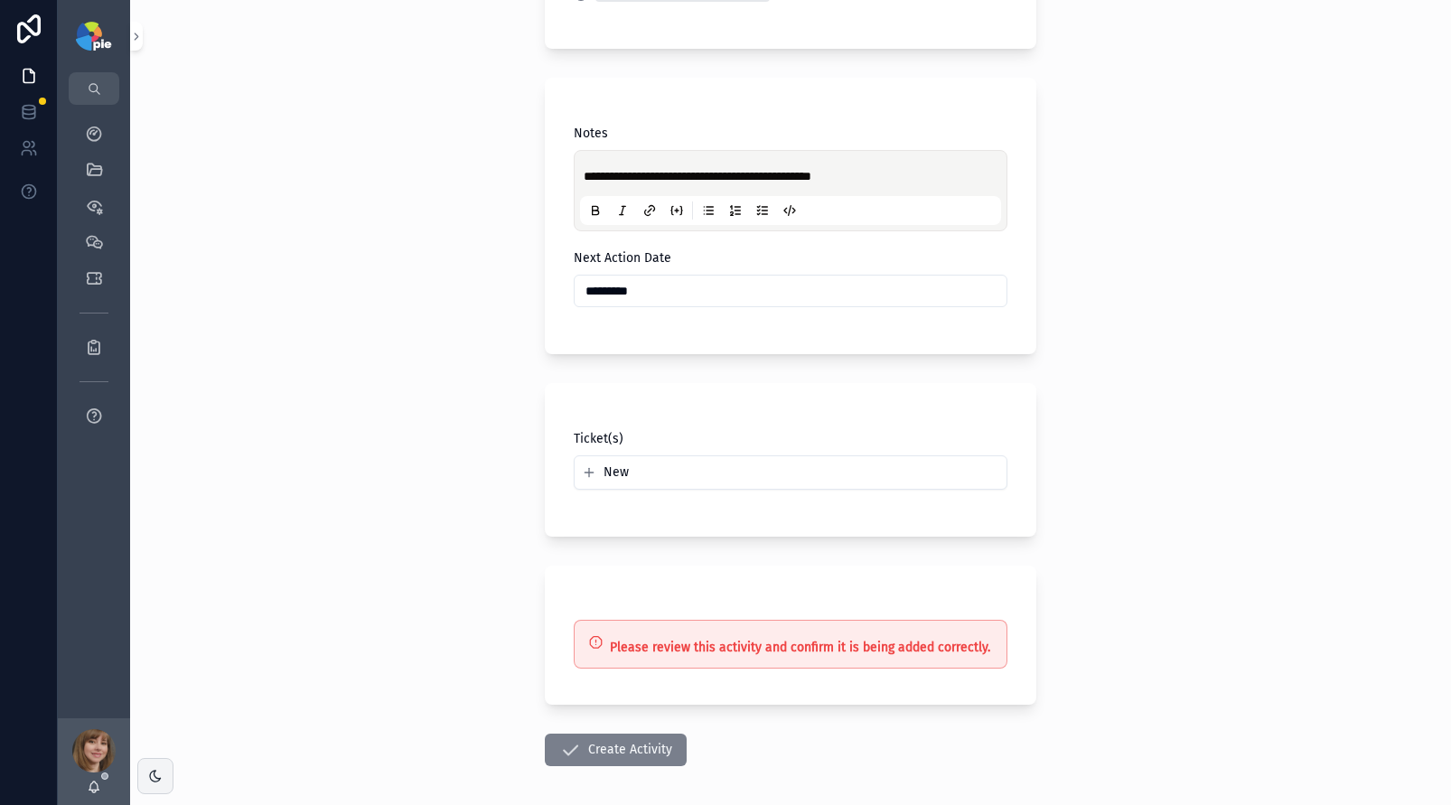
click at [617, 748] on button "Create Activity" at bounding box center [616, 750] width 142 height 33
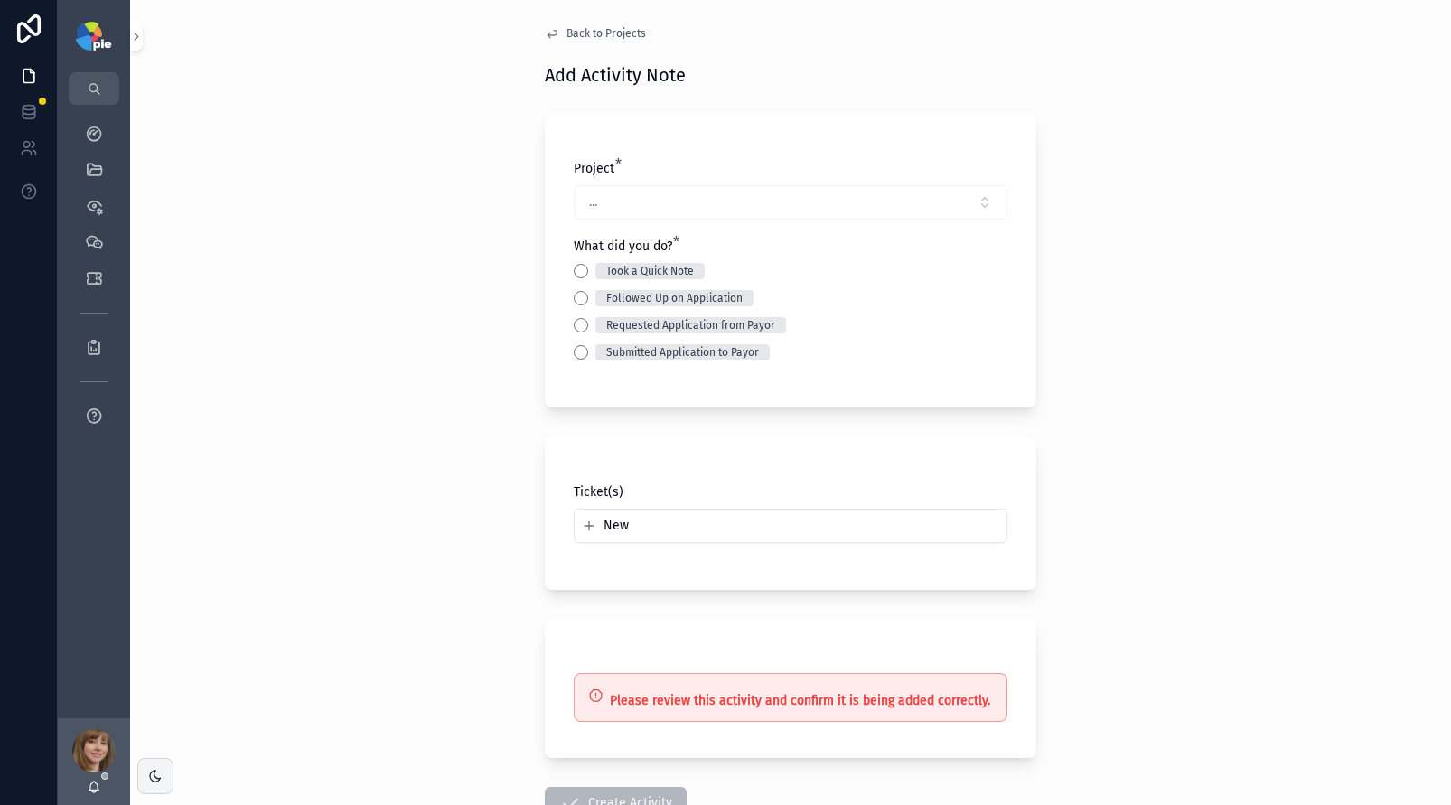
scroll to position [0, 0]
click at [608, 35] on span "Back to Projects" at bounding box center [607, 36] width 80 height 14
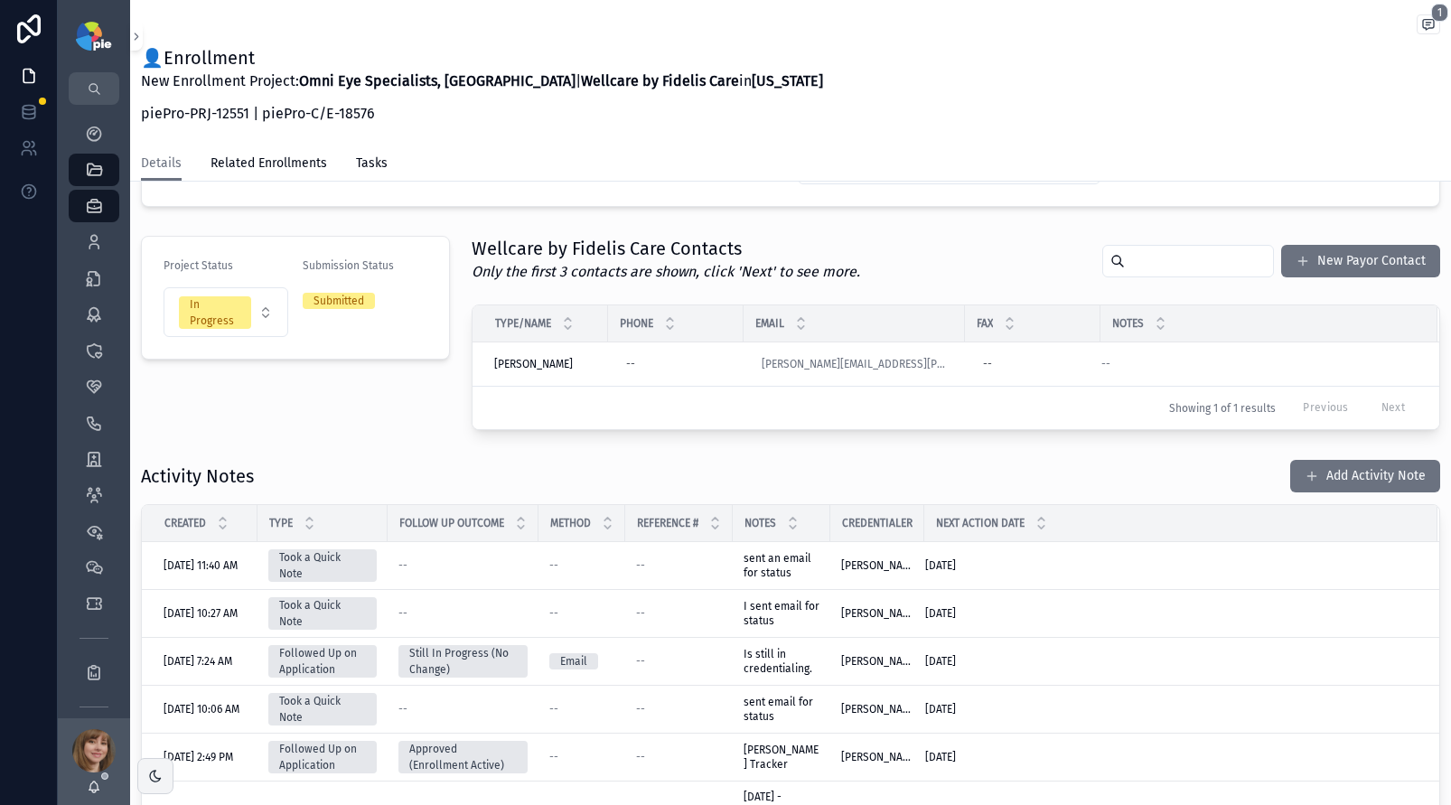
scroll to position [278, 0]
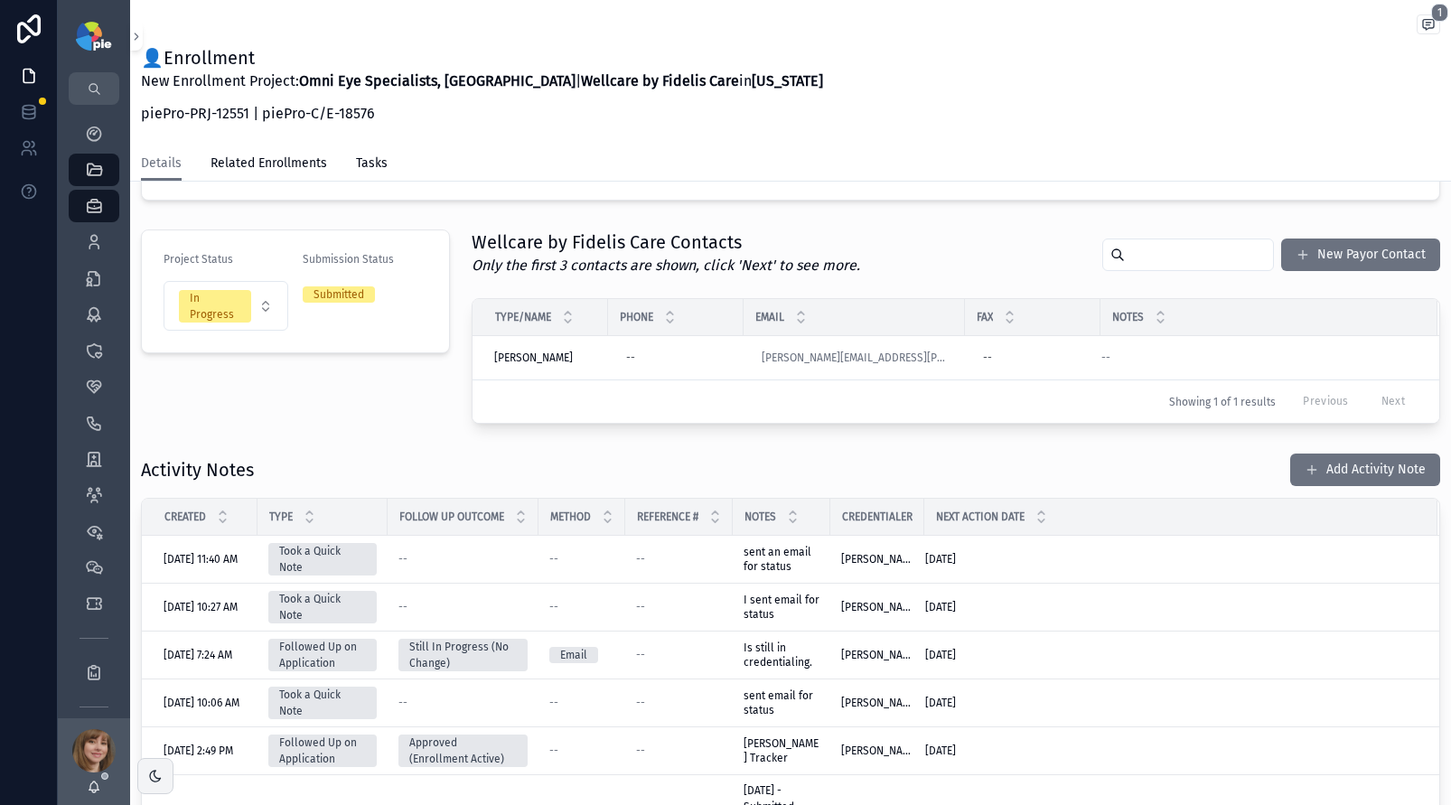
click at [415, 414] on div "Project Status In Progress Submission Status Submitted" at bounding box center [295, 326] width 331 height 209
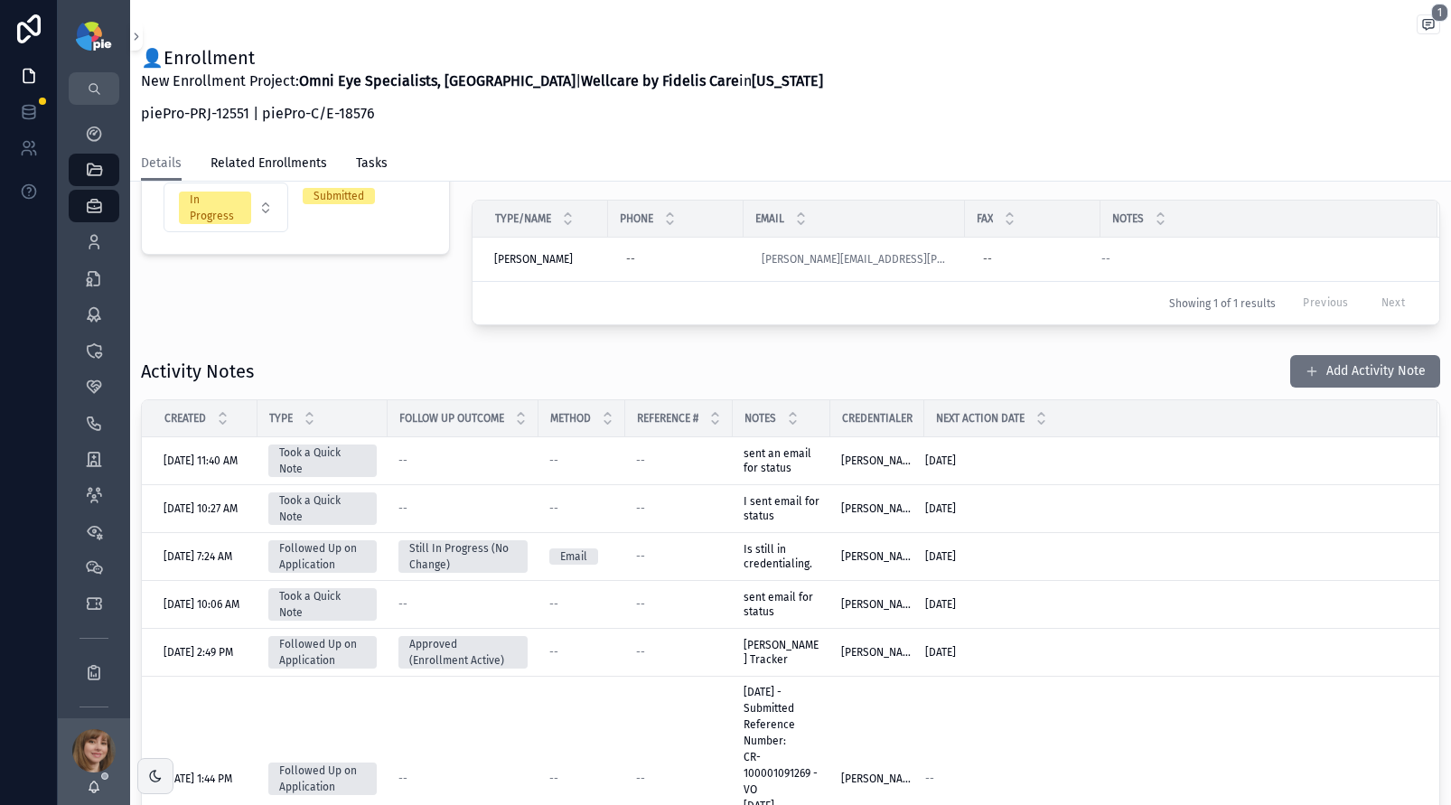
scroll to position [552, 0]
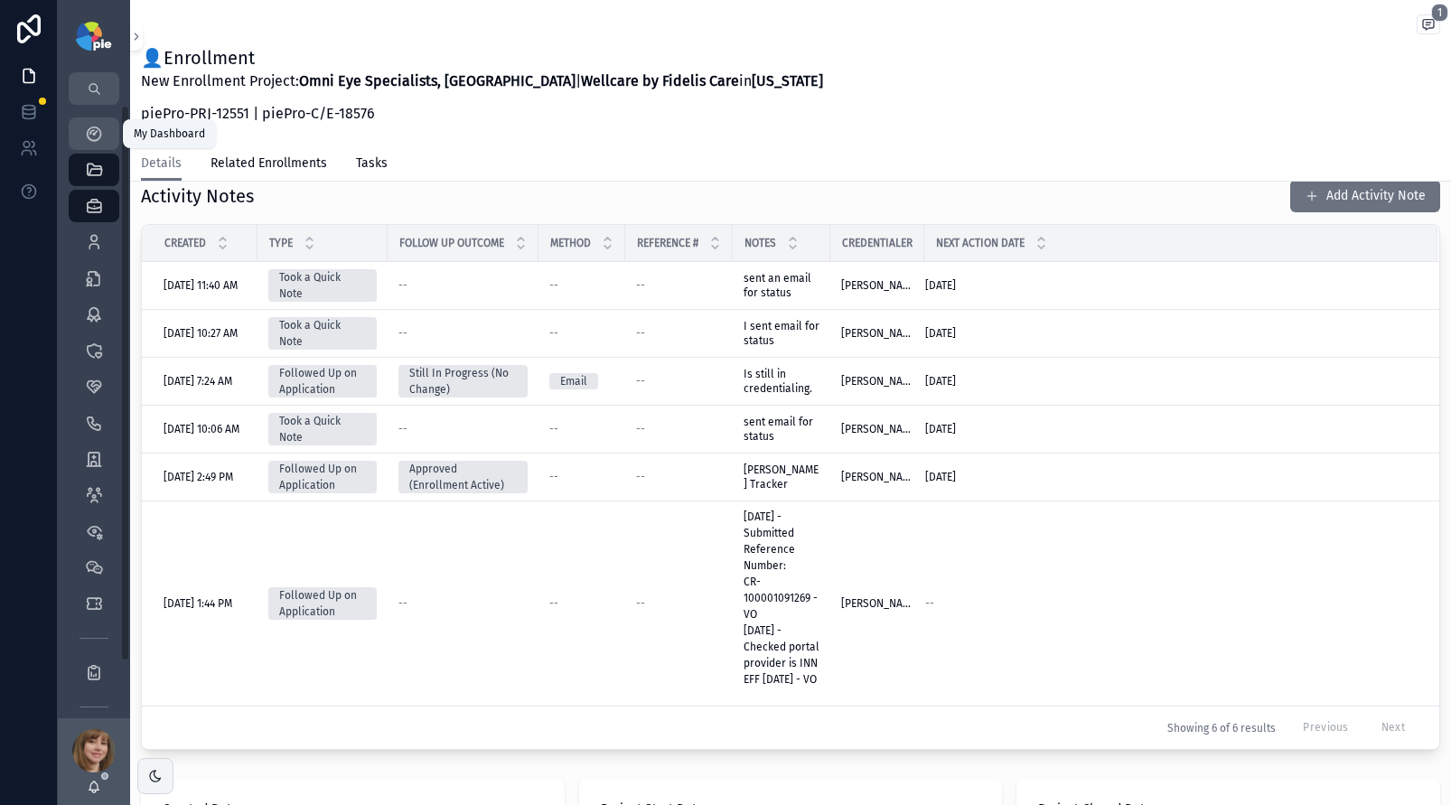
click at [85, 134] on icon "scrollable content" at bounding box center [94, 134] width 18 height 18
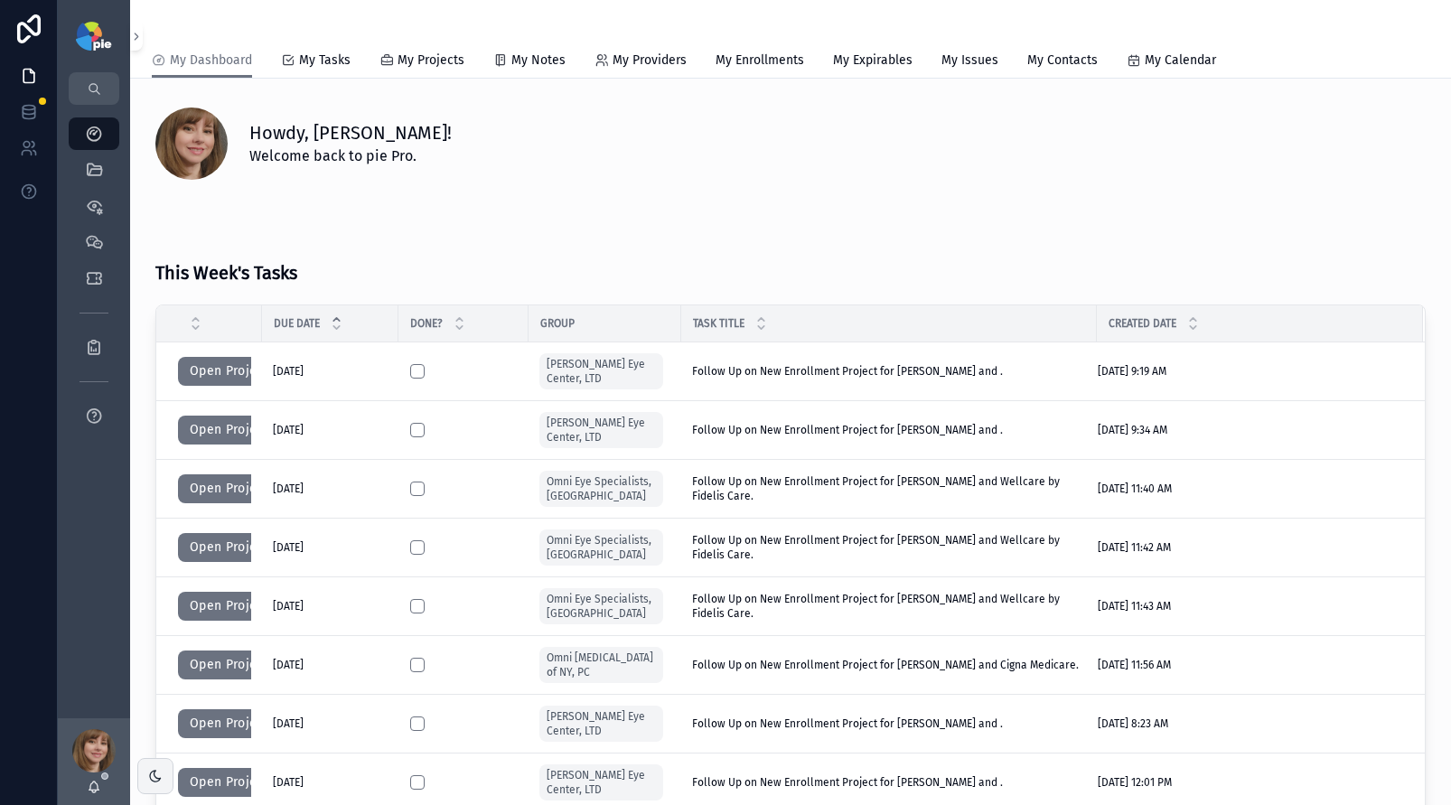
scroll to position [35, 0]
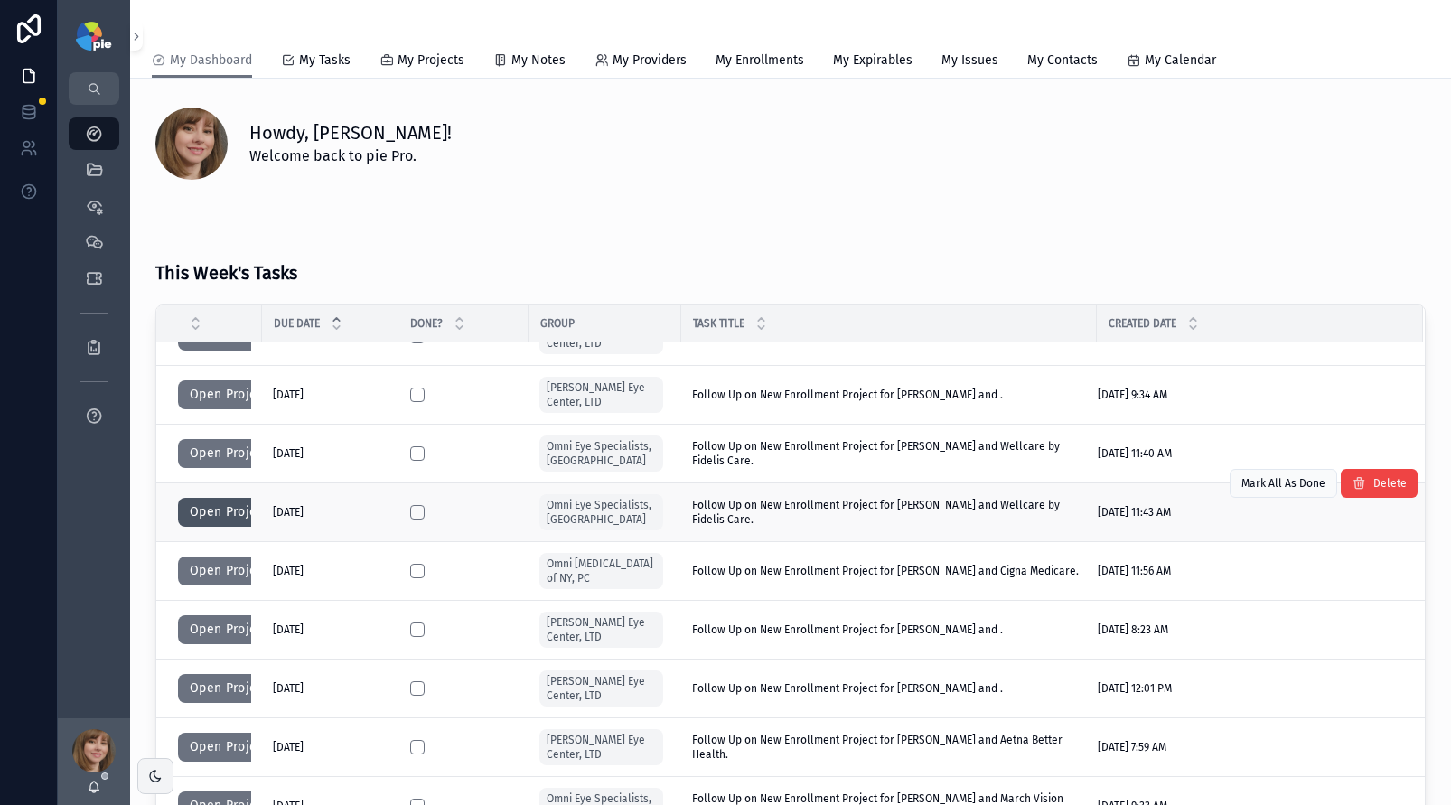
click at [200, 510] on button "Open Project" at bounding box center [229, 512] width 102 height 29
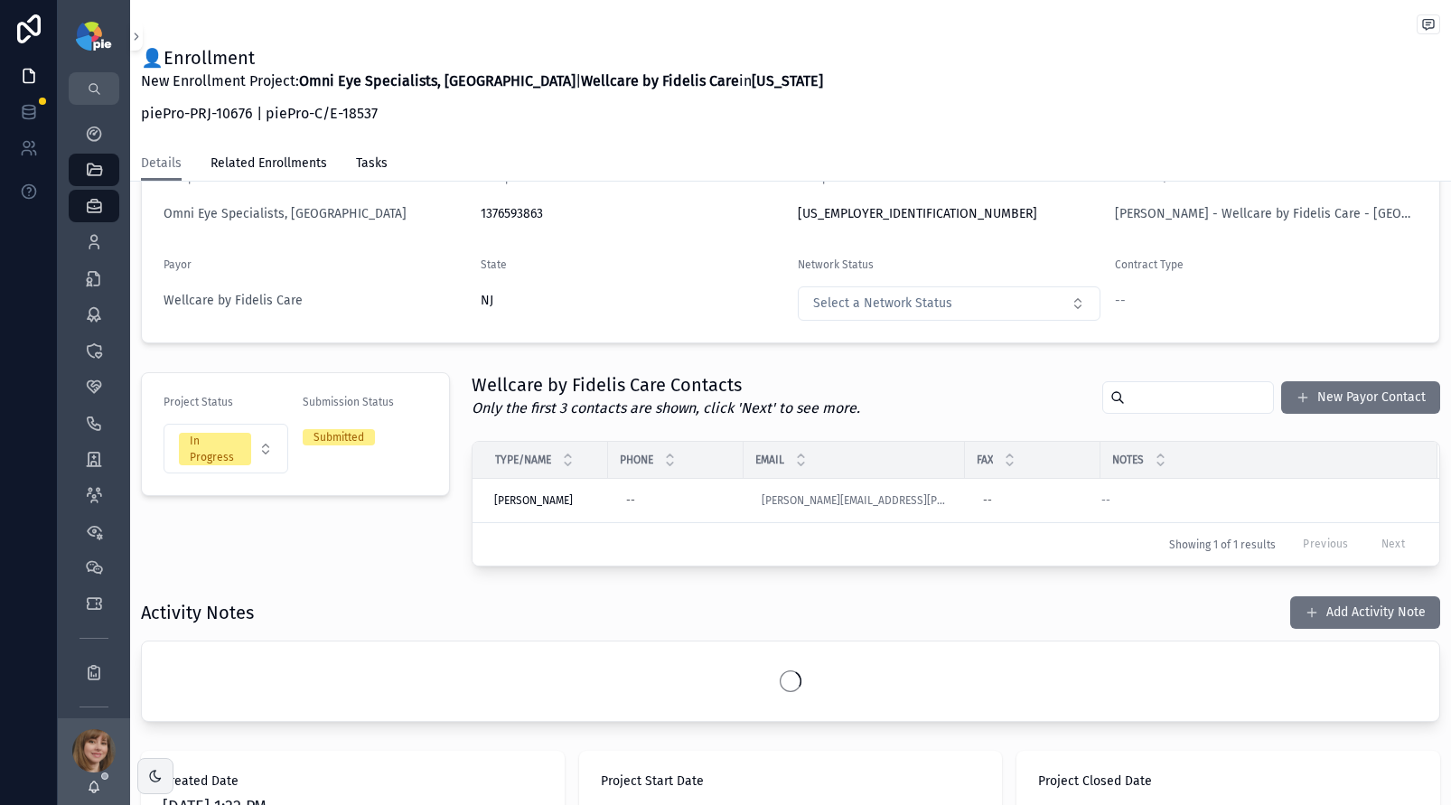
scroll to position [289, 0]
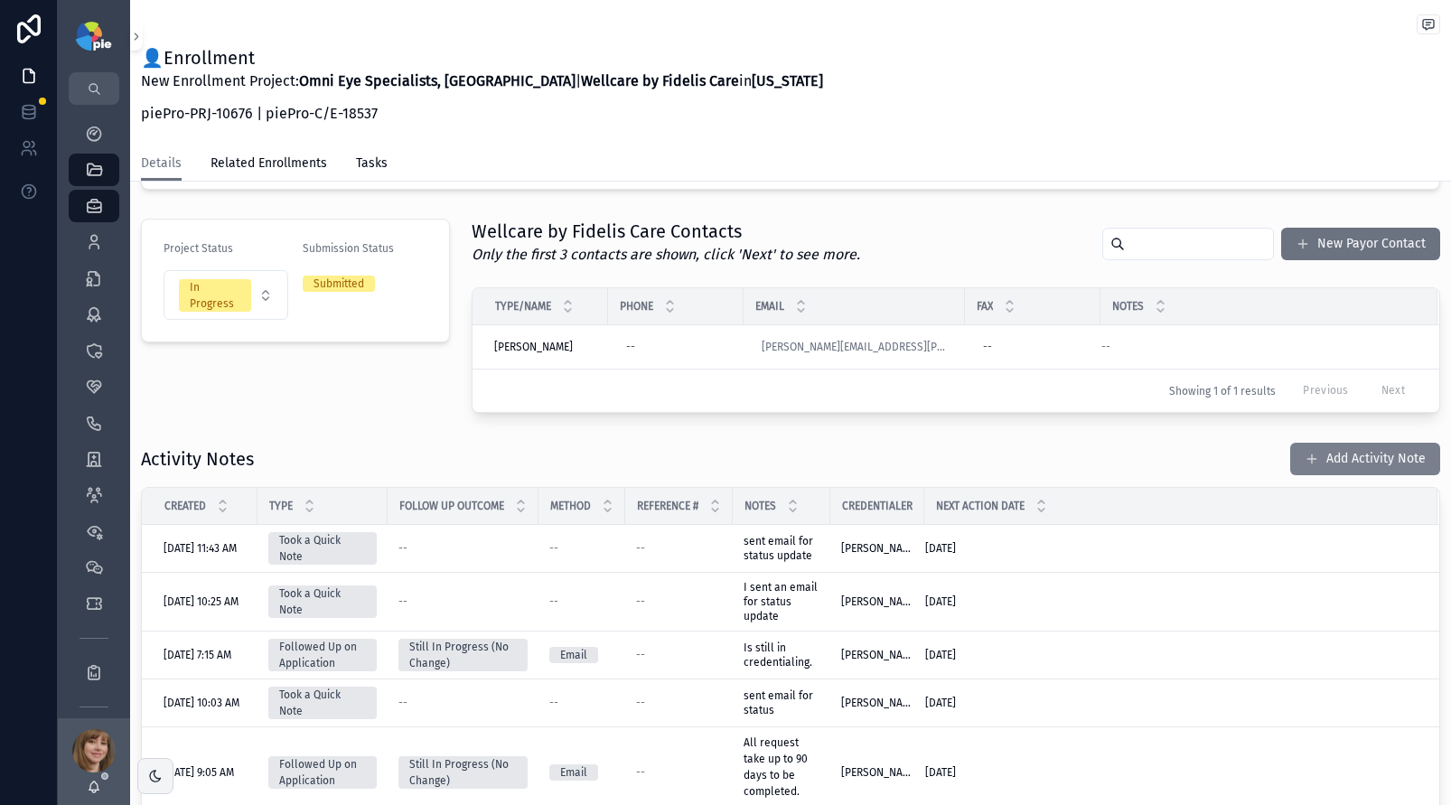
click at [1387, 458] on button "Add Activity Note" at bounding box center [1366, 459] width 150 height 33
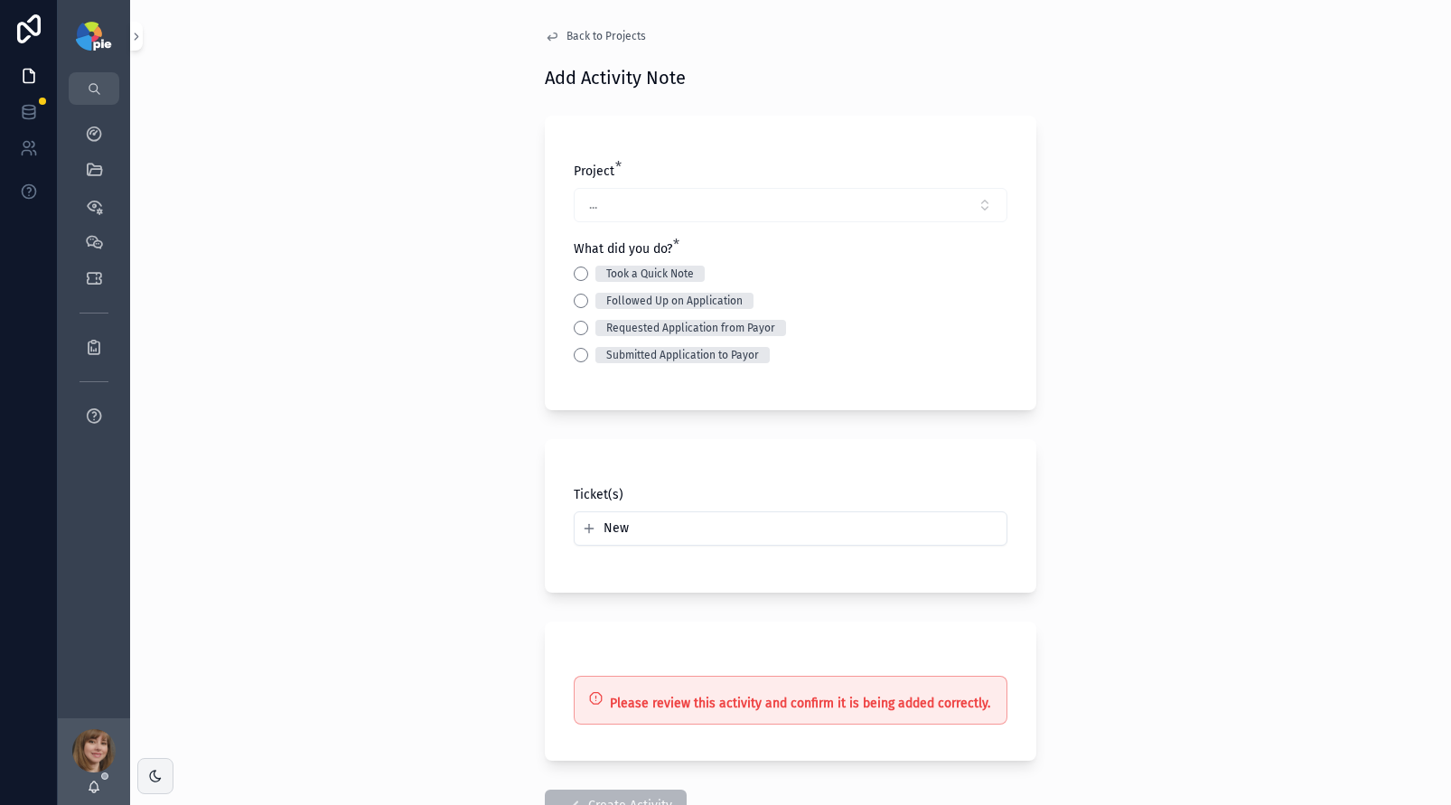
click at [584, 272] on div "Took a Quick Note" at bounding box center [791, 274] width 434 height 16
click at [577, 276] on button "Took a Quick Note" at bounding box center [581, 274] width 14 height 14
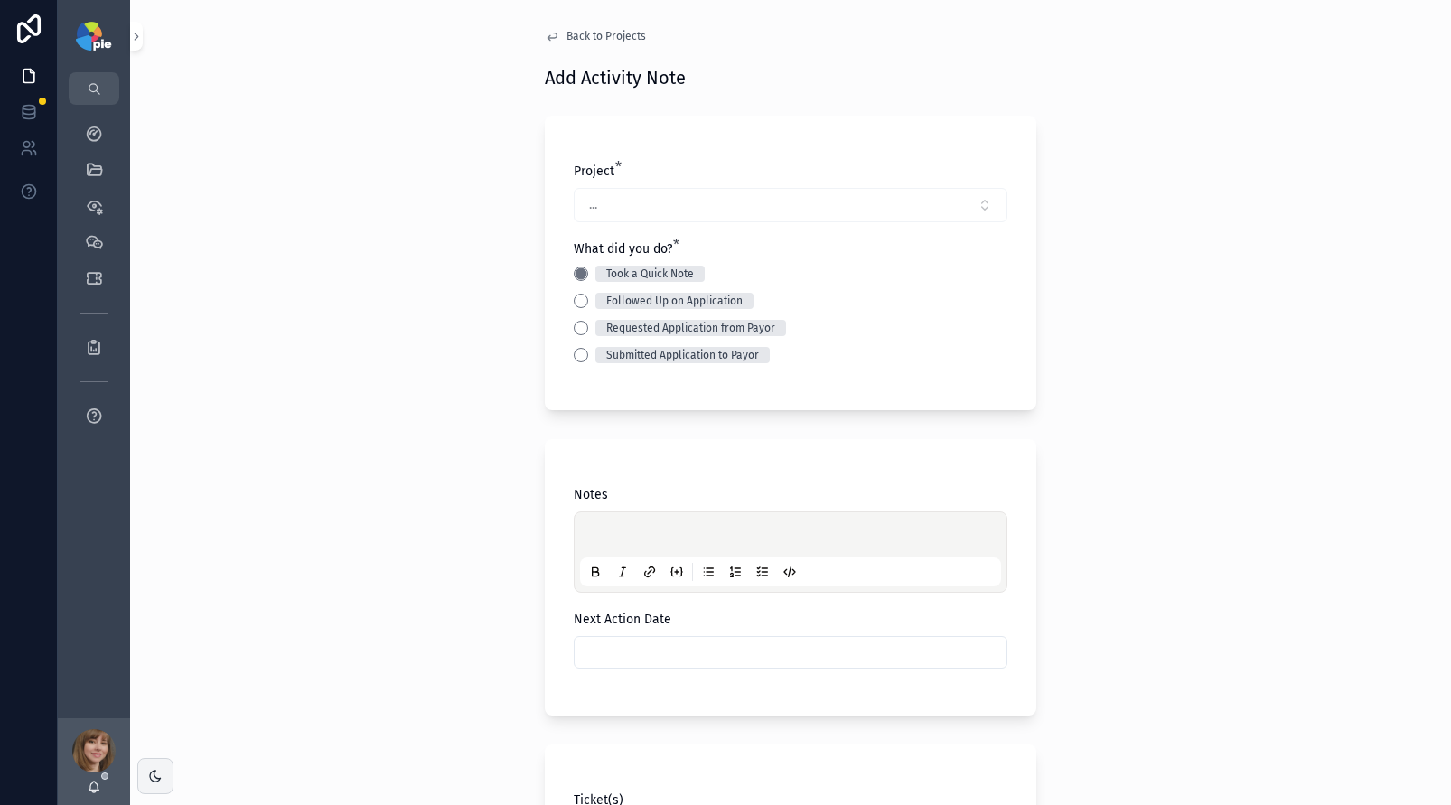
click at [598, 529] on p "scrollable content" at bounding box center [794, 538] width 421 height 18
click at [649, 662] on input "scrollable content" at bounding box center [791, 652] width 432 height 25
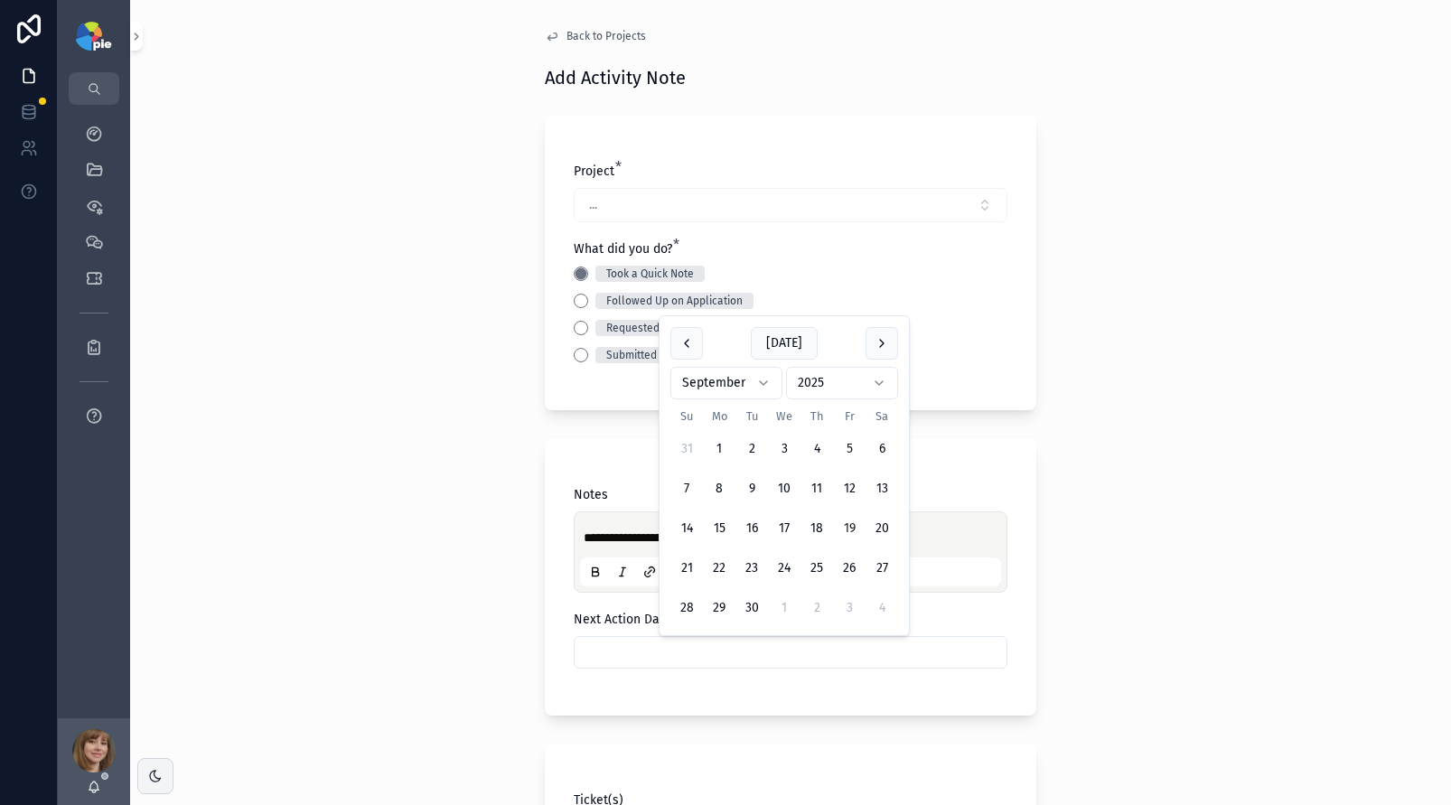
click at [856, 526] on button "19" at bounding box center [849, 528] width 33 height 33
type input "*********"
click at [369, 484] on div "**********" at bounding box center [790, 402] width 1321 height 805
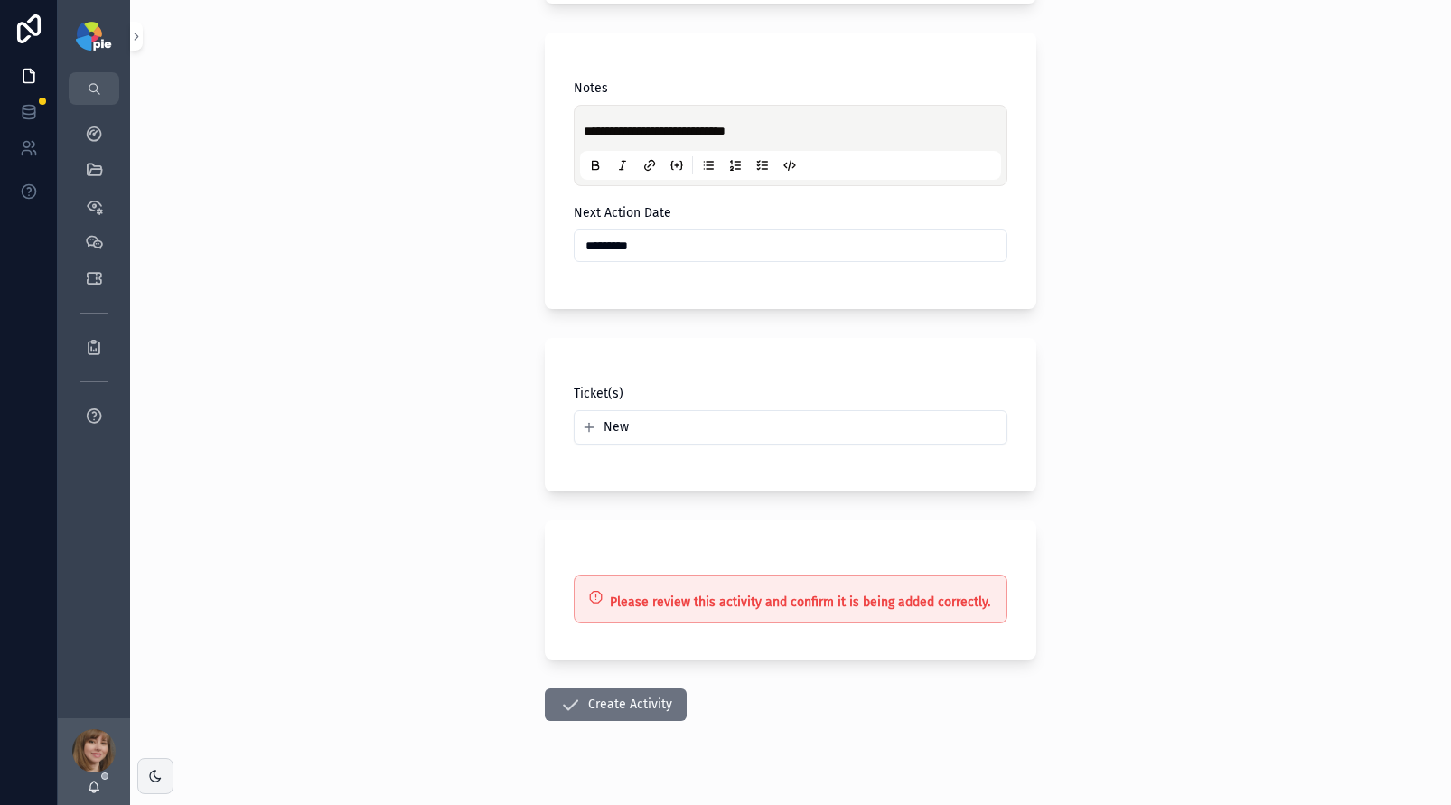
scroll to position [438, 0]
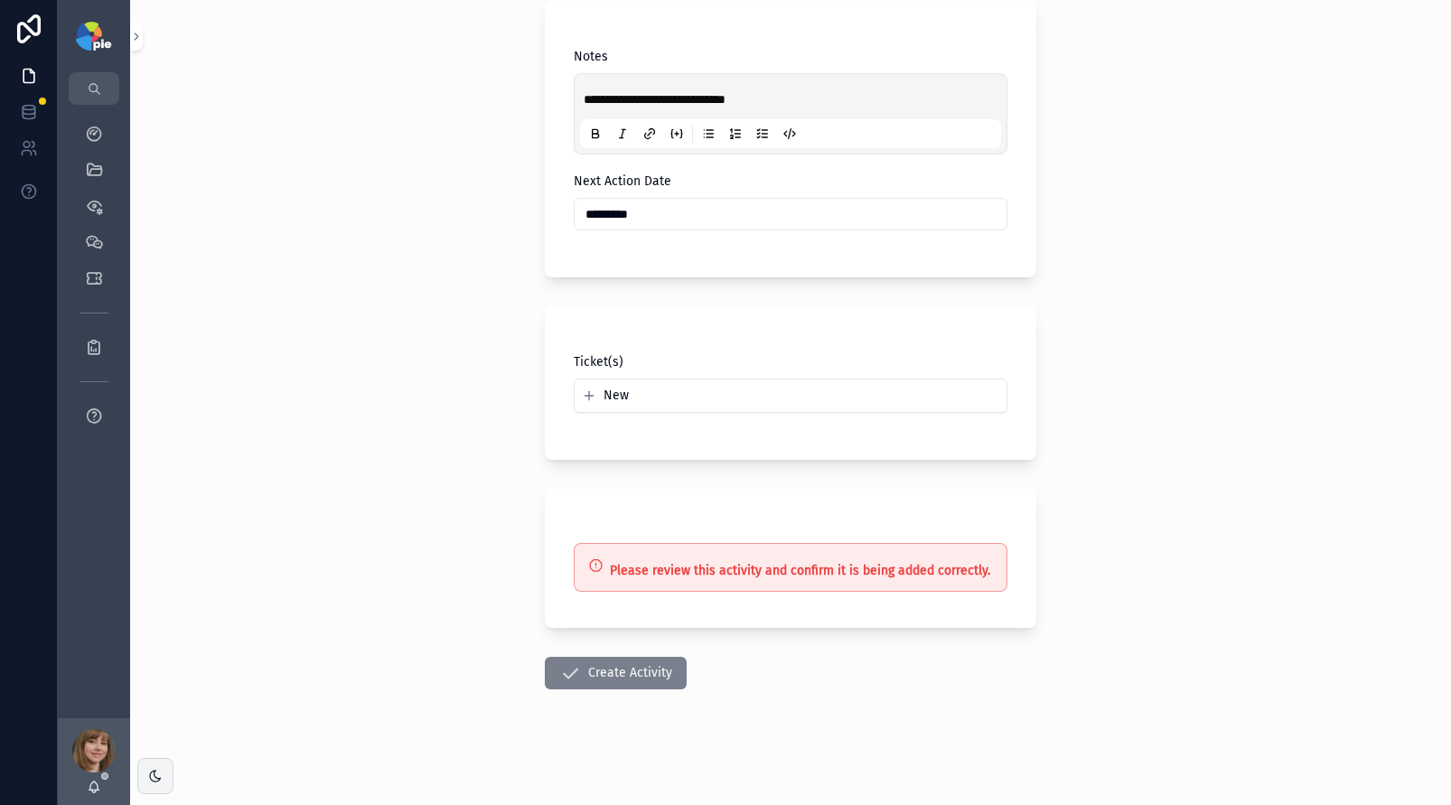
click at [599, 675] on button "Create Activity" at bounding box center [616, 673] width 142 height 33
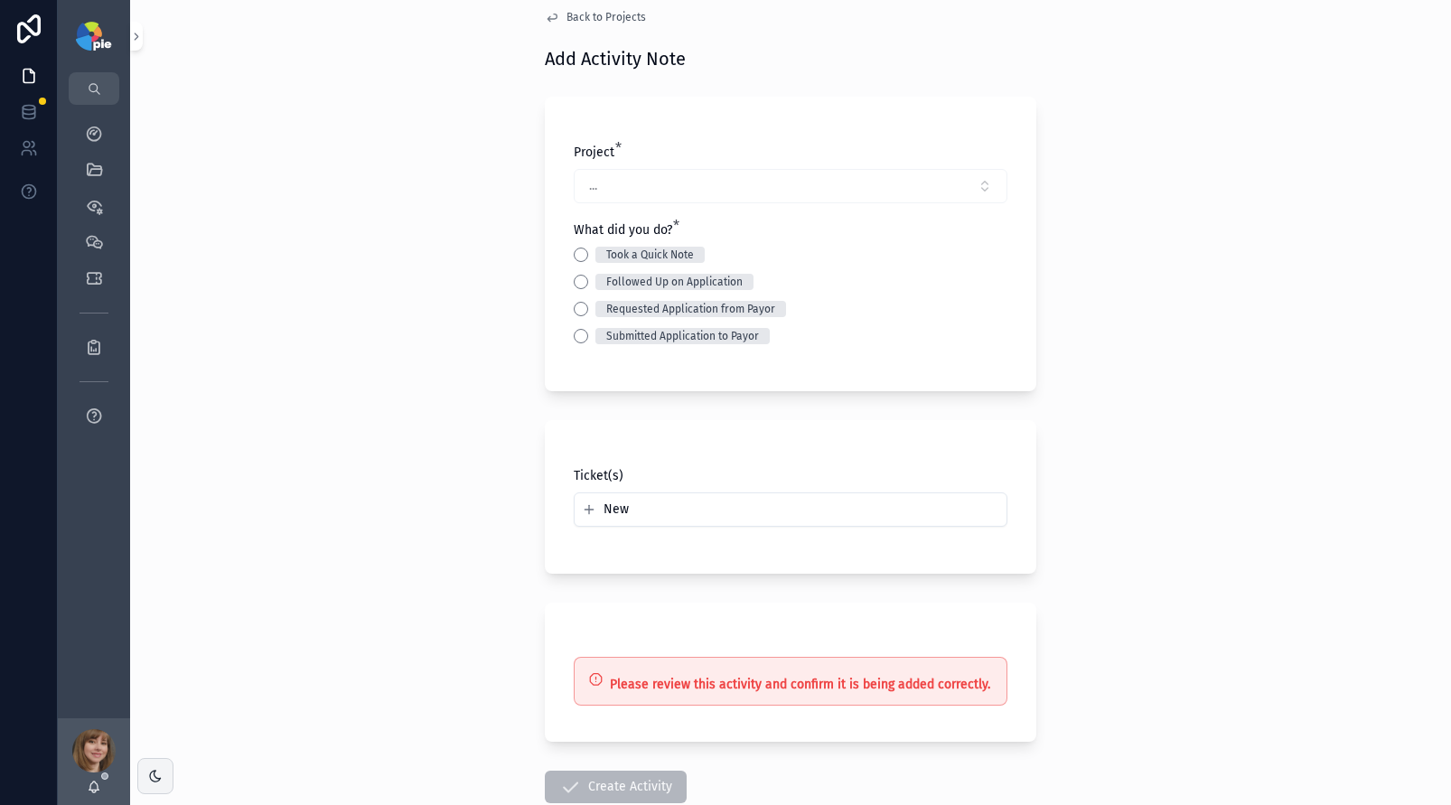
scroll to position [0, 0]
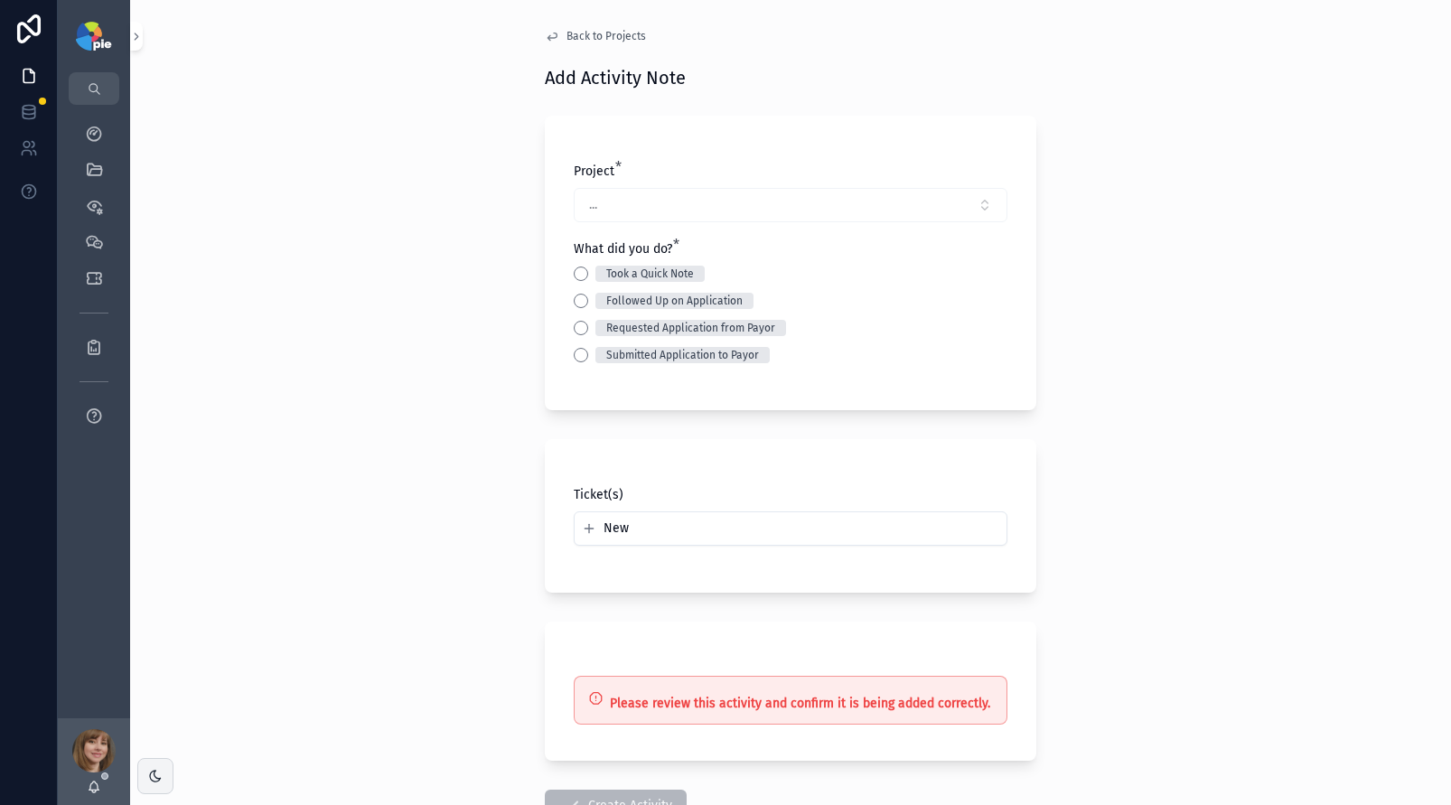
click at [584, 39] on span "Back to Projects" at bounding box center [607, 36] width 80 height 14
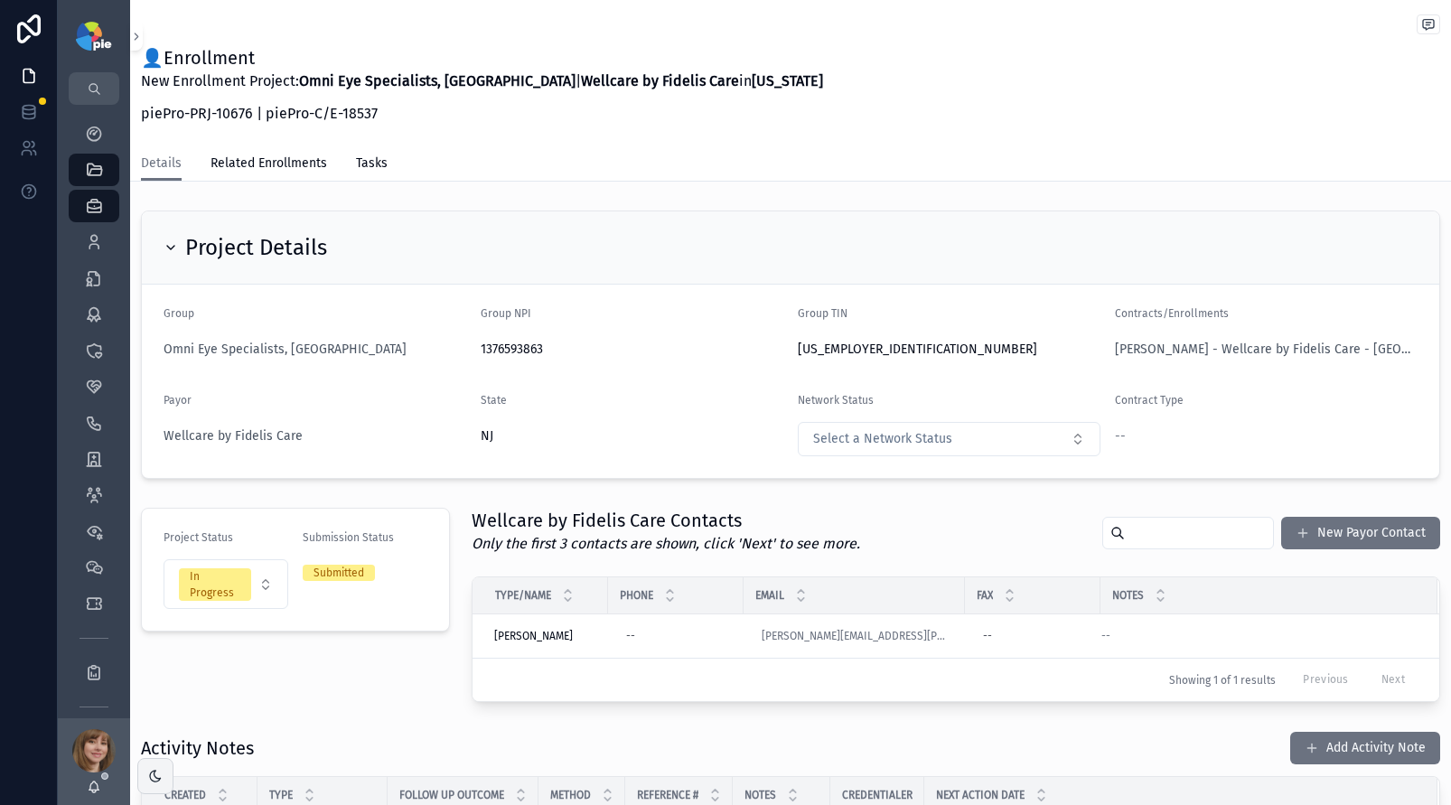
click at [624, 225] on div "Project Details" at bounding box center [791, 247] width 1298 height 73
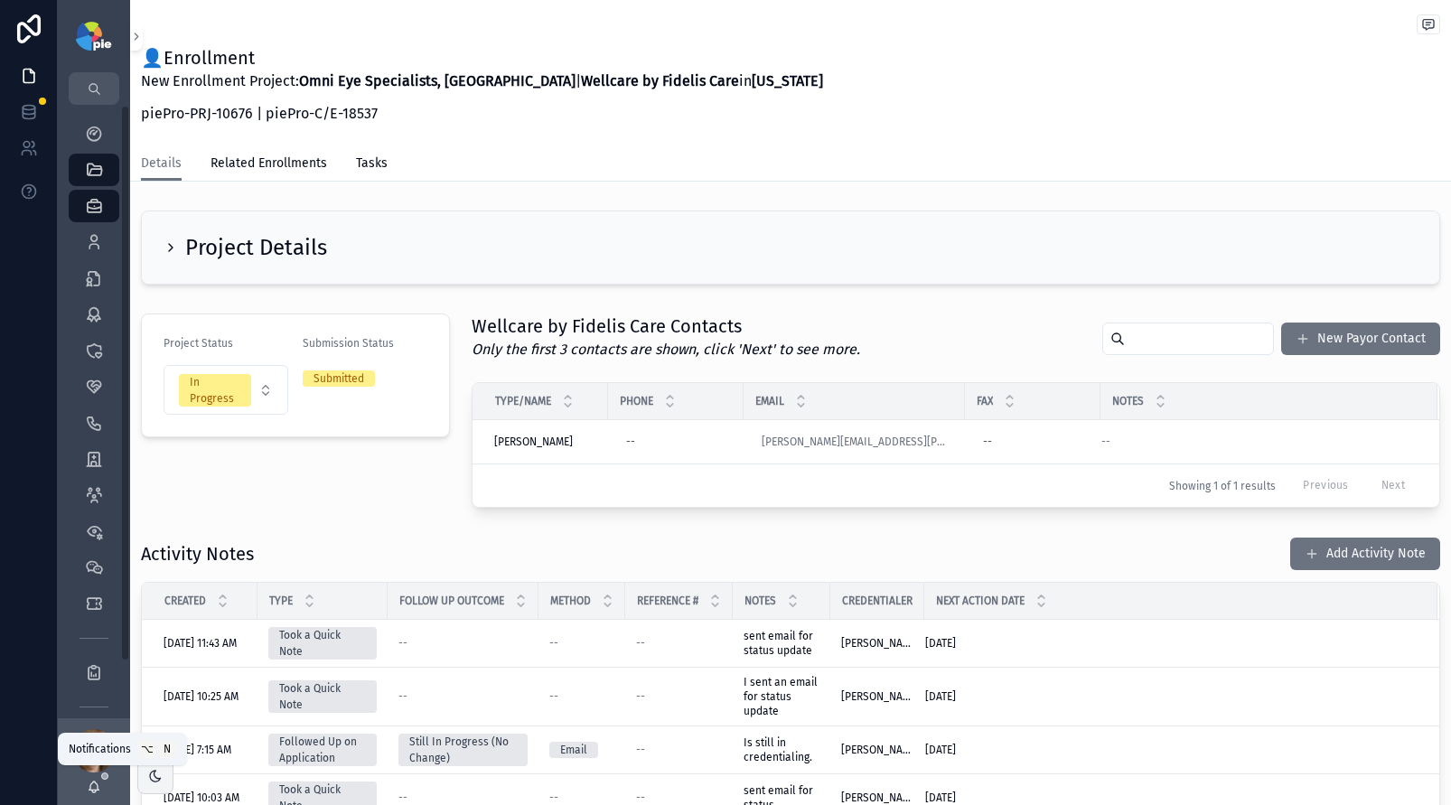
click at [95, 790] on icon "scrollable content" at bounding box center [94, 791] width 4 height 3
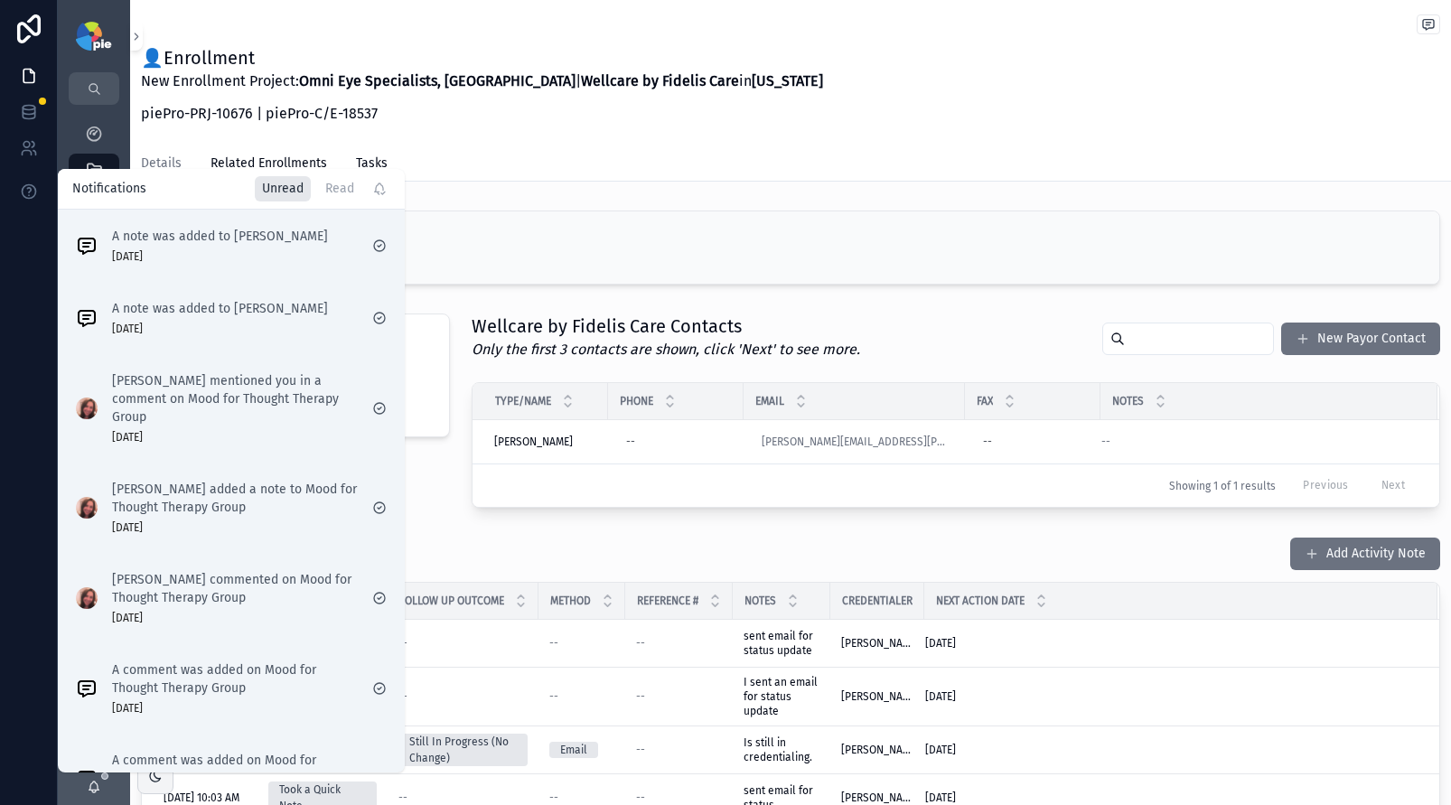
click at [506, 139] on div "👤Enrollment New Enrollment Project: Omni Eye Specialists, [GEOGRAPHIC_DATA] | W…" at bounding box center [791, 73] width 1300 height 146
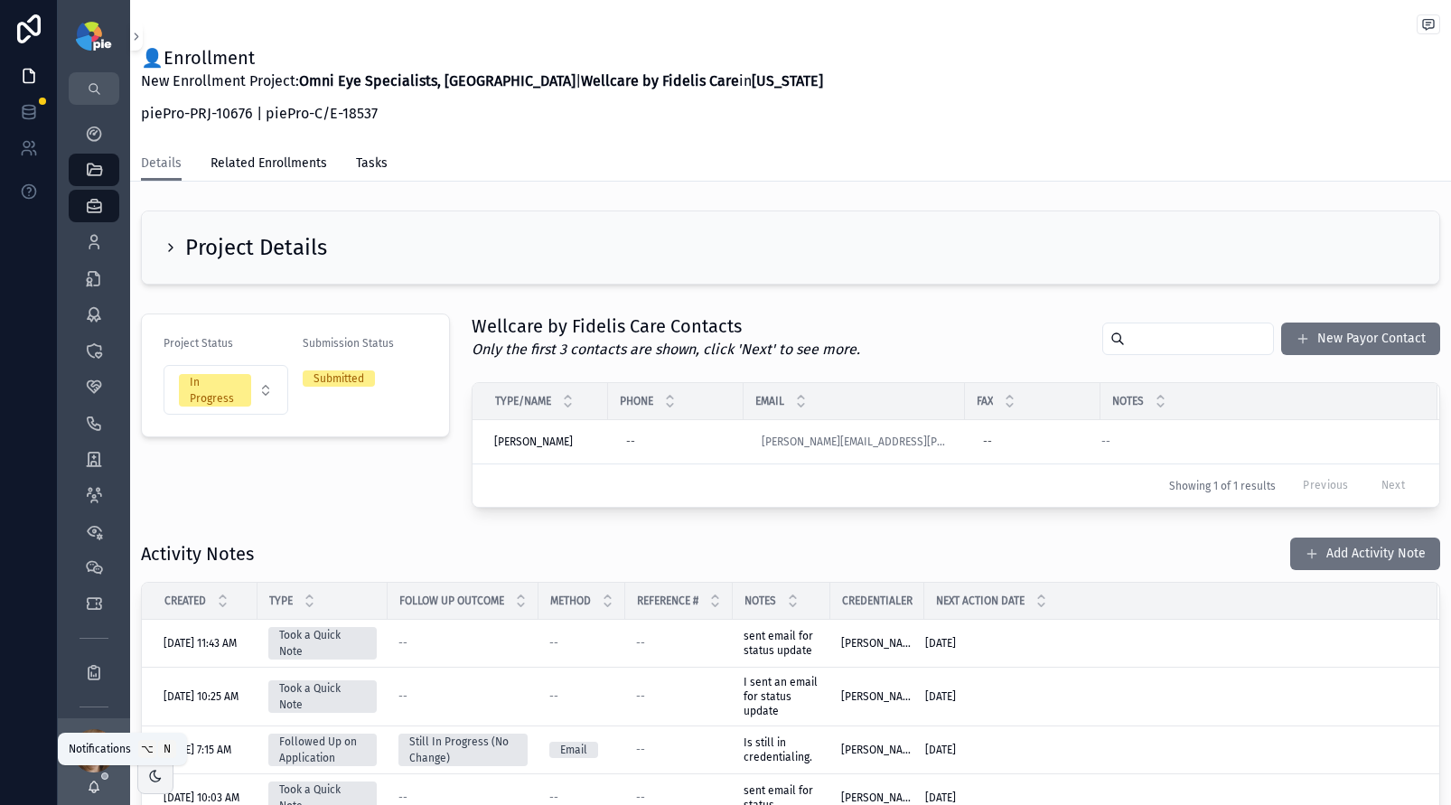
click at [100, 782] on icon "scrollable content" at bounding box center [94, 787] width 14 height 14
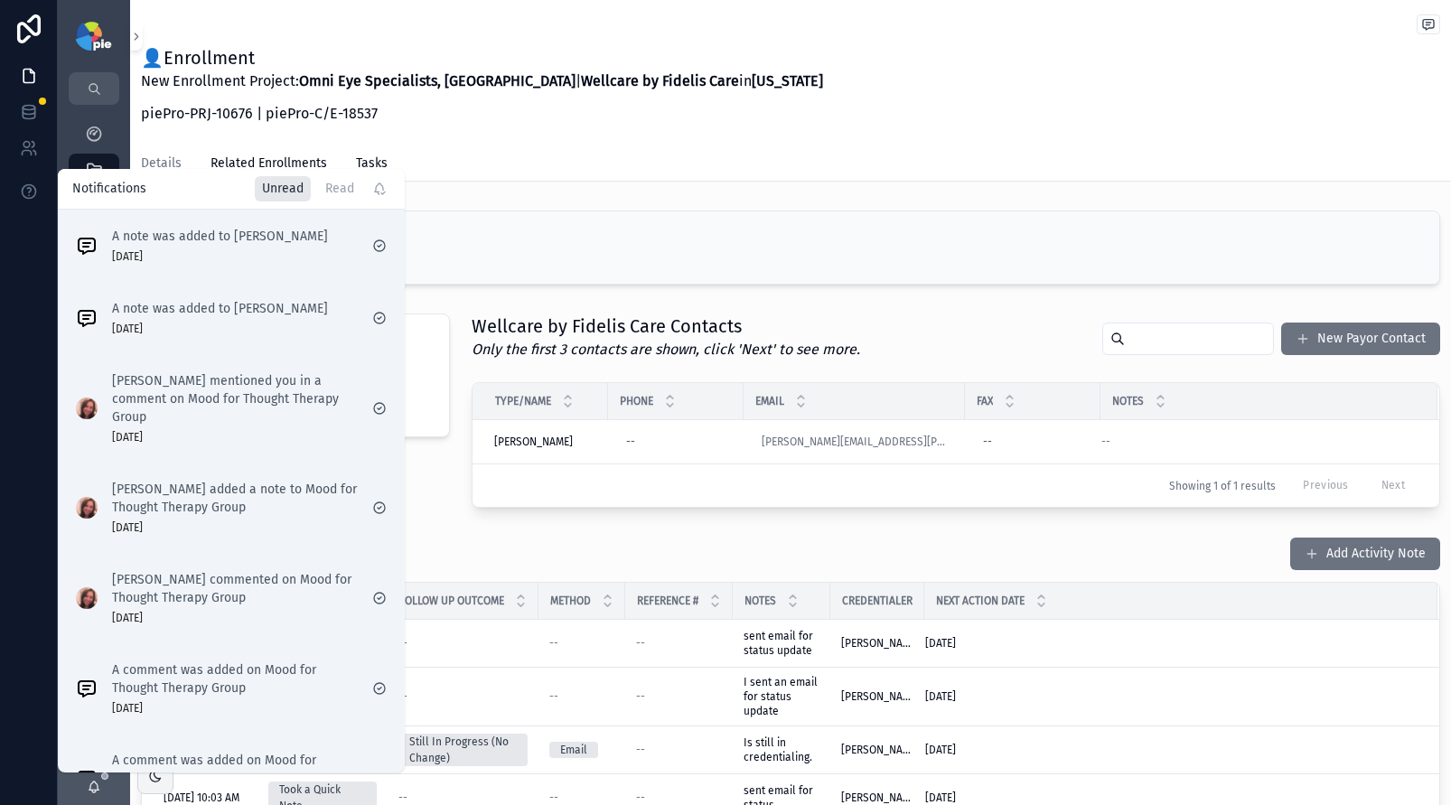
click at [1008, 95] on div "👤Enrollment New Enrollment Project: Omni Eye Specialists, [GEOGRAPHIC_DATA] | W…" at bounding box center [791, 90] width 1300 height 90
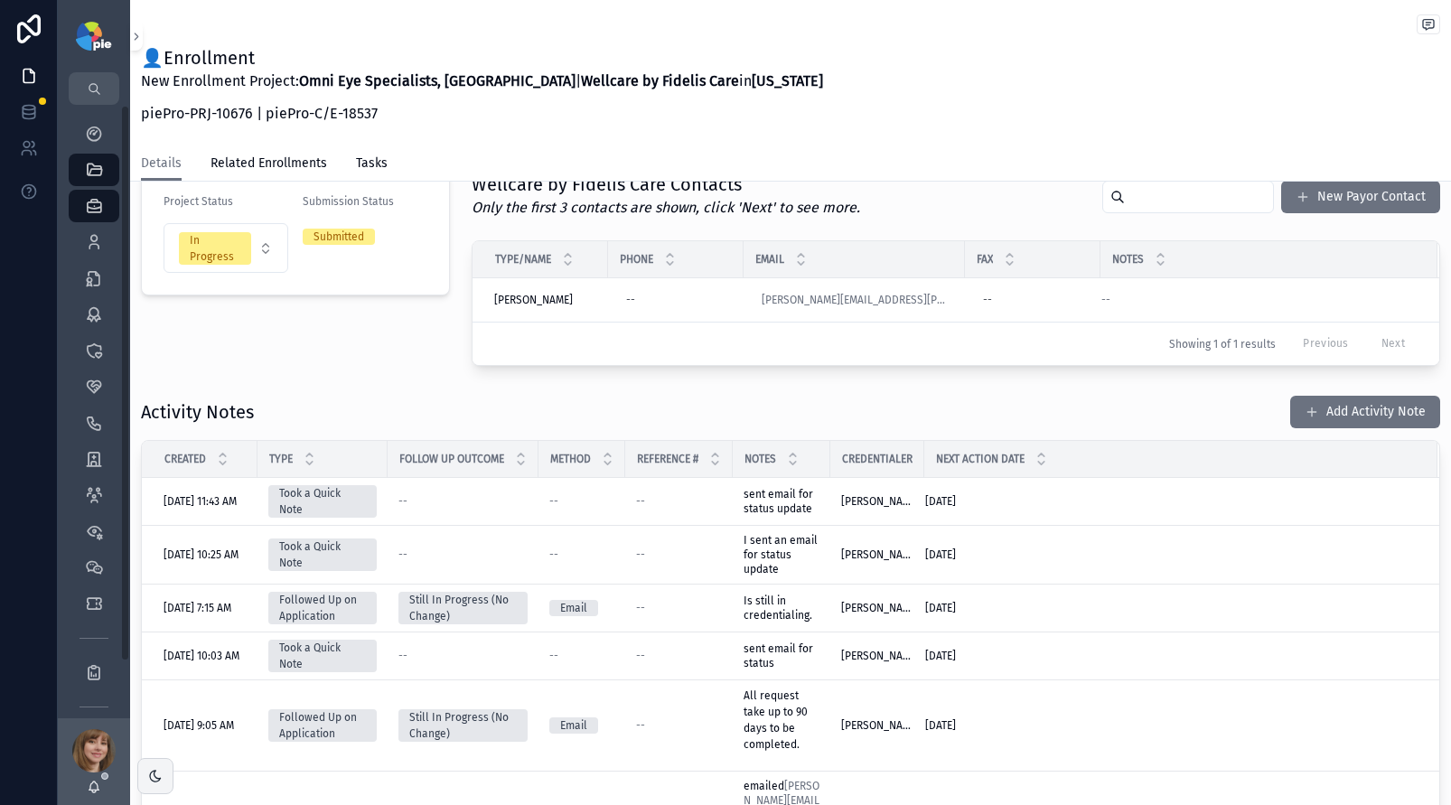
scroll to position [296, 0]
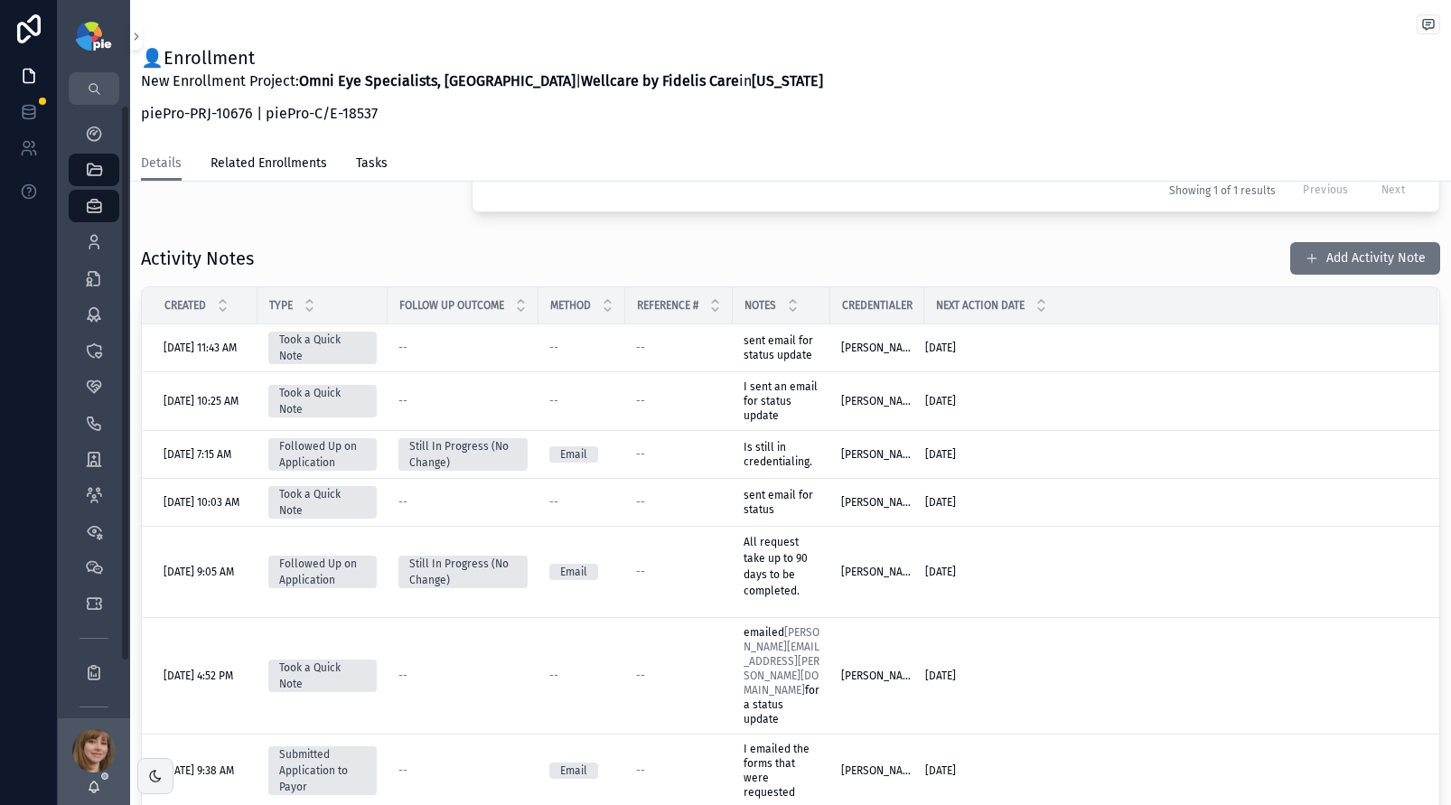
click at [94, 762] on div "scrollable content" at bounding box center [93, 750] width 43 height 43
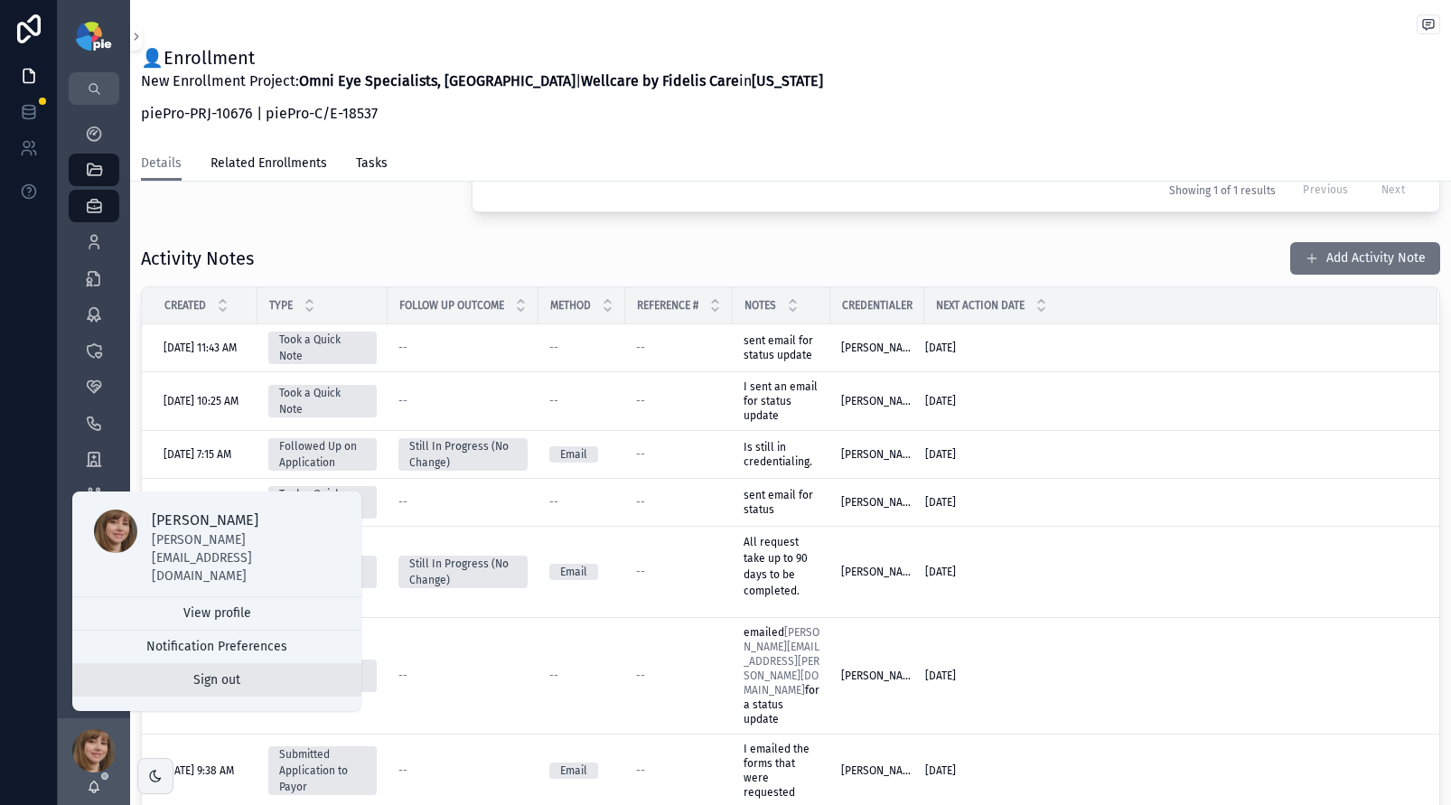
click at [210, 678] on button "Sign out" at bounding box center [216, 680] width 289 height 33
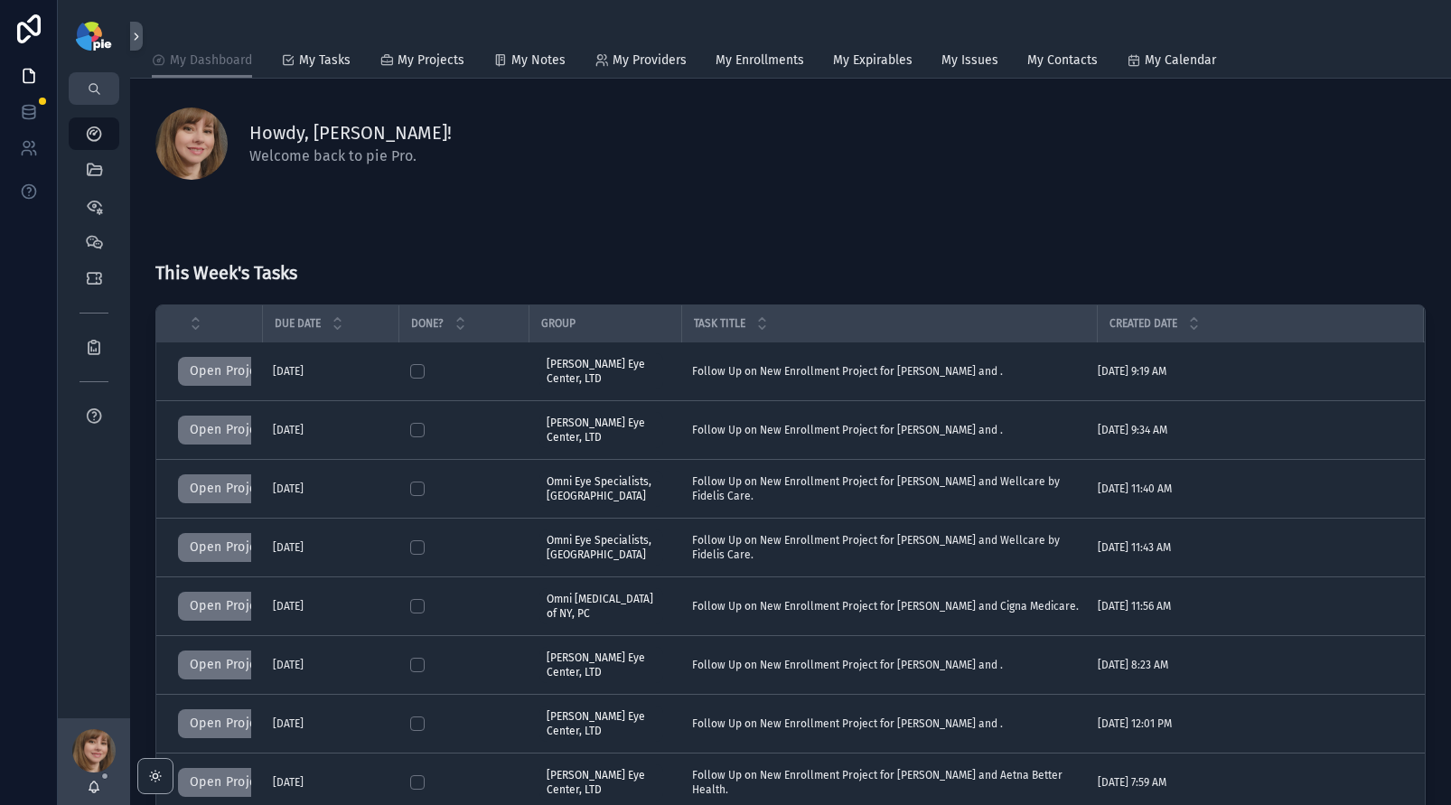
click at [160, 777] on icon "scrollable content" at bounding box center [155, 776] width 14 height 14
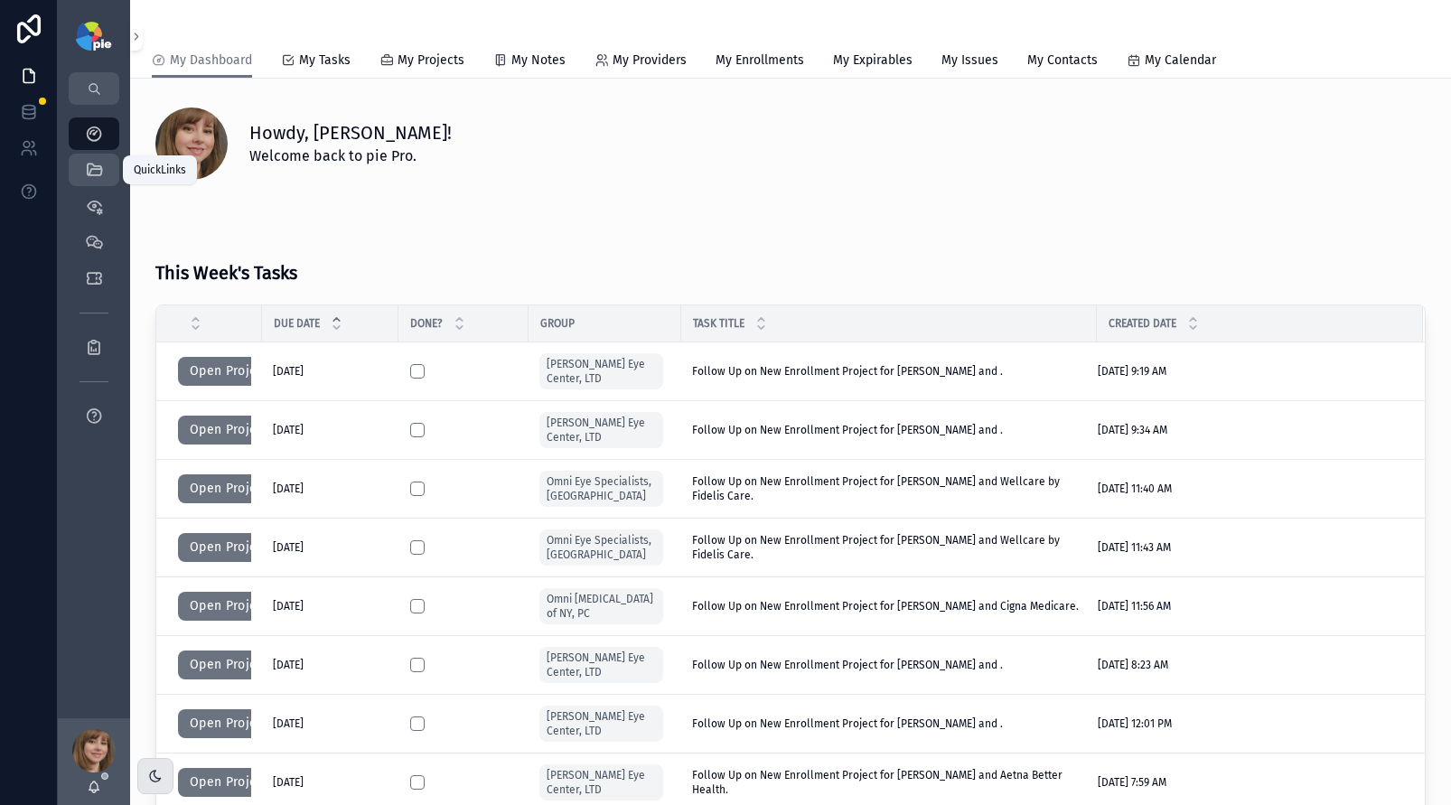
click at [88, 165] on icon "scrollable content" at bounding box center [94, 170] width 18 height 18
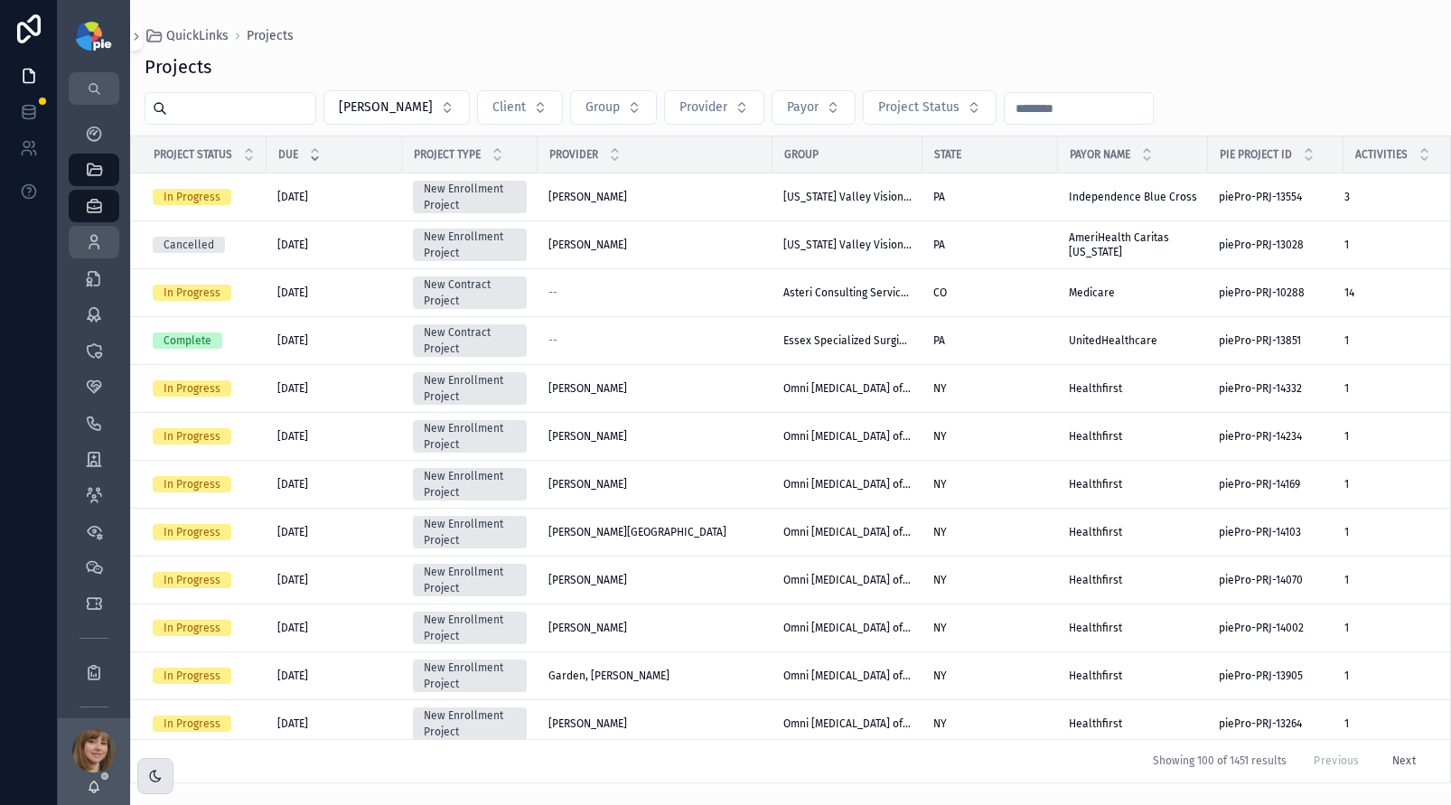
click at [97, 249] on icon "scrollable content" at bounding box center [94, 242] width 18 height 18
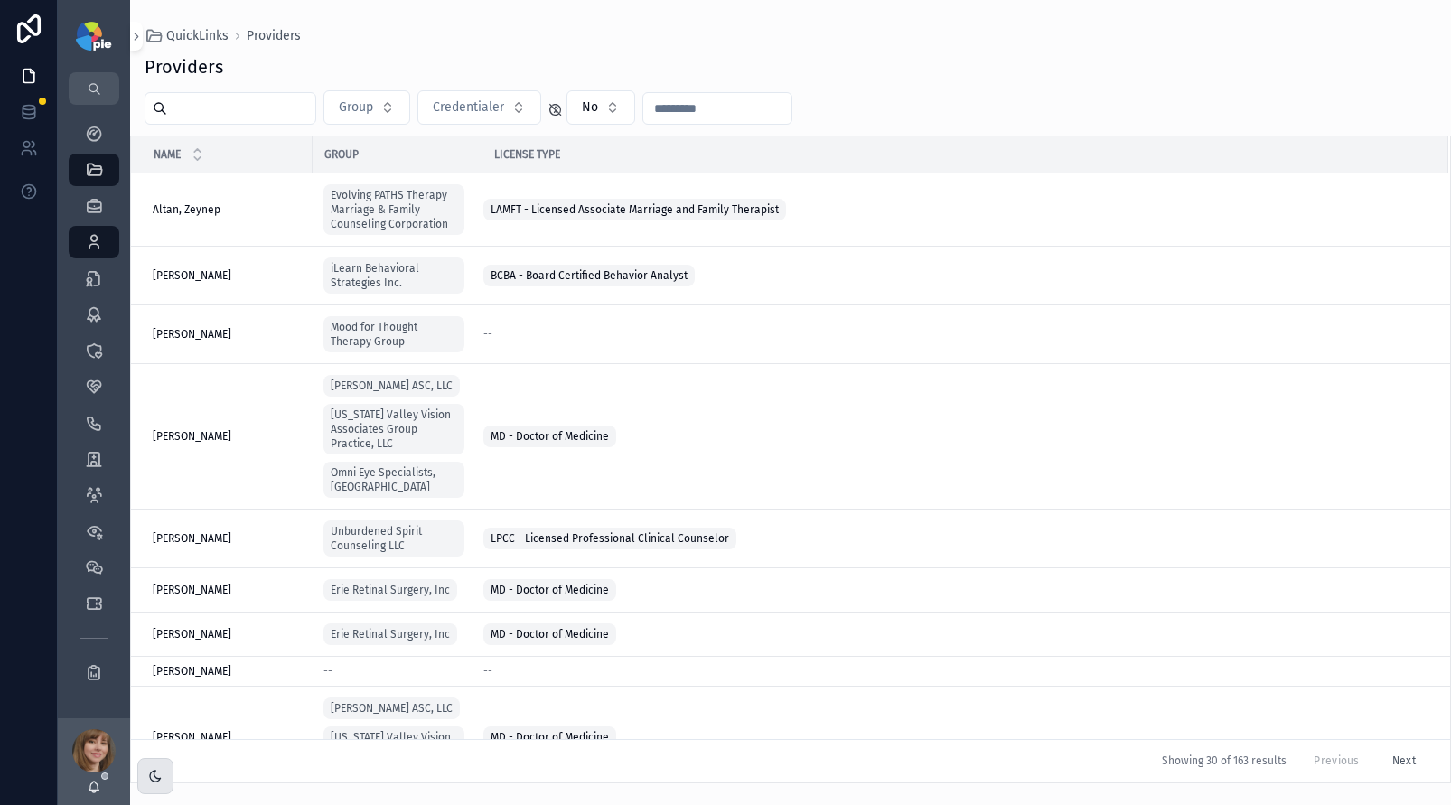
click at [184, 110] on input "scrollable content" at bounding box center [241, 108] width 148 height 25
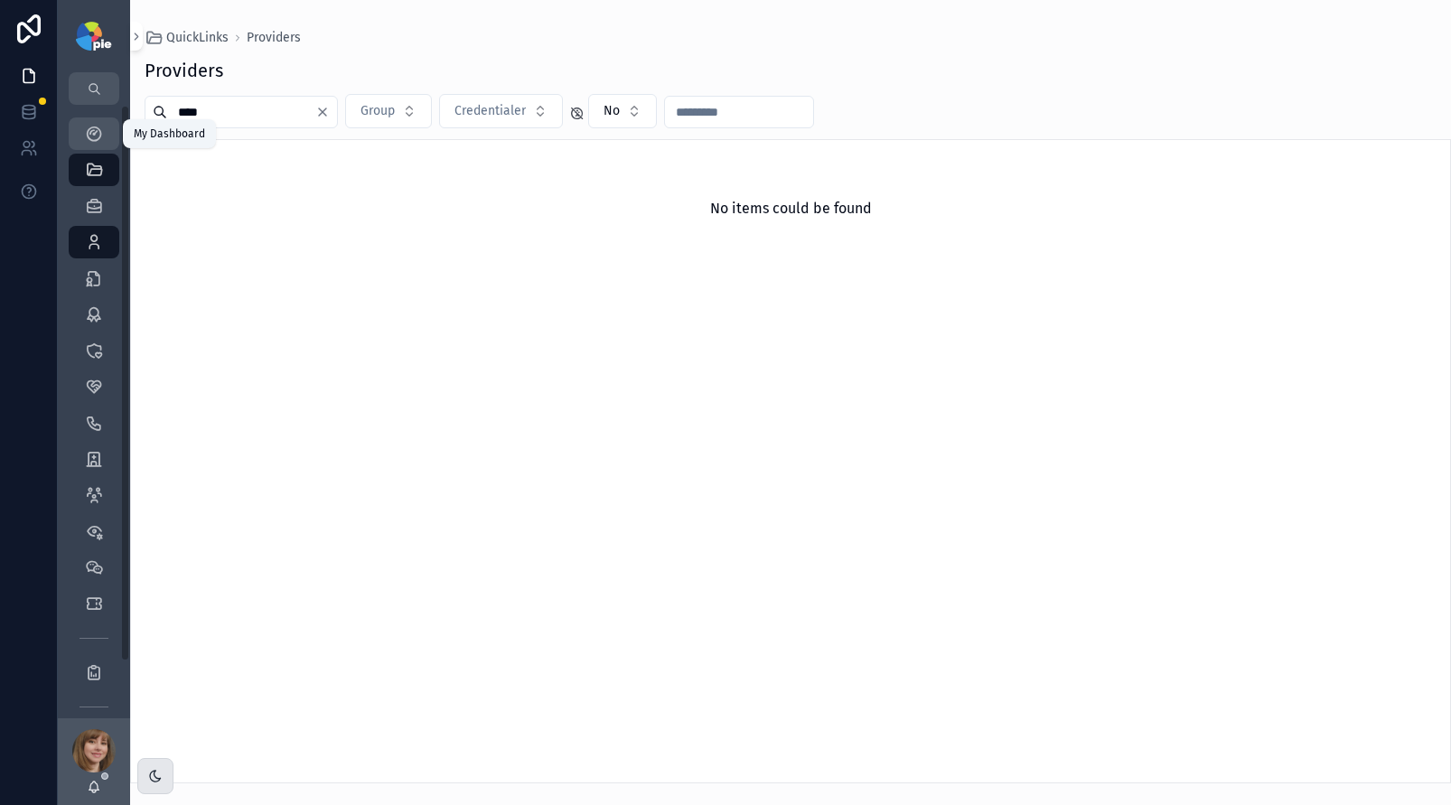
type input "****"
drag, startPoint x: 98, startPoint y: 127, endPoint x: 287, endPoint y: 281, distance: 244.2
click at [98, 127] on icon "scrollable content" at bounding box center [94, 134] width 18 height 18
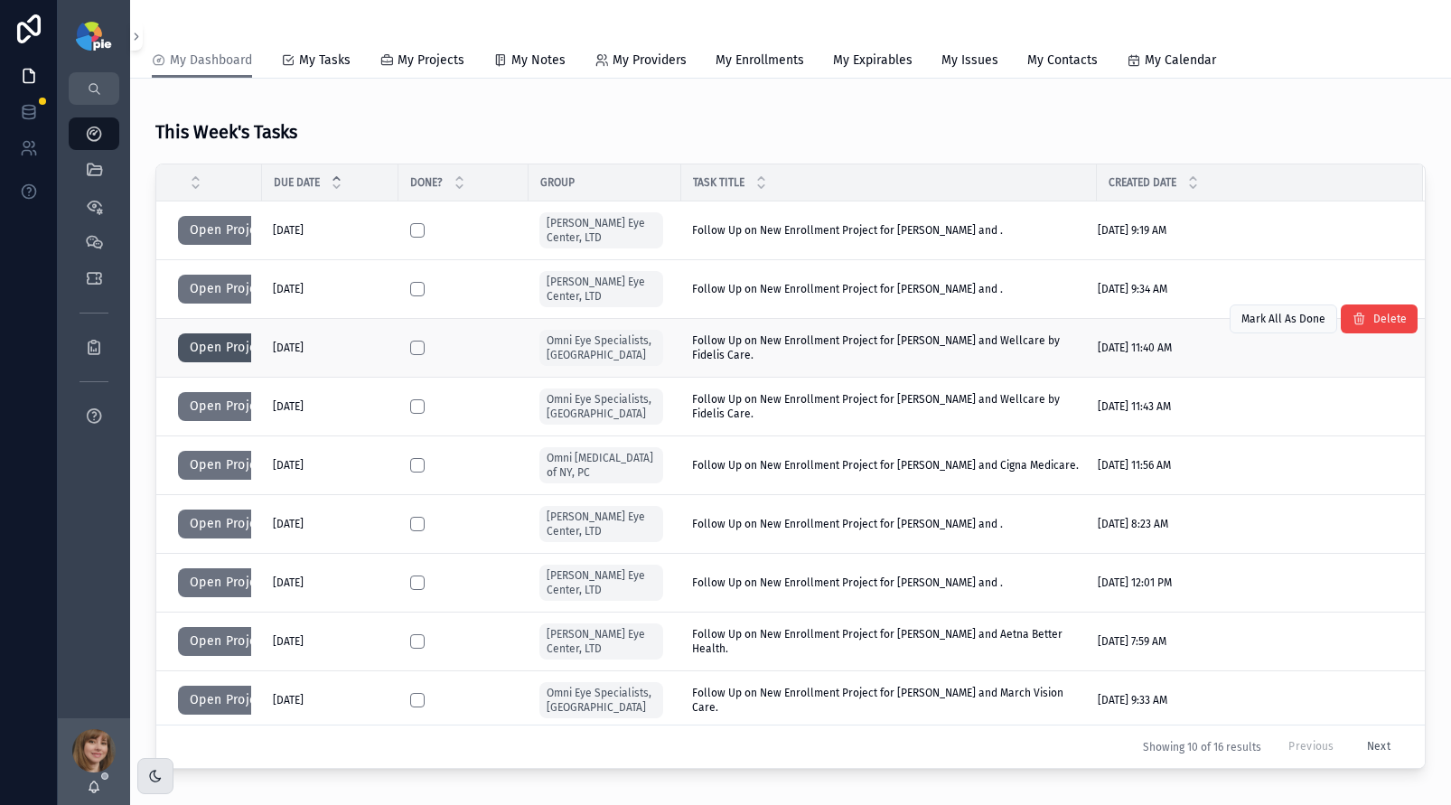
click at [211, 345] on button "Open Project" at bounding box center [229, 347] width 102 height 29
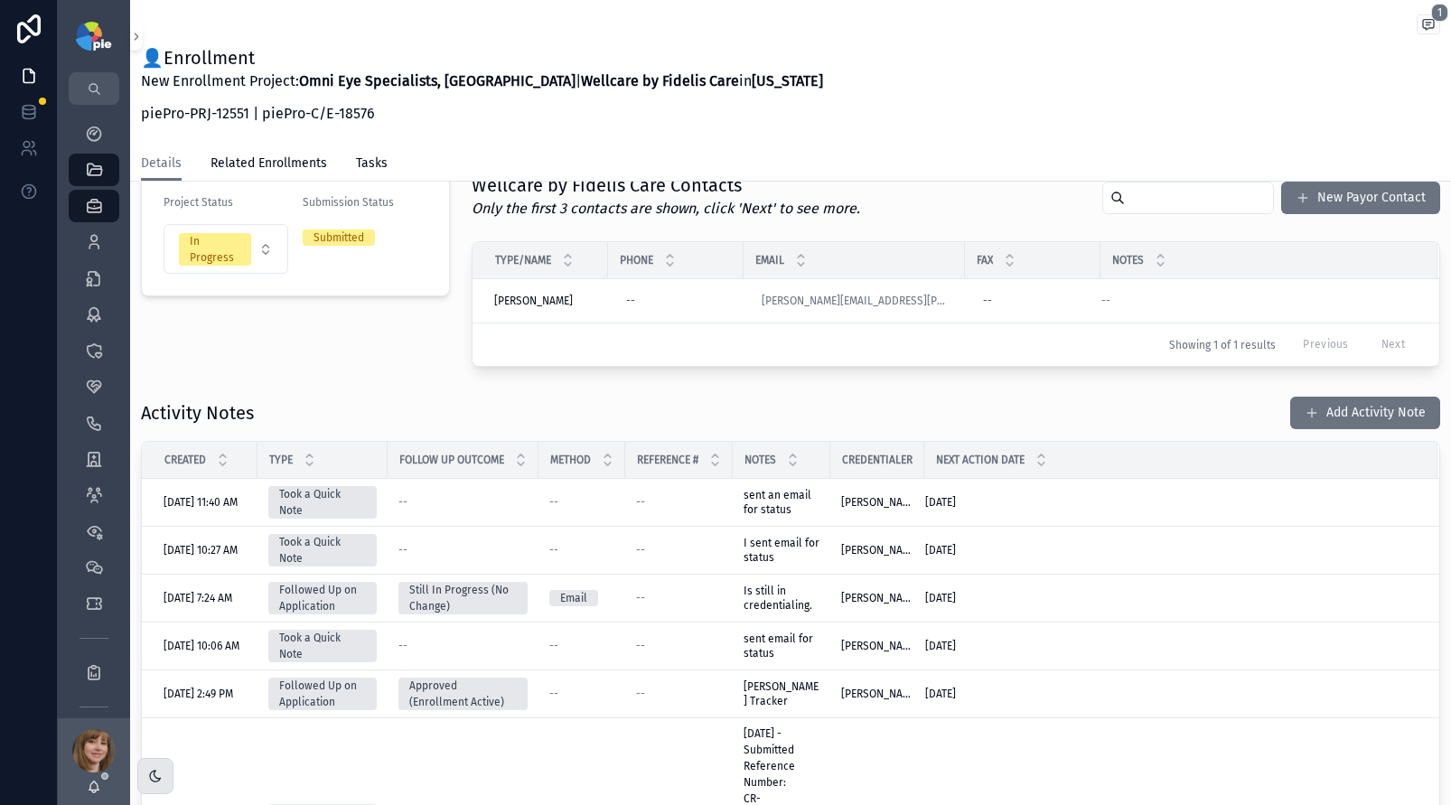
click at [378, 381] on div "Project Details Project Status In Progress Submission Status Submitted Wellcare…" at bounding box center [790, 577] width 1321 height 1031
click at [80, 243] on div "Providers 295" at bounding box center [94, 242] width 29 height 29
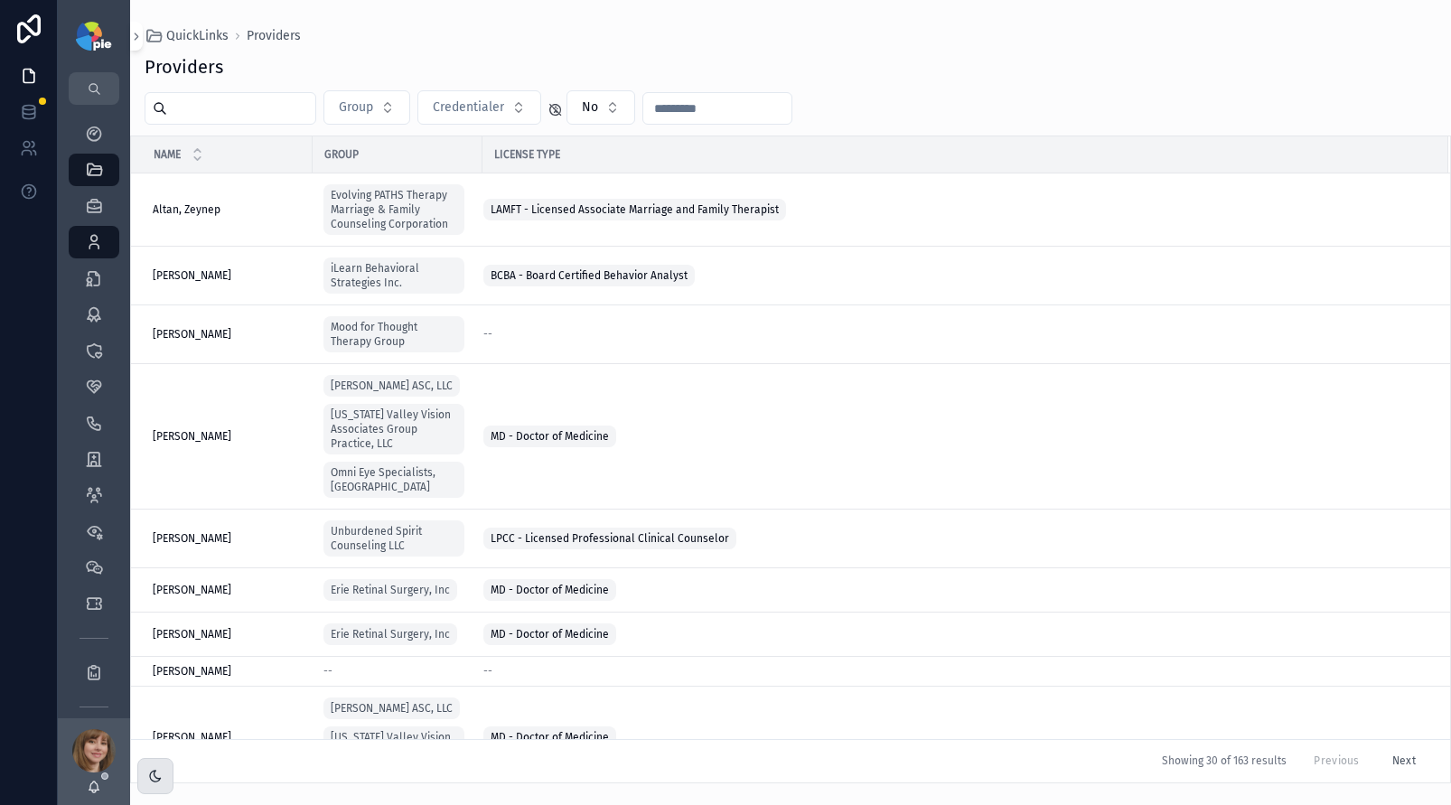
click at [217, 117] on input "scrollable content" at bounding box center [241, 108] width 148 height 25
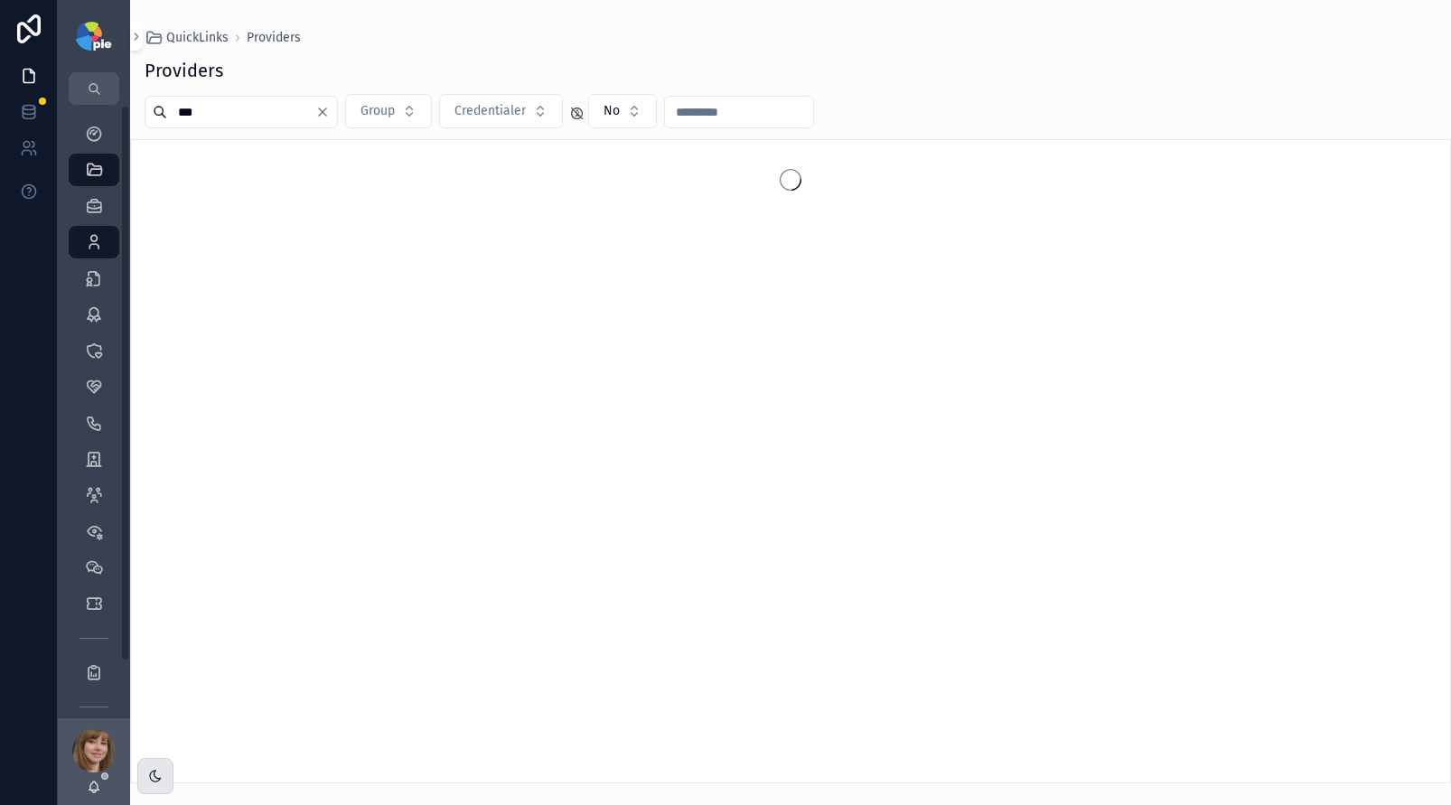
type input "***"
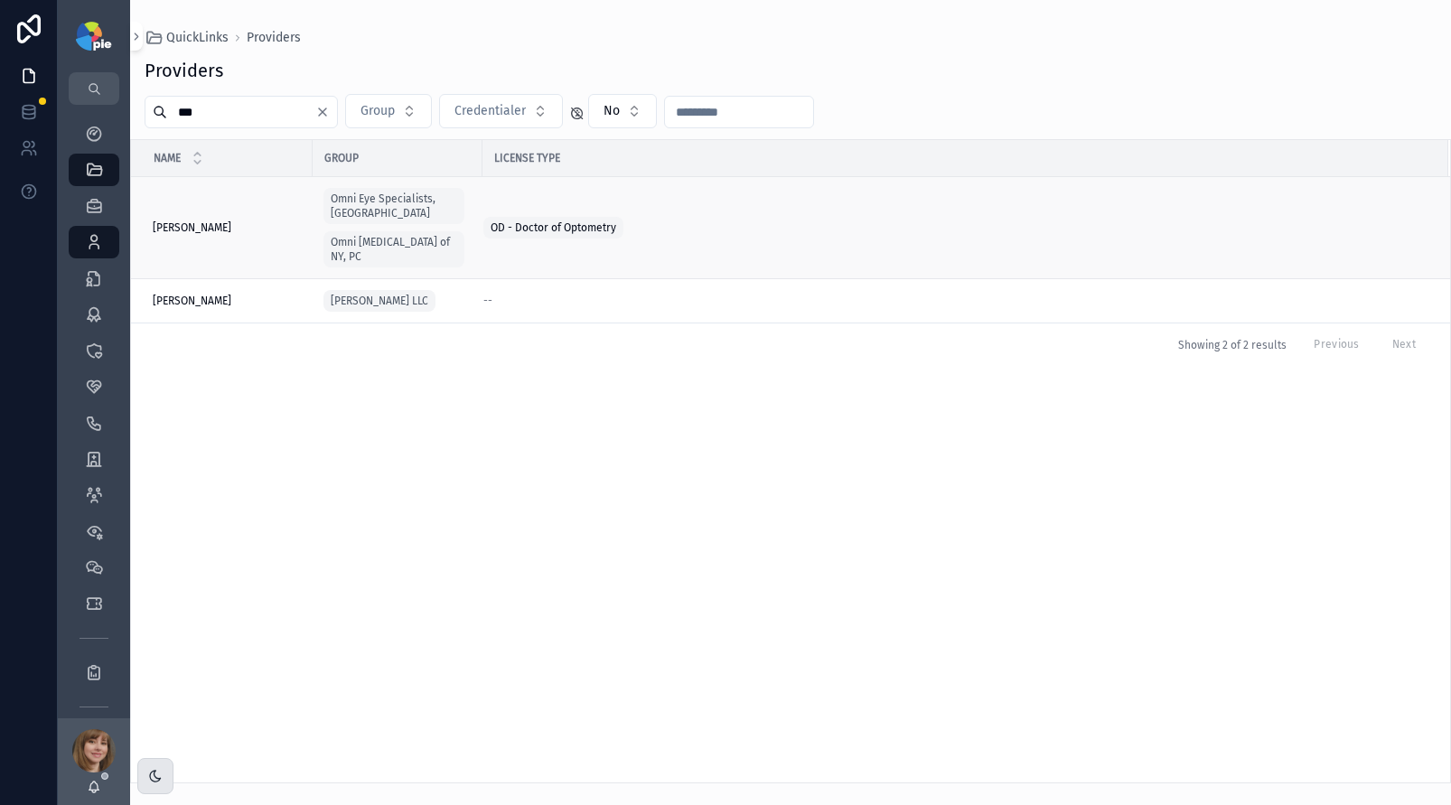
click at [211, 224] on span "[PERSON_NAME]" at bounding box center [192, 228] width 79 height 14
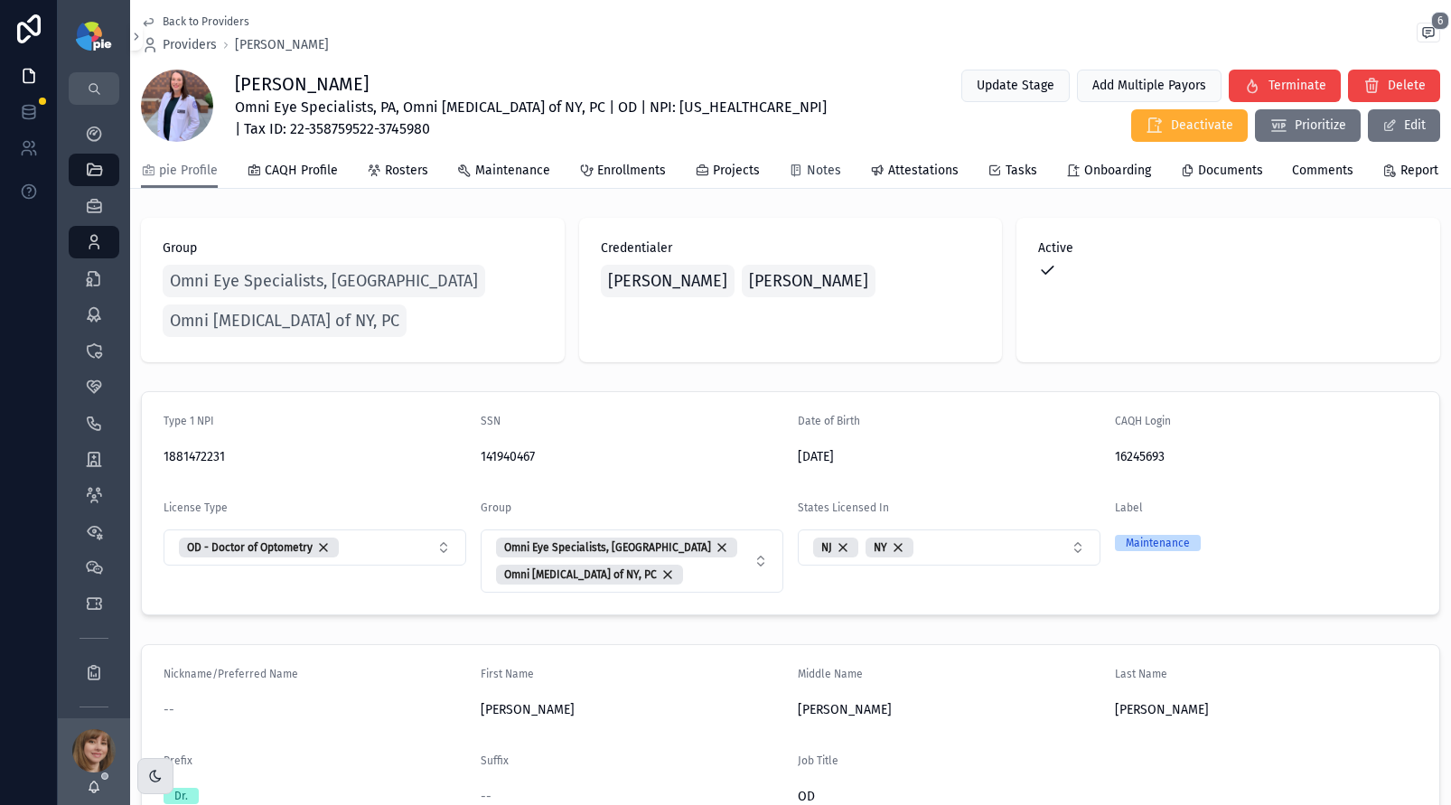
click at [791, 176] on icon "scrollable content" at bounding box center [796, 171] width 14 height 14
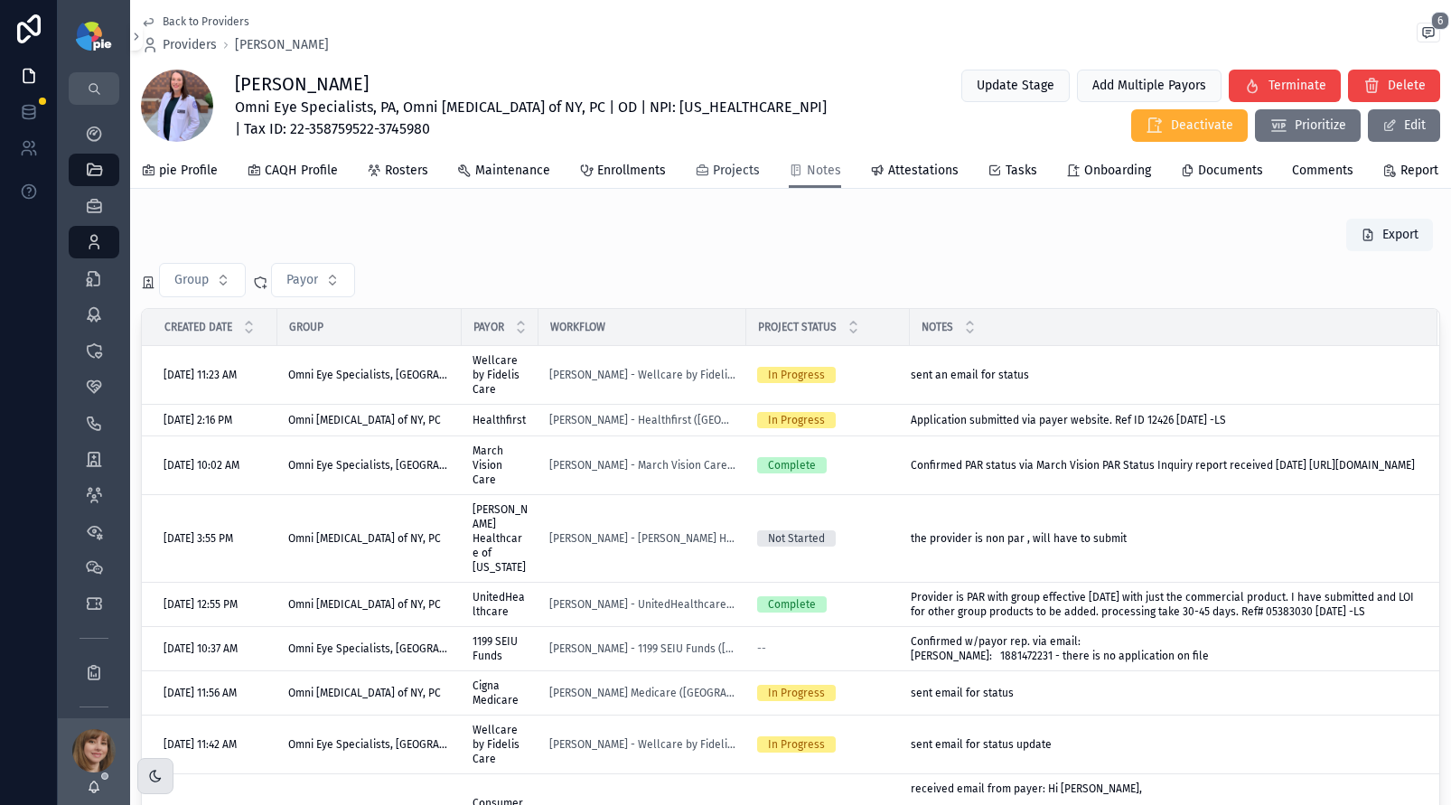
click at [713, 180] on span "Projects" at bounding box center [736, 171] width 47 height 18
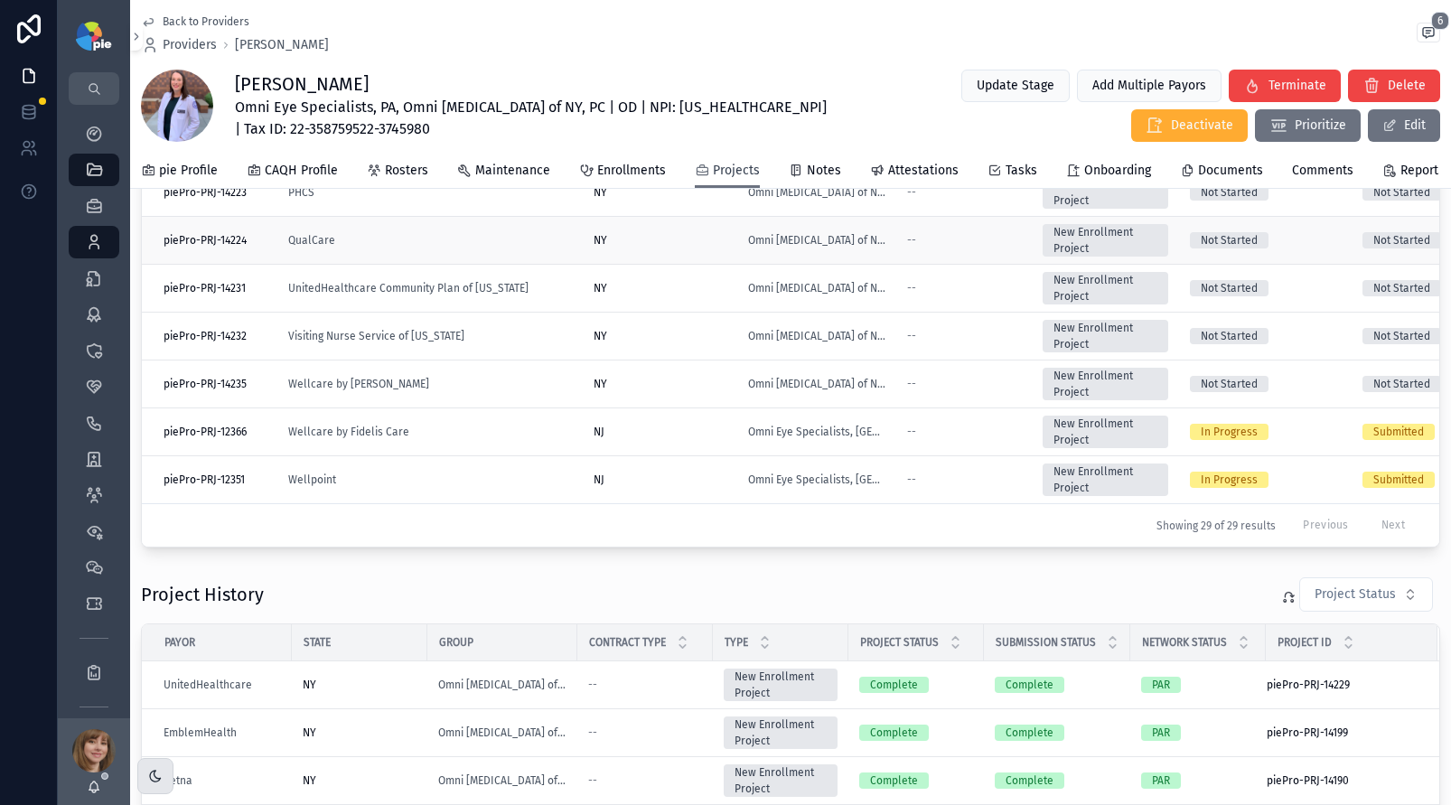
scroll to position [550, 0]
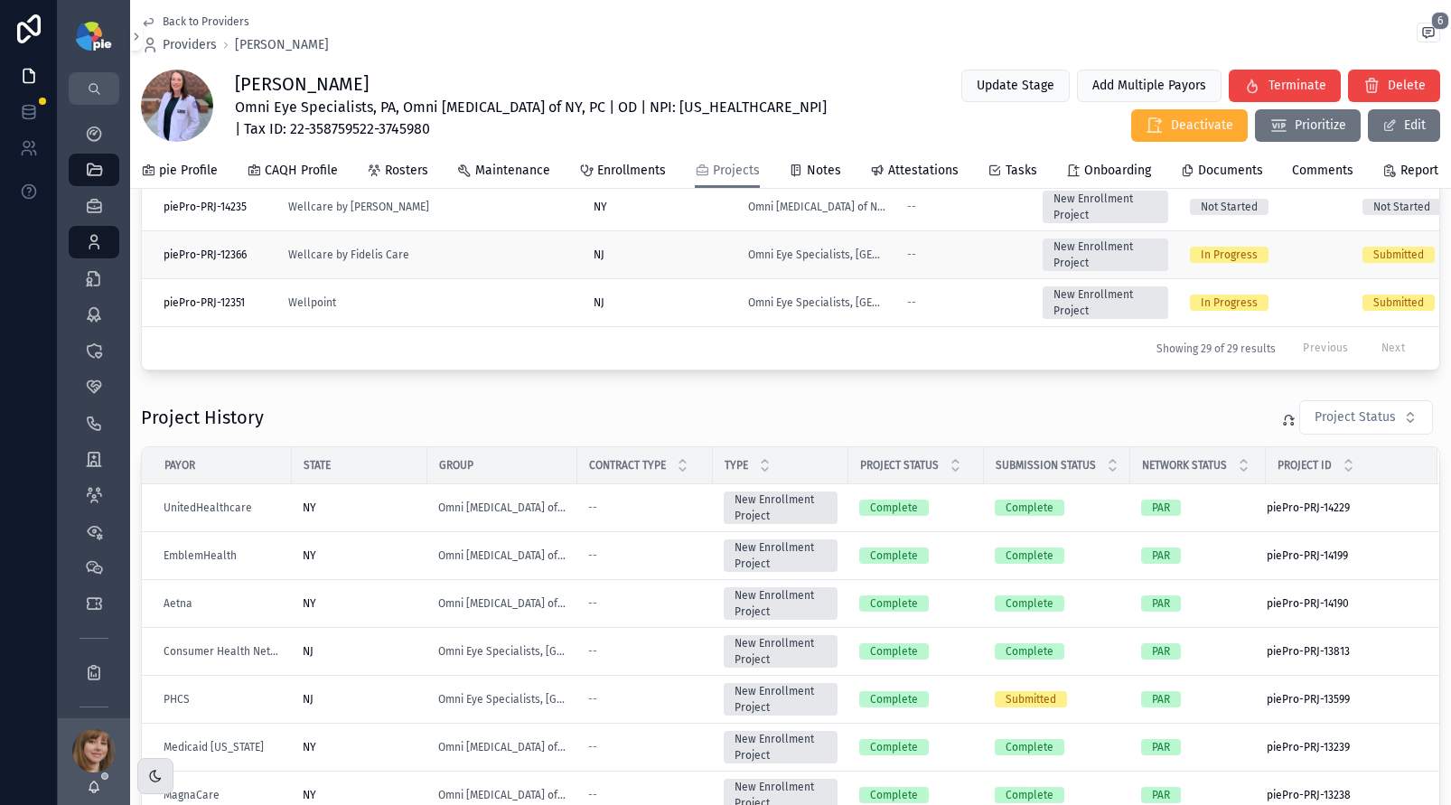
click at [466, 257] on div "Wellcare by Fidelis Care" at bounding box center [430, 255] width 284 height 14
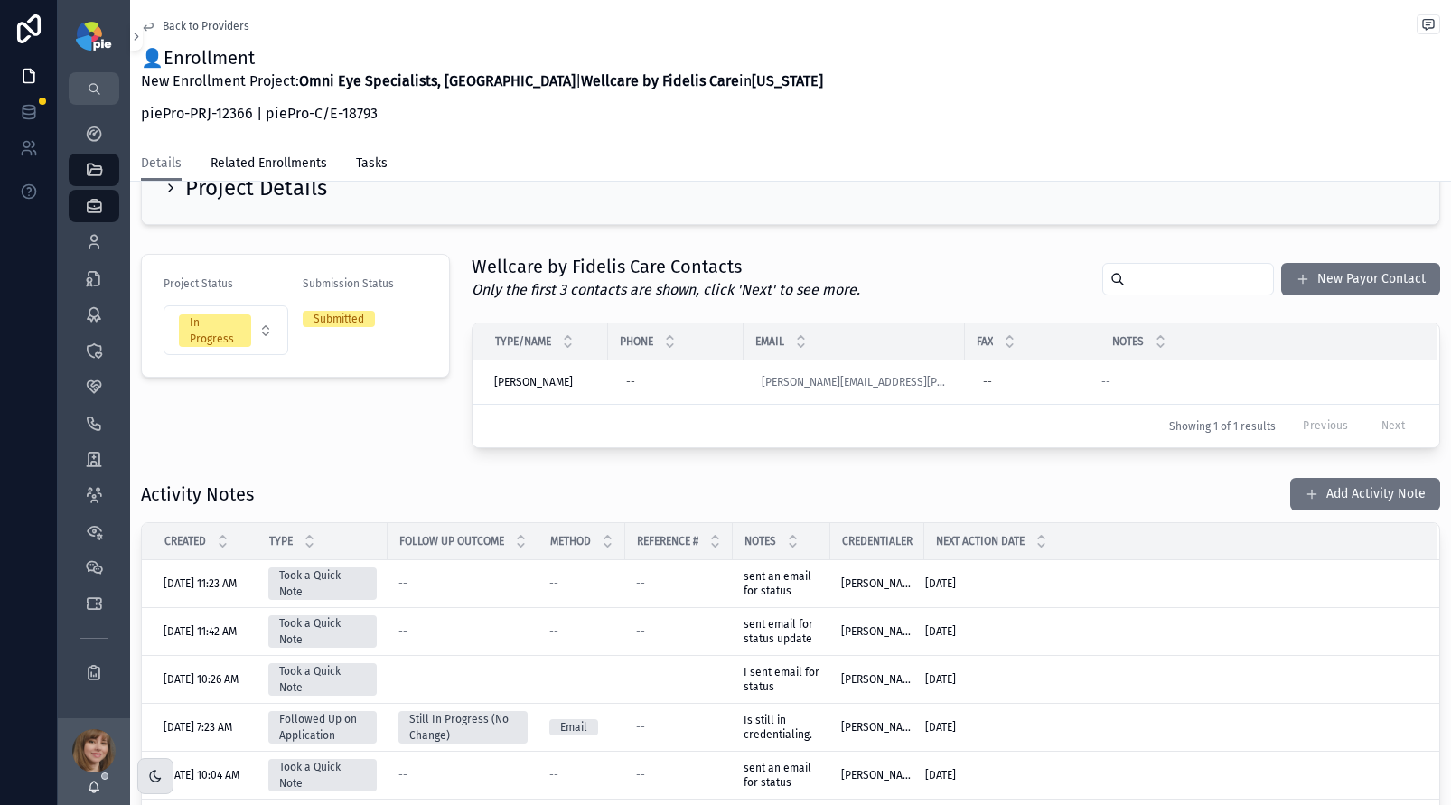
scroll to position [101, 0]
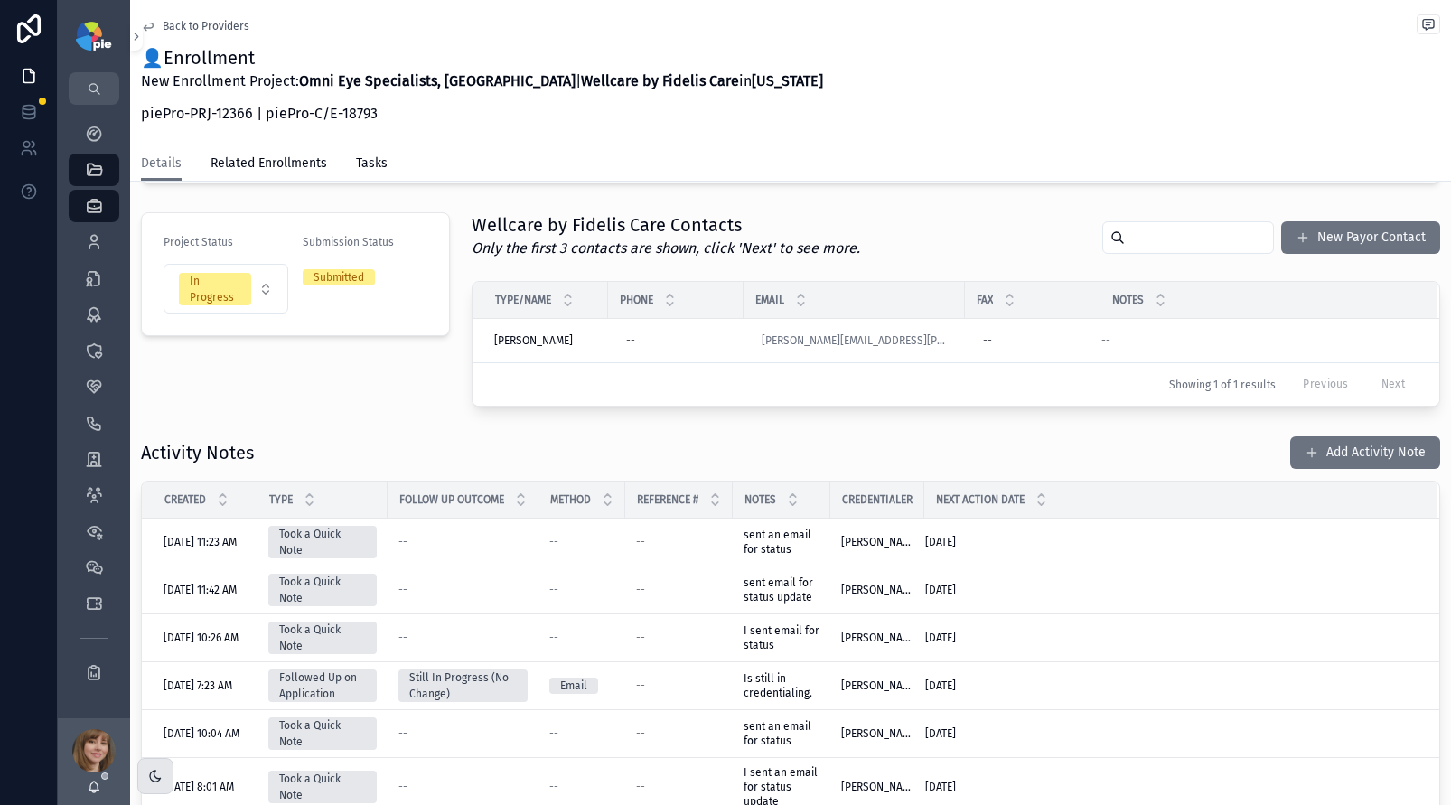
click at [327, 407] on div "Project Status In Progress Submission Status Submitted" at bounding box center [295, 309] width 331 height 209
click at [336, 380] on div "Project Status In Progress Submission Status Submitted" at bounding box center [295, 309] width 331 height 209
click at [102, 231] on div "Providers 295" at bounding box center [94, 242] width 29 height 29
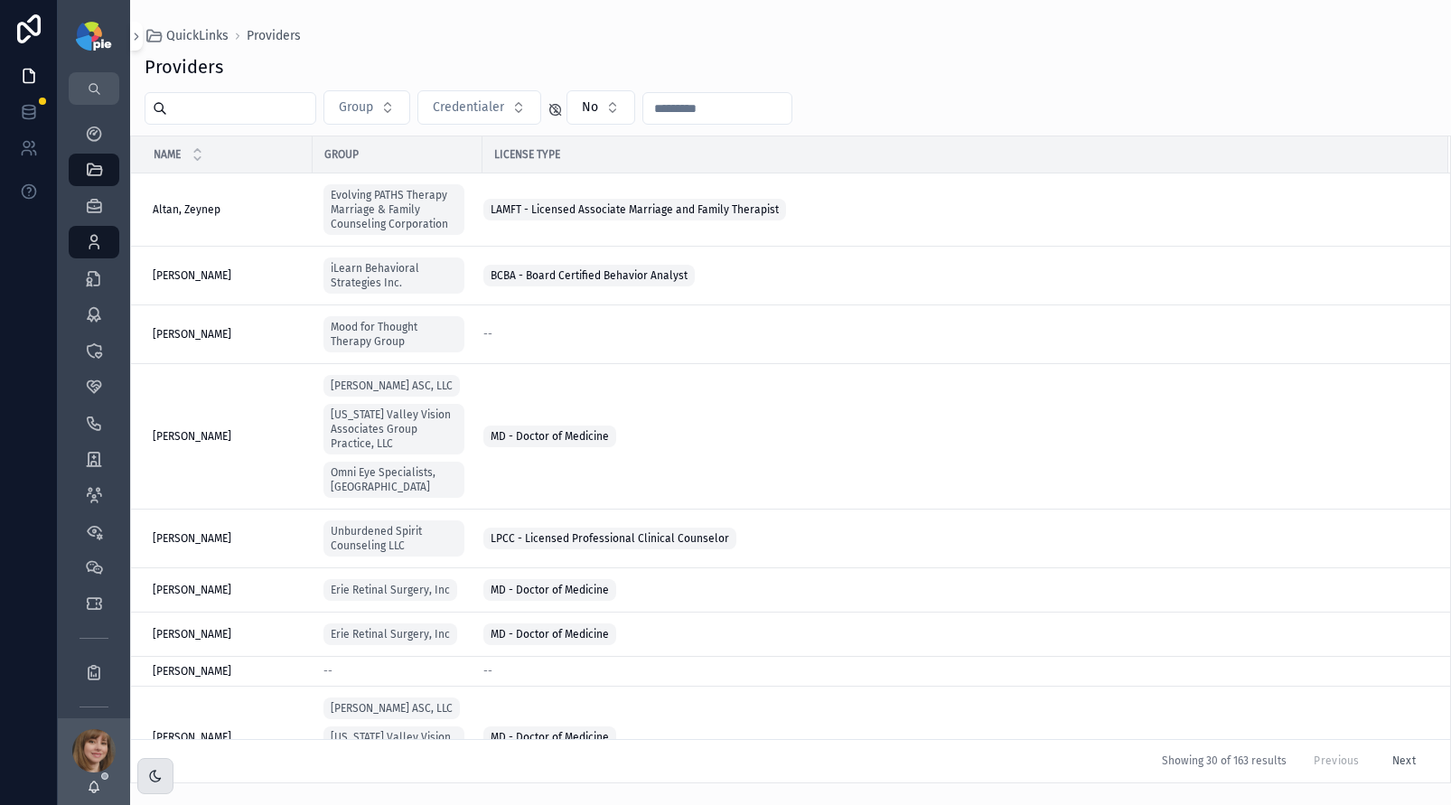
click at [262, 115] on input "scrollable content" at bounding box center [241, 108] width 148 height 25
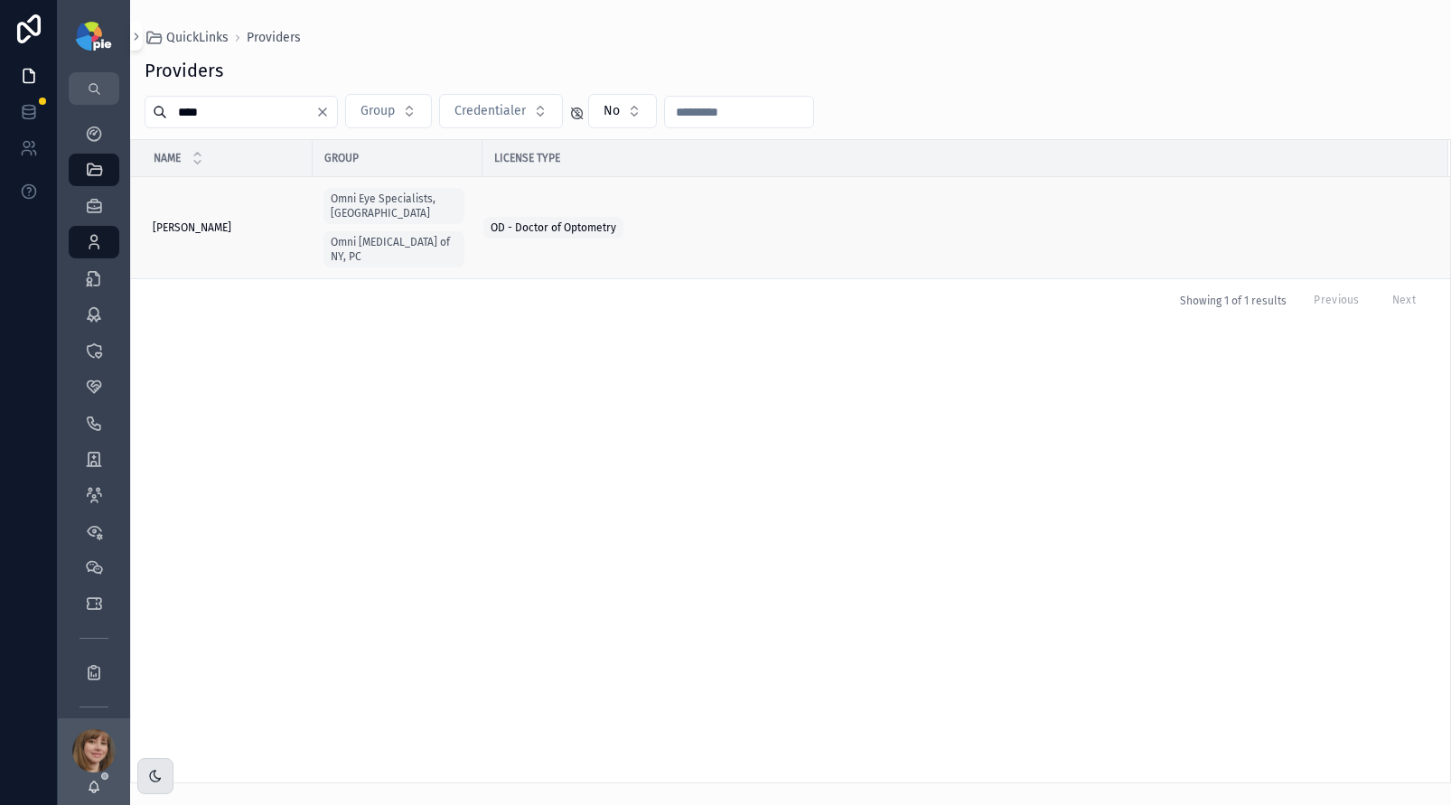
type input "****"
click at [190, 221] on span "[PERSON_NAME]" at bounding box center [192, 228] width 79 height 14
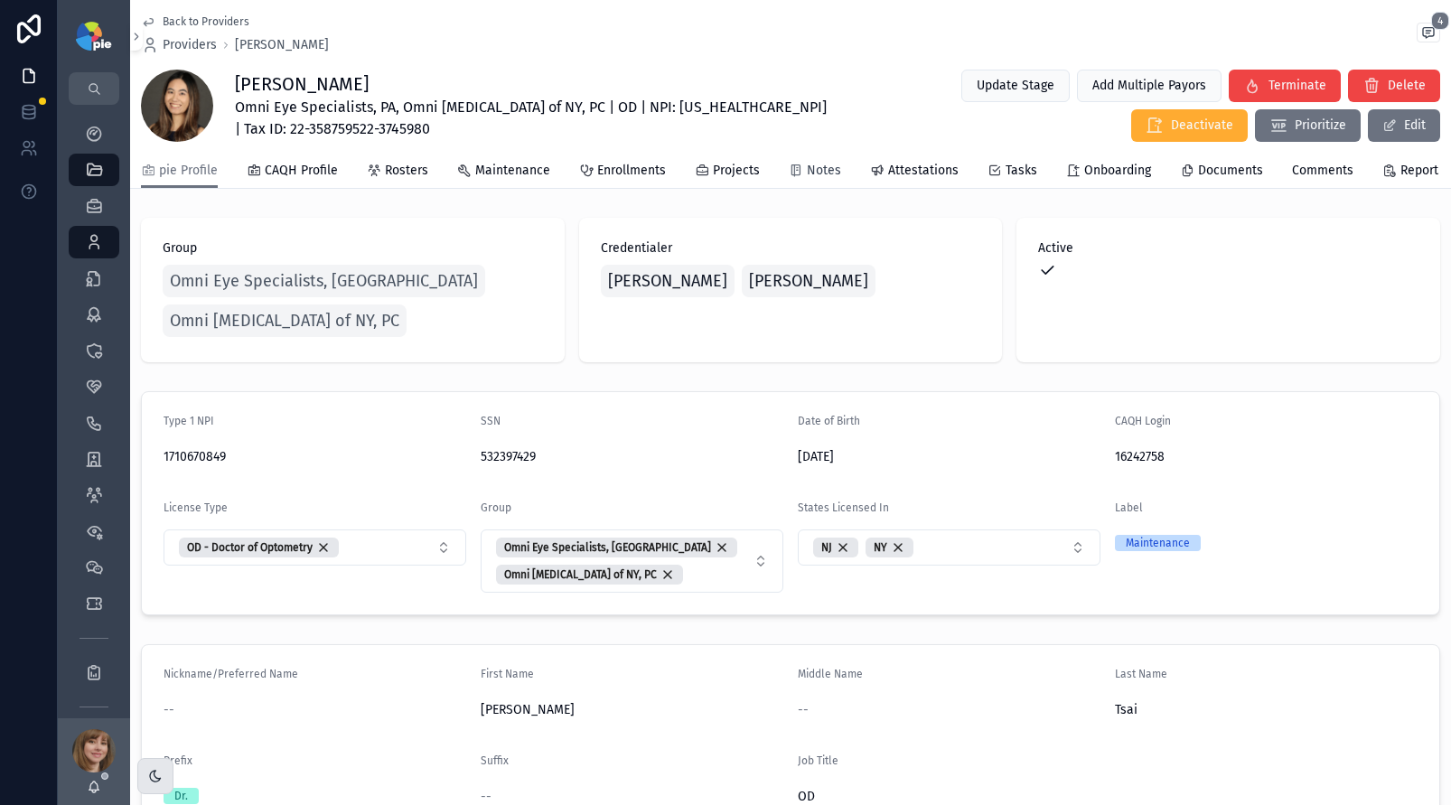
click at [807, 174] on span "Notes" at bounding box center [824, 171] width 34 height 18
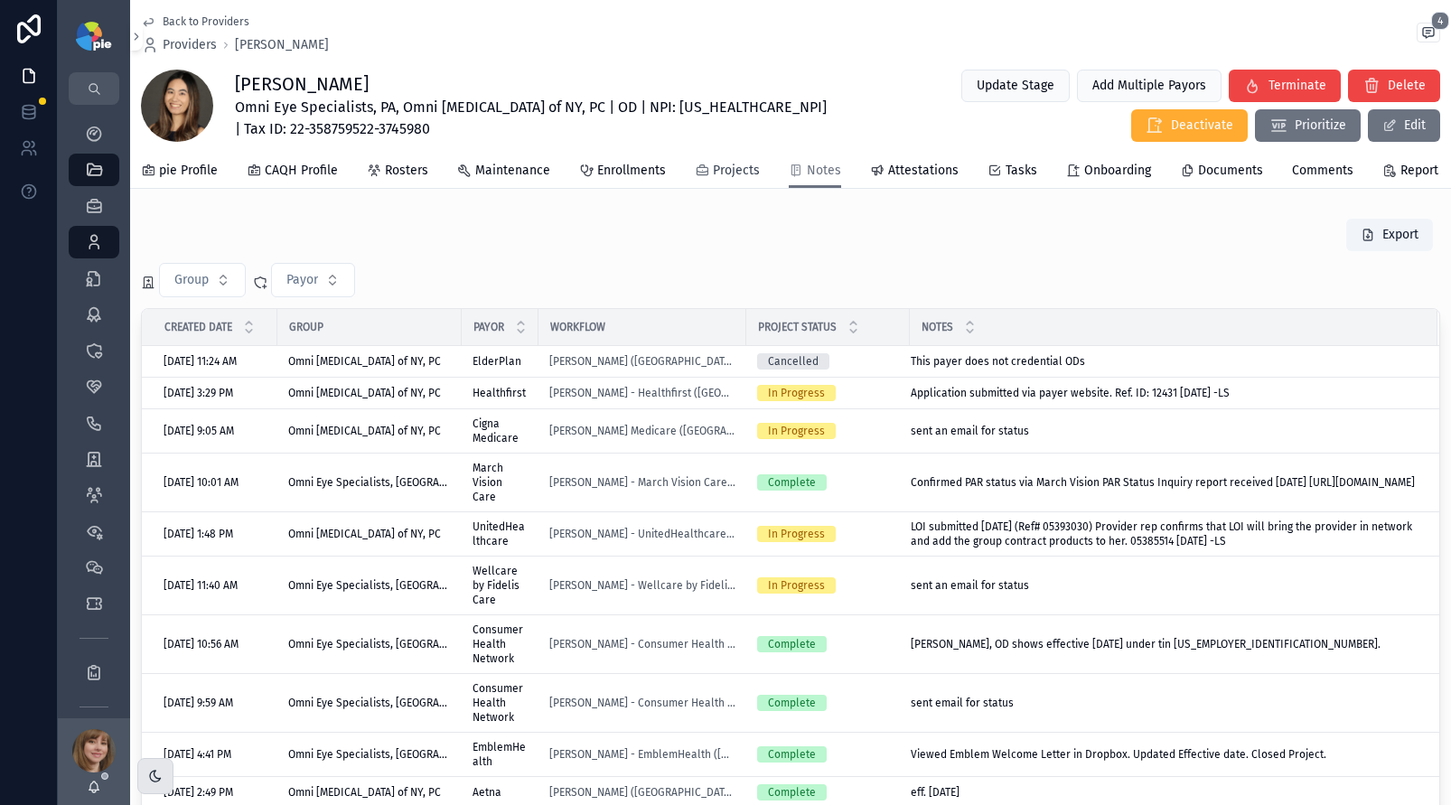
click at [723, 176] on span "Projects" at bounding box center [736, 171] width 47 height 18
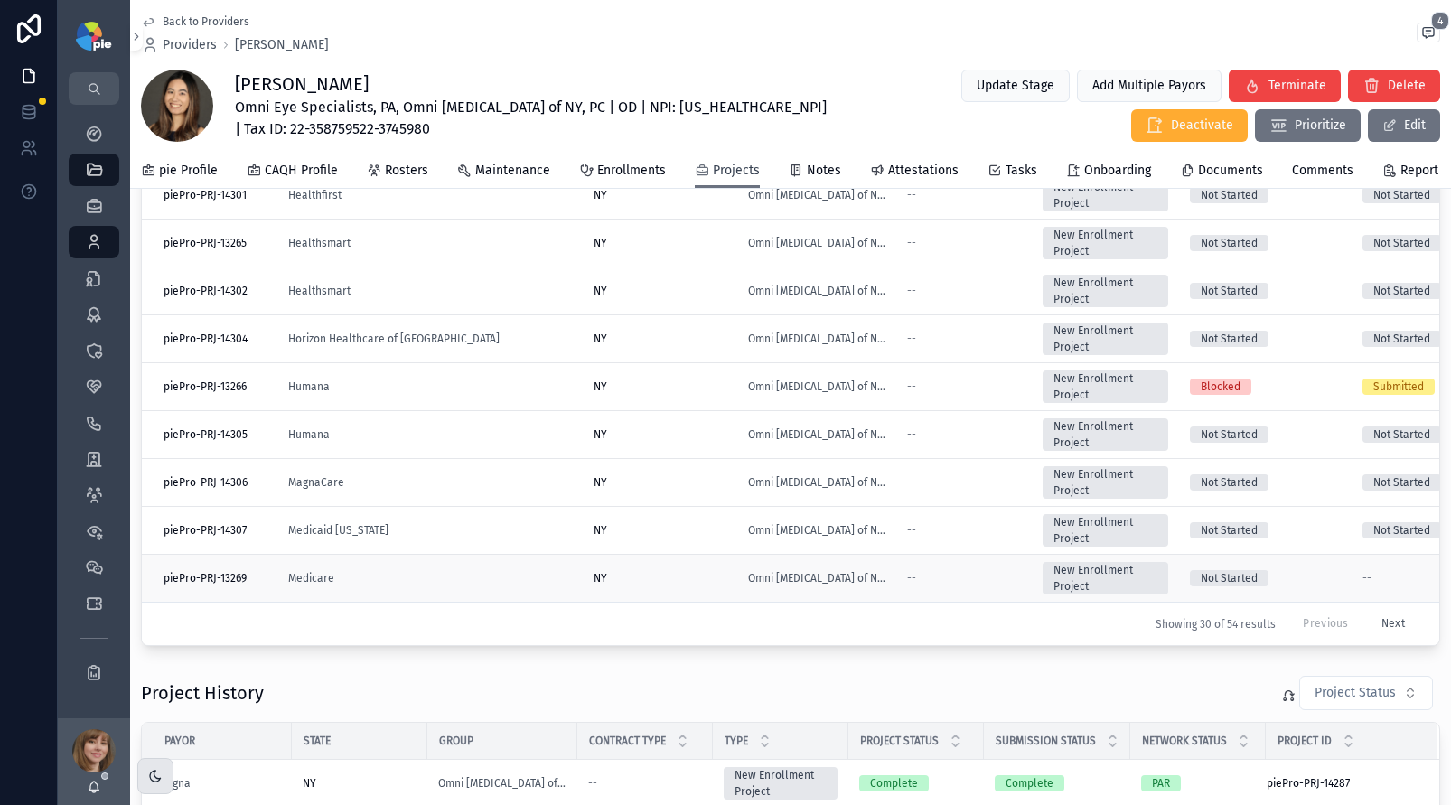
scroll to position [268, 0]
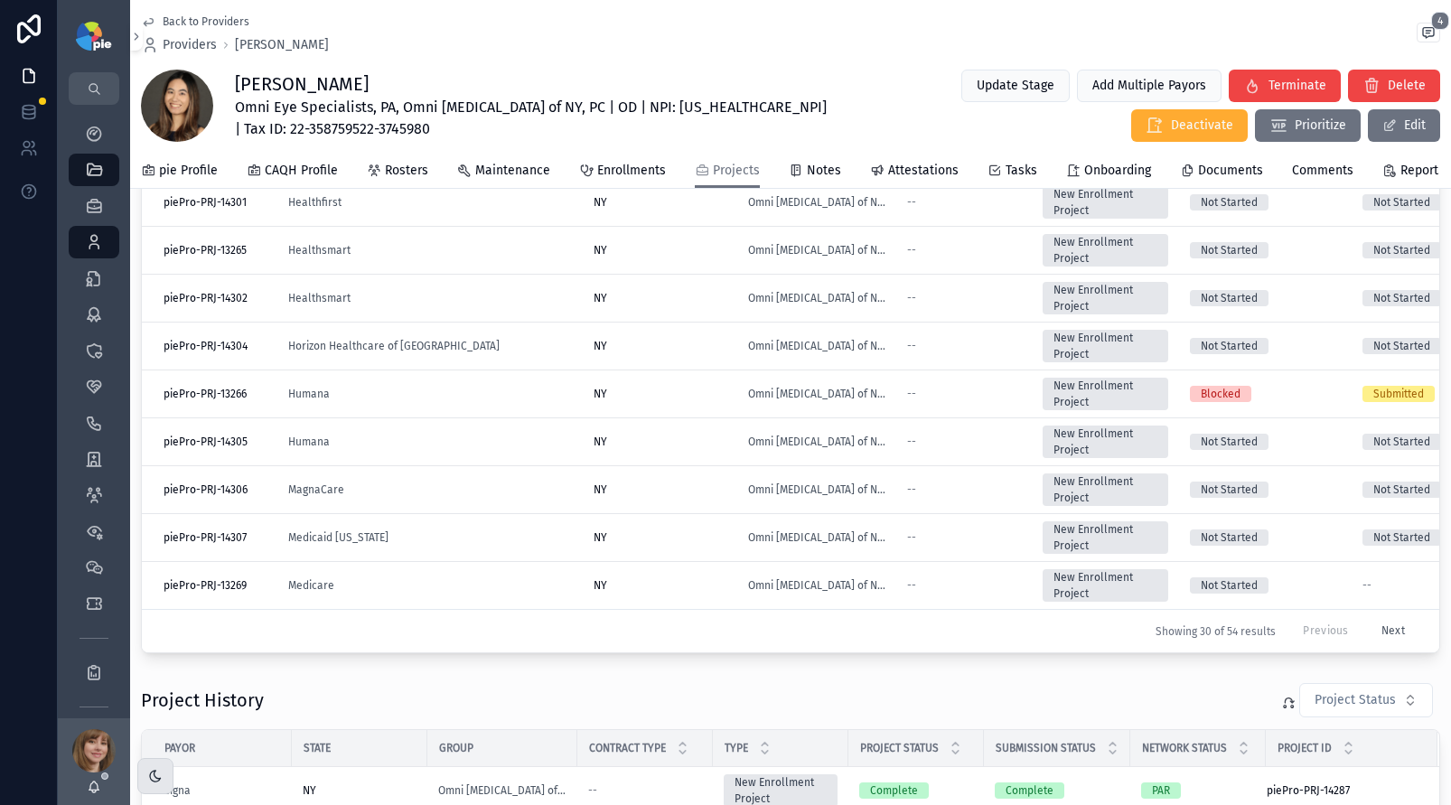
click at [1380, 630] on button "Next" at bounding box center [1393, 631] width 49 height 28
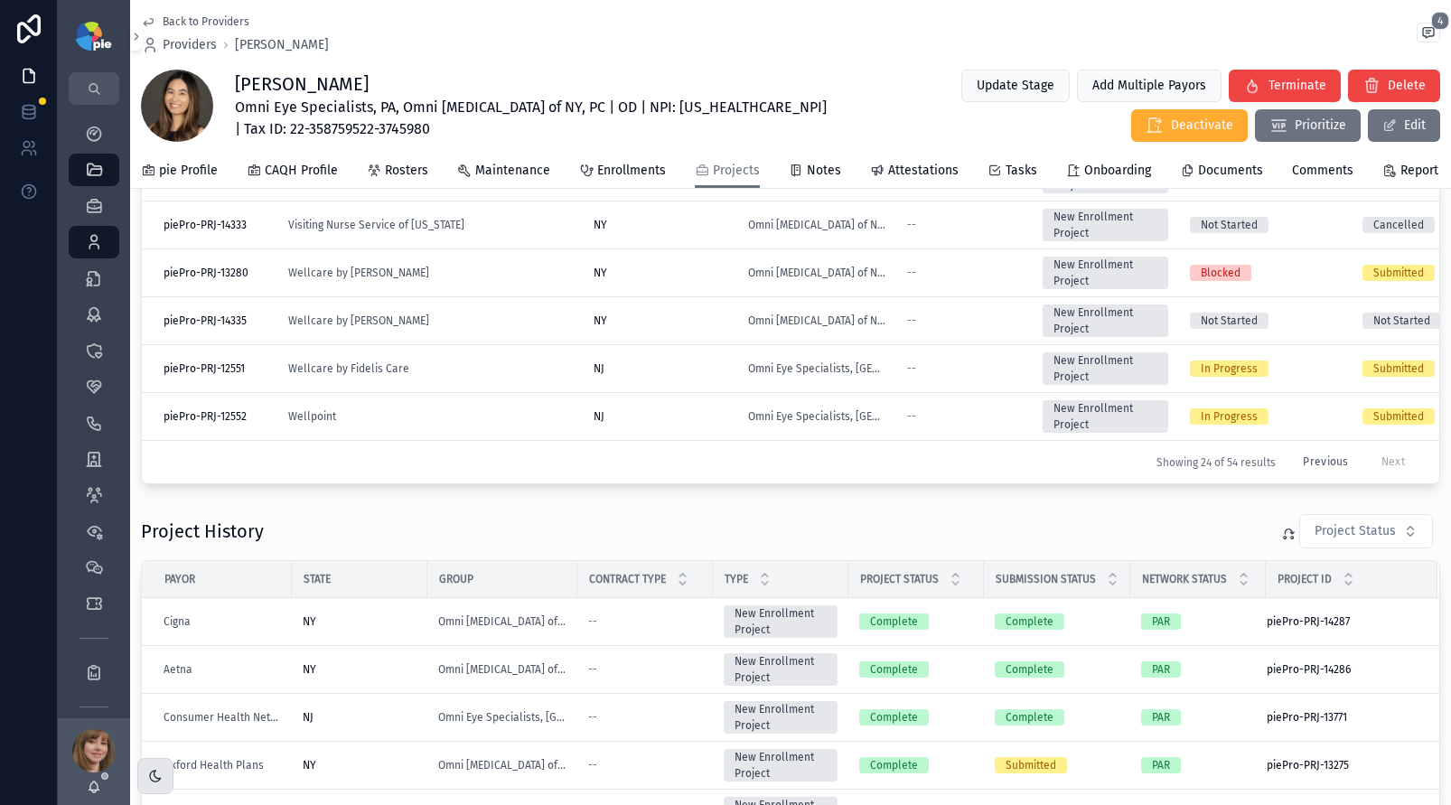
scroll to position [413, 0]
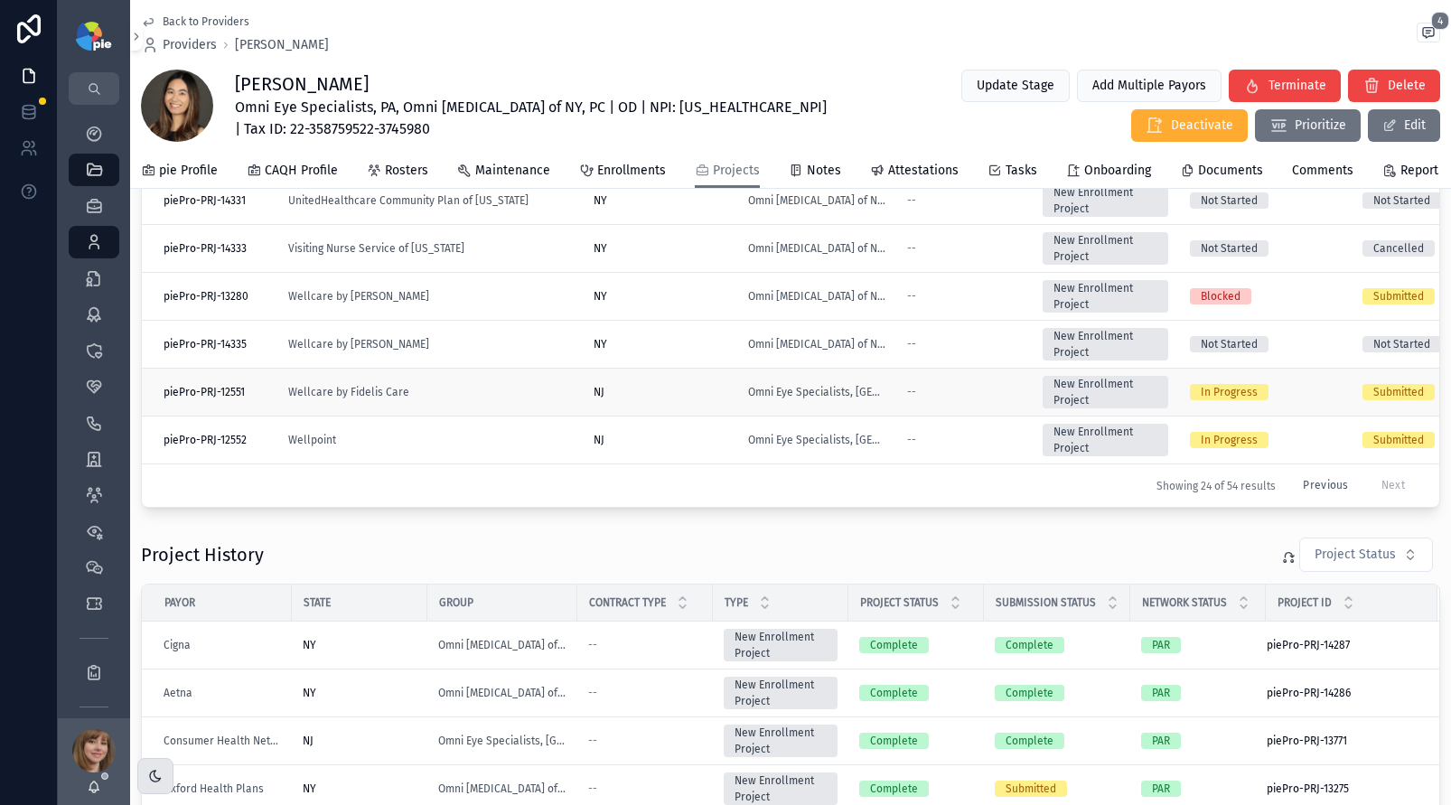
click at [493, 396] on div "Wellcare by Fidelis Care" at bounding box center [430, 392] width 284 height 14
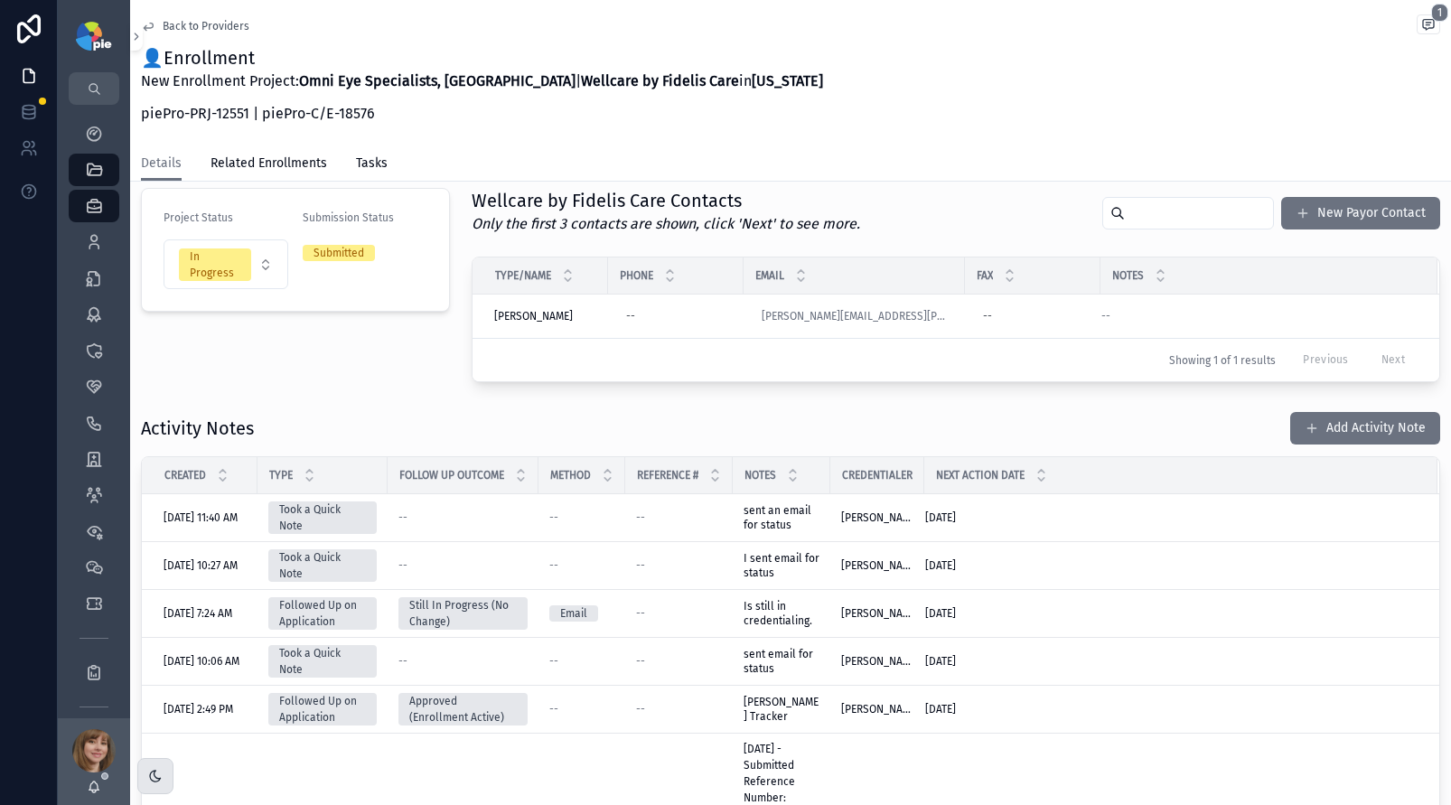
scroll to position [127, 0]
click at [341, 396] on div "Project Details Project Status In Progress Submission Status Submitted Wellcare…" at bounding box center [790, 592] width 1321 height 1031
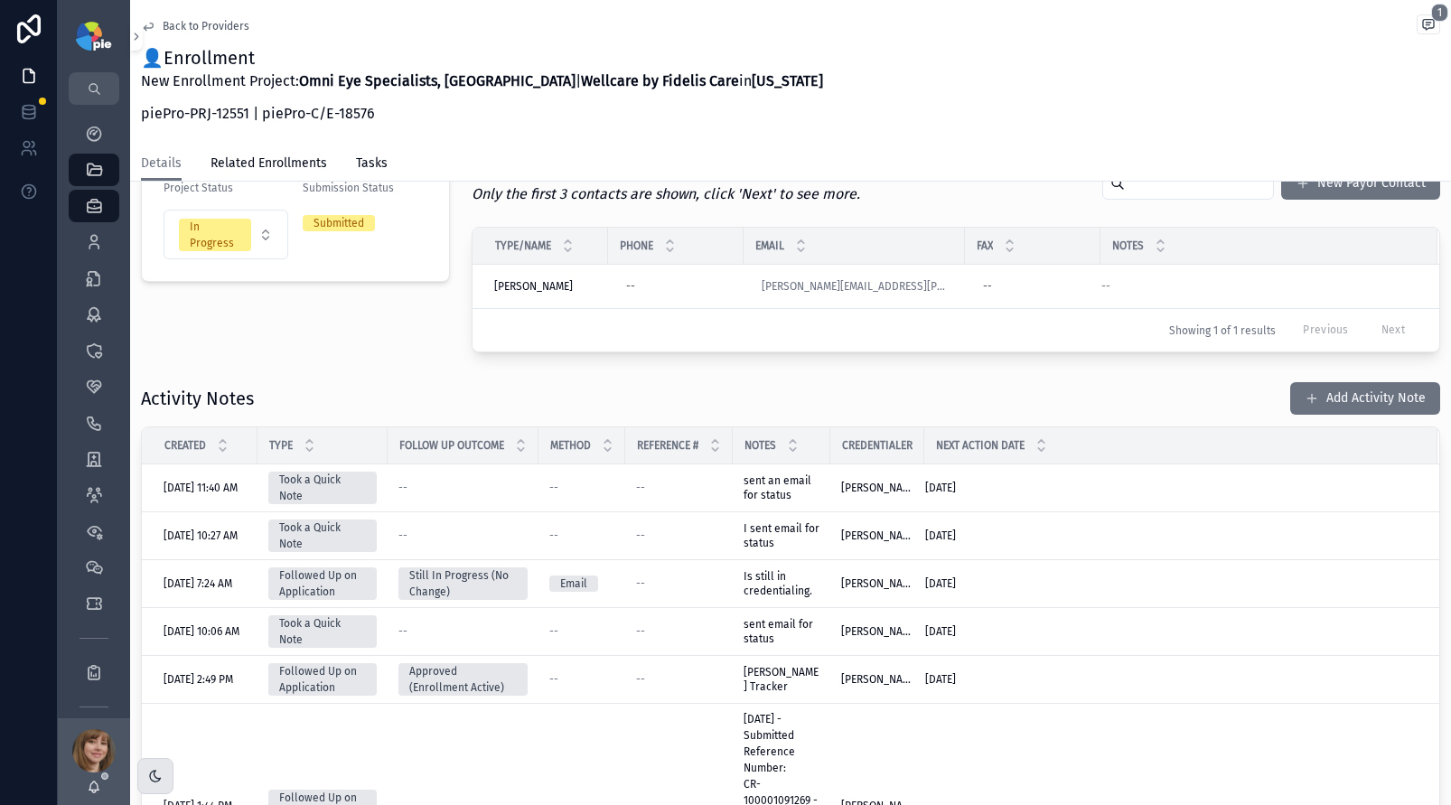
scroll to position [159, 0]
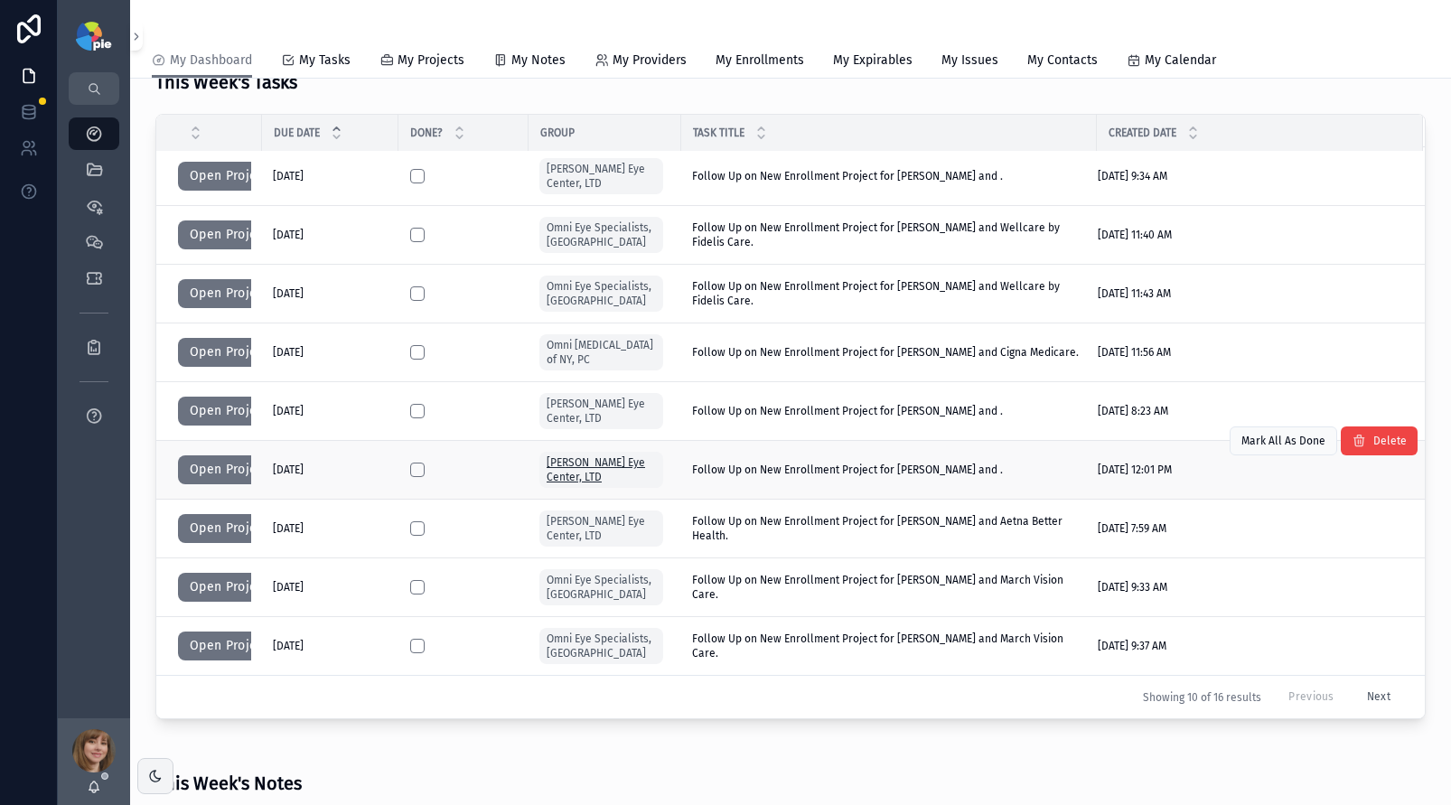
scroll to position [229, 0]
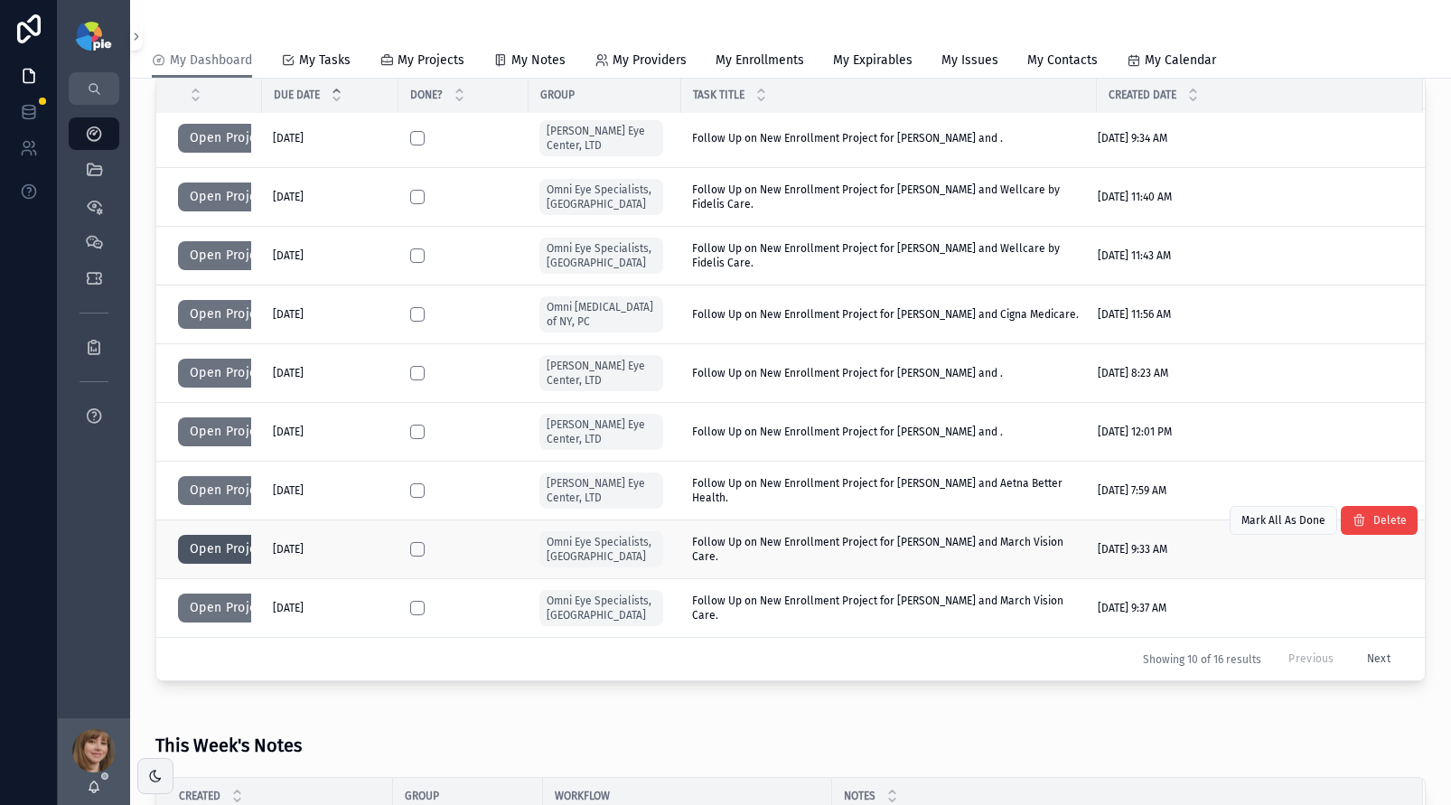
click at [228, 549] on button "Open Project" at bounding box center [229, 549] width 102 height 29
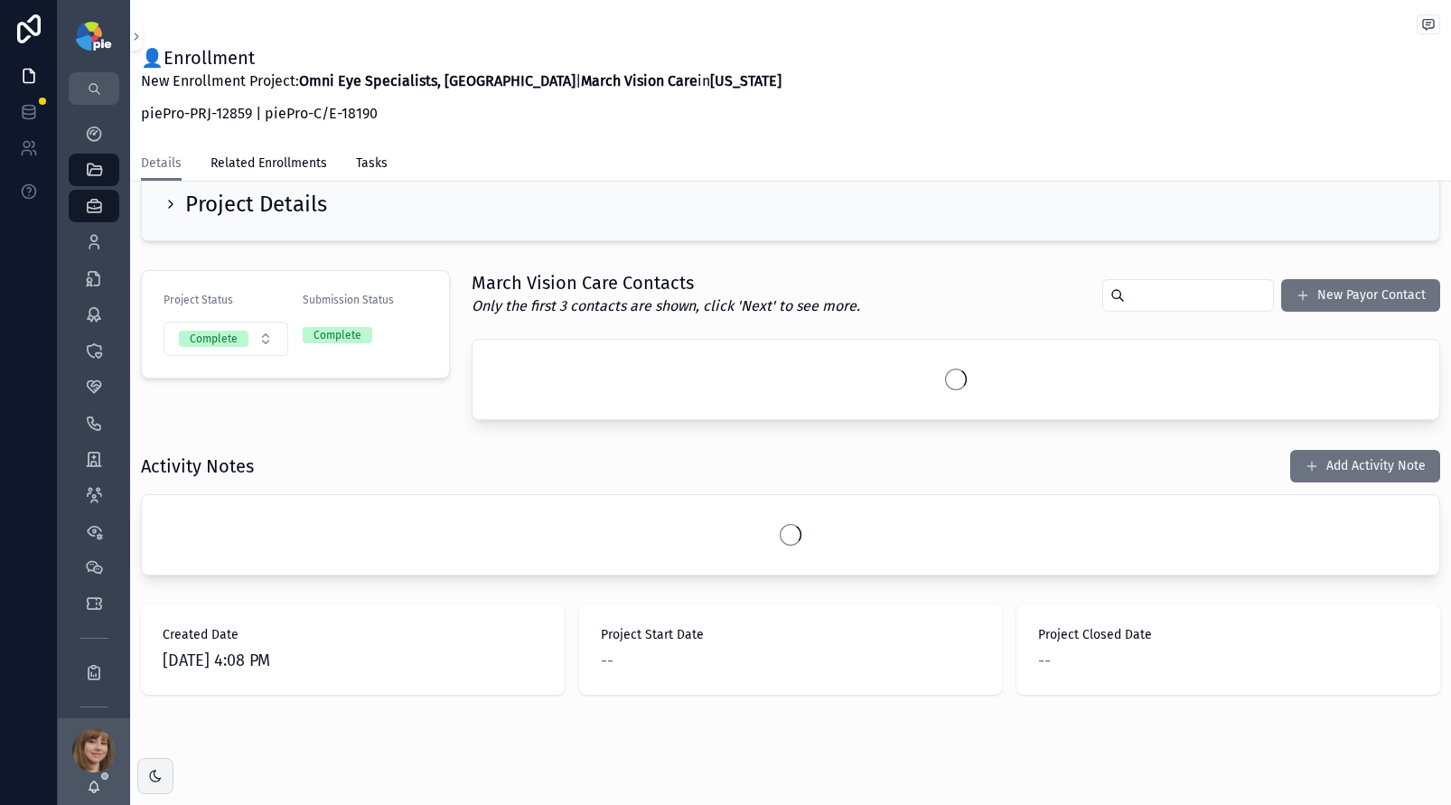
scroll to position [130, 0]
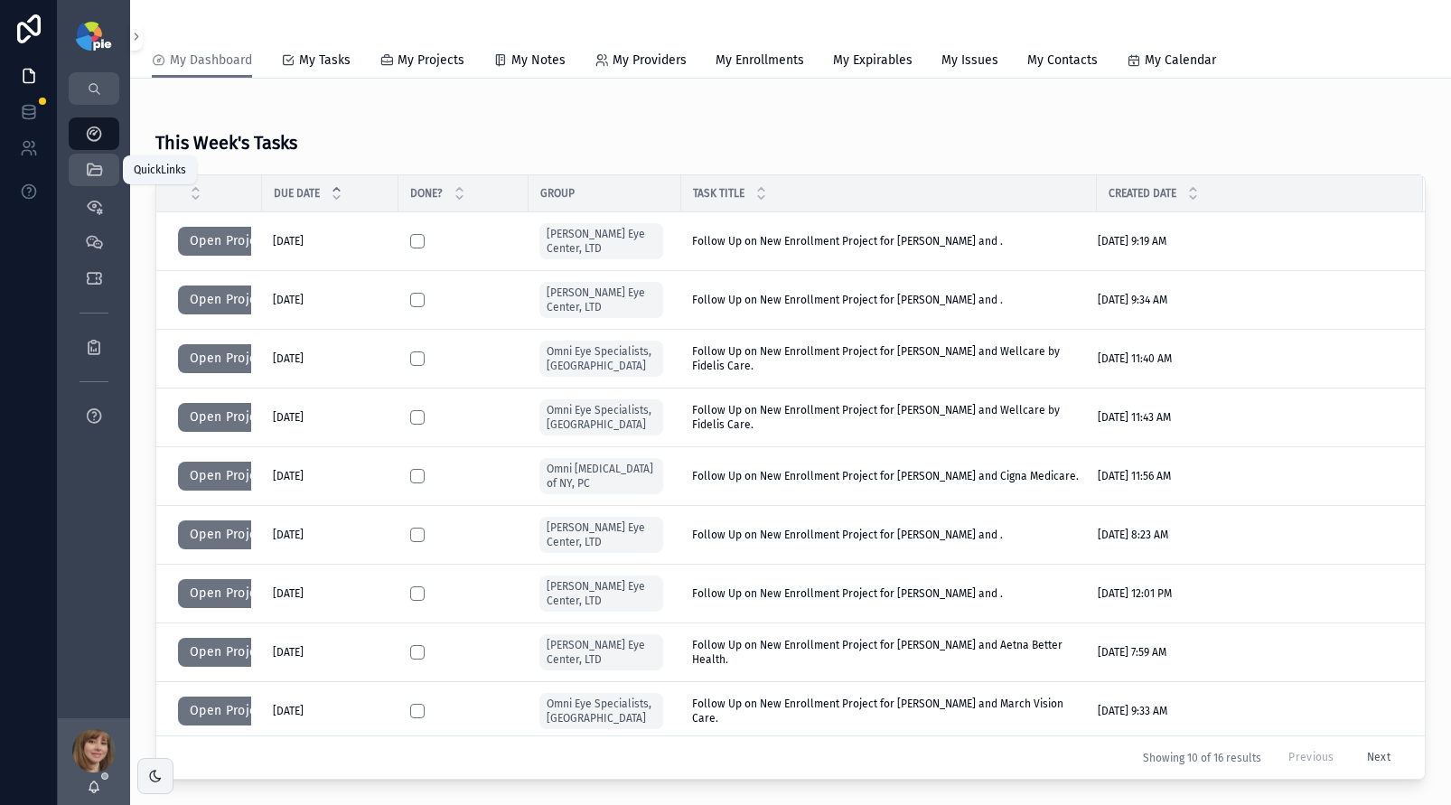
click at [85, 164] on icon "scrollable content" at bounding box center [94, 170] width 18 height 18
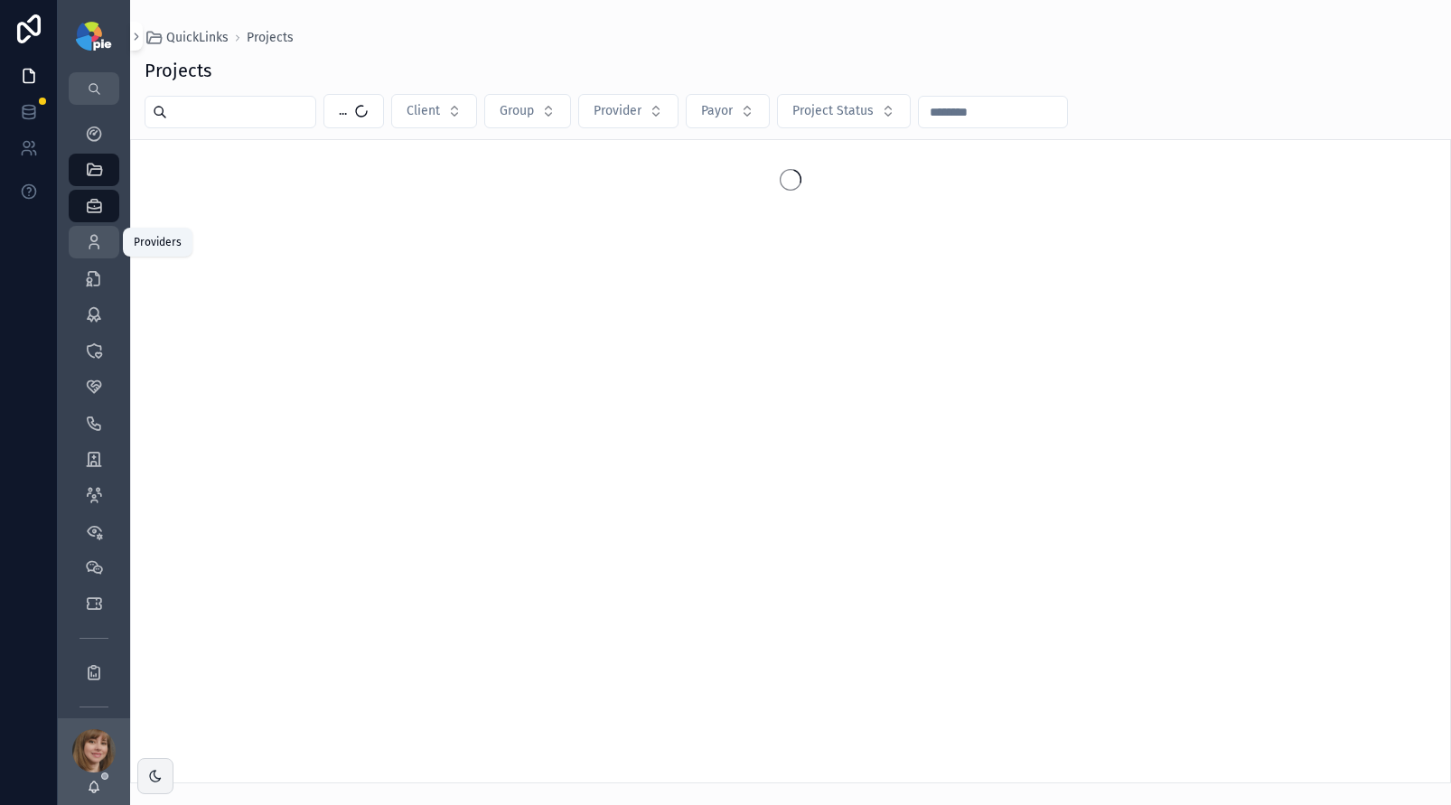
click at [96, 243] on icon "scrollable content" at bounding box center [94, 242] width 18 height 18
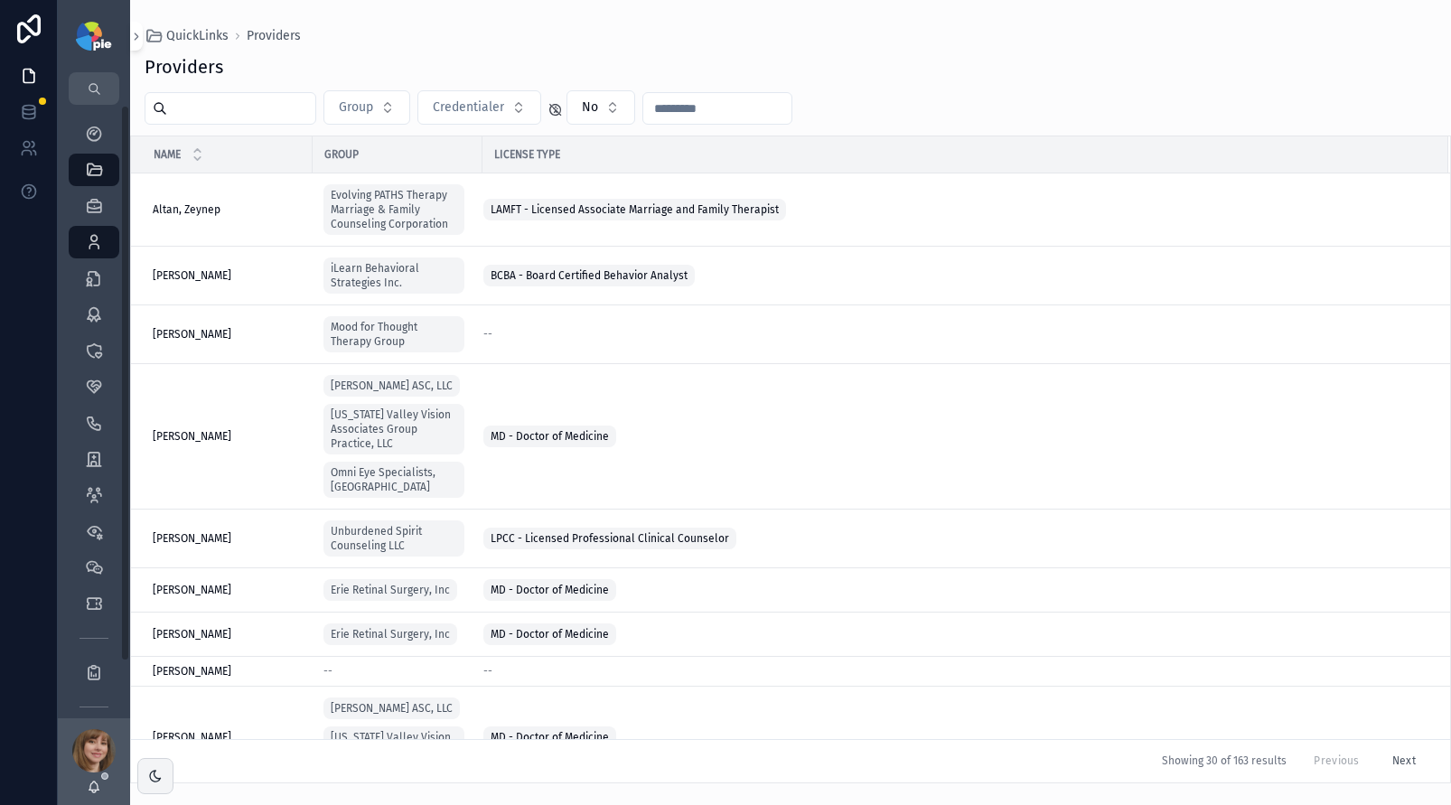
click at [230, 117] on input "scrollable content" at bounding box center [241, 108] width 148 height 25
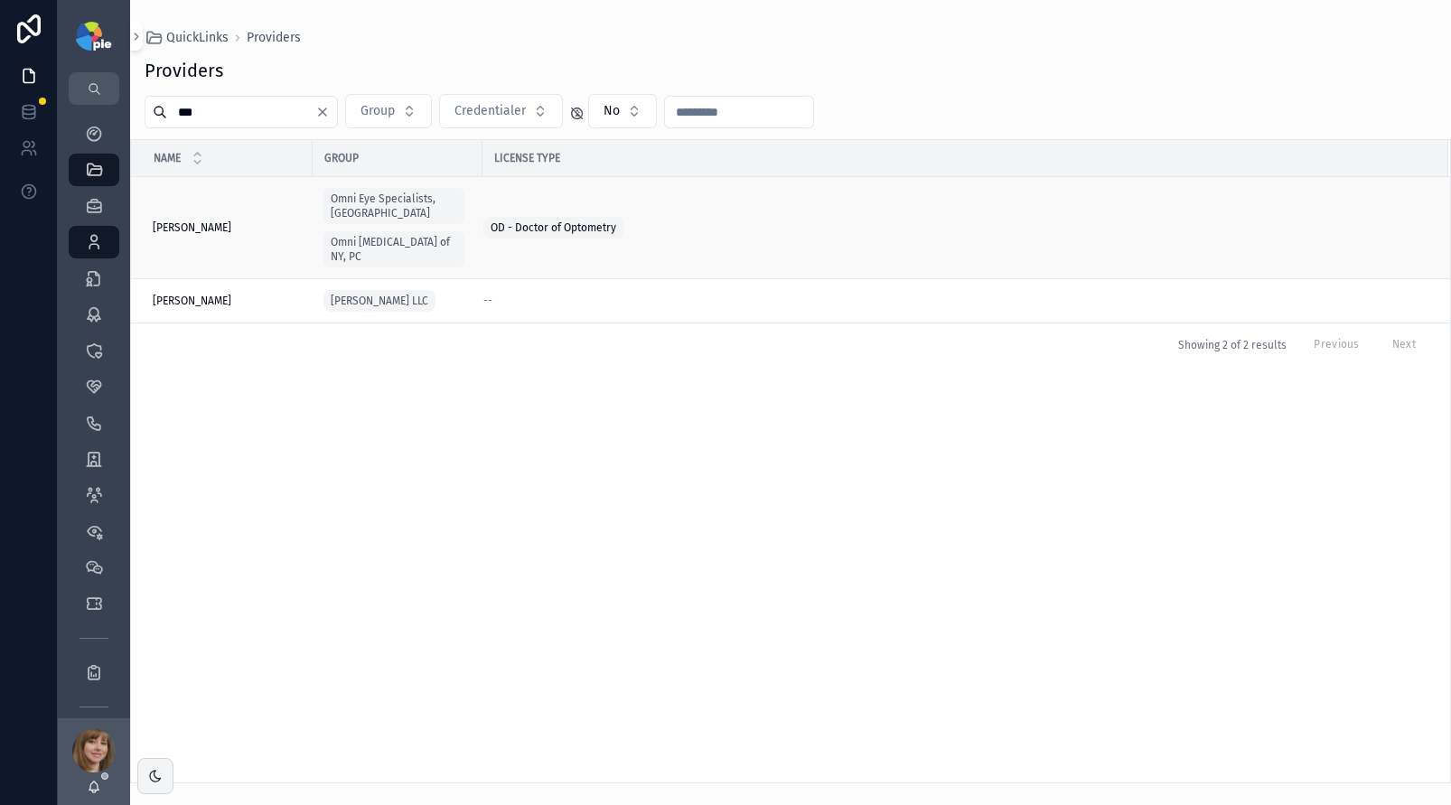
type input "***"
click at [227, 221] on span "[PERSON_NAME]" at bounding box center [192, 228] width 79 height 14
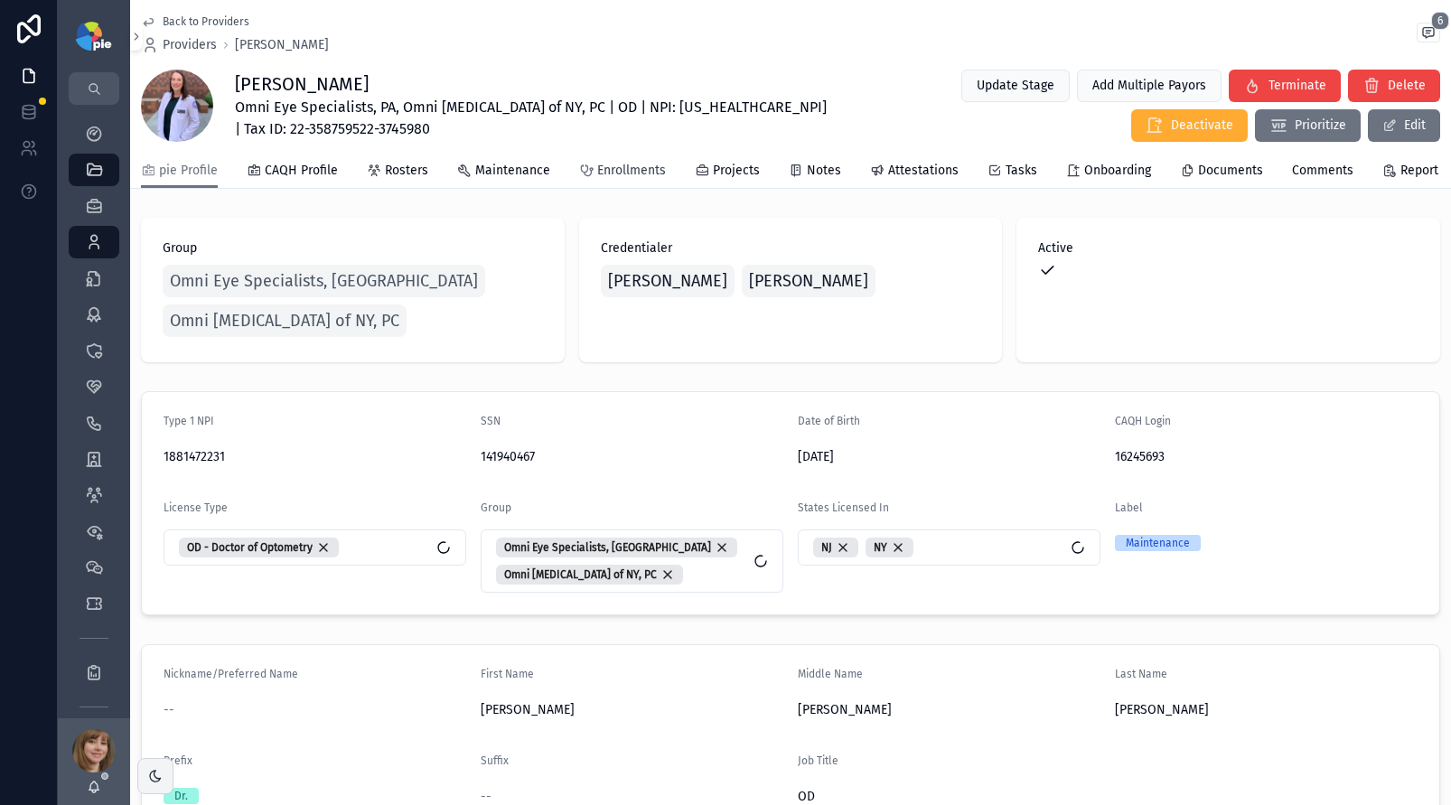
click at [612, 179] on span "Enrollments" at bounding box center [631, 171] width 69 height 18
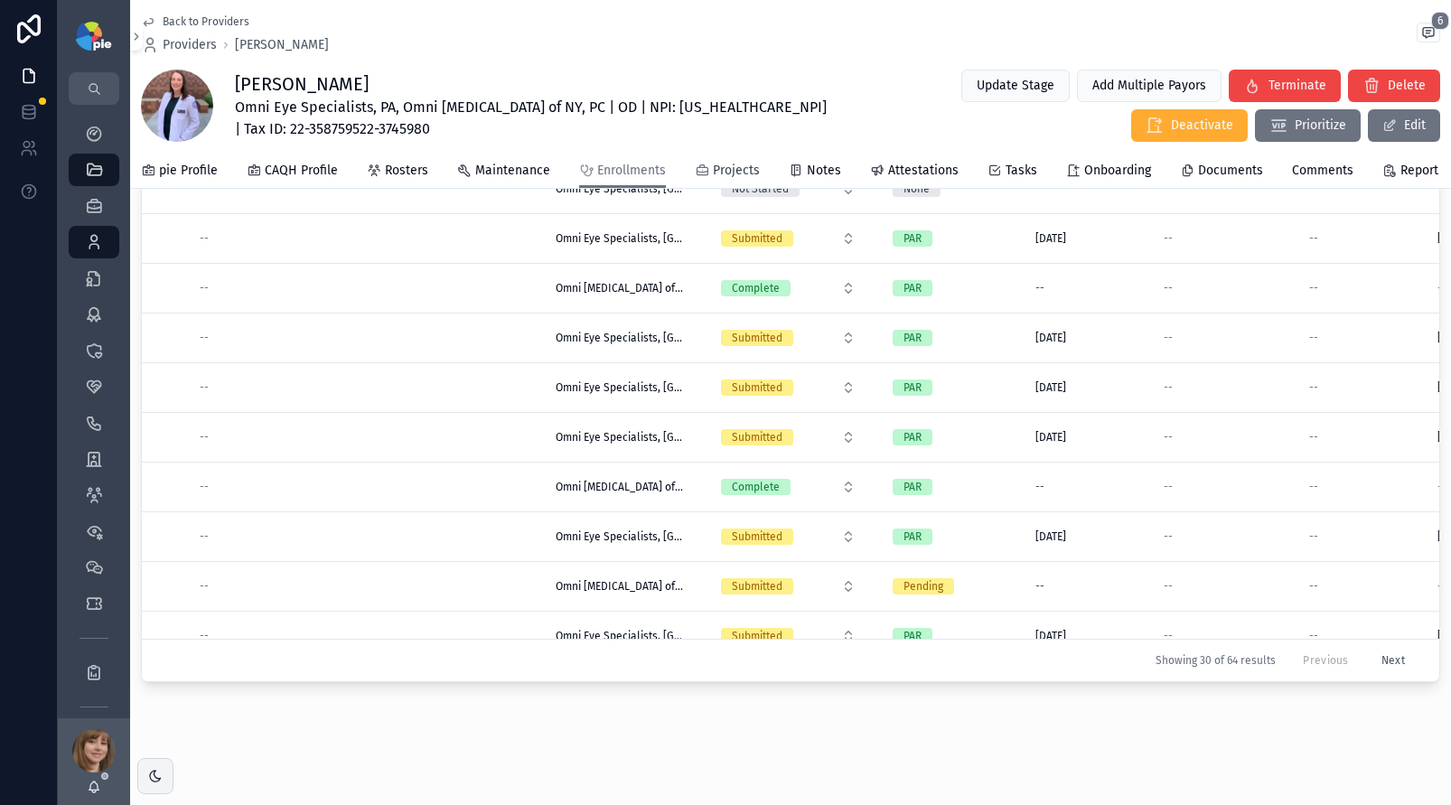
click at [724, 180] on span "Projects" at bounding box center [736, 171] width 47 height 18
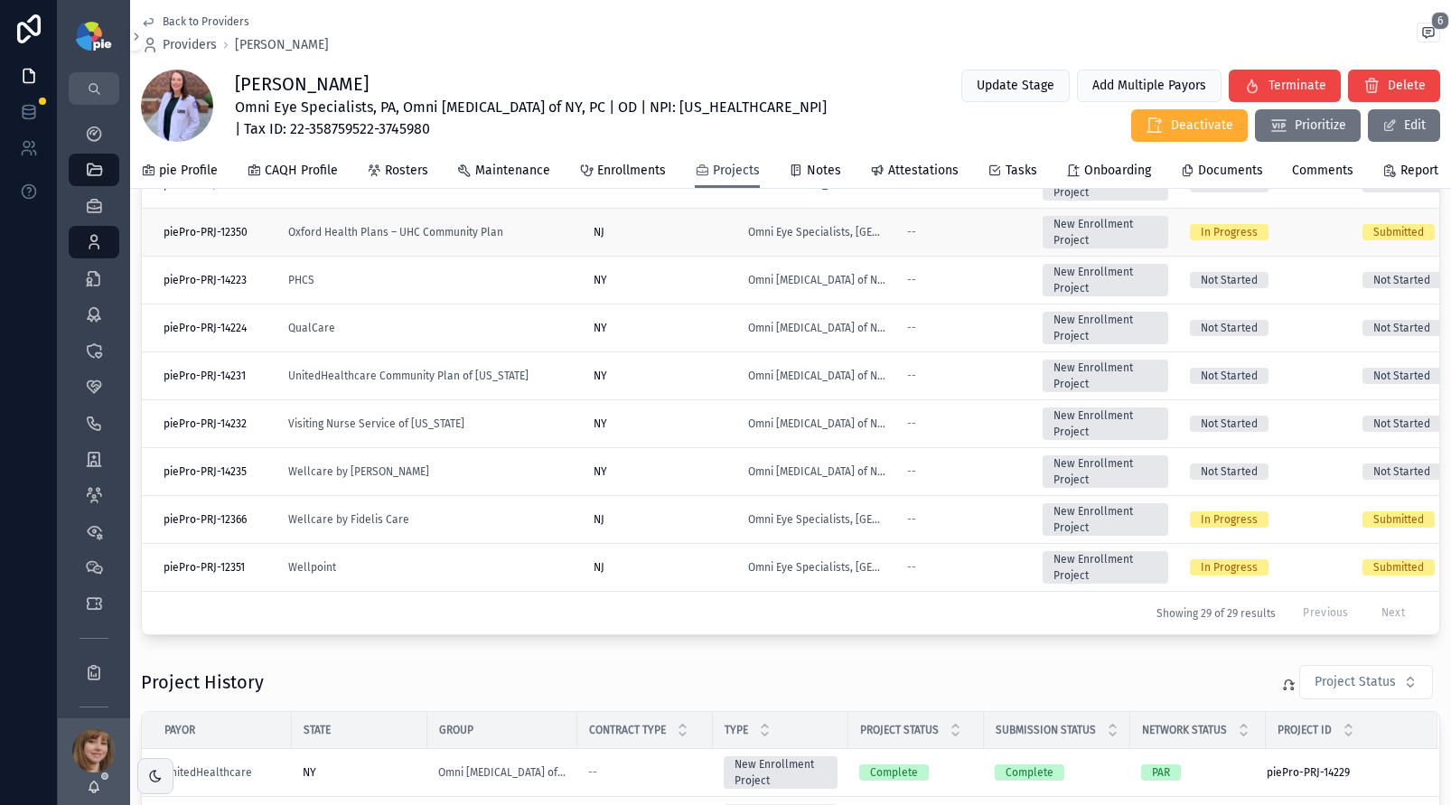
scroll to position [343, 0]
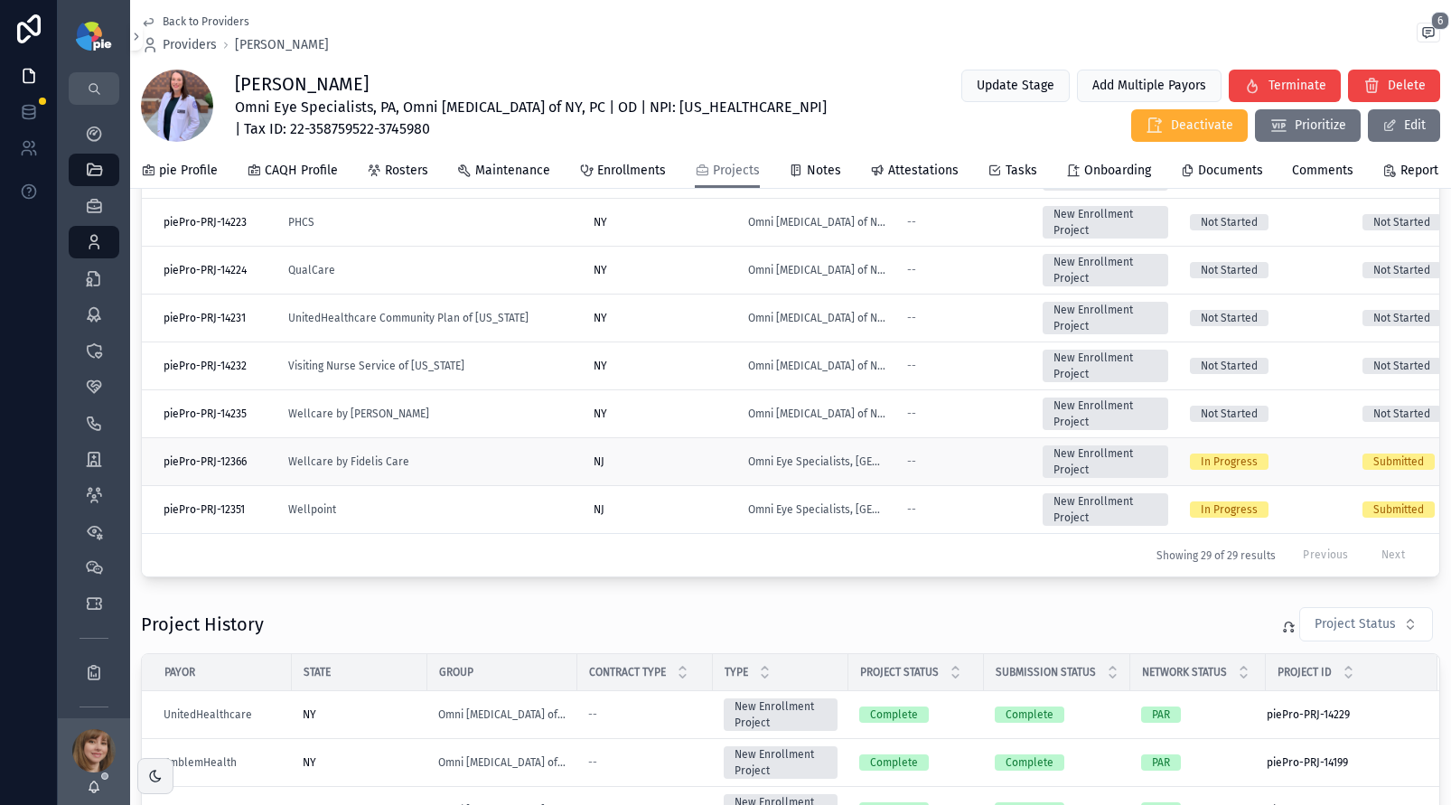
click at [517, 459] on div "Wellcare by Fidelis Care" at bounding box center [430, 462] width 284 height 14
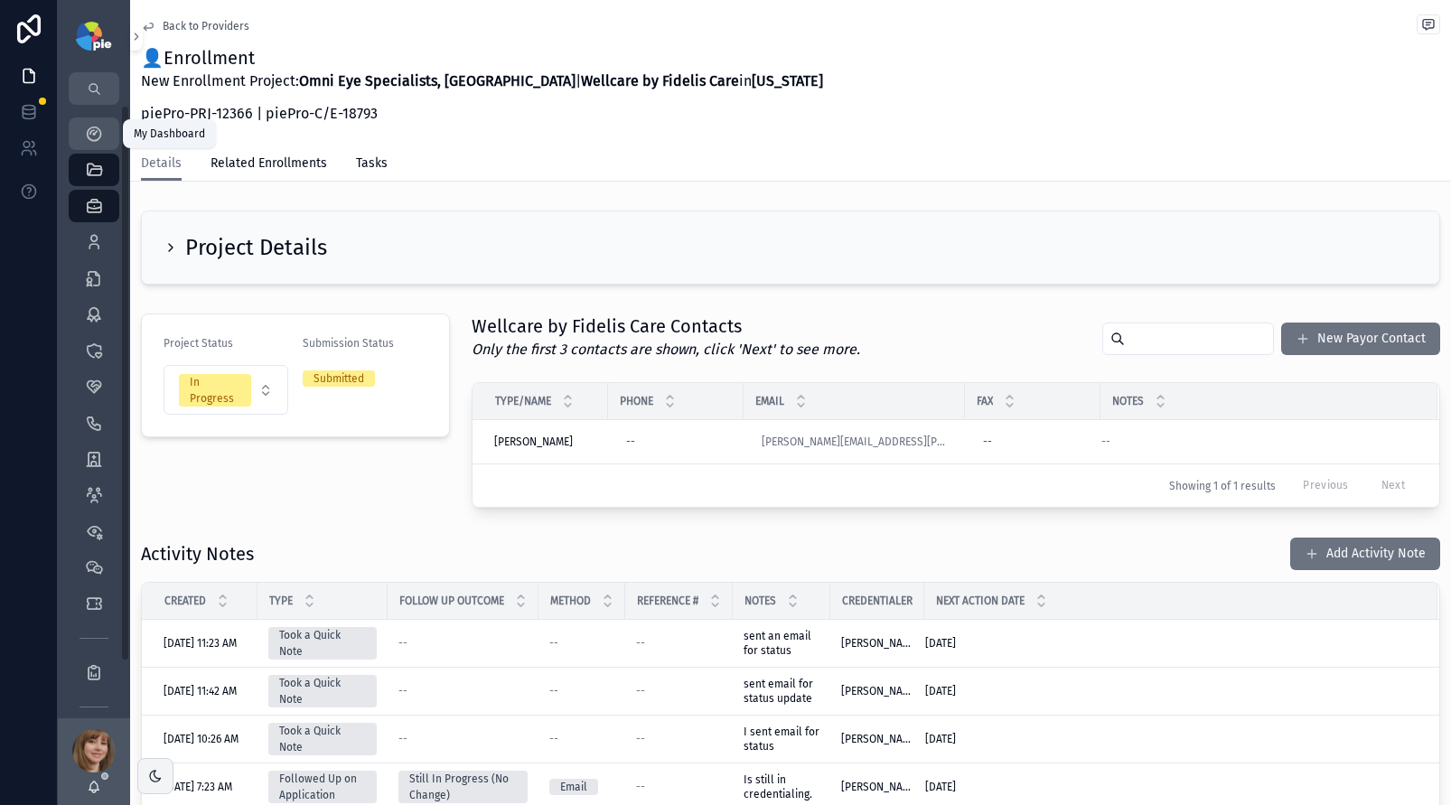
click at [80, 125] on div "My Dashboard" at bounding box center [94, 133] width 29 height 29
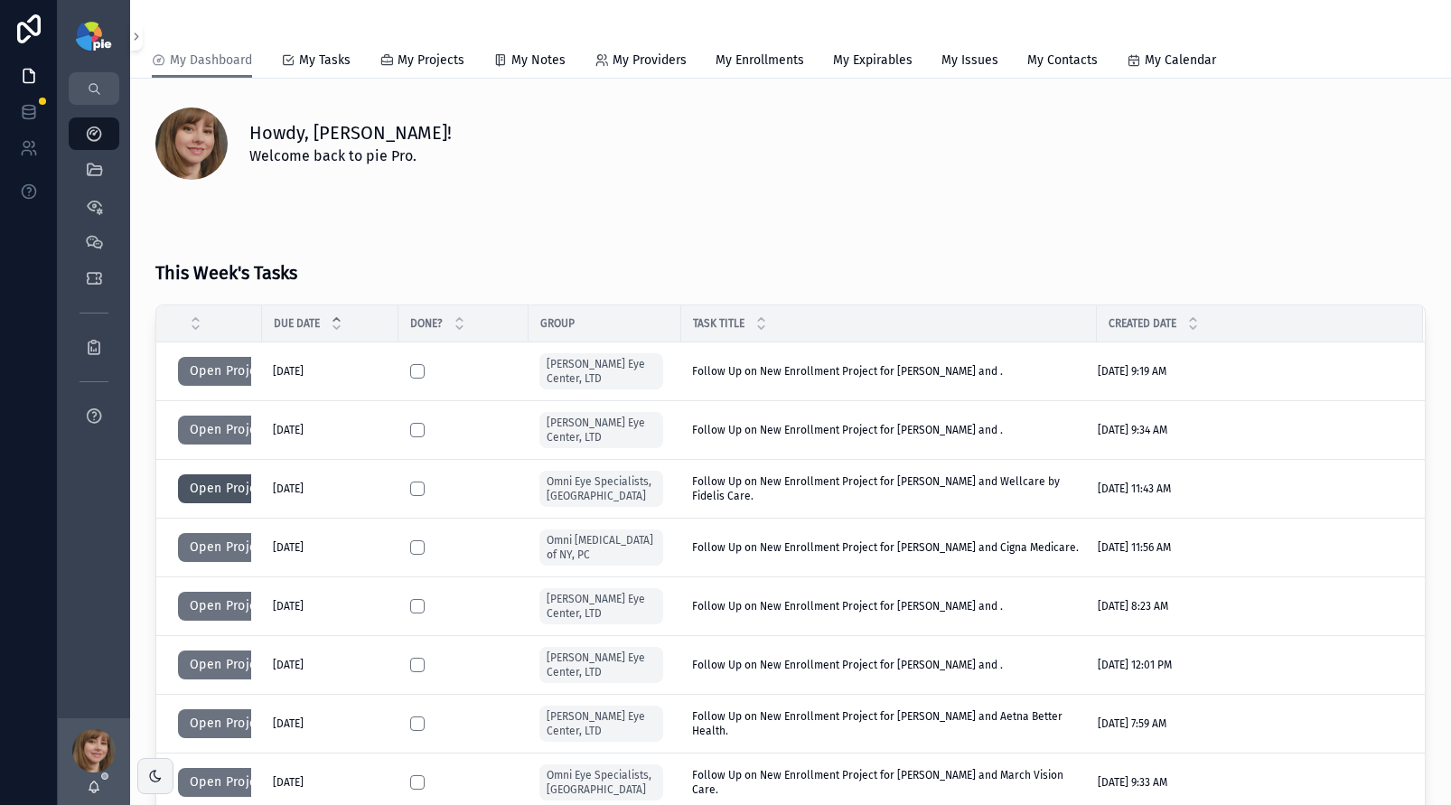
click at [202, 490] on button "Open Project" at bounding box center [229, 488] width 102 height 29
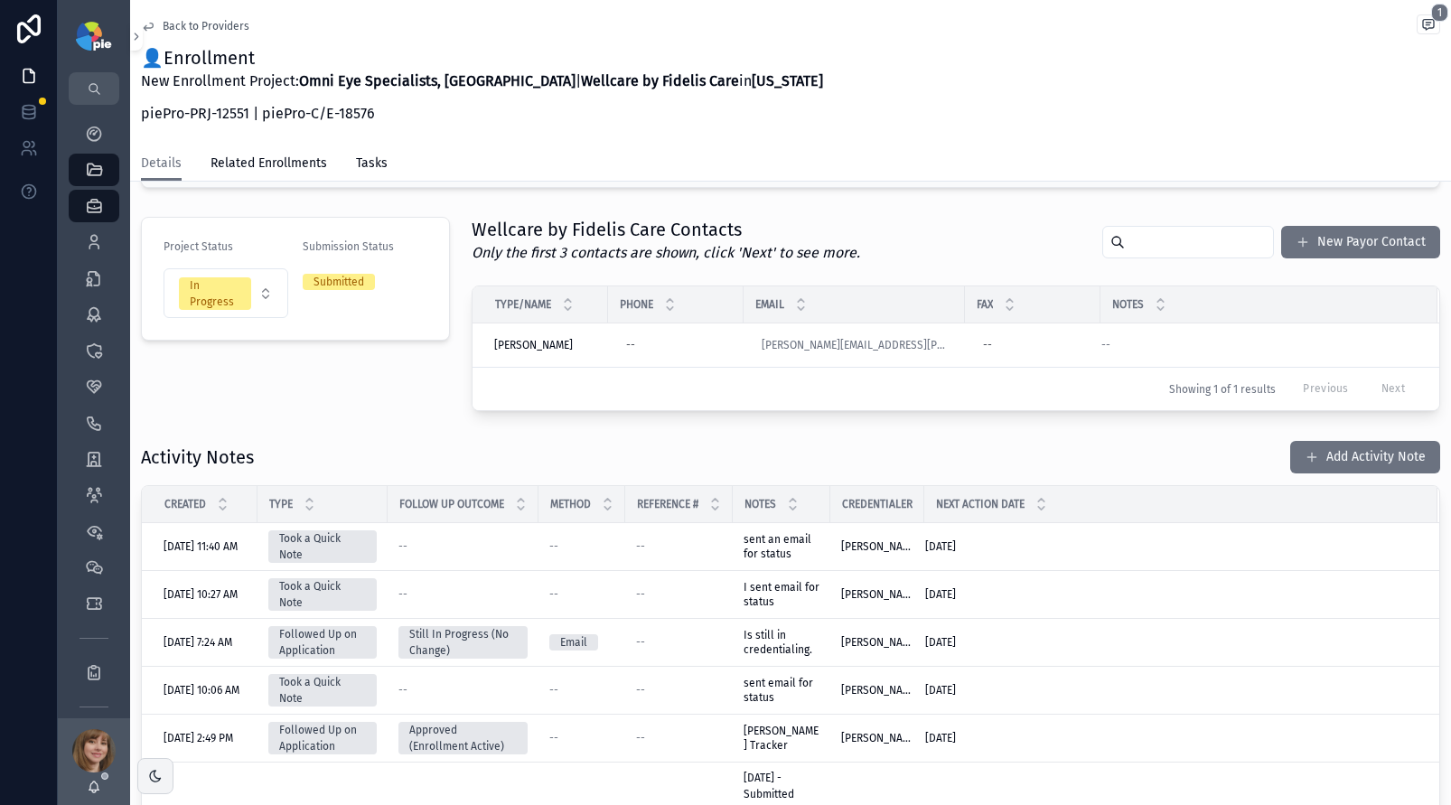
scroll to position [99, 0]
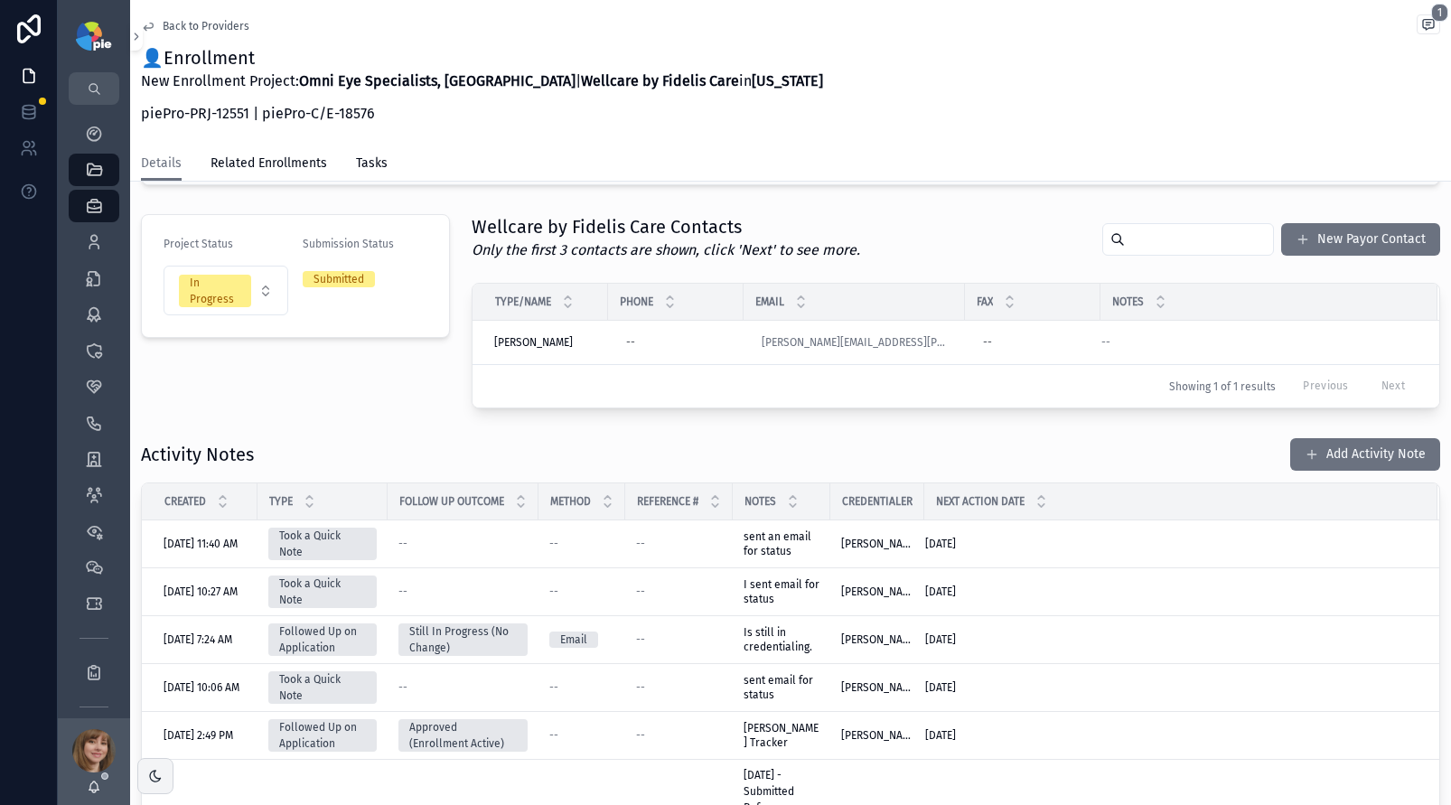
click at [356, 368] on div "Project Status In Progress Submission Status Submitted" at bounding box center [295, 311] width 331 height 209
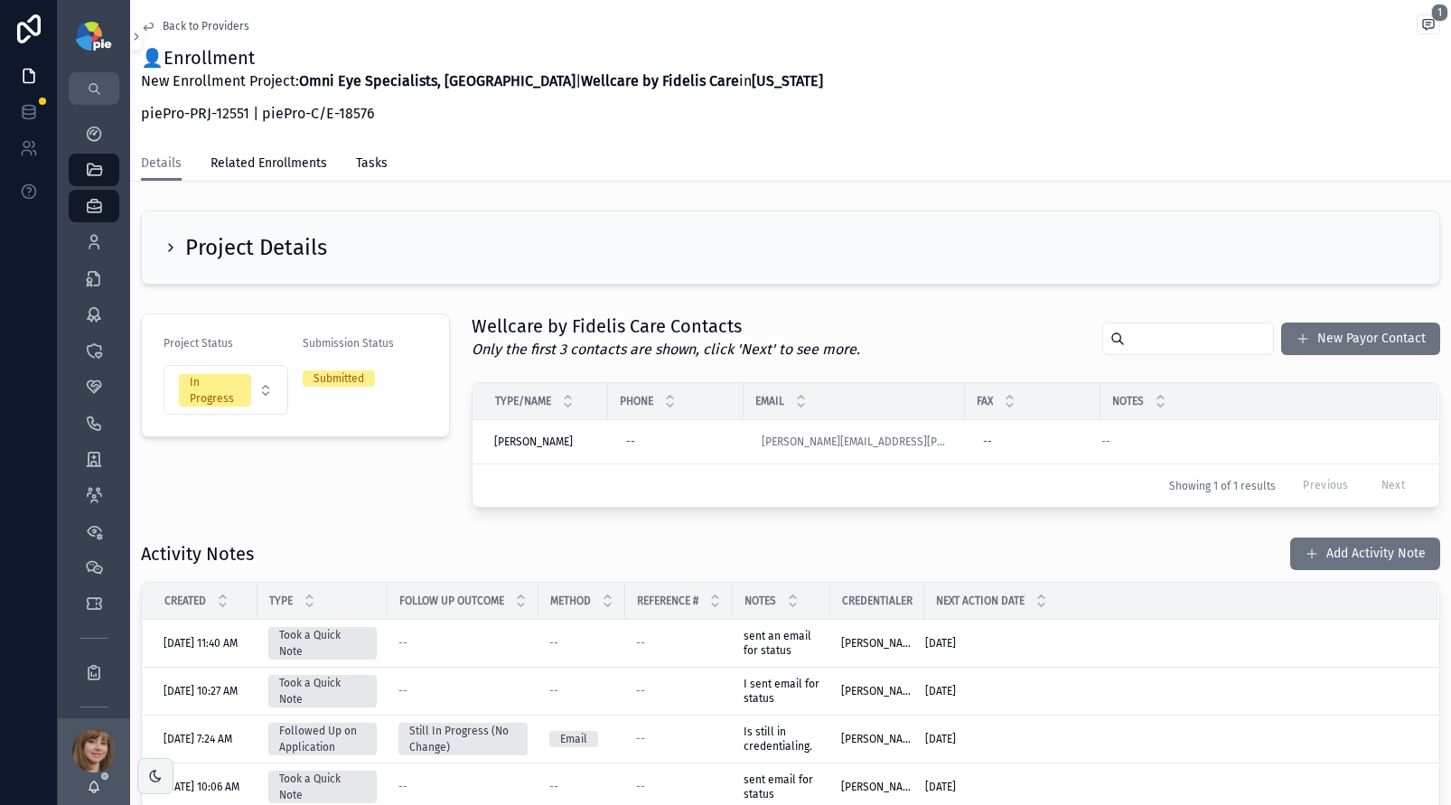
click at [389, 515] on div "Project Details Project Status In Progress Submission Status Submitted Wellcare…" at bounding box center [790, 718] width 1321 height 1031
click at [1338, 555] on button "Add Activity Note" at bounding box center [1366, 554] width 150 height 33
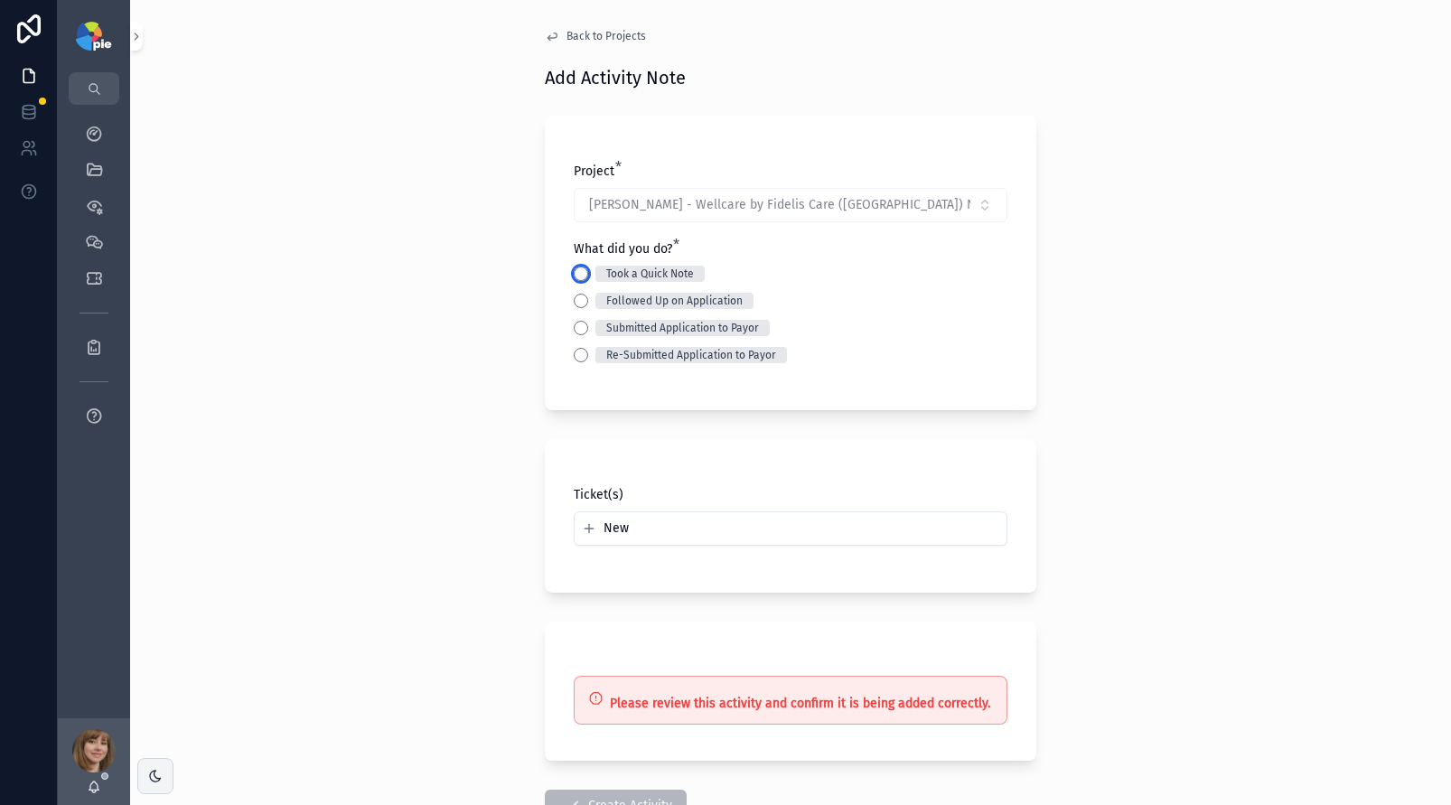
click at [577, 275] on button "Took a Quick Note" at bounding box center [581, 274] width 14 height 14
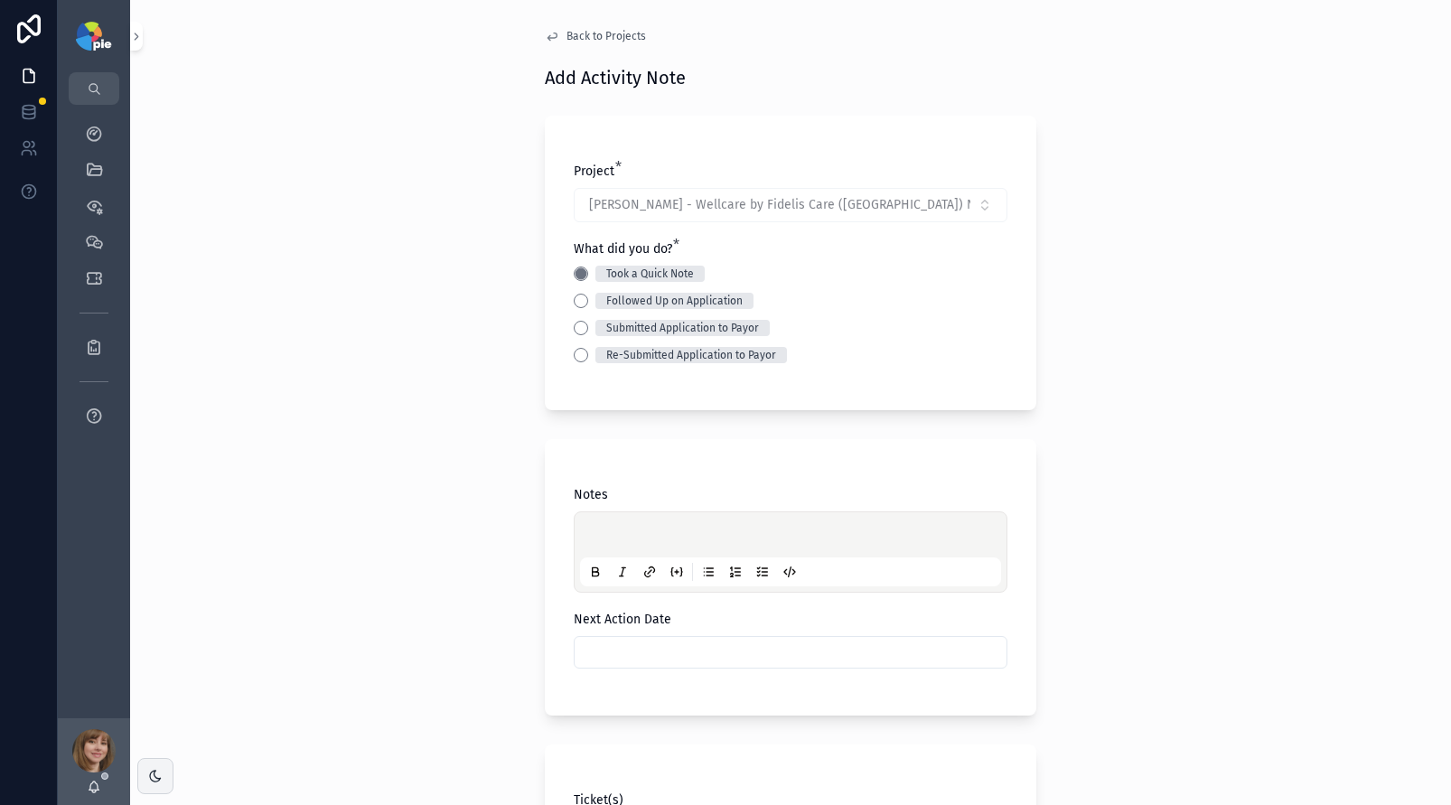
drag, startPoint x: 593, startPoint y: 518, endPoint x: 599, endPoint y: 525, distance: 9.6
click at [593, 519] on div "scrollable content" at bounding box center [790, 552] width 421 height 69
click at [599, 525] on div "scrollable content" at bounding box center [790, 552] width 421 height 69
click at [606, 534] on p "scrollable content" at bounding box center [794, 538] width 421 height 18
click at [648, 636] on div "scrollable content" at bounding box center [791, 652] width 434 height 33
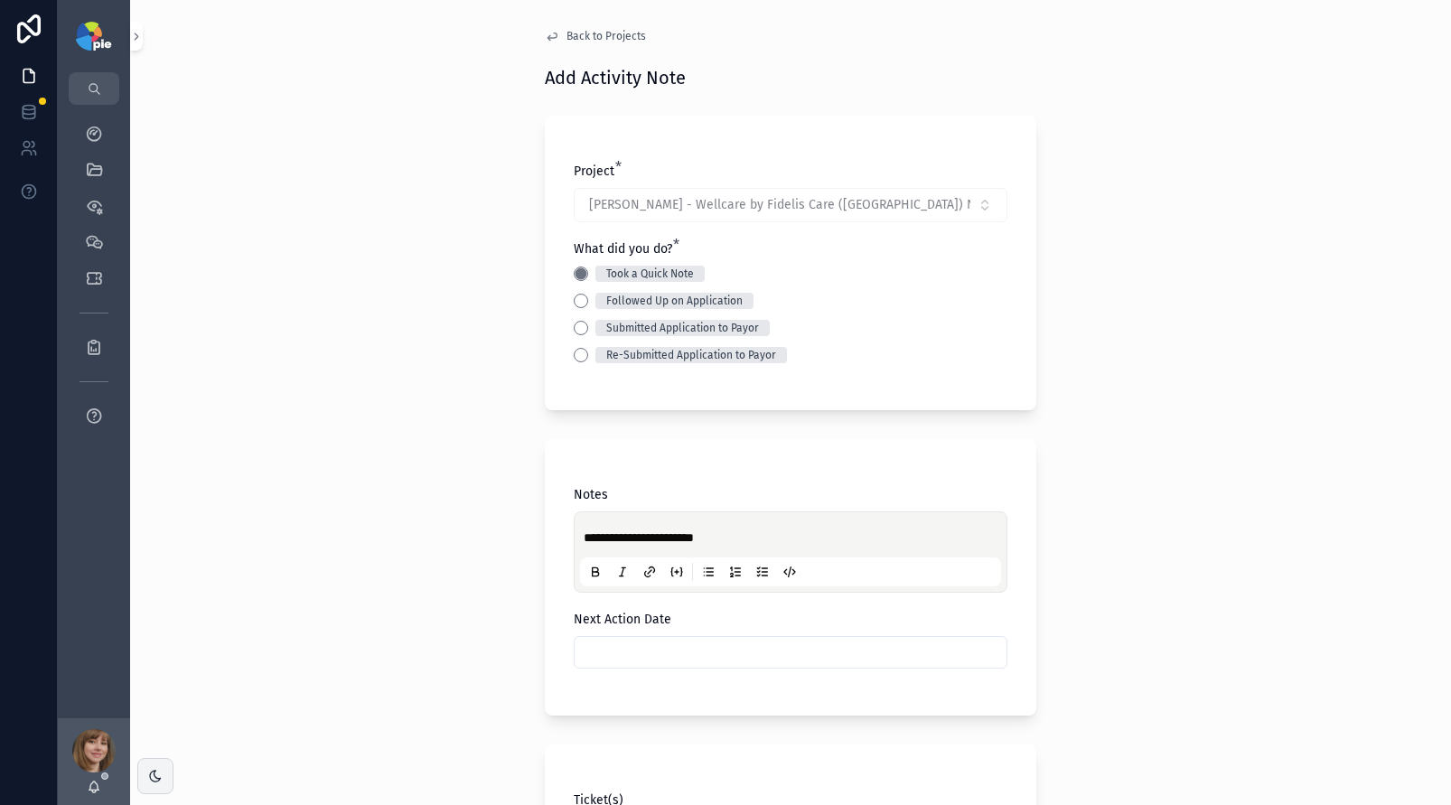
click at [648, 651] on input "scrollable content" at bounding box center [791, 652] width 432 height 25
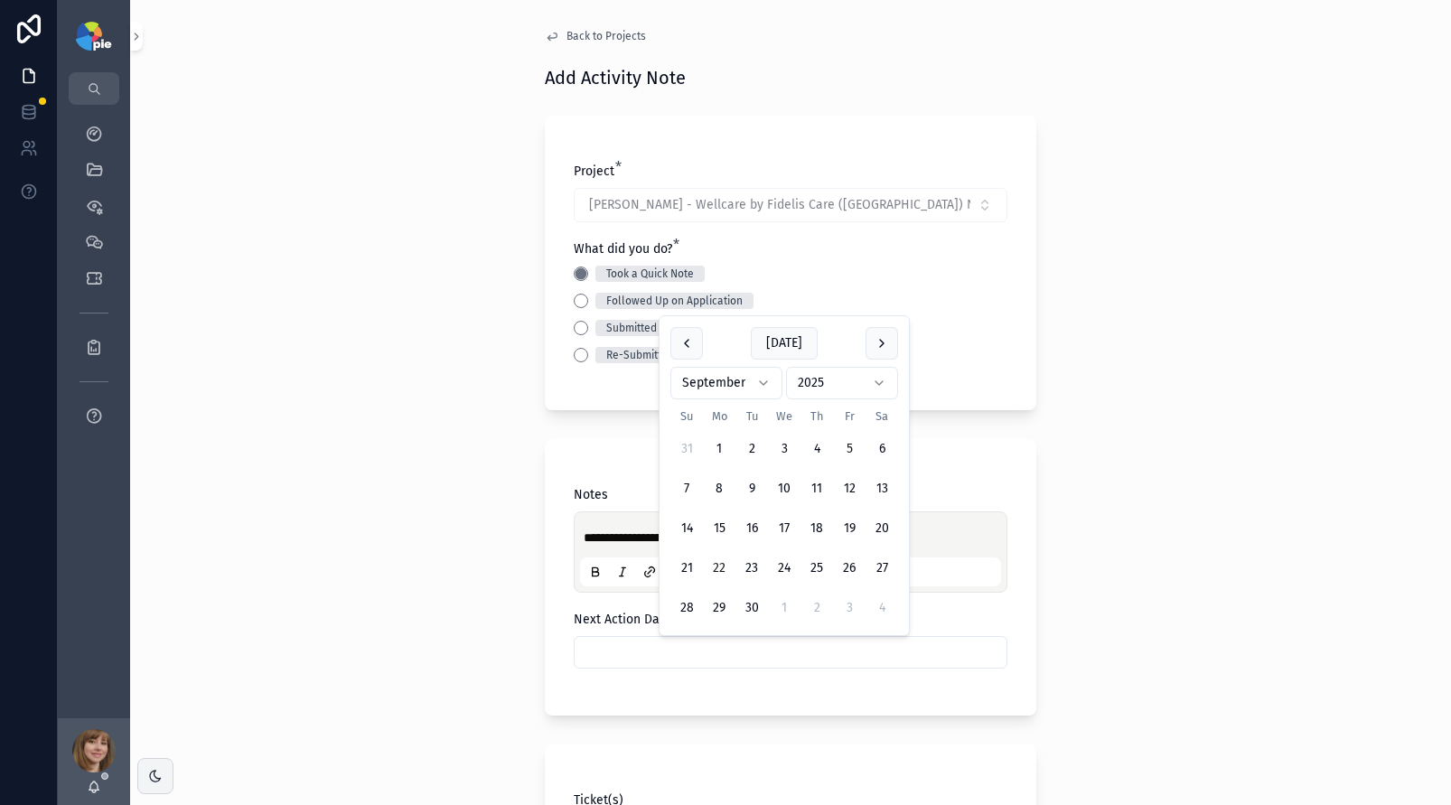
click at [720, 560] on button "22" at bounding box center [719, 568] width 33 height 33
type input "*********"
click at [367, 632] on div "**********" at bounding box center [790, 402] width 1321 height 805
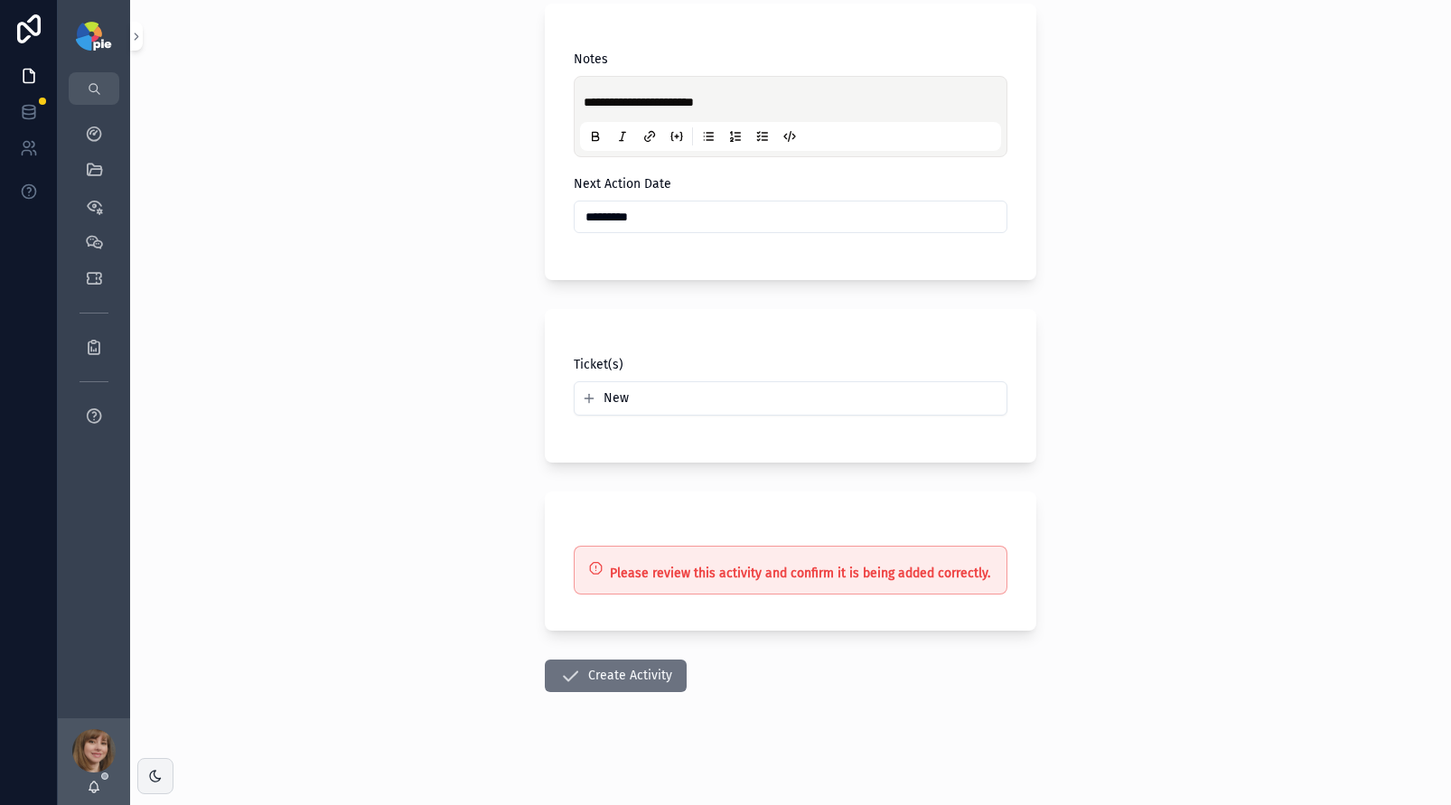
scroll to position [438, 0]
click at [608, 671] on button "Create Activity" at bounding box center [616, 673] width 142 height 33
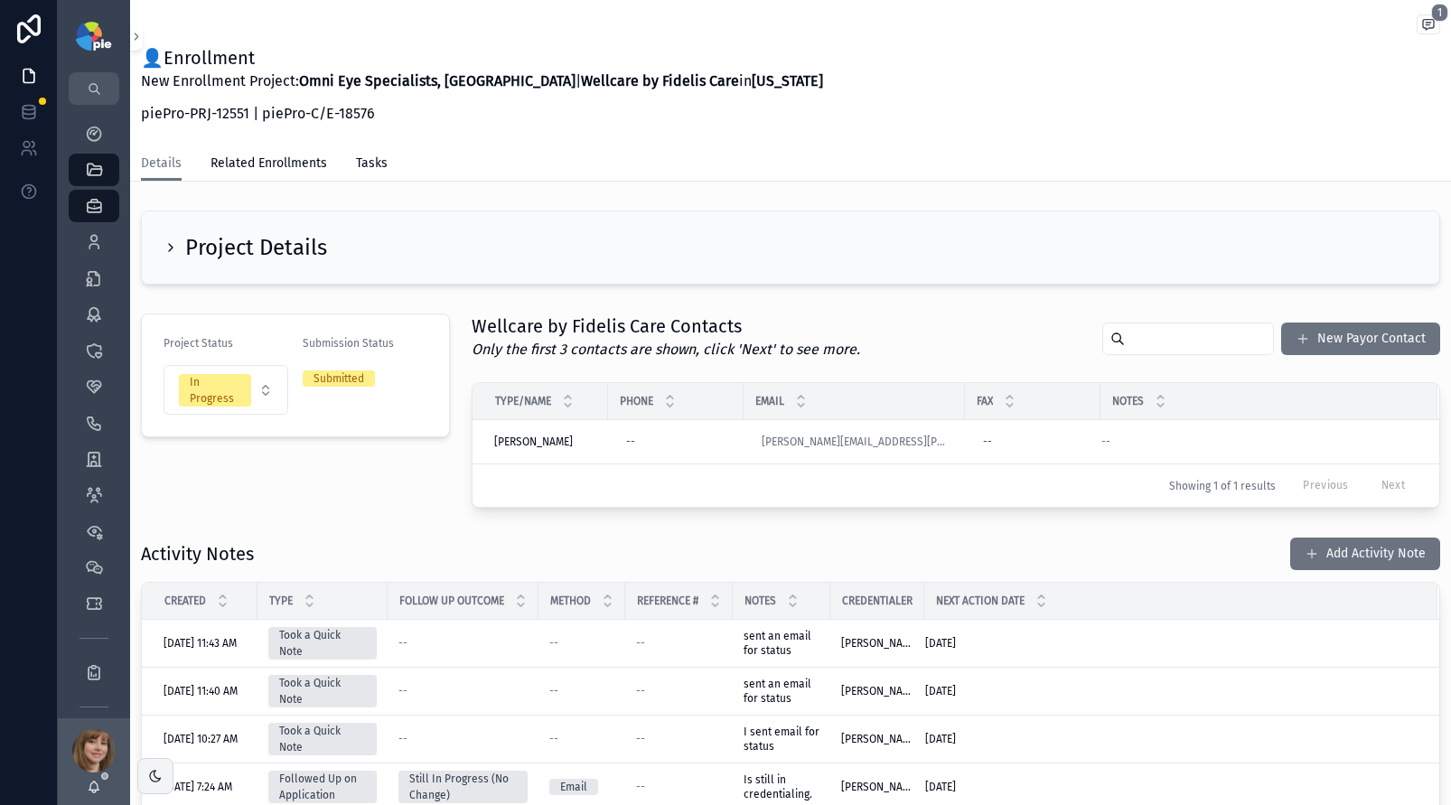
click at [185, 240] on h2 "Project Details" at bounding box center [256, 247] width 142 height 29
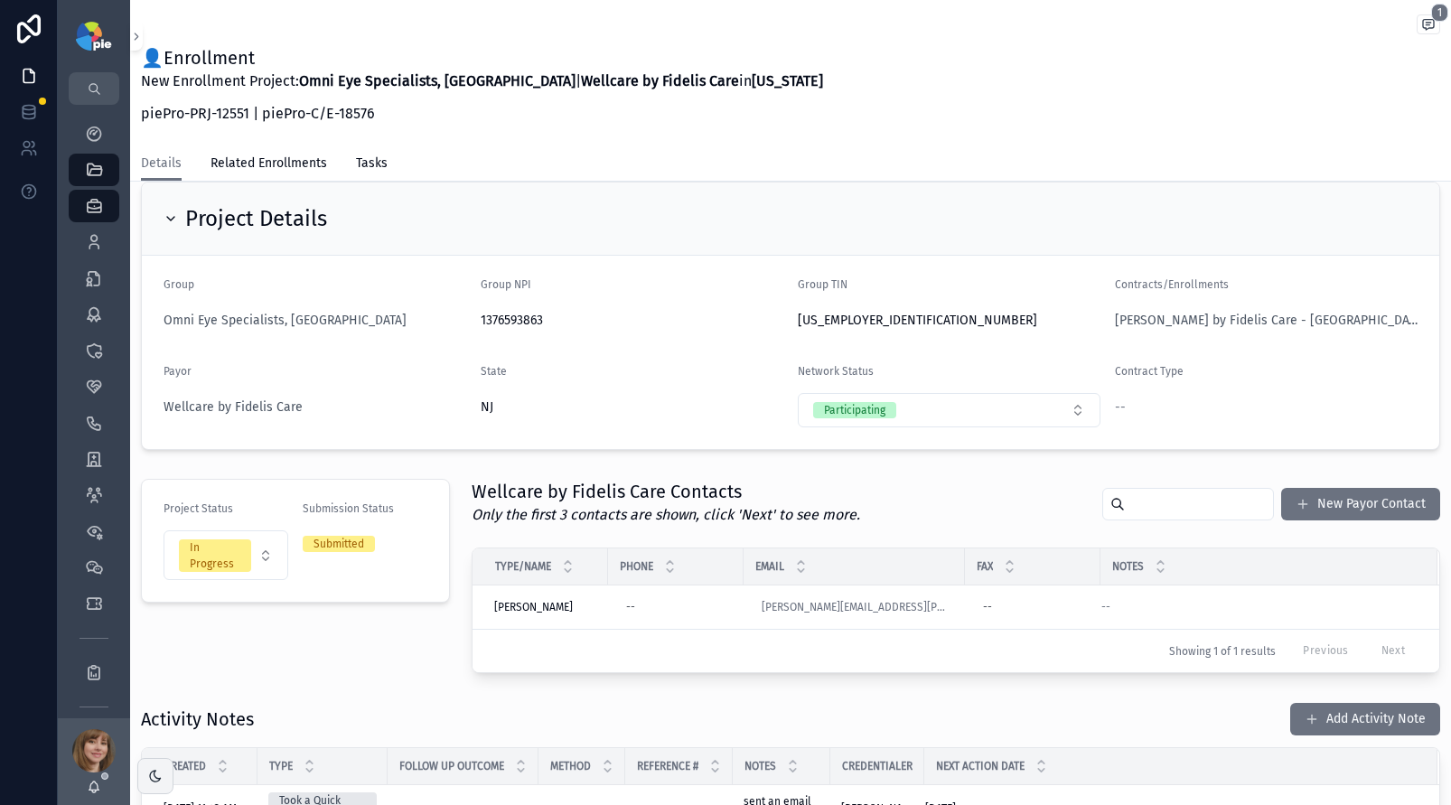
scroll to position [312, 0]
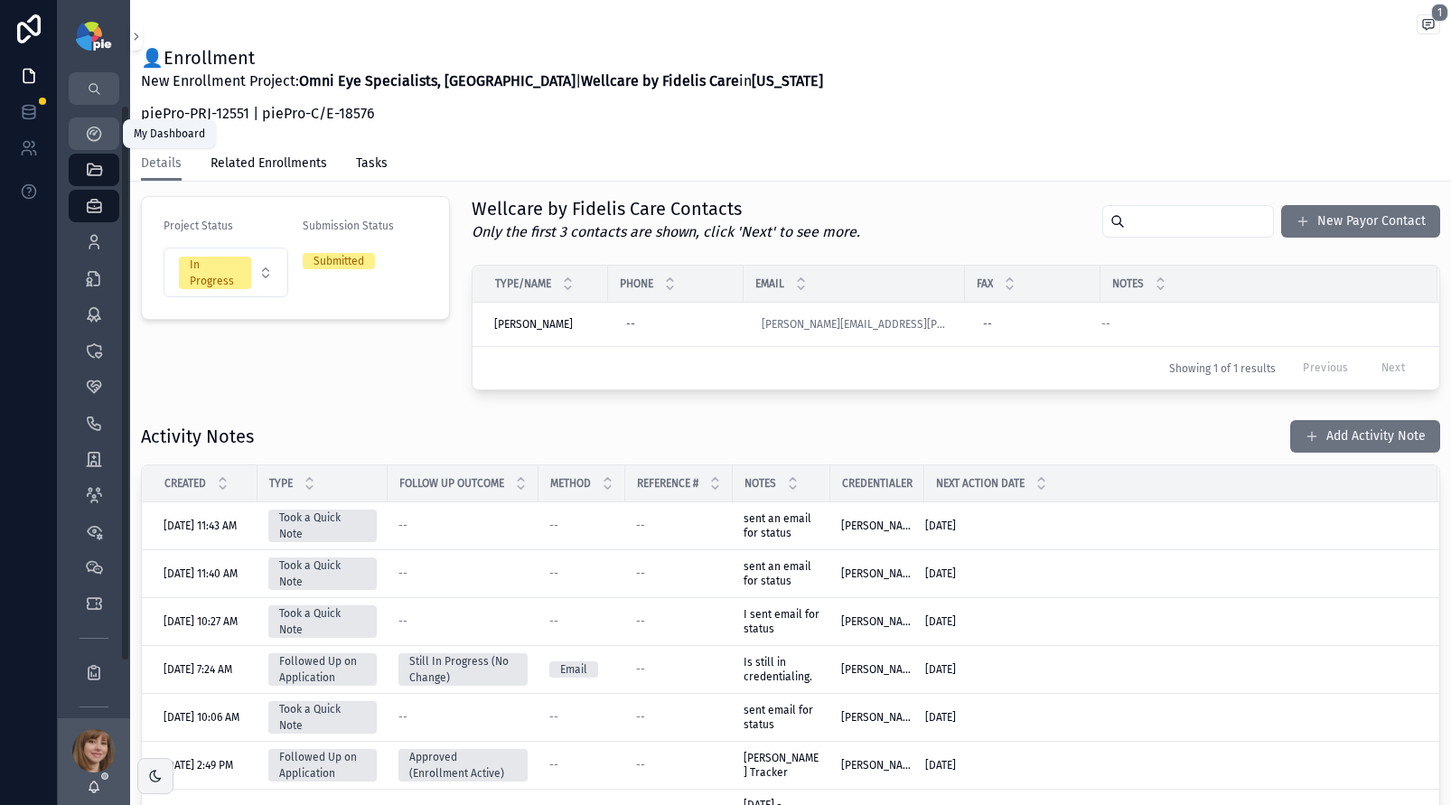
click at [83, 128] on div "My Dashboard" at bounding box center [94, 133] width 29 height 29
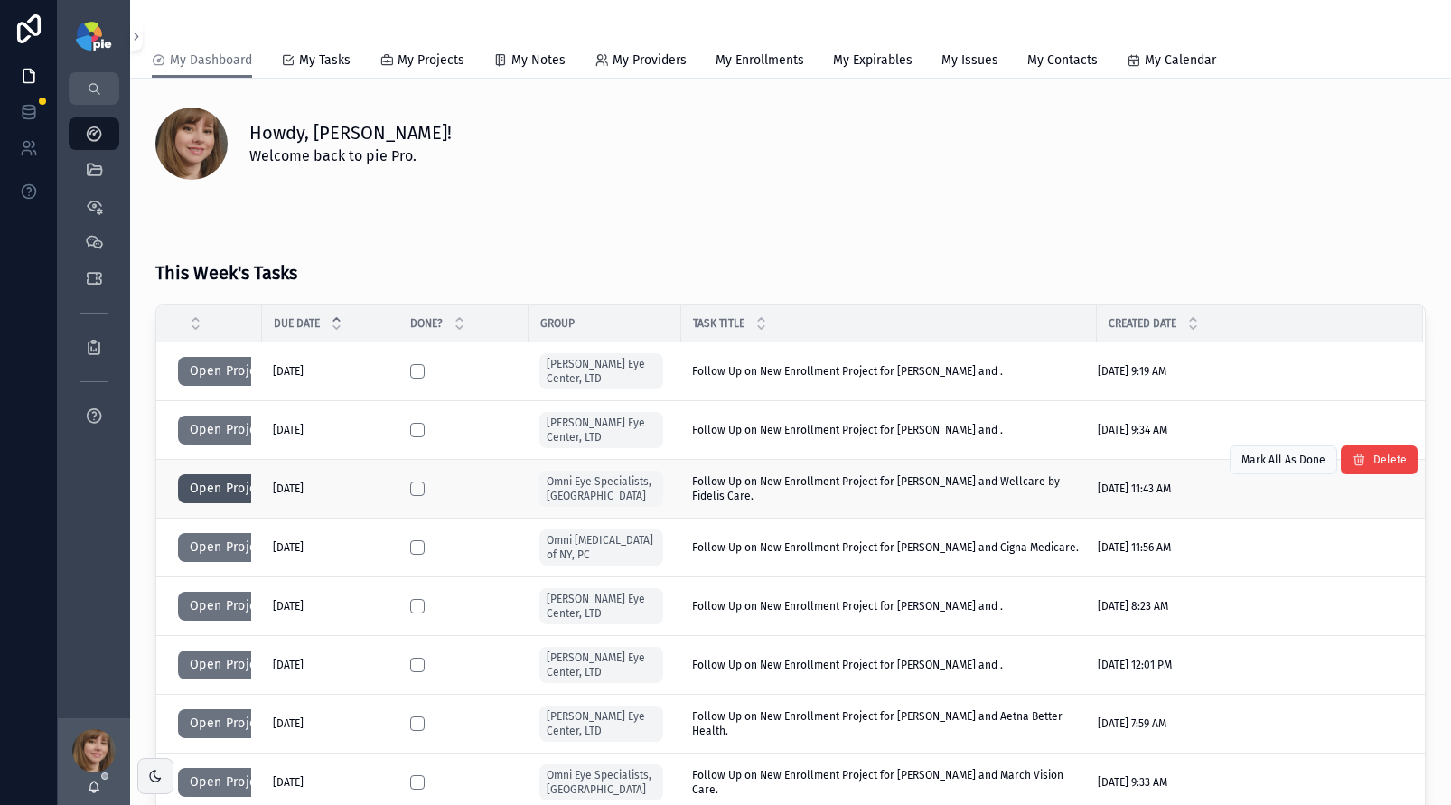
click at [204, 490] on button "Open Project" at bounding box center [229, 488] width 102 height 29
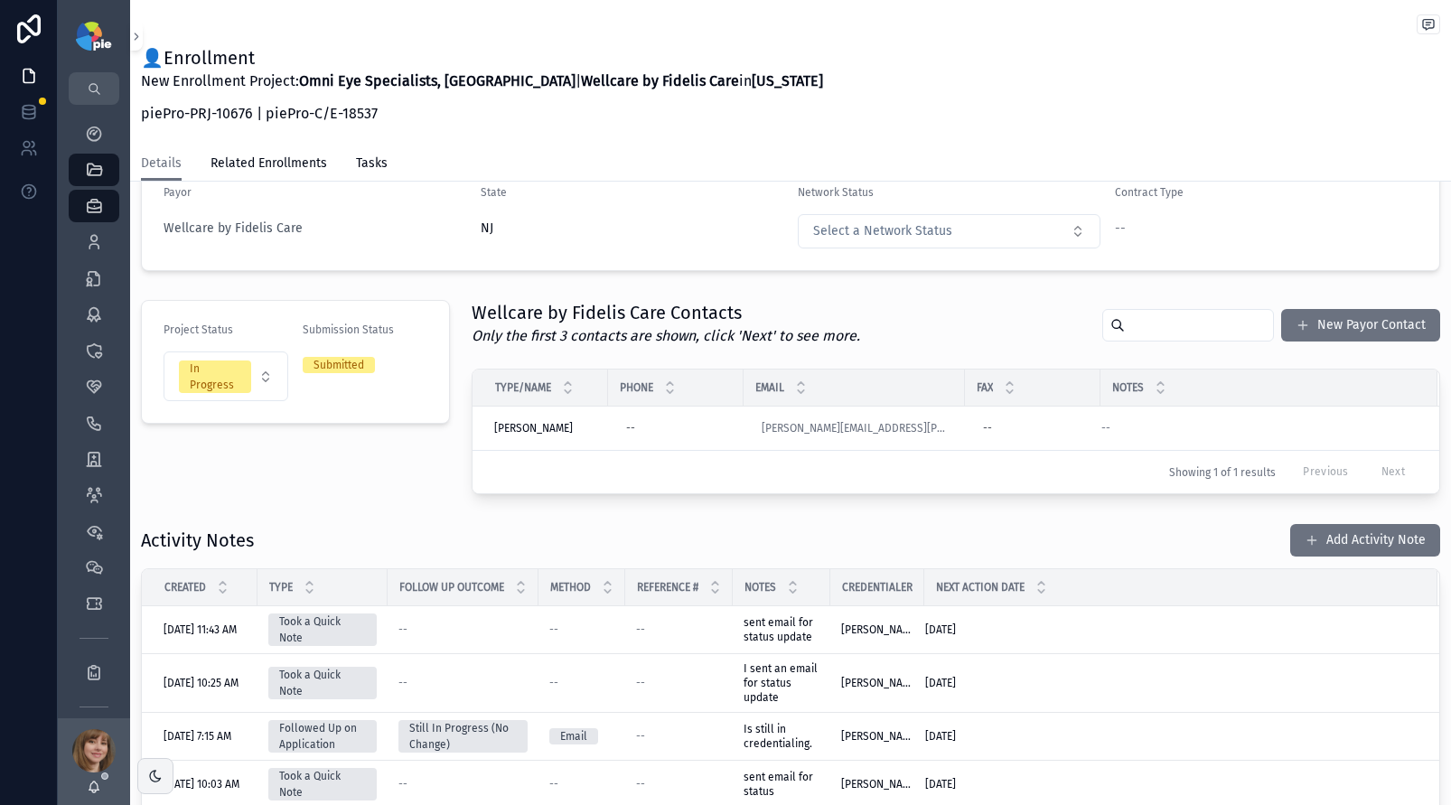
scroll to position [210, 0]
click at [1339, 532] on button "Add Activity Note" at bounding box center [1366, 538] width 150 height 33
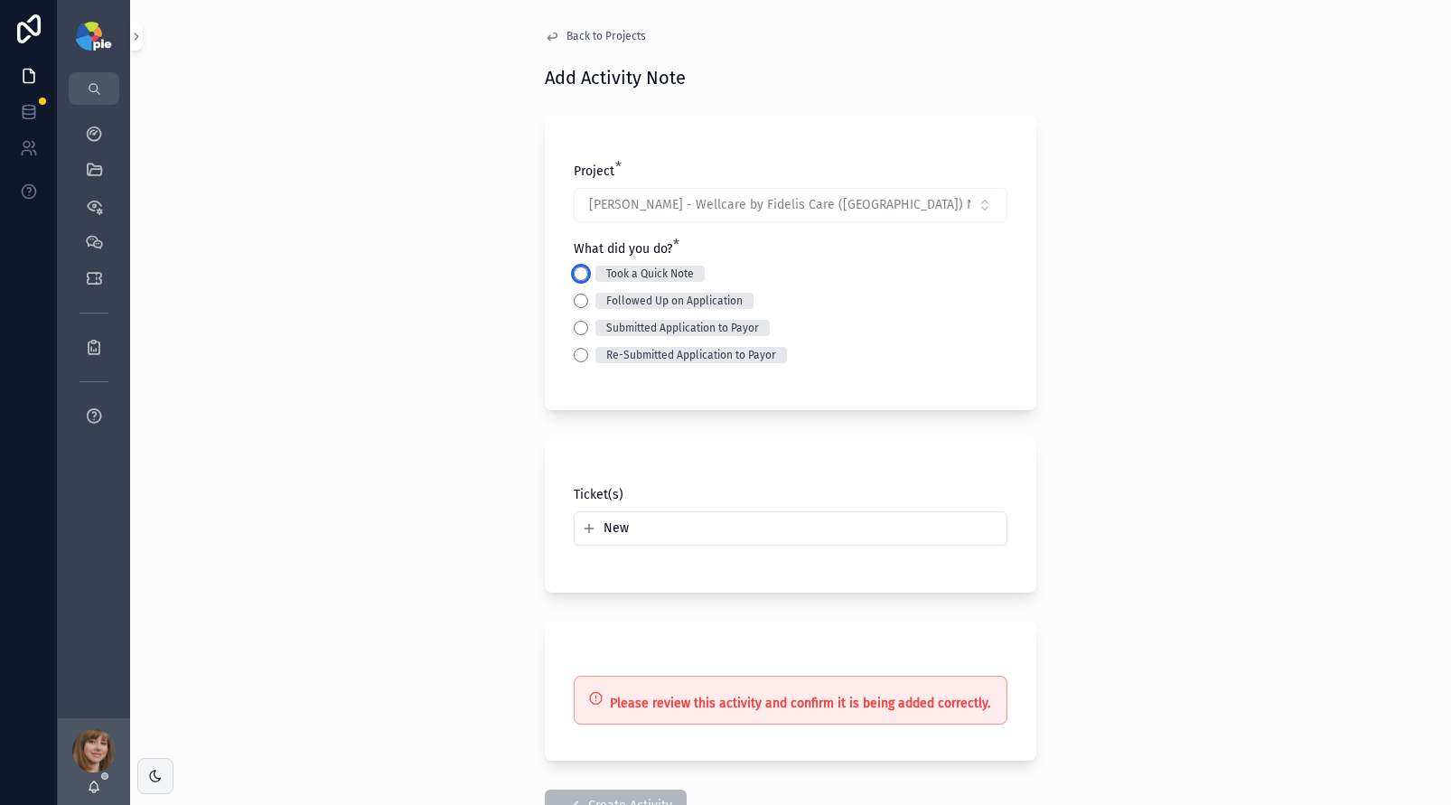
click at [578, 271] on button "Took a Quick Note" at bounding box center [581, 274] width 14 height 14
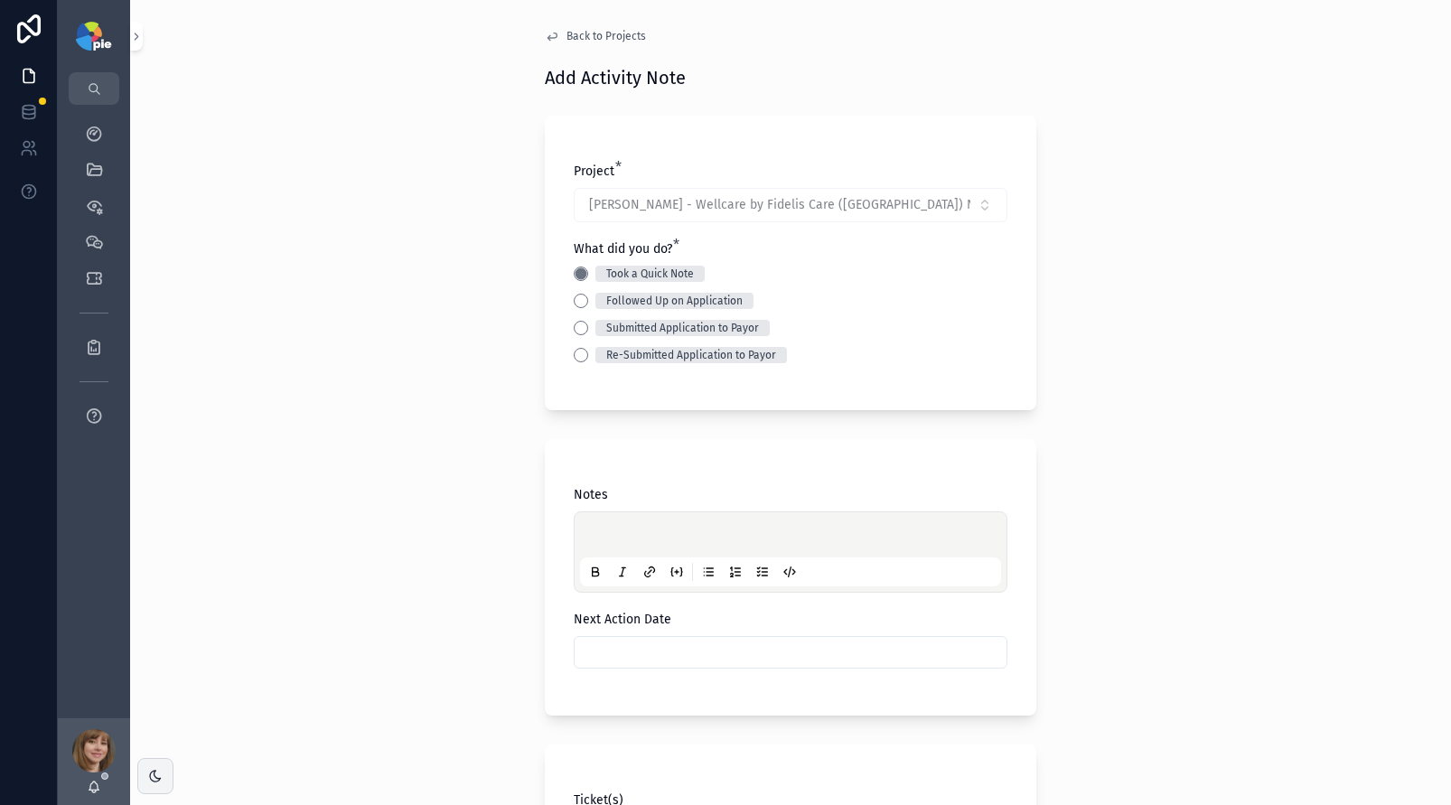
click at [616, 544] on p "scrollable content" at bounding box center [794, 538] width 421 height 18
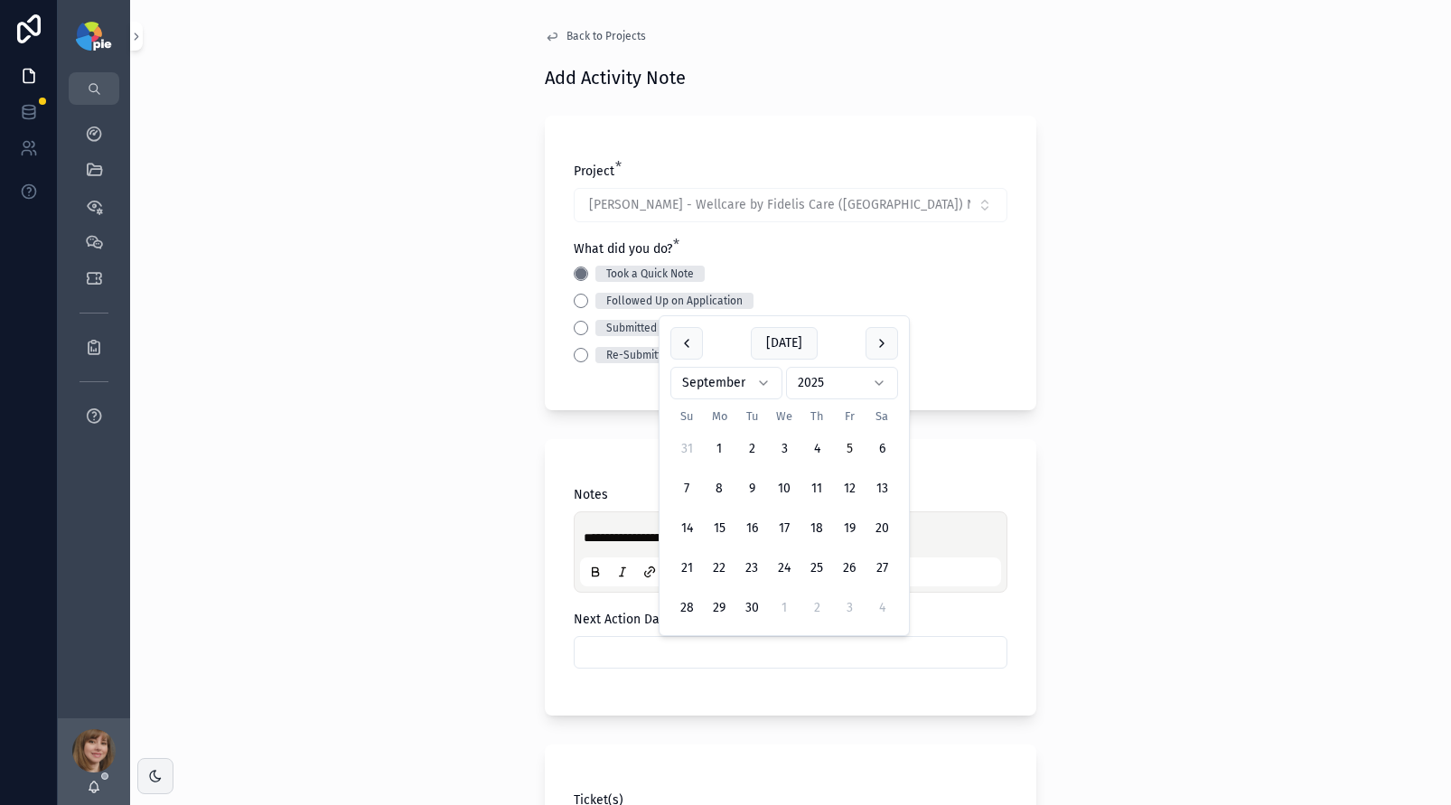
click at [747, 657] on input "scrollable content" at bounding box center [791, 652] width 432 height 25
click at [724, 567] on button "22" at bounding box center [719, 568] width 33 height 33
type input "*********"
click at [418, 571] on div "**********" at bounding box center [790, 402] width 1321 height 805
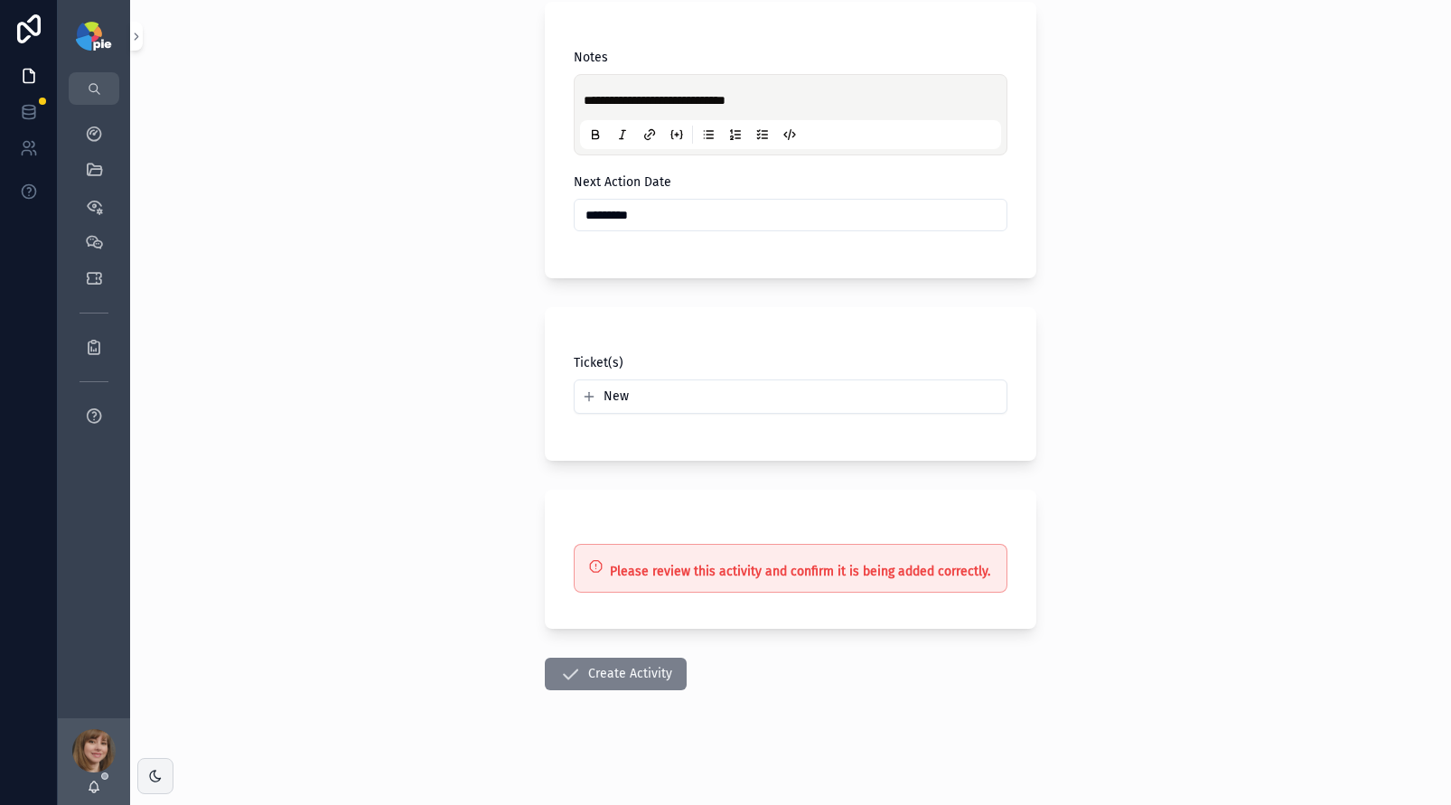
scroll to position [438, 0]
click at [656, 672] on button "Create Activity" at bounding box center [616, 673] width 142 height 33
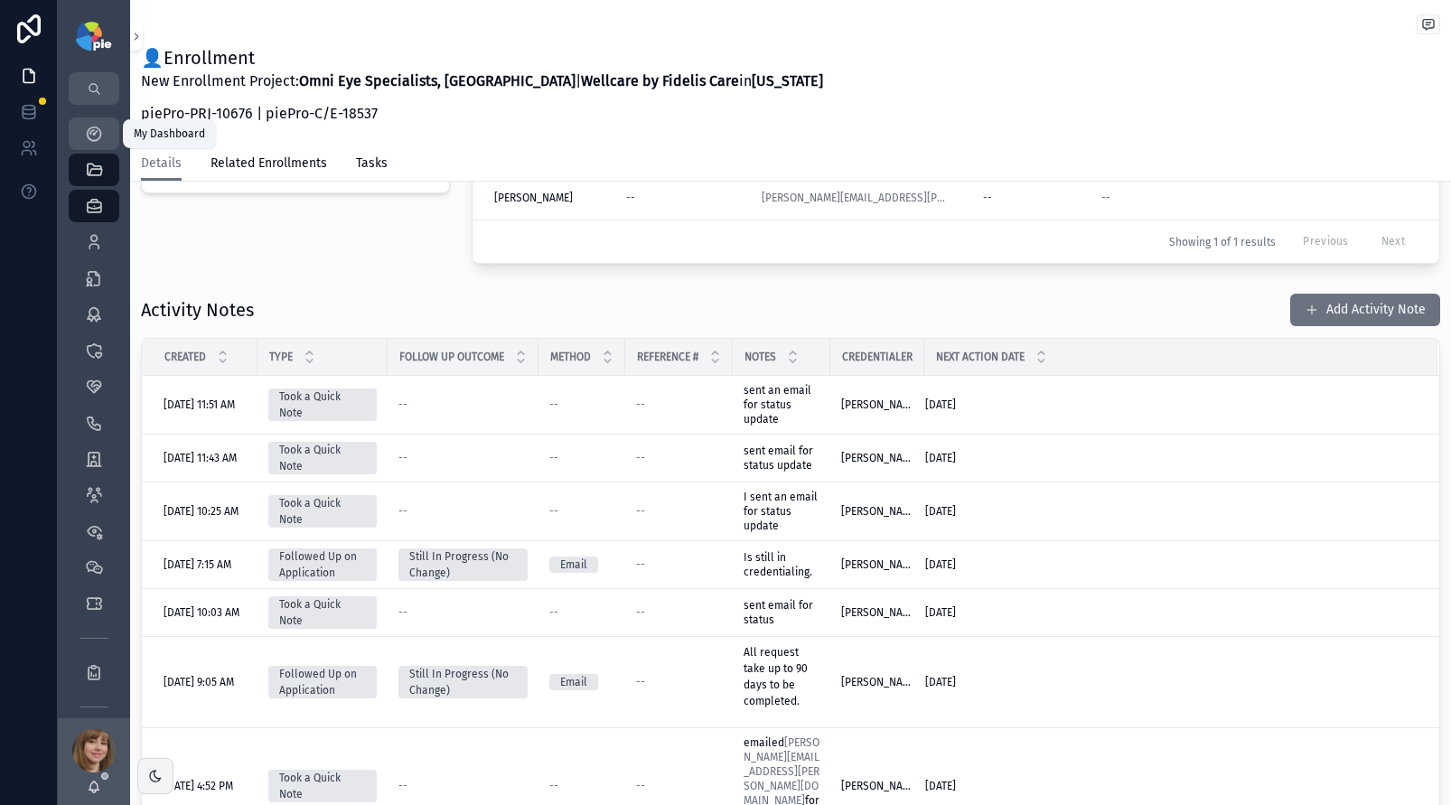
click at [94, 129] on icon "scrollable content" at bounding box center [94, 134] width 18 height 18
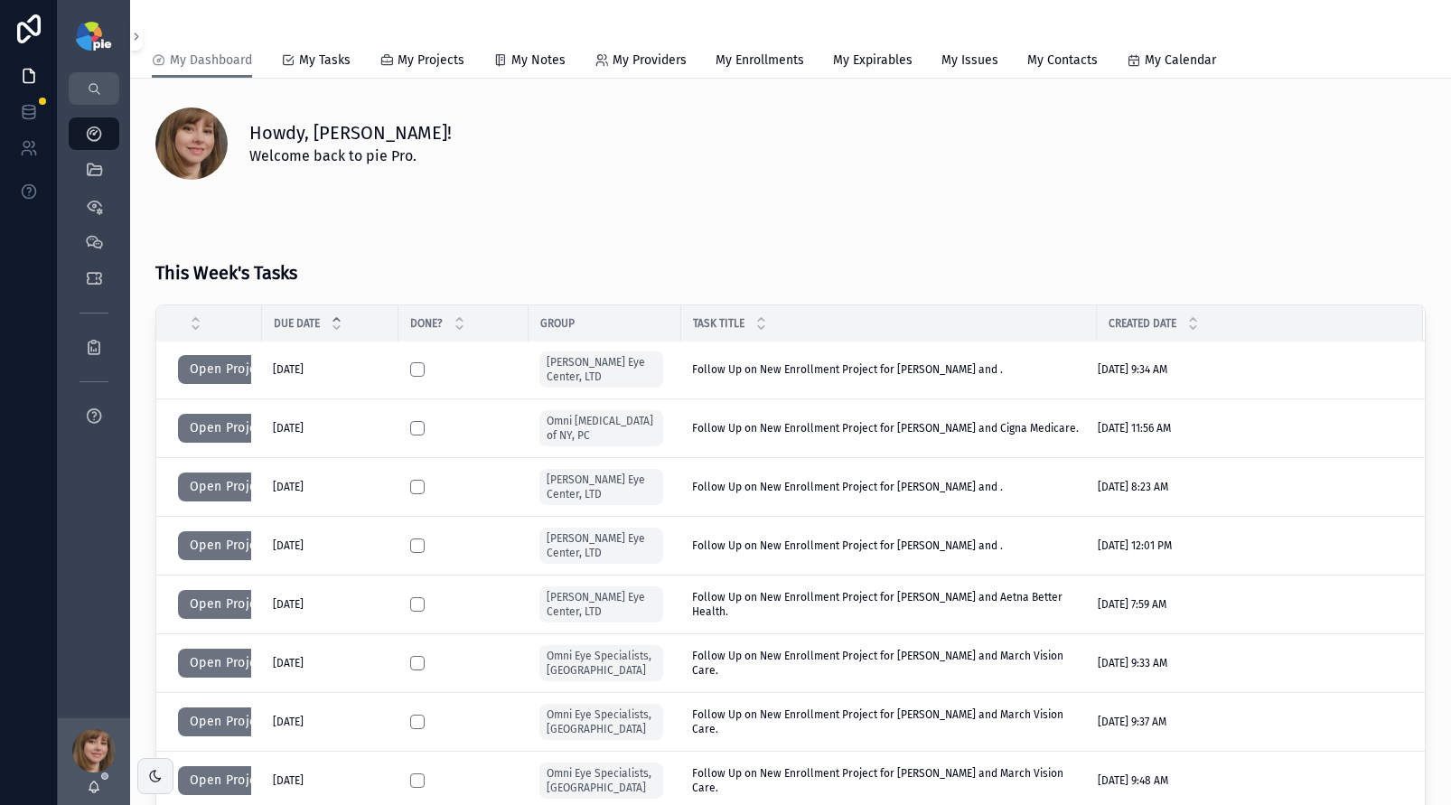
scroll to position [63, 0]
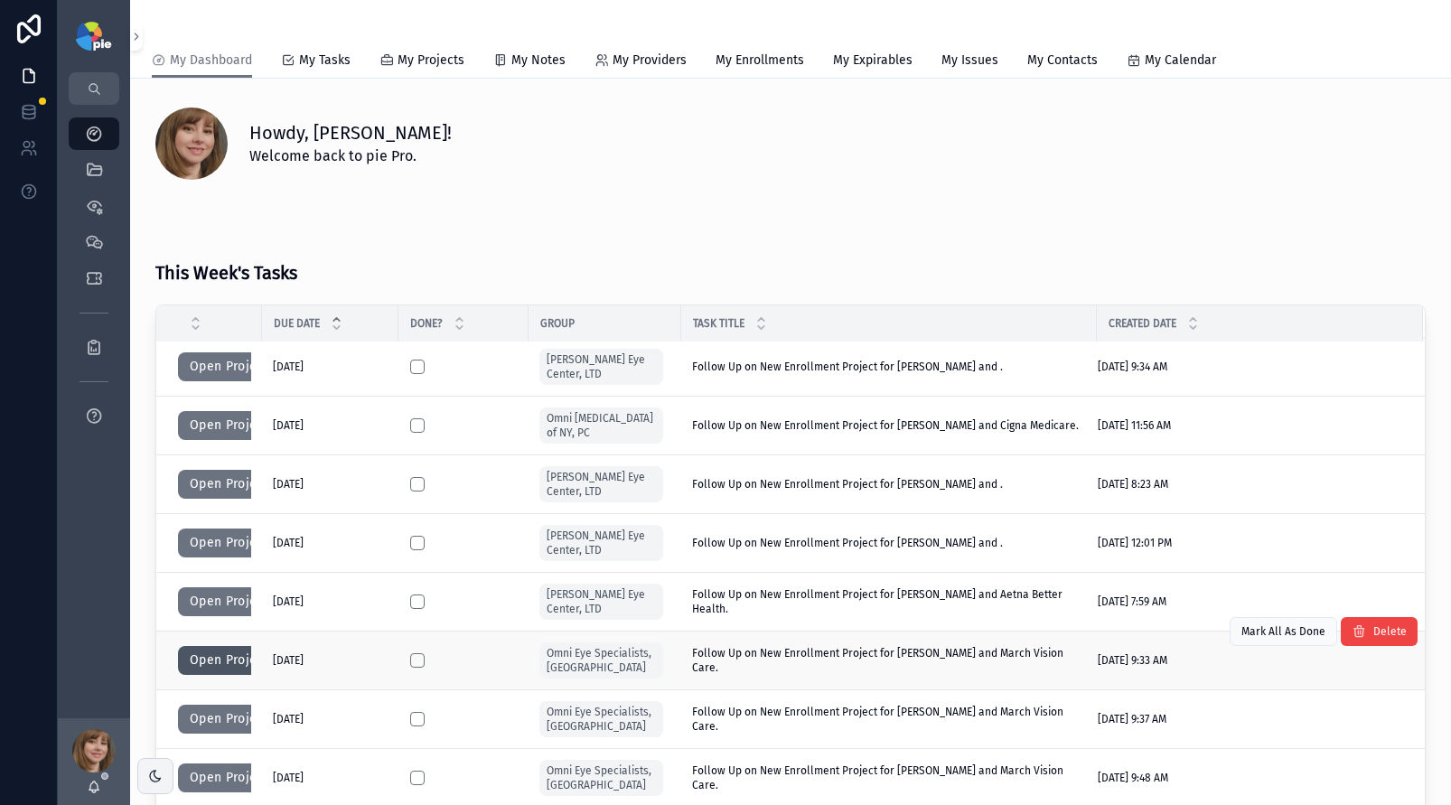
click at [217, 659] on button "Open Project" at bounding box center [229, 660] width 102 height 29
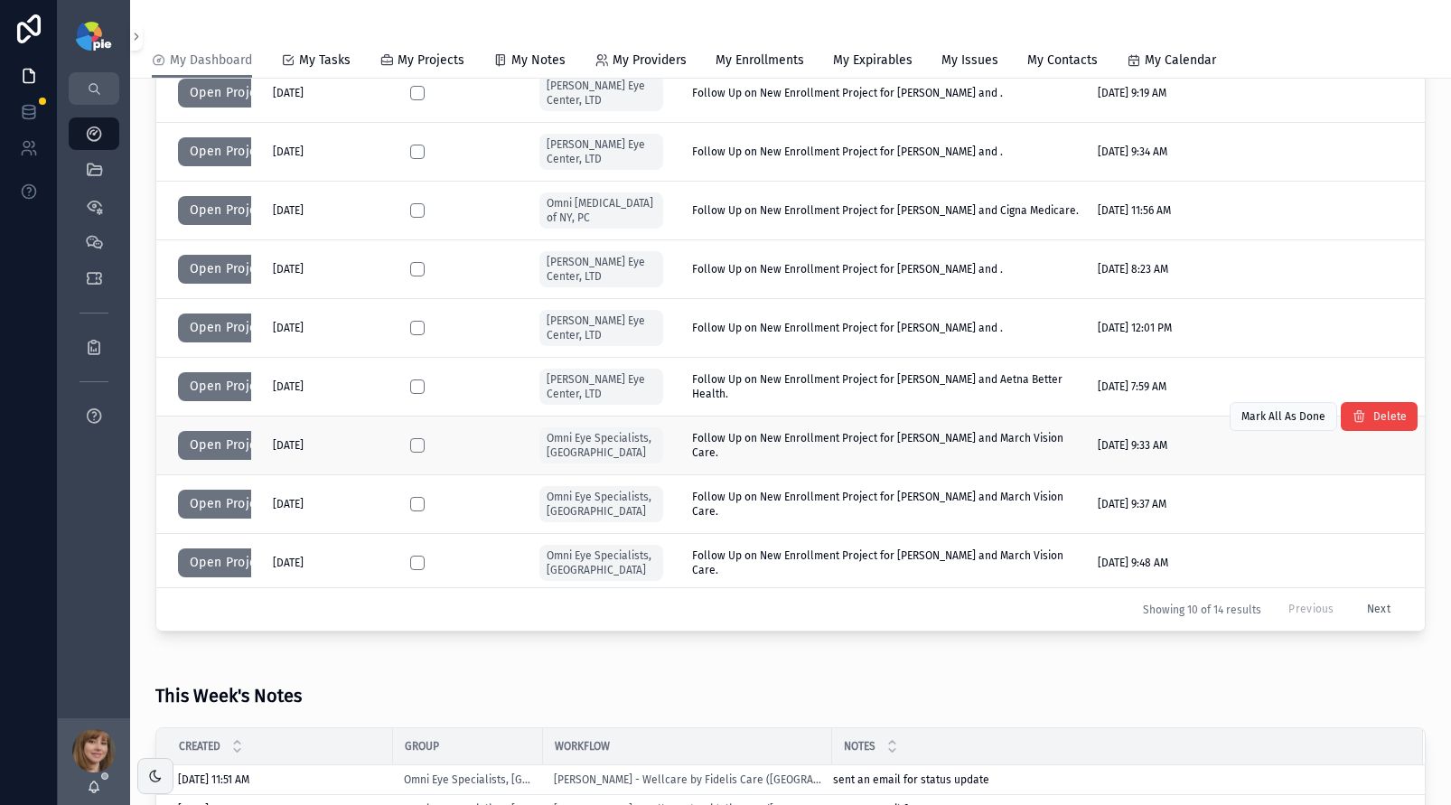
click at [404, 446] on td "scrollable content" at bounding box center [464, 446] width 130 height 59
click at [415, 443] on button "scrollable content" at bounding box center [417, 445] width 14 height 14
click at [208, 447] on button "Open Project" at bounding box center [229, 445] width 102 height 29
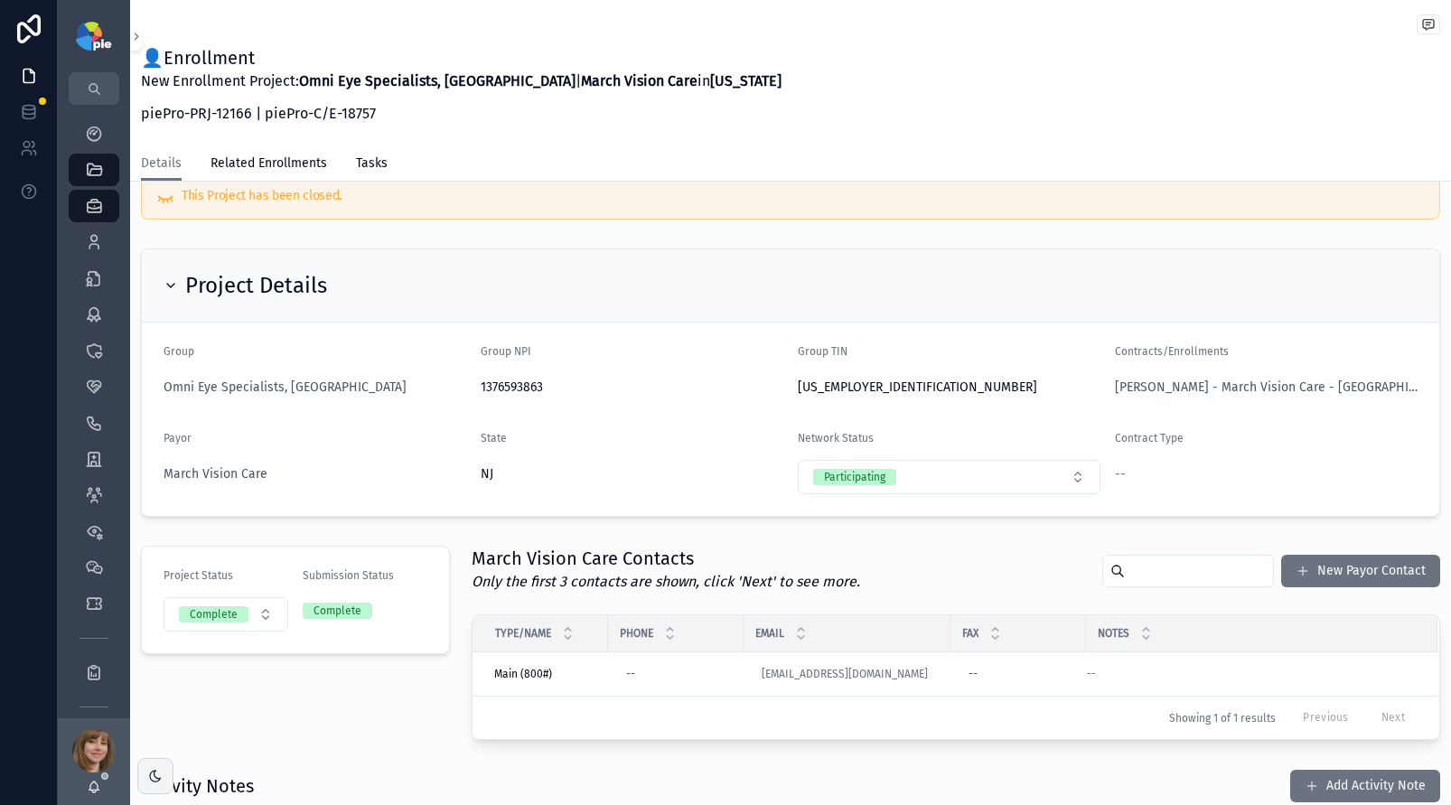
scroll to position [319, 0]
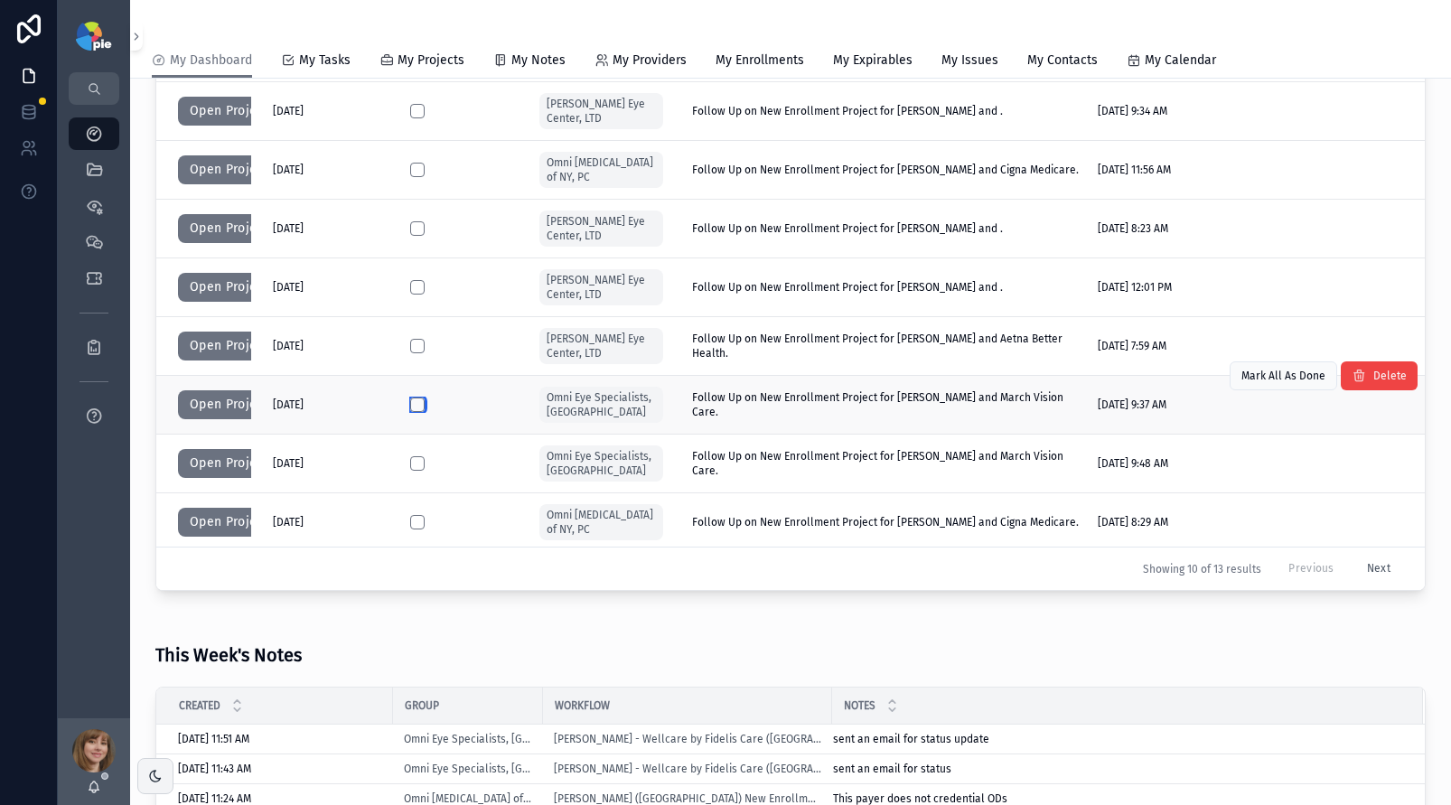
click at [414, 403] on button "scrollable content" at bounding box center [417, 405] width 14 height 14
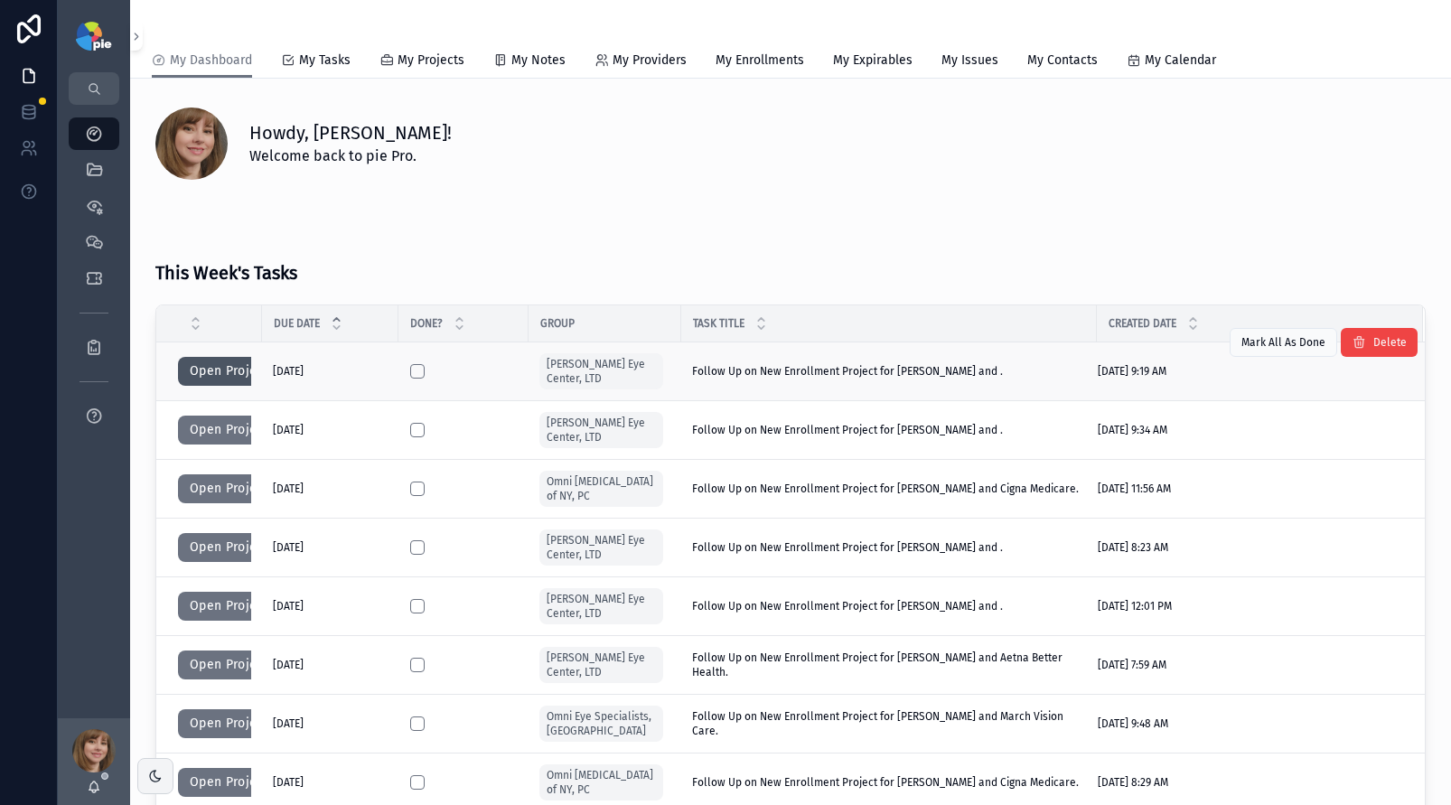
click at [196, 363] on button "Open Project" at bounding box center [229, 371] width 102 height 29
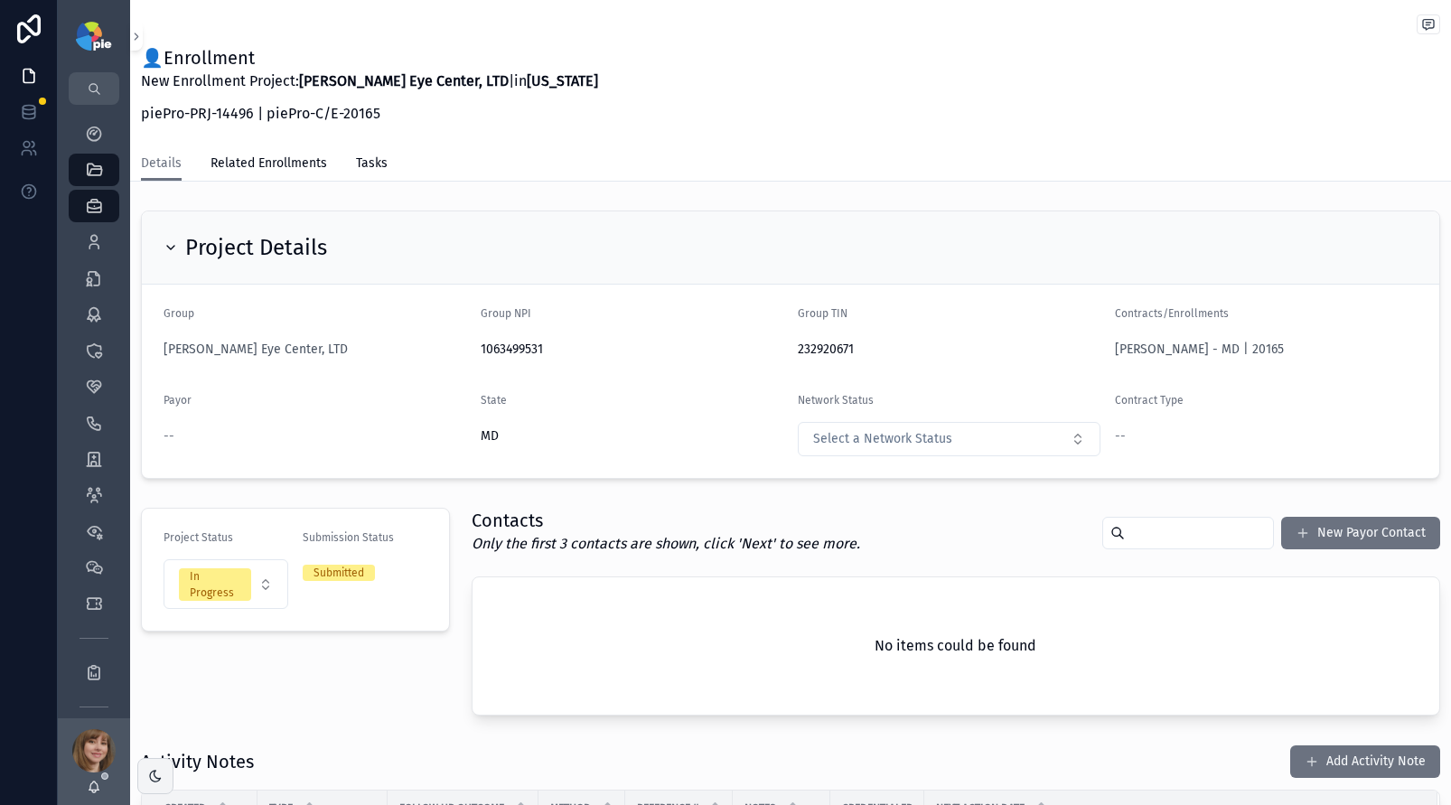
click at [479, 204] on div "Project Details Group Ludwick Eye Center, LTD Group NPI 1063499531 Group TIN 23…" at bounding box center [790, 344] width 1321 height 283
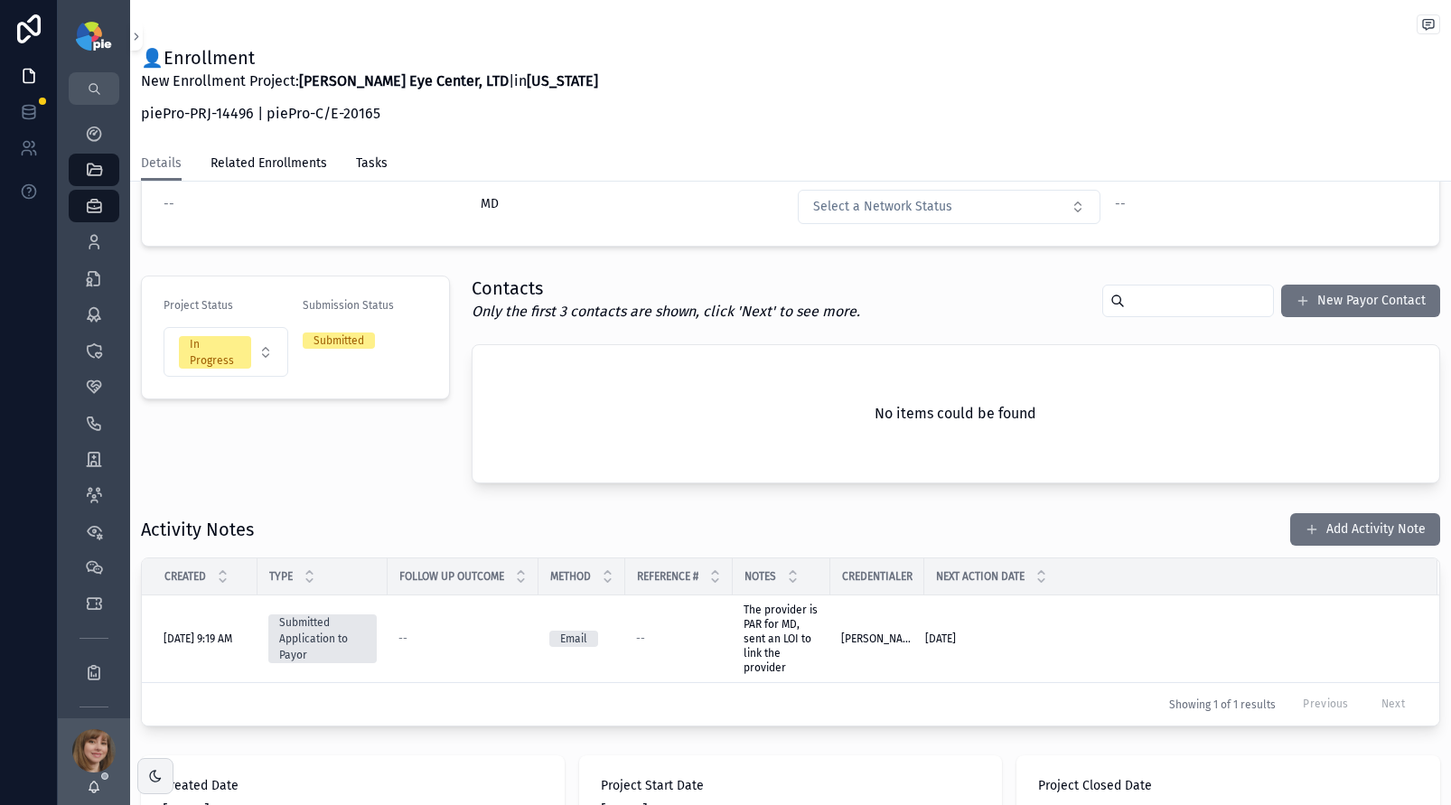
scroll to position [234, 0]
click at [290, 480] on div "Project Status In Progress Submission Status Submitted" at bounding box center [295, 378] width 331 height 222
click at [324, 381] on form "Project Status In Progress Submission Status Submitted" at bounding box center [295, 336] width 307 height 122
click at [1351, 531] on button "Add Activity Note" at bounding box center [1366, 528] width 150 height 33
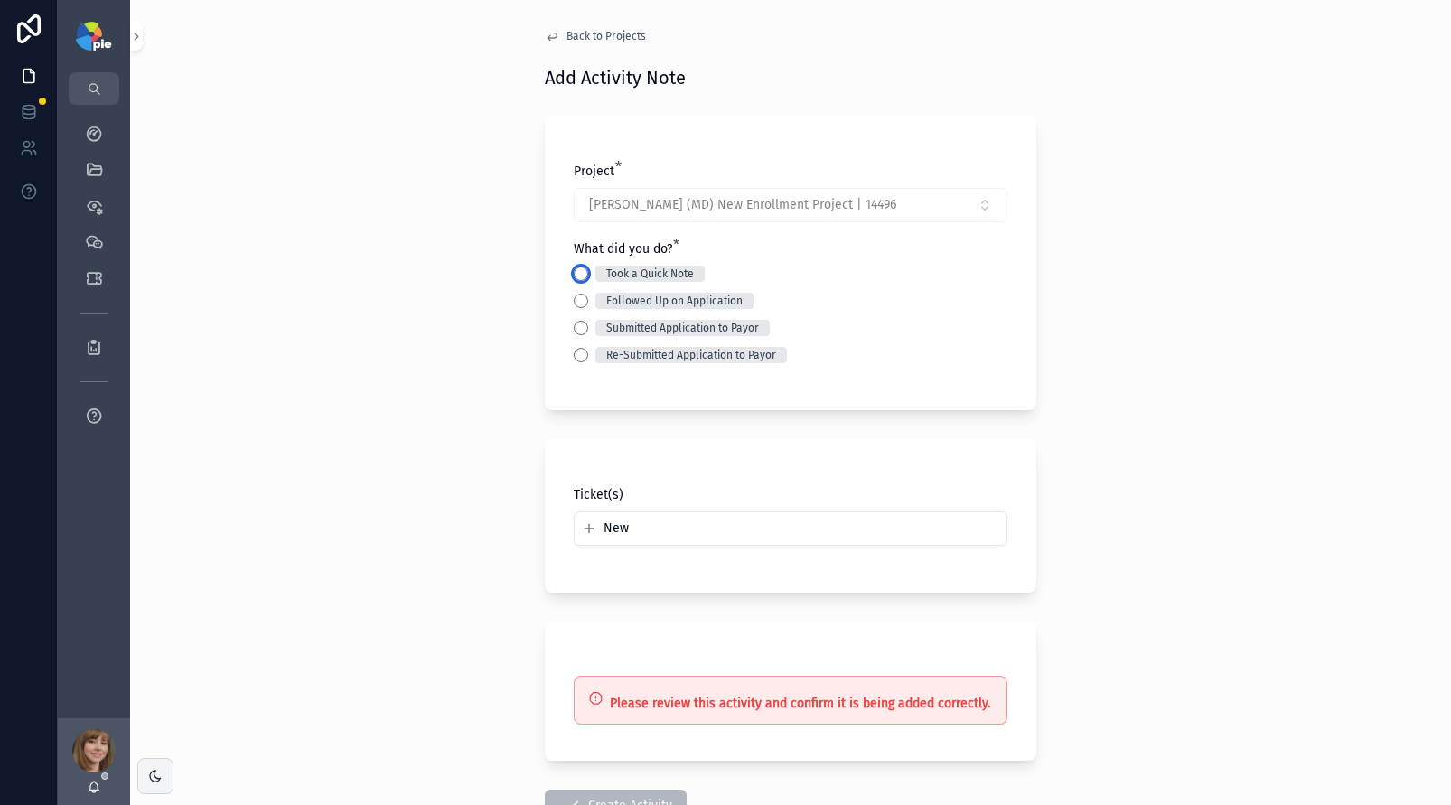
click at [577, 271] on button "Took a Quick Note" at bounding box center [581, 274] width 14 height 14
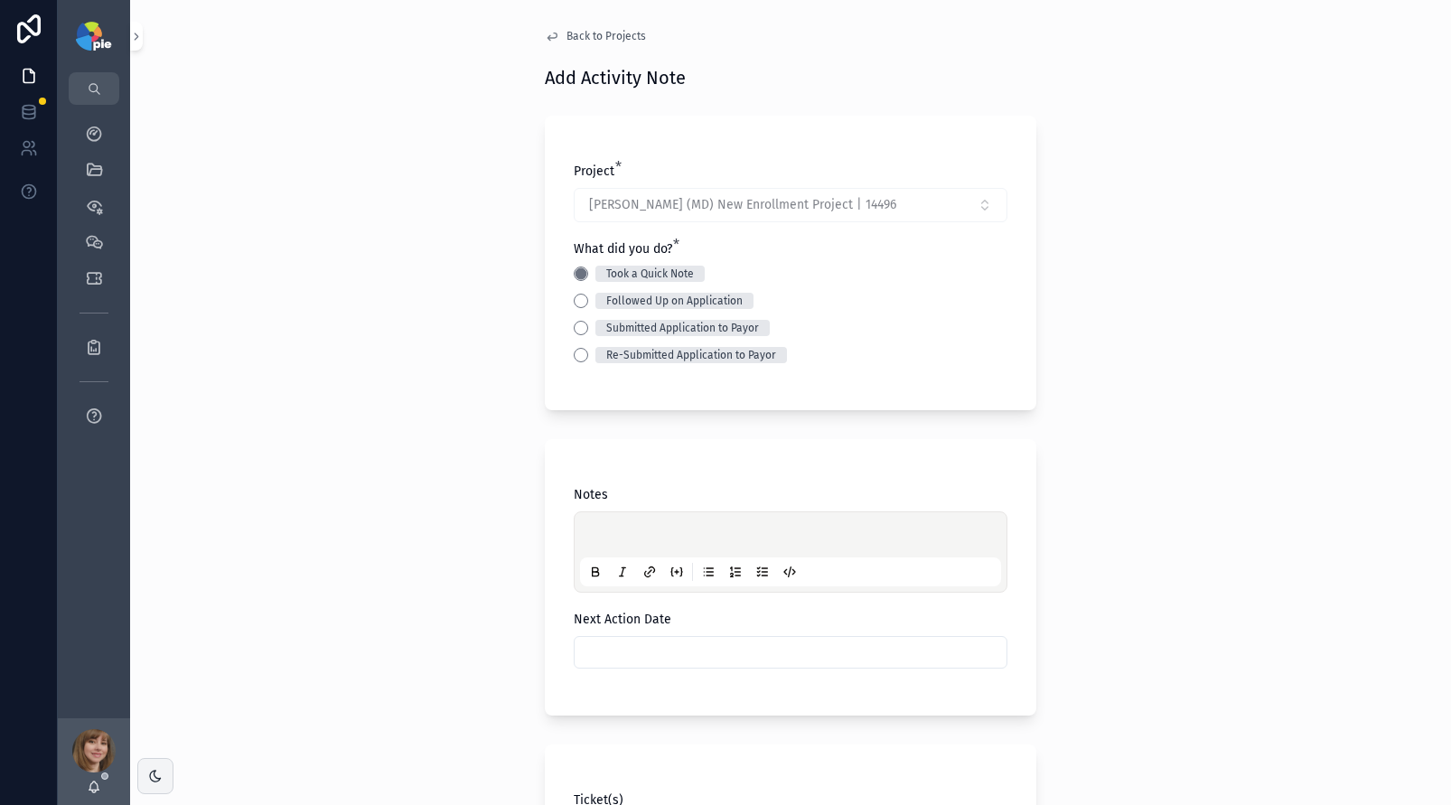
click at [647, 530] on p "scrollable content" at bounding box center [794, 538] width 421 height 18
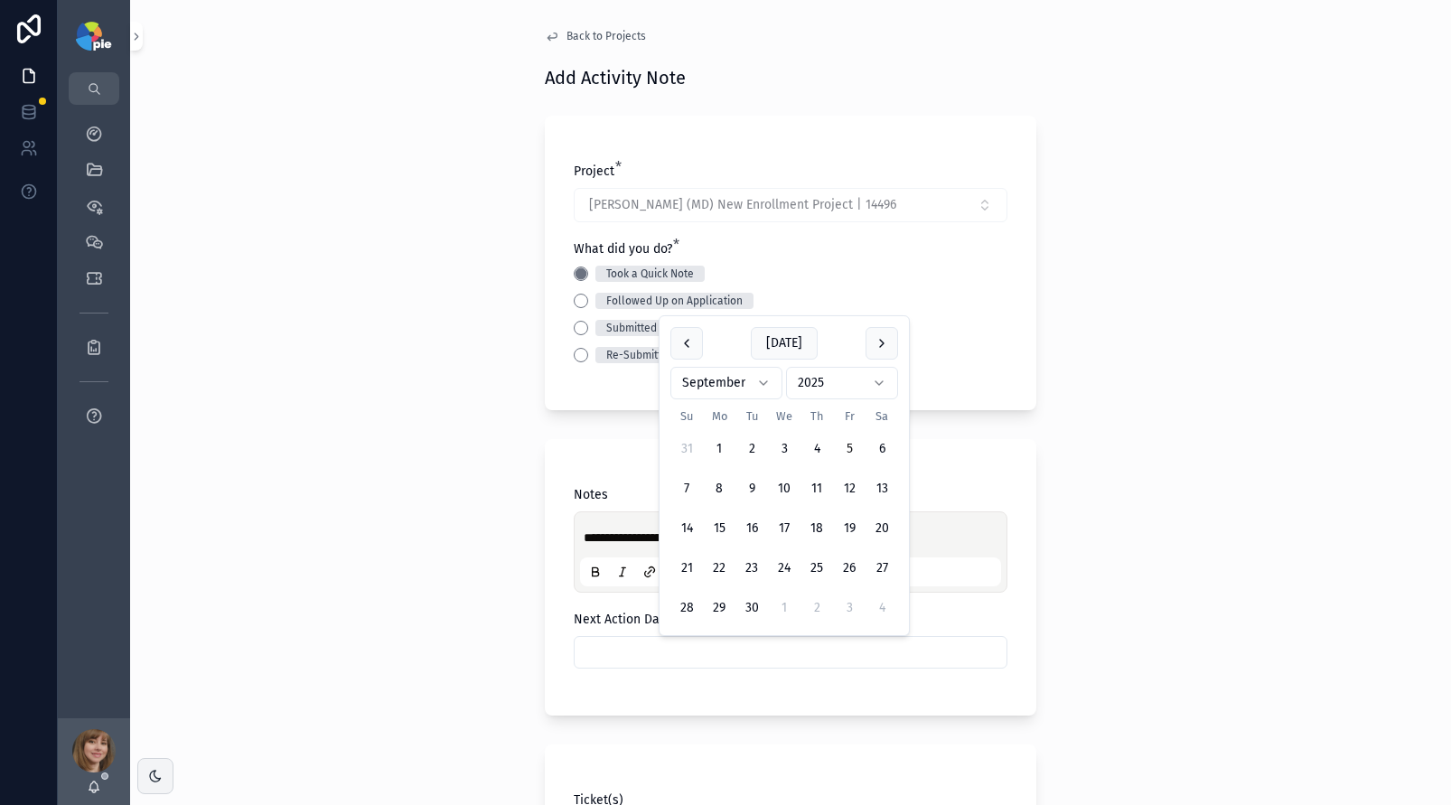
click at [643, 660] on input "scrollable content" at bounding box center [791, 652] width 432 height 25
click at [851, 567] on button "26" at bounding box center [849, 568] width 33 height 33
type input "*********"
click at [127, 582] on div "My Dashboard QuickLinks Priorities Meetings Tickets Reports App Feedback" at bounding box center [94, 412] width 72 height 614
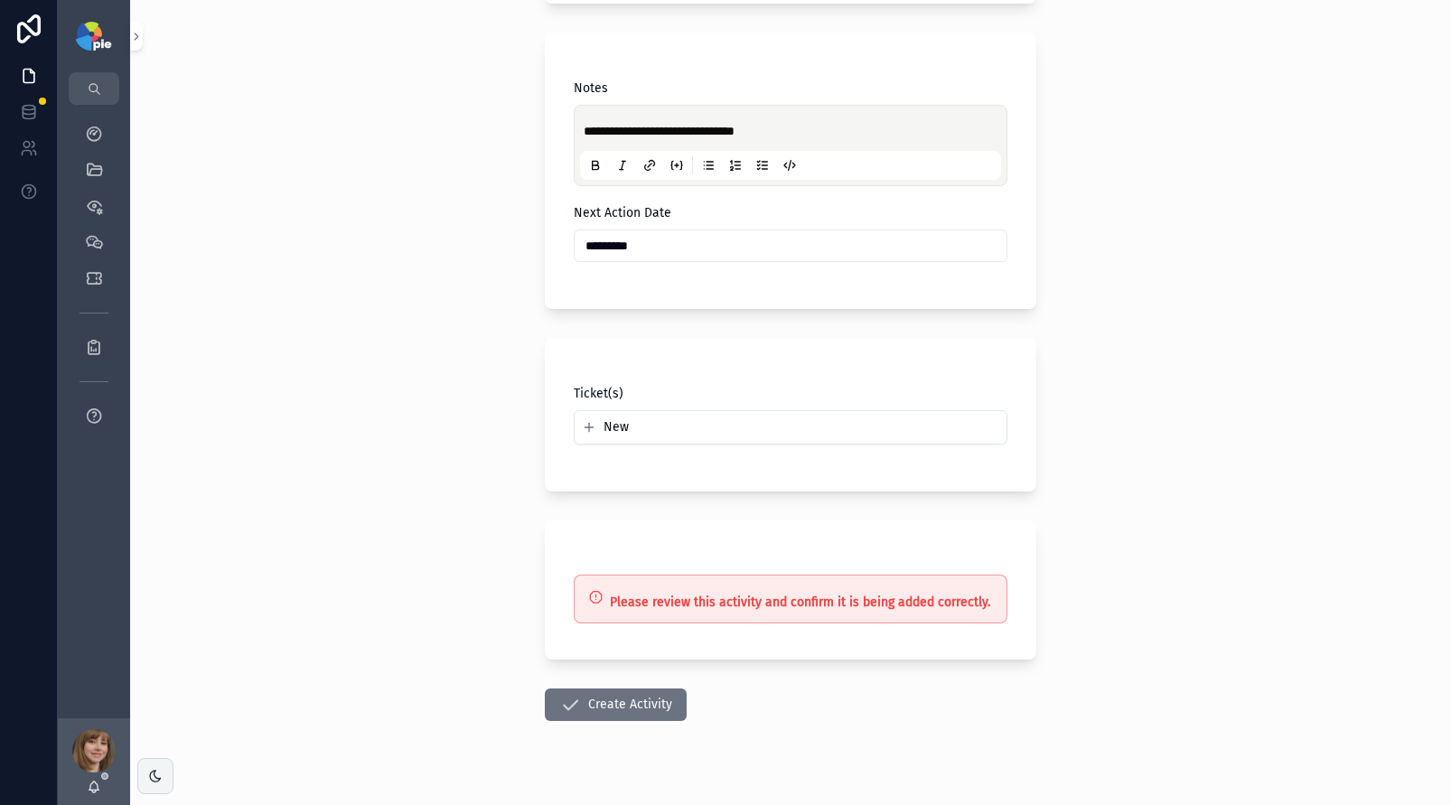
scroll to position [432, 0]
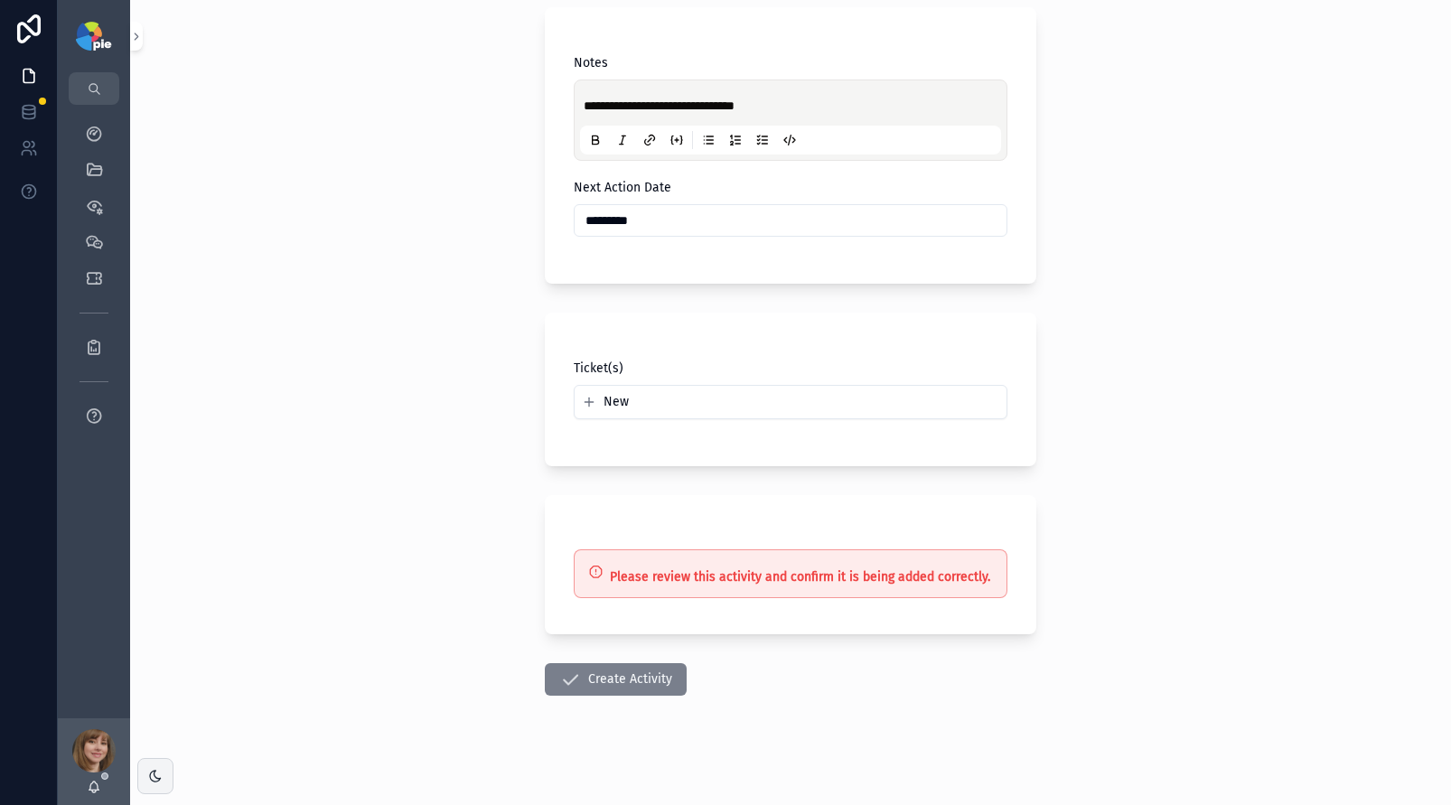
click at [564, 682] on icon "scrollable content" at bounding box center [570, 680] width 22 height 22
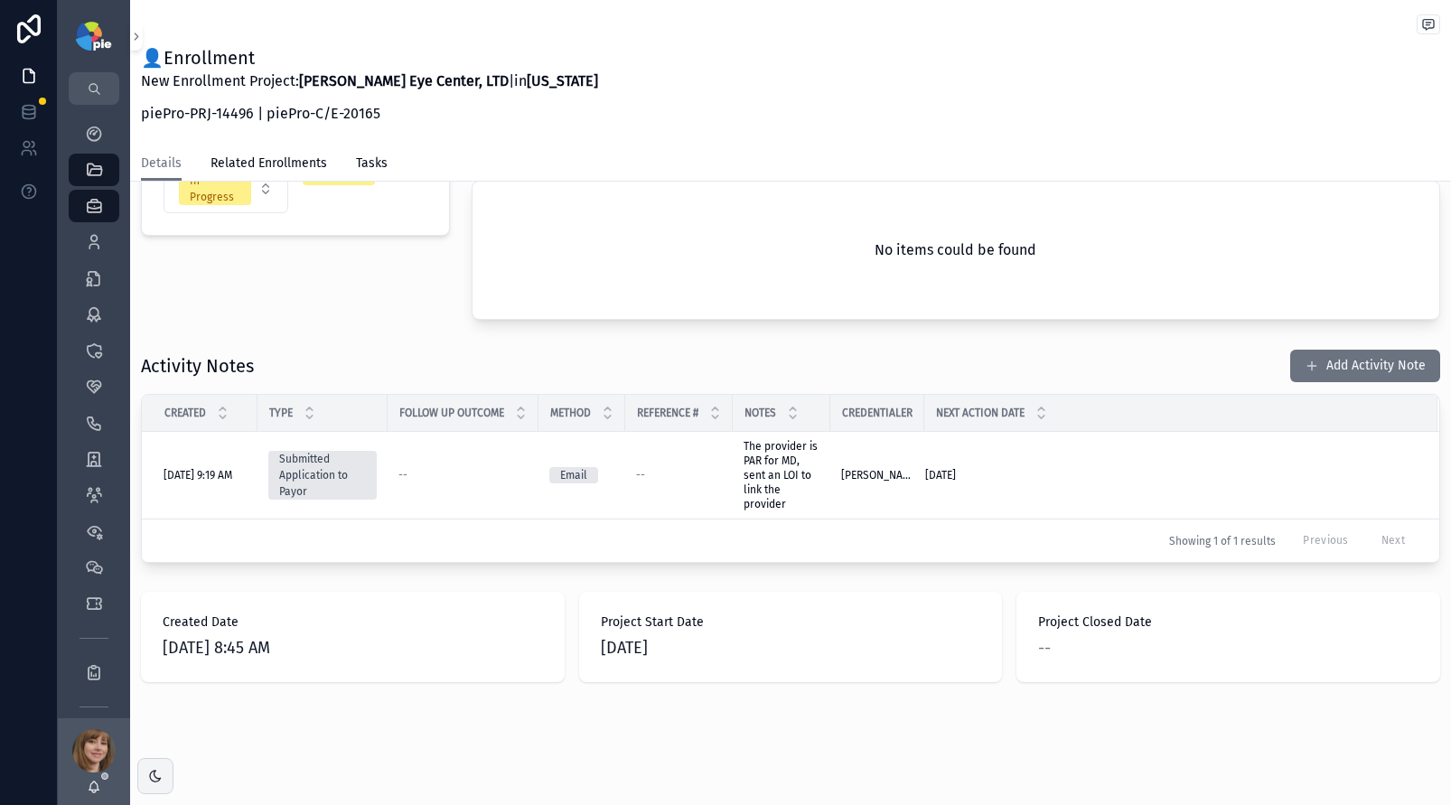
scroll to position [432, 0]
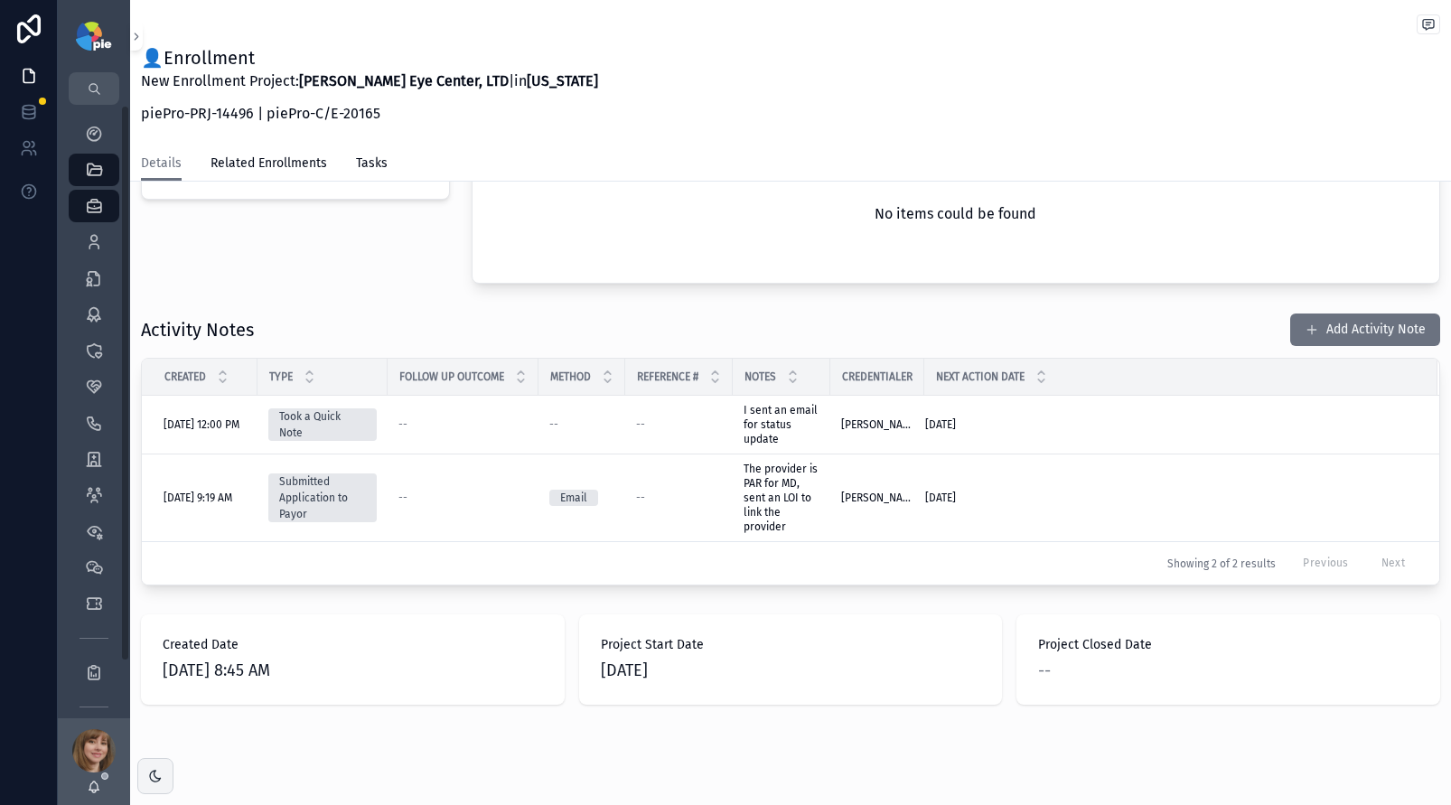
click at [262, 269] on div "Project Status In Progress Submission Status Submitted" at bounding box center [295, 180] width 331 height 222
click at [85, 127] on icon "scrollable content" at bounding box center [94, 134] width 18 height 18
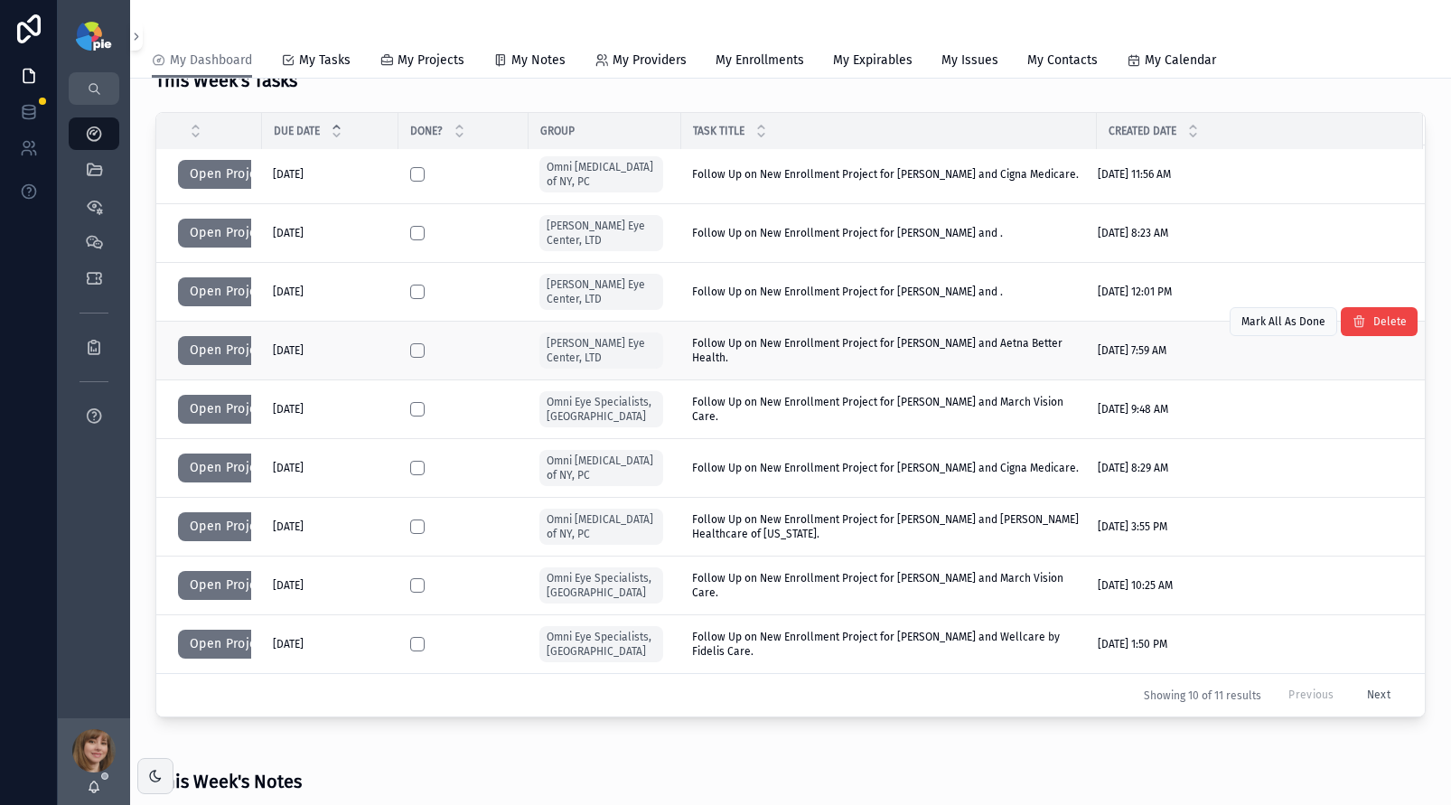
scroll to position [200, 0]
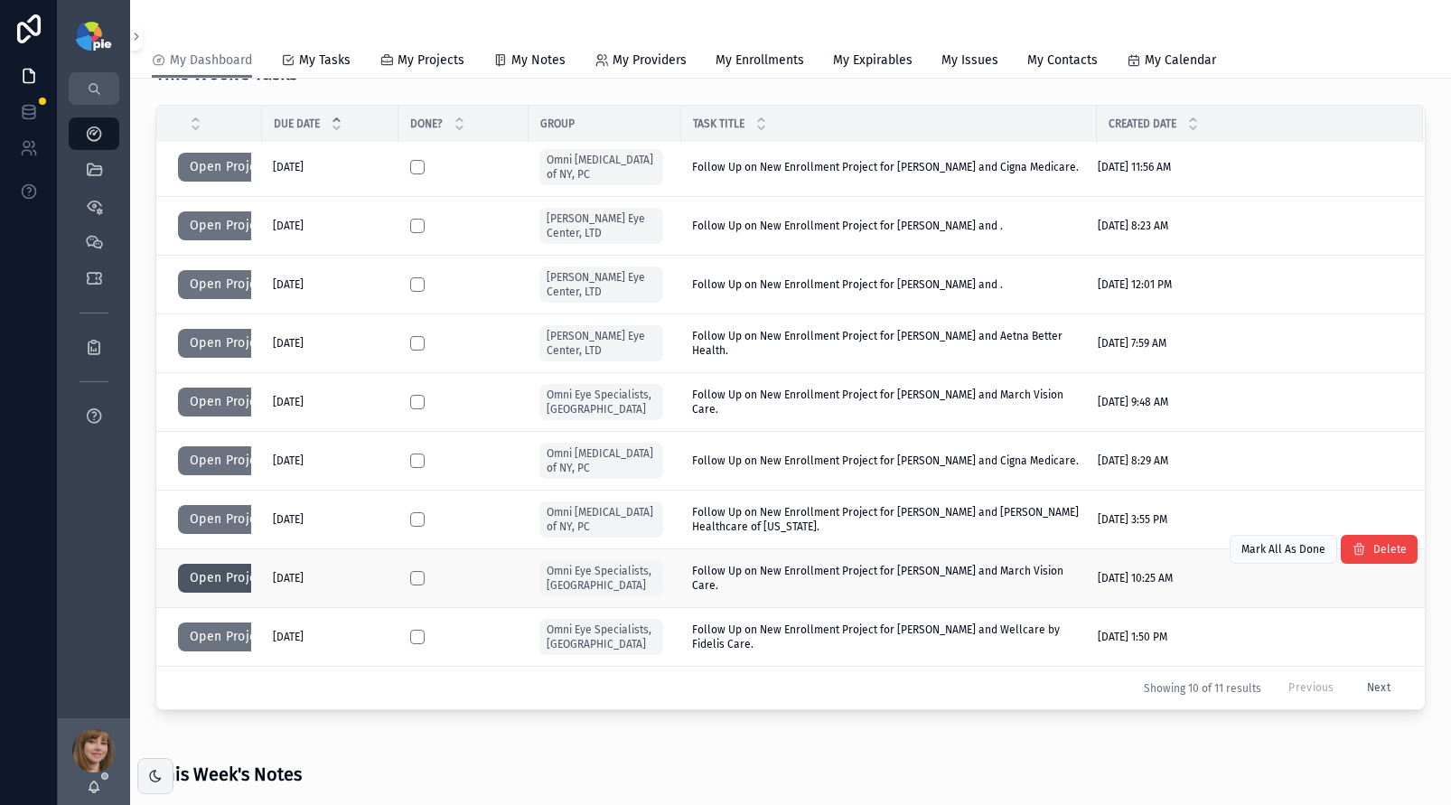
click at [207, 575] on button "Open Project" at bounding box center [229, 578] width 102 height 29
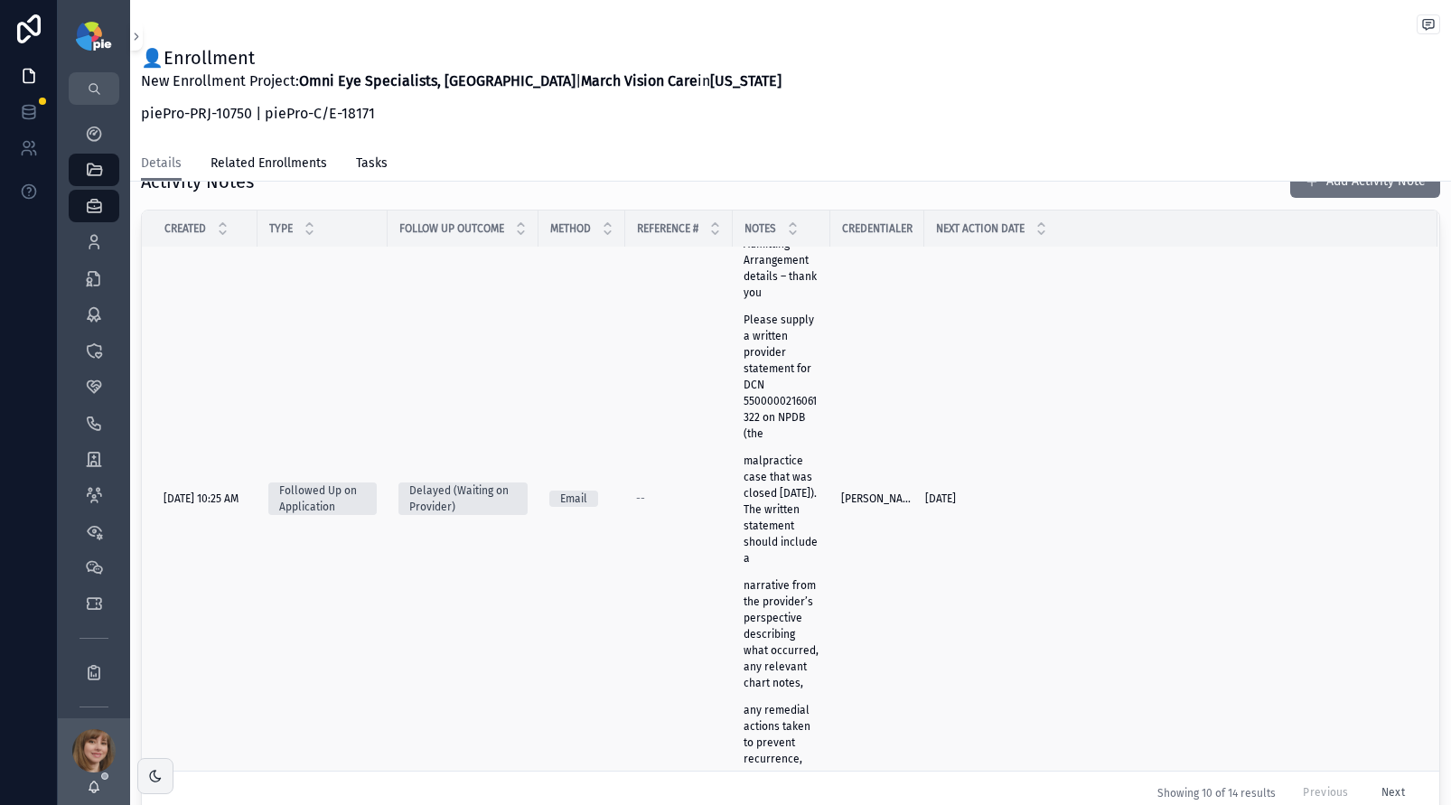
scroll to position [51, 0]
click at [775, 356] on p "Please supply a written provider statement for DCN 5500000216061322 on NPDB (the" at bounding box center [782, 378] width 76 height 130
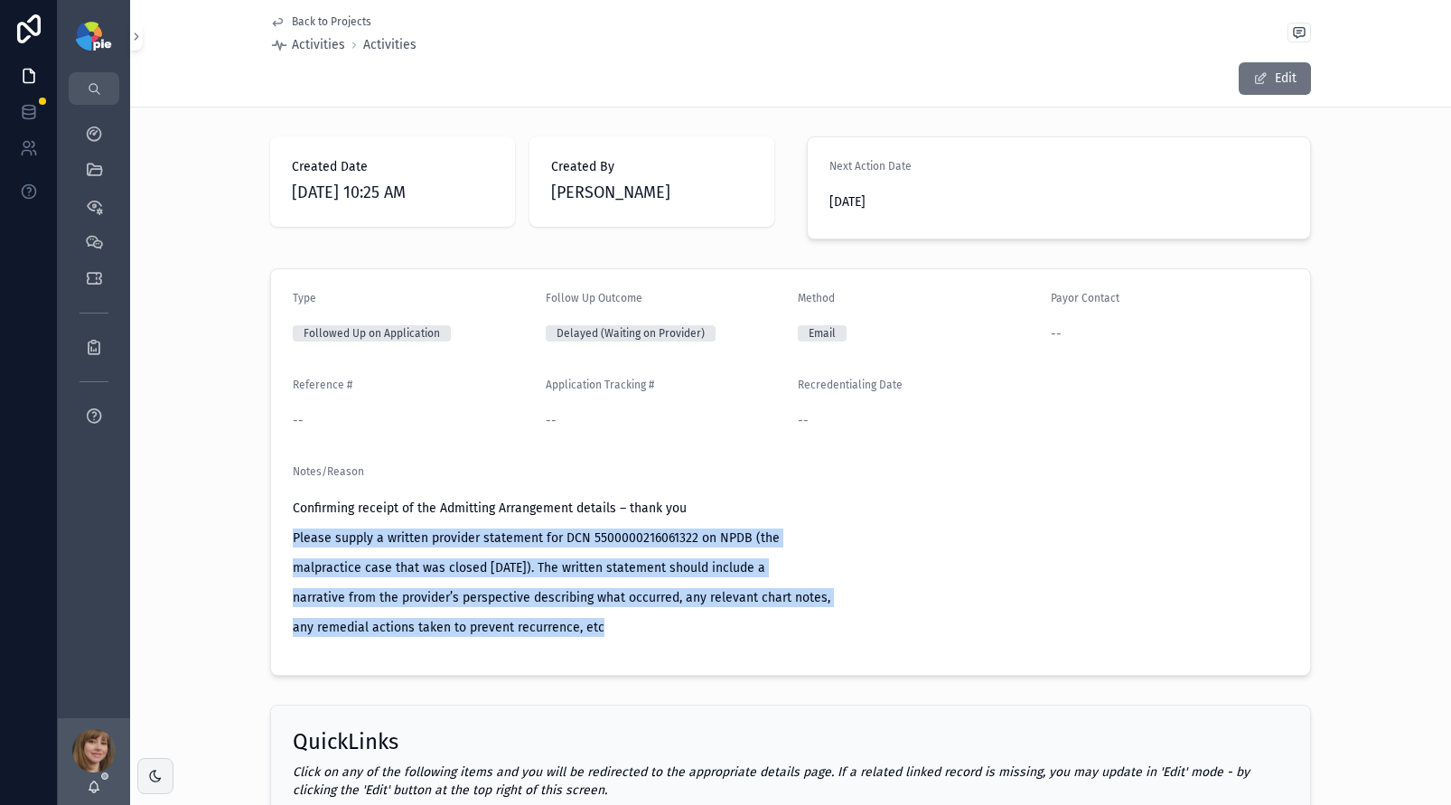
drag, startPoint x: 608, startPoint y: 629, endPoint x: 250, endPoint y: 527, distance: 372.2
click at [250, 527] on div "Type Followed Up on Application Follow Up Outcome Delayed (Waiting on Provider)…" at bounding box center [790, 472] width 1321 height 422
copy div "Please supply a written provider statement for DCN 5500000216061322 on NPDB (th…"
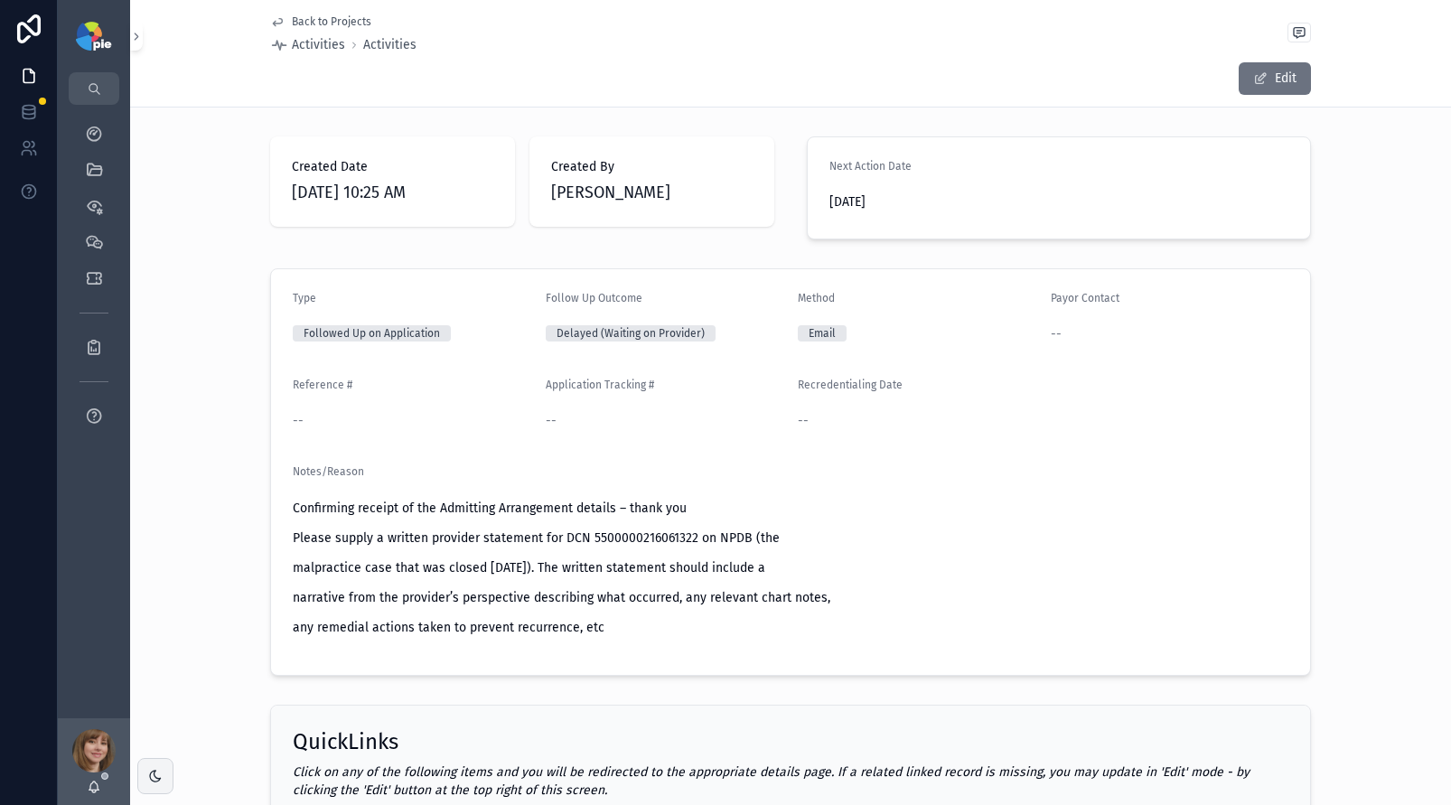
click at [179, 379] on div "Type Followed Up on Application Follow Up Outcome Delayed (Waiting on Provider)…" at bounding box center [790, 472] width 1321 height 422
click at [293, 20] on span "Back to Projects" at bounding box center [332, 21] width 80 height 14
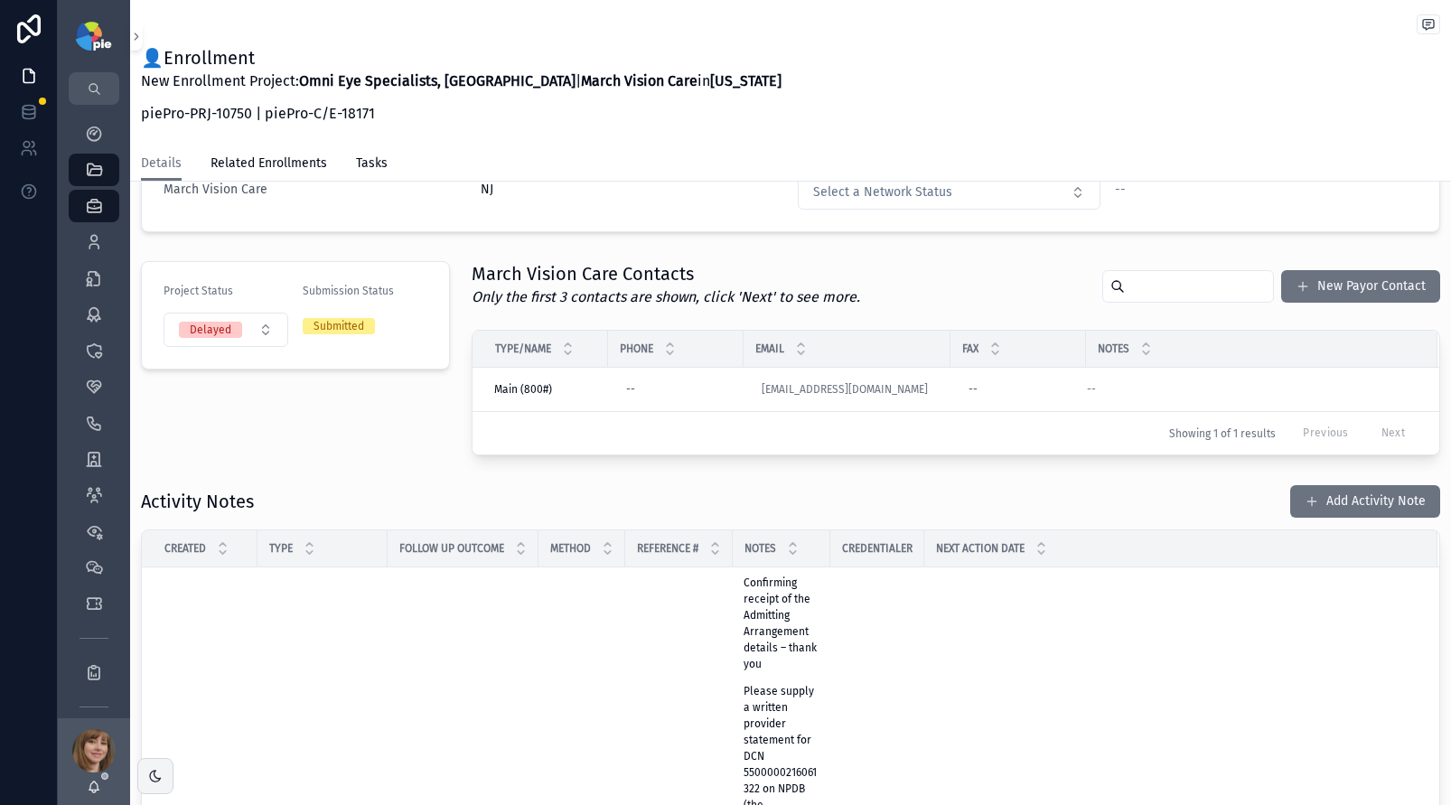
scroll to position [249, 0]
click at [1319, 493] on button "Add Activity Note" at bounding box center [1366, 500] width 150 height 33
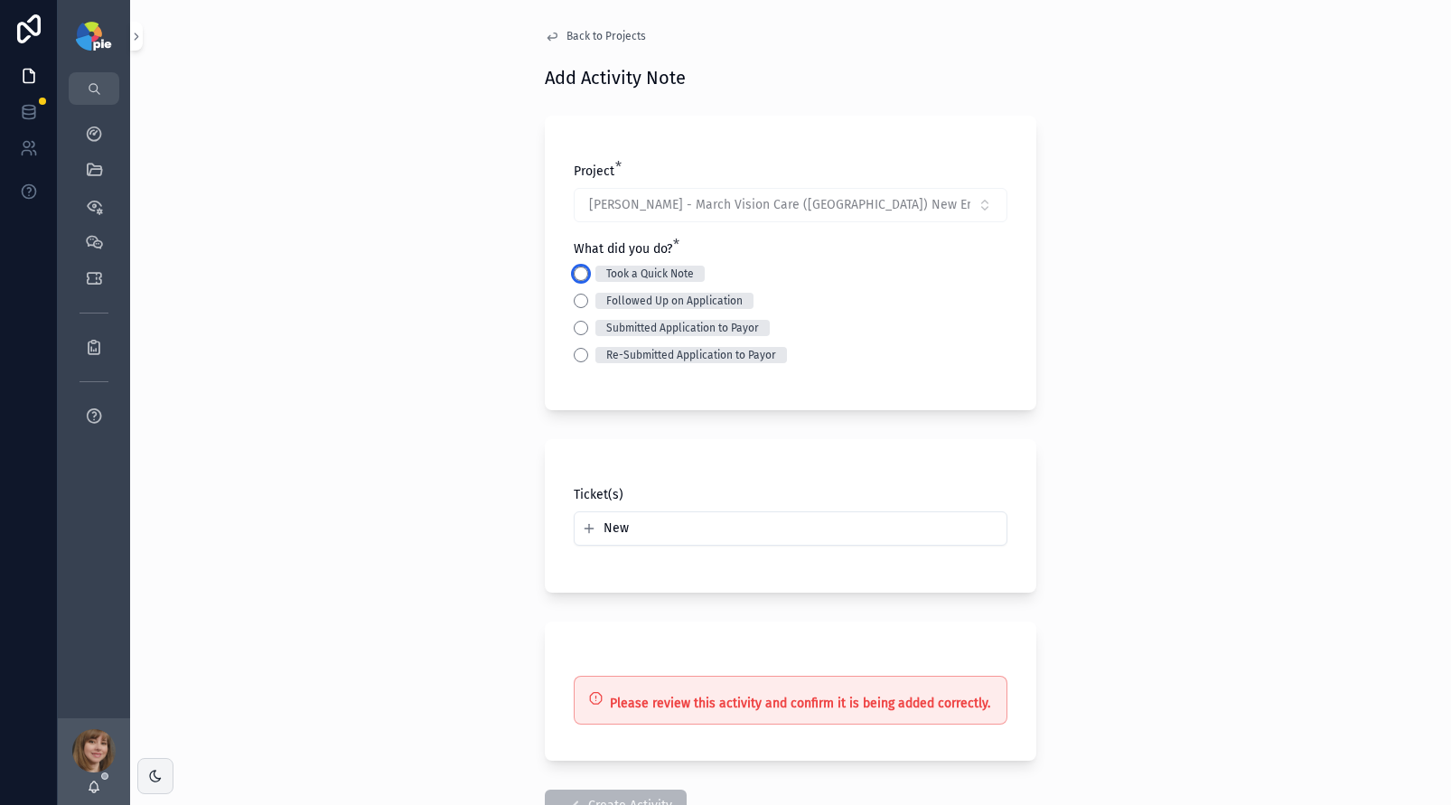
click at [574, 267] on button "Took a Quick Note" at bounding box center [581, 274] width 14 height 14
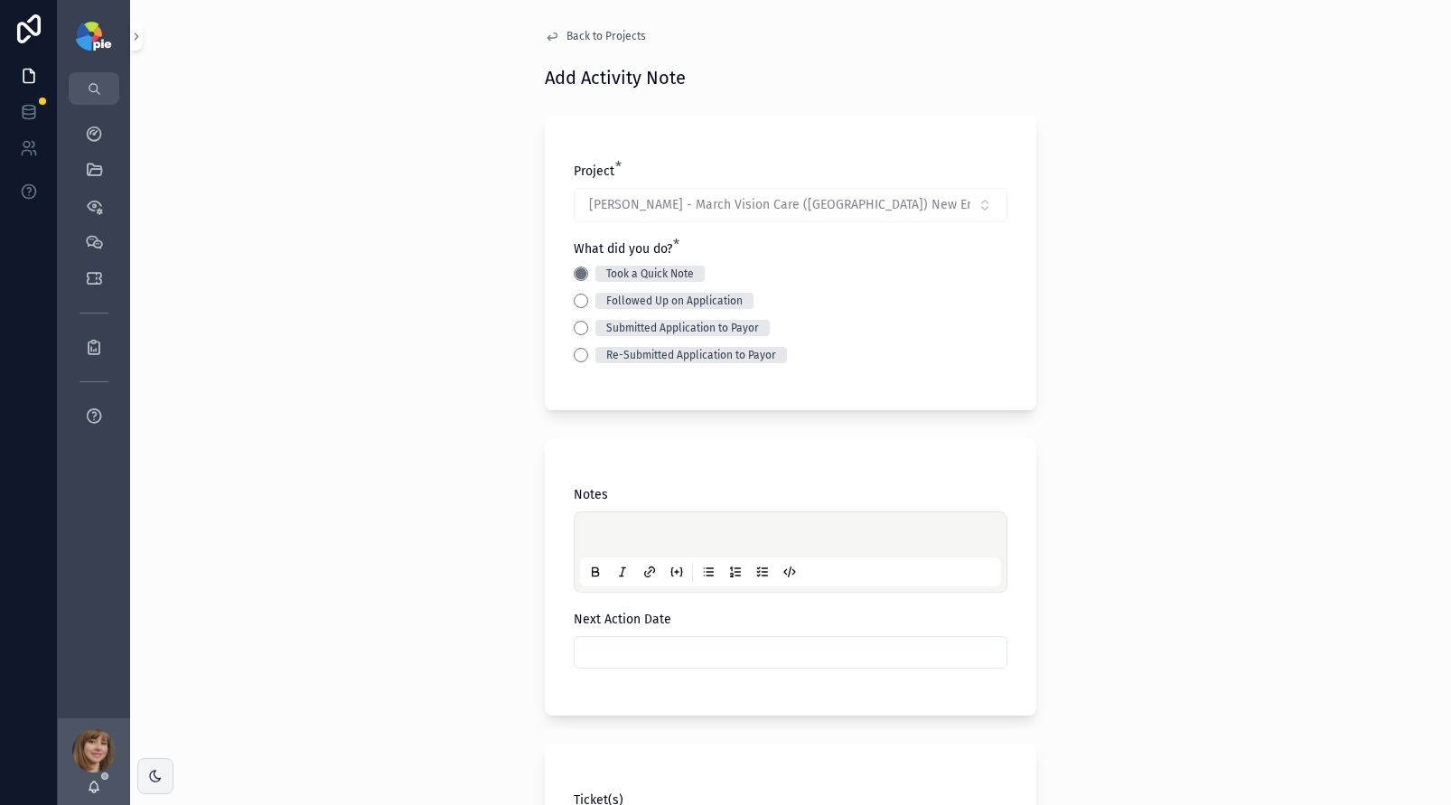
click at [603, 526] on div "scrollable content" at bounding box center [790, 552] width 421 height 69
click at [603, 531] on p "scrollable content" at bounding box center [794, 538] width 421 height 18
click at [688, 656] on input "scrollable content" at bounding box center [791, 652] width 432 height 25
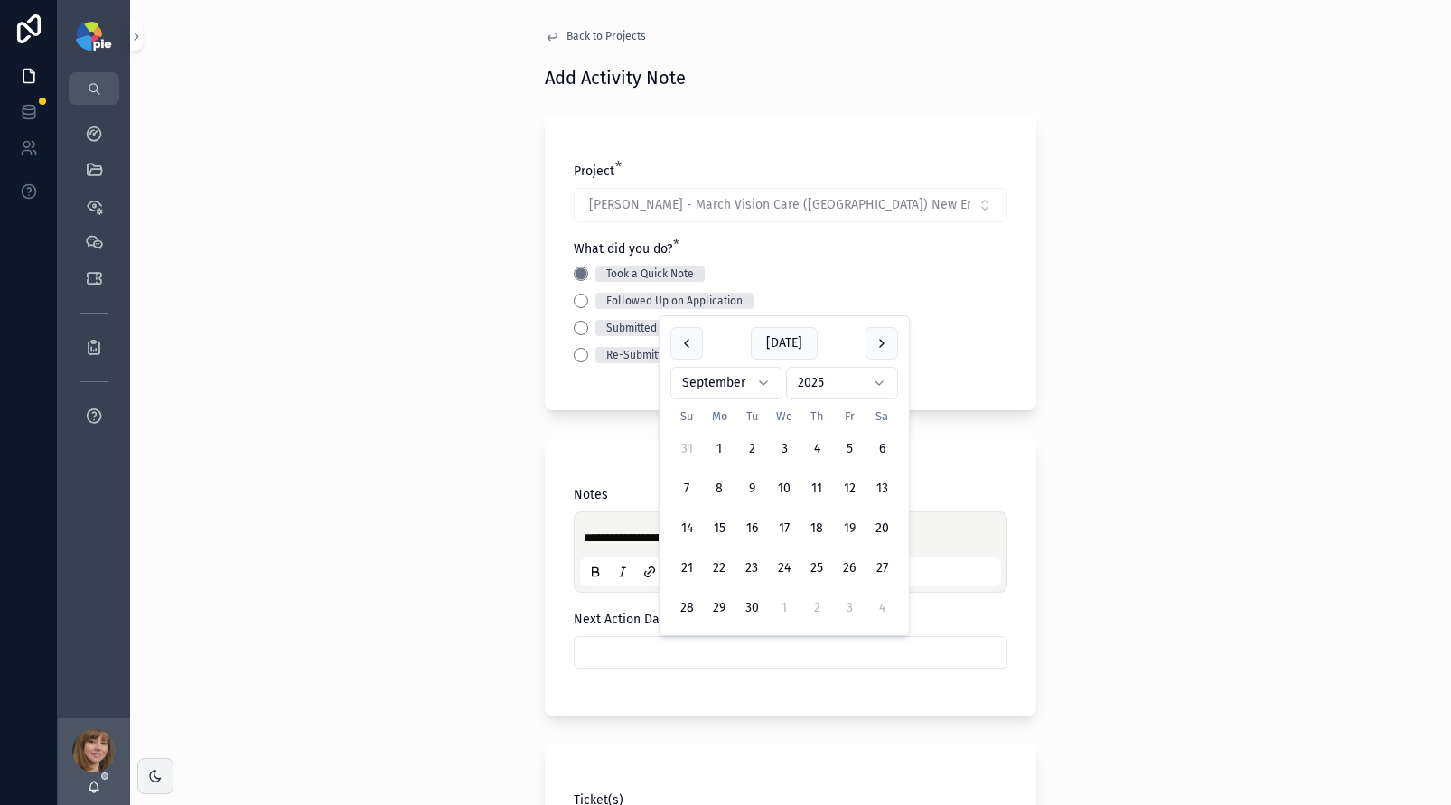
click at [853, 525] on button "19" at bounding box center [849, 528] width 33 height 33
type input "*********"
click at [512, 526] on div "**********" at bounding box center [790, 402] width 1321 height 805
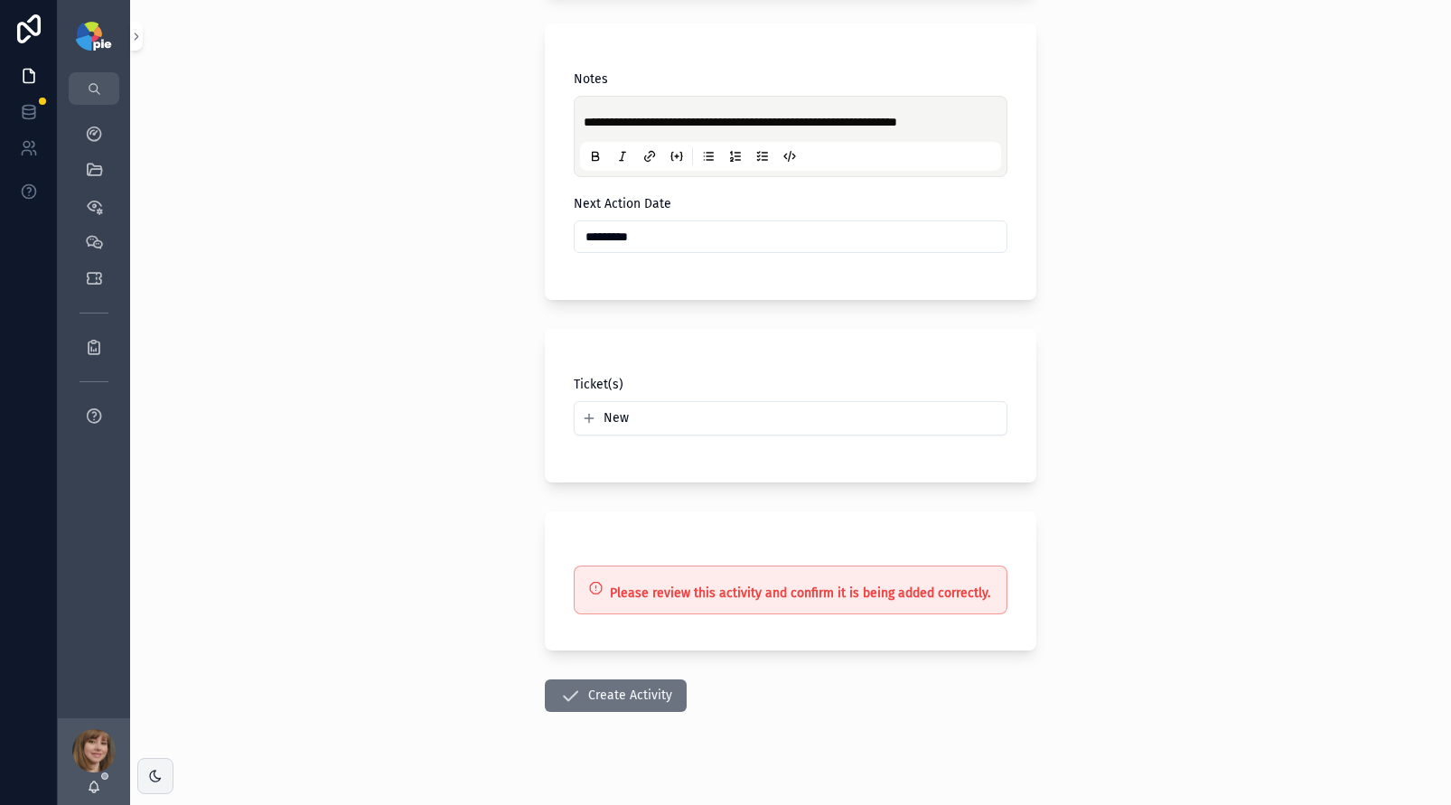
scroll to position [438, 0]
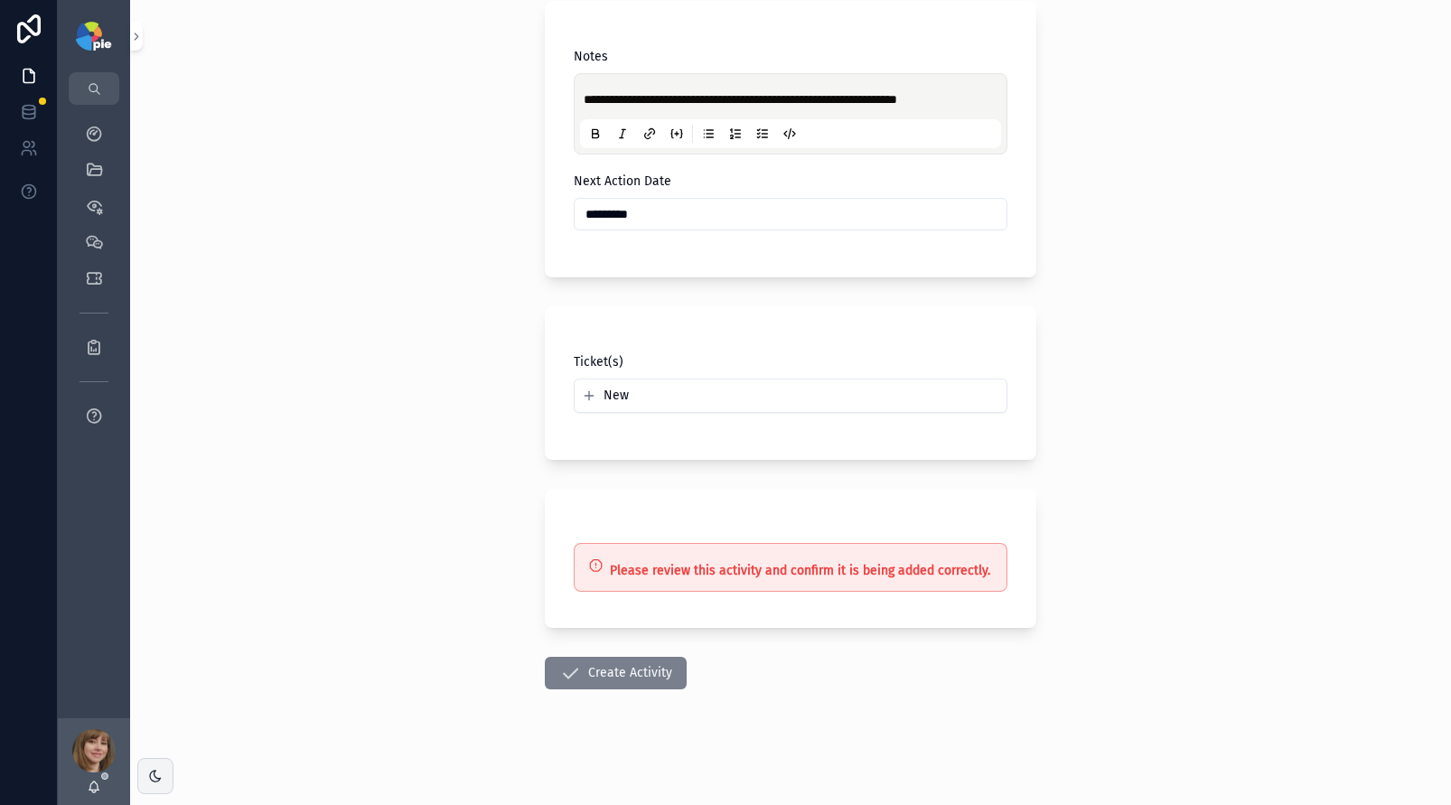
click at [609, 670] on button "Create Activity" at bounding box center [616, 673] width 142 height 33
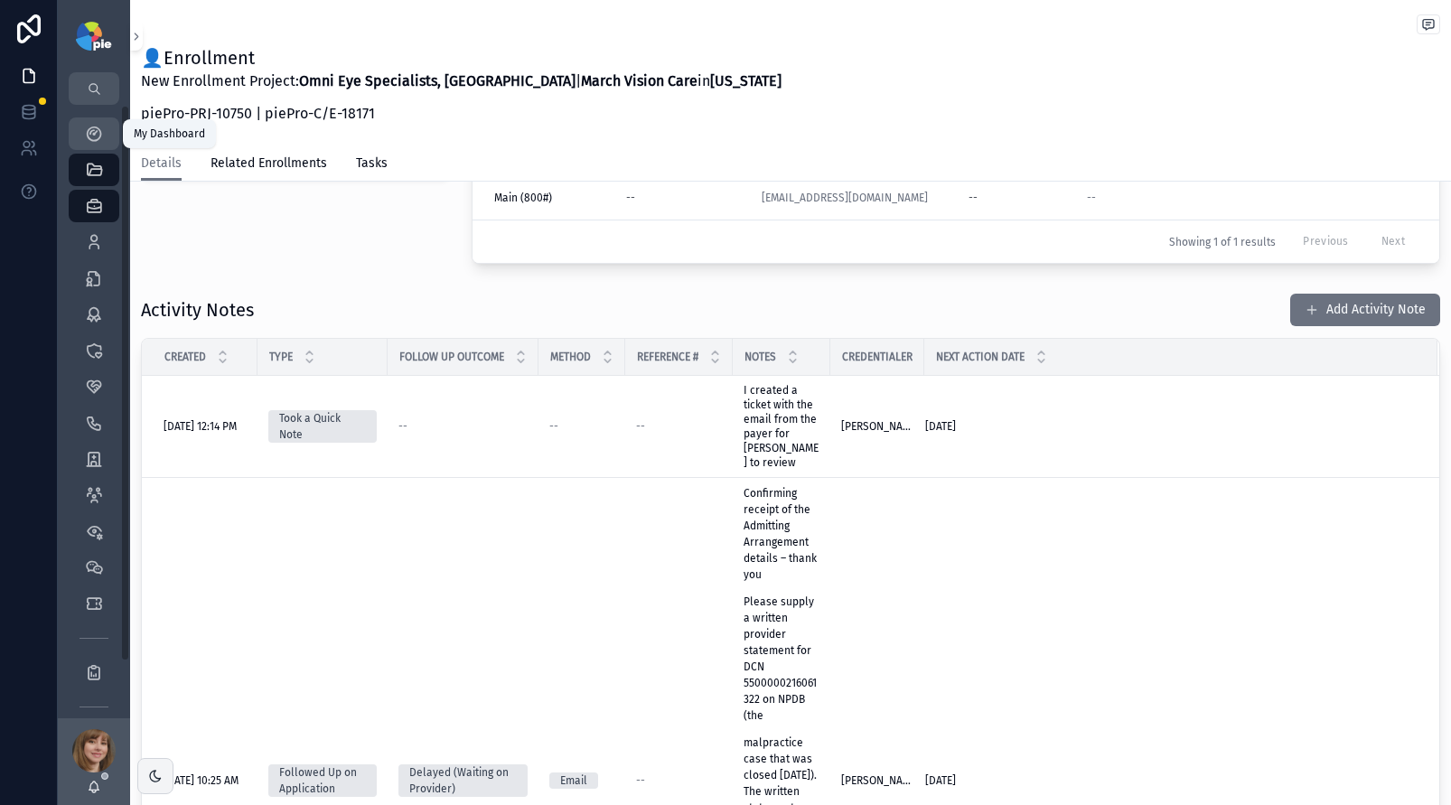
click at [105, 131] on div "My Dashboard" at bounding box center [94, 133] width 29 height 29
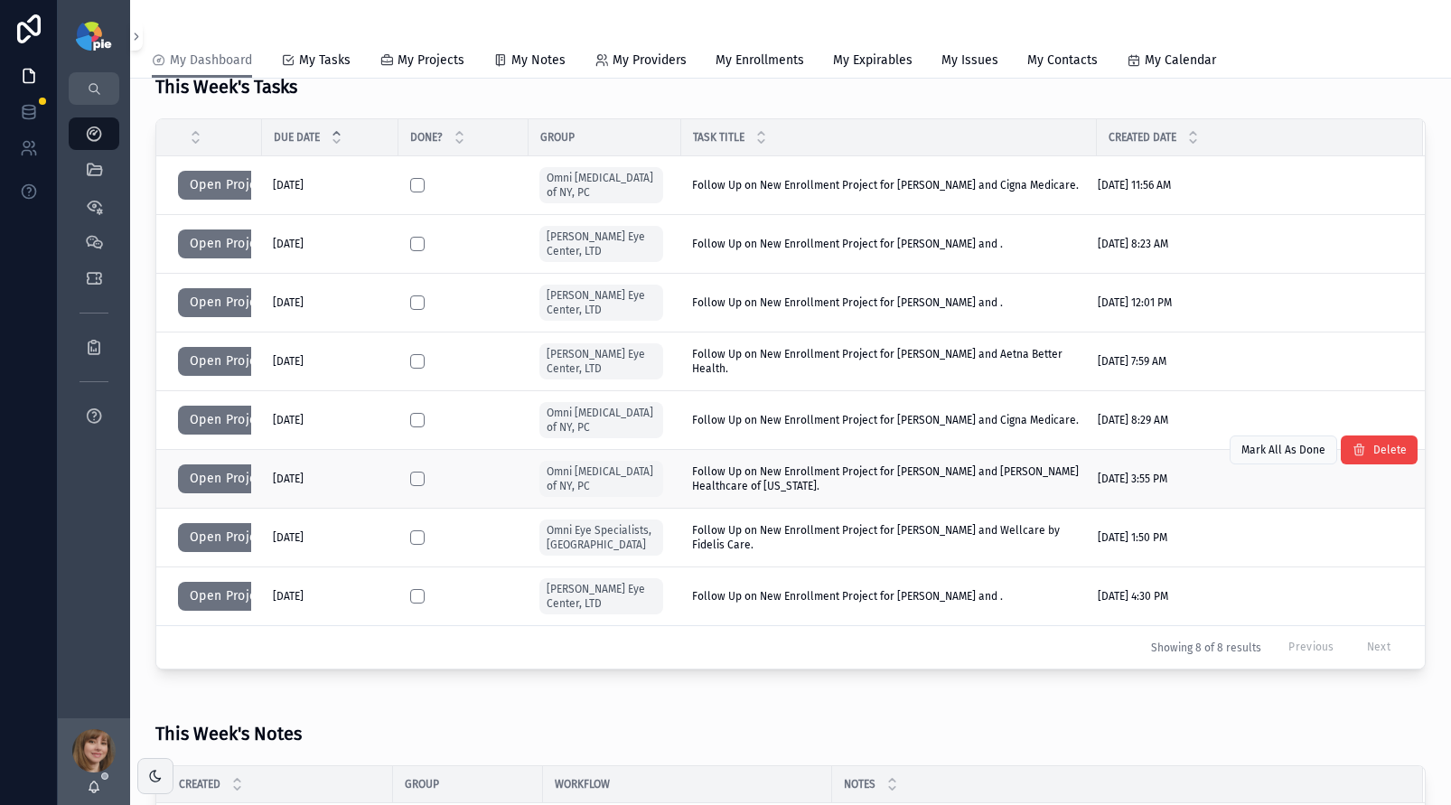
scroll to position [188, 0]
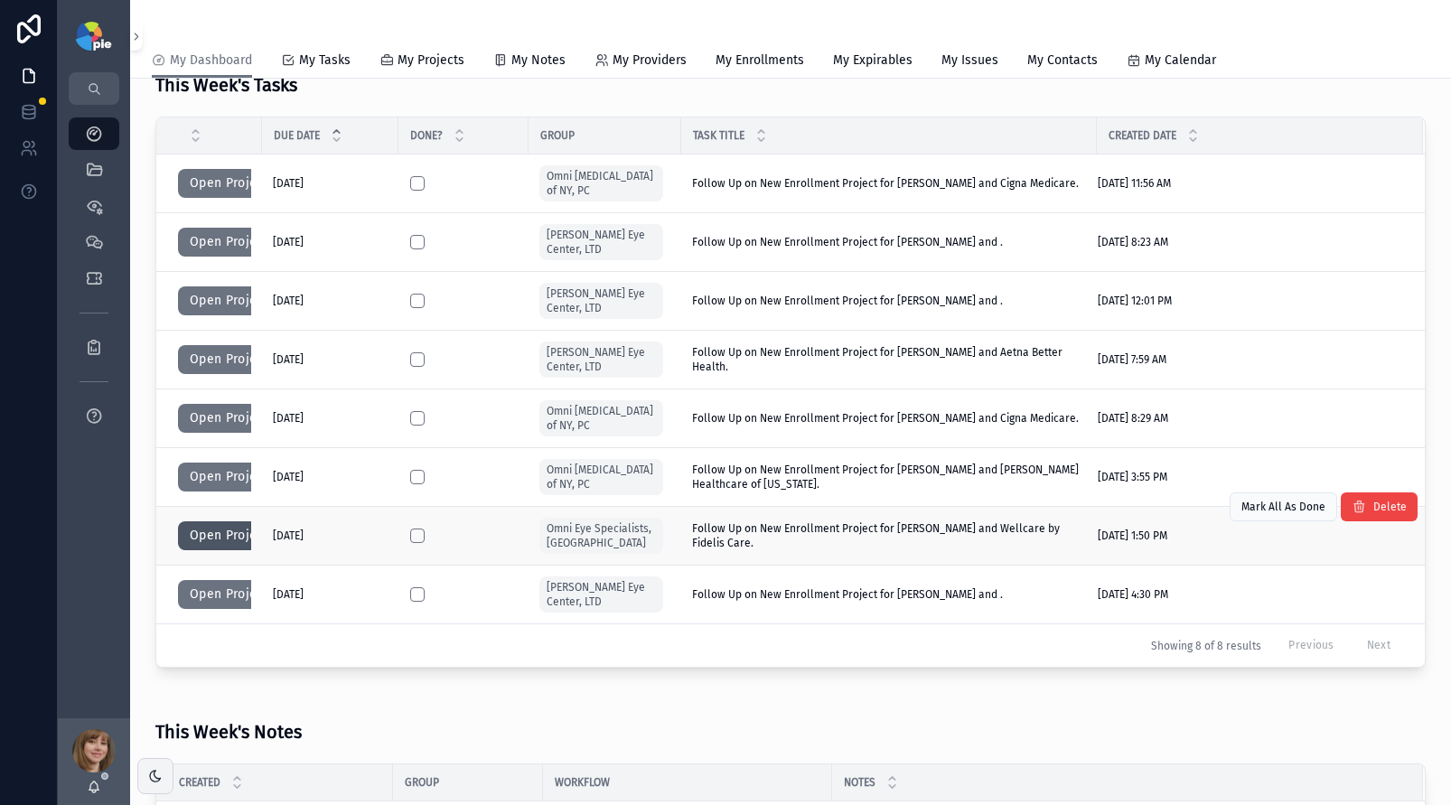
click at [224, 531] on button "Open Project" at bounding box center [229, 535] width 102 height 29
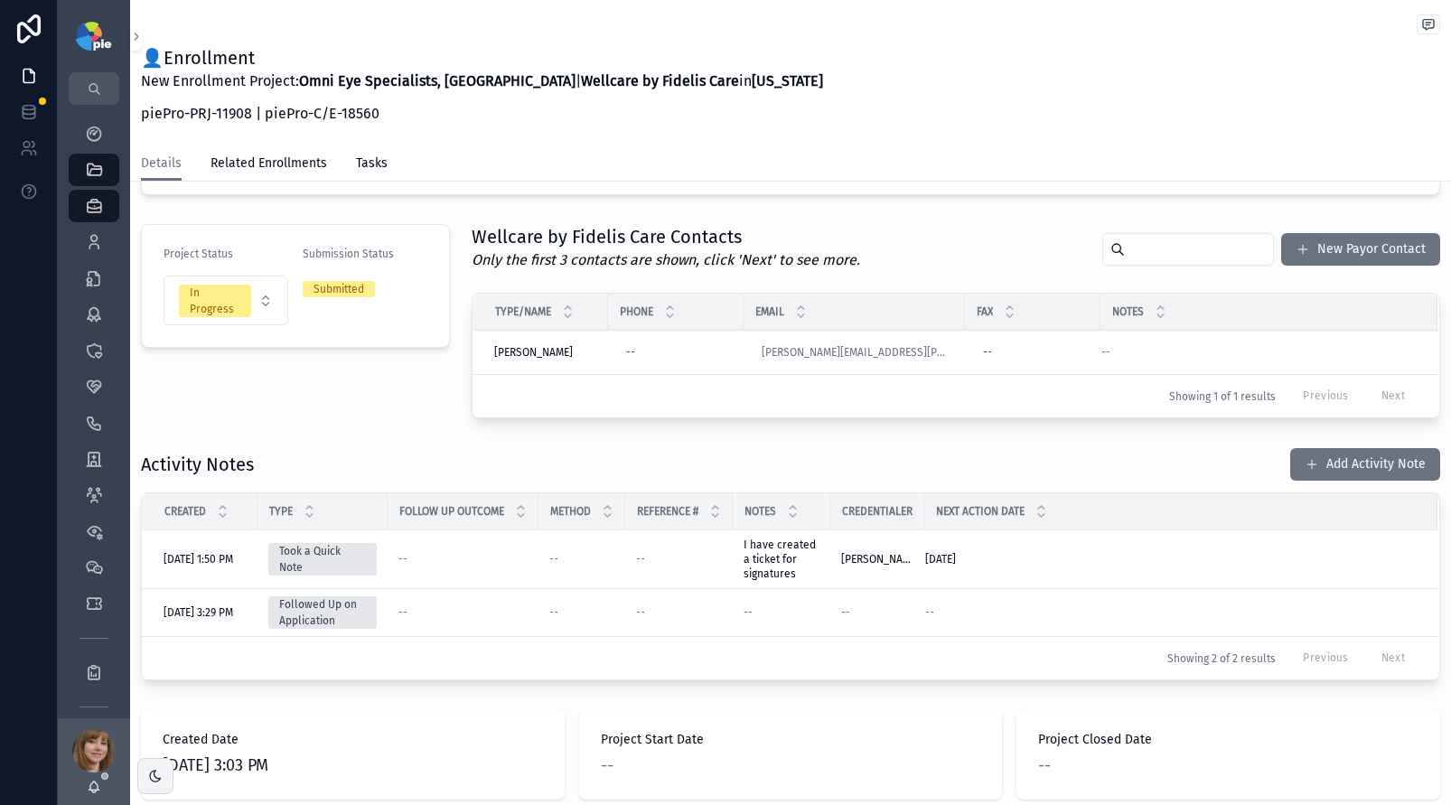
scroll to position [286, 0]
click at [334, 403] on div "Project Status In Progress Submission Status Submitted" at bounding box center [295, 319] width 331 height 209
click at [1352, 464] on button "Add Activity Note" at bounding box center [1366, 462] width 150 height 33
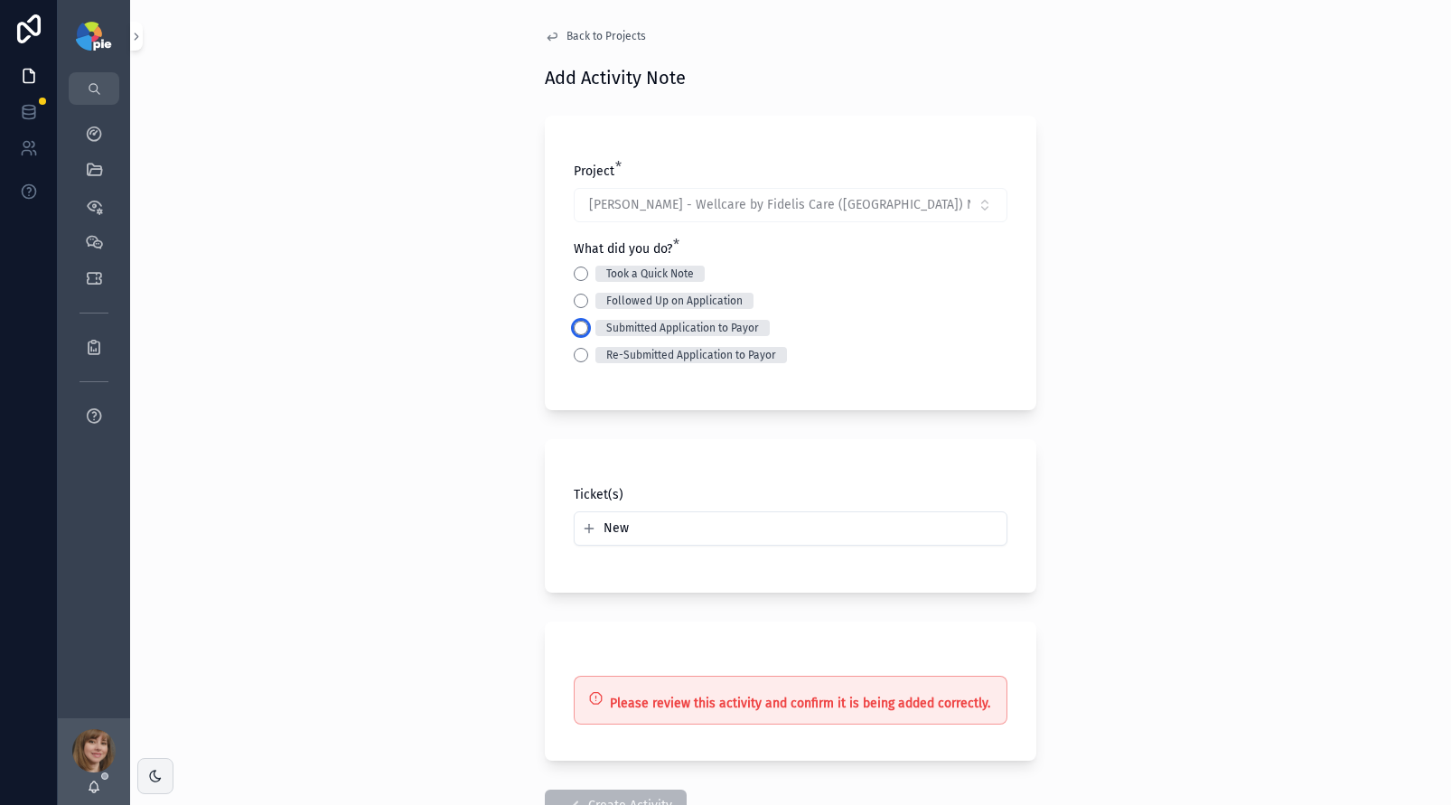
click at [577, 327] on button "Submitted Application to Payor" at bounding box center [581, 328] width 14 height 14
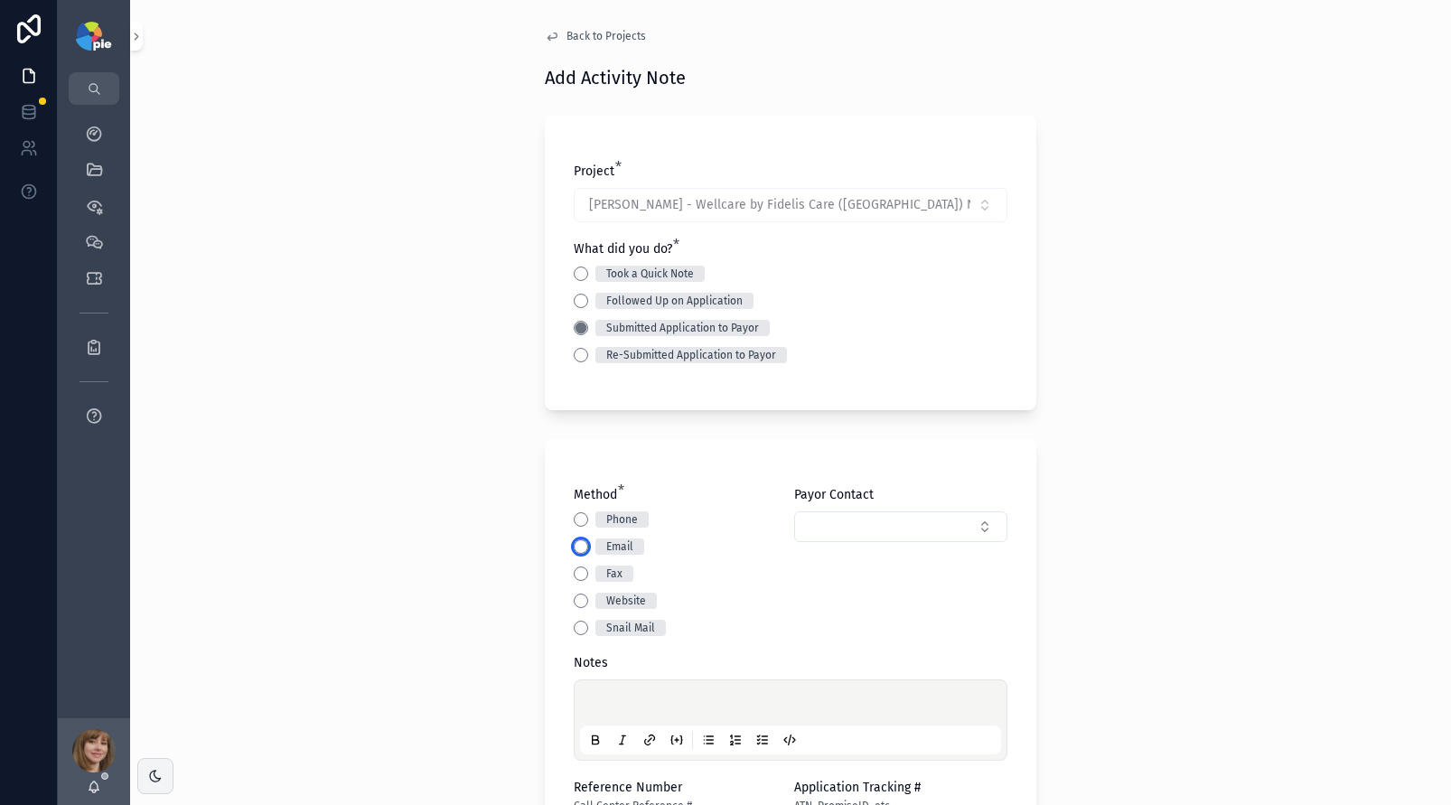
click at [577, 545] on button "Email" at bounding box center [581, 547] width 14 height 14
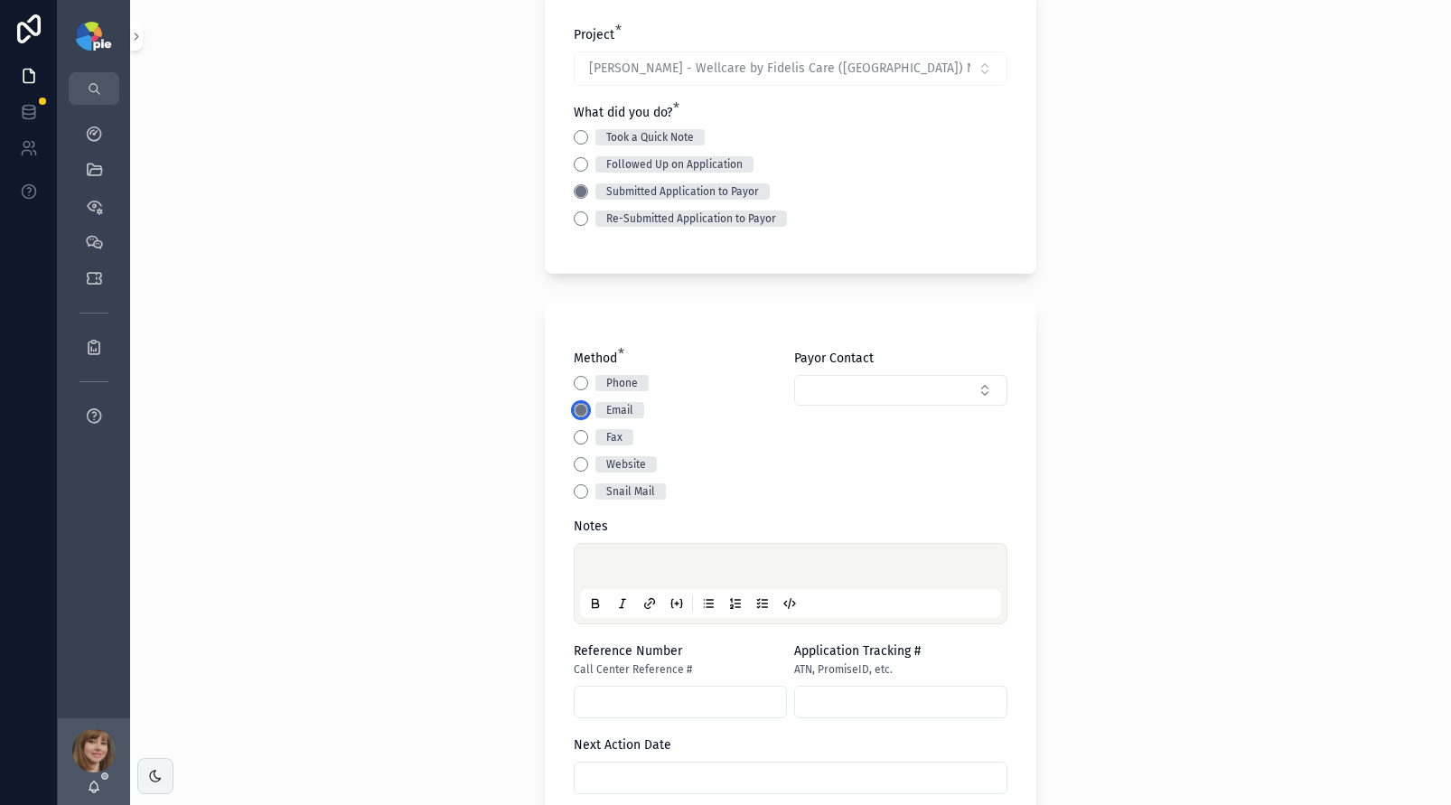
scroll to position [141, 0]
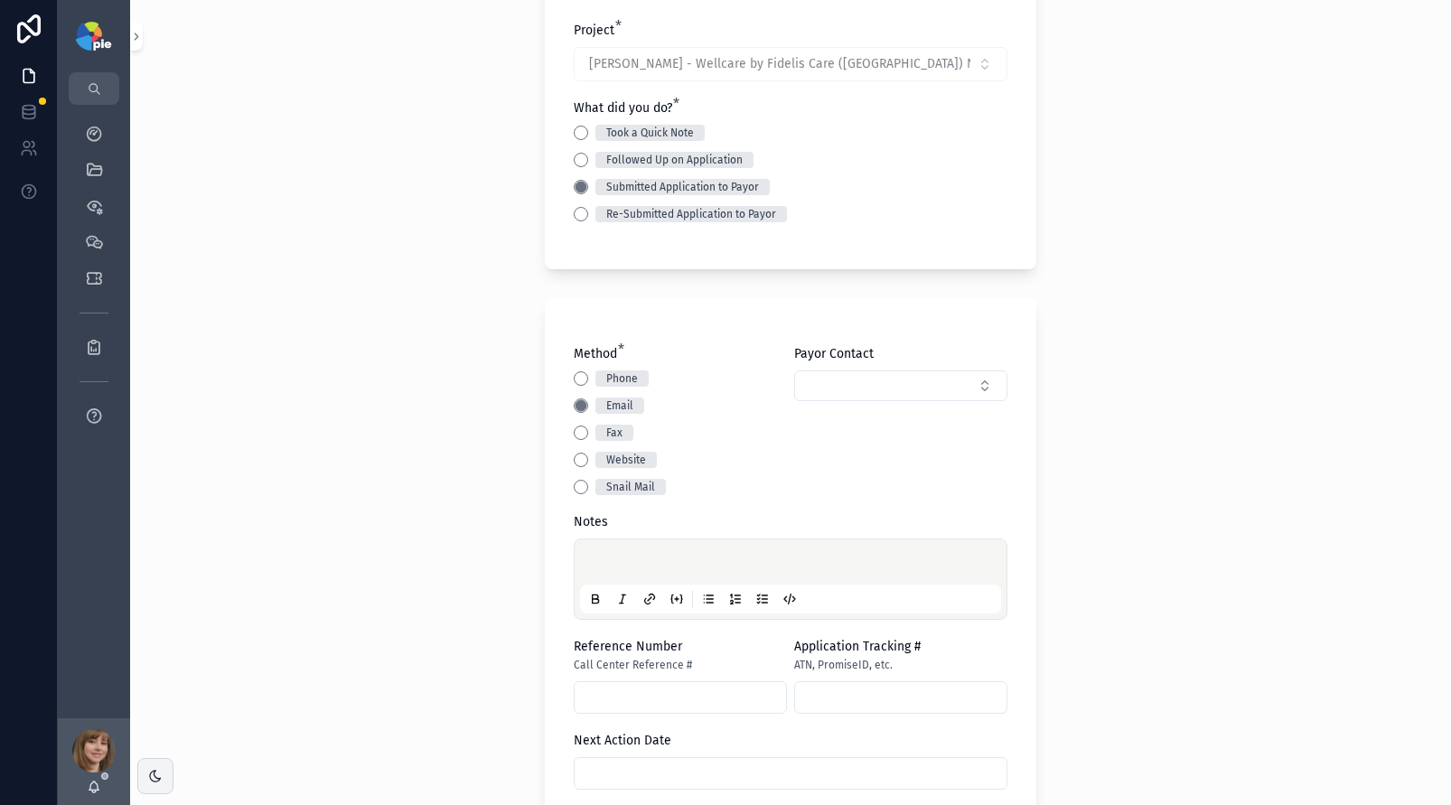
click at [605, 563] on p "scrollable content" at bounding box center [794, 565] width 421 height 18
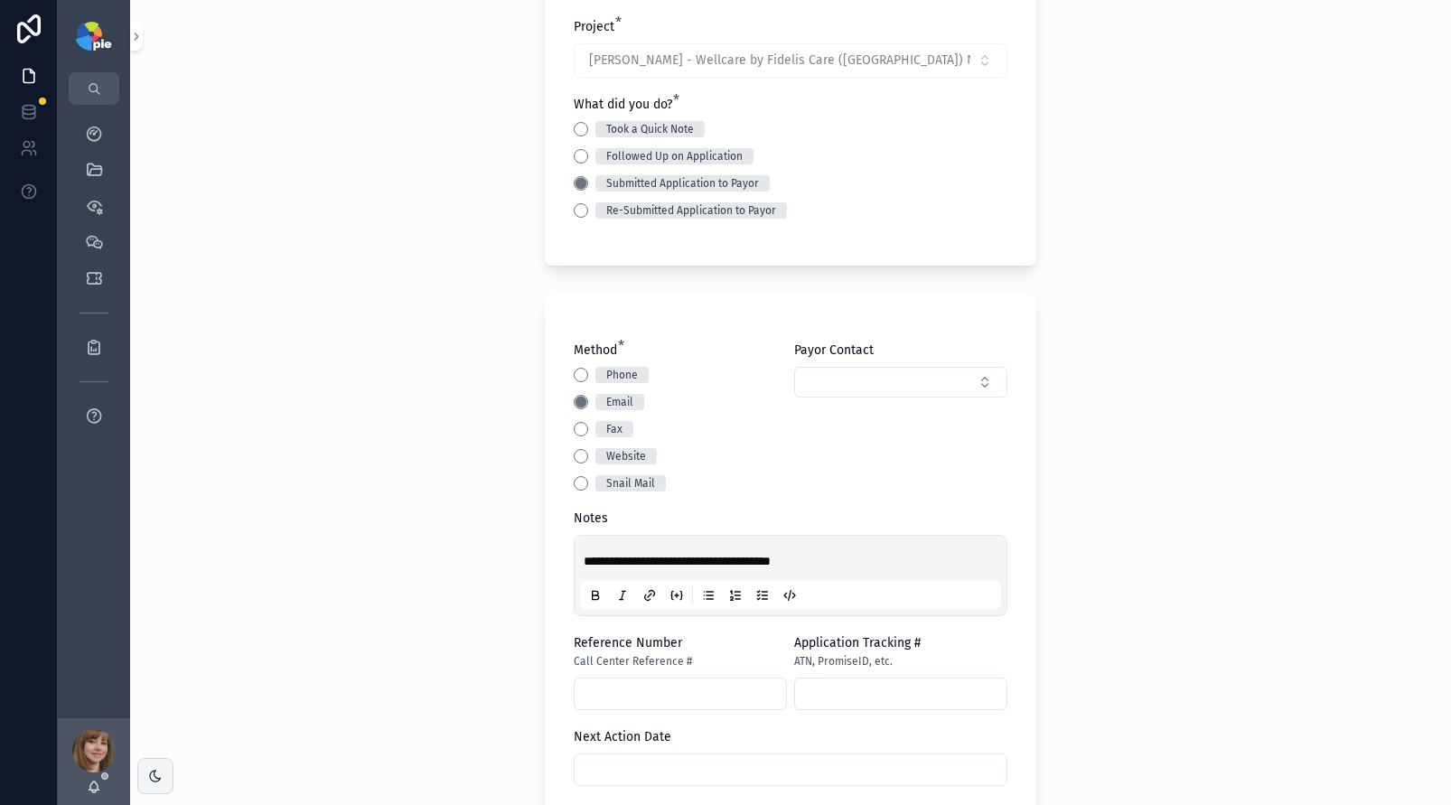
click at [365, 530] on div "**********" at bounding box center [790, 257] width 1321 height 805
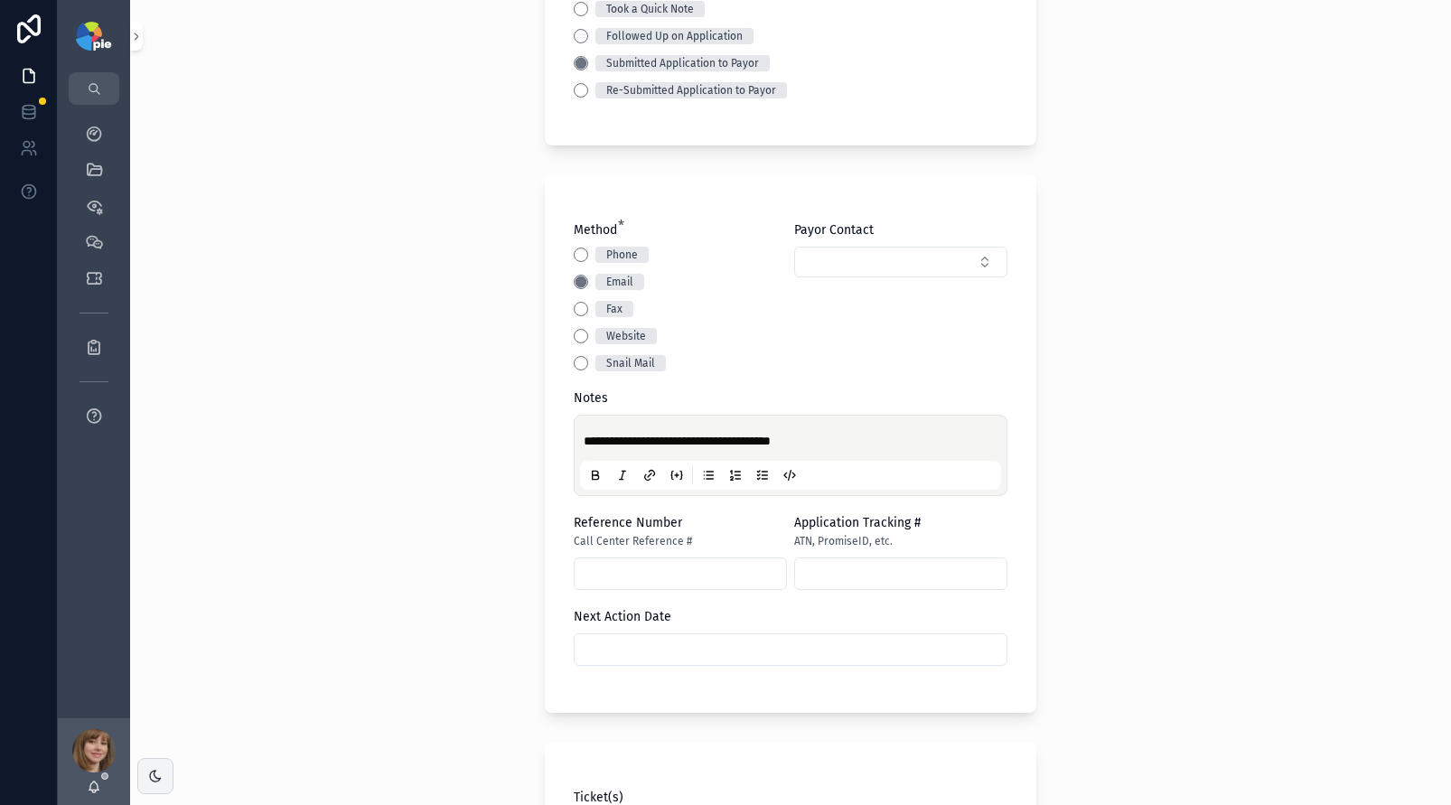
scroll to position [289, 0]
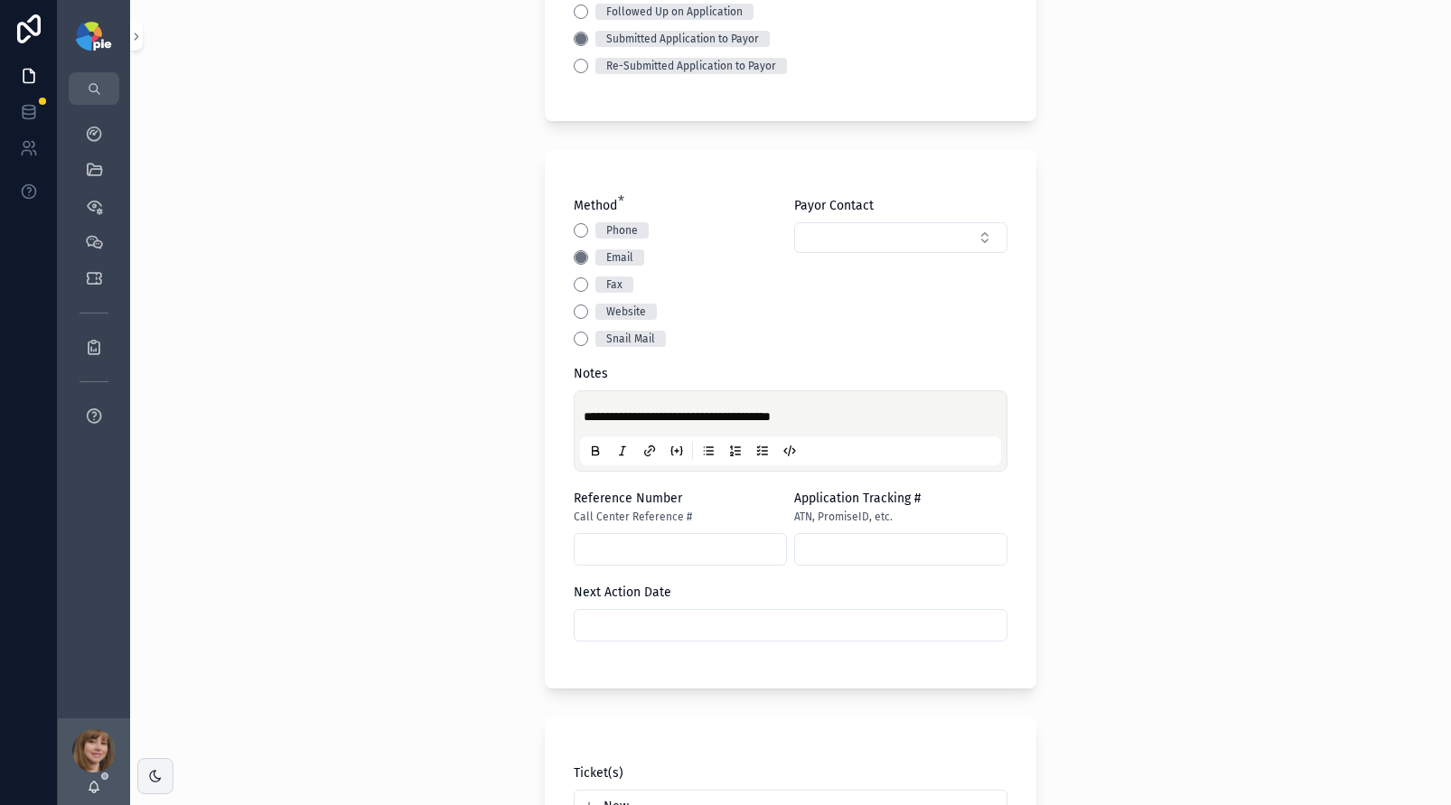
click at [725, 618] on input "scrollable content" at bounding box center [791, 625] width 432 height 25
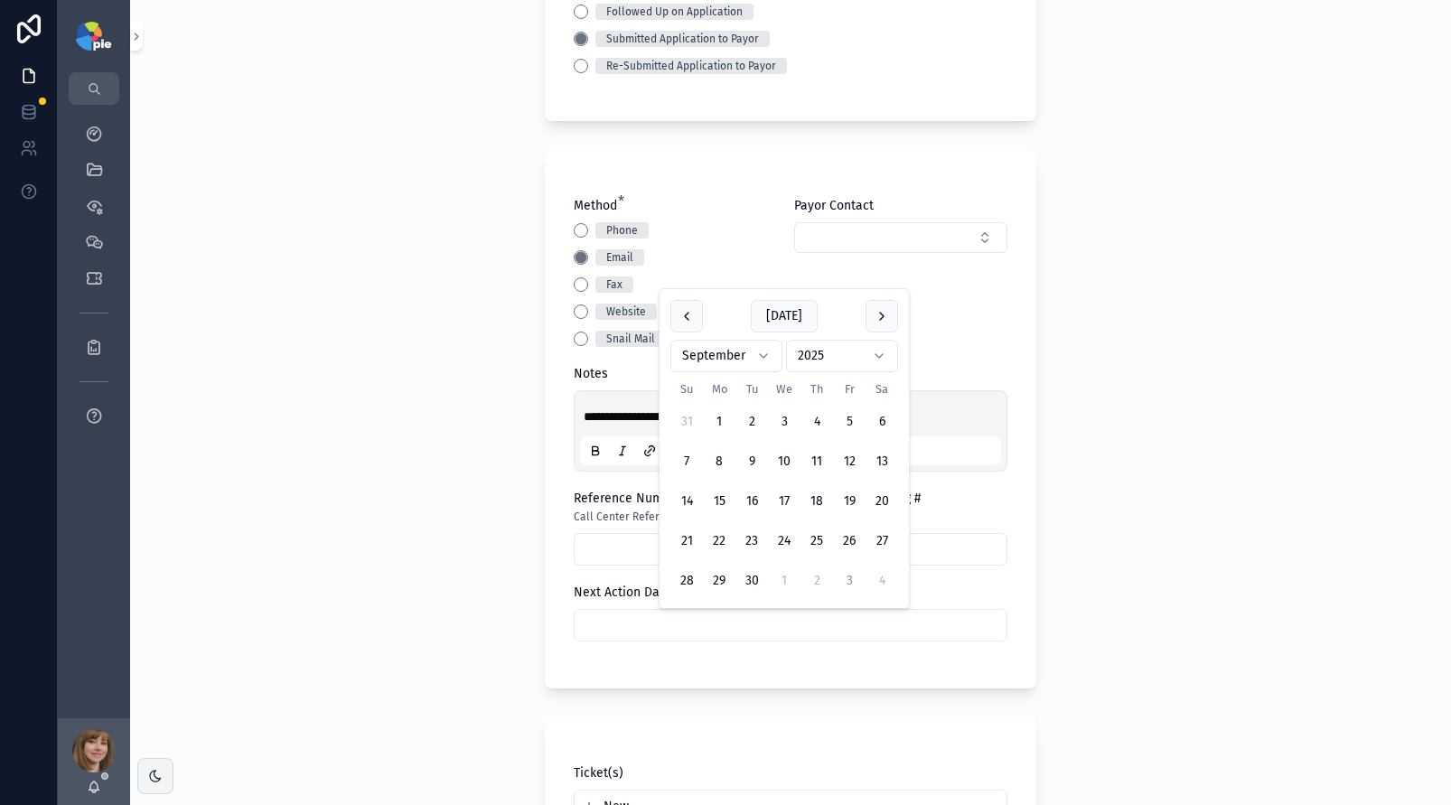
click at [846, 576] on button "3" at bounding box center [849, 581] width 33 height 33
type input "*********"
click at [132, 589] on div "**********" at bounding box center [790, 402] width 1321 height 805
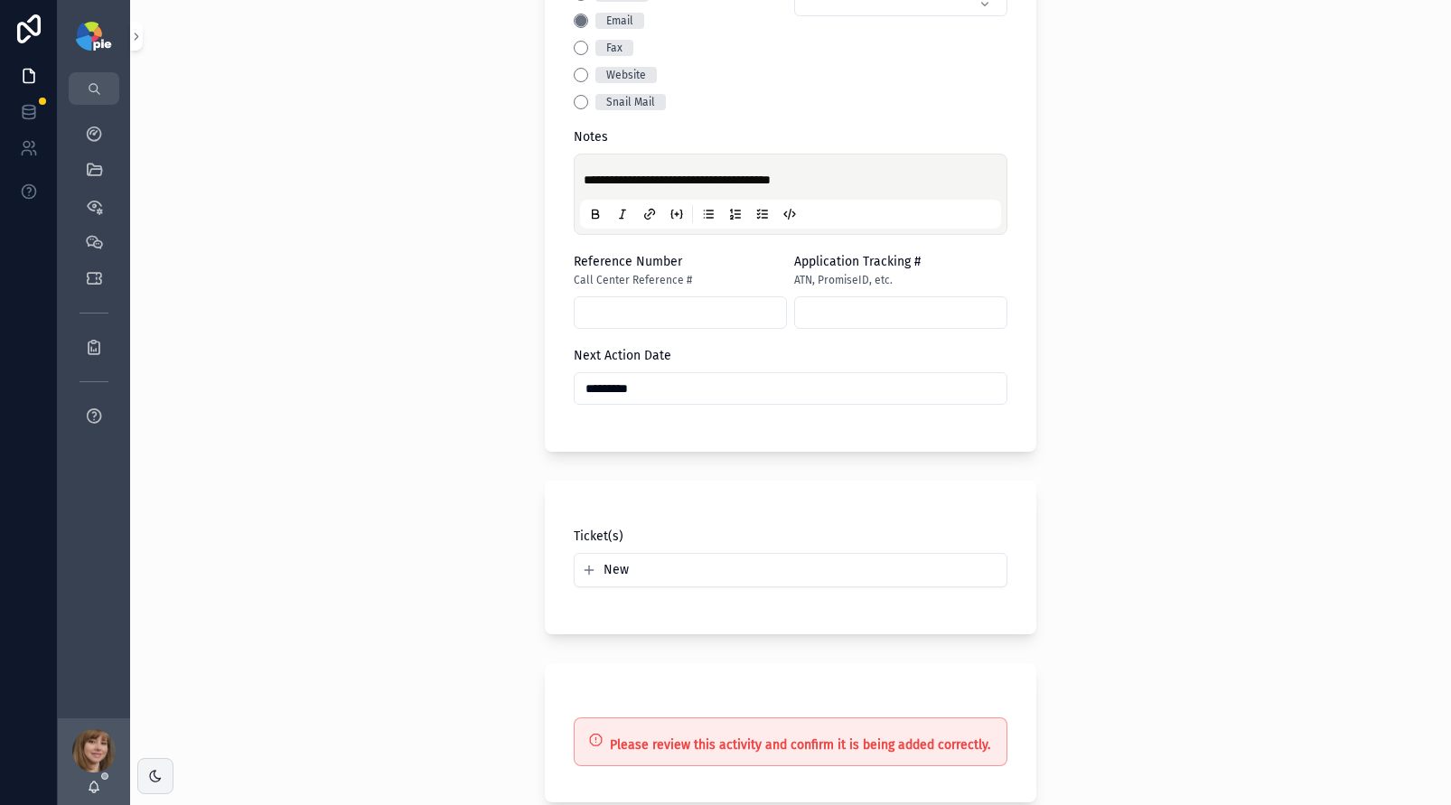
scroll to position [627, 0]
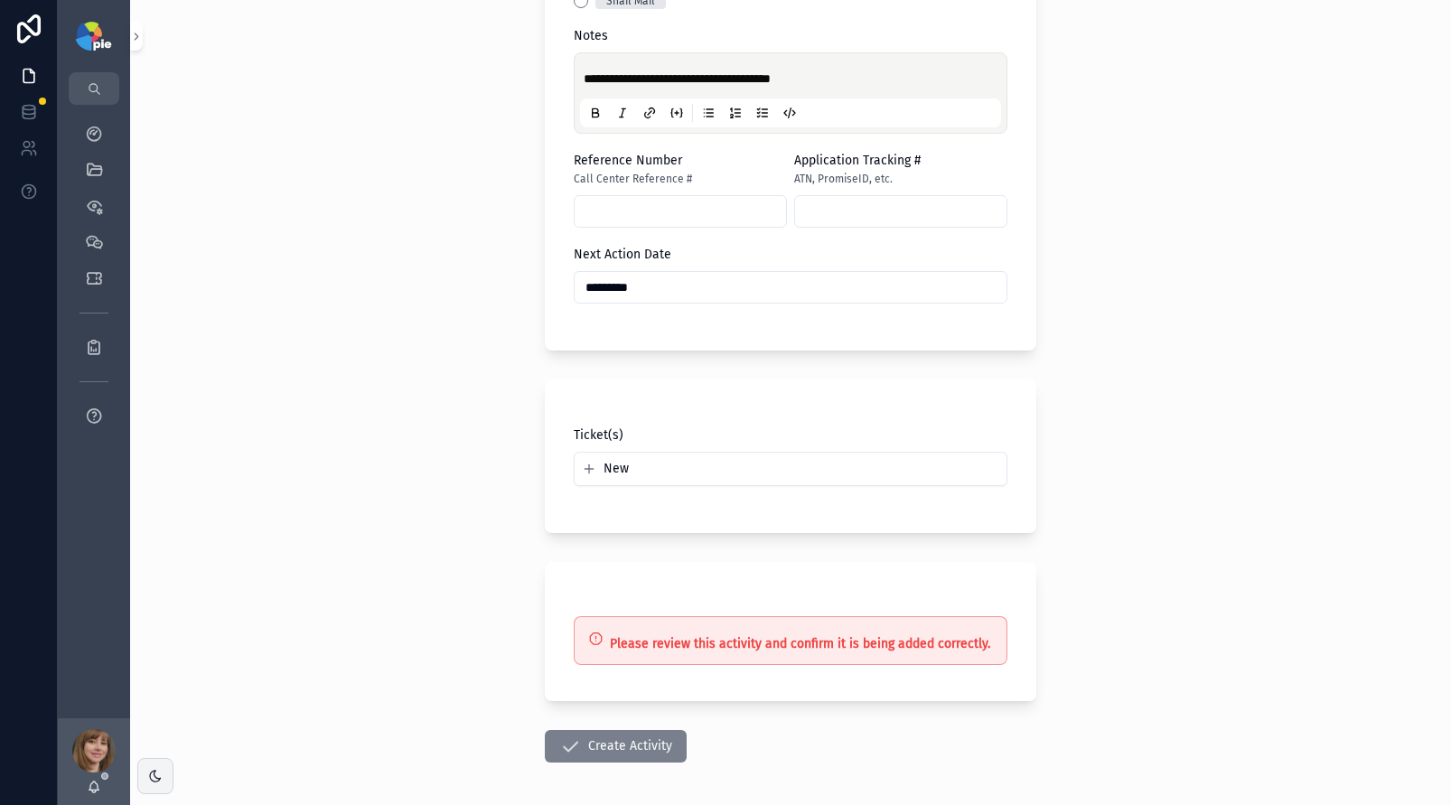
click at [578, 744] on button "Create Activity" at bounding box center [616, 746] width 142 height 33
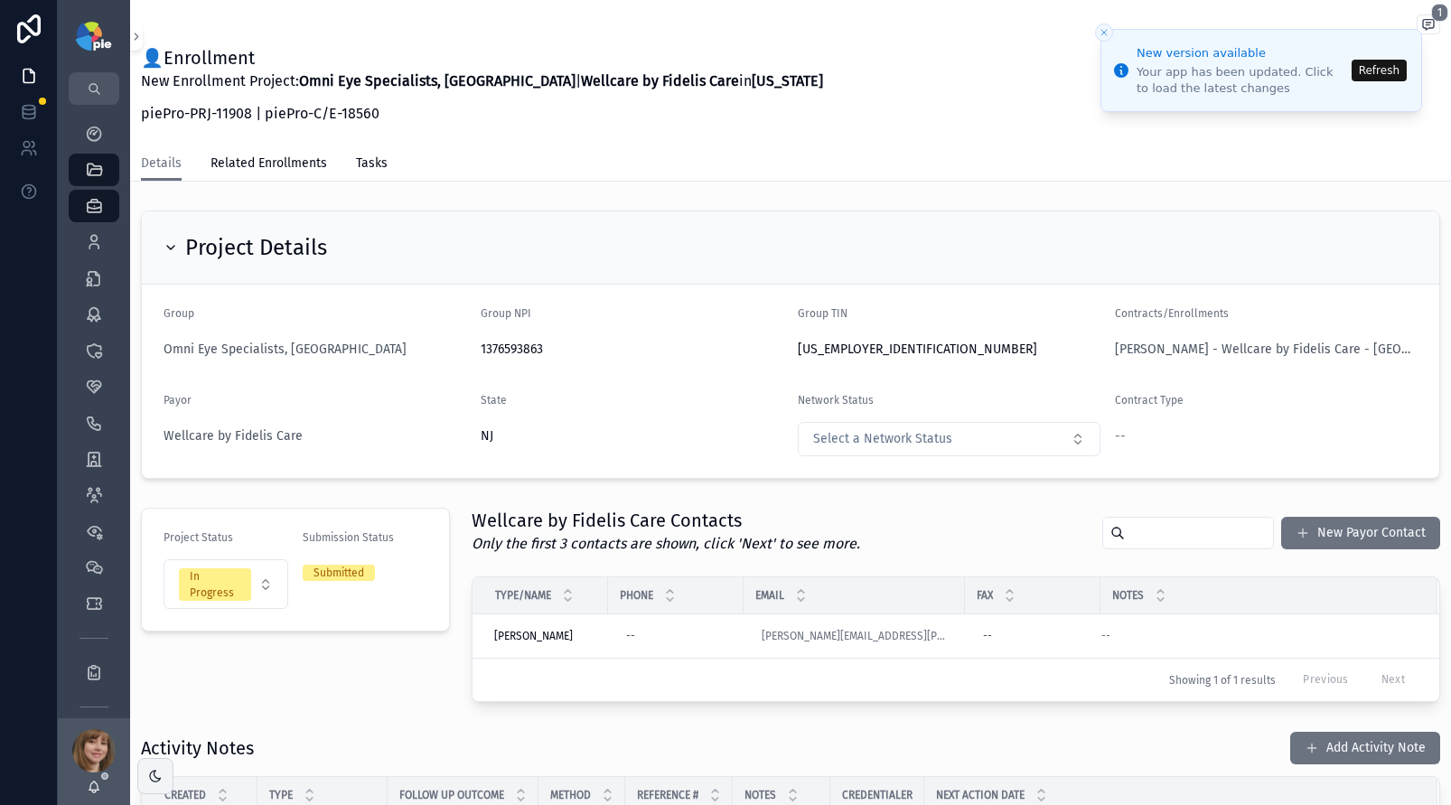
click at [1366, 73] on button "Refresh" at bounding box center [1379, 71] width 55 height 22
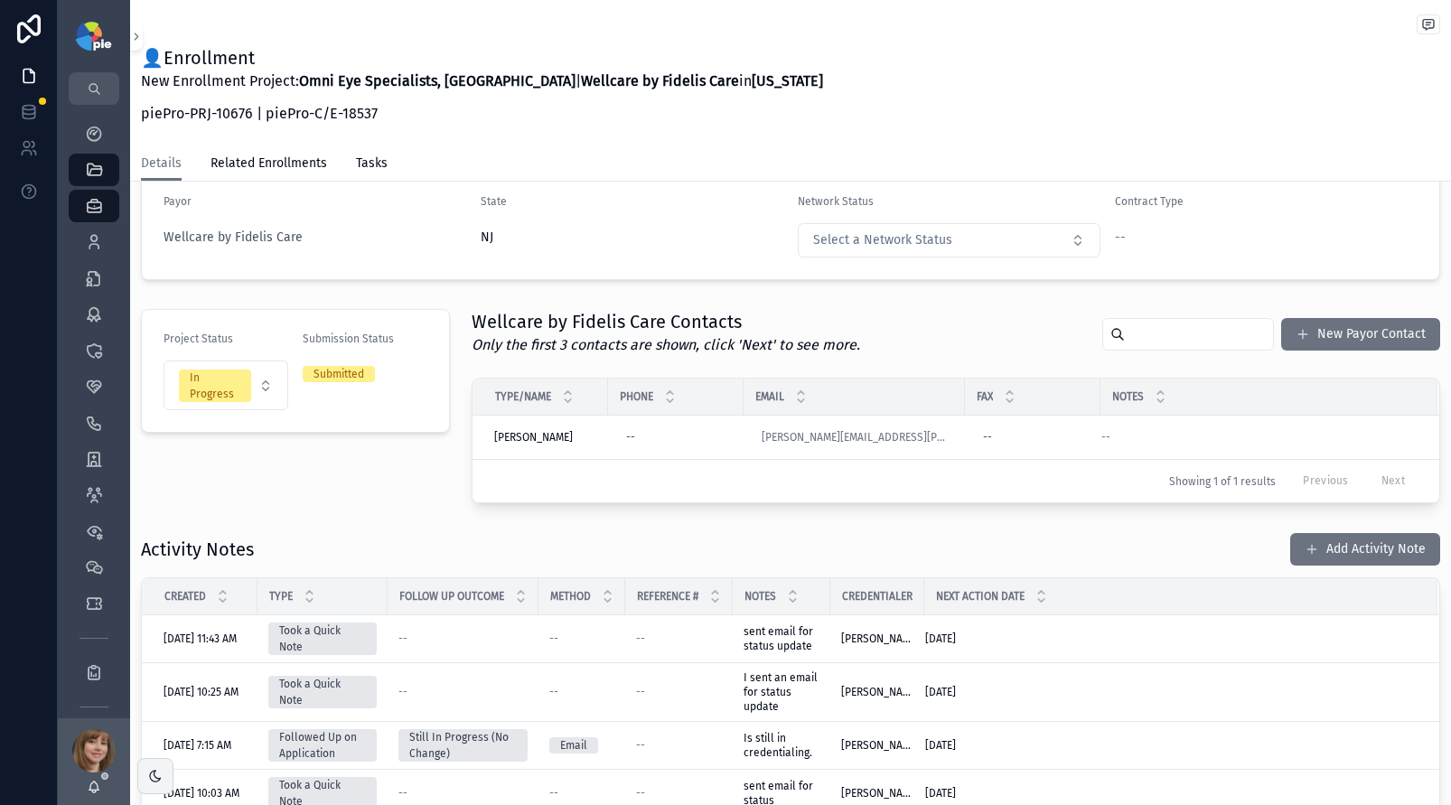
scroll to position [251, 0]
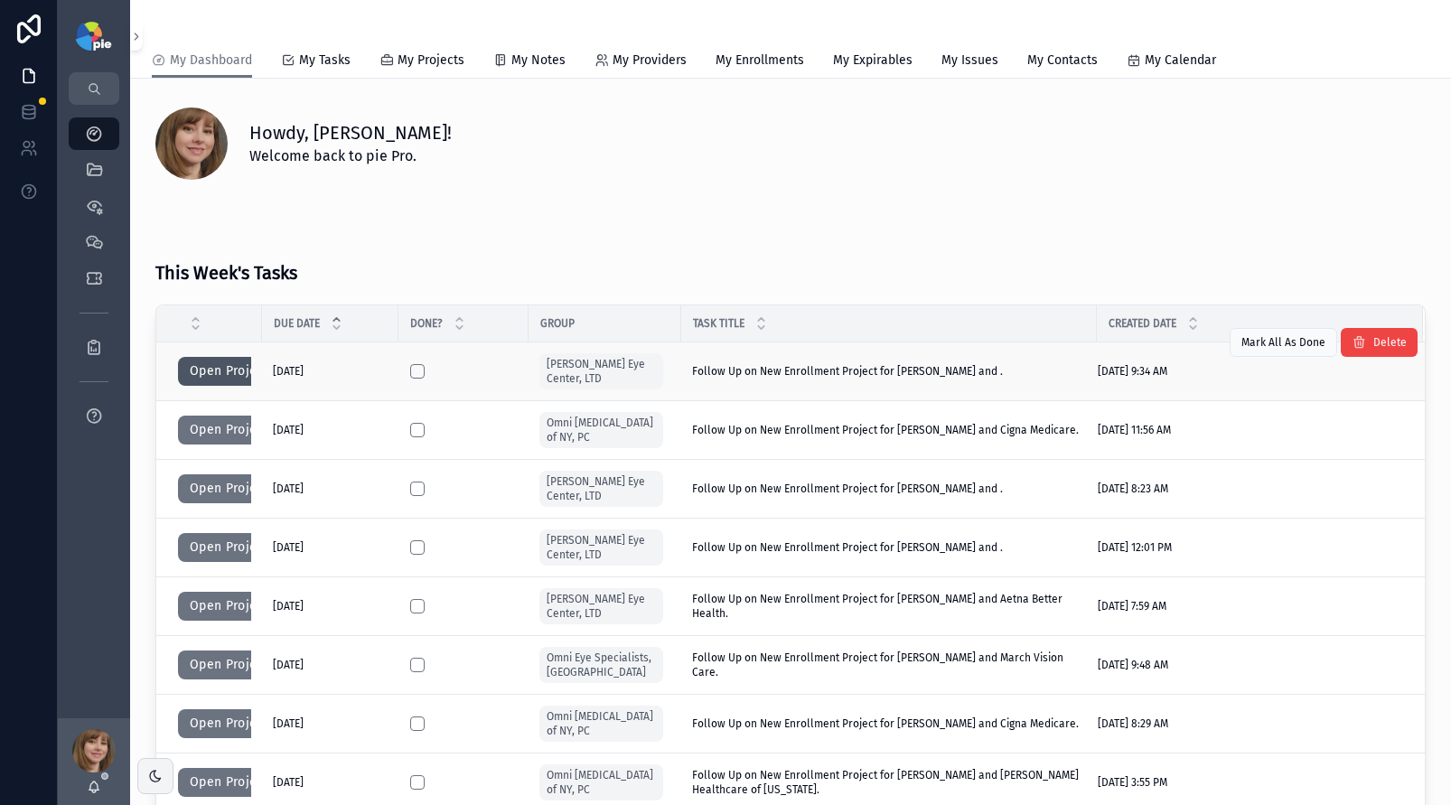
click at [211, 370] on button "Open Project" at bounding box center [229, 371] width 102 height 29
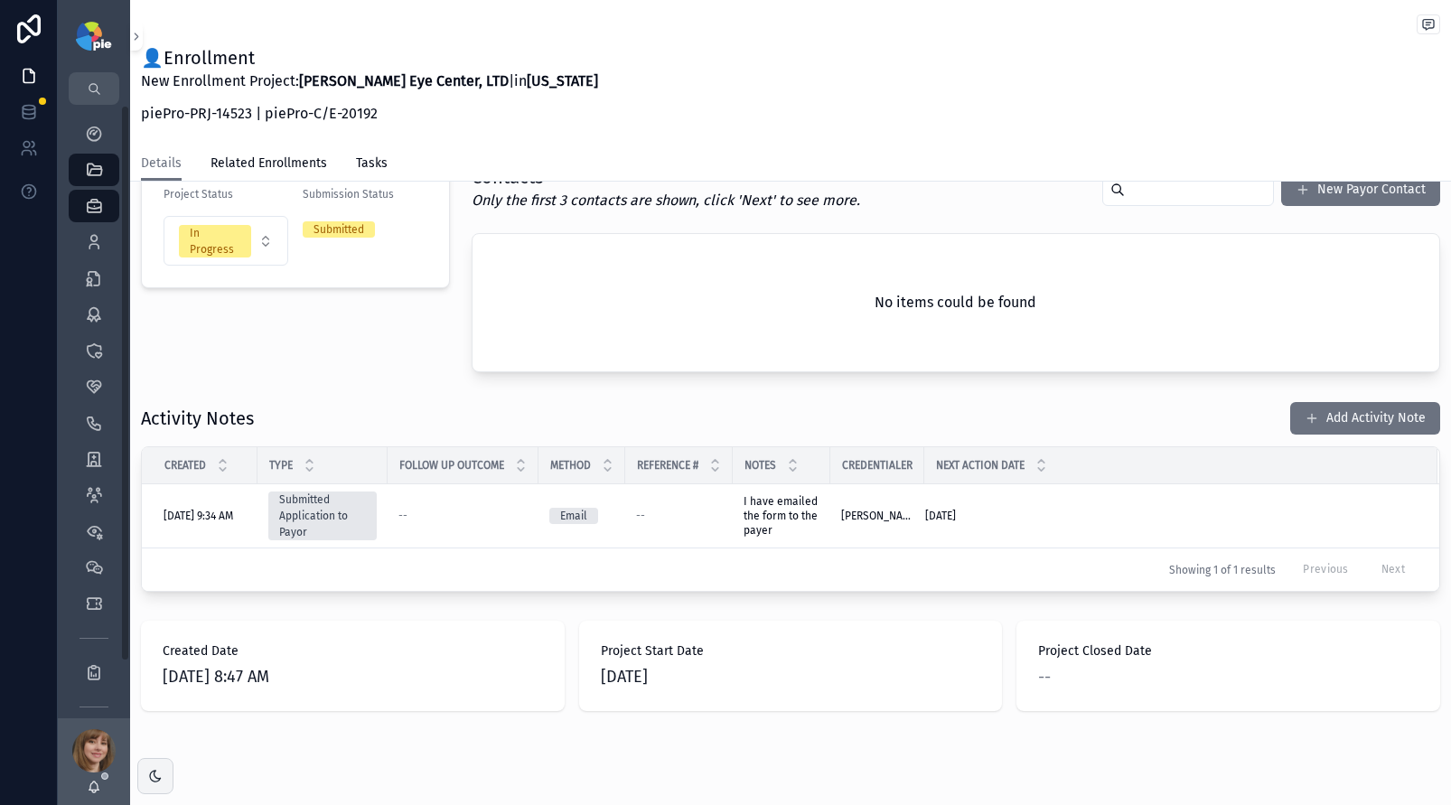
scroll to position [358, 0]
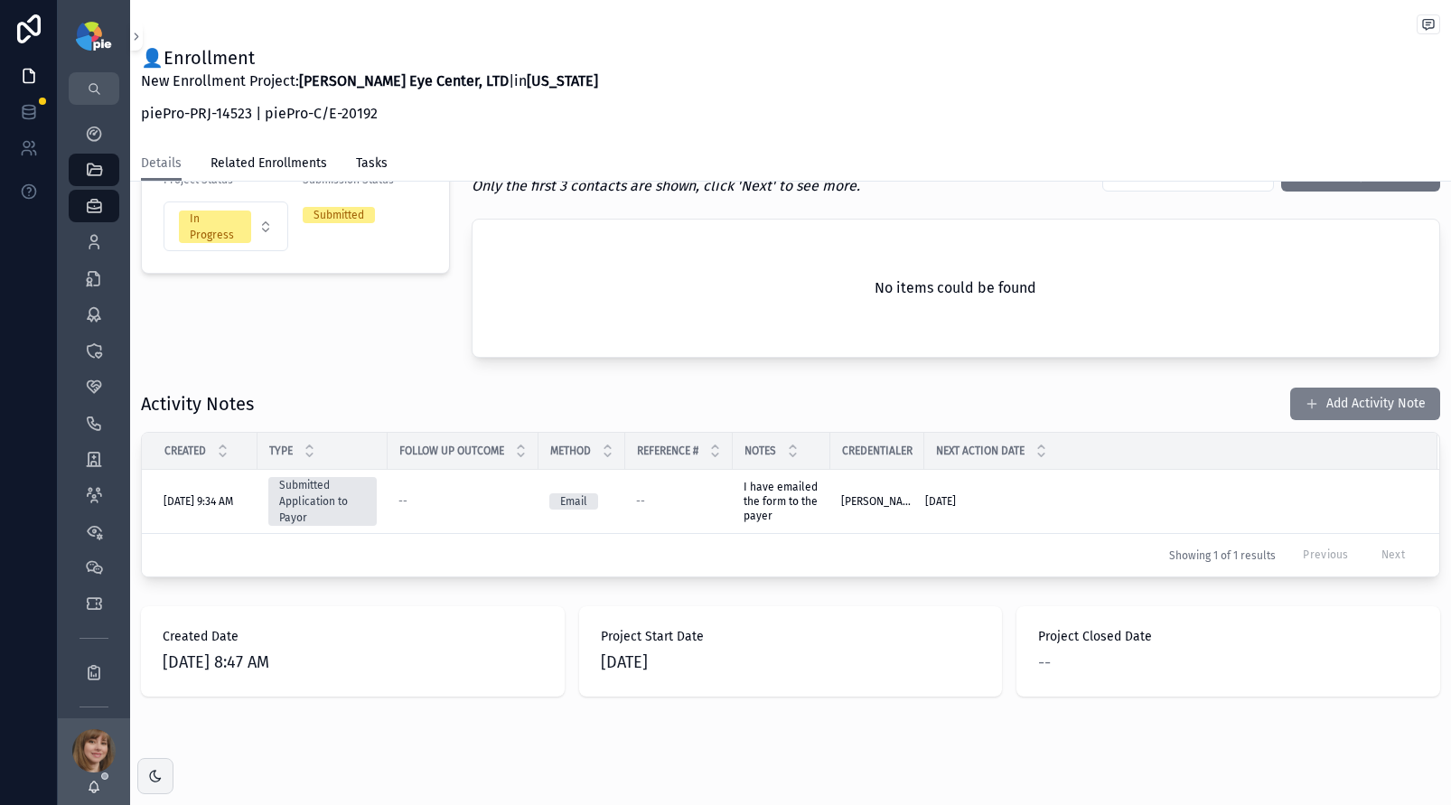
click at [1309, 405] on button "Add Activity Note" at bounding box center [1366, 404] width 150 height 33
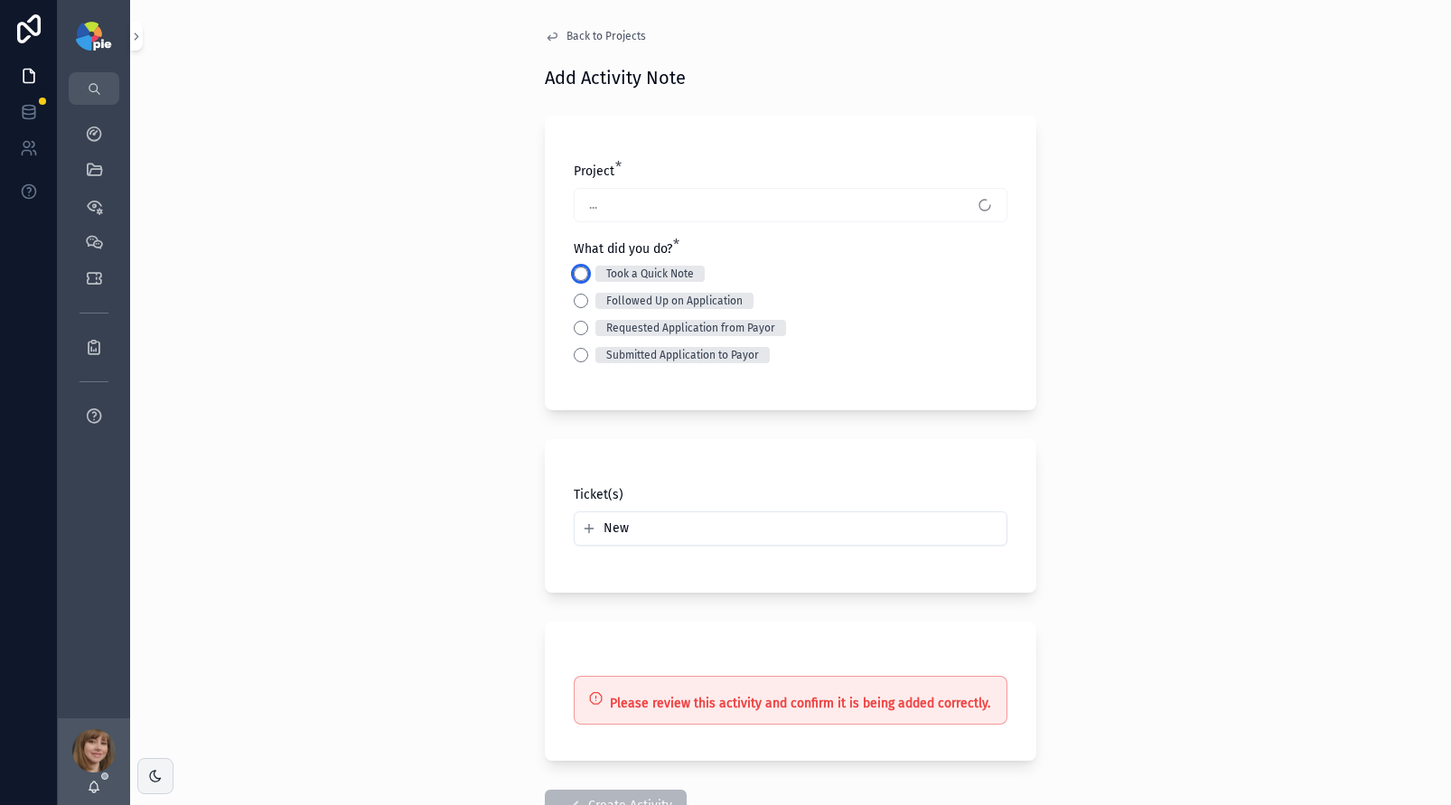
click at [574, 272] on button "Took a Quick Note" at bounding box center [581, 274] width 14 height 14
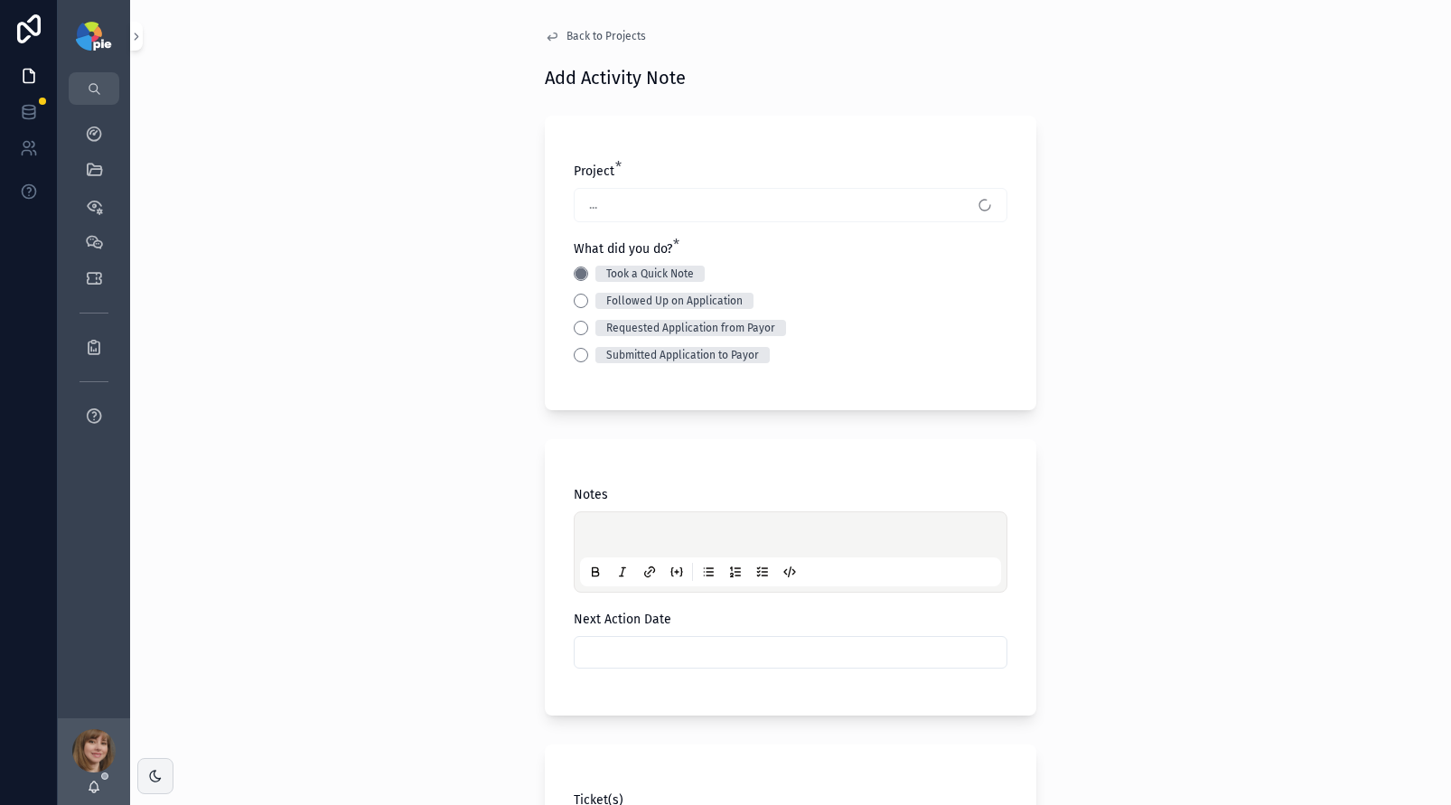
click at [611, 529] on p "scrollable content" at bounding box center [794, 538] width 421 height 18
click at [410, 616] on div "**********" at bounding box center [790, 402] width 1321 height 805
click at [691, 642] on input "scrollable content" at bounding box center [791, 652] width 432 height 25
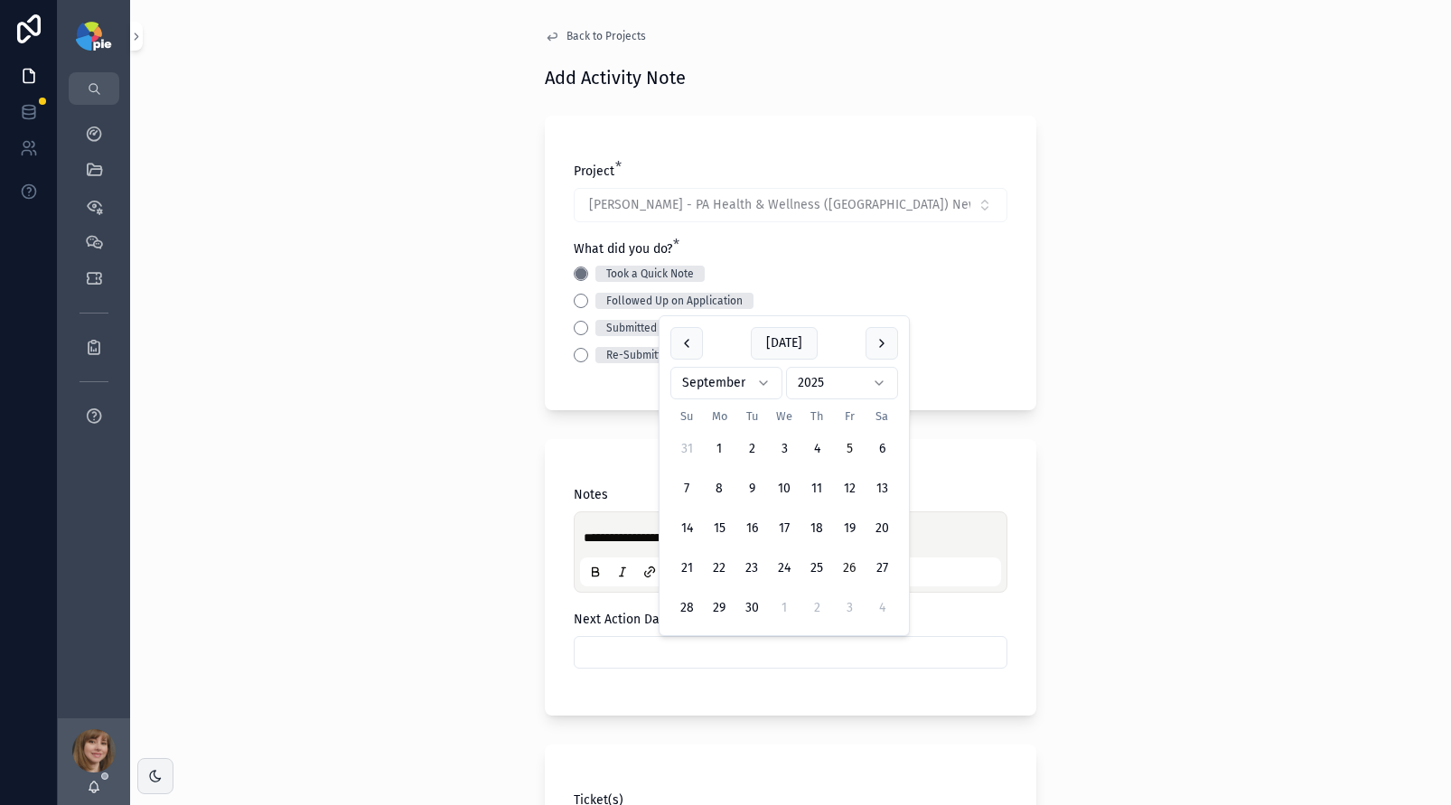
click at [853, 564] on button "26" at bounding box center [849, 568] width 33 height 33
type input "*********"
click at [399, 572] on div "**********" at bounding box center [790, 402] width 1321 height 805
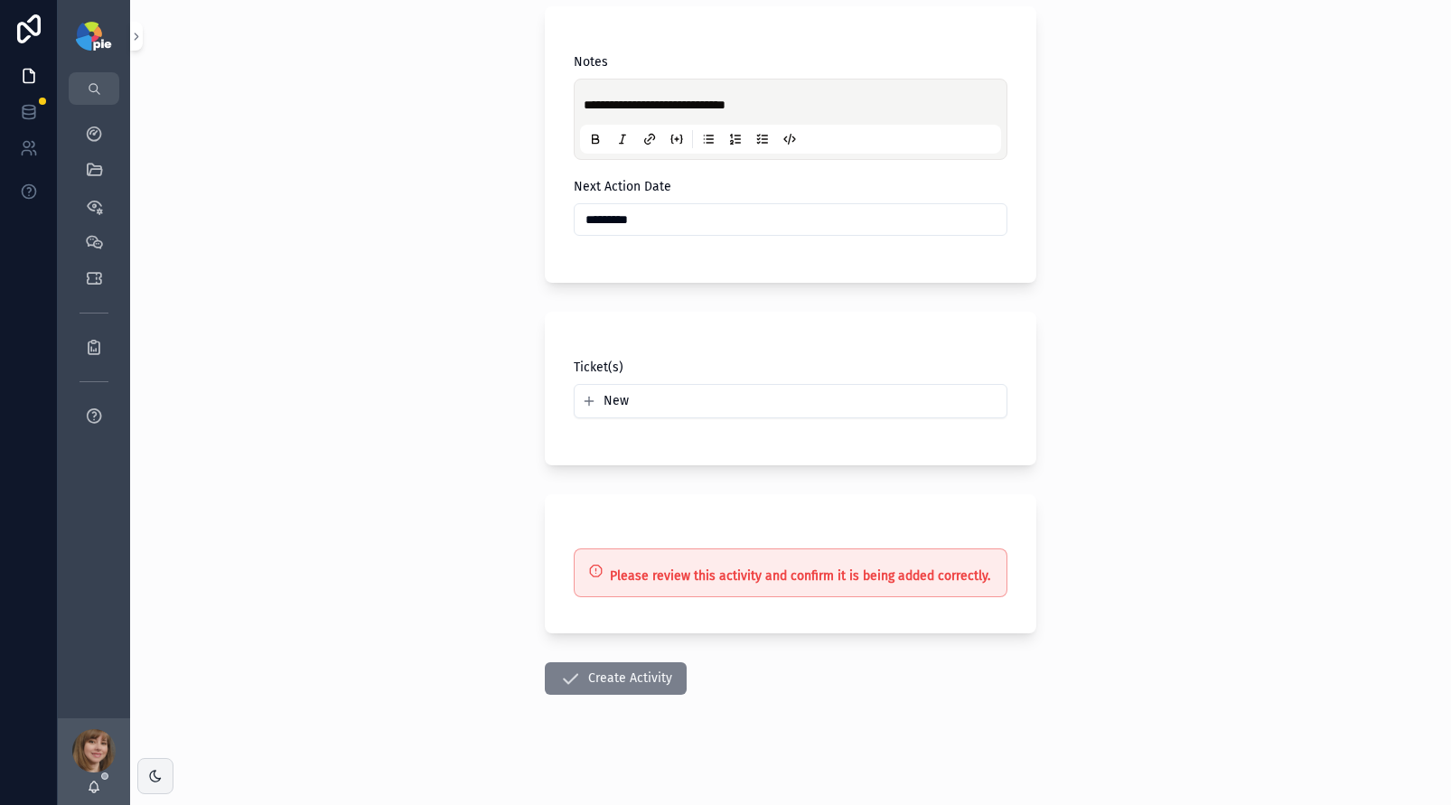
scroll to position [438, 0]
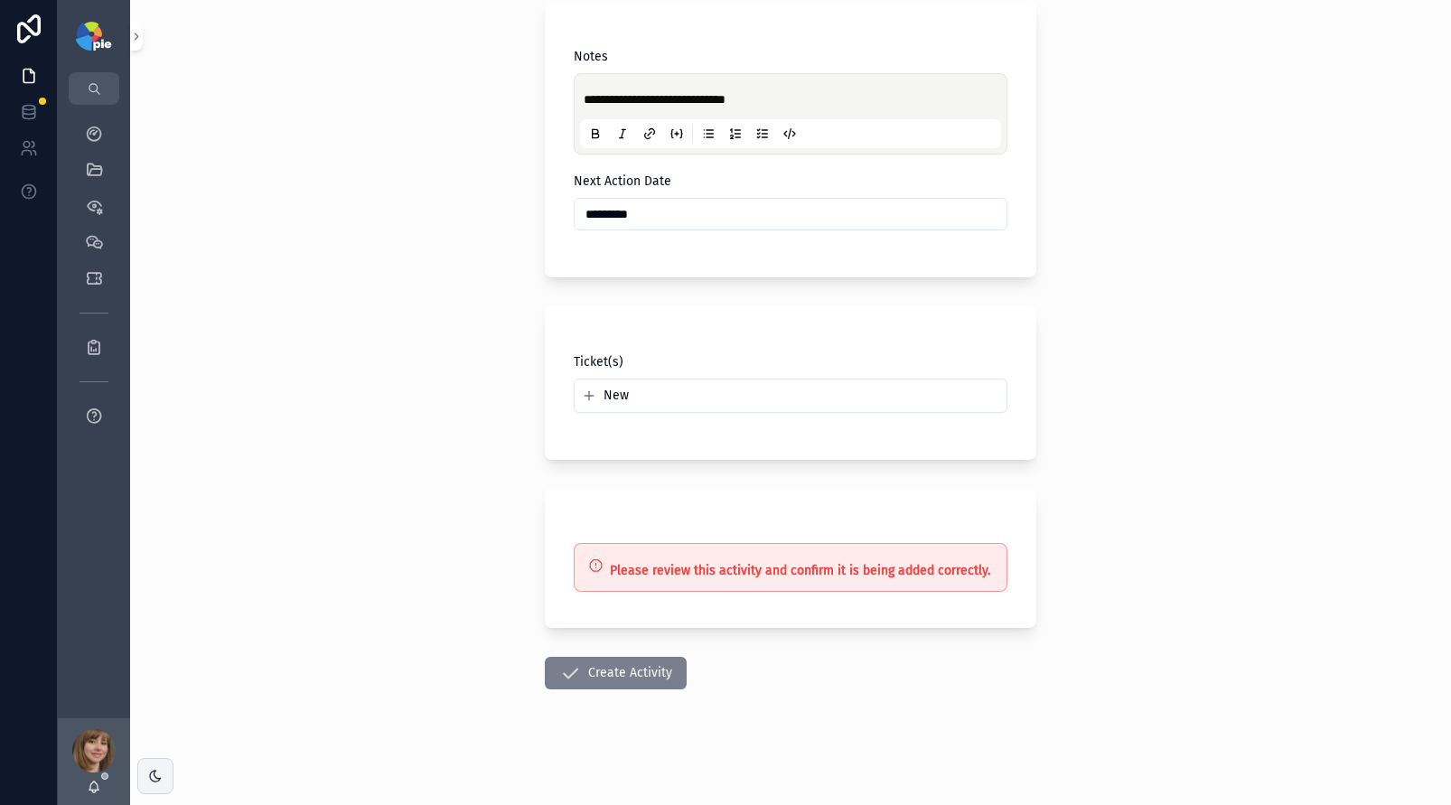
click at [574, 670] on button "Create Activity" at bounding box center [616, 673] width 142 height 33
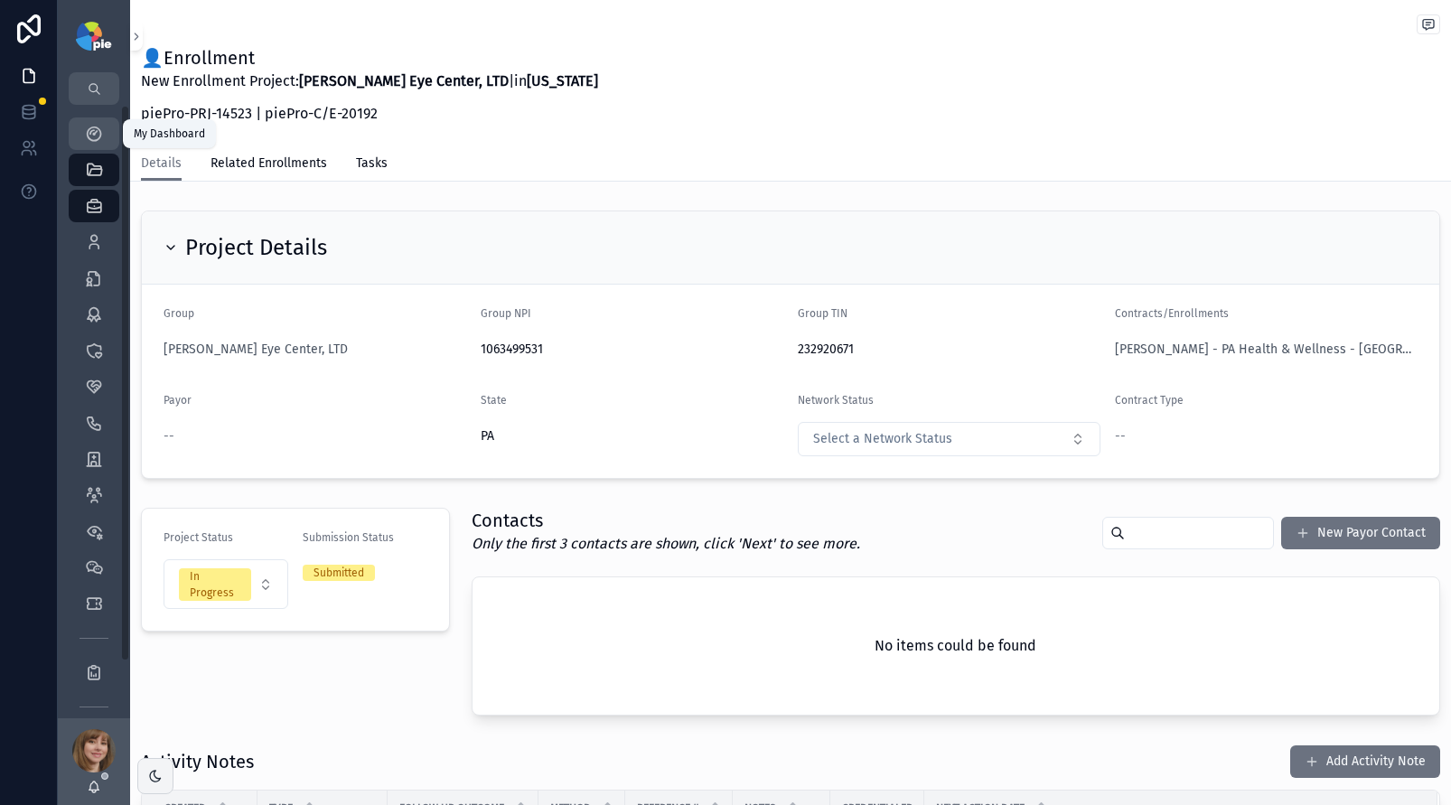
click at [91, 132] on icon "scrollable content" at bounding box center [94, 134] width 18 height 18
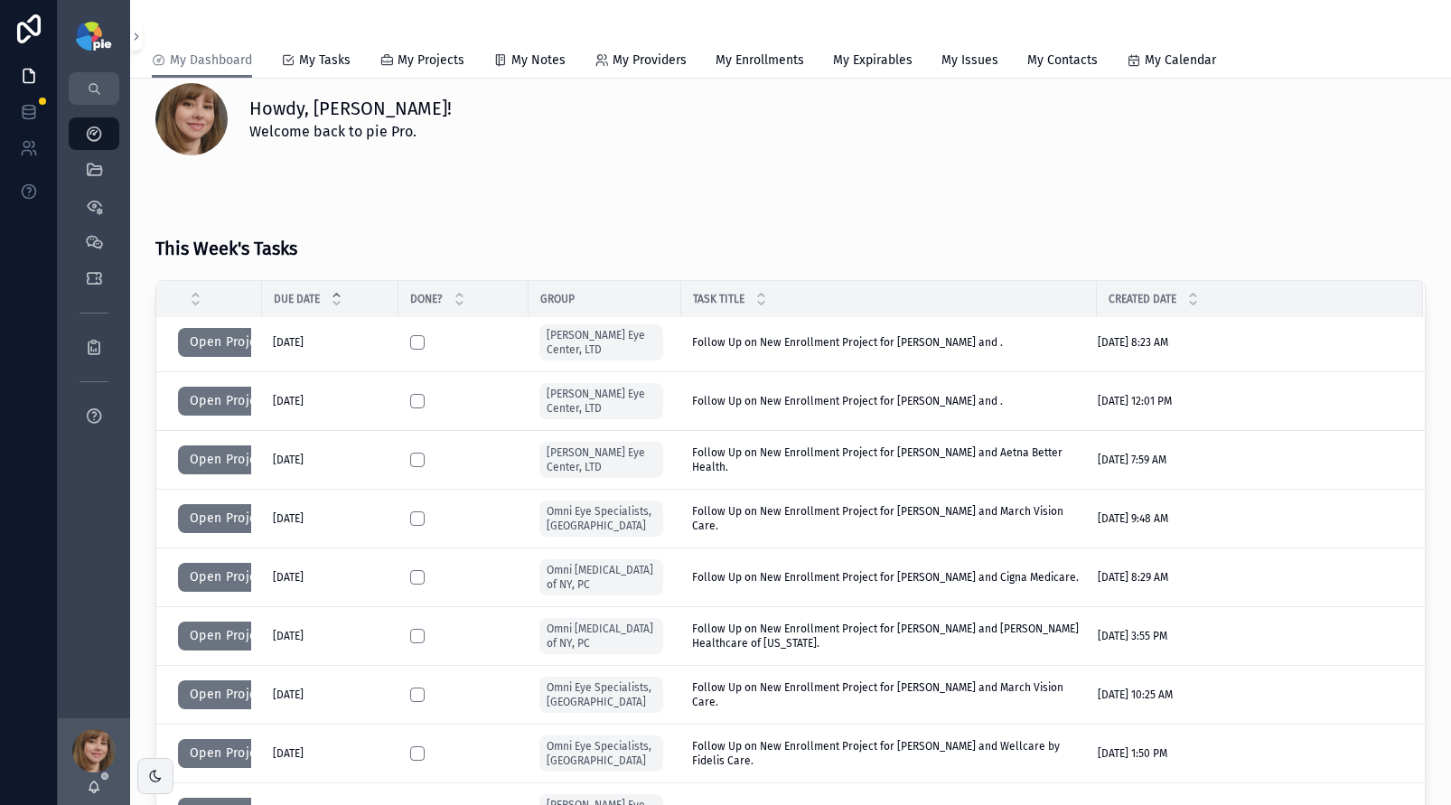
scroll to position [25, 0]
click at [217, 513] on button "Open Project" at bounding box center [229, 517] width 102 height 29
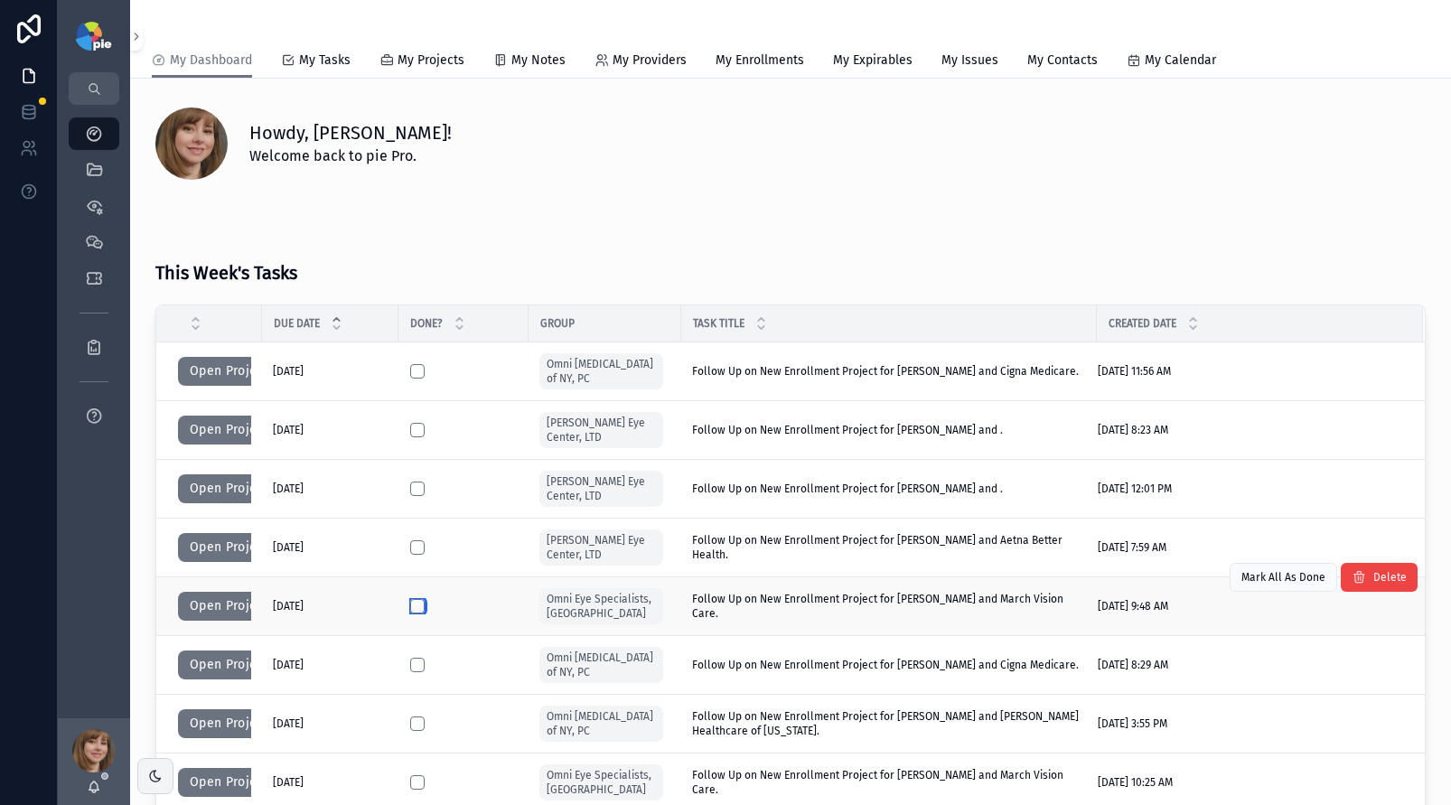
click at [412, 604] on button "scrollable content" at bounding box center [417, 606] width 14 height 14
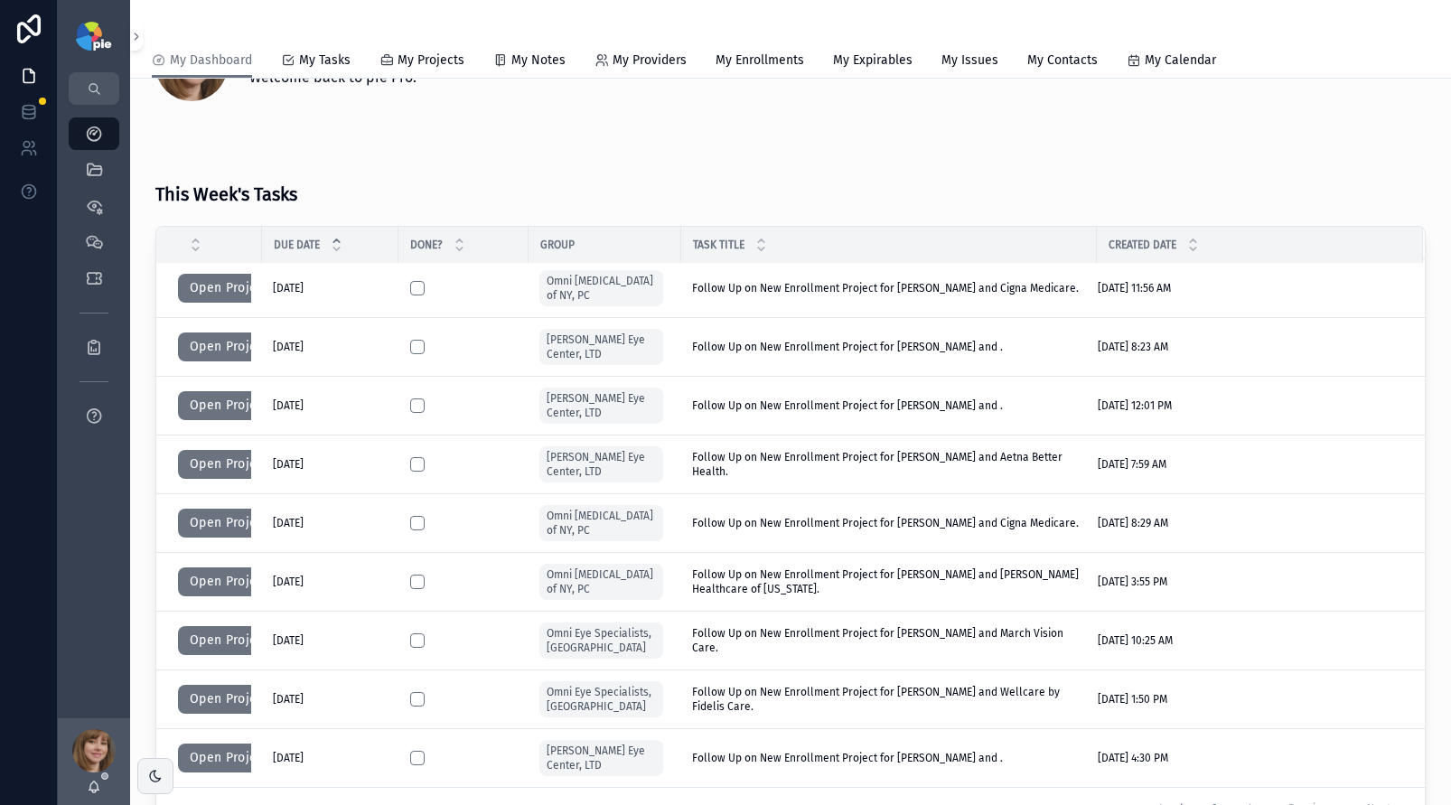
scroll to position [155, 0]
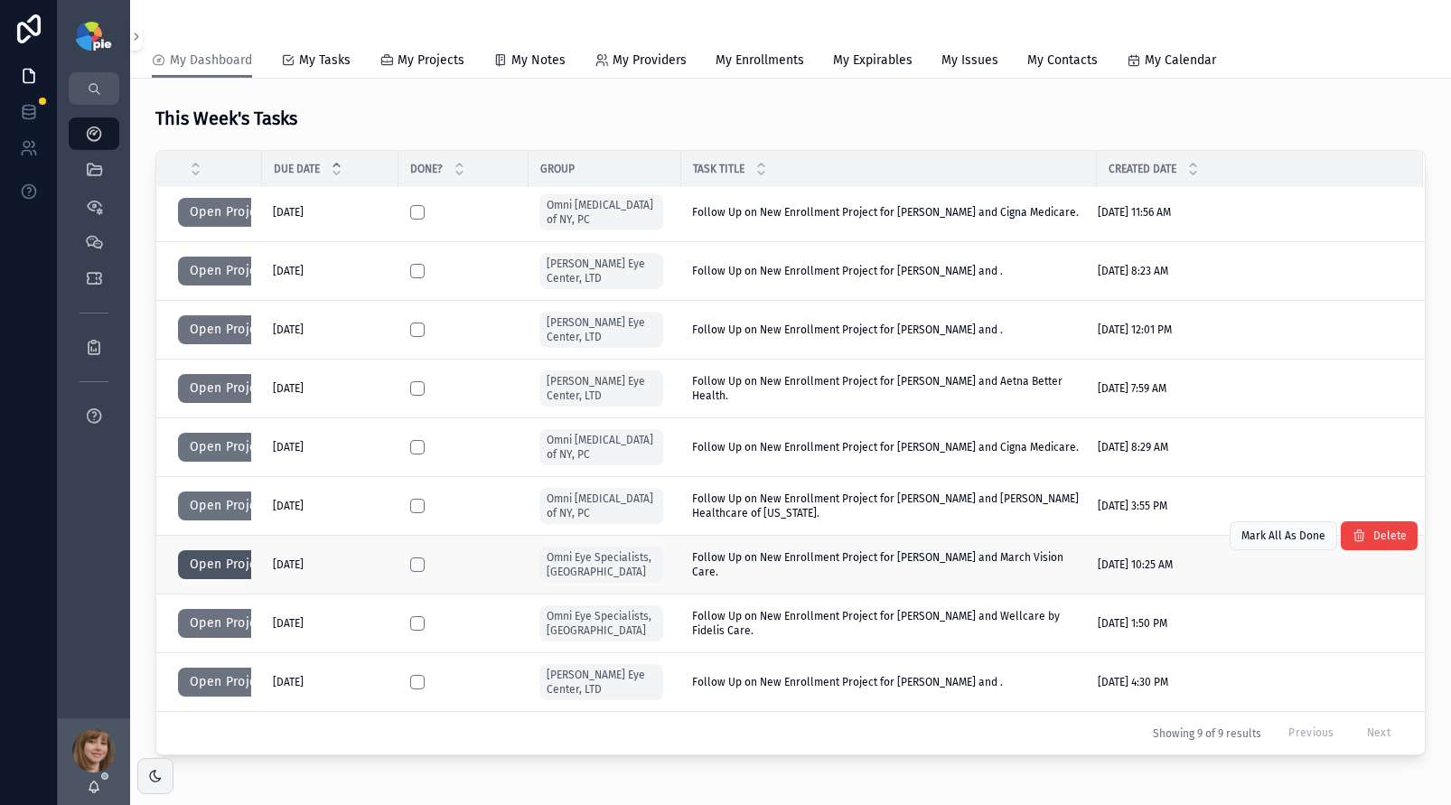
click at [215, 568] on button "Open Project" at bounding box center [229, 564] width 102 height 29
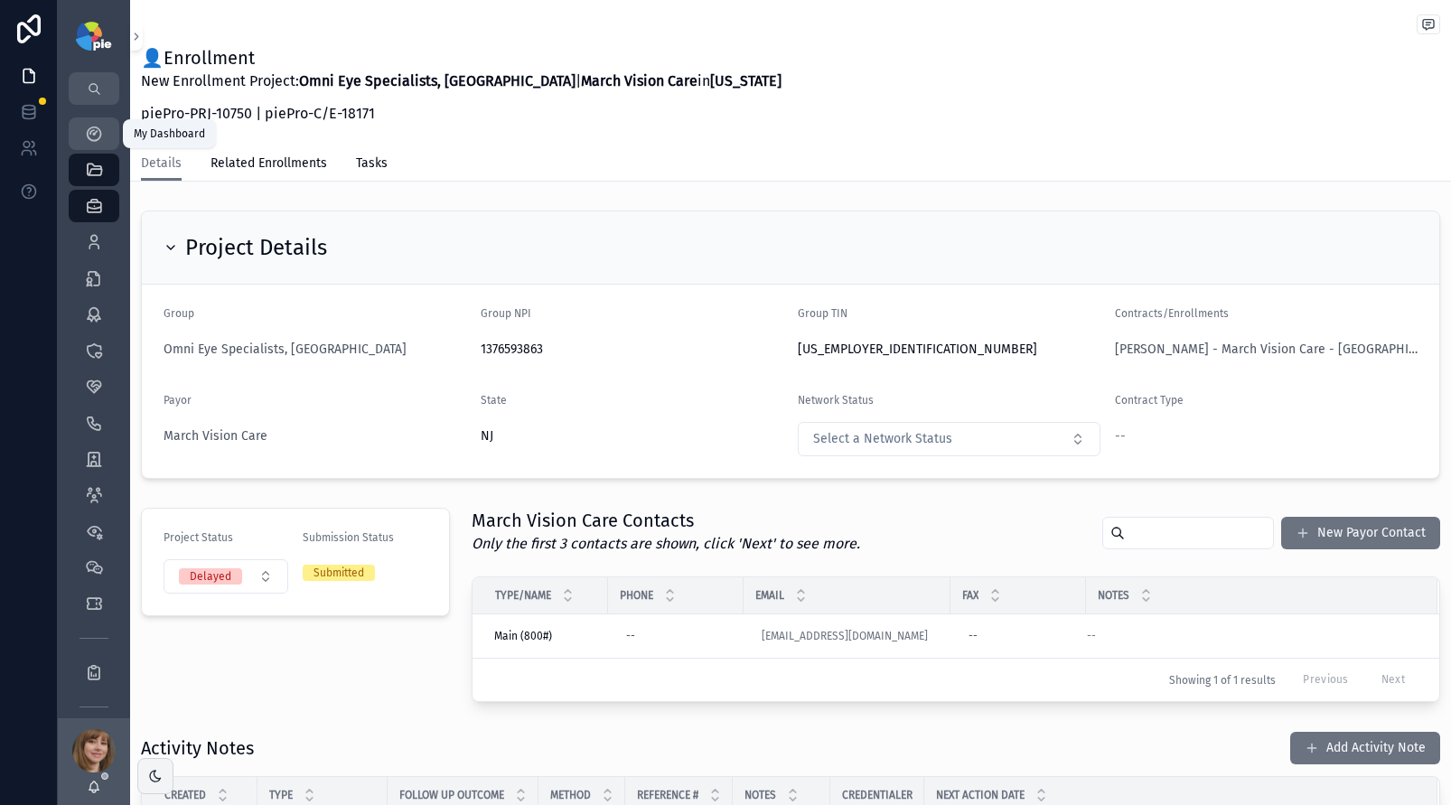
click at [91, 126] on icon "scrollable content" at bounding box center [94, 134] width 18 height 18
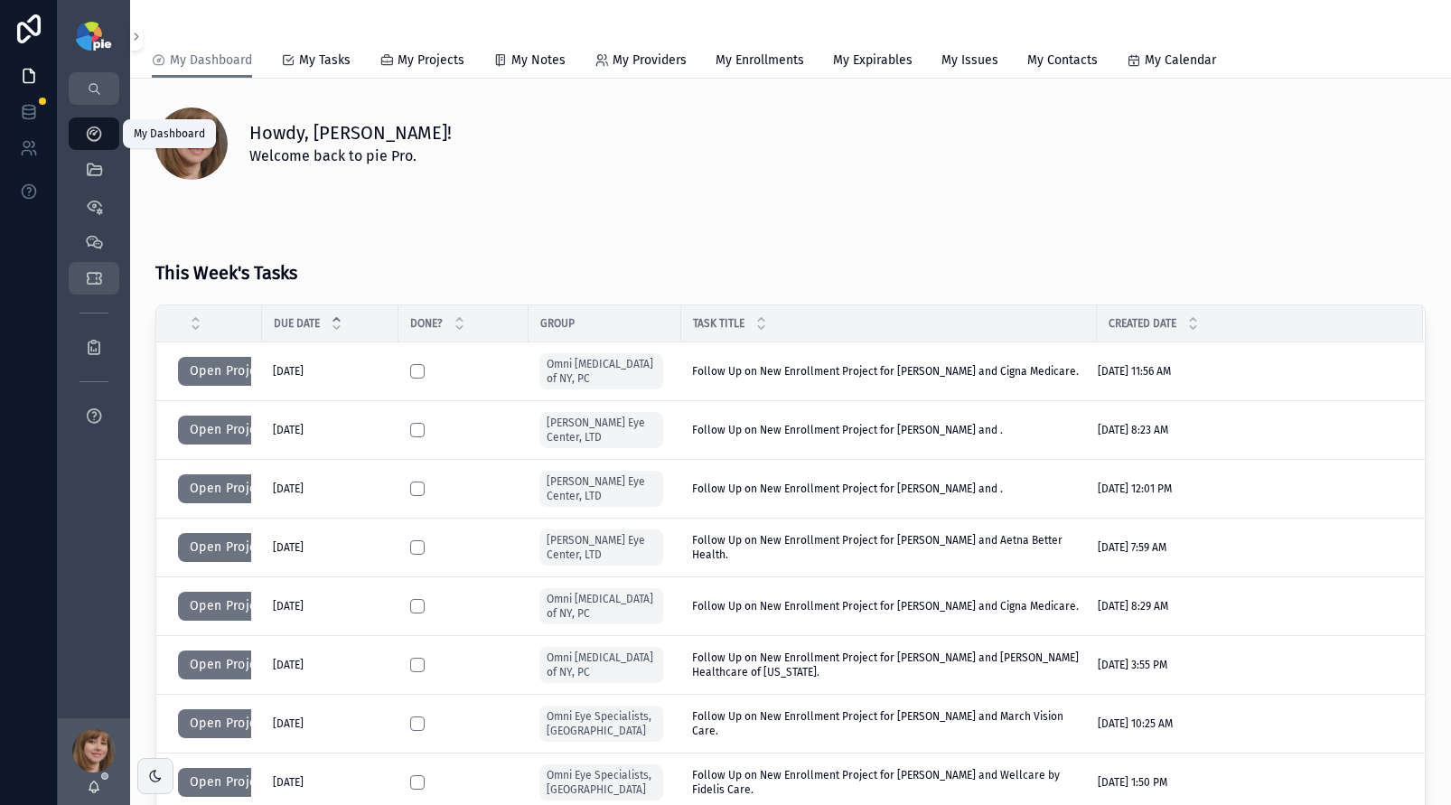
click at [94, 270] on icon "scrollable content" at bounding box center [94, 278] width 18 height 18
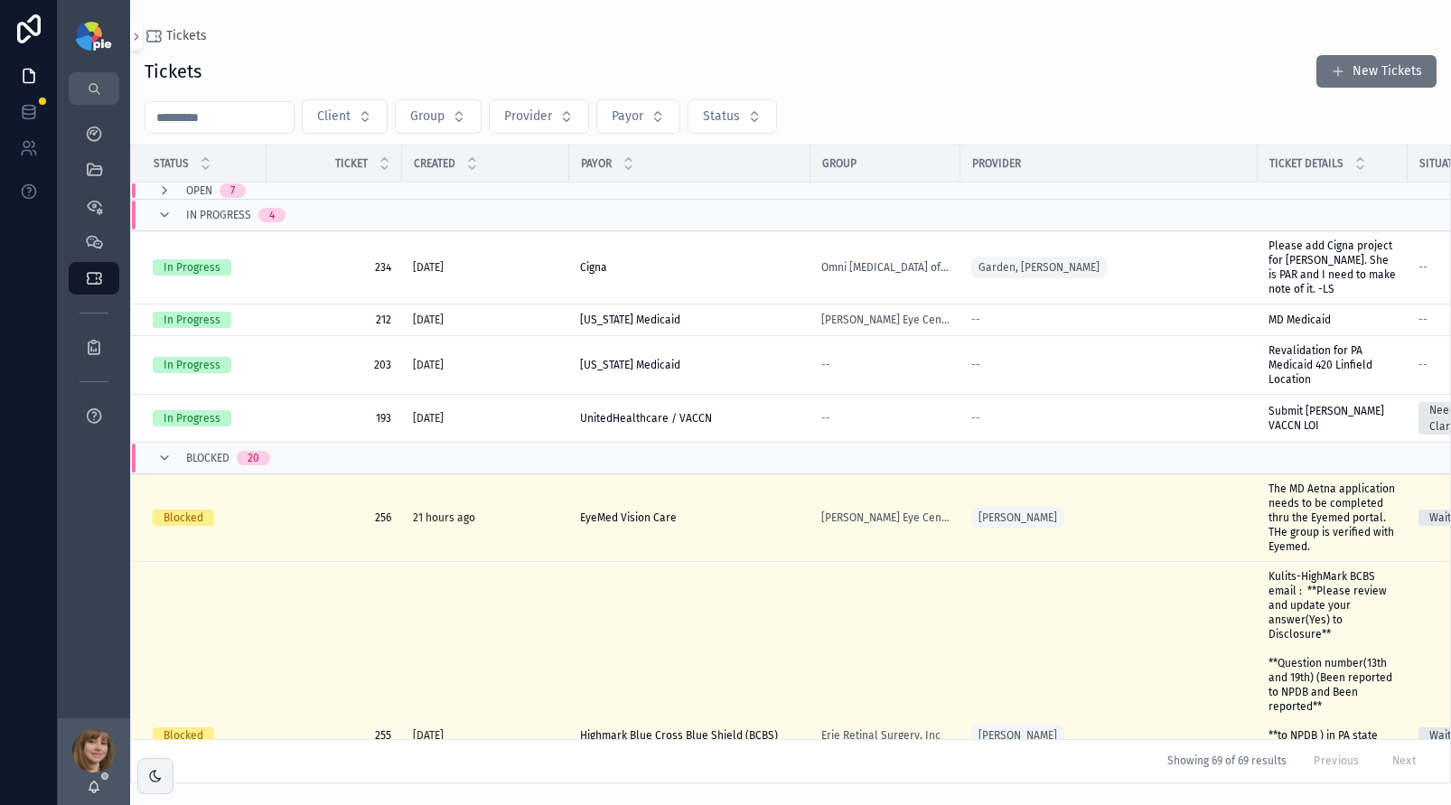
click at [206, 196] on span "Open" at bounding box center [199, 190] width 26 height 14
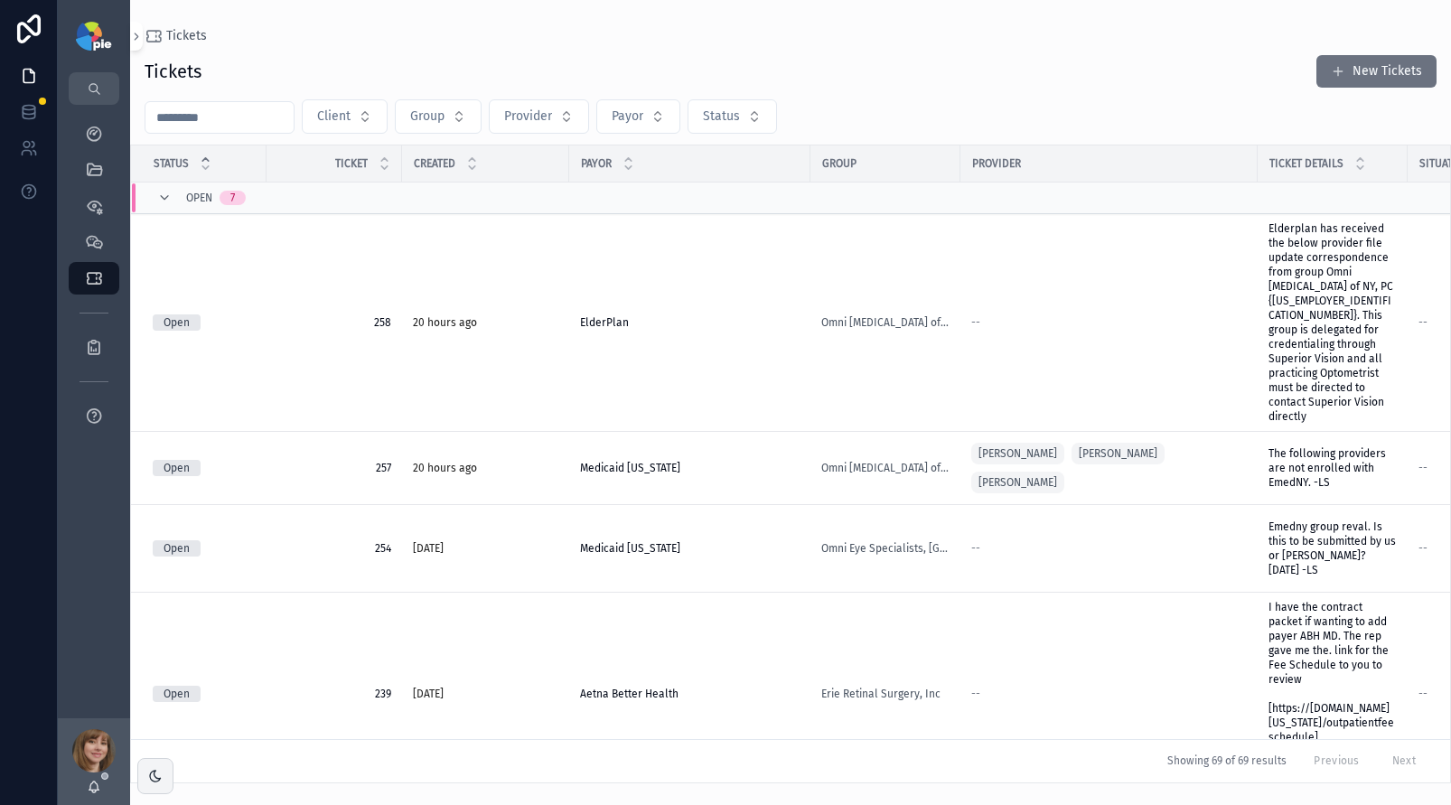
click at [206, 155] on icon "scrollable content" at bounding box center [206, 160] width 12 height 12
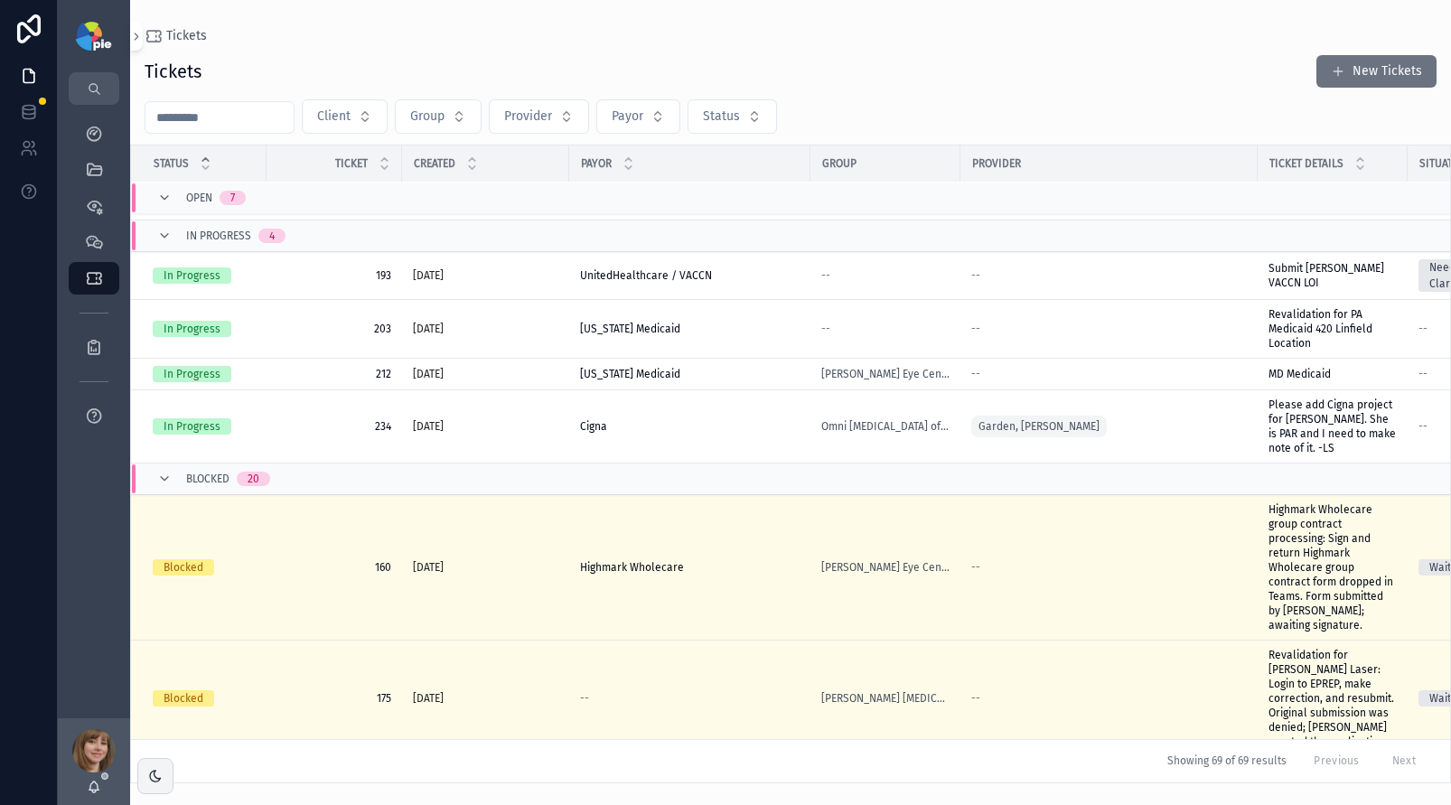
scroll to position [1030, 0]
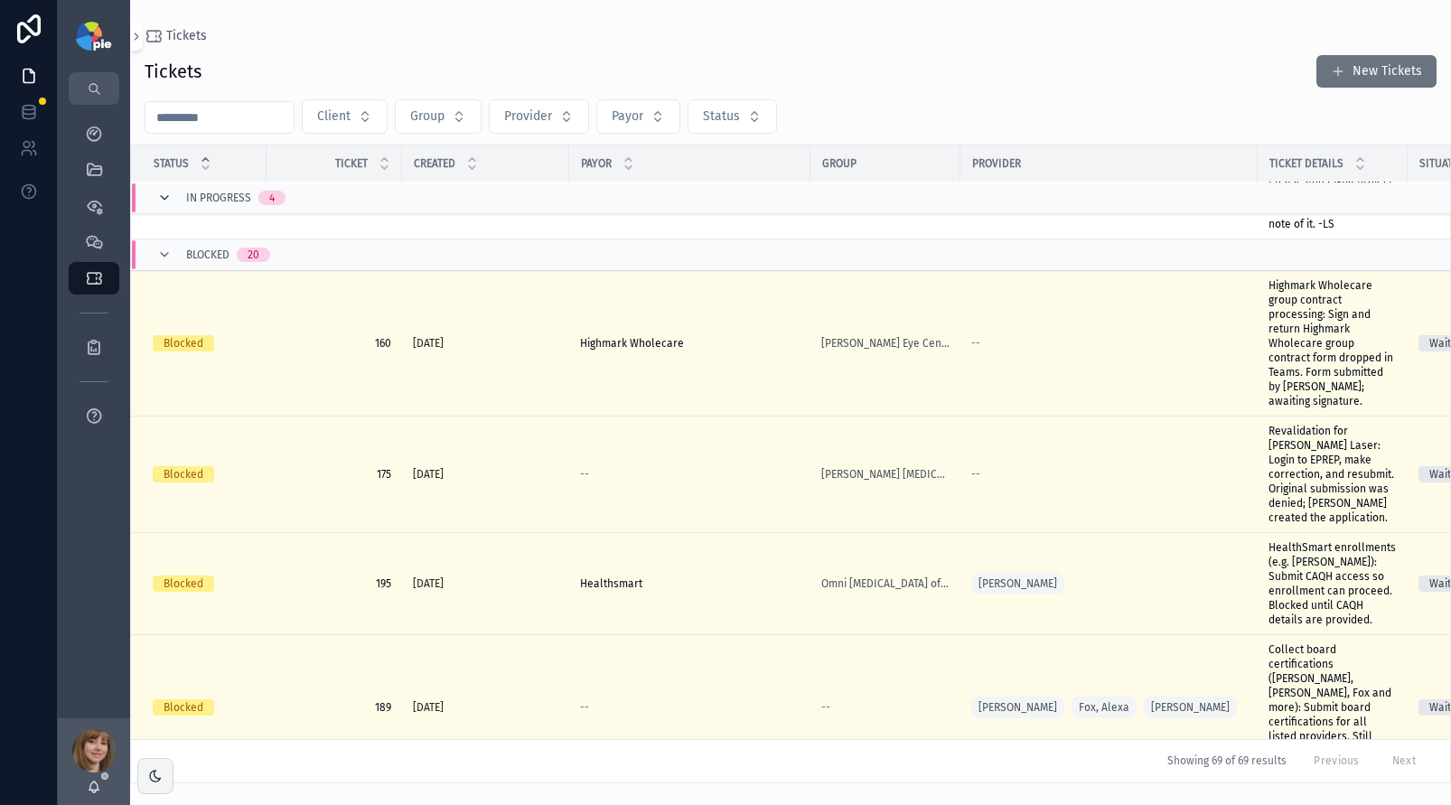
click at [170, 194] on icon "scrollable content" at bounding box center [164, 198] width 14 height 14
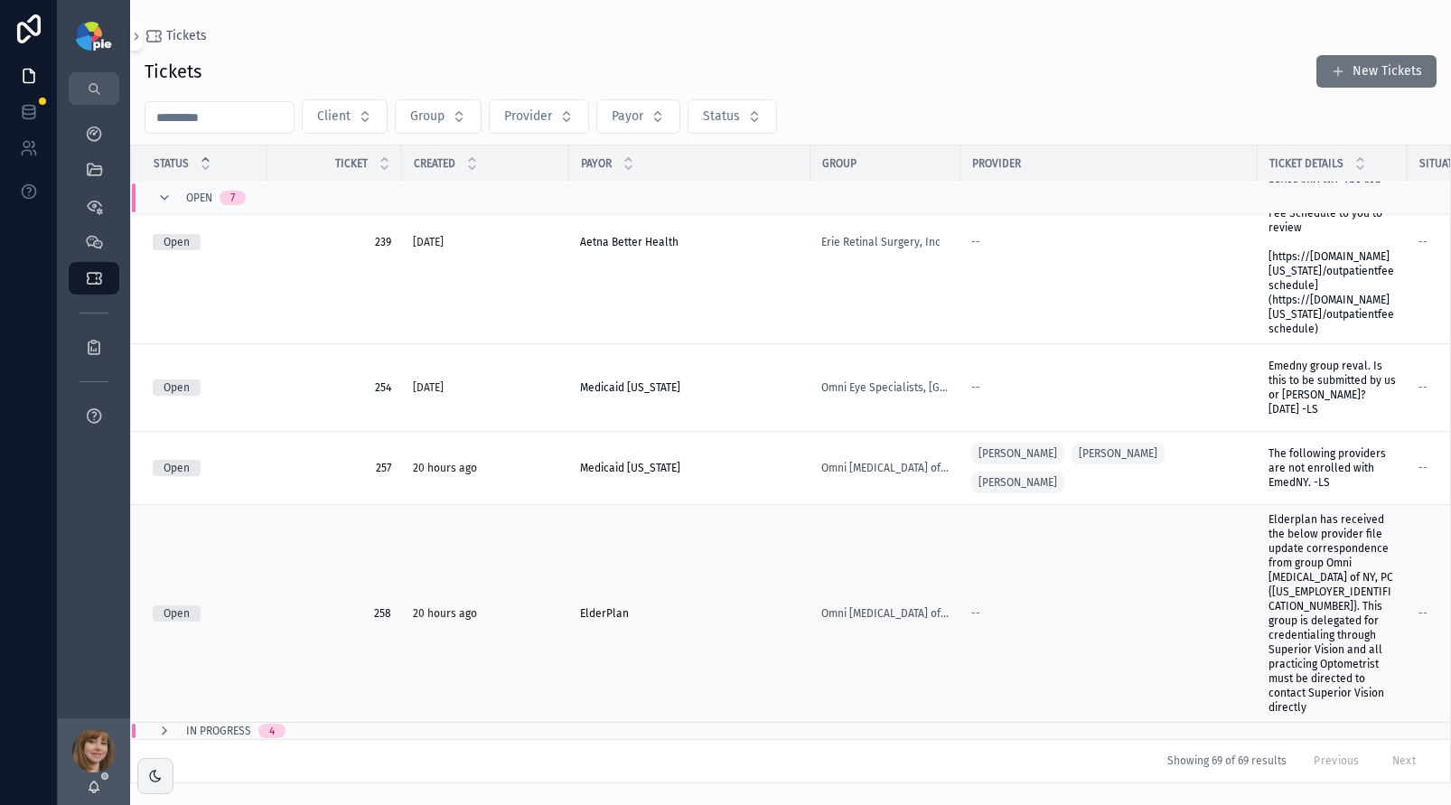
scroll to position [0, 0]
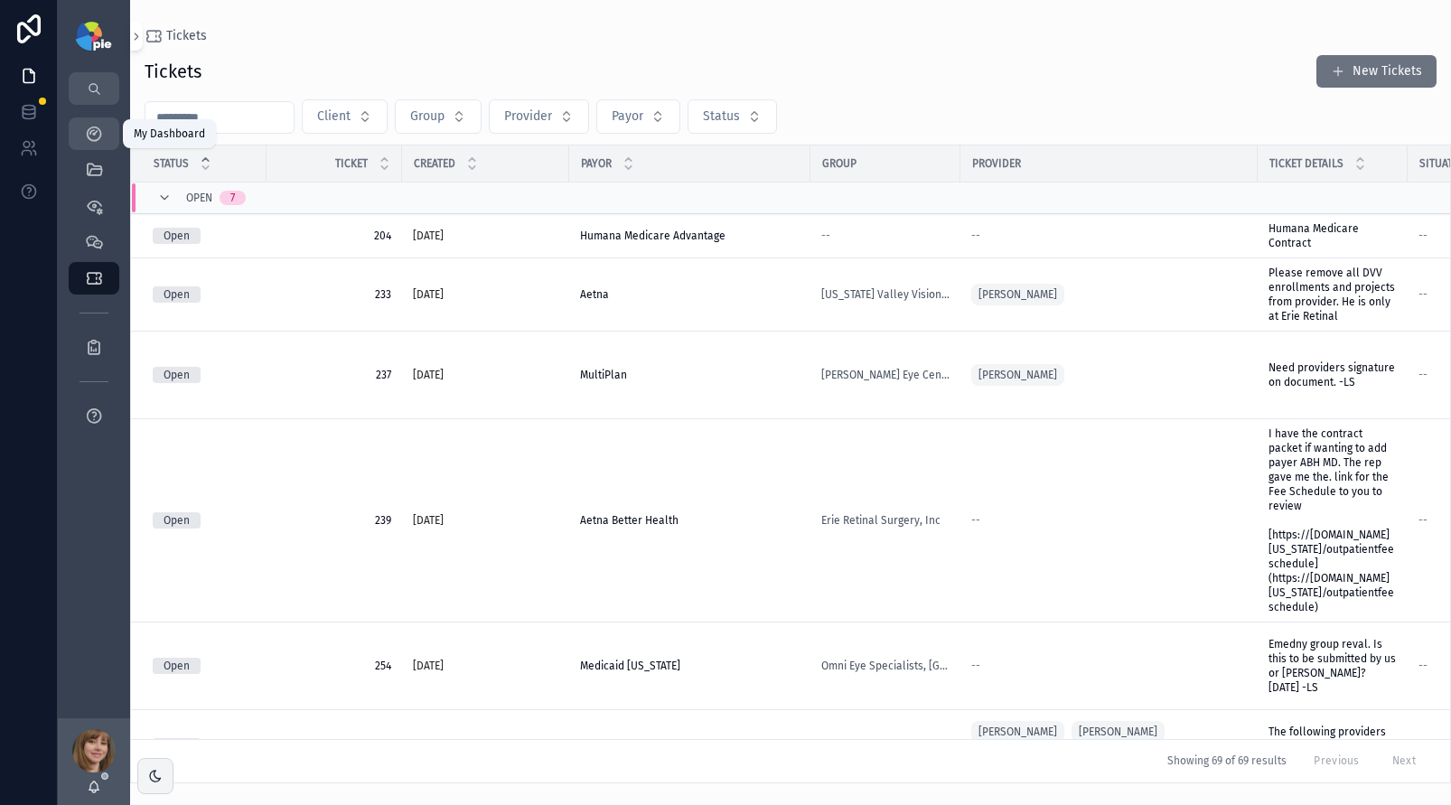
click at [90, 134] on icon "scrollable content" at bounding box center [94, 134] width 18 height 18
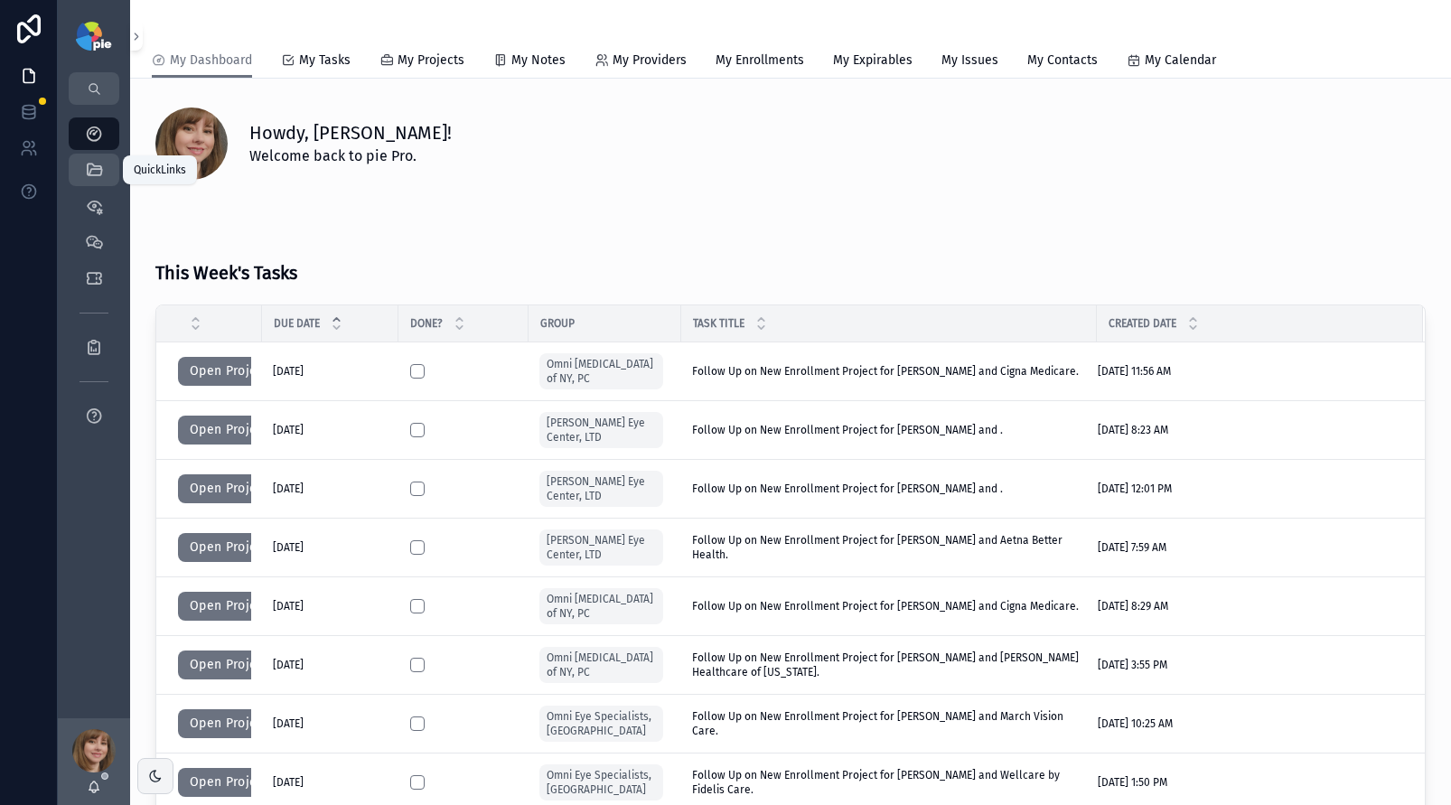
click at [99, 170] on icon "scrollable content" at bounding box center [94, 170] width 18 height 18
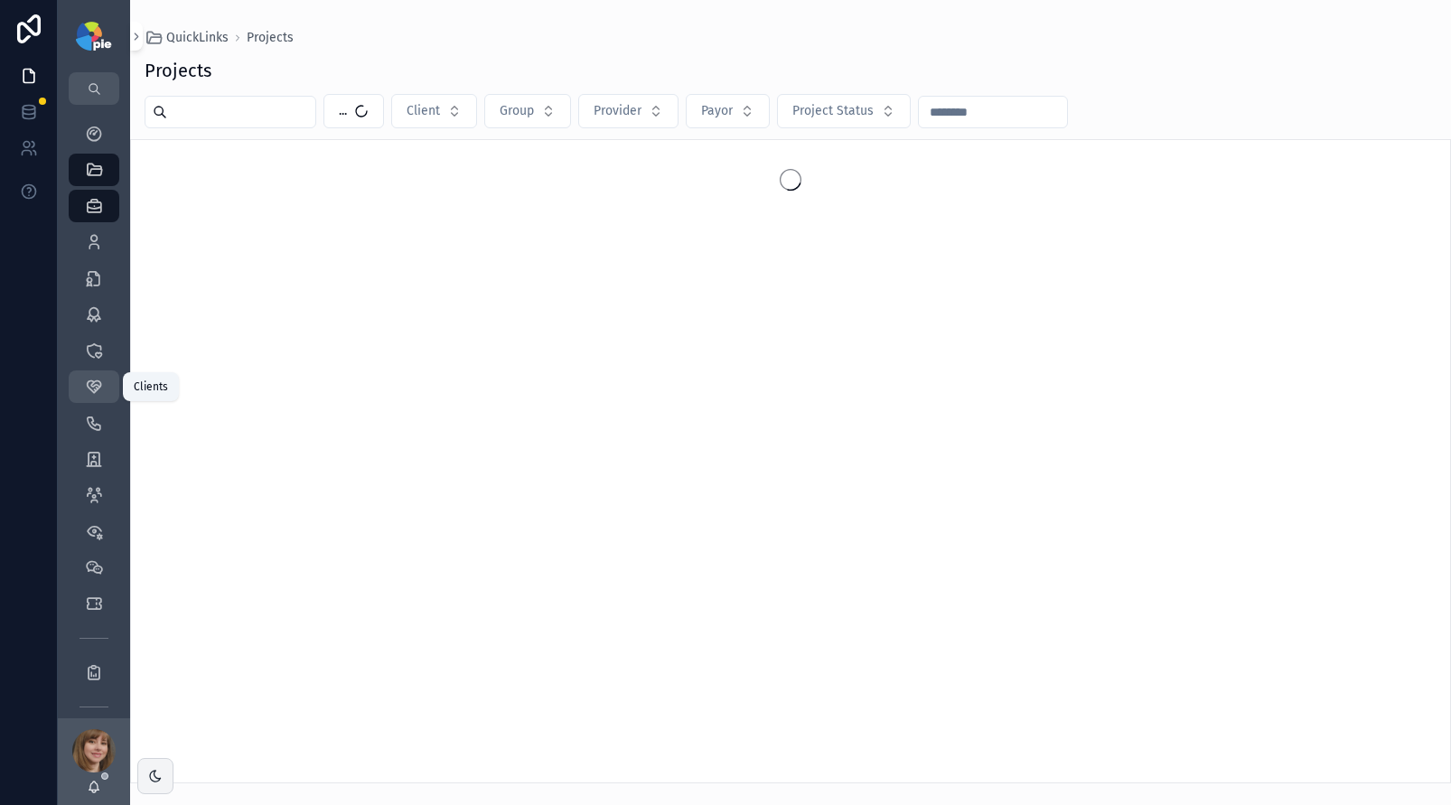
click at [97, 380] on icon "scrollable content" at bounding box center [94, 387] width 18 height 18
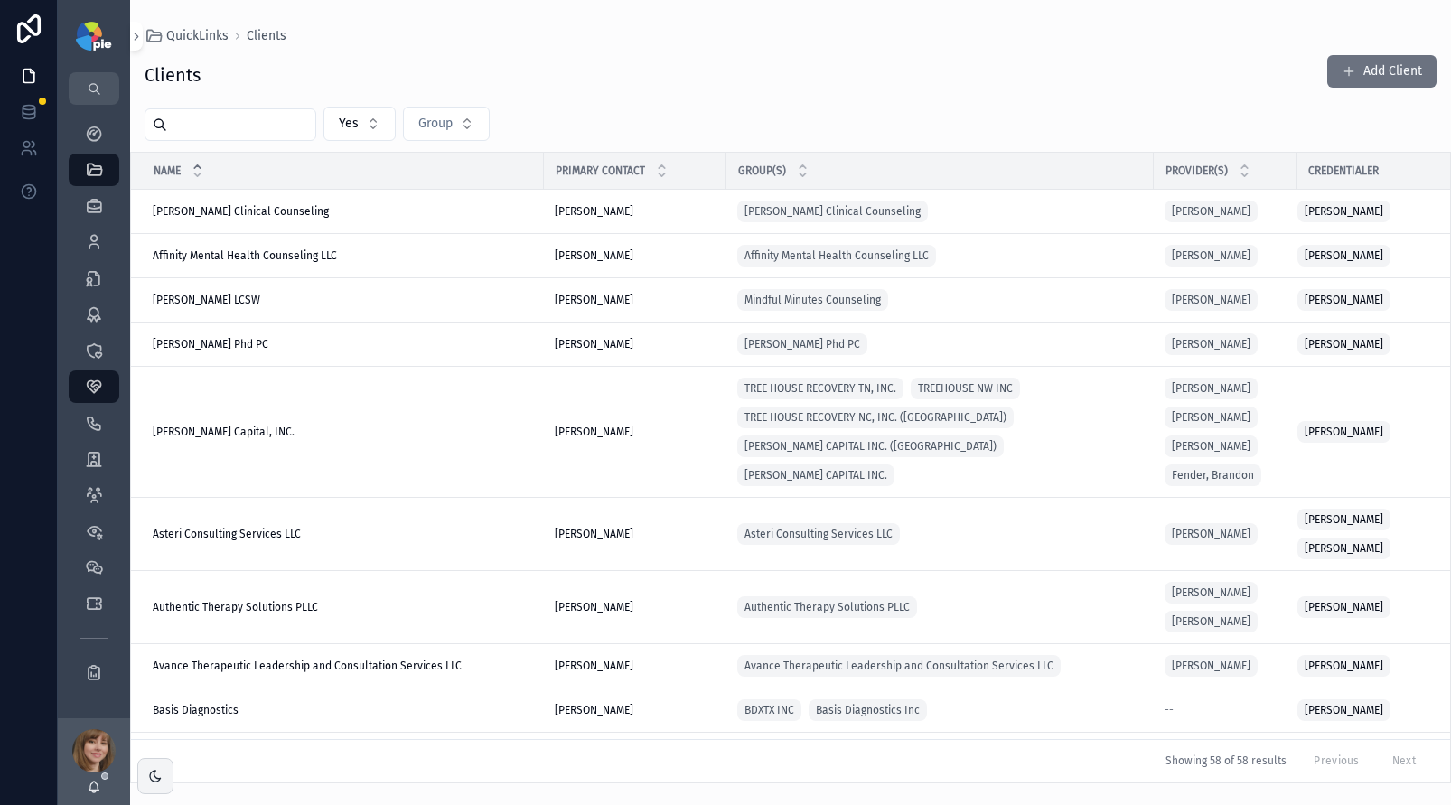
click at [202, 130] on input "scrollable content" at bounding box center [241, 124] width 148 height 25
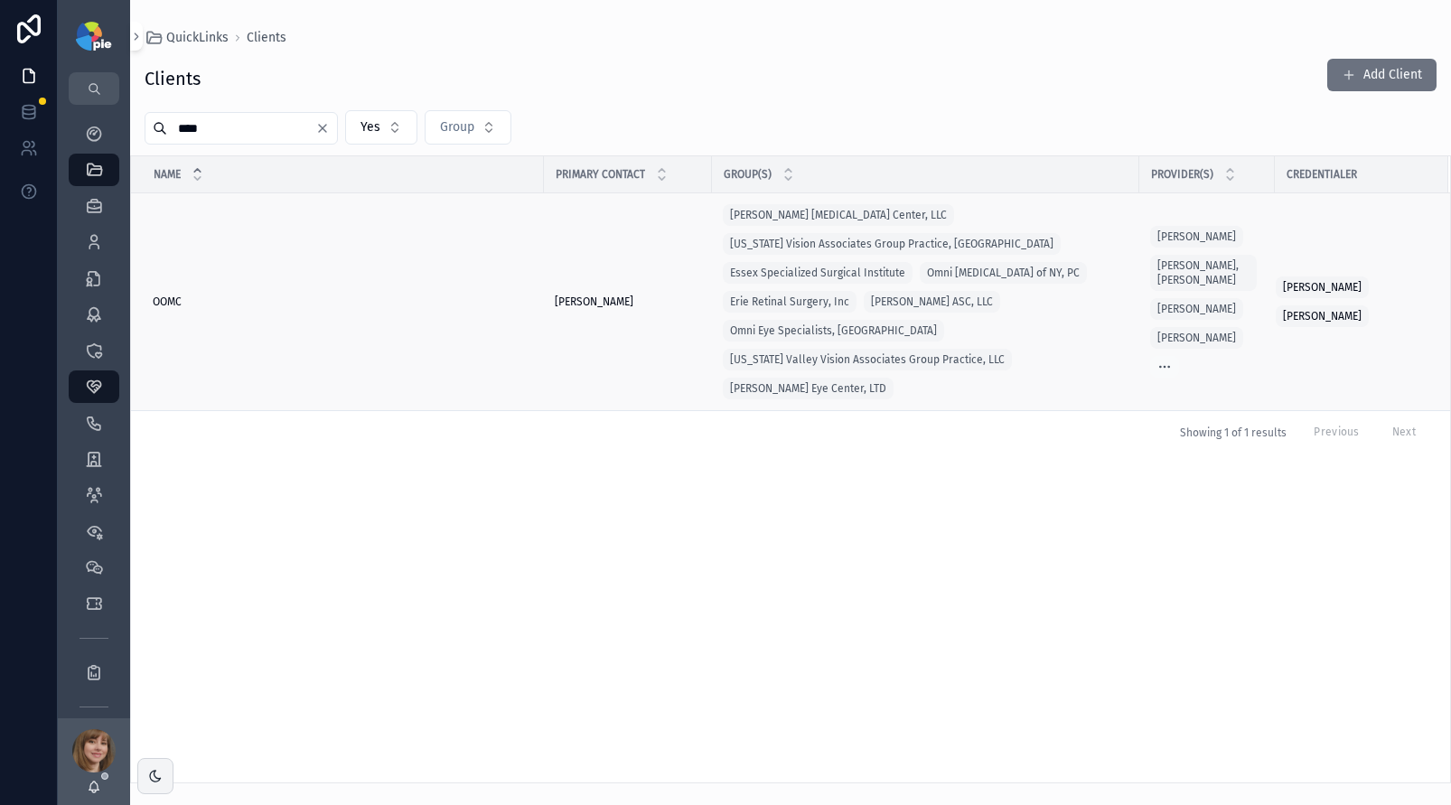
type input "****"
click at [272, 295] on div "OOMC OOMC" at bounding box center [343, 302] width 380 height 14
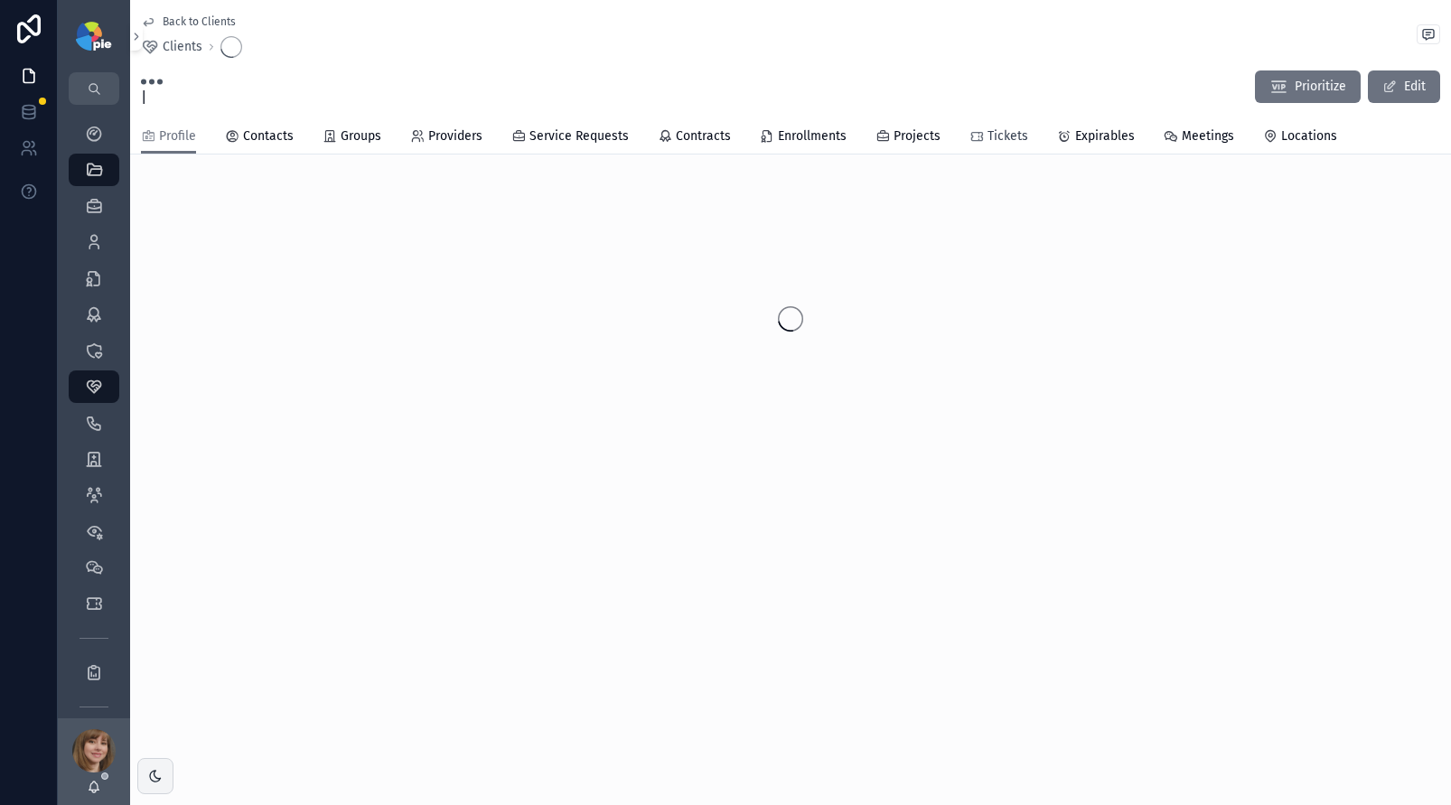
click at [1004, 133] on span "Tickets" at bounding box center [1008, 136] width 41 height 18
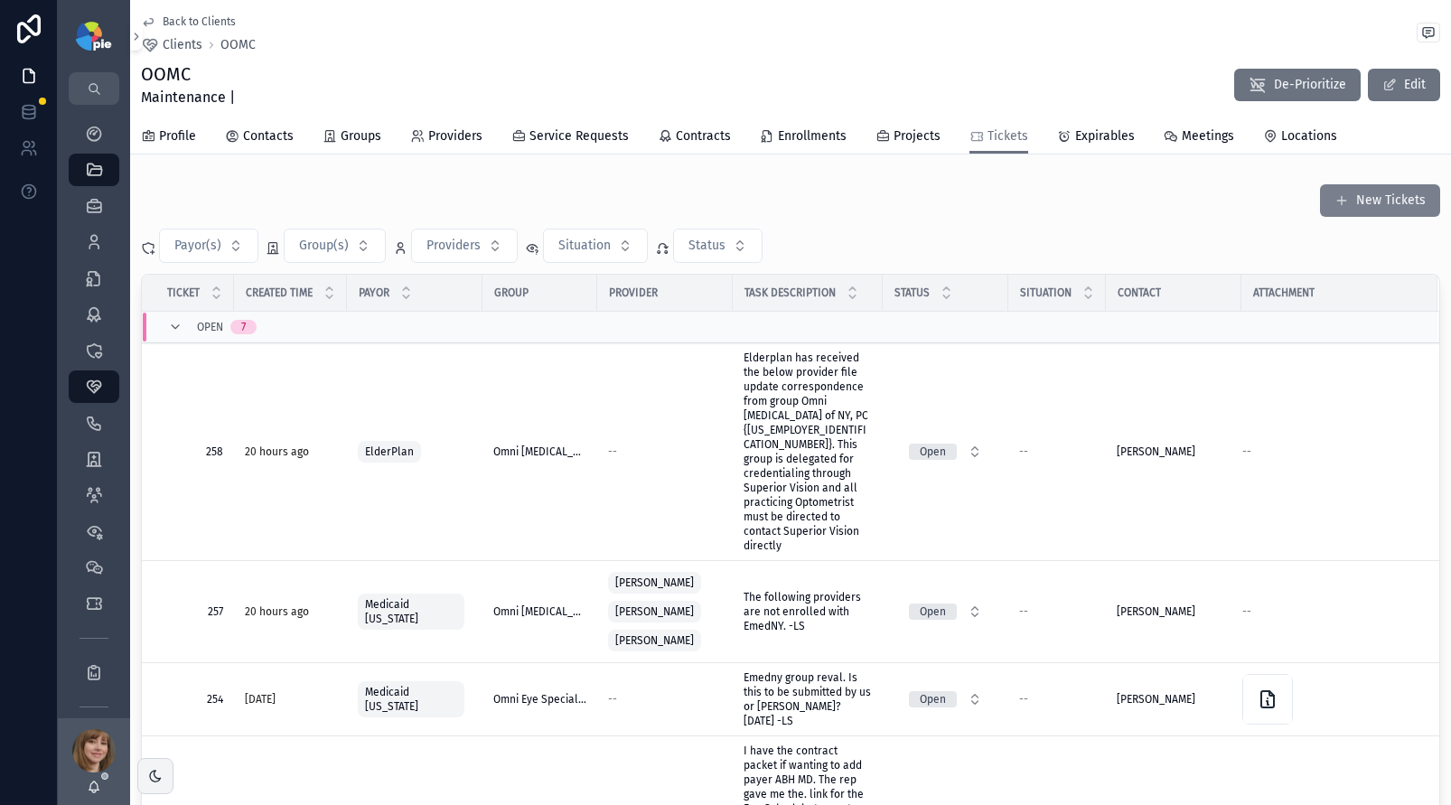
click at [1364, 187] on button "New Tickets" at bounding box center [1380, 200] width 120 height 33
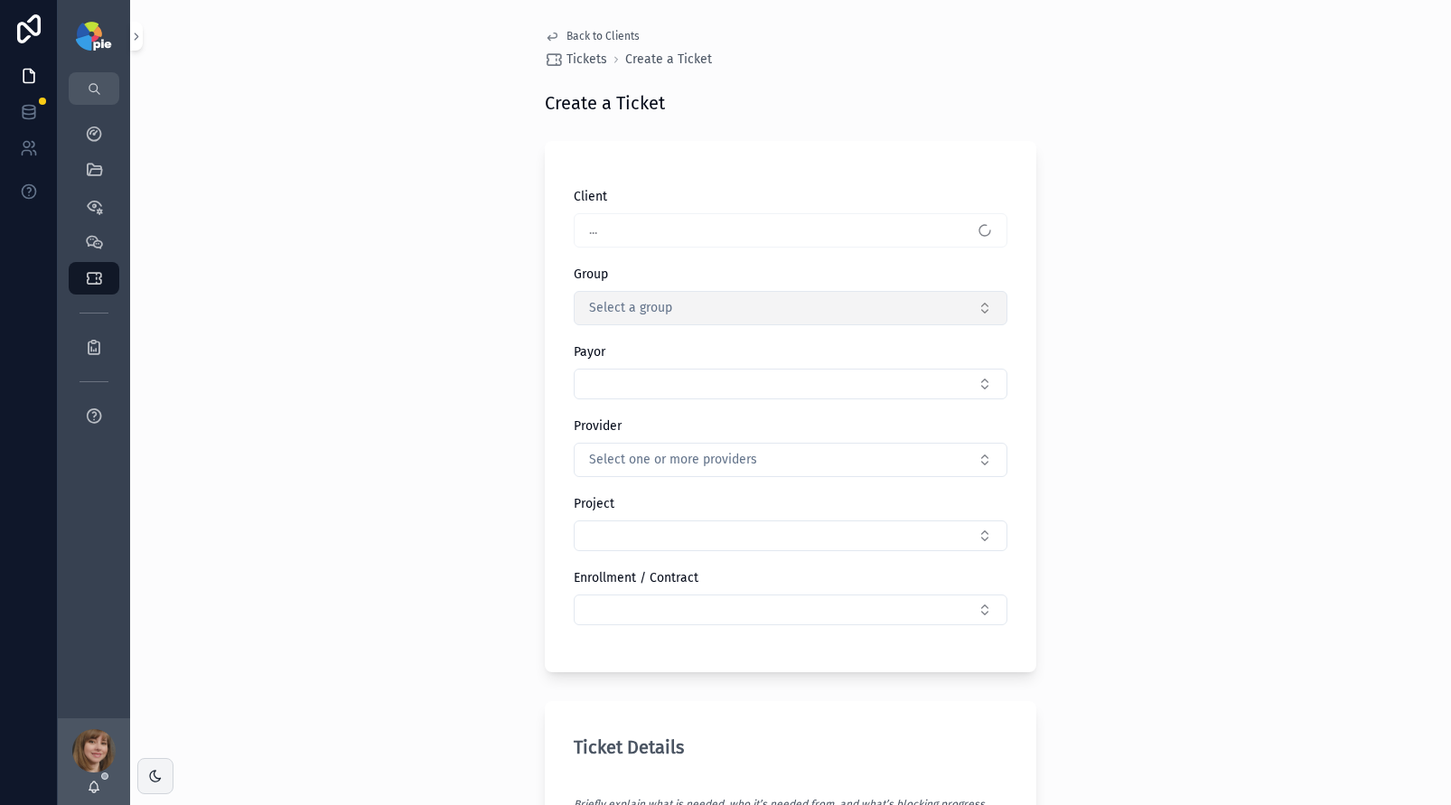
click at [647, 295] on button "Select a group" at bounding box center [791, 308] width 434 height 34
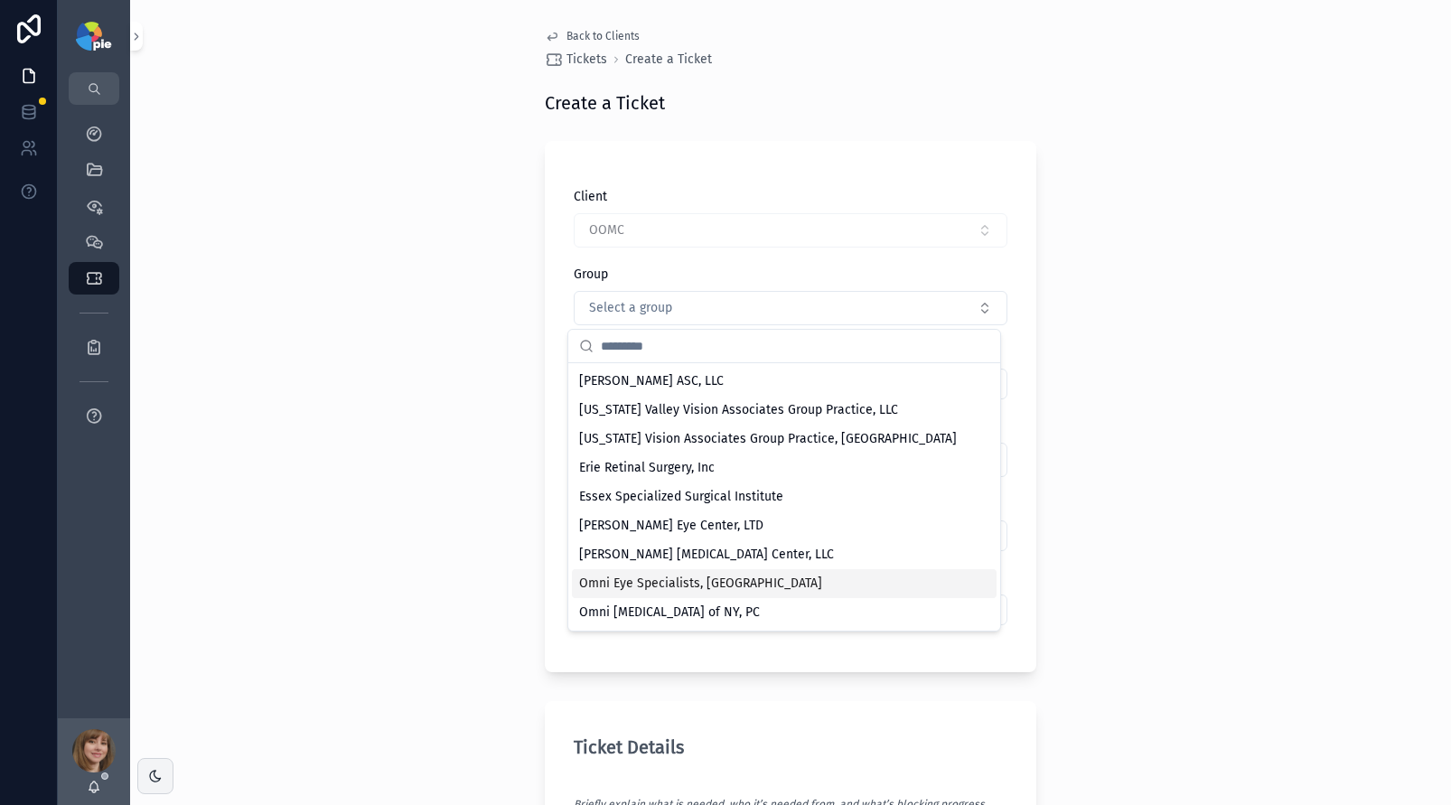
click at [656, 569] on div "Omni Eye Specialists, [GEOGRAPHIC_DATA]" at bounding box center [784, 583] width 425 height 29
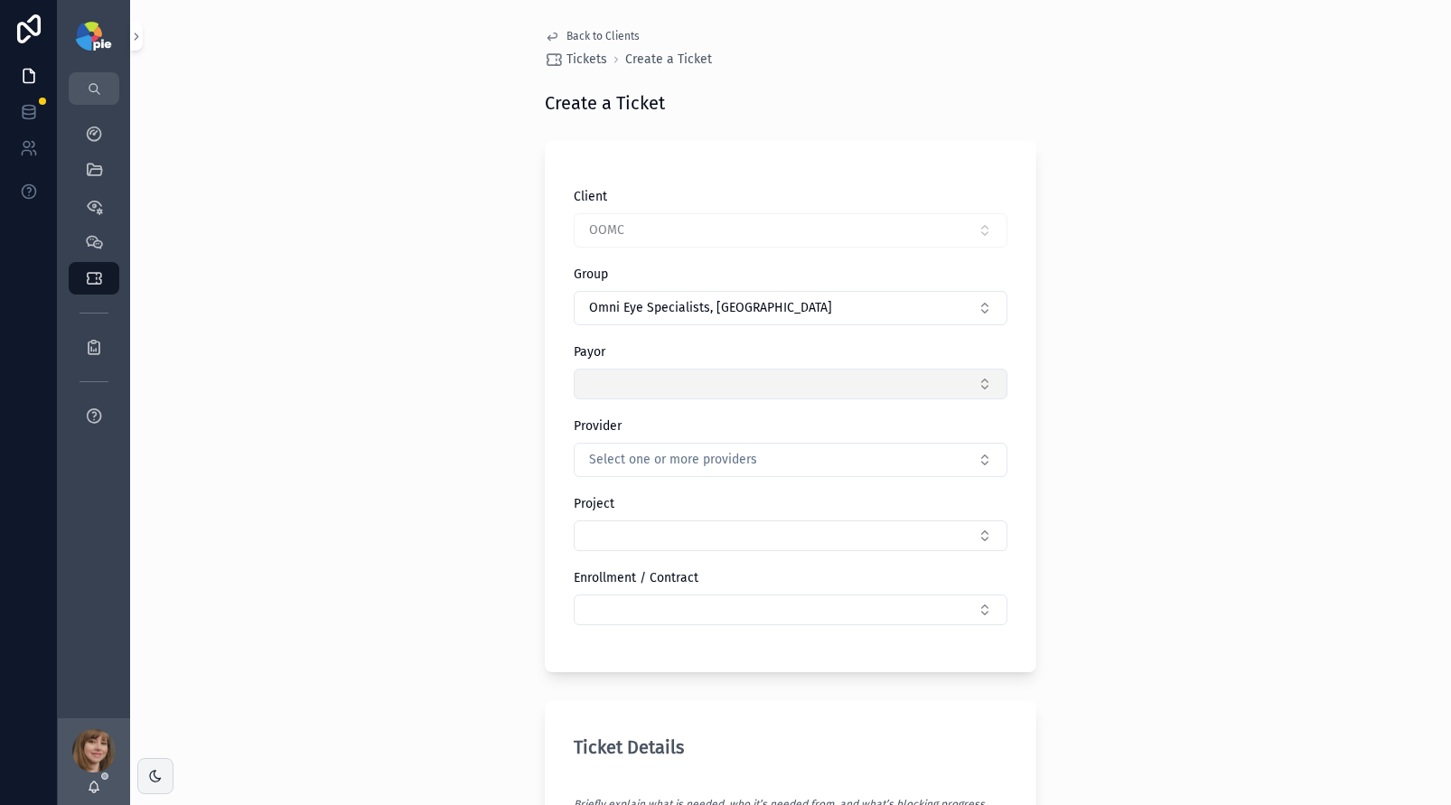
click at [650, 371] on button "Select Button" at bounding box center [791, 384] width 434 height 31
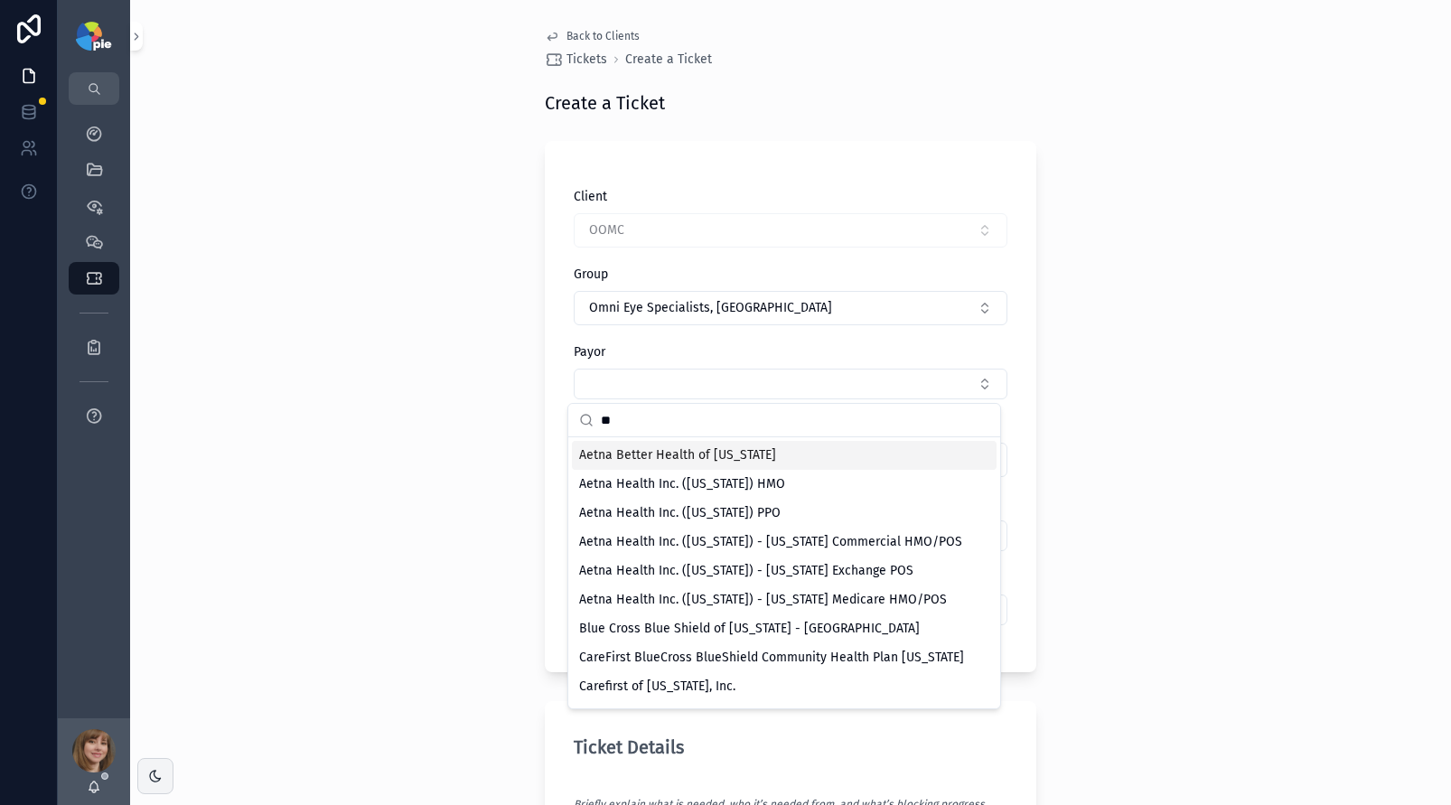
type input "*"
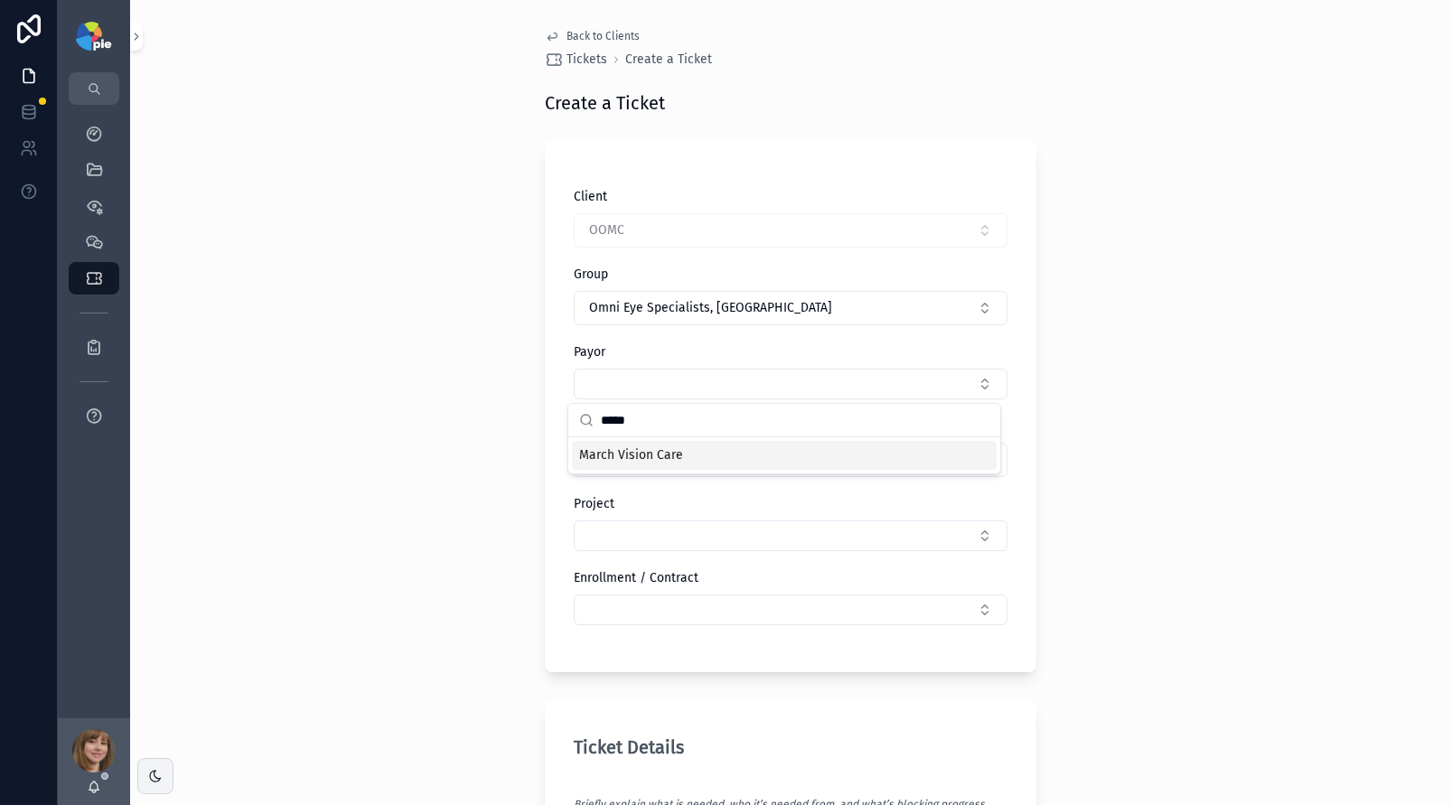
type input "*****"
click at [645, 456] on span "March Vision Care" at bounding box center [631, 455] width 104 height 18
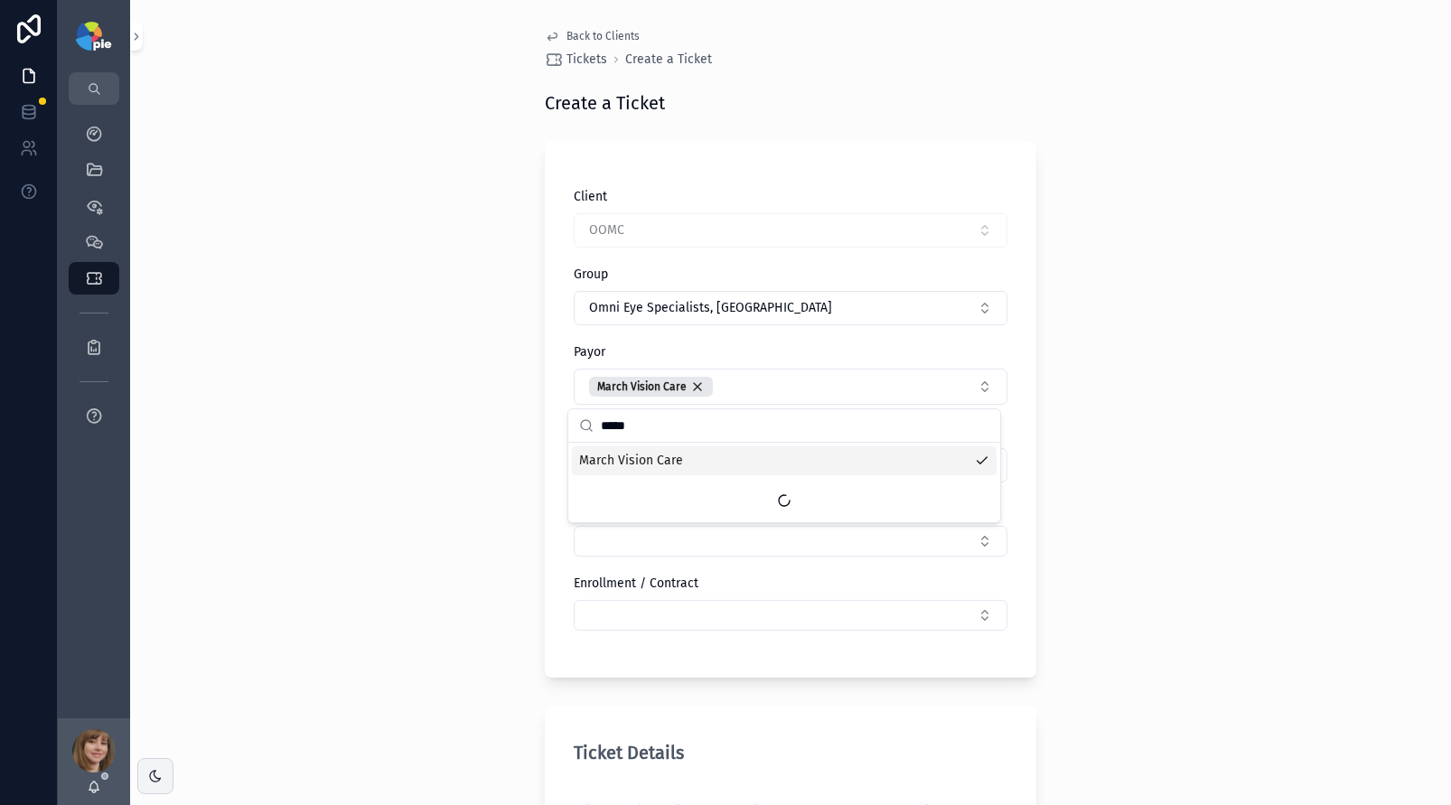
click at [384, 448] on div "Back to Clients Tickets Create a Ticket Create a Ticket Client OOMC Group Omni …" at bounding box center [790, 402] width 1321 height 805
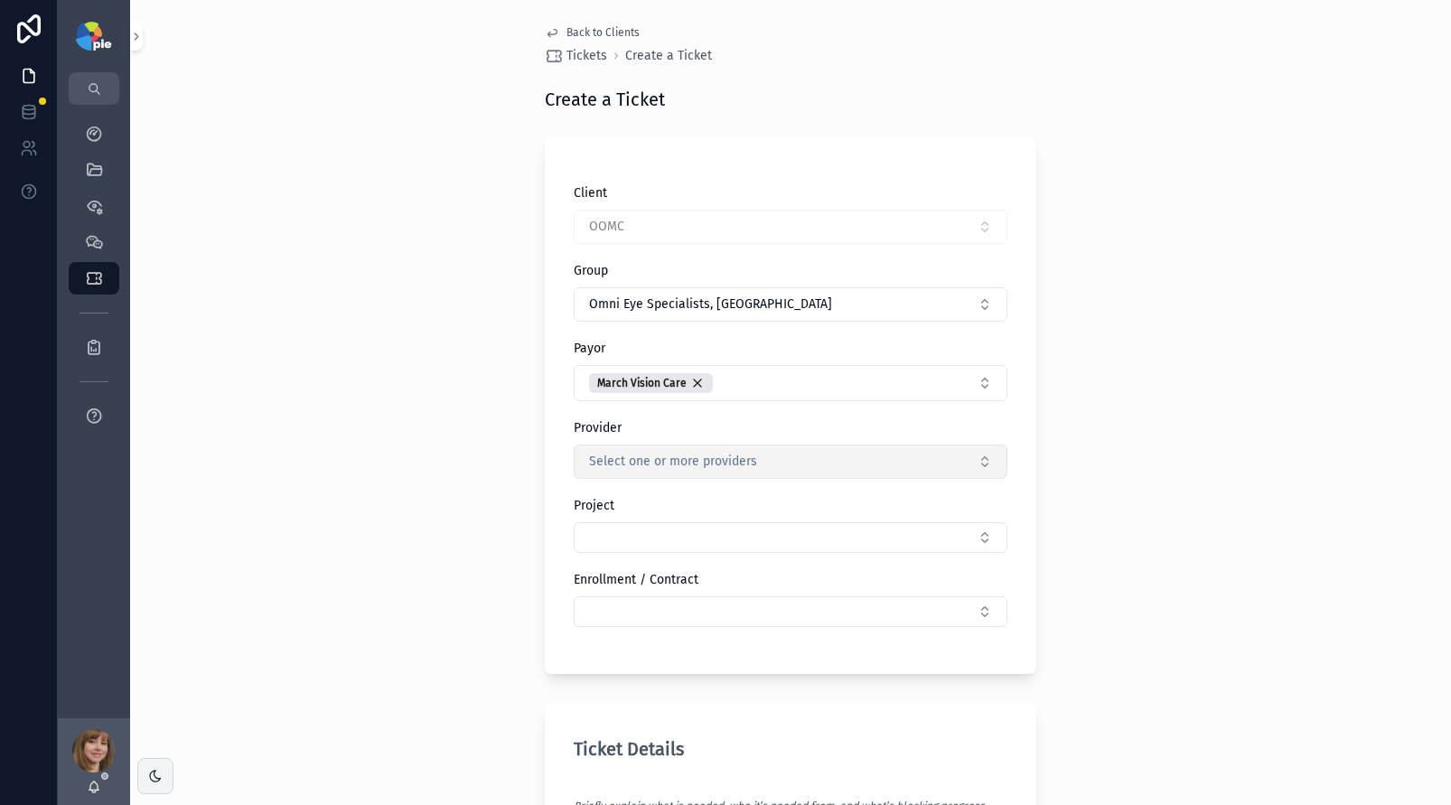
click at [591, 449] on button "Select one or more providers" at bounding box center [791, 462] width 434 height 34
type input "****"
click at [606, 543] on span "Campolattaro, Brian" at bounding box center [626, 535] width 94 height 18
click at [334, 554] on div "Back to Clients Tickets Create a Ticket Create a Ticket Client OOMC Group Omni …" at bounding box center [790, 398] width 1321 height 805
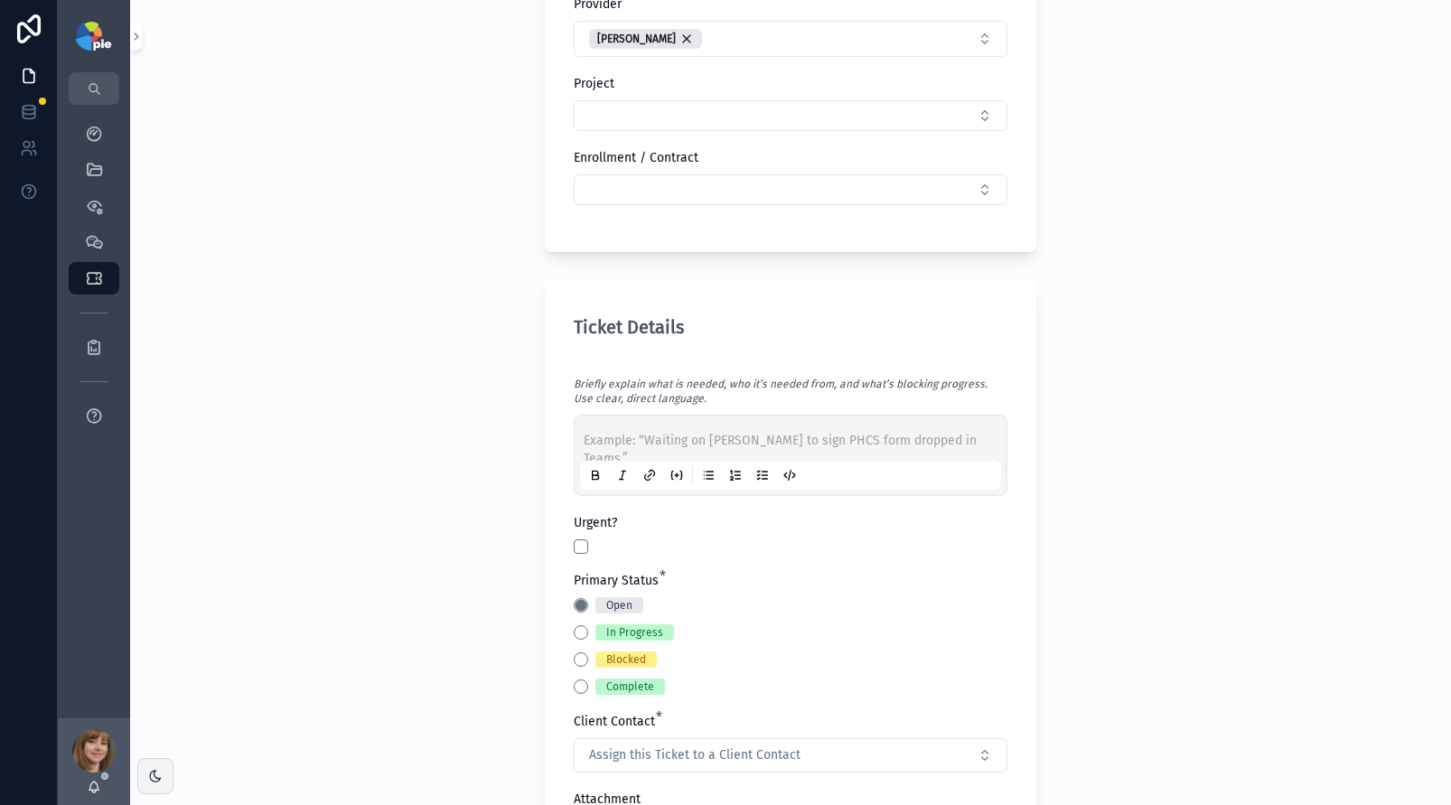
scroll to position [464, 0]
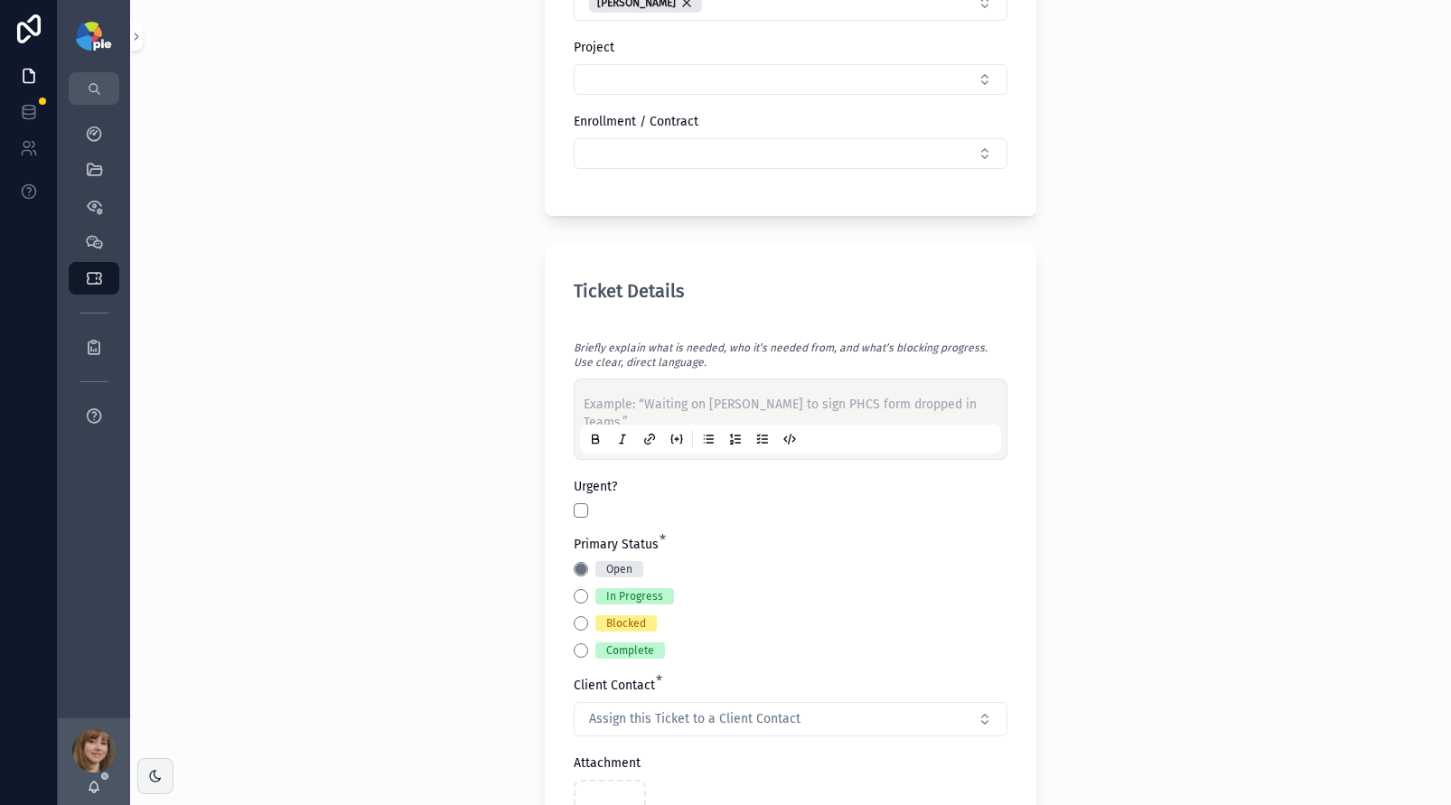
click at [638, 404] on p "scrollable content" at bounding box center [794, 405] width 421 height 18
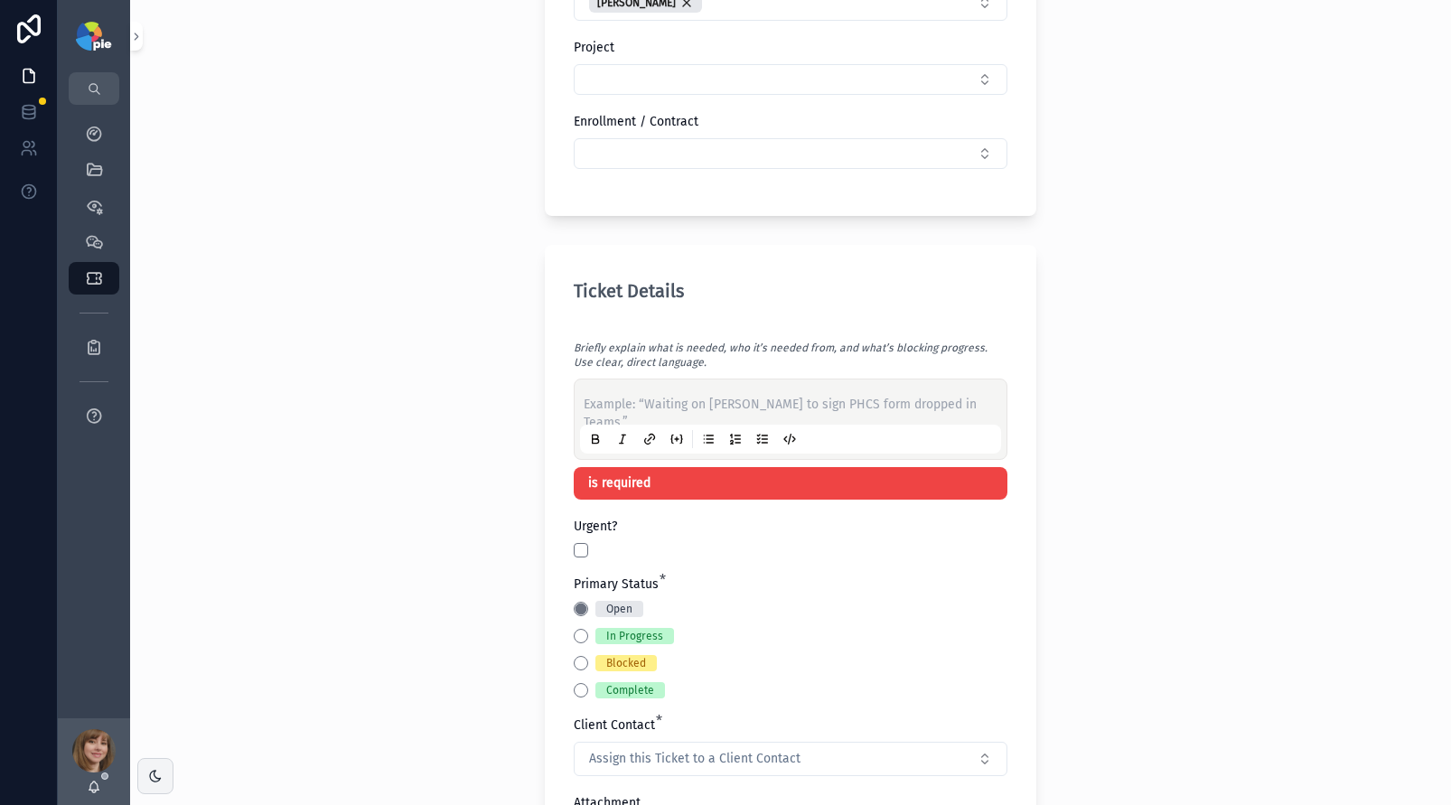
paste div "scrollable content"
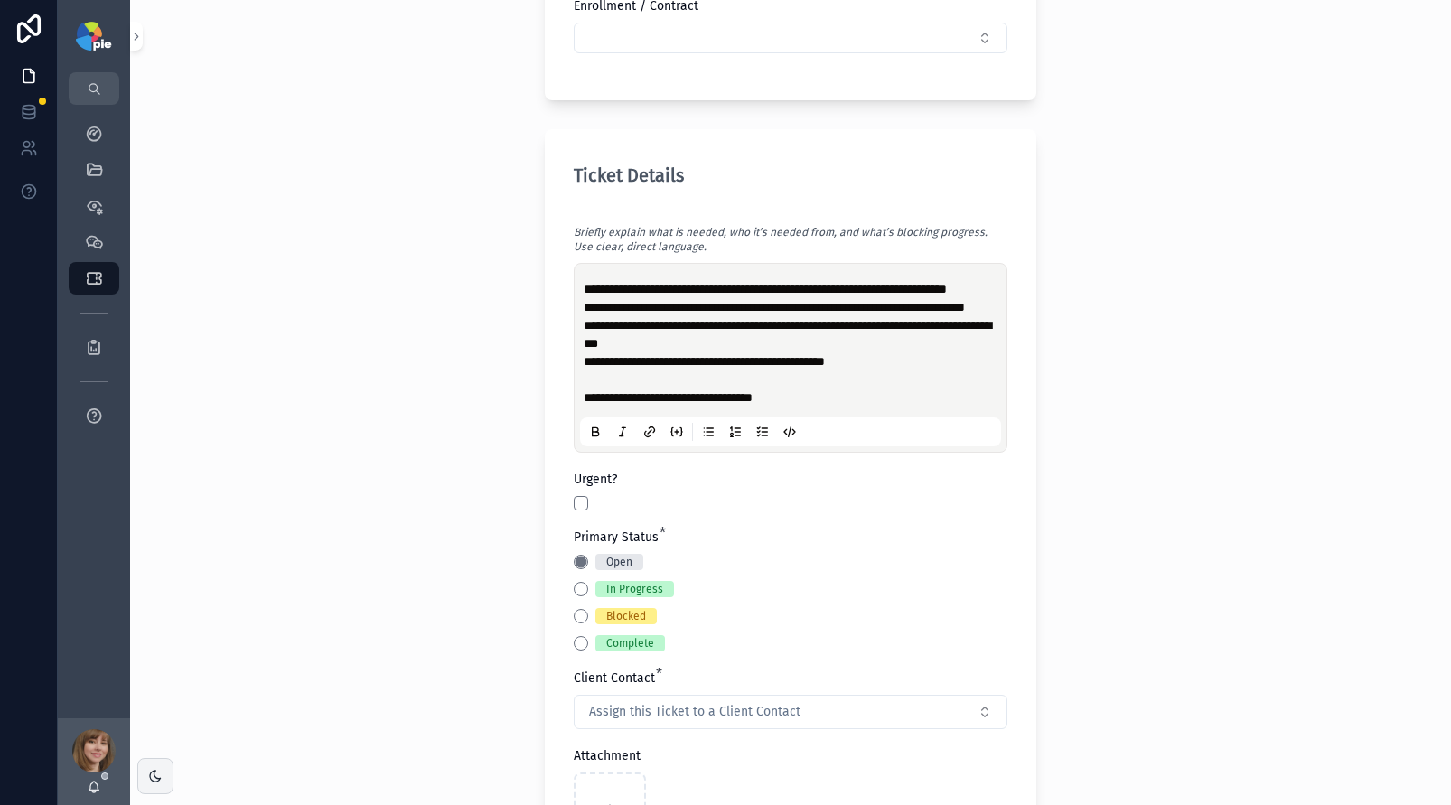
scroll to position [582, 0]
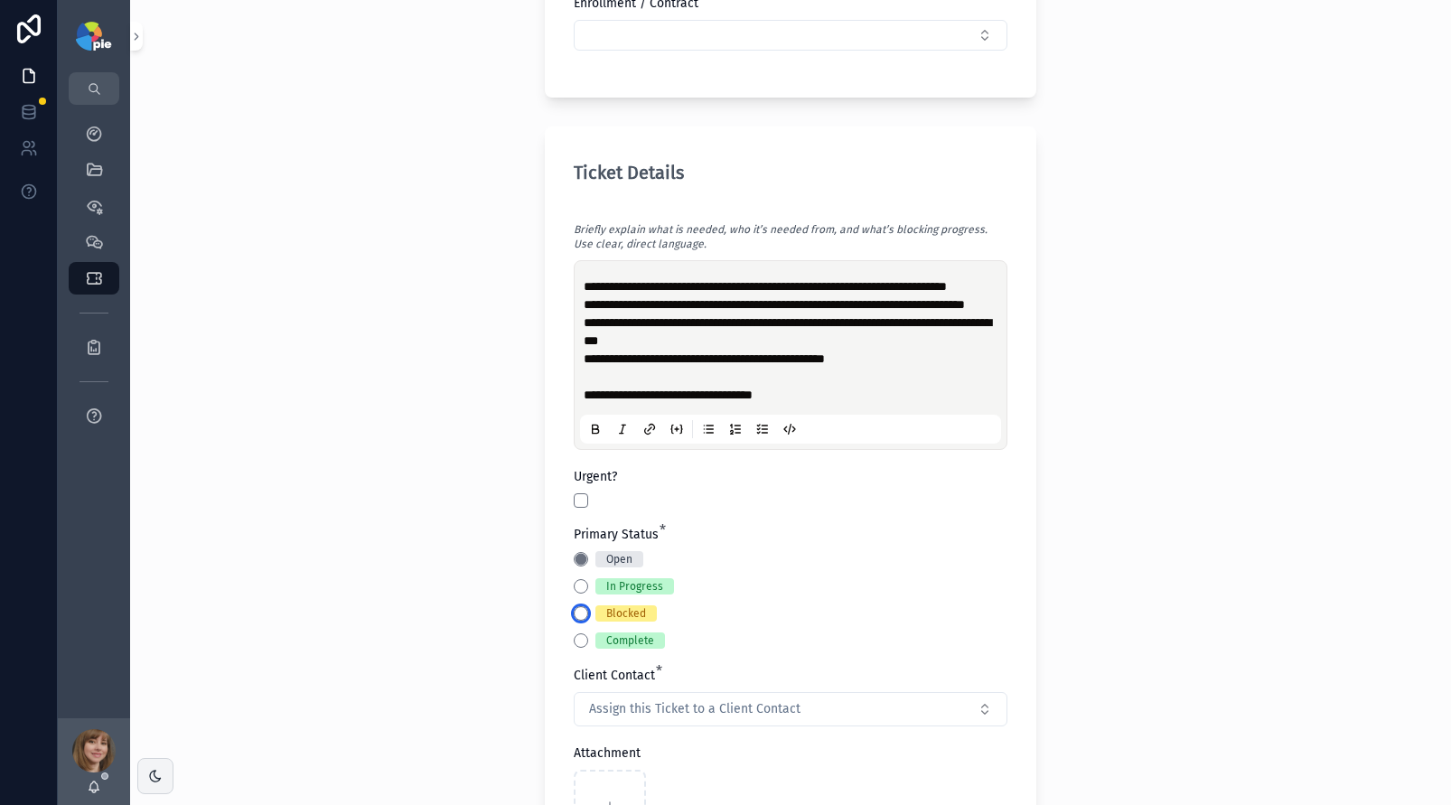
click at [576, 621] on button "Blocked" at bounding box center [581, 613] width 14 height 14
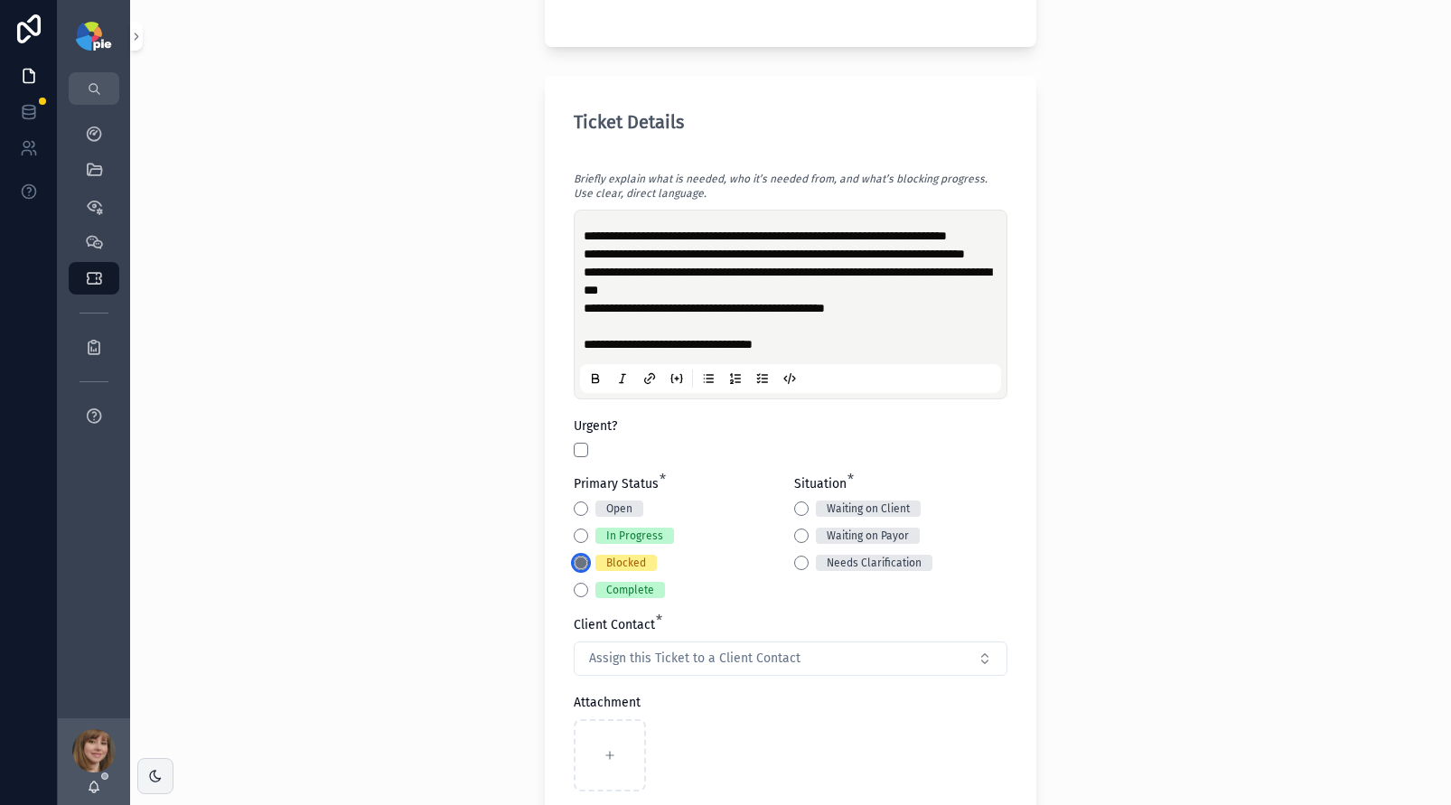
scroll to position [659, 0]
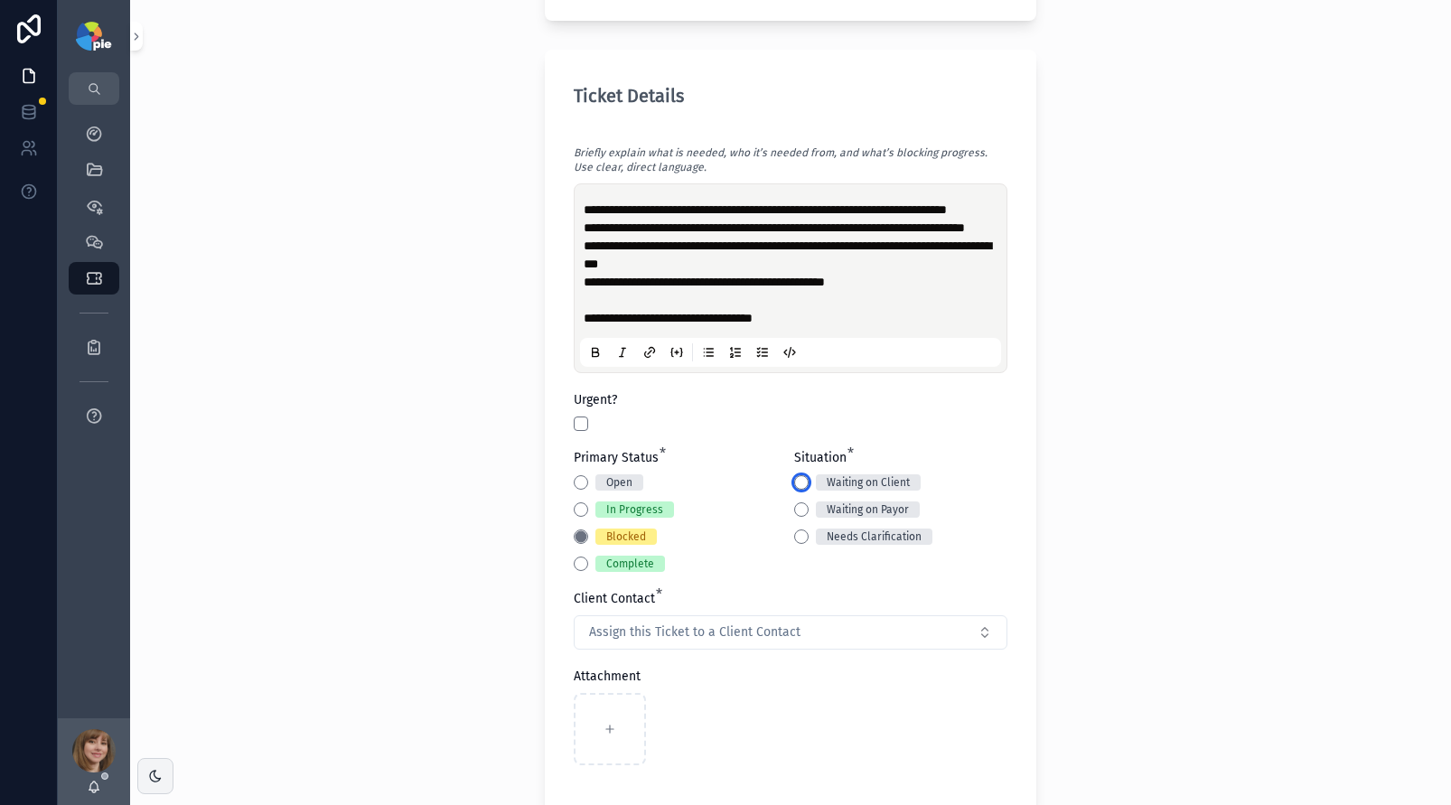
click at [794, 490] on button "Waiting on Client" at bounding box center [801, 482] width 14 height 14
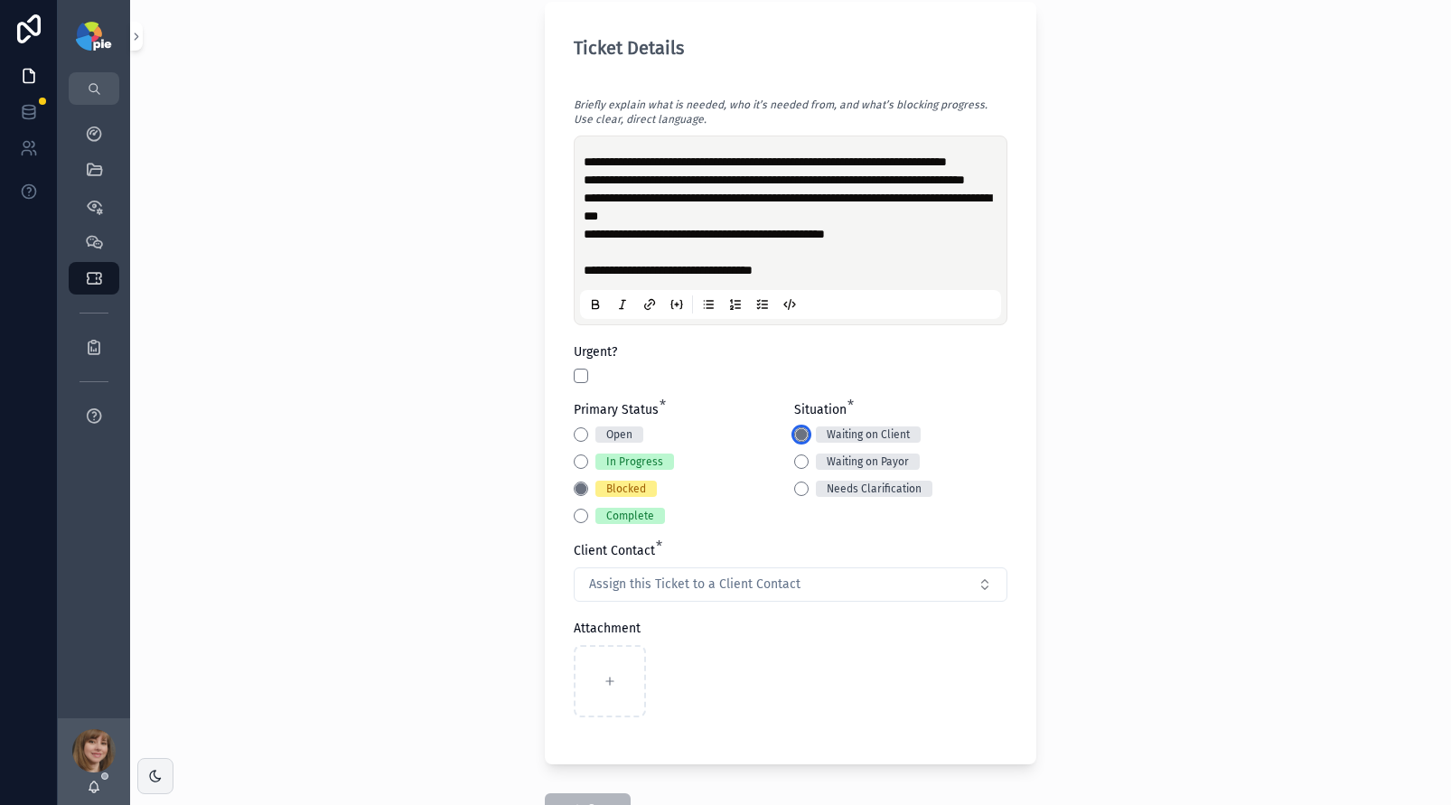
scroll to position [766, 0]
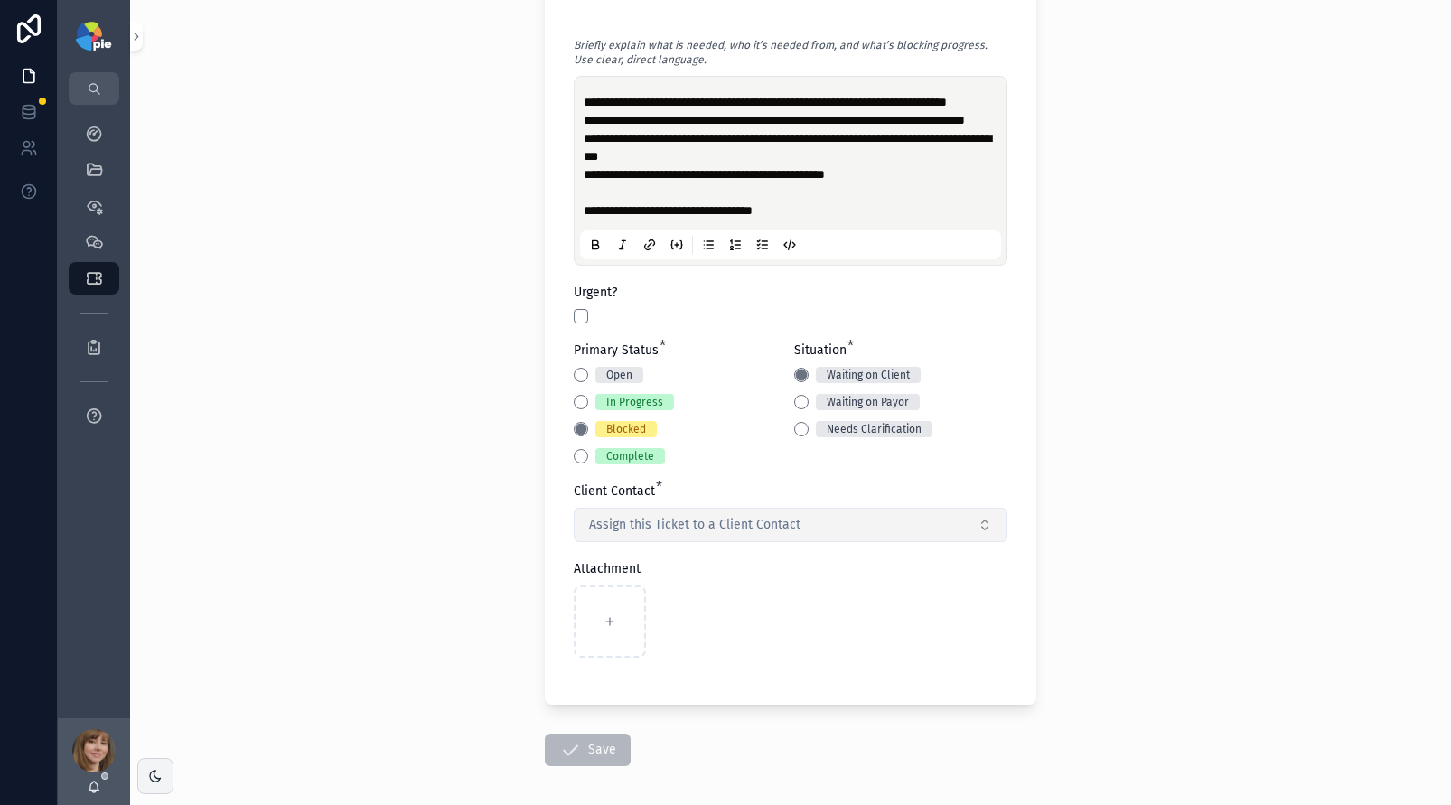
click at [678, 534] on span "Assign this Ticket to a Client Contact" at bounding box center [694, 525] width 211 height 18
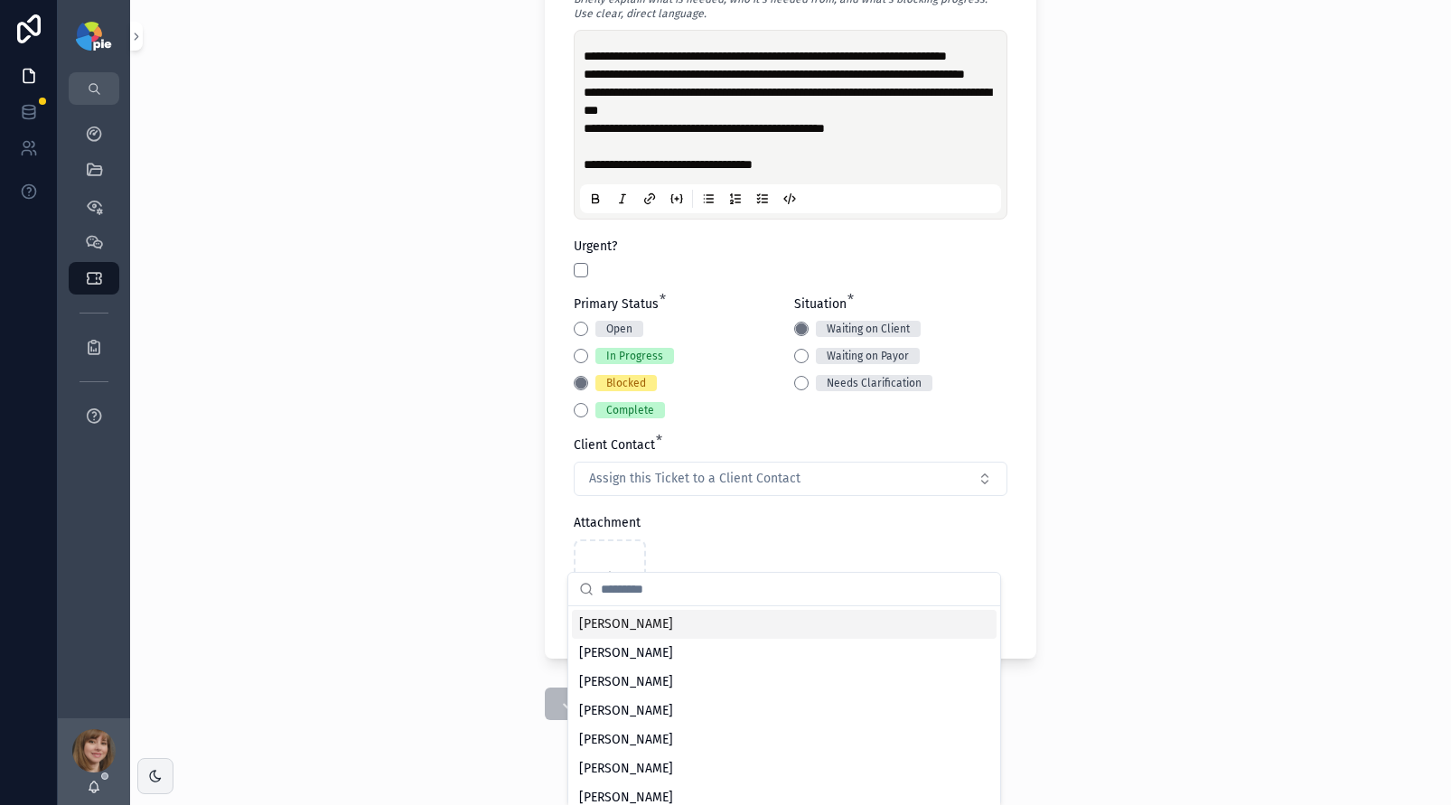
scroll to position [879, 0]
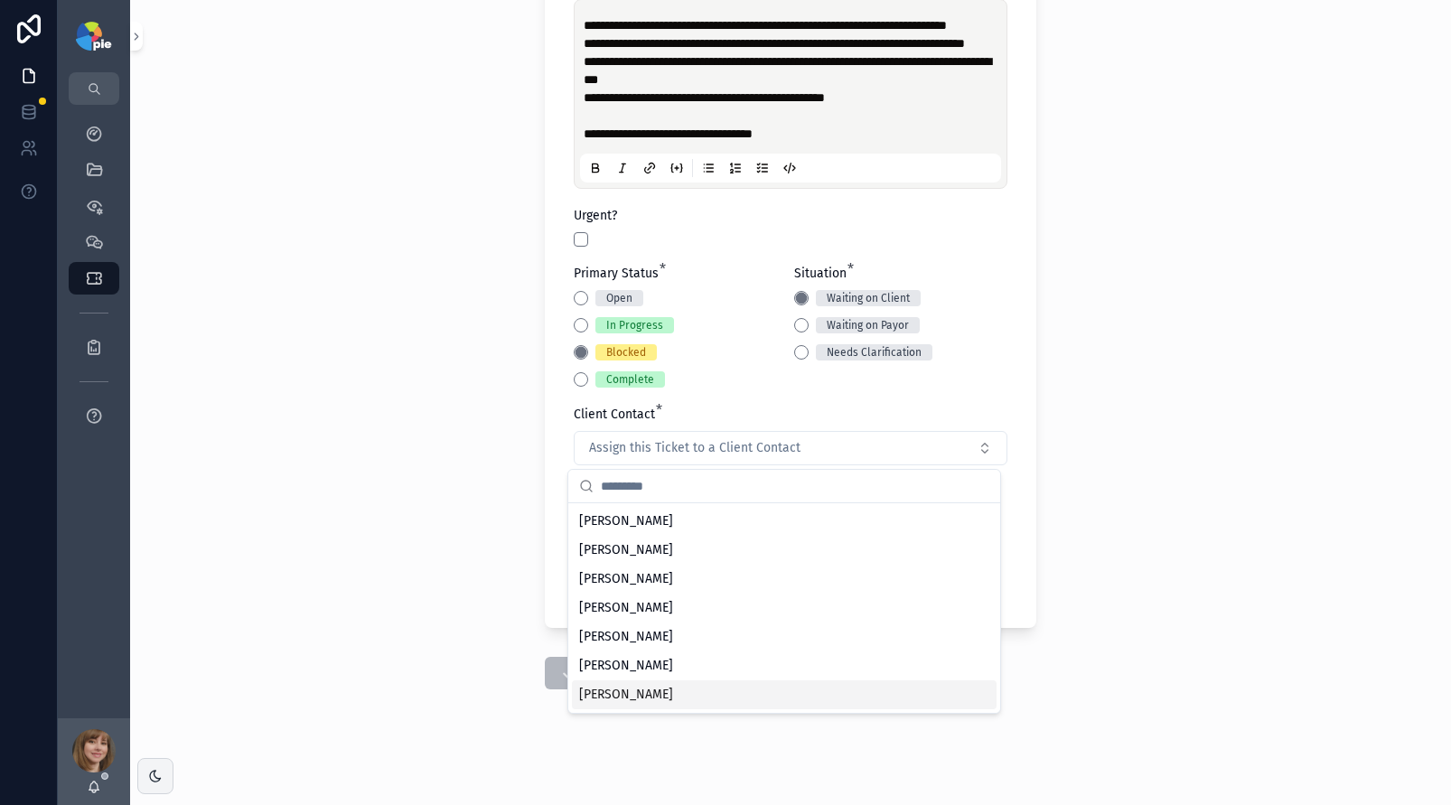
click at [630, 696] on span "Yesenia Ramos" at bounding box center [626, 695] width 94 height 18
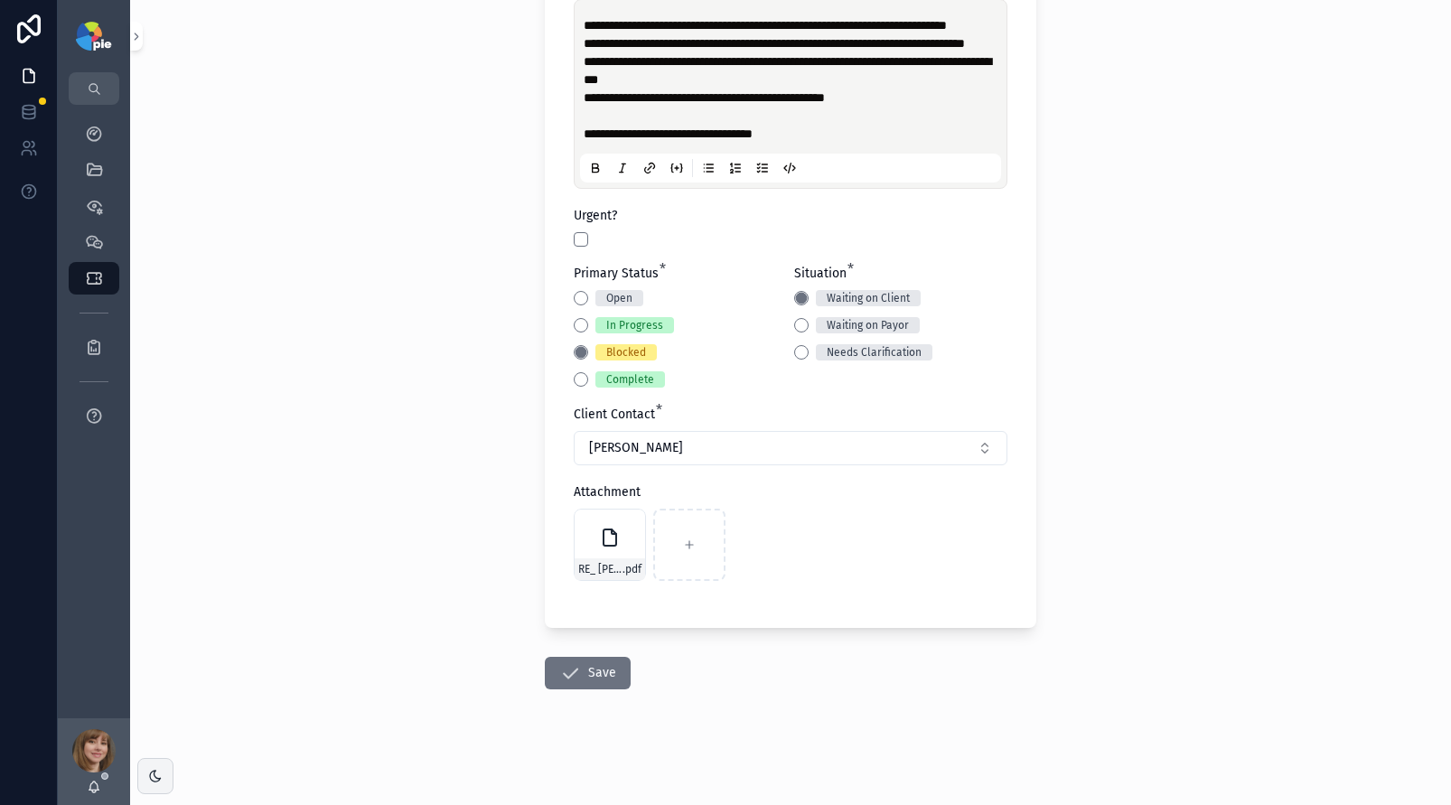
click at [1207, 584] on div "**********" at bounding box center [790, 402] width 1321 height 805
click at [604, 676] on button "Save" at bounding box center [588, 673] width 86 height 33
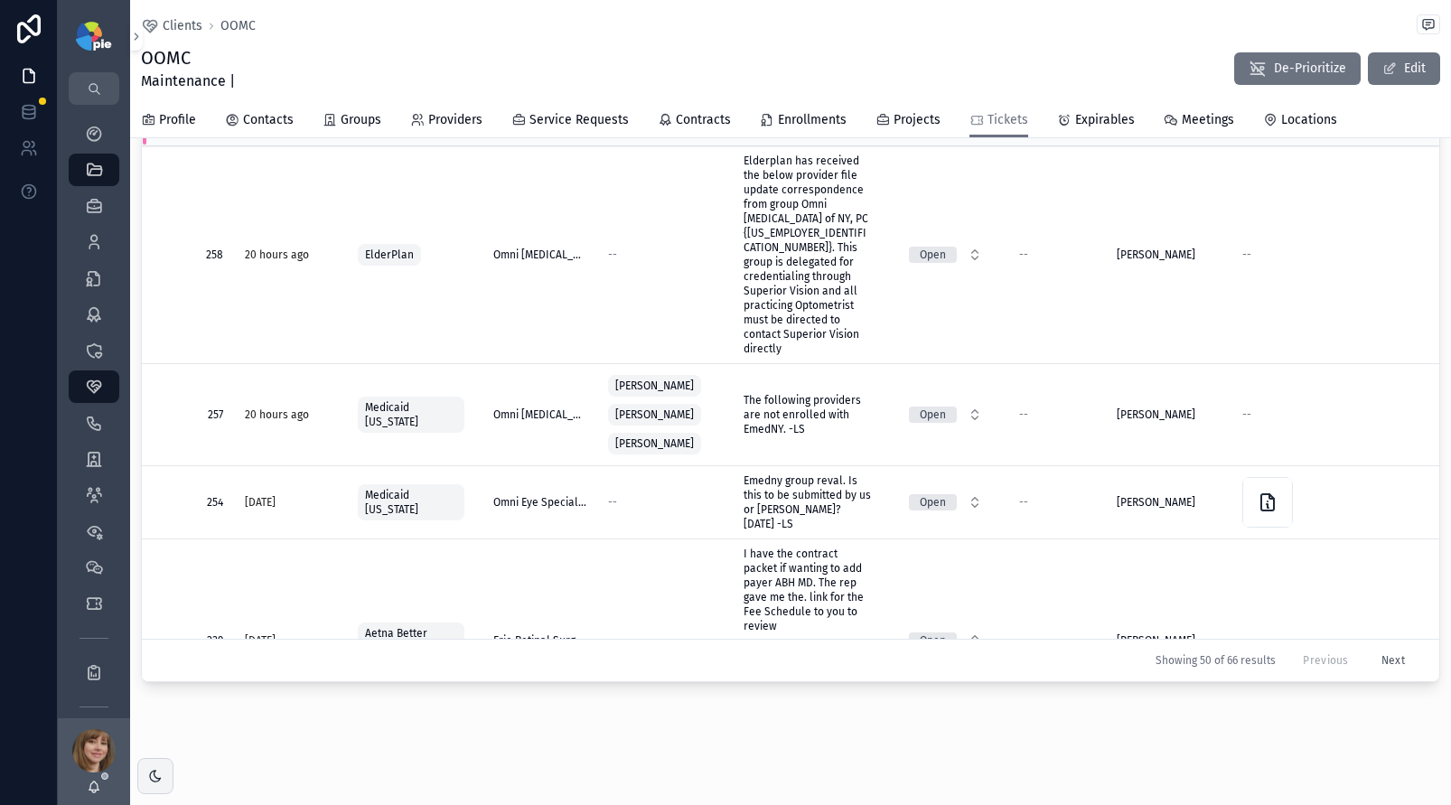
scroll to position [181, 0]
click at [86, 660] on div "Reports" at bounding box center [94, 672] width 29 height 29
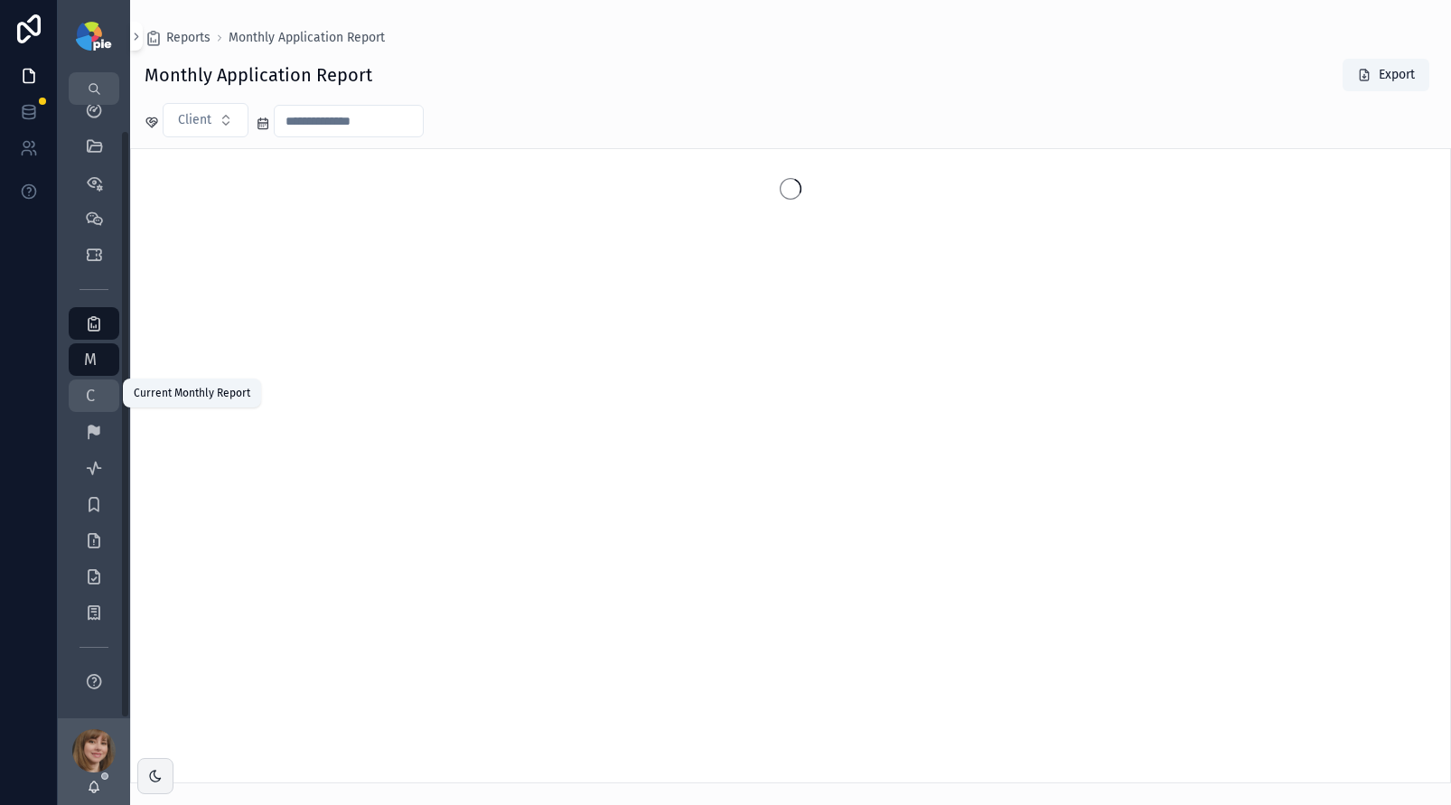
scroll to position [26, 0]
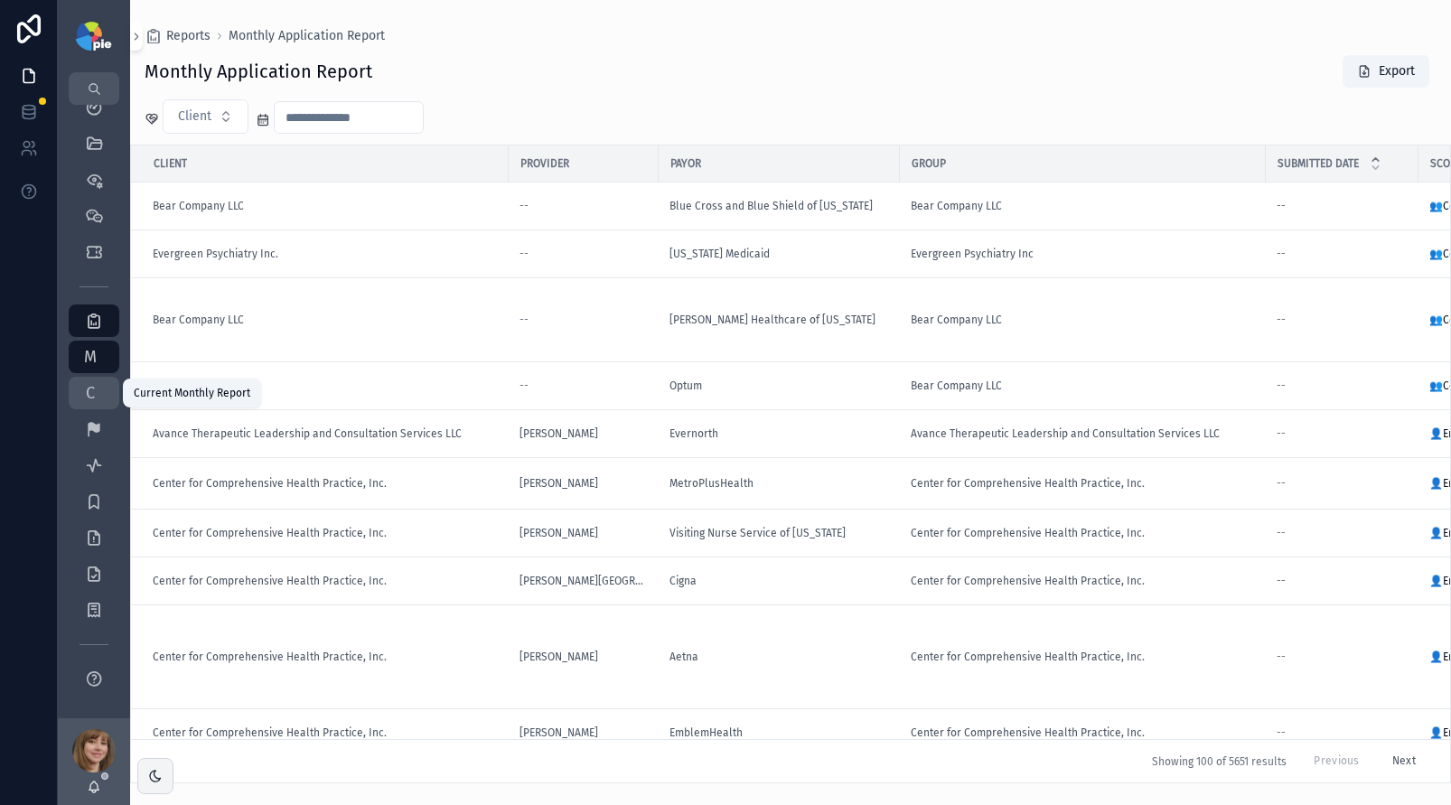
click at [94, 395] on span "C" at bounding box center [90, 393] width 18 height 18
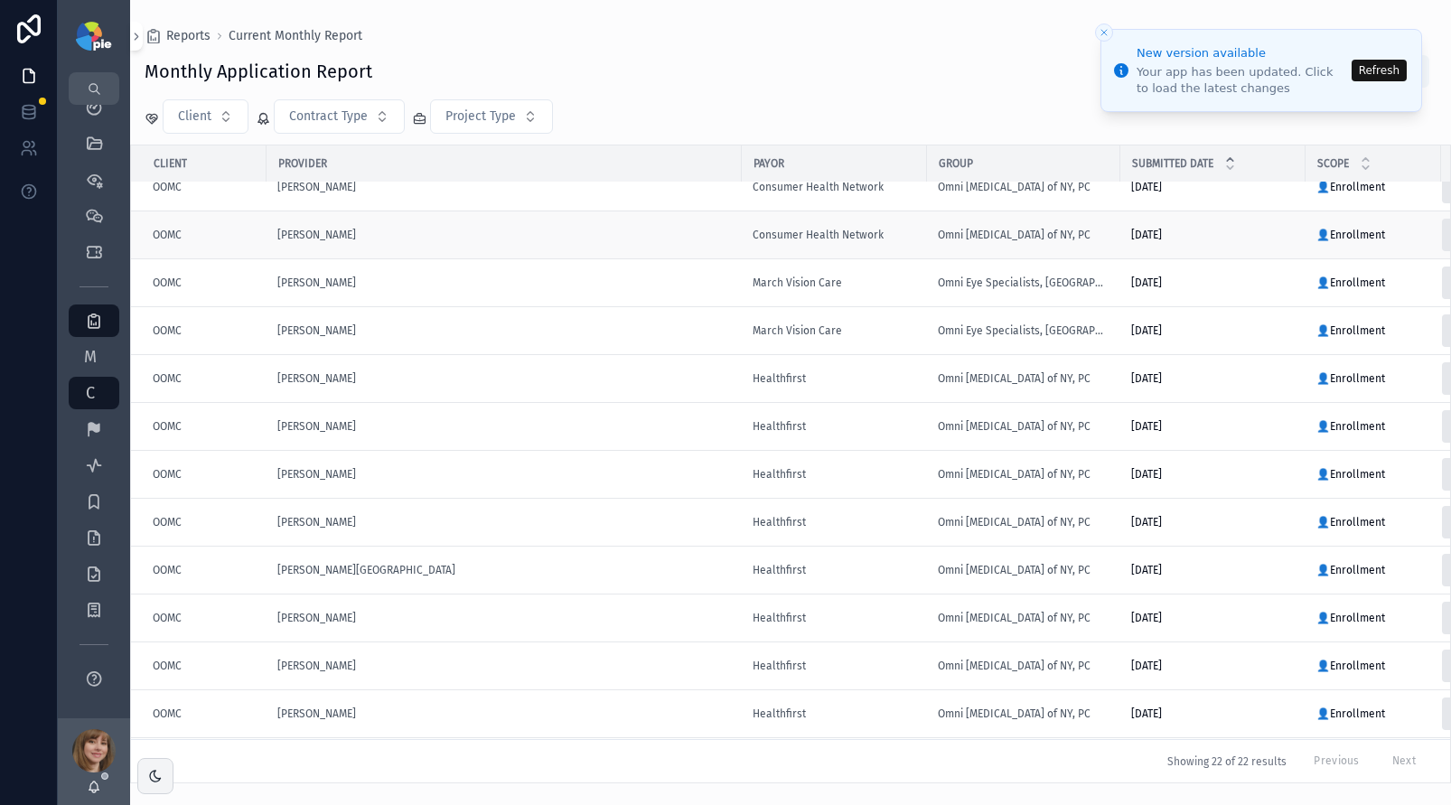
scroll to position [510, 0]
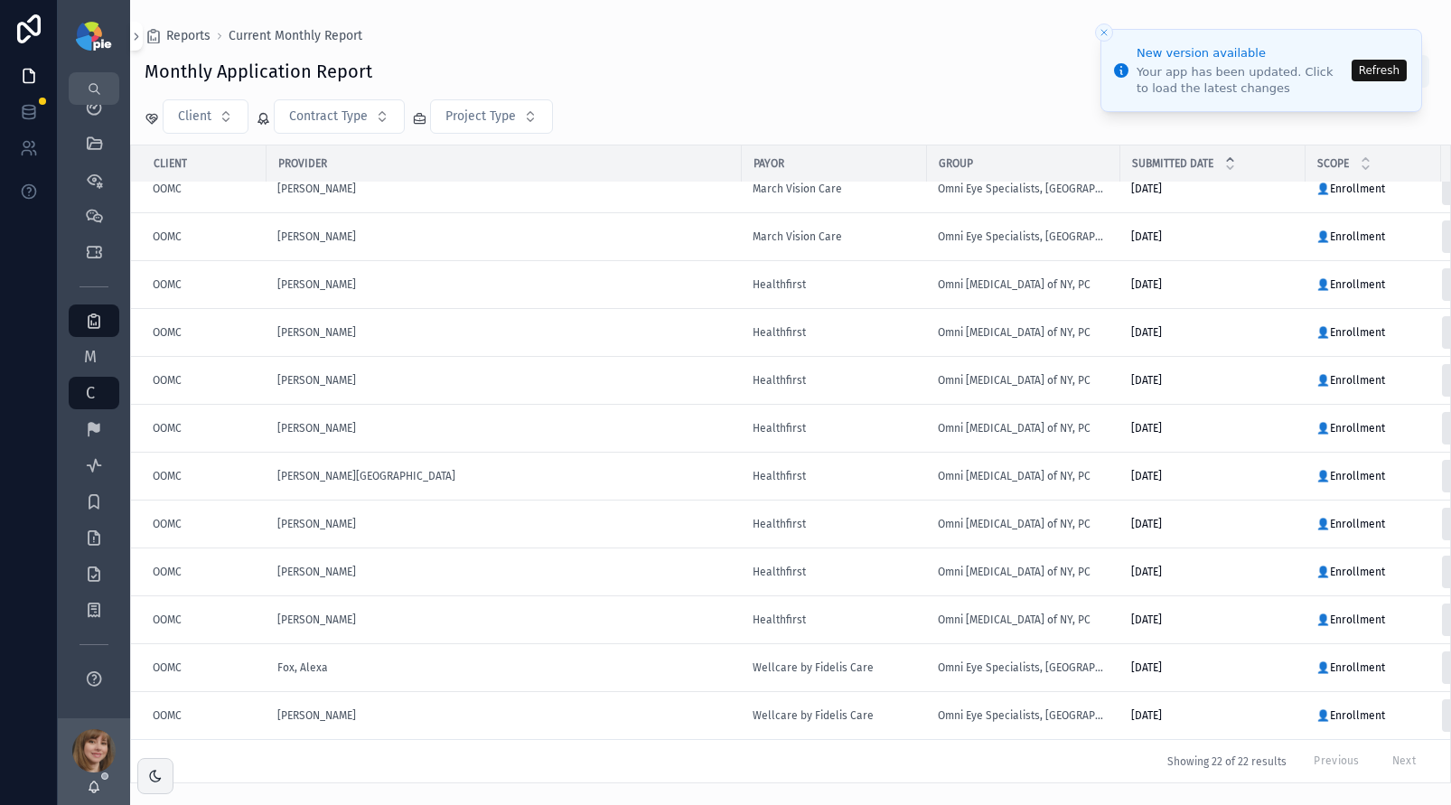
click at [1388, 69] on button "Refresh" at bounding box center [1379, 71] width 55 height 22
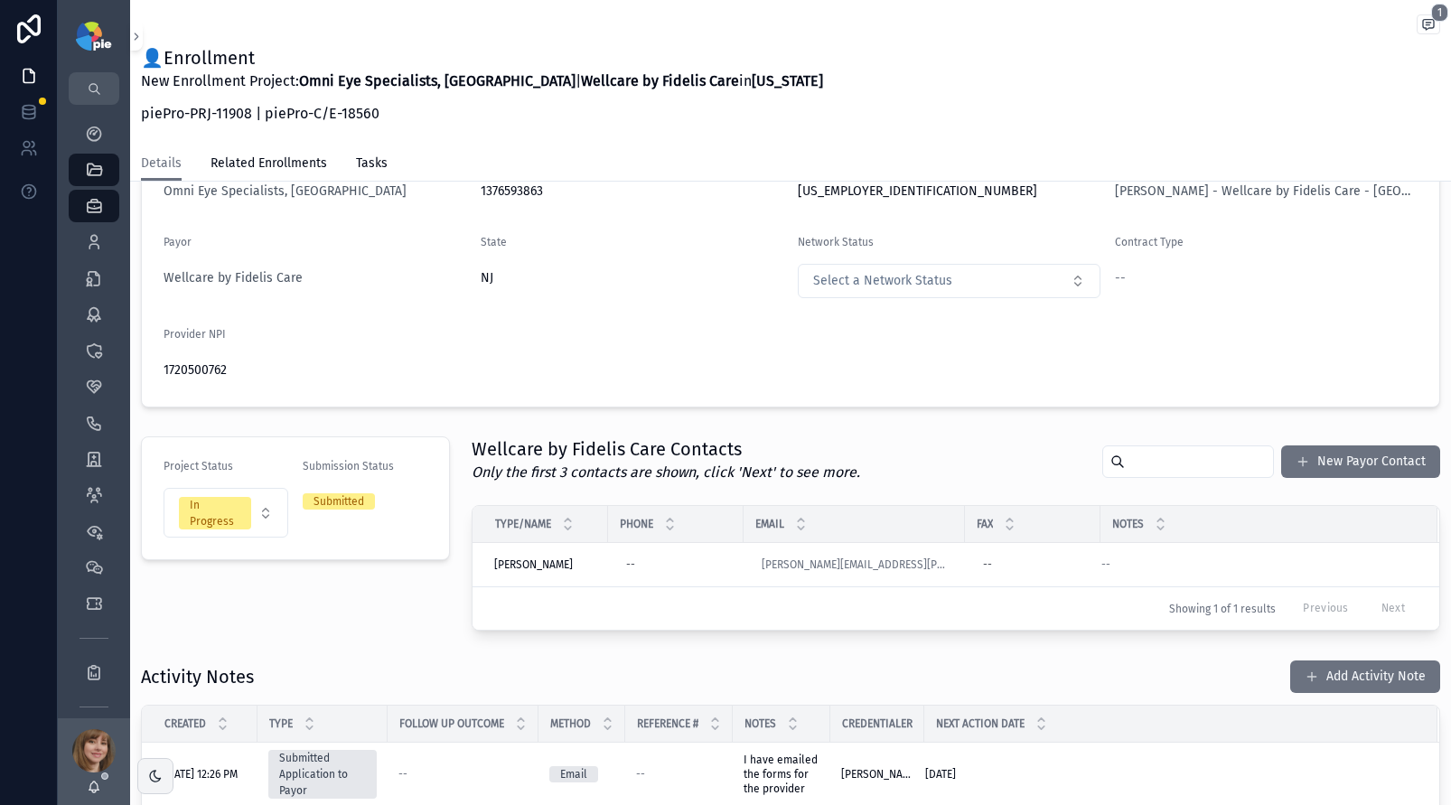
scroll to position [152, 0]
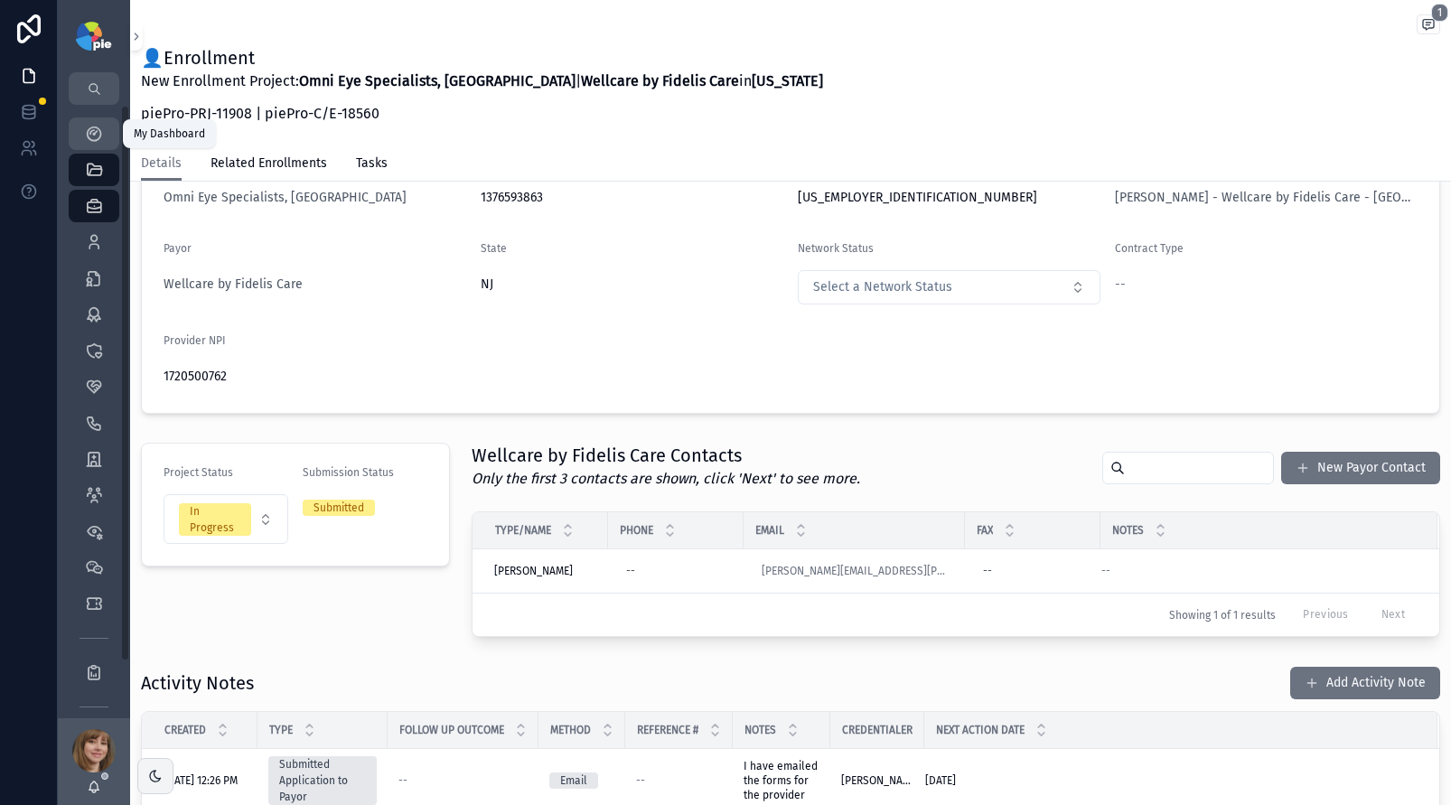
click at [91, 130] on icon "scrollable content" at bounding box center [94, 134] width 18 height 18
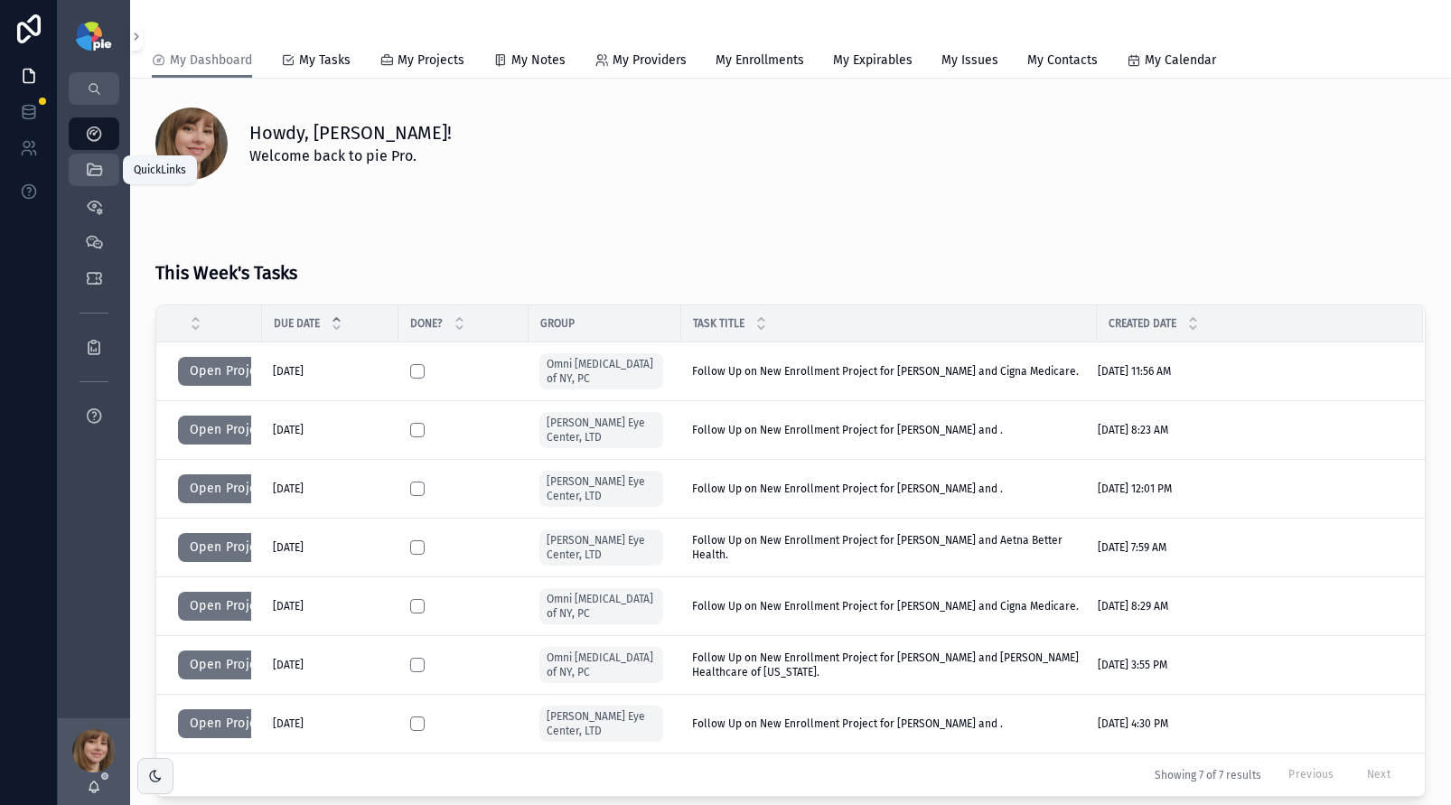
click at [89, 171] on icon "scrollable content" at bounding box center [94, 170] width 18 height 18
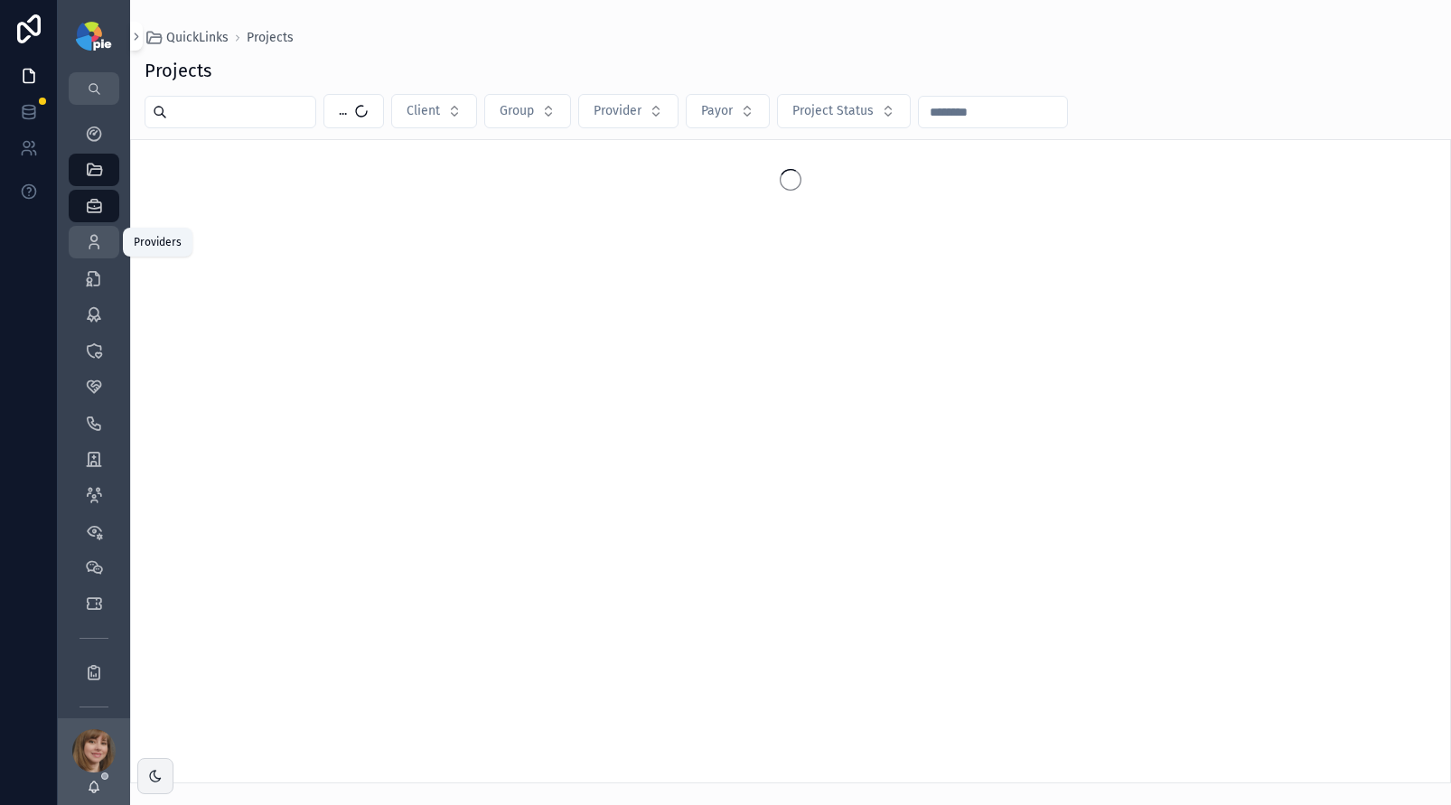
click at [92, 236] on icon "scrollable content" at bounding box center [94, 242] width 18 height 18
click at [191, 111] on input "scrollable content" at bounding box center [241, 111] width 148 height 25
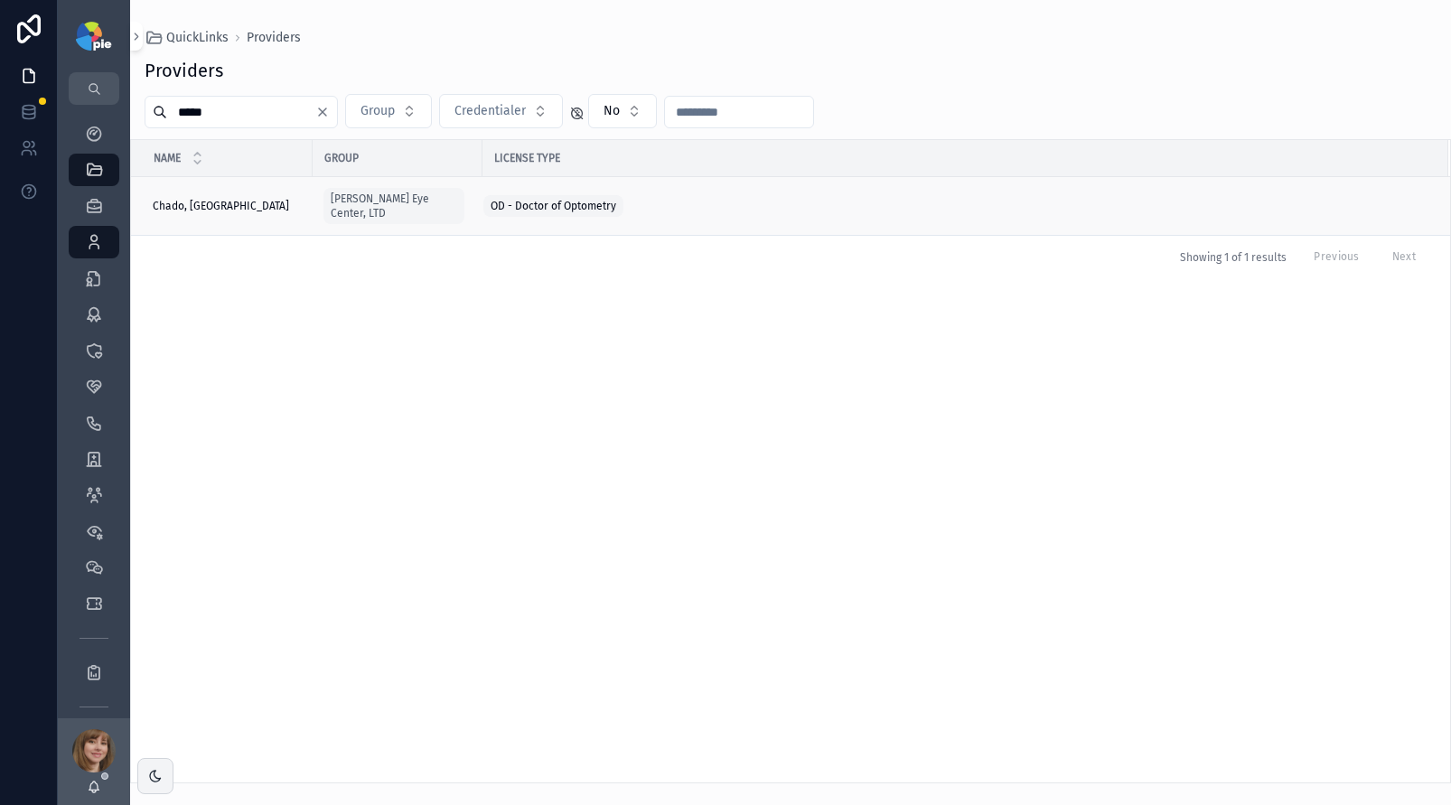
type input "*****"
click at [162, 202] on span "Chado, [GEOGRAPHIC_DATA]" at bounding box center [221, 206] width 136 height 14
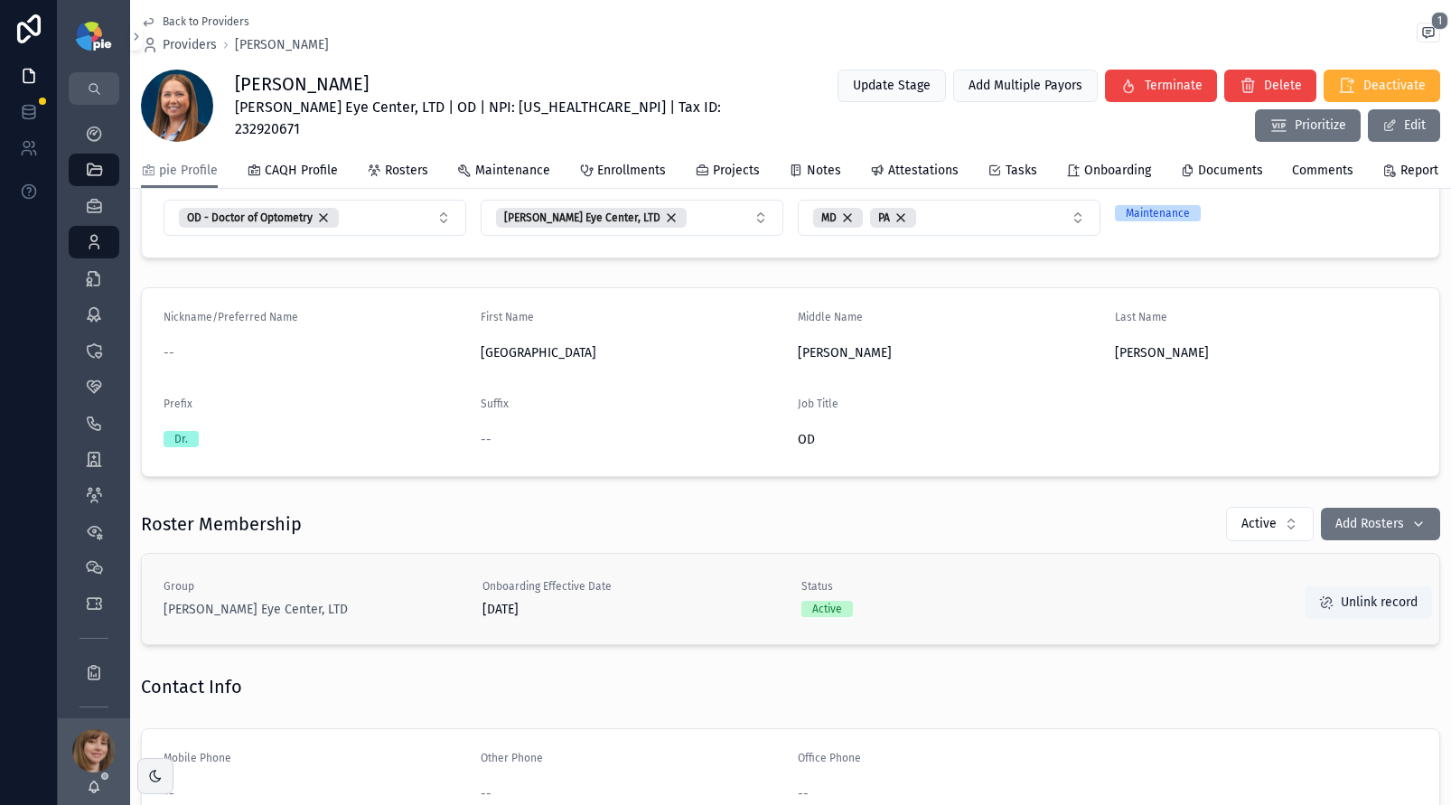
scroll to position [291, 0]
click at [98, 239] on icon "scrollable content" at bounding box center [94, 242] width 18 height 18
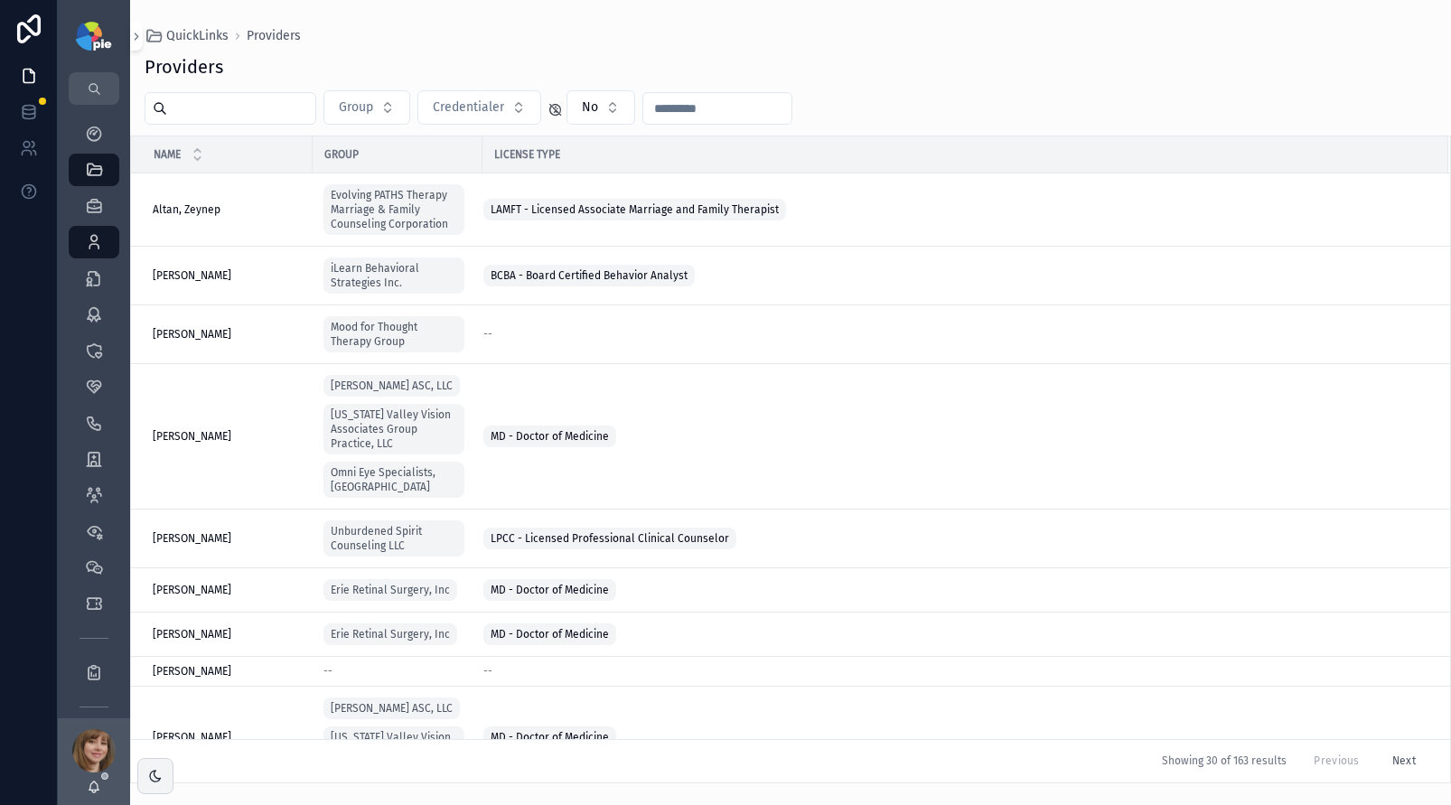
click at [249, 117] on input "scrollable content" at bounding box center [241, 108] width 148 height 25
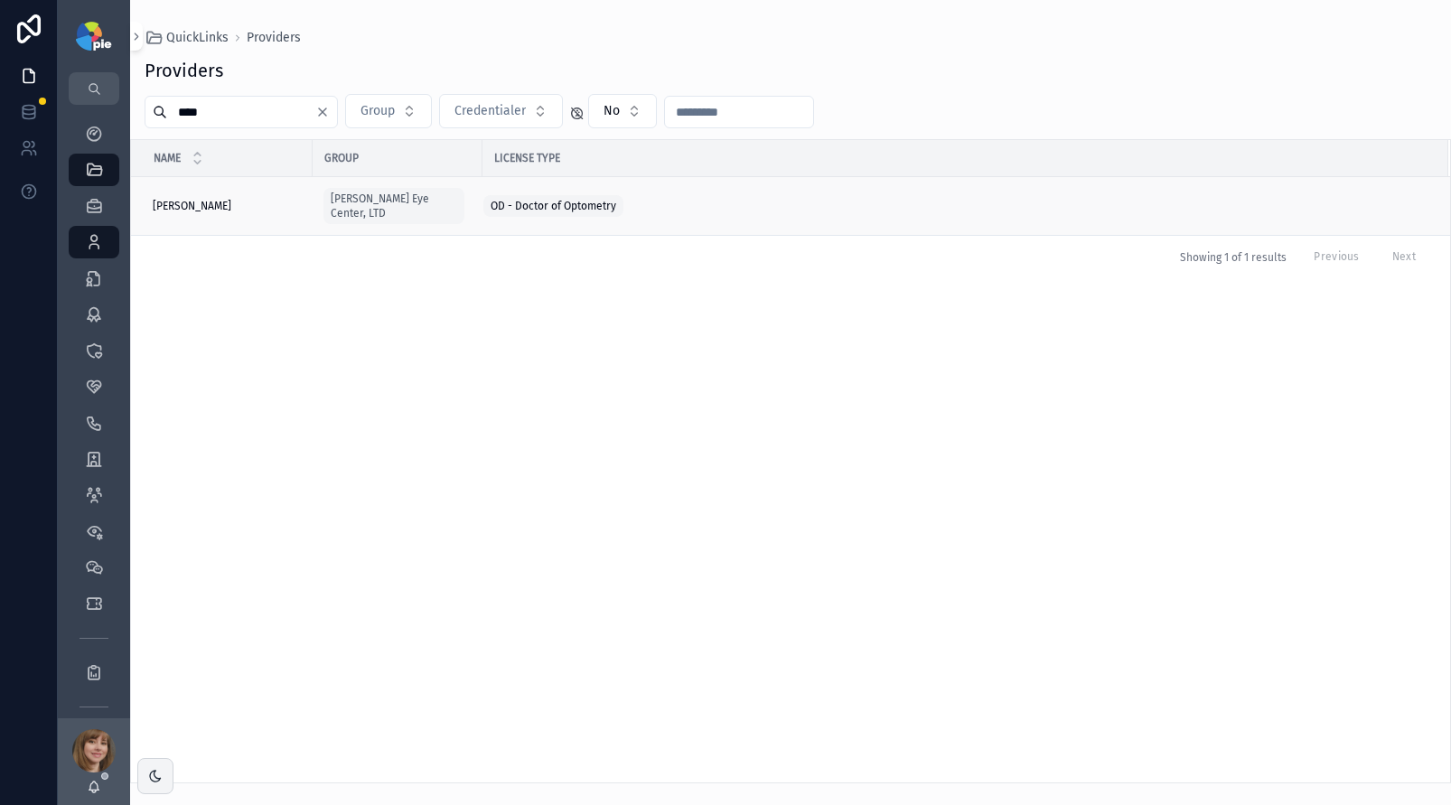
type input "****"
click at [224, 199] on div "[PERSON_NAME] [PERSON_NAME]" at bounding box center [227, 206] width 149 height 14
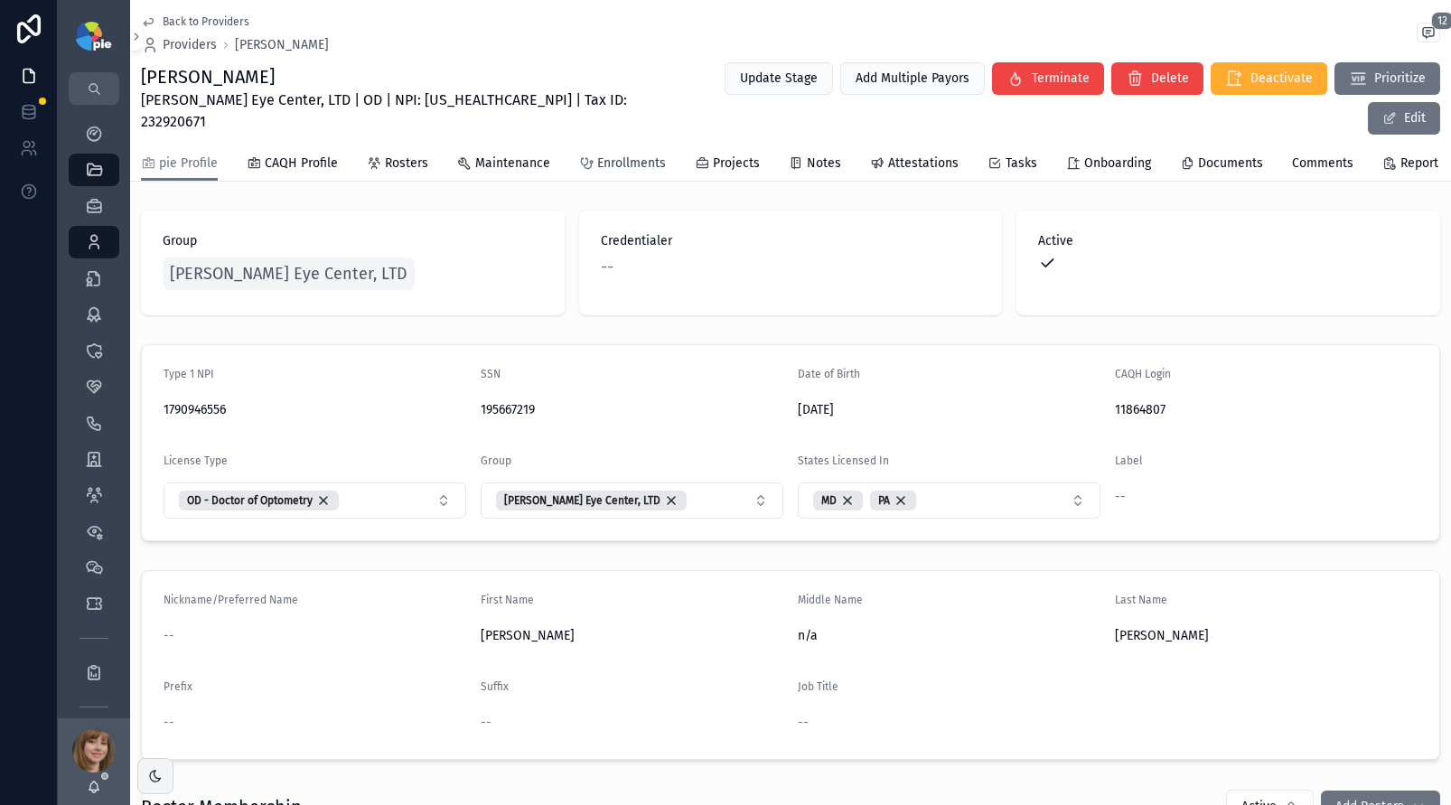
click at [628, 155] on span "Enrollments" at bounding box center [631, 164] width 69 height 18
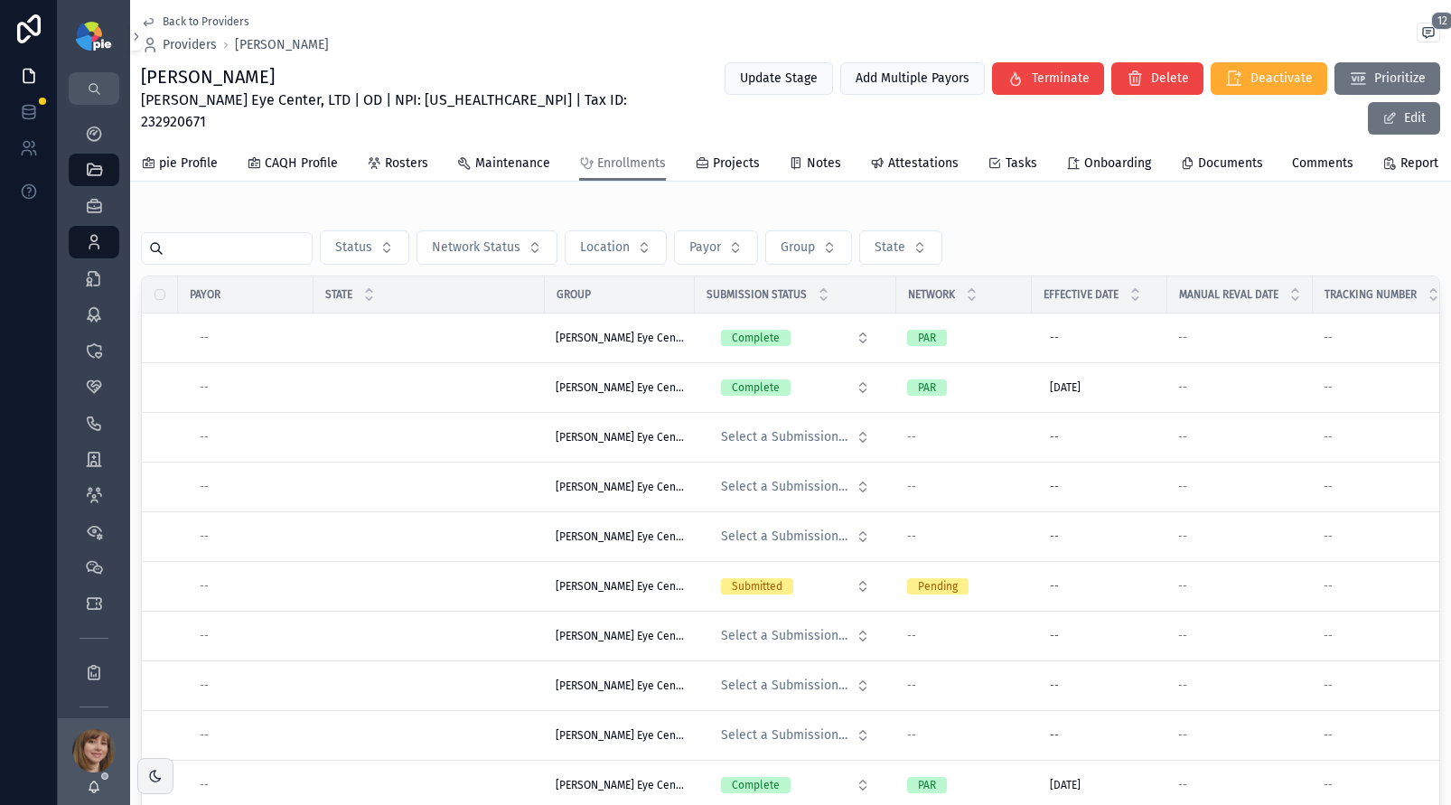
scroll to position [165, 0]
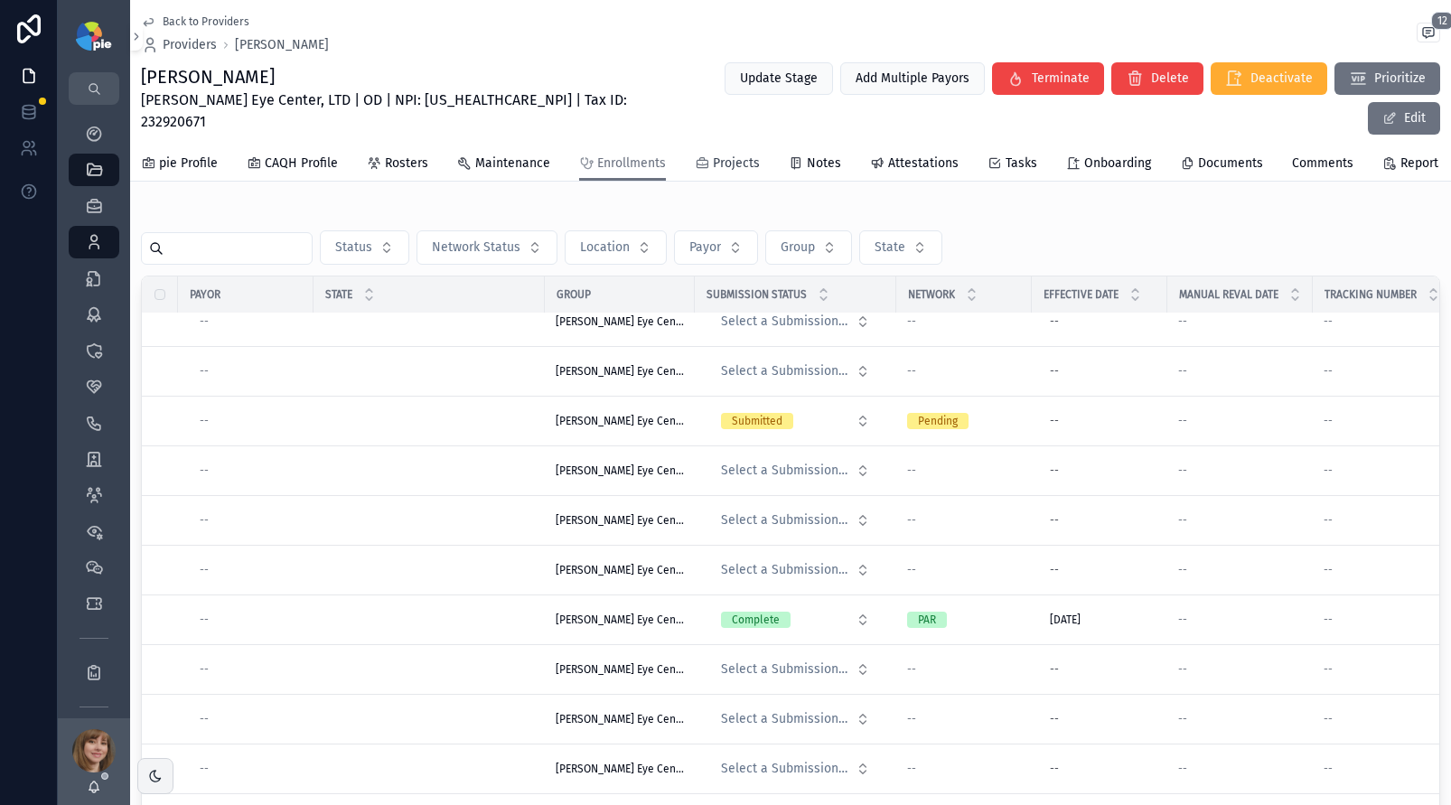
click at [728, 155] on span "Projects" at bounding box center [736, 164] width 47 height 18
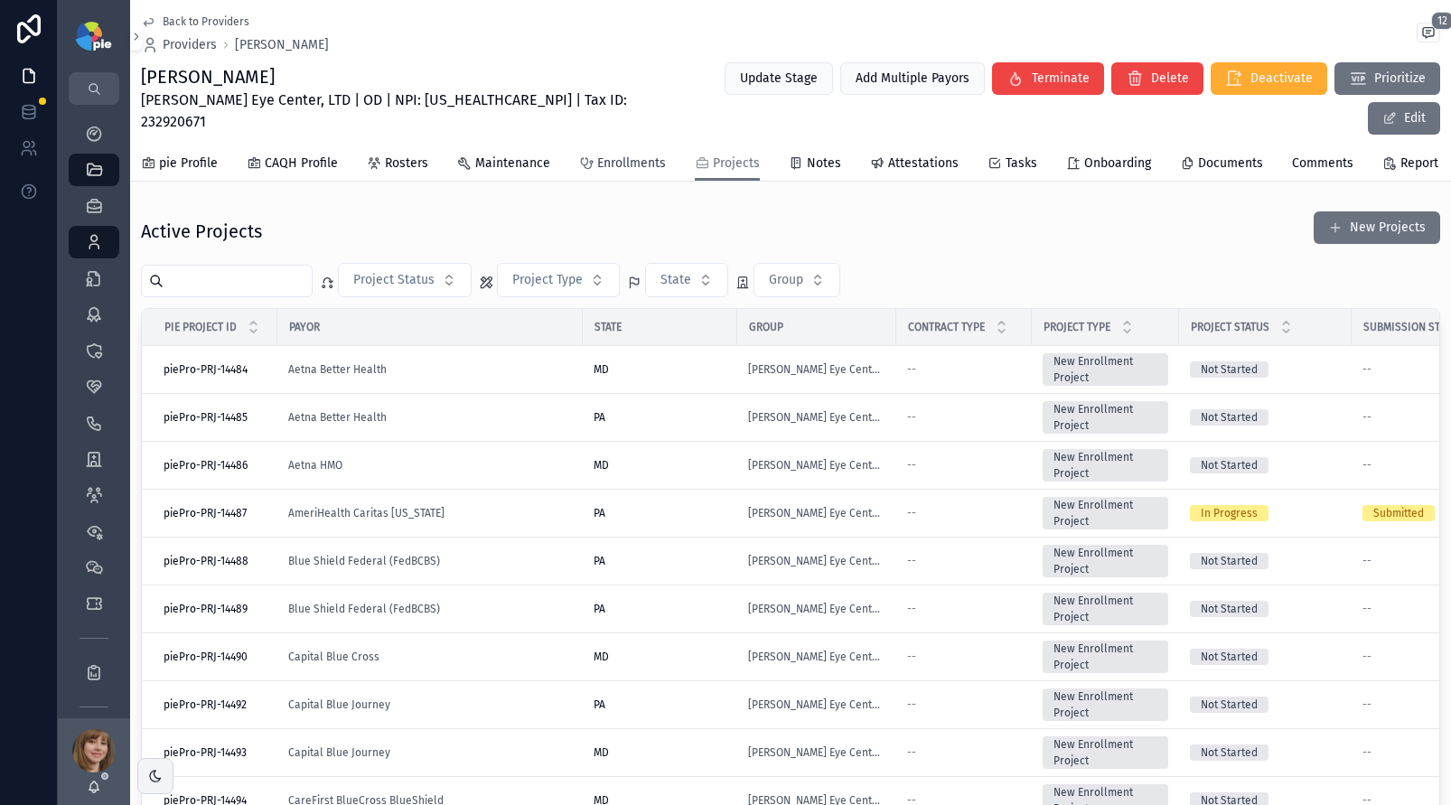
click at [636, 155] on span "Enrollments" at bounding box center [631, 164] width 69 height 18
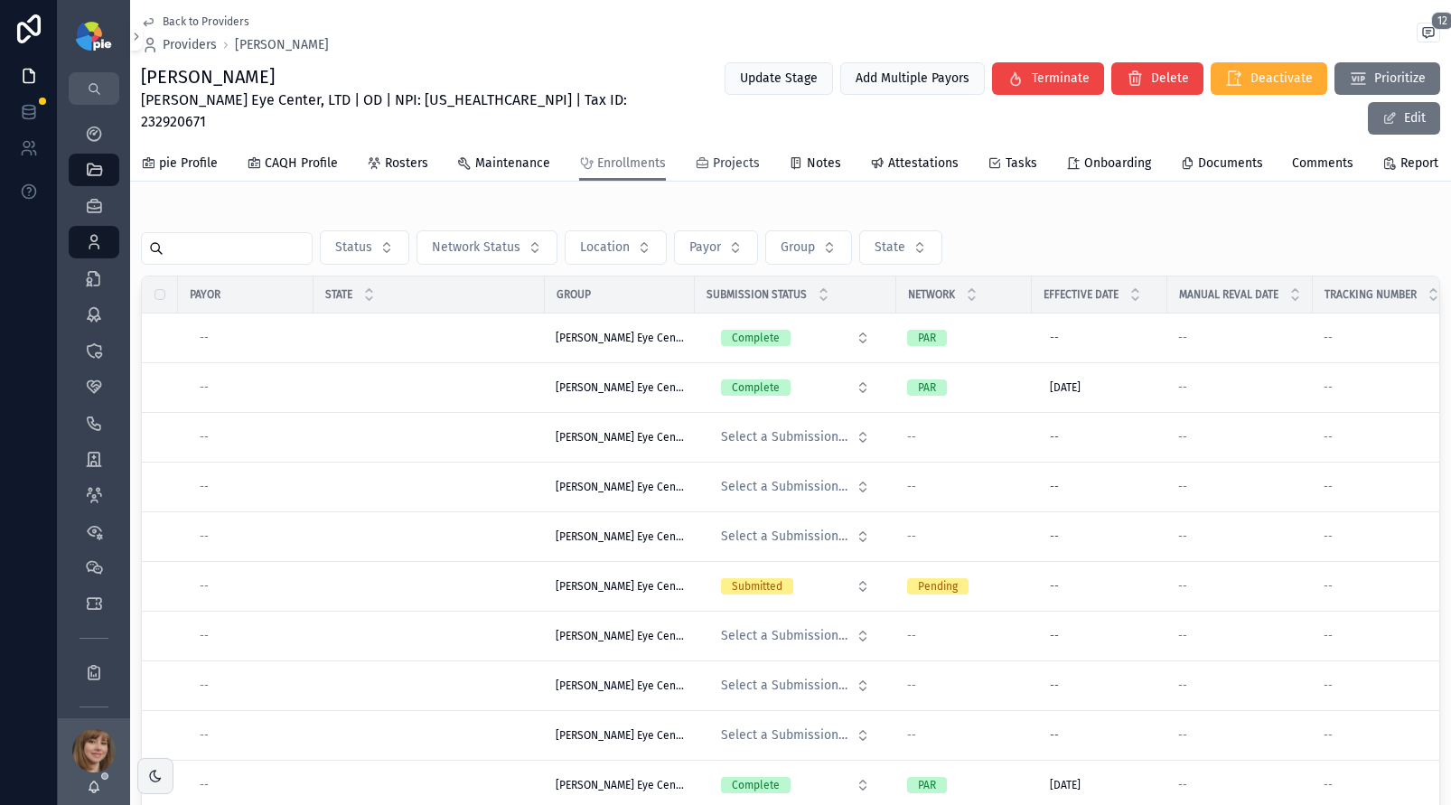
click at [742, 155] on span "Projects" at bounding box center [736, 164] width 47 height 18
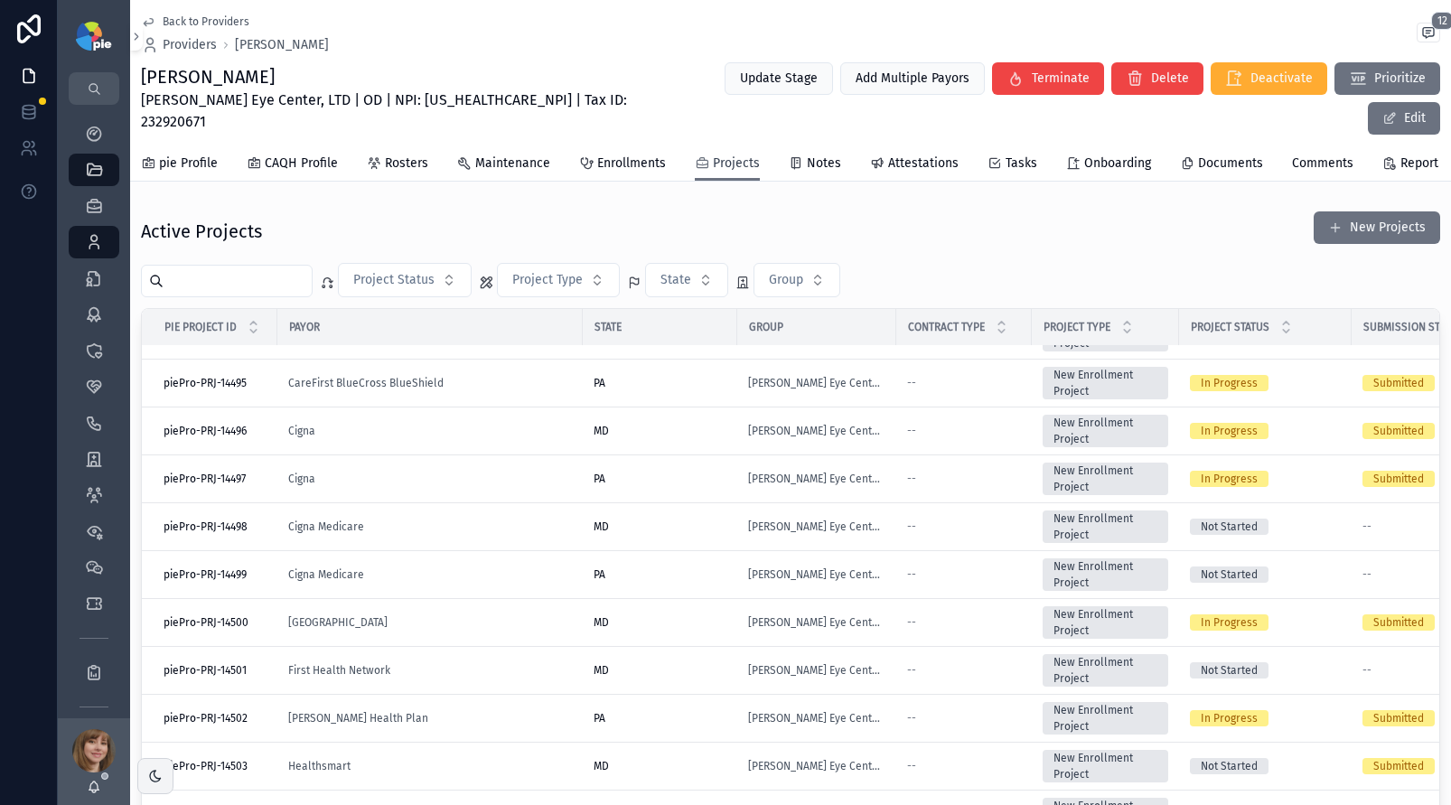
scroll to position [604, 0]
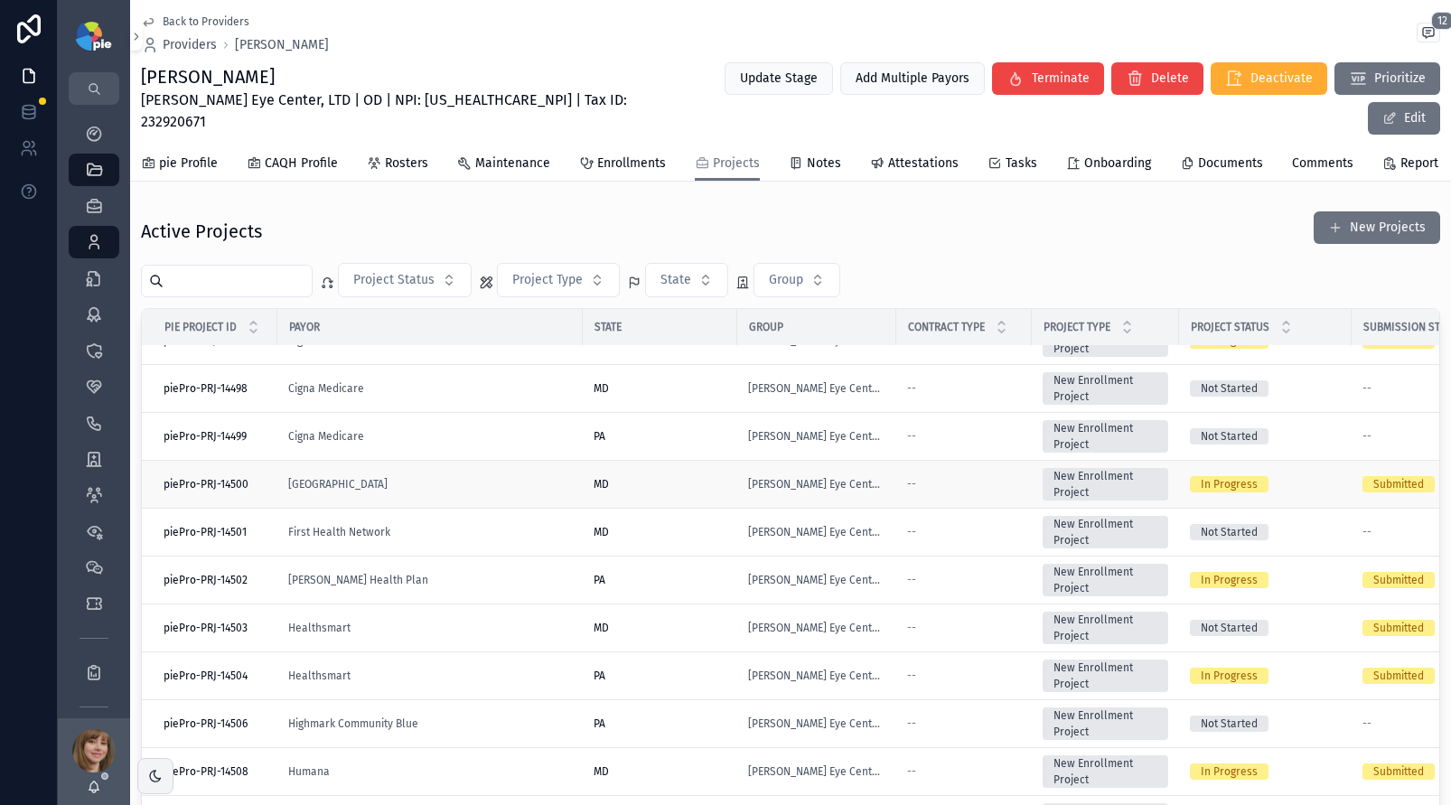
click at [505, 477] on div "[GEOGRAPHIC_DATA]" at bounding box center [430, 484] width 284 height 14
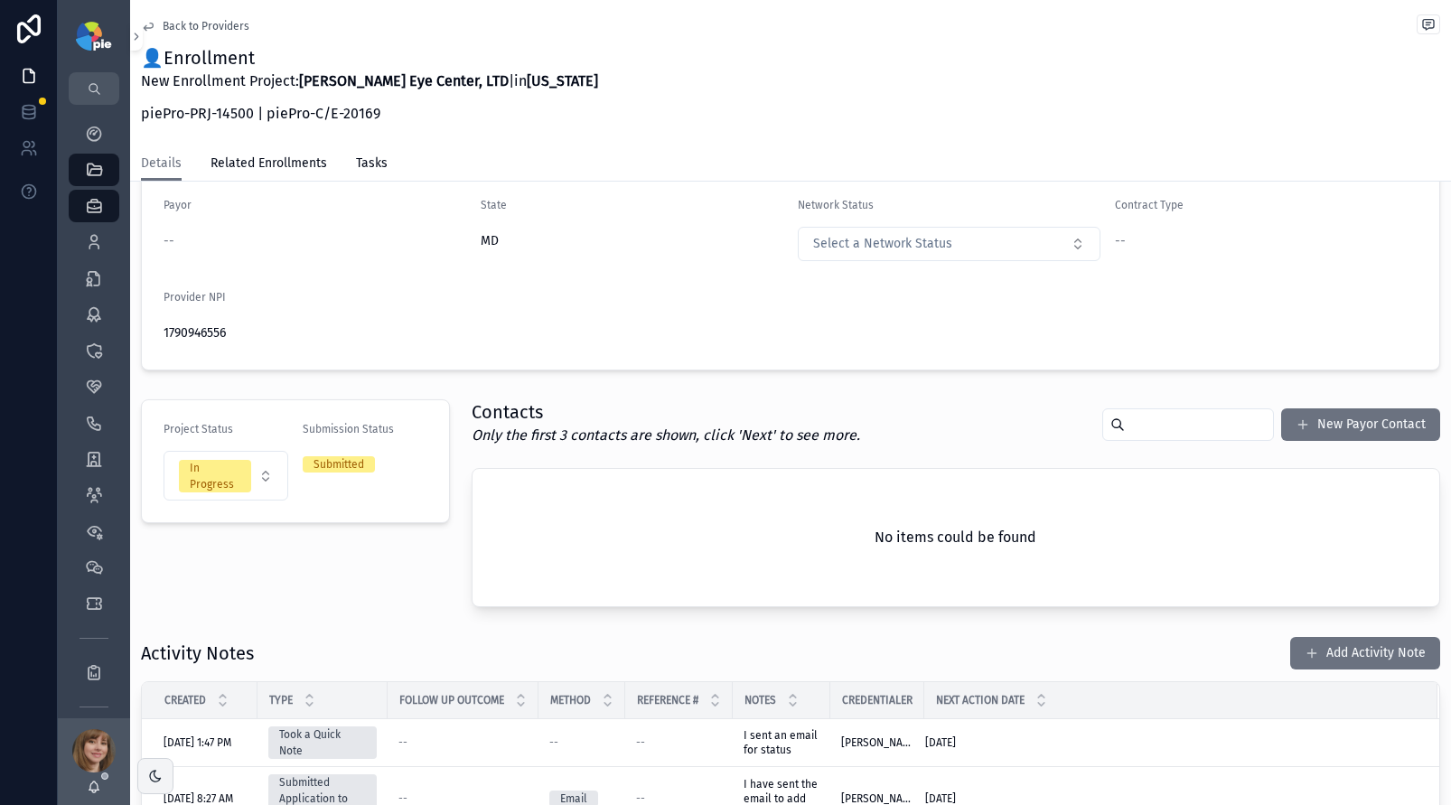
scroll to position [277, 0]
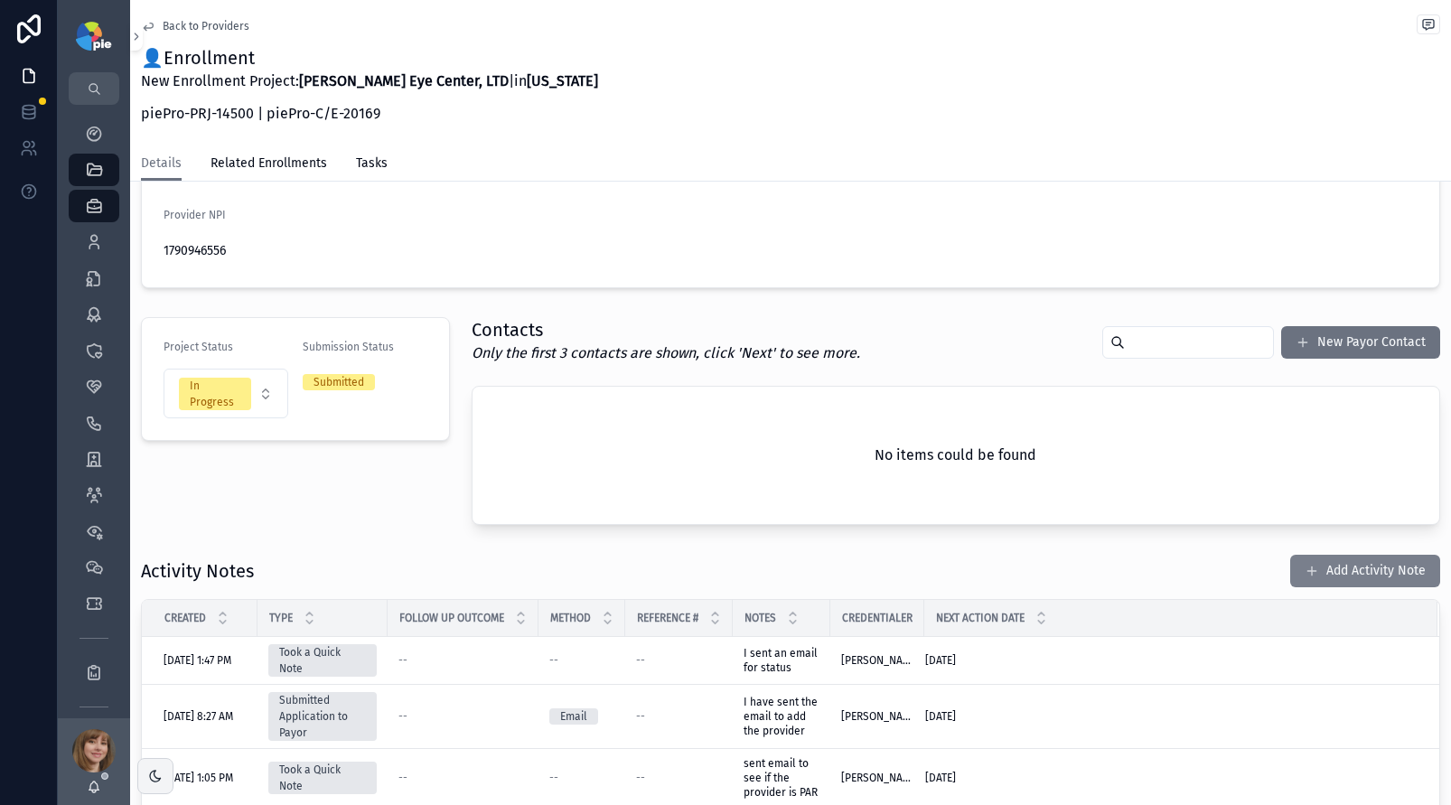
click at [1355, 567] on button "Add Activity Note" at bounding box center [1366, 571] width 150 height 33
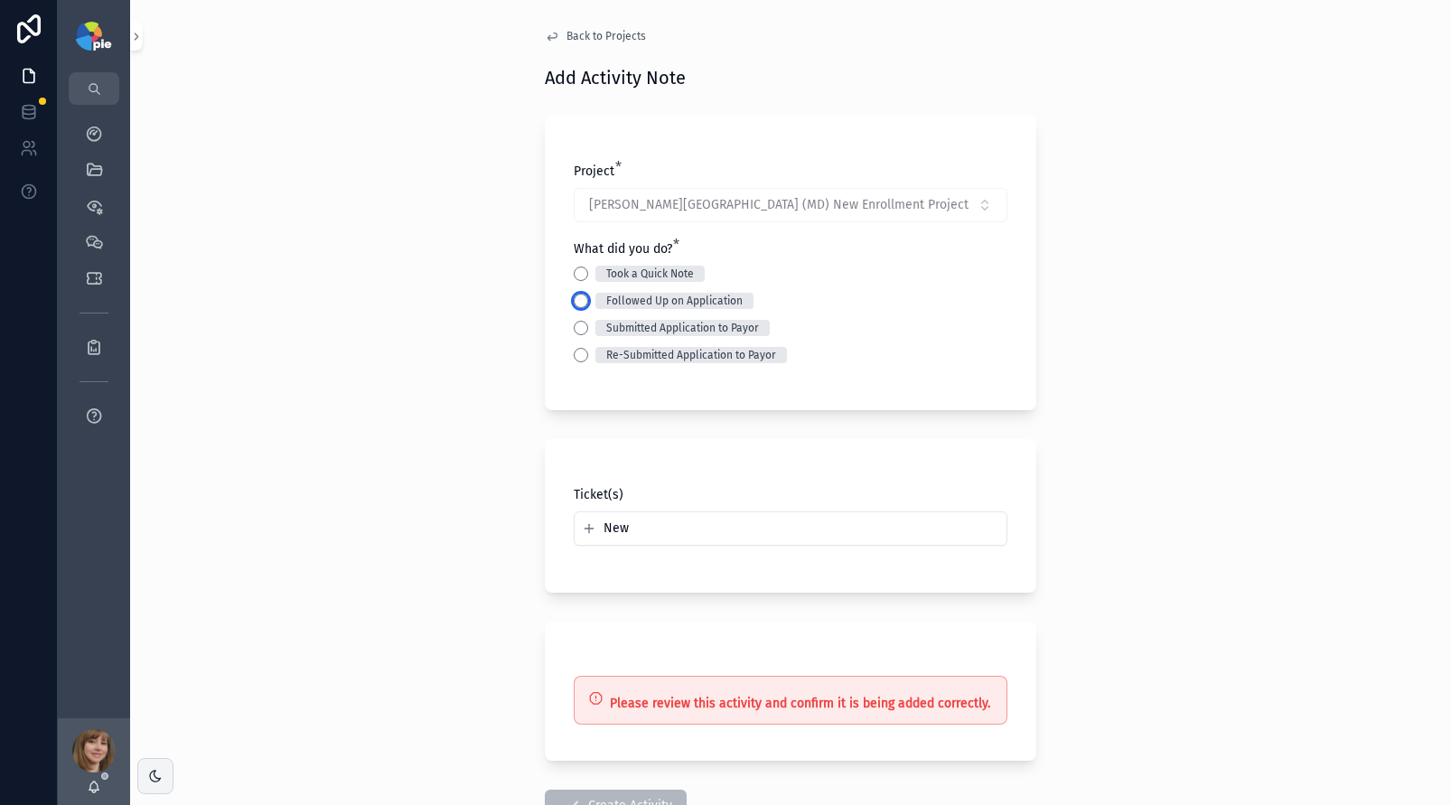
click at [575, 298] on button "Followed Up on Application" at bounding box center [581, 301] width 14 height 14
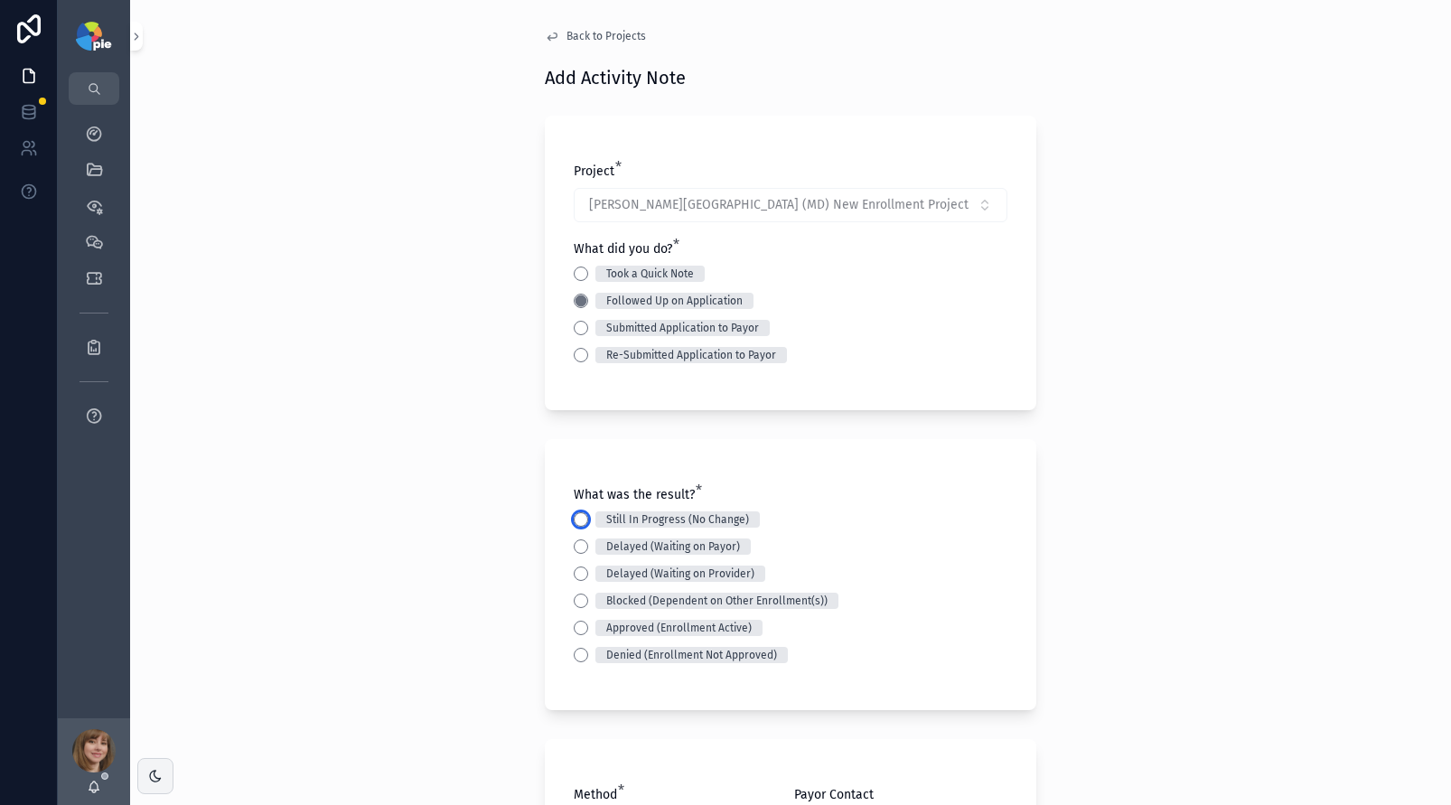
click at [574, 525] on button "Still In Progress (No Change)" at bounding box center [581, 519] width 14 height 14
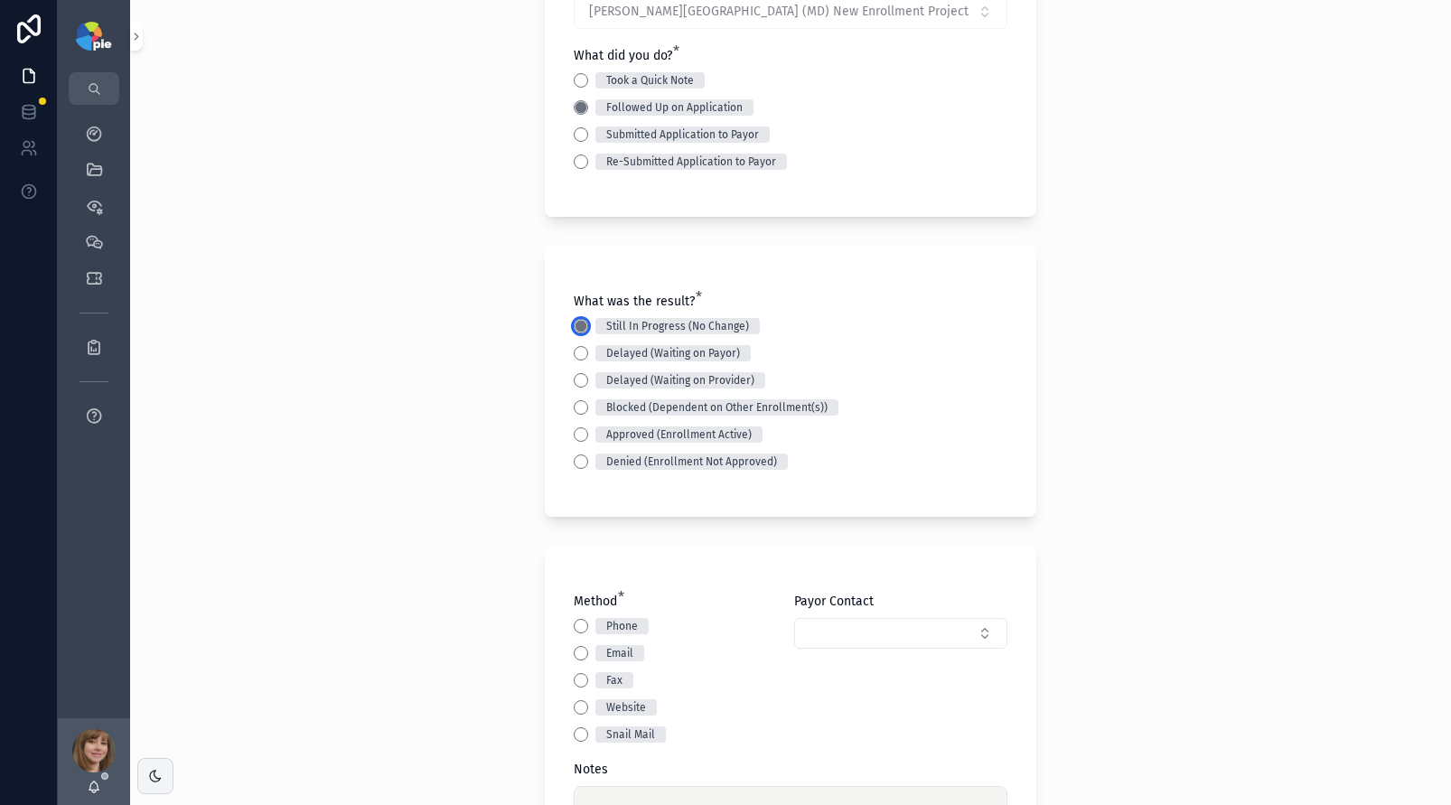
scroll to position [246, 0]
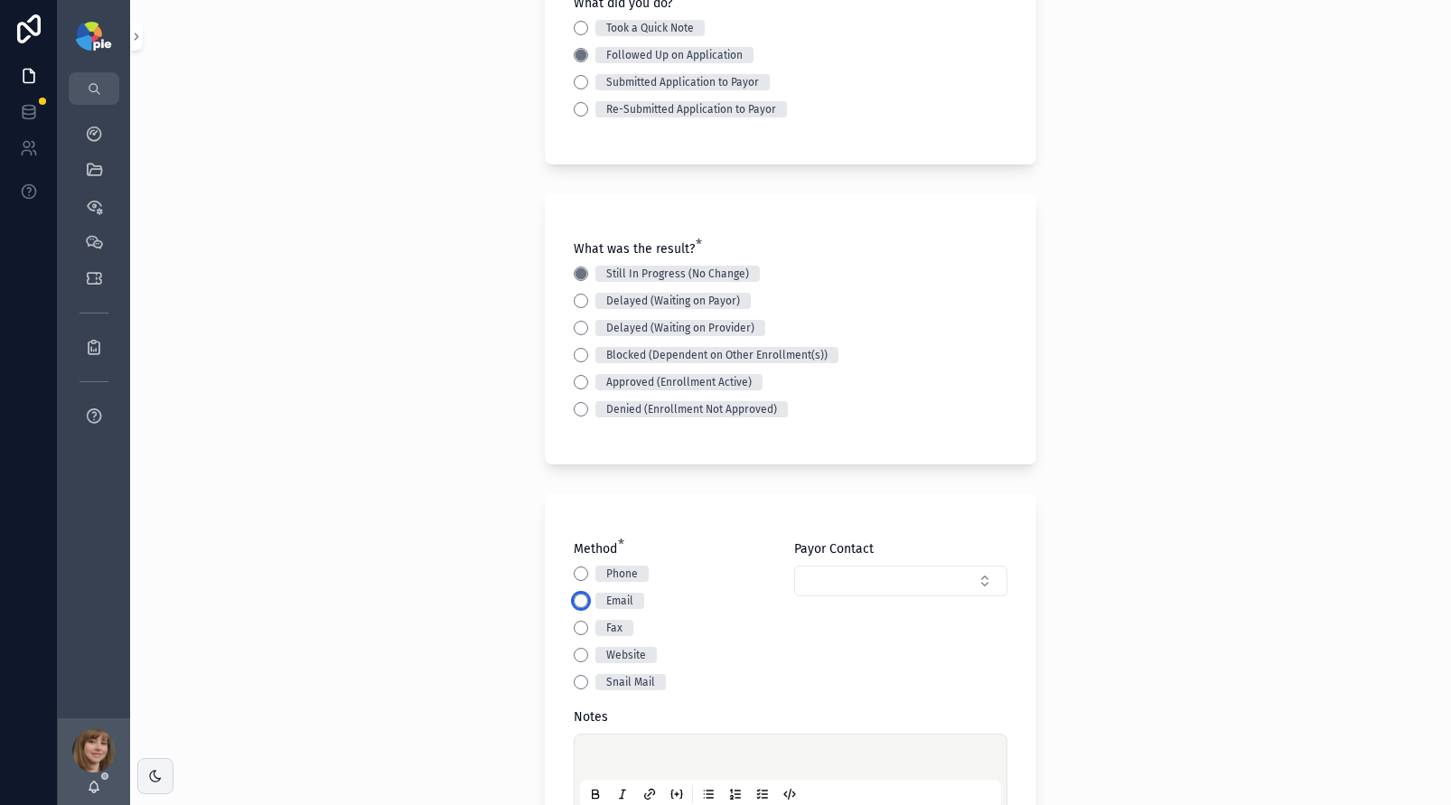
click at [577, 602] on button "Email" at bounding box center [581, 601] width 14 height 14
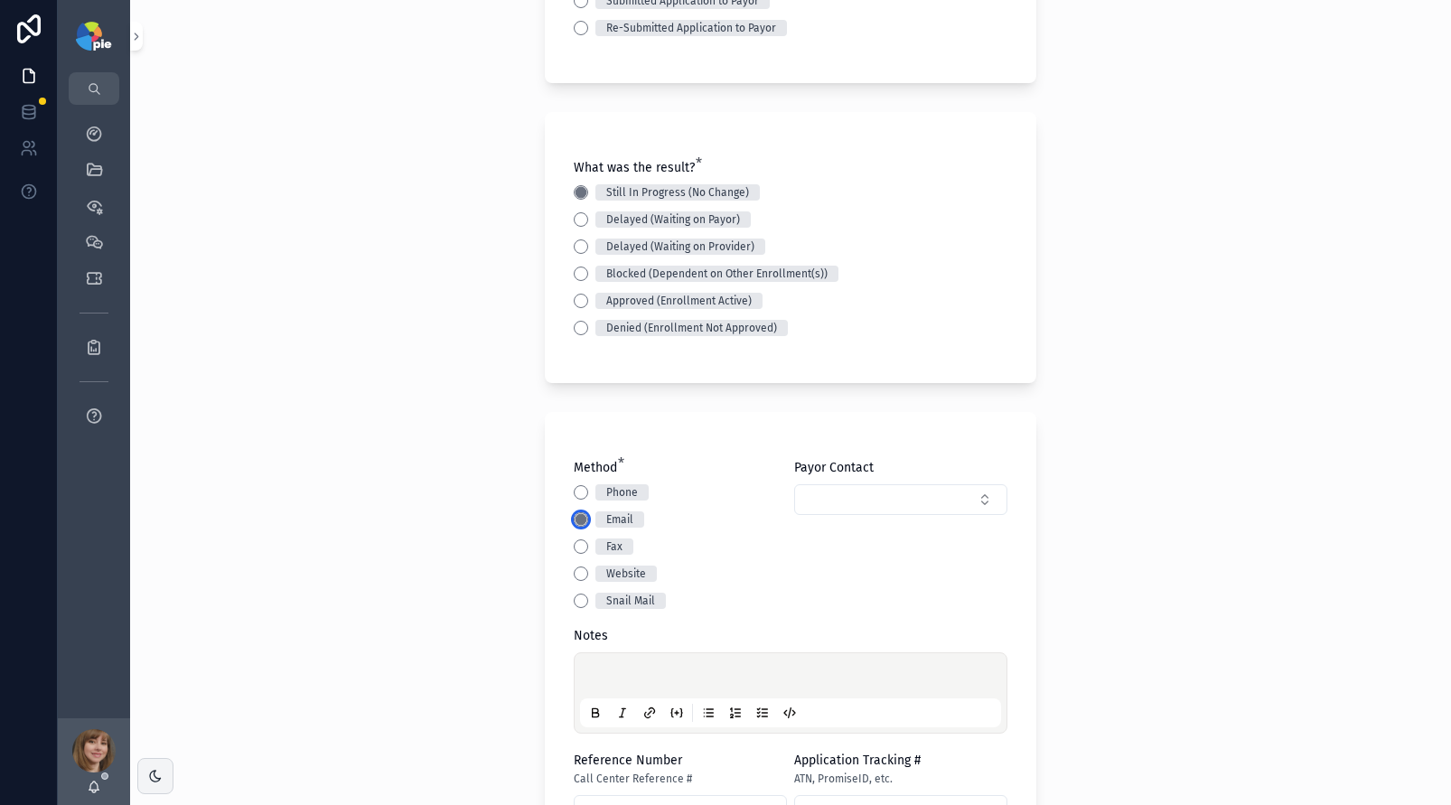
scroll to position [402, 0]
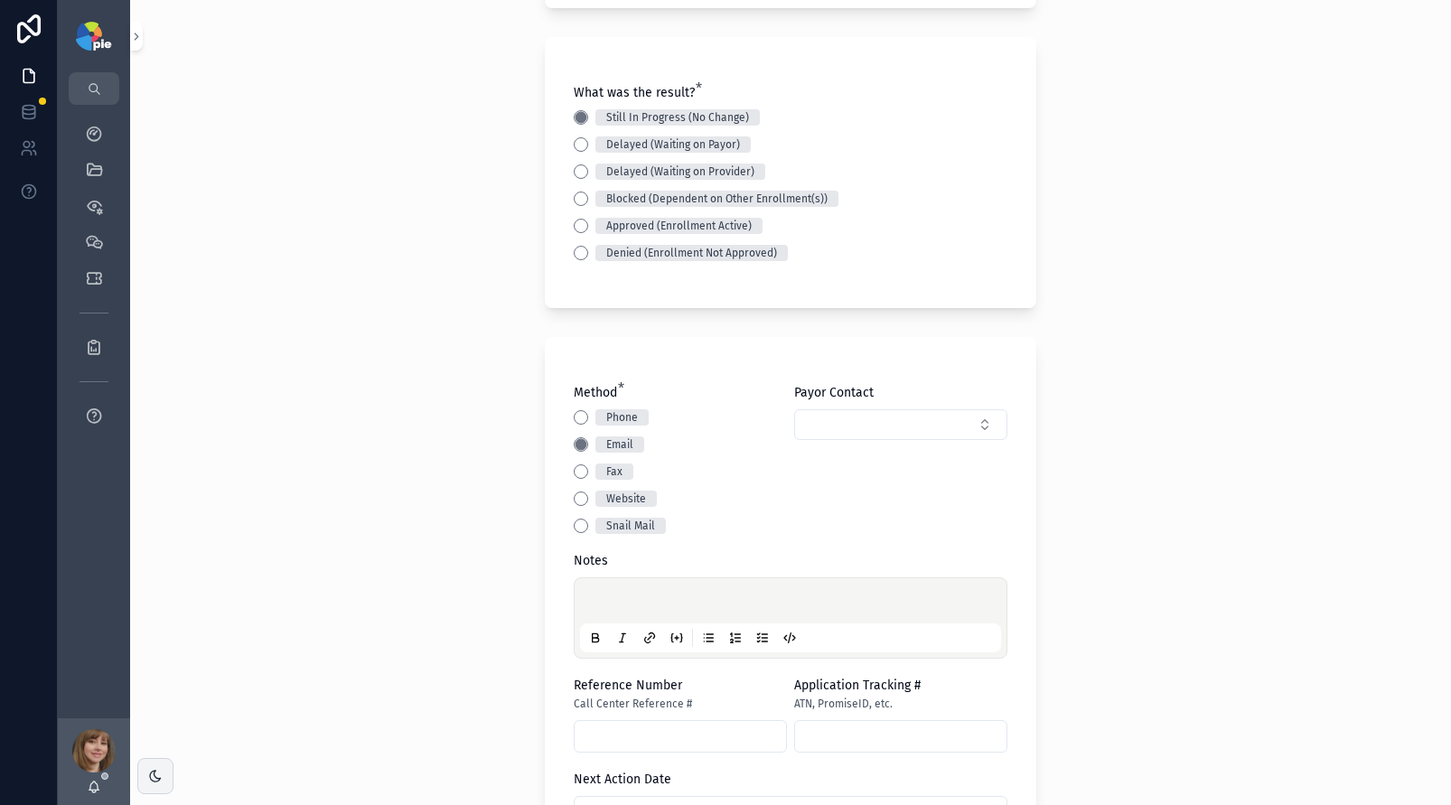
click at [621, 591] on div "scrollable content" at bounding box center [790, 618] width 421 height 69
click at [607, 596] on p "scrollable content" at bounding box center [794, 604] width 421 height 18
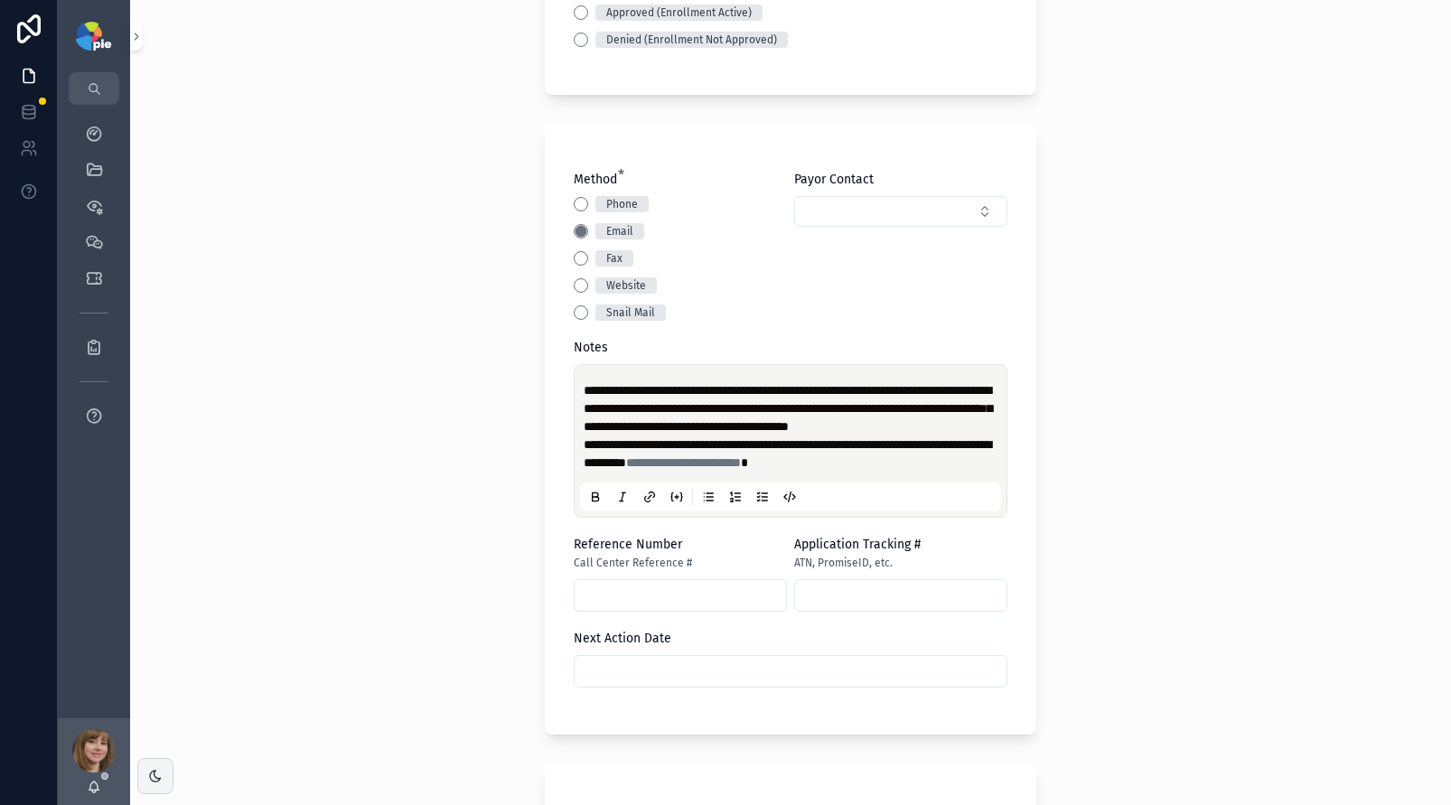
scroll to position [655, 0]
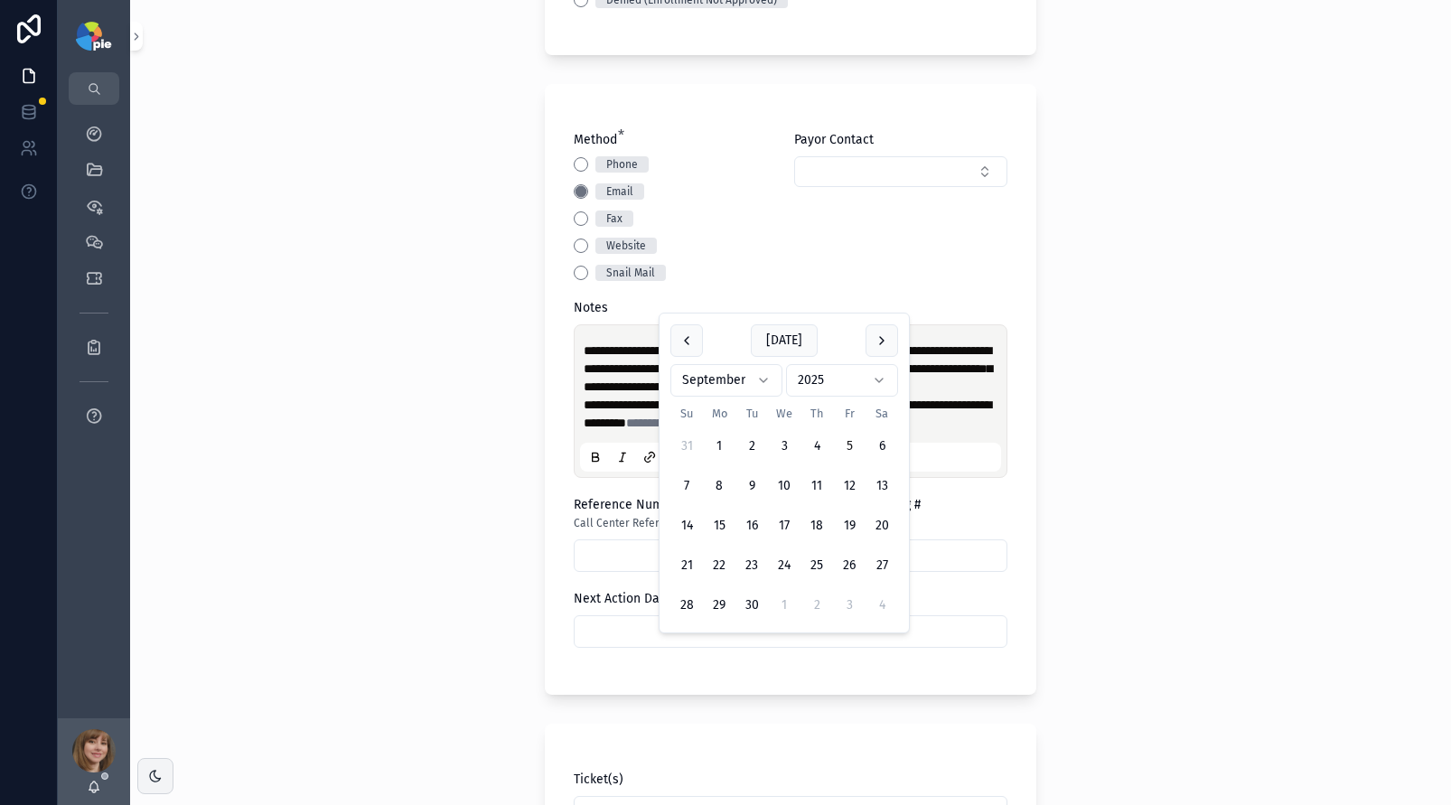
click at [714, 644] on input "scrollable content" at bounding box center [791, 631] width 432 height 25
click at [858, 604] on button "3" at bounding box center [849, 605] width 33 height 33
type input "*********"
click at [429, 585] on div "**********" at bounding box center [790, 402] width 1321 height 805
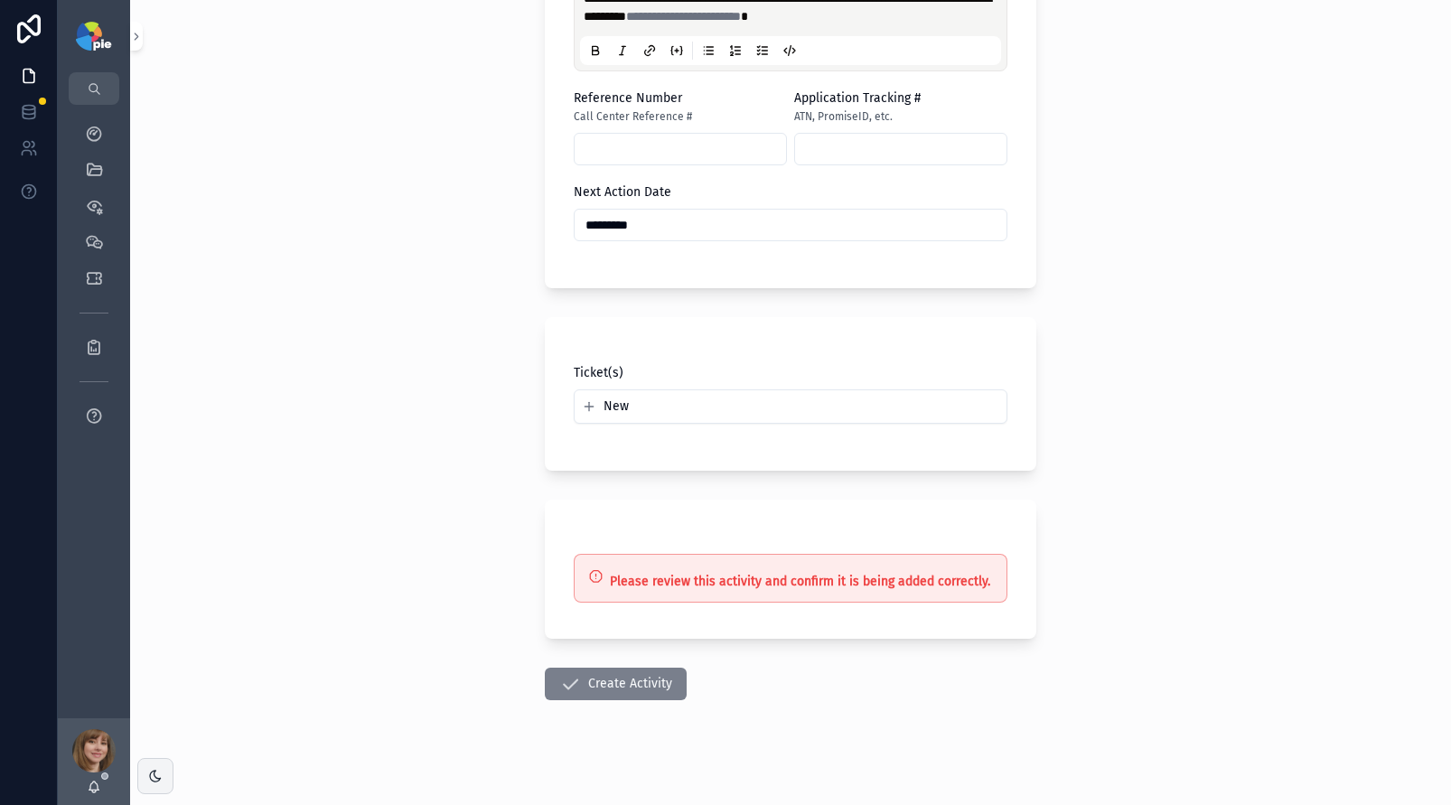
scroll to position [1073, 0]
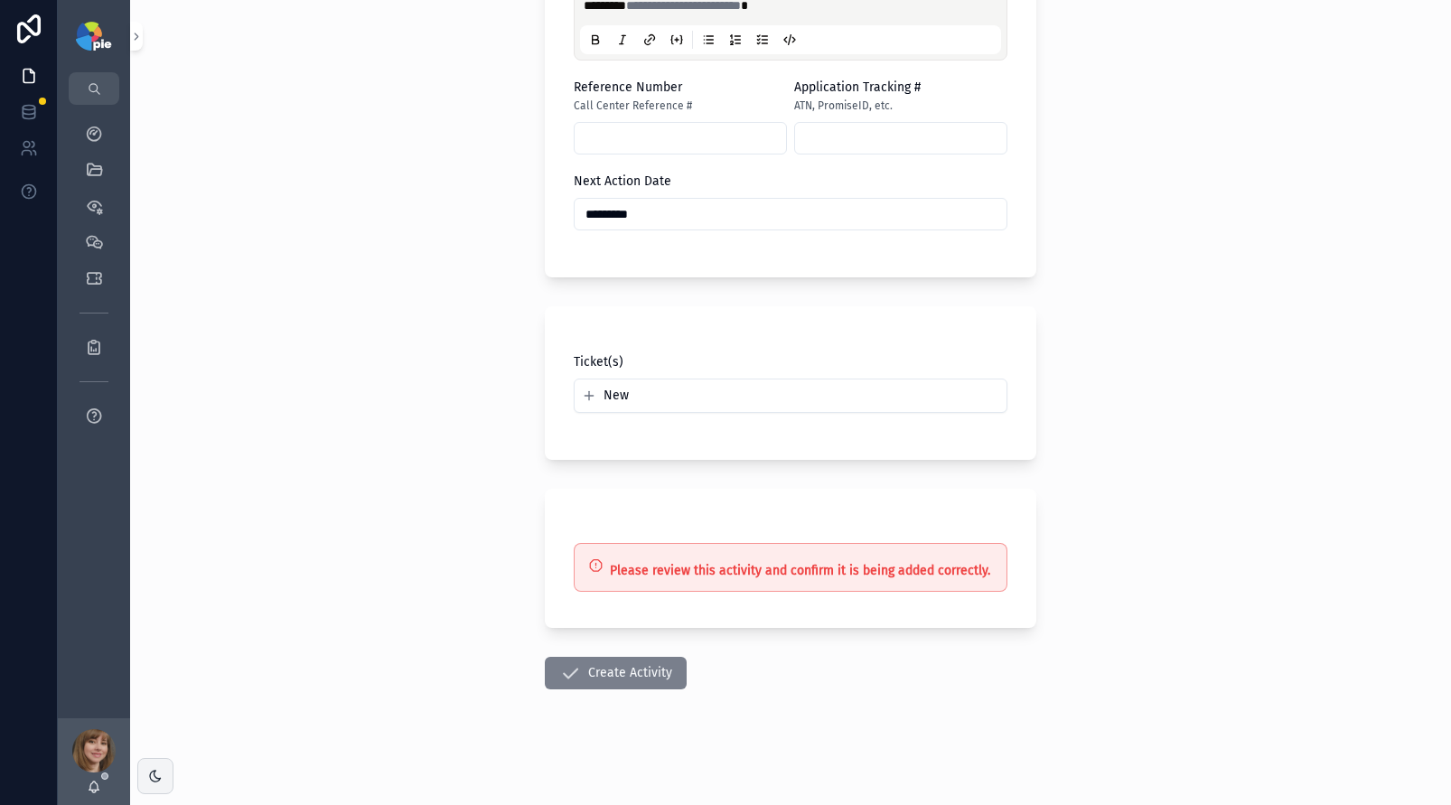
click at [652, 689] on button "Create Activity" at bounding box center [616, 673] width 142 height 33
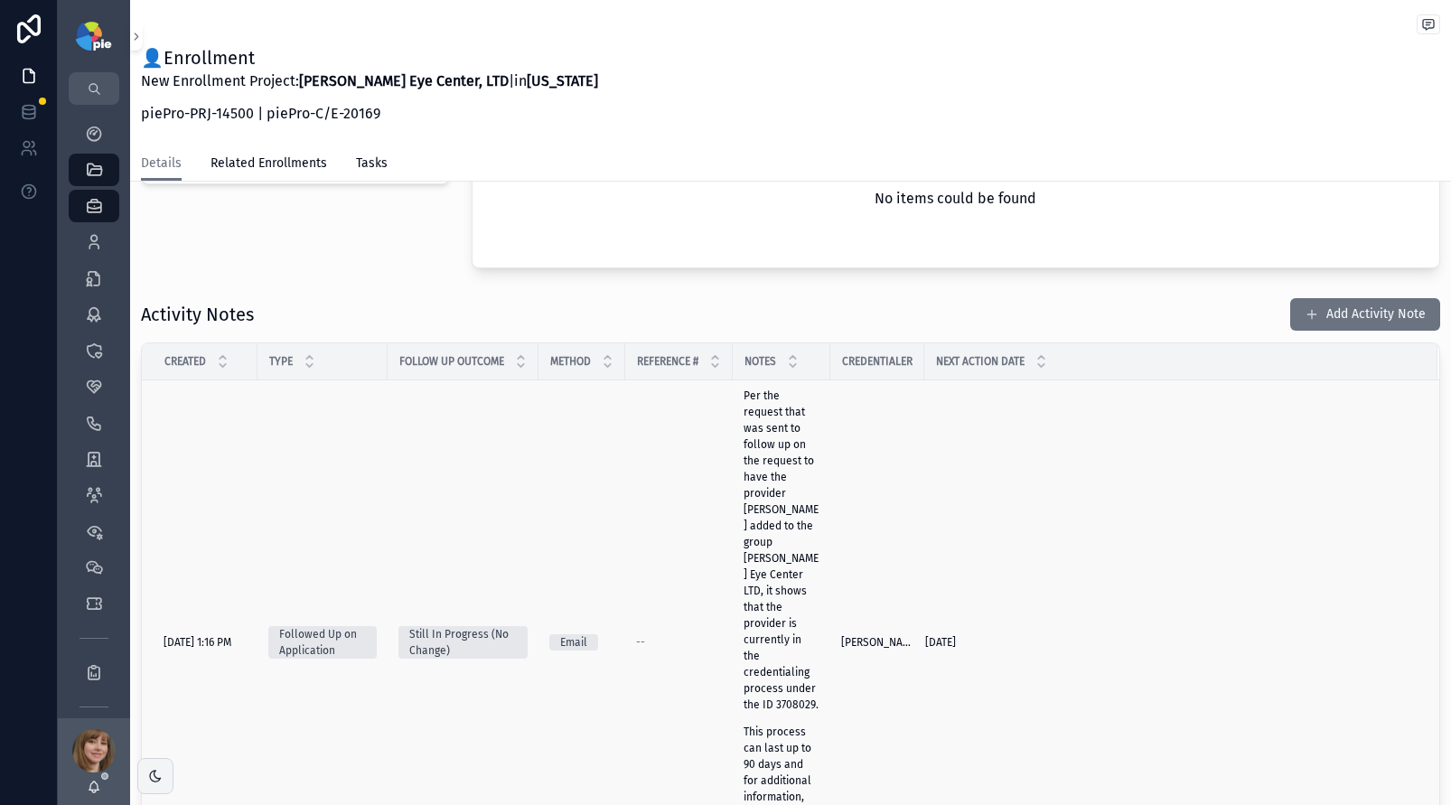
scroll to position [580, 0]
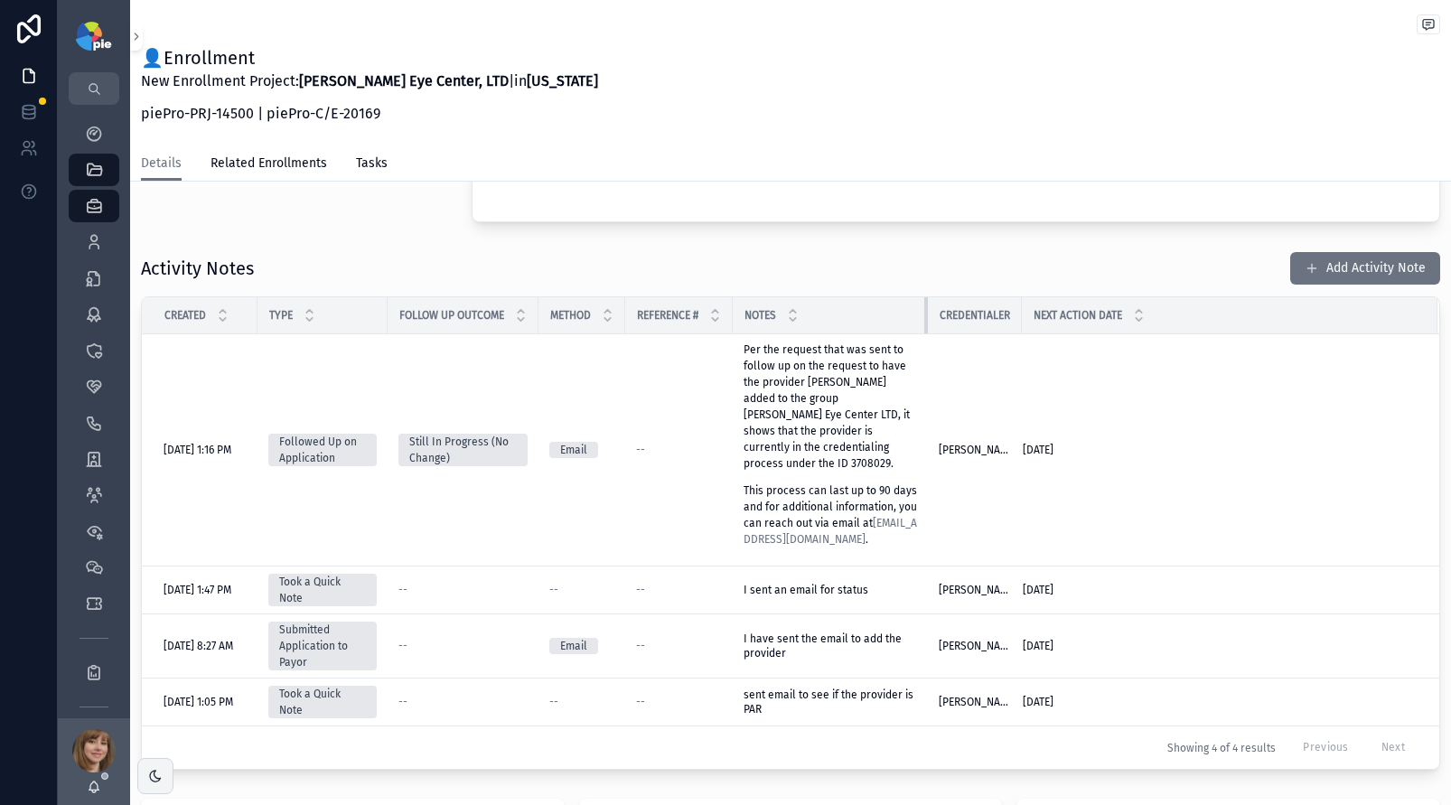
drag, startPoint x: 837, startPoint y: 315, endPoint x: 1032, endPoint y: 317, distance: 195.2
click at [932, 317] on div "scrollable content" at bounding box center [928, 315] width 7 height 36
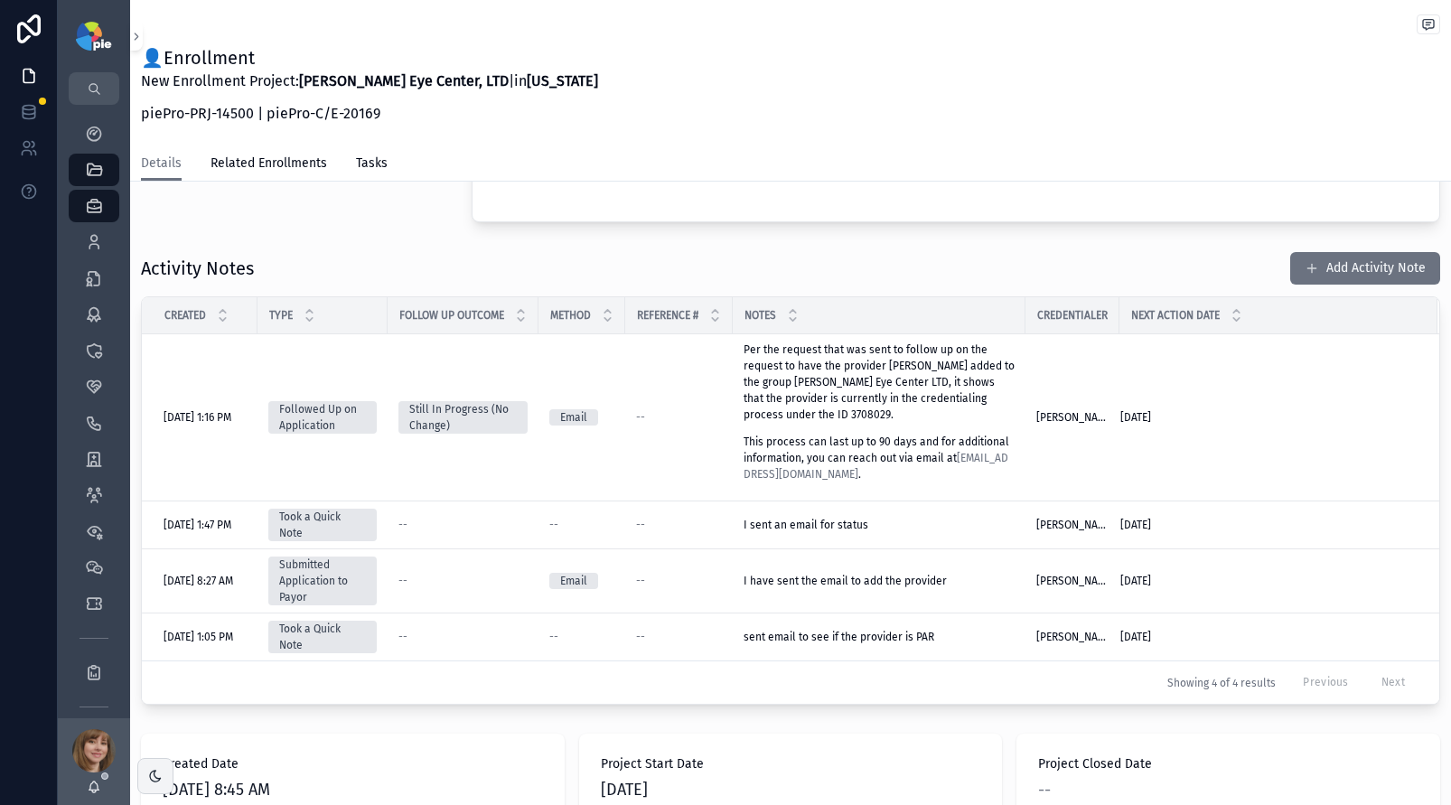
click at [732, 251] on div "Activity Notes Add Activity Note" at bounding box center [791, 268] width 1300 height 34
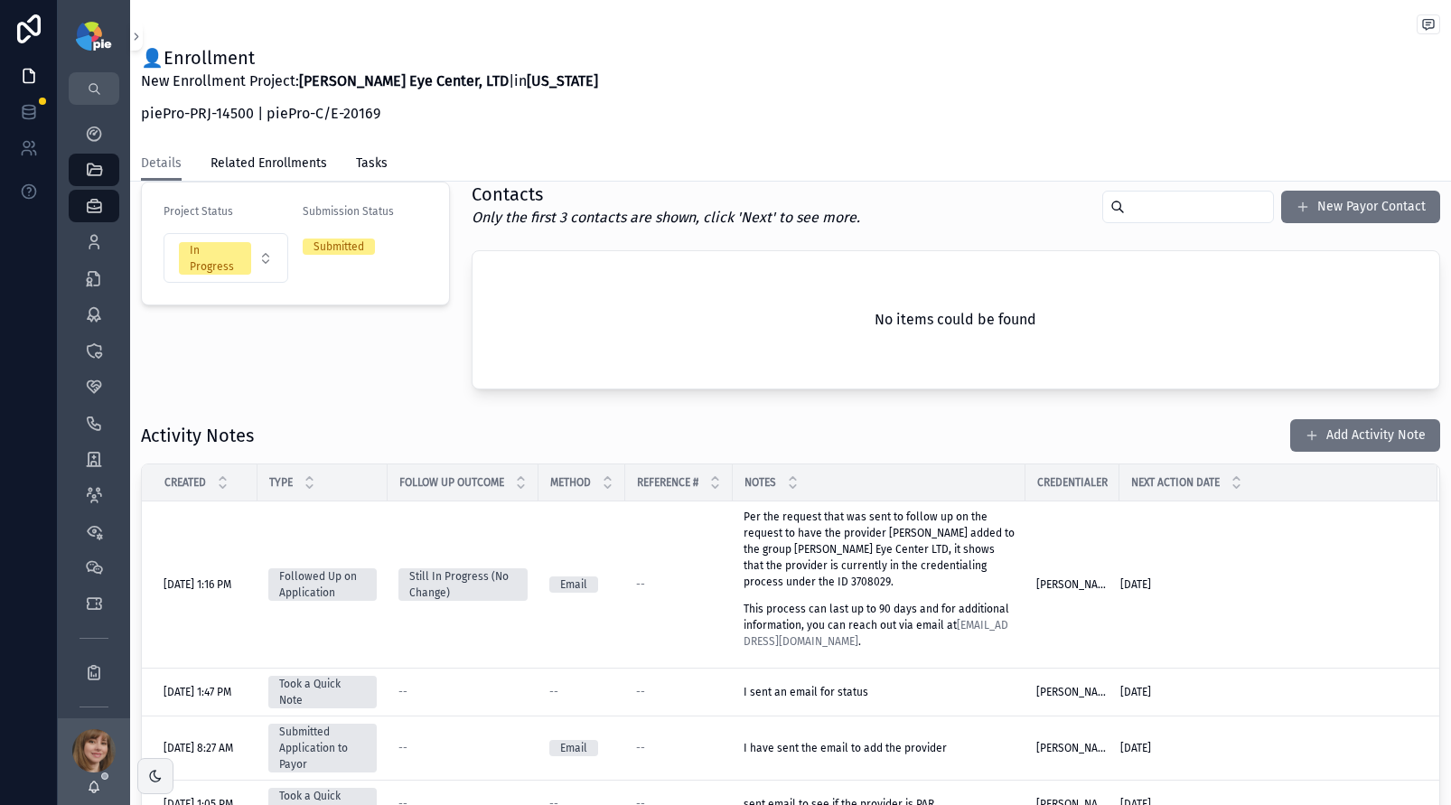
scroll to position [418, 0]
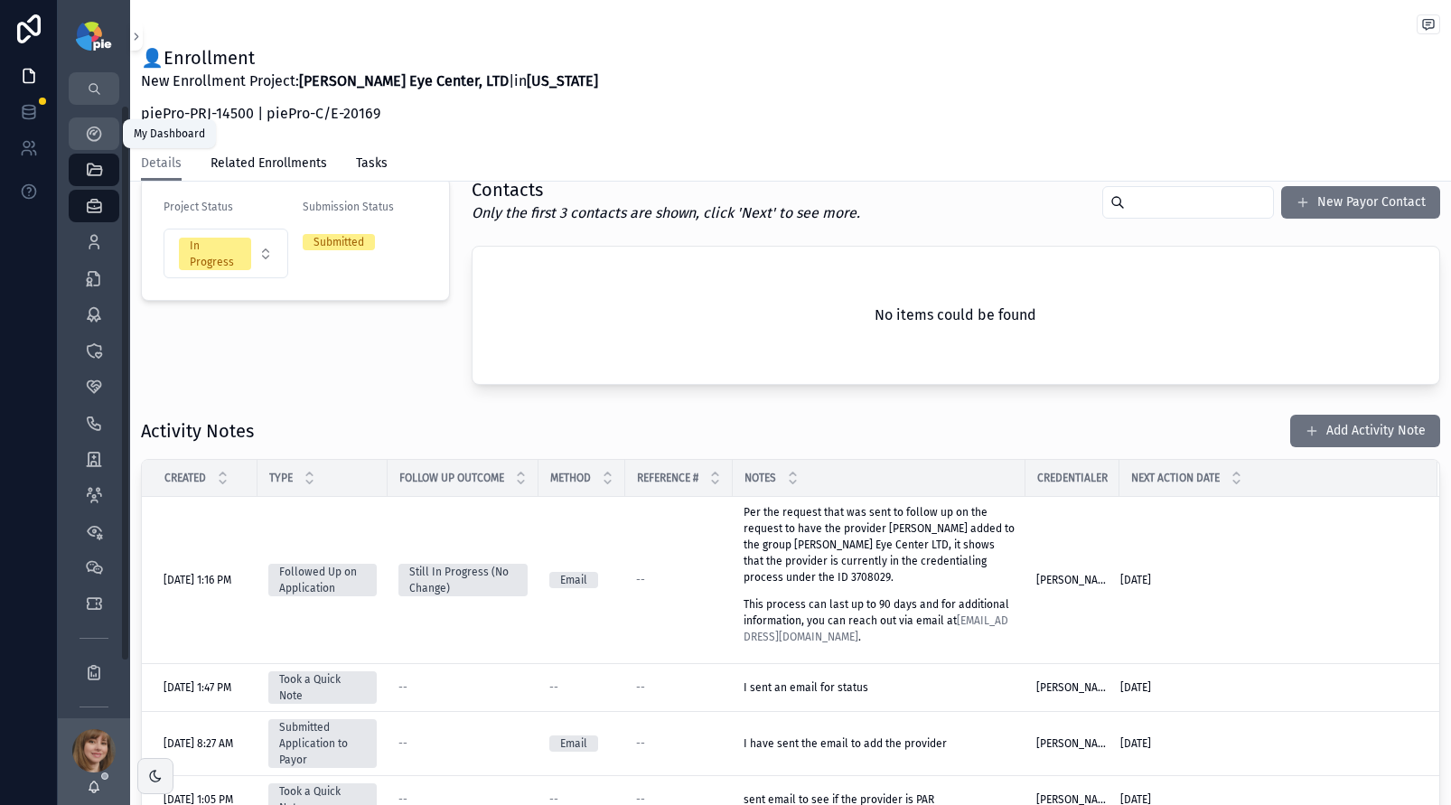
click at [81, 127] on div "My Dashboard" at bounding box center [94, 133] width 29 height 29
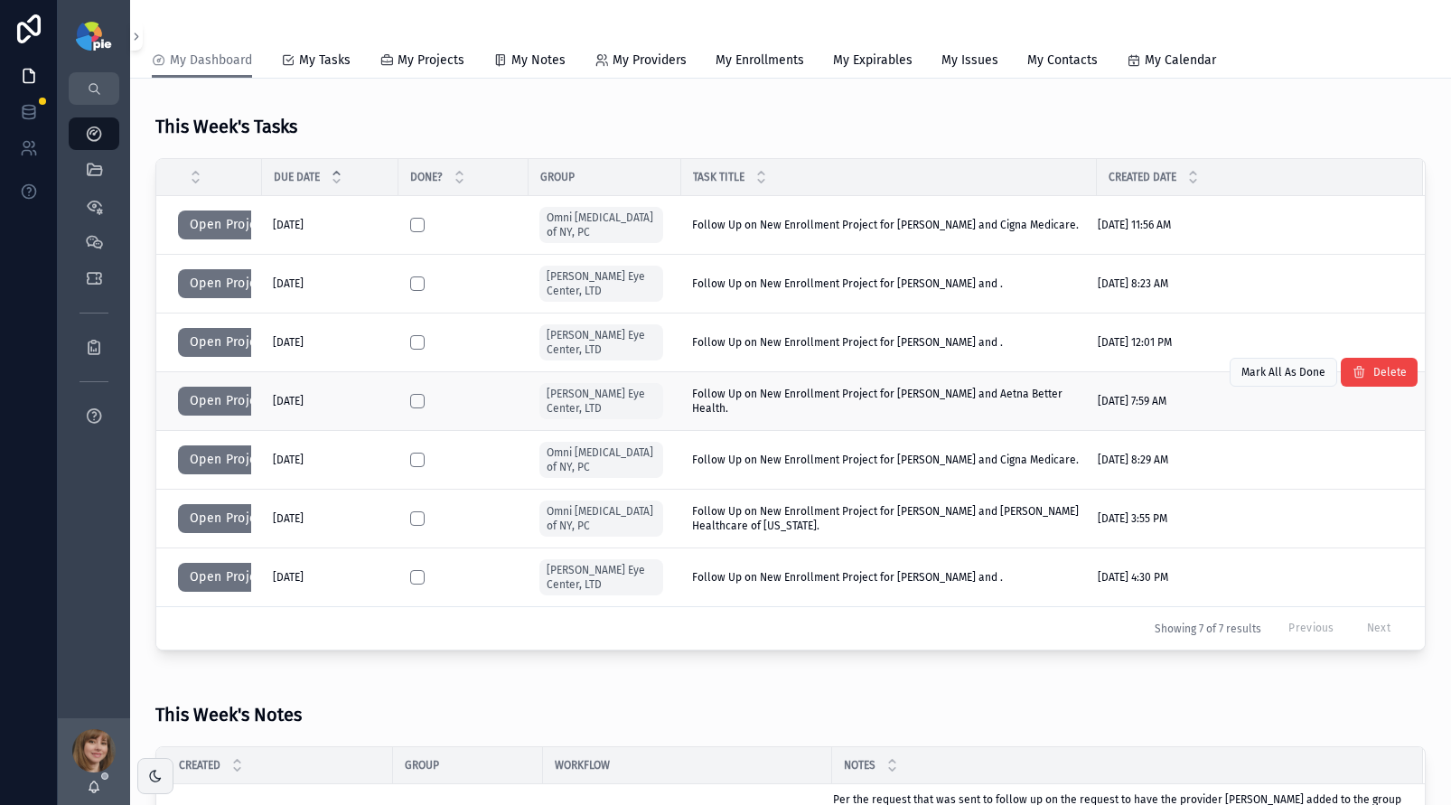
scroll to position [160, 0]
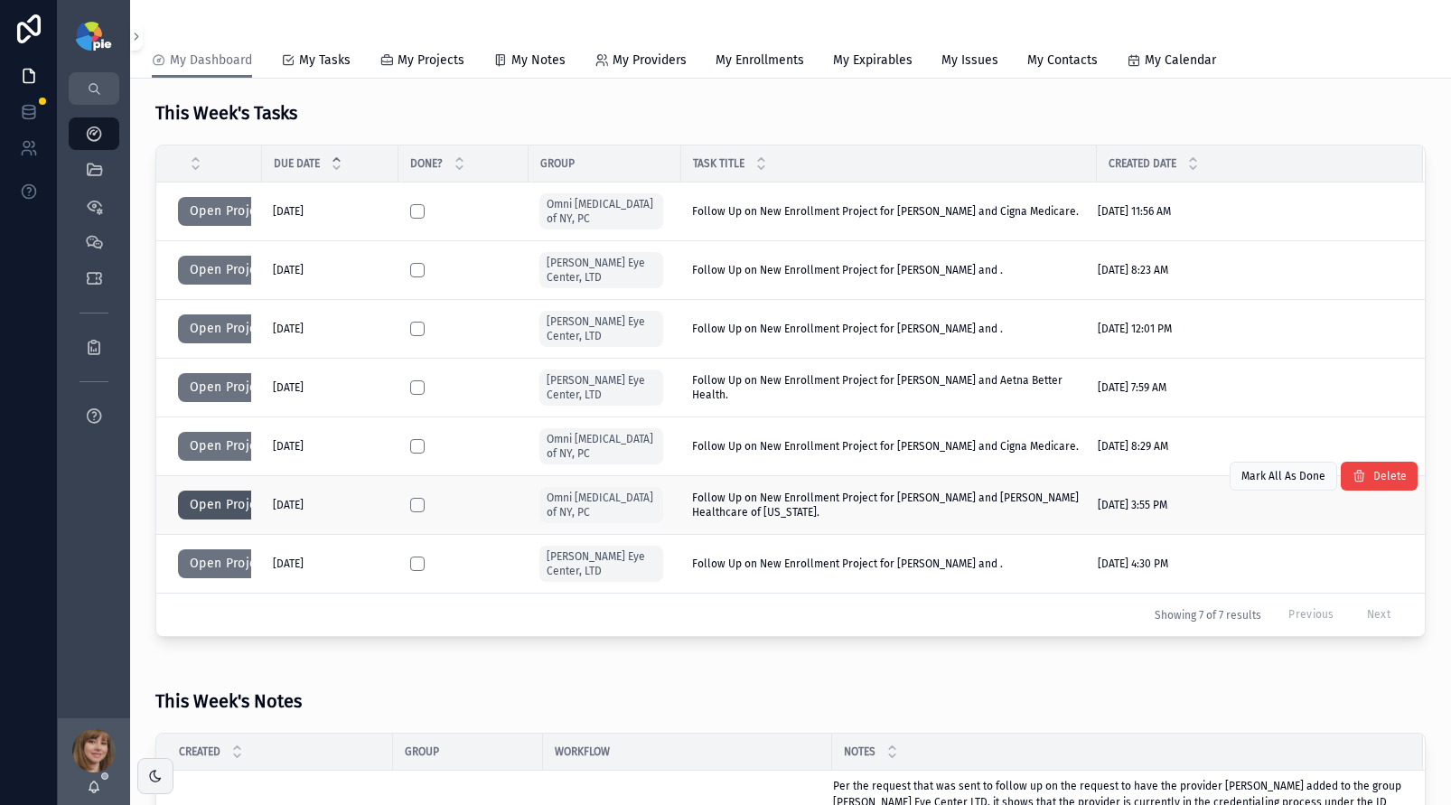
click at [218, 498] on button "Open Project" at bounding box center [229, 505] width 102 height 29
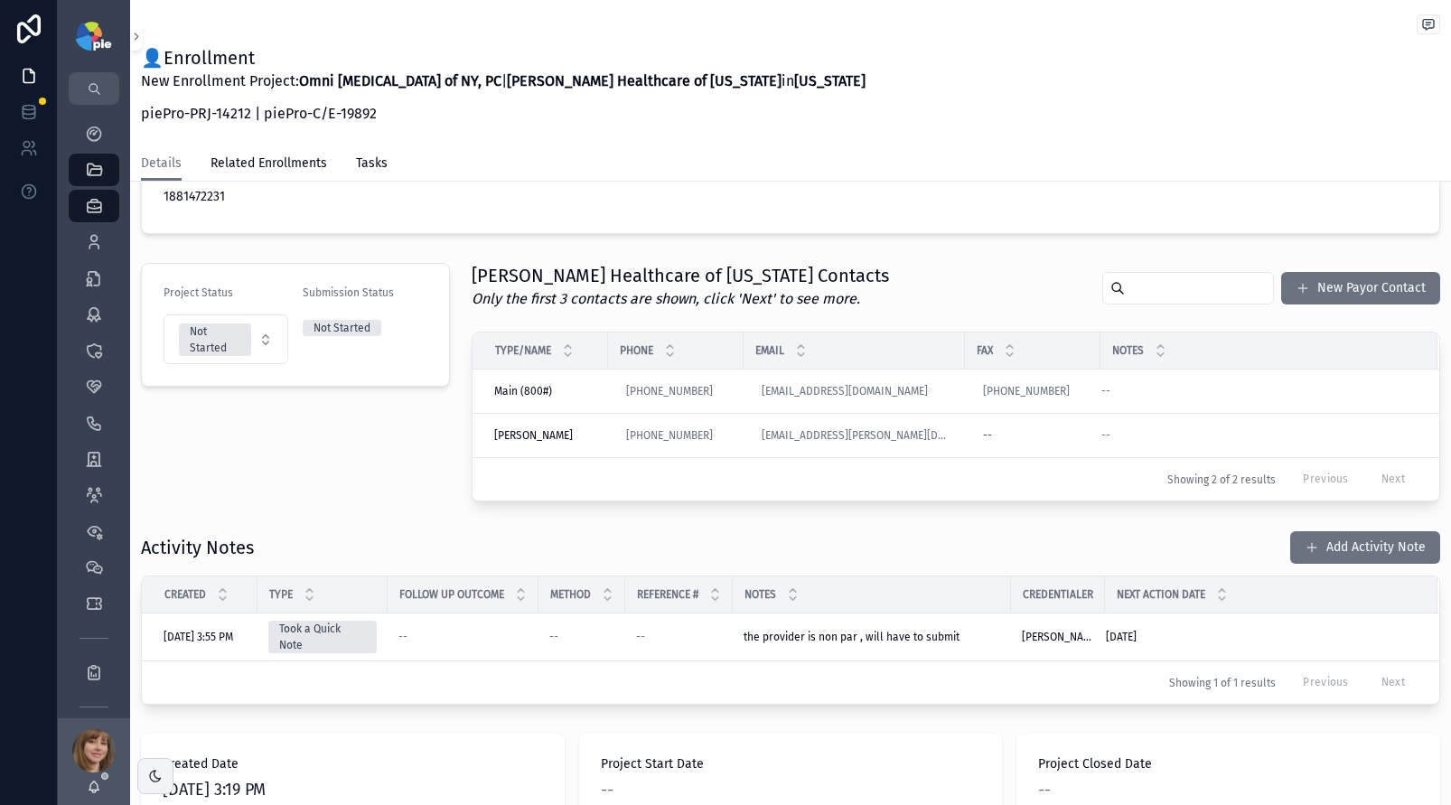
scroll to position [338, 0]
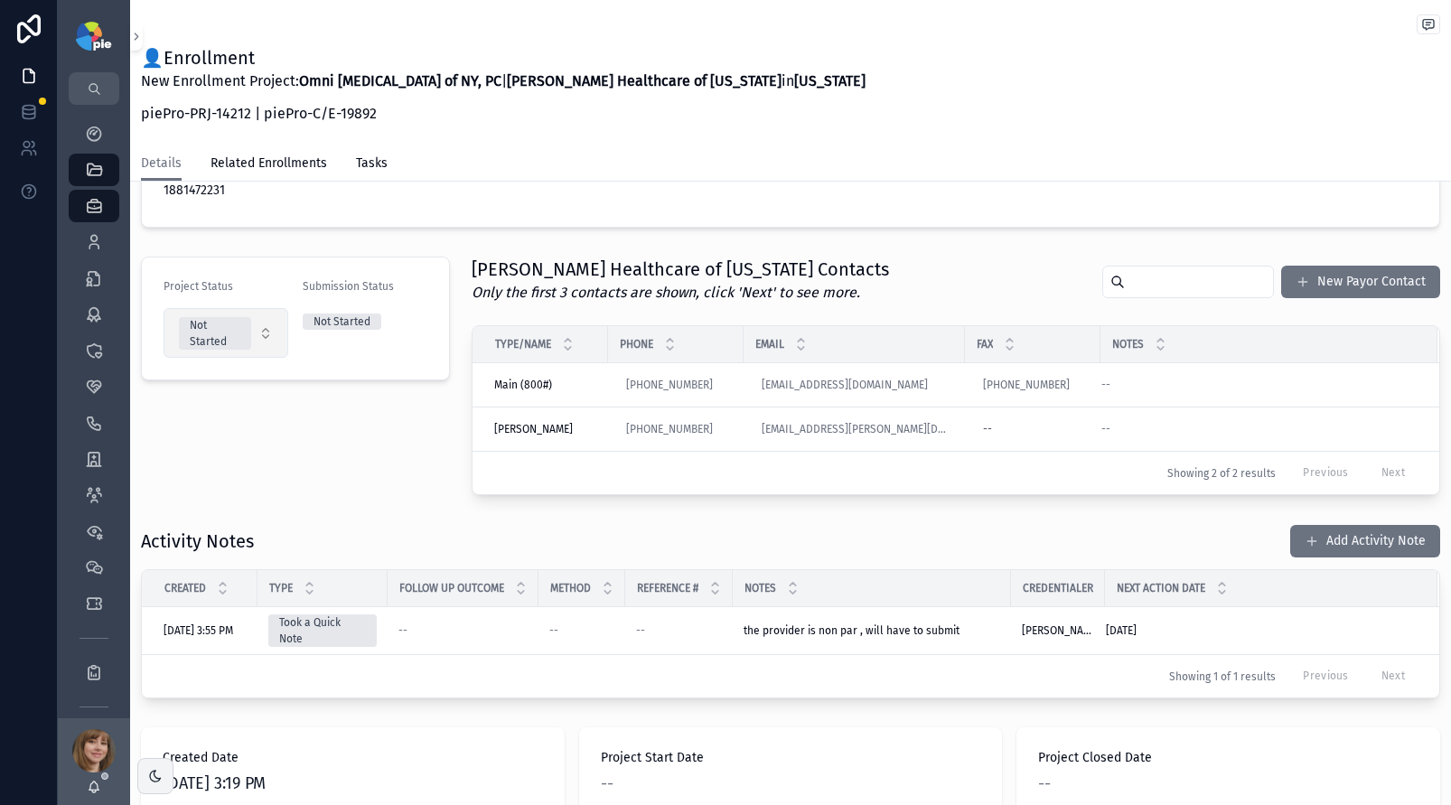
click at [273, 340] on button "Not Started" at bounding box center [226, 333] width 125 height 50
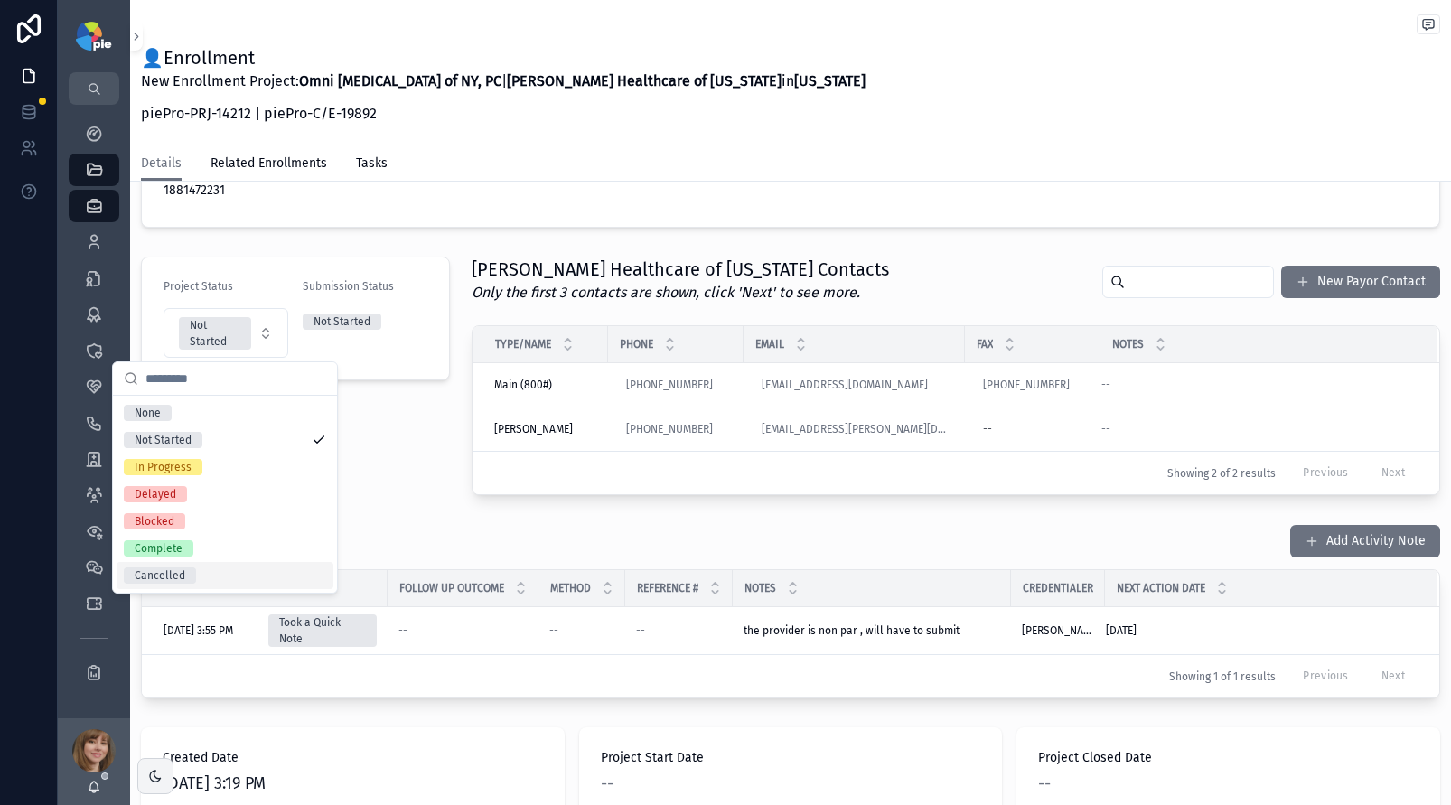
click at [205, 573] on div "Cancelled" at bounding box center [225, 575] width 217 height 27
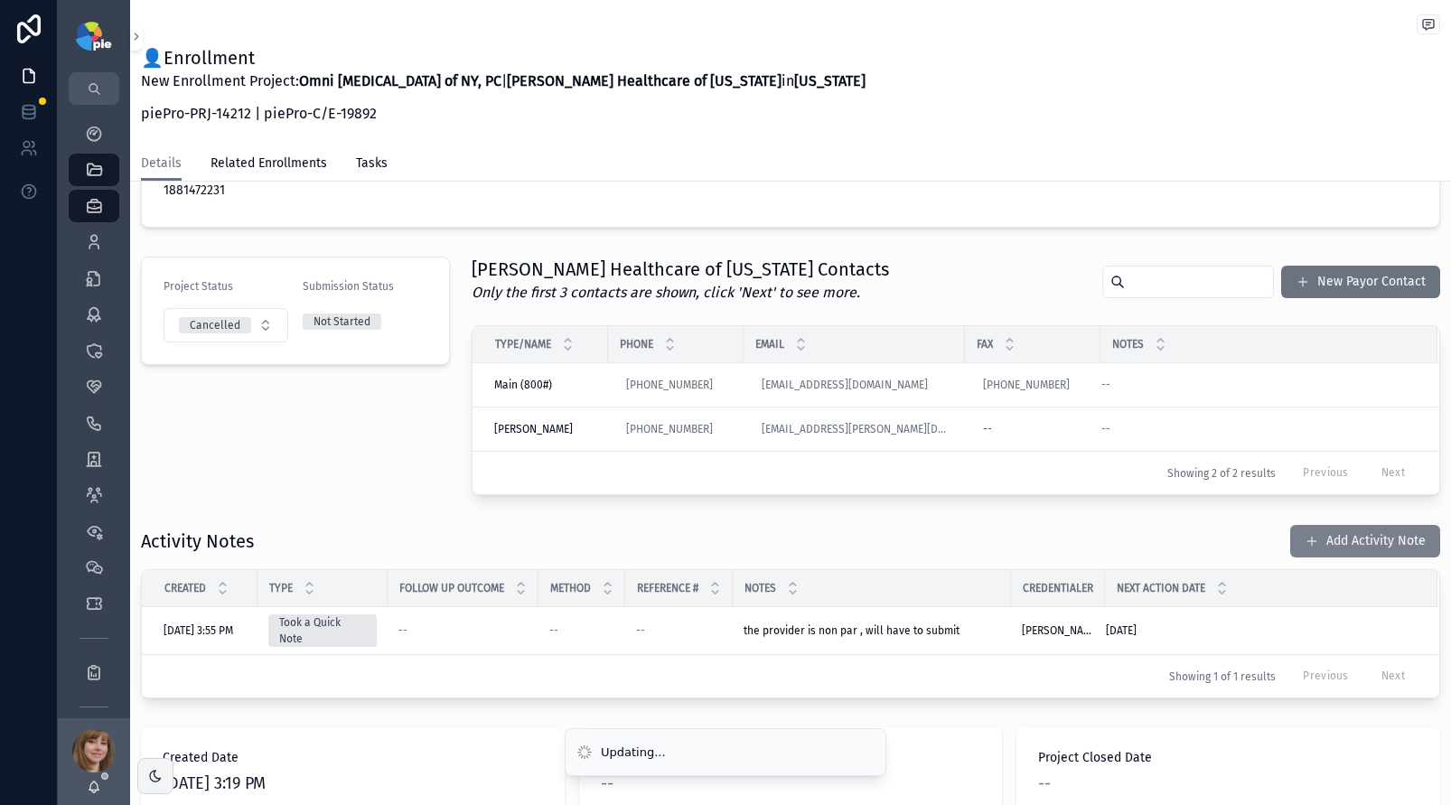
click at [1338, 540] on button "Add Activity Note" at bounding box center [1366, 541] width 150 height 33
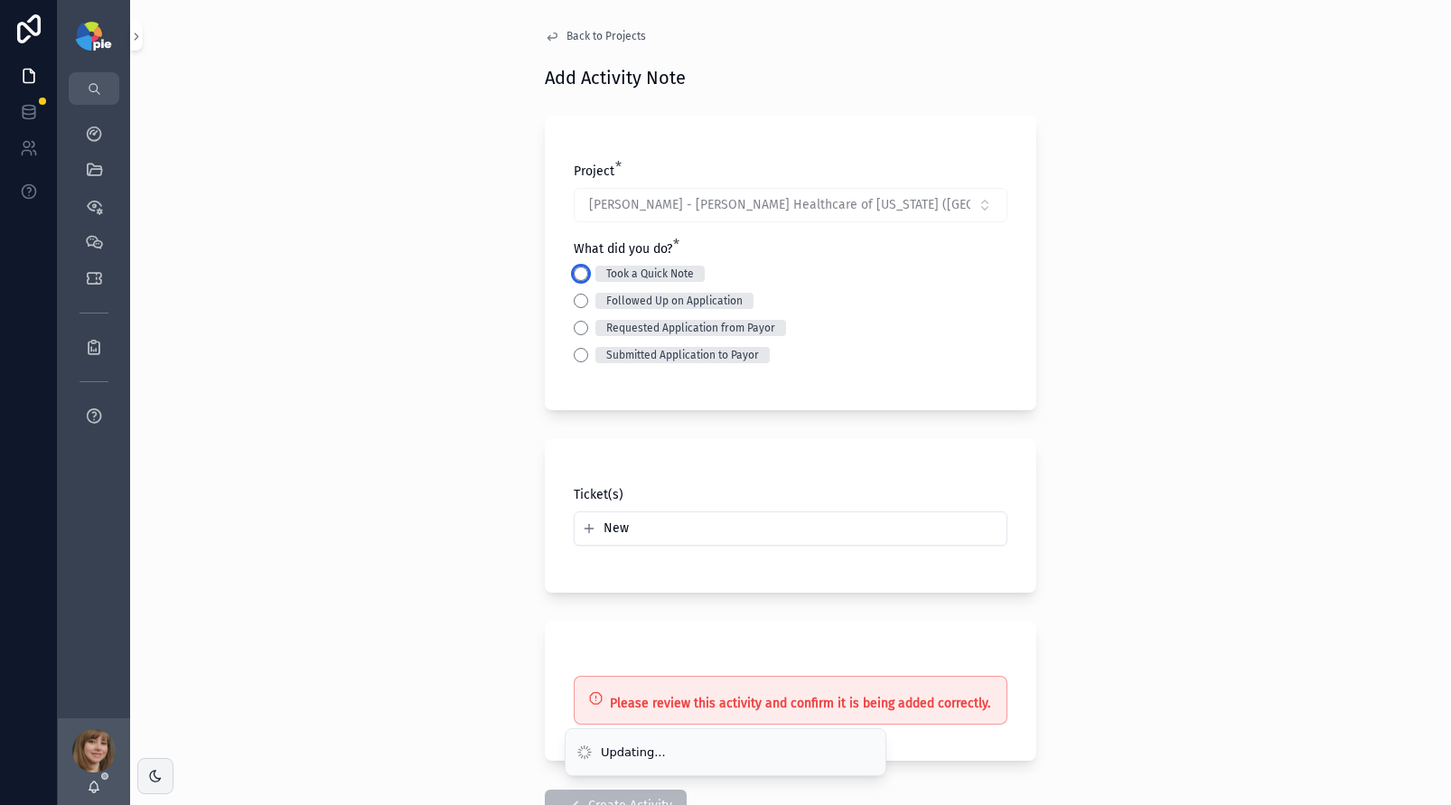
click at [574, 273] on button "Took a Quick Note" at bounding box center [581, 274] width 14 height 14
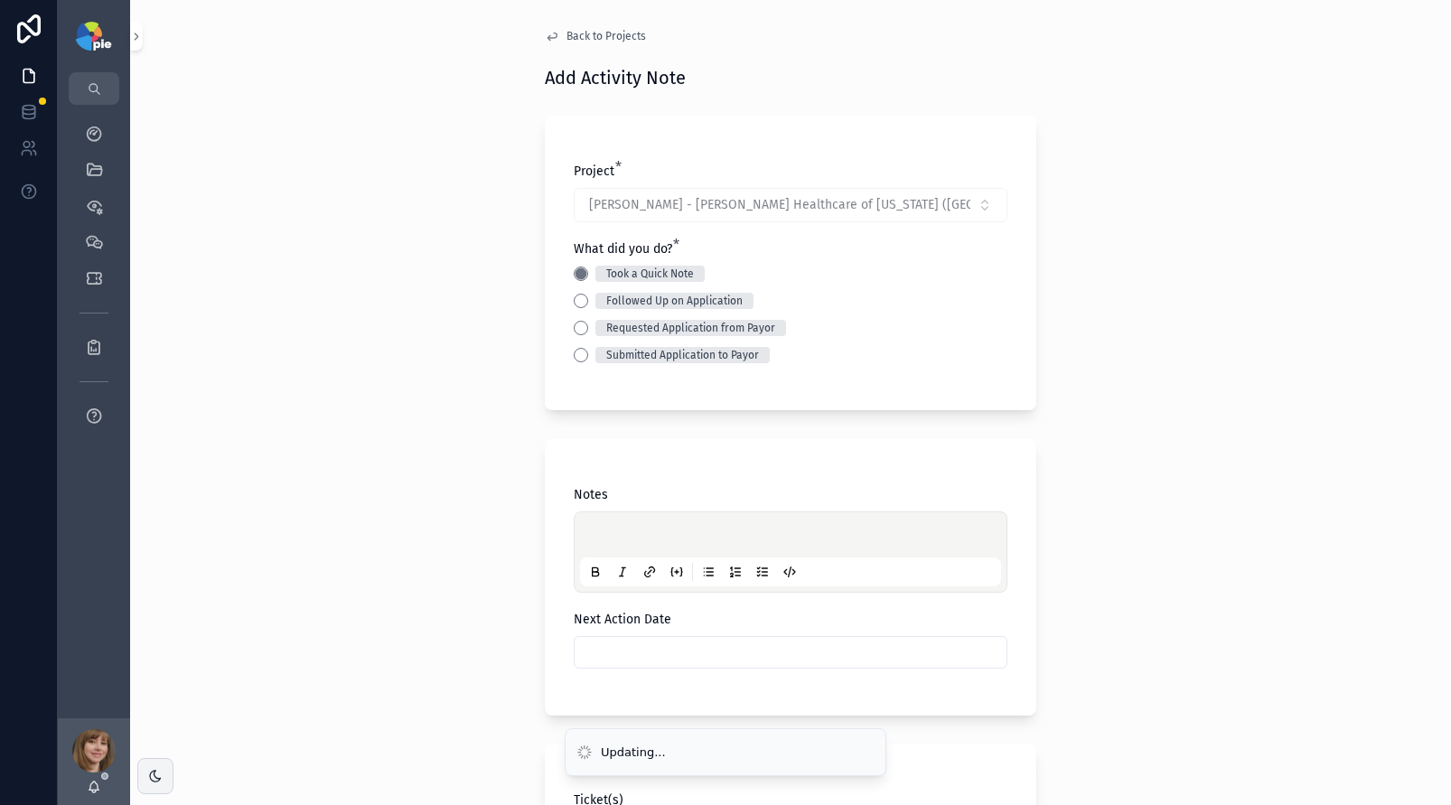
click at [649, 543] on p "scrollable content" at bounding box center [794, 538] width 421 height 18
click at [404, 543] on div "**********" at bounding box center [790, 402] width 1321 height 805
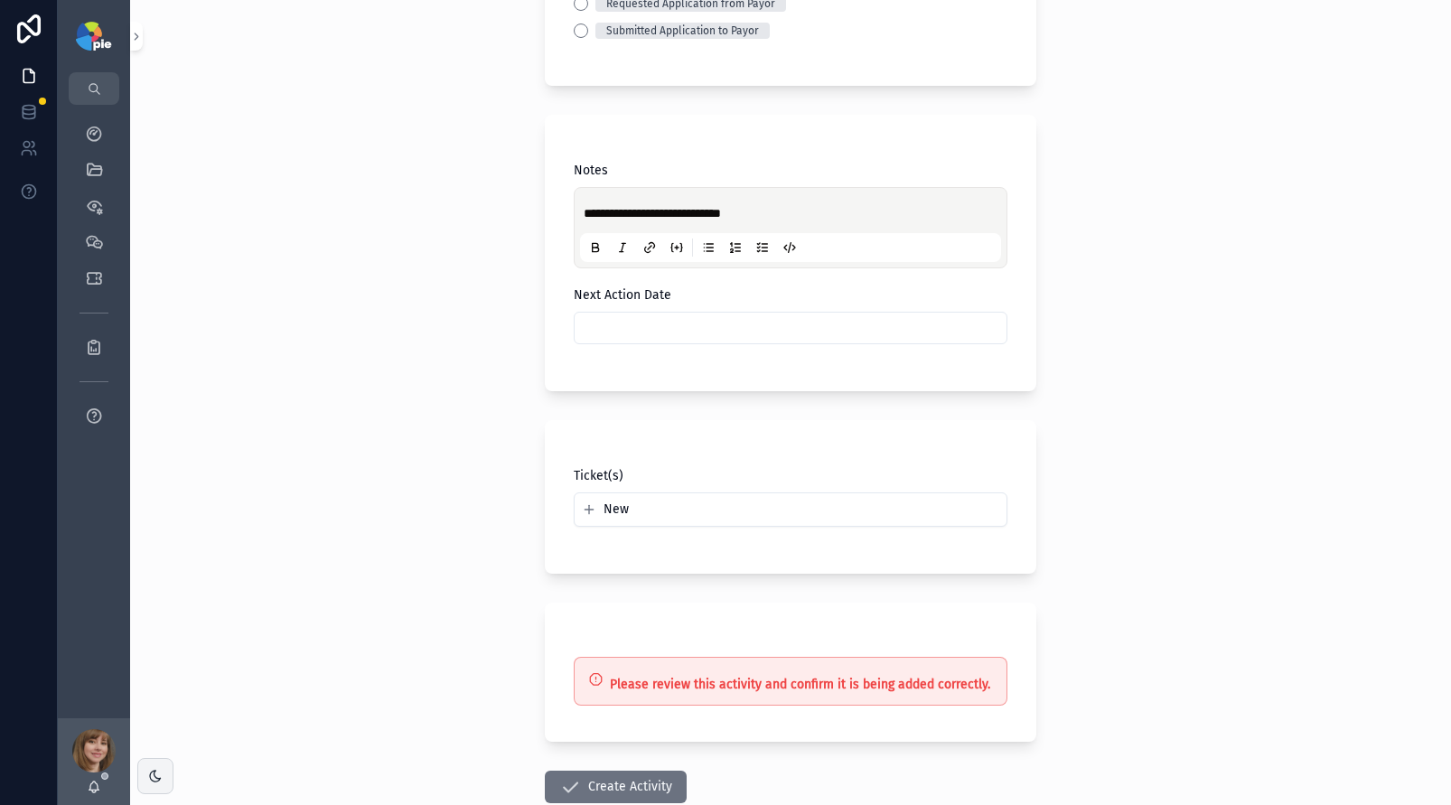
scroll to position [372, 0]
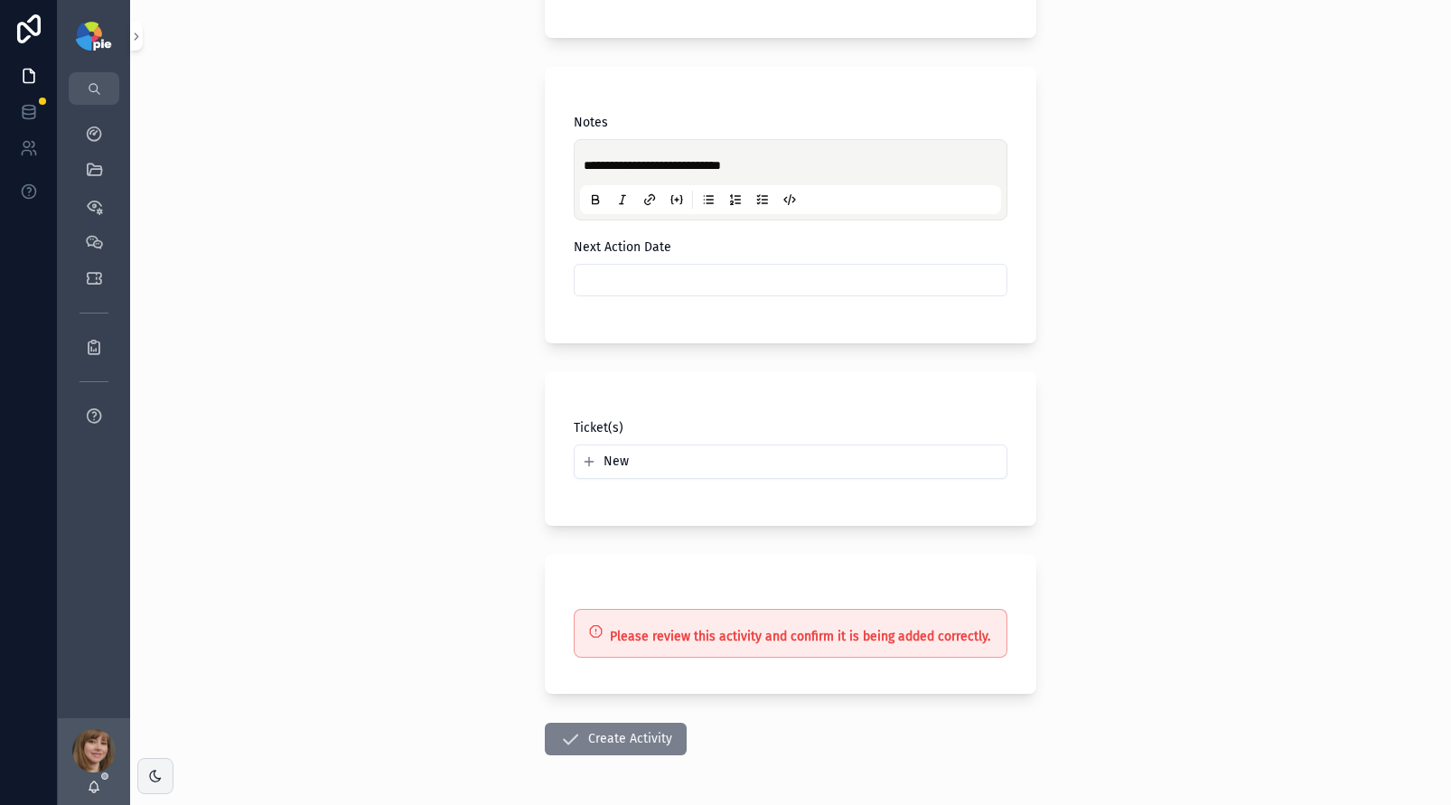
click at [629, 738] on button "Create Activity" at bounding box center [616, 739] width 142 height 33
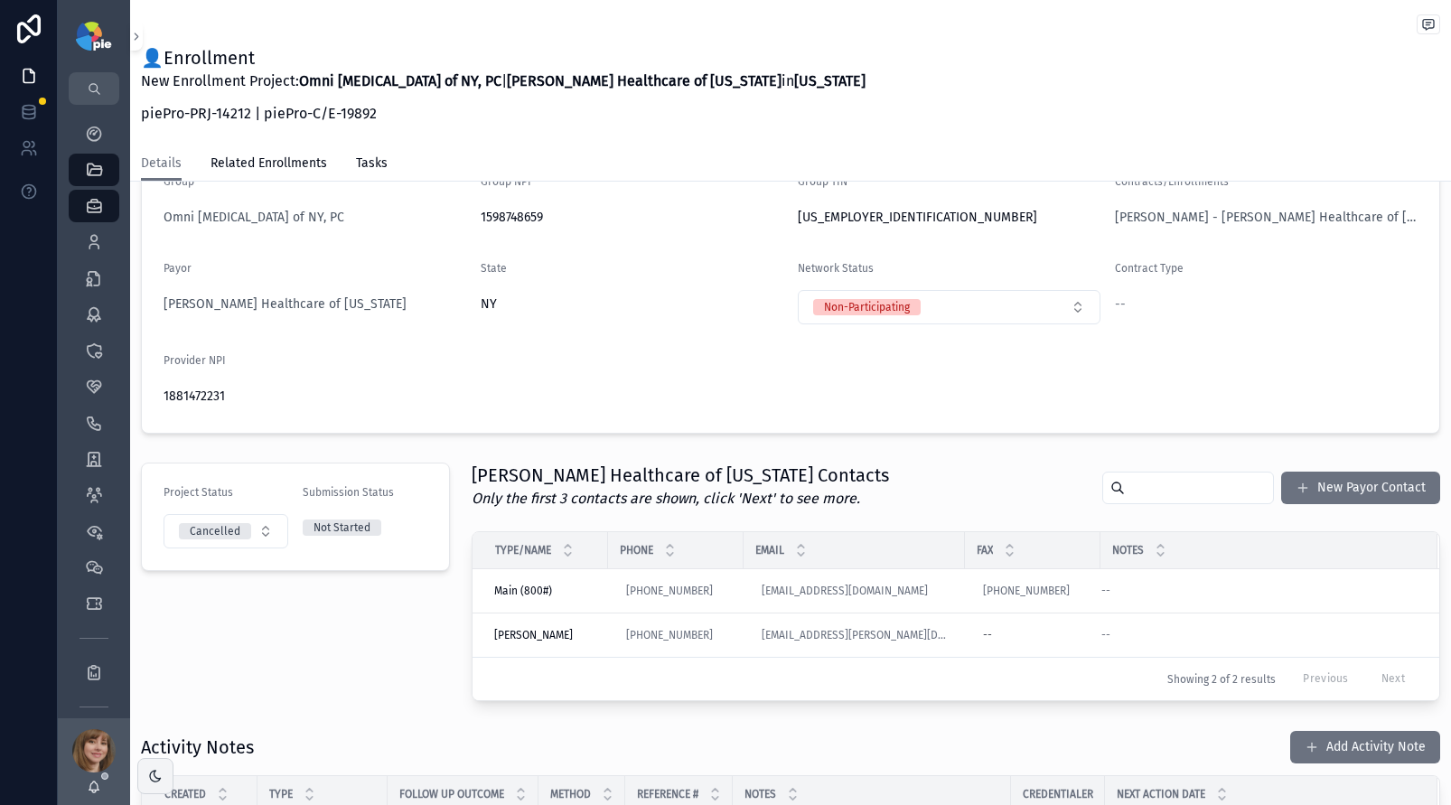
scroll to position [59, 0]
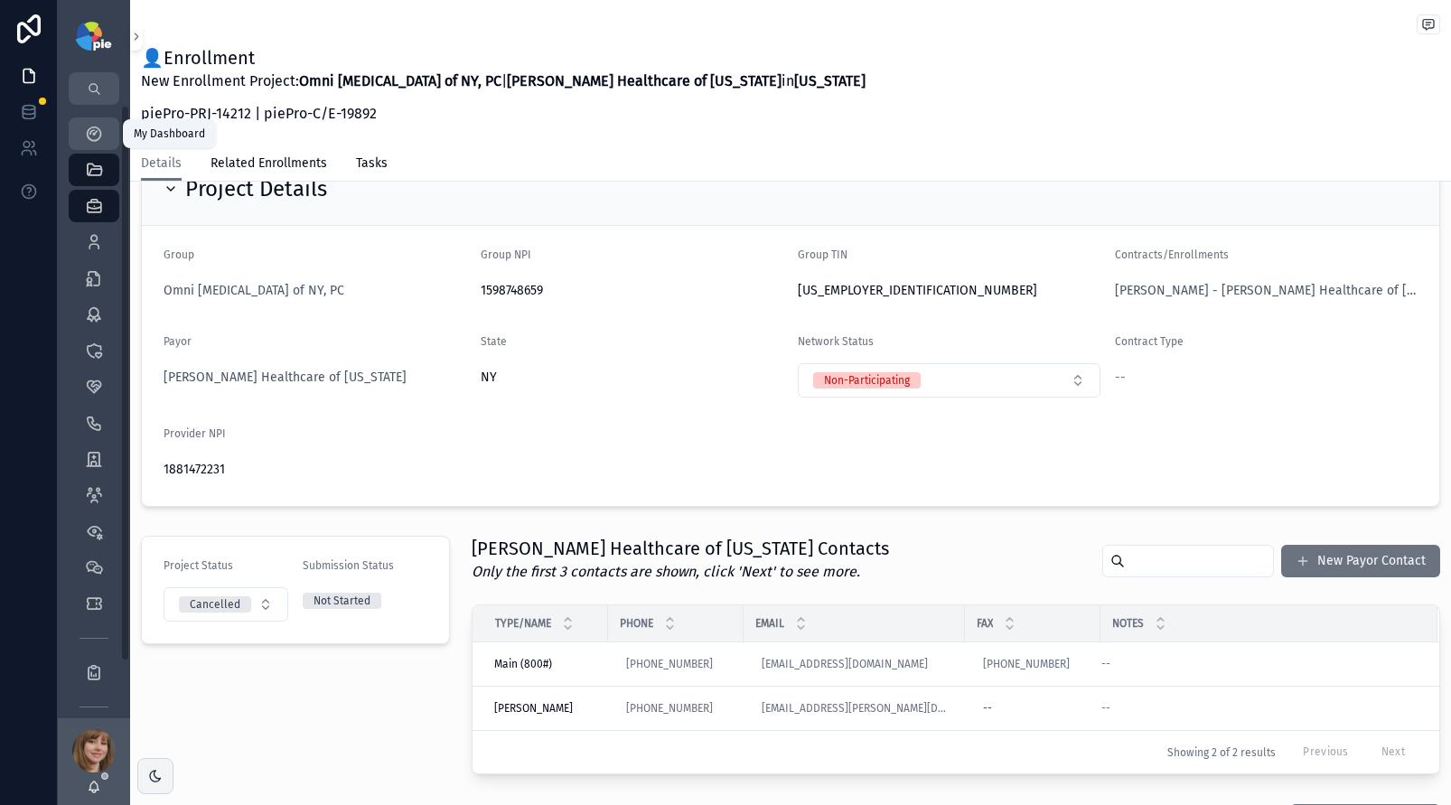
click at [87, 133] on icon "scrollable content" at bounding box center [94, 134] width 18 height 18
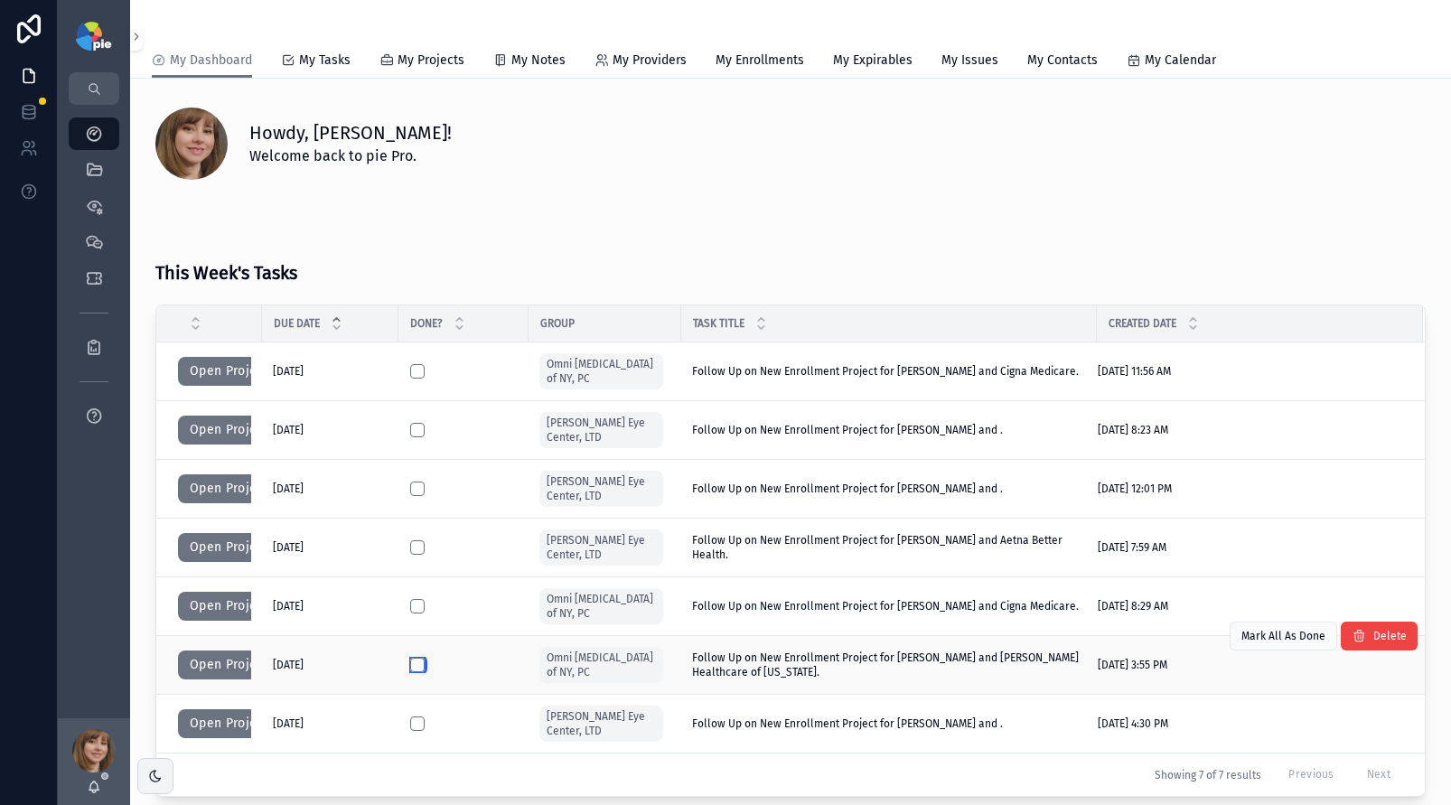
click at [412, 662] on button "scrollable content" at bounding box center [417, 665] width 14 height 14
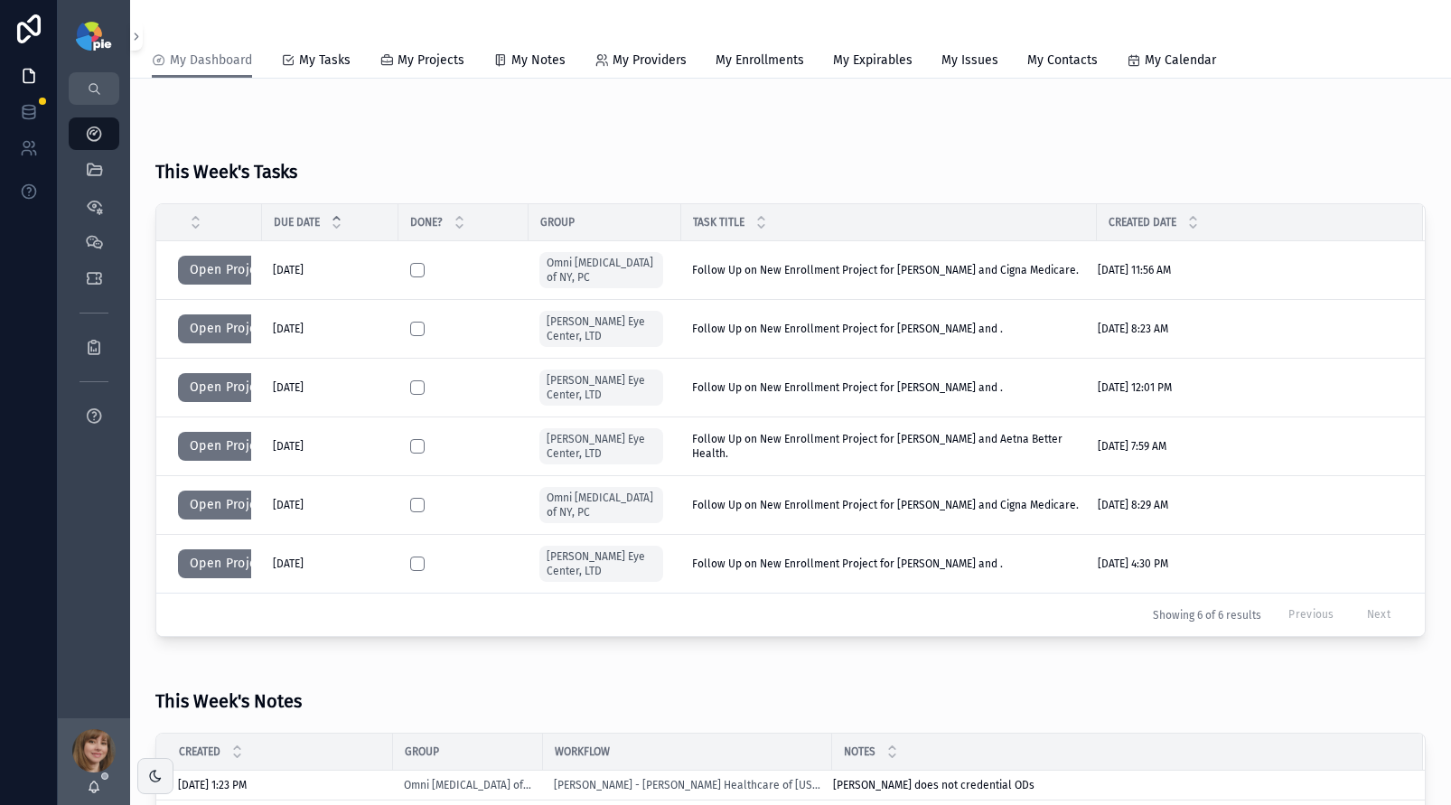
scroll to position [106, 0]
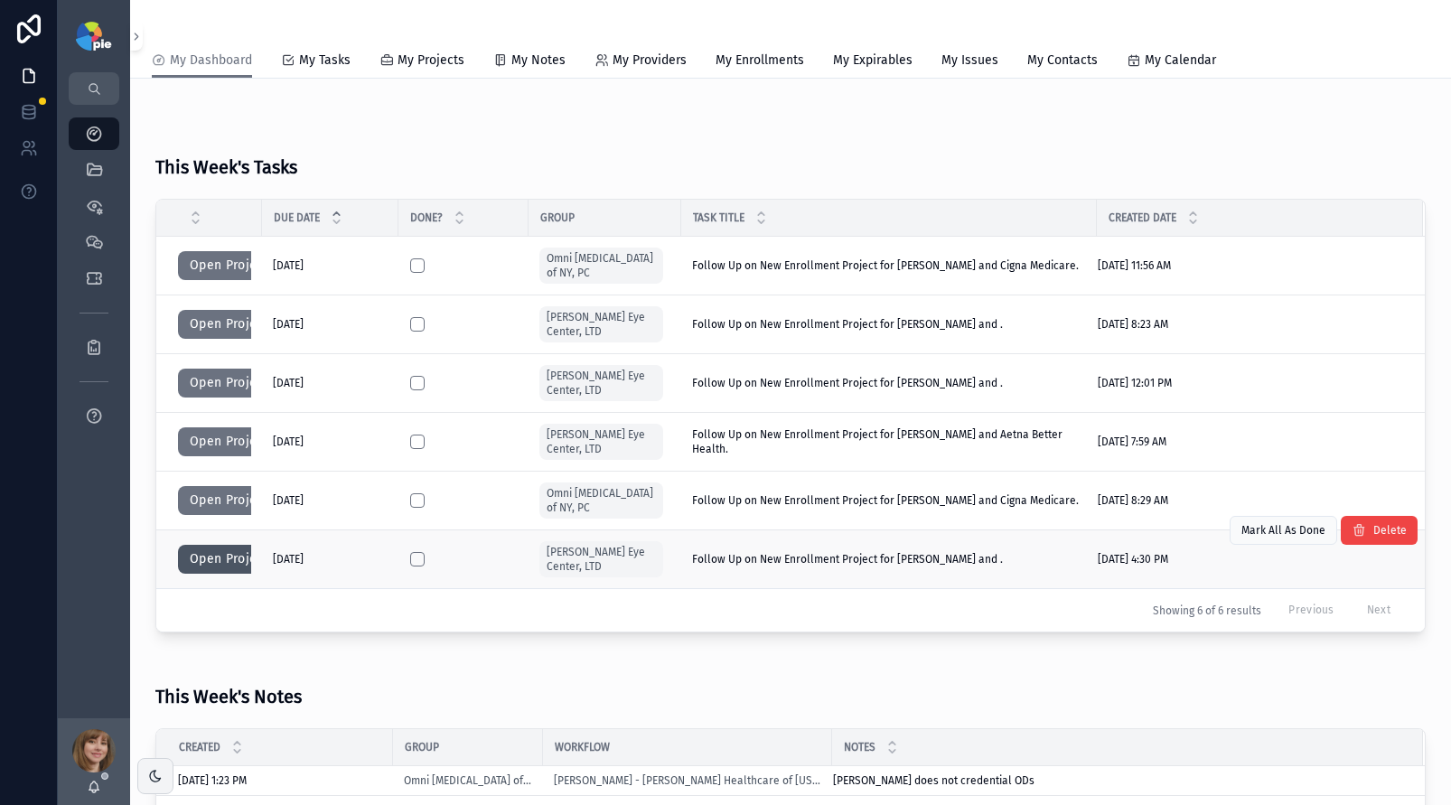
click at [217, 561] on button "Open Project" at bounding box center [229, 559] width 102 height 29
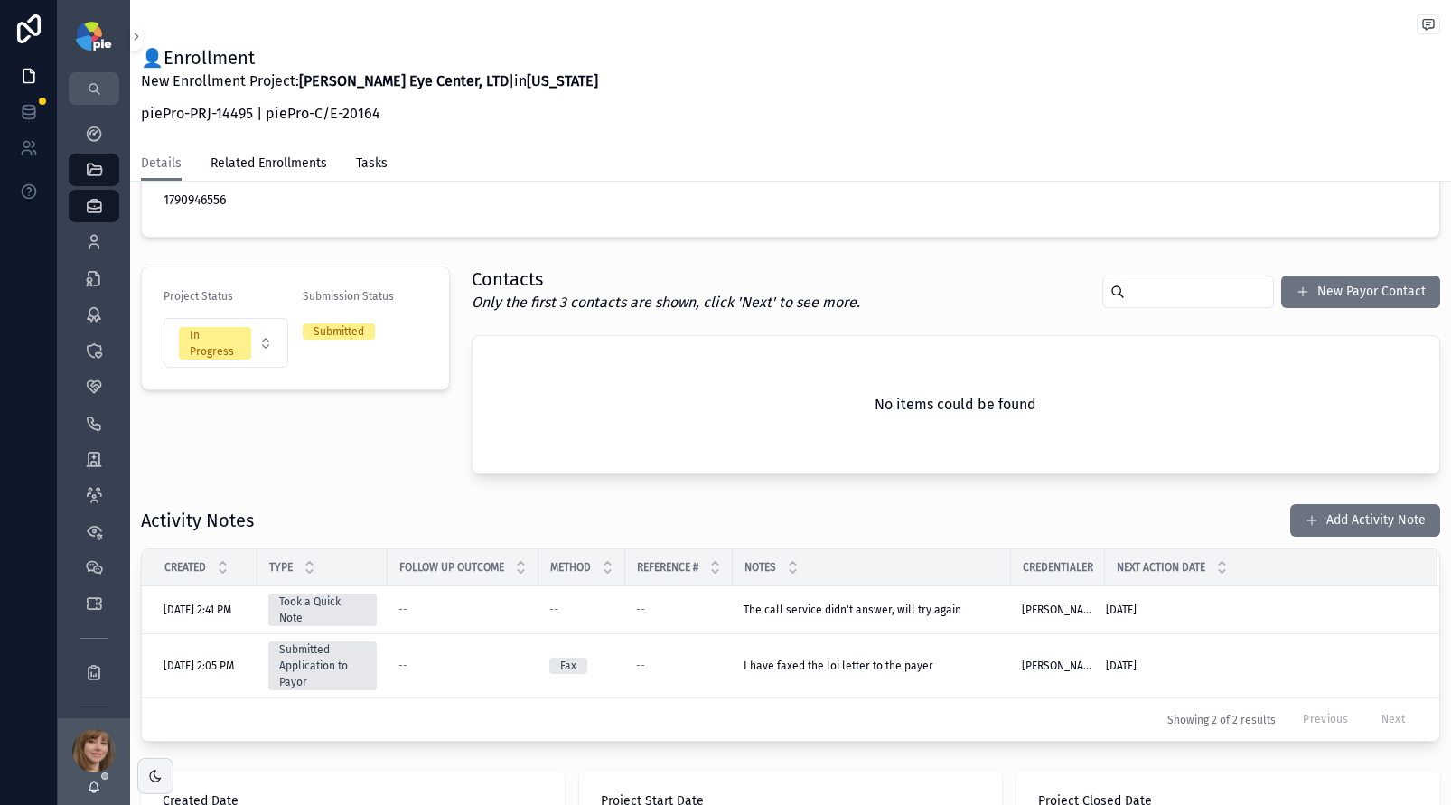
scroll to position [326, 0]
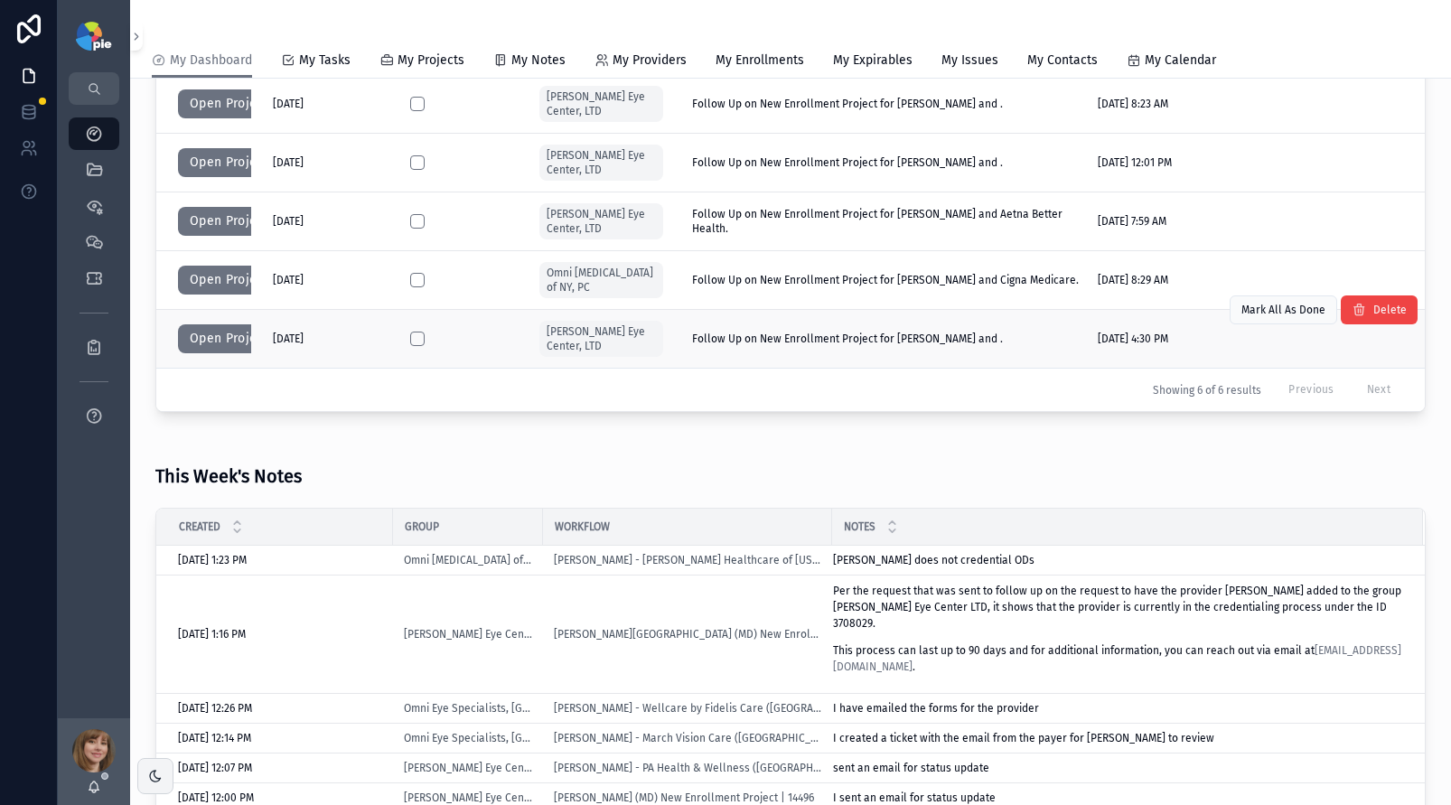
click at [408, 339] on td "scrollable content" at bounding box center [464, 339] width 130 height 59
click at [417, 341] on button "scrollable content" at bounding box center [417, 339] width 14 height 14
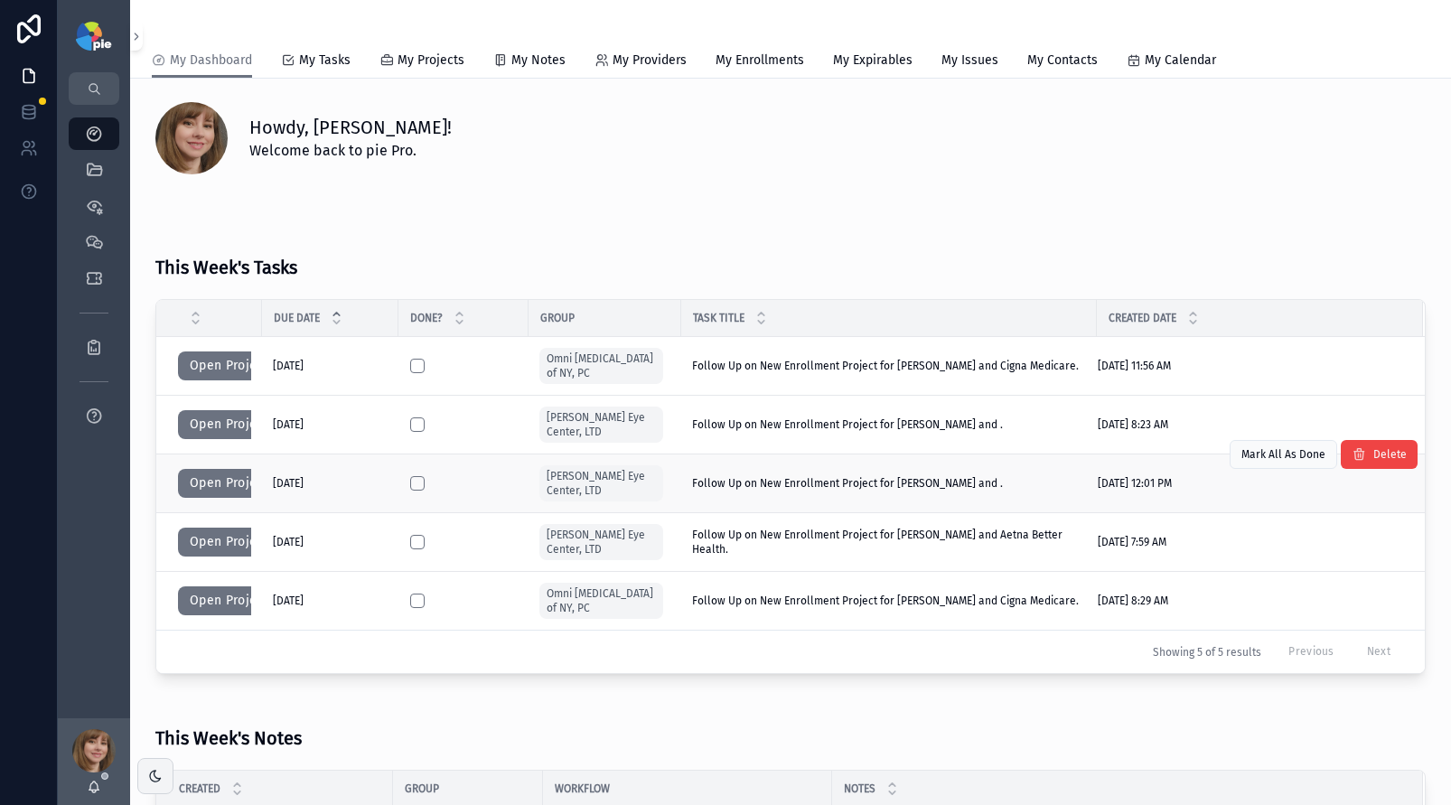
scroll to position [7, 0]
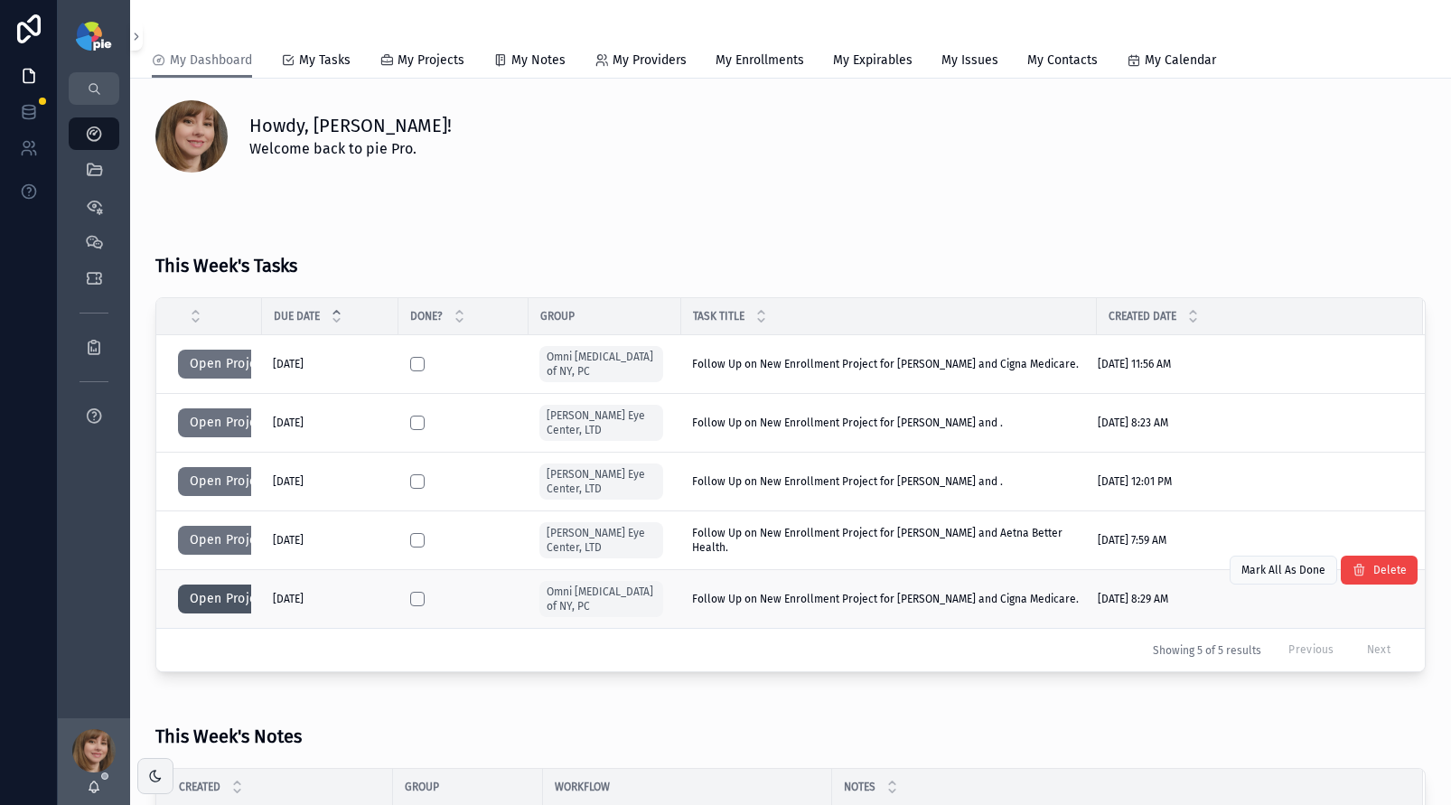
click at [210, 594] on button "Open Project" at bounding box center [229, 599] width 102 height 29
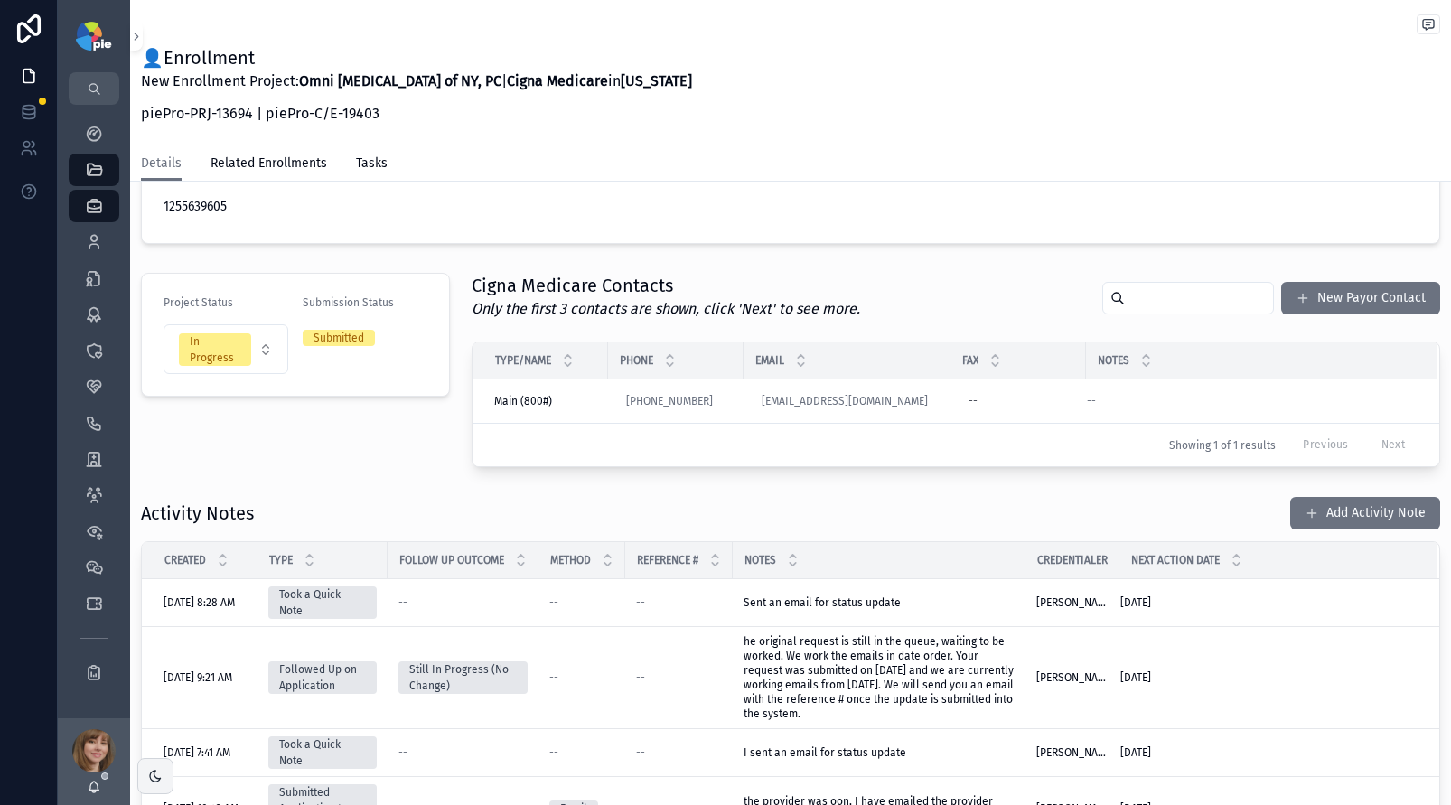
scroll to position [318, 0]
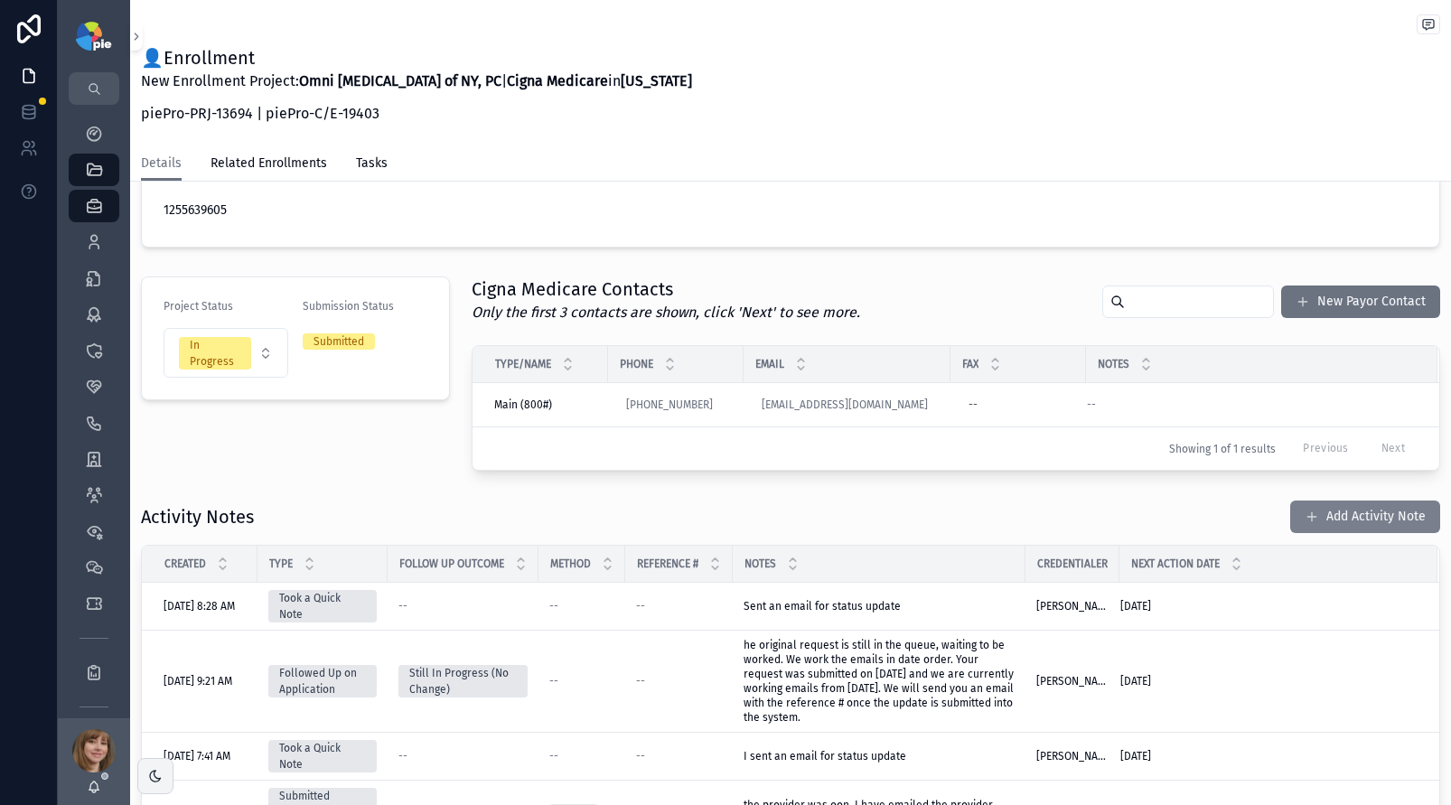
click at [1356, 509] on button "Add Activity Note" at bounding box center [1366, 517] width 150 height 33
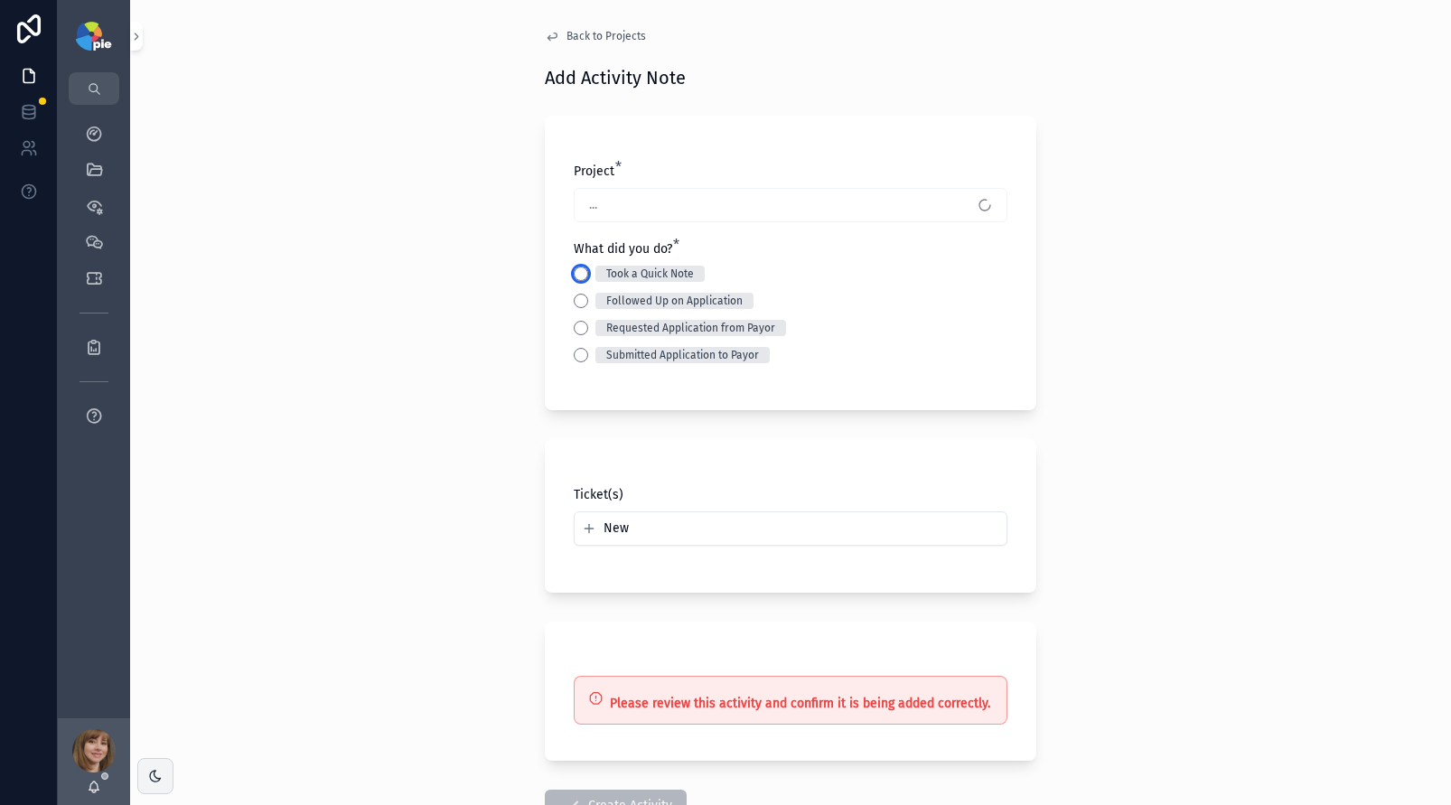
click at [577, 274] on button "Took a Quick Note" at bounding box center [581, 274] width 14 height 14
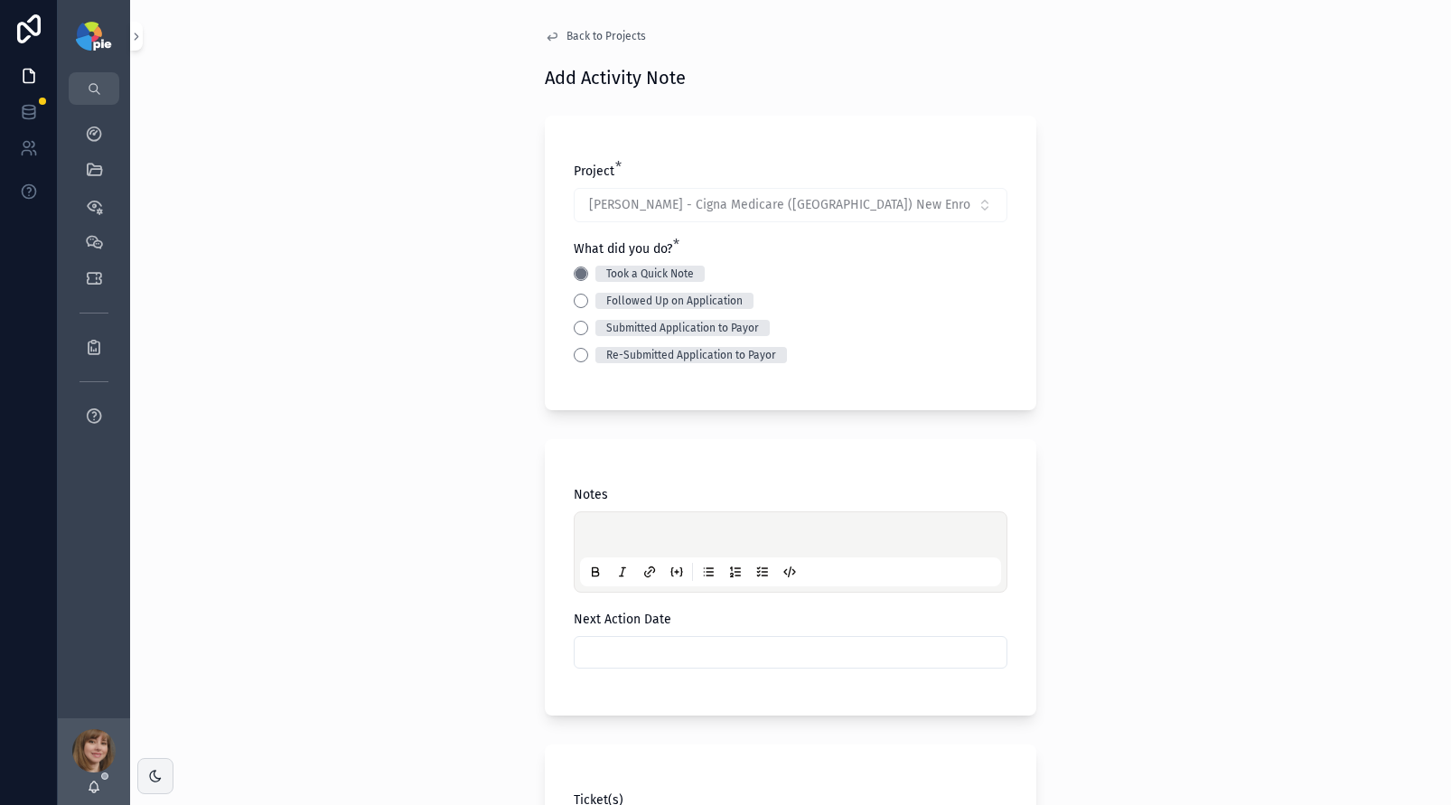
click at [617, 531] on p "scrollable content" at bounding box center [794, 538] width 421 height 18
click at [617, 652] on input "scrollable content" at bounding box center [791, 652] width 432 height 25
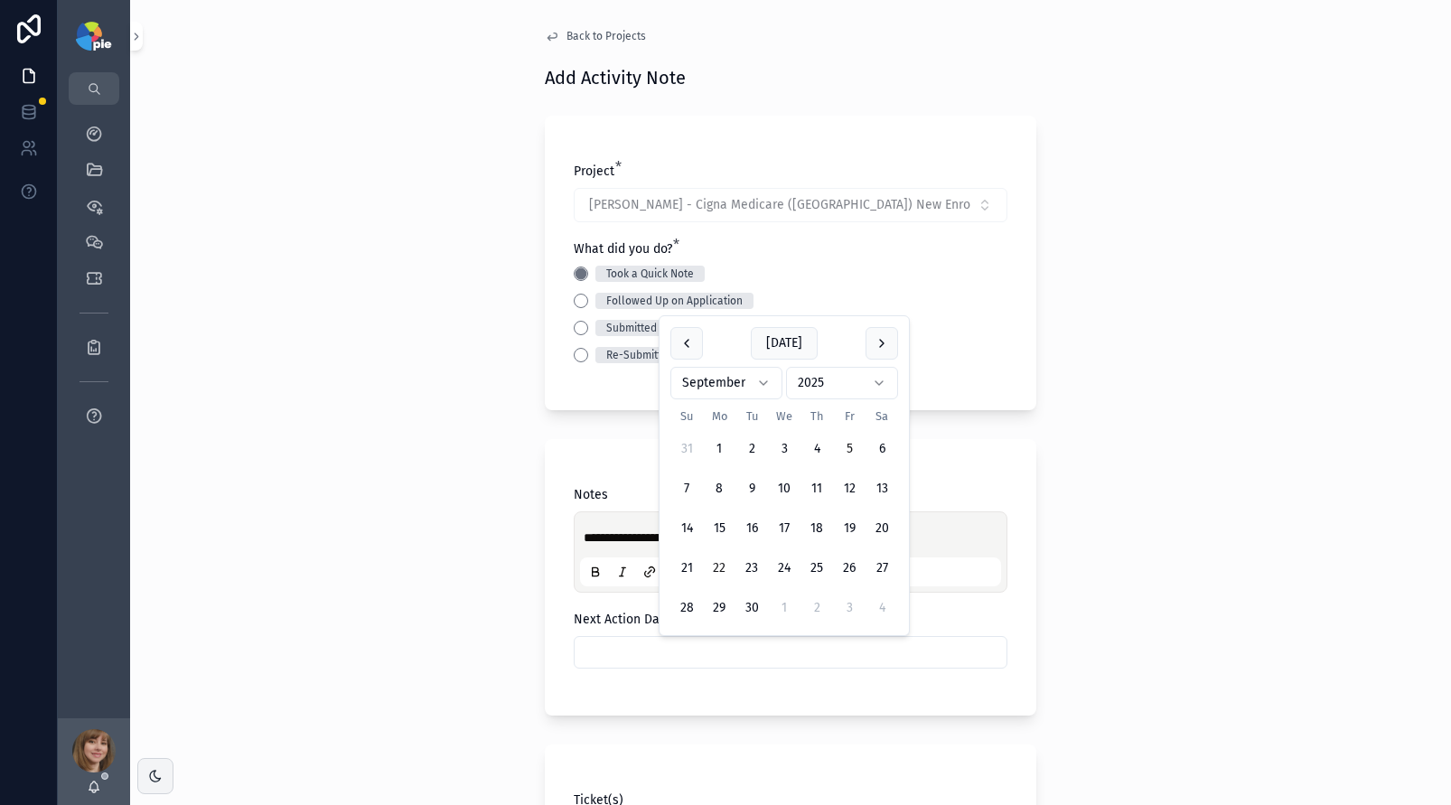
click at [723, 570] on button "22" at bounding box center [719, 568] width 33 height 33
type input "*********"
click at [378, 553] on div "**********" at bounding box center [790, 402] width 1321 height 805
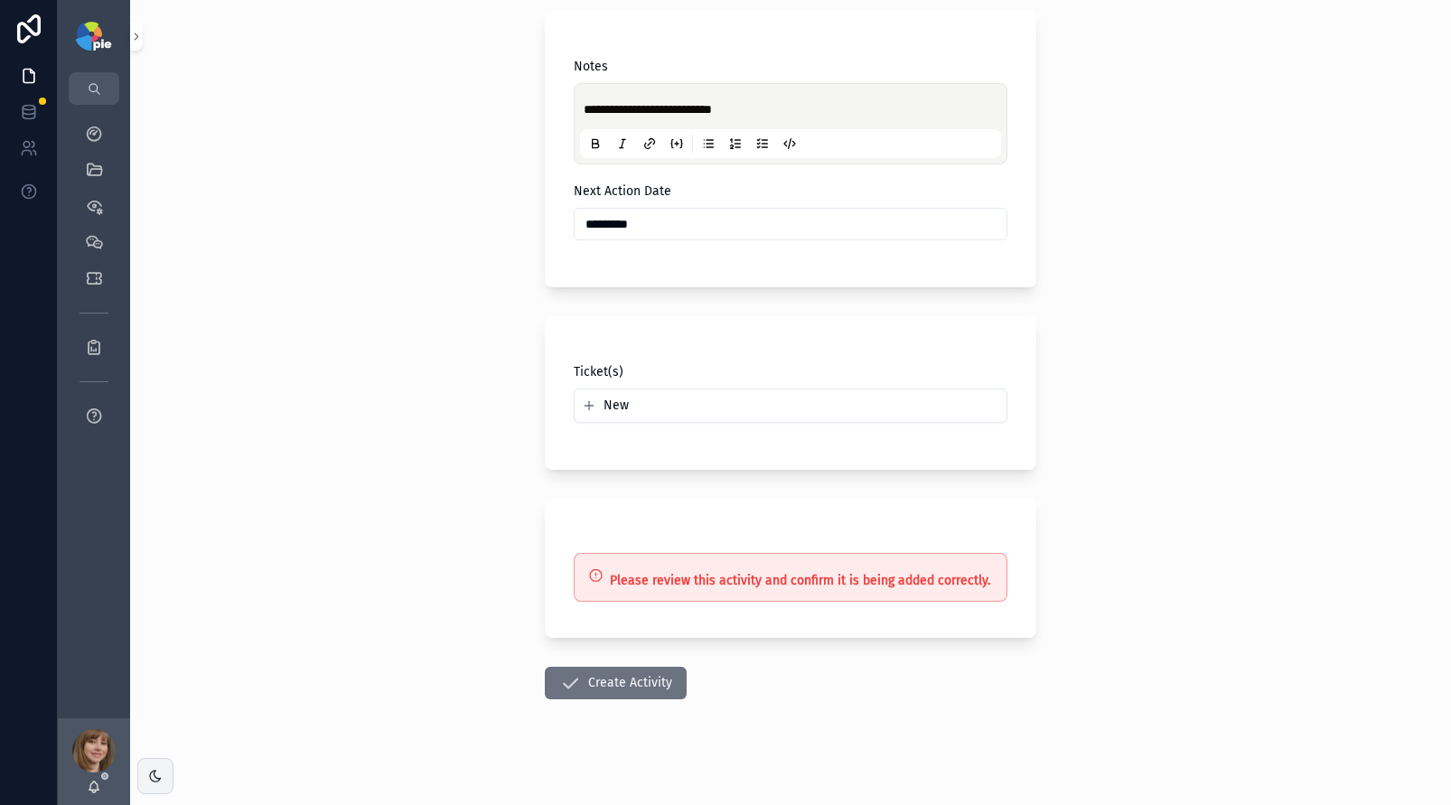
scroll to position [438, 0]
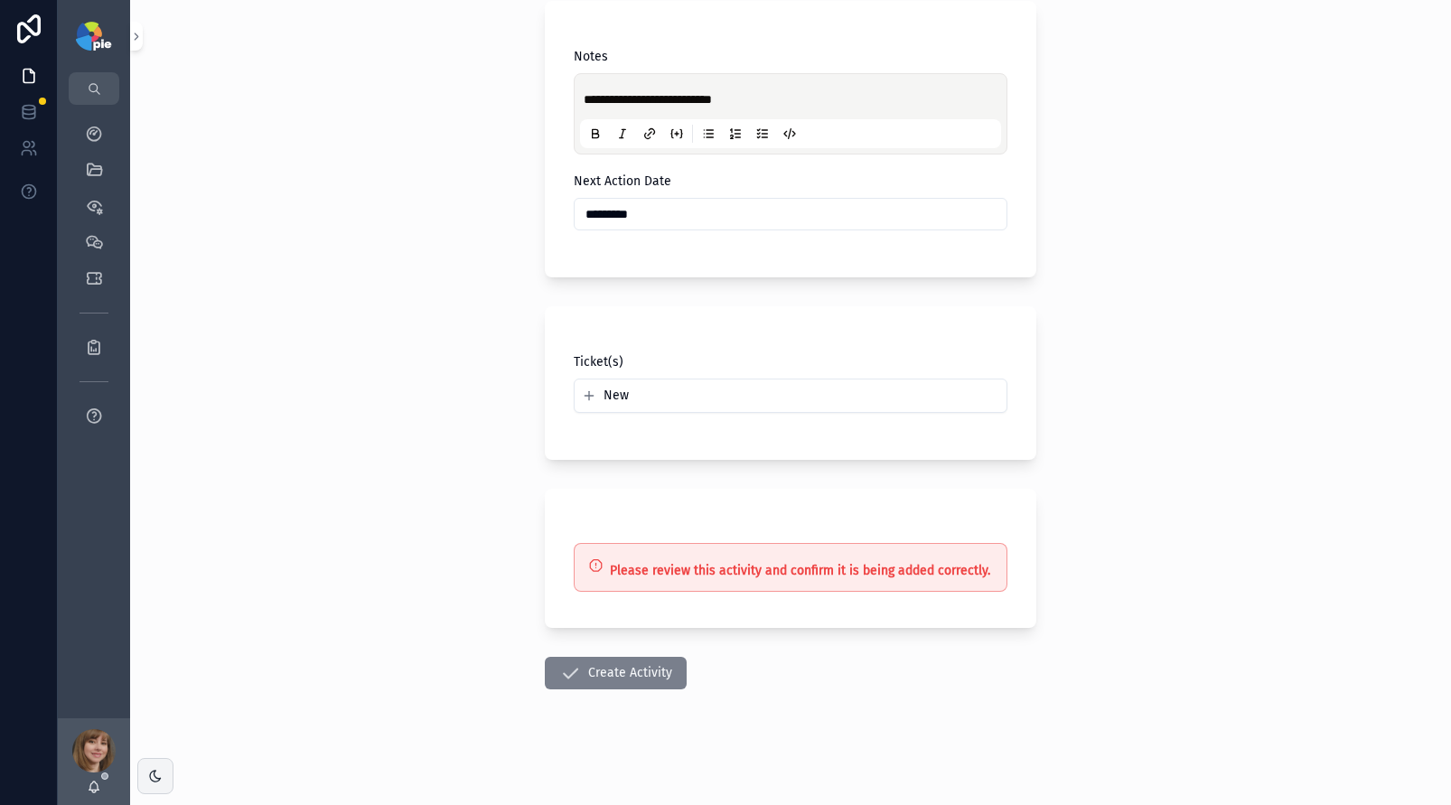
click at [611, 676] on button "Create Activity" at bounding box center [616, 673] width 142 height 33
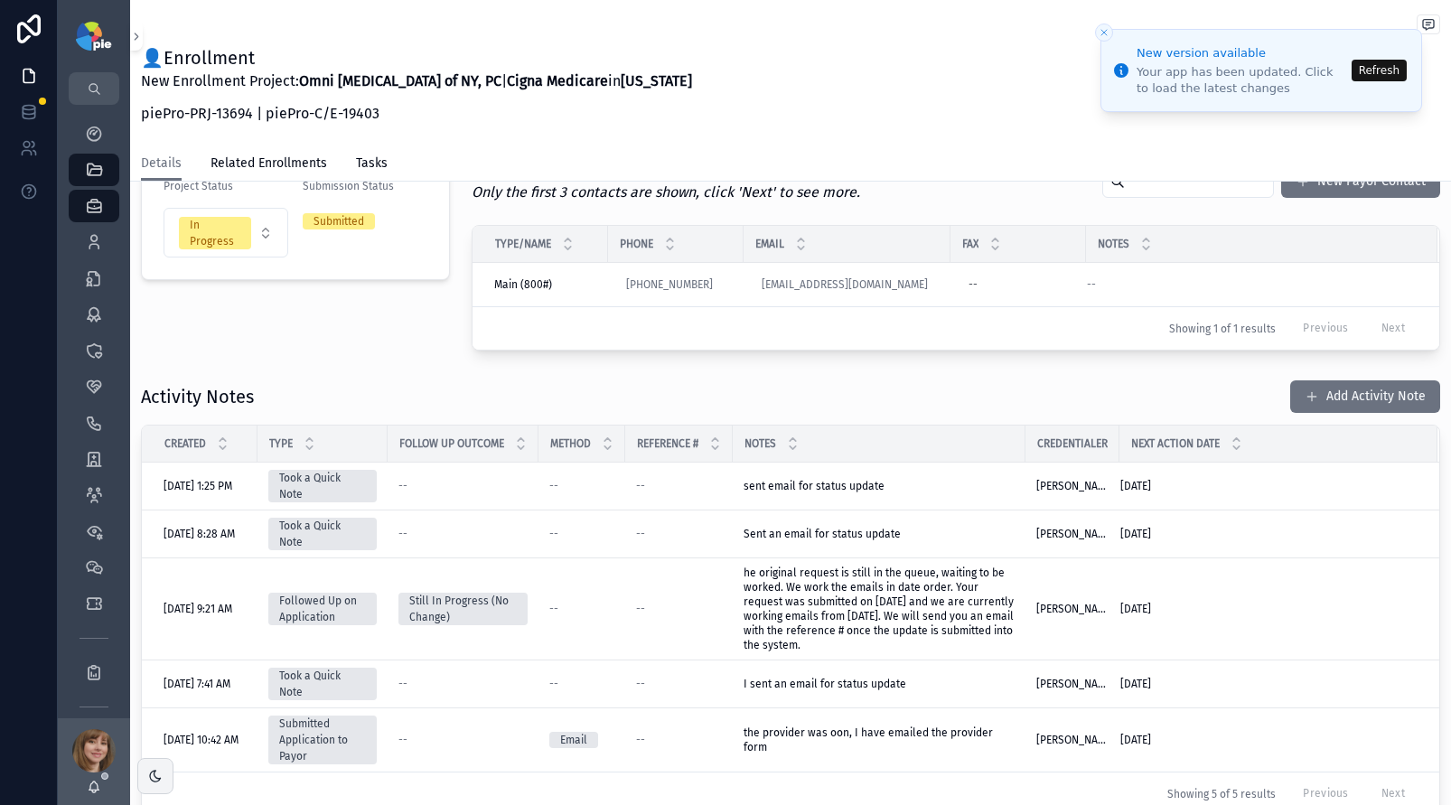
click at [1367, 71] on button "Refresh" at bounding box center [1379, 71] width 55 height 22
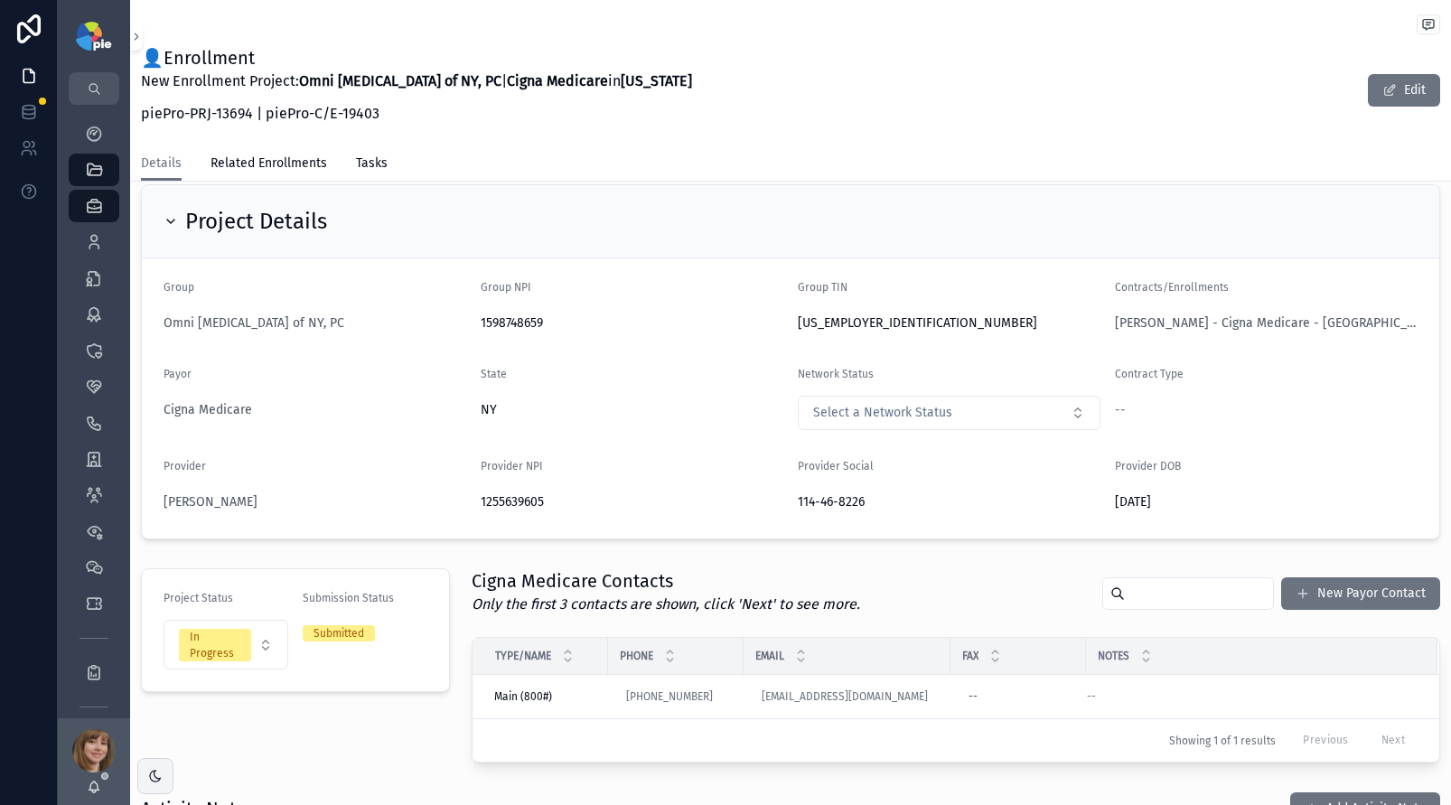
scroll to position [79, 0]
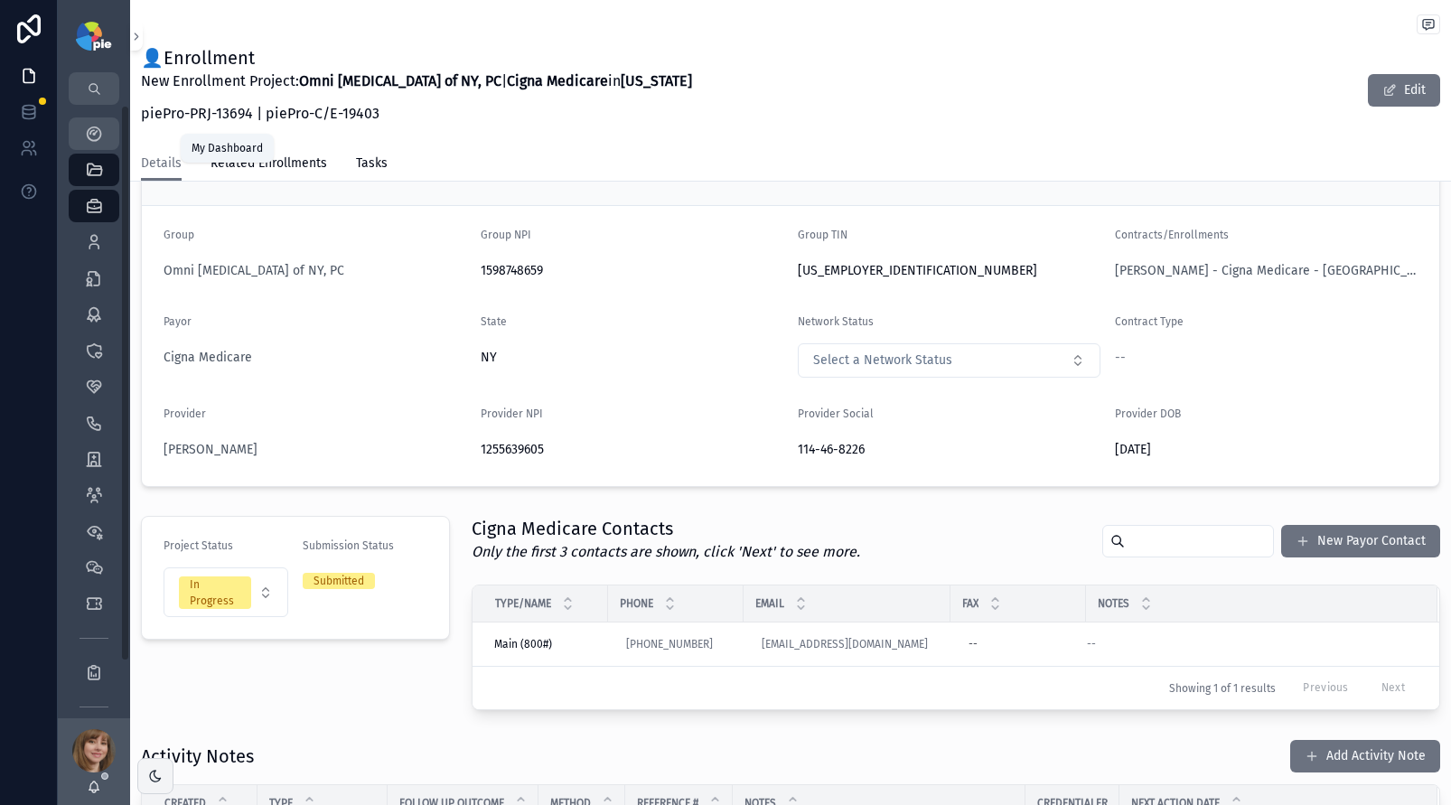
click at [102, 133] on icon "scrollable content" at bounding box center [94, 134] width 18 height 18
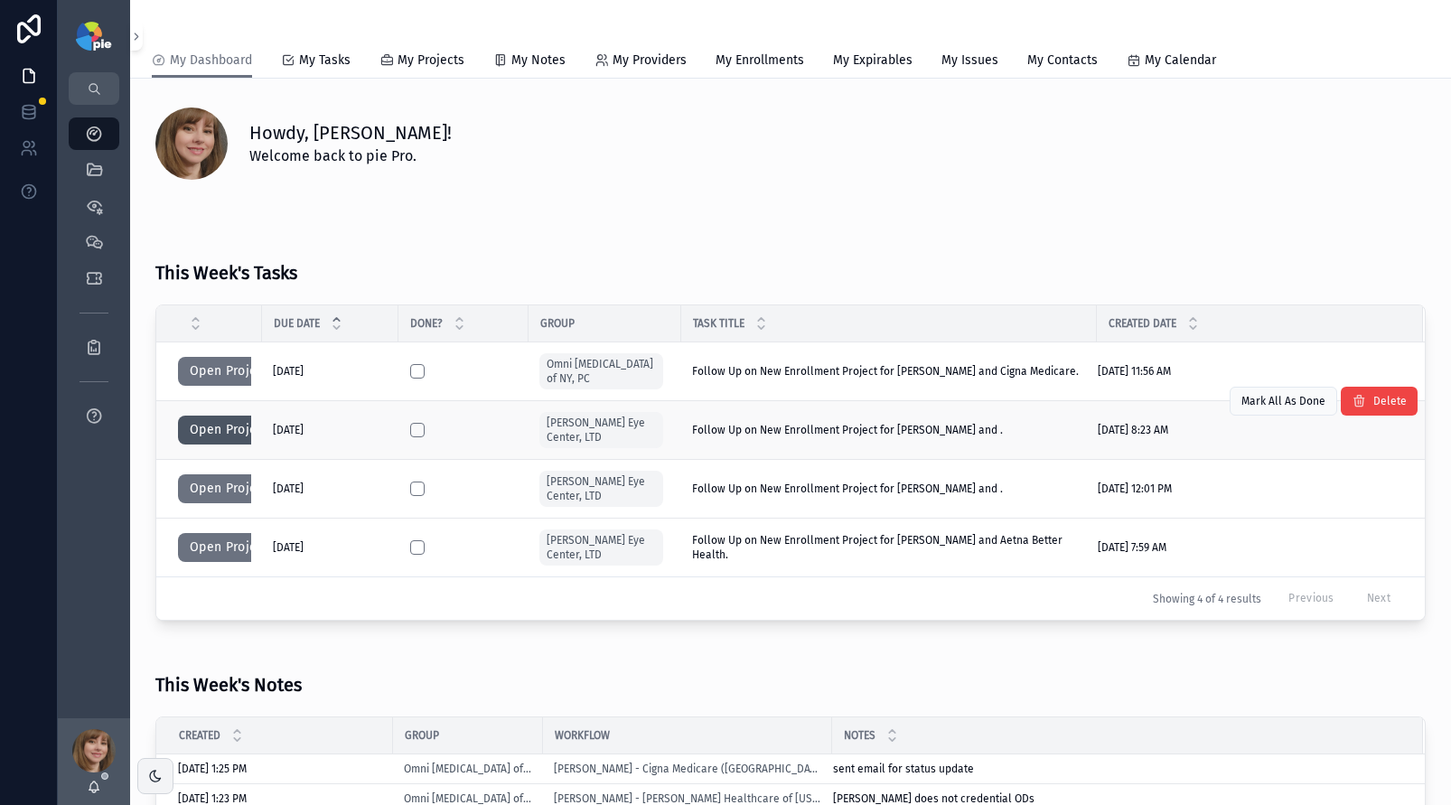
click at [219, 430] on button "Open Project" at bounding box center [229, 430] width 102 height 29
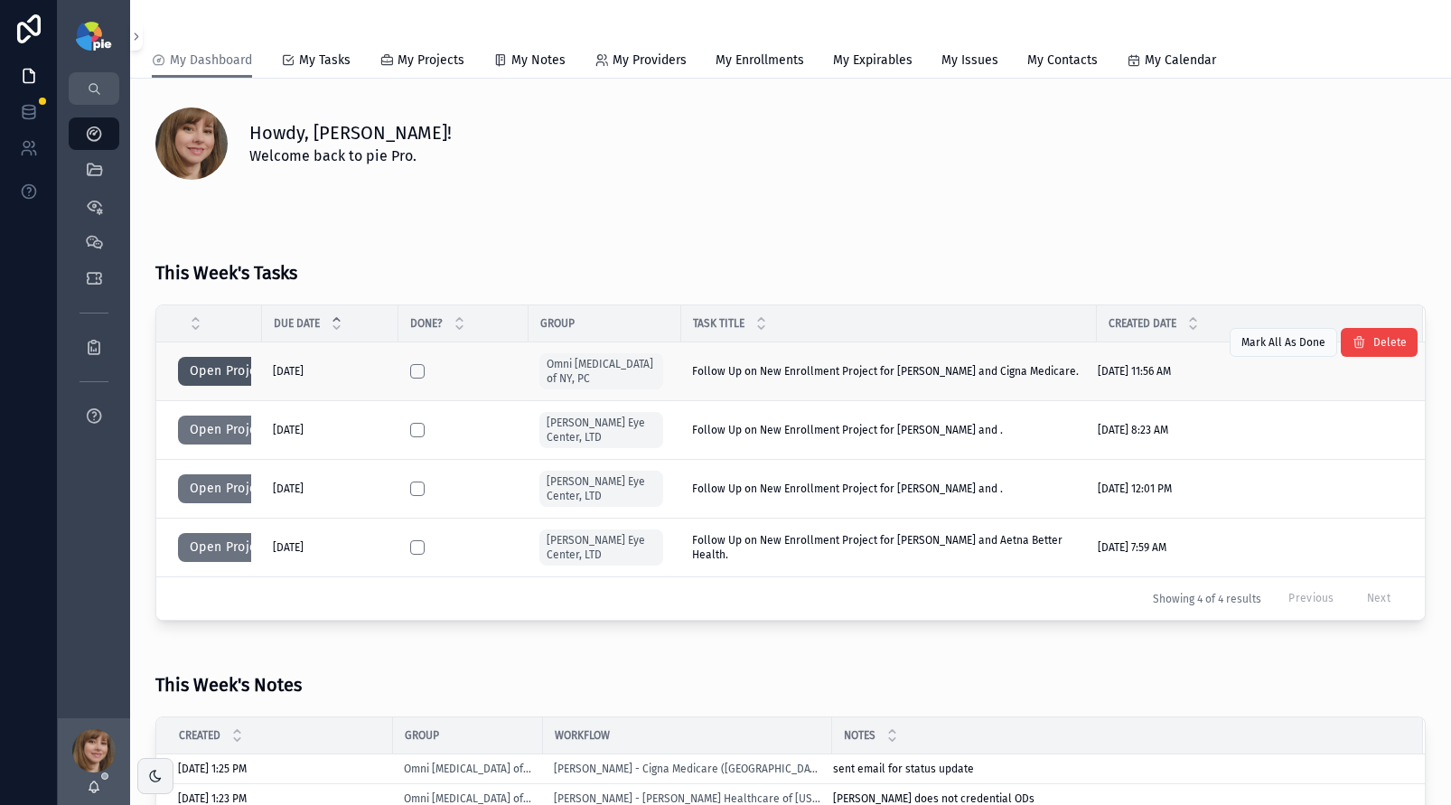
click at [212, 369] on button "Open Project" at bounding box center [229, 371] width 102 height 29
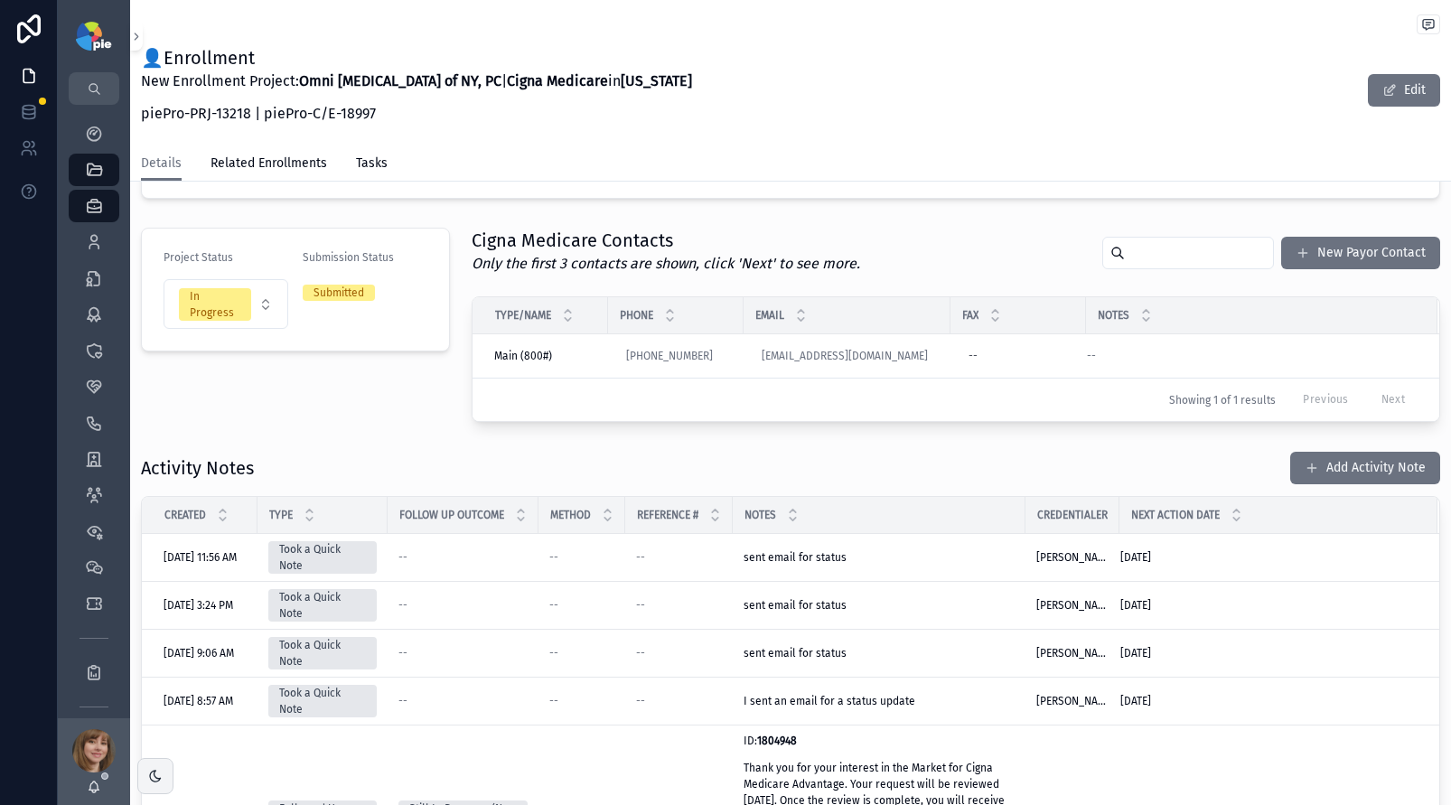
scroll to position [506, 0]
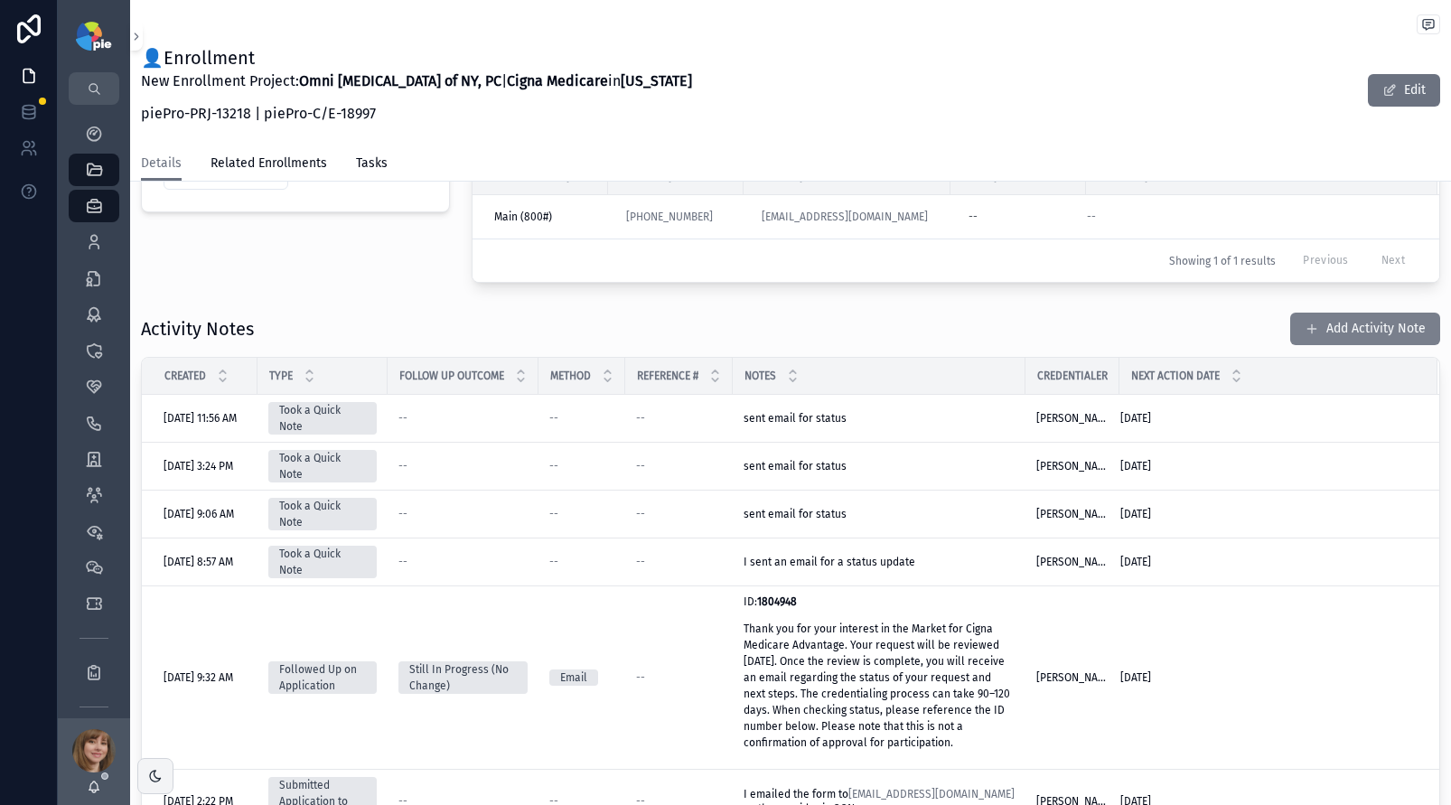
click at [1308, 322] on button "Add Activity Note" at bounding box center [1366, 329] width 150 height 33
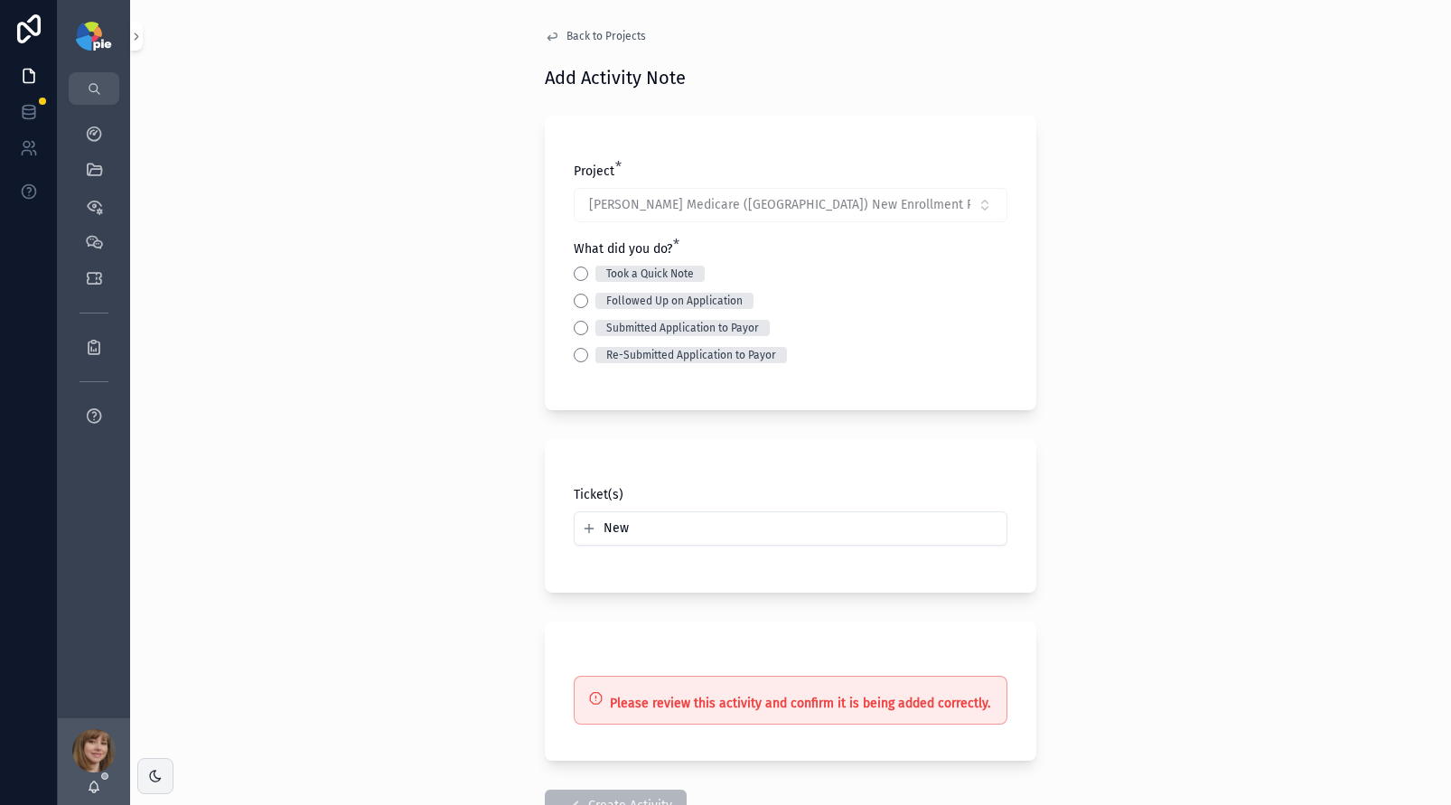
click at [587, 273] on div "Took a Quick Note" at bounding box center [791, 274] width 434 height 16
click at [580, 272] on button "Took a Quick Note" at bounding box center [581, 274] width 14 height 14
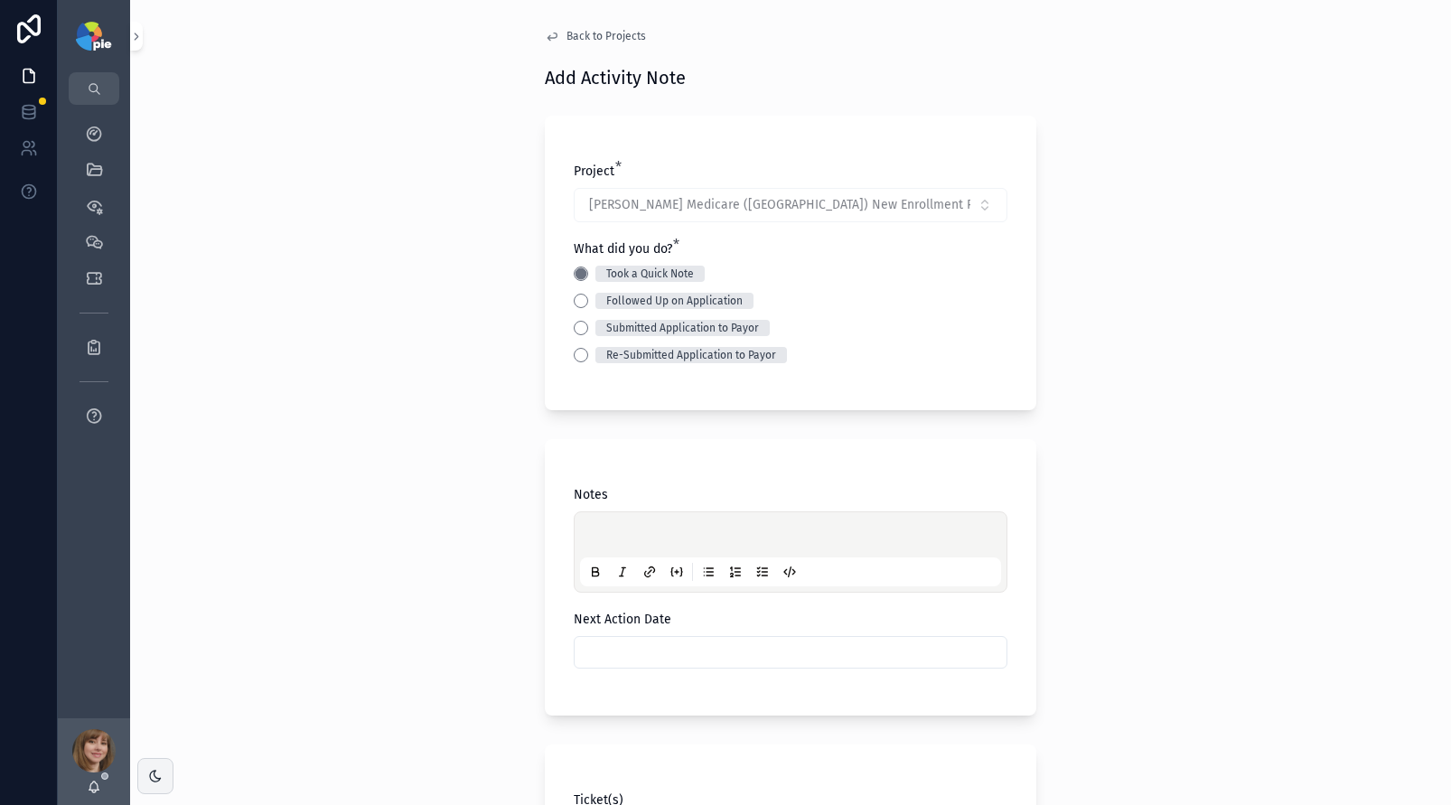
click at [593, 532] on p "scrollable content" at bounding box center [794, 538] width 421 height 18
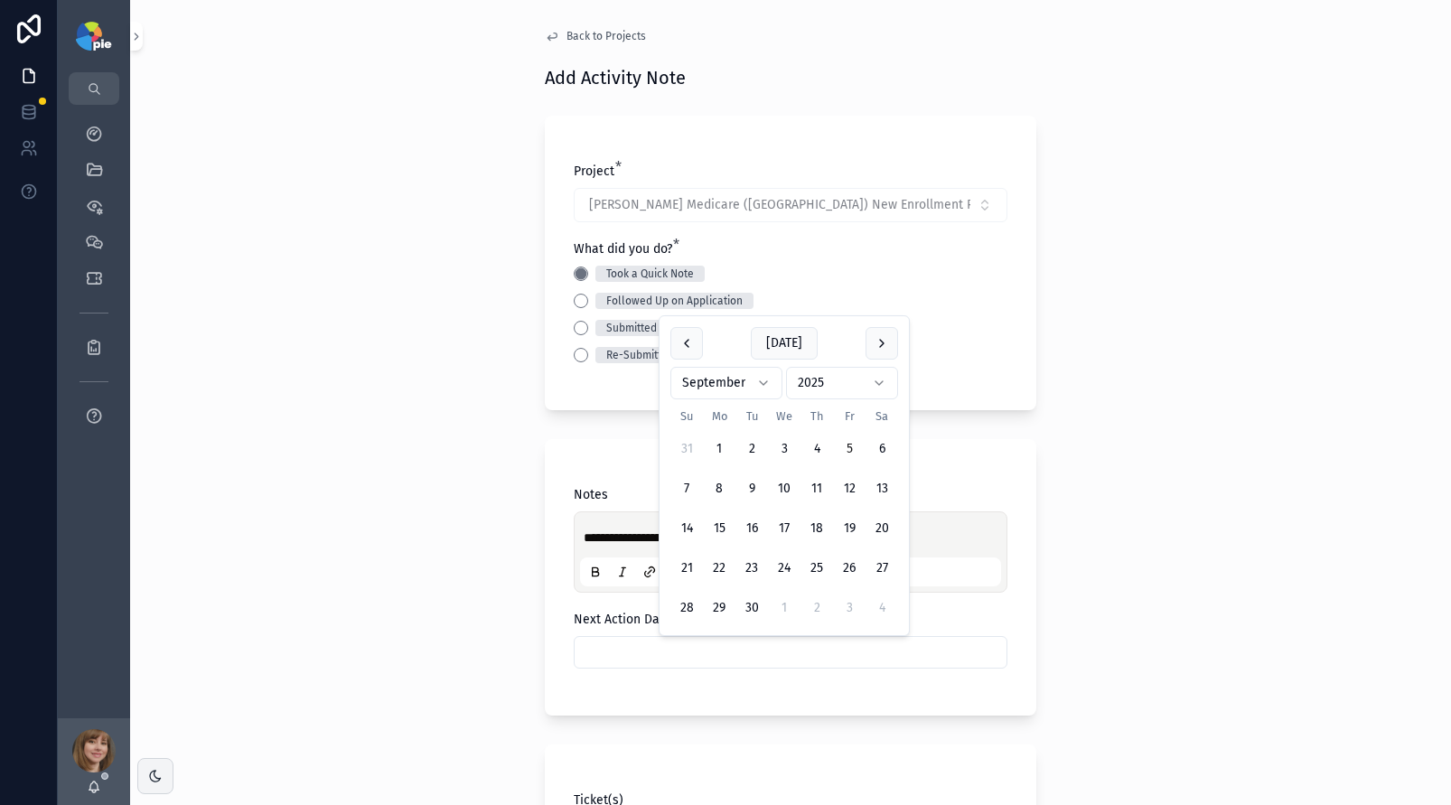
click at [670, 646] on input "scrollable content" at bounding box center [791, 652] width 432 height 25
click at [841, 561] on button "26" at bounding box center [849, 568] width 33 height 33
type input "*********"
click at [338, 558] on div "**********" at bounding box center [790, 402] width 1321 height 805
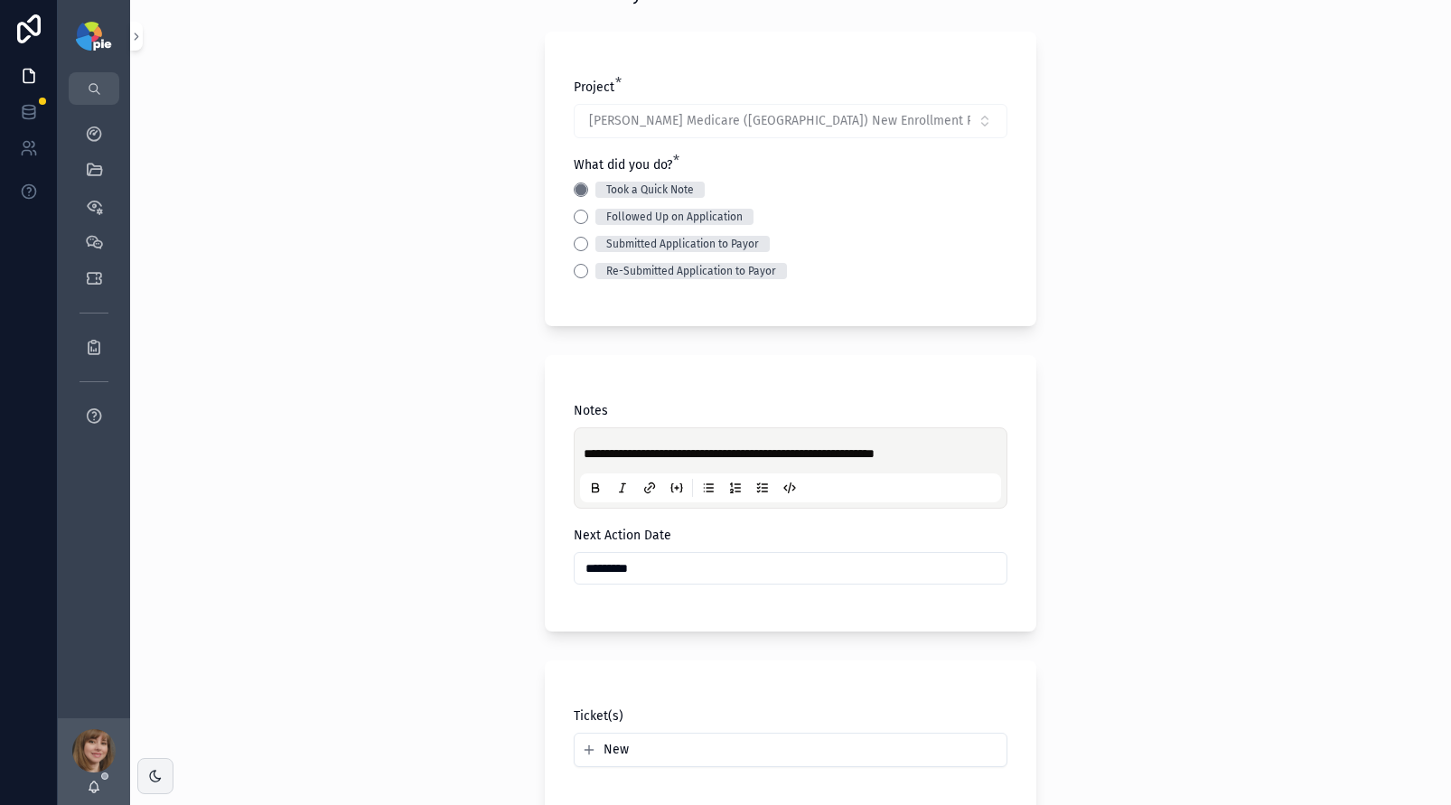
scroll to position [357, 0]
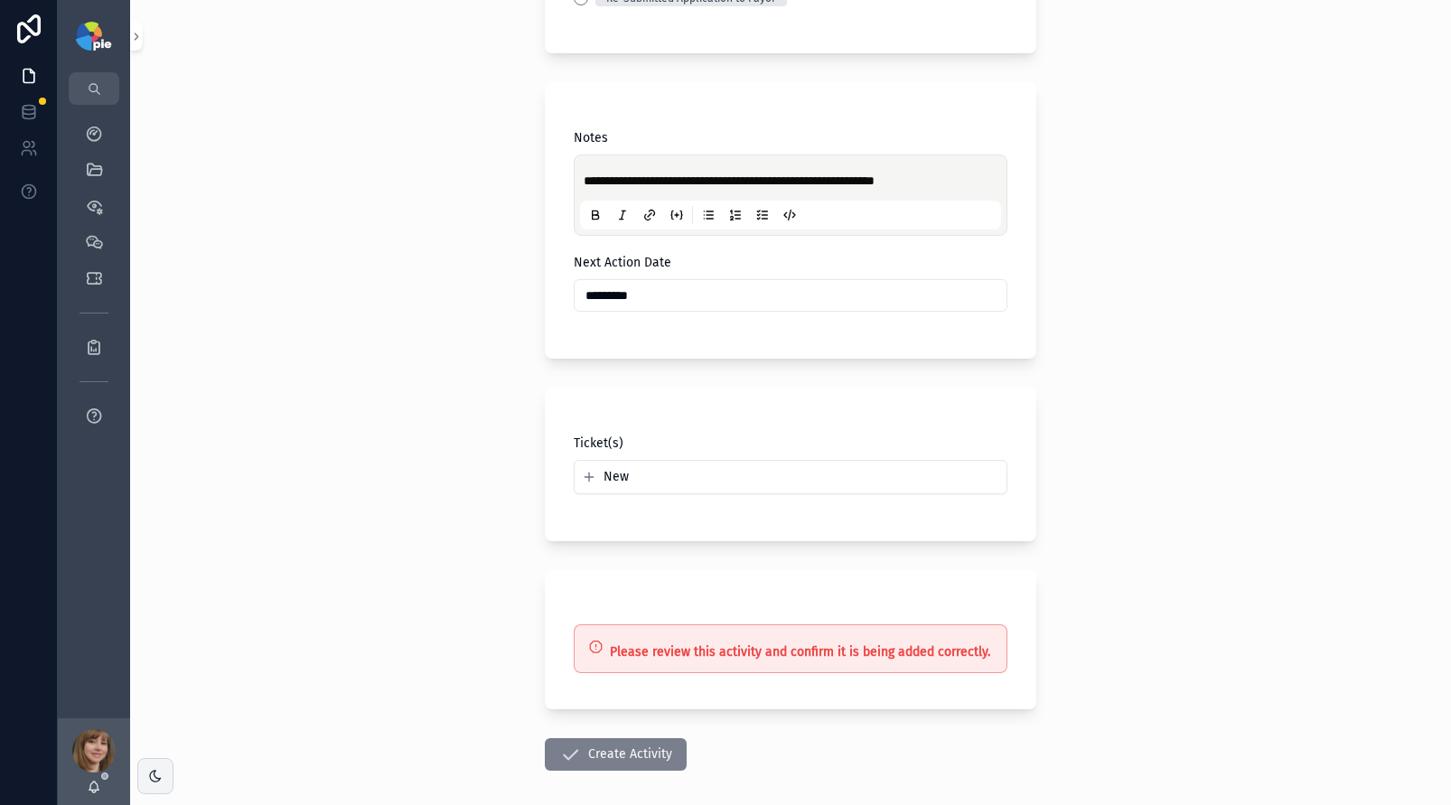
click at [583, 756] on button "Create Activity" at bounding box center [616, 754] width 142 height 33
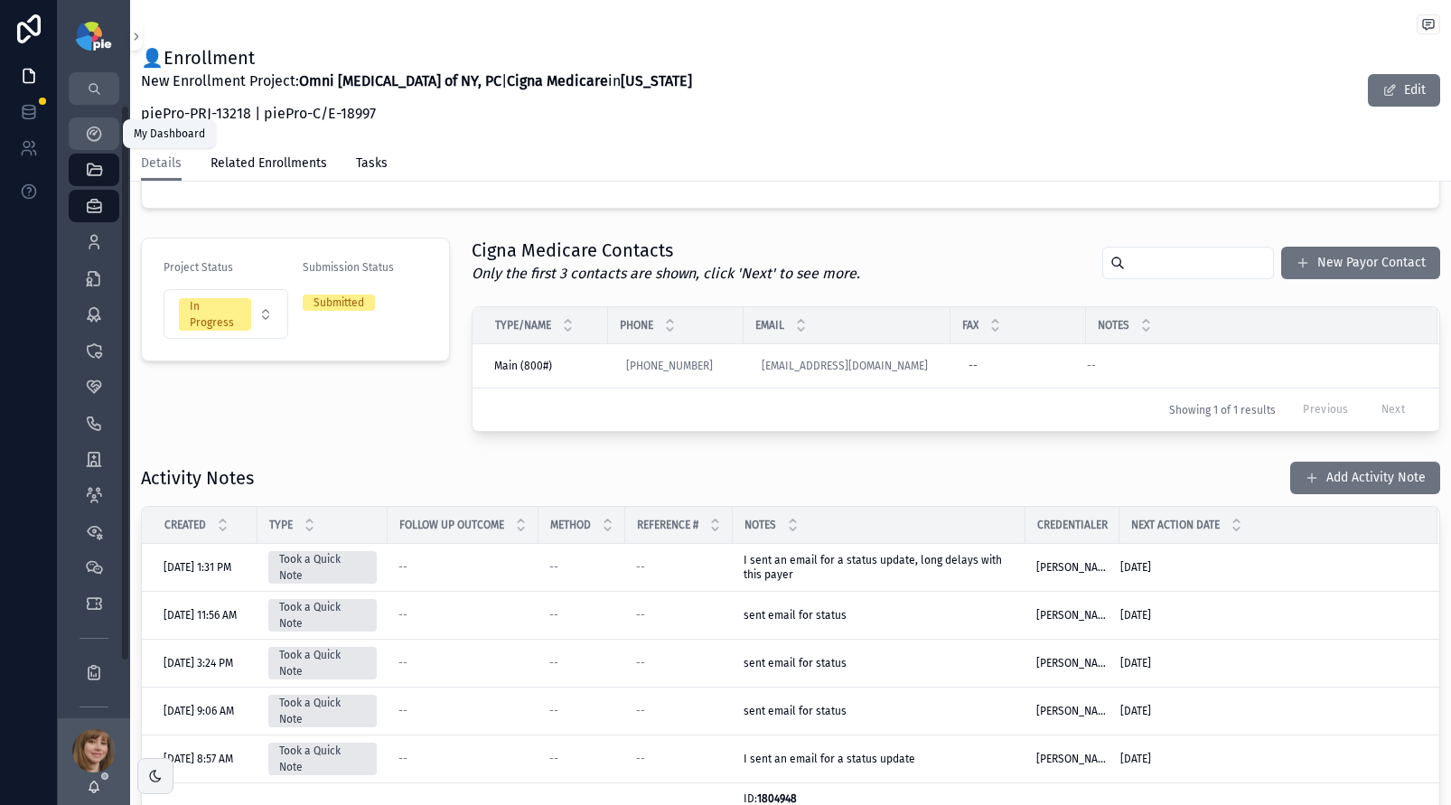
click at [95, 136] on icon "scrollable content" at bounding box center [94, 134] width 18 height 18
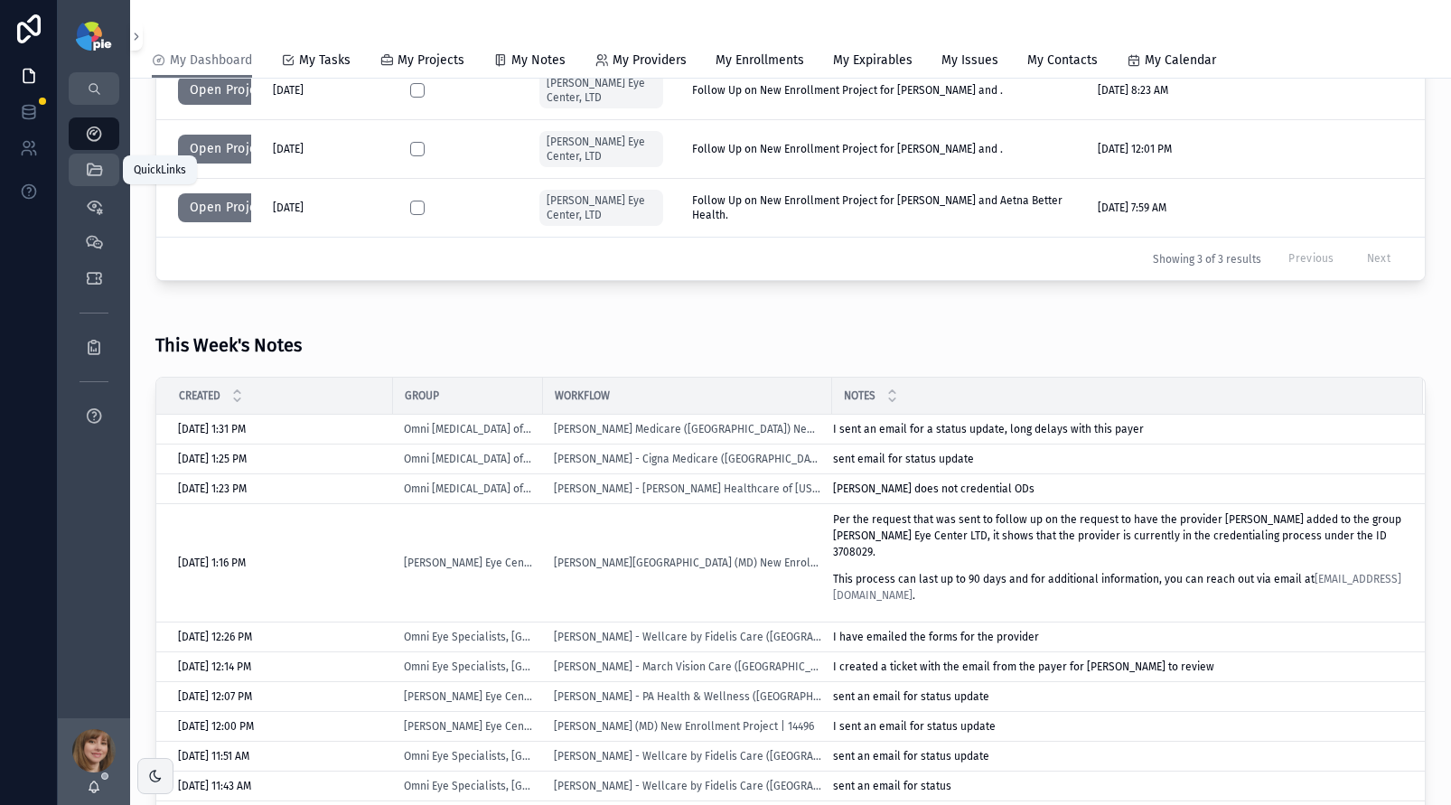
click at [85, 167] on icon "scrollable content" at bounding box center [94, 170] width 18 height 18
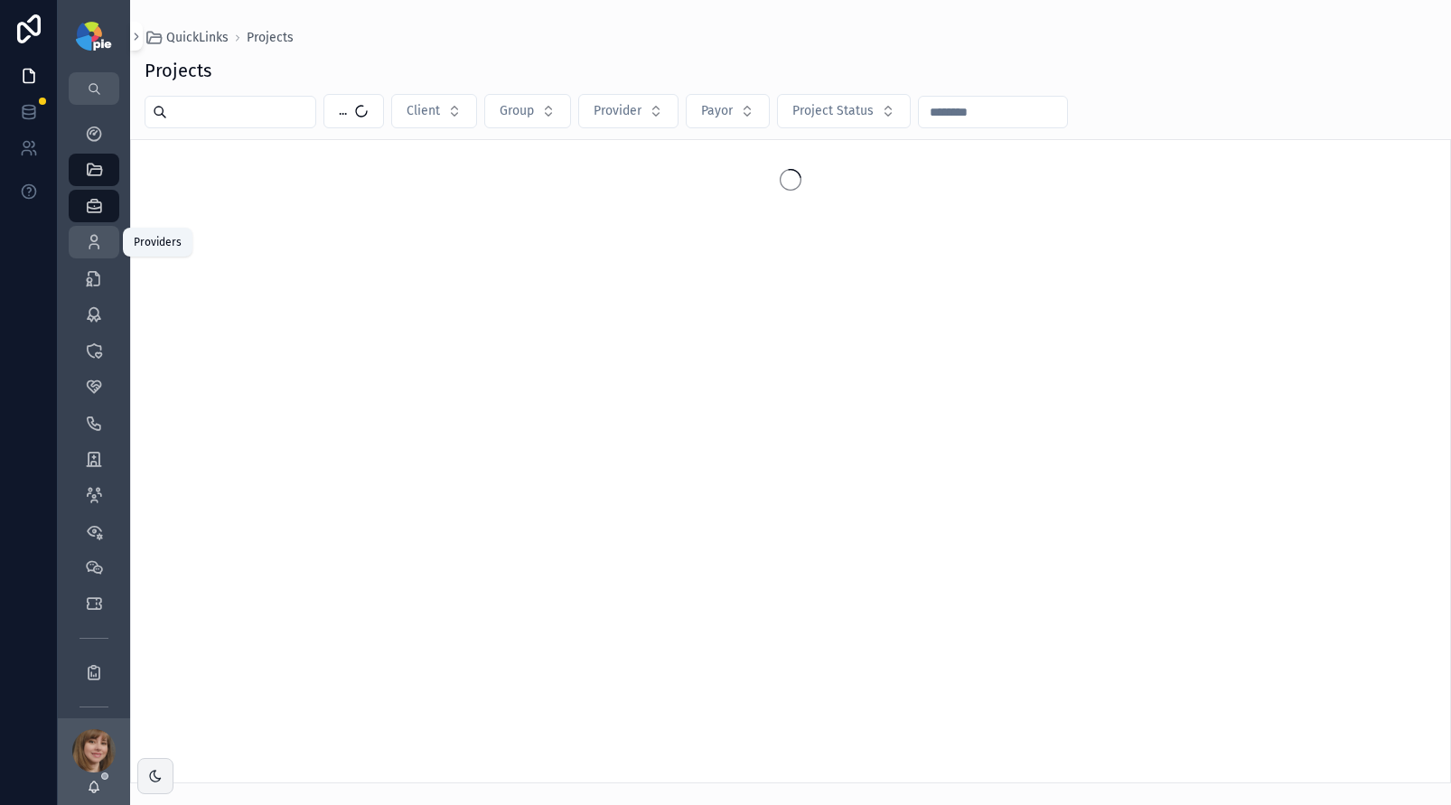
click at [93, 249] on icon "scrollable content" at bounding box center [94, 242] width 18 height 18
click at [200, 115] on input "scrollable content" at bounding box center [241, 111] width 148 height 25
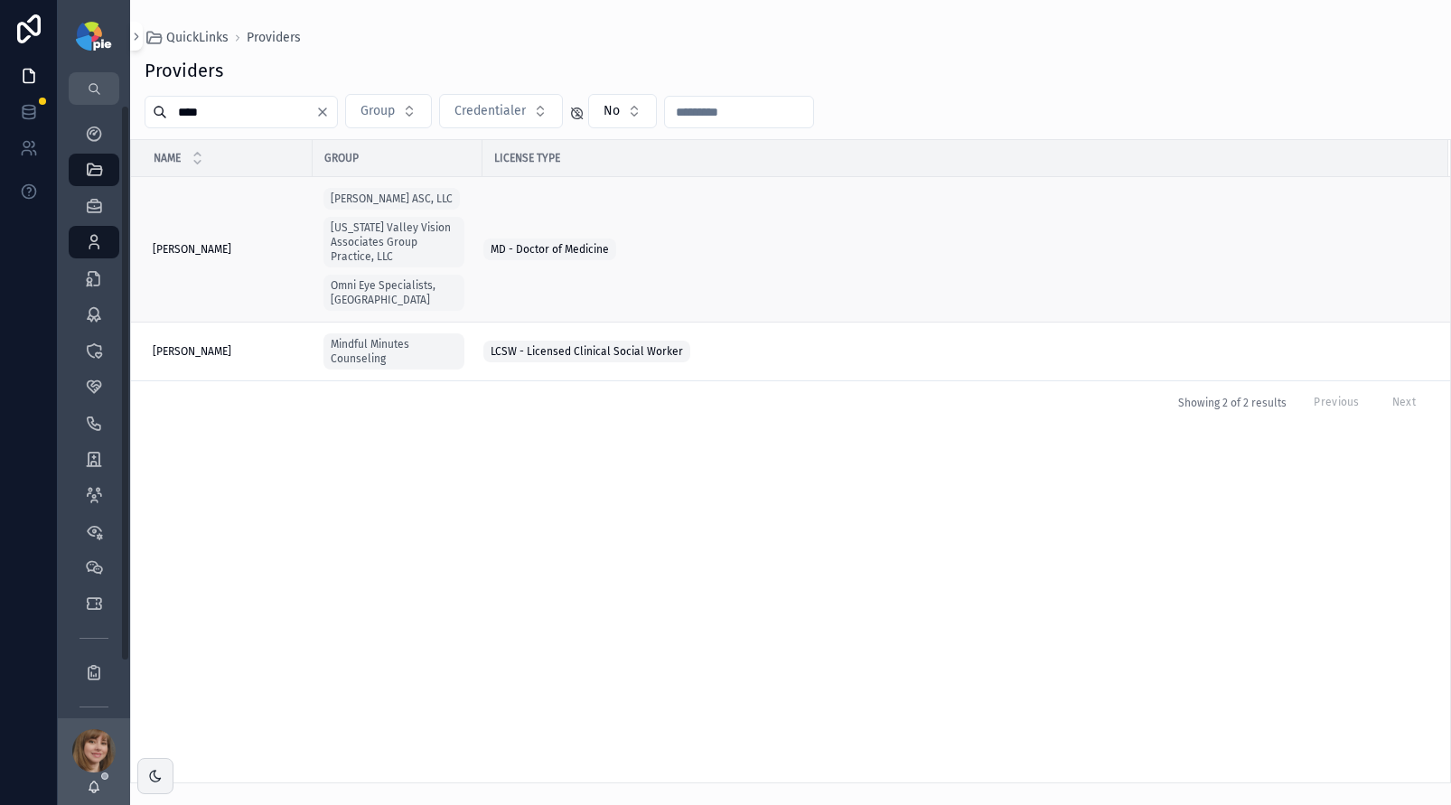
type input "****"
click at [194, 242] on span "[PERSON_NAME]" at bounding box center [192, 249] width 79 height 14
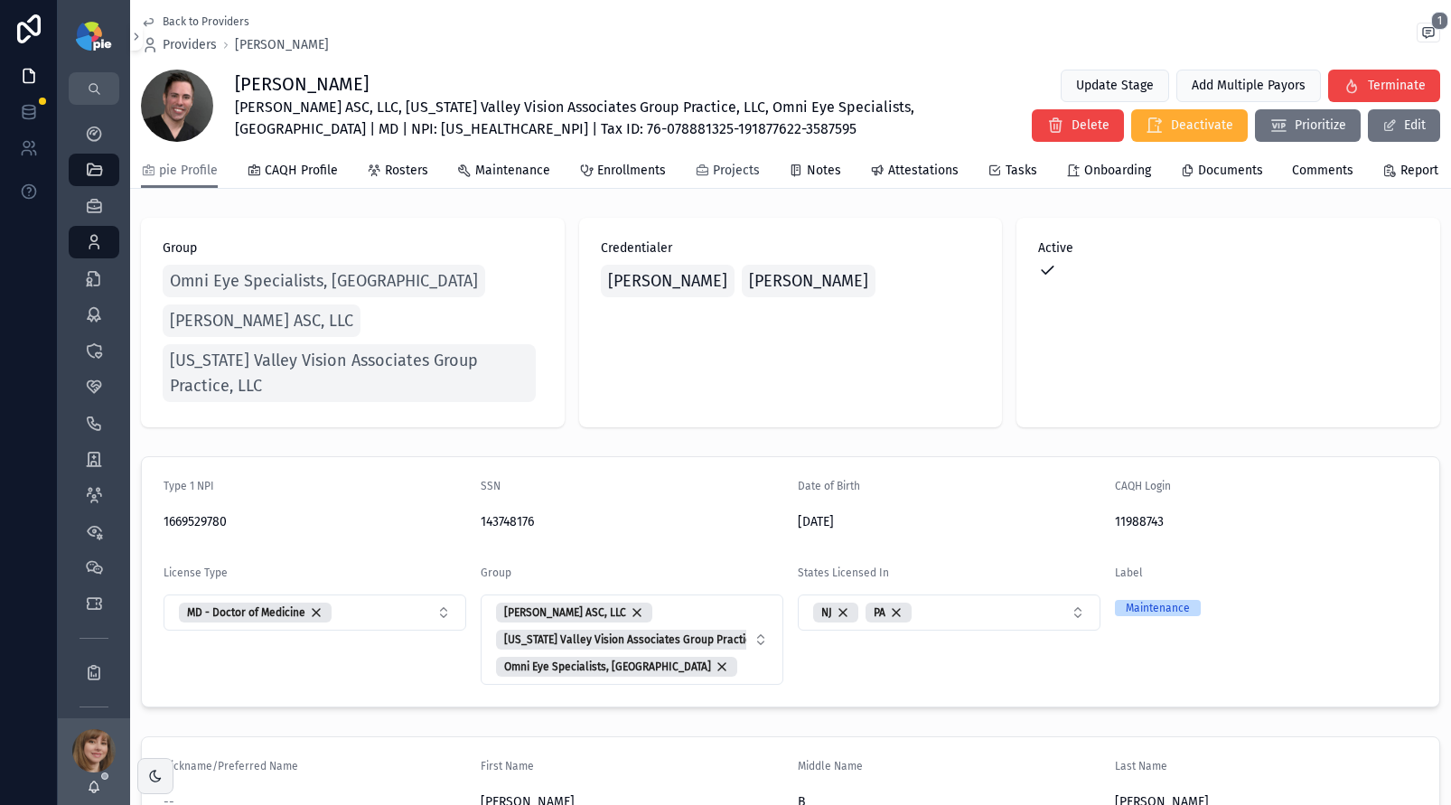
click at [702, 175] on div "Projects" at bounding box center [727, 171] width 65 height 18
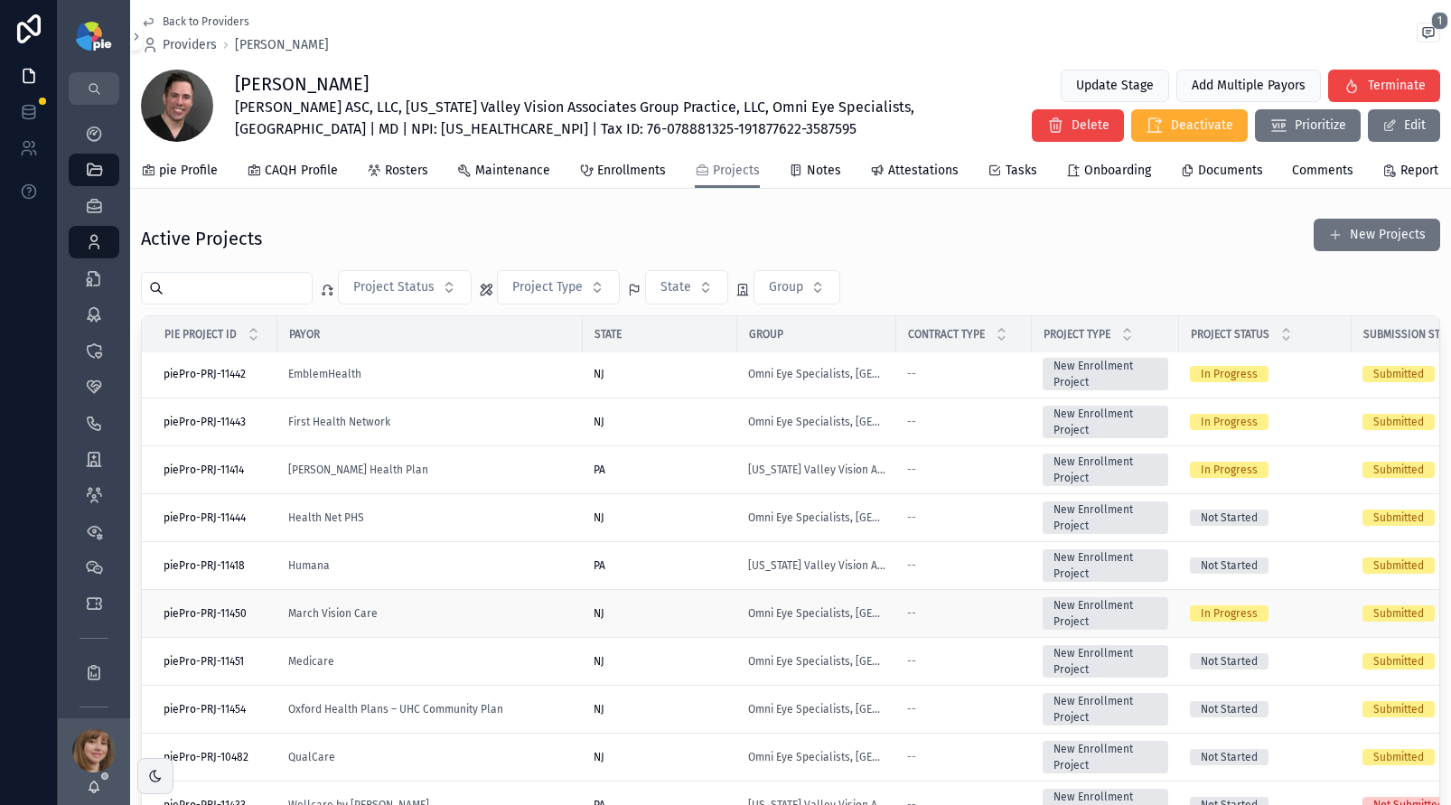
click at [445, 606] on div "March Vision Care" at bounding box center [430, 613] width 284 height 14
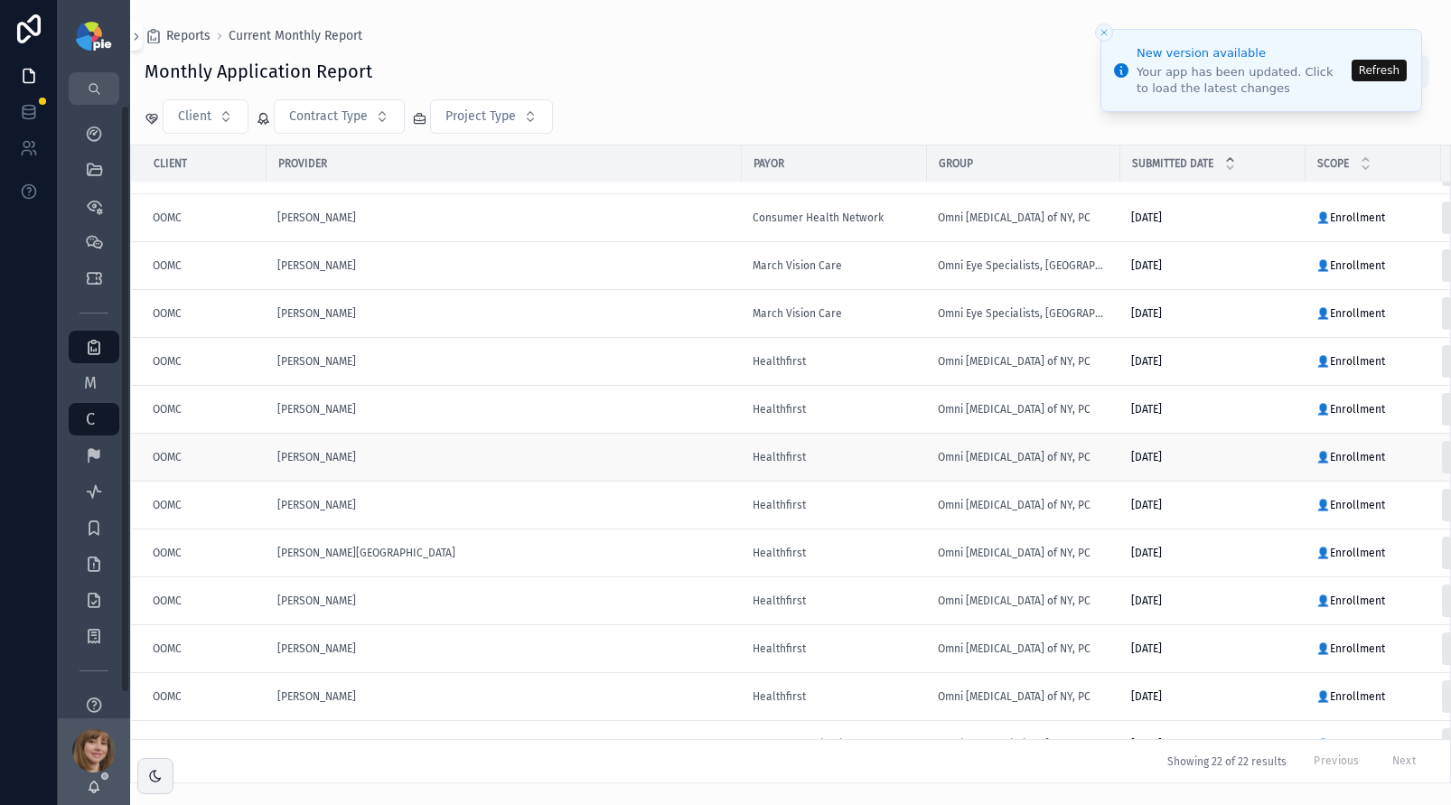
scroll to position [510, 0]
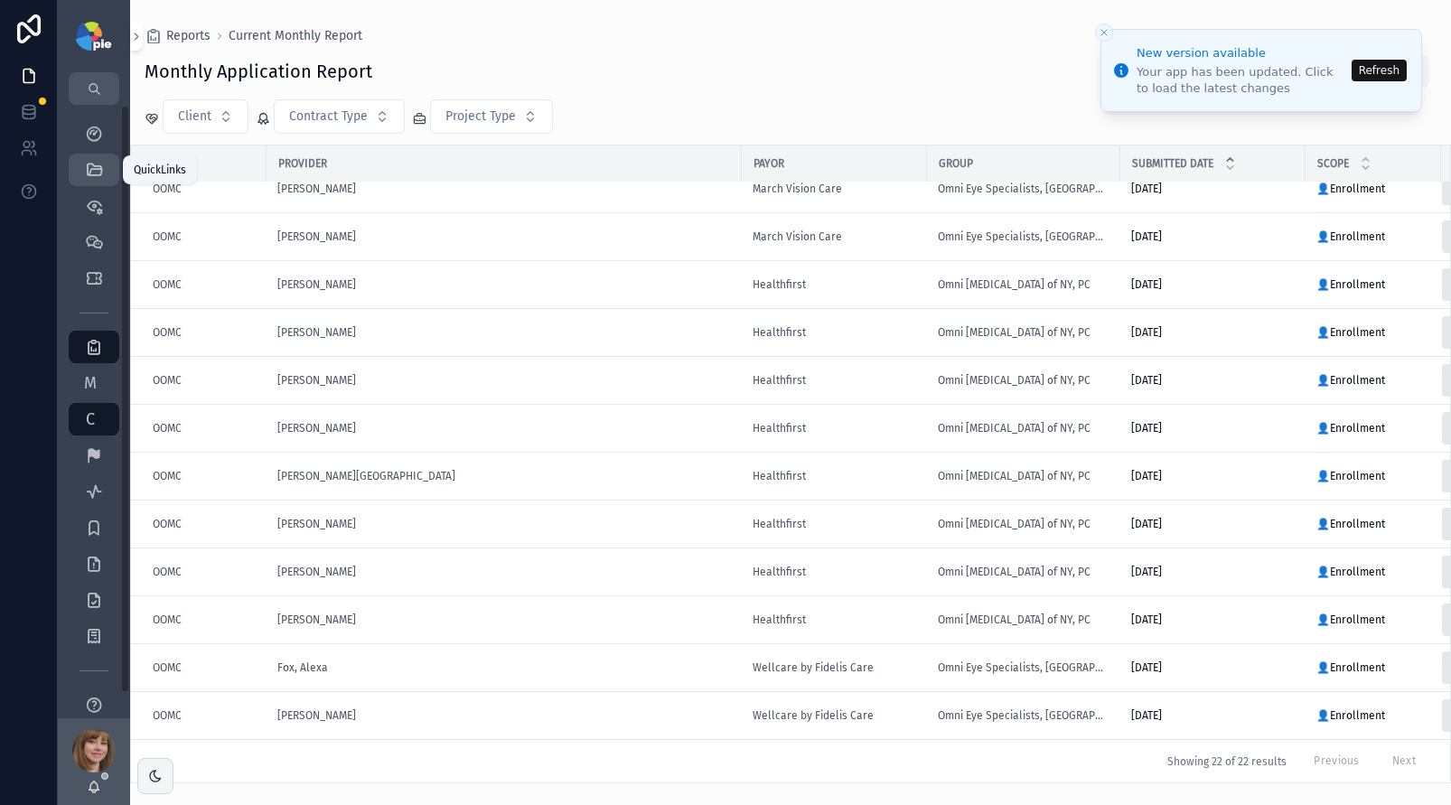
click at [89, 166] on icon "scrollable content" at bounding box center [94, 170] width 18 height 18
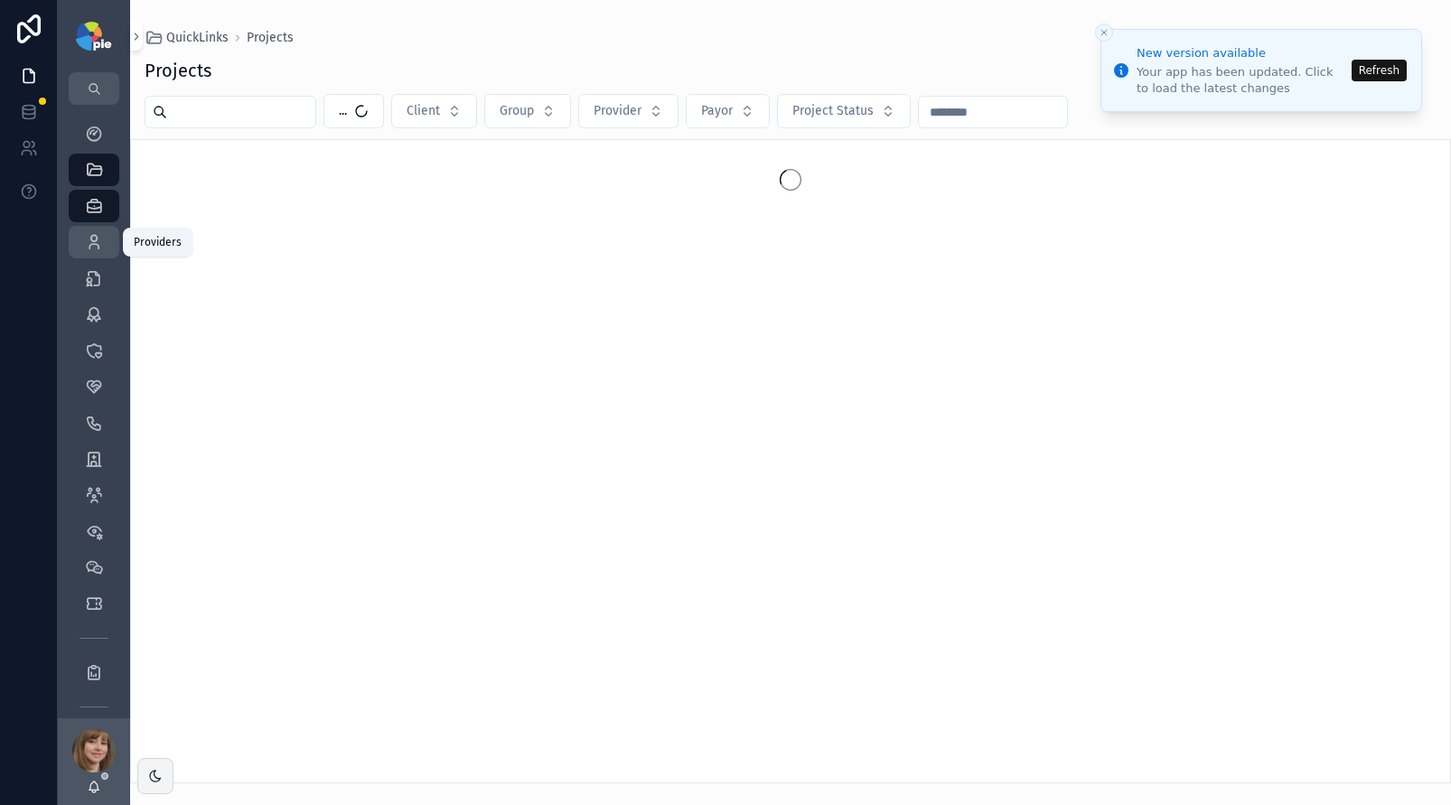
click at [95, 233] on icon "scrollable content" at bounding box center [94, 242] width 18 height 18
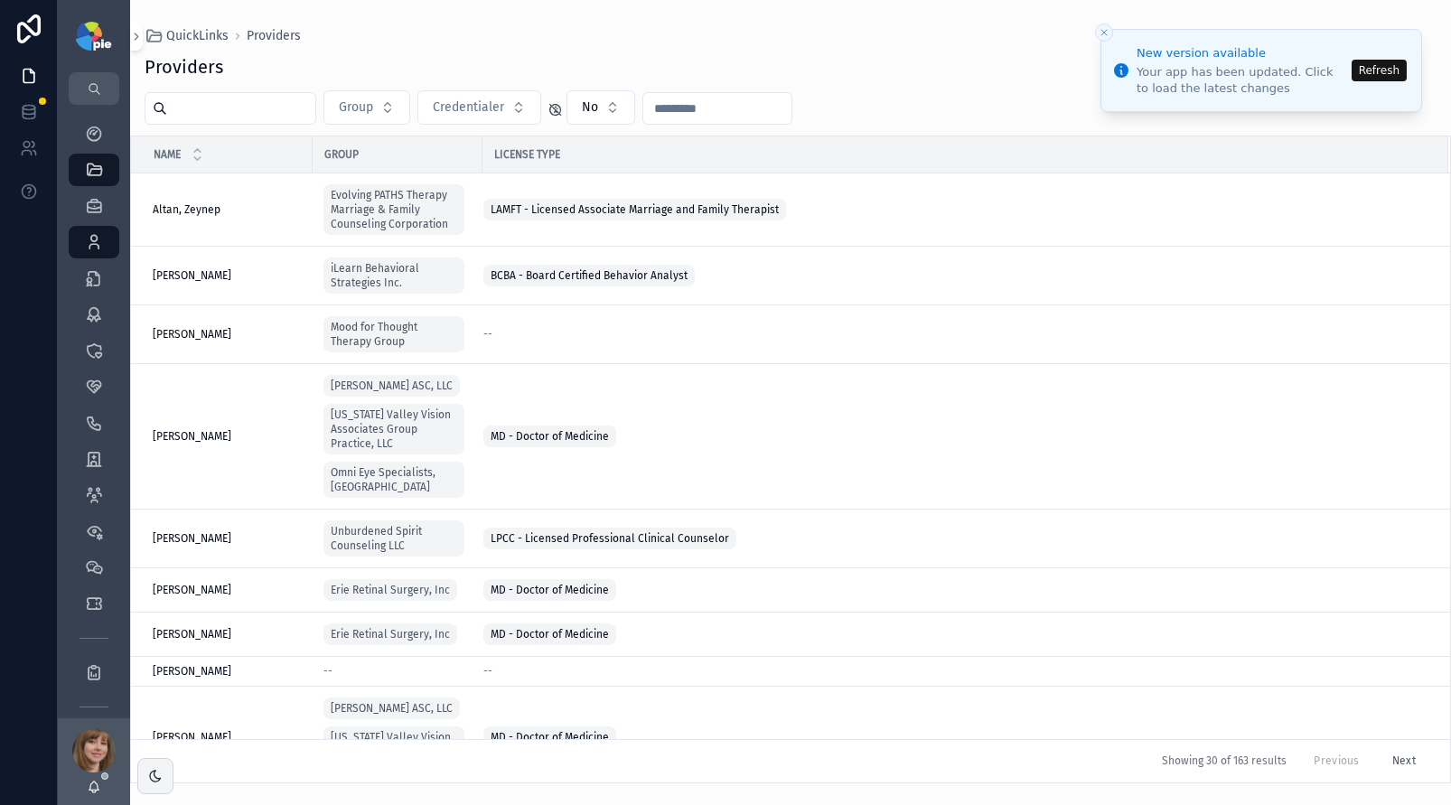
click at [213, 120] on div "scrollable content" at bounding box center [231, 108] width 172 height 33
click at [221, 106] on input "scrollable content" at bounding box center [241, 108] width 148 height 25
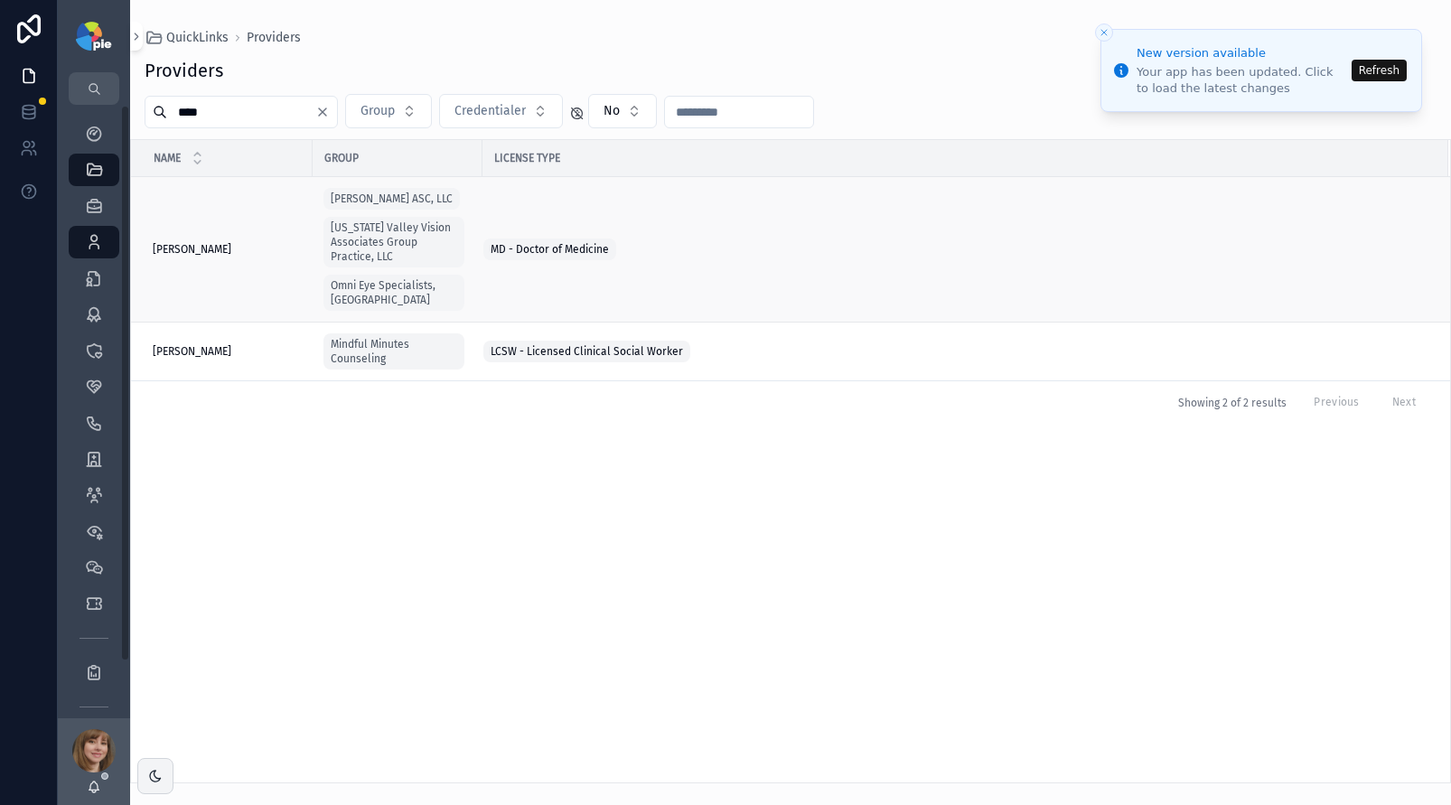
type input "****"
click at [180, 232] on td "Johnson, Paul Johnson, Paul" at bounding box center [222, 250] width 182 height 146
click at [186, 242] on span "[PERSON_NAME]" at bounding box center [192, 249] width 79 height 14
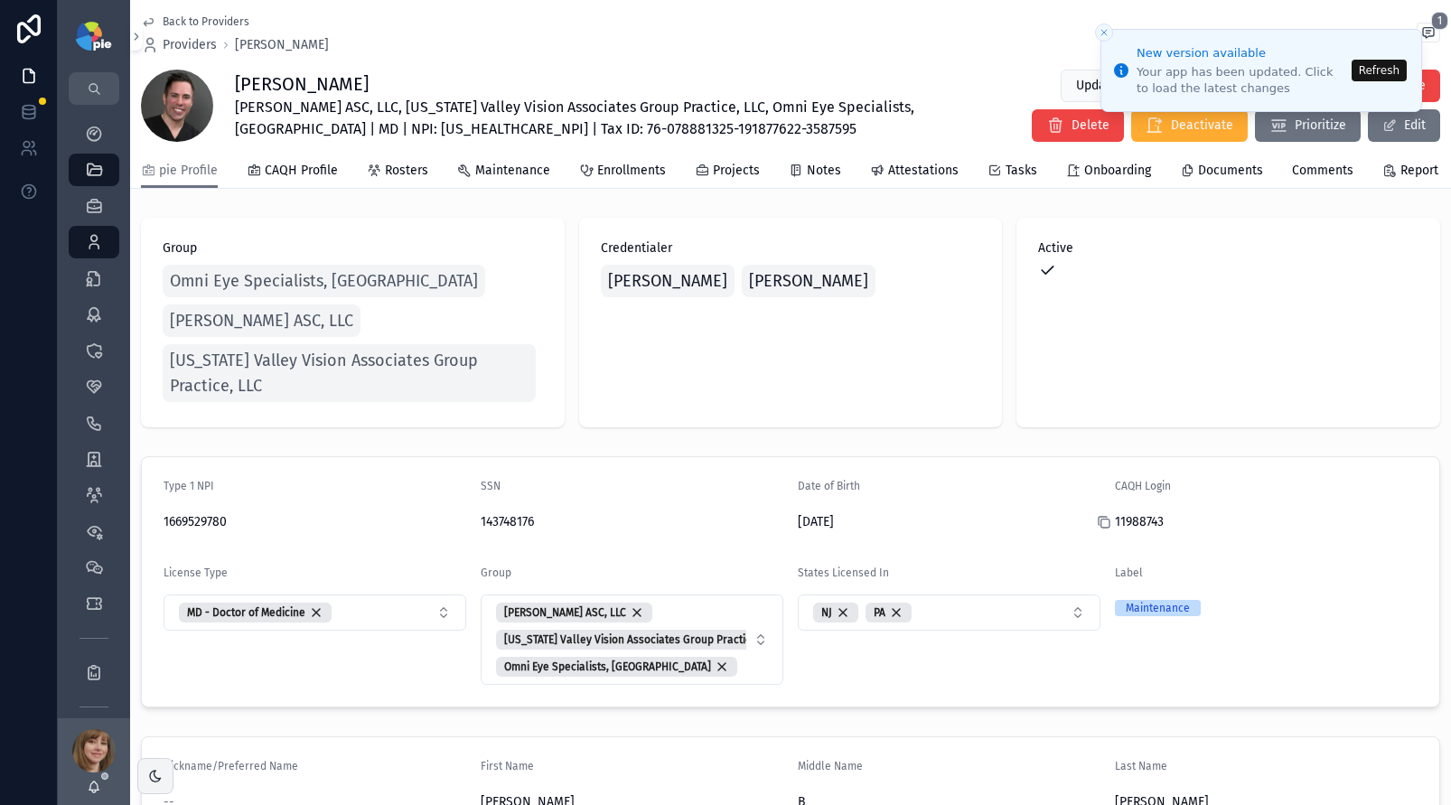
click at [1112, 515] on div "scrollable content" at bounding box center [1111, 522] width 29 height 14
click at [1097, 515] on icon "scrollable content" at bounding box center [1104, 522] width 14 height 14
click at [467, 520] on icon "scrollable content" at bounding box center [471, 524] width 8 height 8
click at [1390, 68] on button "Refresh" at bounding box center [1379, 71] width 55 height 22
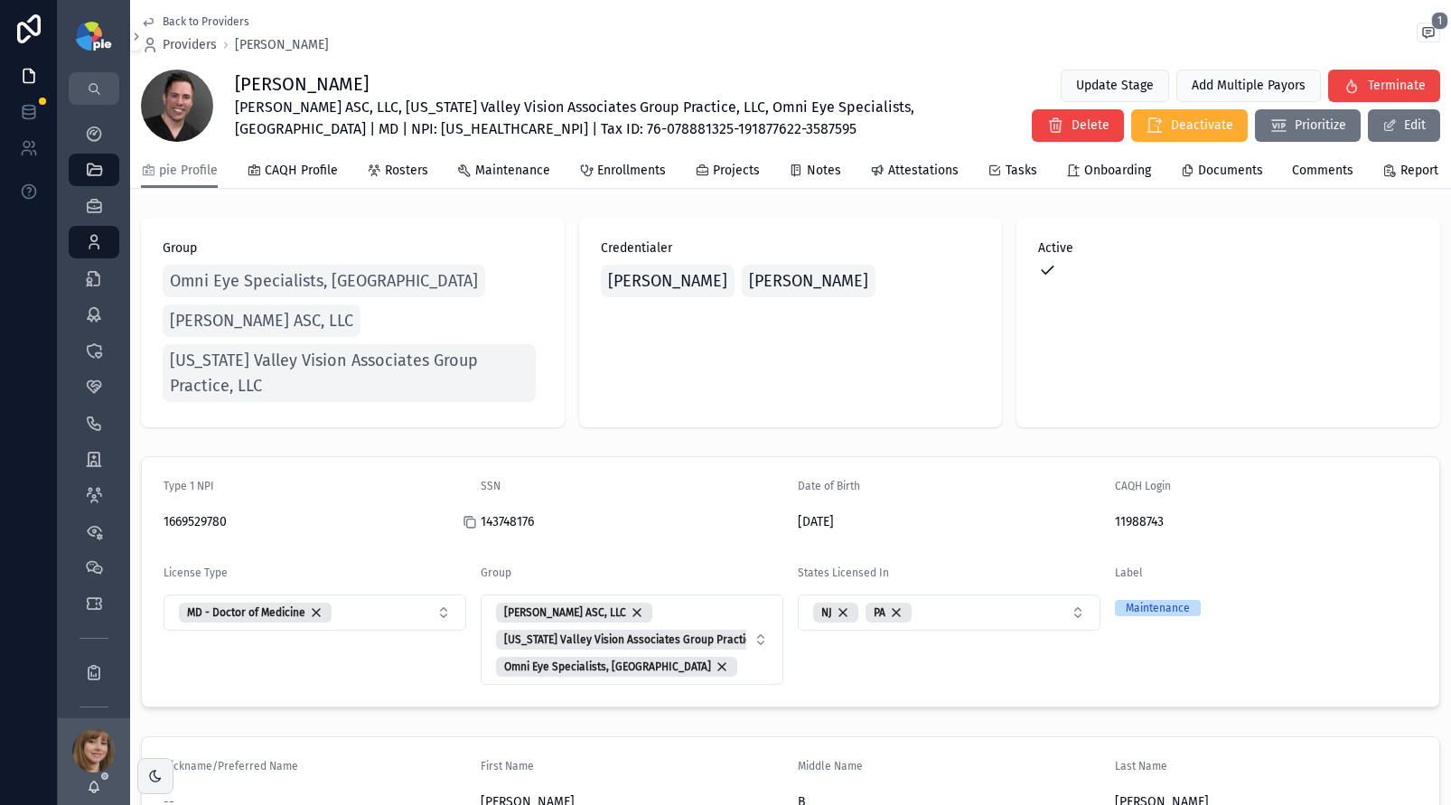
click at [474, 515] on div "scrollable content" at bounding box center [477, 522] width 29 height 14
click at [468, 515] on icon "scrollable content" at bounding box center [470, 522] width 14 height 14
click at [482, 515] on div "scrollable content" at bounding box center [477, 522] width 29 height 14
click at [470, 515] on icon "scrollable content" at bounding box center [470, 522] width 14 height 14
click at [466, 515] on icon "scrollable content" at bounding box center [470, 522] width 14 height 14
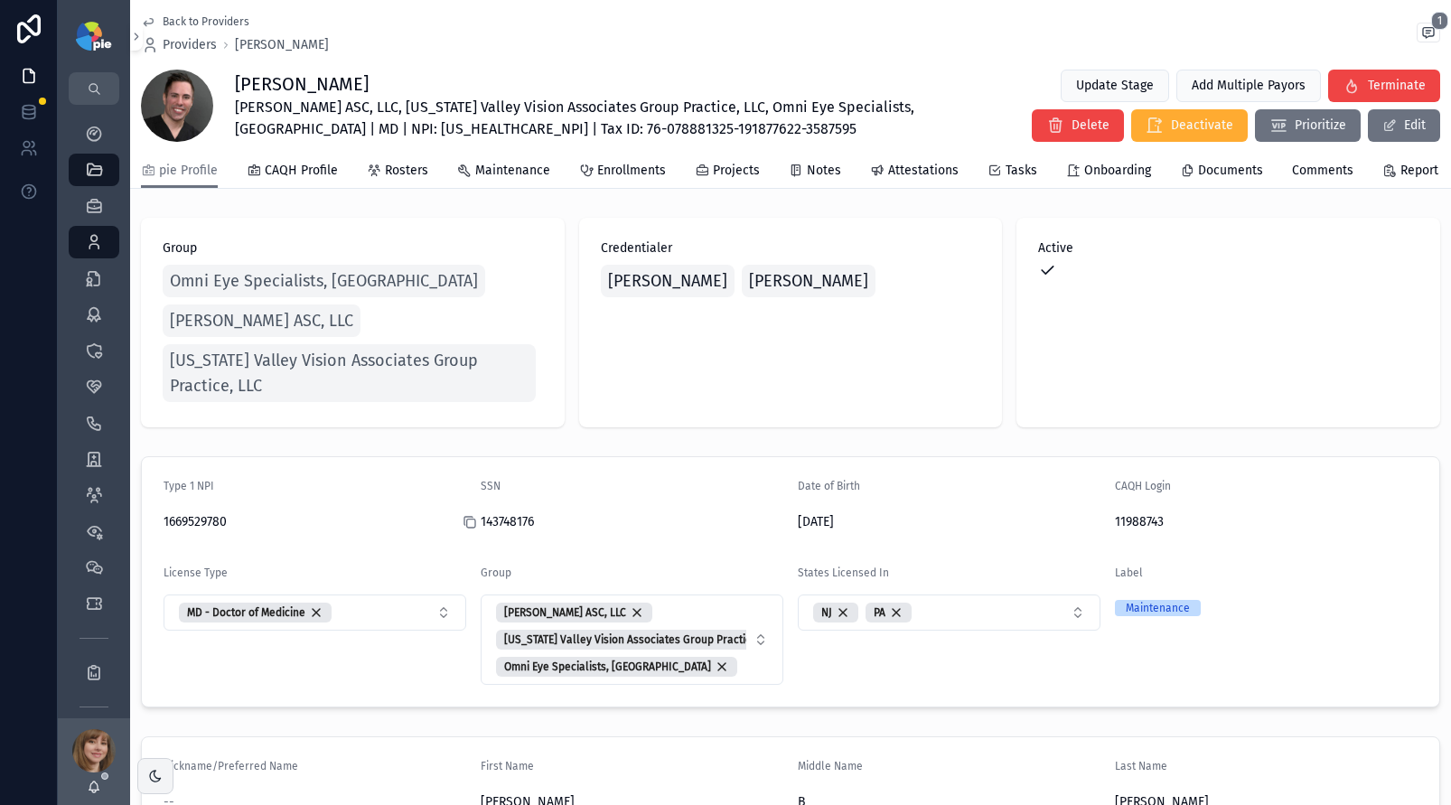
click at [467, 515] on icon "scrollable content" at bounding box center [470, 522] width 14 height 14
click at [724, 179] on span "Projects" at bounding box center [736, 171] width 47 height 18
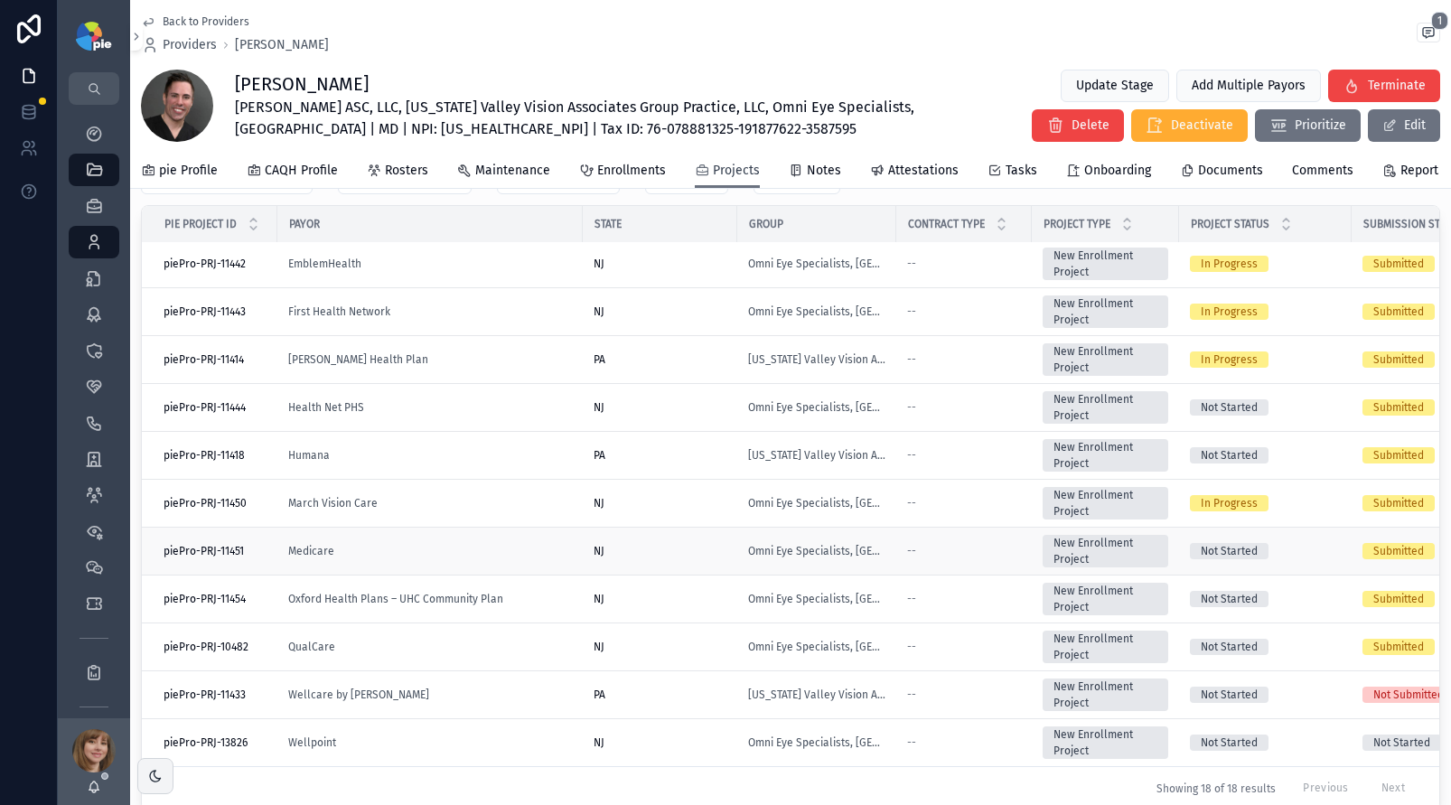
scroll to position [271, 0]
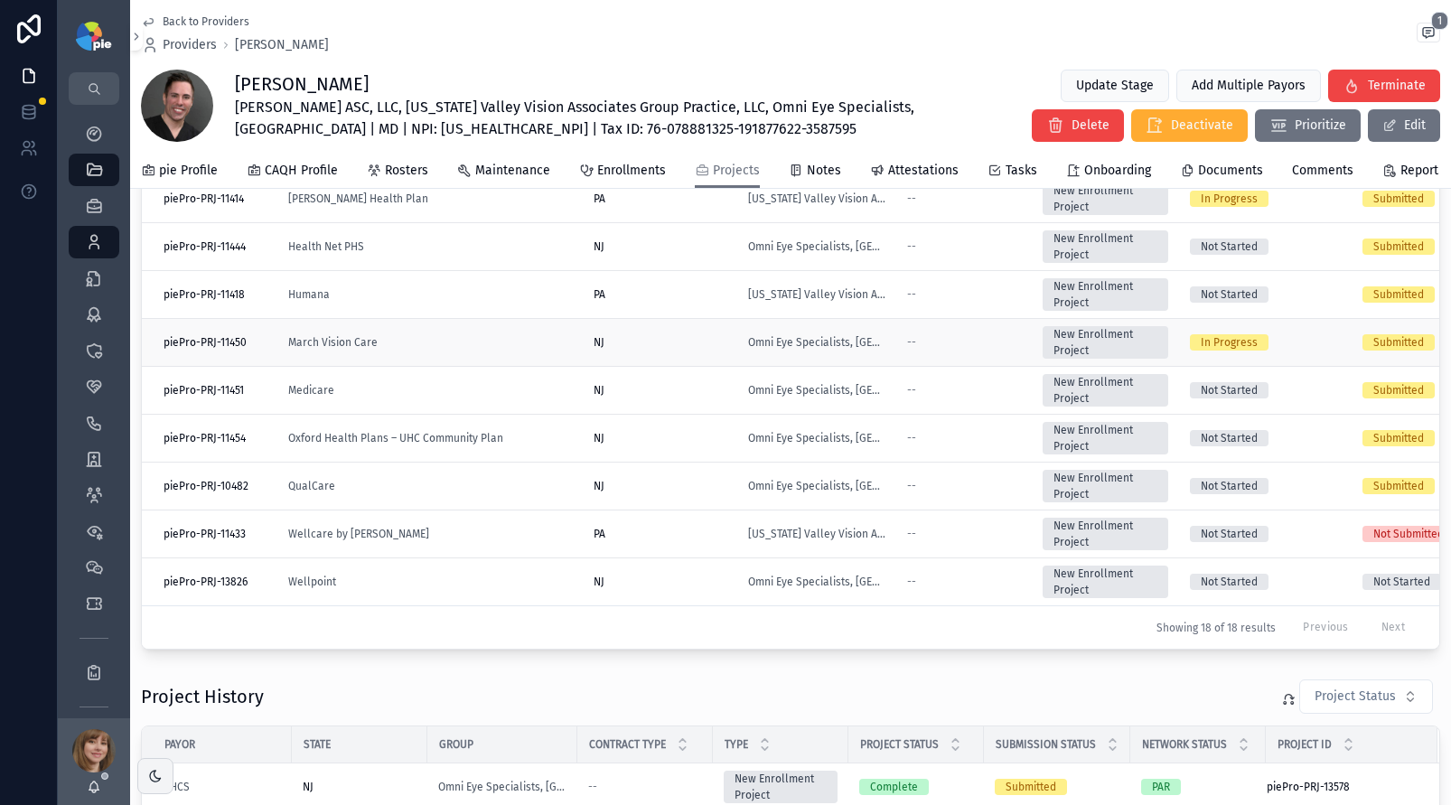
click at [493, 339] on div "March Vision Care" at bounding box center [430, 342] width 284 height 14
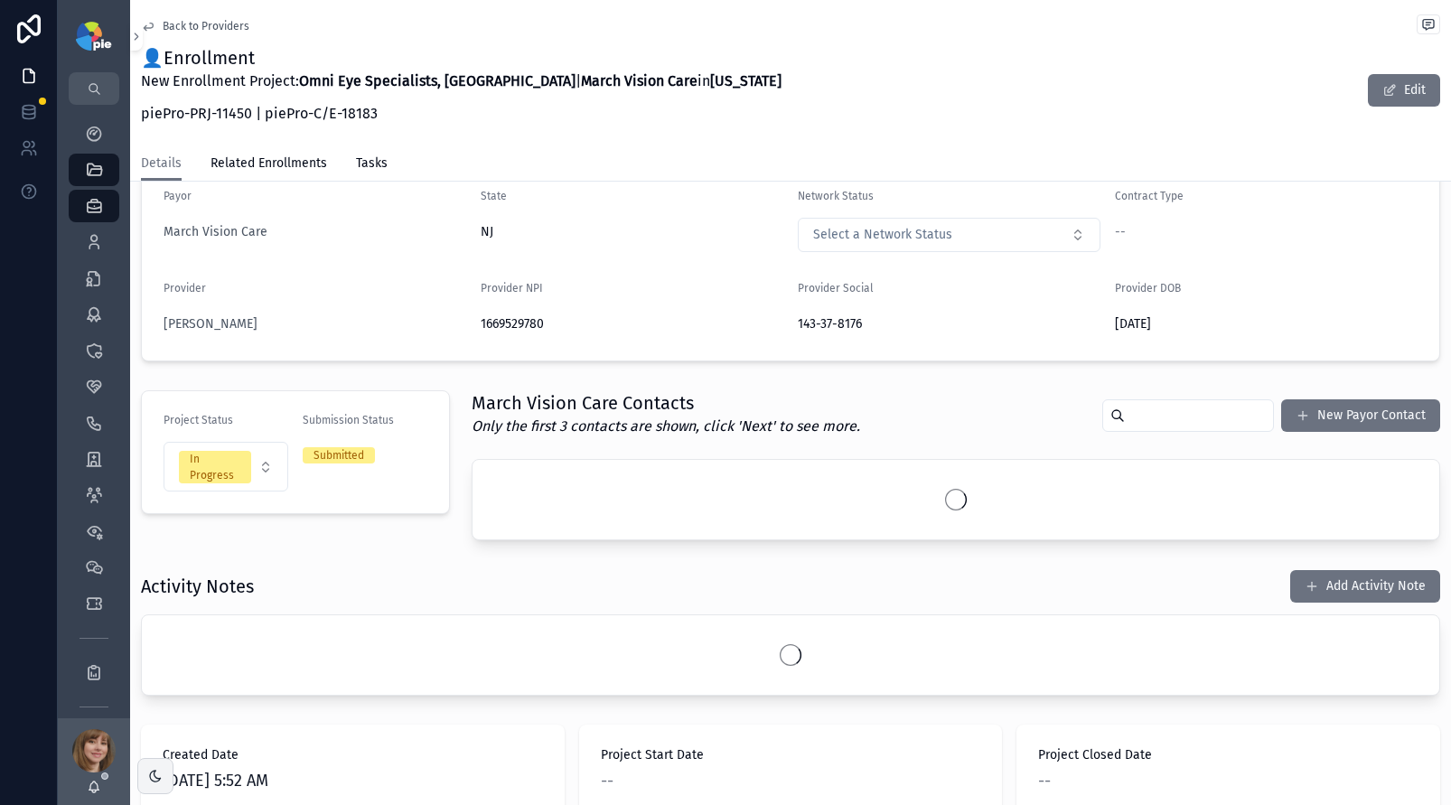
scroll to position [337, 0]
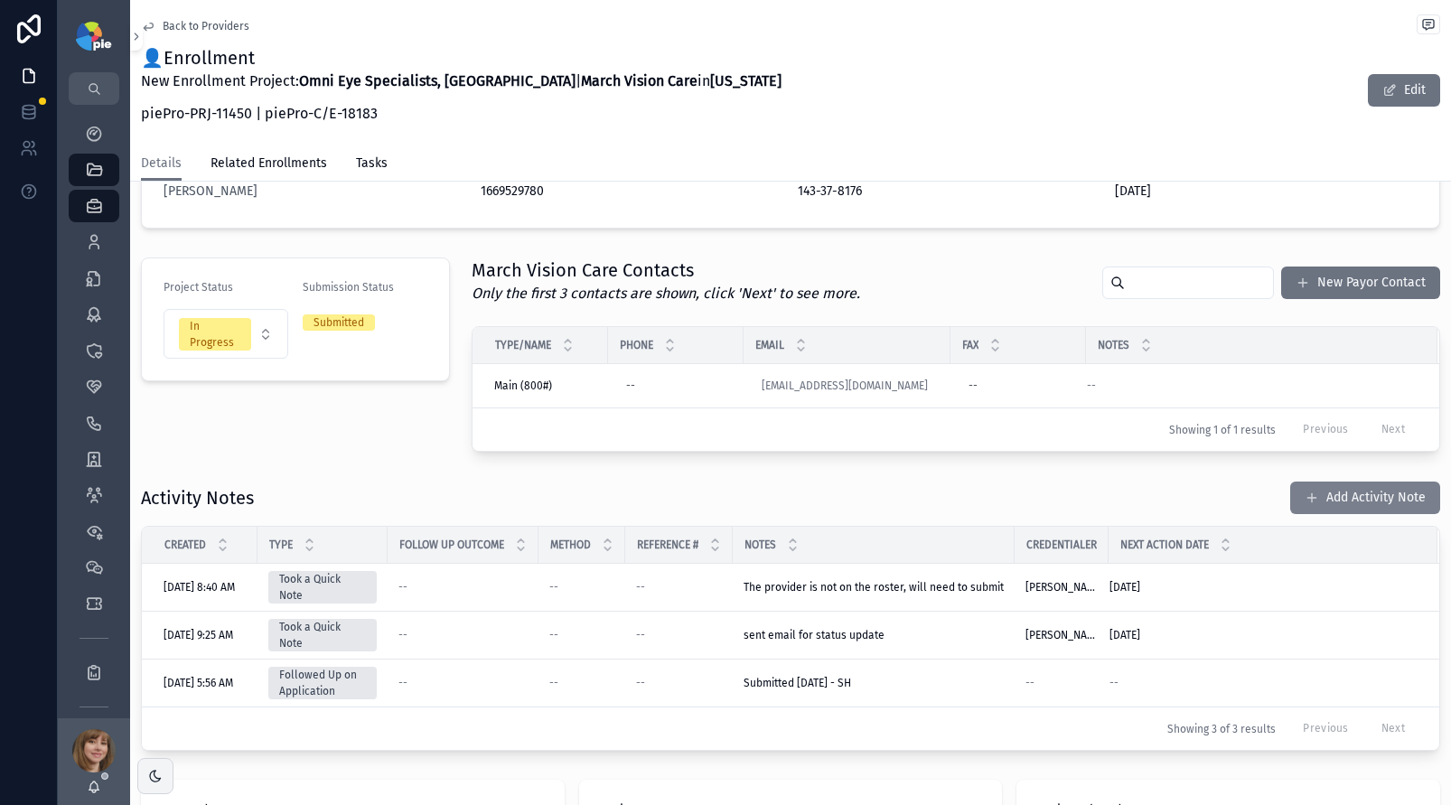
click at [1348, 490] on button "Add Activity Note" at bounding box center [1366, 498] width 150 height 33
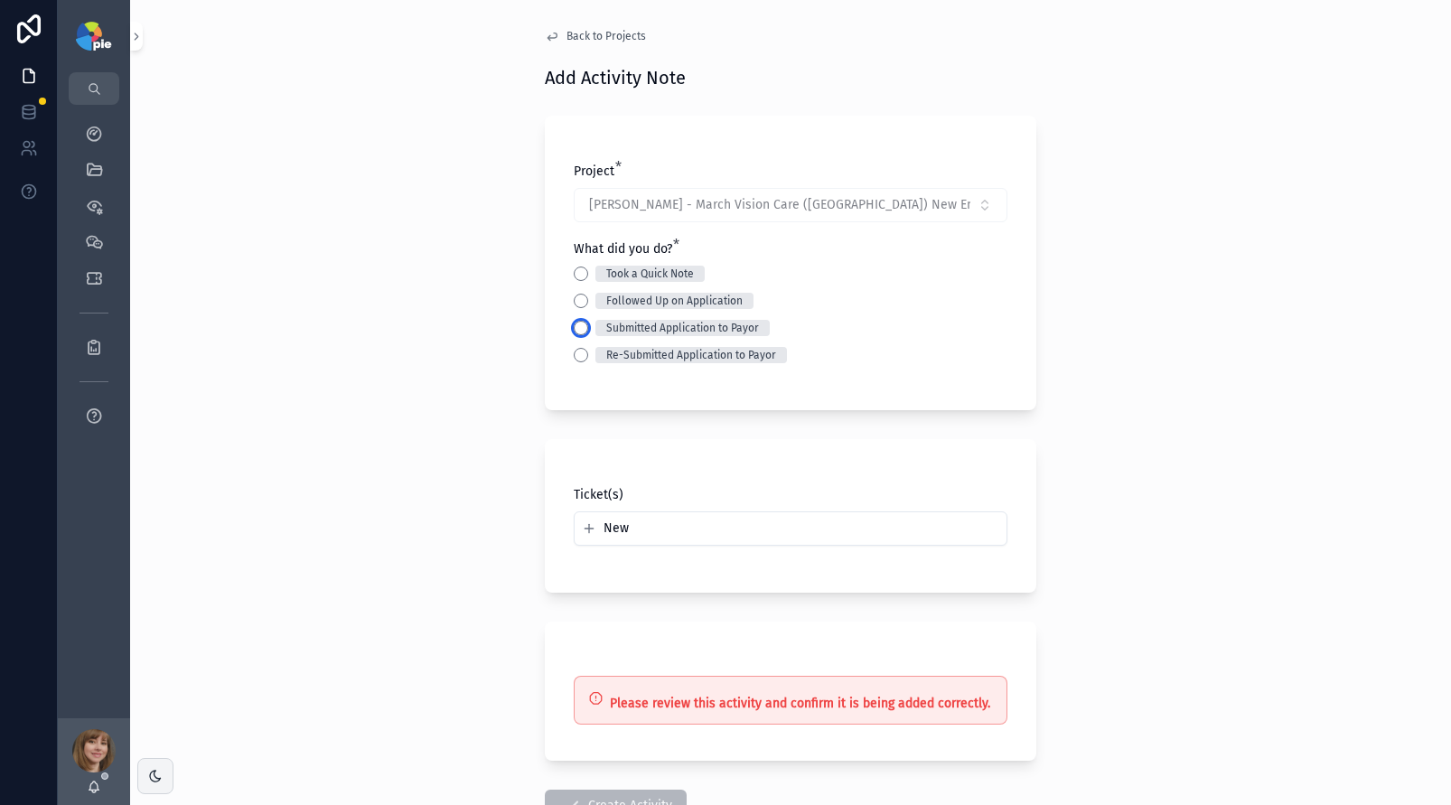
click at [579, 327] on button "Submitted Application to Payor" at bounding box center [581, 328] width 14 height 14
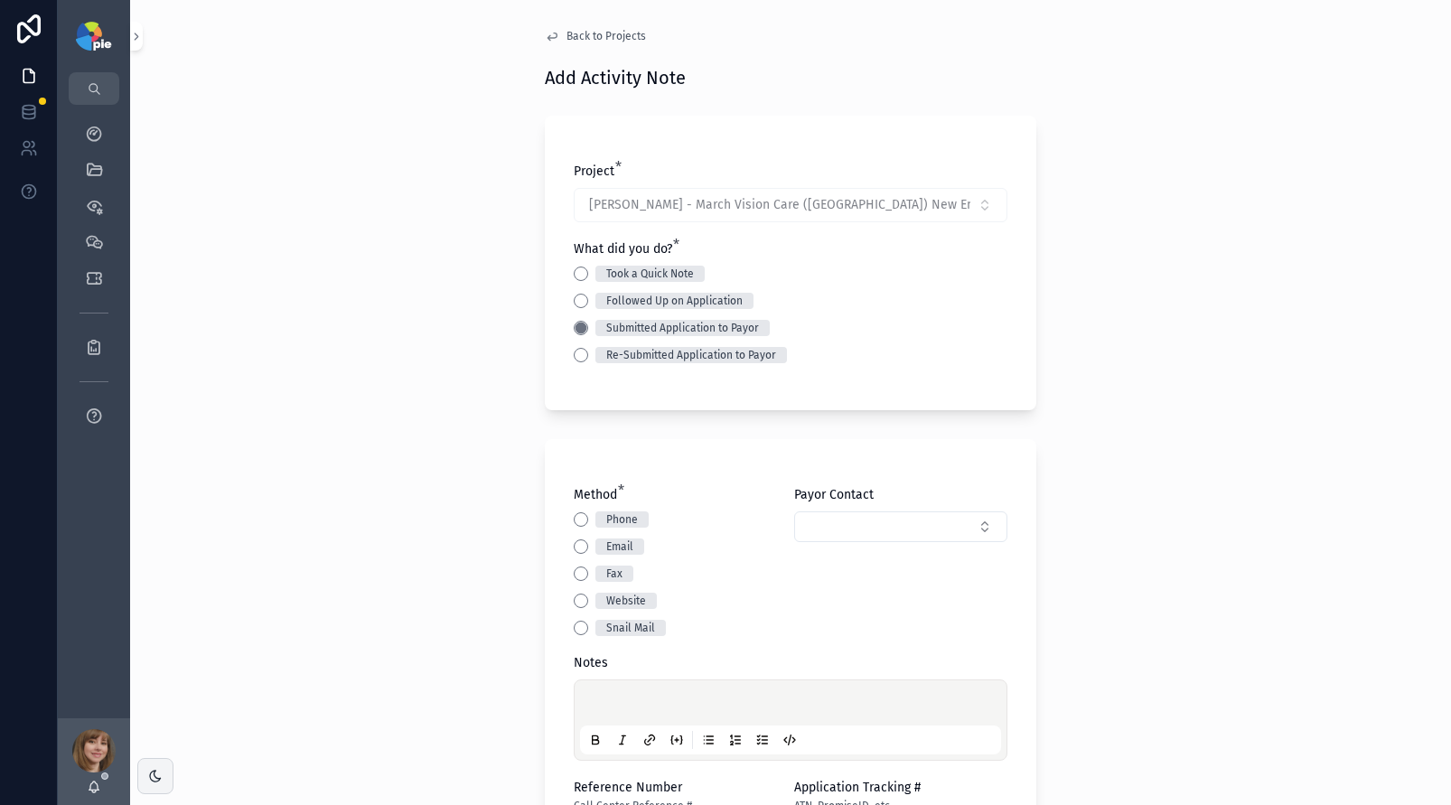
click at [581, 542] on div "Email" at bounding box center [680, 547] width 213 height 16
click at [579, 546] on button "Email" at bounding box center [581, 547] width 14 height 14
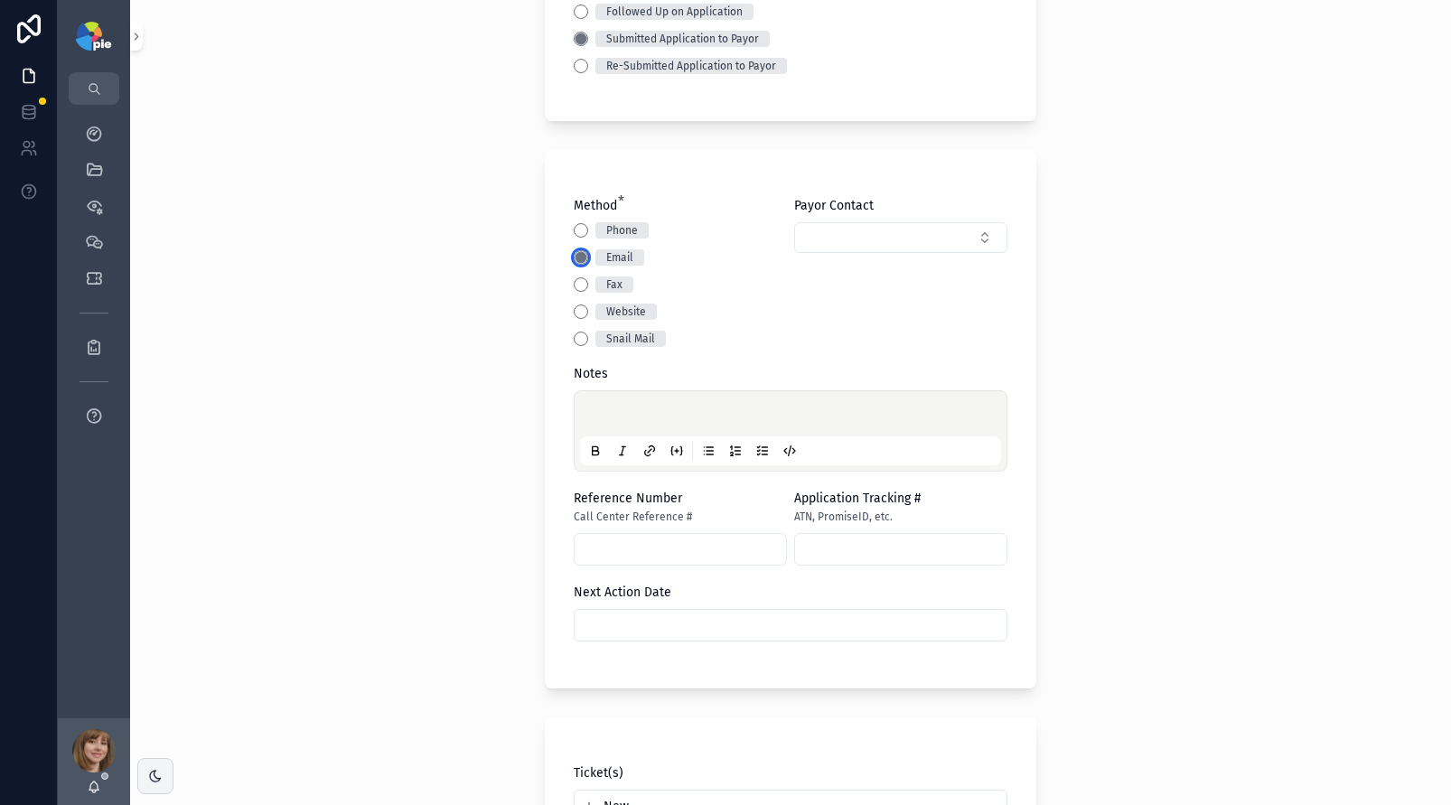
scroll to position [304, 0]
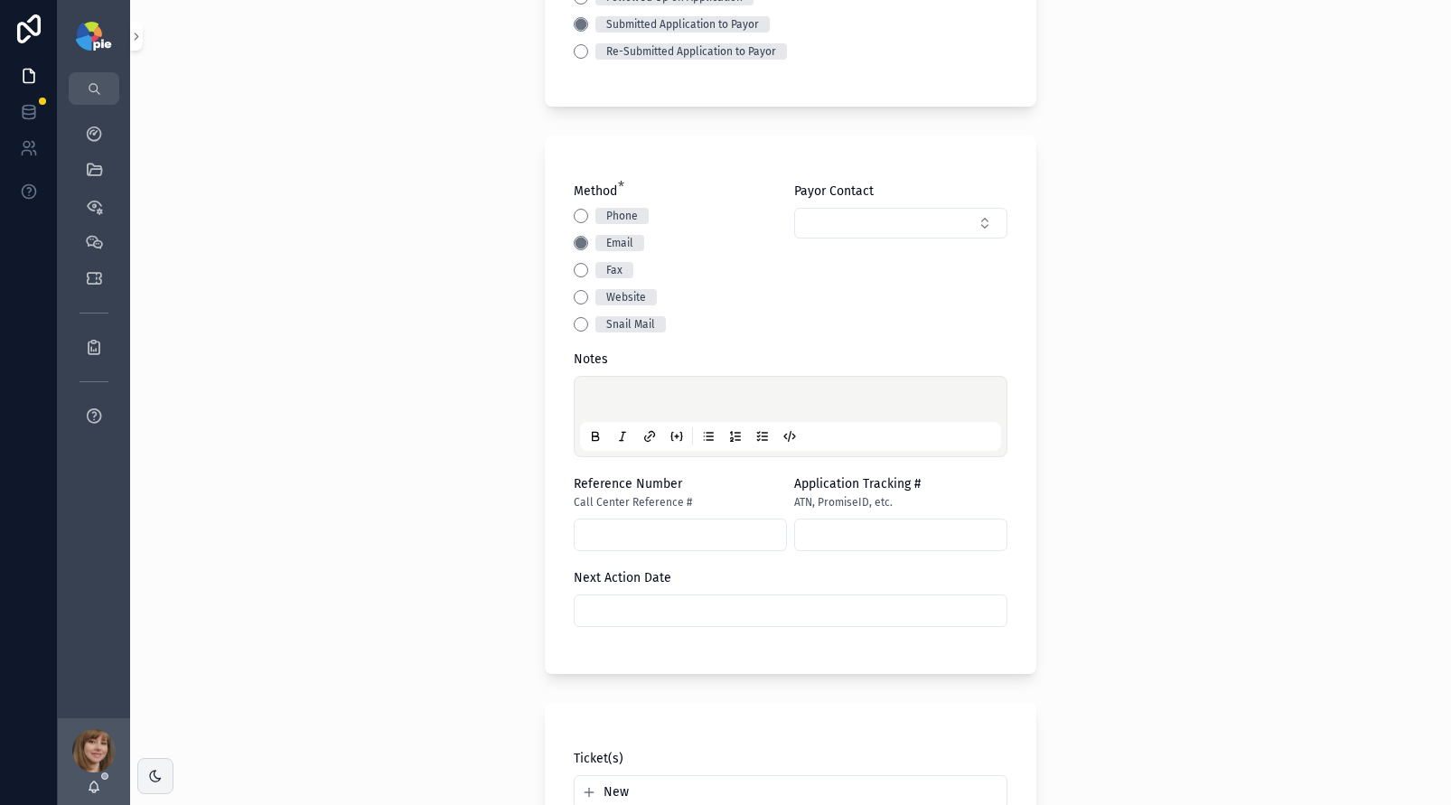
click at [604, 399] on p "scrollable content" at bounding box center [794, 402] width 421 height 18
click at [632, 618] on input "scrollable content" at bounding box center [791, 610] width 432 height 25
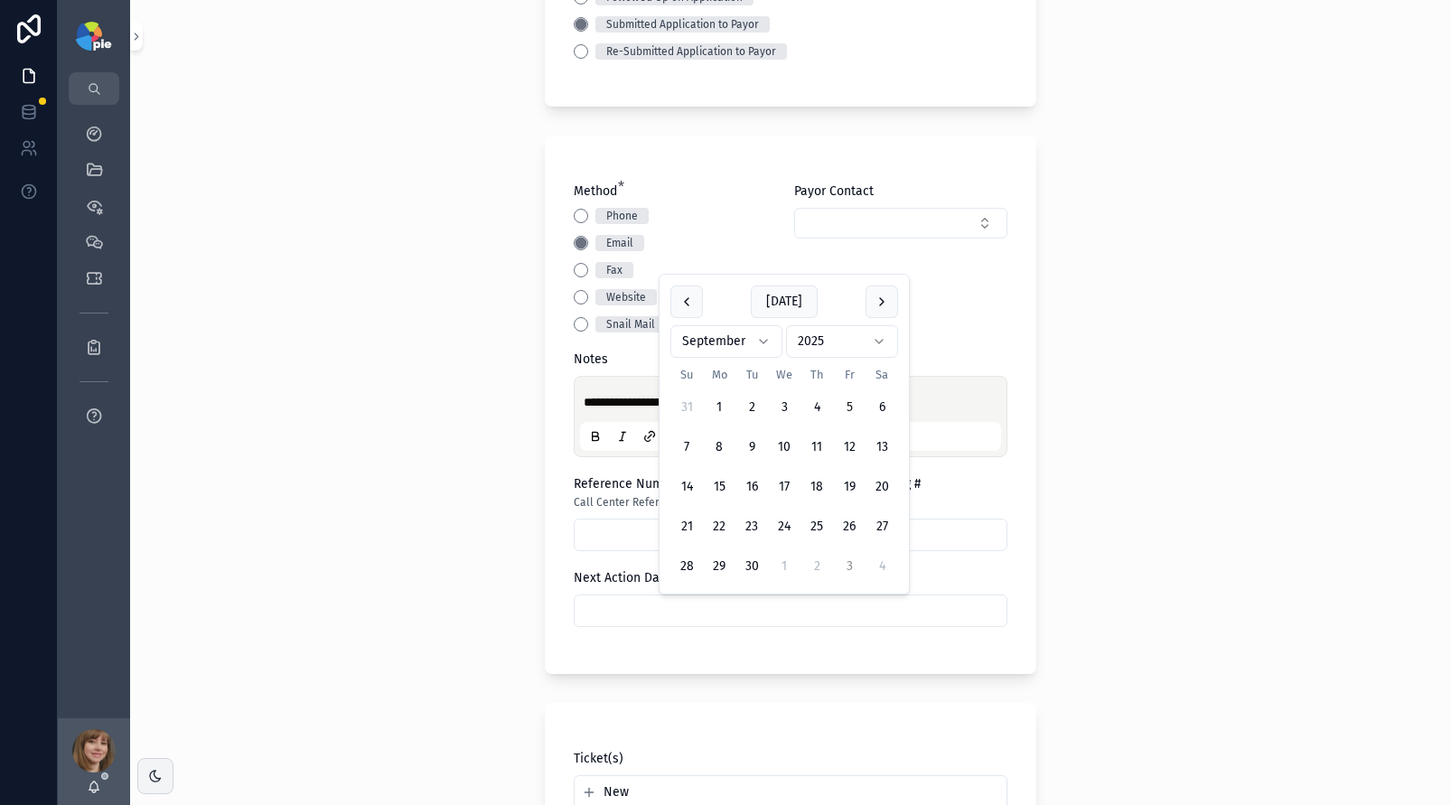
click at [840, 565] on button "3" at bounding box center [849, 566] width 33 height 33
type input "*********"
click at [408, 602] on div "**********" at bounding box center [790, 402] width 1321 height 805
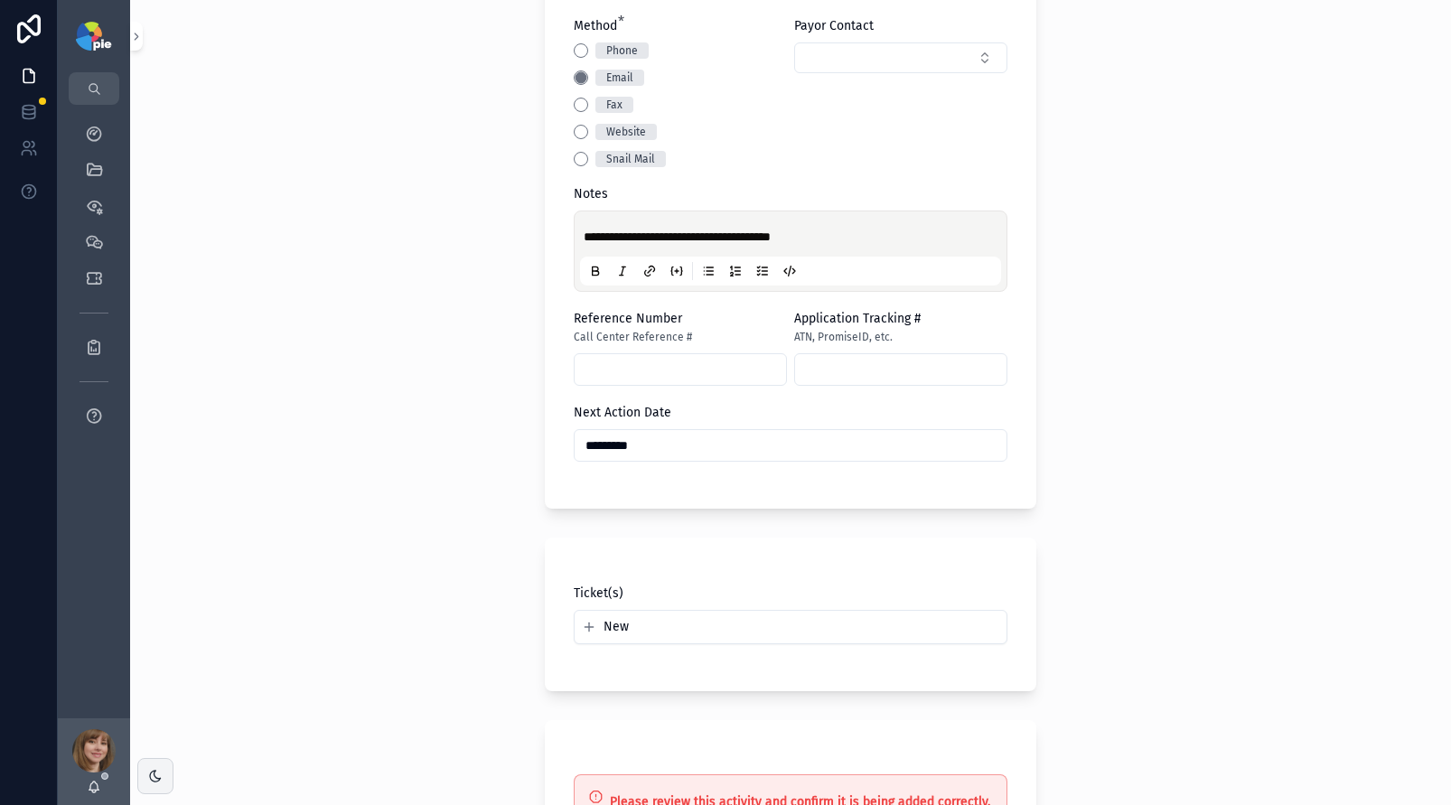
scroll to position [597, 0]
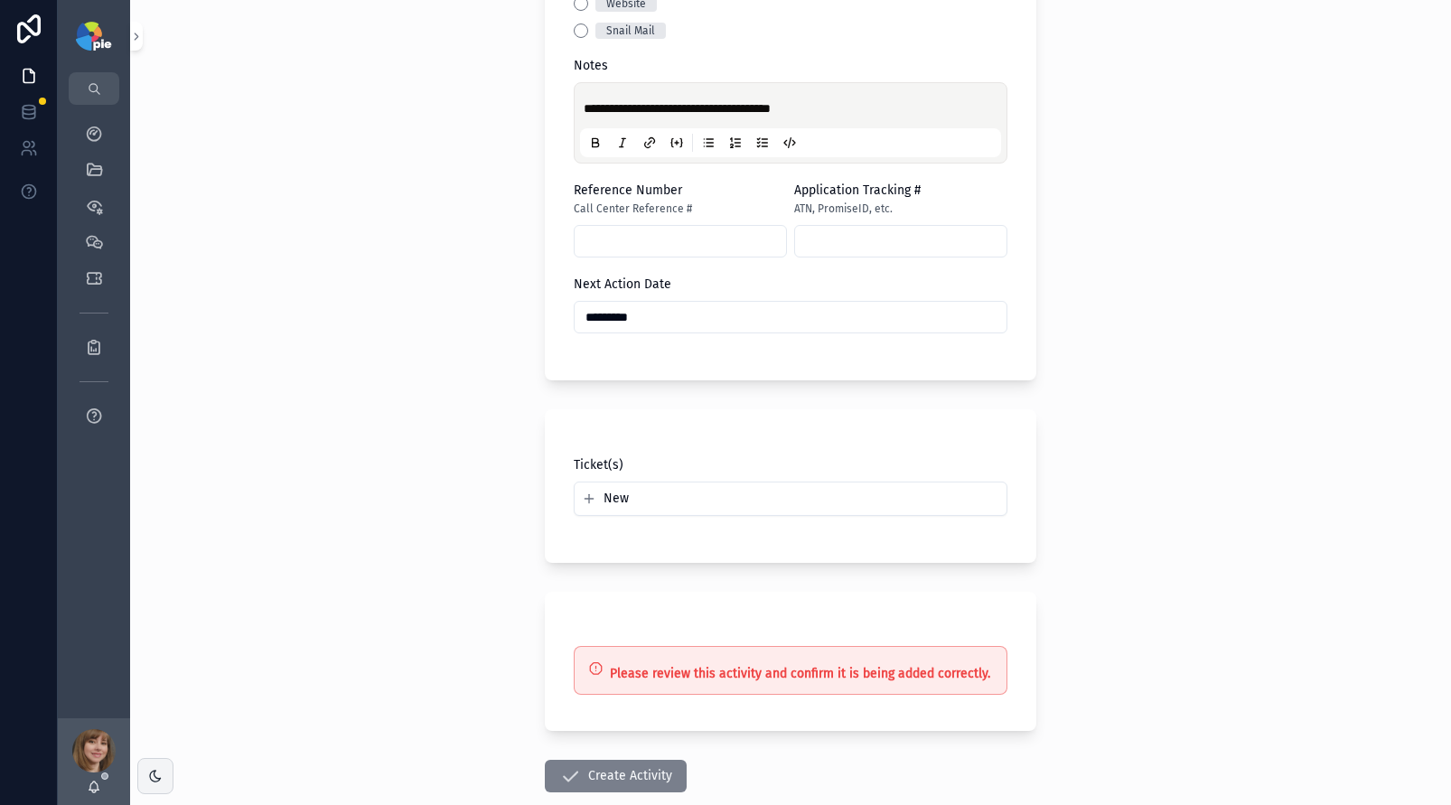
click at [648, 766] on button "Create Activity" at bounding box center [616, 776] width 142 height 33
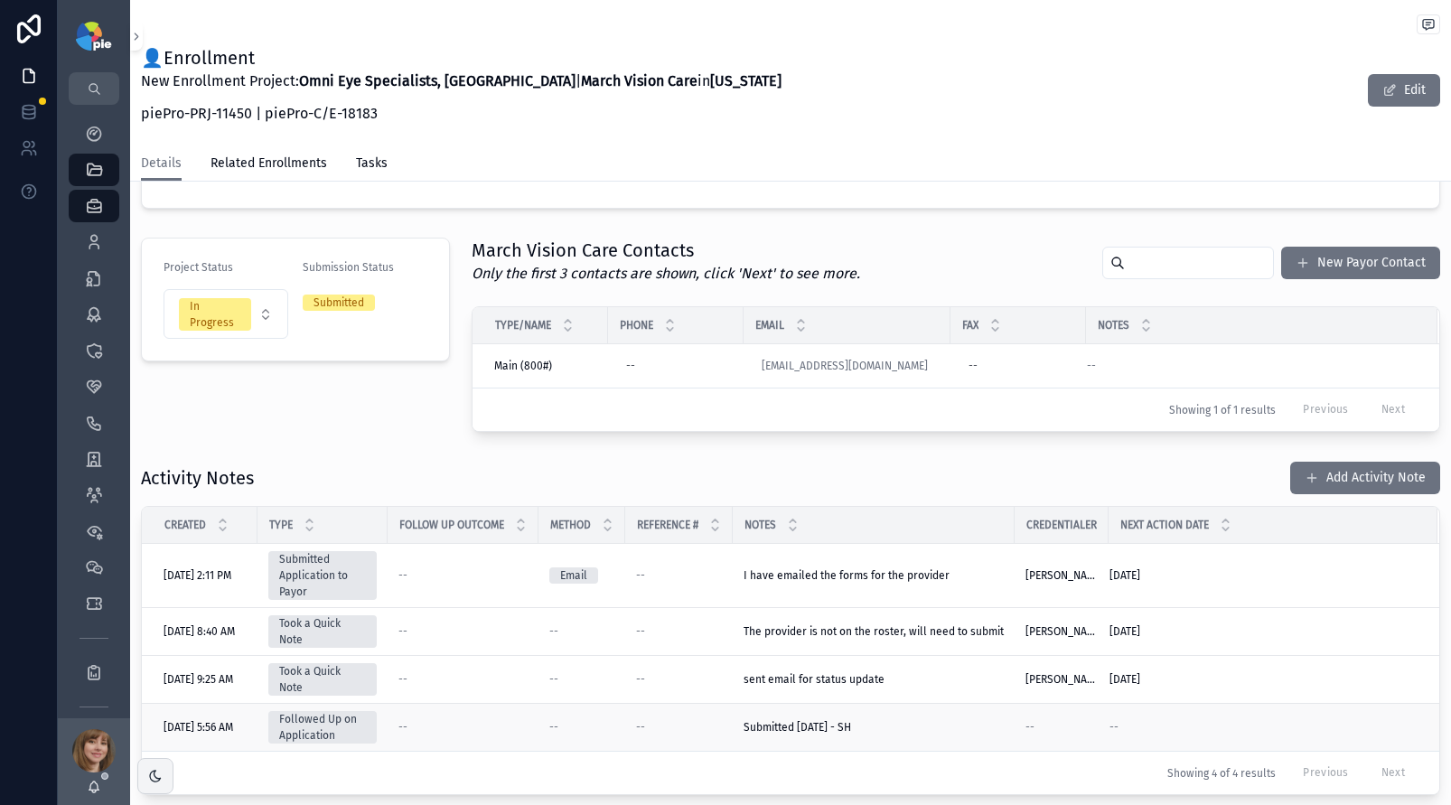
scroll to position [341, 0]
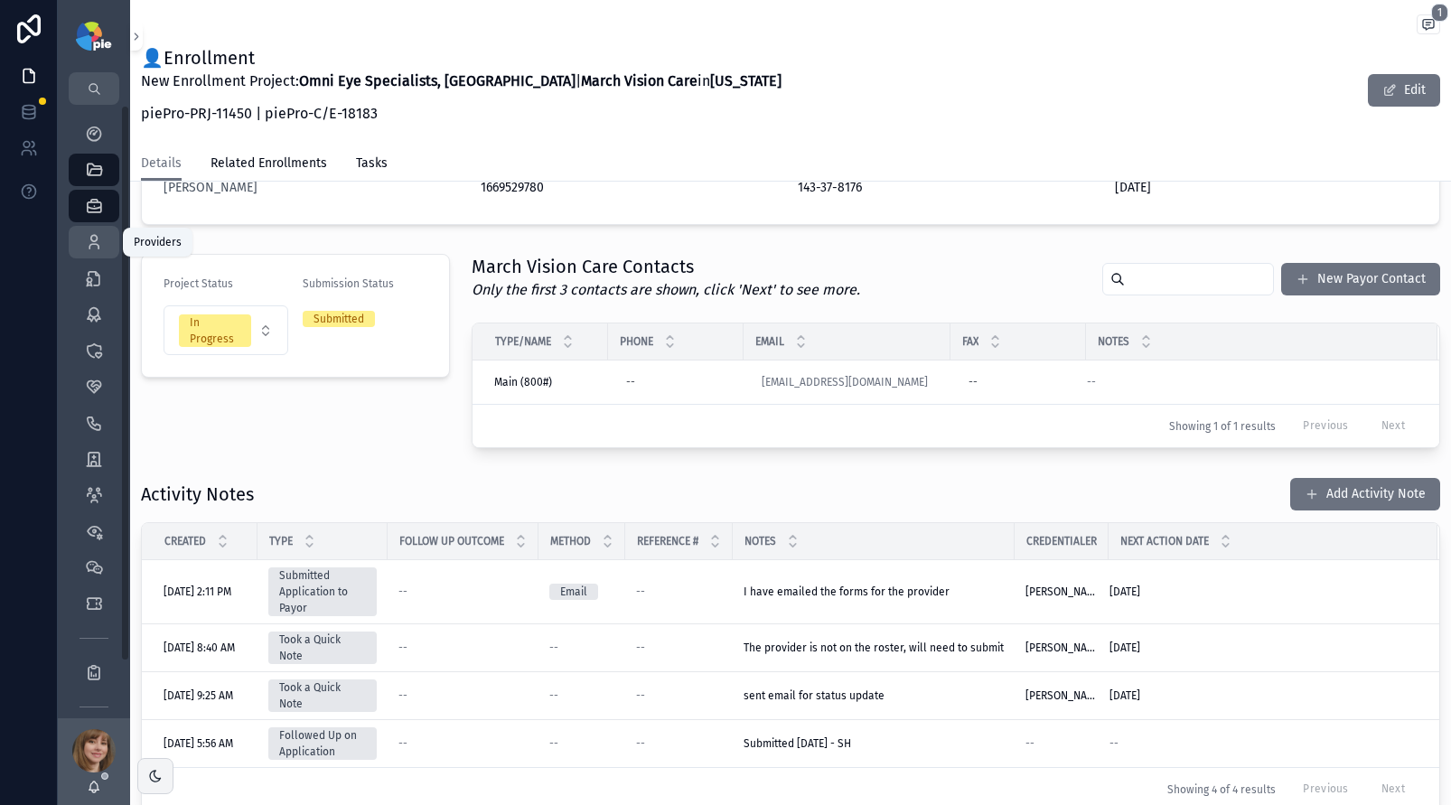
click at [85, 243] on icon "scrollable content" at bounding box center [94, 242] width 18 height 18
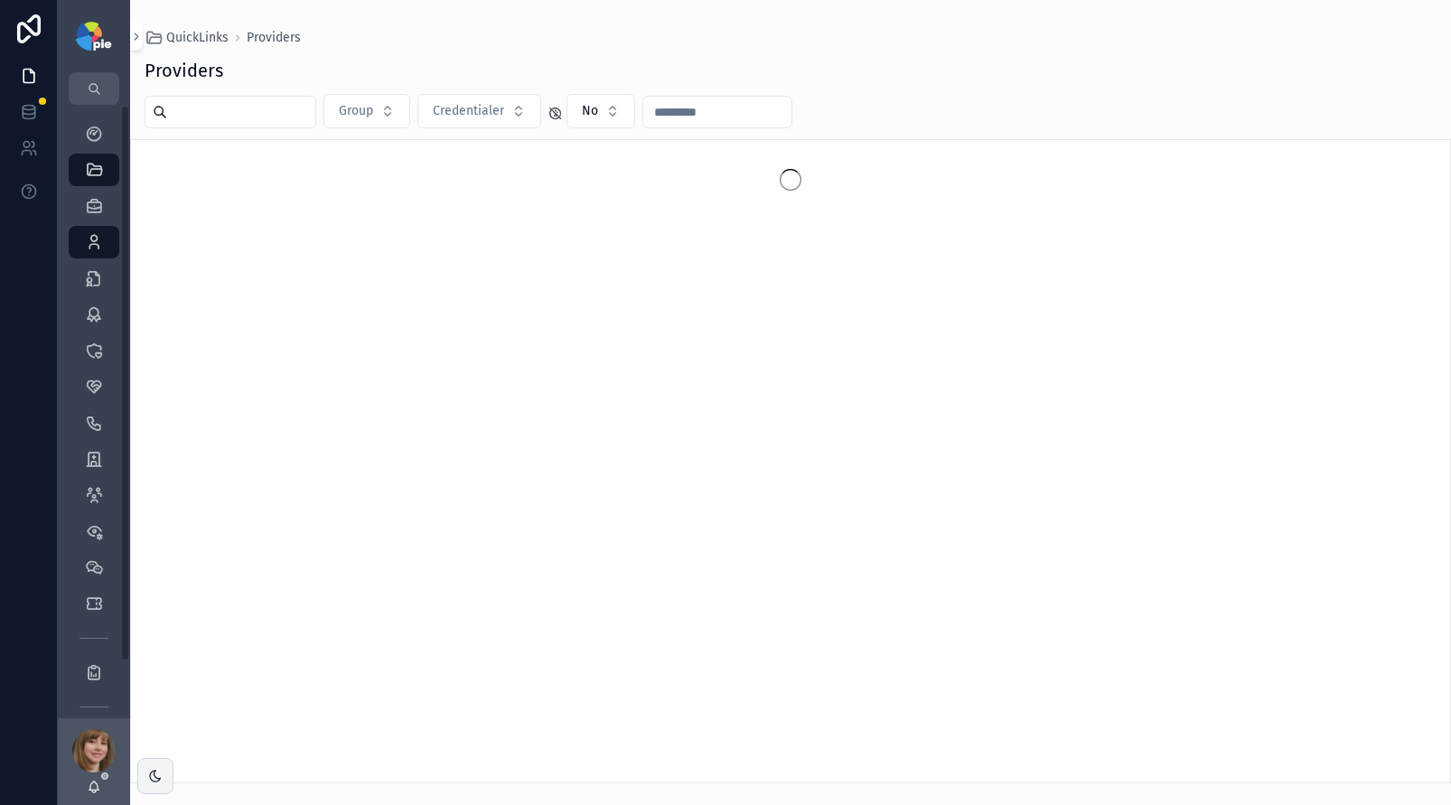
click at [224, 123] on input "scrollable content" at bounding box center [241, 111] width 148 height 25
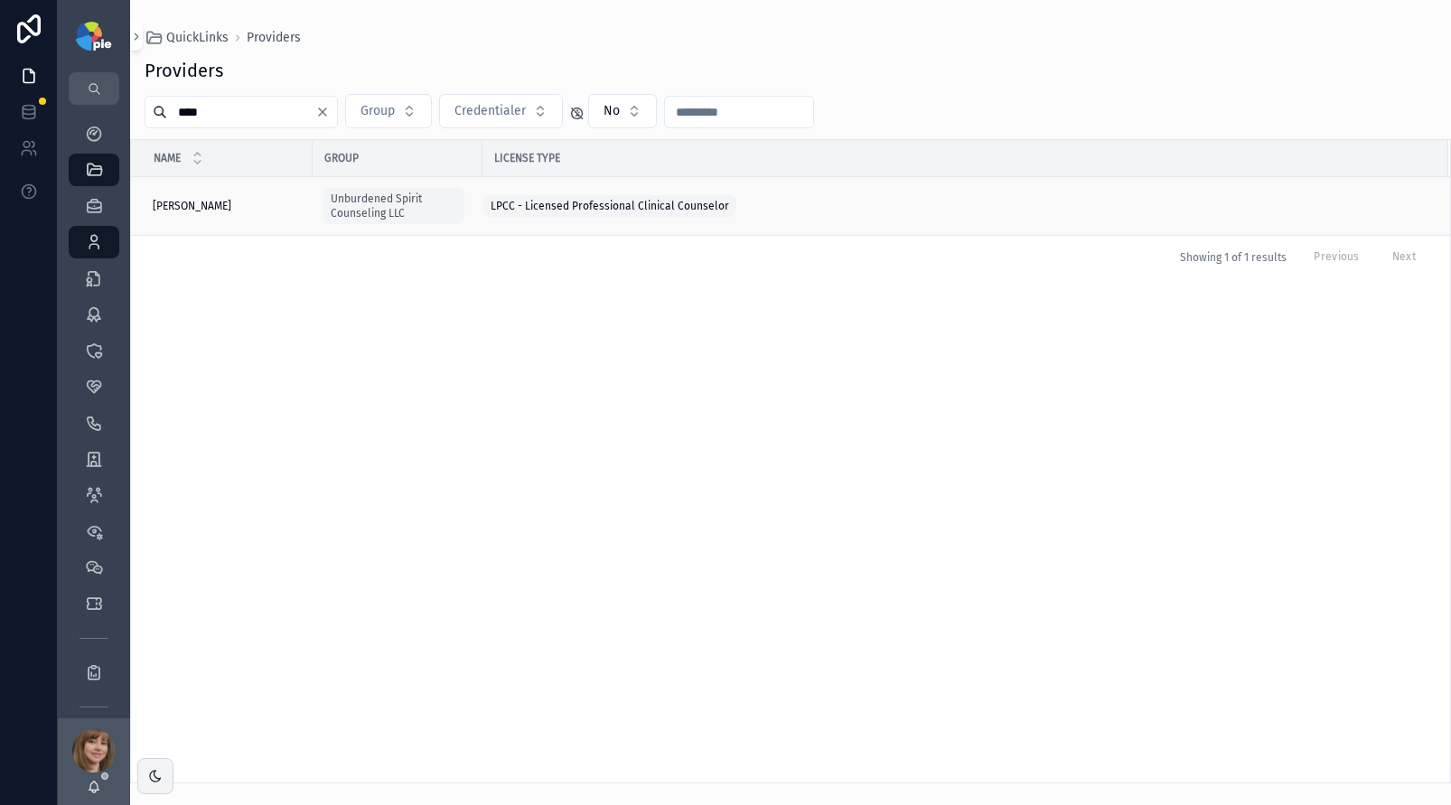
type input "****"
click at [219, 209] on div "[PERSON_NAME] [PERSON_NAME]" at bounding box center [227, 206] width 149 height 14
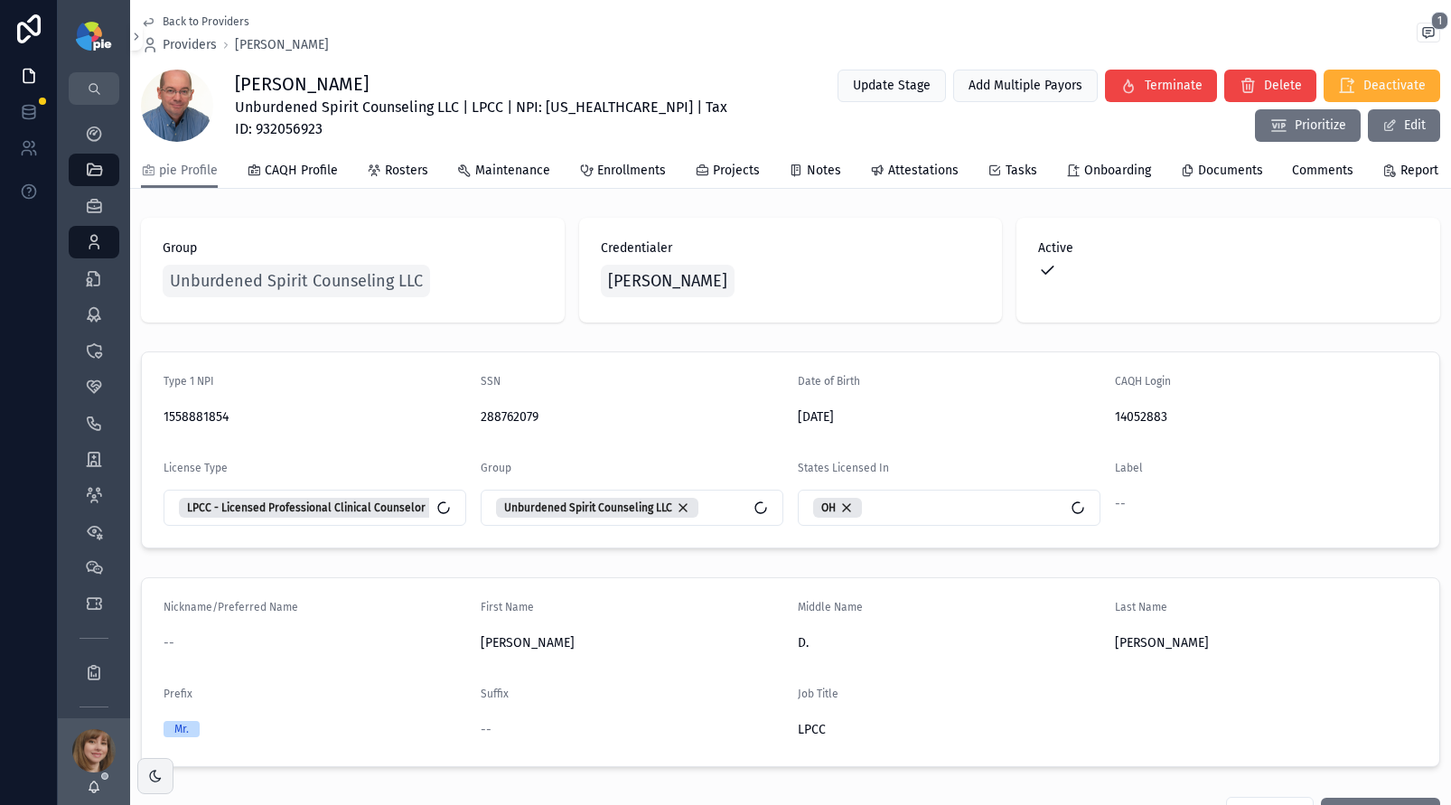
click at [578, 106] on span "Unburdened Spirit Counseling LLC | LPCC | NPI: [US_HEALTHCARE_NPI] | Tax ID: 93…" at bounding box center [487, 118] width 504 height 43
copy span "1558881854"
click at [289, 294] on span "Unburdened Spirit Counseling LLC" at bounding box center [296, 280] width 253 height 25
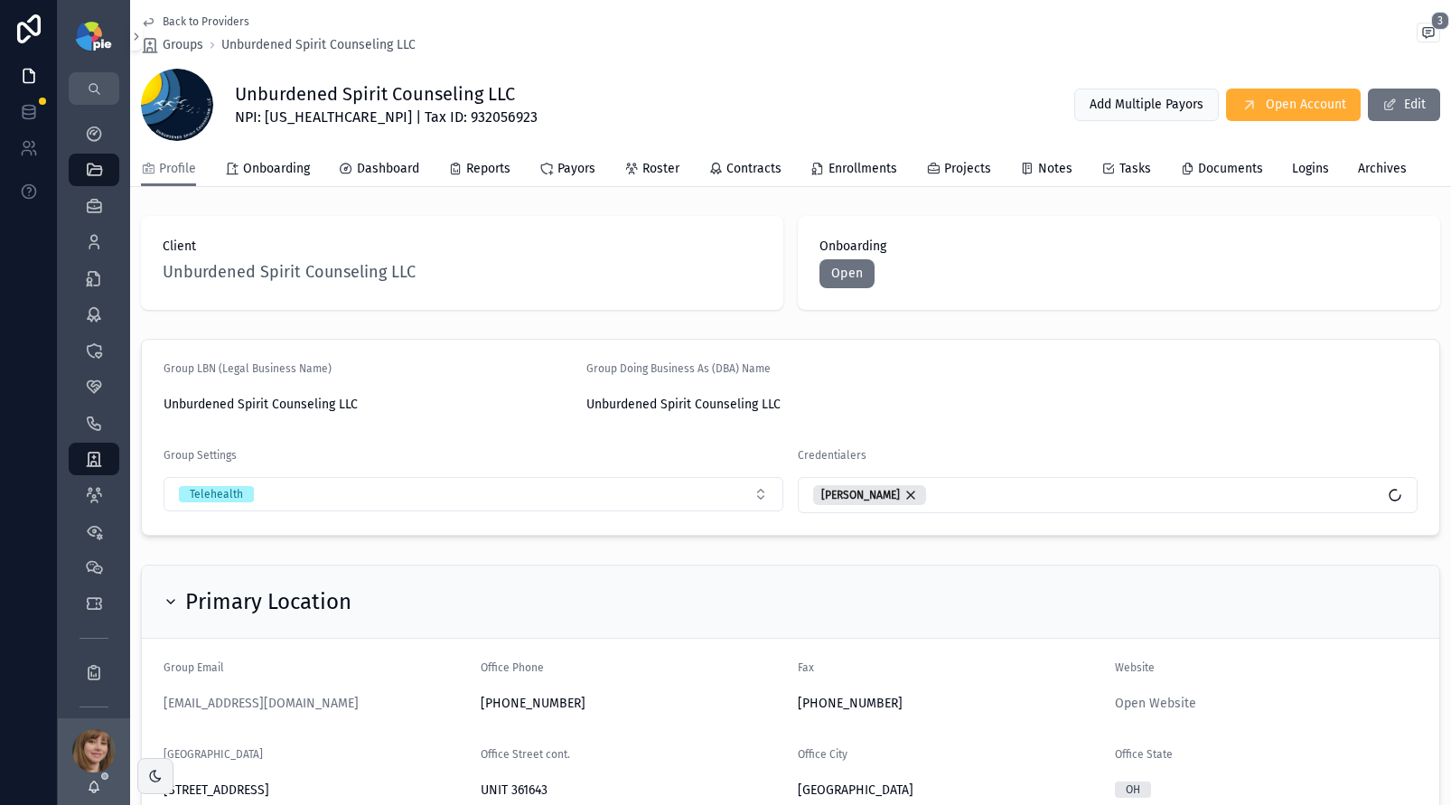
click at [319, 119] on span "NPI: 1932940459 | Tax ID: 932056923" at bounding box center [386, 118] width 303 height 22
copy span "1932940459"
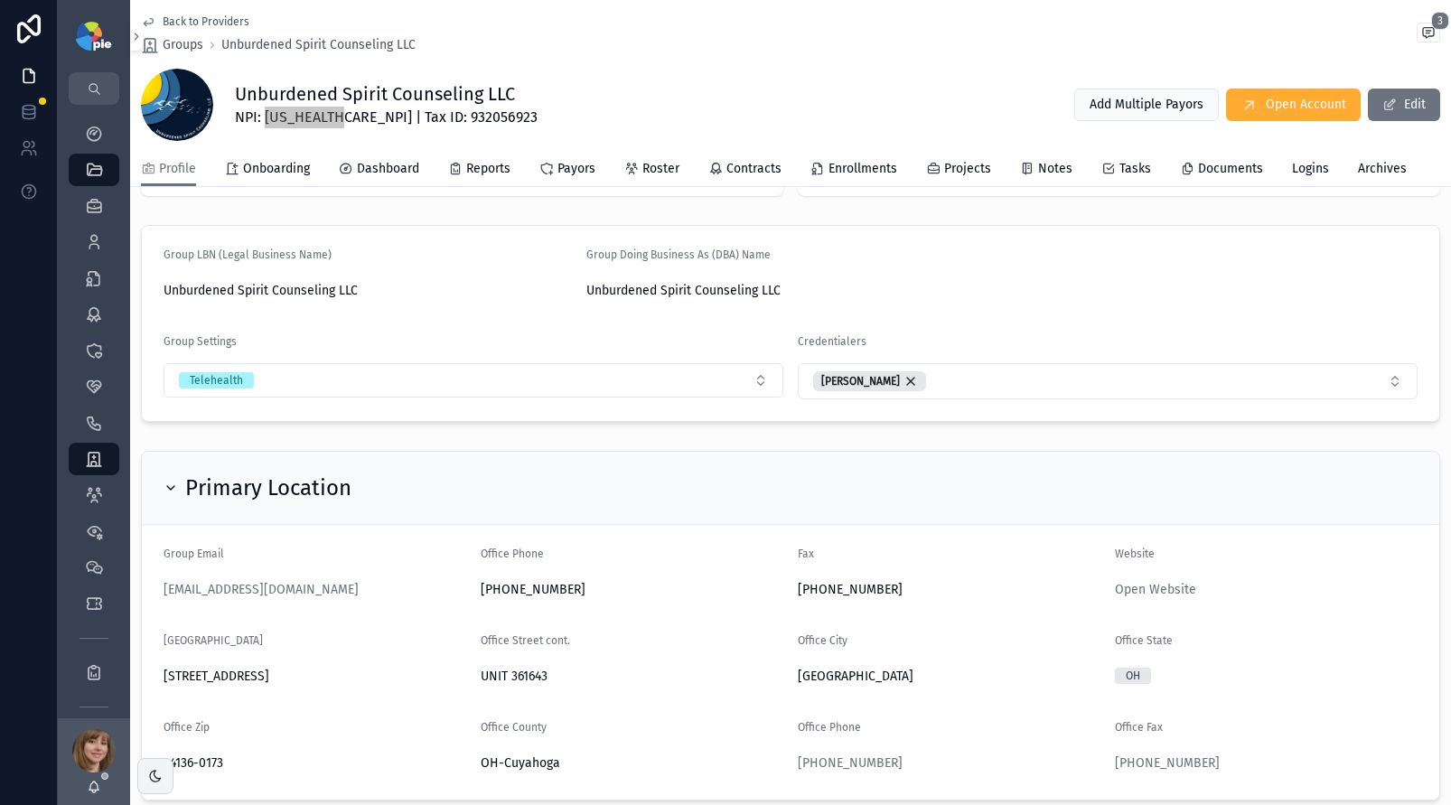
scroll to position [129, 0]
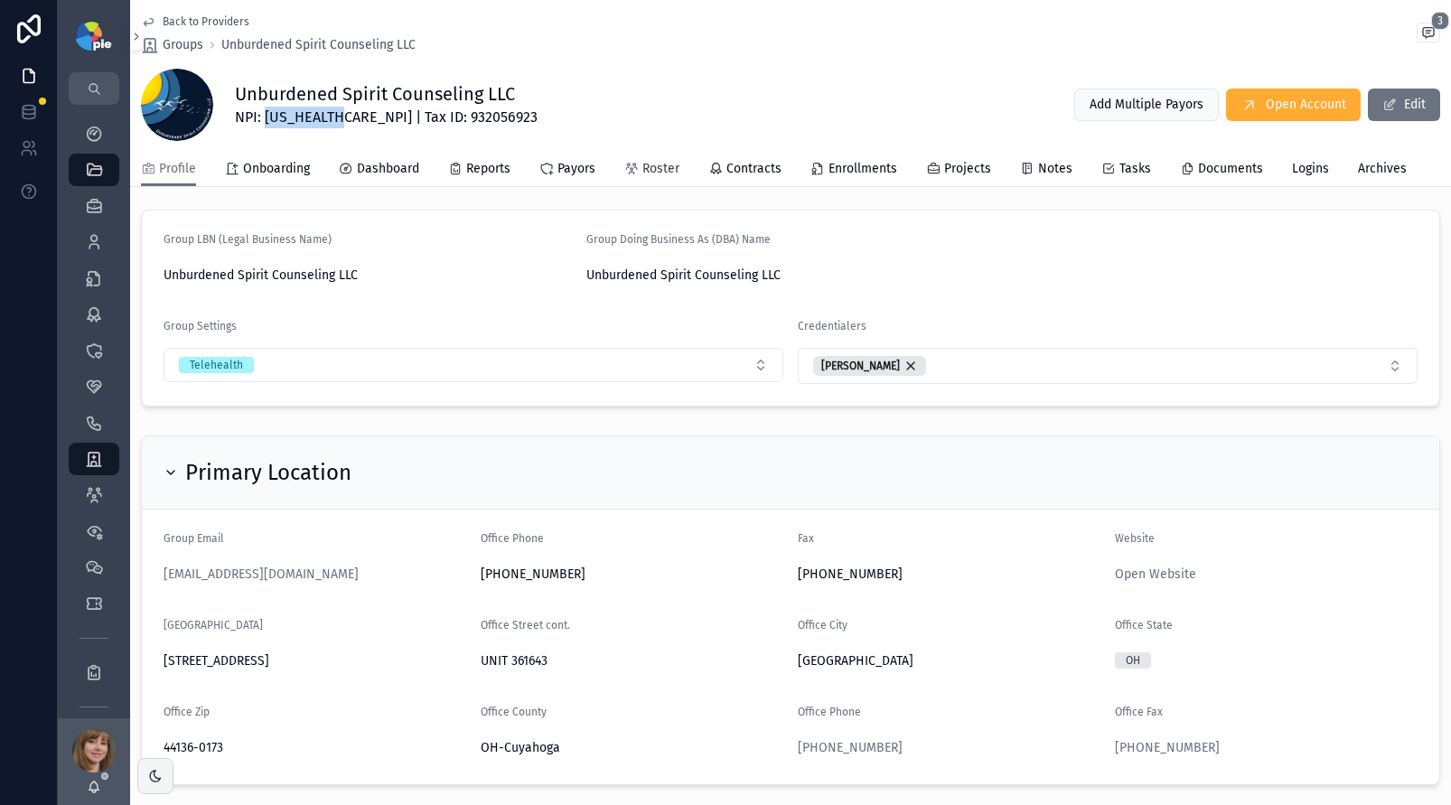
click at [668, 164] on span "Roster" at bounding box center [661, 169] width 37 height 18
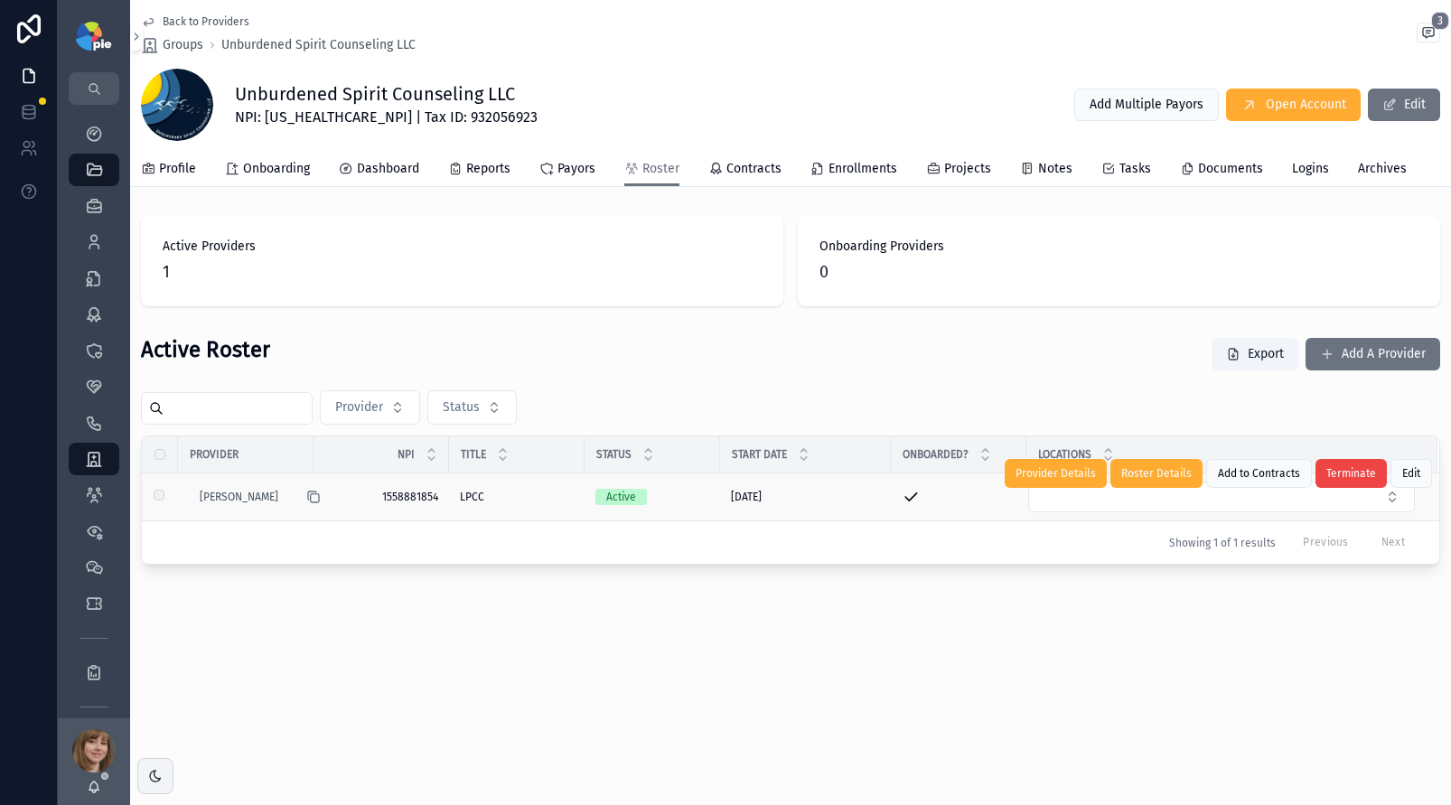
click at [311, 499] on icon "scrollable content" at bounding box center [315, 498] width 8 height 8
click at [219, 494] on span "[PERSON_NAME]" at bounding box center [239, 497] width 79 height 14
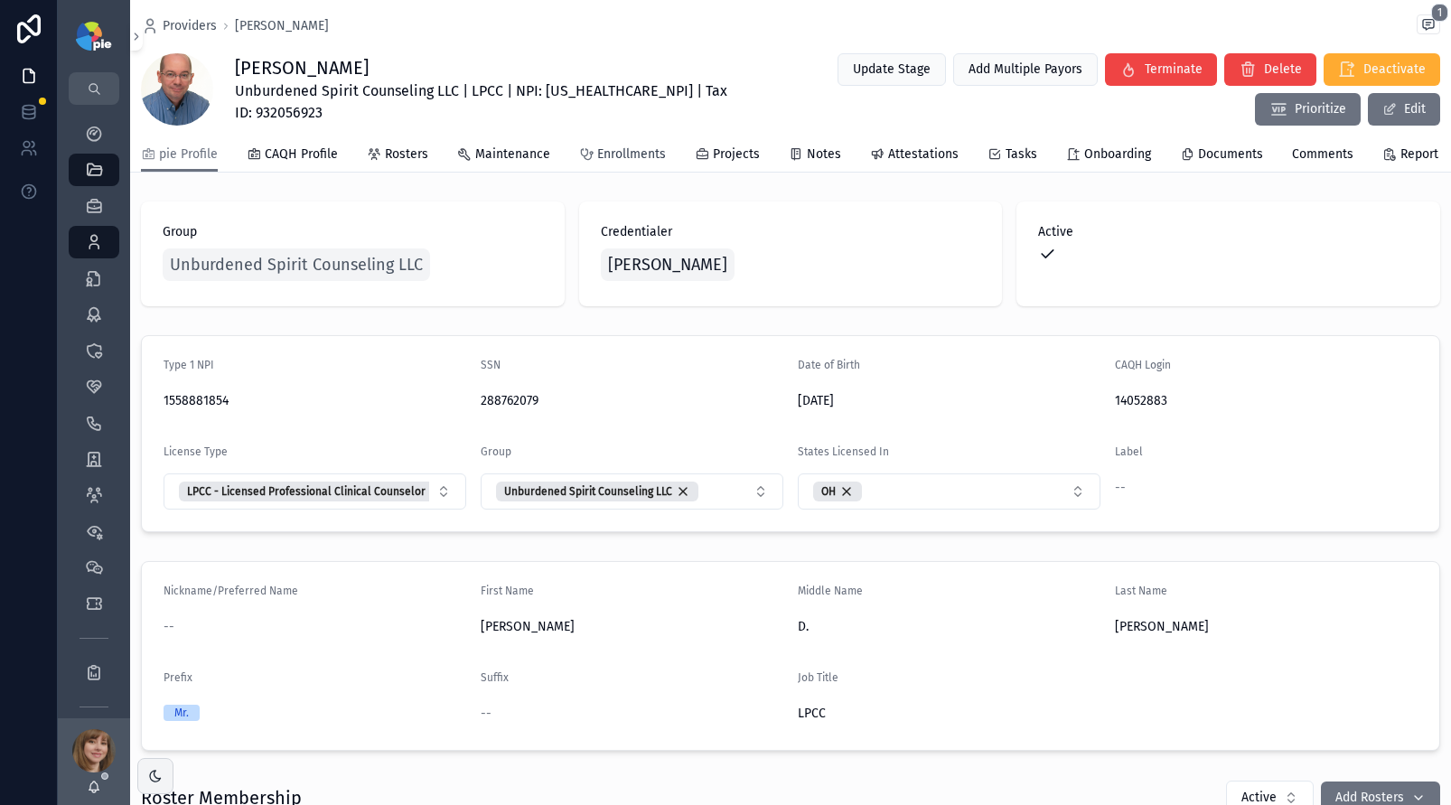
click at [610, 163] on span "Enrollments" at bounding box center [631, 155] width 69 height 18
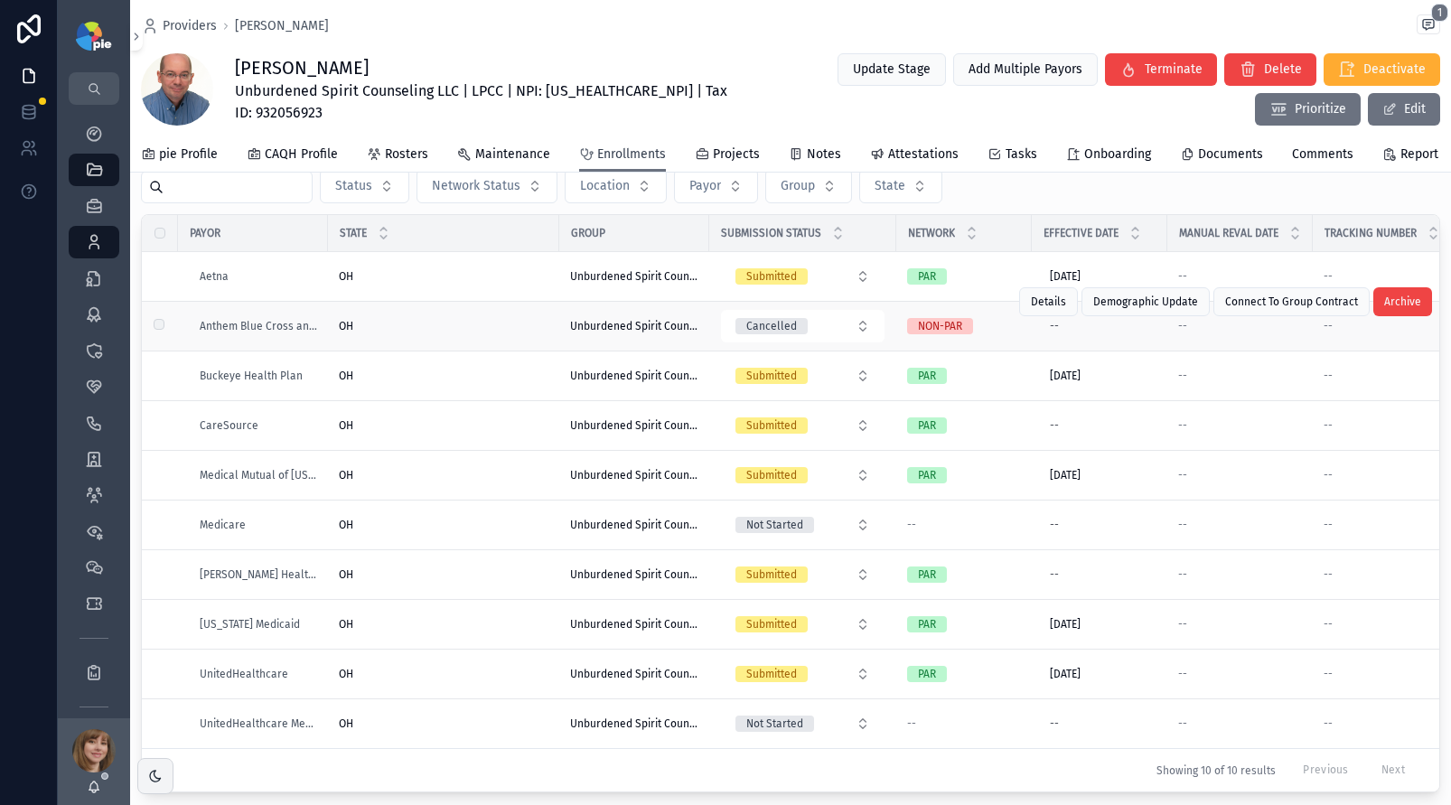
scroll to position [73, 0]
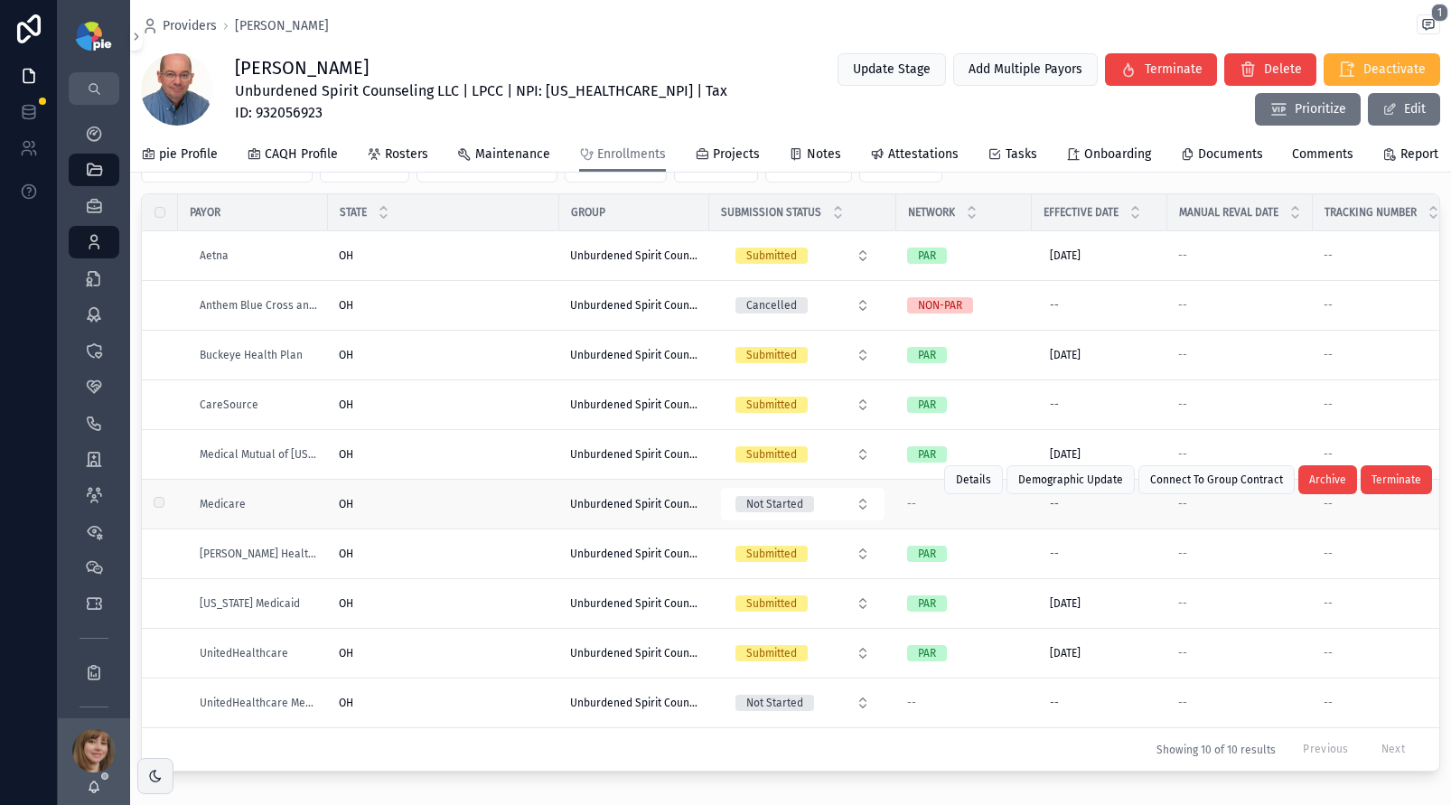
click at [467, 512] on div "OH OH" at bounding box center [444, 504] width 210 height 14
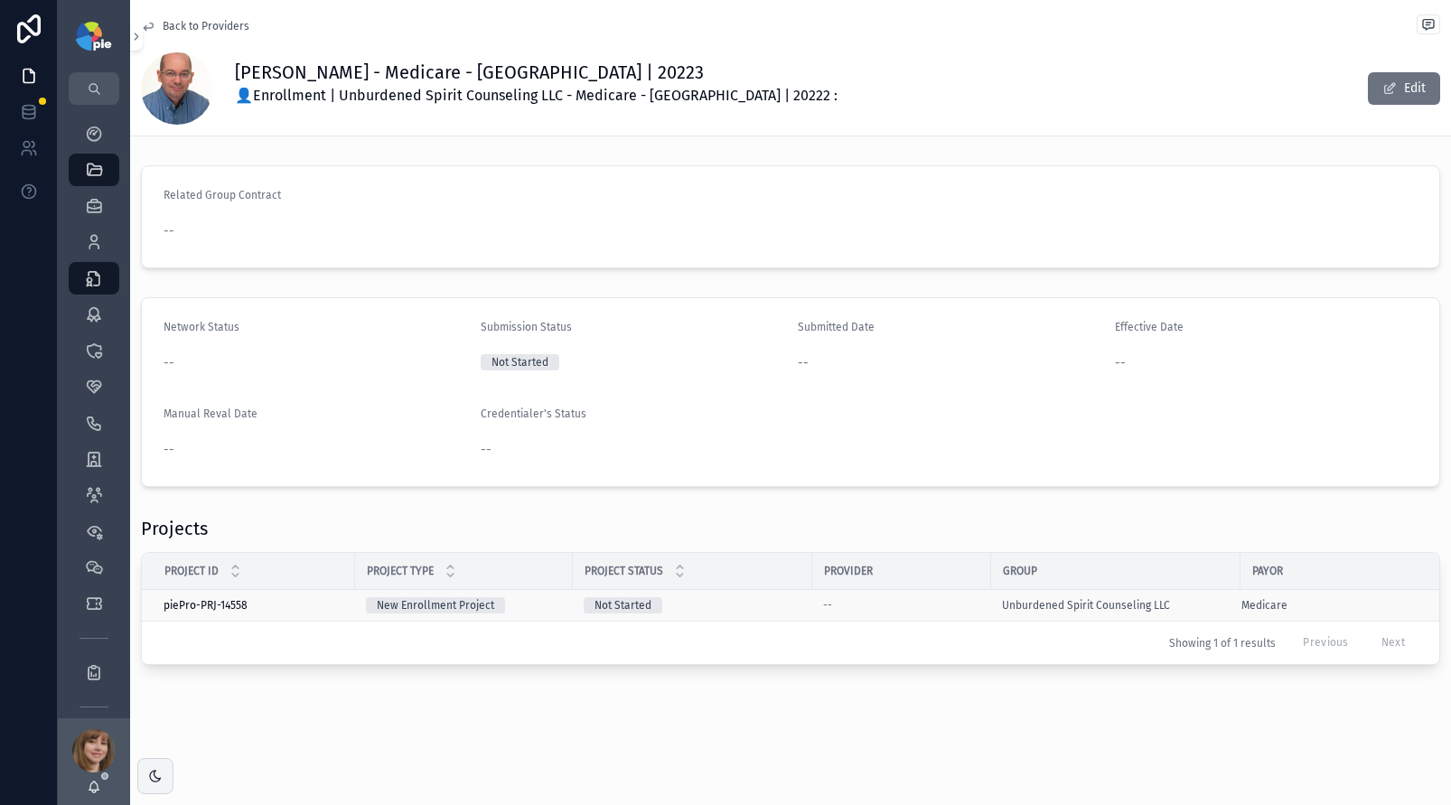
click at [761, 603] on div "Not Started" at bounding box center [693, 605] width 218 height 16
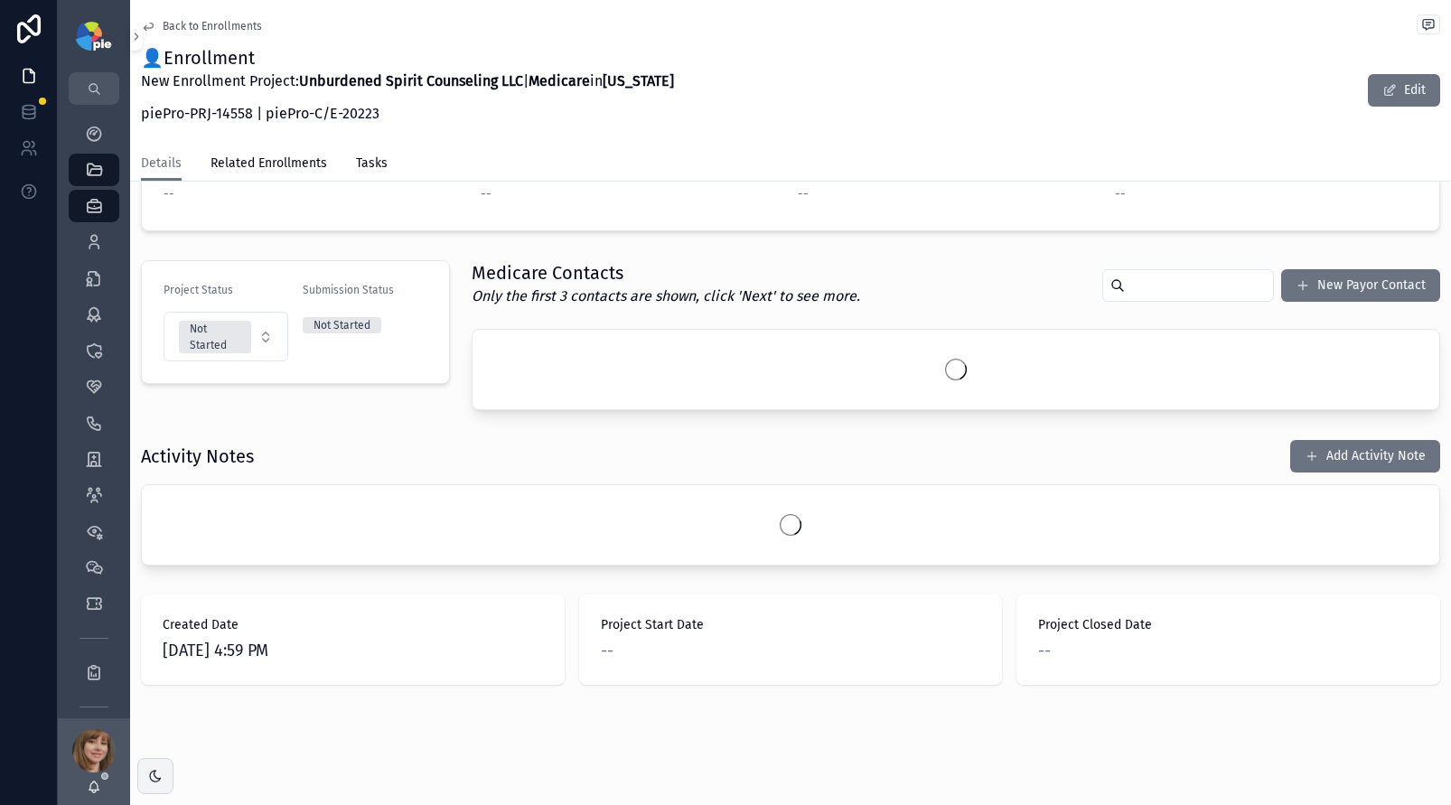
scroll to position [337, 0]
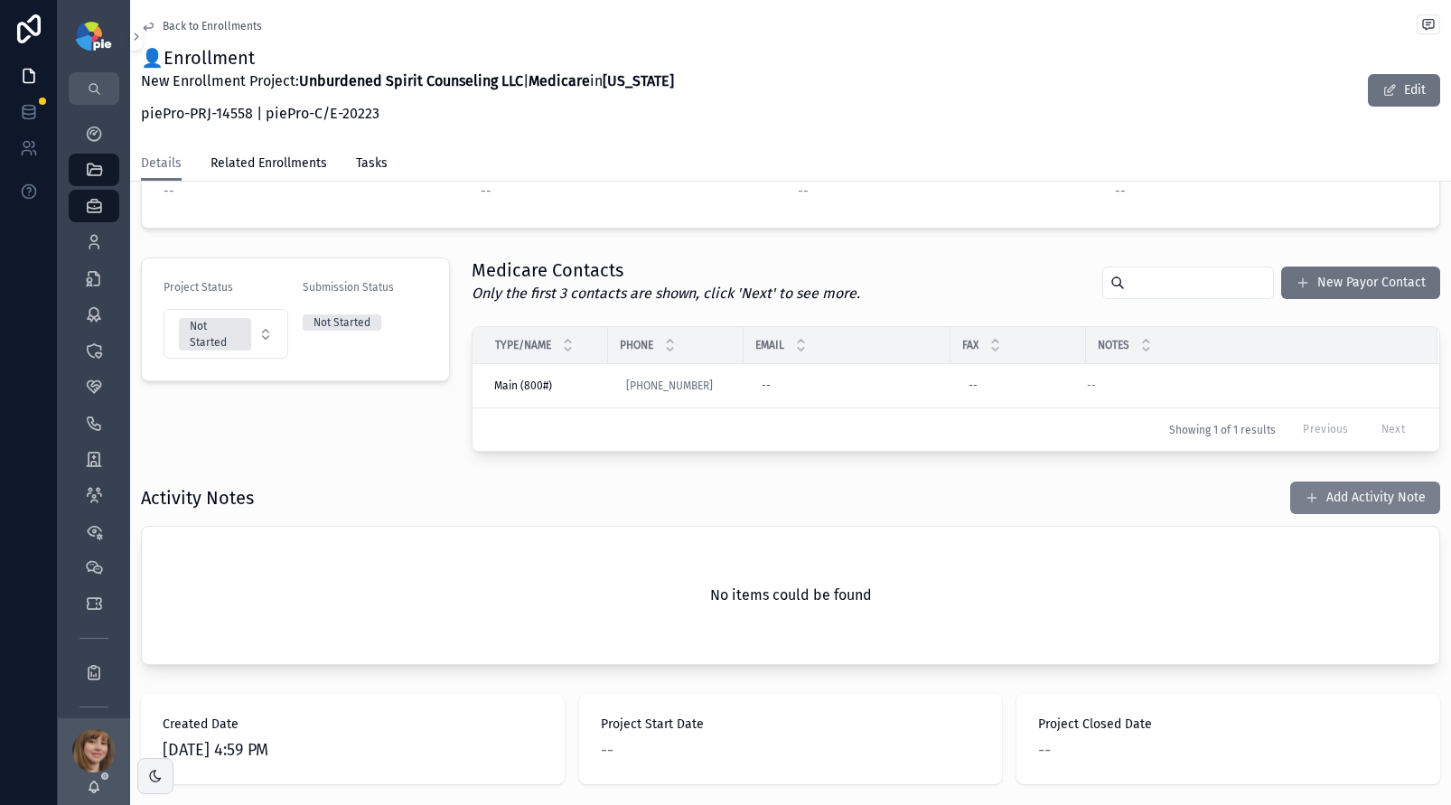
click at [1347, 498] on button "Add Activity Note" at bounding box center [1366, 498] width 150 height 33
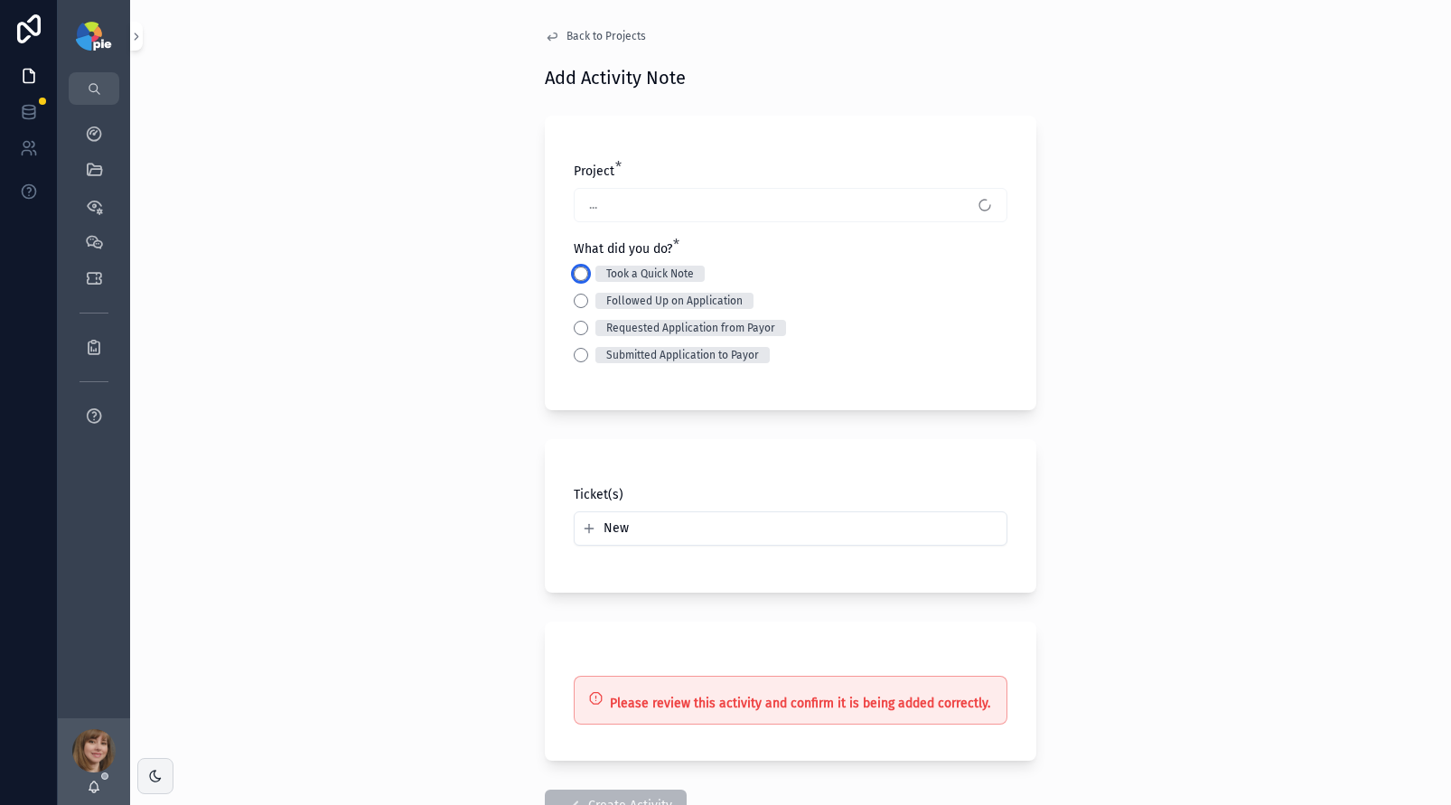
drag, startPoint x: 578, startPoint y: 275, endPoint x: 589, endPoint y: 297, distance: 25.1
click at [578, 275] on button "Took a Quick Note" at bounding box center [581, 274] width 14 height 14
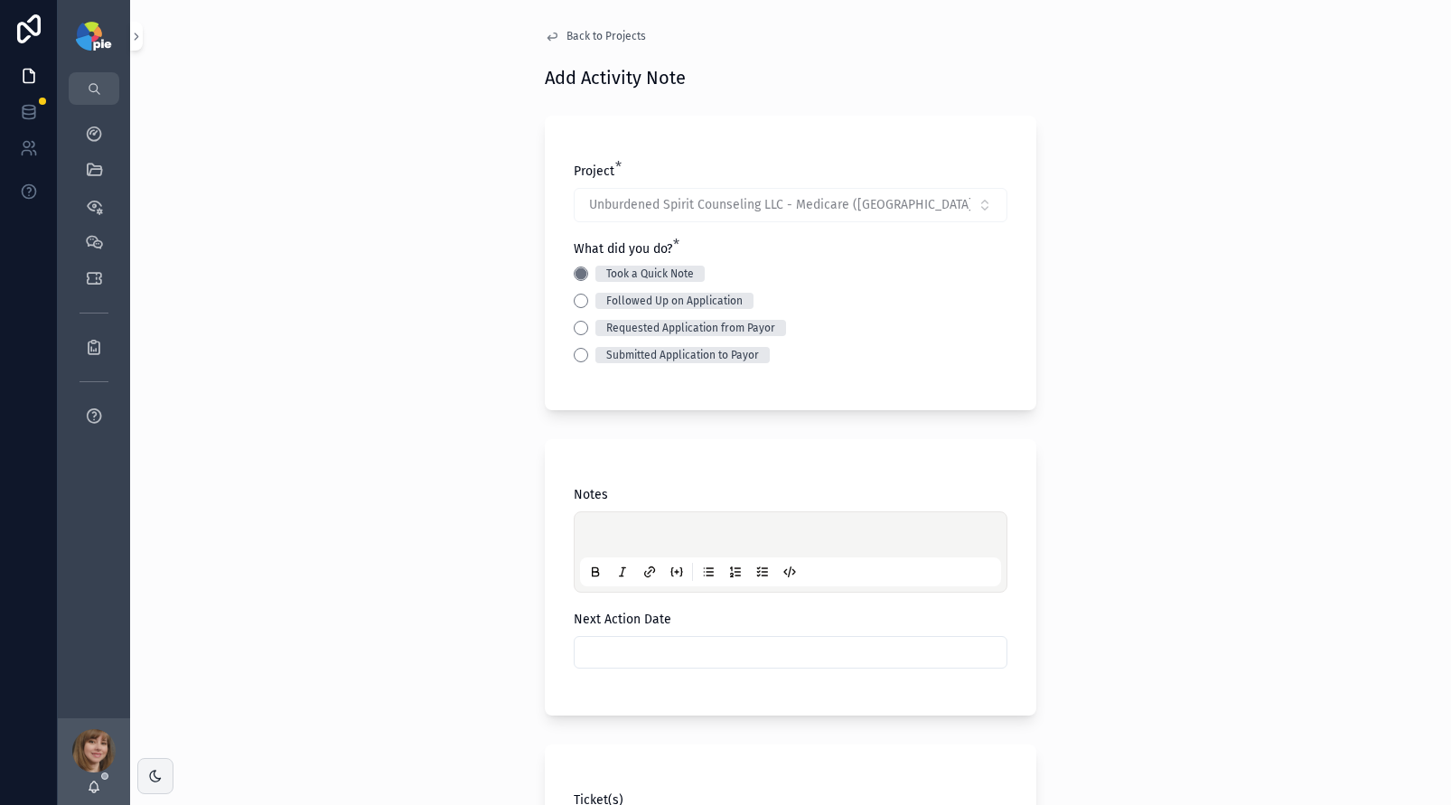
click at [610, 525] on div "scrollable content" at bounding box center [790, 552] width 421 height 69
click at [615, 529] on p "scrollable content" at bounding box center [794, 538] width 421 height 18
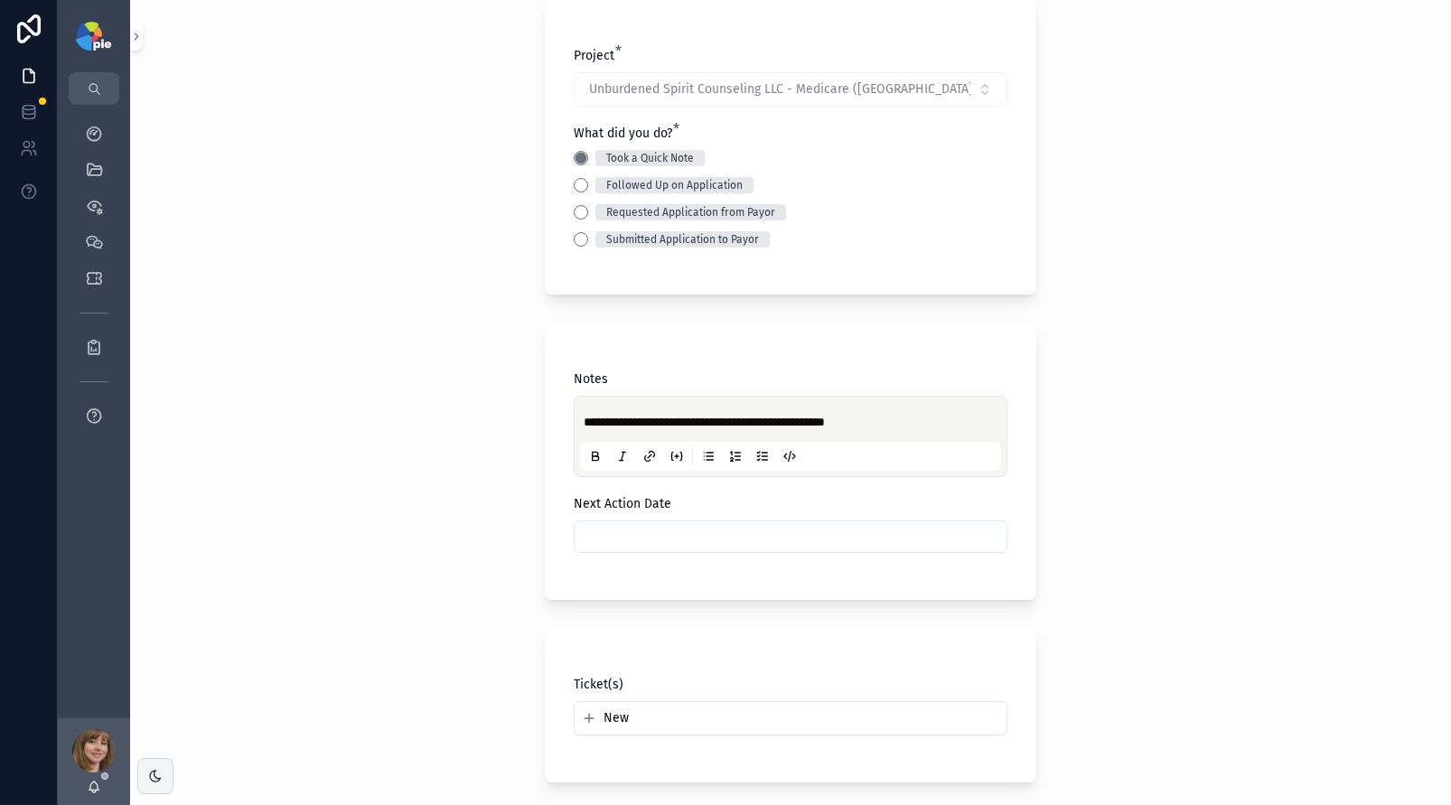
scroll to position [147, 0]
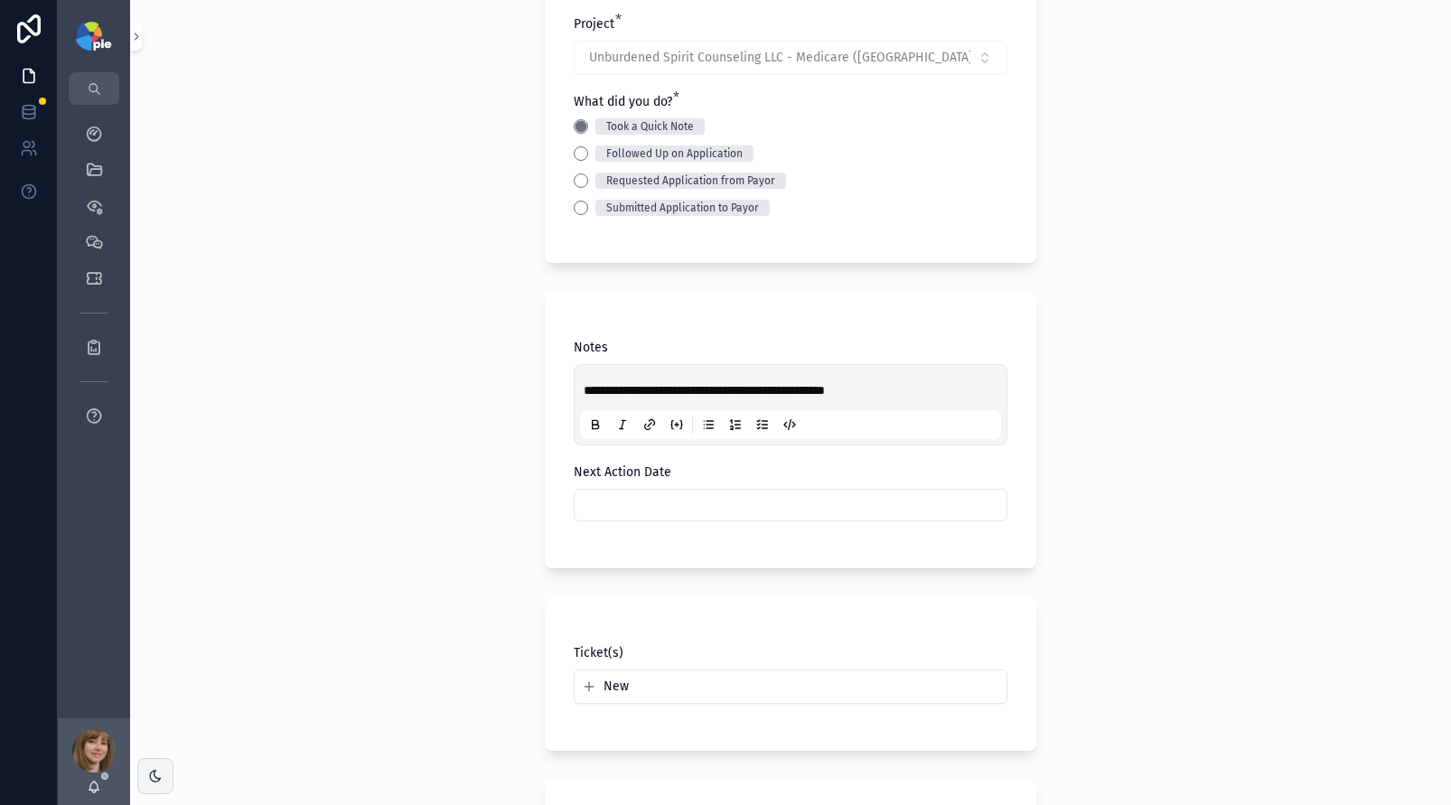
click at [681, 503] on input "scrollable content" at bounding box center [791, 505] width 432 height 25
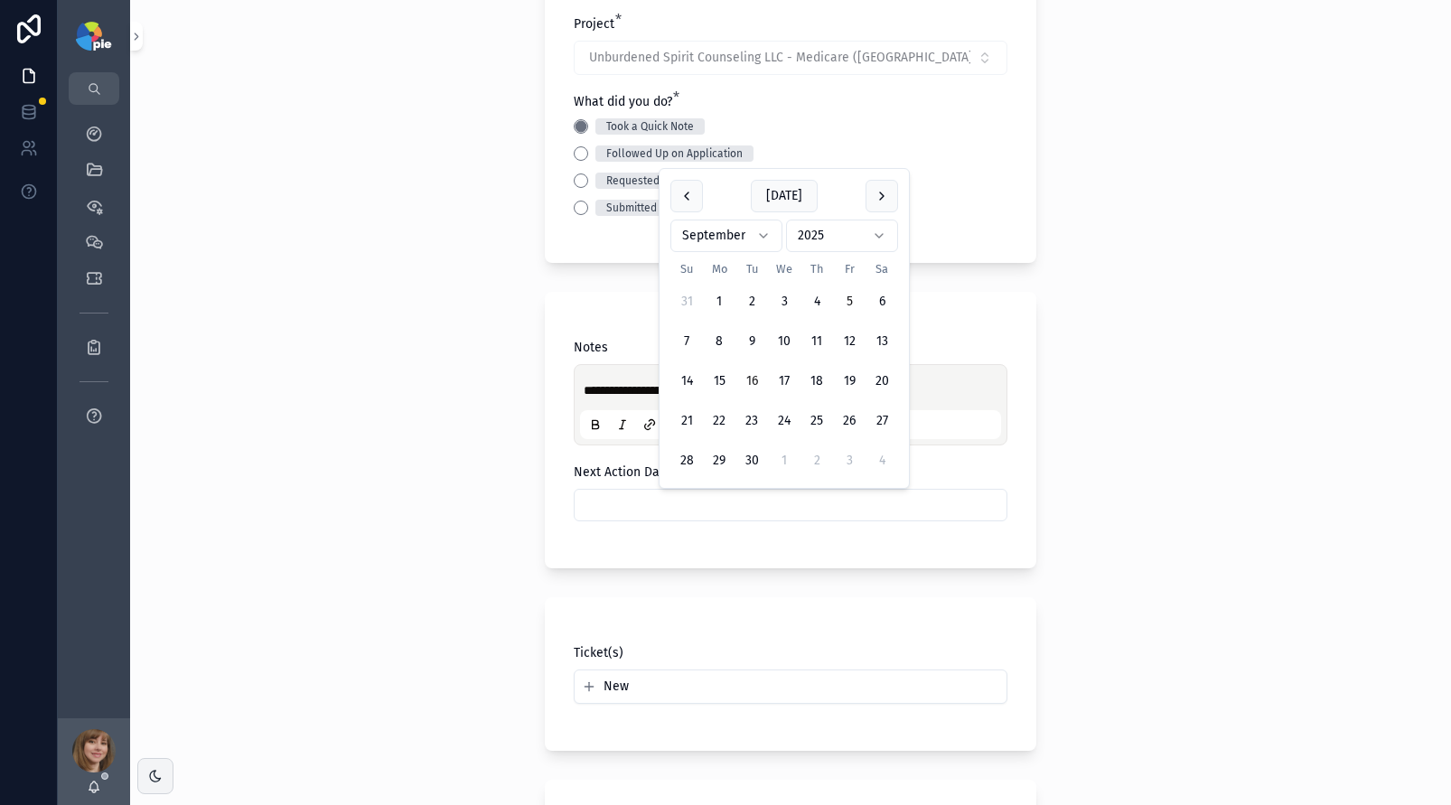
click at [757, 381] on button "16" at bounding box center [752, 381] width 33 height 33
type input "*********"
click at [432, 402] on div "**********" at bounding box center [790, 255] width 1321 height 805
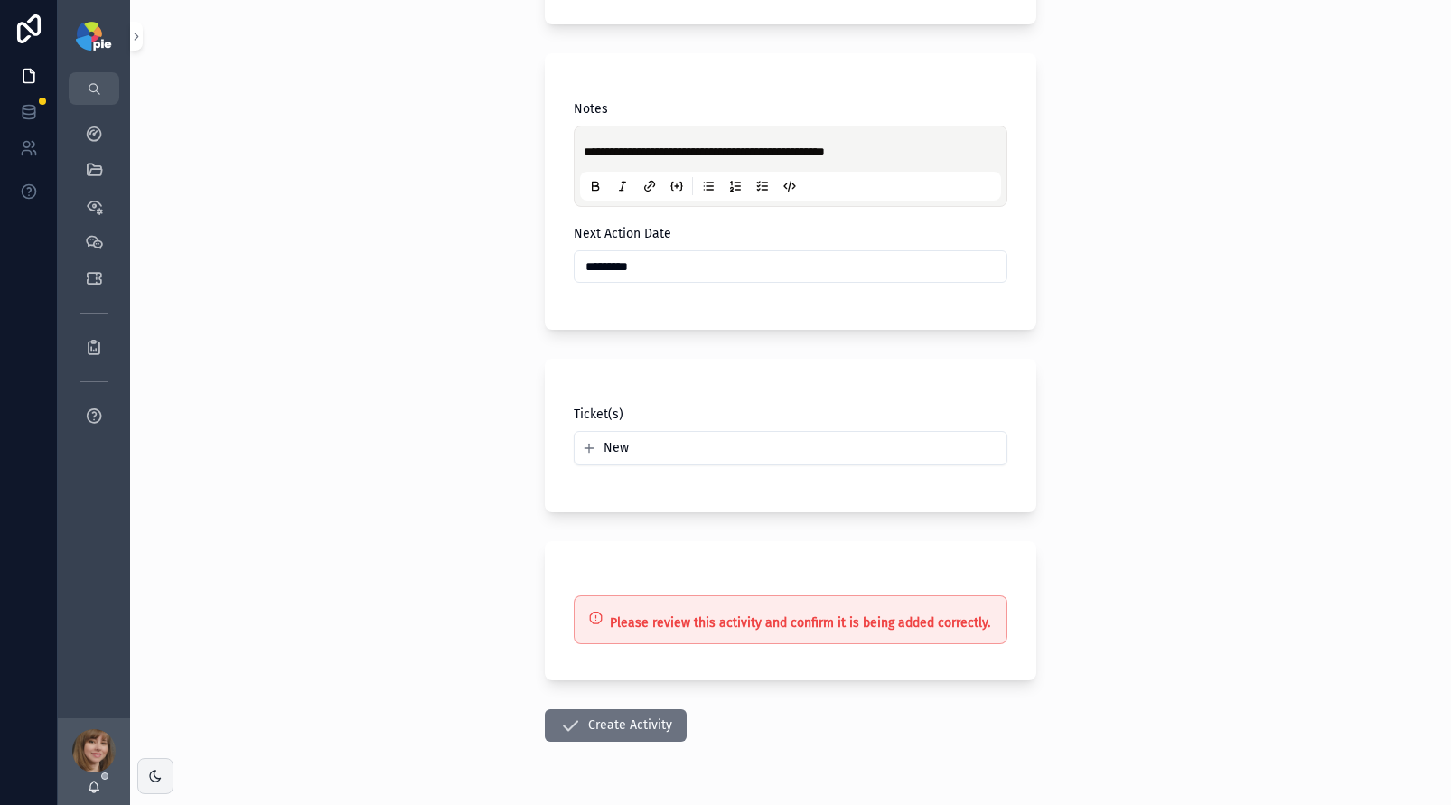
scroll to position [438, 0]
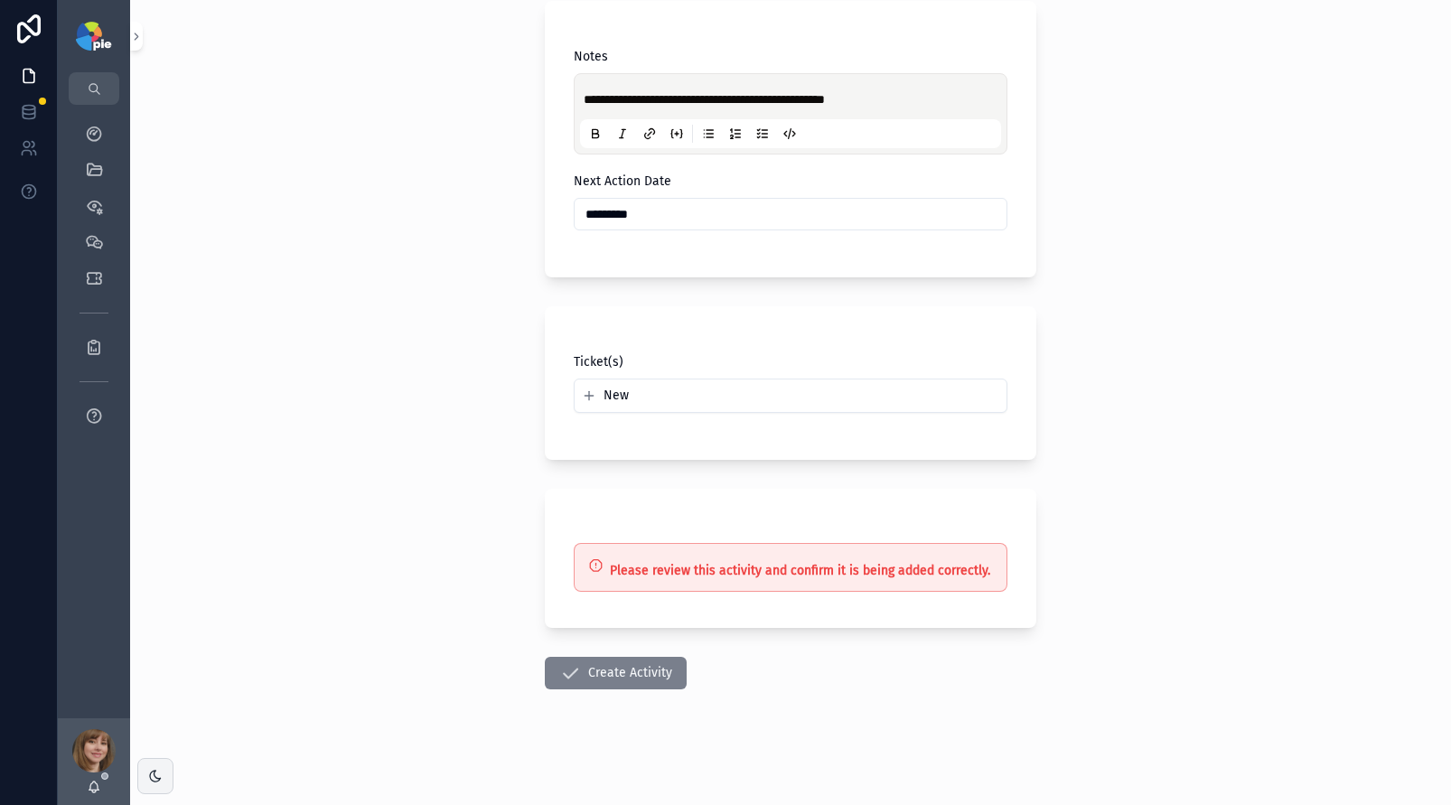
click at [597, 679] on button "Create Activity" at bounding box center [616, 673] width 142 height 33
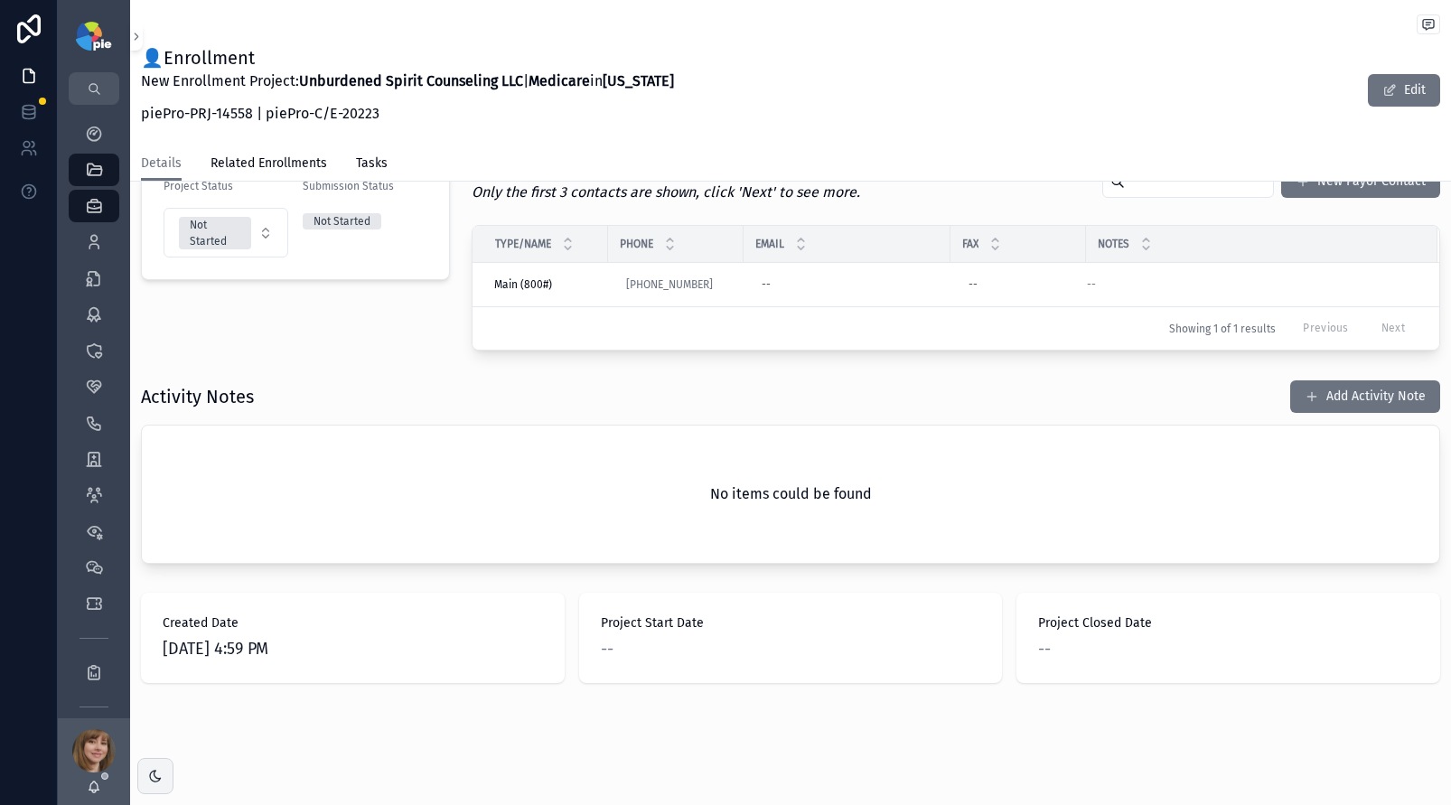
scroll to position [429, 0]
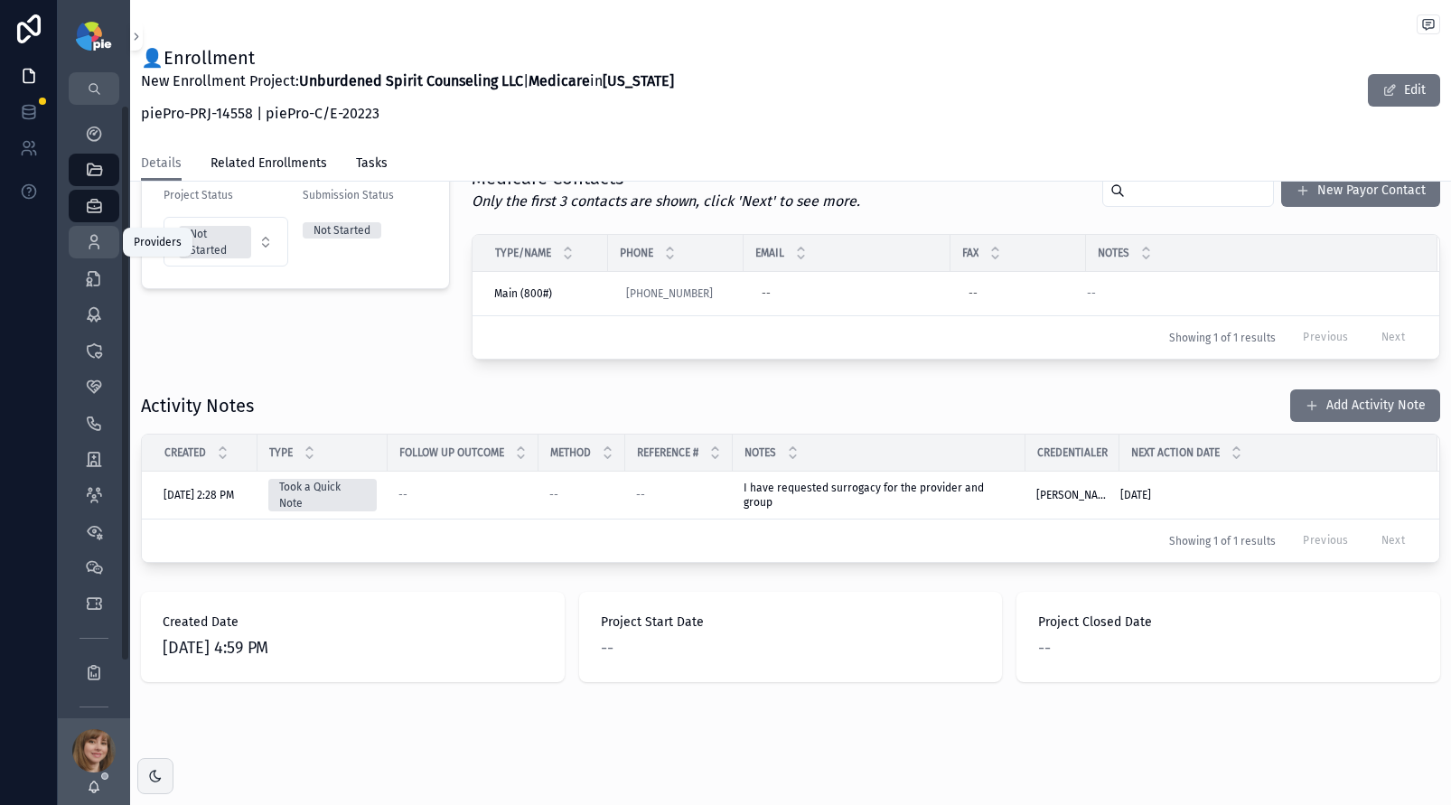
click at [100, 241] on icon "scrollable content" at bounding box center [94, 242] width 18 height 18
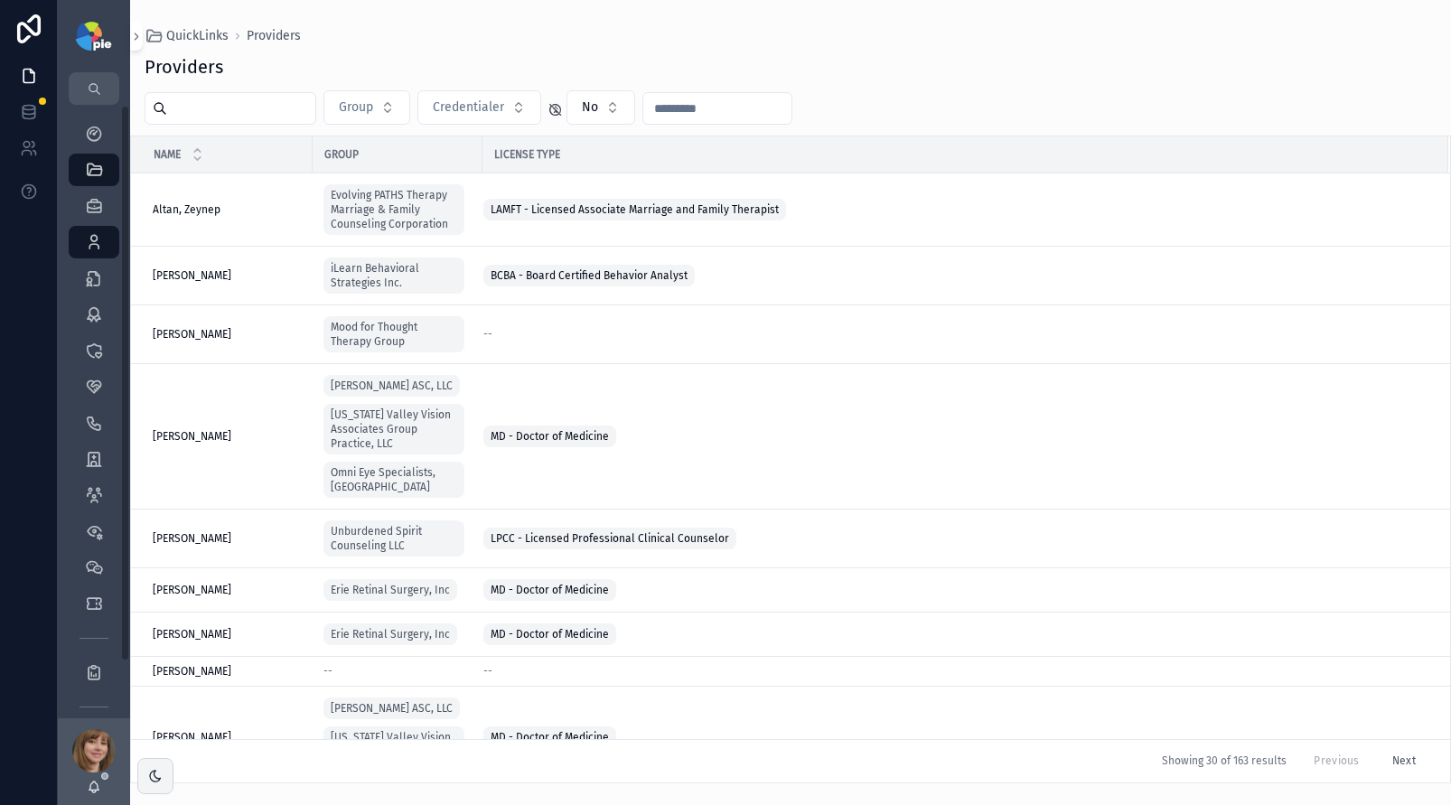
click at [185, 110] on input "scrollable content" at bounding box center [241, 108] width 148 height 25
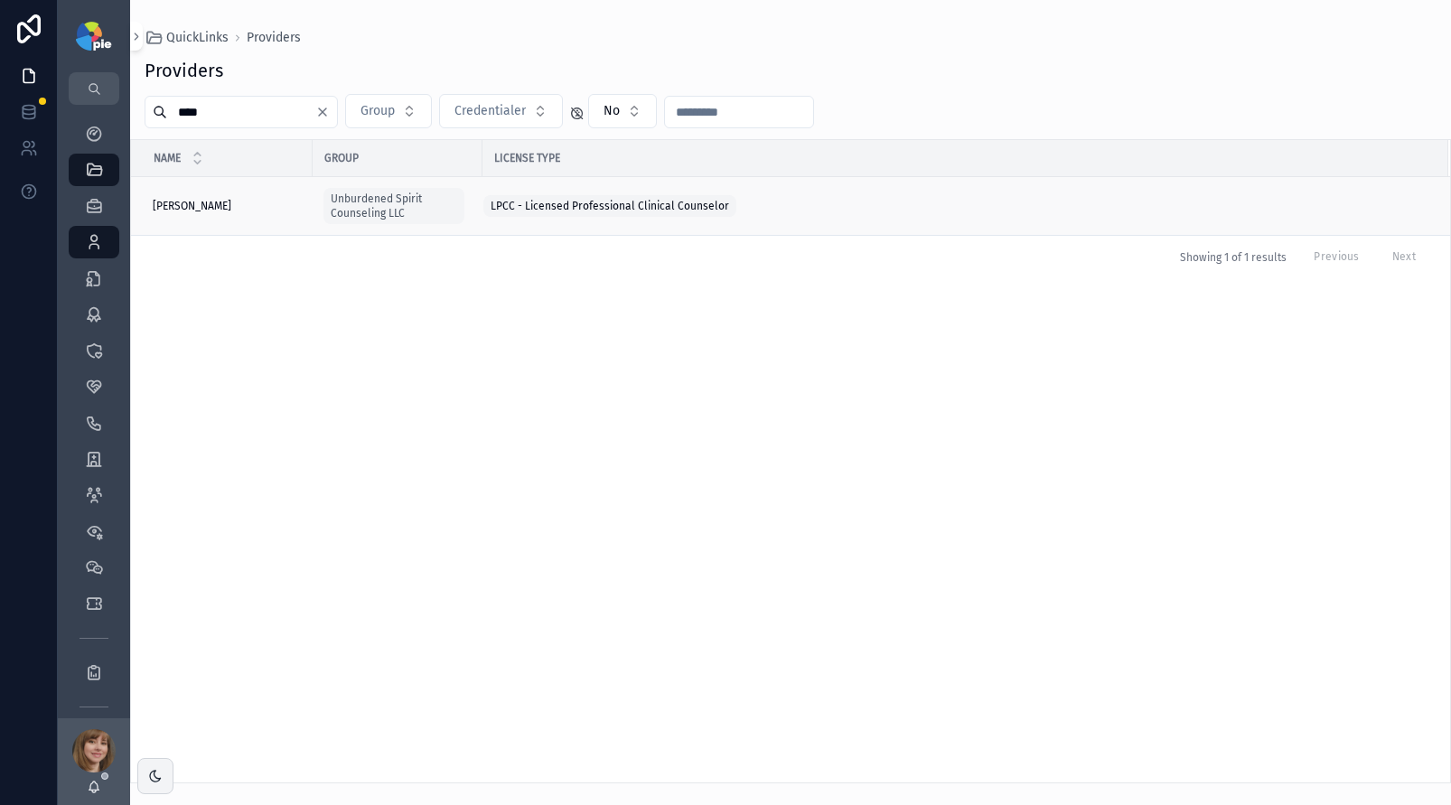
type input "****"
click at [215, 211] on div "Auman, Seth Auman, Seth" at bounding box center [227, 206] width 149 height 14
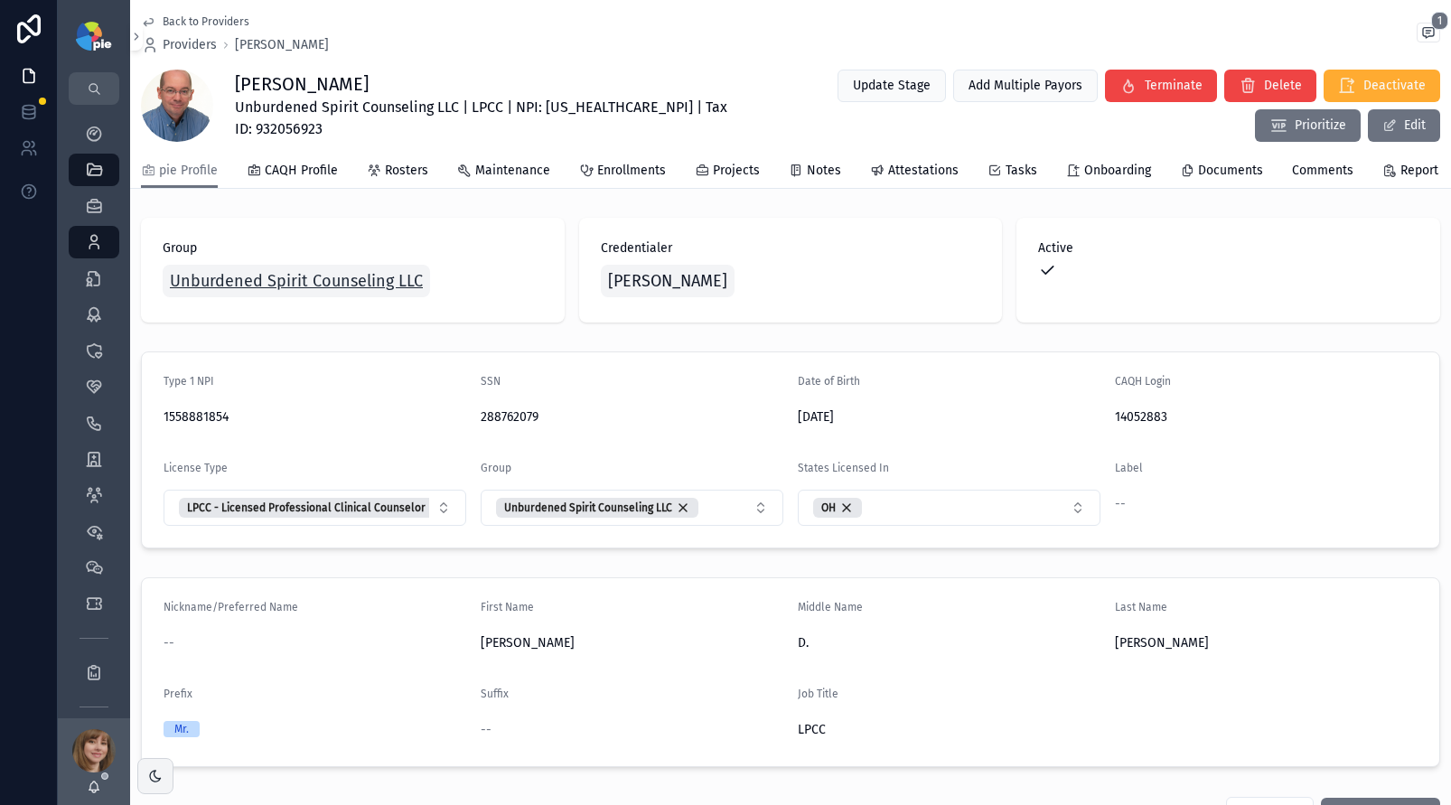
click at [310, 294] on span "Unburdened Spirit Counseling LLC" at bounding box center [296, 280] width 253 height 25
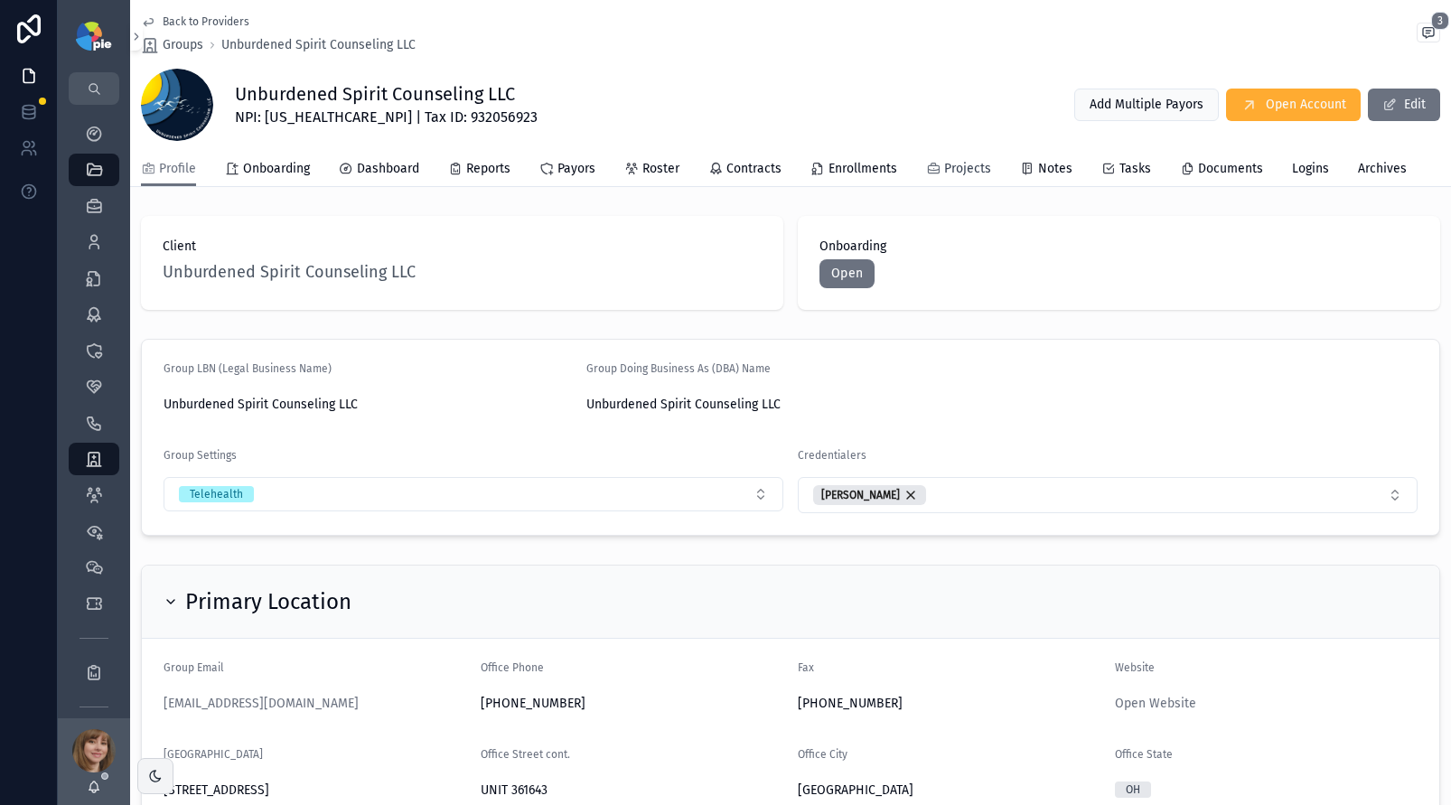
click at [946, 165] on span "Projects" at bounding box center [967, 169] width 47 height 18
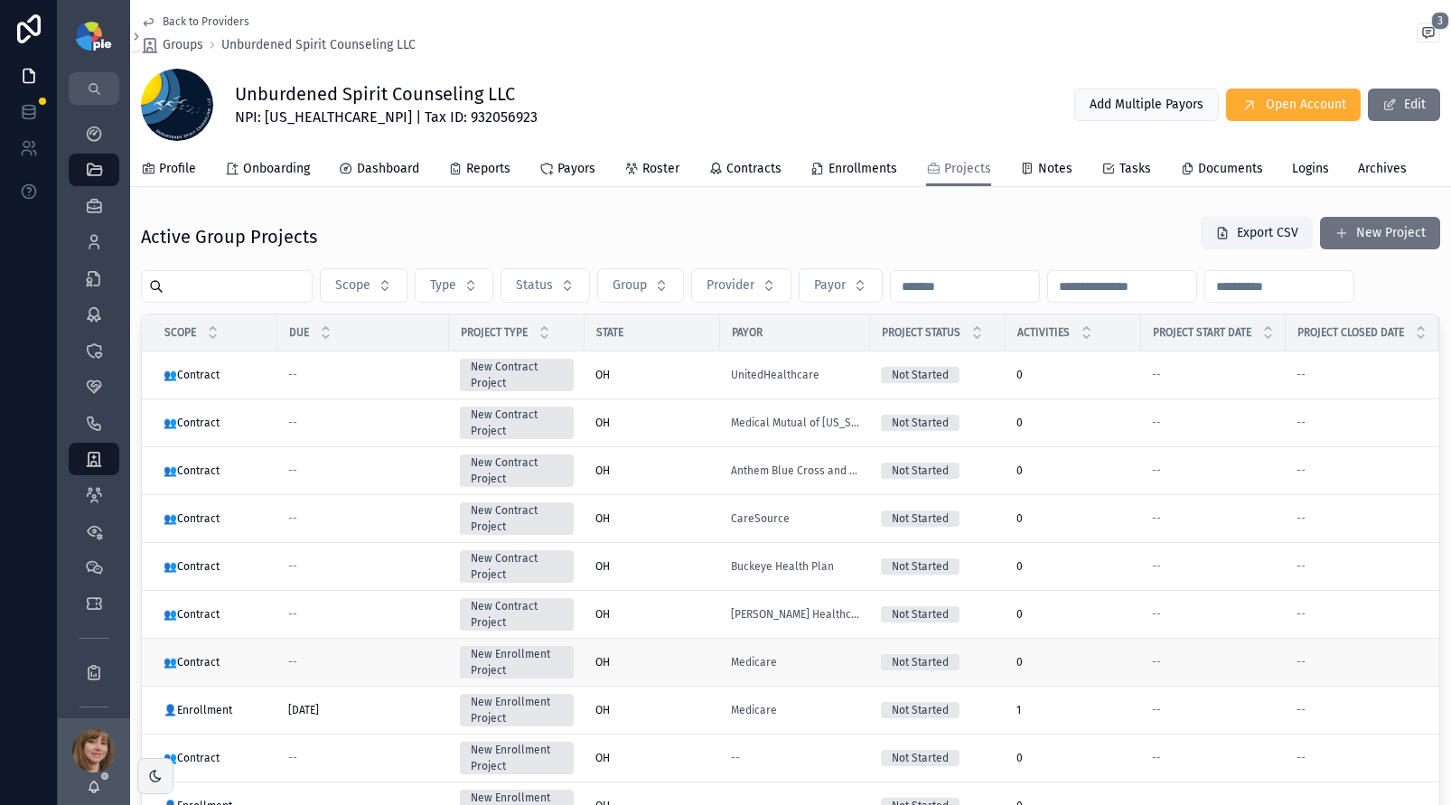
click at [665, 661] on div "OH" at bounding box center [653, 662] width 114 height 14
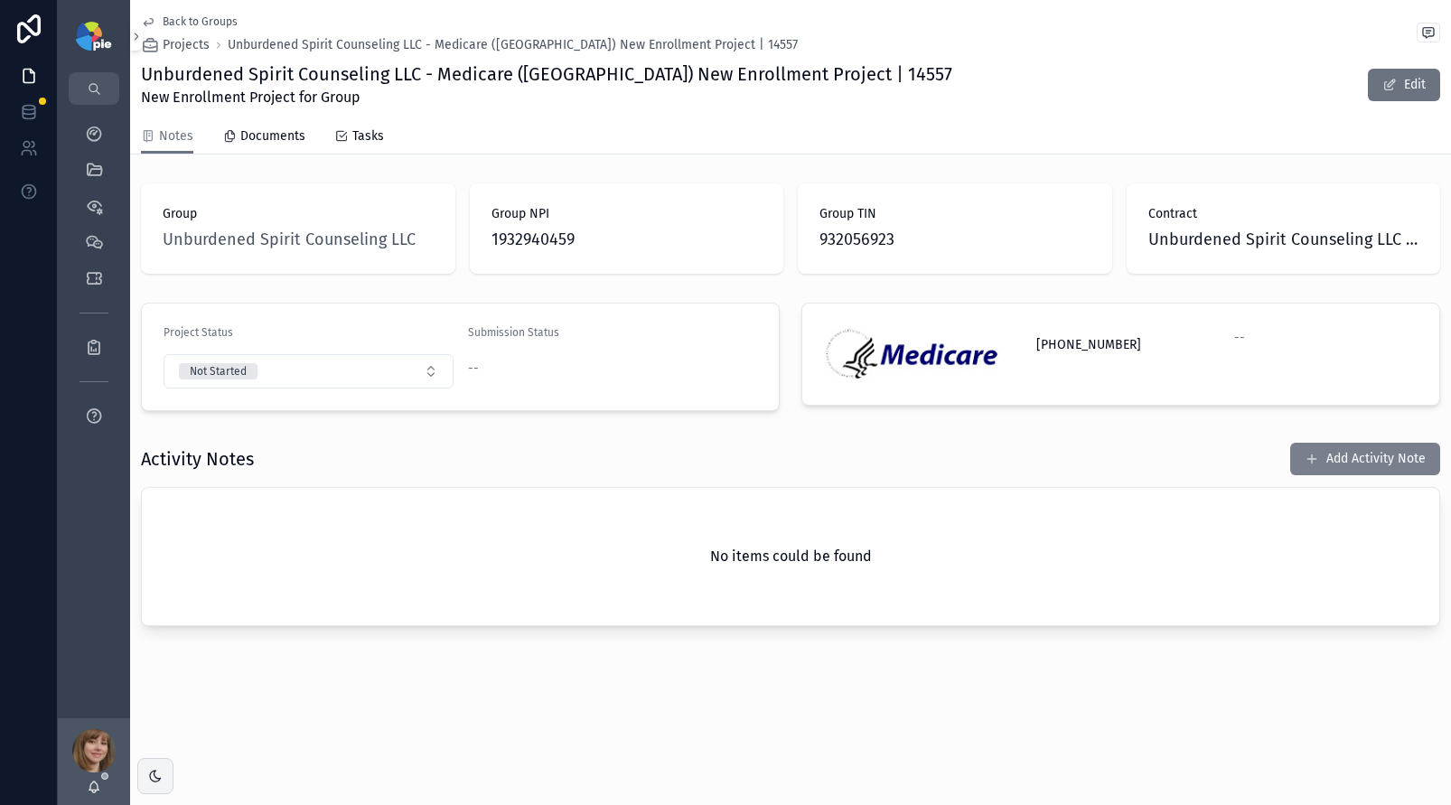
click at [1353, 453] on button "Add Activity Note" at bounding box center [1366, 459] width 150 height 33
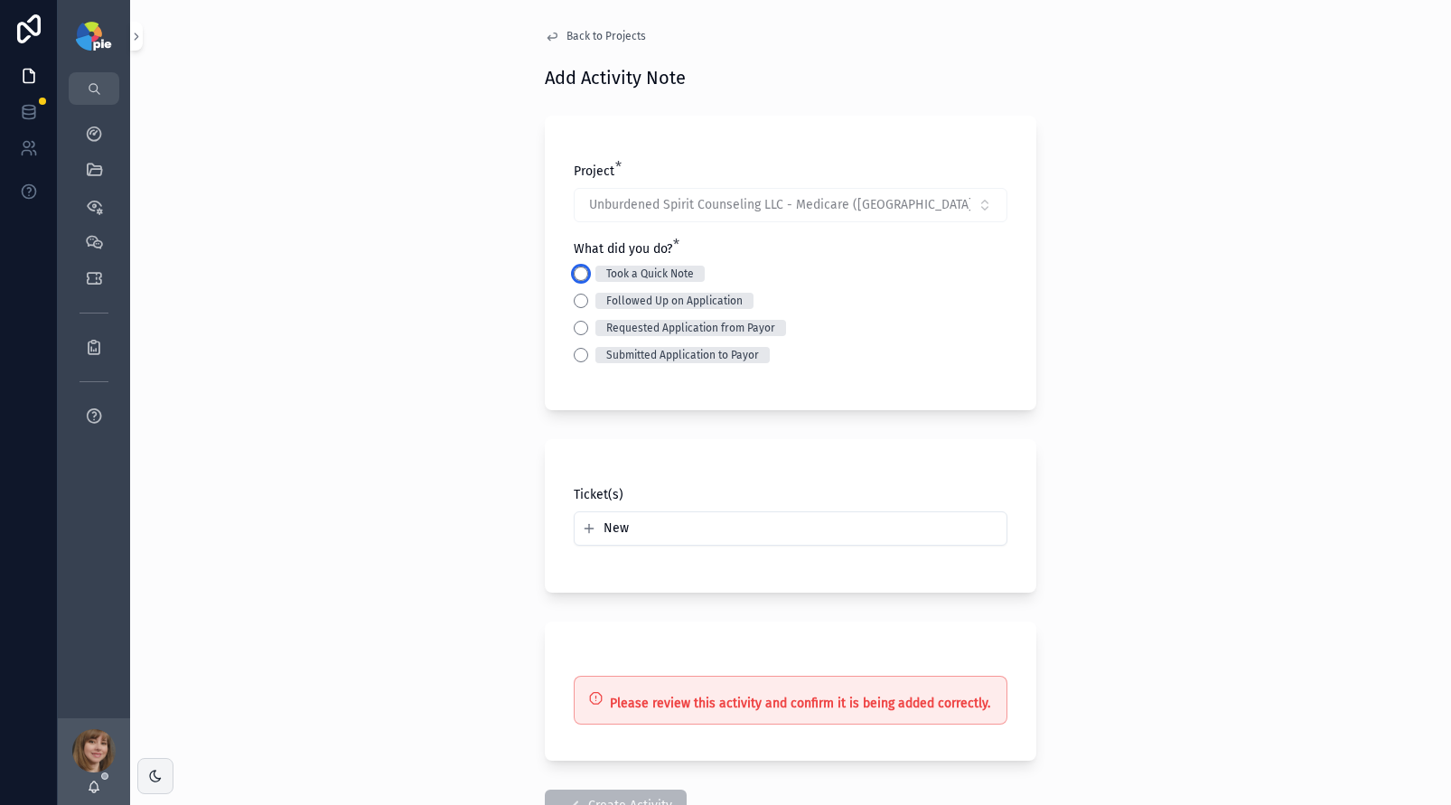
click at [574, 272] on button "Took a Quick Note" at bounding box center [581, 274] width 14 height 14
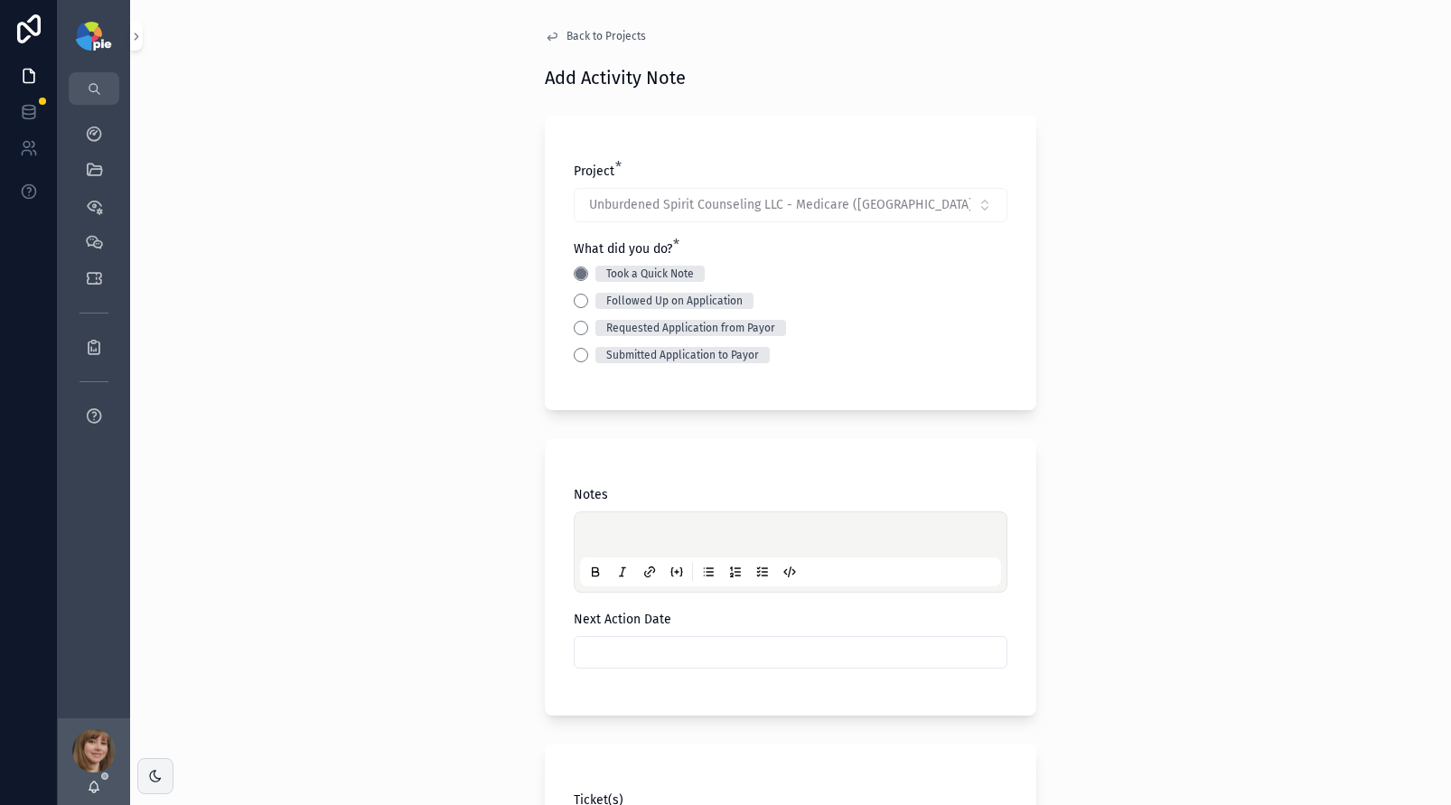
click at [603, 536] on p "scrollable content" at bounding box center [794, 538] width 421 height 18
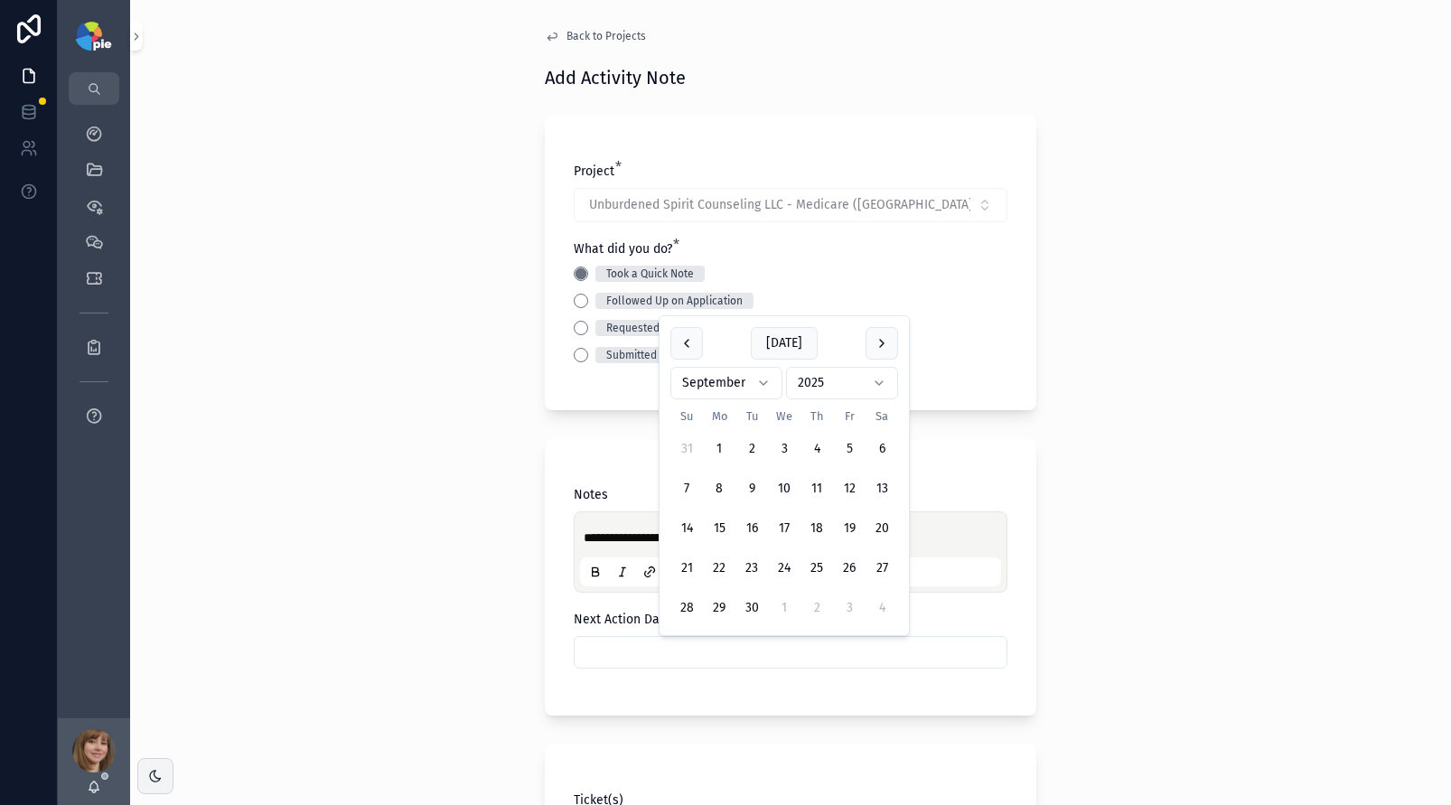
click at [637, 658] on input "scrollable content" at bounding box center [791, 652] width 432 height 25
click at [755, 536] on button "16" at bounding box center [752, 528] width 33 height 33
type input "*********"
click at [388, 574] on div "**********" at bounding box center [790, 402] width 1321 height 805
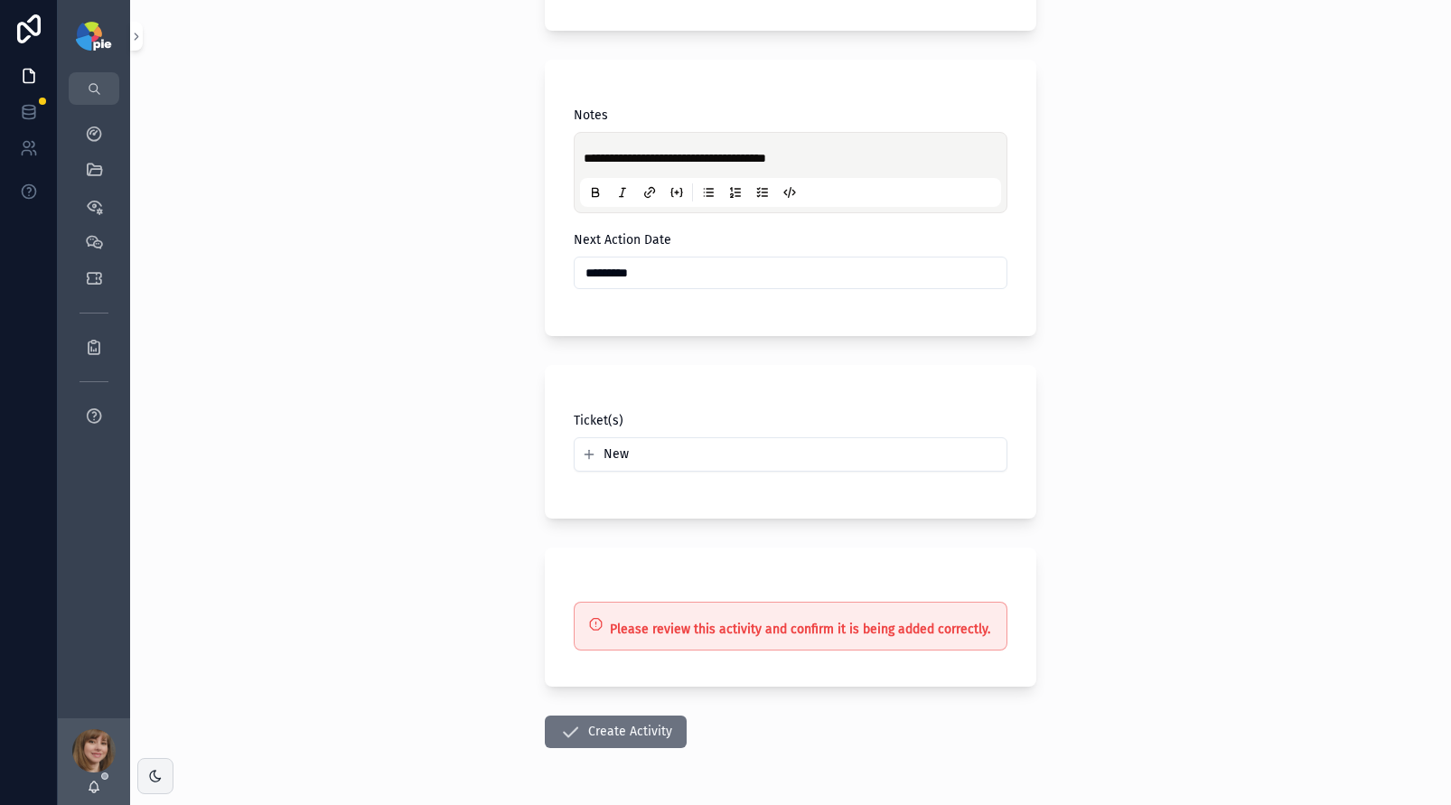
scroll to position [388, 0]
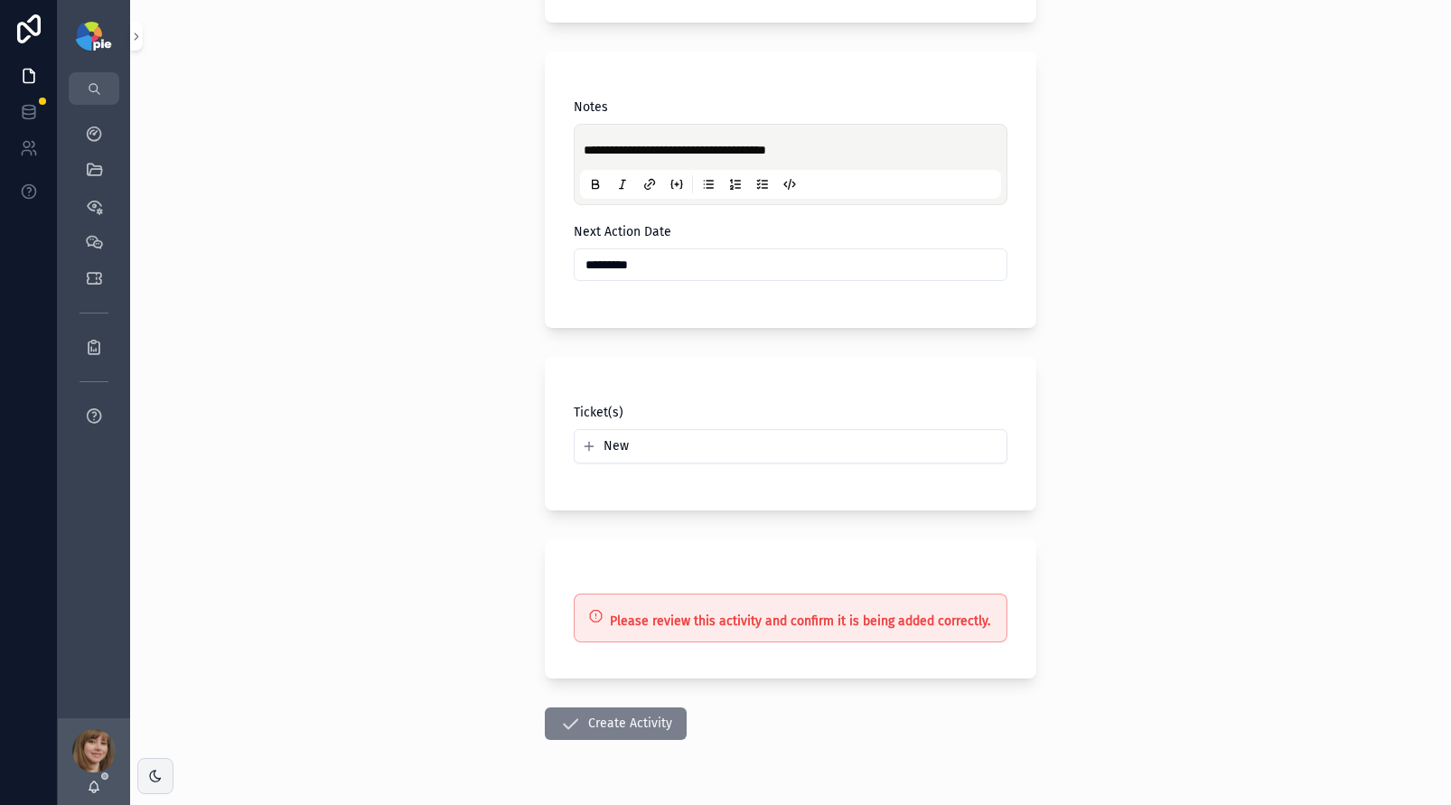
click at [584, 718] on button "Create Activity" at bounding box center [616, 724] width 142 height 33
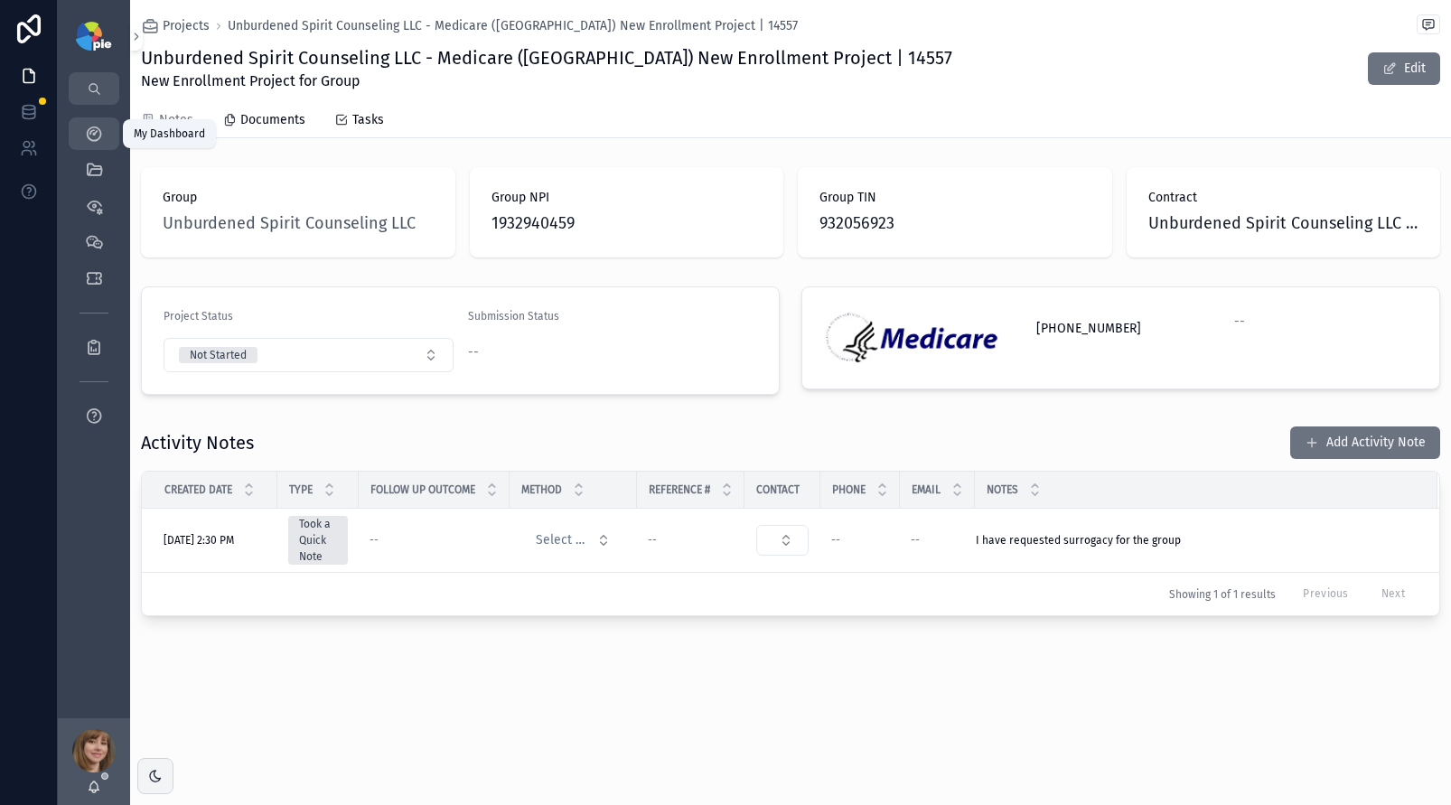
click at [94, 128] on icon "scrollable content" at bounding box center [94, 134] width 18 height 18
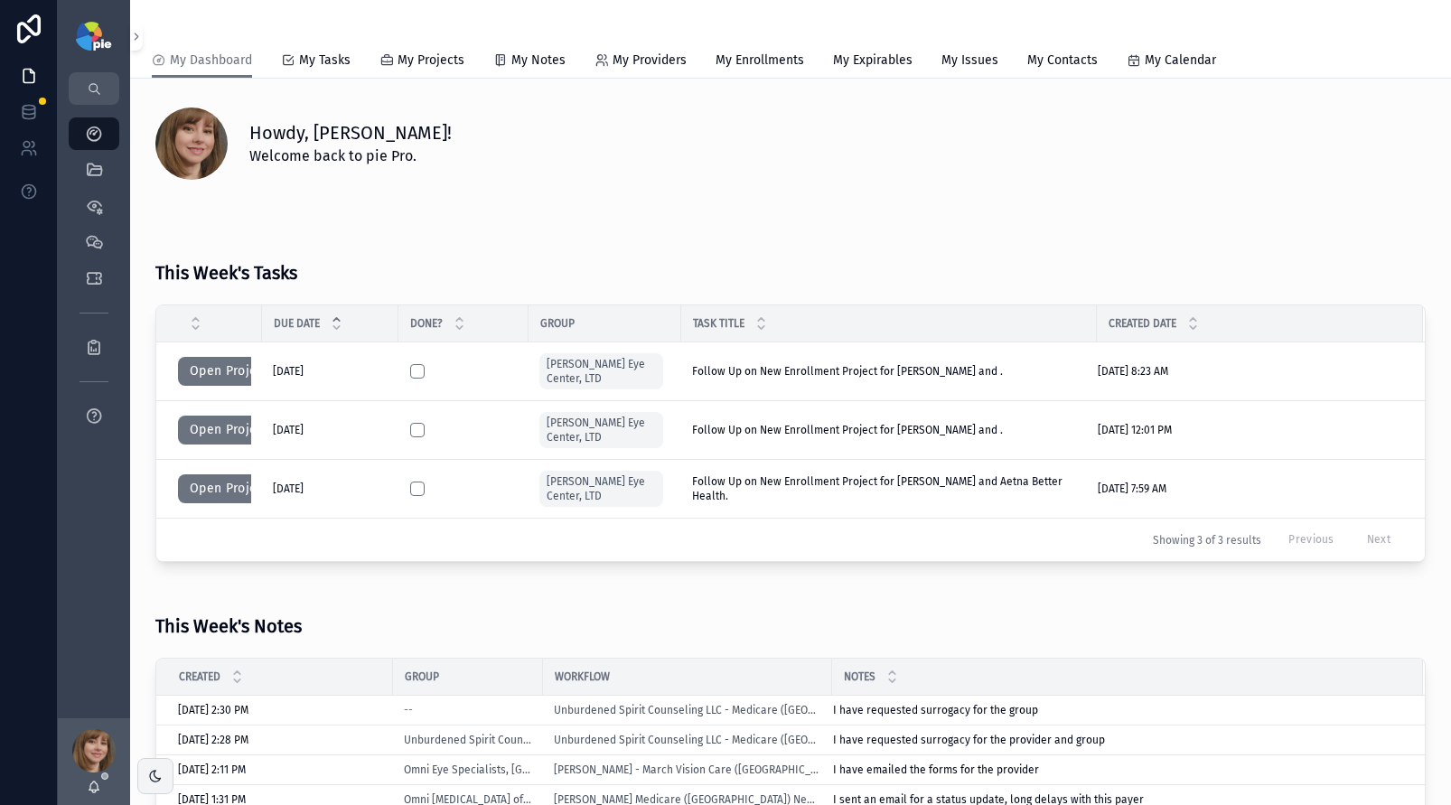
click at [230, 420] on button "Open Project" at bounding box center [229, 430] width 102 height 29
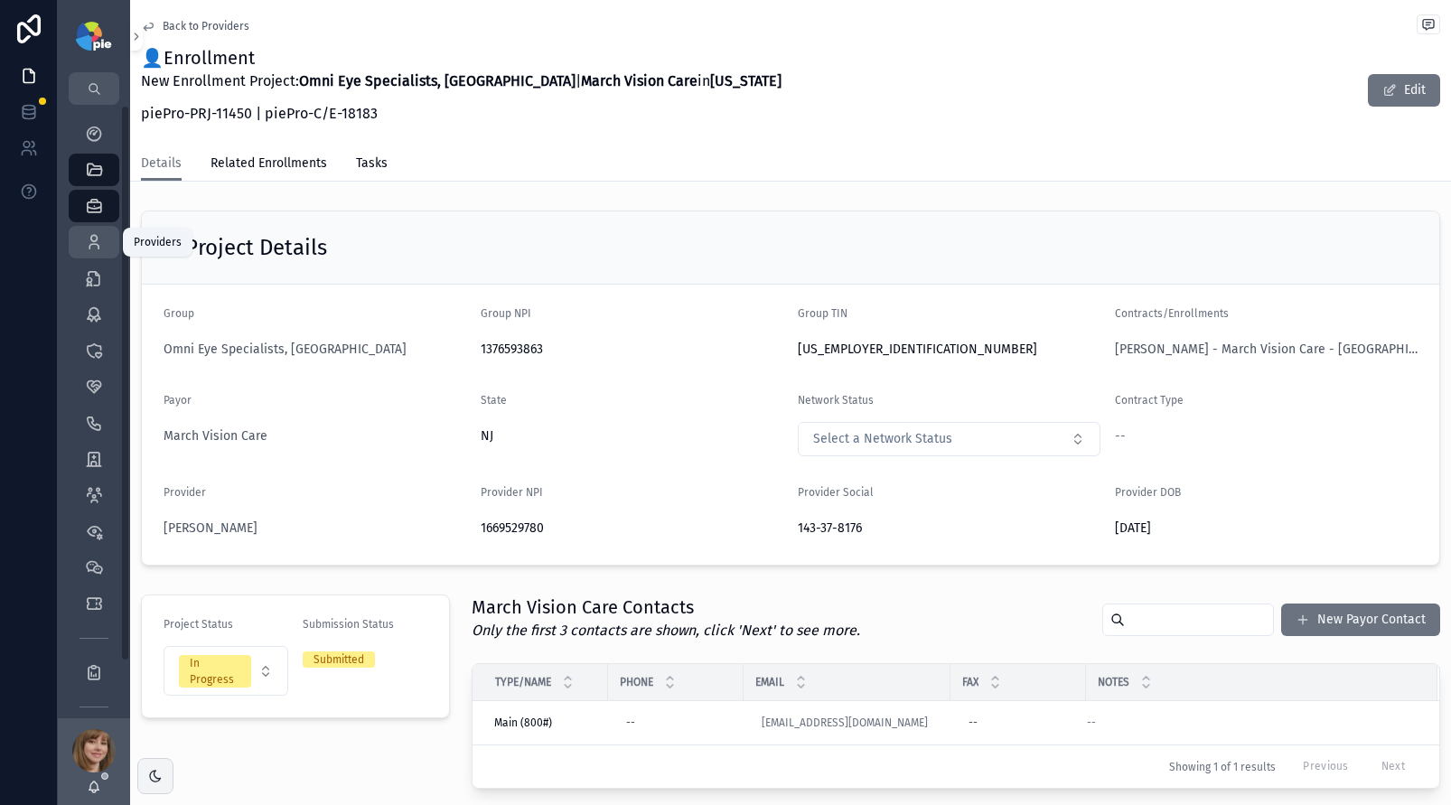
click at [107, 236] on div "Providers 295" at bounding box center [94, 242] width 29 height 29
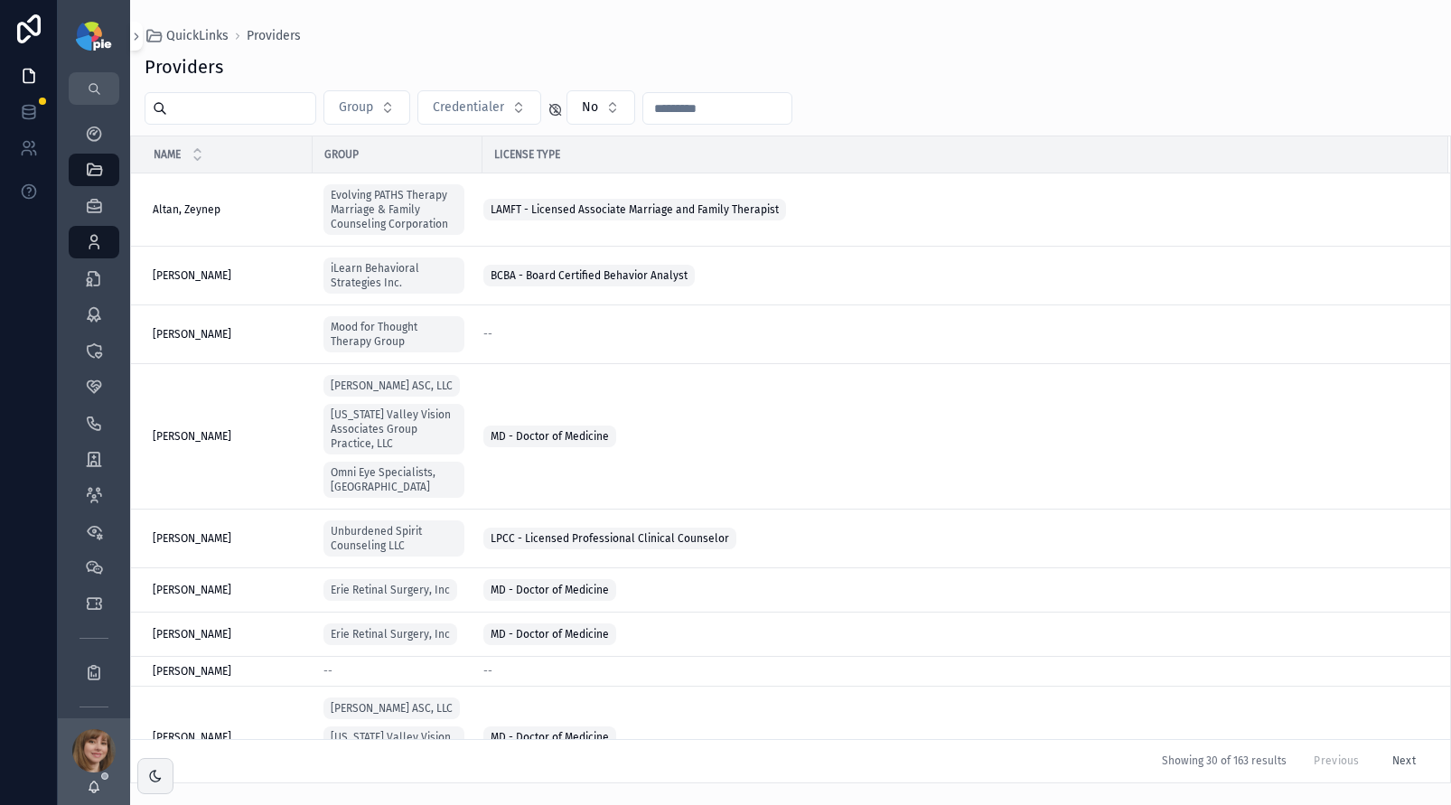
click at [219, 111] on input "scrollable content" at bounding box center [241, 108] width 148 height 25
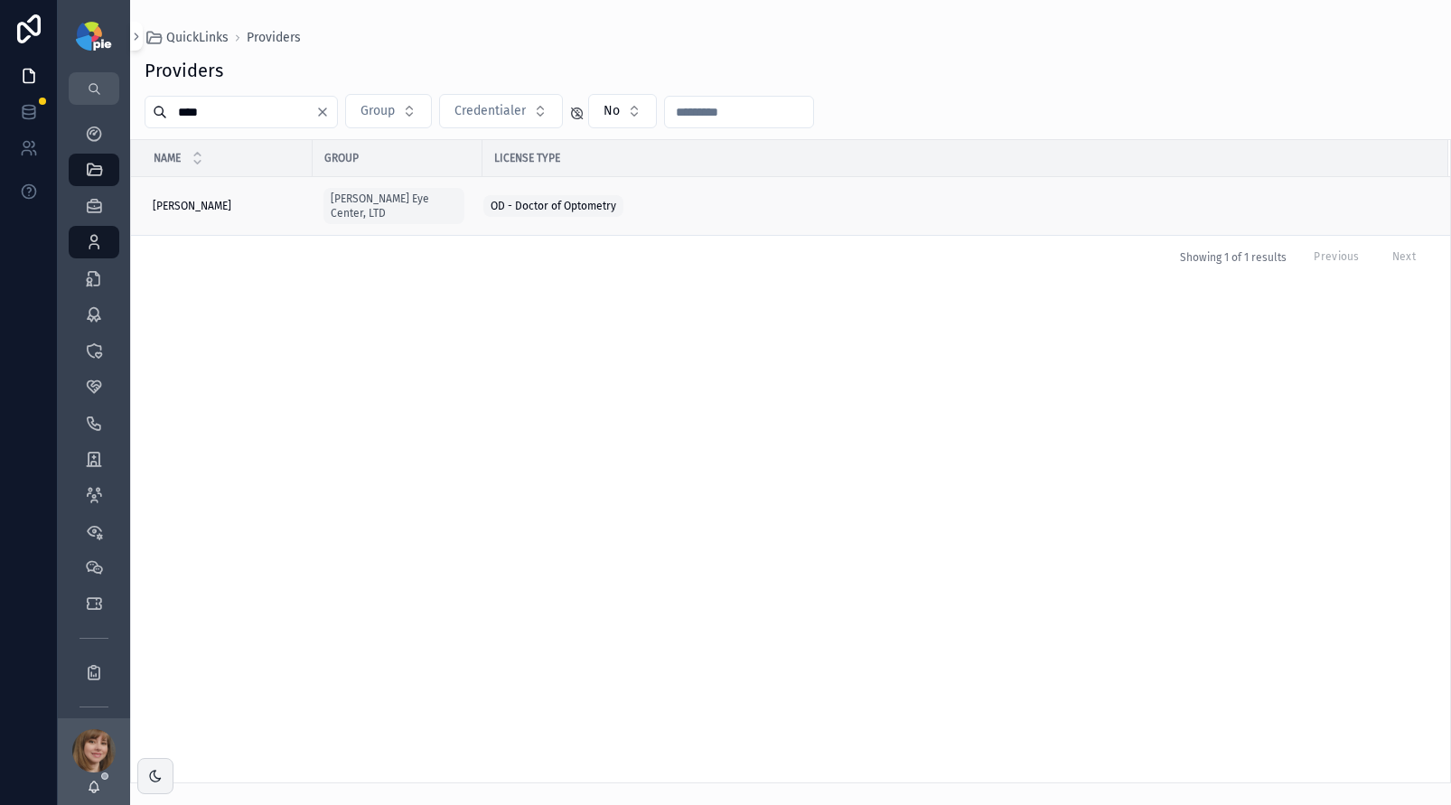
type input "****"
click at [226, 199] on div "[PERSON_NAME] [PERSON_NAME]" at bounding box center [227, 206] width 149 height 14
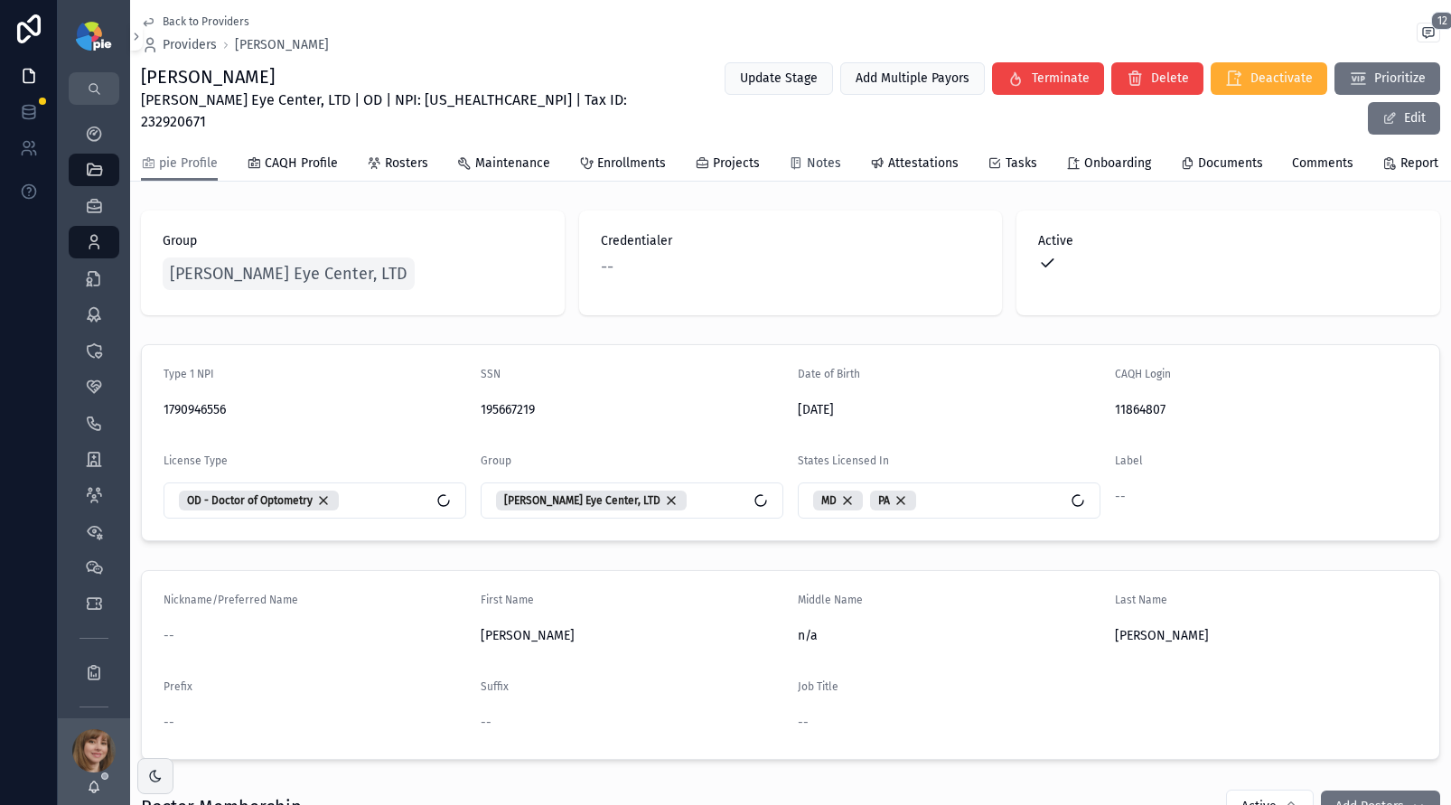
click at [826, 155] on span "Notes" at bounding box center [824, 164] width 34 height 18
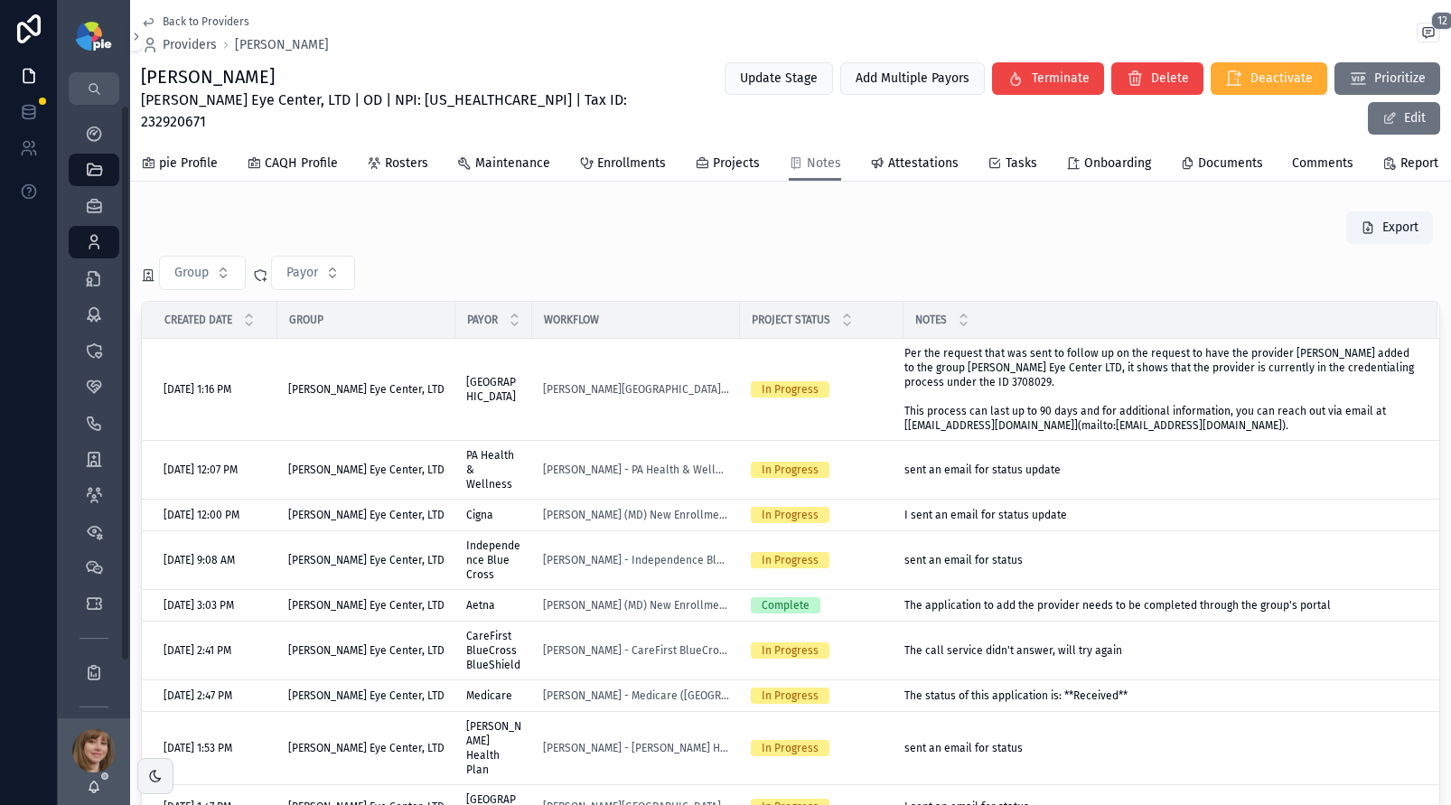
click at [580, 226] on div "Export" at bounding box center [791, 228] width 1300 height 34
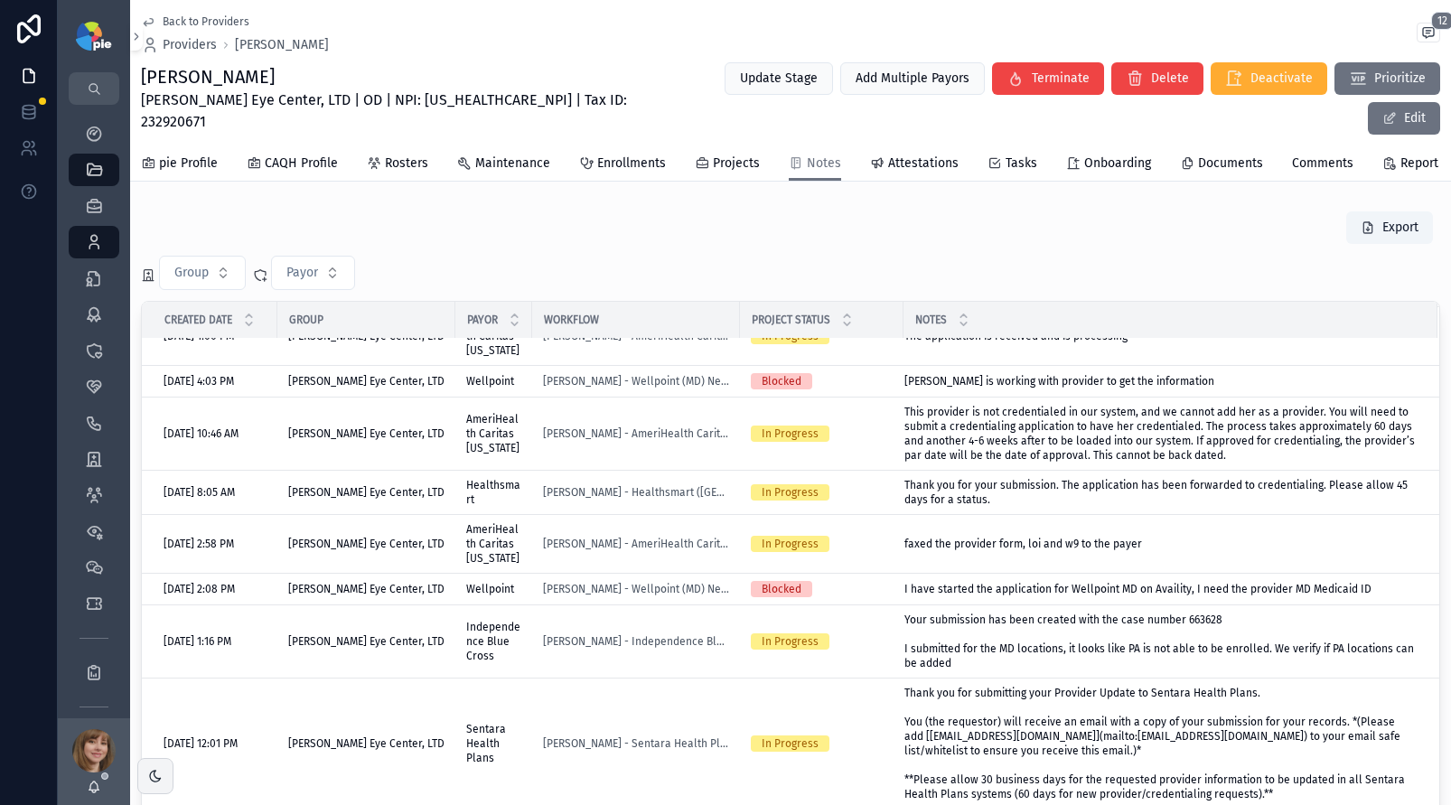
scroll to position [1611, 0]
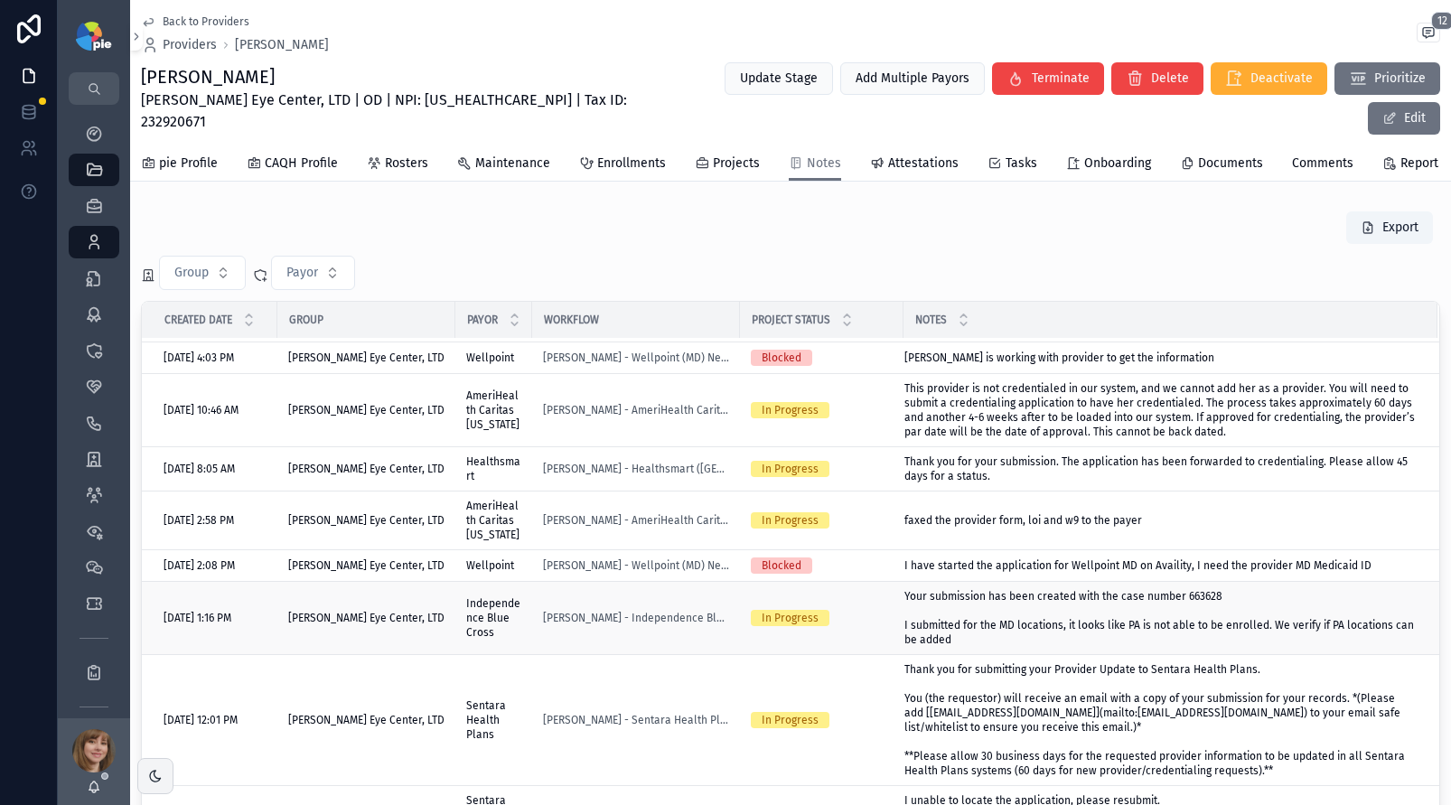
click at [437, 637] on td "[PERSON_NAME] Eye Center, LTD" at bounding box center [366, 618] width 178 height 73
click at [432, 625] on div "[PERSON_NAME] Eye Center, LTD" at bounding box center [366, 618] width 156 height 14
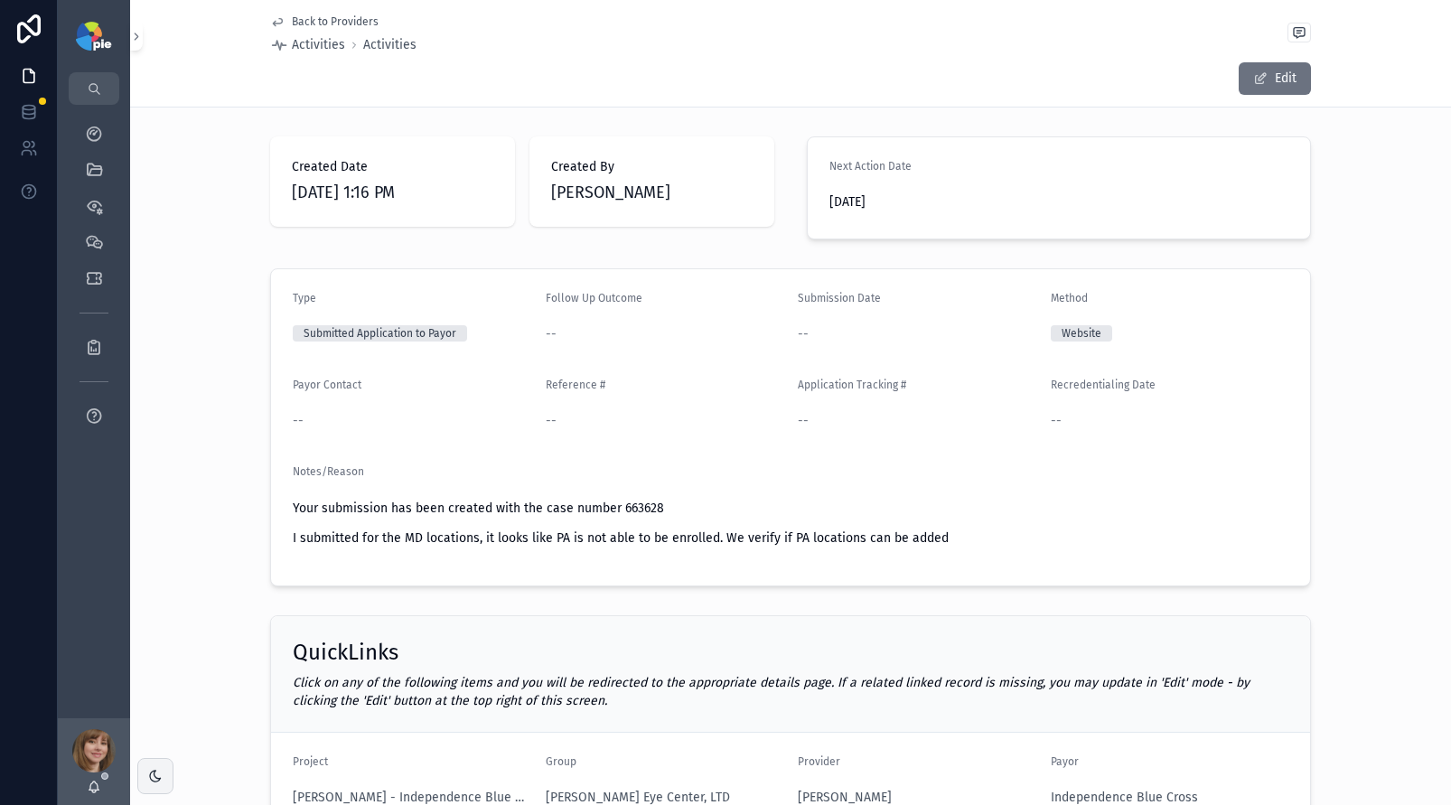
click at [325, 26] on span "Back to Providers" at bounding box center [335, 21] width 87 height 14
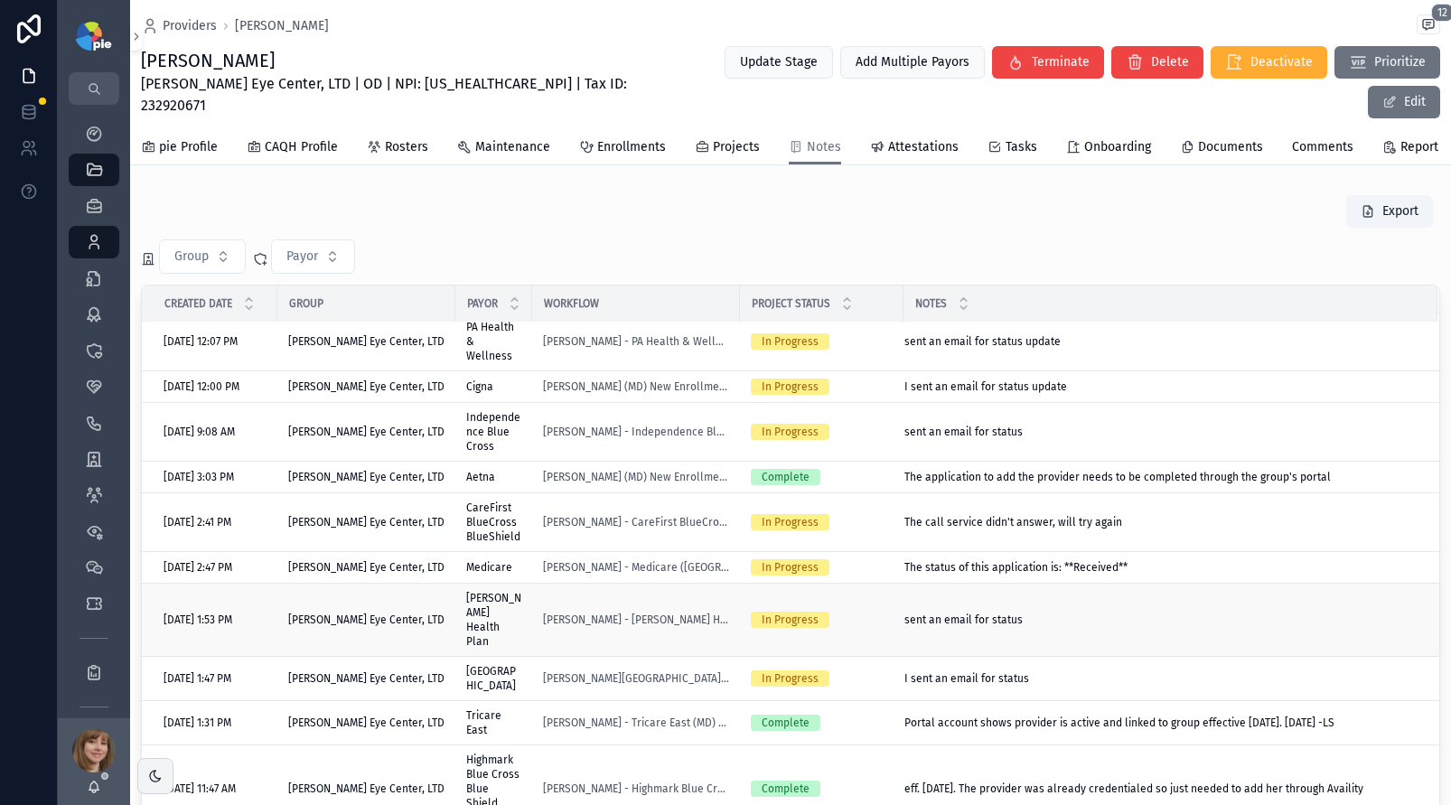
scroll to position [243, 0]
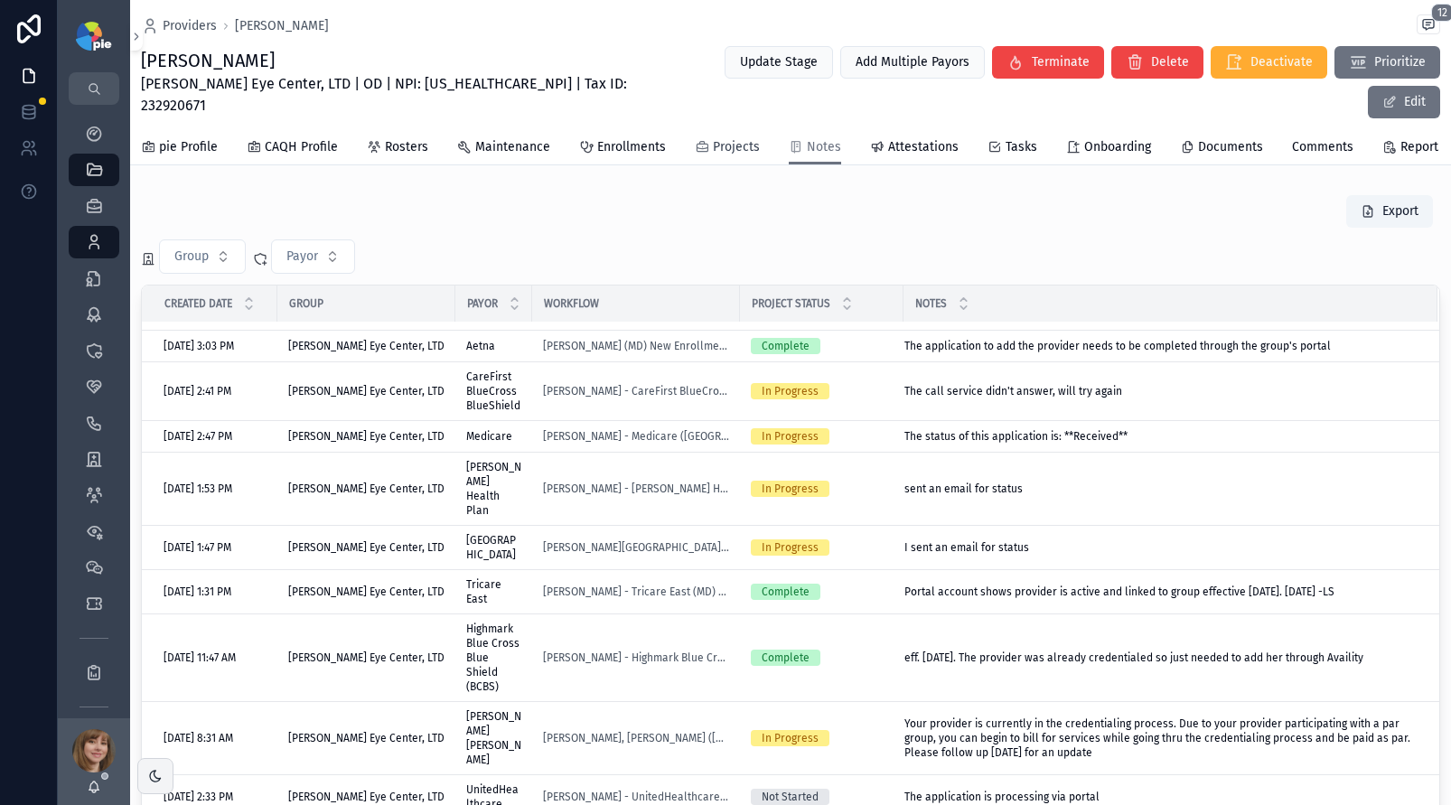
click at [721, 138] on span "Projects" at bounding box center [736, 147] width 47 height 18
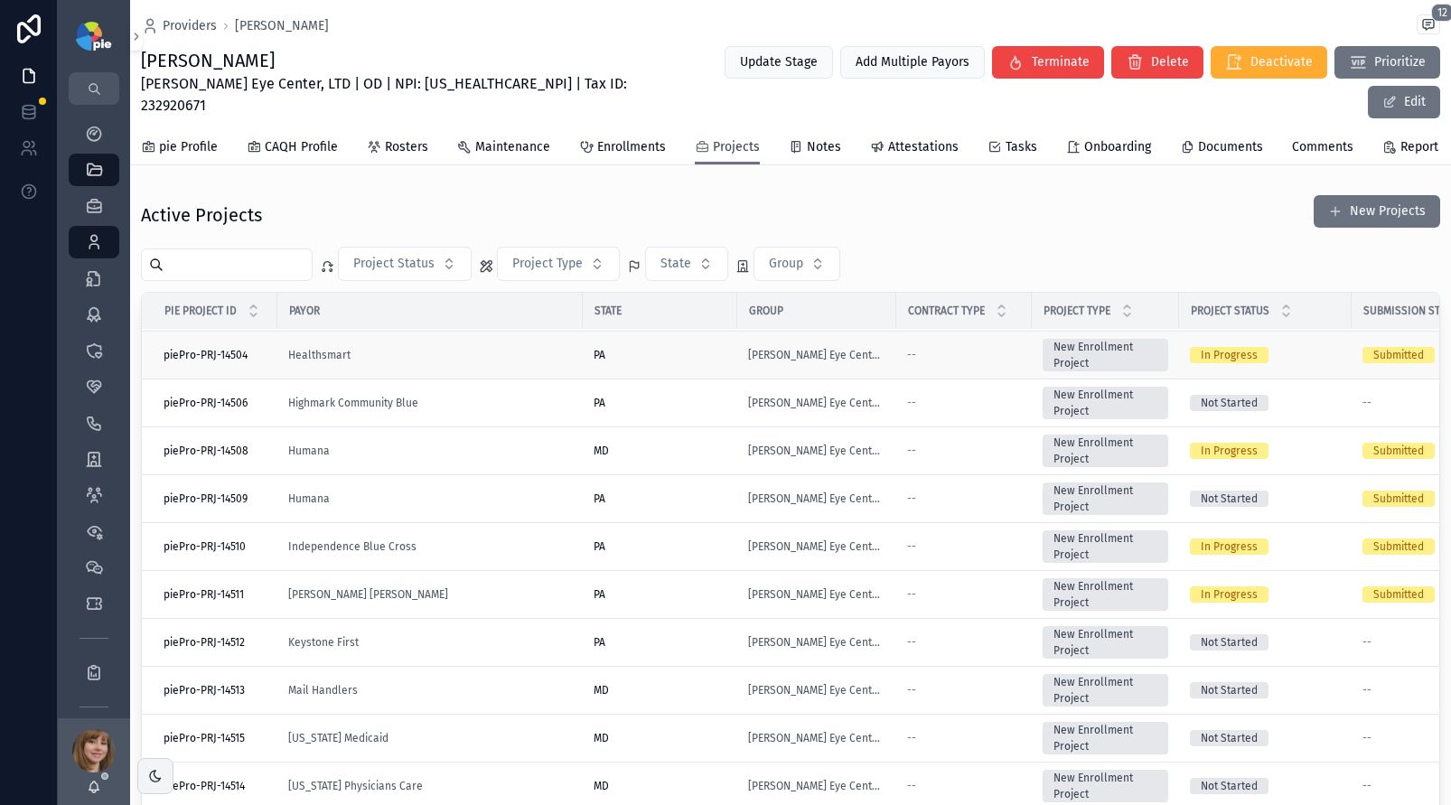
scroll to position [925, 0]
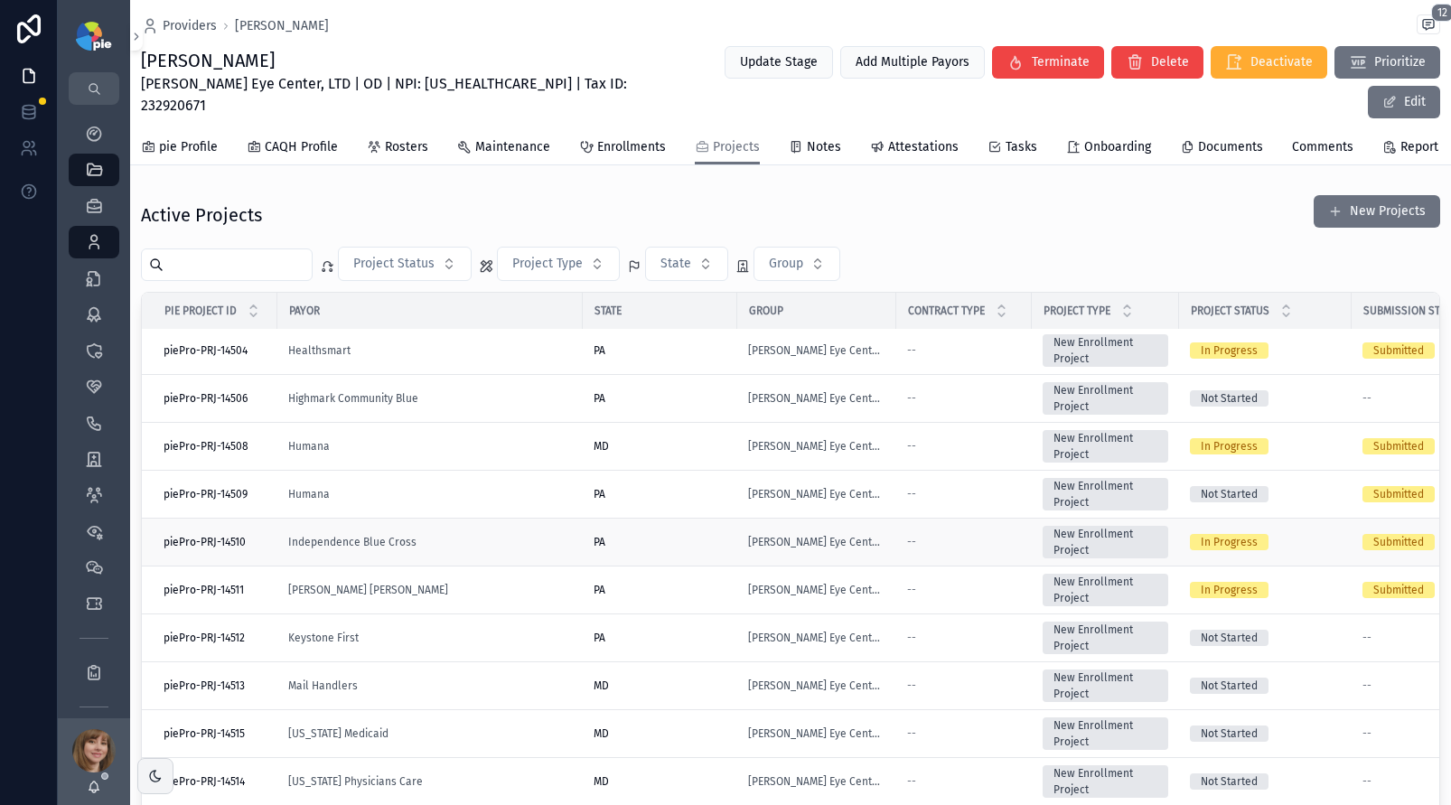
click at [492, 535] on div "Independence Blue Cross" at bounding box center [430, 542] width 284 height 14
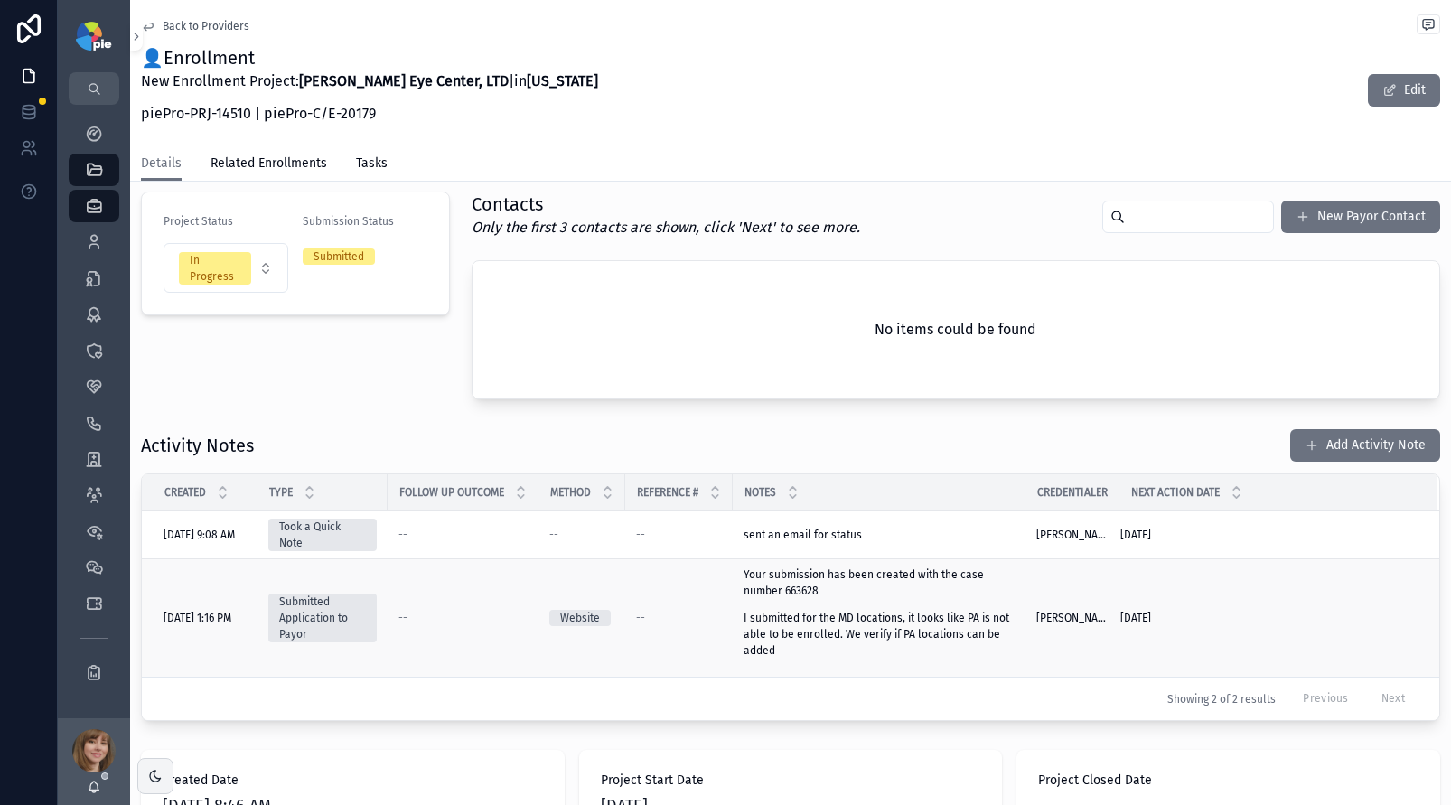
scroll to position [408, 0]
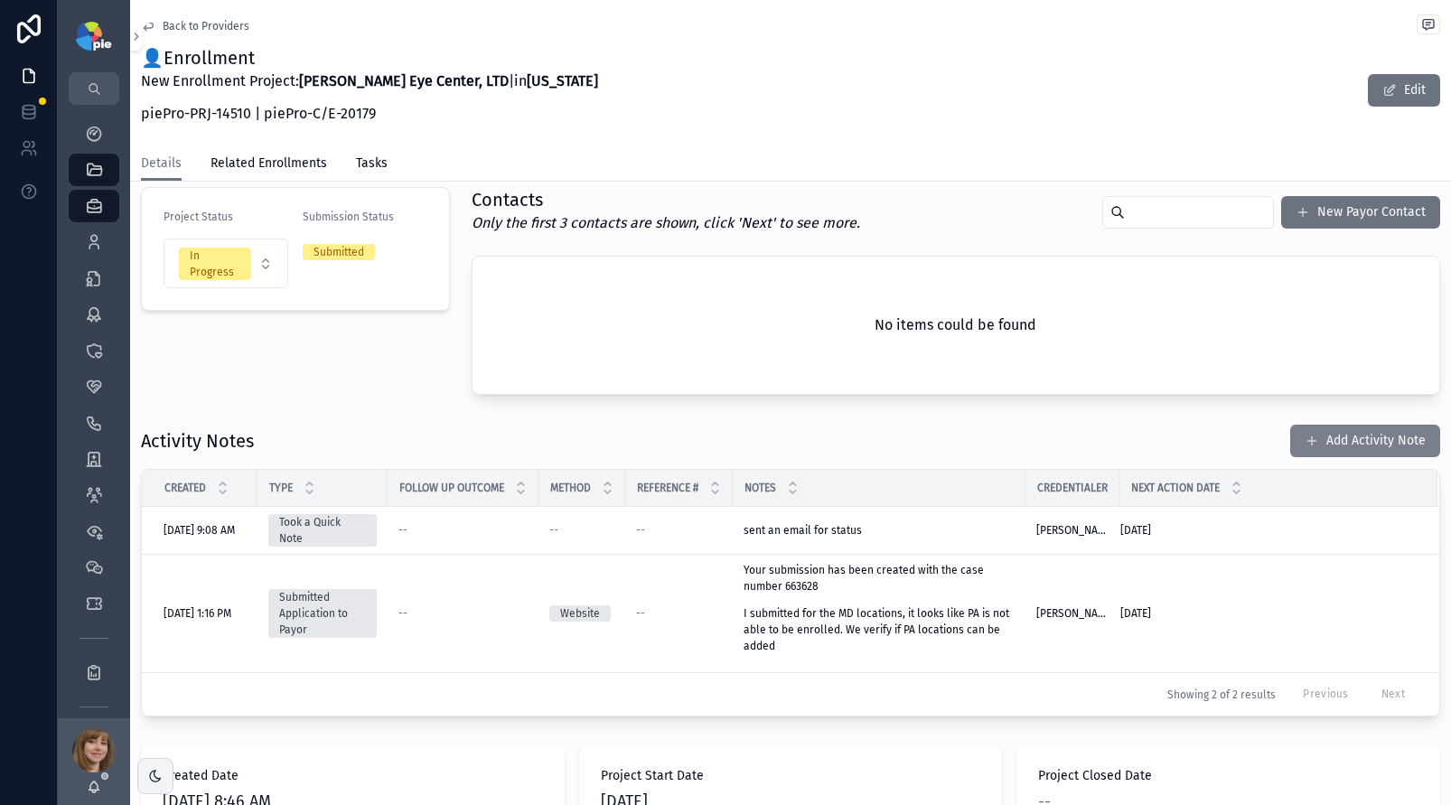
click at [1374, 443] on button "Add Activity Note" at bounding box center [1366, 441] width 150 height 33
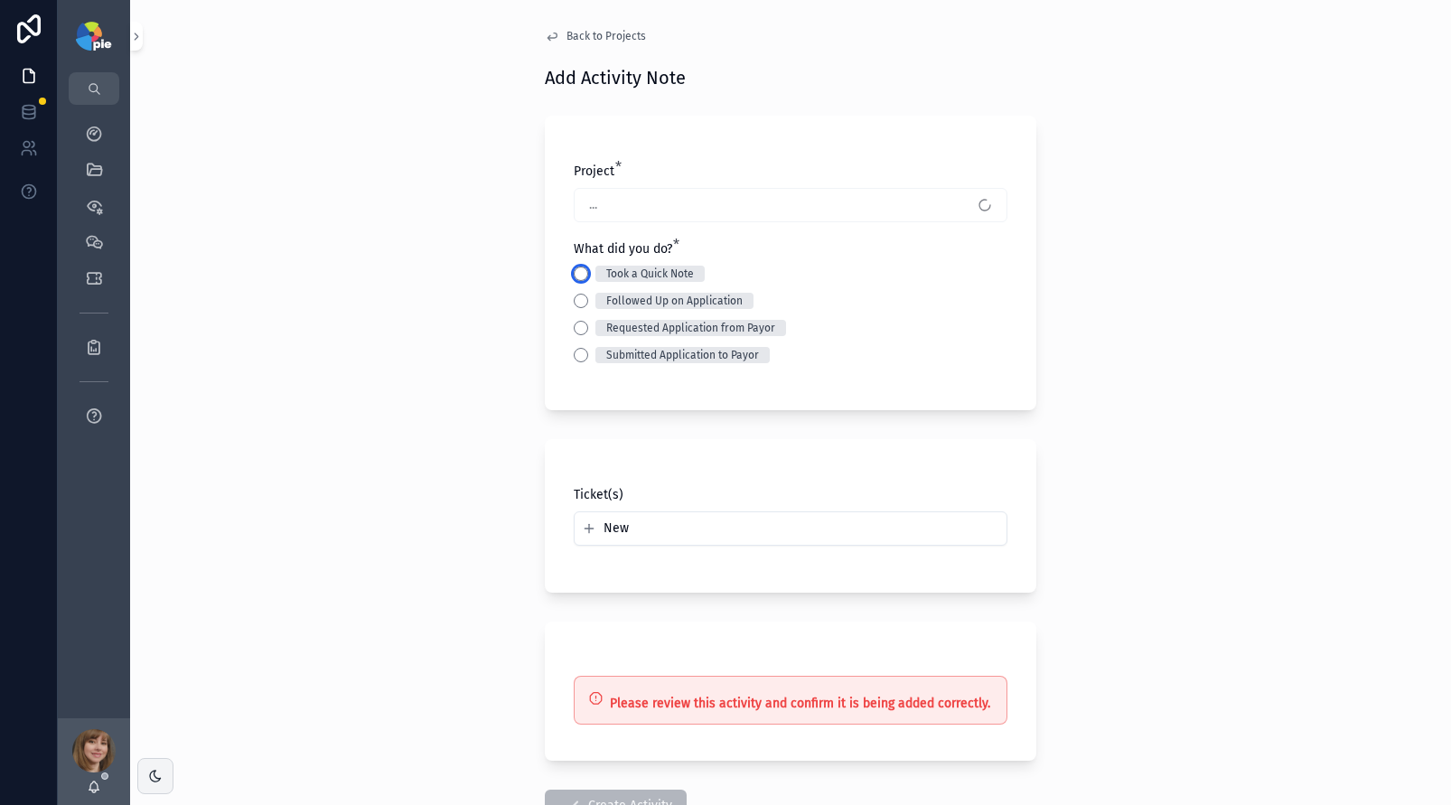
click at [576, 268] on button "Took a Quick Note" at bounding box center [581, 274] width 14 height 14
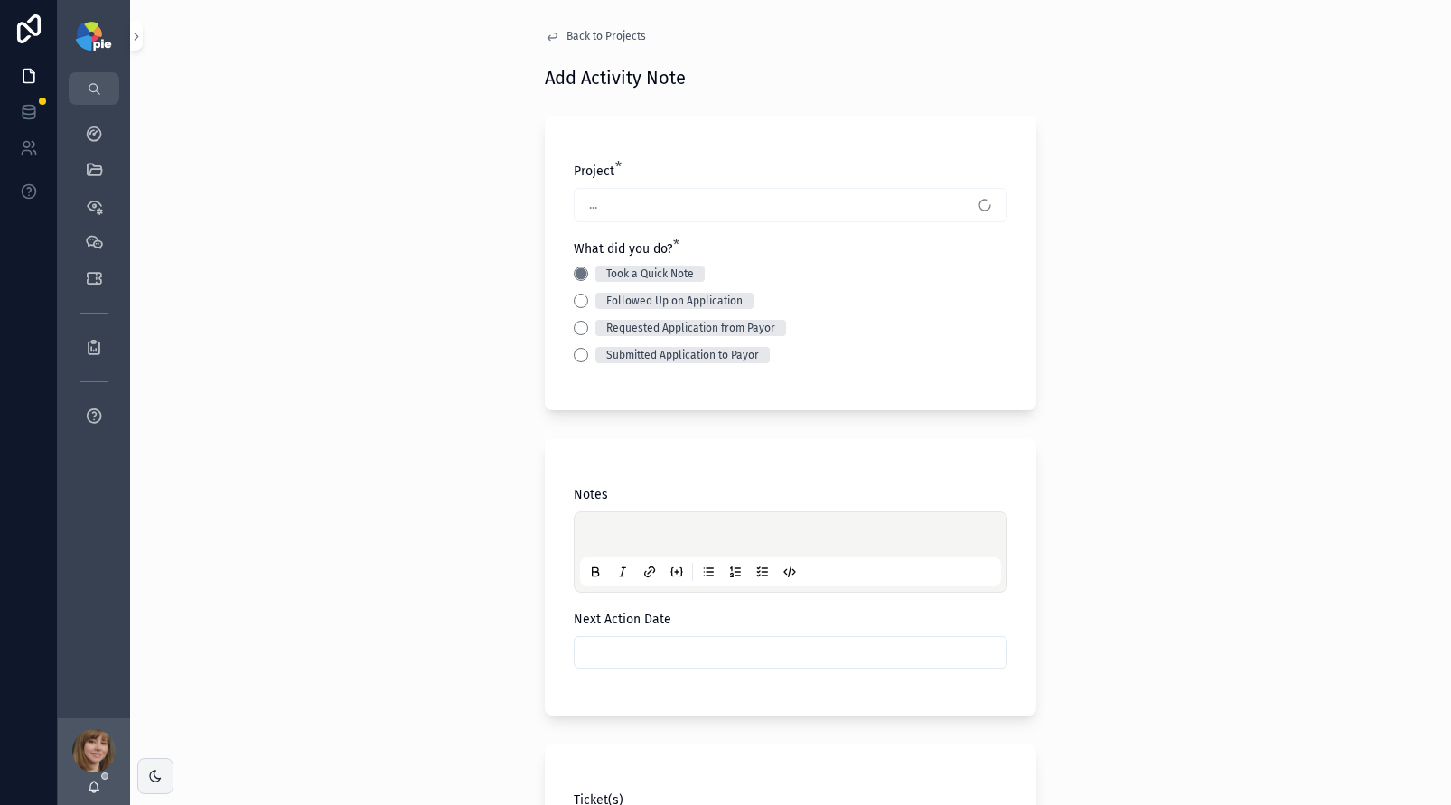
click at [593, 533] on p "scrollable content" at bounding box center [794, 538] width 421 height 18
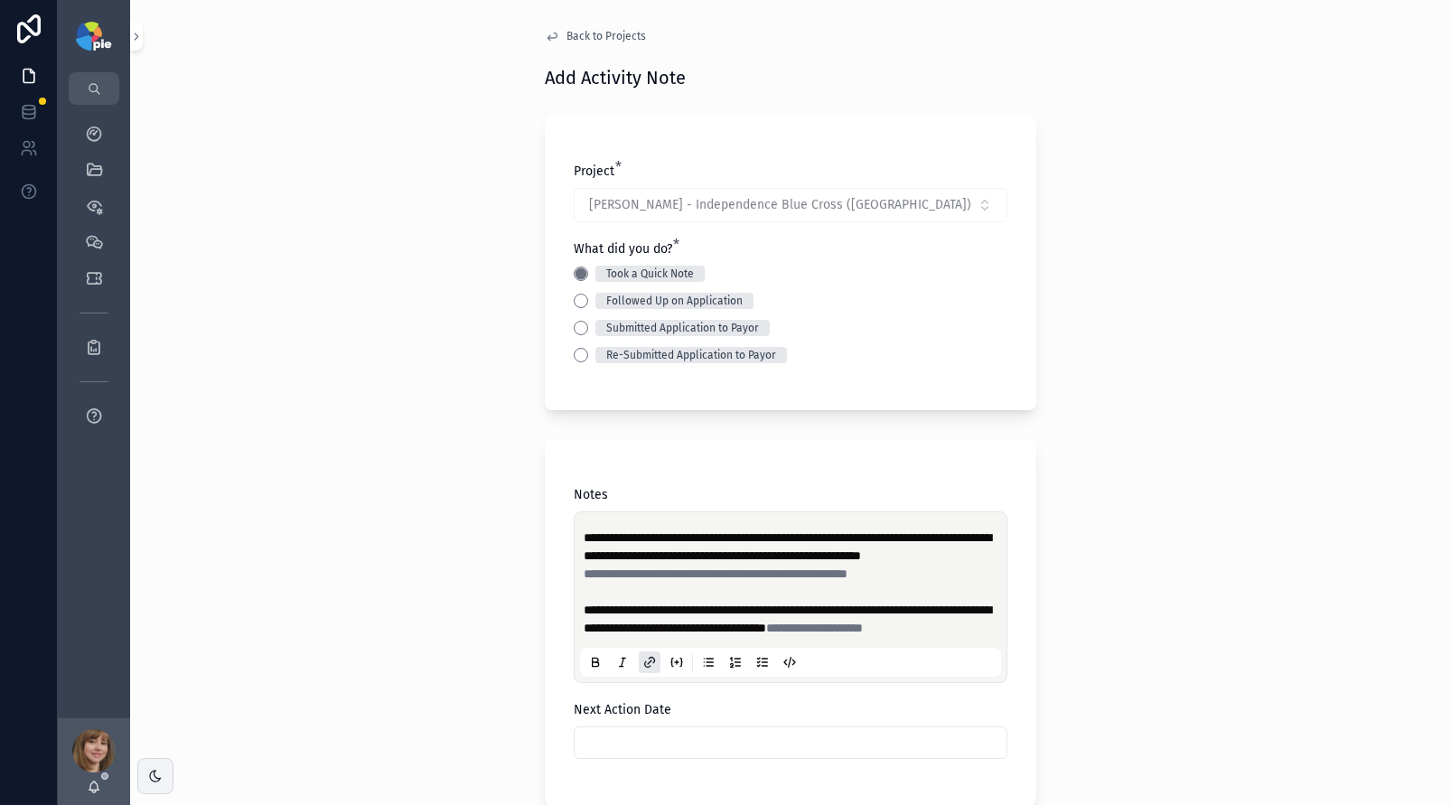
click at [261, 541] on div "**********" at bounding box center [790, 402] width 1321 height 805
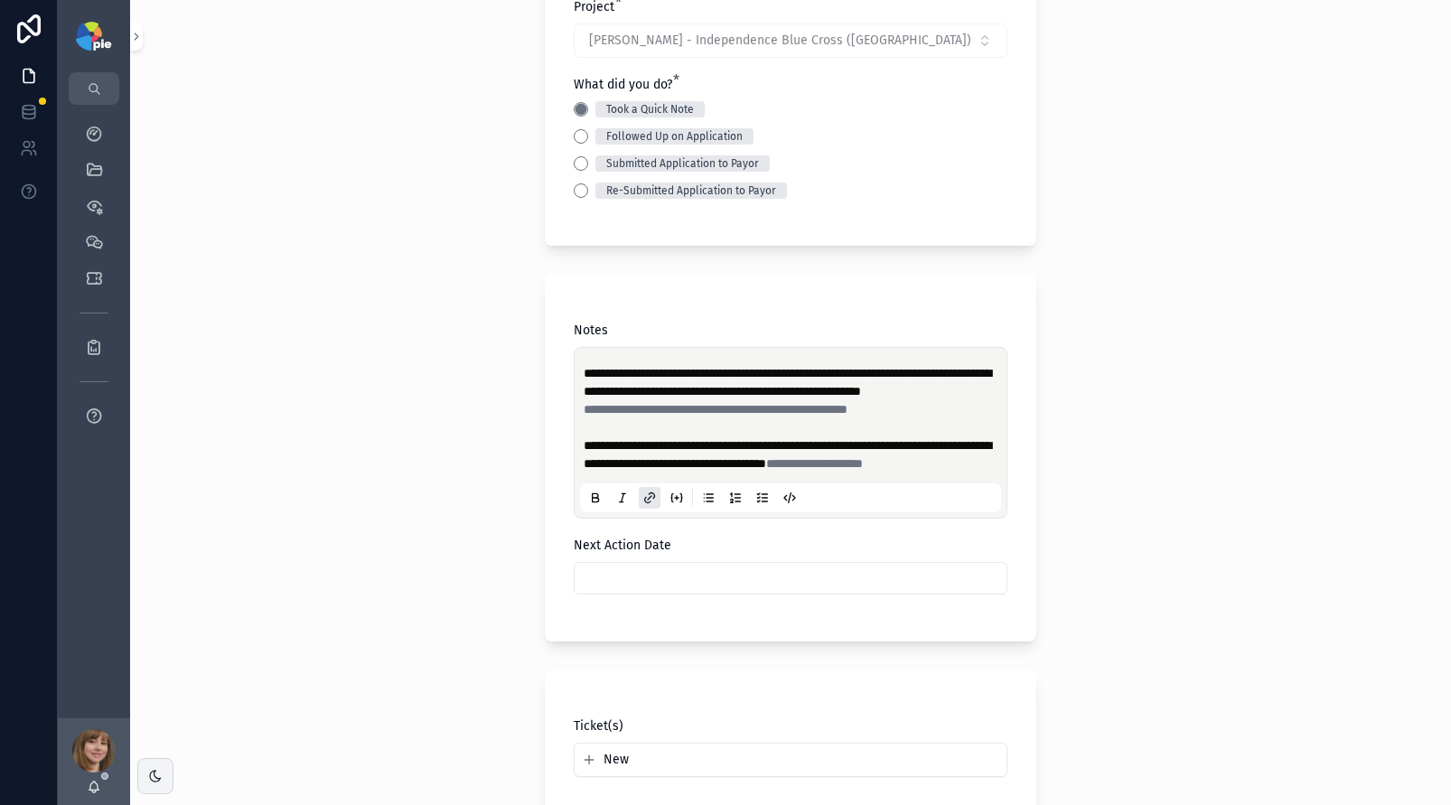
scroll to position [182, 0]
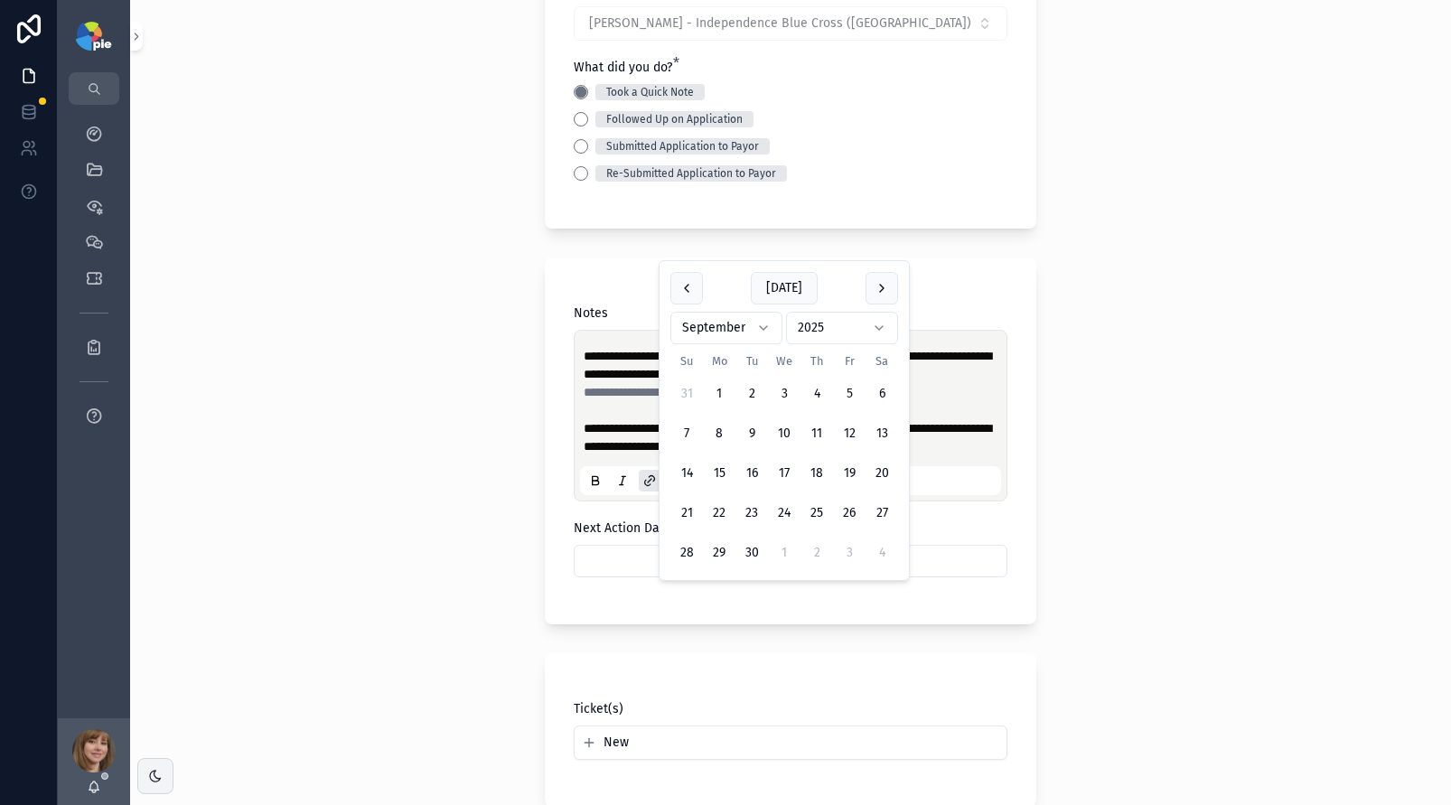
click at [623, 574] on input "scrollable content" at bounding box center [791, 561] width 432 height 25
click at [719, 429] on button "8" at bounding box center [719, 434] width 33 height 33
type input "********"
click at [411, 442] on div "**********" at bounding box center [790, 220] width 1321 height 805
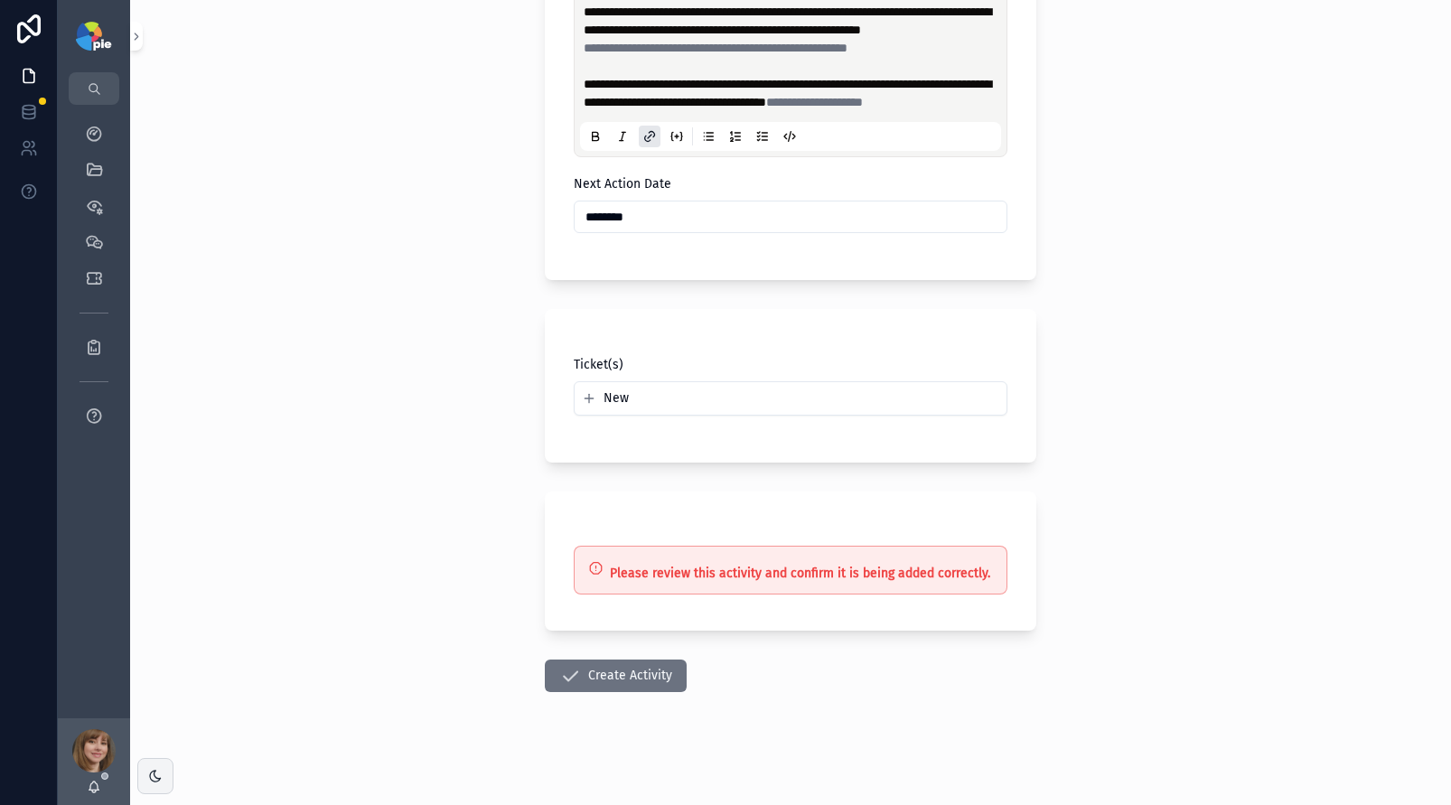
scroll to position [540, 0]
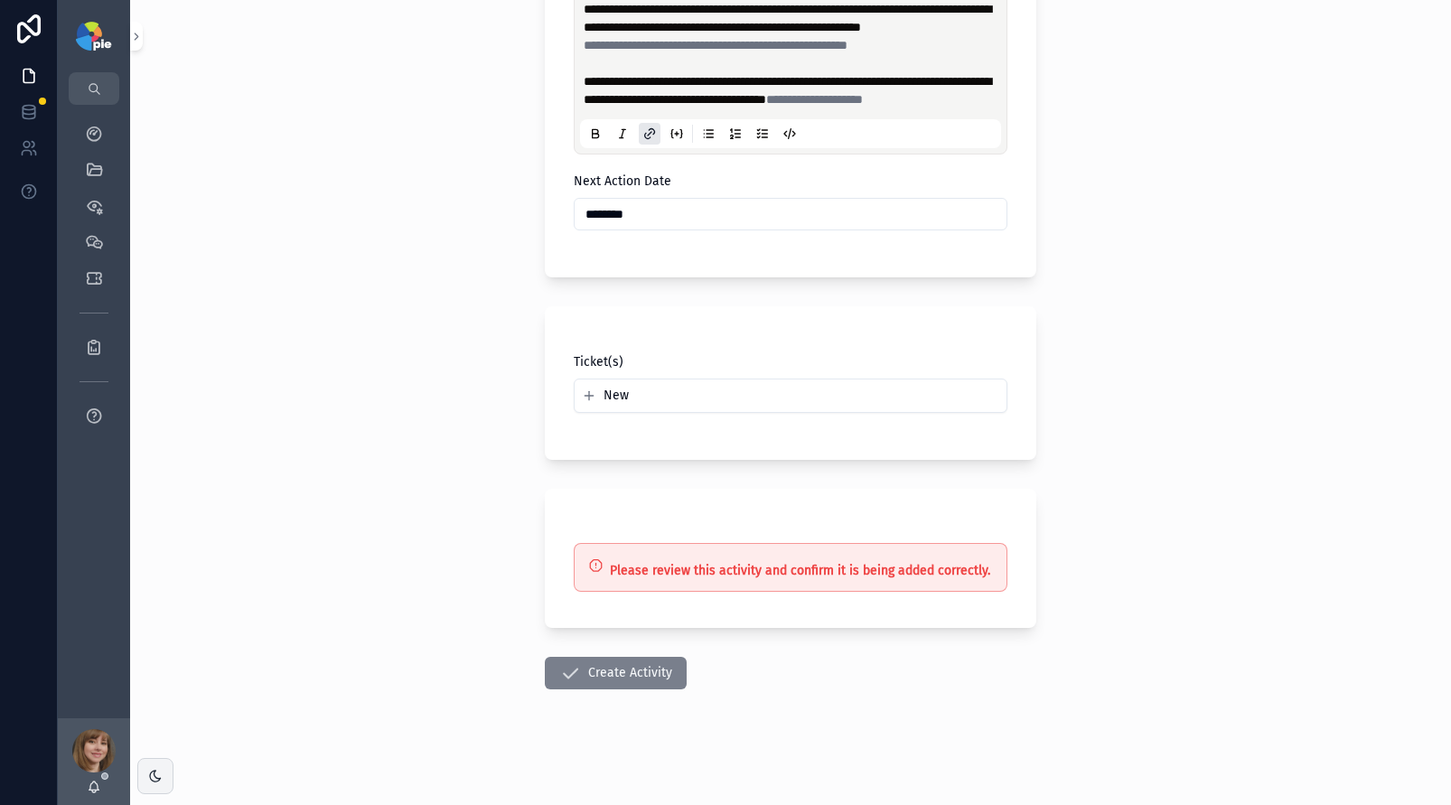
click at [591, 690] on button "Create Activity" at bounding box center [616, 673] width 142 height 33
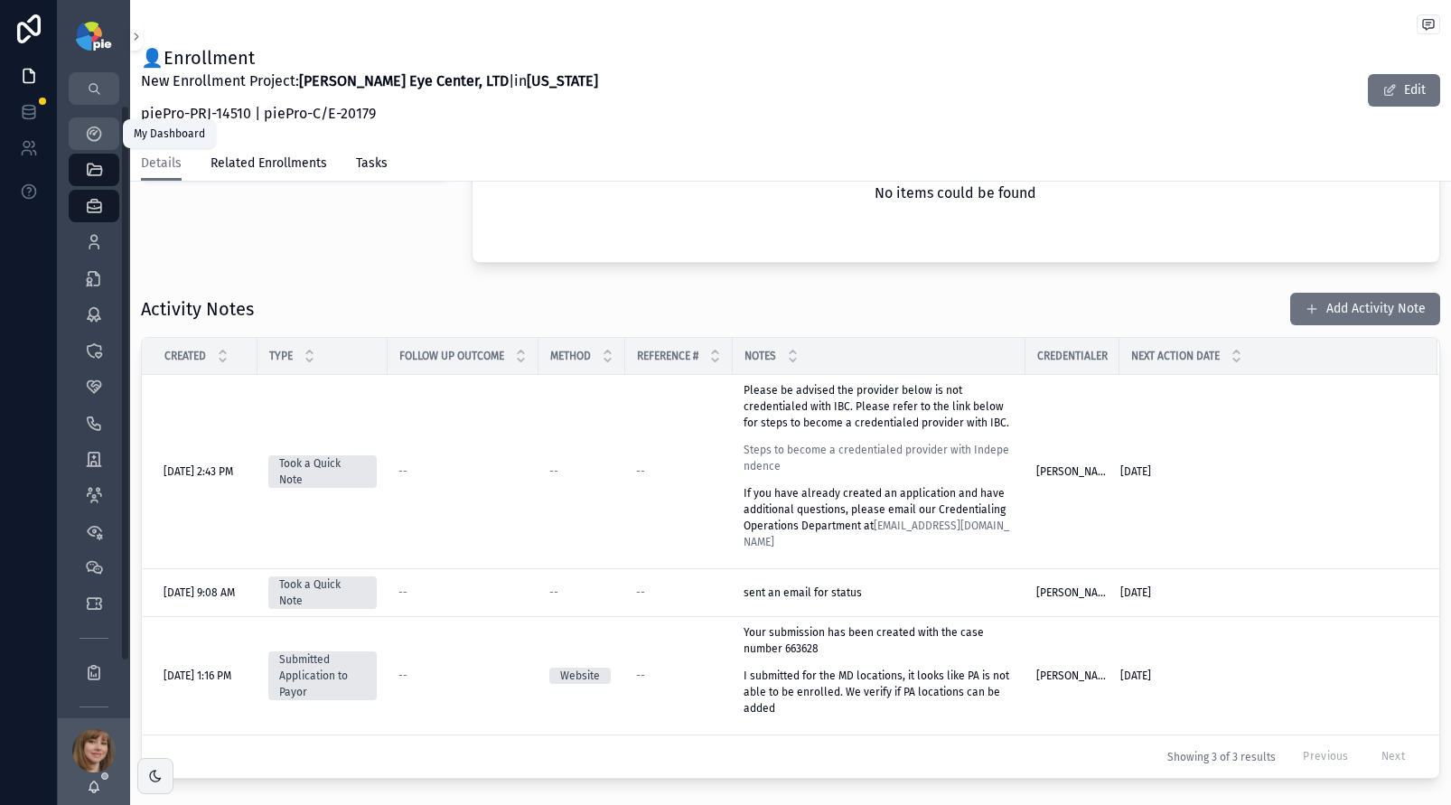
click at [100, 135] on icon "scrollable content" at bounding box center [94, 134] width 18 height 18
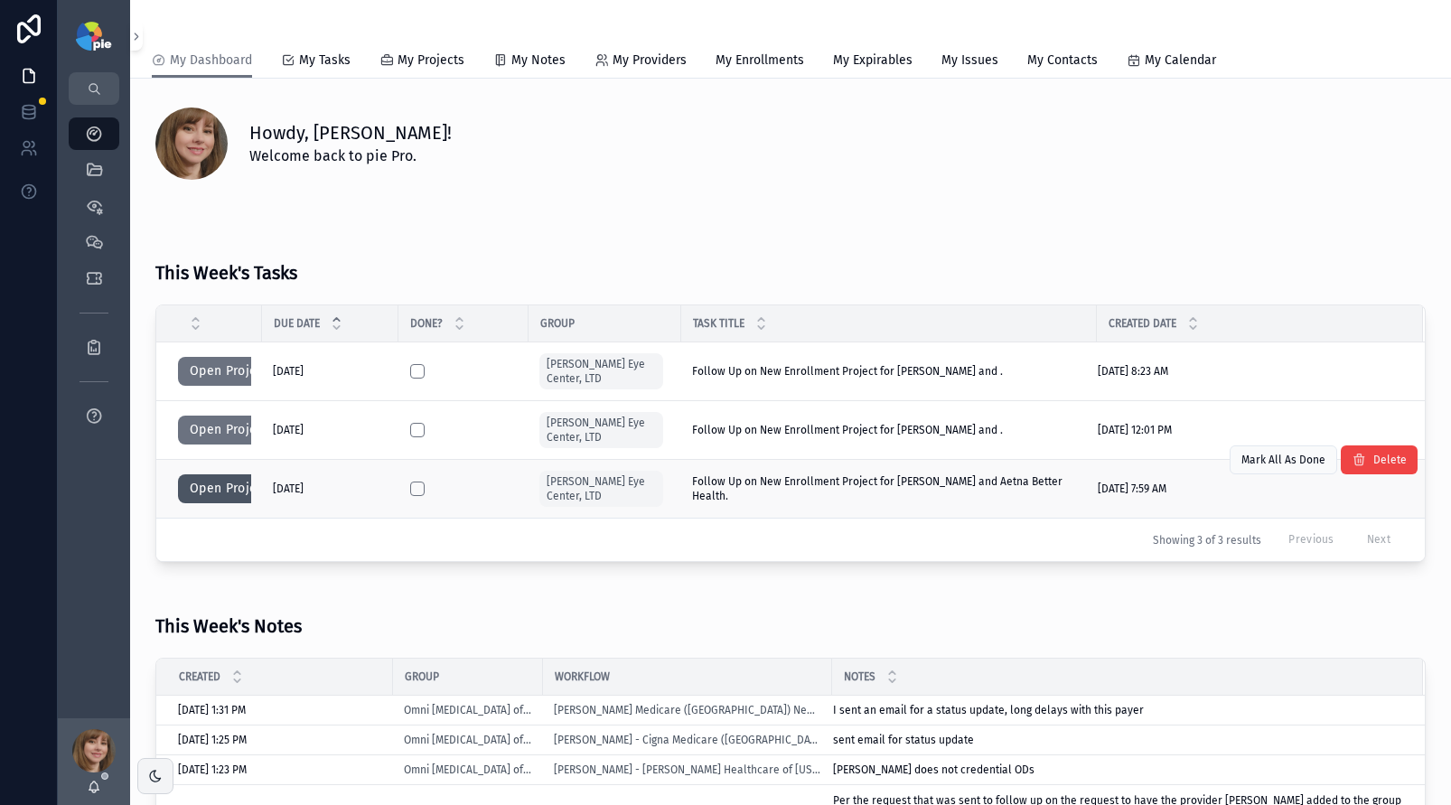
click at [195, 489] on button "Open Project" at bounding box center [229, 488] width 102 height 29
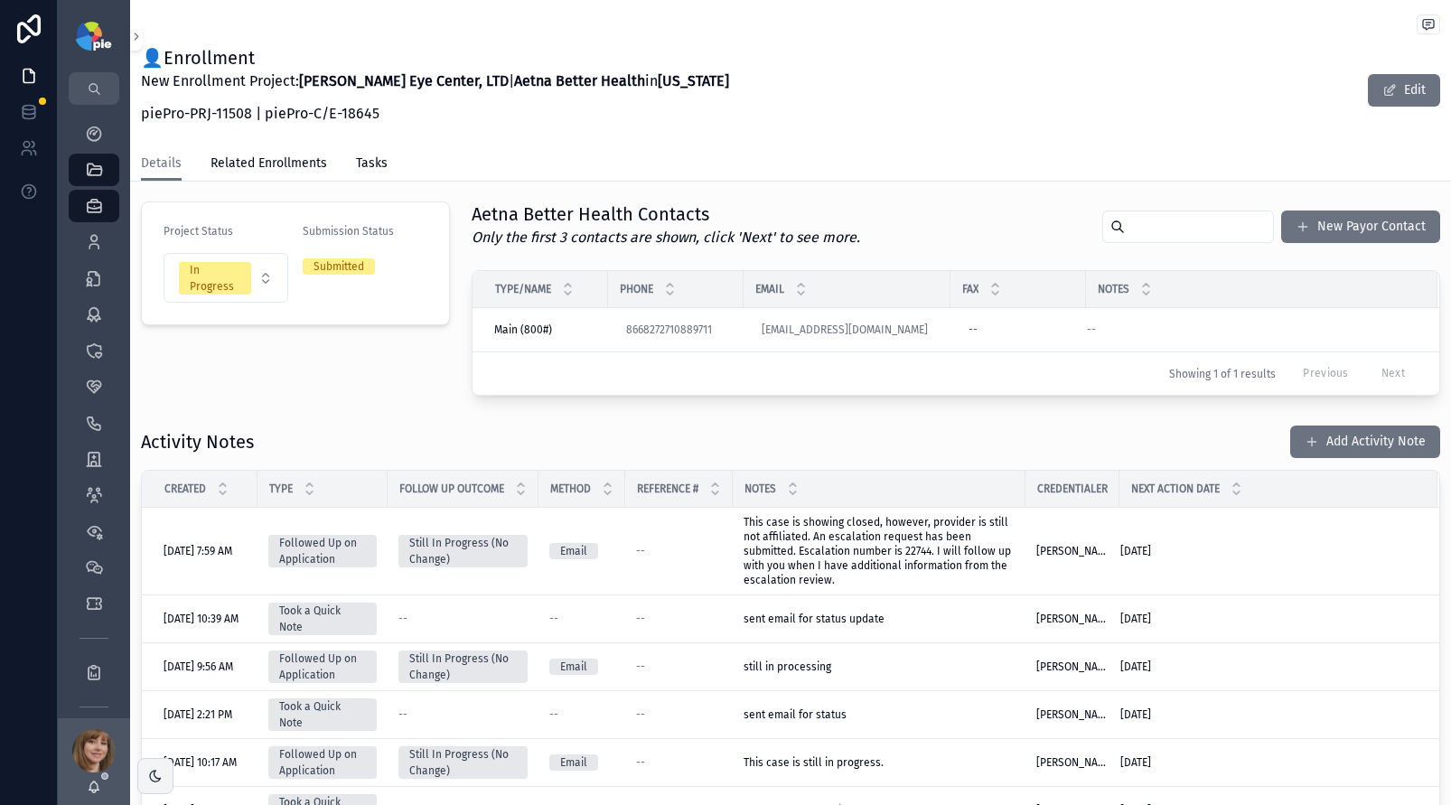
scroll to position [417, 0]
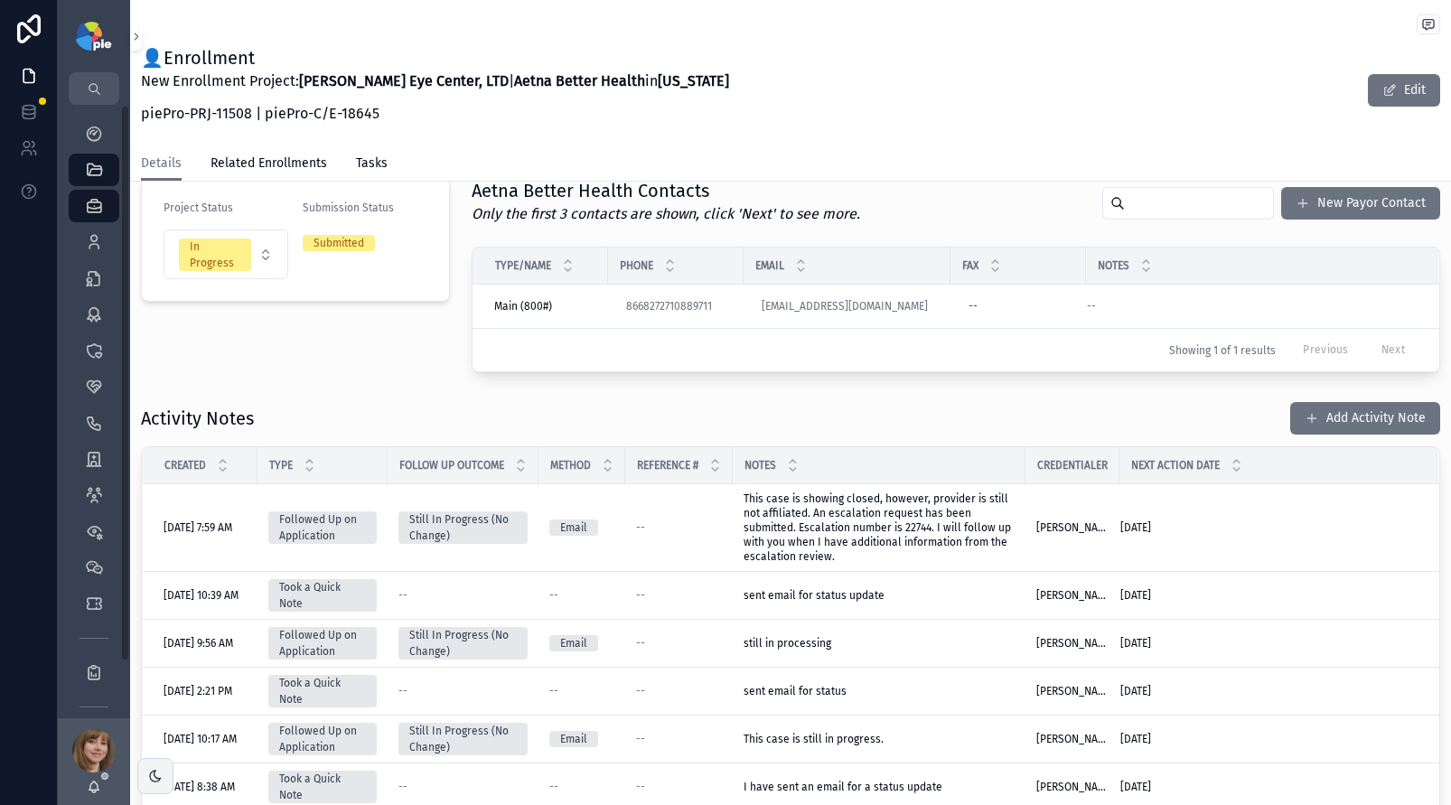
click at [435, 383] on div "Project Details Group [PERSON_NAME] Eye Center, LTD Group NPI [US_HEALTHCARE_NP…" at bounding box center [790, 483] width 1321 height 1392
click at [96, 129] on icon "scrollable content" at bounding box center [94, 134] width 18 height 18
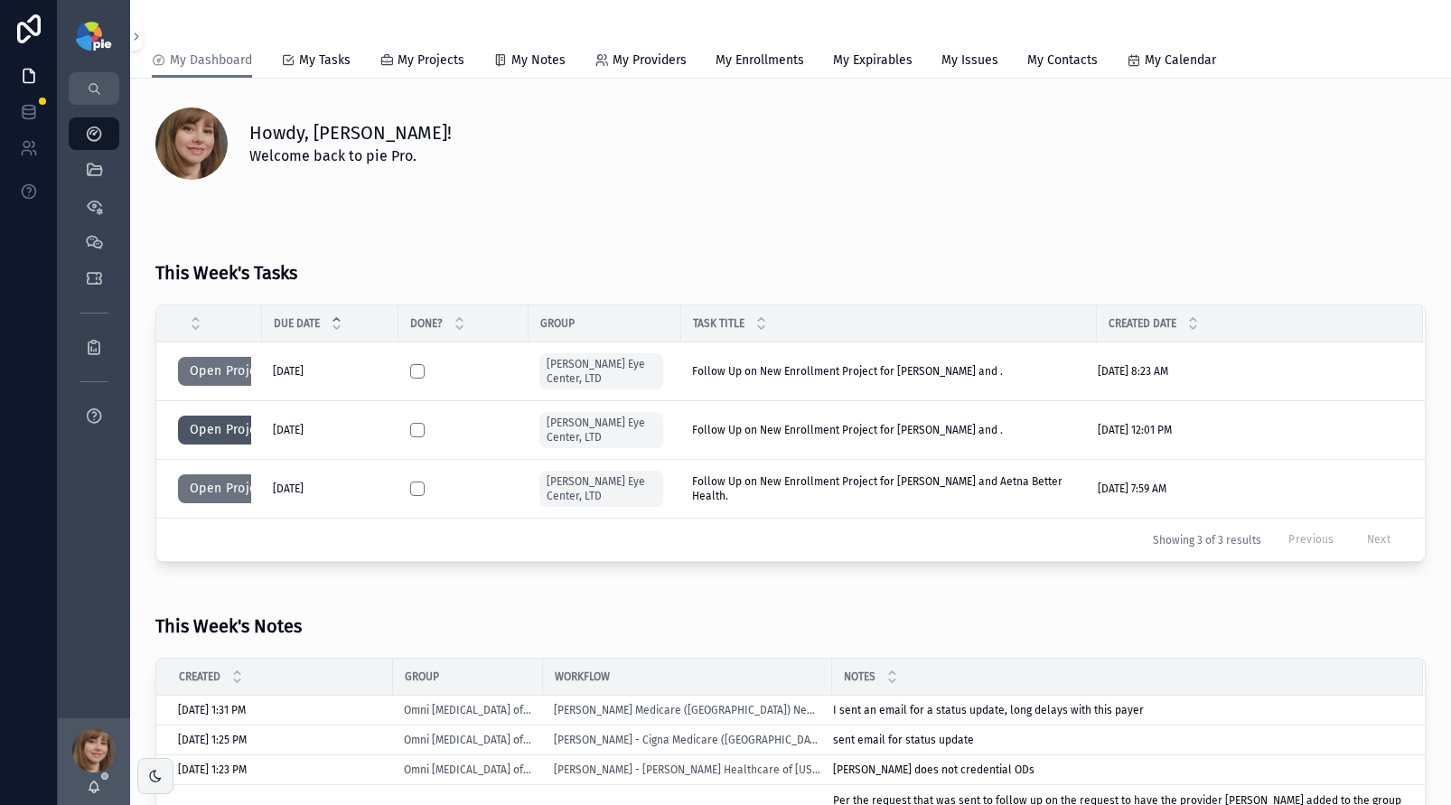
click at [204, 426] on button "Open Project" at bounding box center [229, 430] width 102 height 29
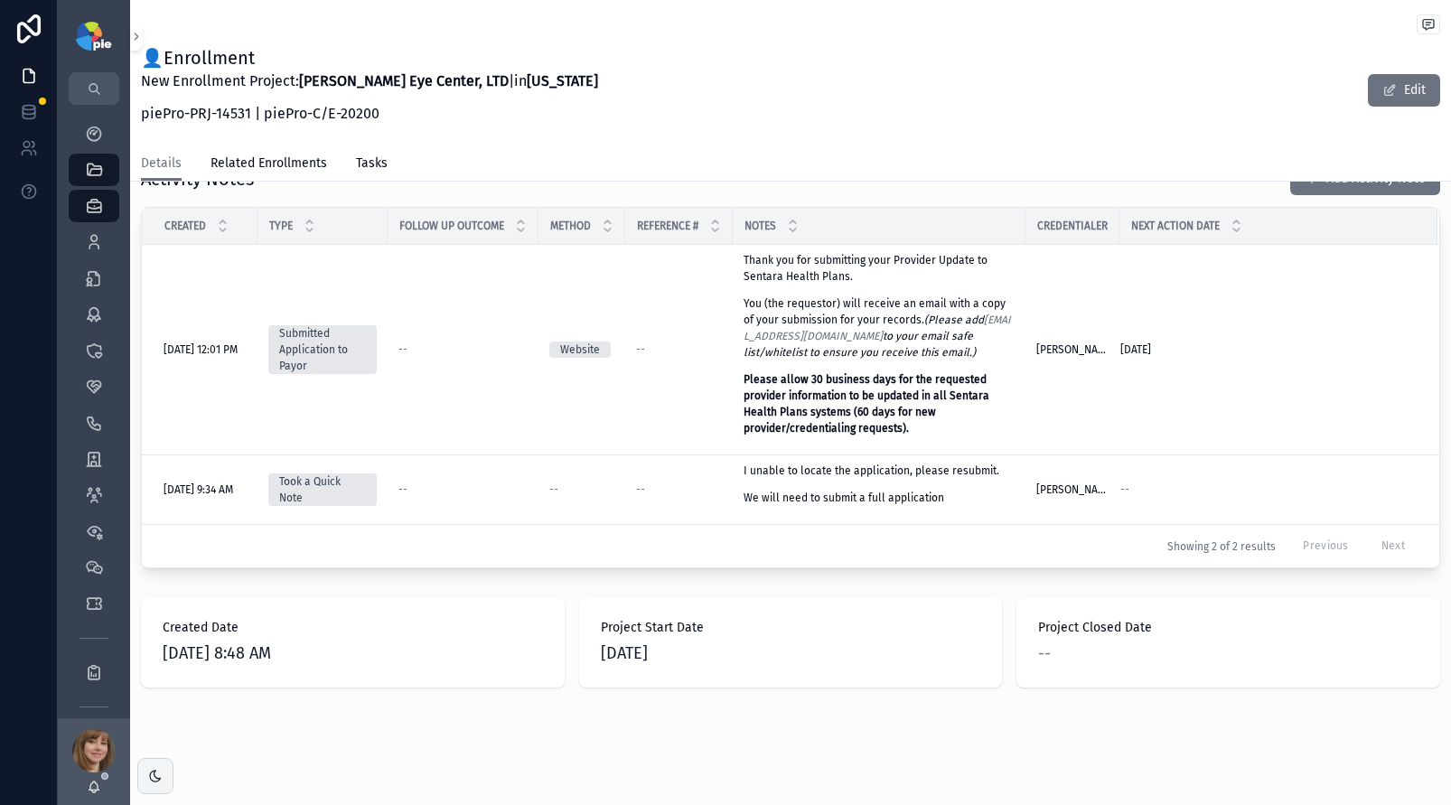
scroll to position [675, 0]
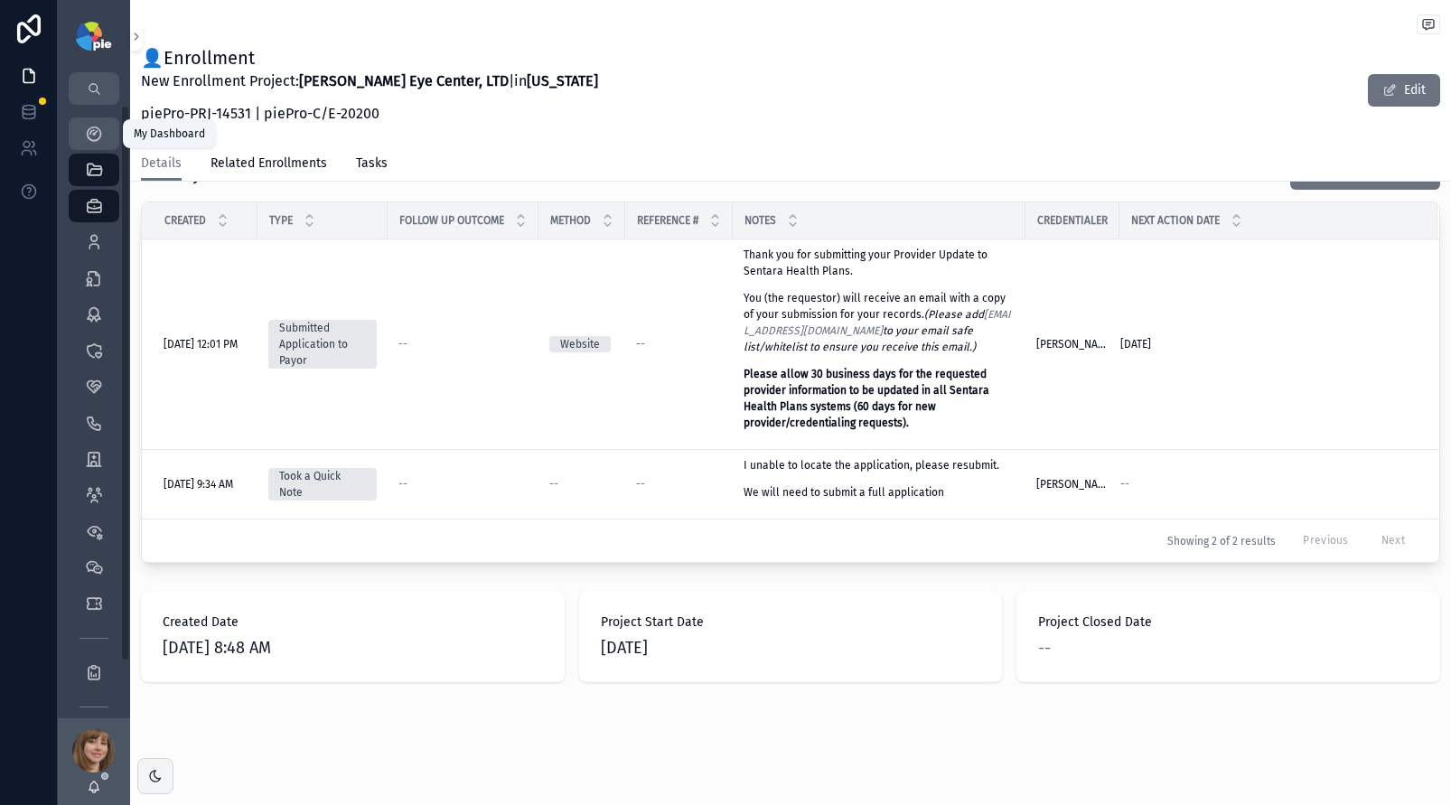
click at [88, 136] on icon "scrollable content" at bounding box center [94, 134] width 18 height 18
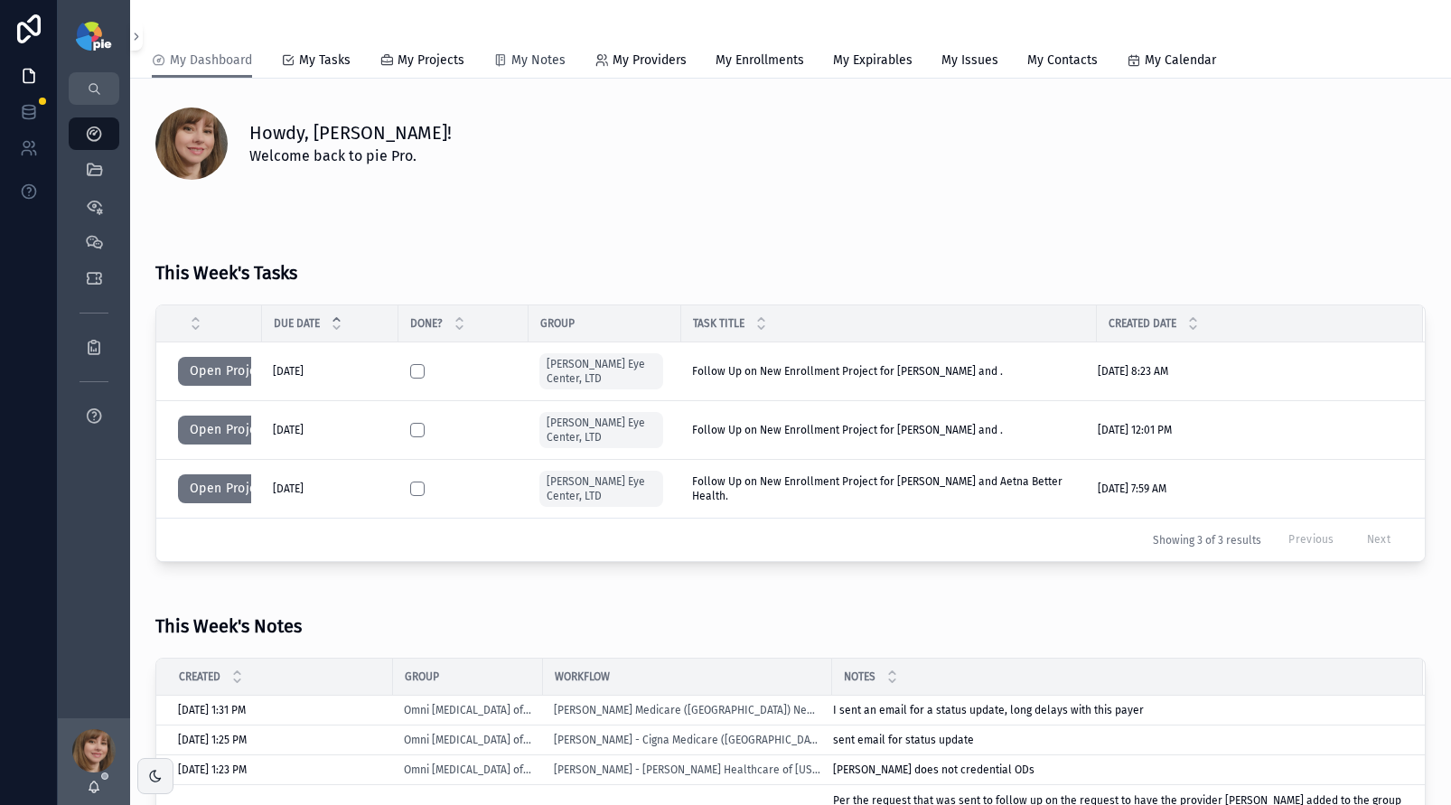
click at [547, 61] on span "My Notes" at bounding box center [539, 61] width 54 height 18
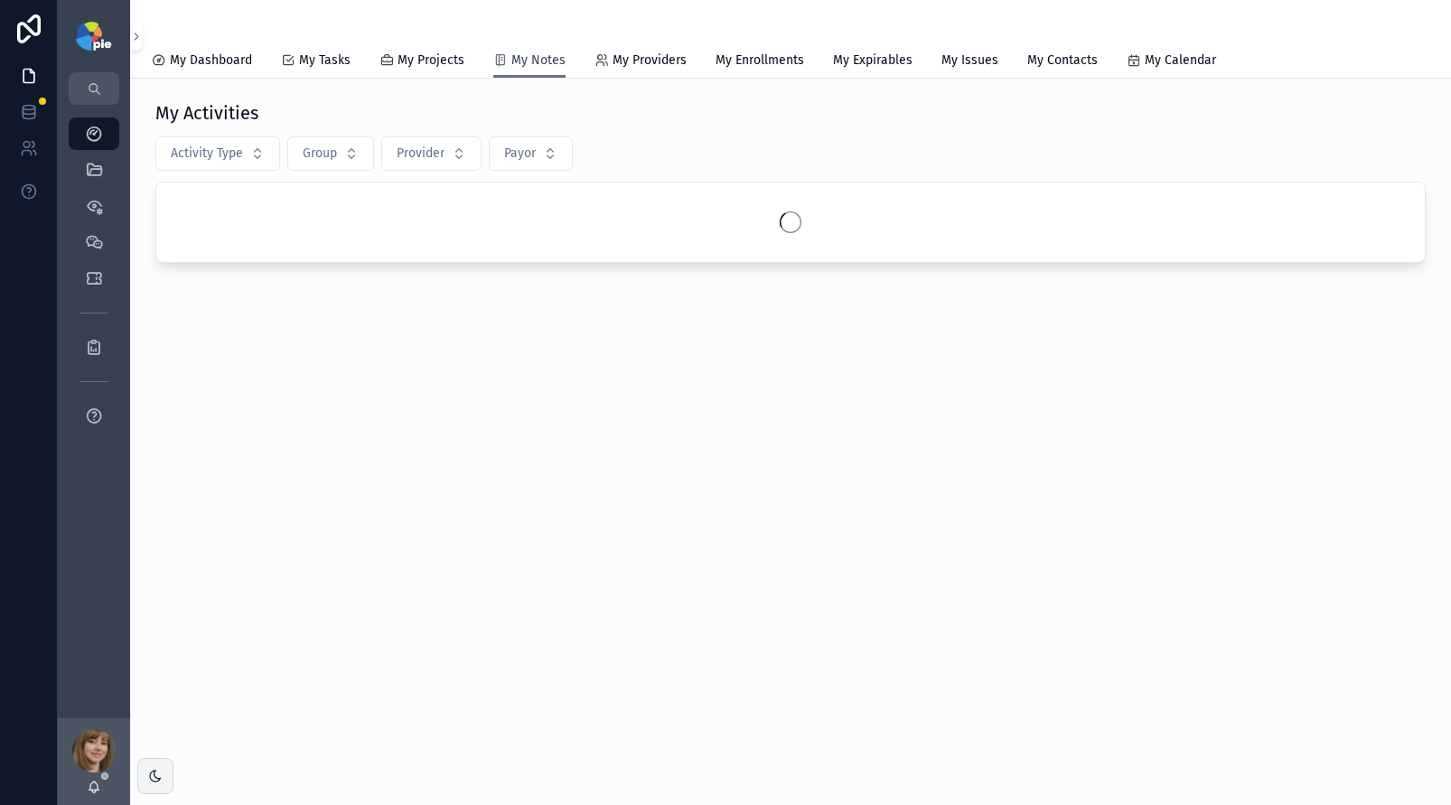
click at [541, 61] on span "My Notes" at bounding box center [539, 61] width 54 height 18
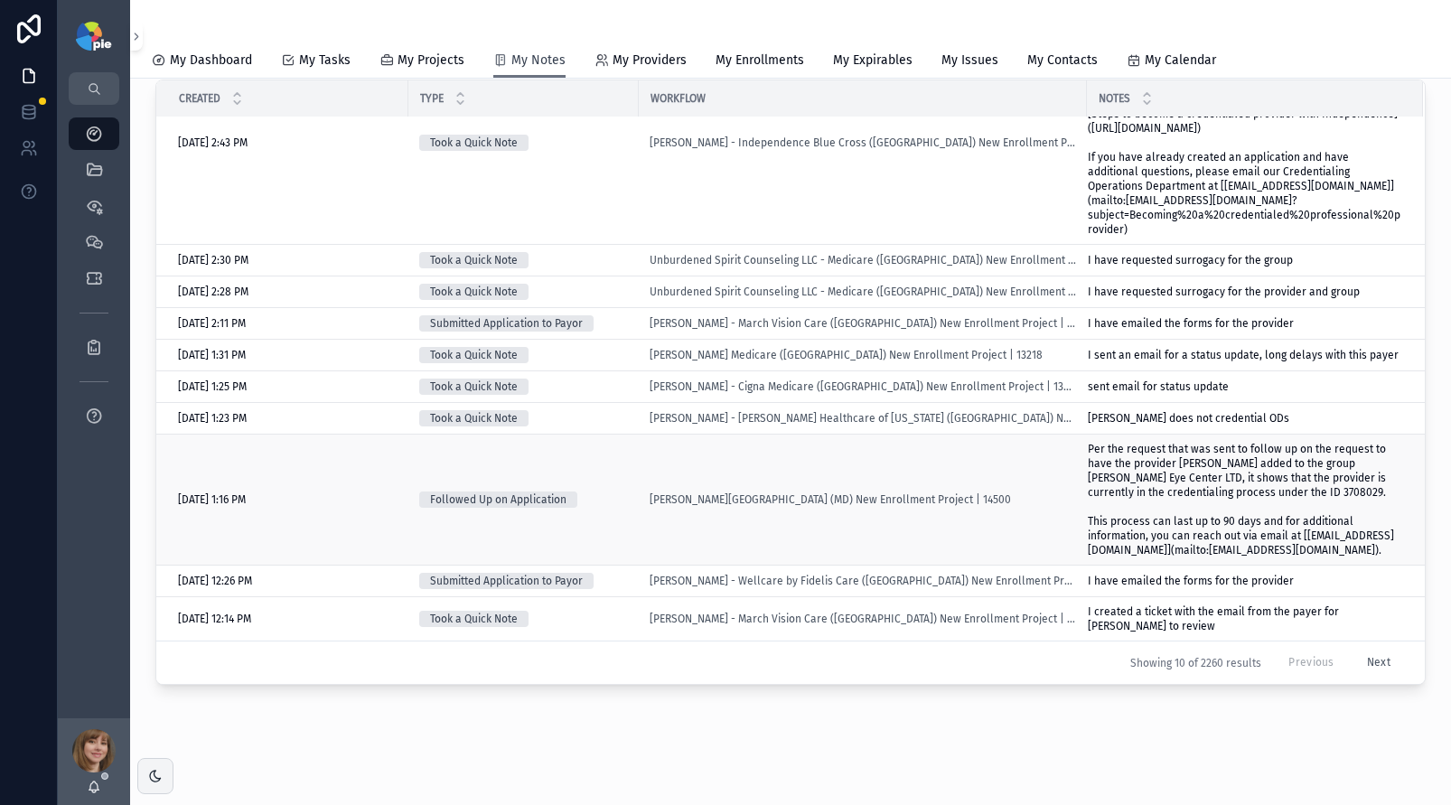
scroll to position [134, 0]
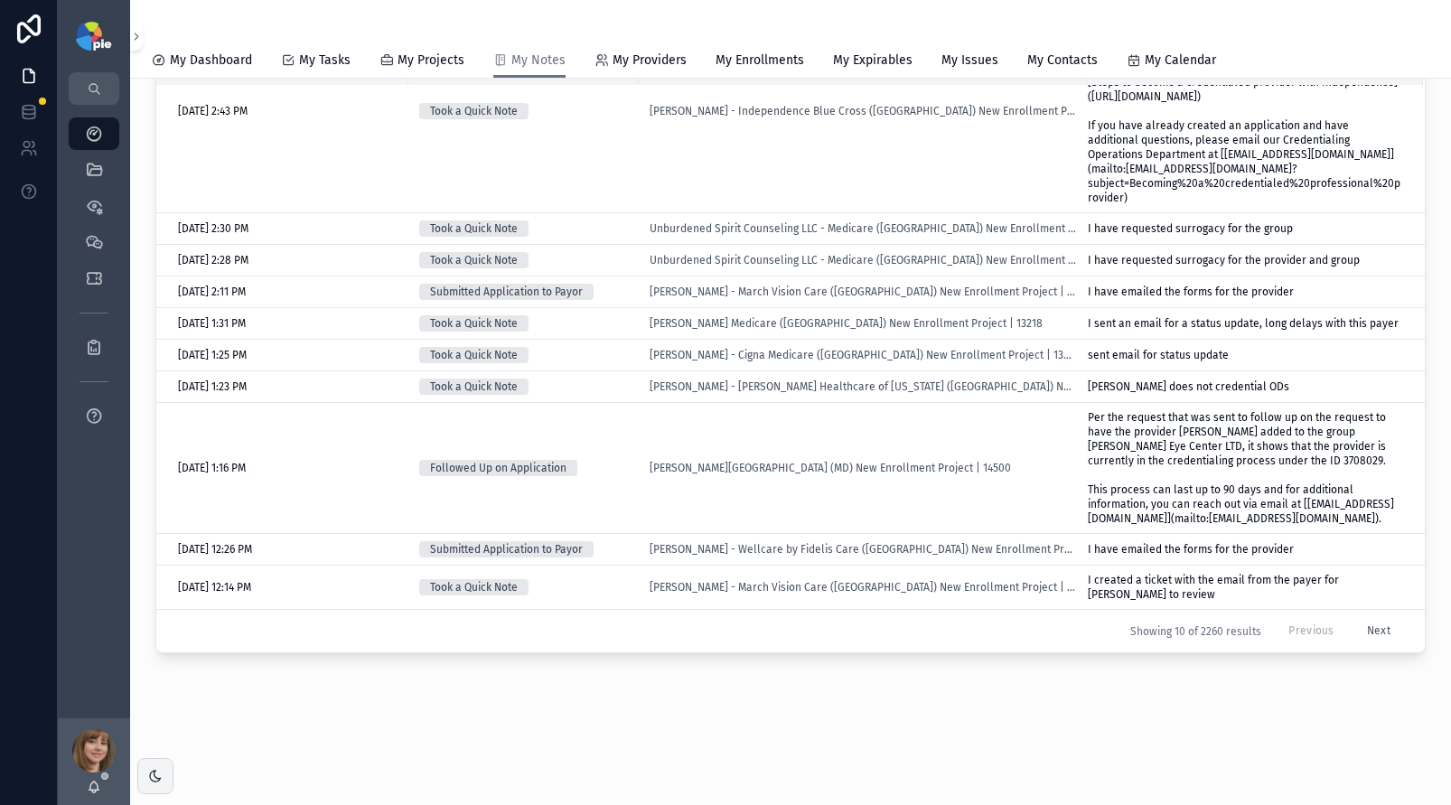
click at [1355, 629] on button "Next" at bounding box center [1379, 631] width 49 height 28
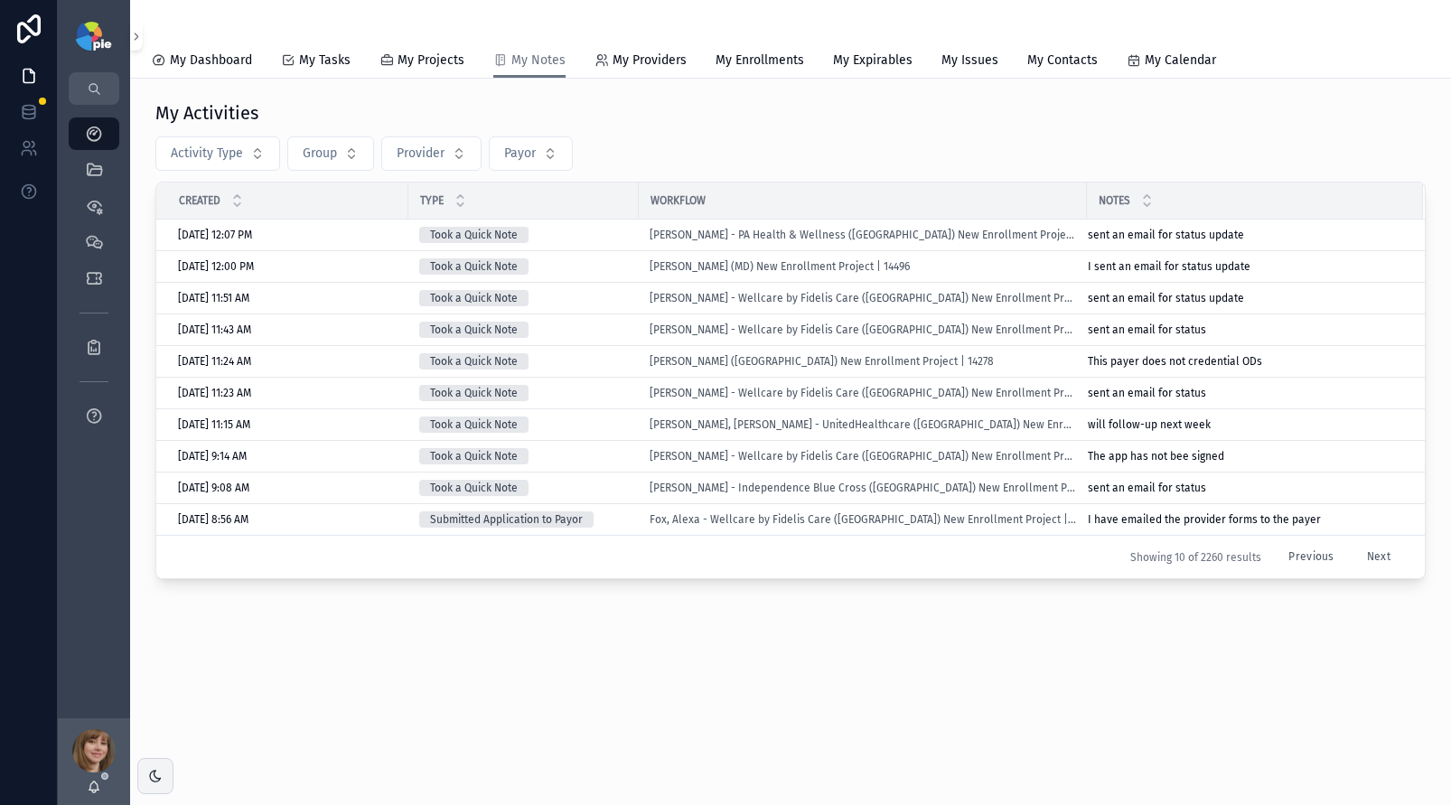
click at [1374, 554] on button "Next" at bounding box center [1379, 557] width 49 height 28
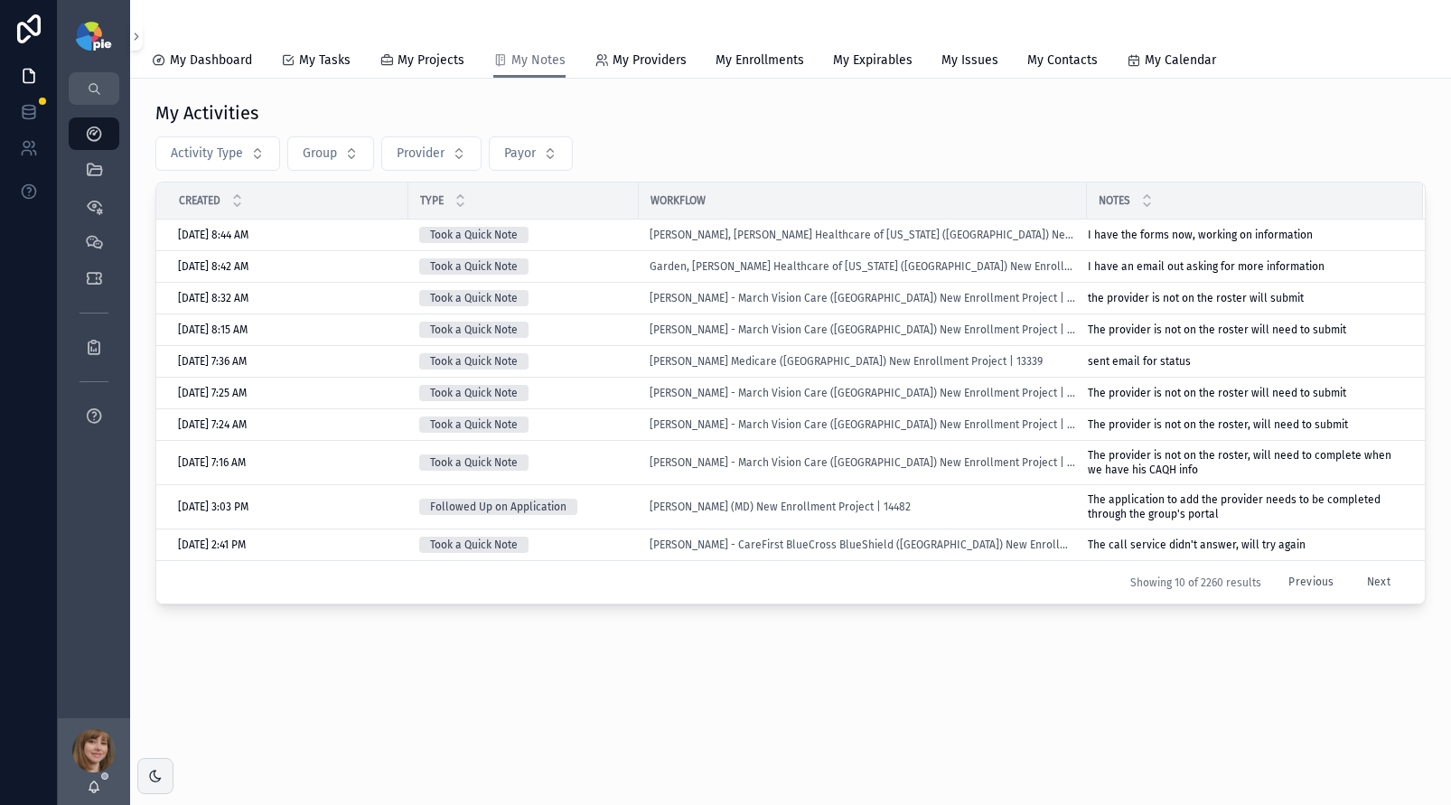
drag, startPoint x: 315, startPoint y: 672, endPoint x: 149, endPoint y: 503, distance: 236.5
click at [314, 673] on div "My Activities Activity Type Group Provider Payor Created Type Workflow Notes [D…" at bounding box center [790, 403] width 1321 height 649
click at [233, 70] on link "My Dashboard" at bounding box center [202, 62] width 100 height 36
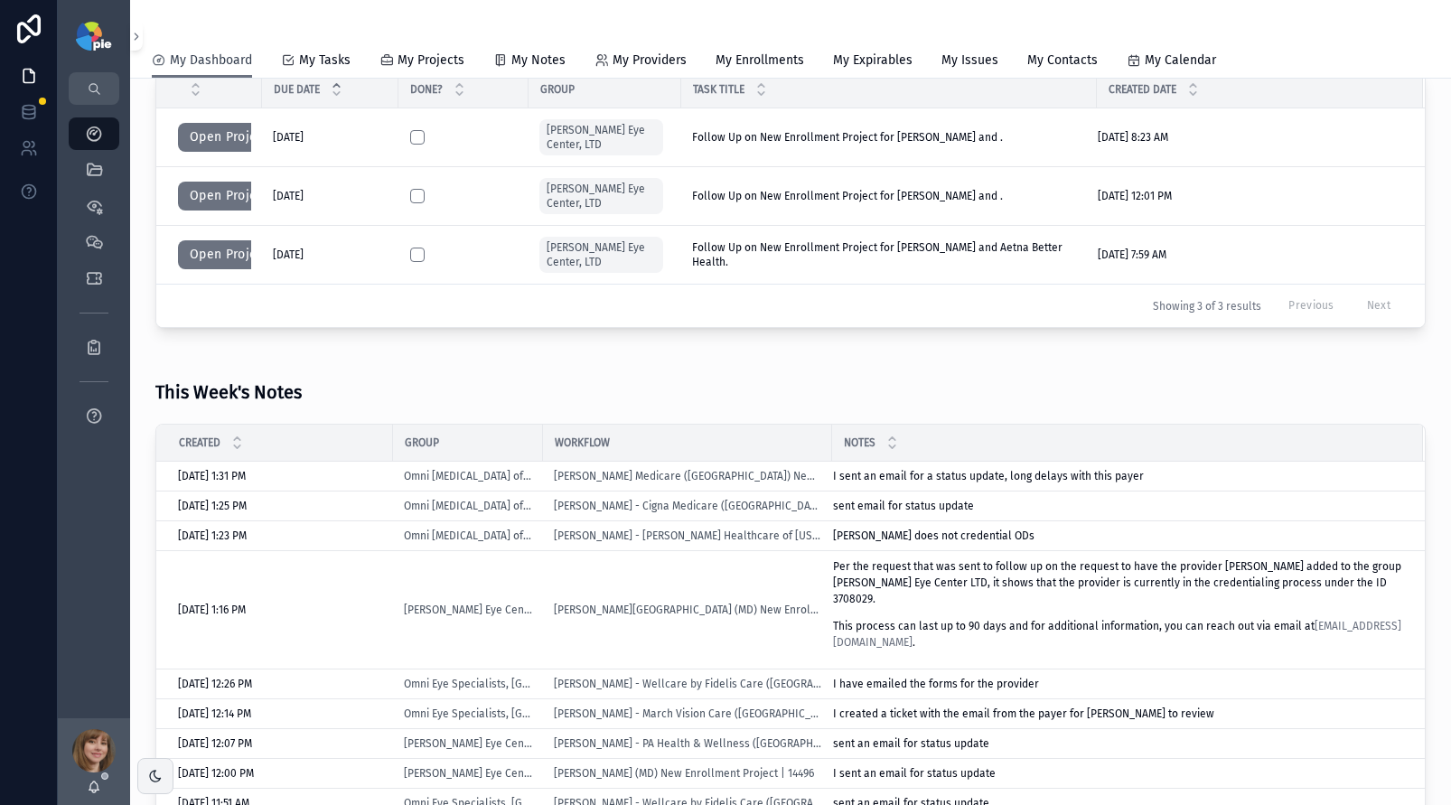
scroll to position [304, 0]
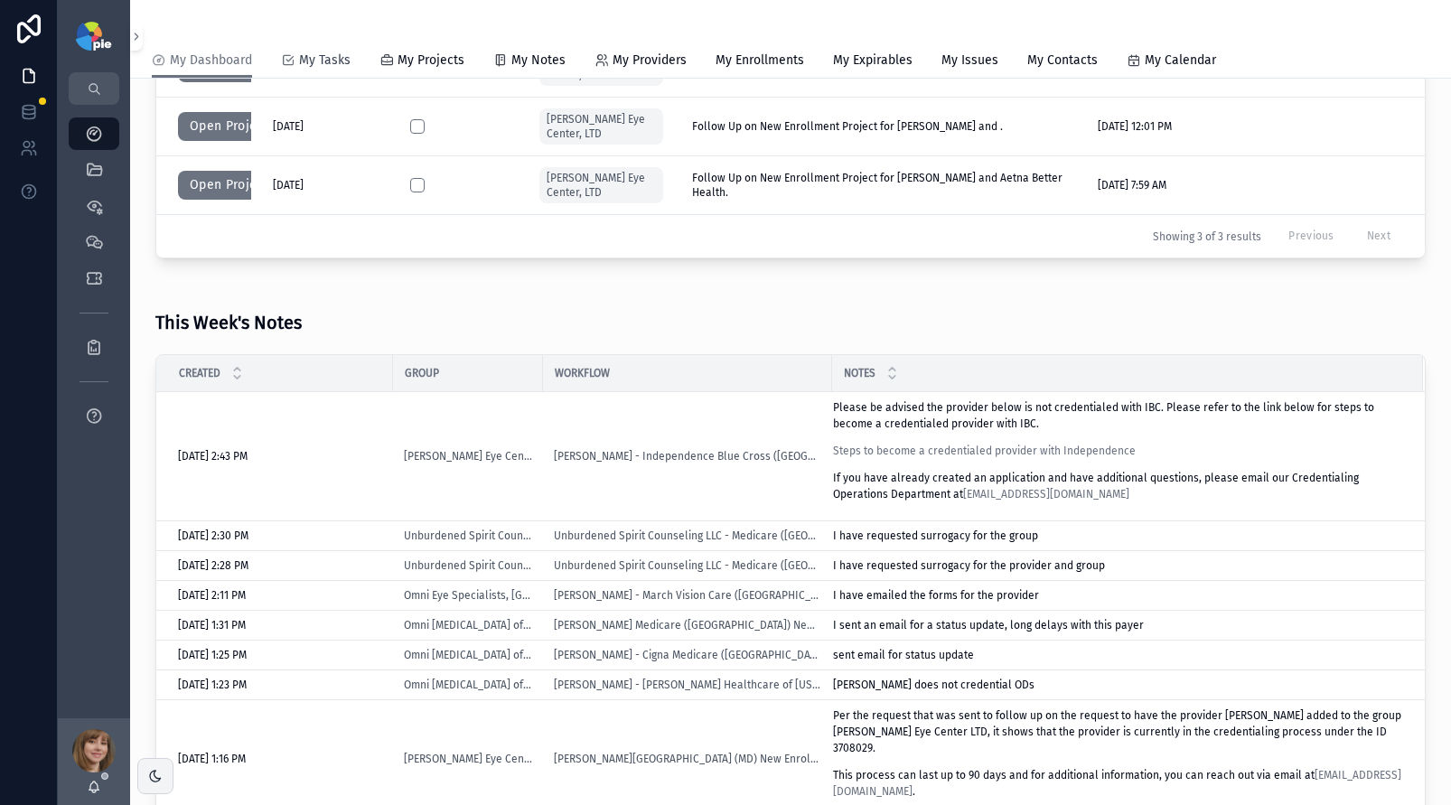
click at [305, 73] on link "My Tasks" at bounding box center [316, 62] width 70 height 36
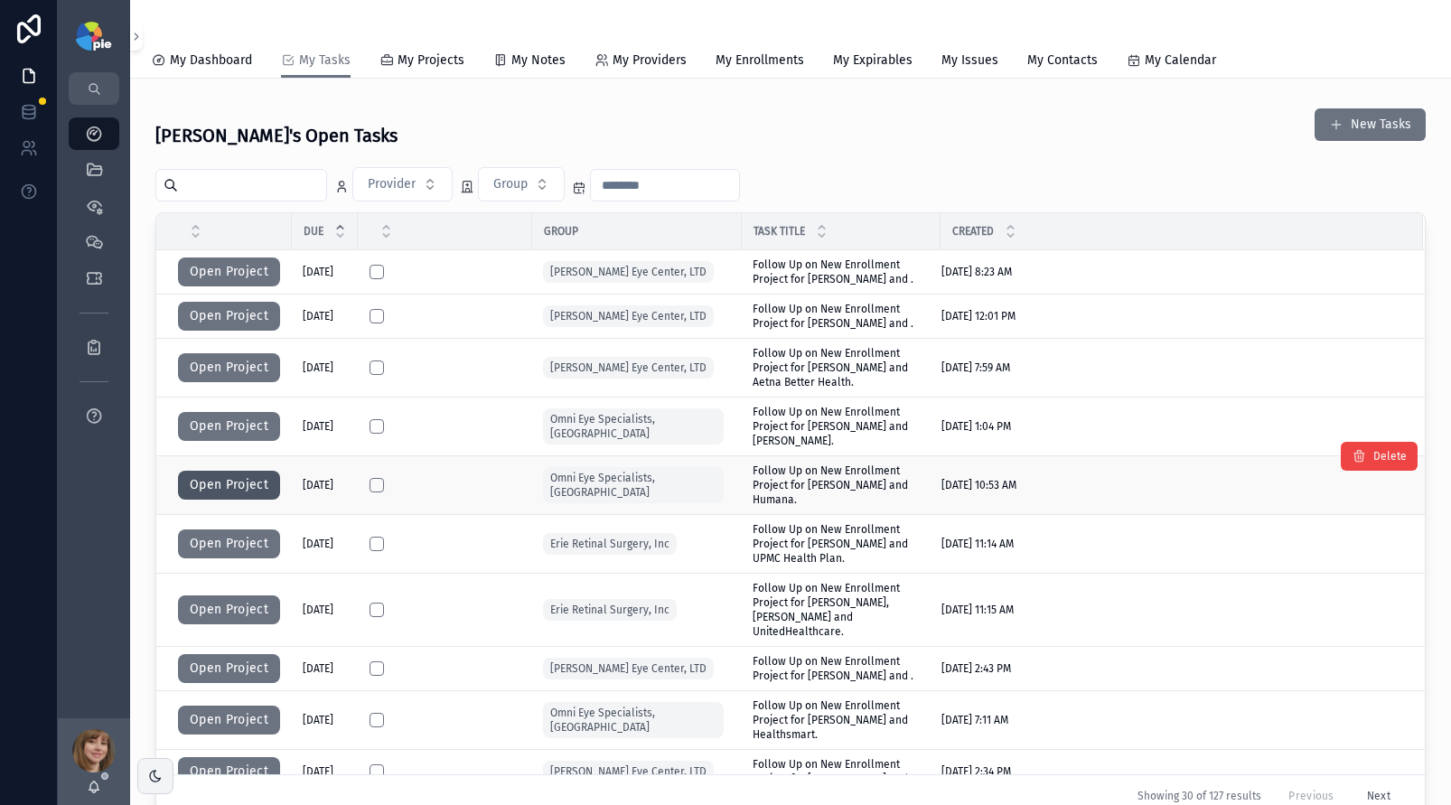
click at [210, 483] on button "Open Project" at bounding box center [229, 485] width 102 height 29
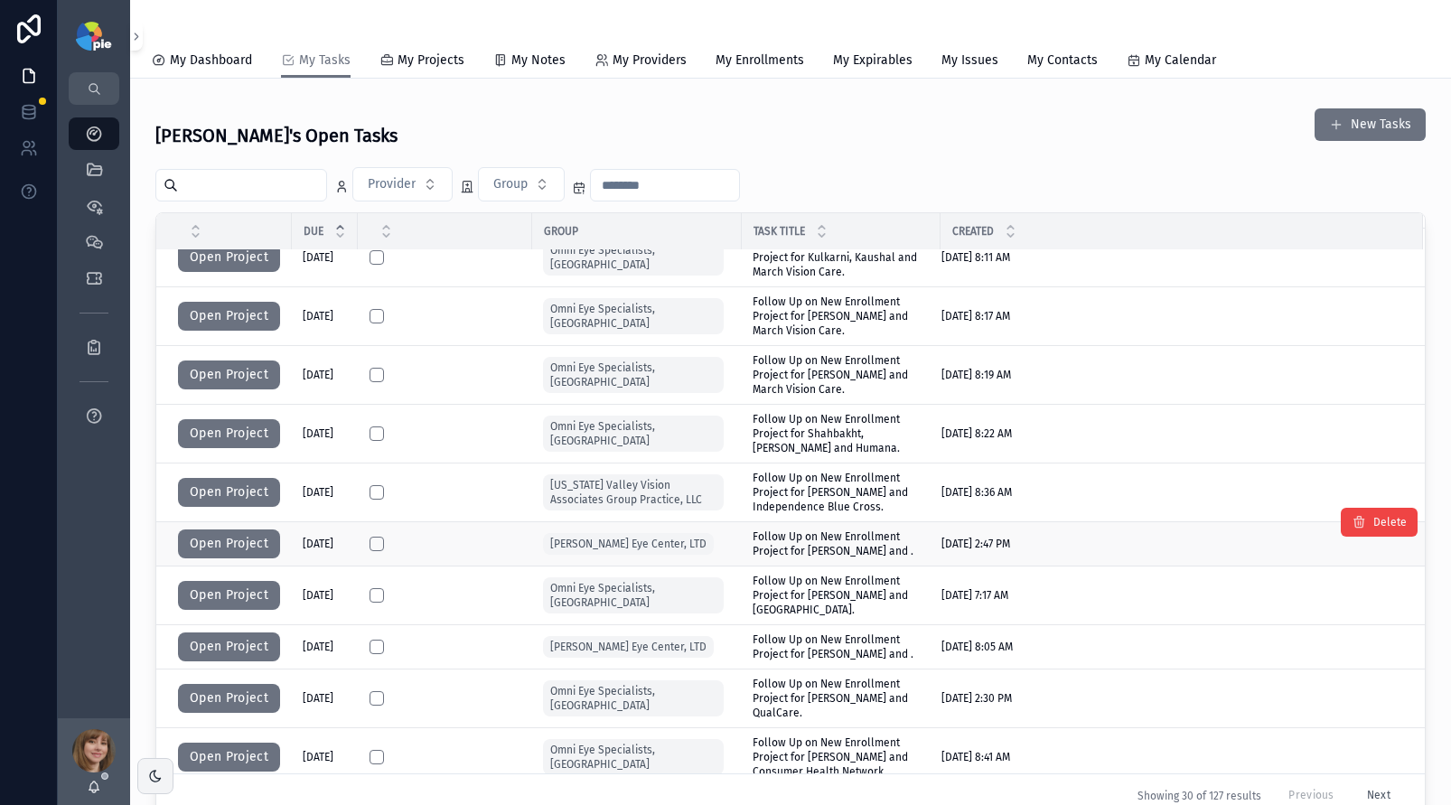
scroll to position [1122, 0]
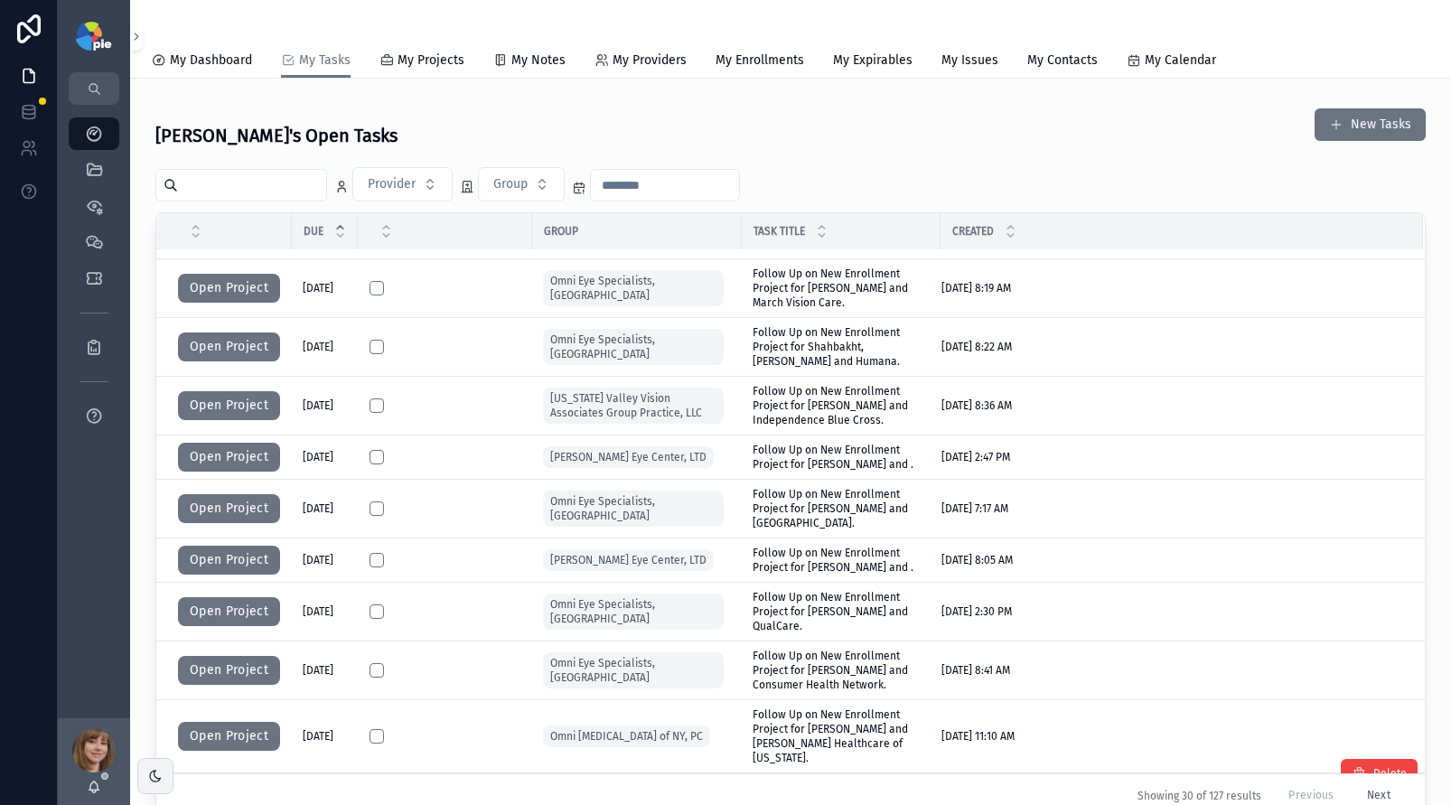
click at [241, 795] on button "Open Project" at bounding box center [229, 809] width 102 height 29
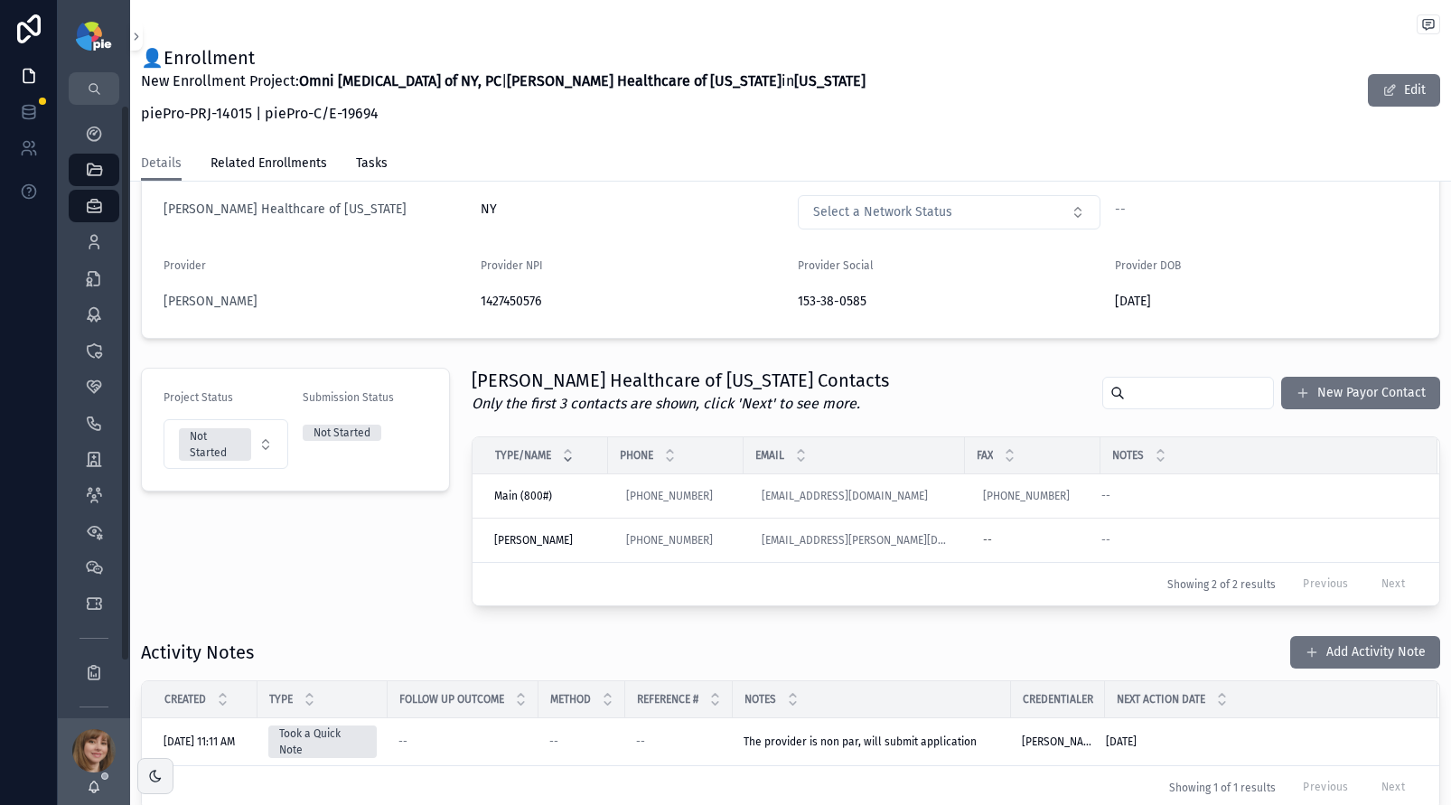
scroll to position [356, 0]
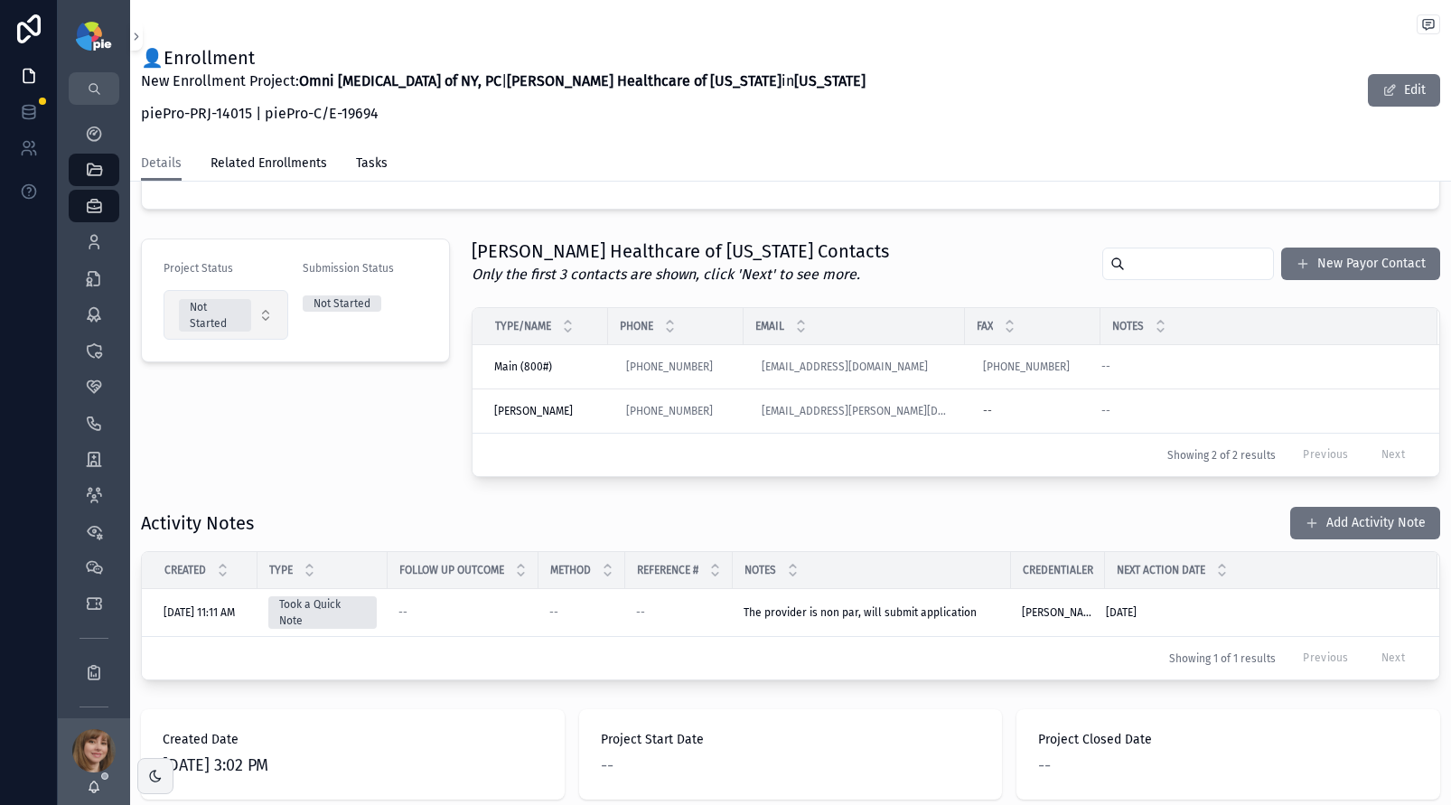
click at [267, 318] on button "Not Started" at bounding box center [226, 315] width 125 height 50
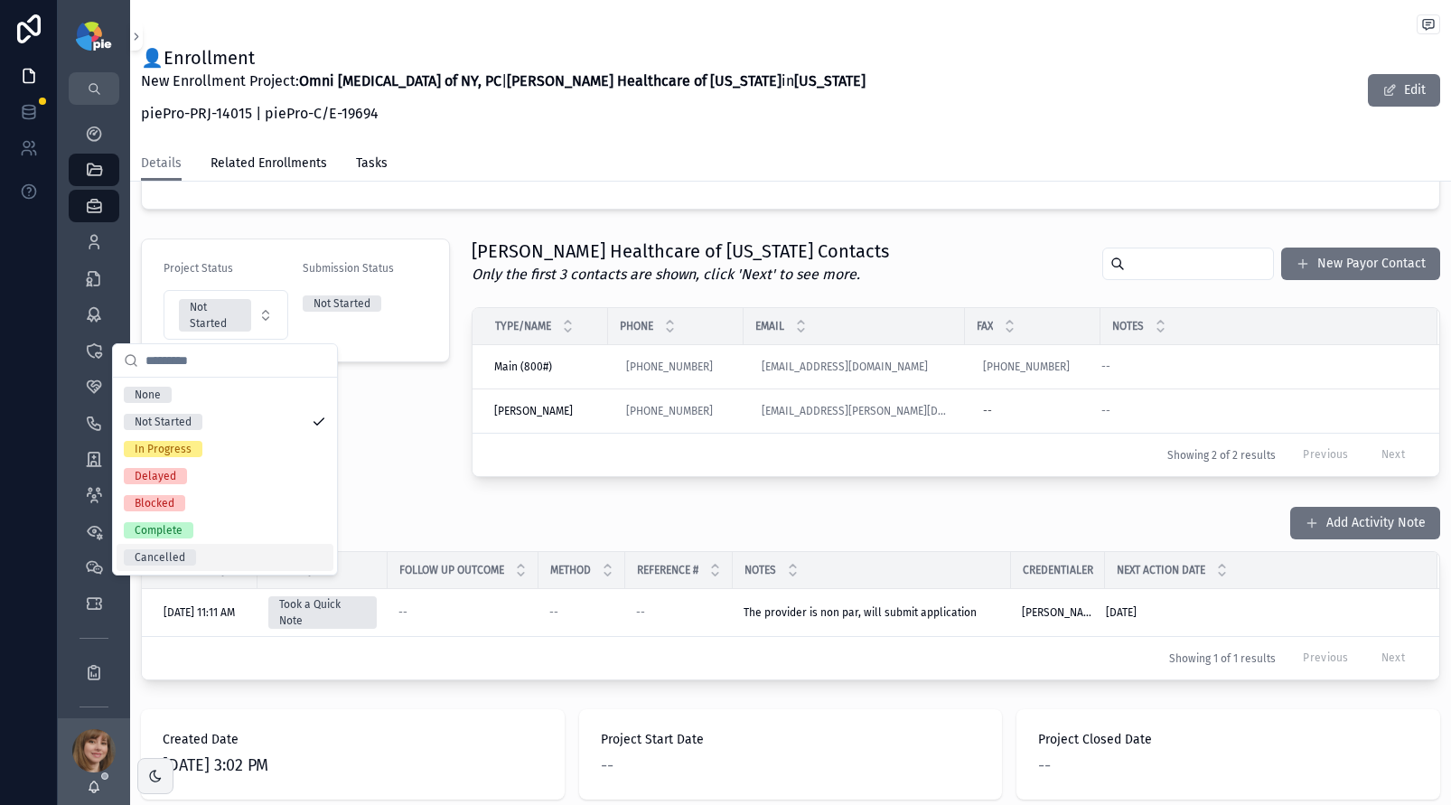
click at [197, 551] on div "Cancelled" at bounding box center [225, 557] width 217 height 27
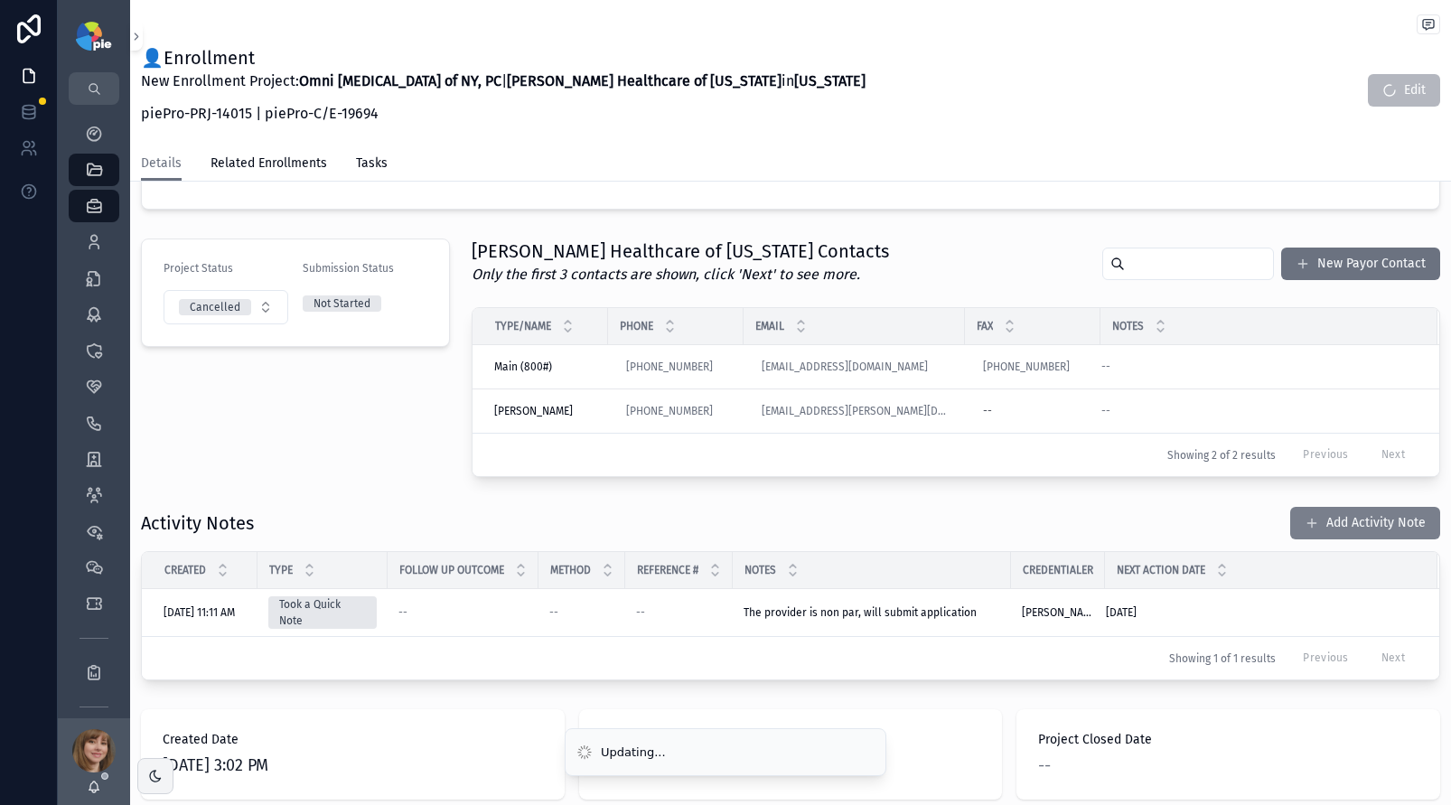
click at [1323, 516] on button "Add Activity Note" at bounding box center [1366, 523] width 150 height 33
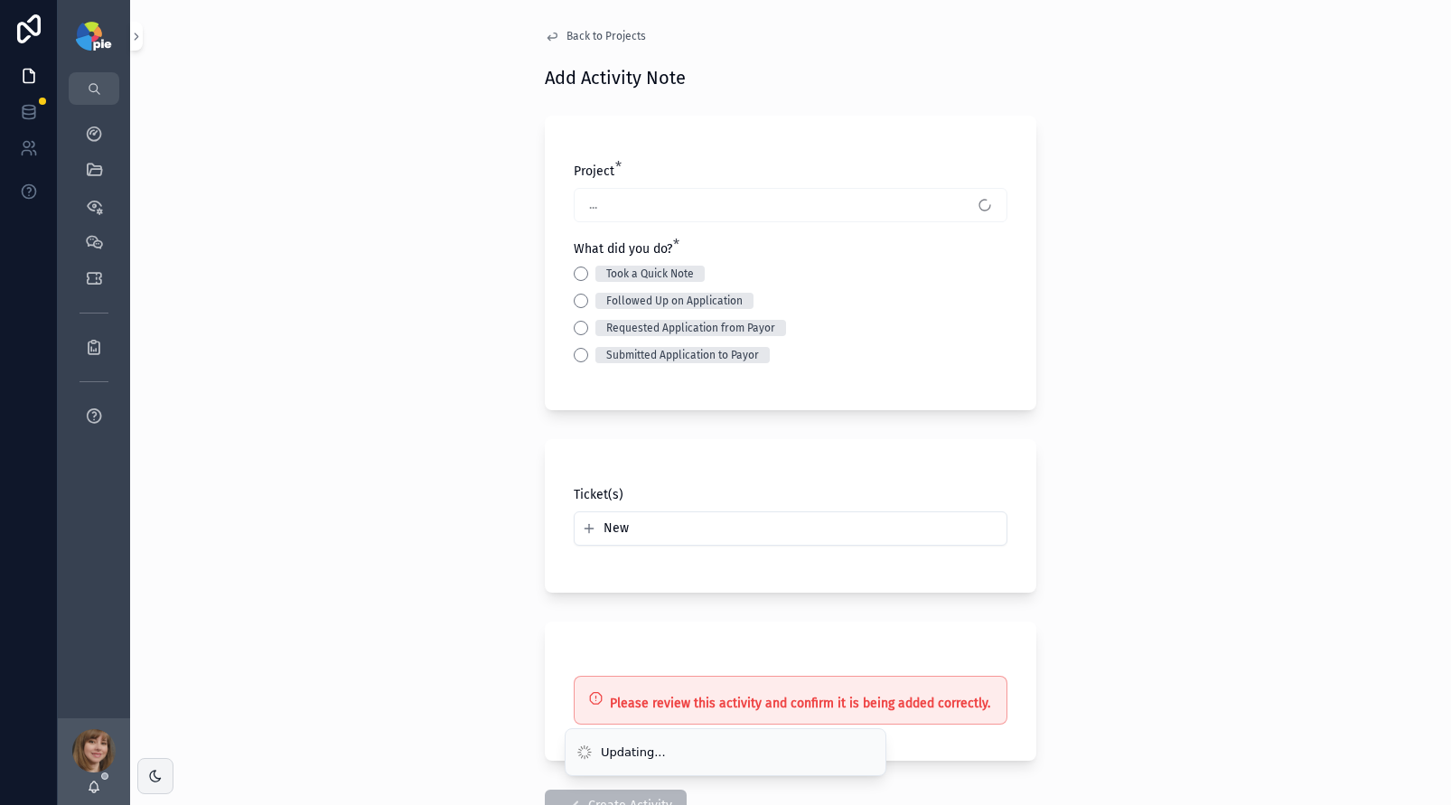
click at [574, 277] on div "Took a Quick Note" at bounding box center [791, 274] width 434 height 16
click at [574, 278] on button "Took a Quick Note" at bounding box center [581, 274] width 14 height 14
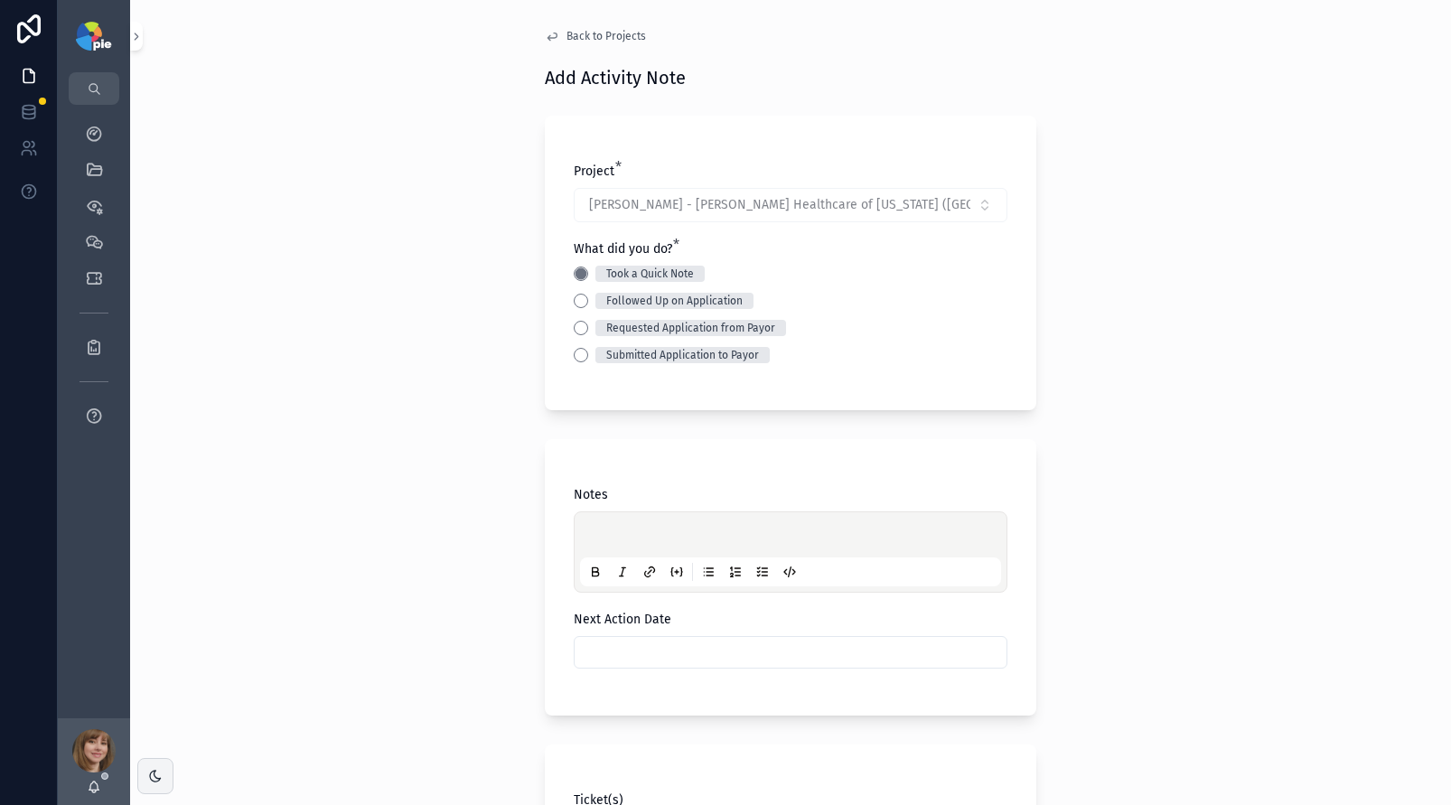
click at [609, 542] on p "scrollable content" at bounding box center [794, 538] width 421 height 18
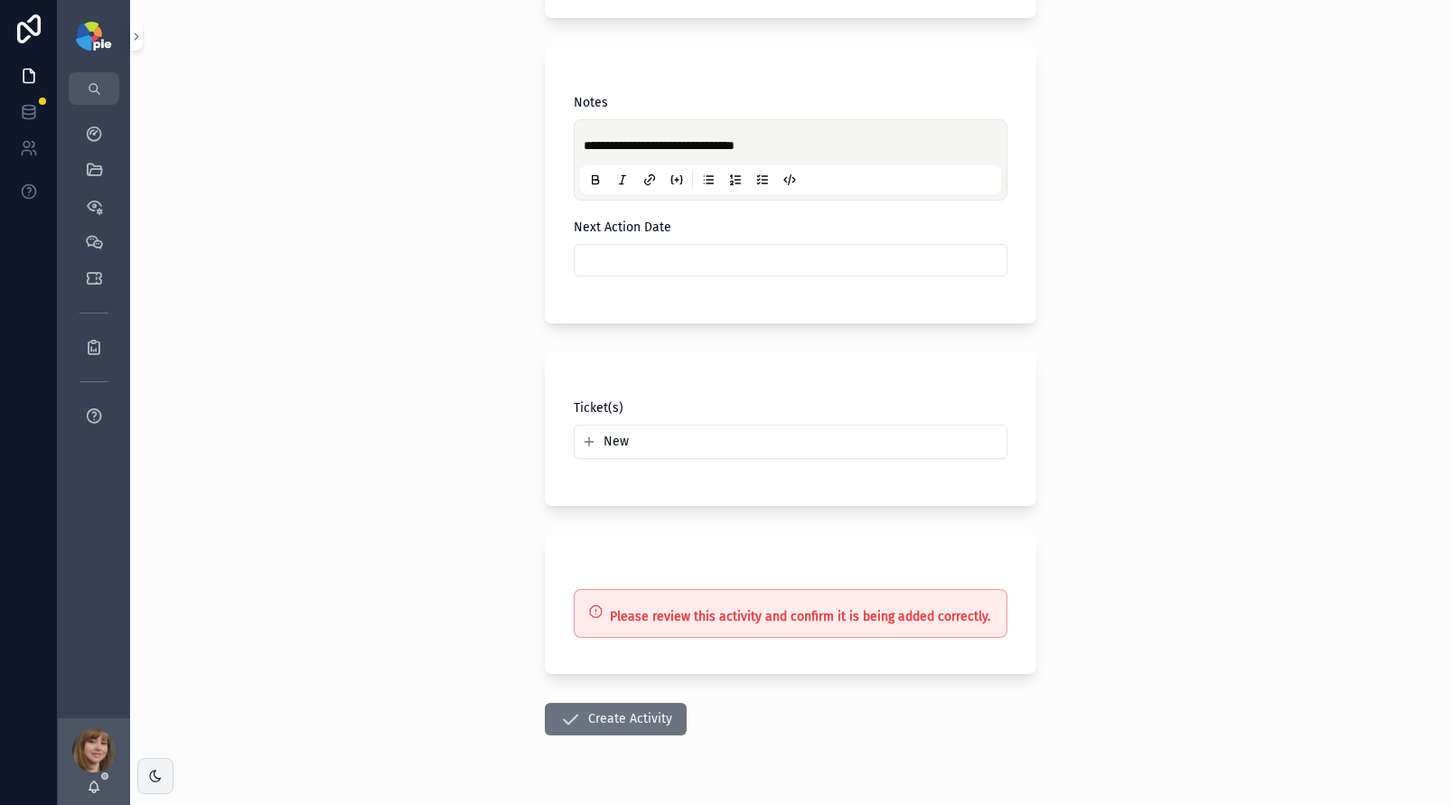
scroll to position [394, 0]
click at [587, 717] on button "Create Activity" at bounding box center [616, 717] width 142 height 33
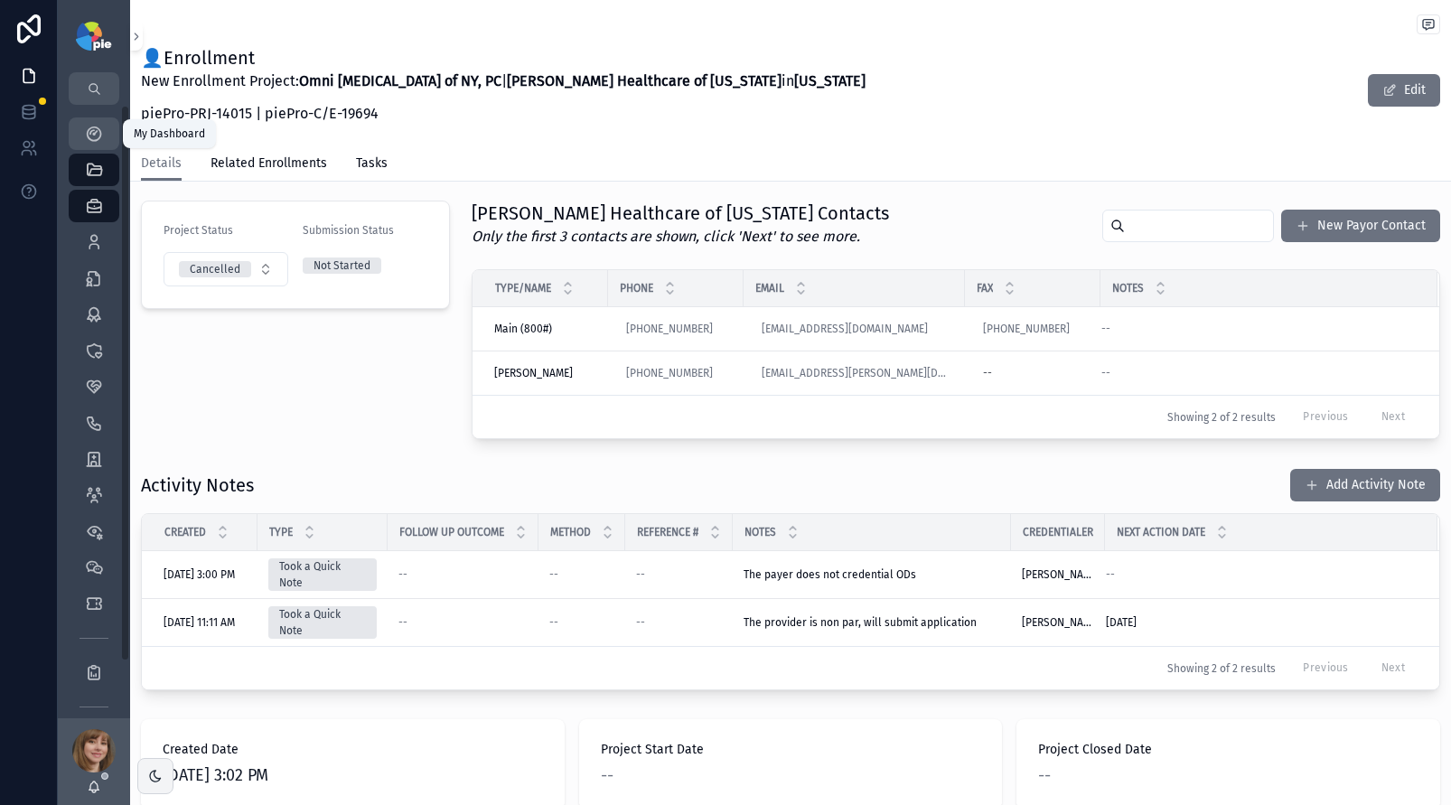
click at [98, 133] on icon "scrollable content" at bounding box center [94, 134] width 18 height 18
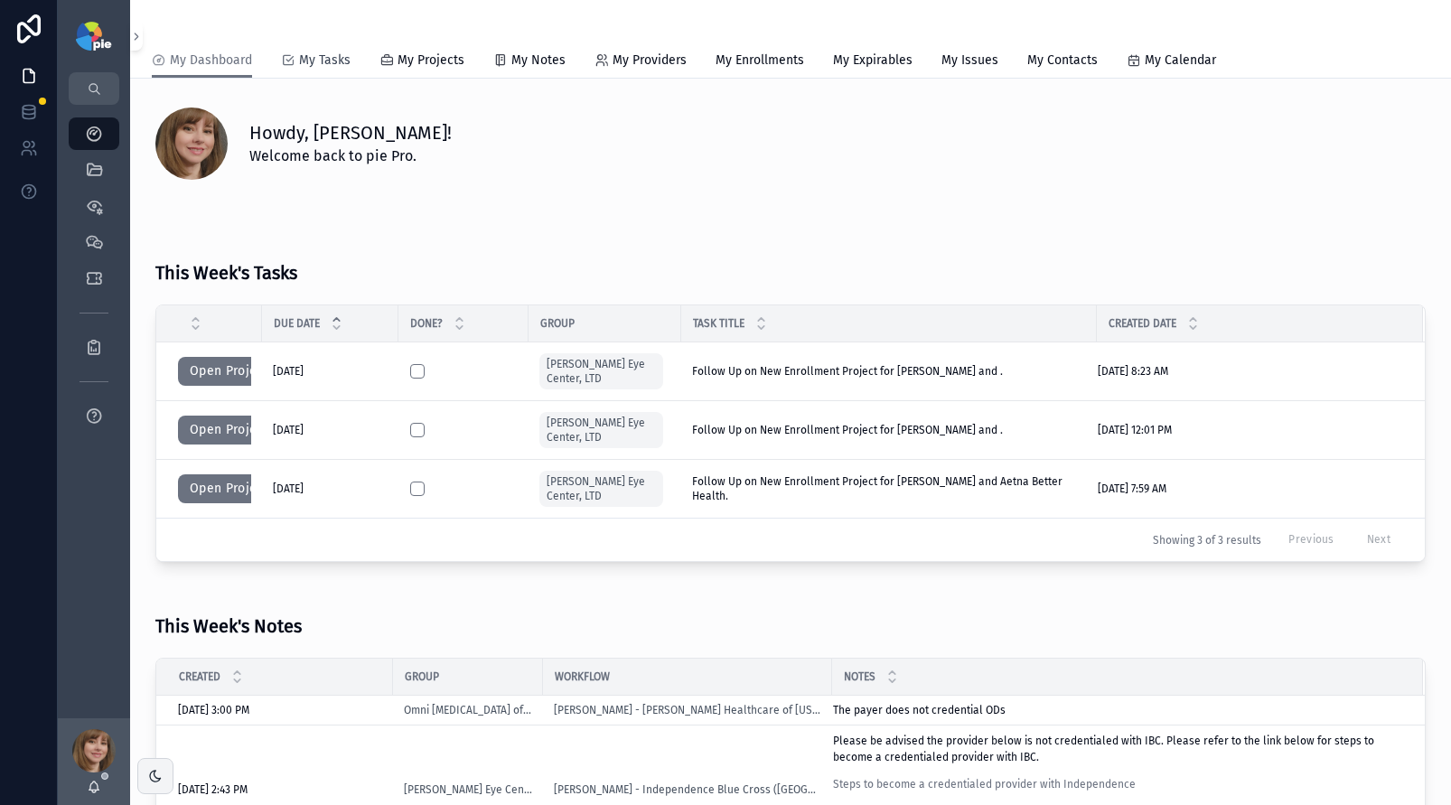
click at [324, 55] on span "My Tasks" at bounding box center [325, 61] width 52 height 18
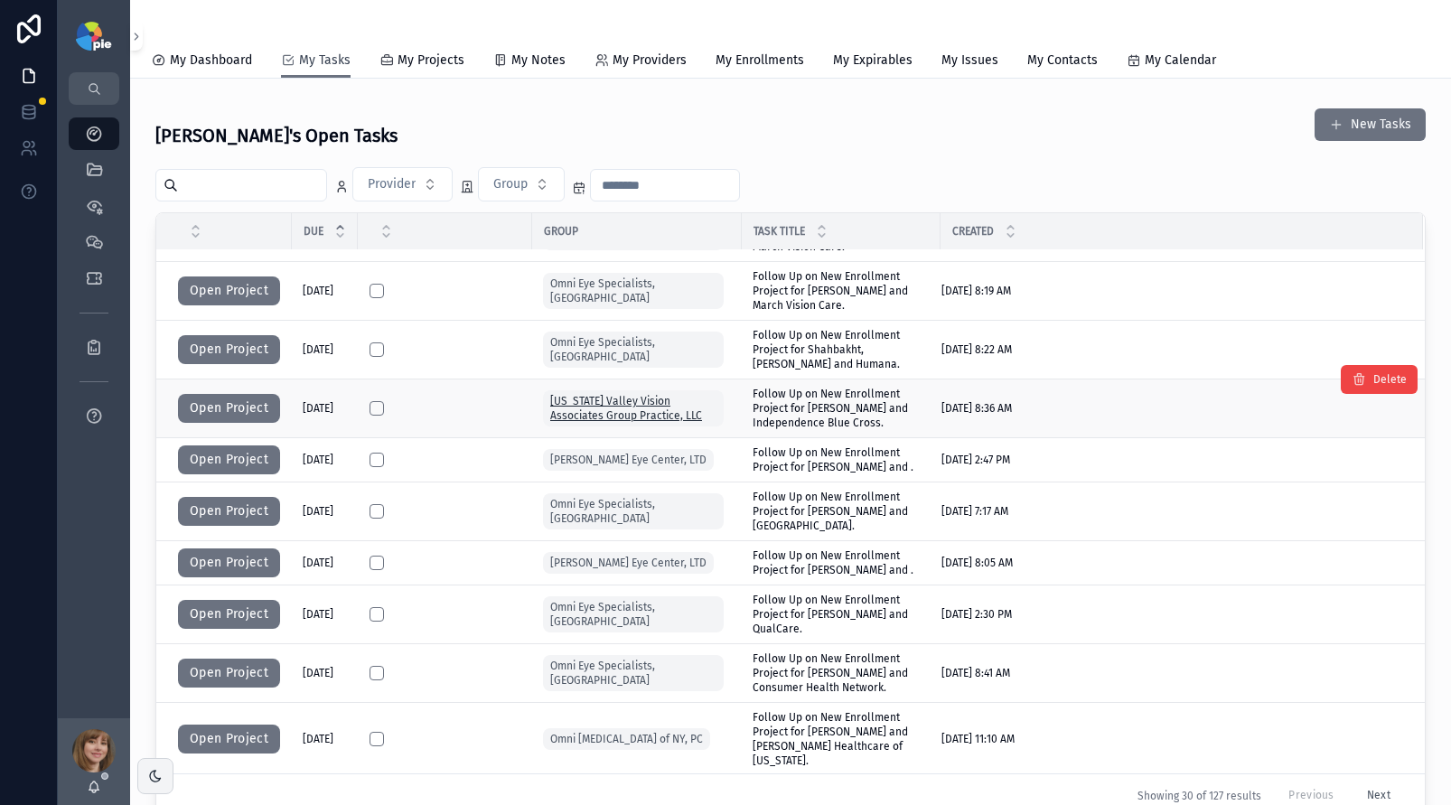
scroll to position [1122, 0]
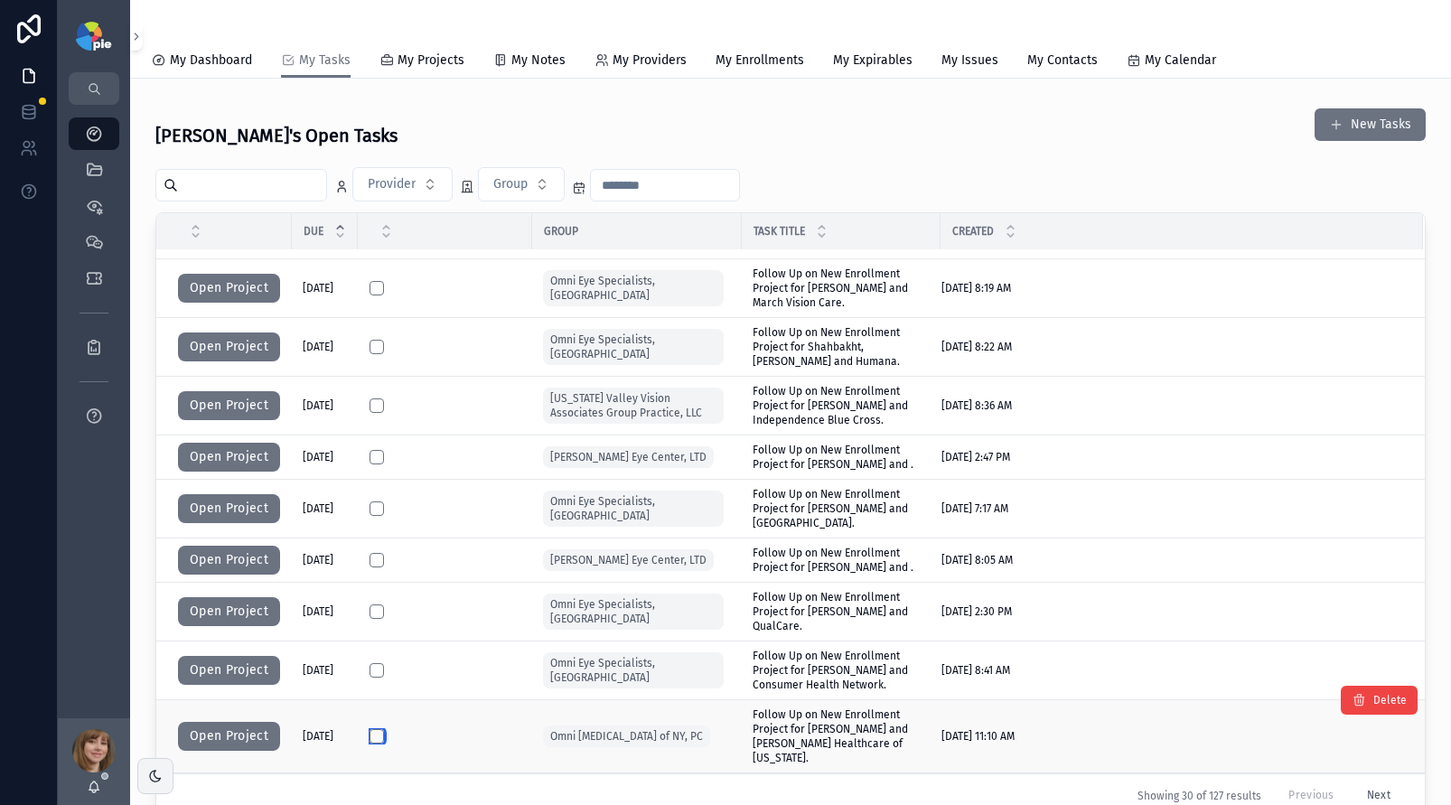
click at [382, 729] on button "scrollable content" at bounding box center [377, 736] width 14 height 14
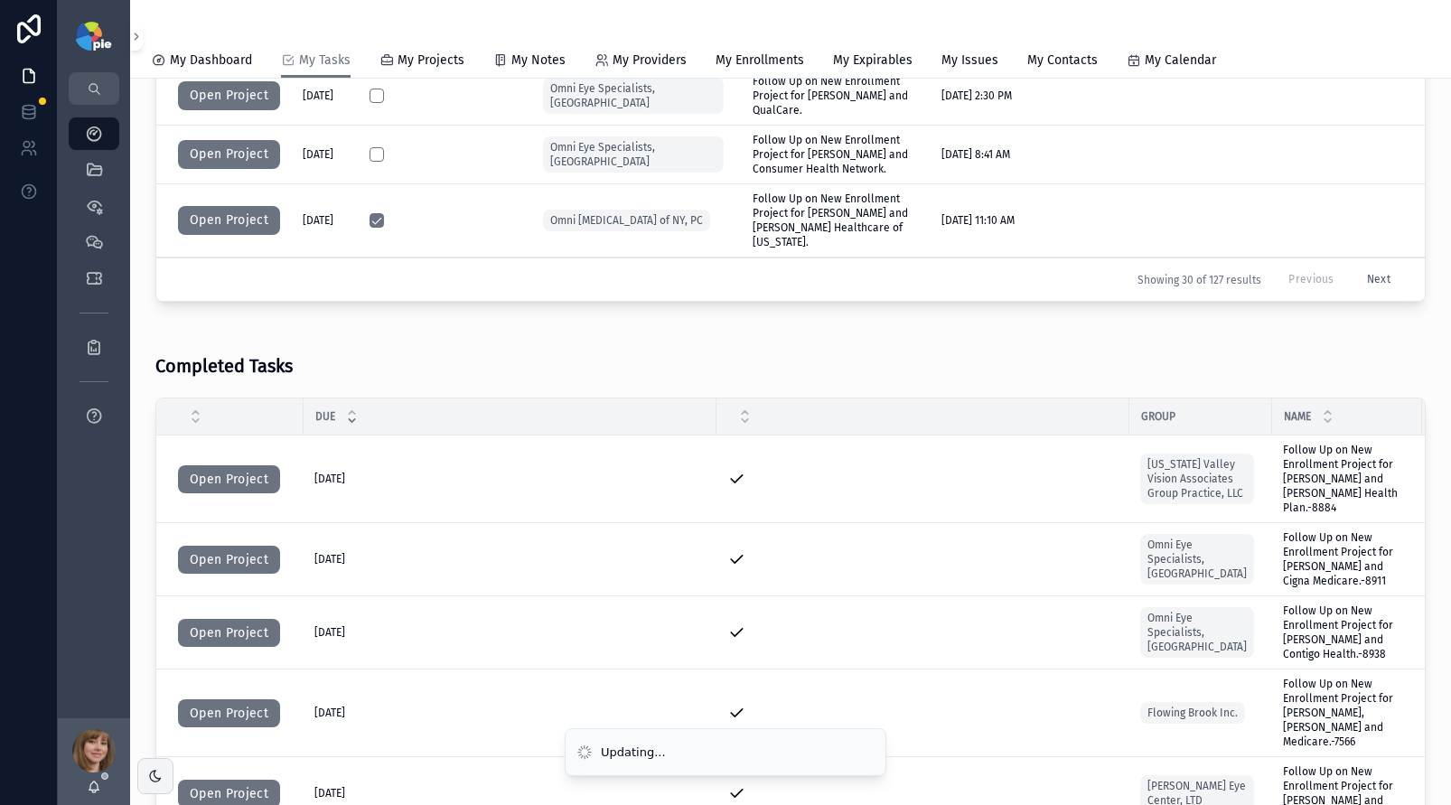
scroll to position [478, 0]
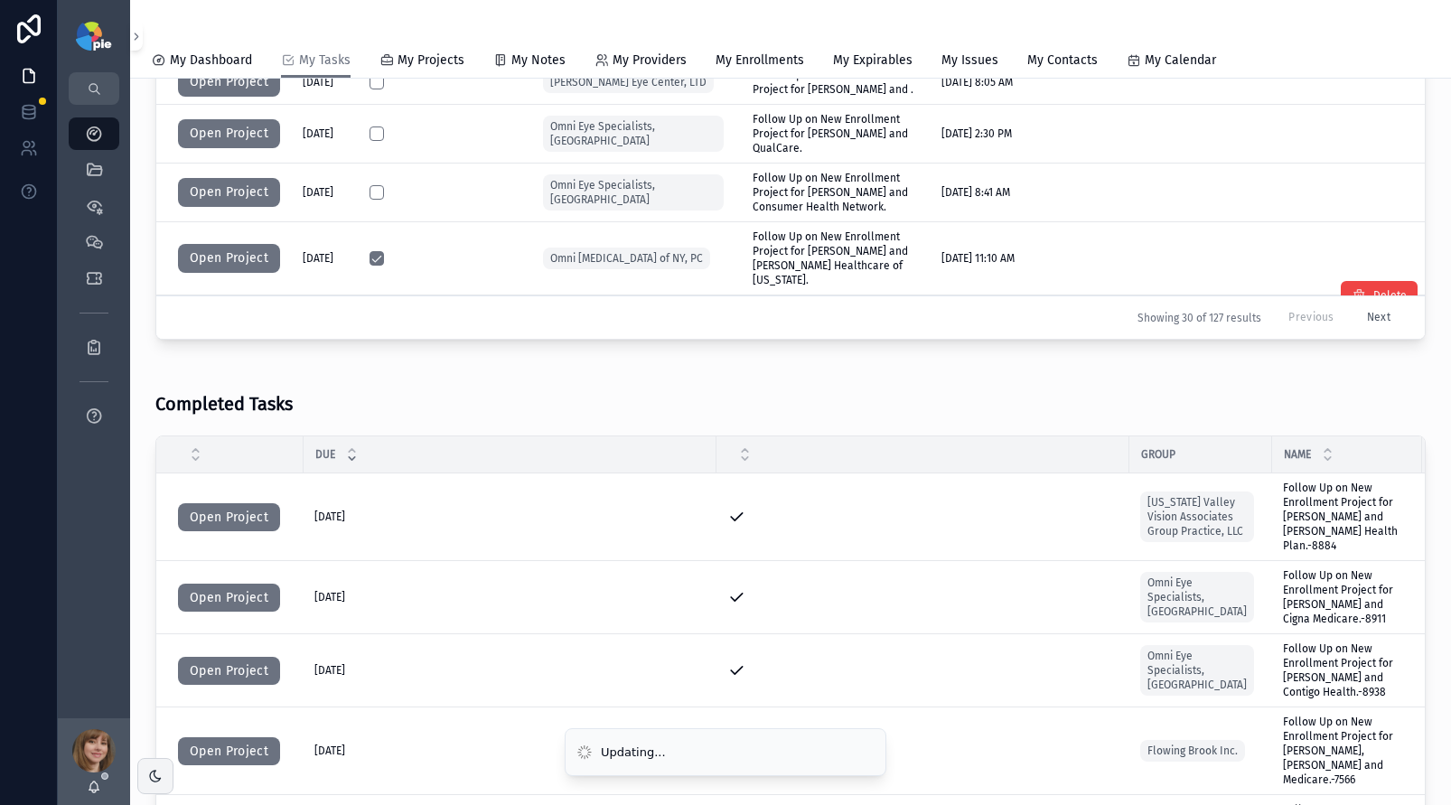
click at [230, 317] on button "Open Project" at bounding box center [229, 331] width 102 height 29
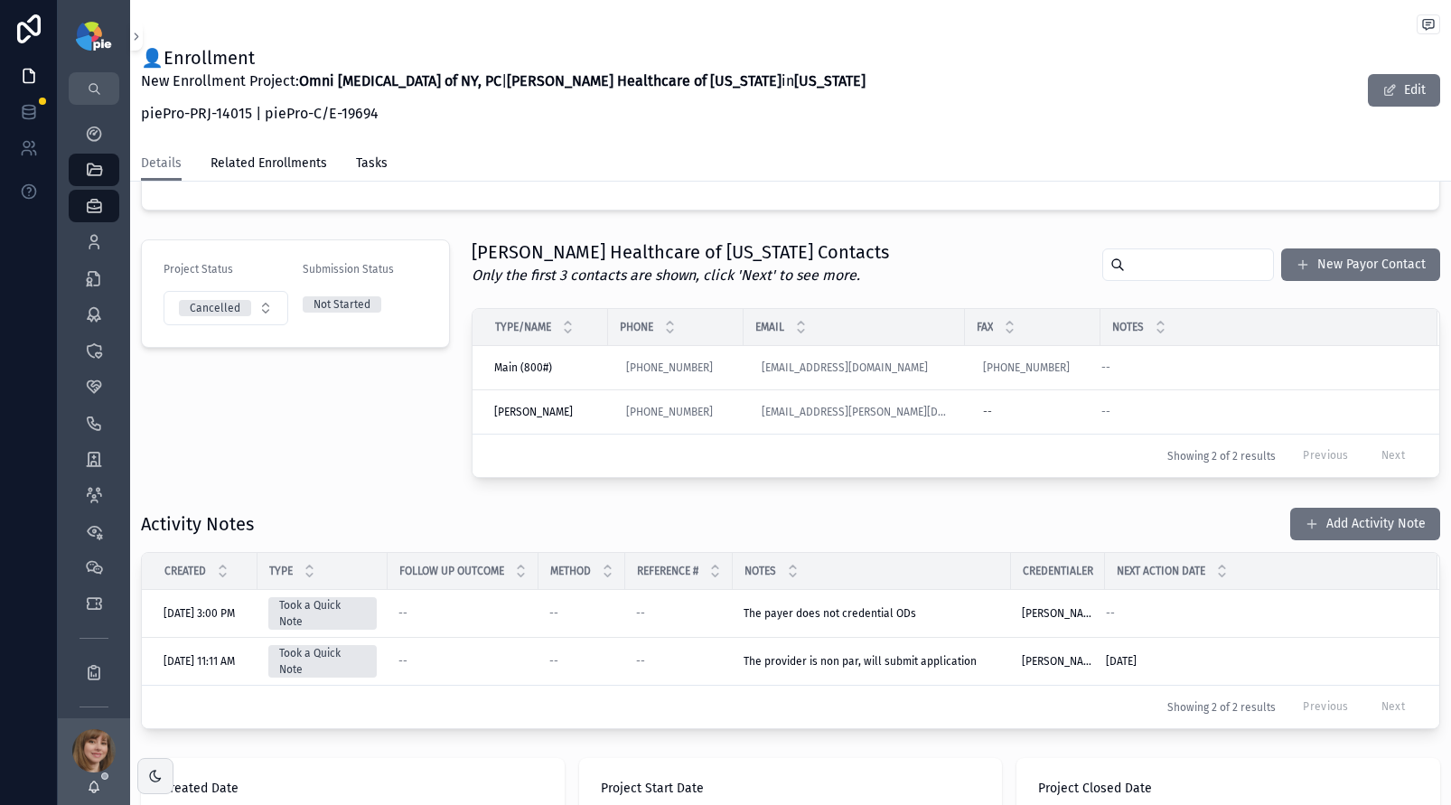
scroll to position [324, 0]
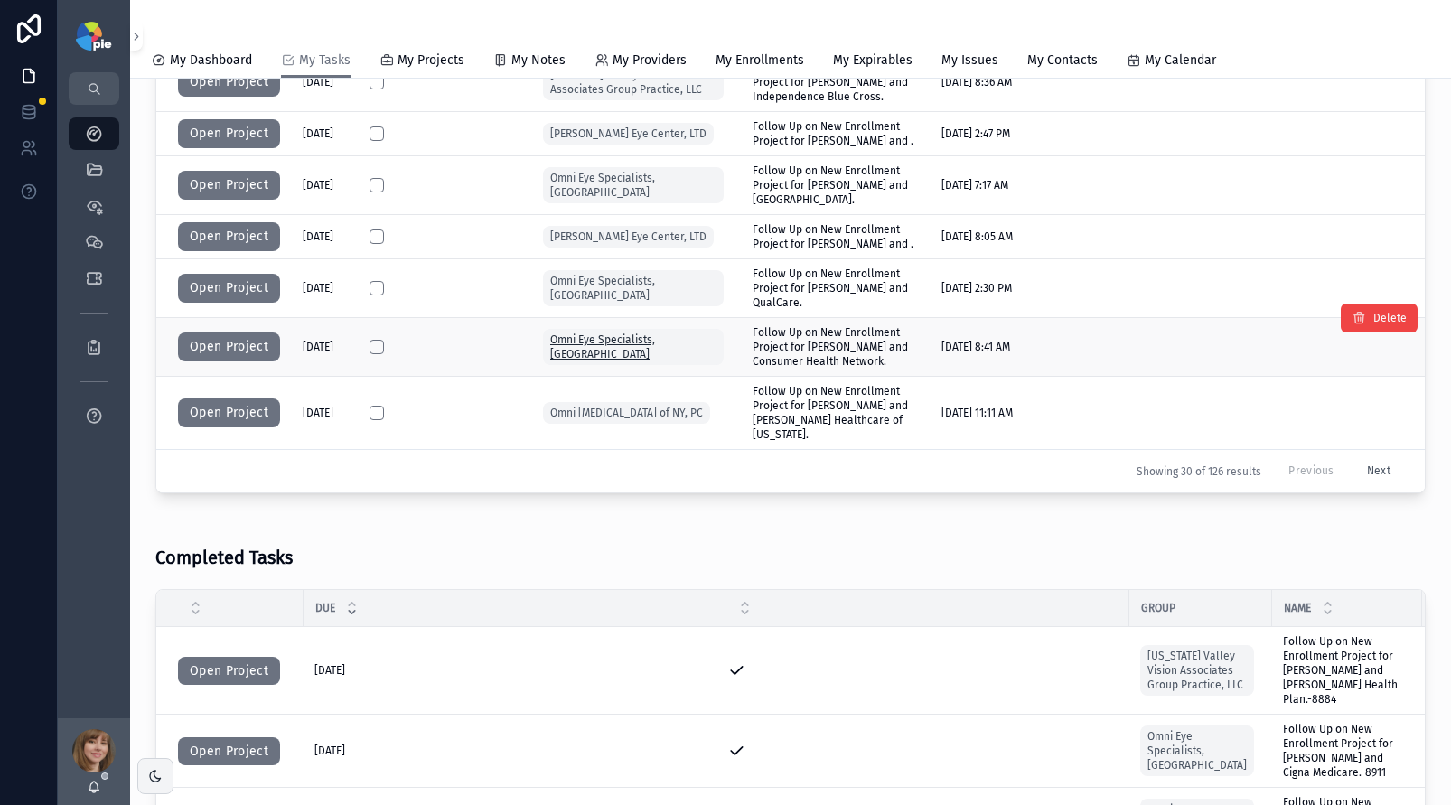
scroll to position [1122, 0]
click at [374, 405] on button "scrollable content" at bounding box center [377, 412] width 14 height 14
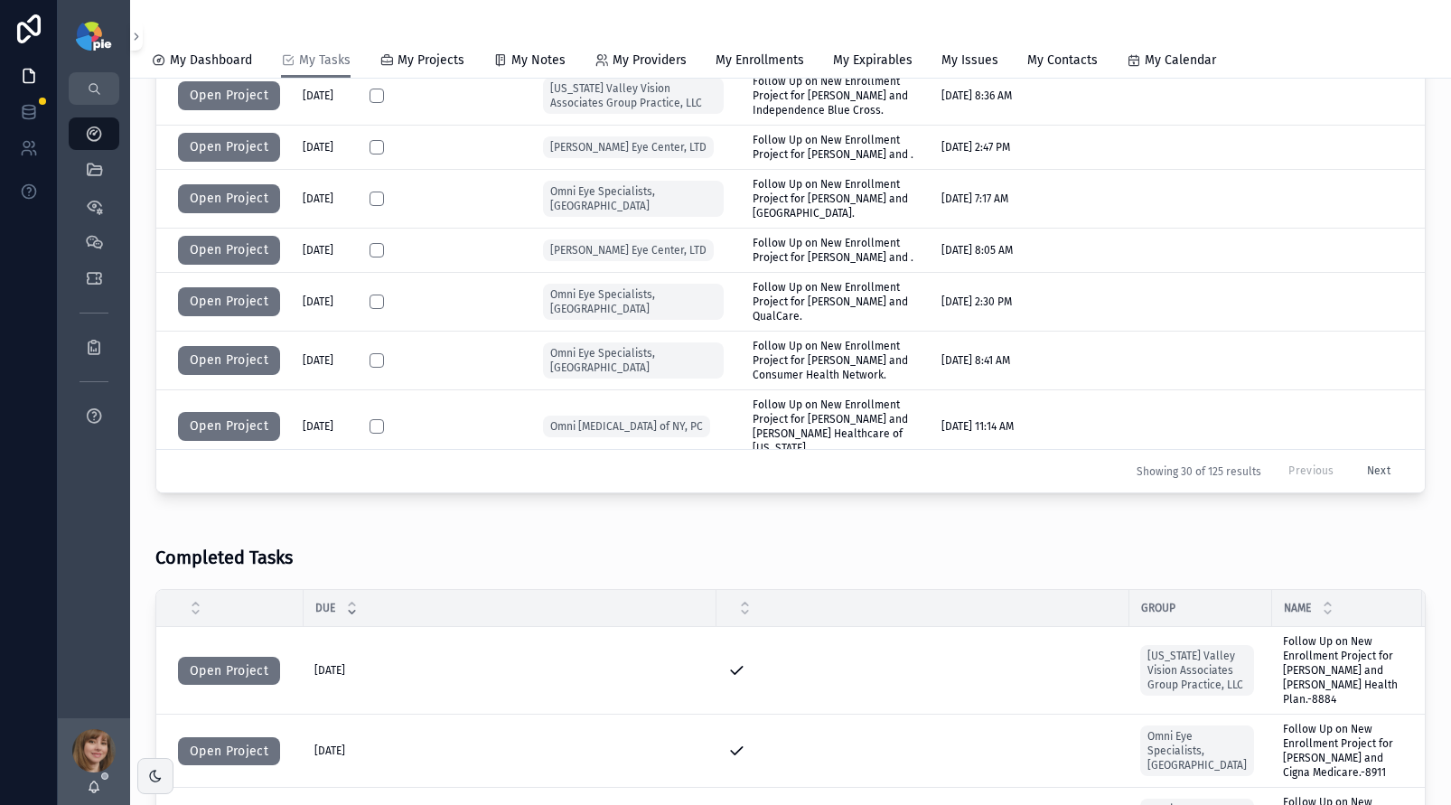
scroll to position [604, 0]
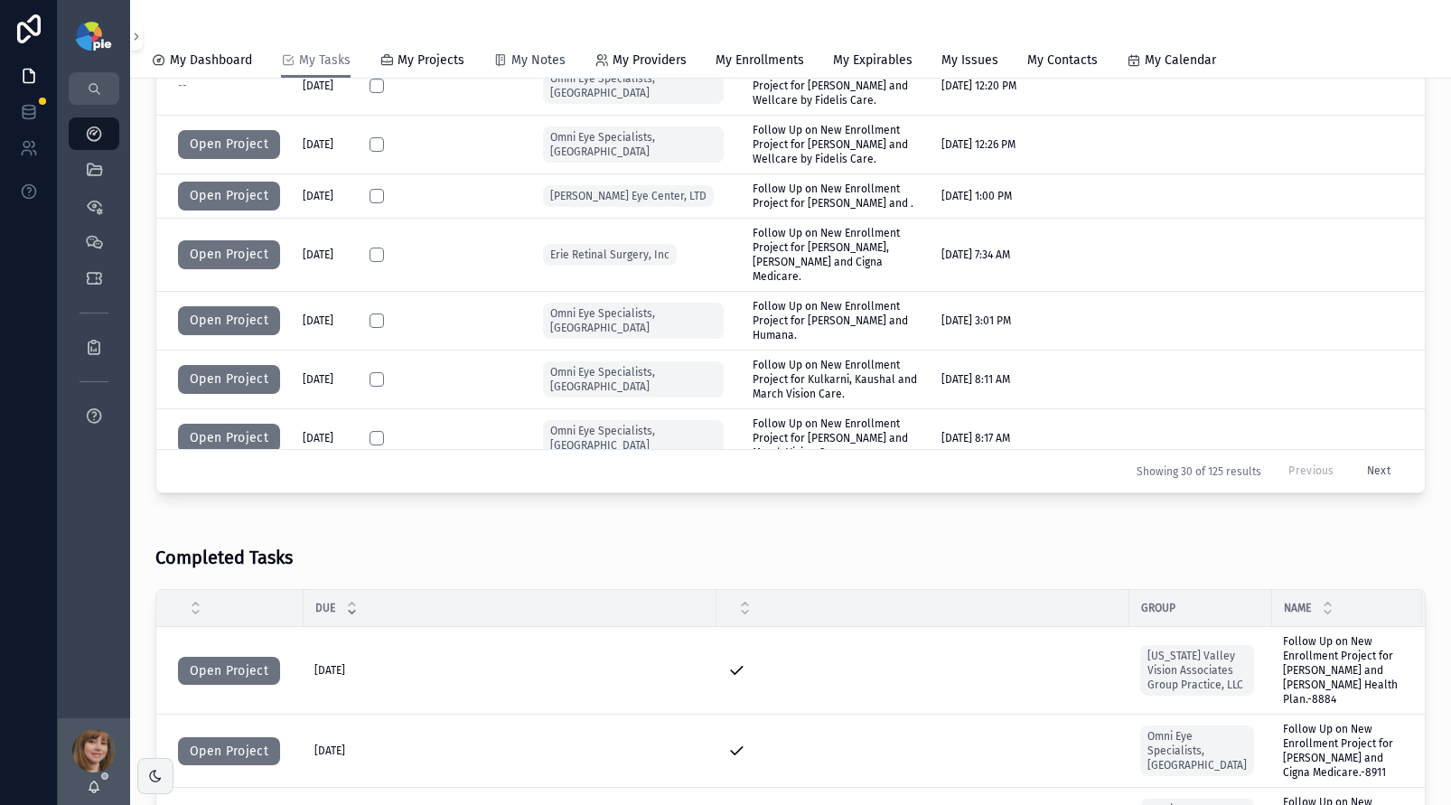
click at [529, 65] on span "My Notes" at bounding box center [539, 61] width 54 height 18
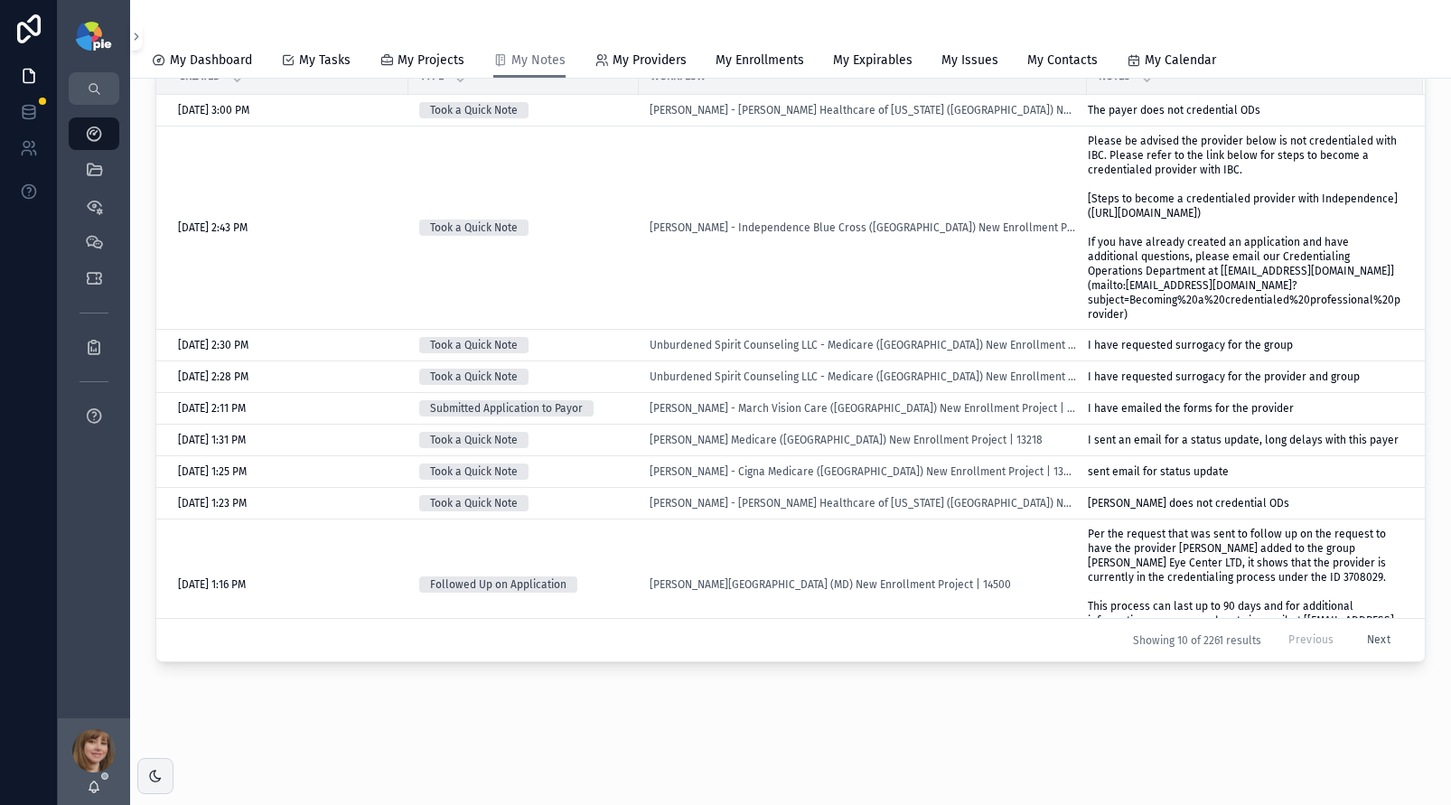
scroll to position [134, 0]
